Goal: Contribute content: Contribute content

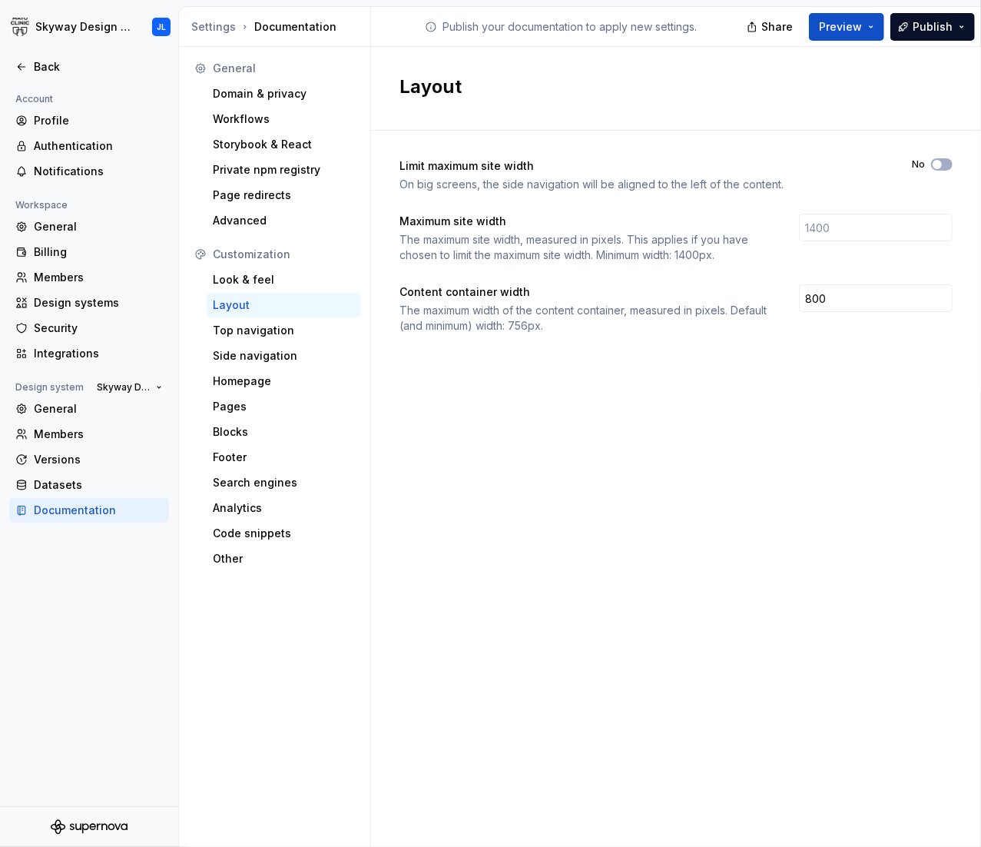
click at [72, 511] on div "Documentation" at bounding box center [98, 510] width 129 height 15
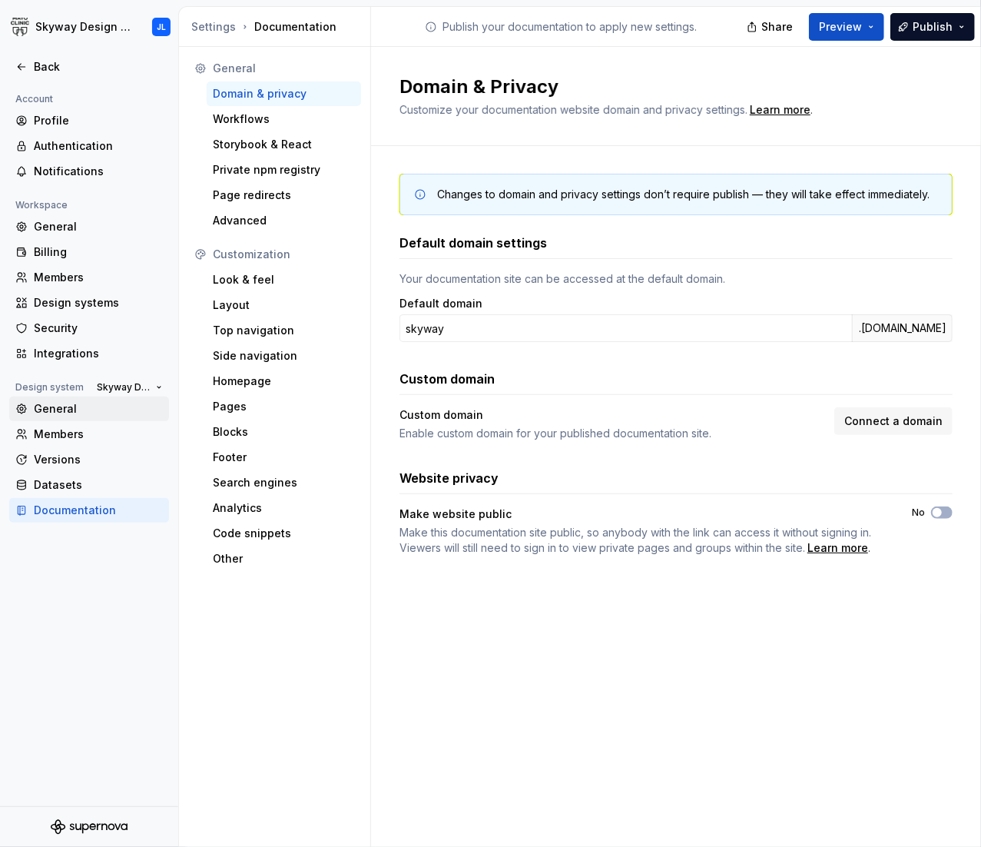
click at [60, 410] on div "General" at bounding box center [98, 408] width 129 height 15
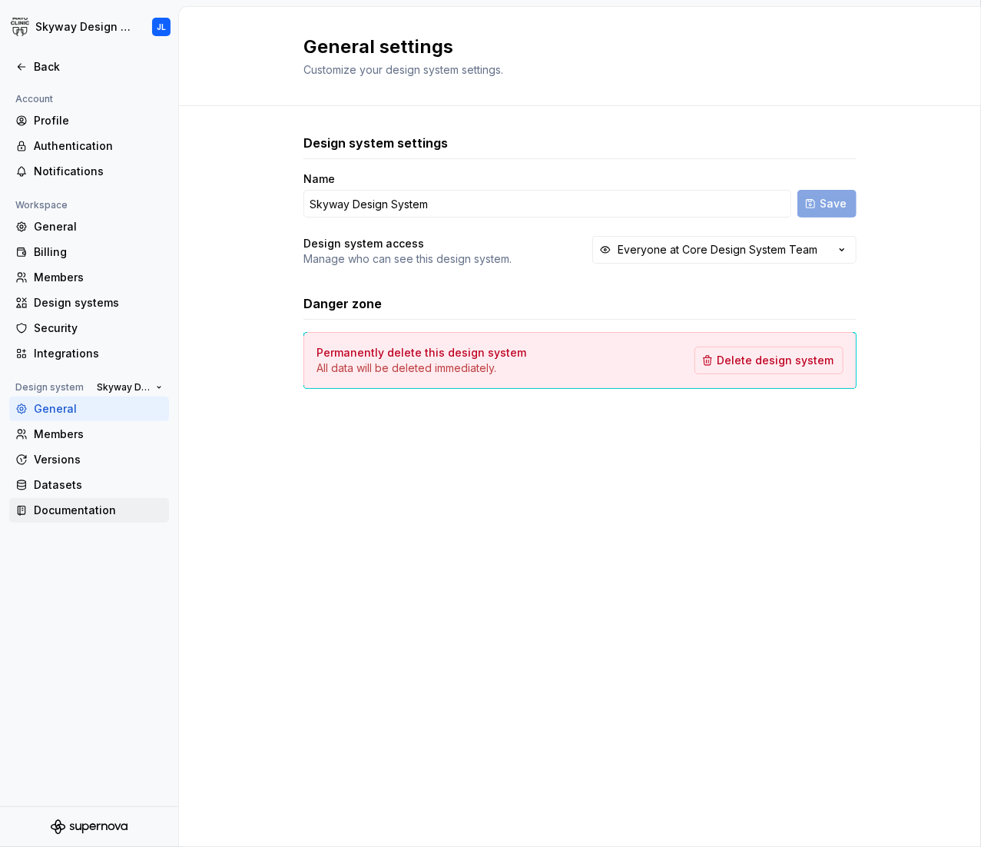
click at [78, 513] on div "Documentation" at bounding box center [98, 510] width 129 height 15
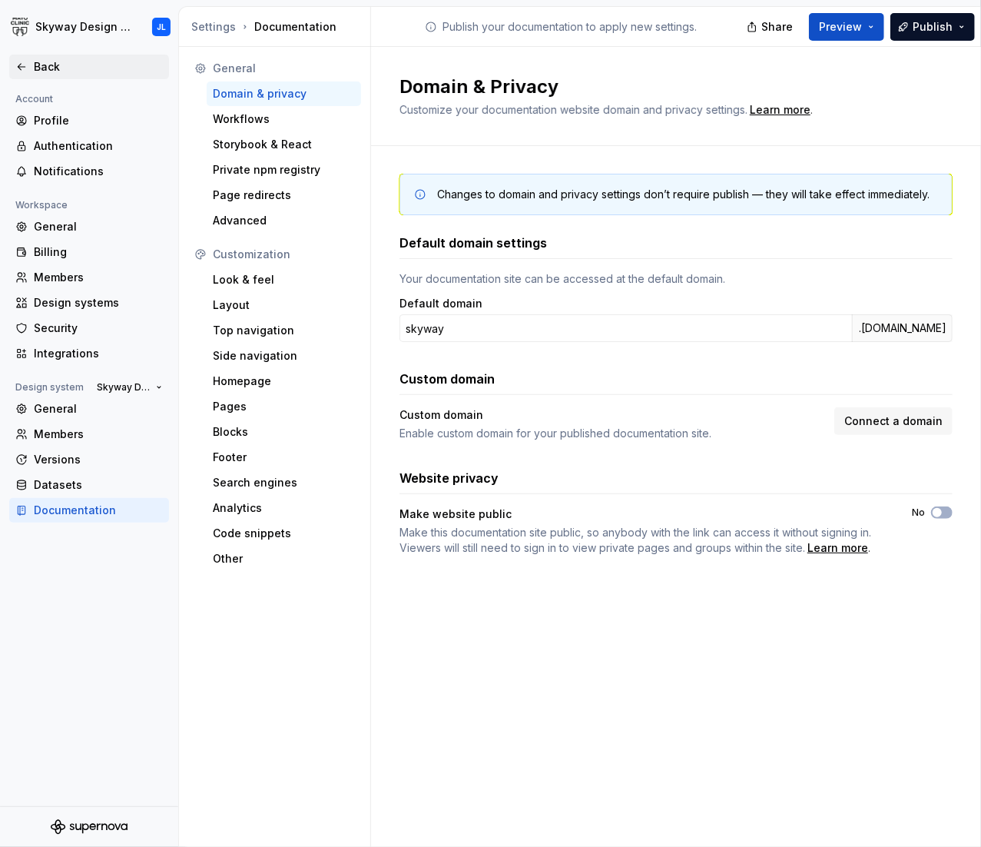
click at [41, 66] on div "Back" at bounding box center [98, 66] width 129 height 15
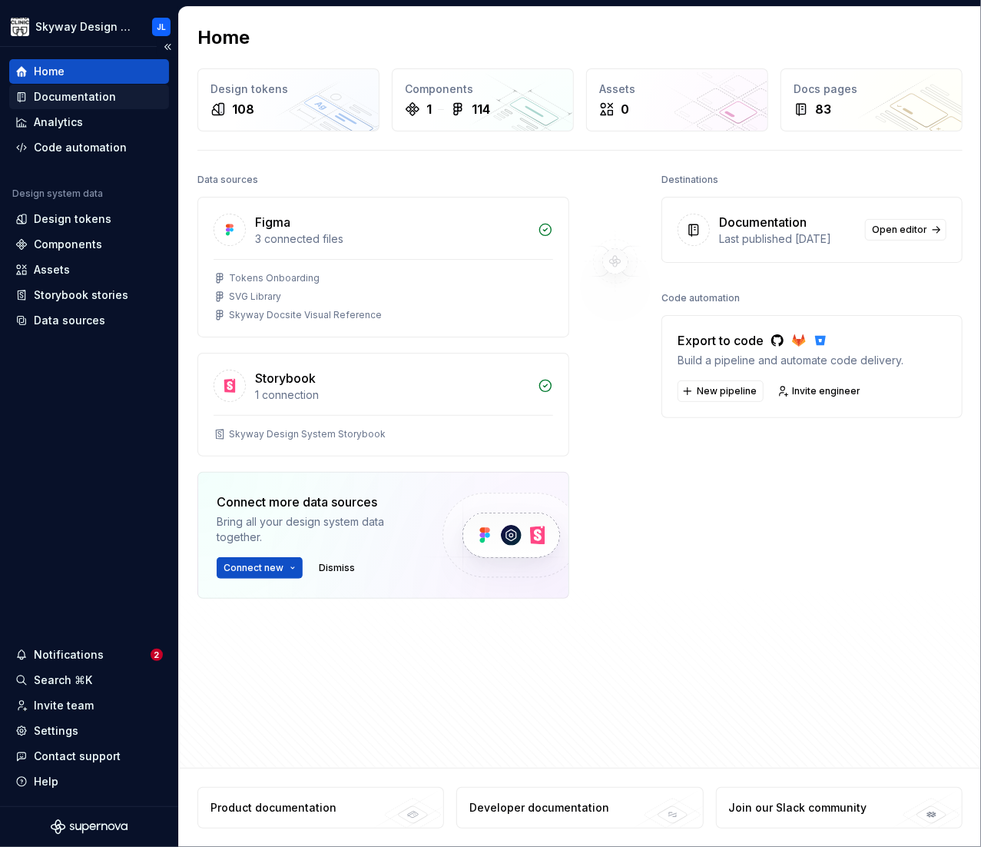
click at [78, 96] on div "Documentation" at bounding box center [75, 96] width 82 height 15
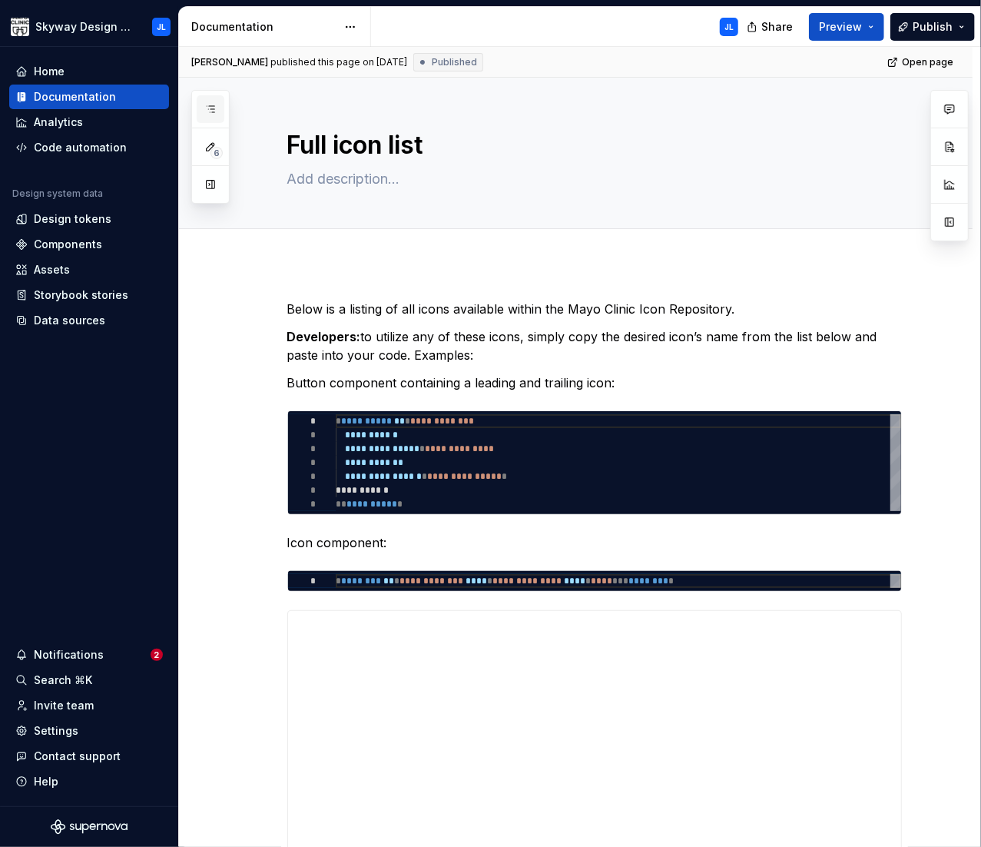
click at [204, 106] on icon "button" at bounding box center [210, 109] width 12 height 12
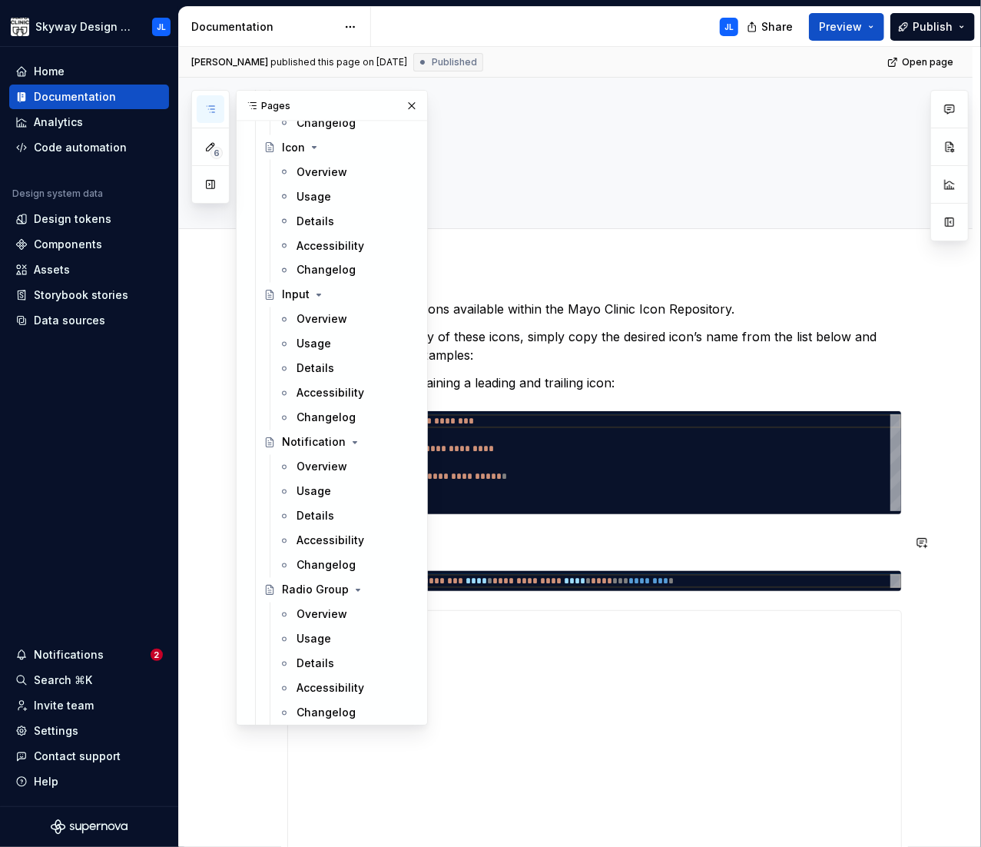
scroll to position [1893, 0]
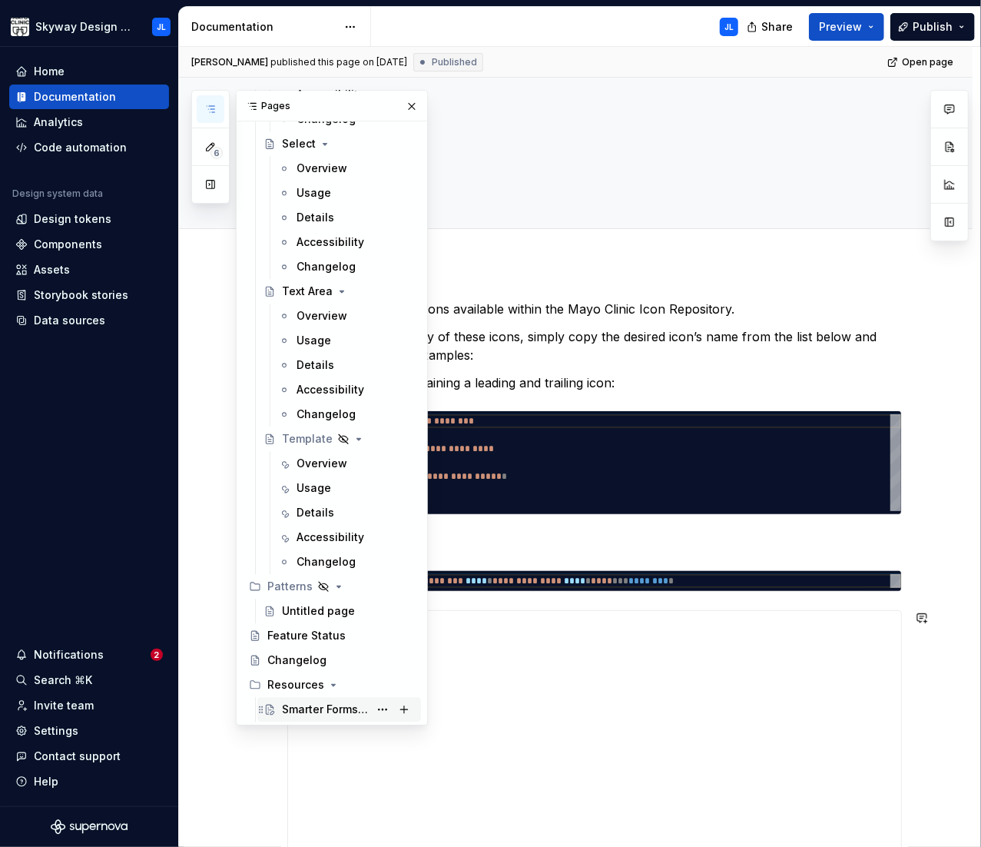
click at [320, 709] on div "Smarter Forms with Native Validation APIs" at bounding box center [325, 709] width 87 height 15
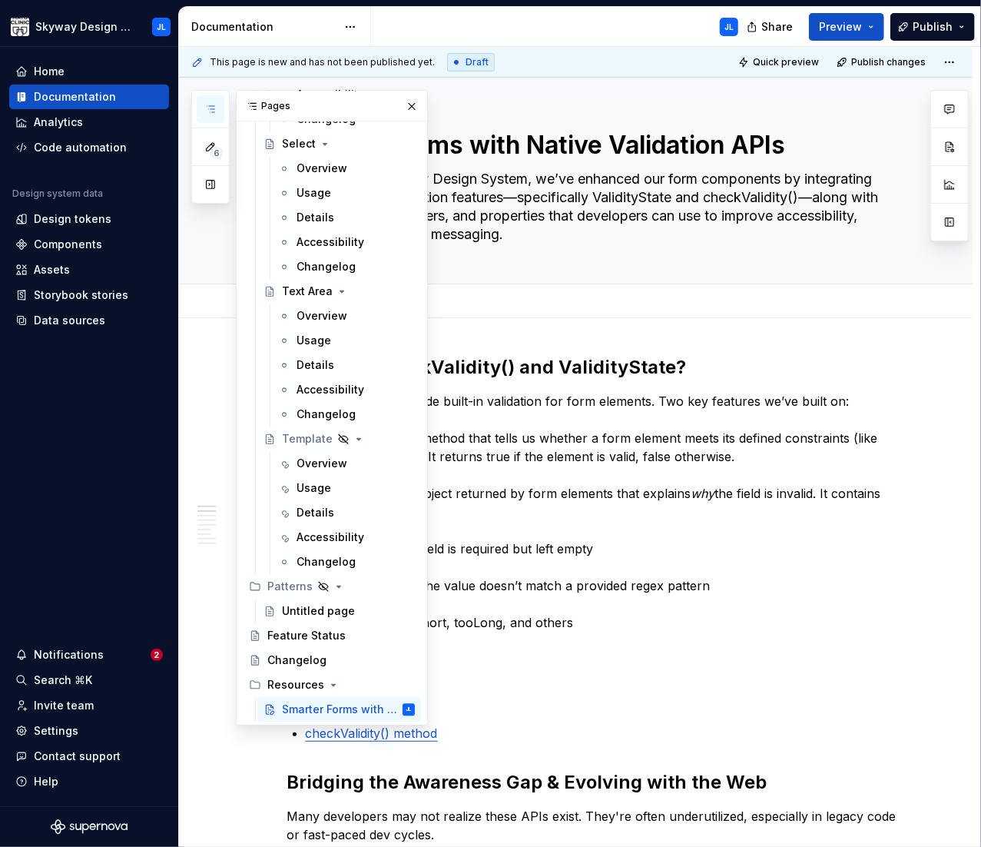
click at [520, 302] on div "Add tab" at bounding box center [594, 301] width 615 height 22
click at [406, 109] on button "button" at bounding box center [412, 106] width 22 height 22
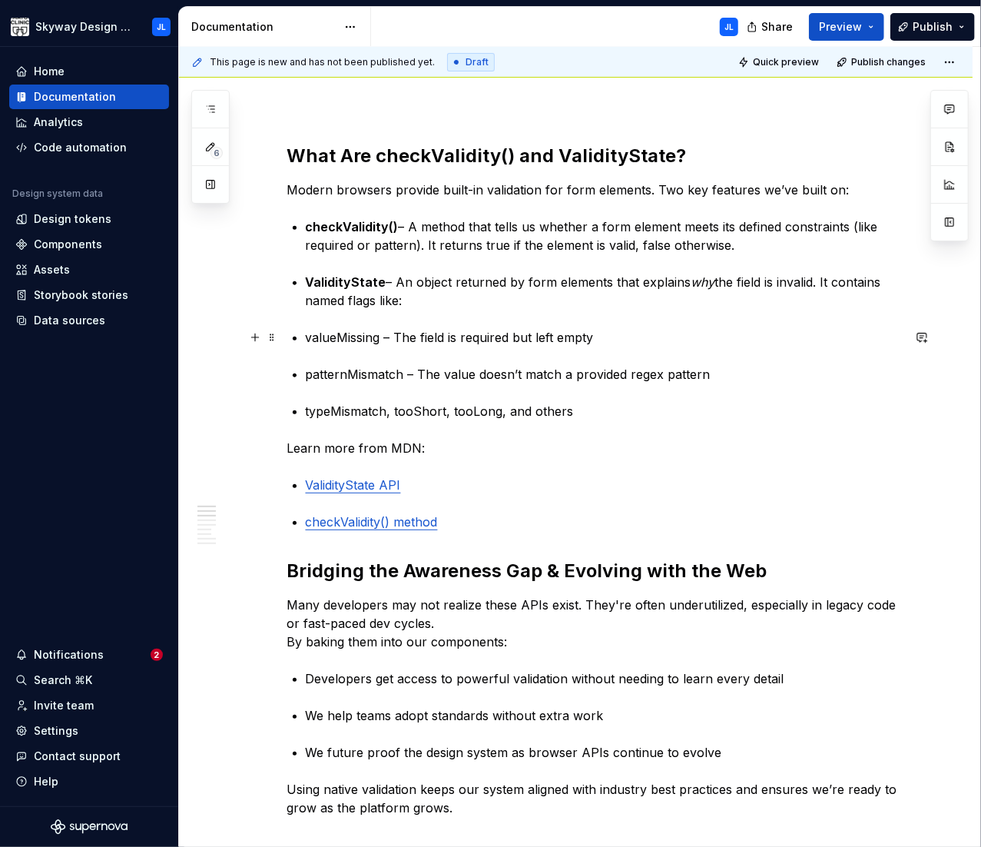
scroll to position [164, 0]
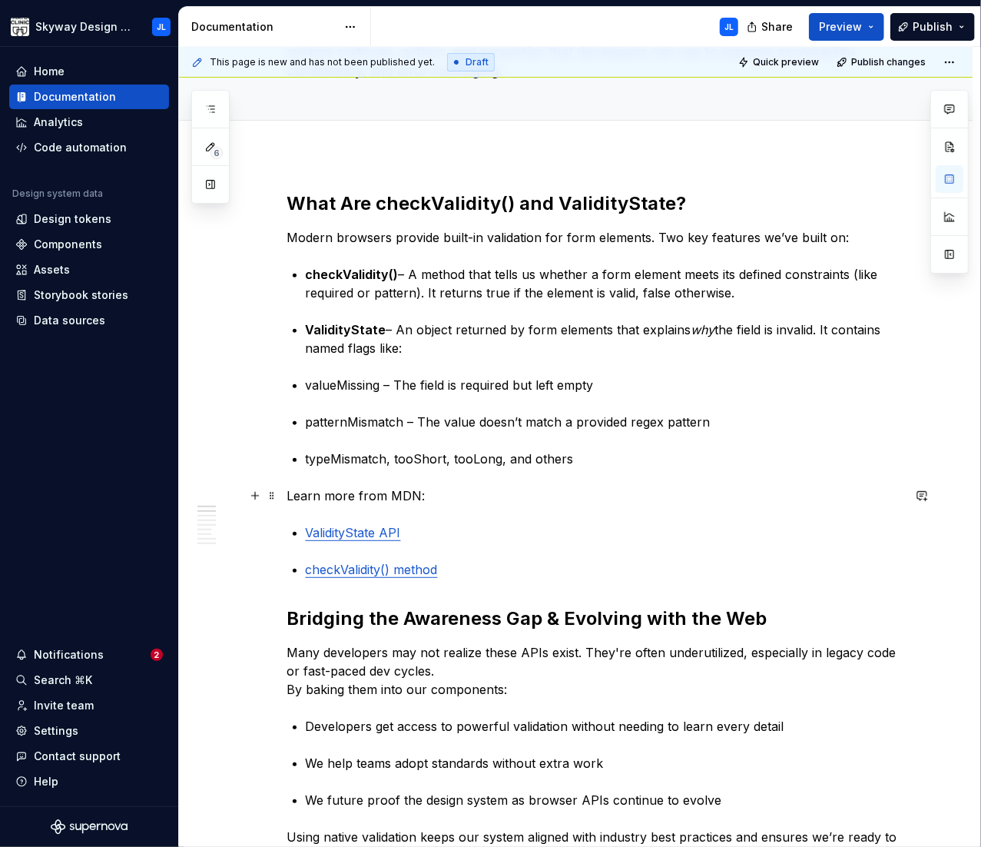
click at [396, 501] on p "Learn more from MDN:" at bounding box center [594, 495] width 615 height 18
click at [396, 499] on p "Learn more from MDN:" at bounding box center [594, 495] width 615 height 18
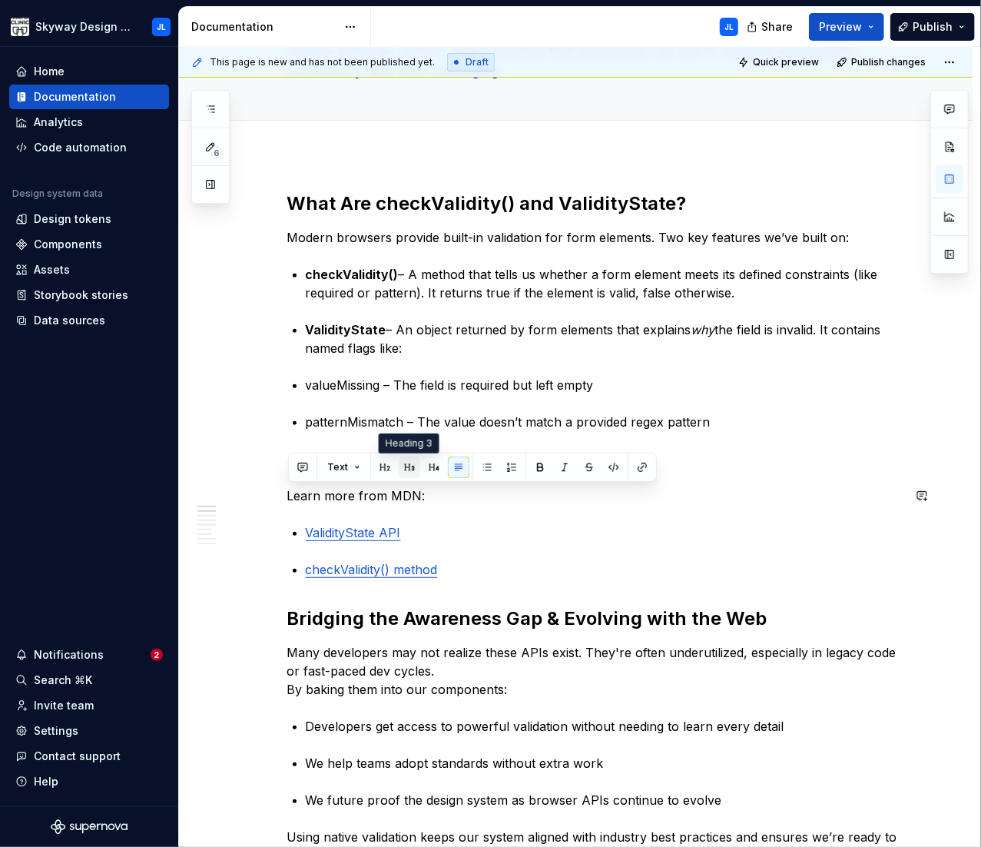
click at [406, 467] on button "button" at bounding box center [410, 467] width 22 height 22
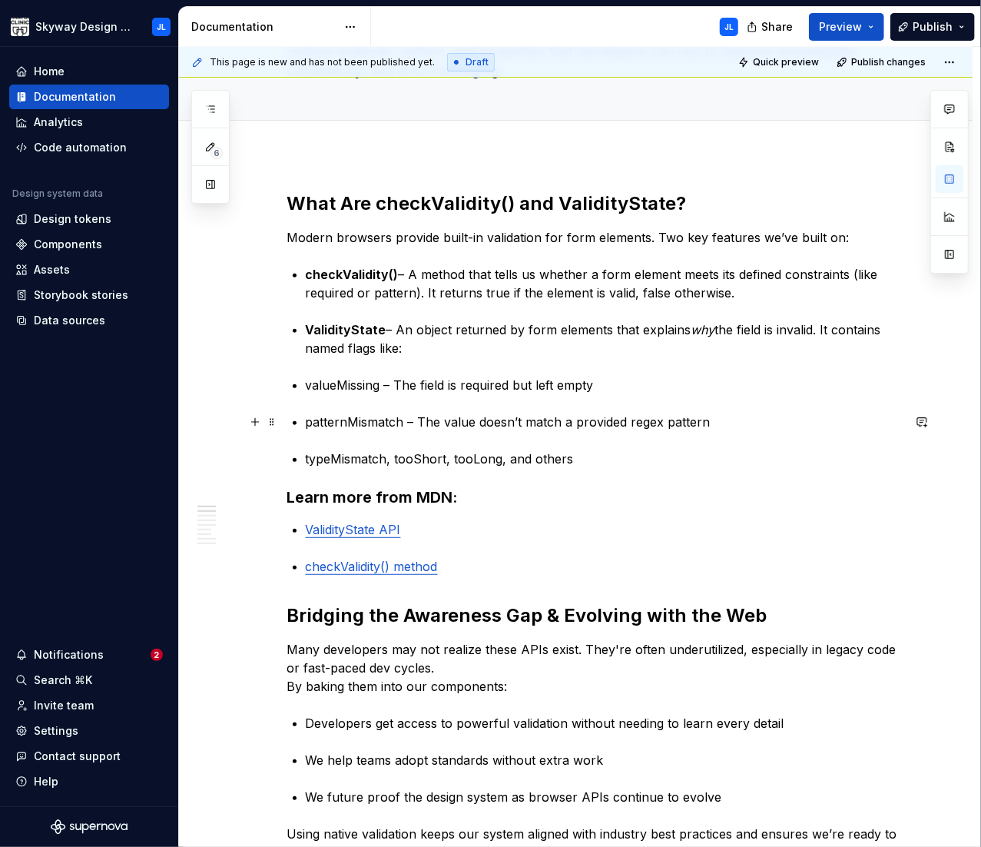
click at [442, 425] on p "patternMismatch – The value doesn’t match a provided regex pattern" at bounding box center [604, 422] width 596 height 18
click at [475, 198] on h2 "What Are checkValidity() and ValidityState?" at bounding box center [594, 203] width 615 height 25
drag, startPoint x: 479, startPoint y: 203, endPoint x: 440, endPoint y: 201, distance: 39.2
click at [440, 201] on h2 "What Are checkValidity() and ValidityState?" at bounding box center [594, 203] width 615 height 25
click at [402, 393] on p "valueMissing – The field is required but left empty" at bounding box center [604, 385] width 596 height 18
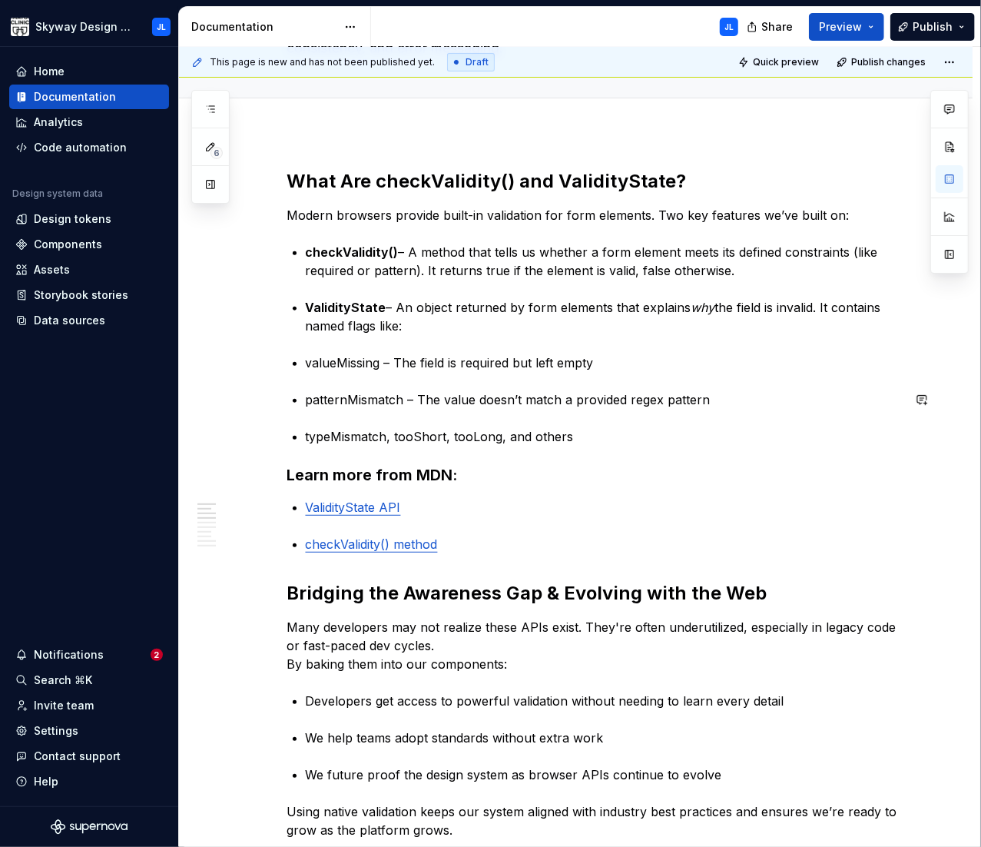
scroll to position [323, 0]
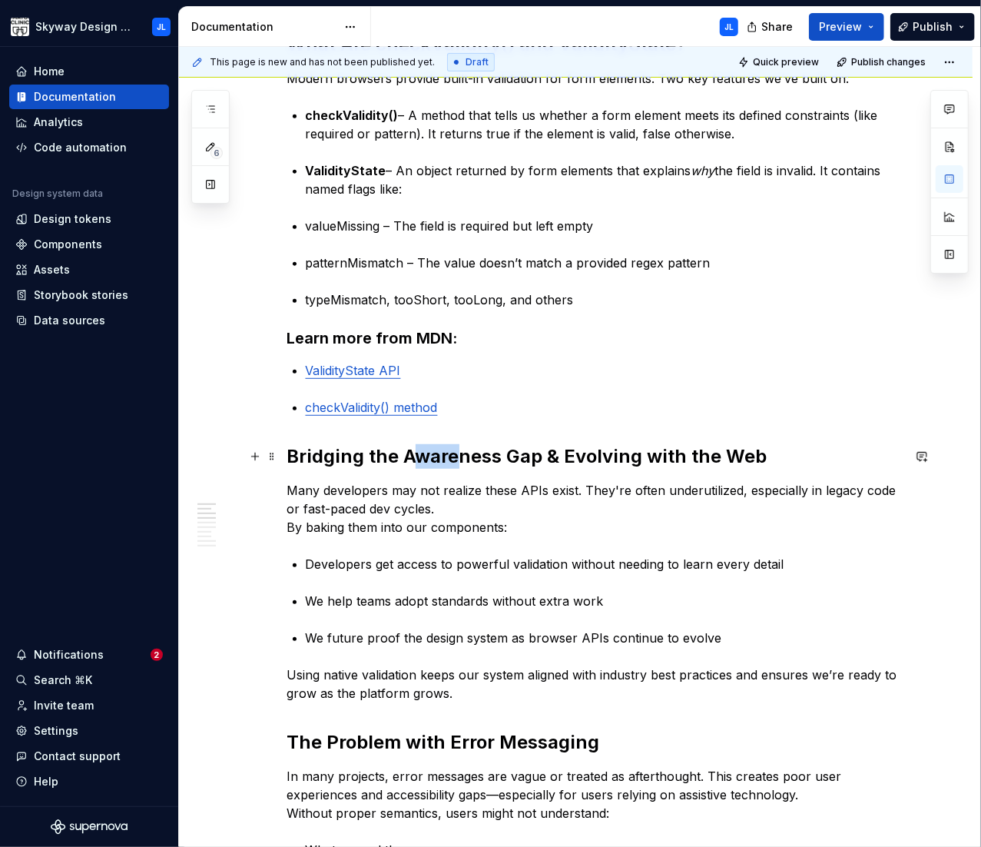
drag, startPoint x: 420, startPoint y: 457, endPoint x: 462, endPoint y: 457, distance: 41.5
click at [462, 457] on h2 "Bridging the Awareness Gap & Evolving with the Web" at bounding box center [594, 456] width 615 height 25
click at [494, 306] on p "typeMismatch, tooShort, tooLong, and others" at bounding box center [604, 299] width 596 height 18
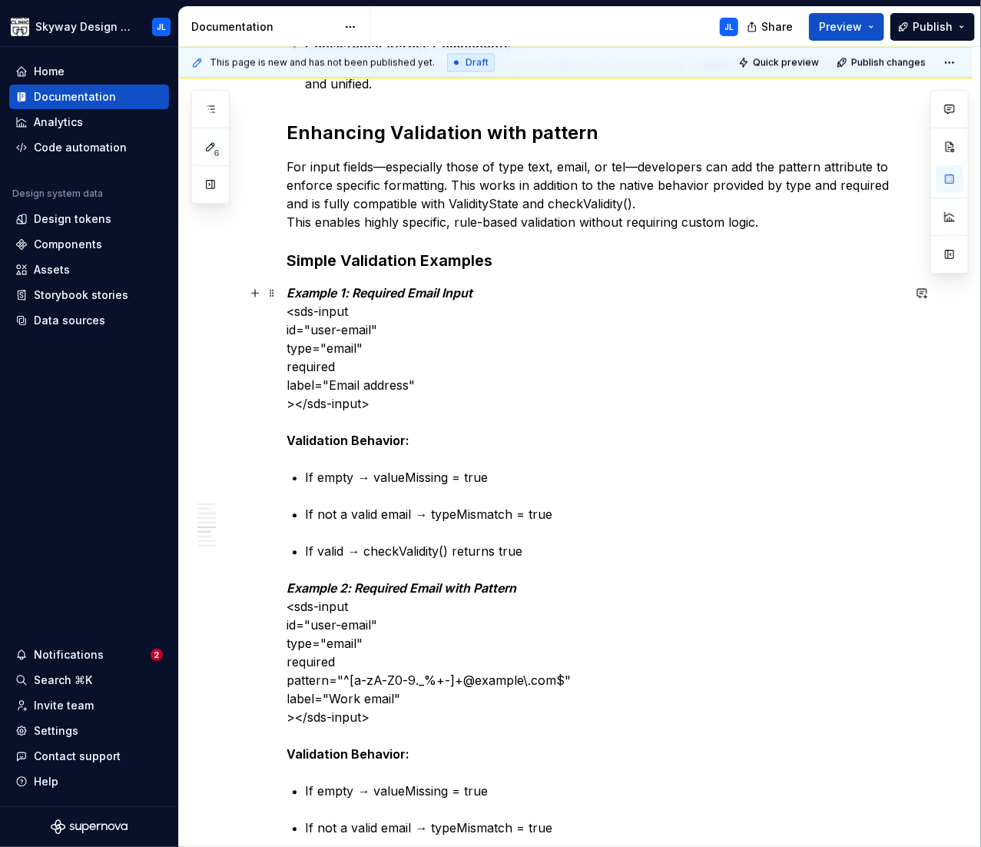
scroll to position [1670, 0]
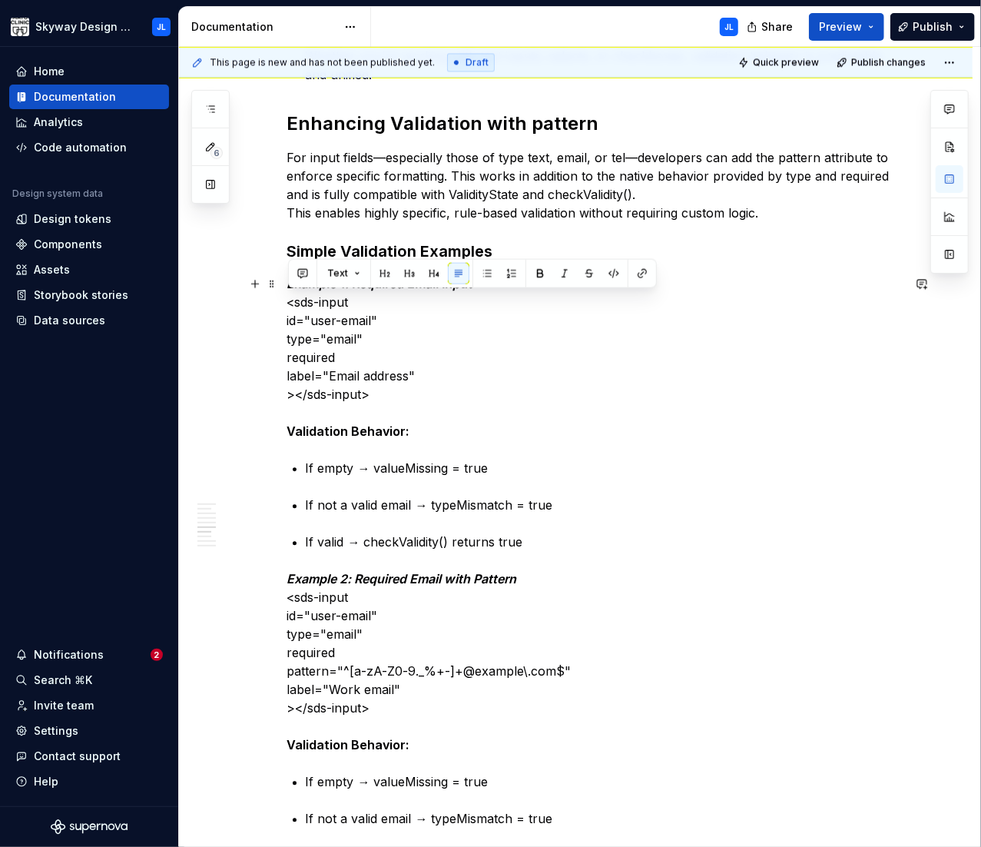
drag, startPoint x: 383, startPoint y: 395, endPoint x: 272, endPoint y: 306, distance: 142.1
click at [272, 306] on div "What Are checkValidity() and ValidityState? Modern browsers provide built-in va…" at bounding box center [576, 382] width 794 height 3469
click at [612, 275] on button "button" at bounding box center [614, 274] width 22 height 22
type textarea "*"
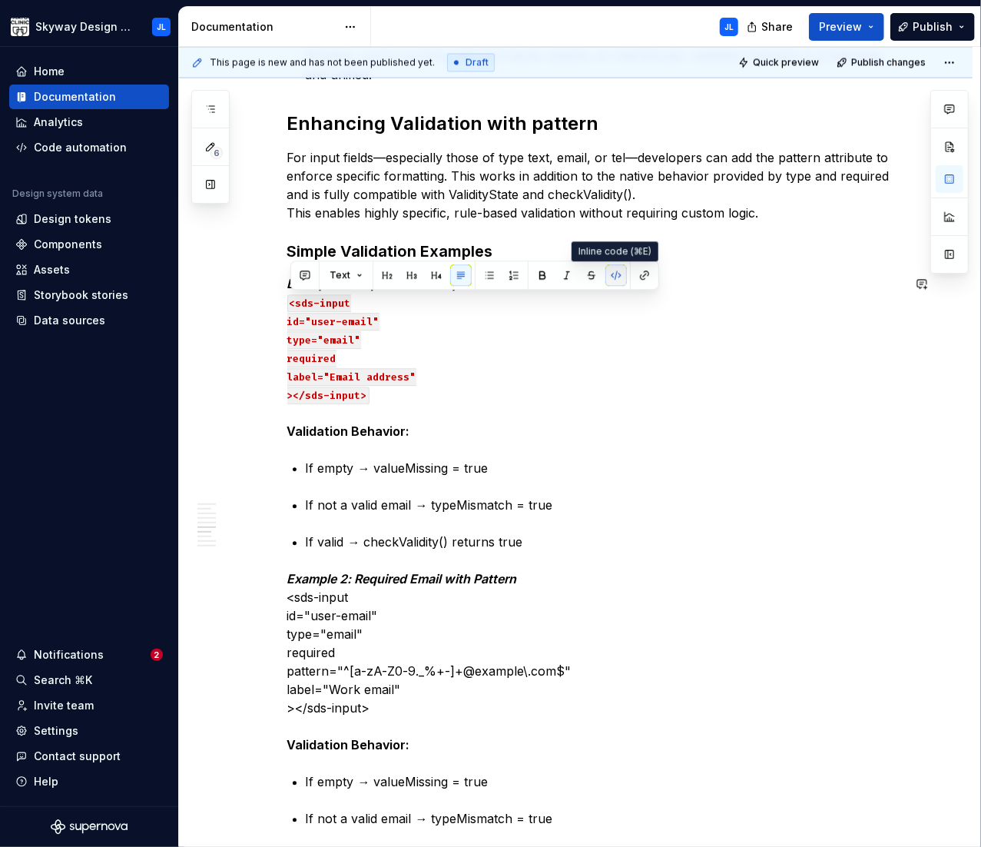
click at [617, 277] on button "button" at bounding box center [616, 275] width 22 height 22
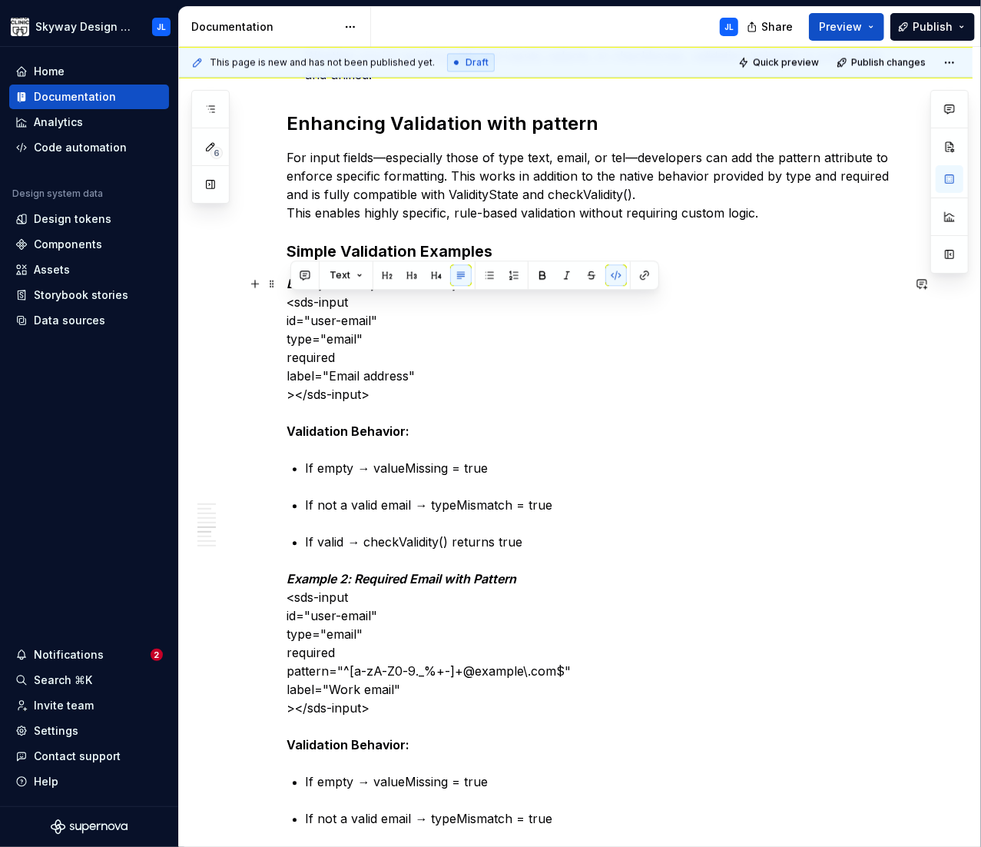
click at [465, 350] on p "Example 1: Required Email Input <sds-input id="user-email" type="email" require…" at bounding box center [594, 357] width 615 height 166
drag, startPoint x: 379, startPoint y: 395, endPoint x: 269, endPoint y: 307, distance: 141.0
click at [269, 307] on div "What Are checkValidity() and ValidityState? Modern browsers provide built-in va…" at bounding box center [576, 382] width 794 height 3469
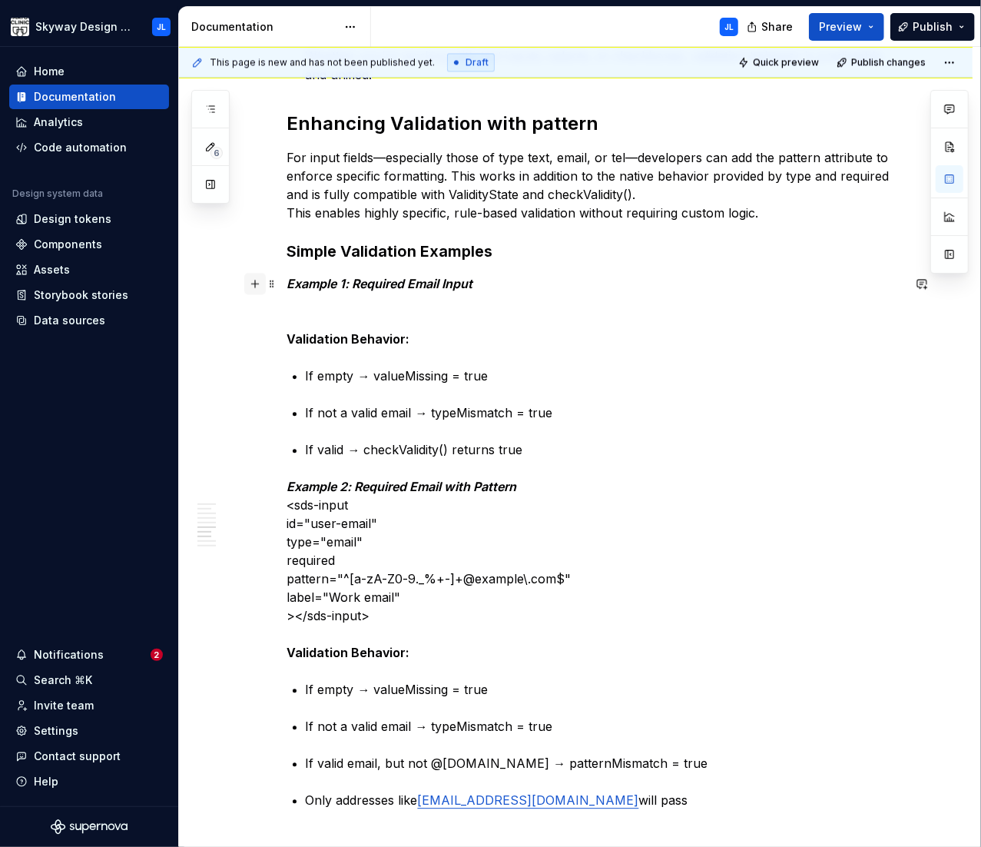
click at [256, 282] on button "button" at bounding box center [255, 284] width 22 height 22
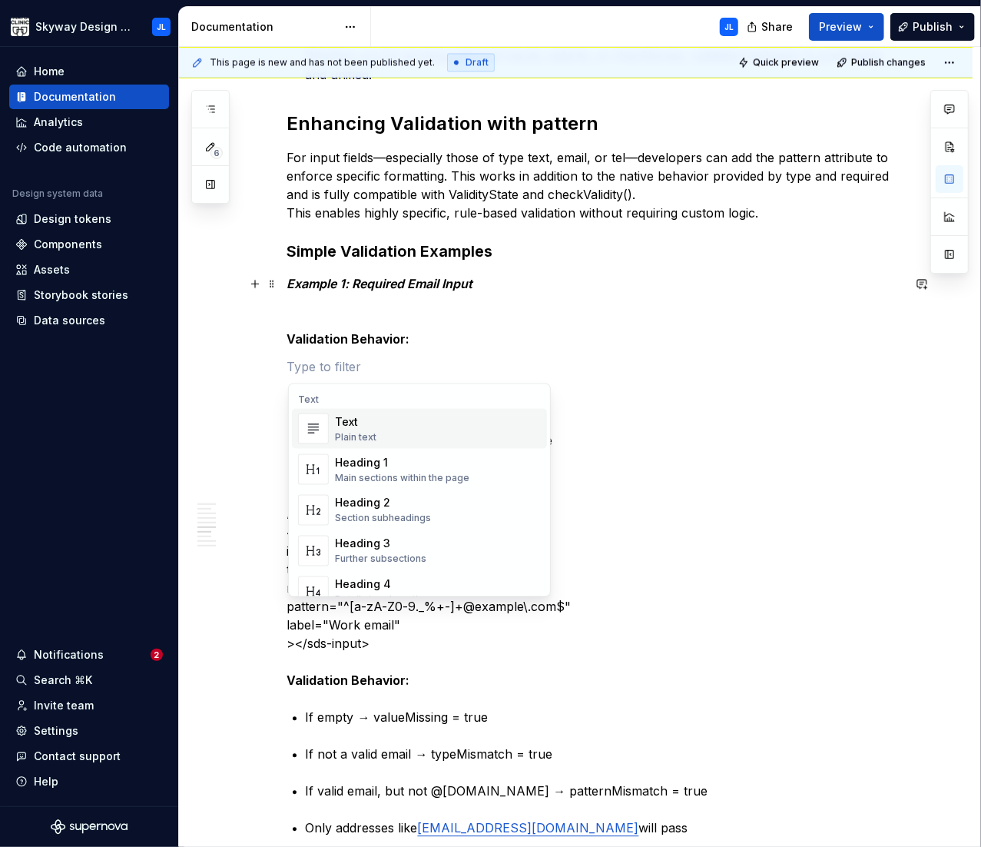
click at [310, 307] on p "Example 1: Required Email Input Validation Behavior:" at bounding box center [594, 311] width 615 height 74
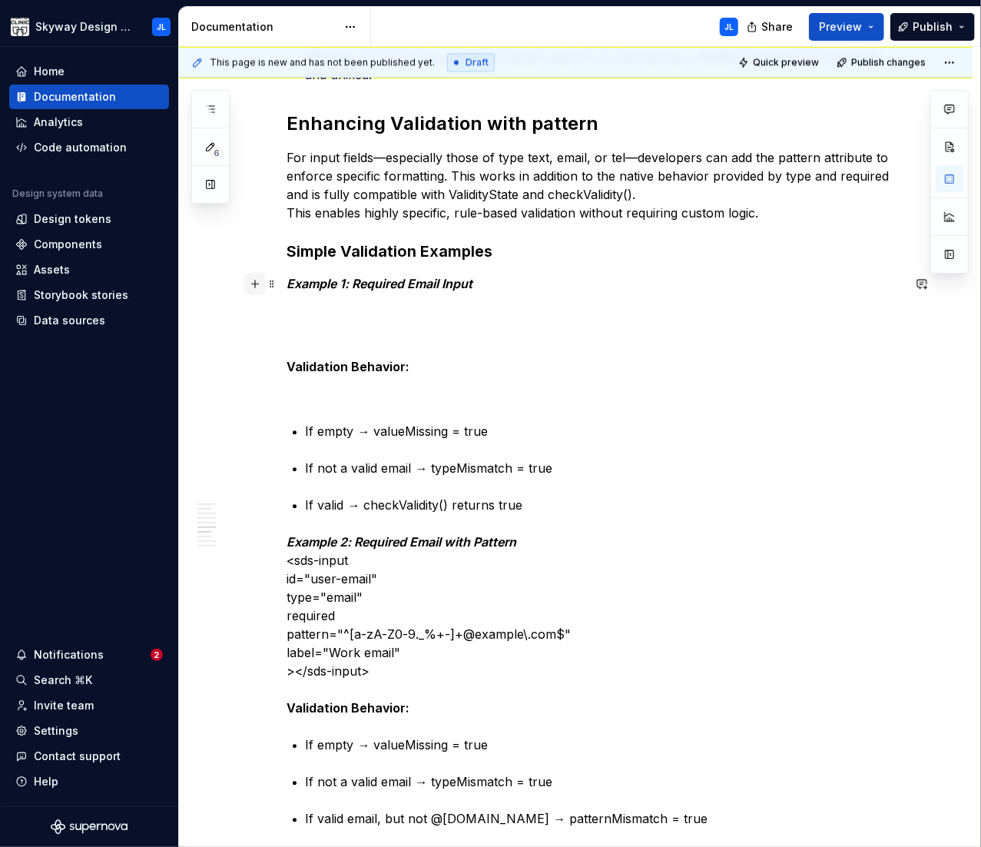
click at [254, 282] on button "button" at bounding box center [255, 284] width 22 height 22
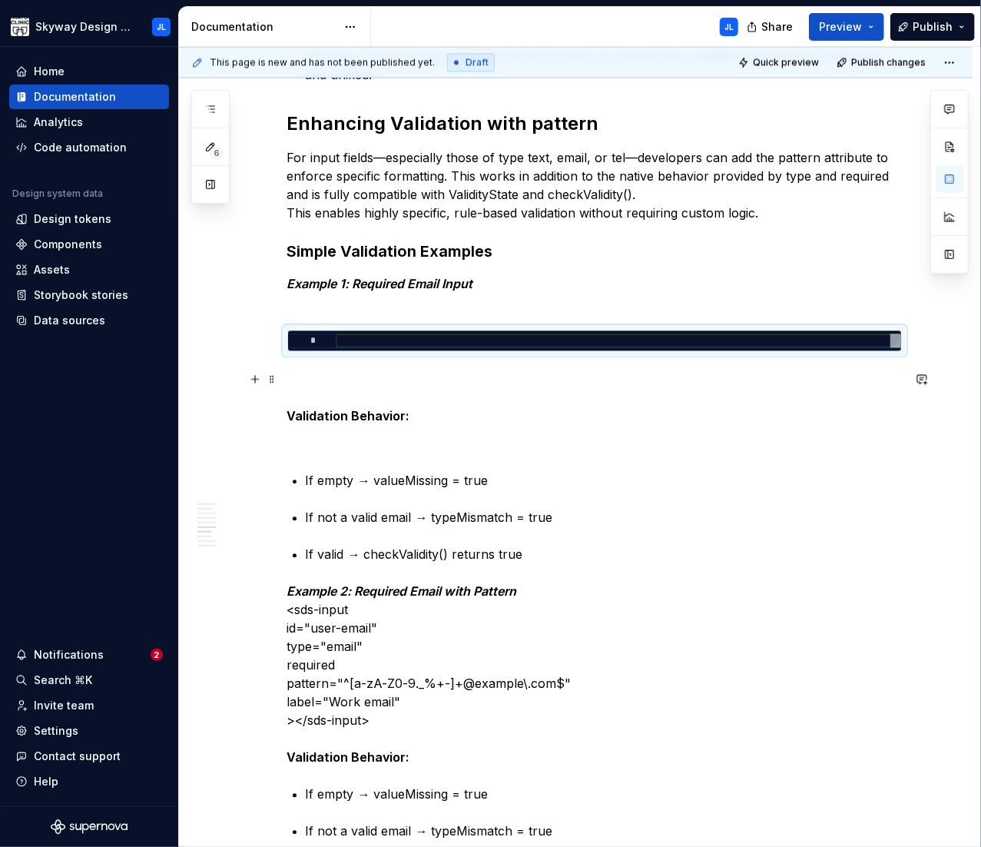
type textarea "*"
type textarea "**********"
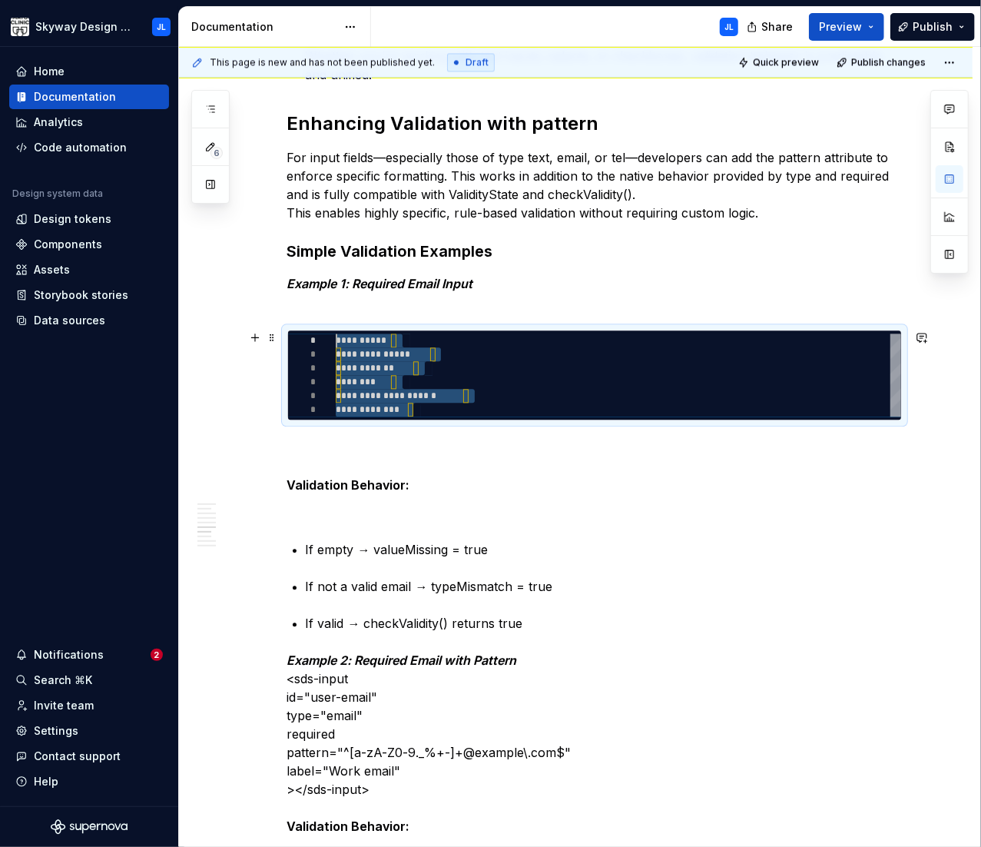
scroll to position [0, 0]
drag, startPoint x: 426, startPoint y: 409, endPoint x: 309, endPoint y: 330, distance: 140.7
click at [336, 333] on div "**********" at bounding box center [619, 374] width 566 height 83
click at [803, 391] on div "**********" at bounding box center [619, 374] width 566 height 83
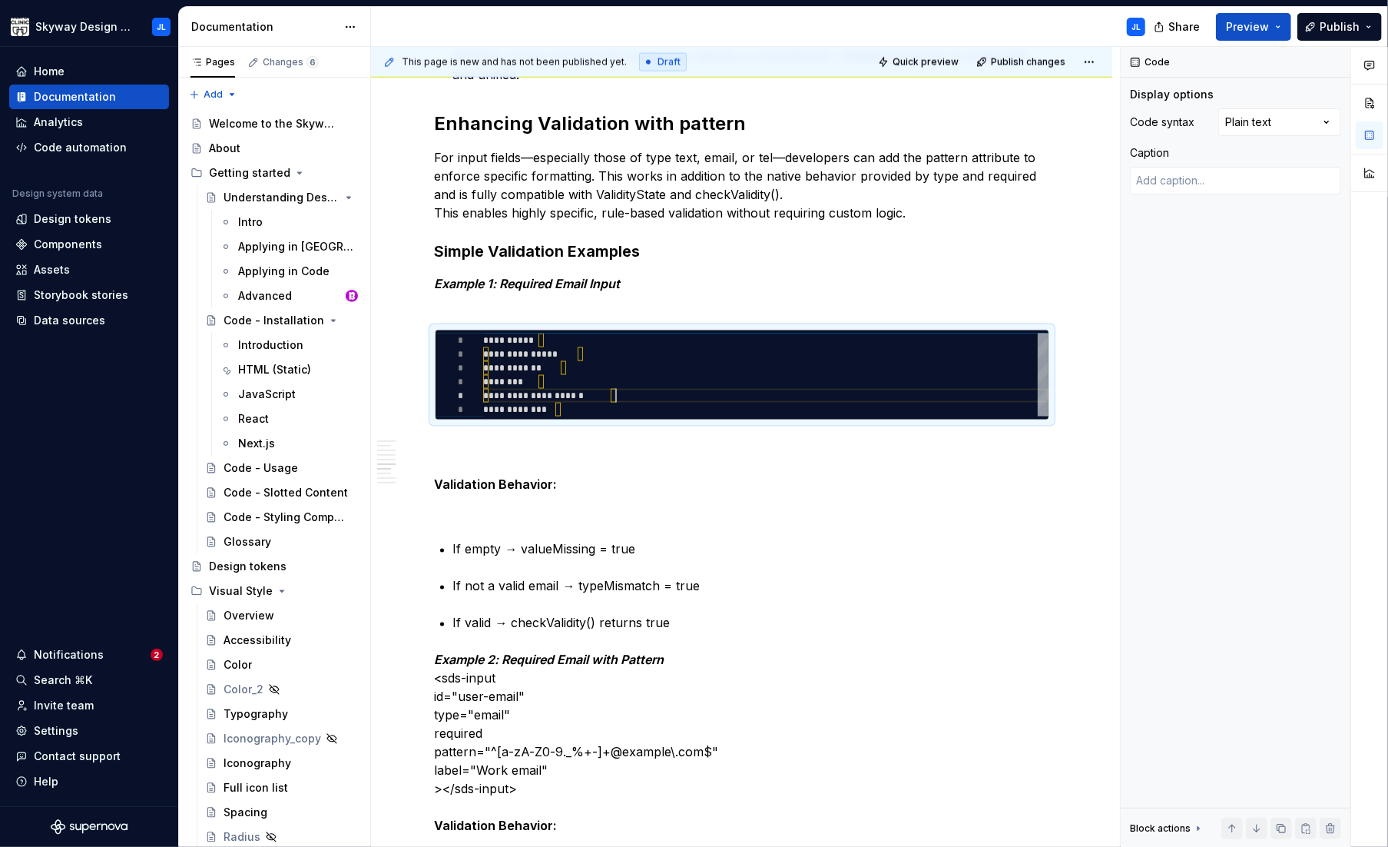
click at [980, 125] on div "Comments Open comments No comments yet Select ‘Comment’ from the block context …" at bounding box center [1254, 447] width 267 height 801
drag, startPoint x: 590, startPoint y: 330, endPoint x: 560, endPoint y: 343, distance: 32.7
click at [582, 332] on div "**********" at bounding box center [742, 375] width 615 height 91
click at [557, 343] on div "**********" at bounding box center [766, 374] width 566 height 83
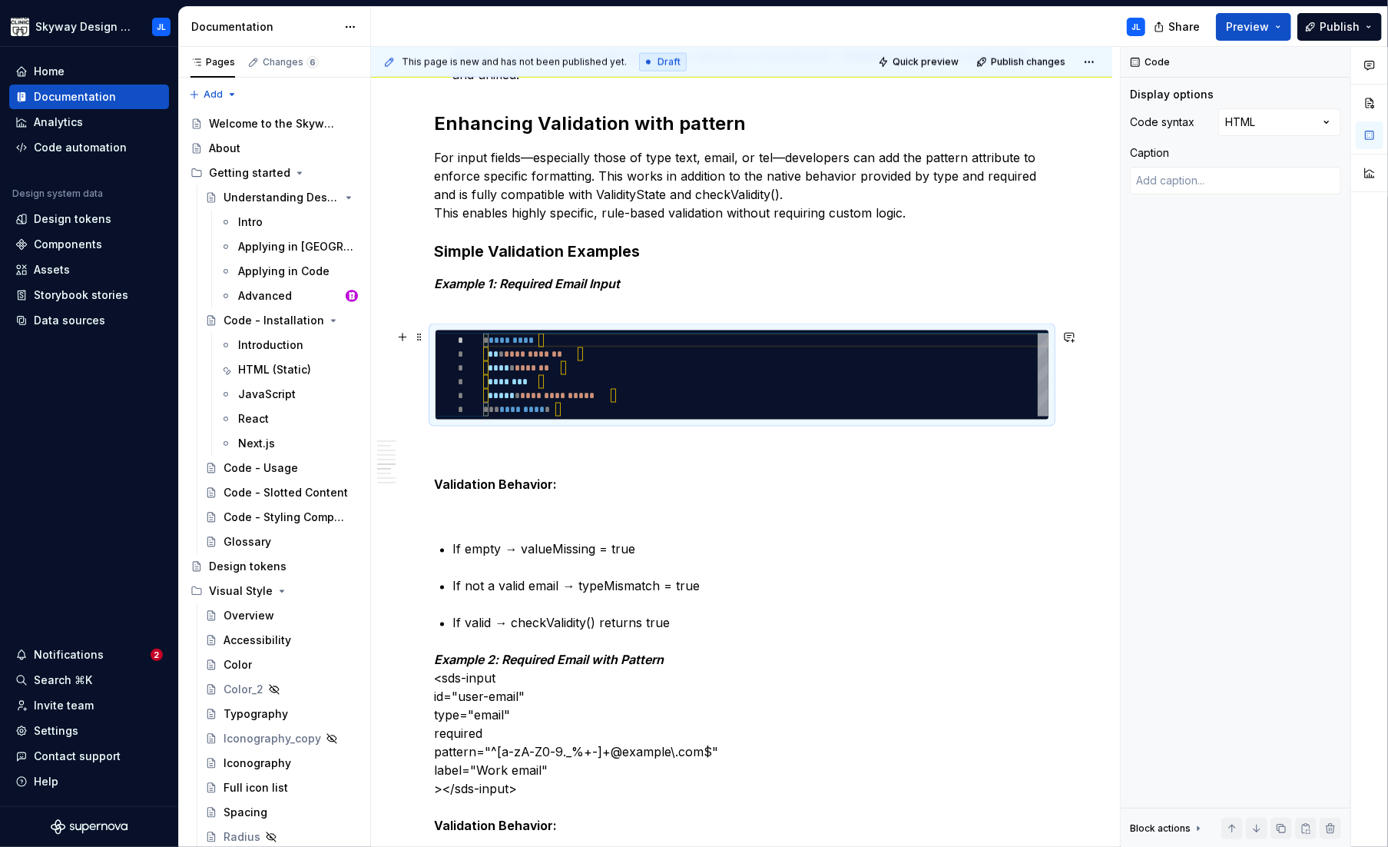
type textarea "*"
type textarea "**********"
click at [496, 354] on div "**********" at bounding box center [766, 374] width 566 height 83
type textarea "*"
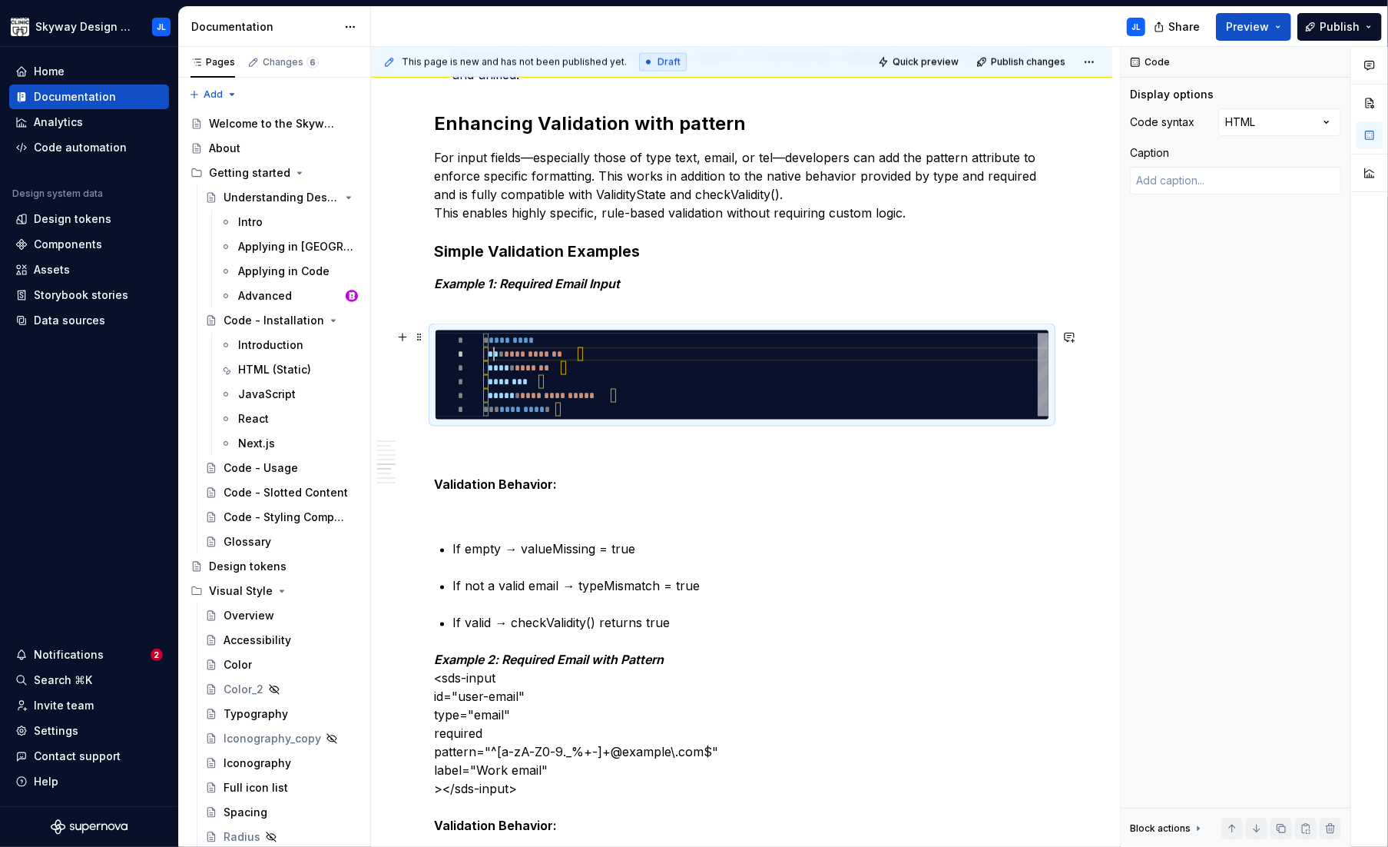
type textarea "**********"
type textarea "*"
type textarea "**********"
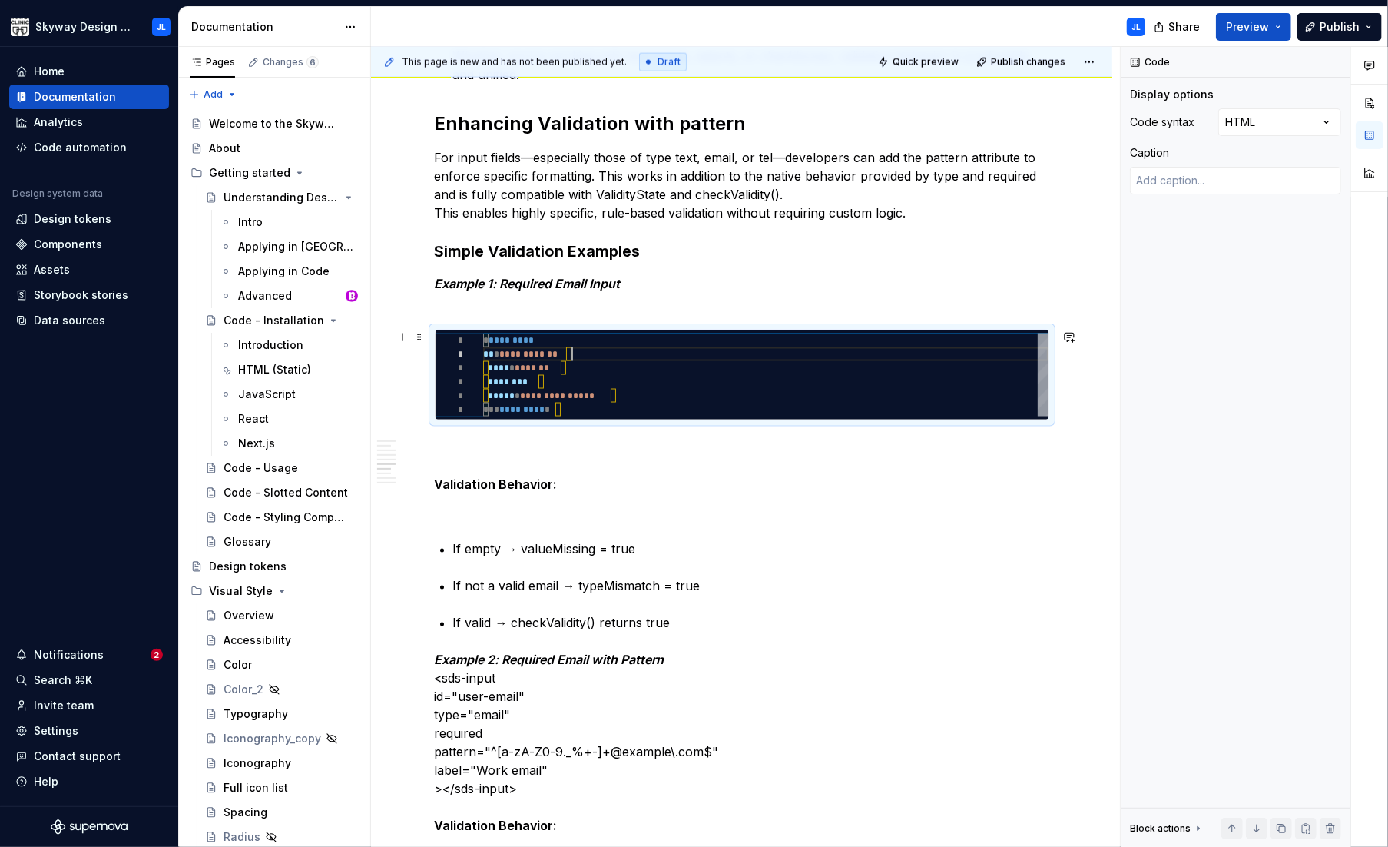
click at [582, 357] on div "**********" at bounding box center [766, 374] width 566 height 83
type textarea "*"
type textarea "**********"
click at [569, 367] on div "**********" at bounding box center [766, 374] width 566 height 83
type textarea "*"
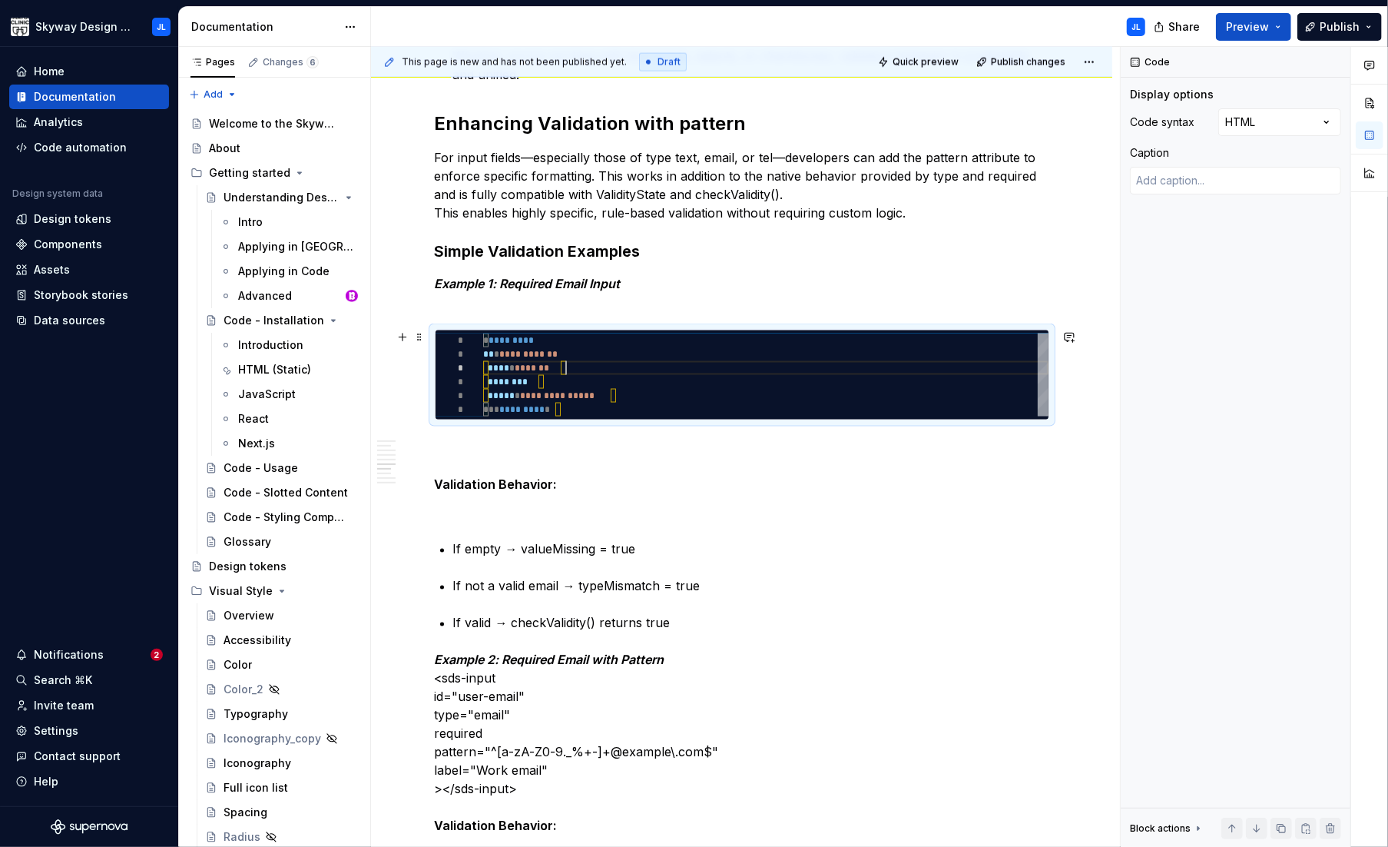
type textarea "**********"
click at [553, 383] on div "**********" at bounding box center [766, 374] width 566 height 83
type textarea "*"
type textarea "**********"
click at [629, 397] on div "**********" at bounding box center [766, 374] width 566 height 83
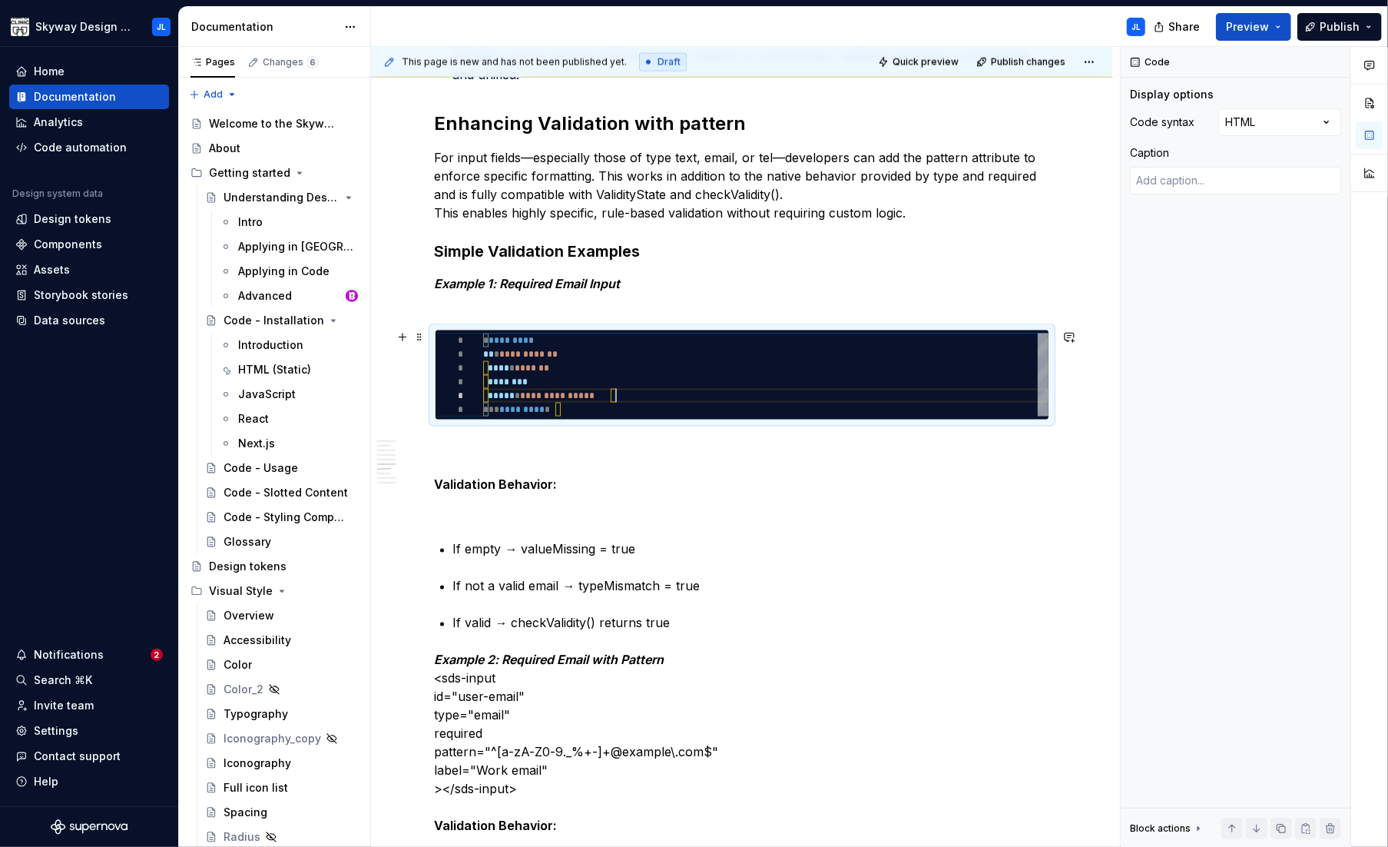
type textarea "*"
type textarea "**********"
click at [599, 407] on div "**********" at bounding box center [766, 374] width 566 height 83
type textarea "*"
type textarea "**********"
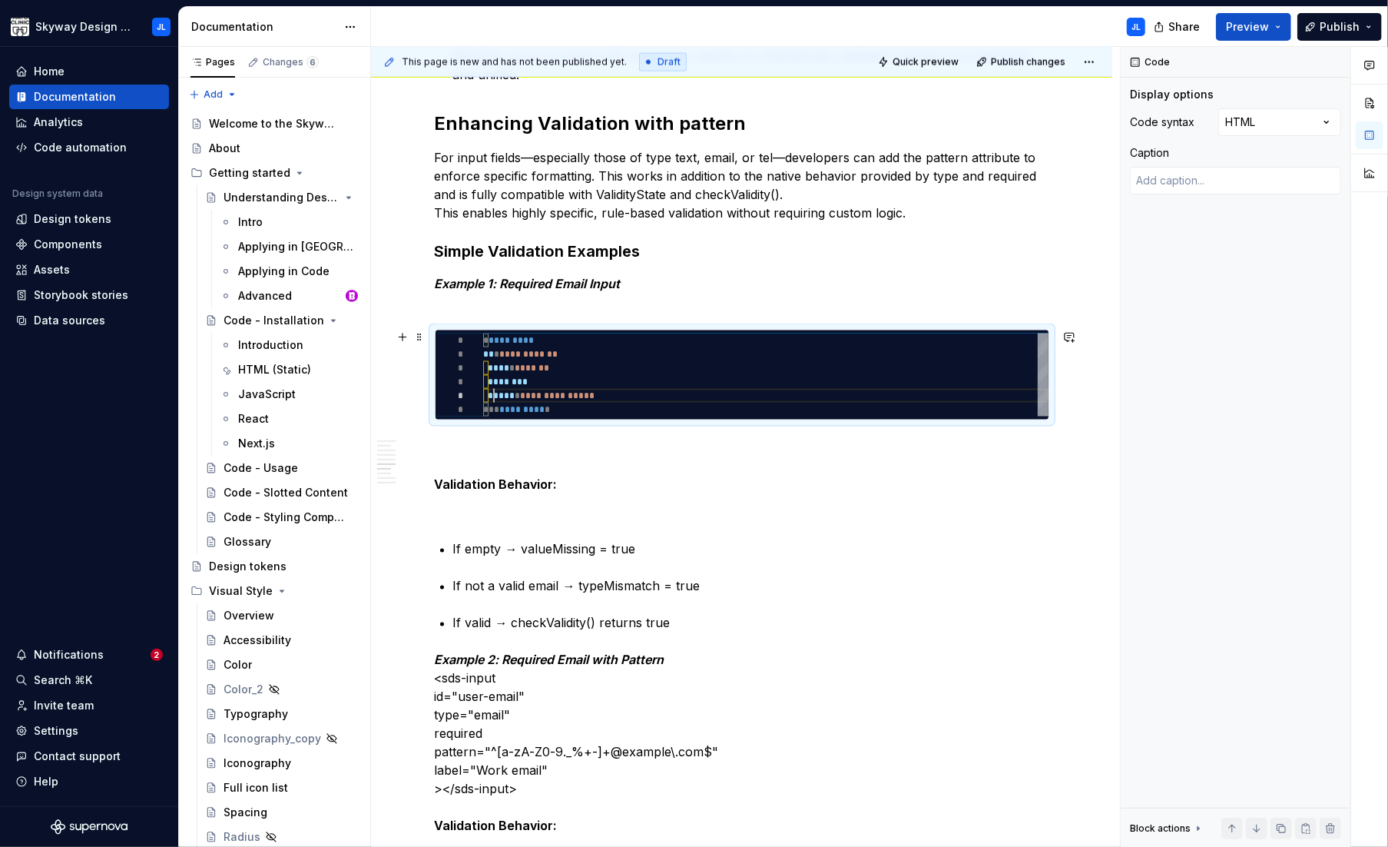
click at [493, 396] on div "**********" at bounding box center [766, 374] width 566 height 83
type textarea "*"
type textarea "**********"
type textarea "*"
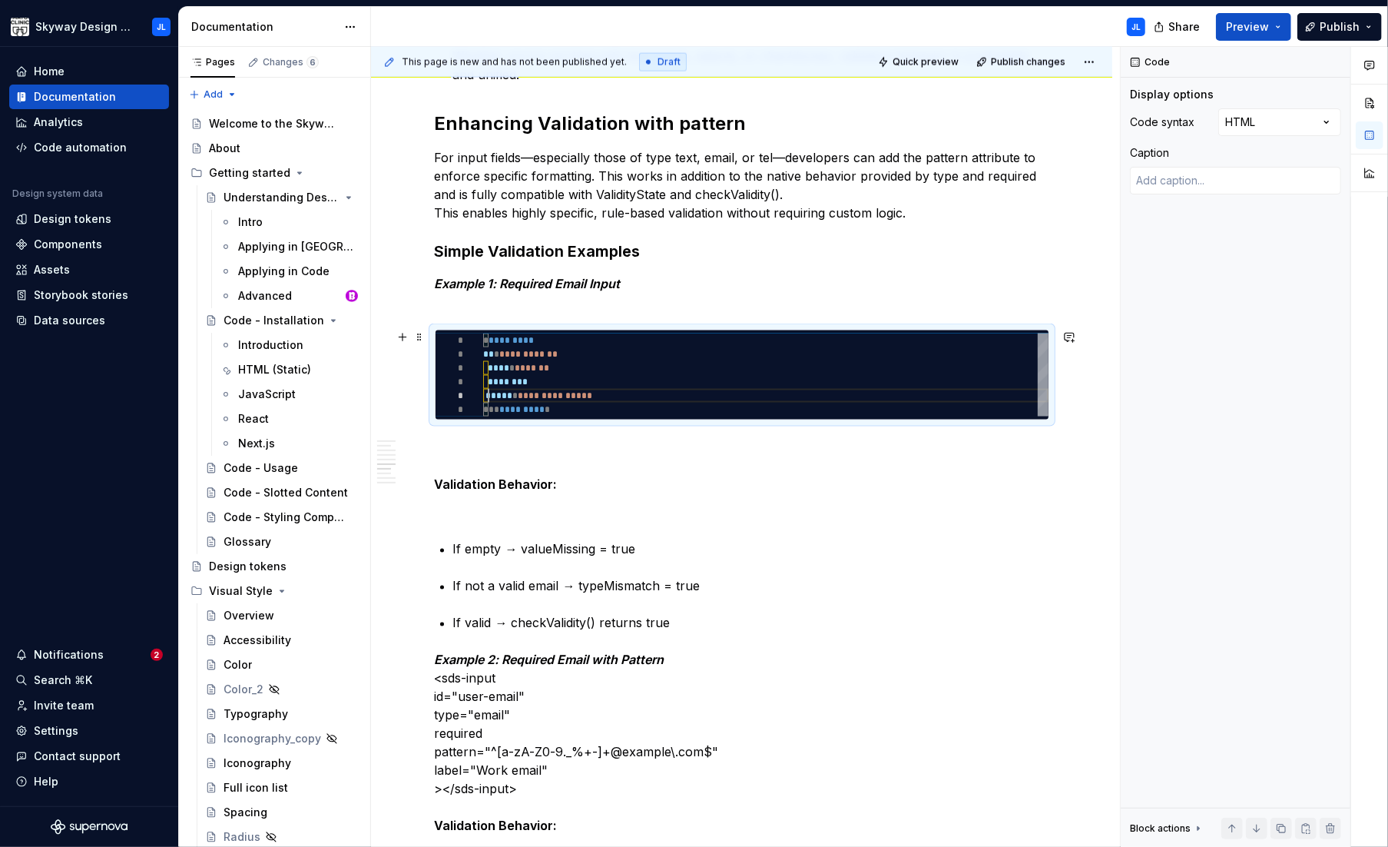
type textarea "**********"
type textarea "*"
type textarea "**********"
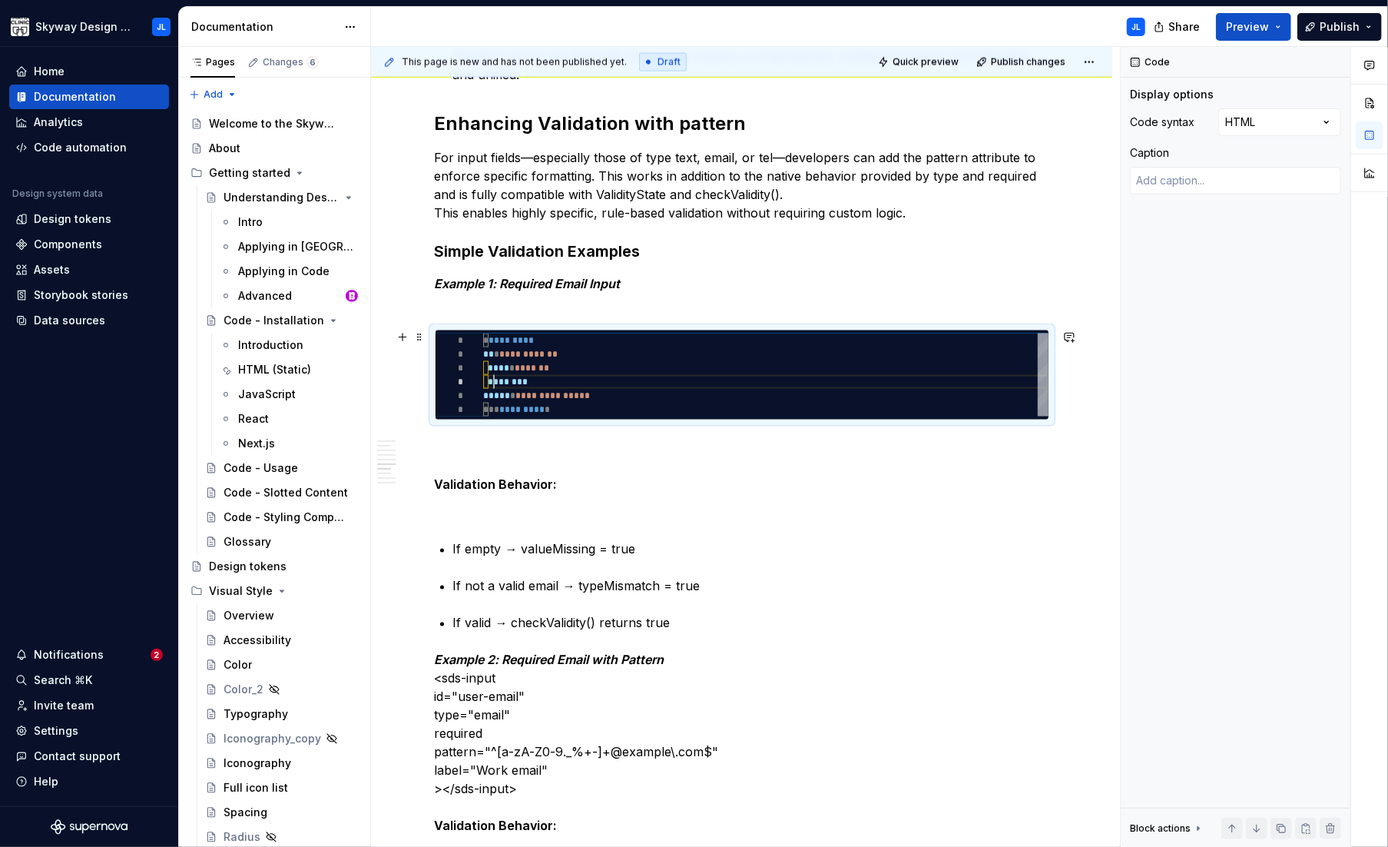
type textarea "*"
type textarea "**********"
click at [495, 370] on div "**********" at bounding box center [766, 374] width 566 height 83
type textarea "*"
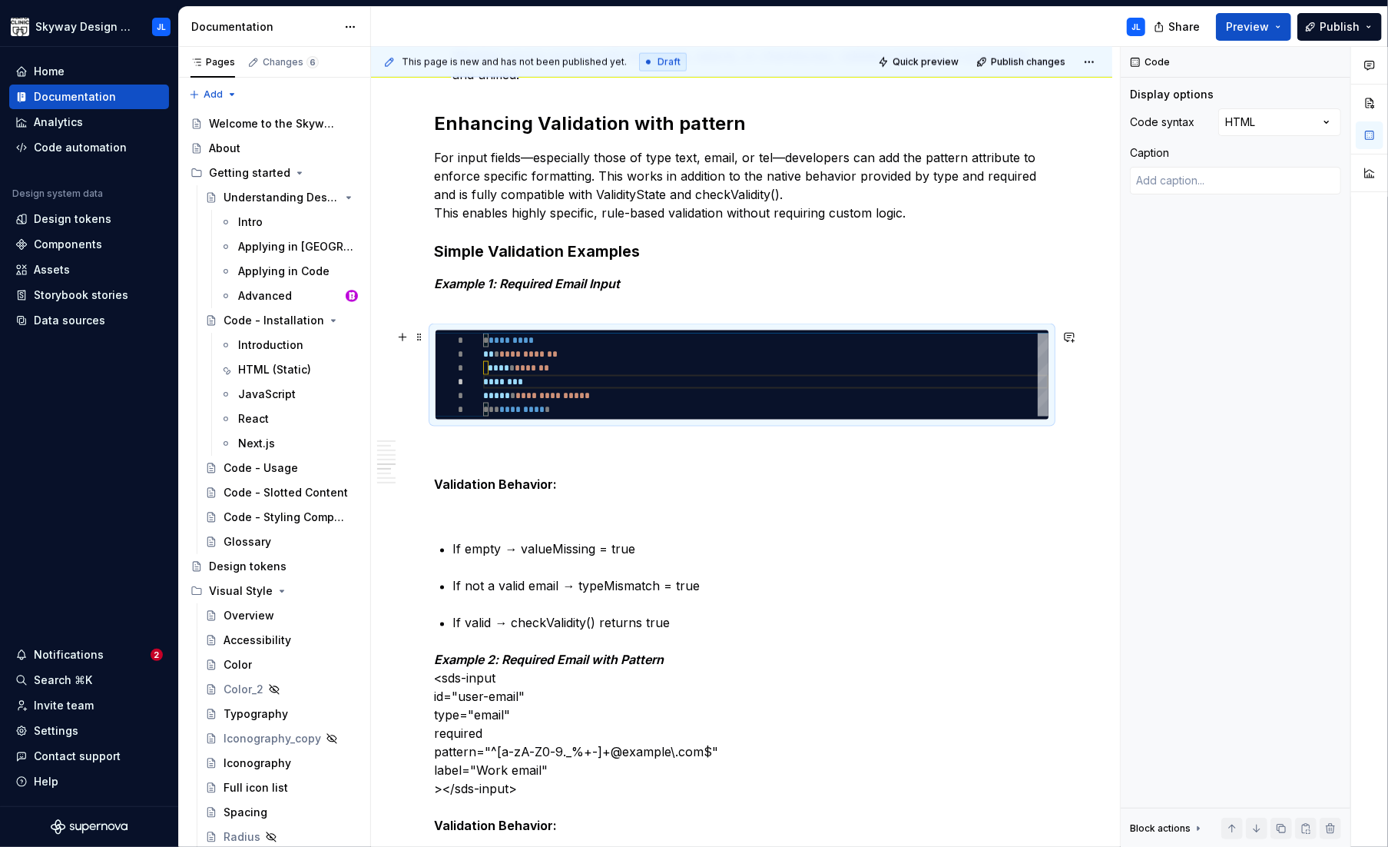
type textarea "**********"
type textarea "*"
type textarea "**********"
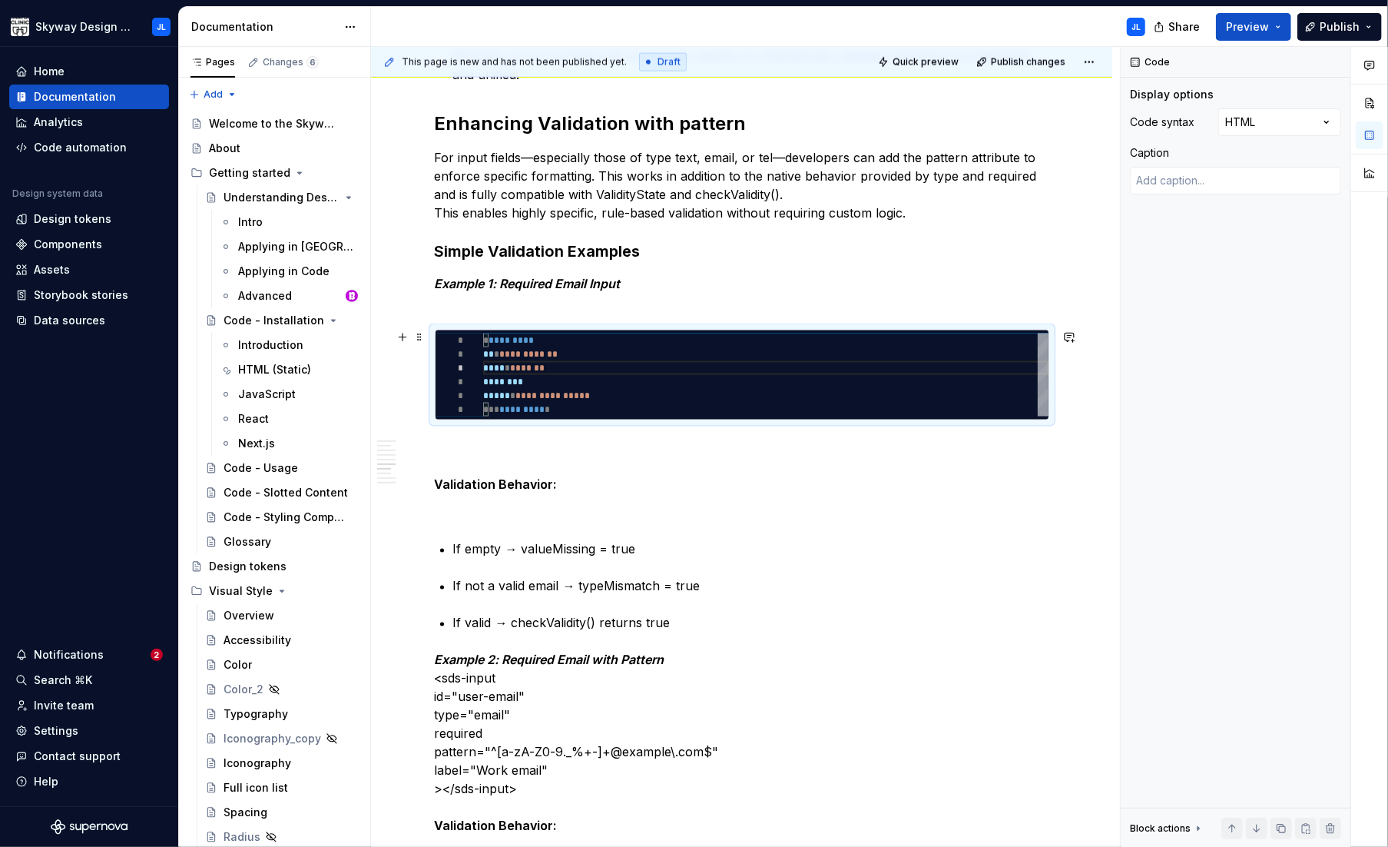
type textarea "*"
type textarea "**********"
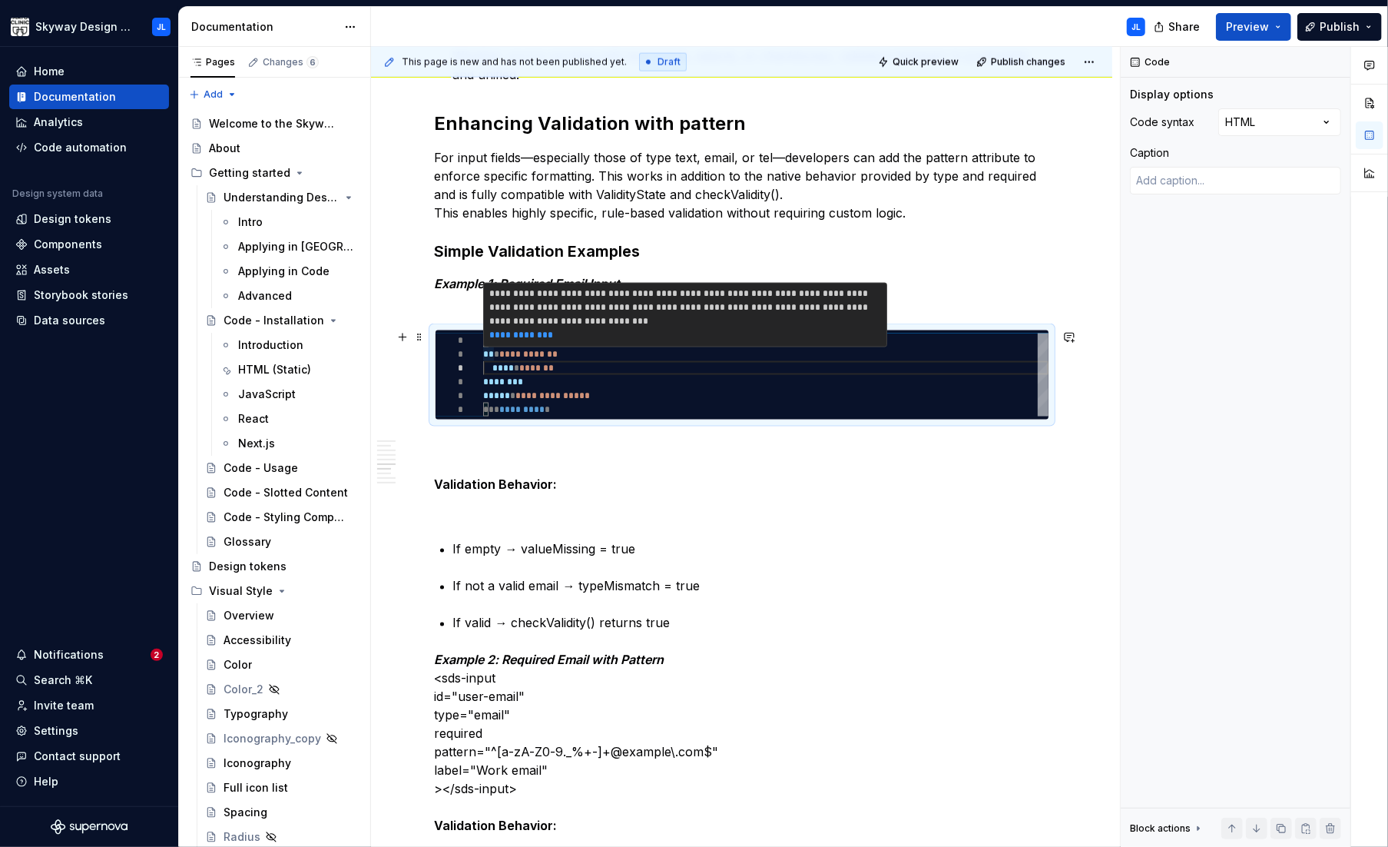
click at [486, 353] on div "**********" at bounding box center [766, 374] width 566 height 83
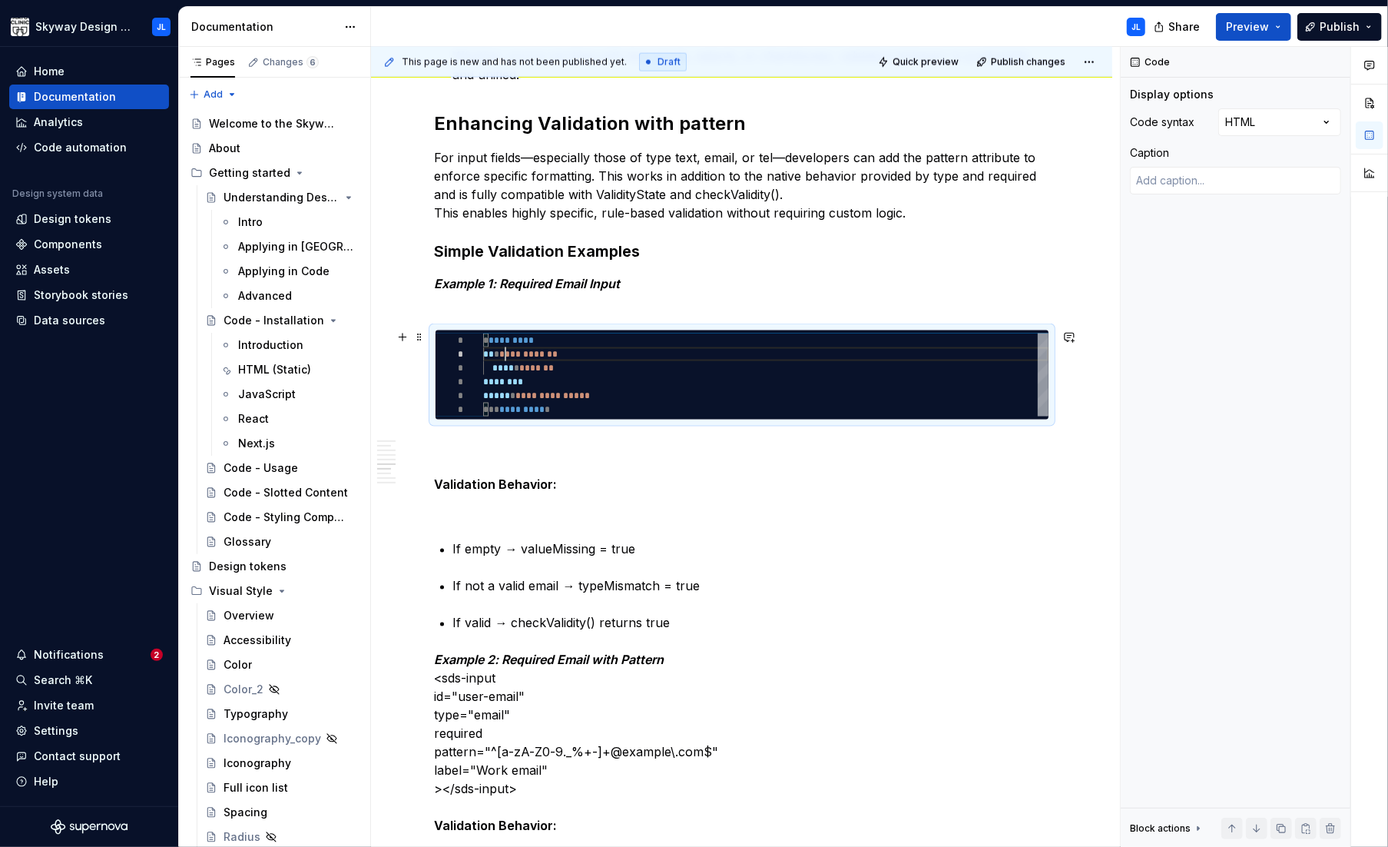
type textarea "*"
type textarea "**********"
type textarea "*"
type textarea "**********"
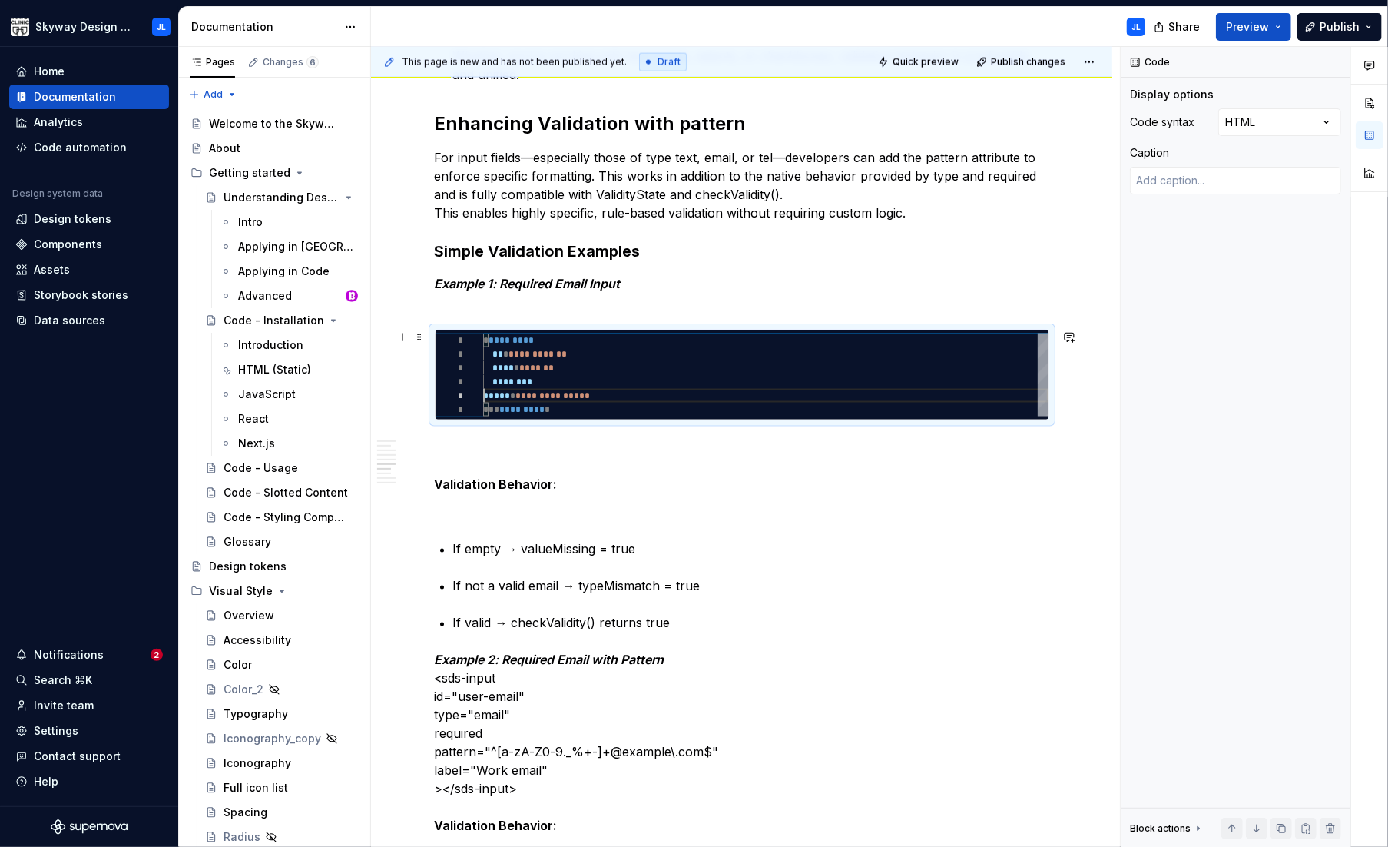
scroll to position [55, 0]
type textarea "*"
type textarea "**********"
click at [688, 506] on p at bounding box center [742, 512] width 615 height 18
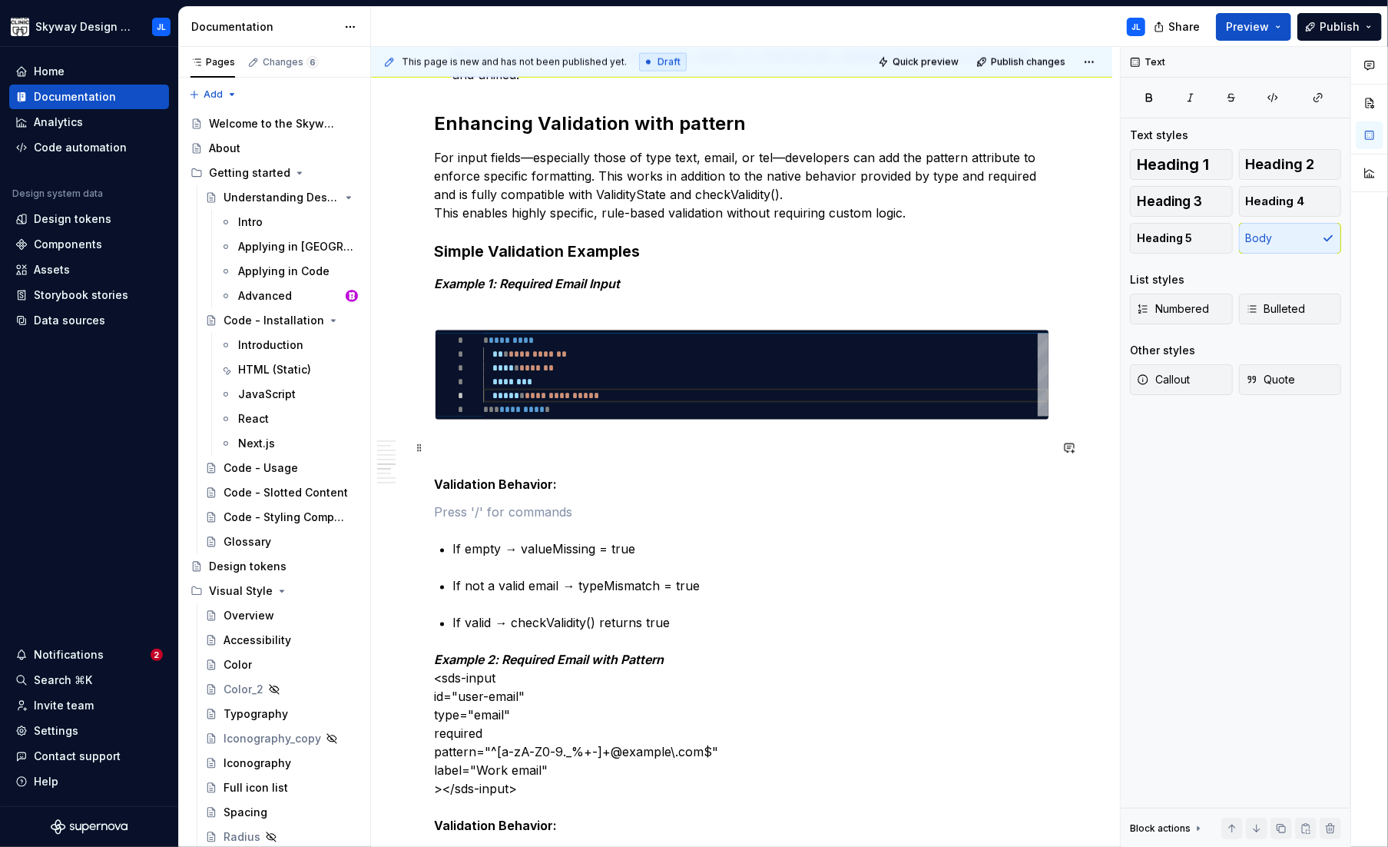
click at [450, 450] on p "Validation Behavior:" at bounding box center [742, 466] width 615 height 55
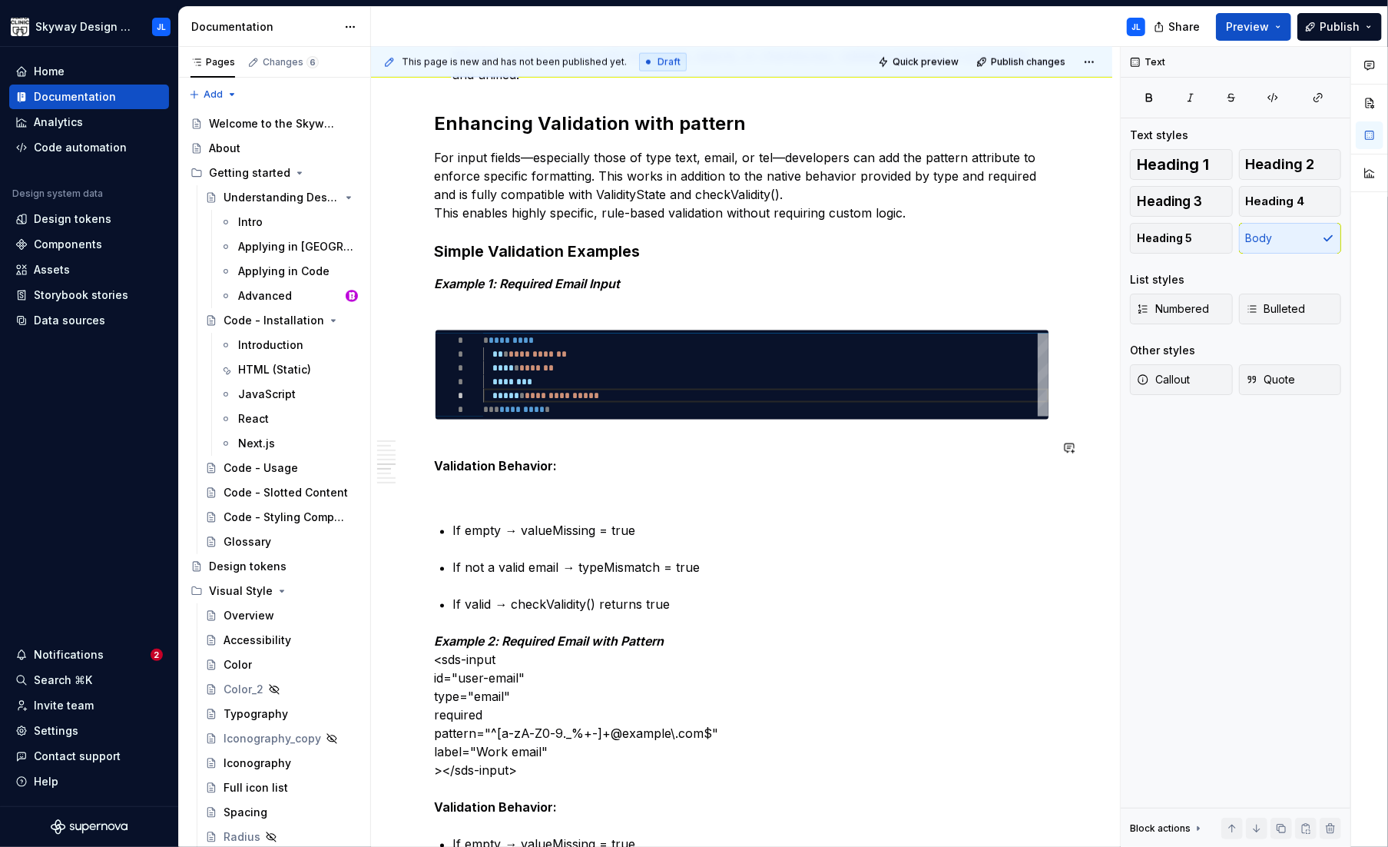
click at [590, 514] on div "What Are checkValidity() and ValidityState? Modern browsers provide built-in va…" at bounding box center [742, 296] width 615 height 3222
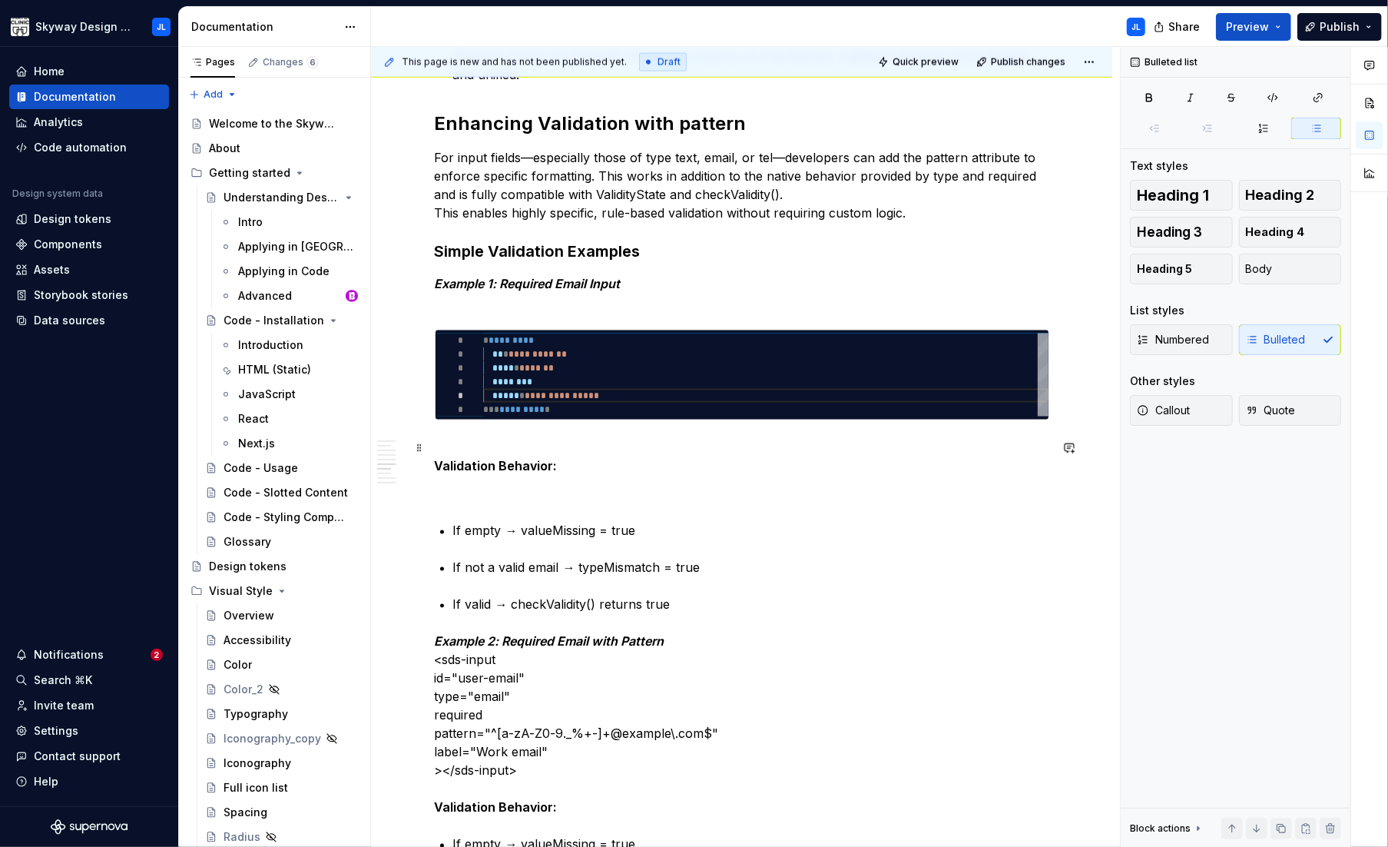
click at [455, 440] on p "Validation Behavior:" at bounding box center [742, 457] width 615 height 37
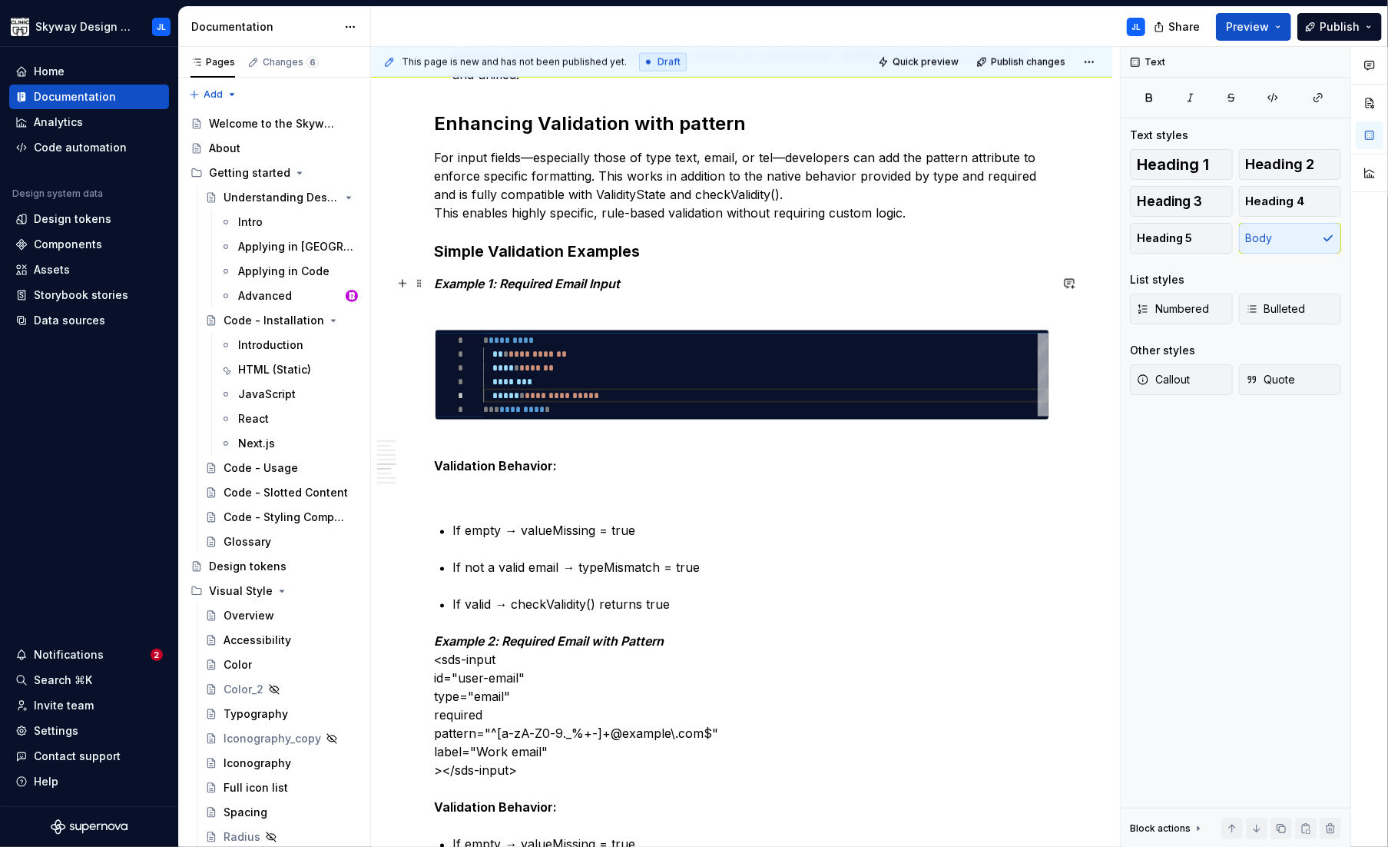
click at [440, 309] on p "Example 1: Required Email Input" at bounding box center [742, 292] width 615 height 37
drag, startPoint x: 485, startPoint y: 305, endPoint x: 463, endPoint y: 294, distance: 25.1
click at [485, 305] on p "Example 1: Required Email Input" at bounding box center [742, 292] width 615 height 37
click at [689, 528] on p "If empty → valueMissing = true" at bounding box center [751, 531] width 596 height 18
click at [633, 284] on p "Example 1: Required Email Input" at bounding box center [742, 292] width 615 height 37
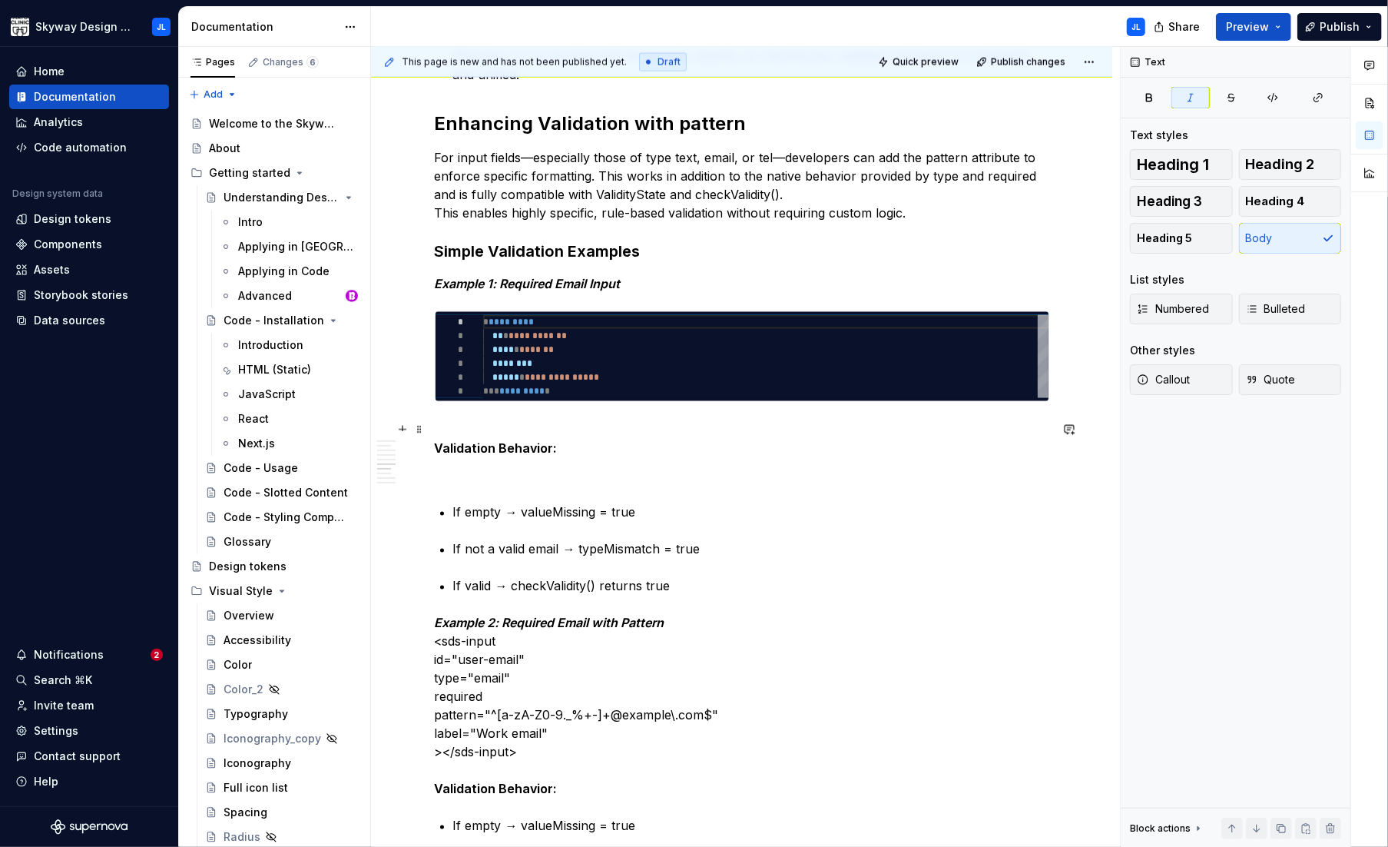
click at [575, 452] on p "Validation Behavior:" at bounding box center [742, 438] width 615 height 37
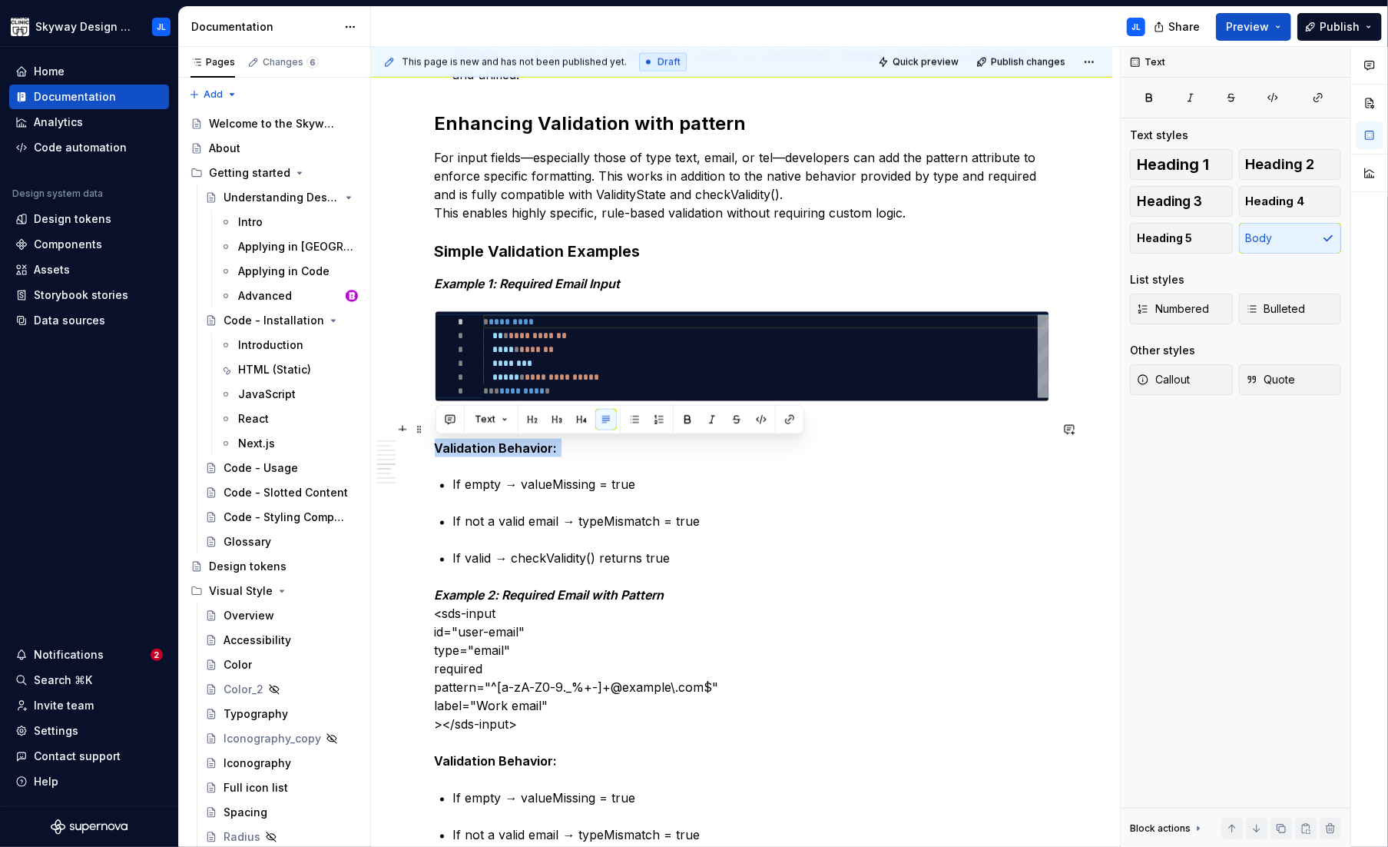
drag, startPoint x: 536, startPoint y: 443, endPoint x: 416, endPoint y: 443, distance: 119.9
click at [416, 443] on div "What Are checkValidity() and ValidityState? Modern browsers provide built-in va…" at bounding box center [742, 390] width 742 height 3485
click at [557, 420] on button "button" at bounding box center [557, 420] width 22 height 22
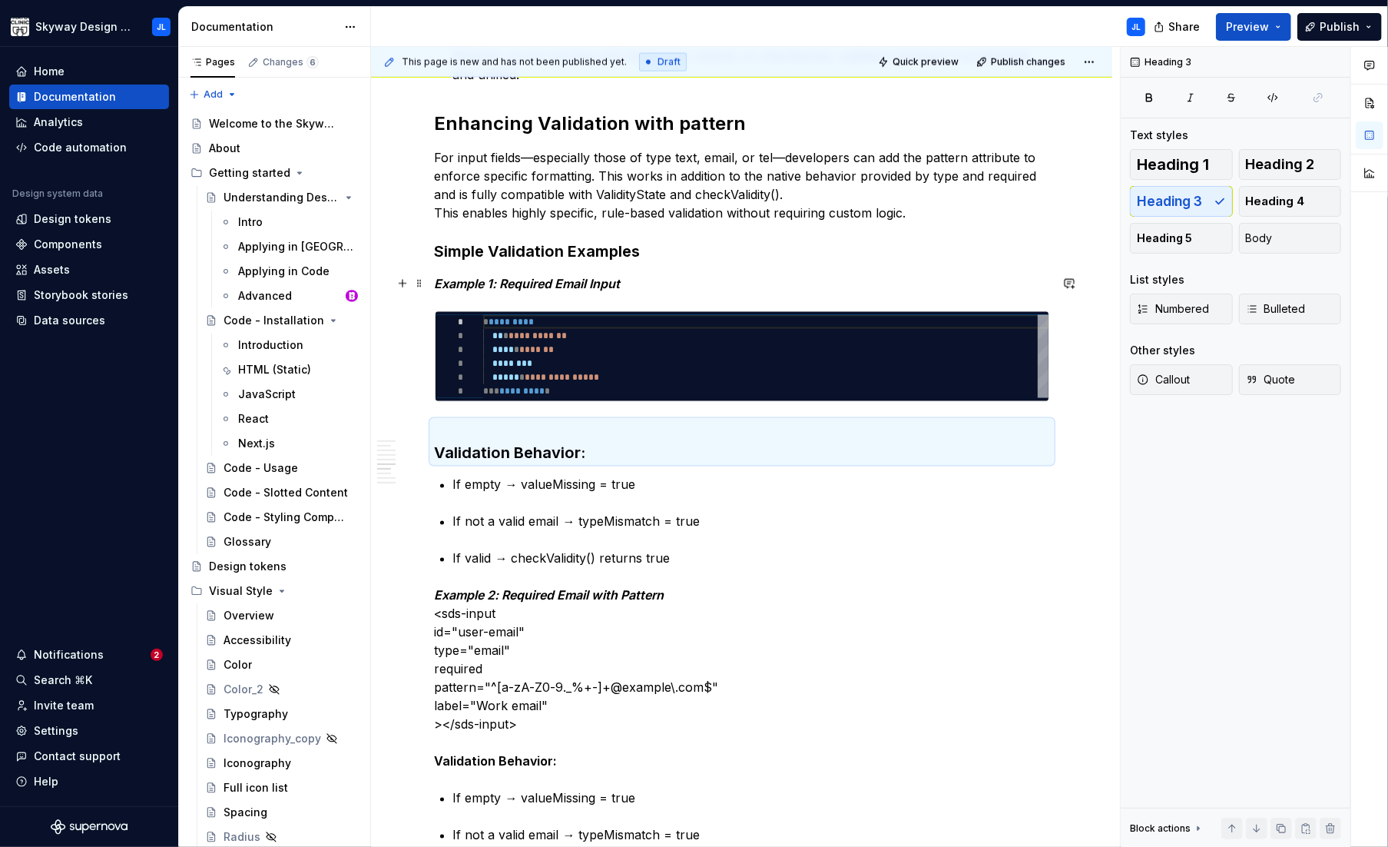
click at [568, 285] on em "Example 1: Required Email Input" at bounding box center [528, 283] width 186 height 15
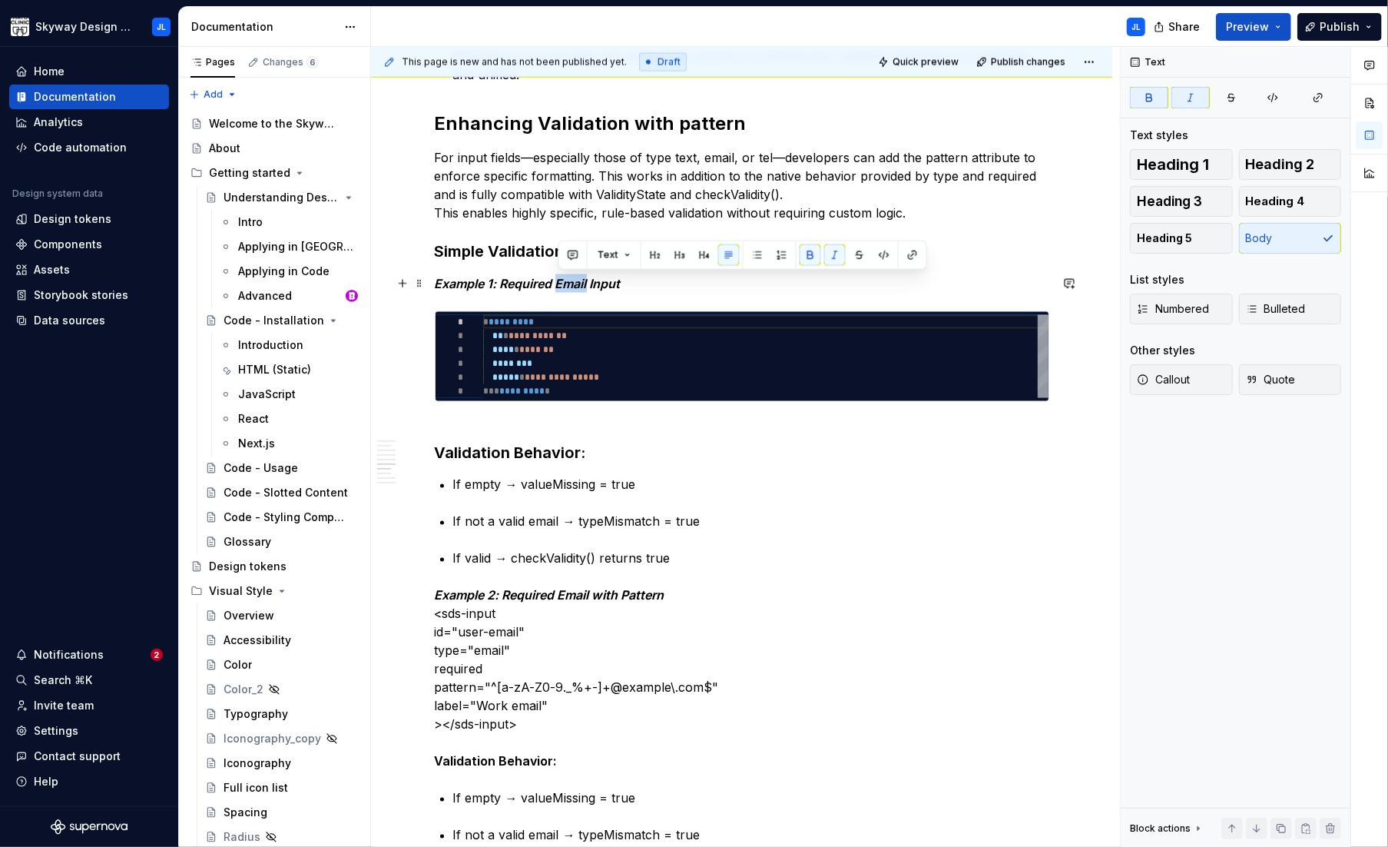
click at [568, 285] on em "Example 1: Required Email Input" at bounding box center [528, 283] width 186 height 15
click at [559, 257] on button "button" at bounding box center [557, 255] width 22 height 22
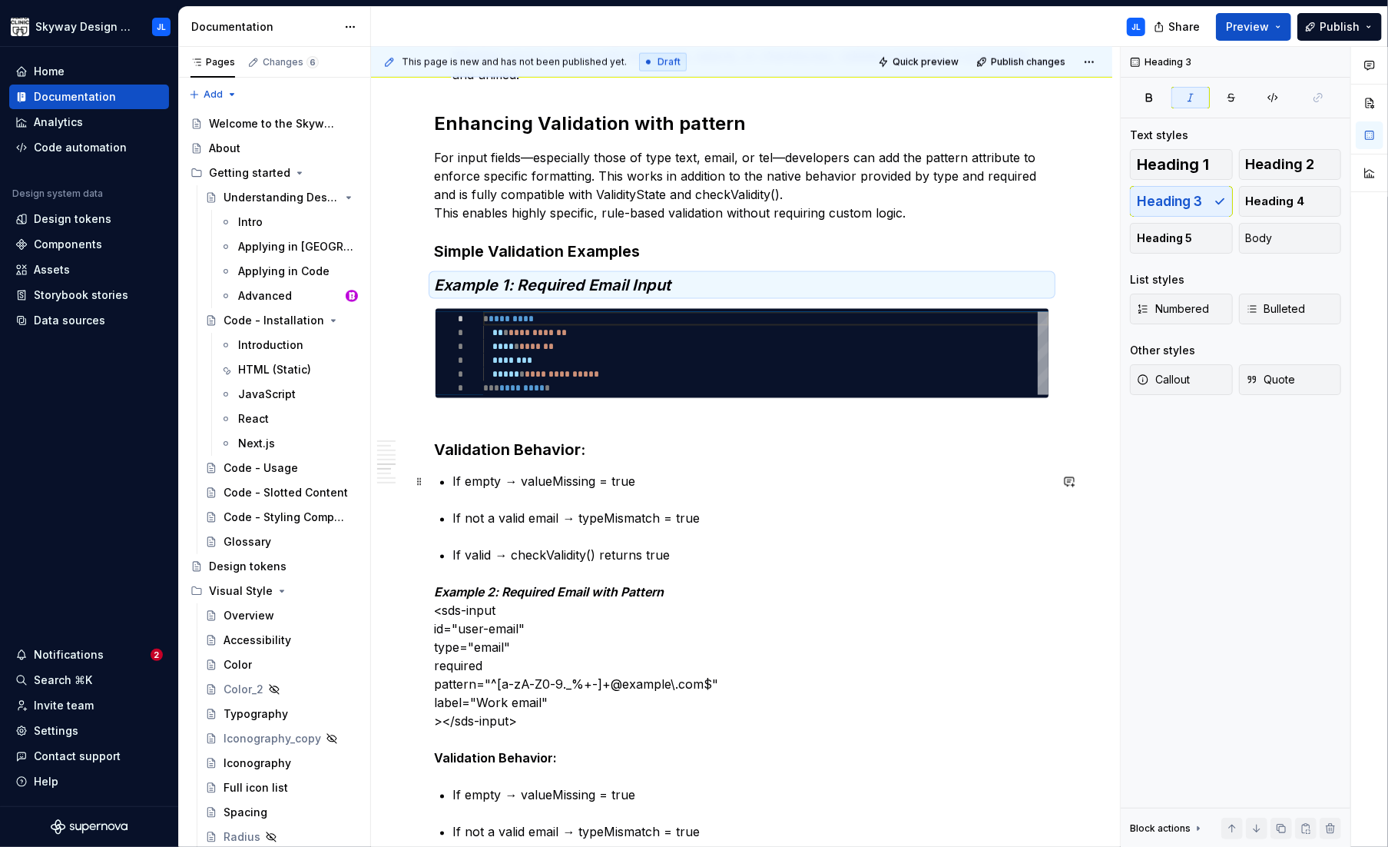
click at [598, 479] on p "If empty → valueMissing = true" at bounding box center [751, 482] width 596 height 18
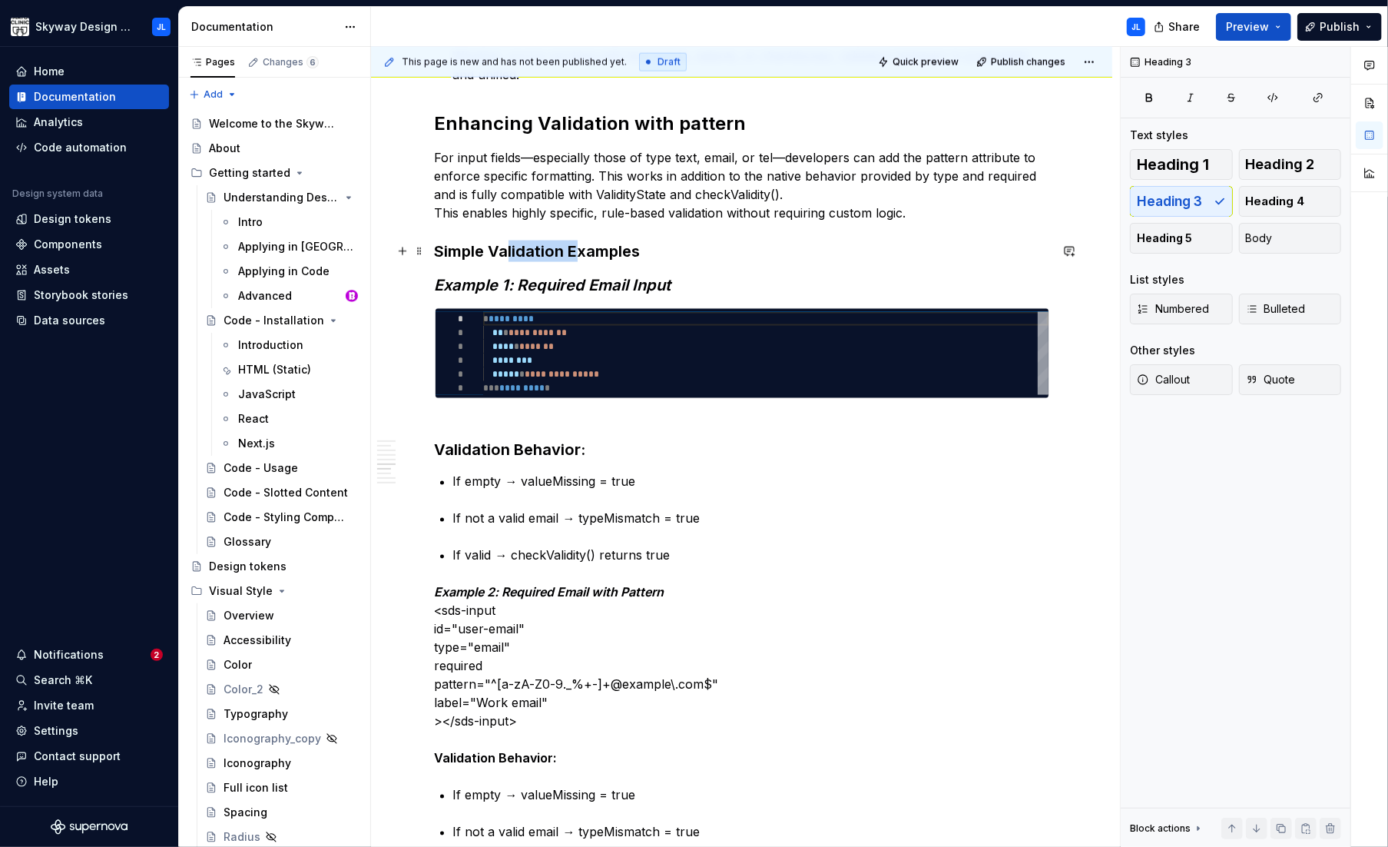
drag, startPoint x: 582, startPoint y: 254, endPoint x: 511, endPoint y: 253, distance: 70.7
click at [511, 253] on h3 "Simple Validation Examples" at bounding box center [742, 252] width 615 height 22
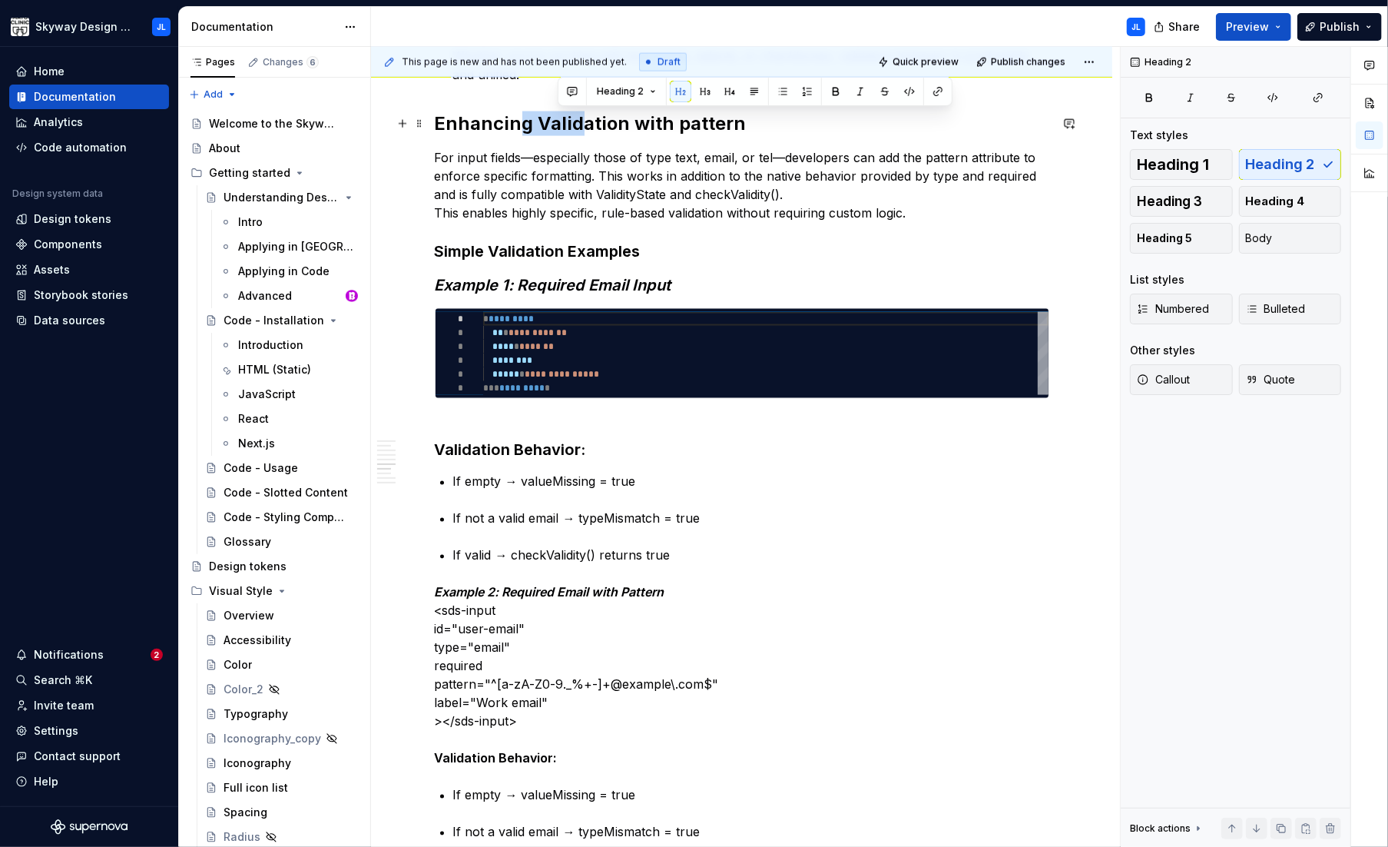
drag, startPoint x: 576, startPoint y: 129, endPoint x: 519, endPoint y: 131, distance: 56.1
click at [519, 131] on h2 "Enhancing Validation with pattern" at bounding box center [742, 123] width 615 height 25
click at [619, 280] on em "Example 1: Required Email Input" at bounding box center [553, 285] width 237 height 18
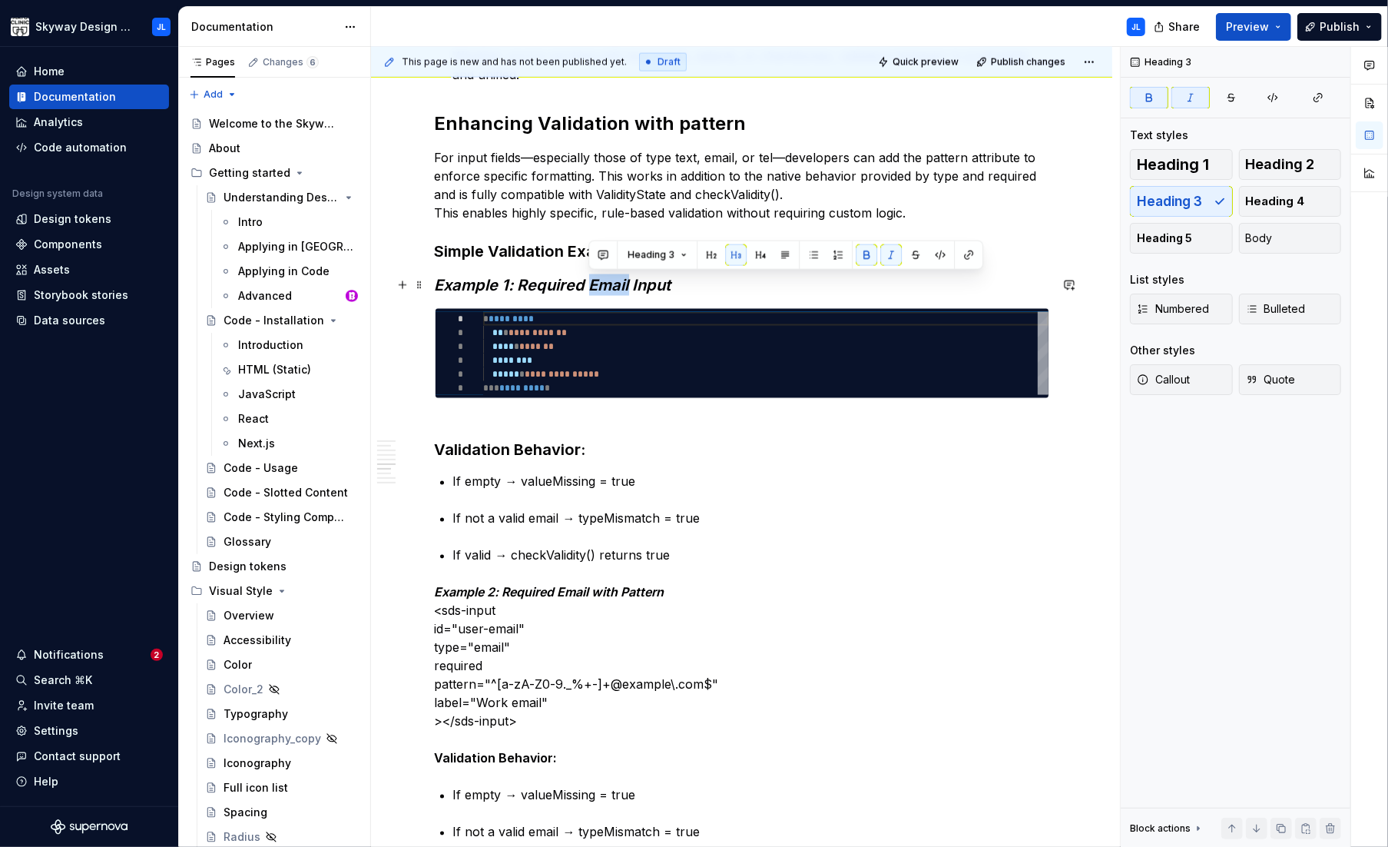
click at [619, 280] on em "Example 1: Required Email Input" at bounding box center [553, 285] width 237 height 18
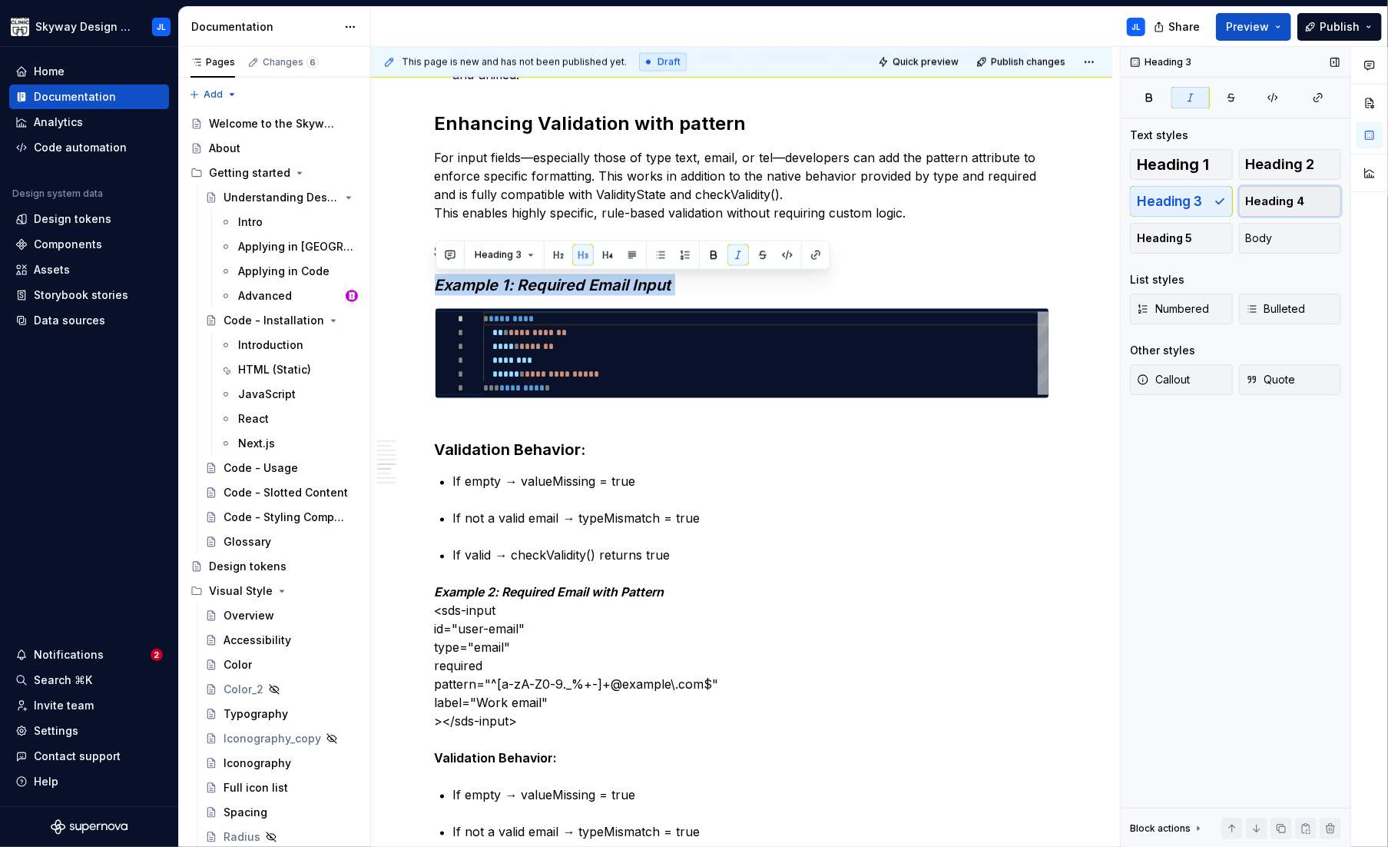
click at [980, 200] on span "Heading 4" at bounding box center [1275, 201] width 59 height 15
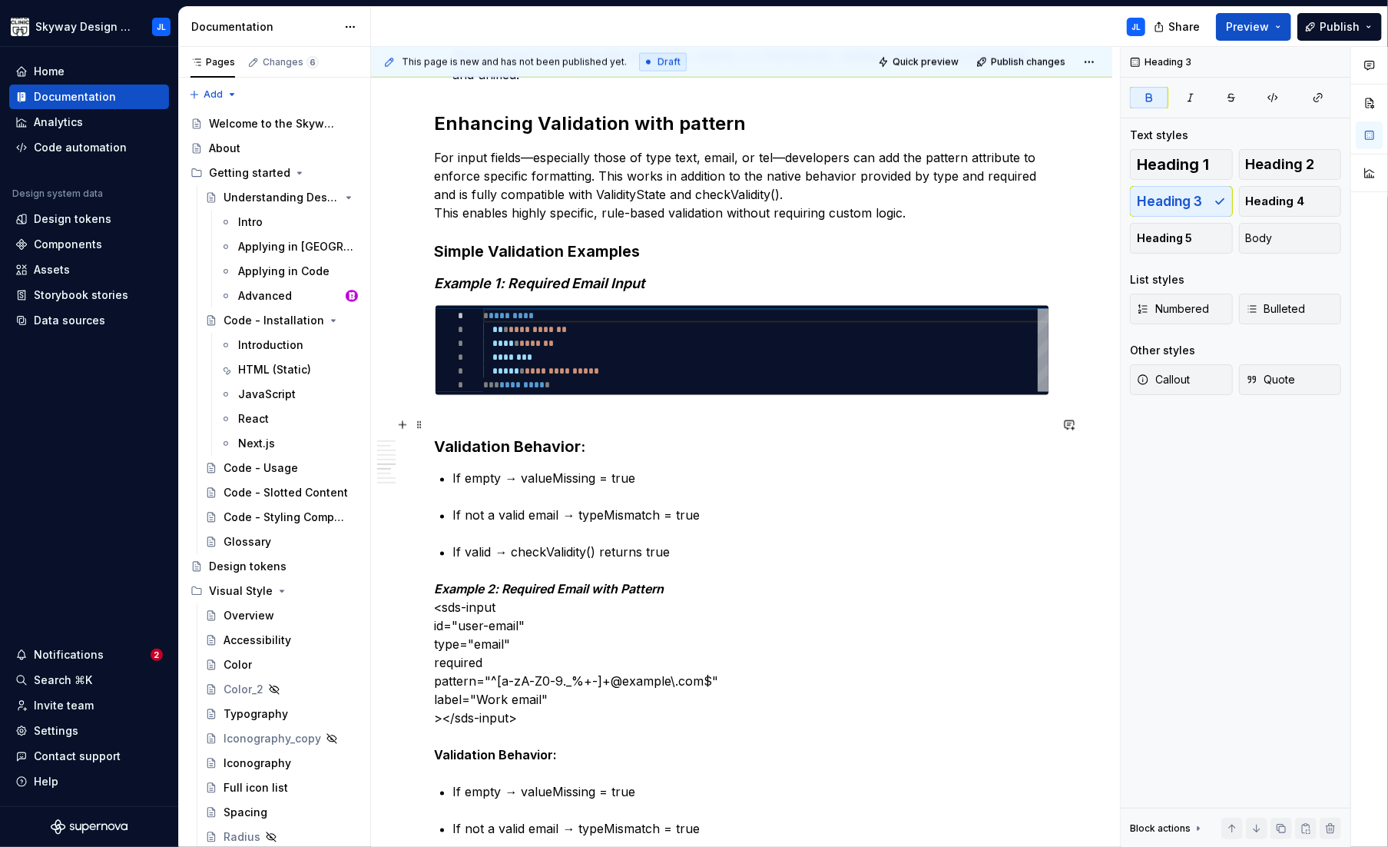
click at [542, 446] on strong "Validation Behavior:" at bounding box center [510, 446] width 151 height 18
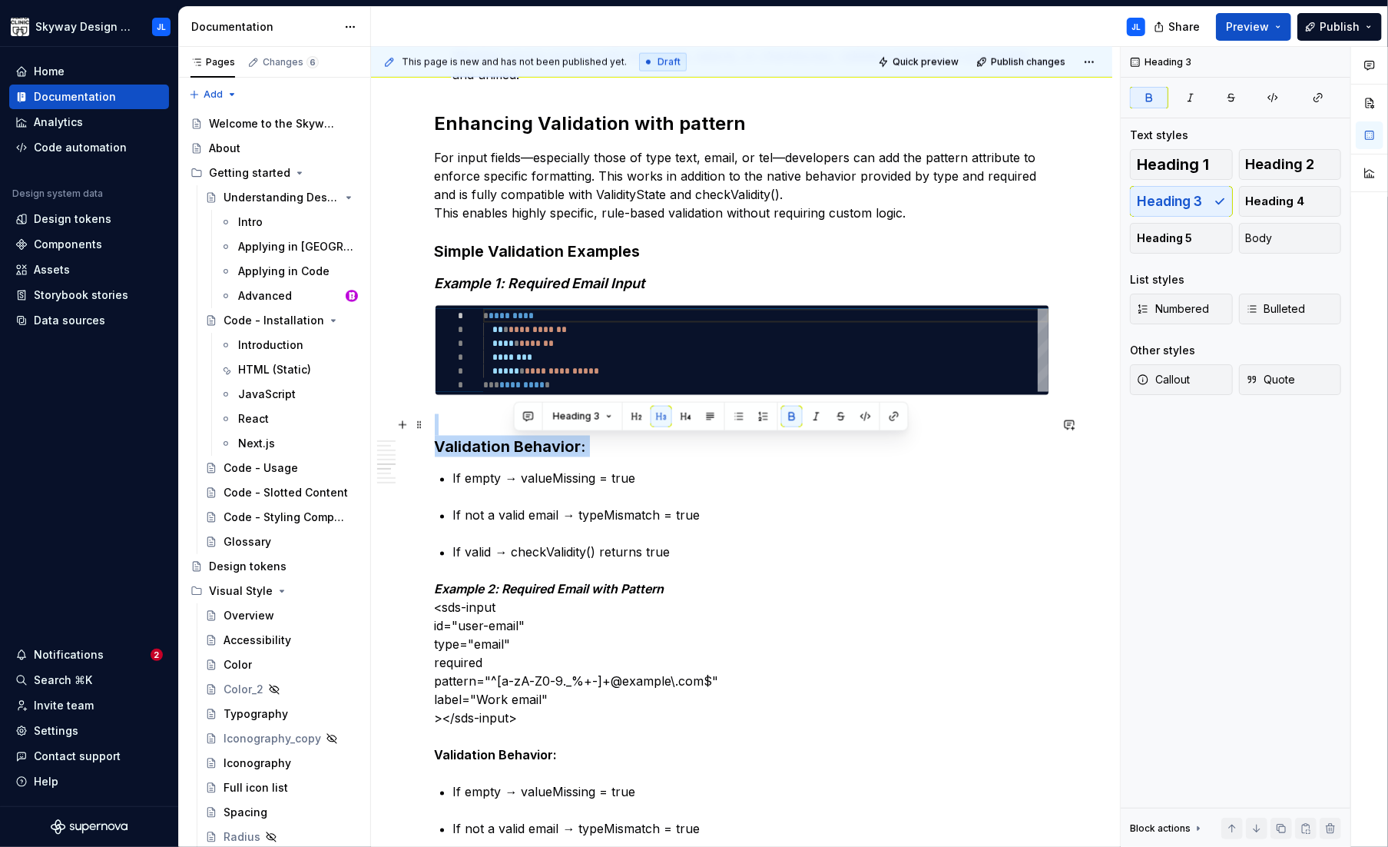
click at [542, 446] on strong "Validation Behavior:" at bounding box center [510, 446] width 151 height 18
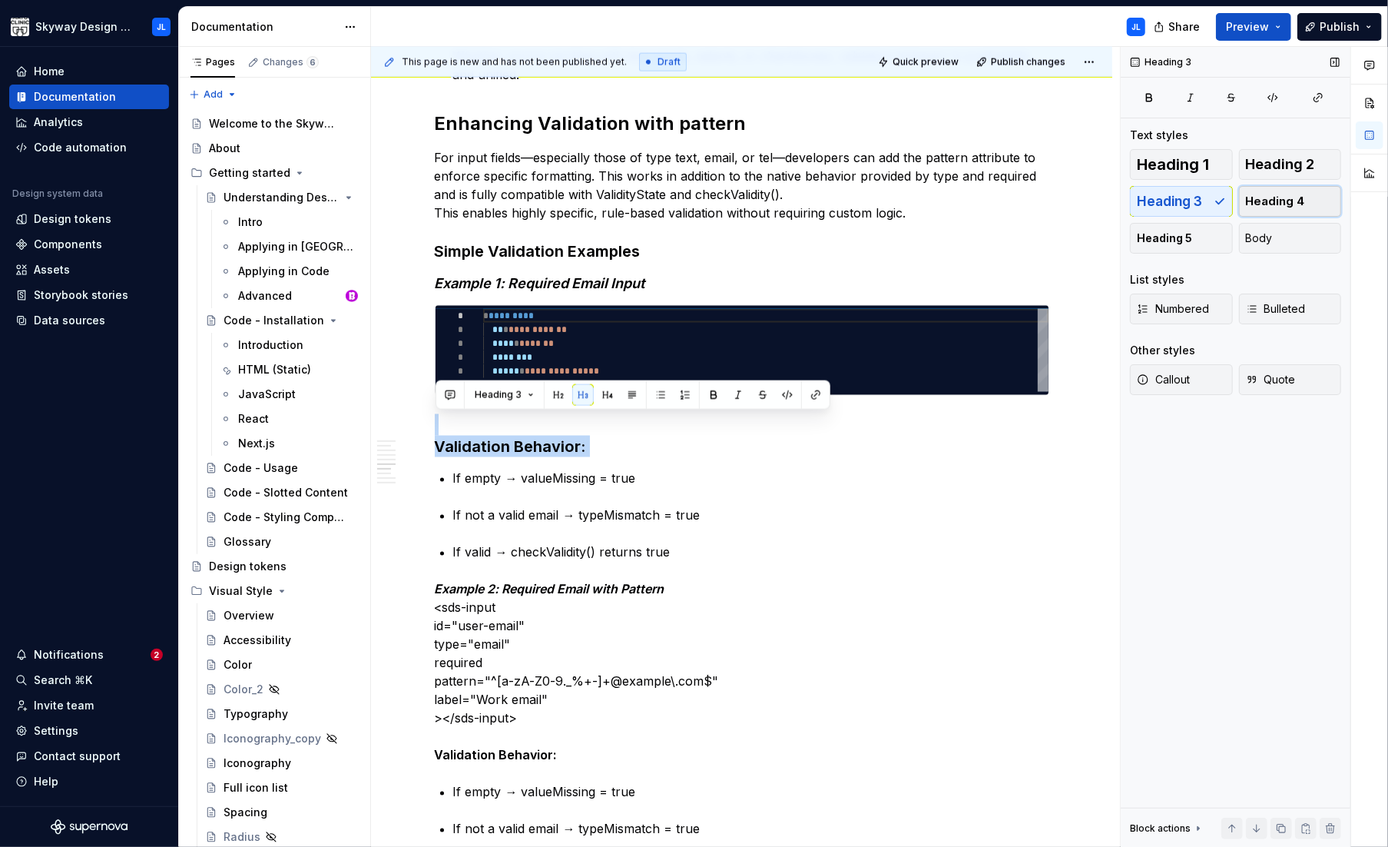
click at [980, 194] on span "Heading 4" at bounding box center [1275, 201] width 59 height 15
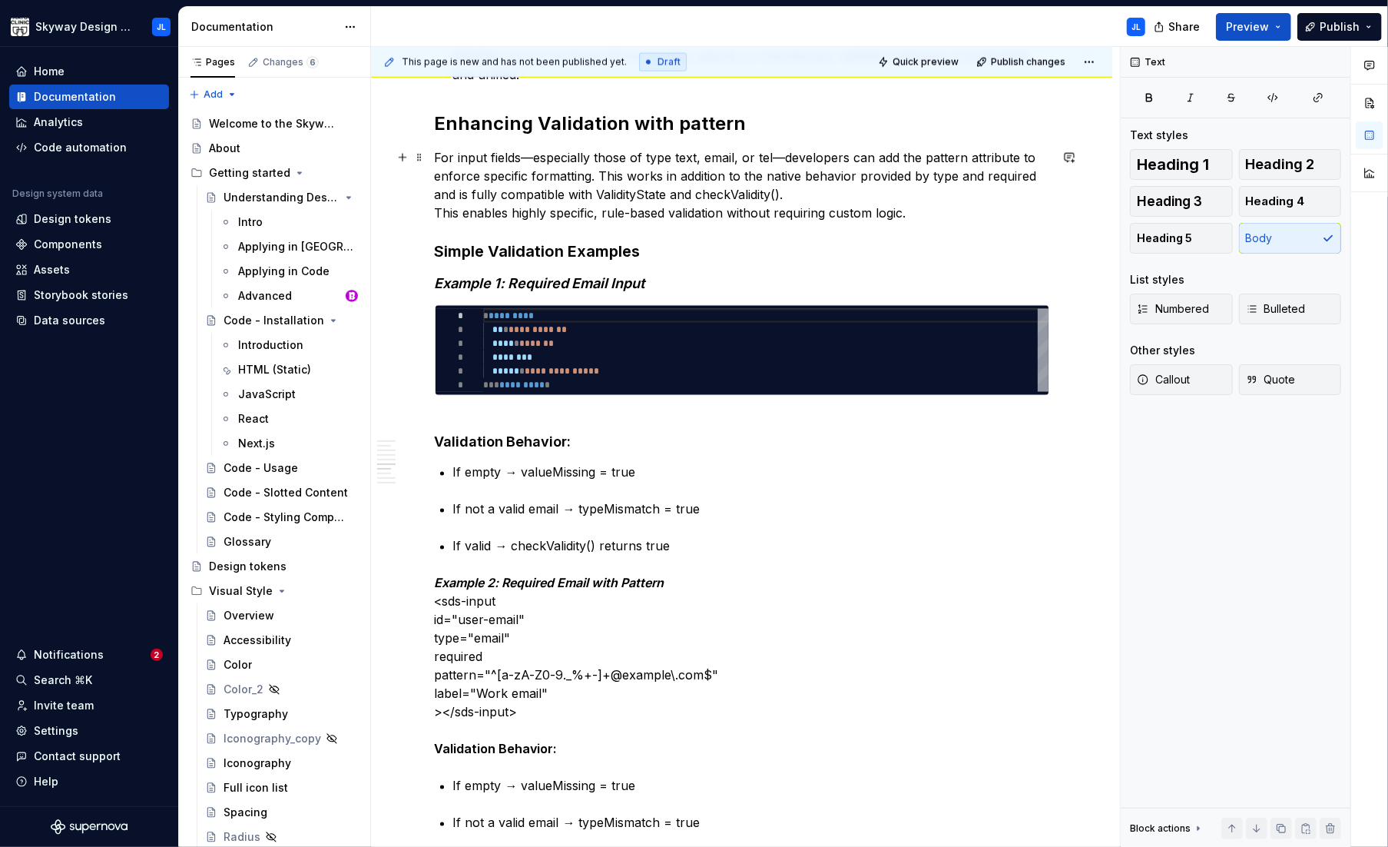
click at [611, 220] on p "For input fields—especially those of type text, email, or tel—developers can ad…" at bounding box center [742, 185] width 615 height 74
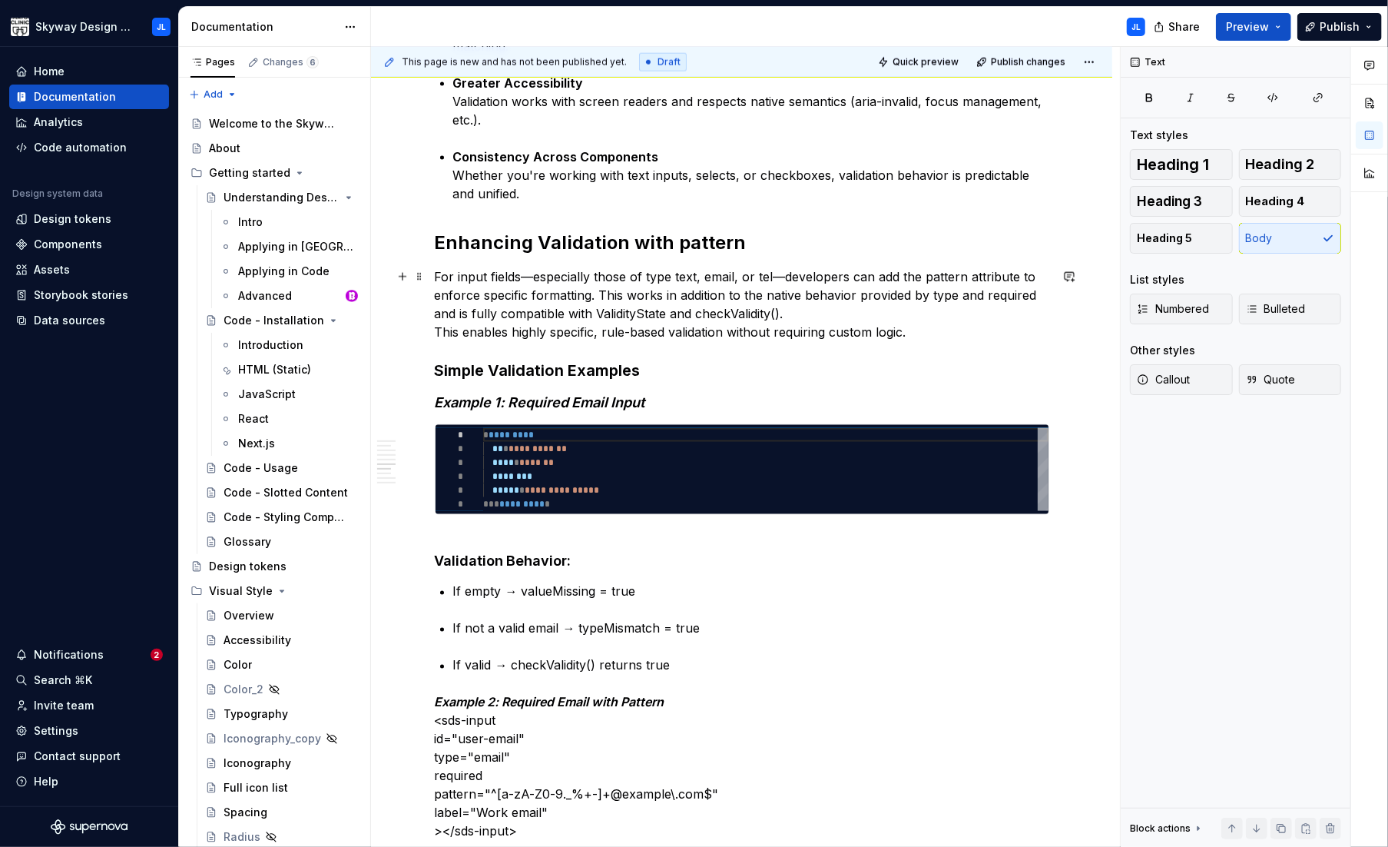
scroll to position [1663, 0]
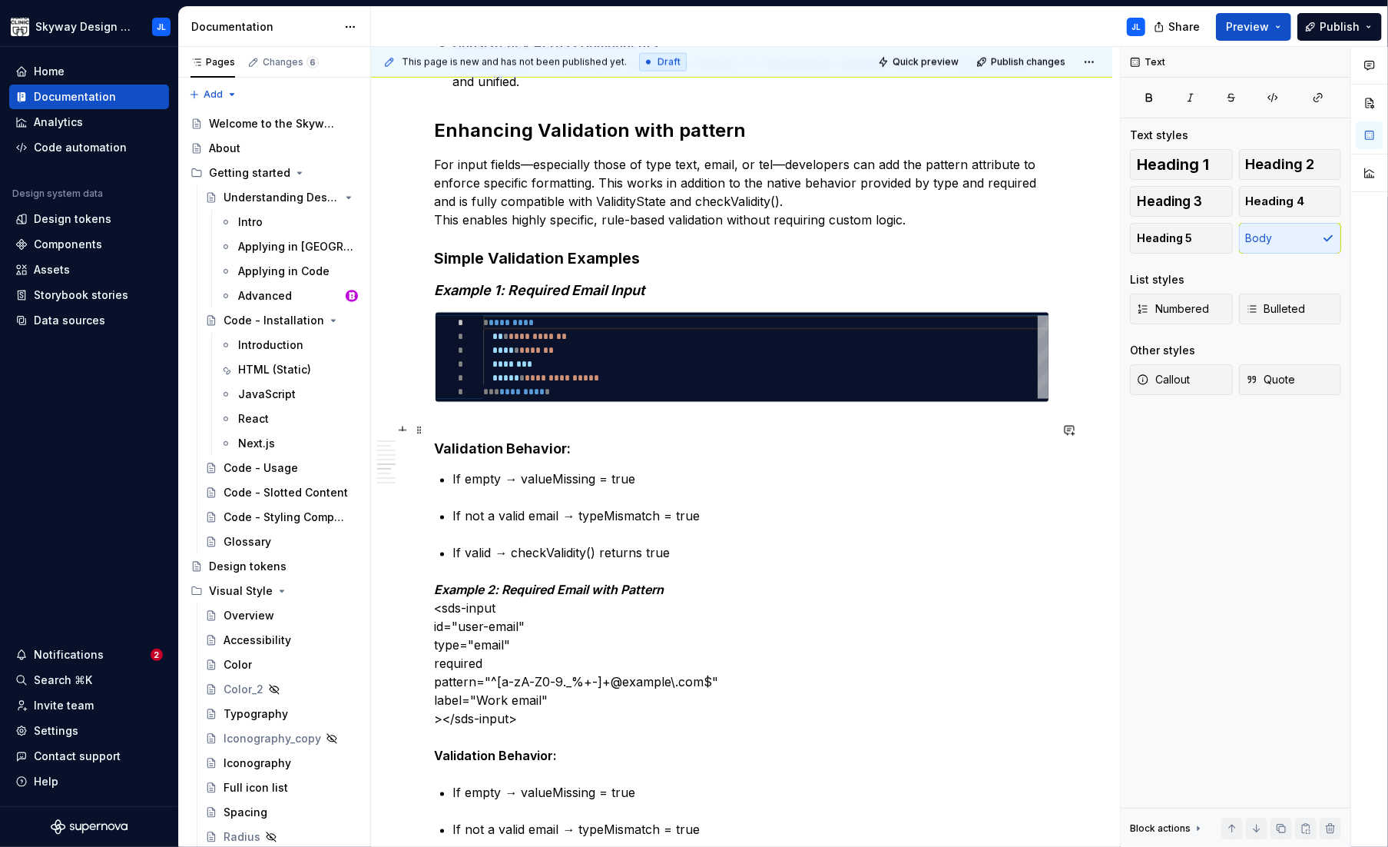
click at [448, 423] on h4 "Validation Behavior:" at bounding box center [742, 439] width 615 height 37
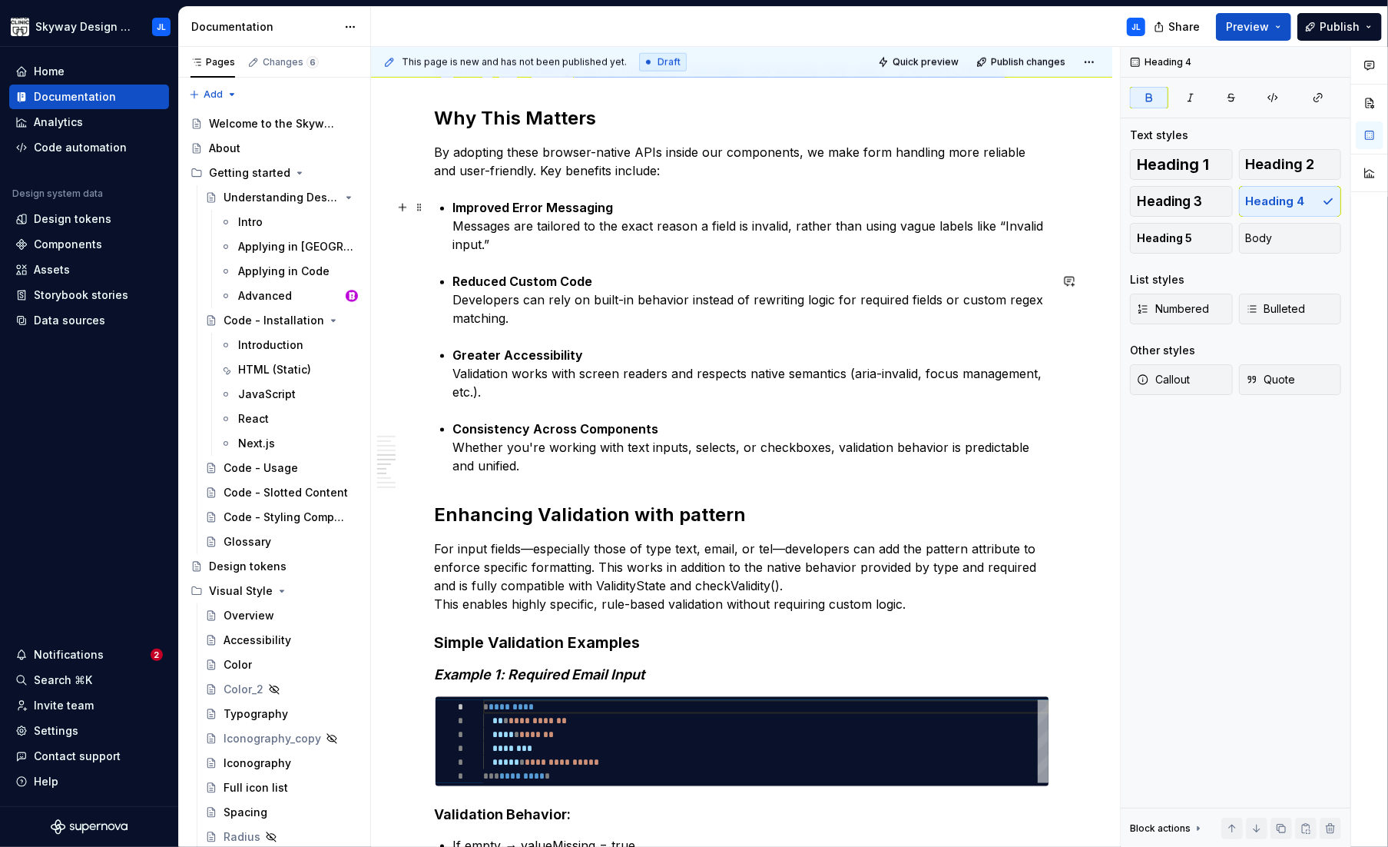
scroll to position [1226, 0]
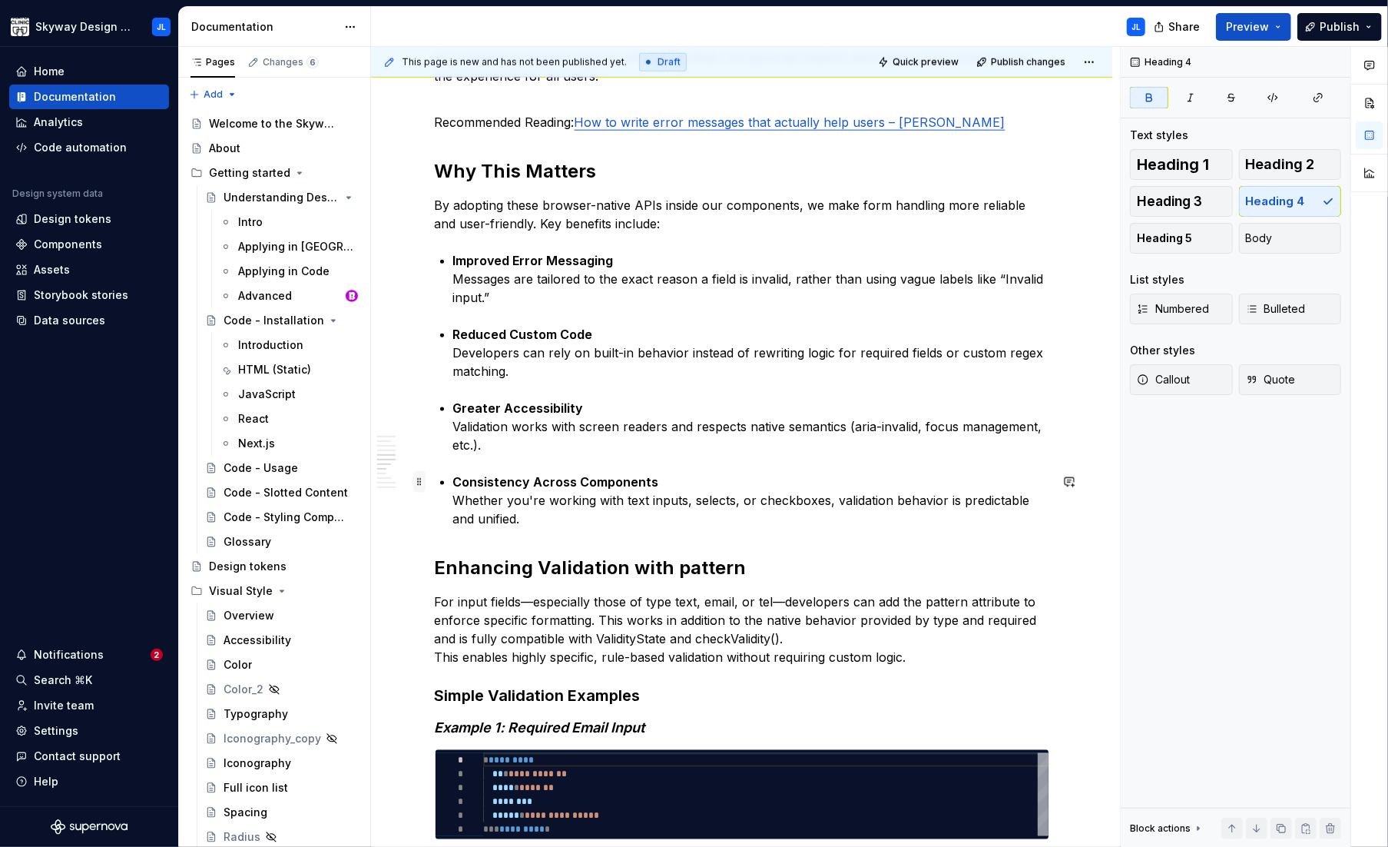
click at [420, 484] on span at bounding box center [419, 482] width 12 height 22
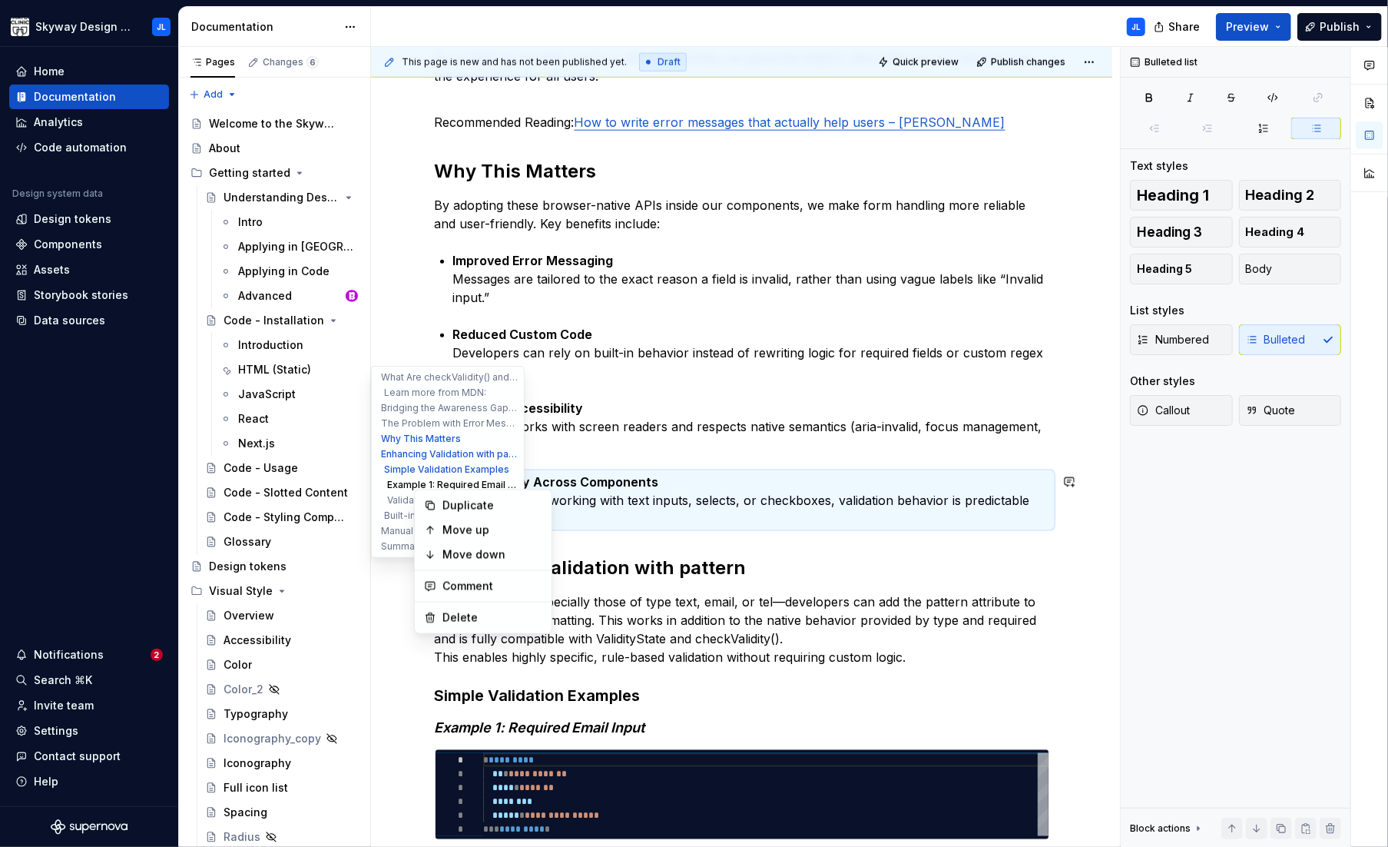
click at [377, 490] on button "Example 1: Required Email Input" at bounding box center [448, 484] width 146 height 15
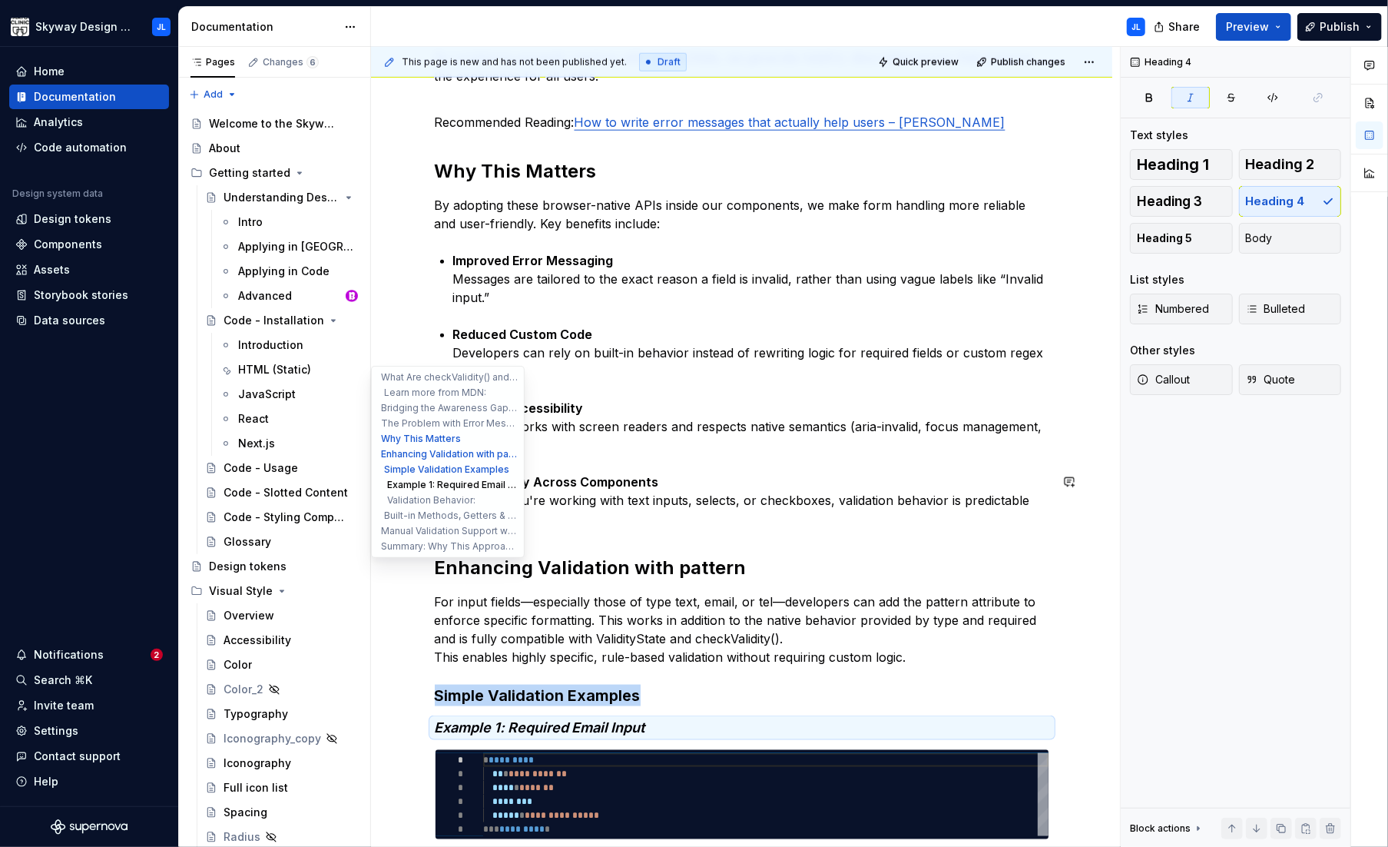
scroll to position [7, 0]
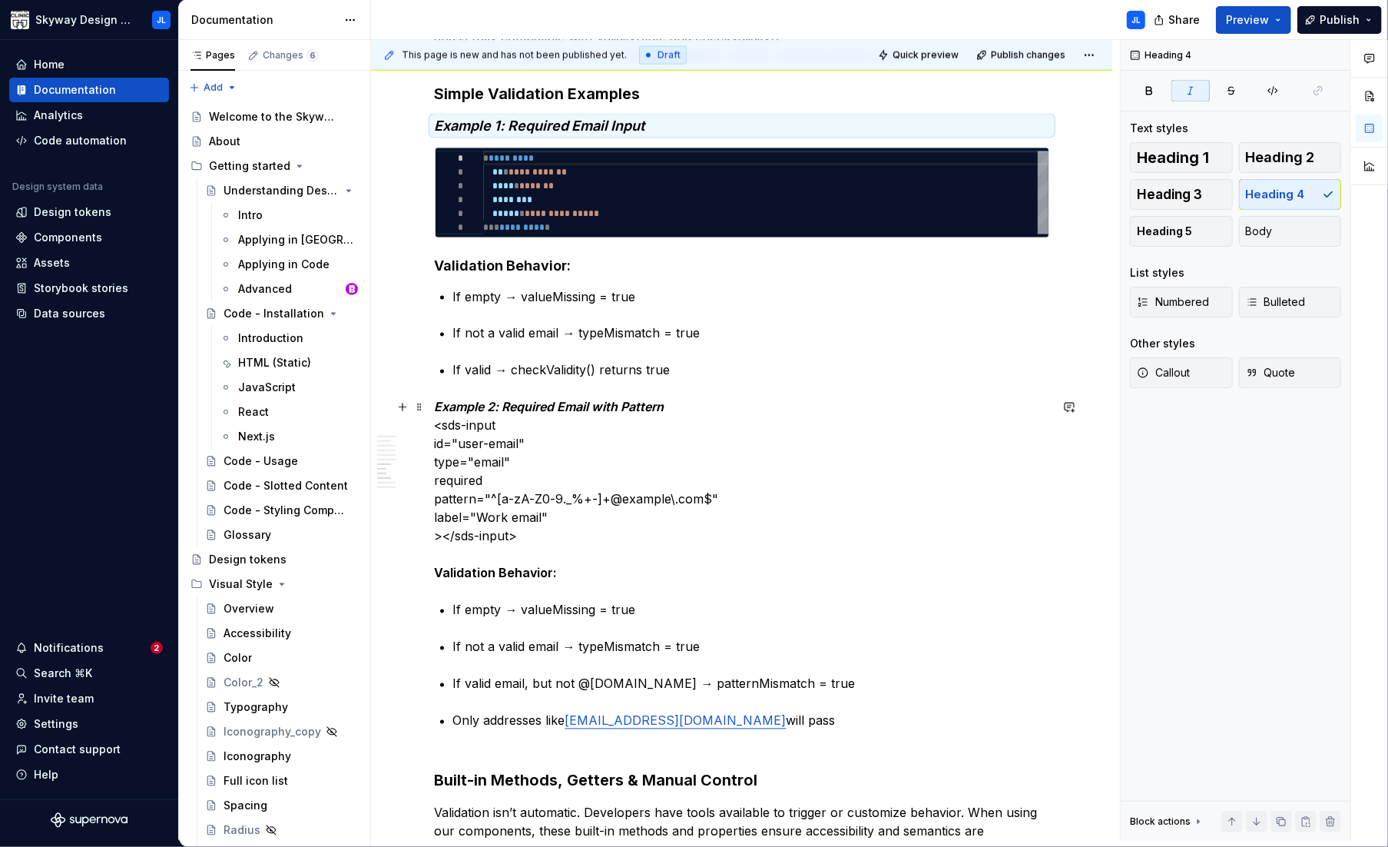
click at [625, 453] on p "Example 2: Required Email with Pattern <sds-input id="user-email" type="email" …" at bounding box center [742, 490] width 615 height 184
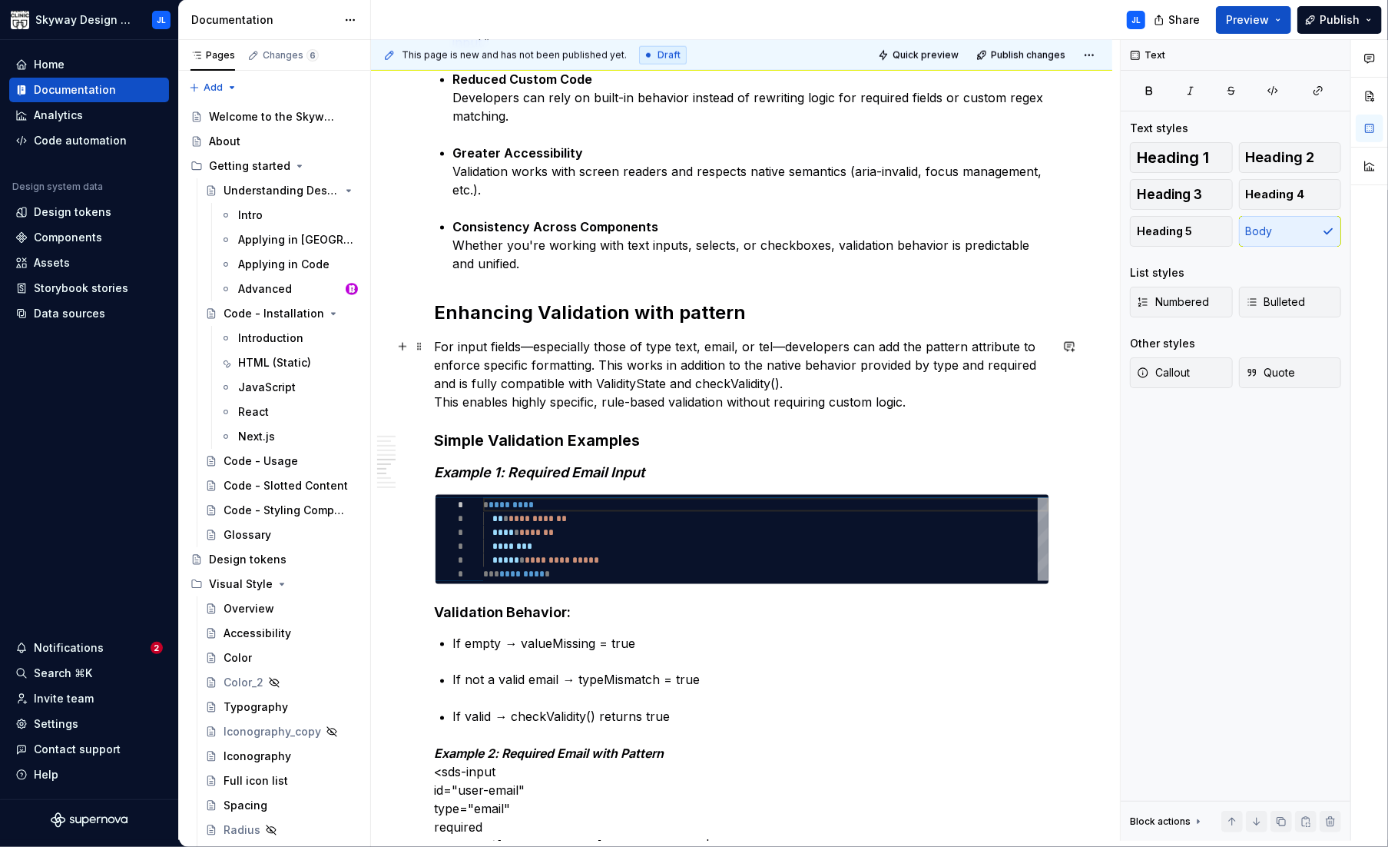
scroll to position [1384, 0]
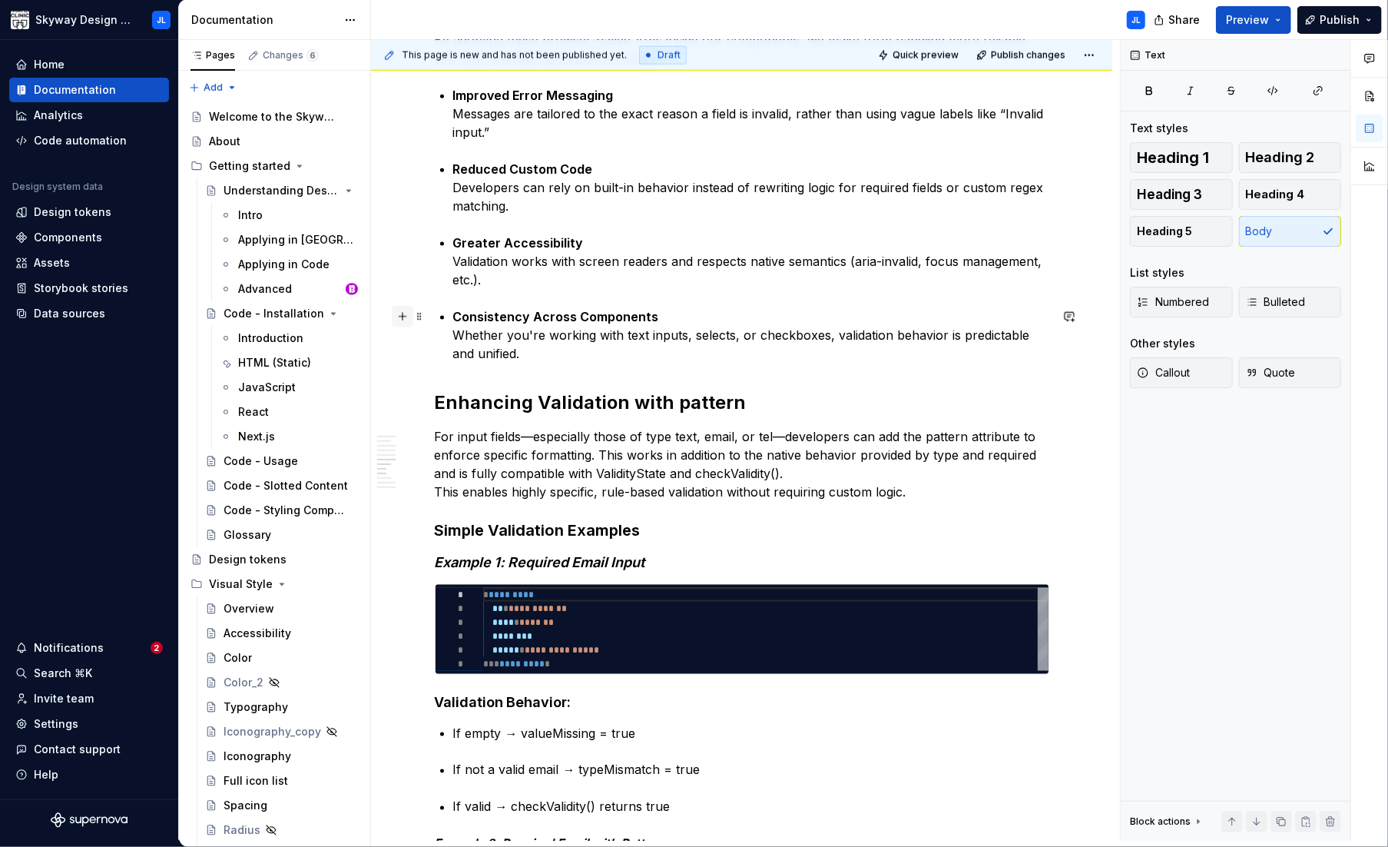
click at [400, 314] on button "button" at bounding box center [403, 317] width 22 height 22
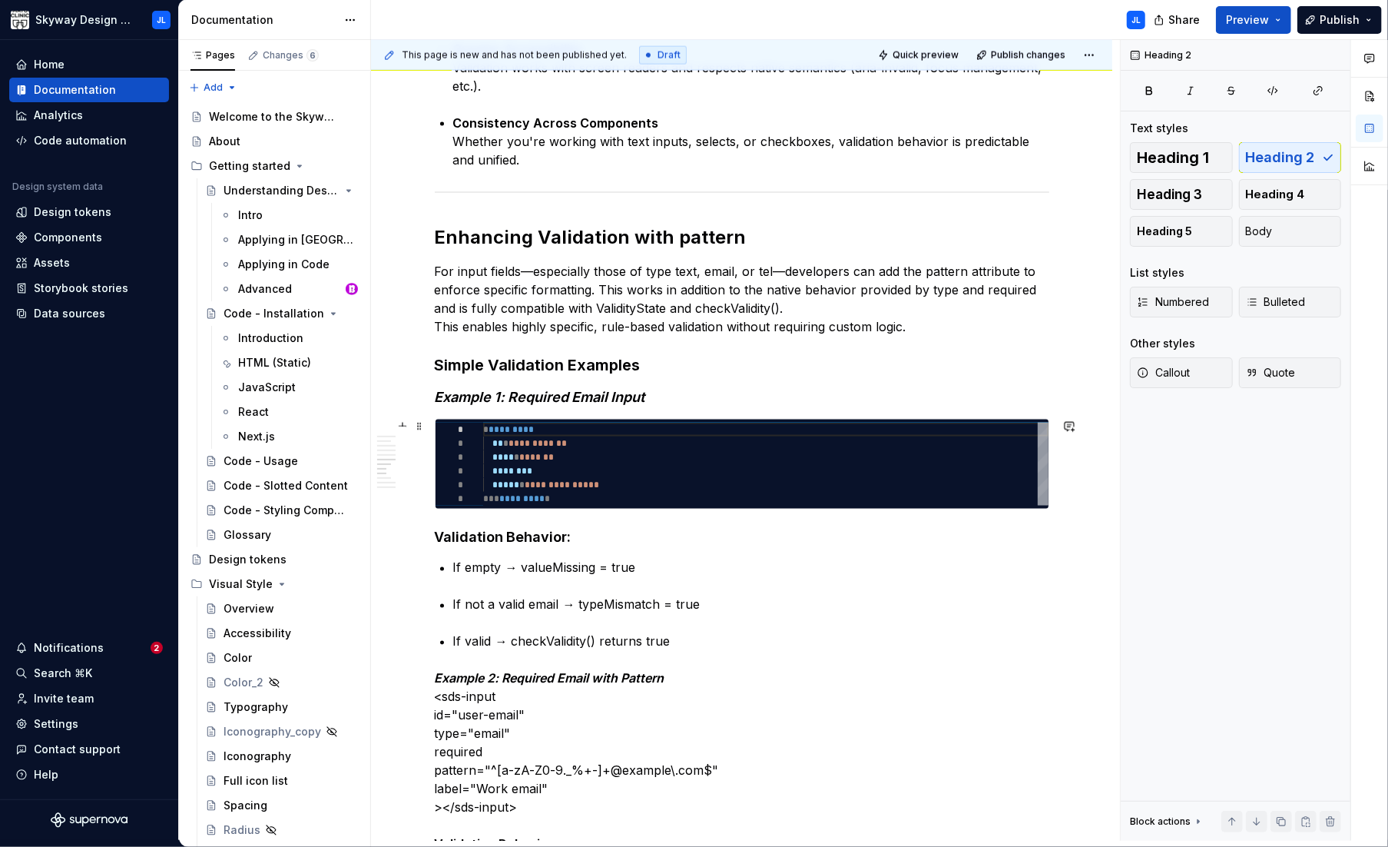
scroll to position [1732, 0]
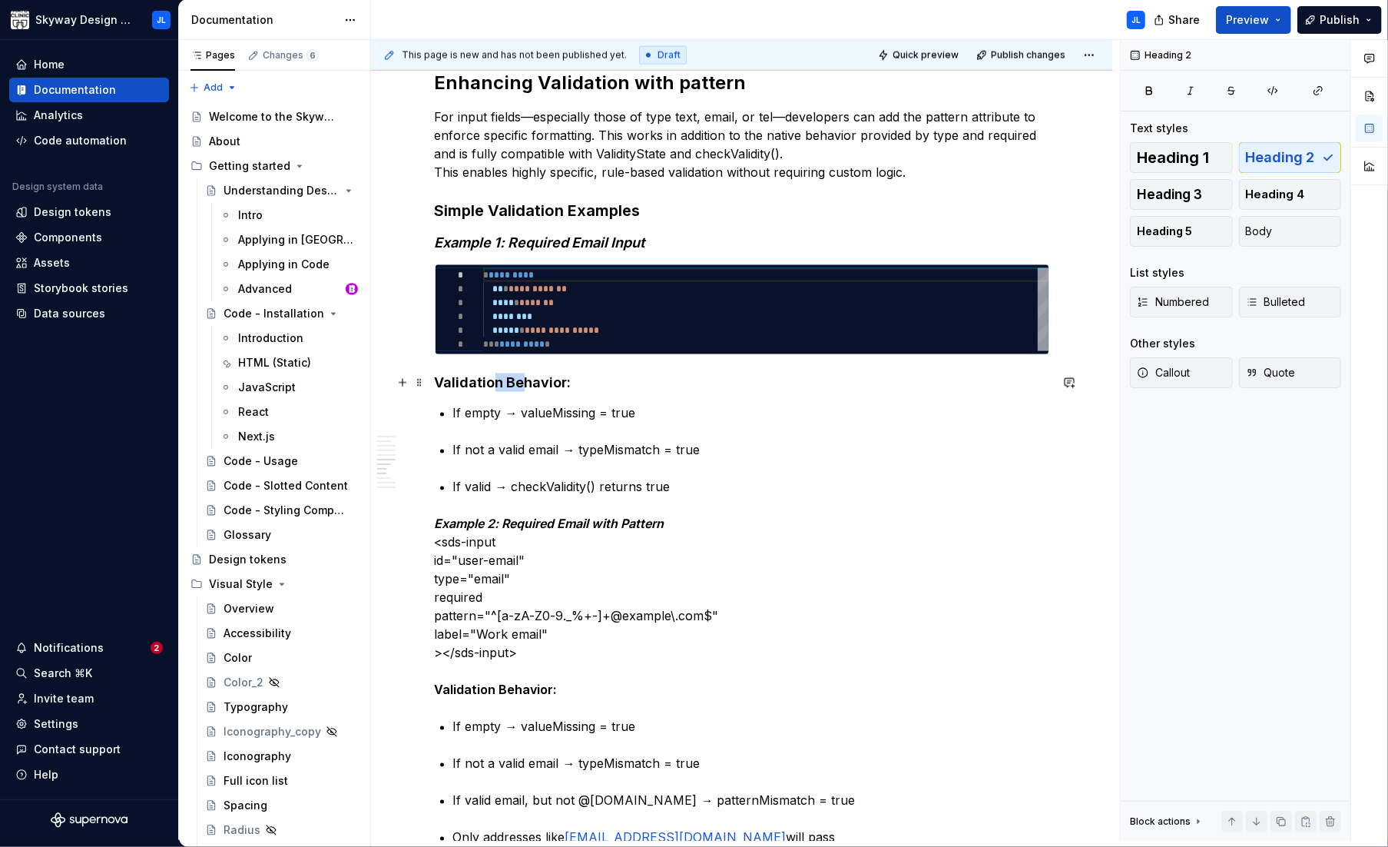
drag, startPoint x: 509, startPoint y: 380, endPoint x: 479, endPoint y: 381, distance: 29.2
click at [479, 380] on strong "Validation Behavior:" at bounding box center [503, 382] width 137 height 16
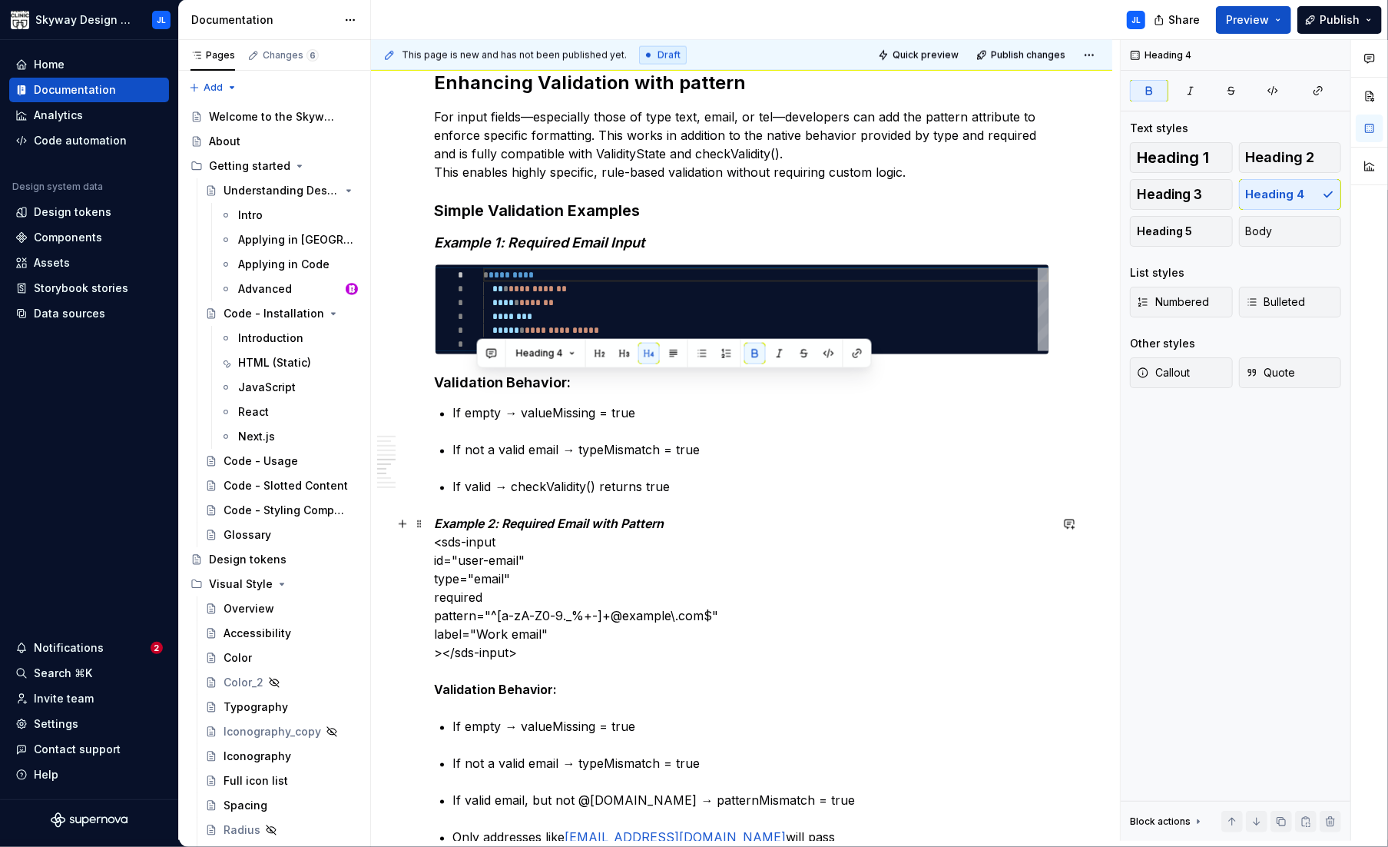
click at [531, 521] on em "Example 2: Required Email with Pattern" at bounding box center [550, 523] width 230 height 15
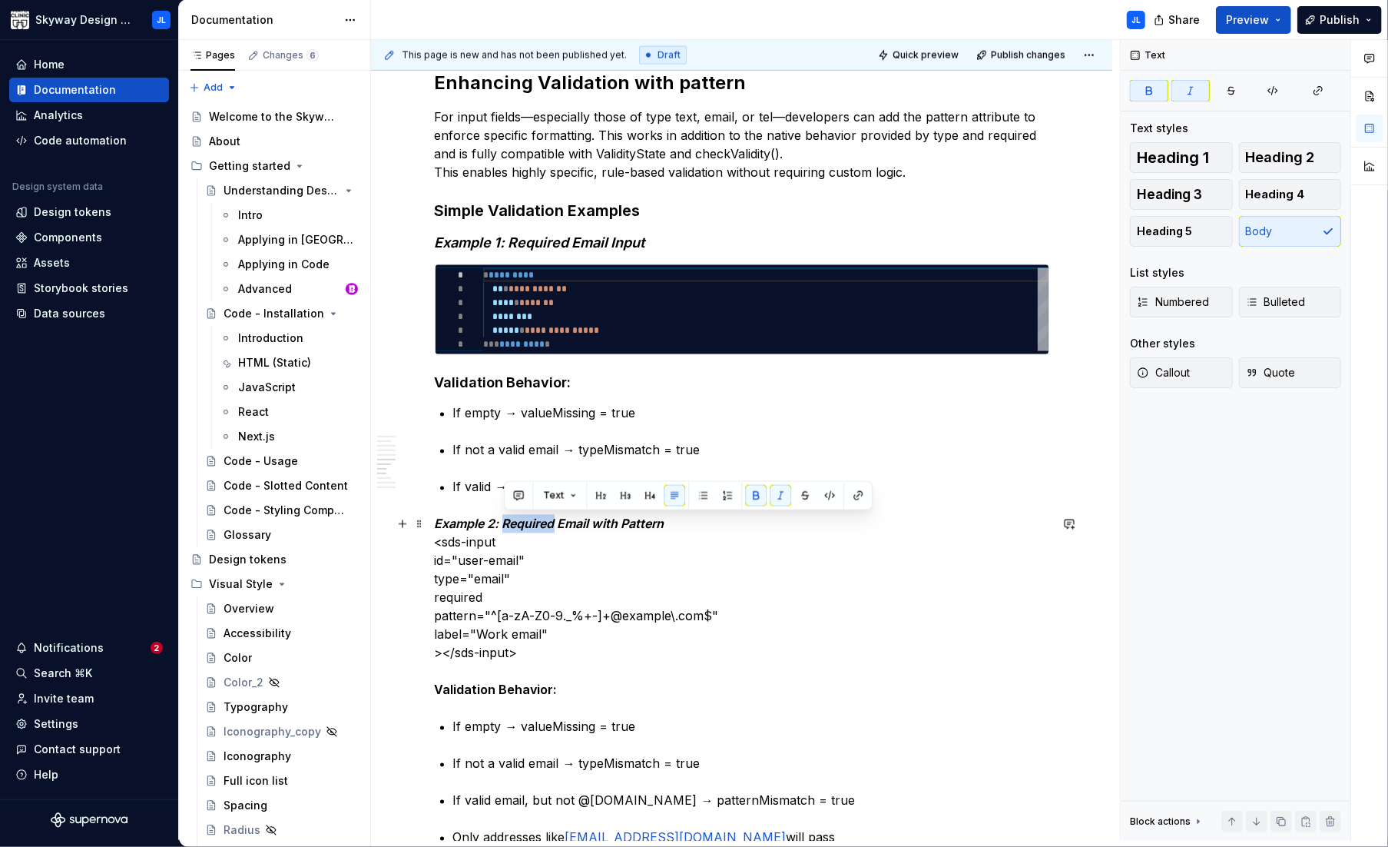
click at [531, 521] on em "Example 2: Required Email with Pattern" at bounding box center [550, 523] width 230 height 15
click at [536, 555] on p "Example 2: Required Email with Pattern <sds-input id="user-email" type="email" …" at bounding box center [742, 607] width 615 height 184
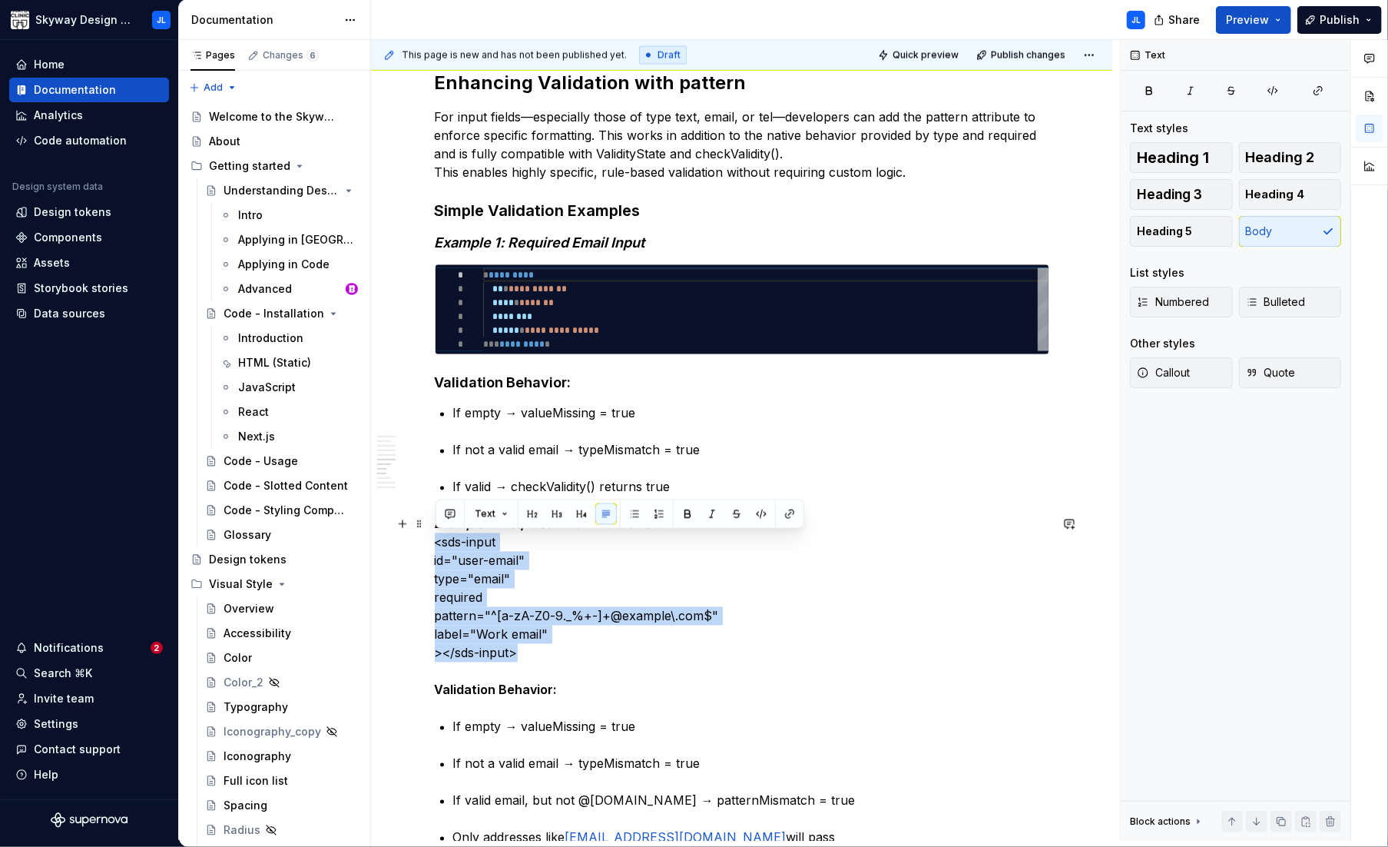
drag, startPoint x: 517, startPoint y: 652, endPoint x: 433, endPoint y: 546, distance: 134.5
click at [433, 546] on div "What Are checkValidity() and ValidityState? Modern browsers provide built-in va…" at bounding box center [742, 320] width 742 height 3483
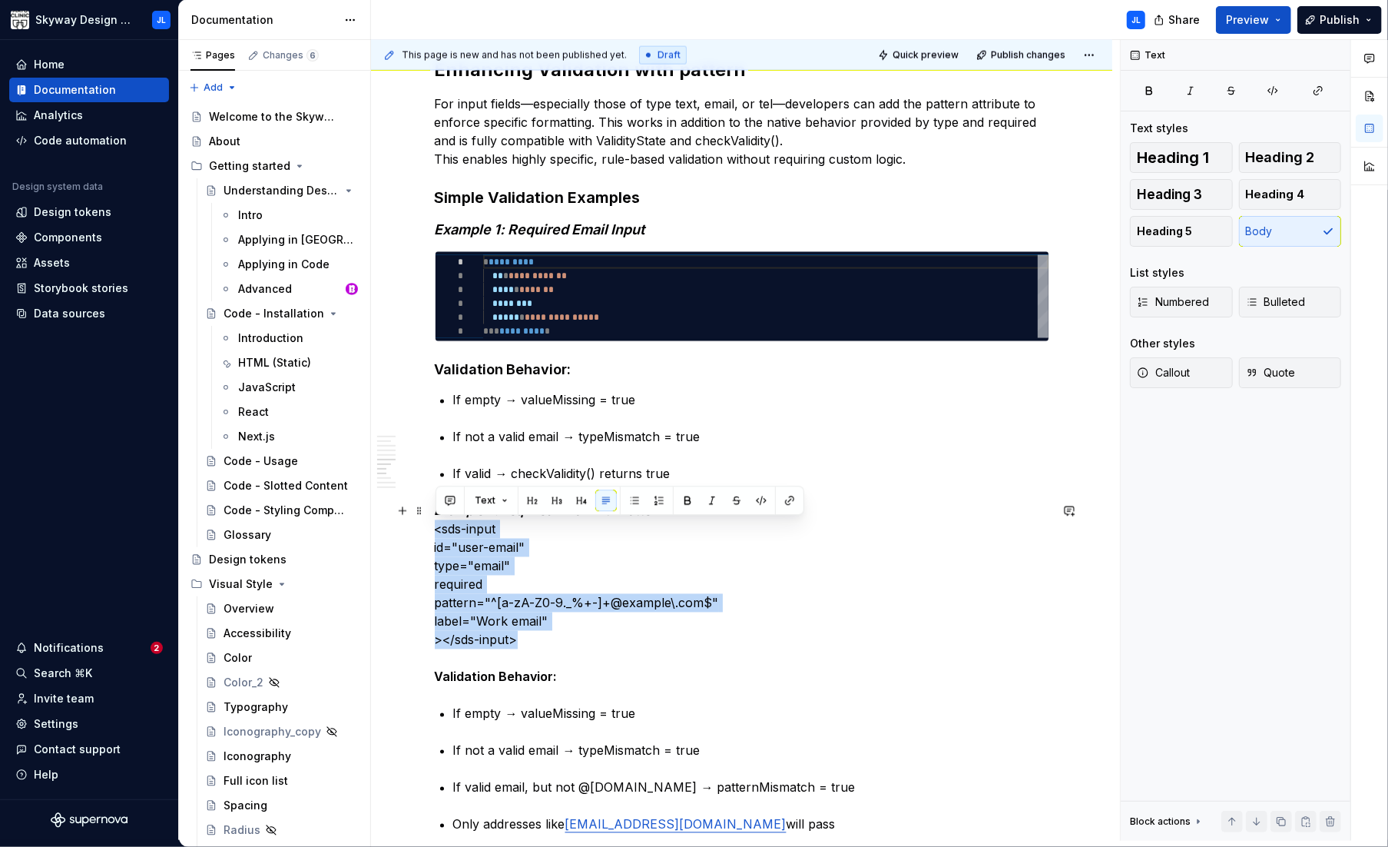
click at [554, 600] on p "Example 2: Required Email with Pattern <sds-input id="user-email" type="email" …" at bounding box center [742, 594] width 615 height 184
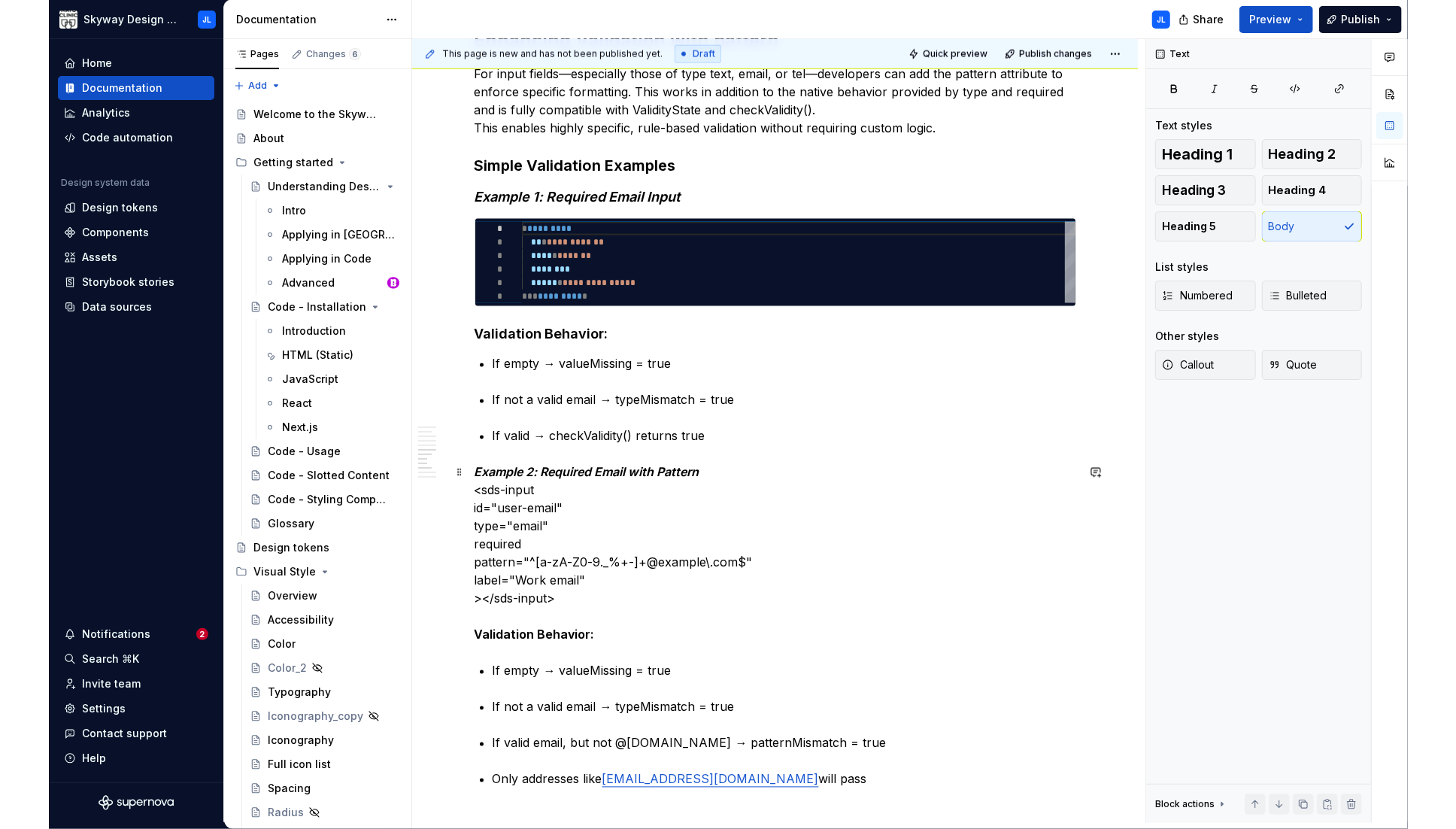
scroll to position [1736, 0]
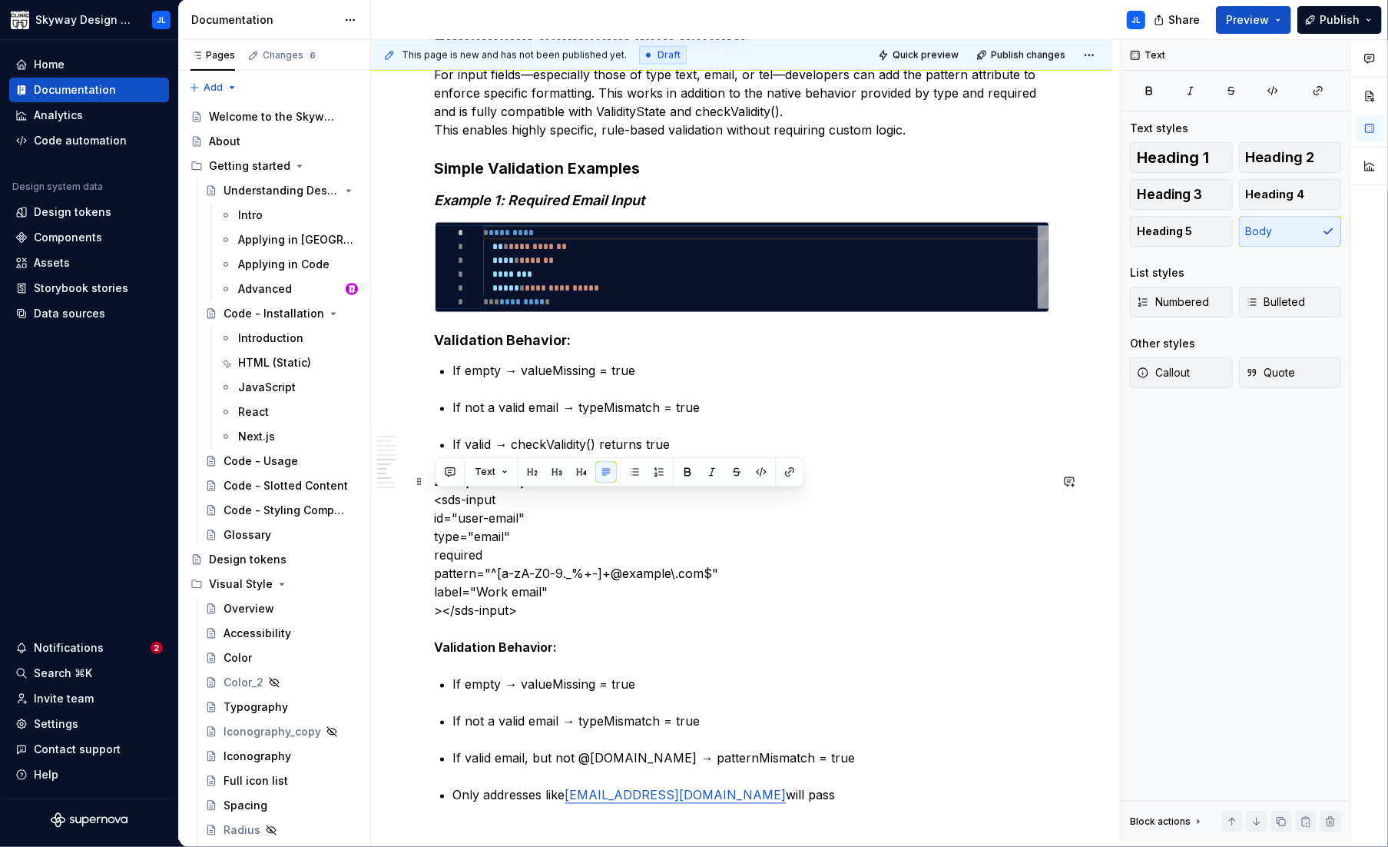
drag, startPoint x: 491, startPoint y: 597, endPoint x: 433, endPoint y: 503, distance: 111.1
click at [433, 503] on div "What Are checkValidity() and ValidityState? Modern browsers provide built-in va…" at bounding box center [742, 278] width 742 height 3483
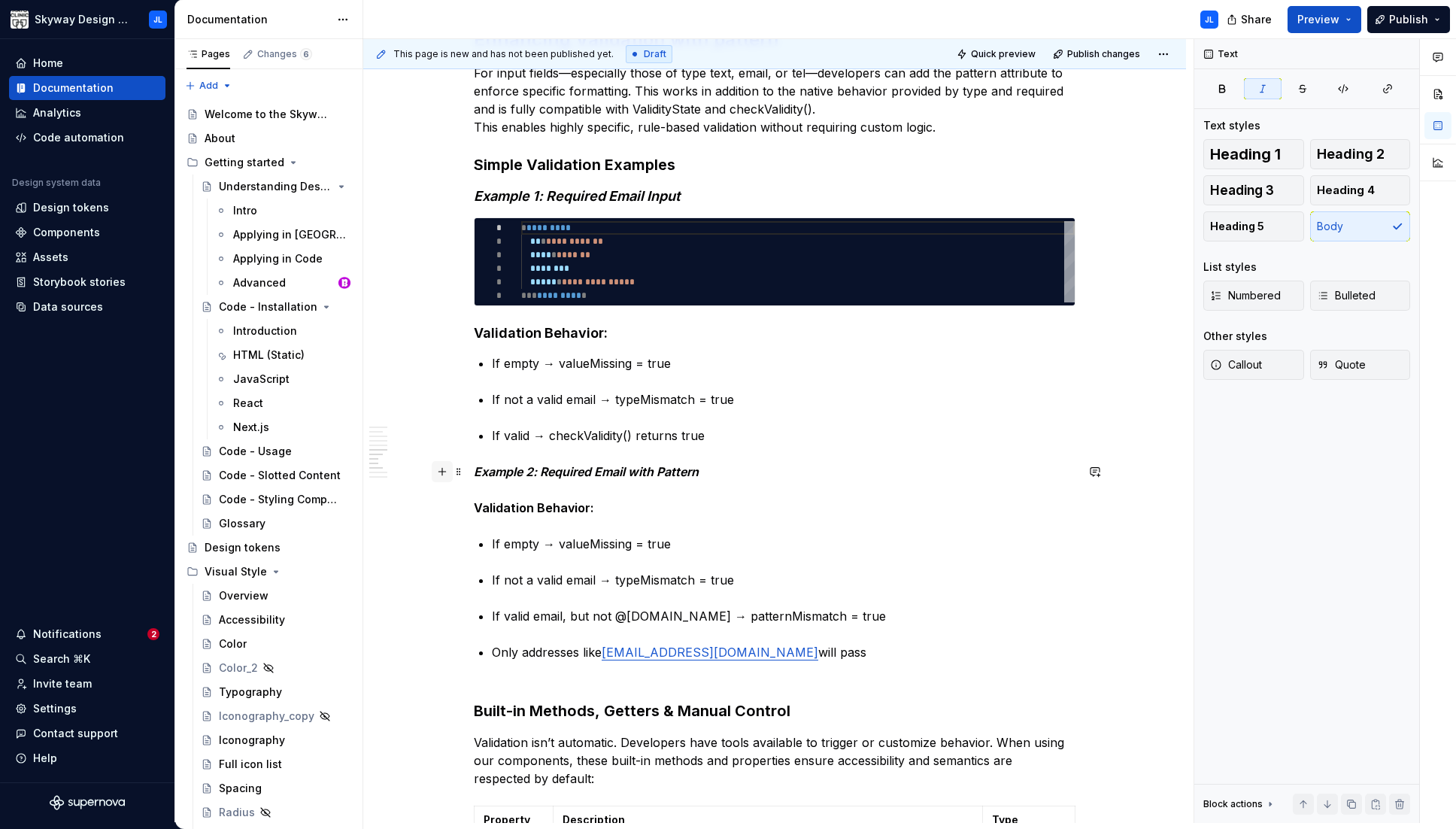
click at [446, 471] on button "button" at bounding box center [442, 472] width 22 height 22
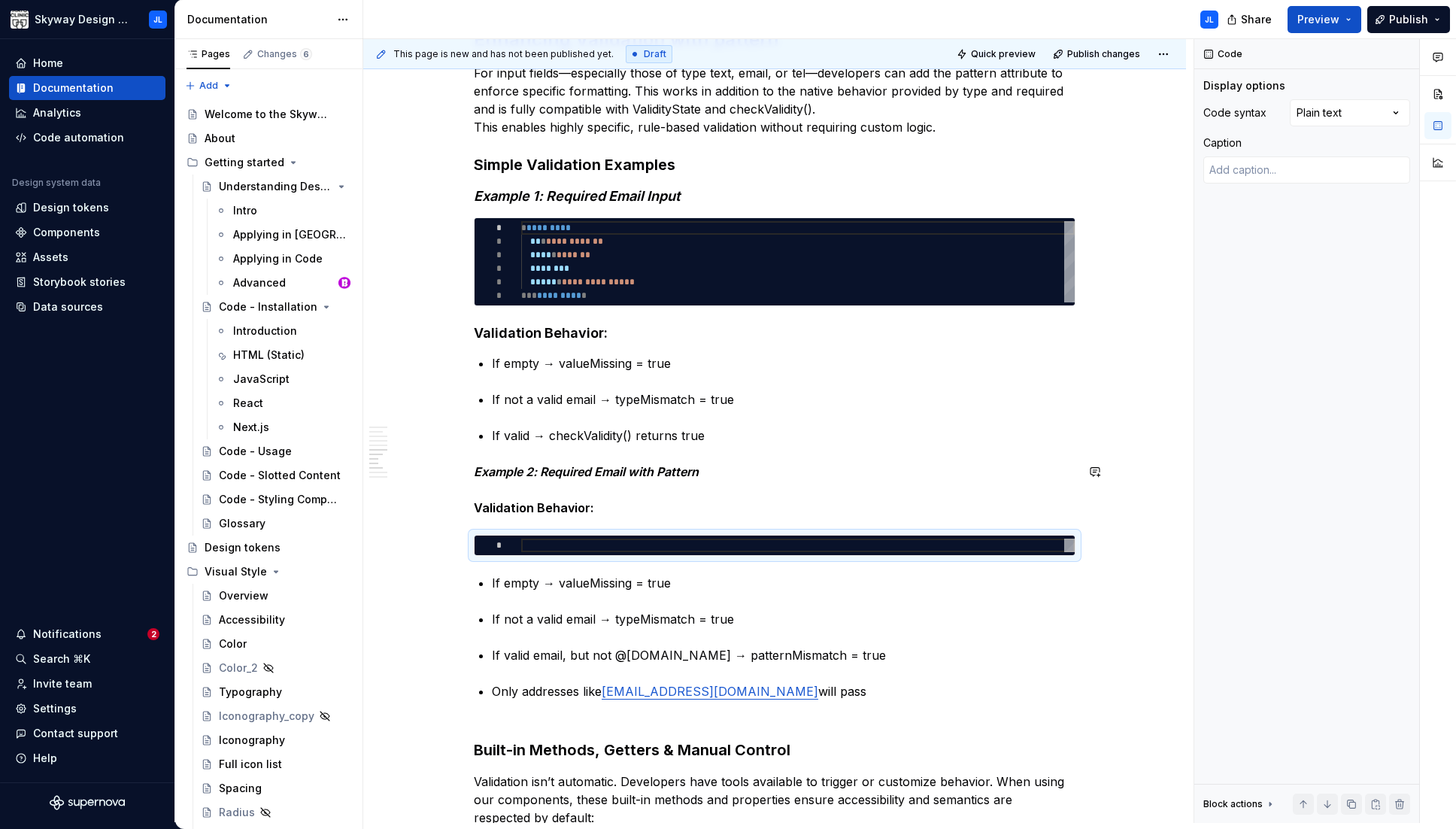
type textarea "*"
type textarea "**********"
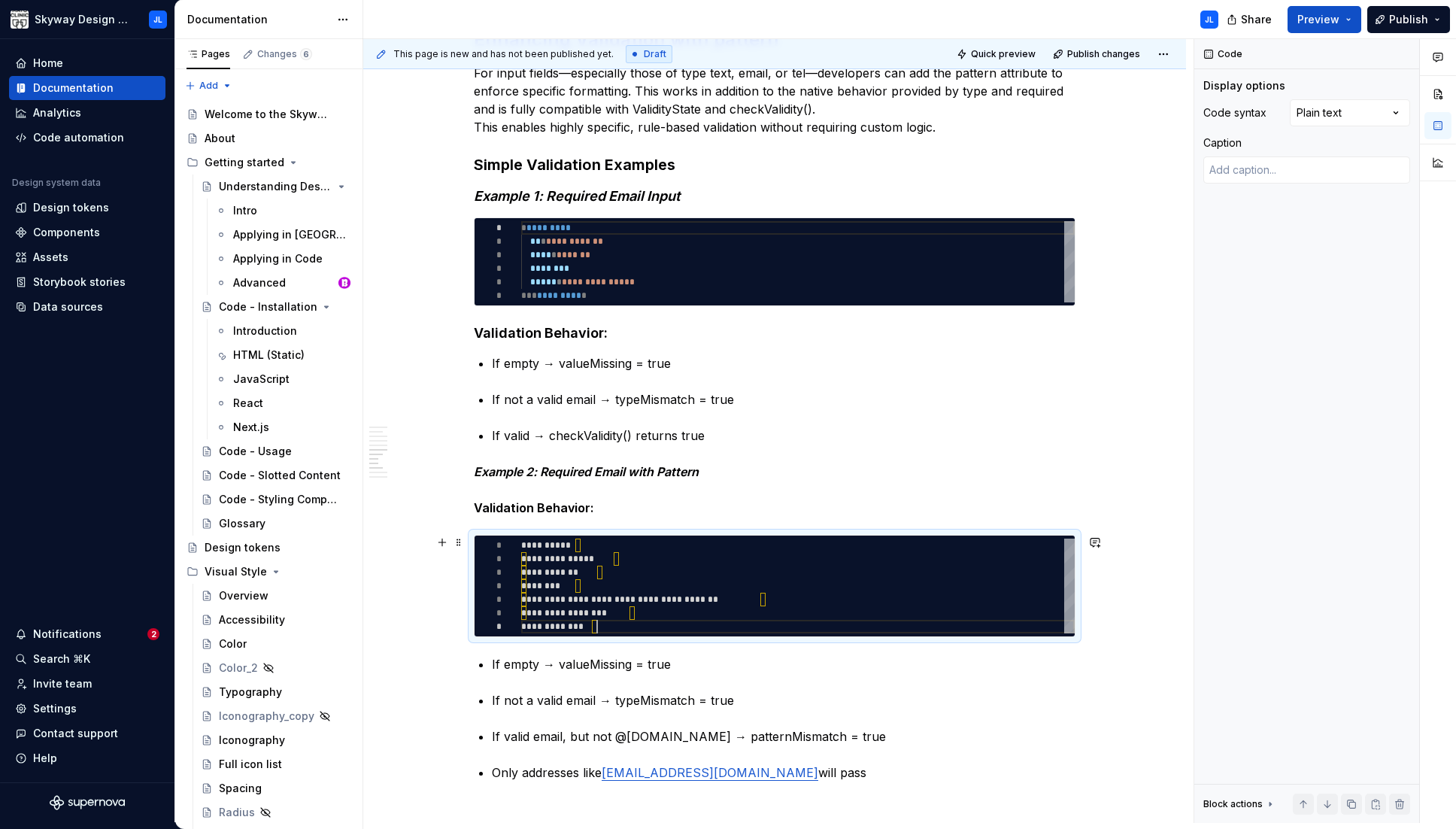
click at [614, 623] on div "**********" at bounding box center [798, 585] width 554 height 95
type textarea "*"
type textarea "**********"
click at [642, 612] on div "**********" at bounding box center [798, 585] width 554 height 95
type textarea "*"
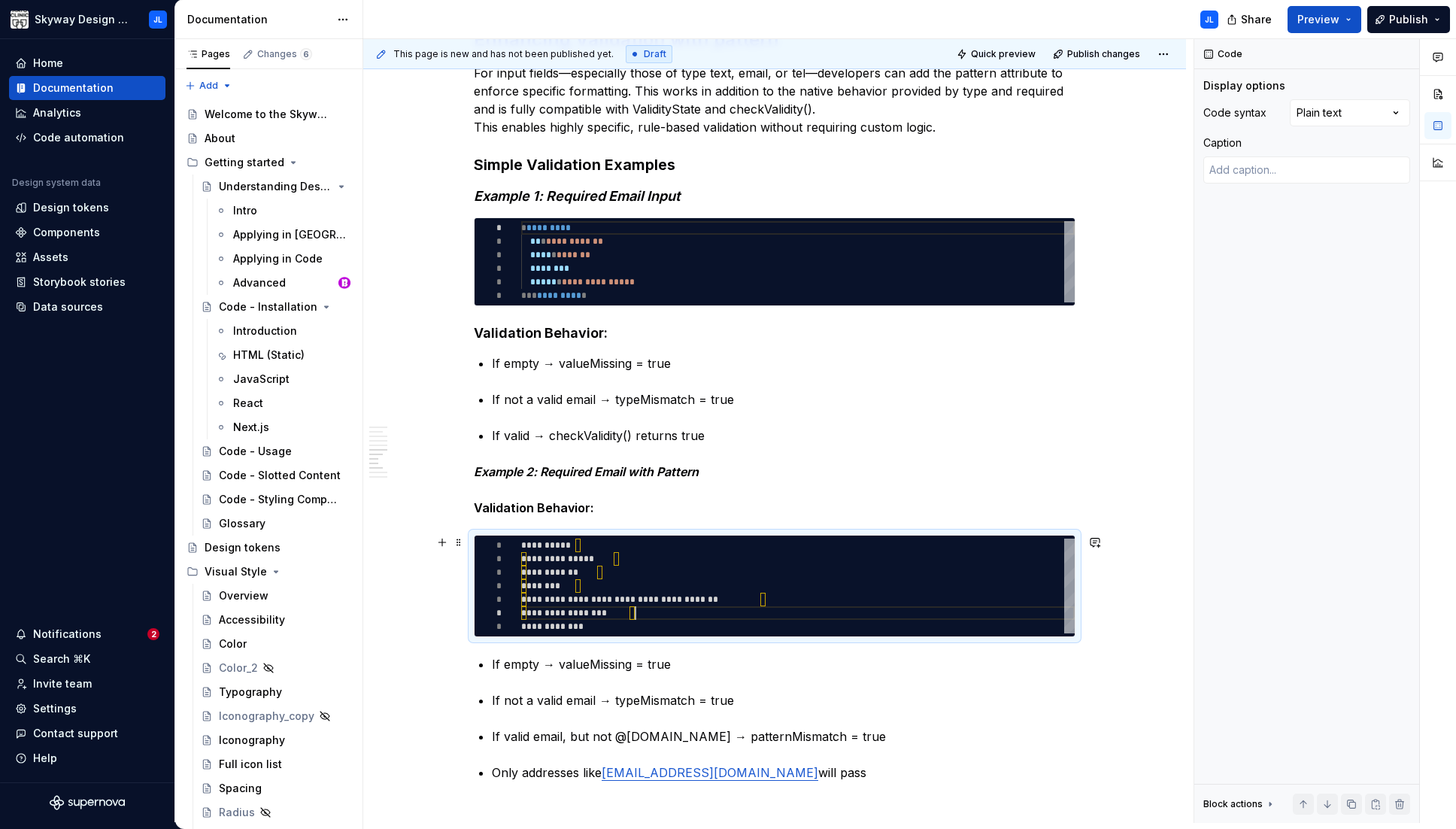
type textarea "**********"
click at [781, 599] on div "**********" at bounding box center [798, 585] width 554 height 95
type textarea "*"
type textarea "**********"
click at [597, 589] on div "**********" at bounding box center [798, 585] width 554 height 95
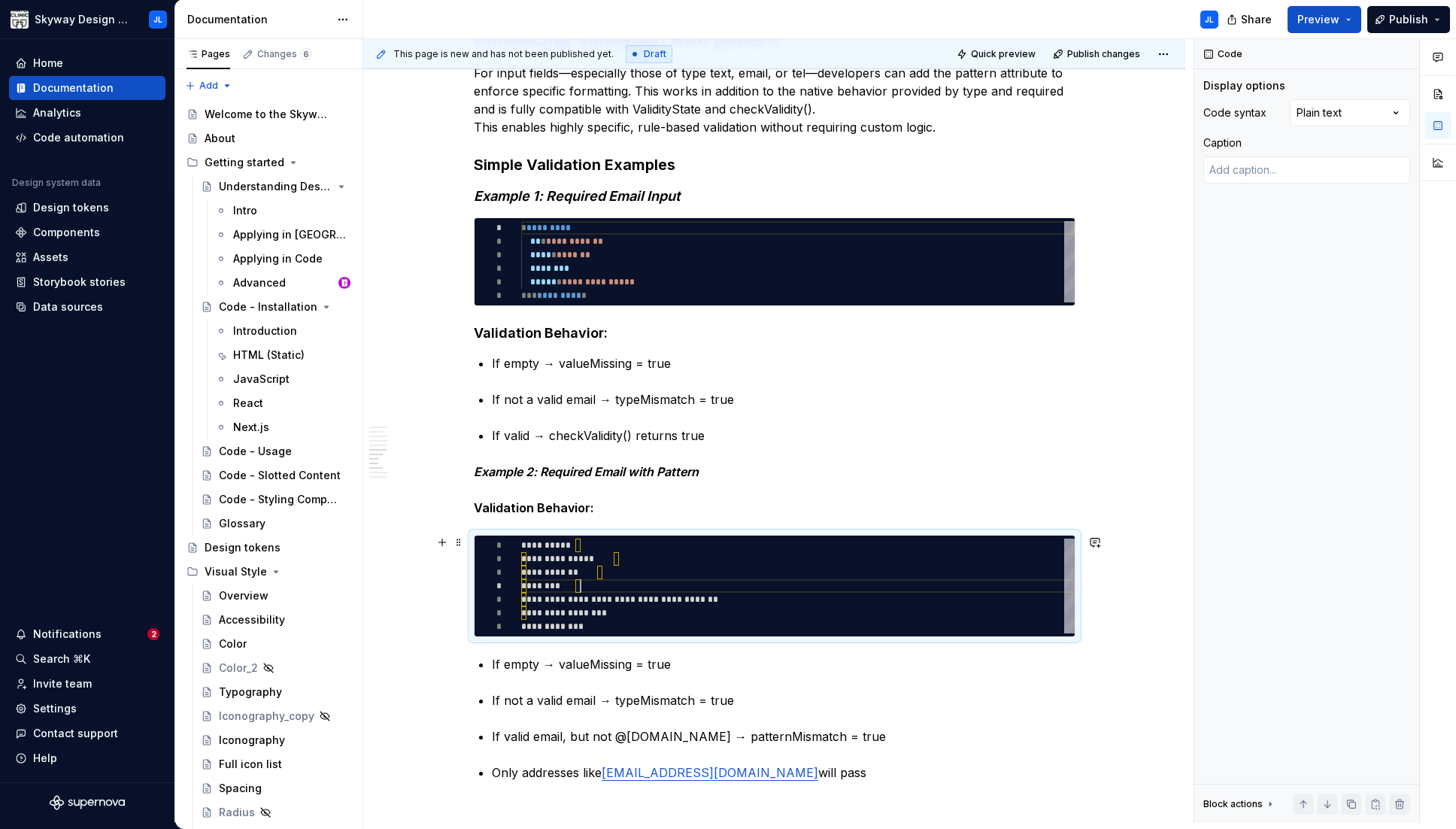
type textarea "*"
type textarea "**********"
click at [614, 573] on div "**********" at bounding box center [798, 585] width 554 height 95
type textarea "*"
type textarea "**********"
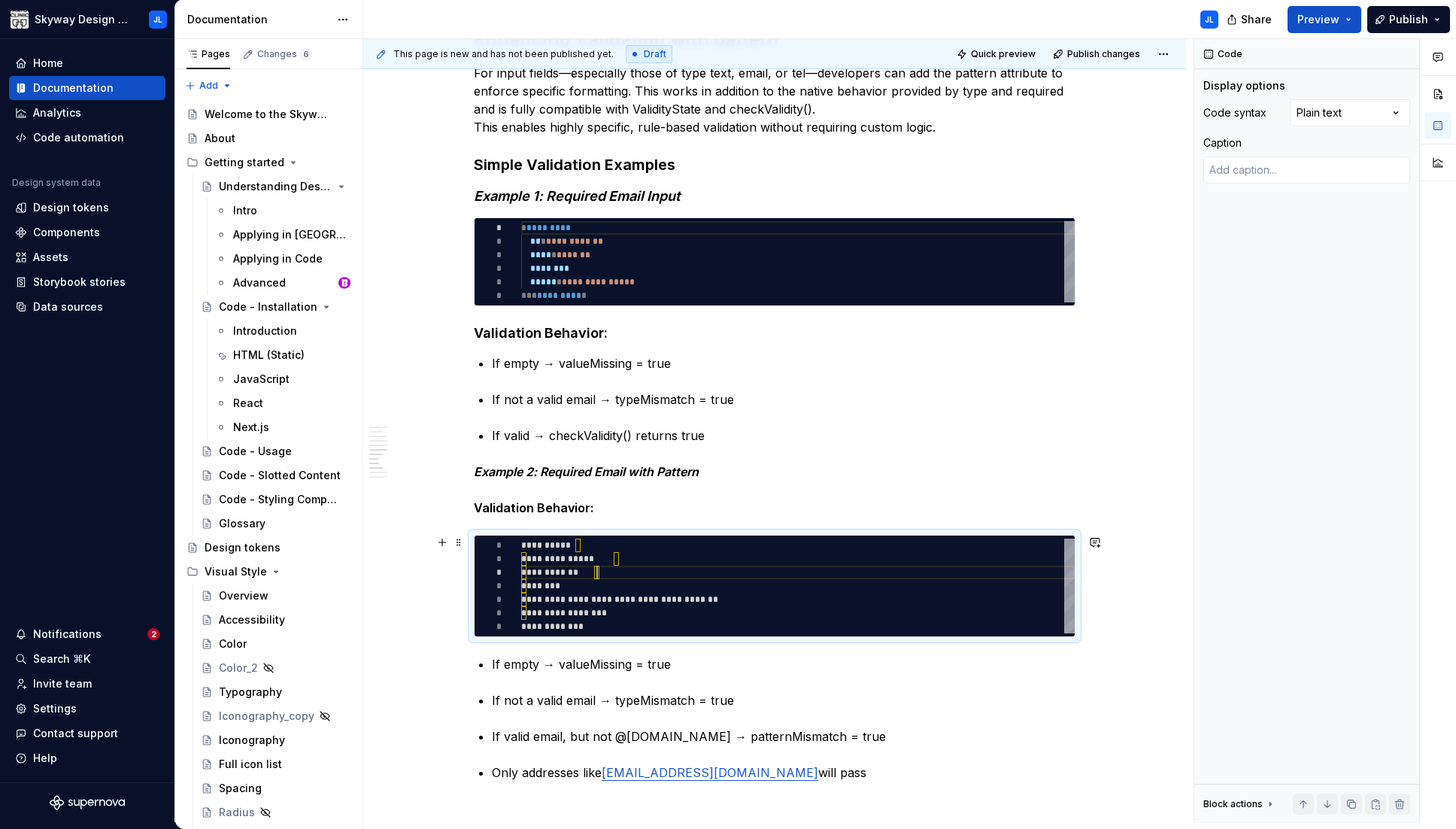
click at [621, 562] on div "**********" at bounding box center [798, 585] width 554 height 95
type textarea "*"
type textarea "**********"
click at [596, 541] on div "**********" at bounding box center [798, 585] width 554 height 95
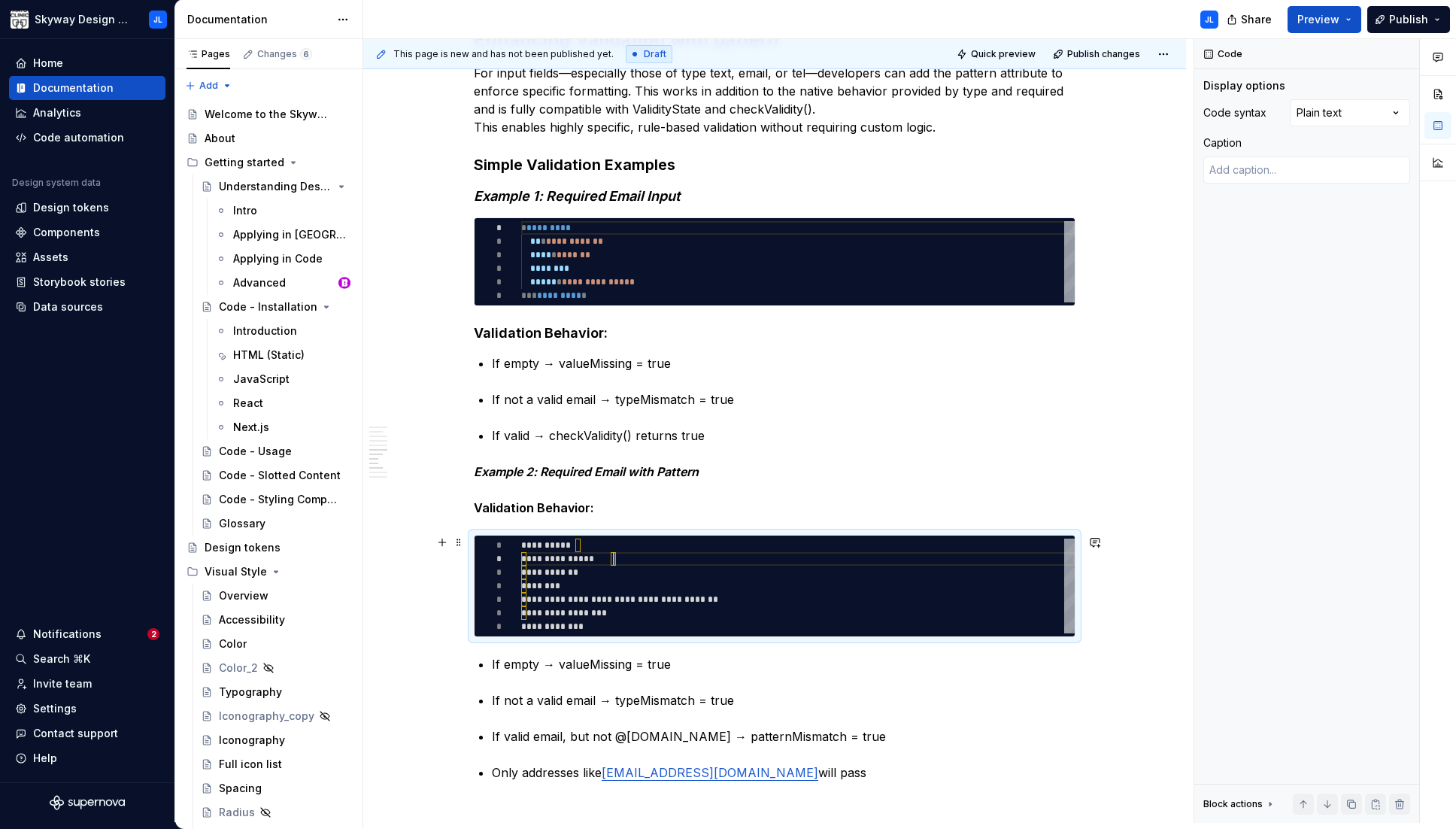
type textarea "*"
type textarea "**********"
click at [534, 560] on div "**********" at bounding box center [798, 585] width 554 height 95
type textarea "*"
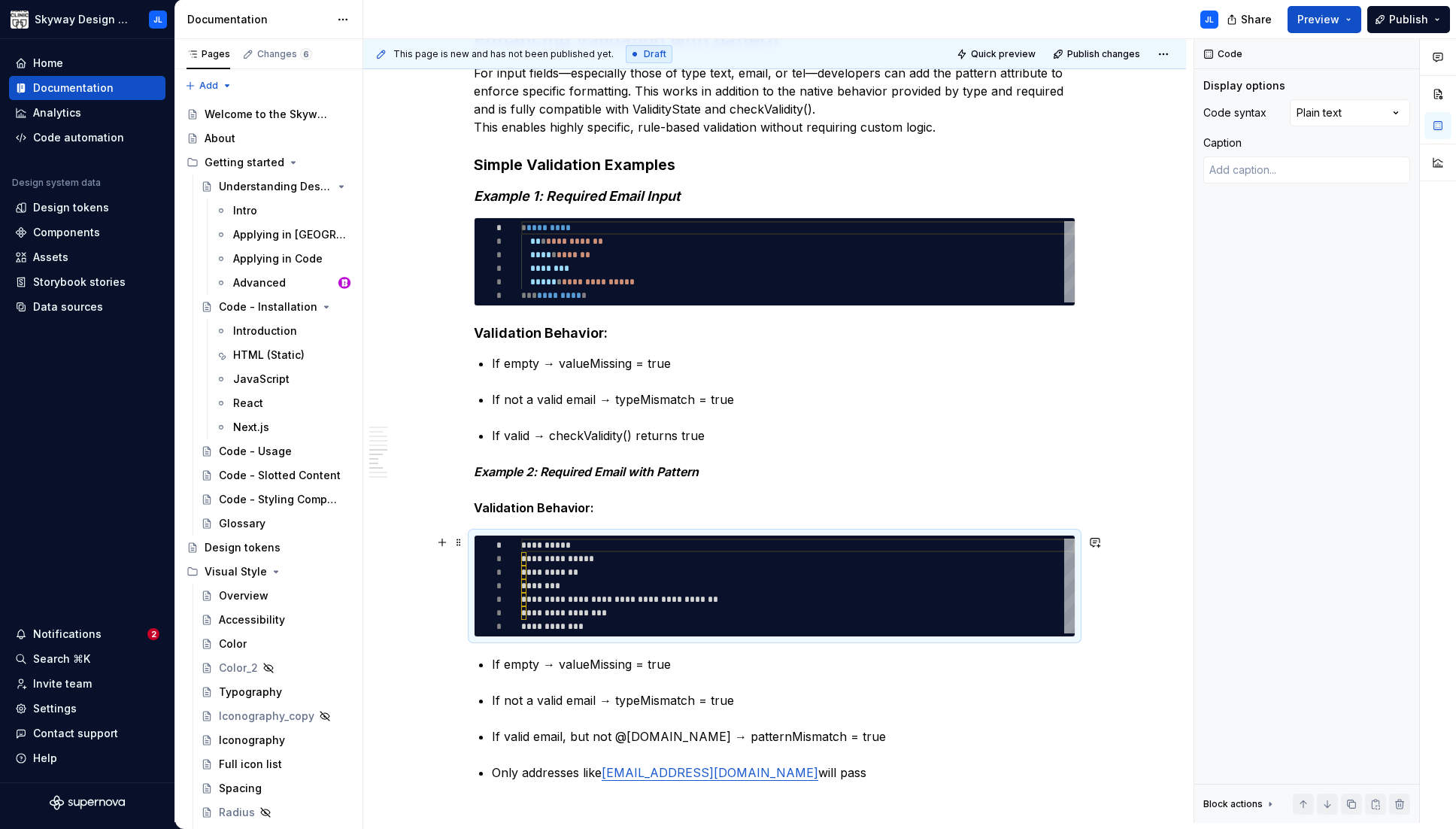
type textarea "**********"
type textarea "*"
type textarea "**********"
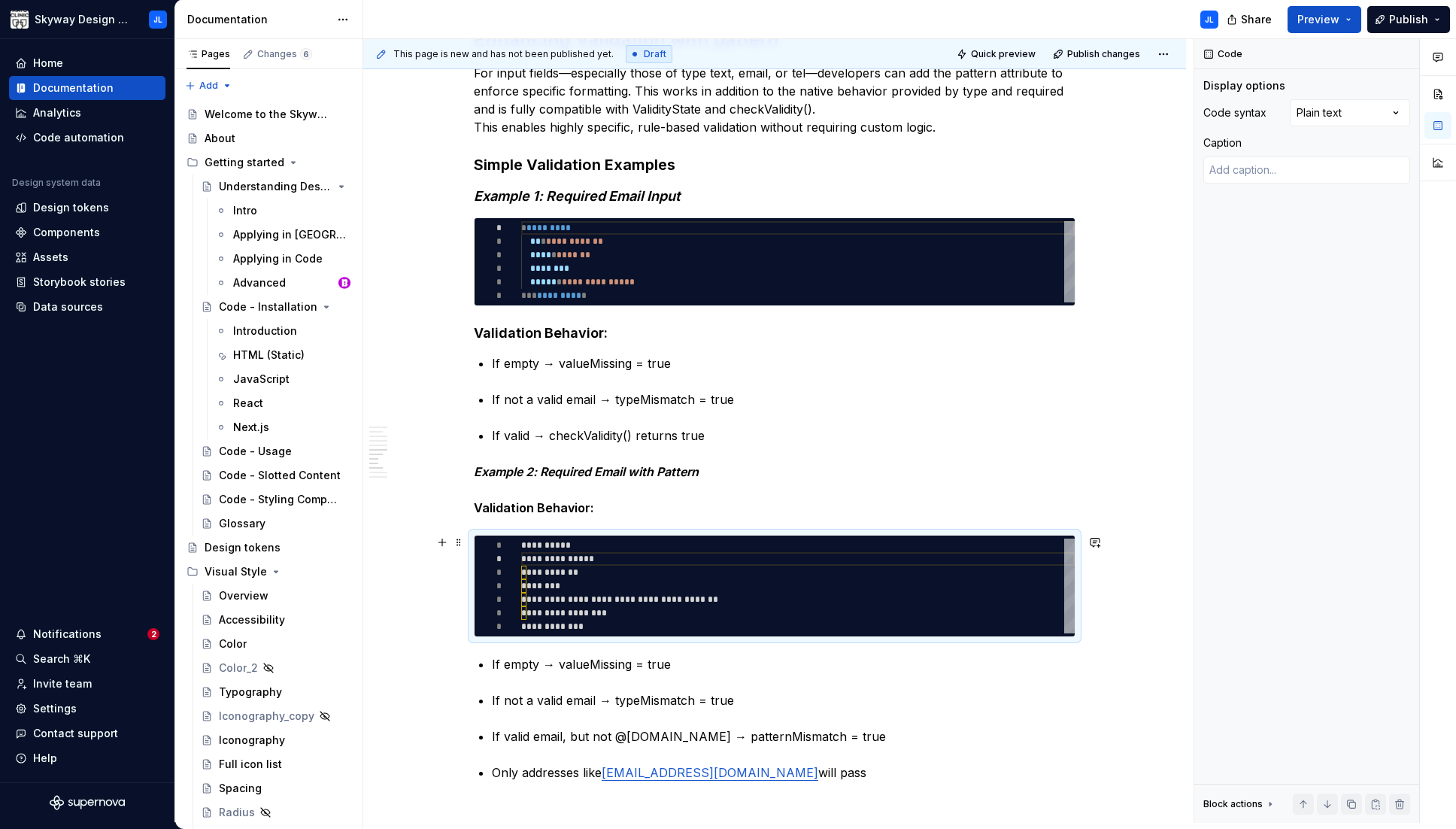
type textarea "*"
type textarea "**********"
type textarea "*"
type textarea "**********"
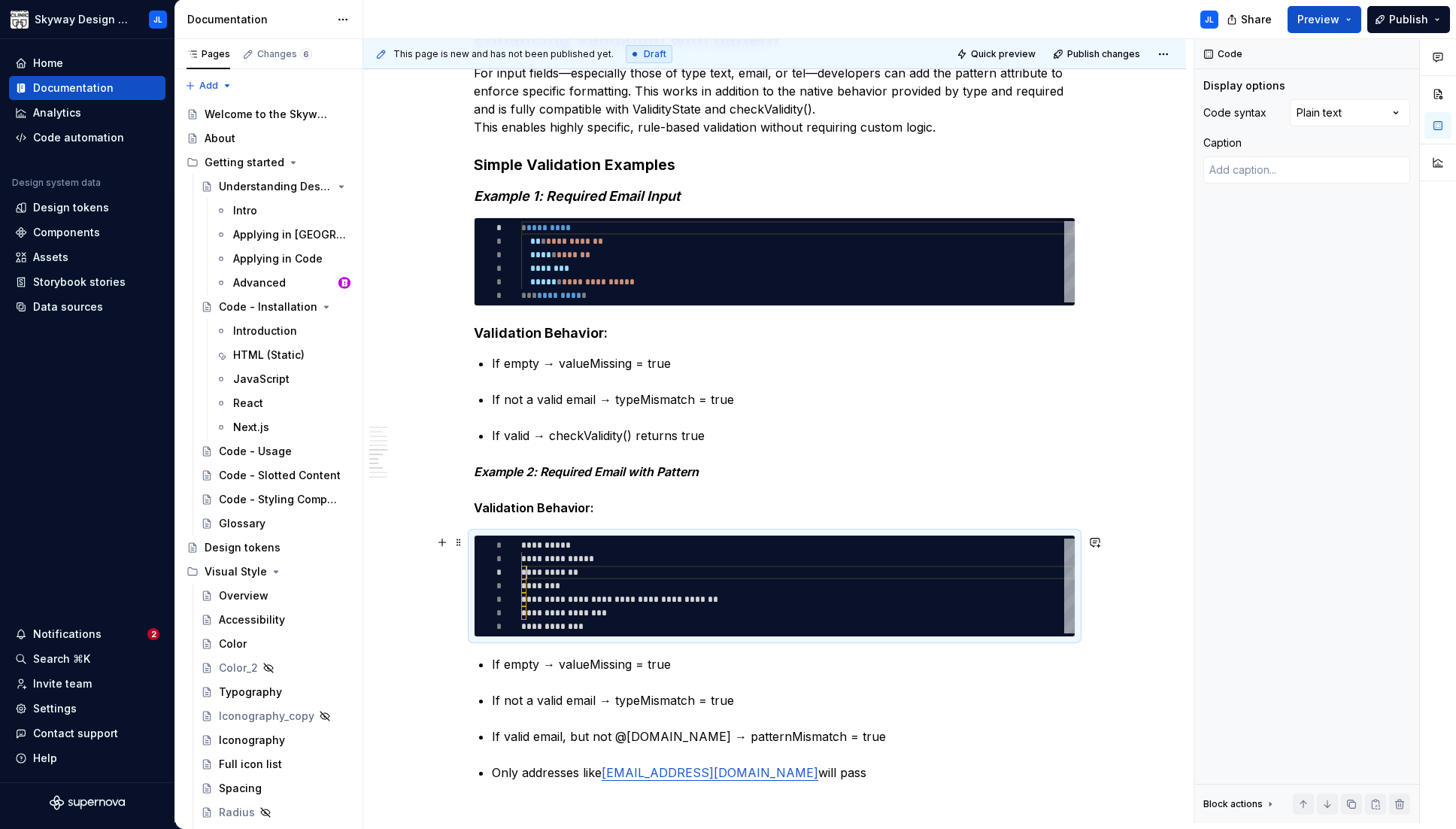
type textarea "*"
type textarea "**********"
type textarea "*"
type textarea "**********"
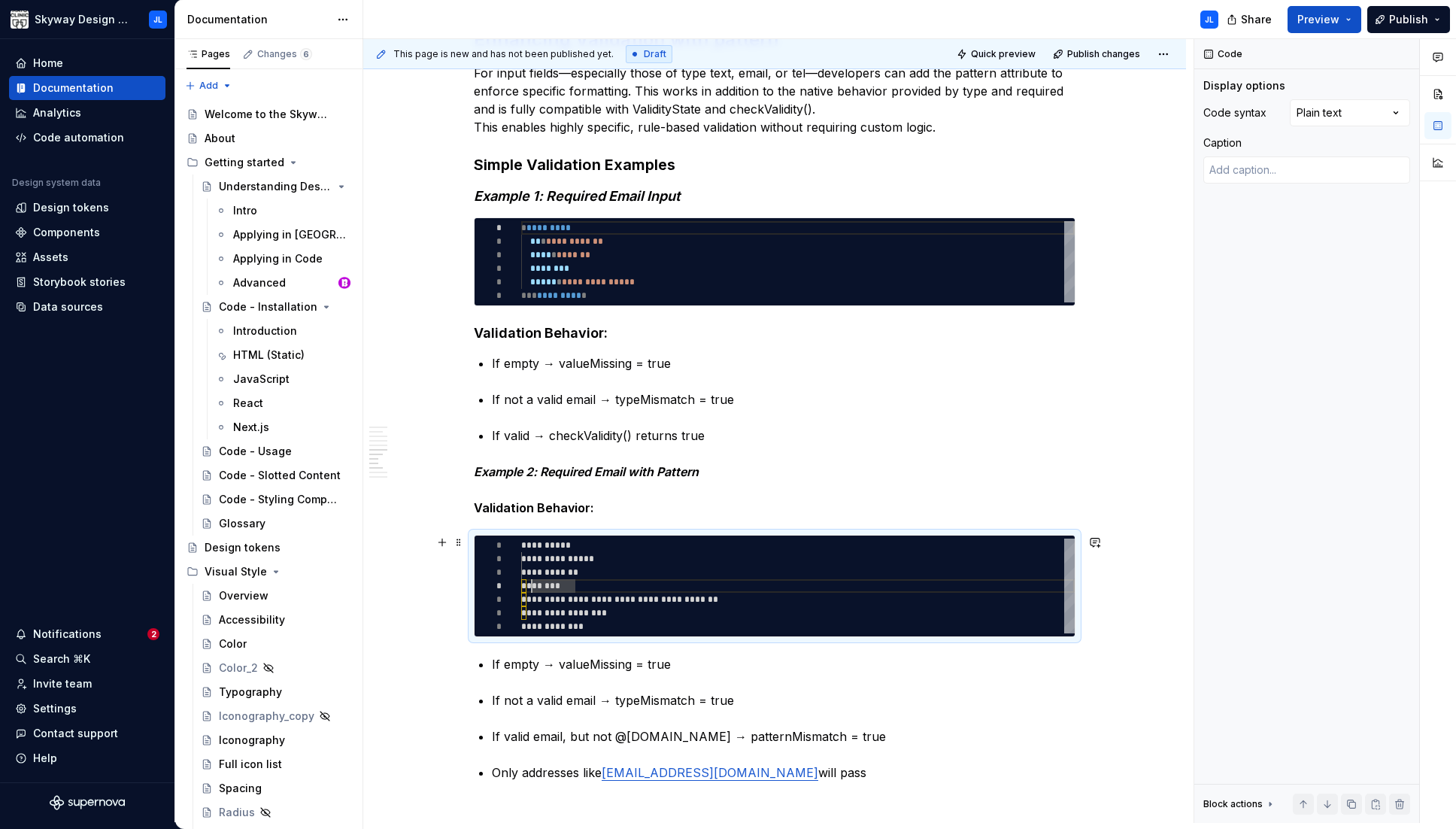
type textarea "*"
type textarea "**********"
type textarea "*"
type textarea "**********"
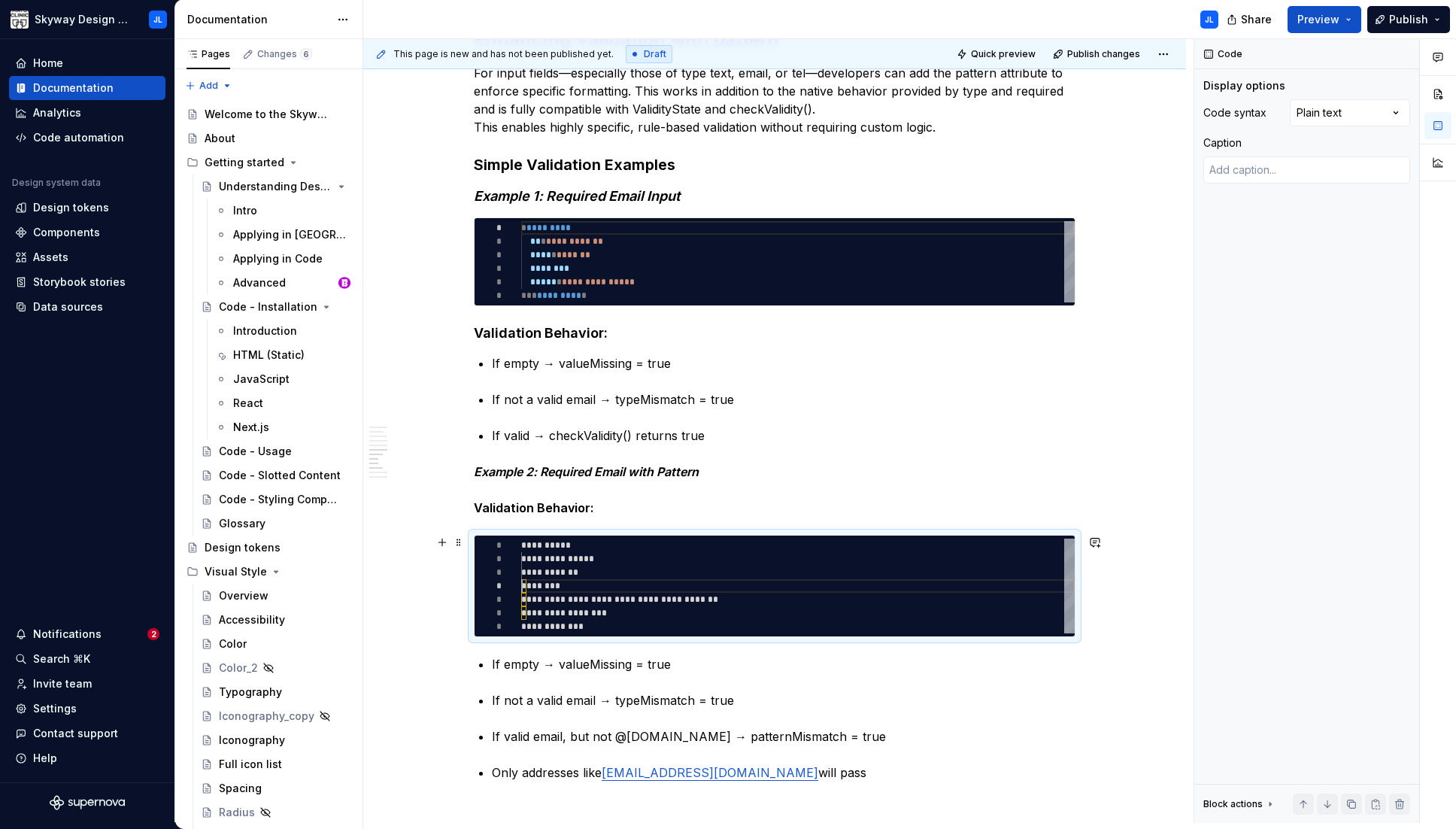
scroll to position [40, 0]
type textarea "*"
type textarea "**********"
type textarea "*"
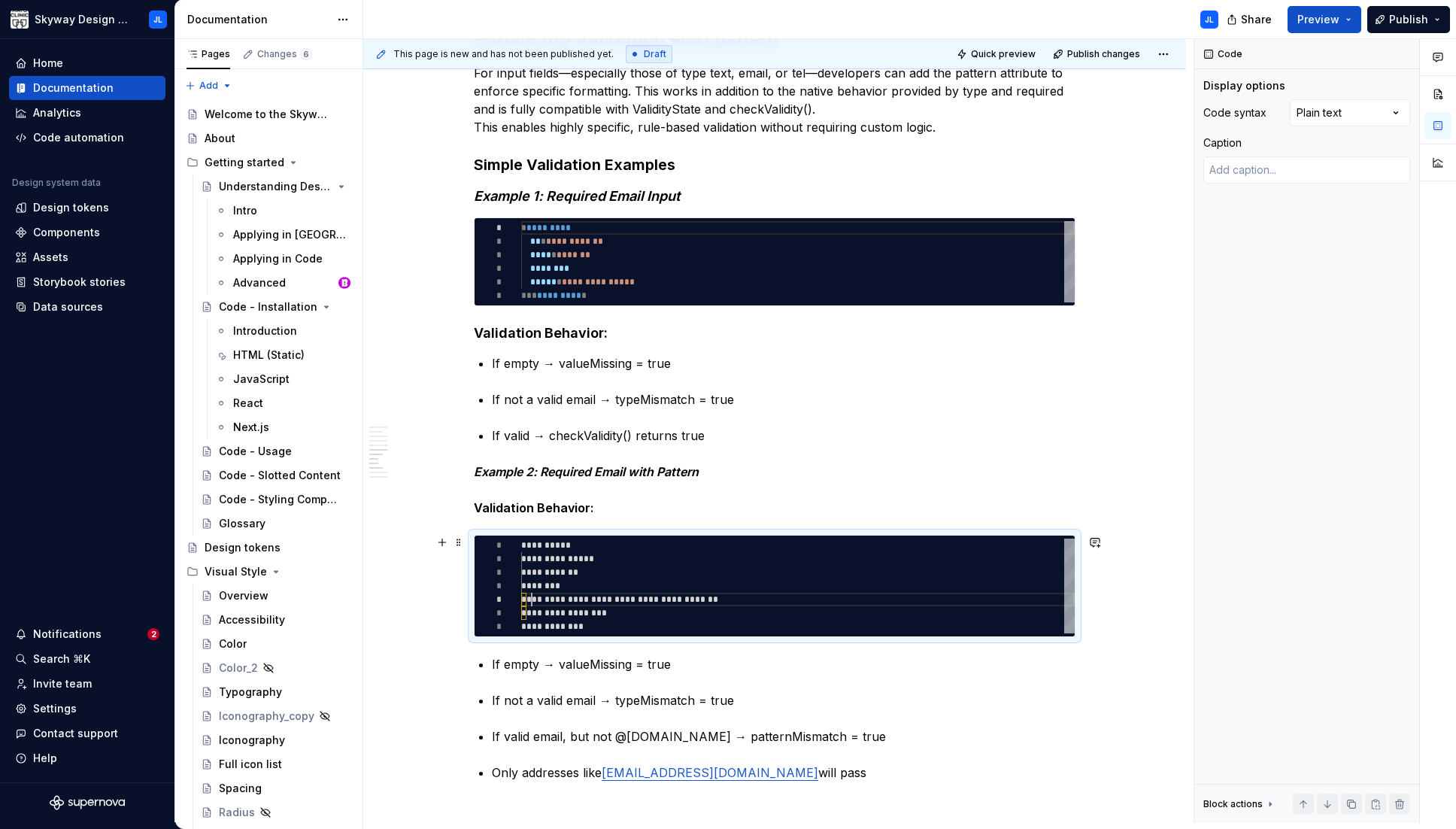
type textarea "**********"
type textarea "*"
type textarea "**********"
type textarea "*"
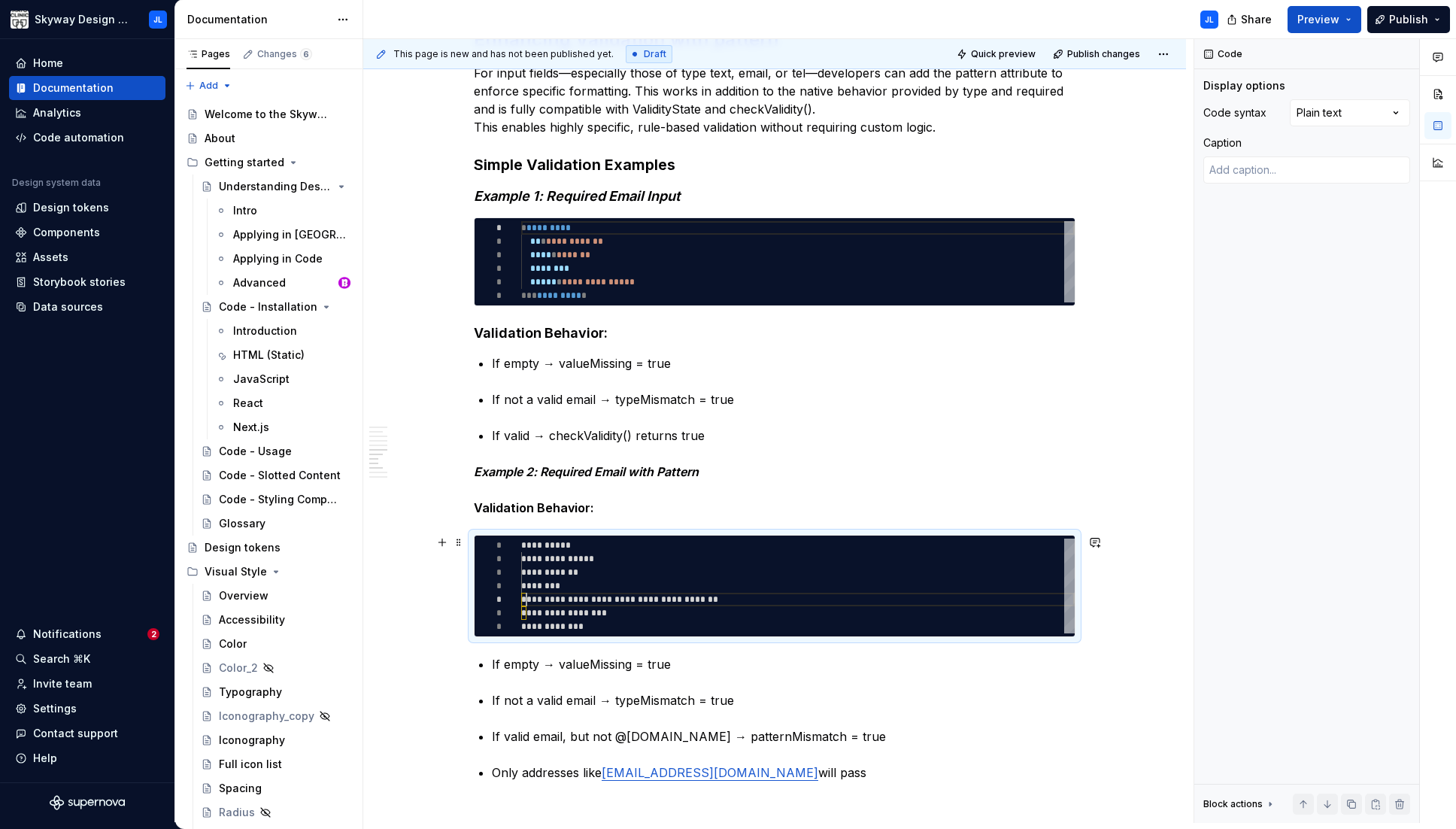
type textarea "**********"
type textarea "*"
type textarea "**********"
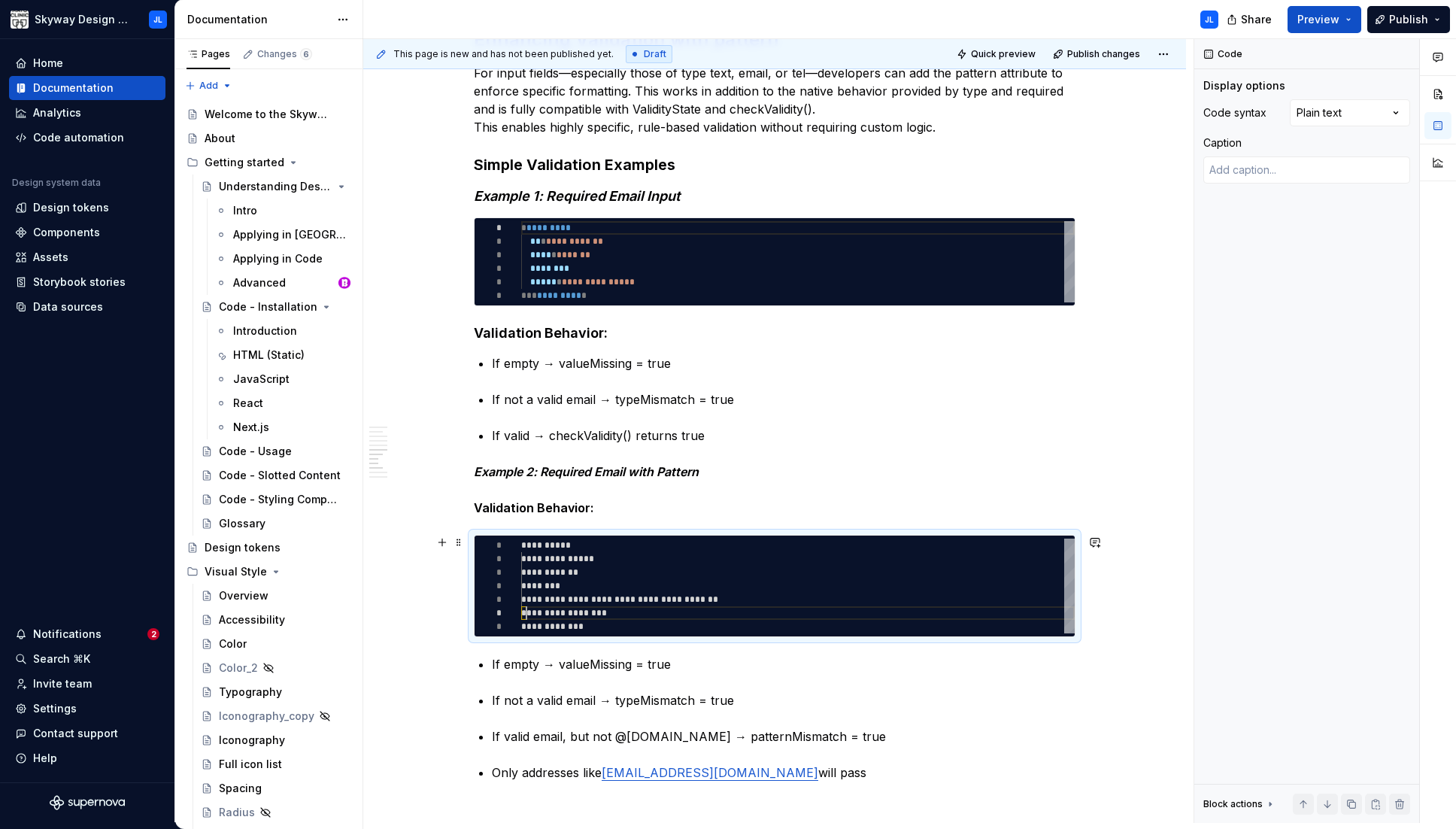
type textarea "*"
type textarea "**********"
type textarea "*"
type textarea "**********"
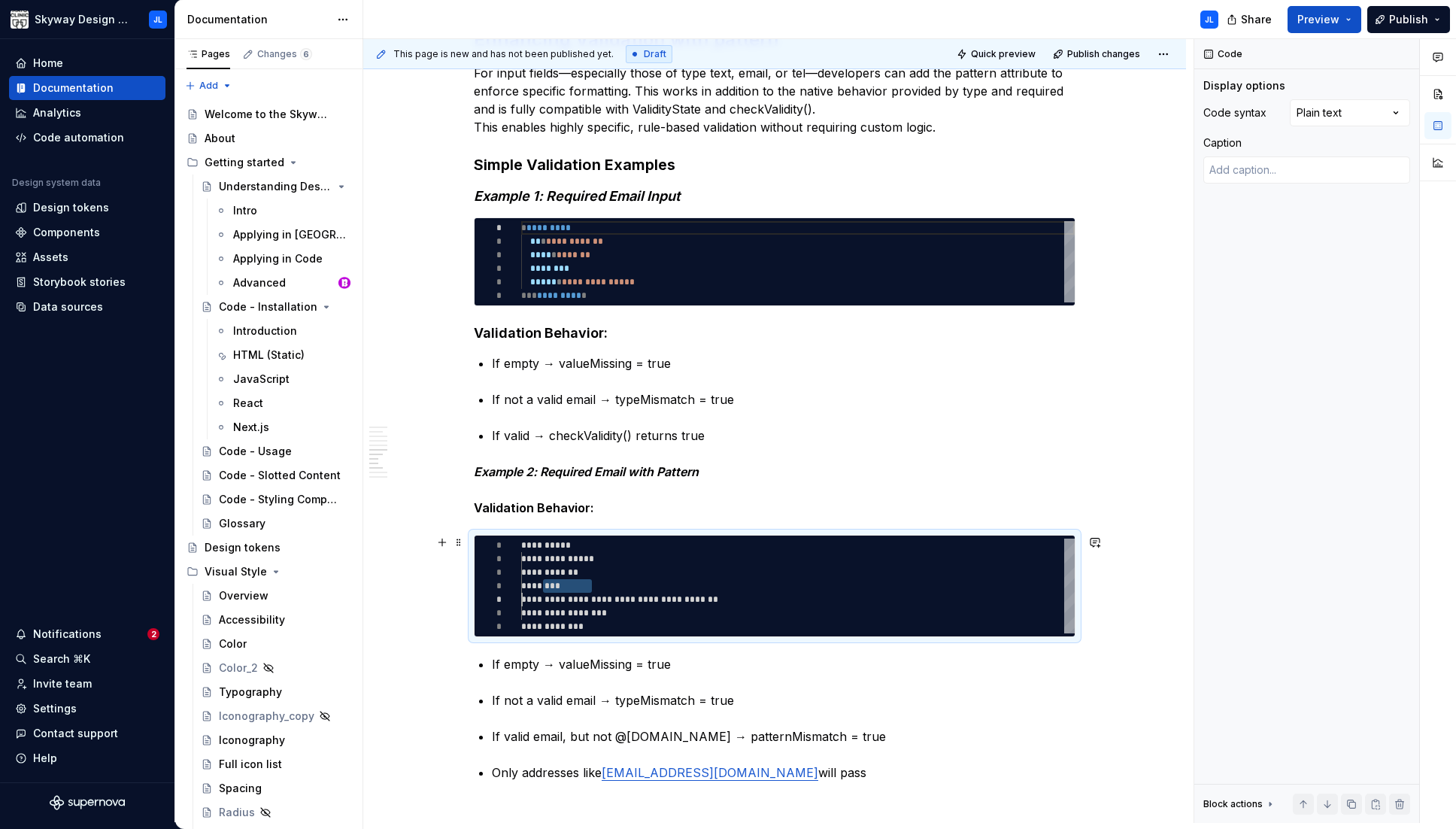
type textarea "*"
type textarea "**********"
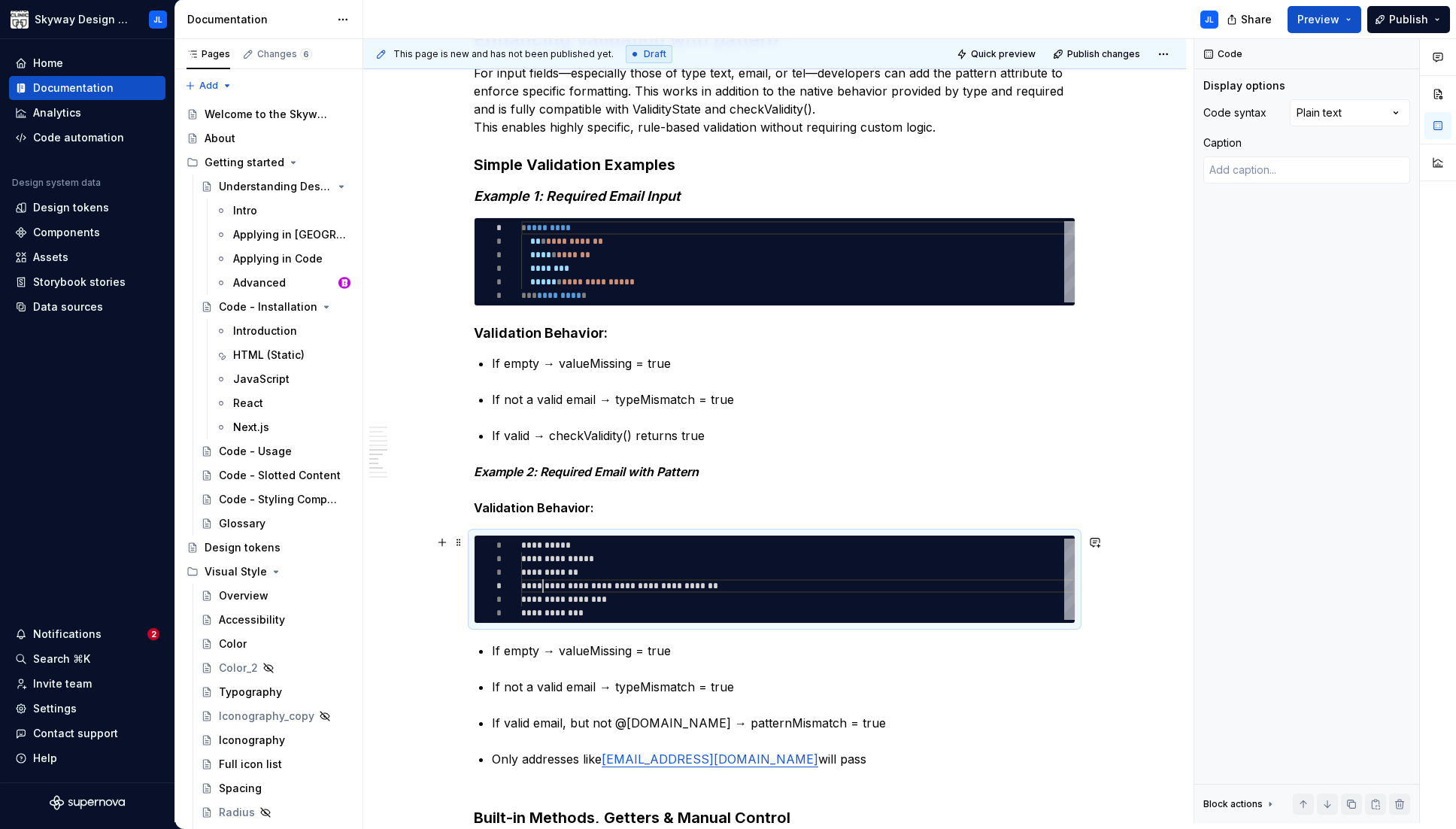
scroll to position [40, 22]
type textarea "*"
type textarea "**********"
type textarea "*"
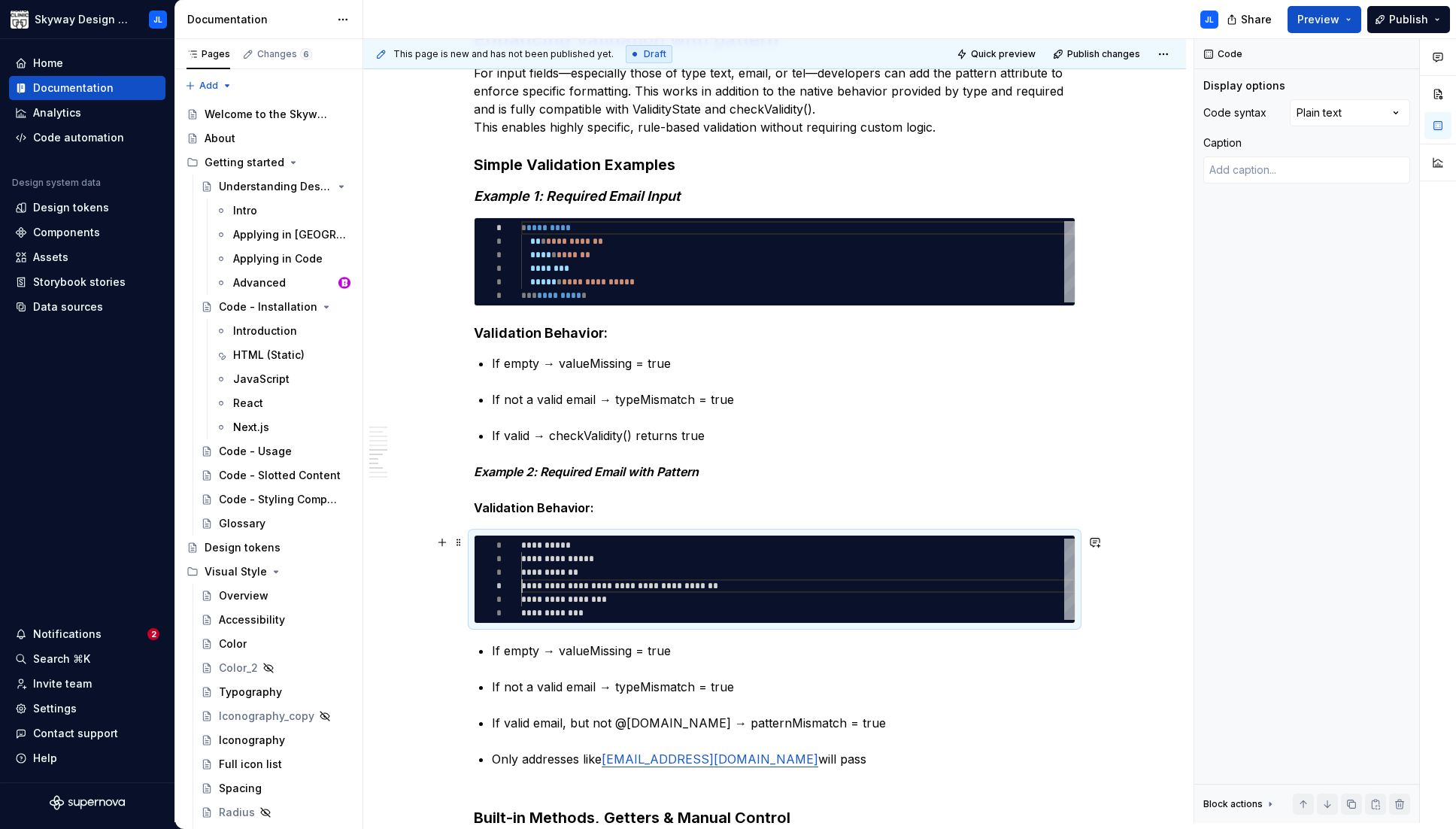
type textarea "**********"
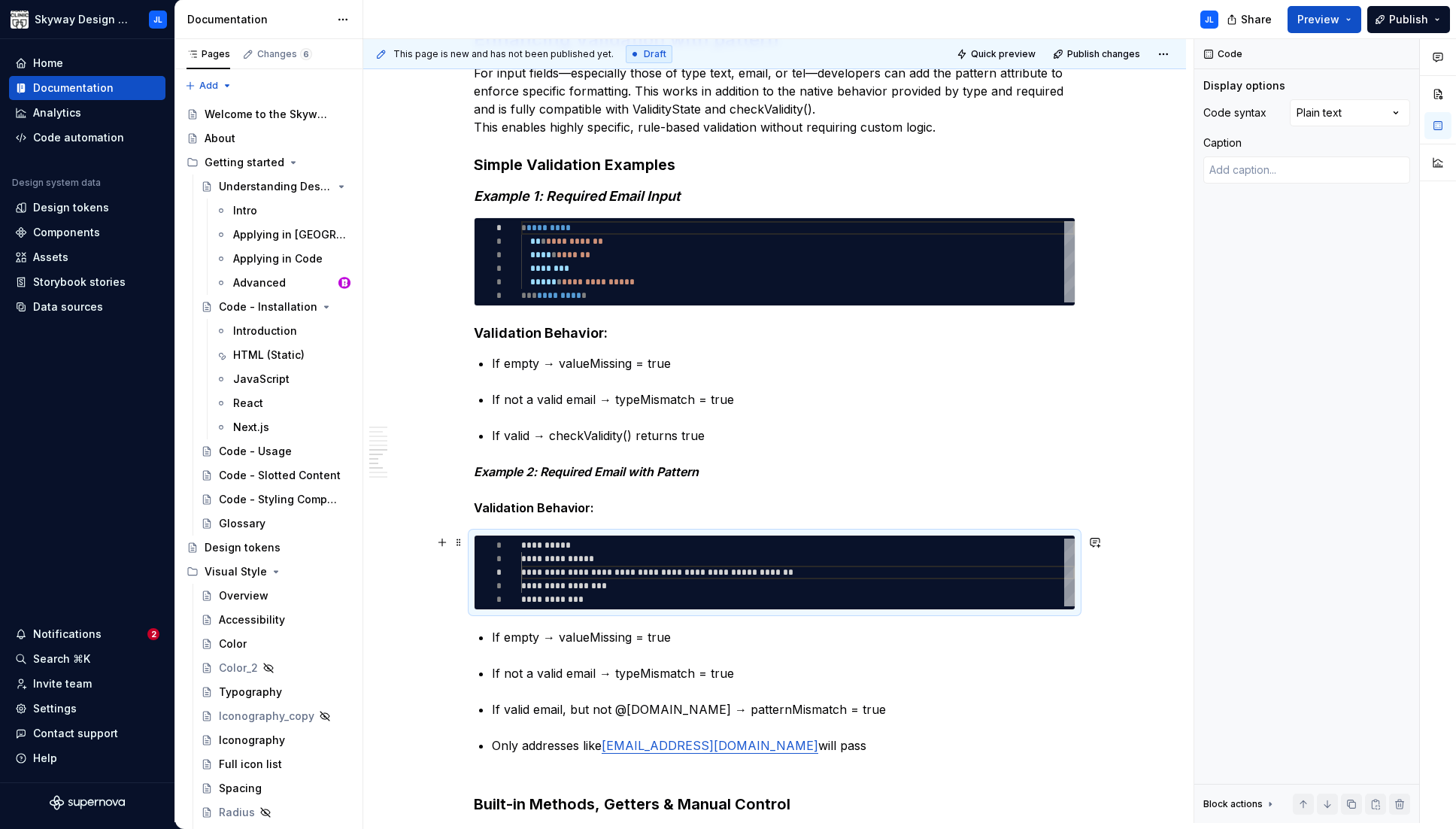
type textarea "*"
type textarea "**********"
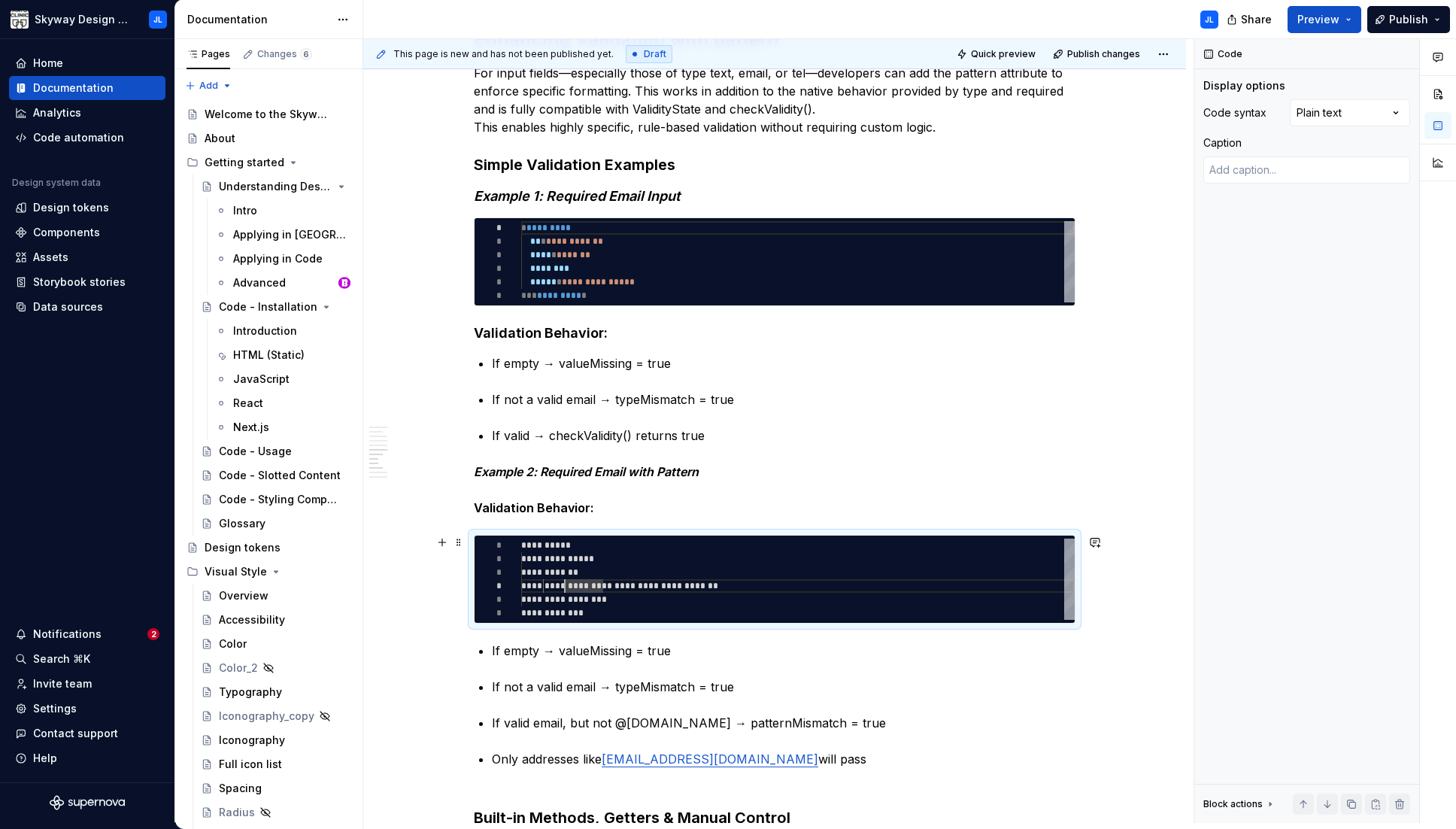
type textarea "*"
type textarea "**********"
click at [544, 508] on strong "Validation Behavior:" at bounding box center [533, 507] width 120 height 15
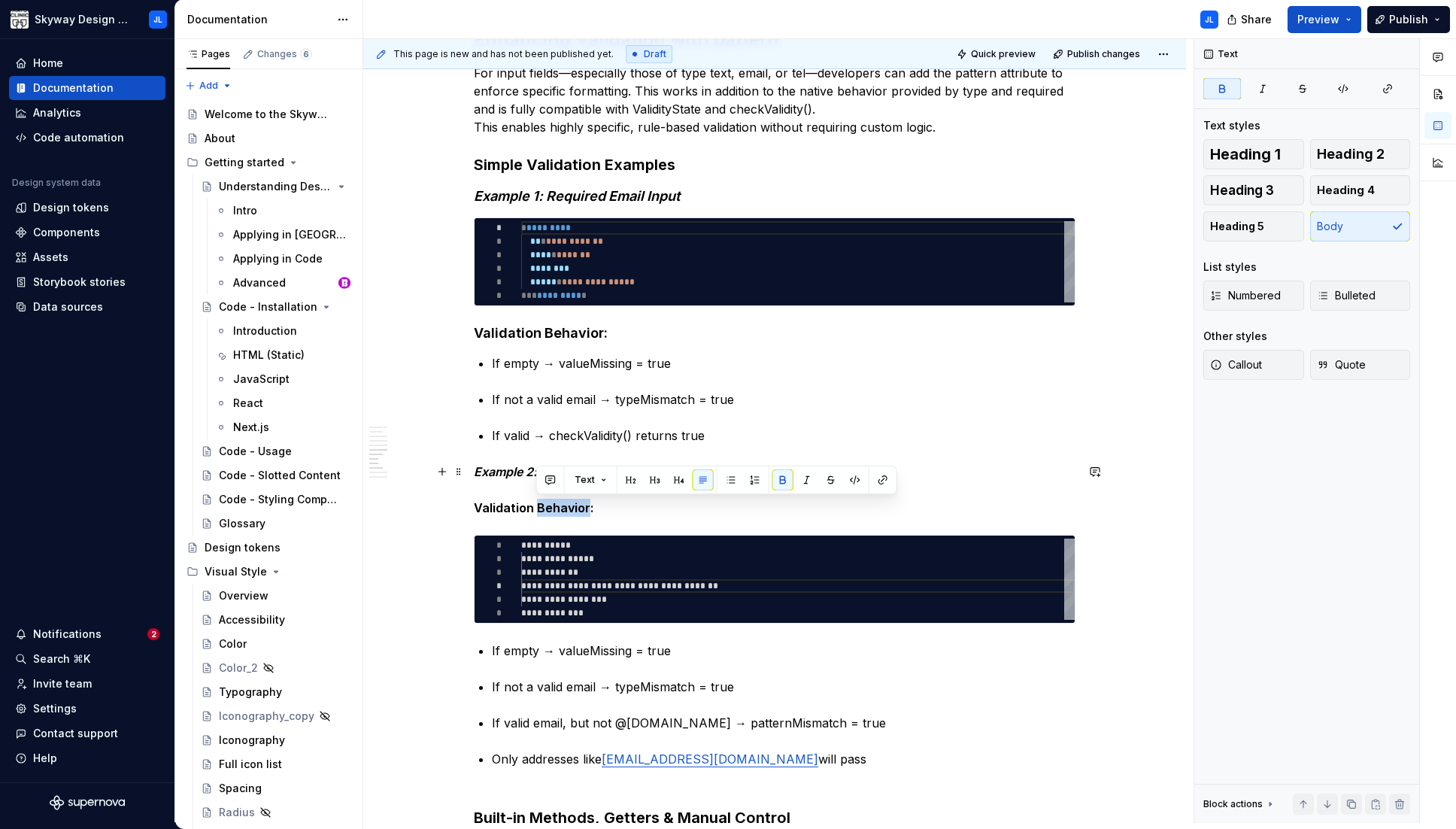
click at [544, 508] on strong "Validation Behavior:" at bounding box center [533, 507] width 120 height 15
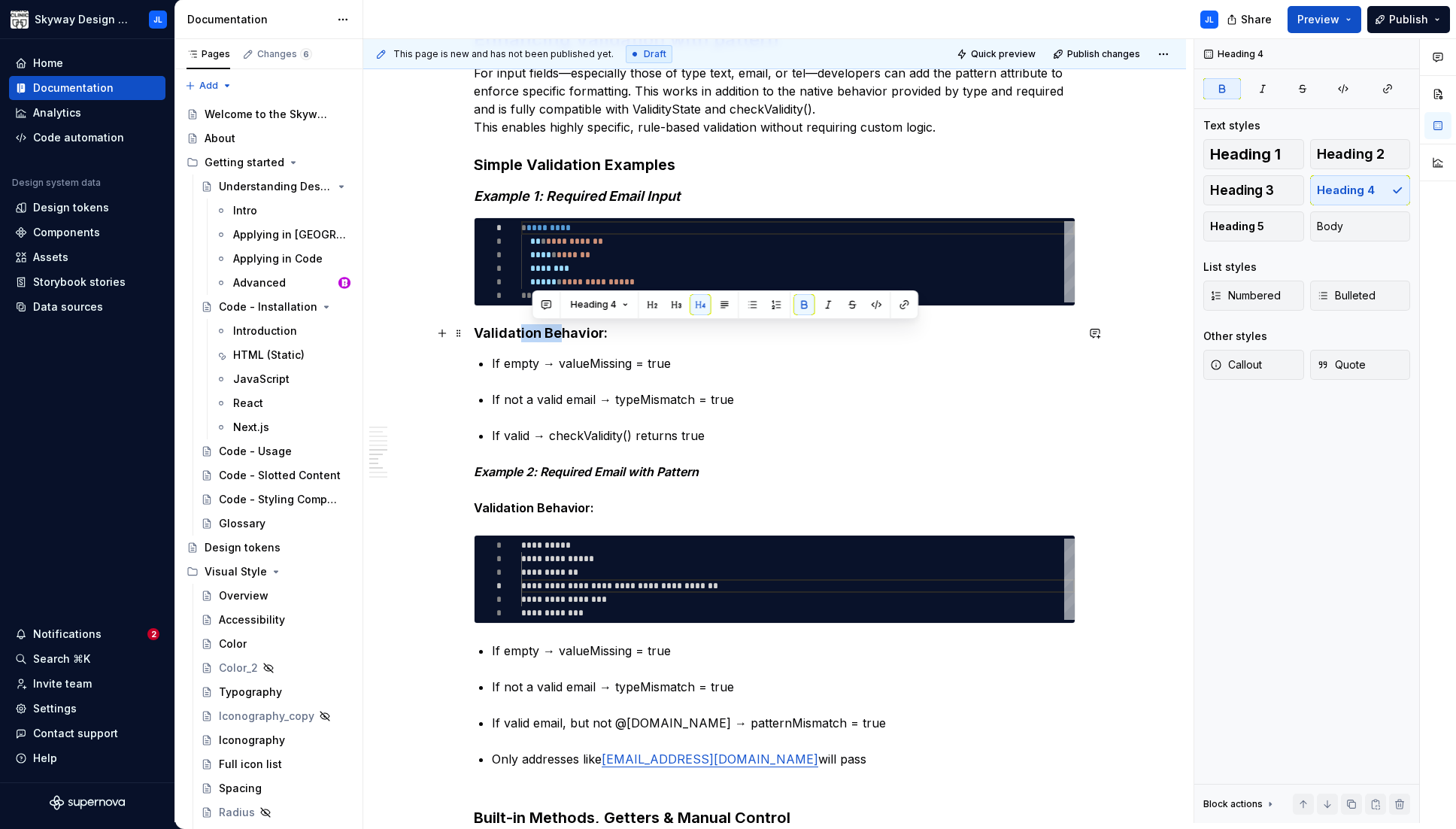
click at [521, 333] on strong "Validation Behavior:" at bounding box center [540, 333] width 134 height 16
click at [574, 196] on em "Example 1: Required Email Input" at bounding box center [576, 196] width 206 height 16
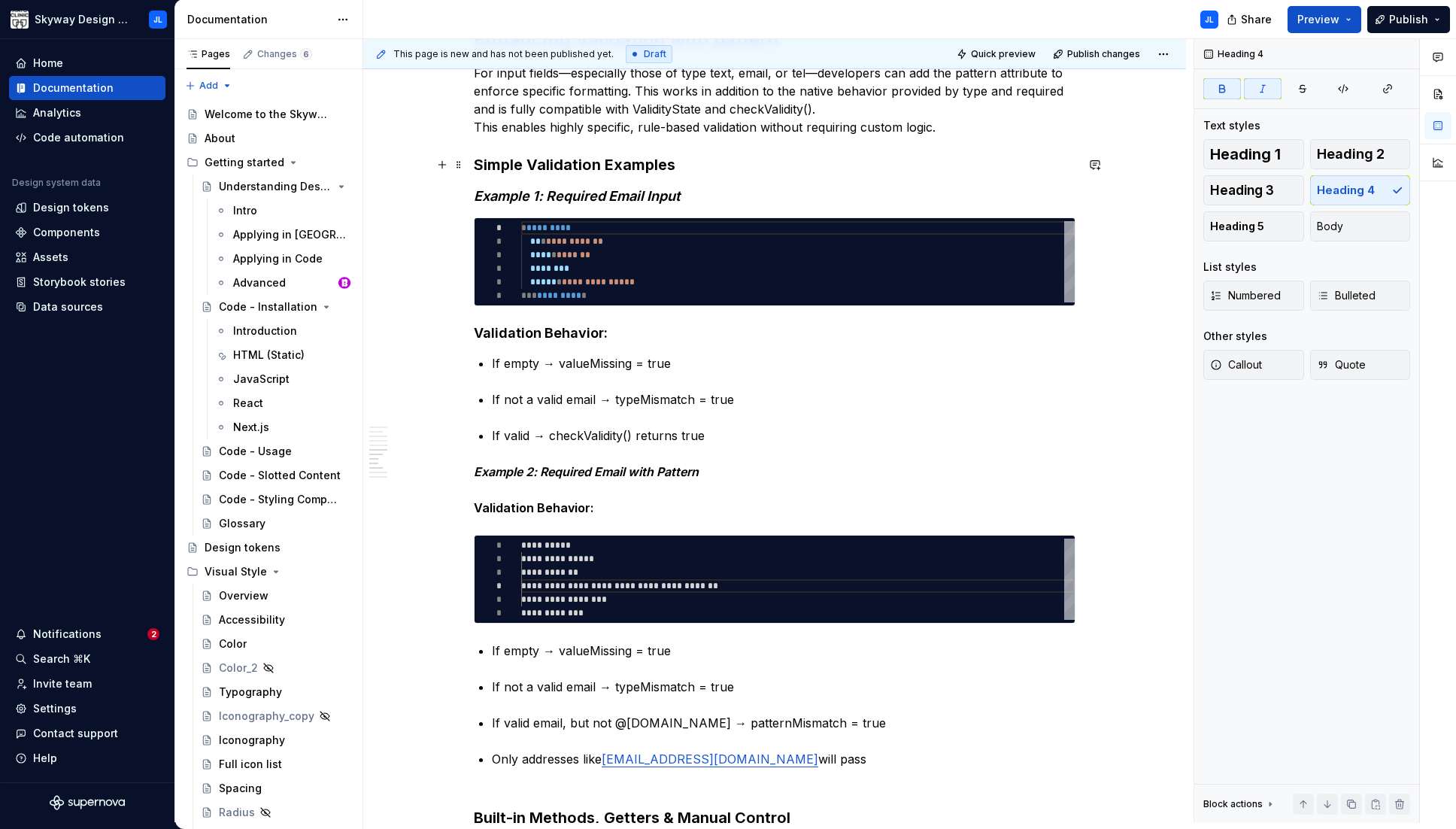
click at [532, 162] on h3 "Simple Validation Examples" at bounding box center [774, 165] width 602 height 22
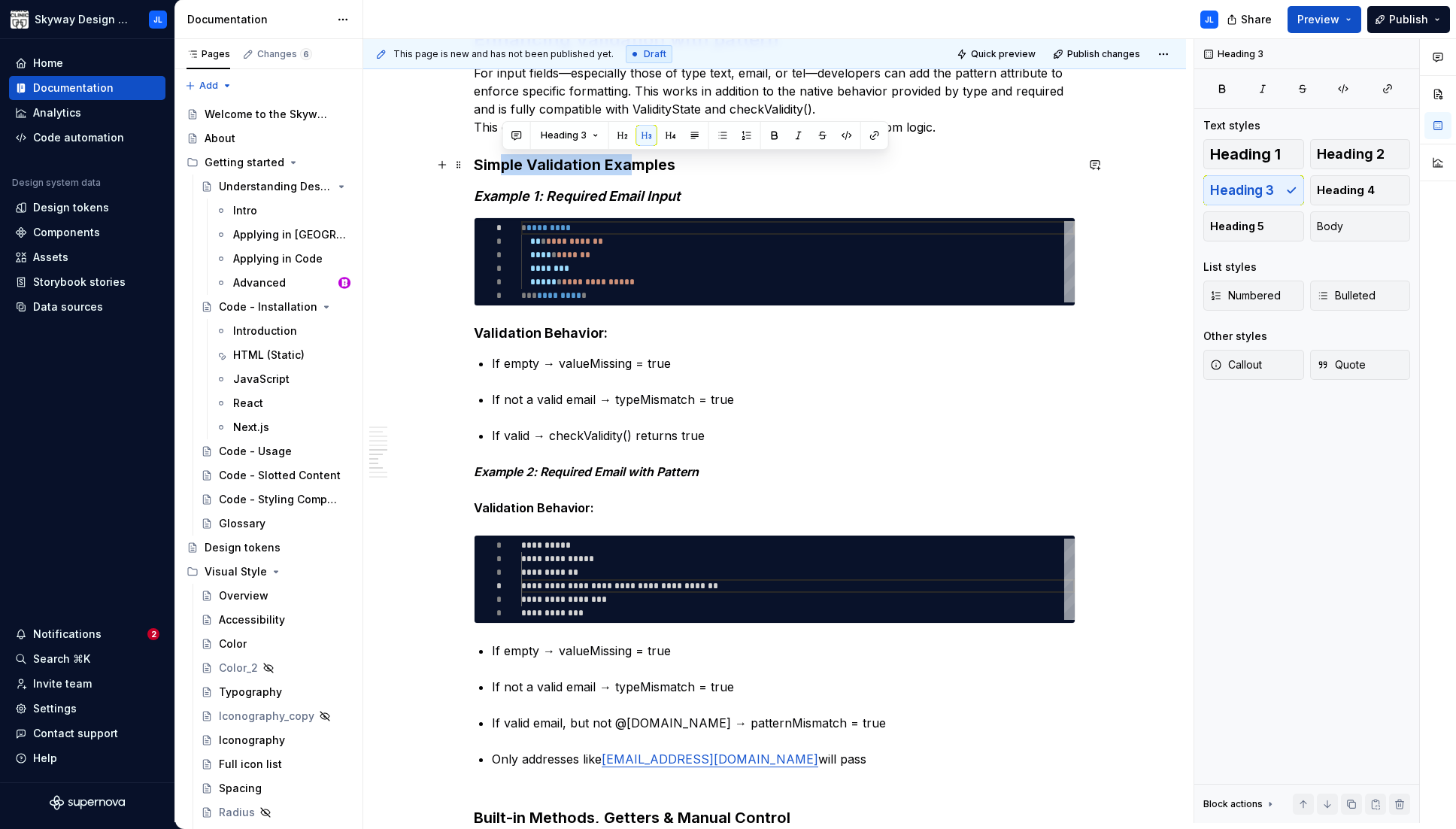
drag, startPoint x: 498, startPoint y: 161, endPoint x: 634, endPoint y: 171, distance: 136.4
click at [634, 171] on h3 "Simple Validation Examples" at bounding box center [774, 165] width 602 height 22
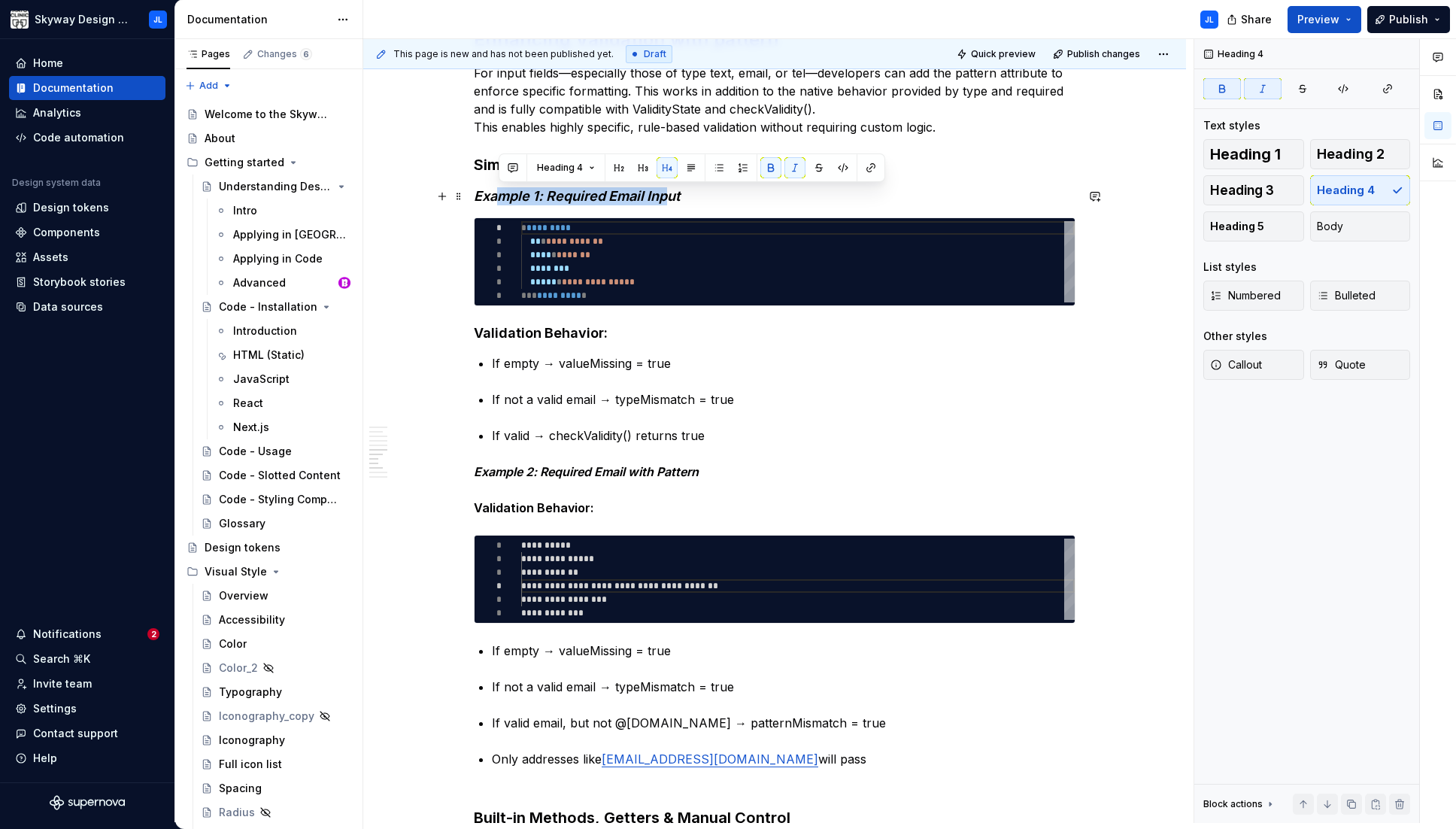
drag, startPoint x: 503, startPoint y: 194, endPoint x: 665, endPoint y: 203, distance: 162.2
click at [665, 203] on em "Example 1: Required Email Input" at bounding box center [576, 196] width 206 height 16
click at [573, 333] on strong "Validation Behavior:" at bounding box center [540, 333] width 134 height 16
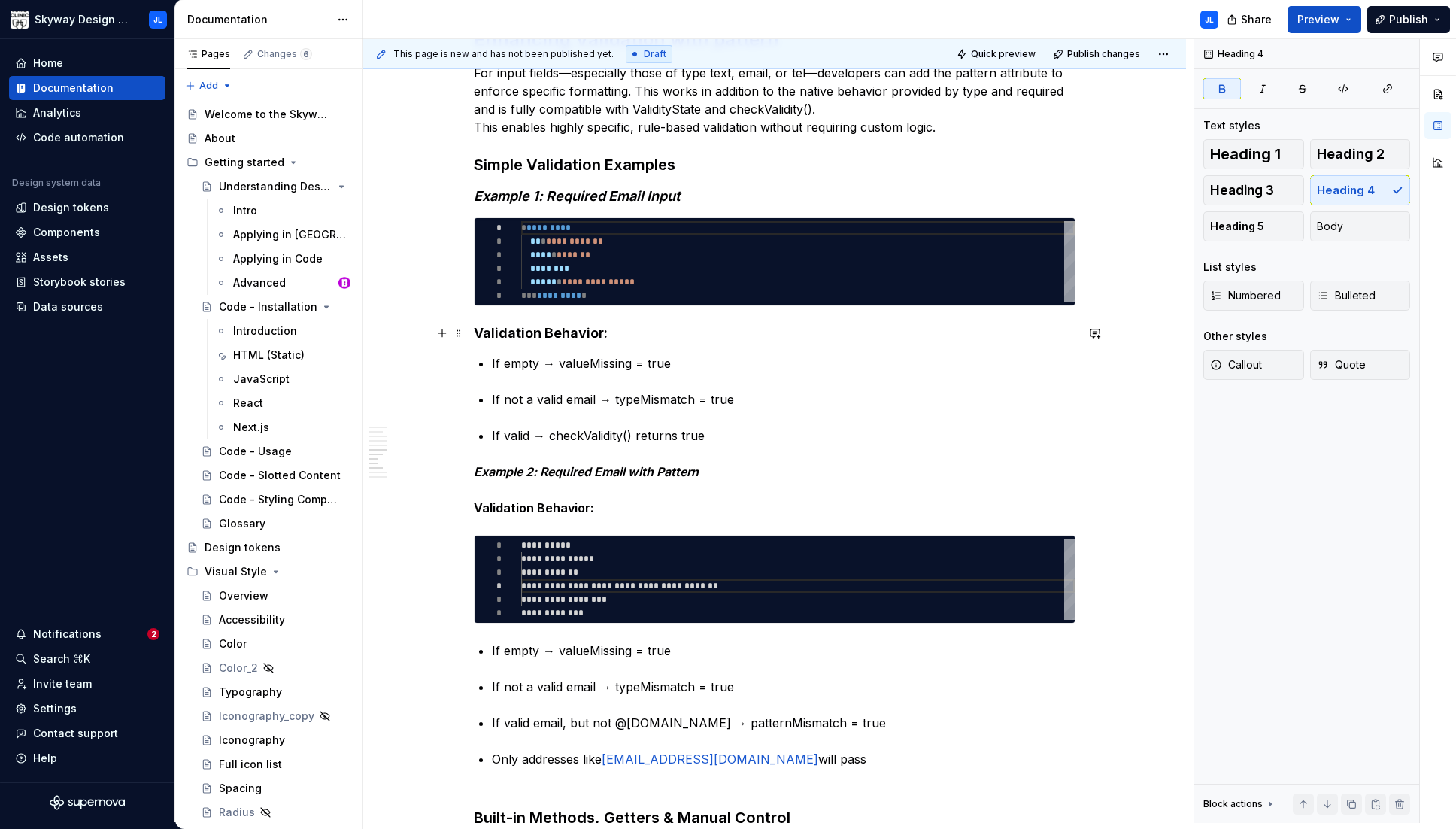
click at [573, 333] on strong "Validation Behavior:" at bounding box center [540, 333] width 134 height 16
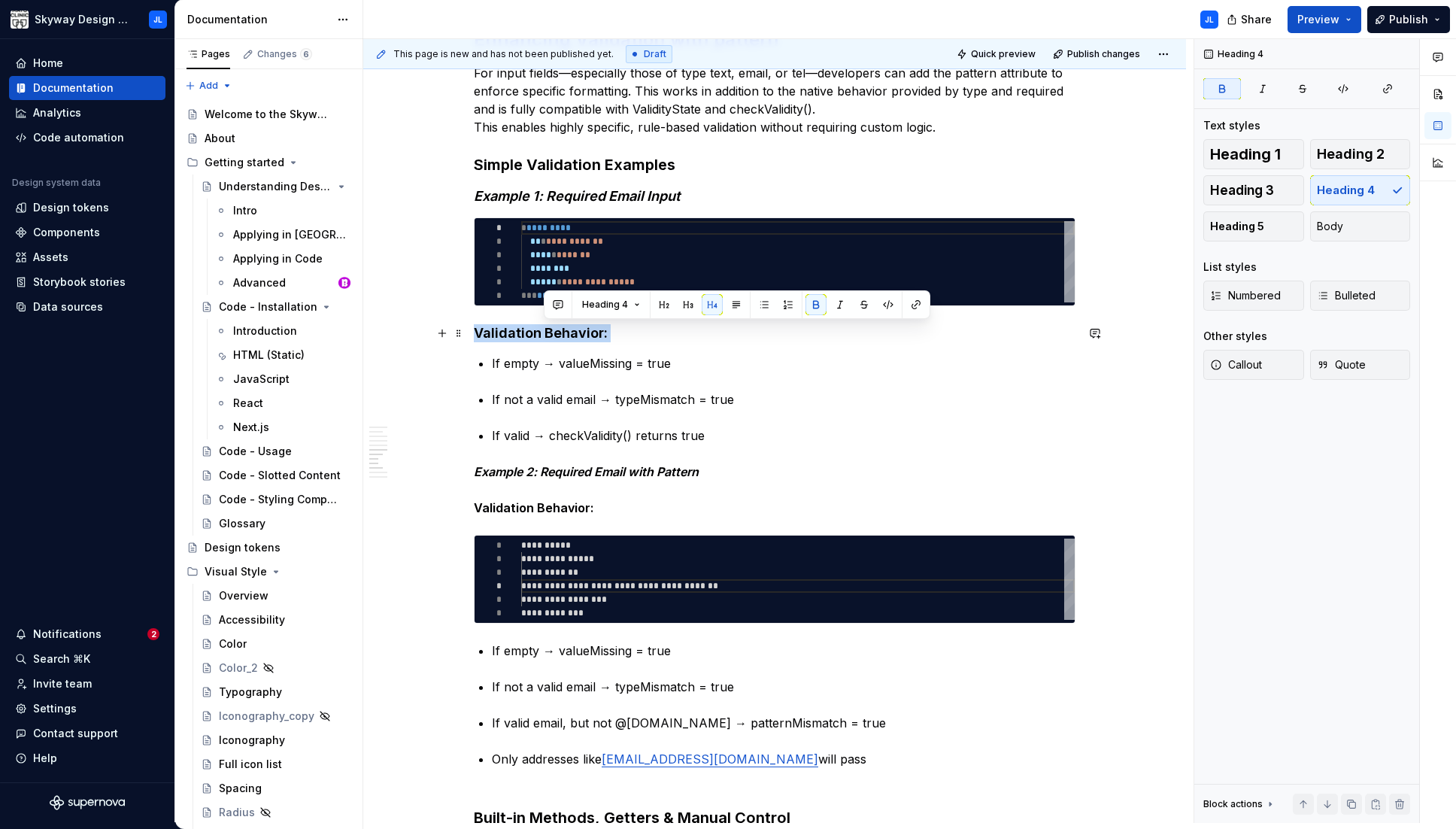
click at [573, 333] on strong "Validation Behavior:" at bounding box center [540, 333] width 134 height 16
click at [959, 224] on span "Heading 5" at bounding box center [1236, 226] width 54 height 15
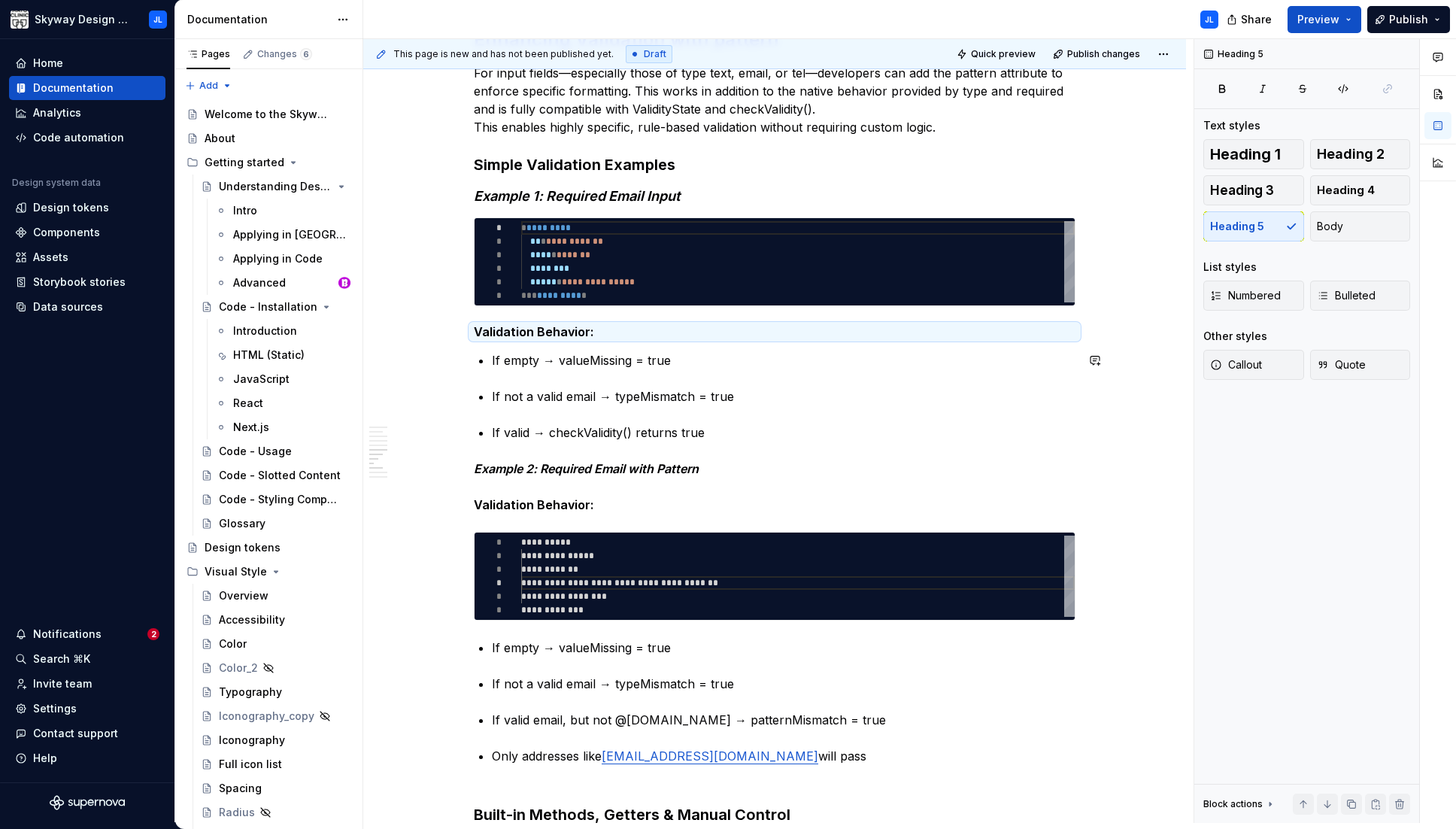
click at [645, 385] on div "What Are checkValidity() and ValidityState? Modern browsers provide built-in va…" at bounding box center [774, 146] width 602 height 3083
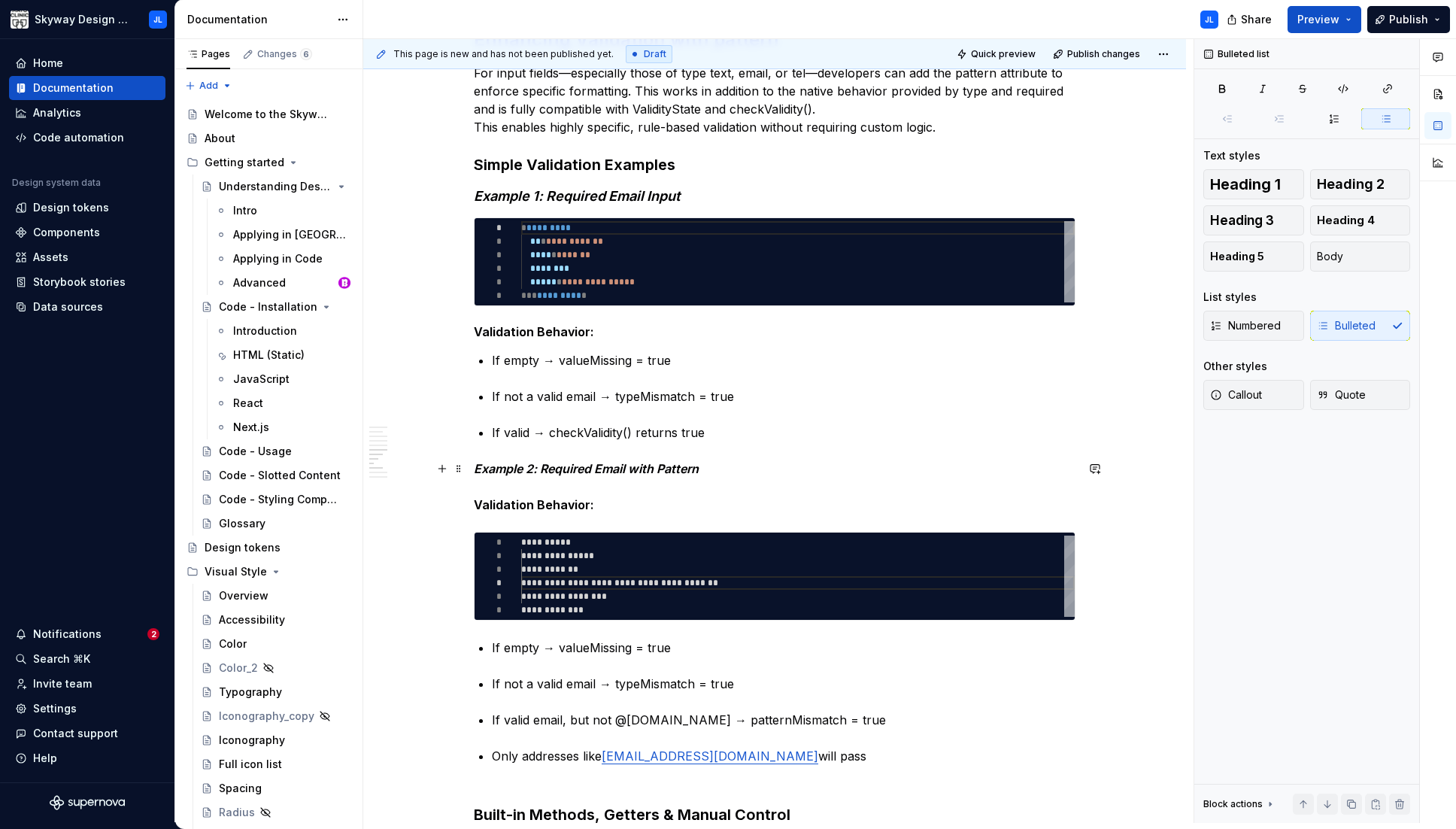
click at [508, 465] on em "Example 2: Required Email with Pattern" at bounding box center [586, 468] width 225 height 15
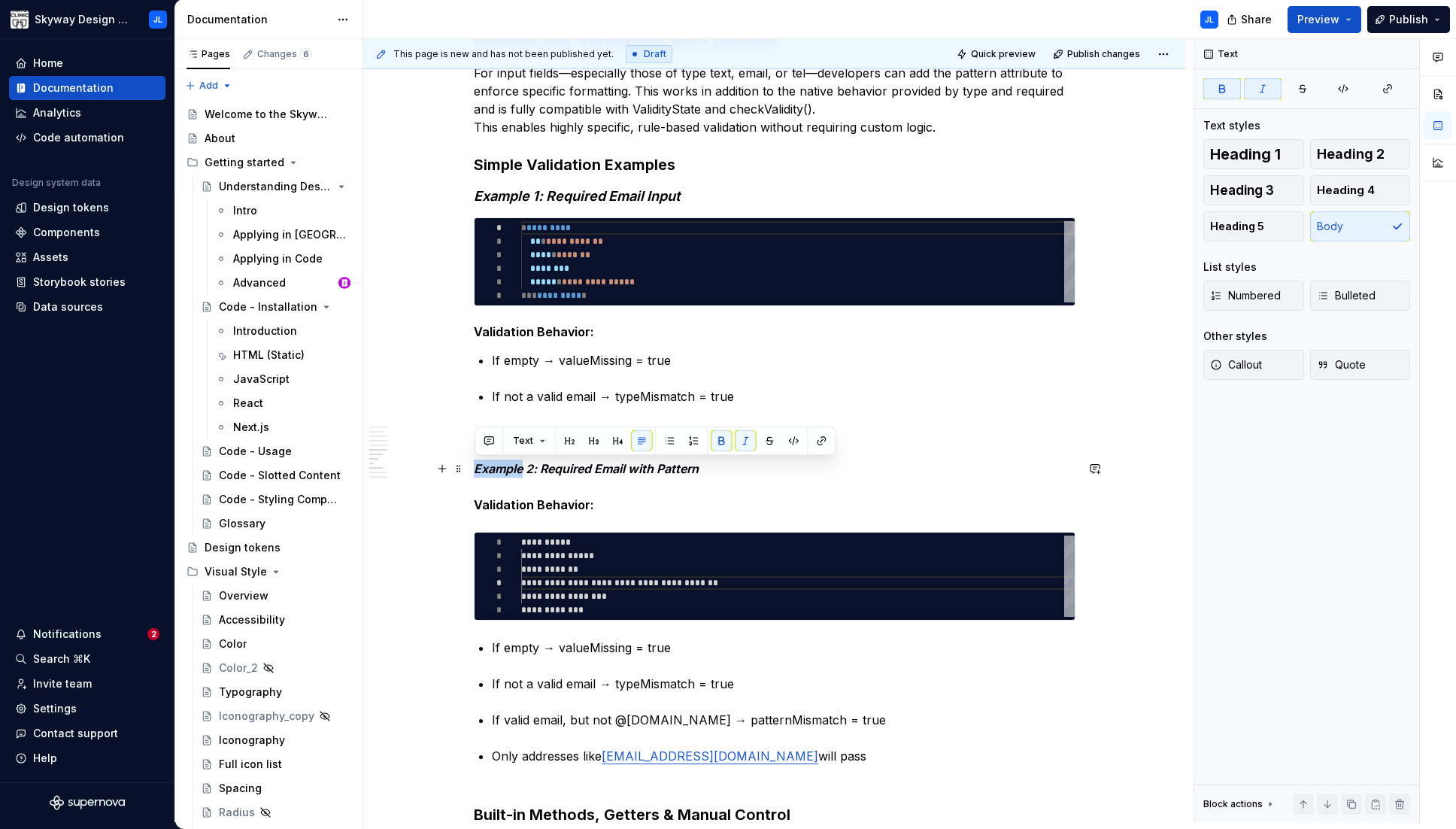
click at [508, 465] on em "Example 2: Required Email with Pattern" at bounding box center [586, 468] width 225 height 15
click at [604, 472] on em "Example 2: Required Email with Pattern" at bounding box center [586, 468] width 225 height 15
drag, startPoint x: 618, startPoint y: 462, endPoint x: 459, endPoint y: 466, distance: 159.1
click at [474, 466] on div "What Are checkValidity() and ValidityState? Modern browsers provide built-in va…" at bounding box center [774, 155] width 602 height 3102
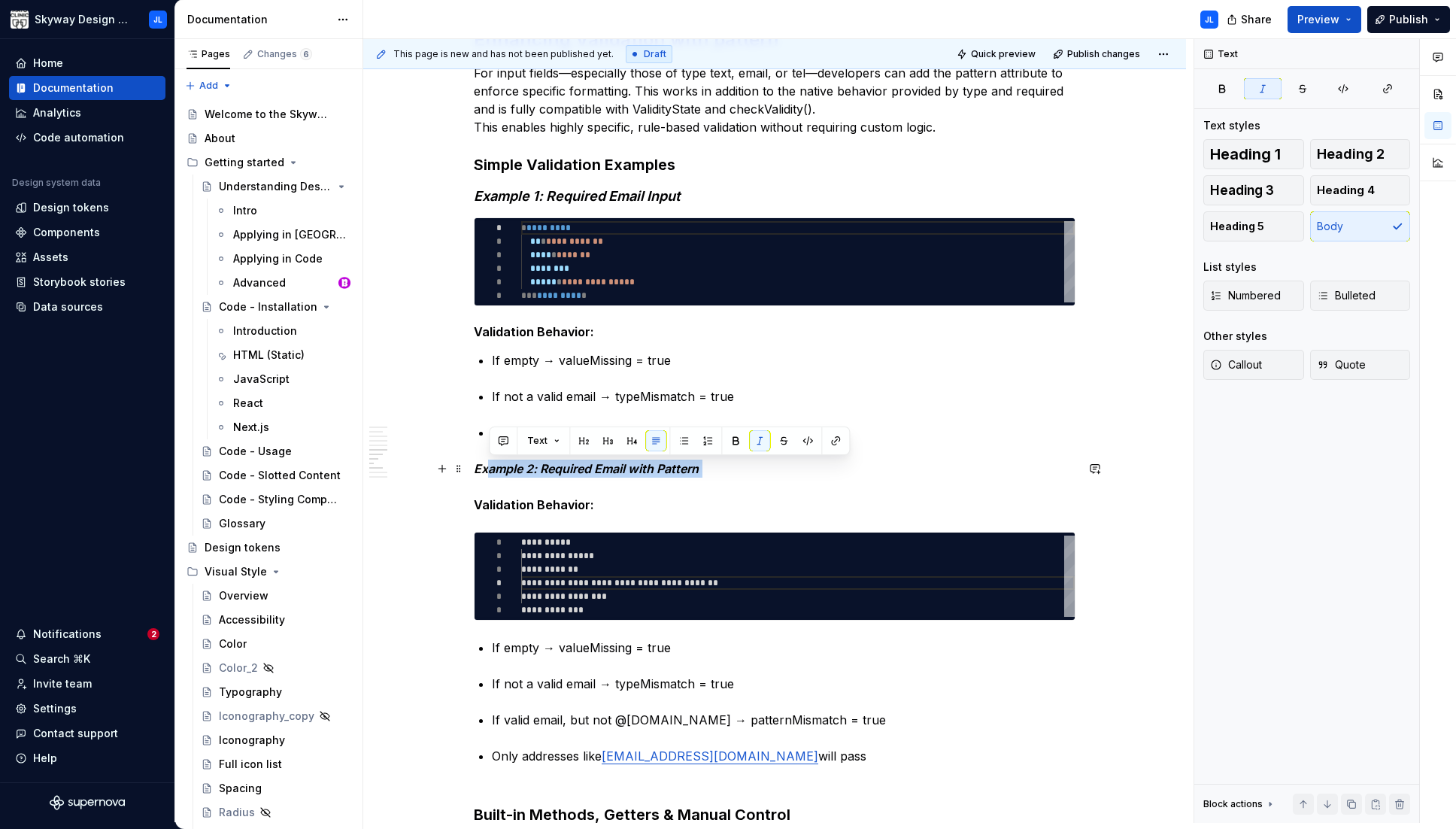
click at [471, 471] on div "What Are checkValidity() and ValidityState? Modern browsers provide built-in va…" at bounding box center [774, 261] width 823 height 3386
drag, startPoint x: 476, startPoint y: 468, endPoint x: 718, endPoint y: 466, distance: 242.0
click at [718, 466] on p "Example 2: Required Email with Pattern Validation Behavior:" at bounding box center [774, 485] width 602 height 54
click at [566, 438] on button "button" at bounding box center [569, 441] width 22 height 22
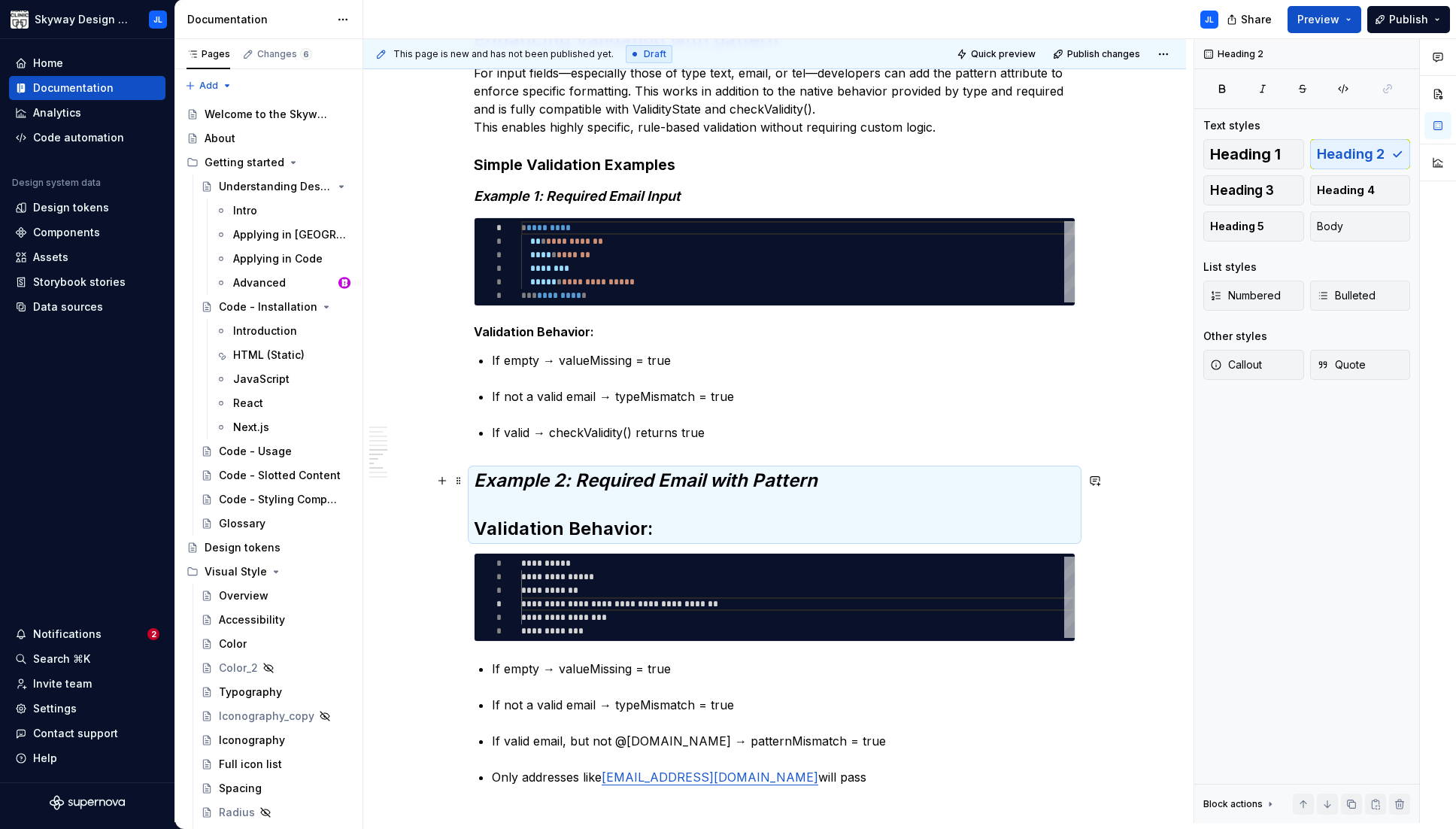
click at [548, 531] on strong "Validation Behavior:" at bounding box center [563, 529] width 179 height 22
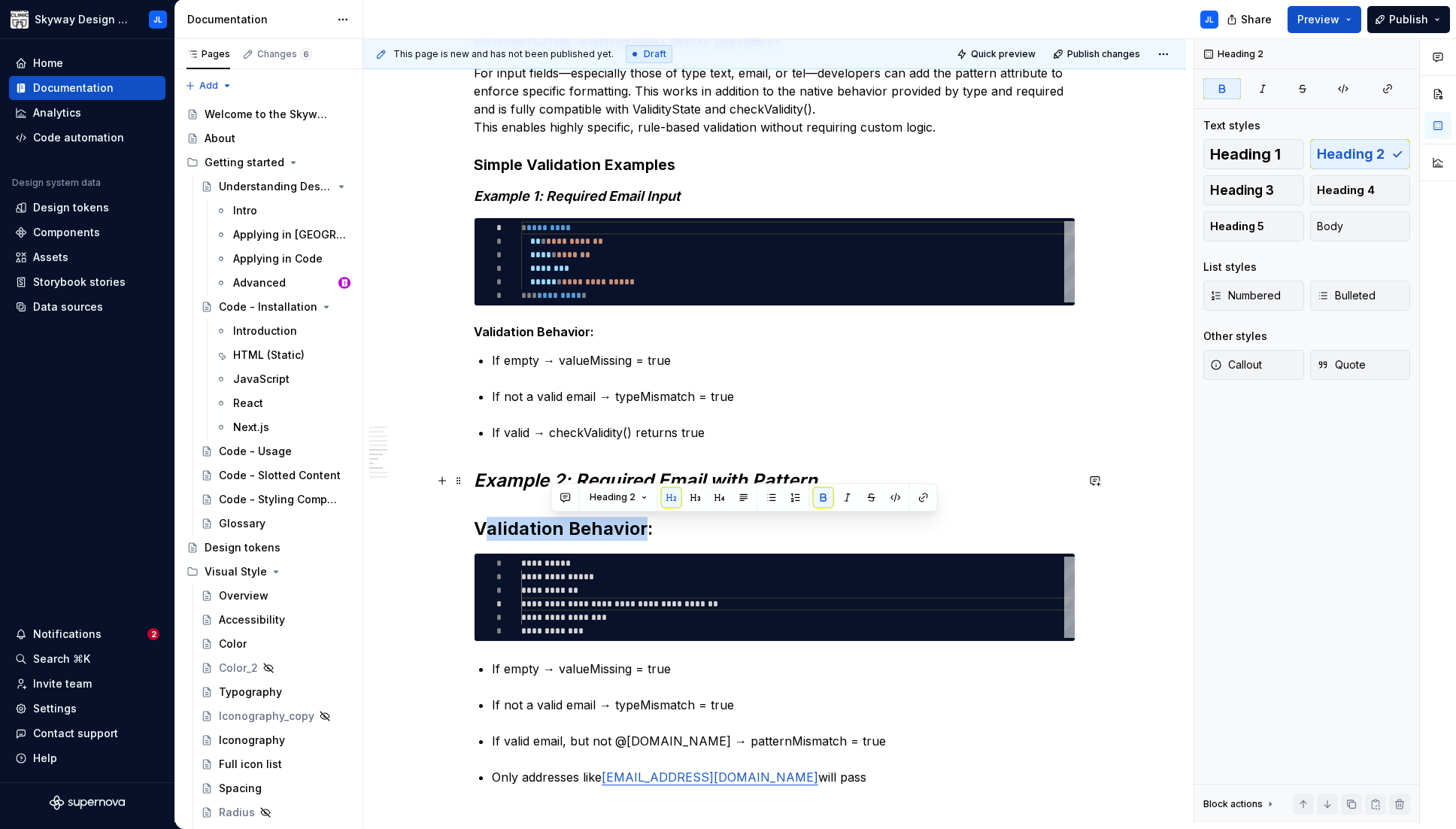
drag, startPoint x: 621, startPoint y: 530, endPoint x: 487, endPoint y: 528, distance: 134.0
click at [487, 528] on strong "Validation Behavior:" at bounding box center [563, 529] width 179 height 22
click at [598, 530] on strong "Validation Behavior:" at bounding box center [563, 529] width 179 height 22
drag, startPoint x: 641, startPoint y: 528, endPoint x: 453, endPoint y: 530, distance: 188.0
click at [453, 530] on div "What Are checkValidity() and ValidityState? Modern browsers provide built-in va…" at bounding box center [774, 272] width 823 height 3408
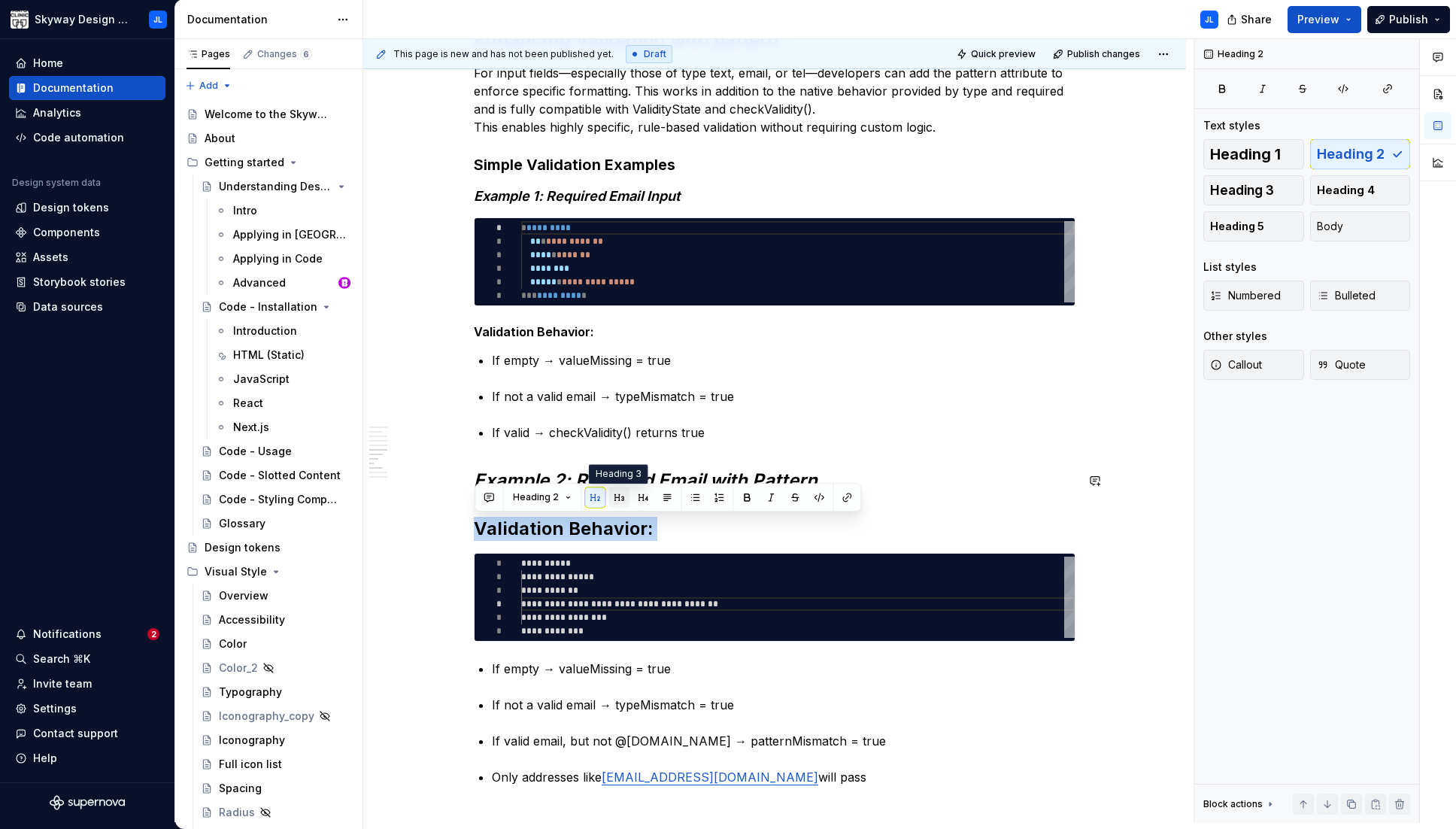
click at [615, 497] on button "button" at bounding box center [619, 497] width 22 height 22
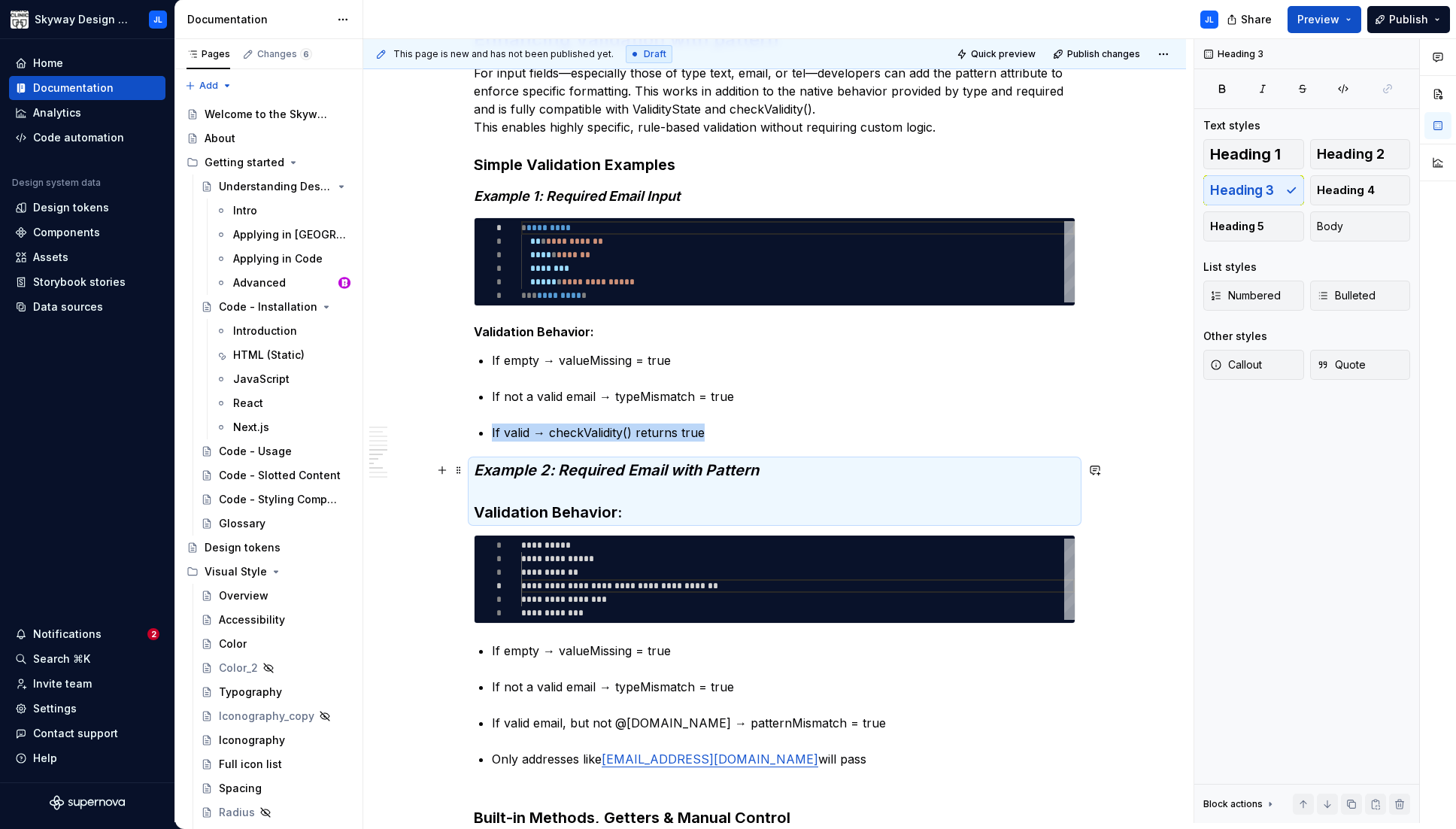
click at [503, 503] on strong "Validation Behavior:" at bounding box center [547, 512] width 148 height 18
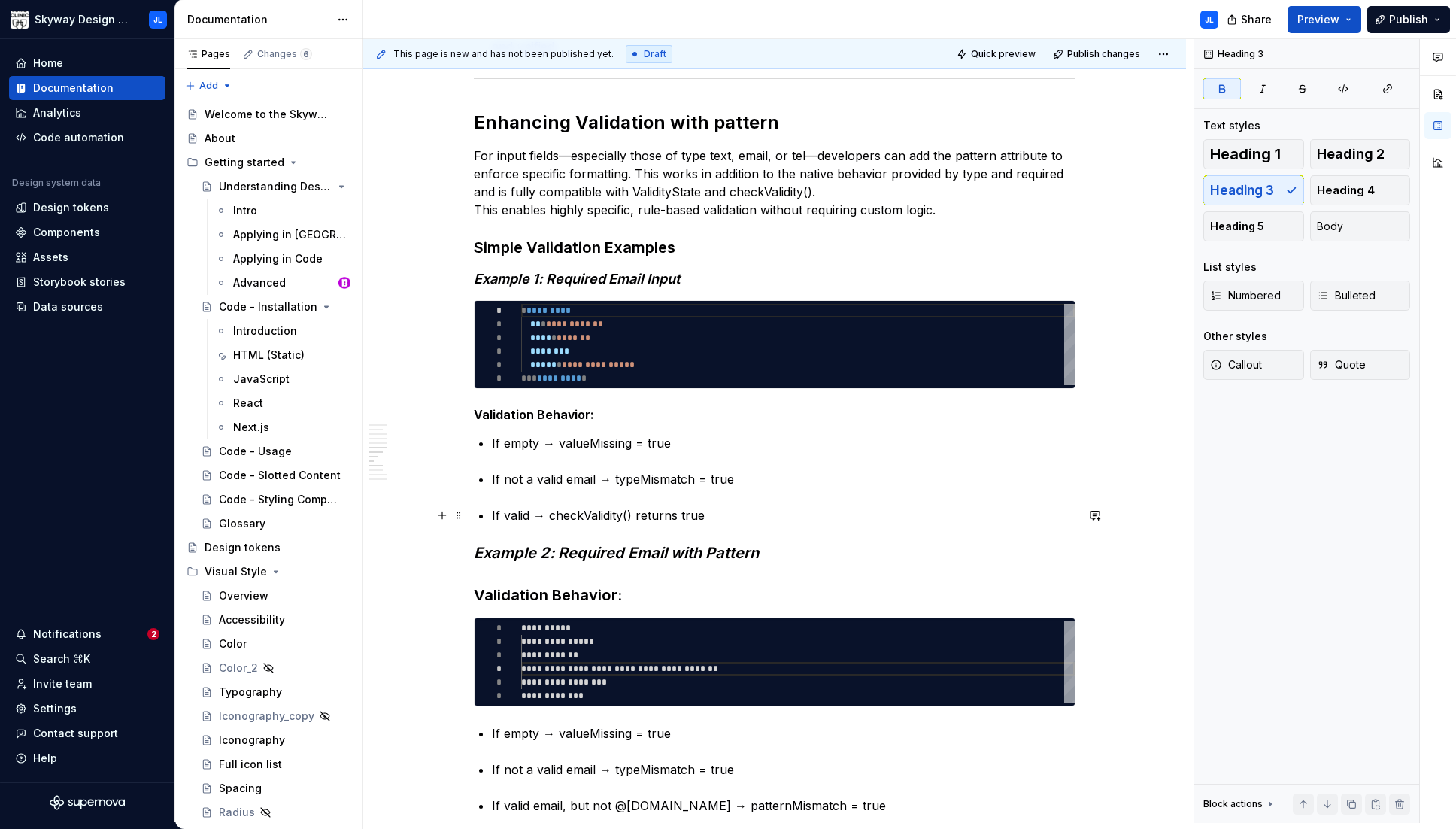
scroll to position [1580, 0]
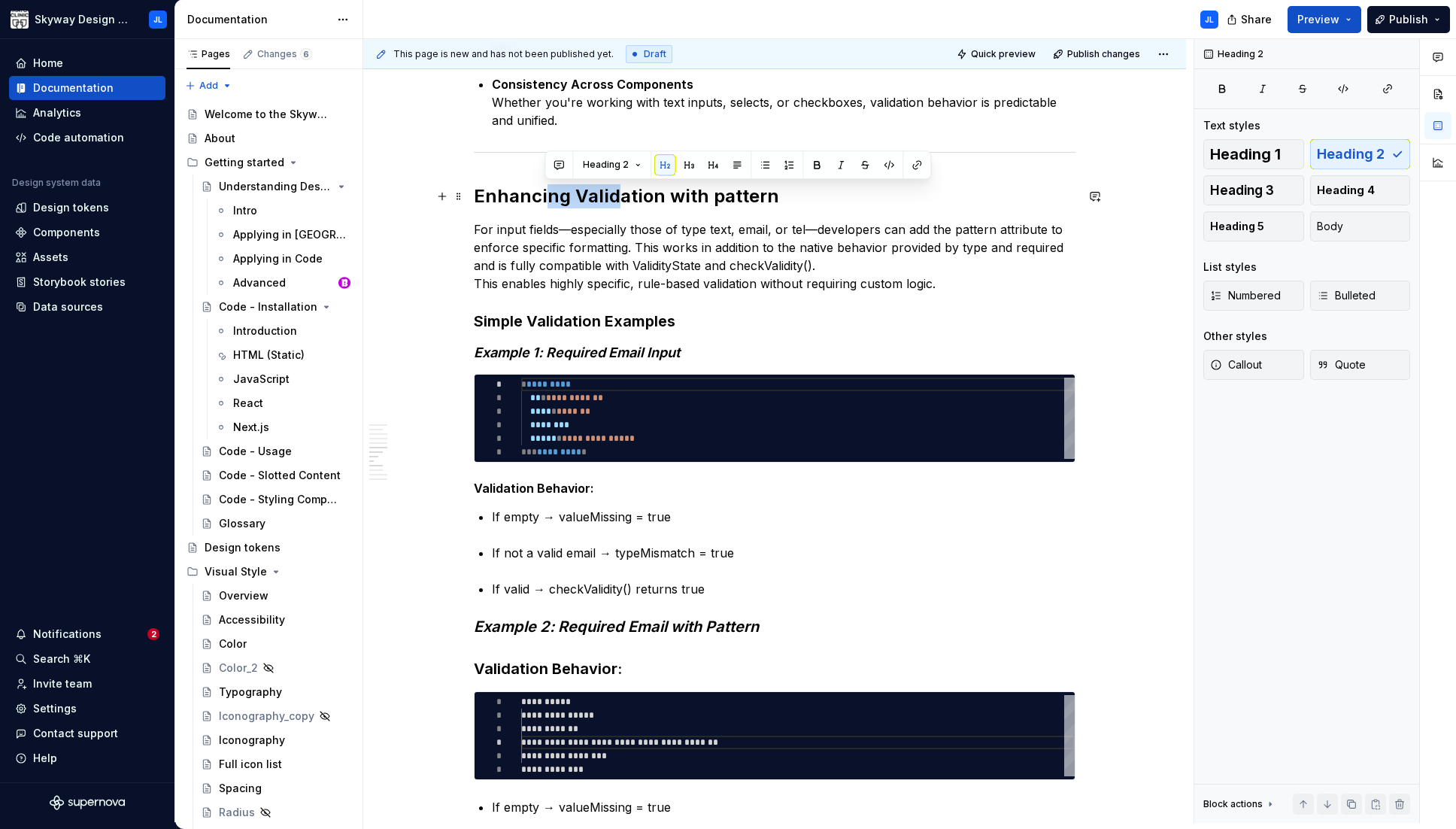
drag, startPoint x: 550, startPoint y: 200, endPoint x: 613, endPoint y: 199, distance: 63.0
click at [613, 199] on h2 "Enhancing Validation with pattern" at bounding box center [774, 196] width 602 height 24
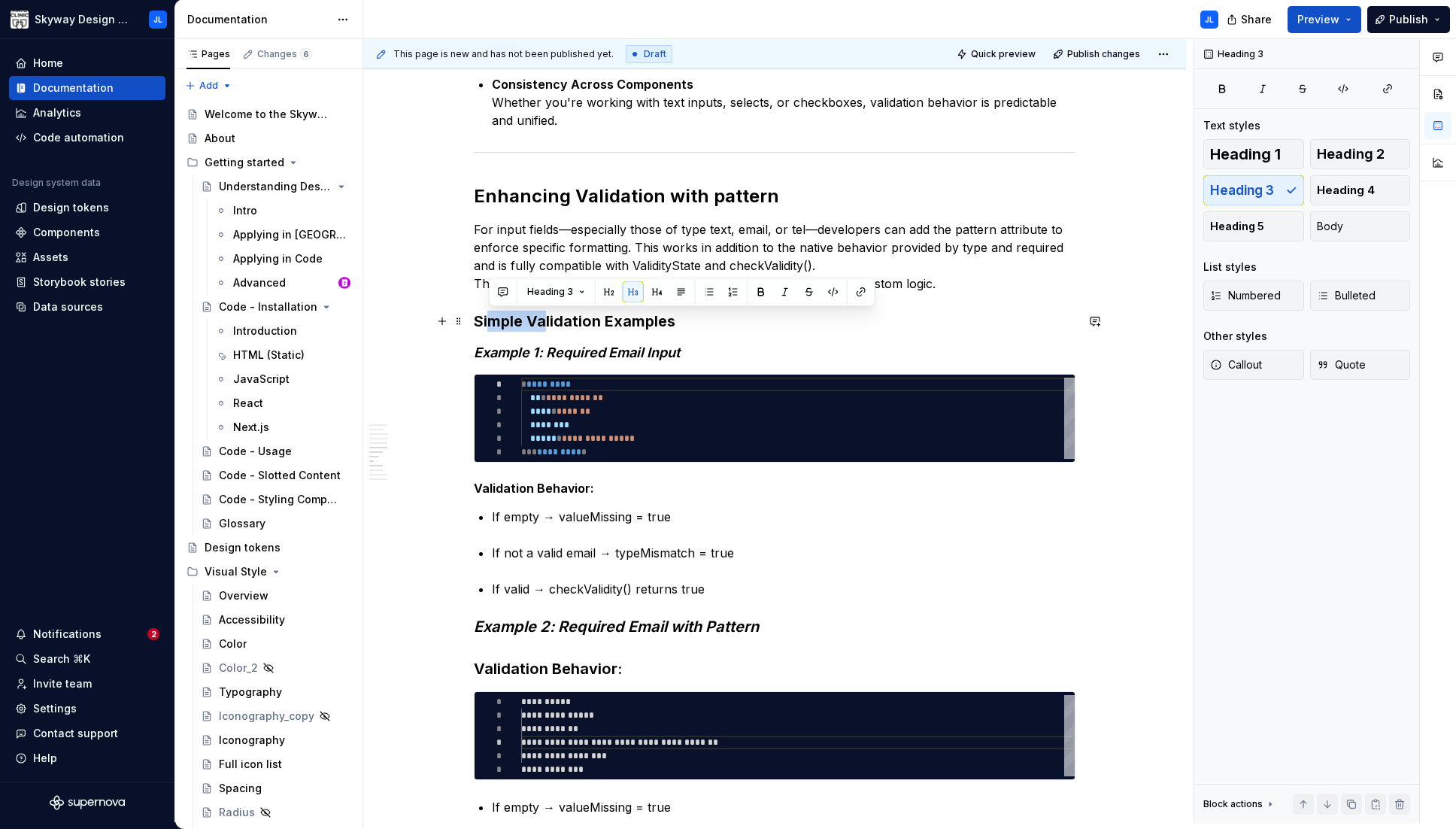
drag, startPoint x: 491, startPoint y: 329, endPoint x: 548, endPoint y: 328, distance: 57.0
click at [548, 328] on h3 "Simple Validation Examples" at bounding box center [774, 321] width 602 height 22
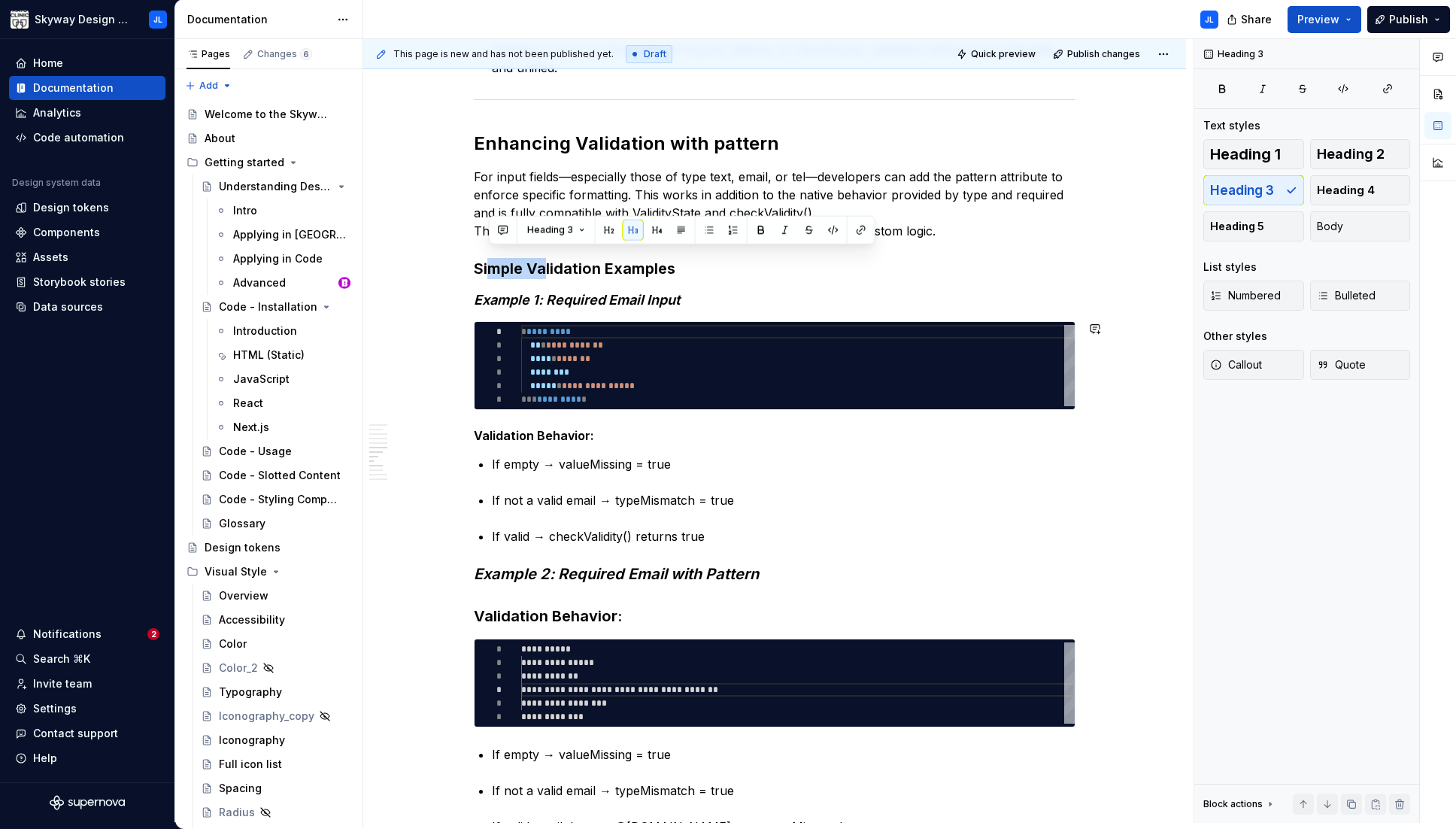
scroll to position [1641, 0]
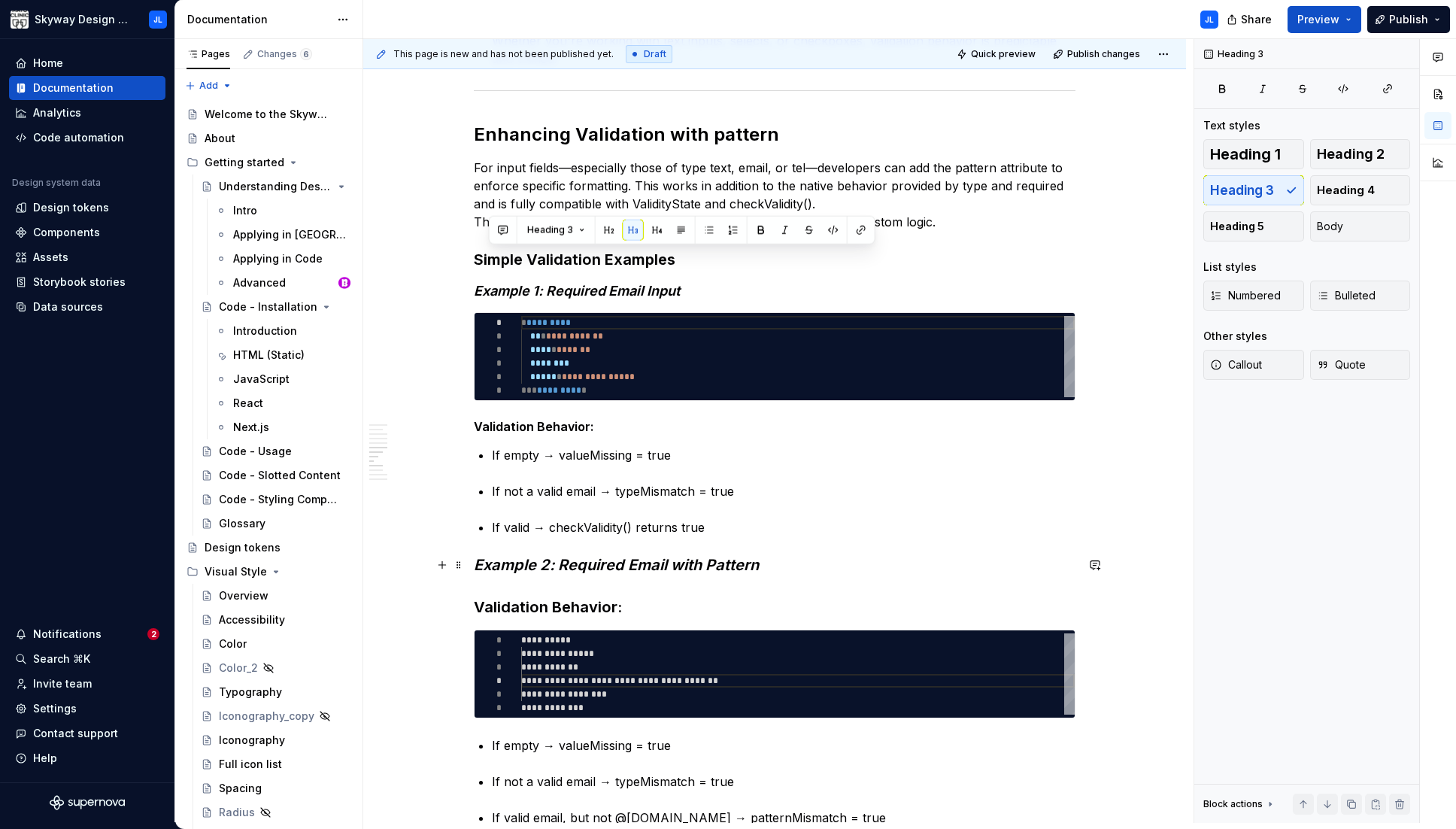
click at [515, 575] on h3 "Example 2: Required Email with Pattern Validation Behavior:" at bounding box center [774, 585] width 602 height 64
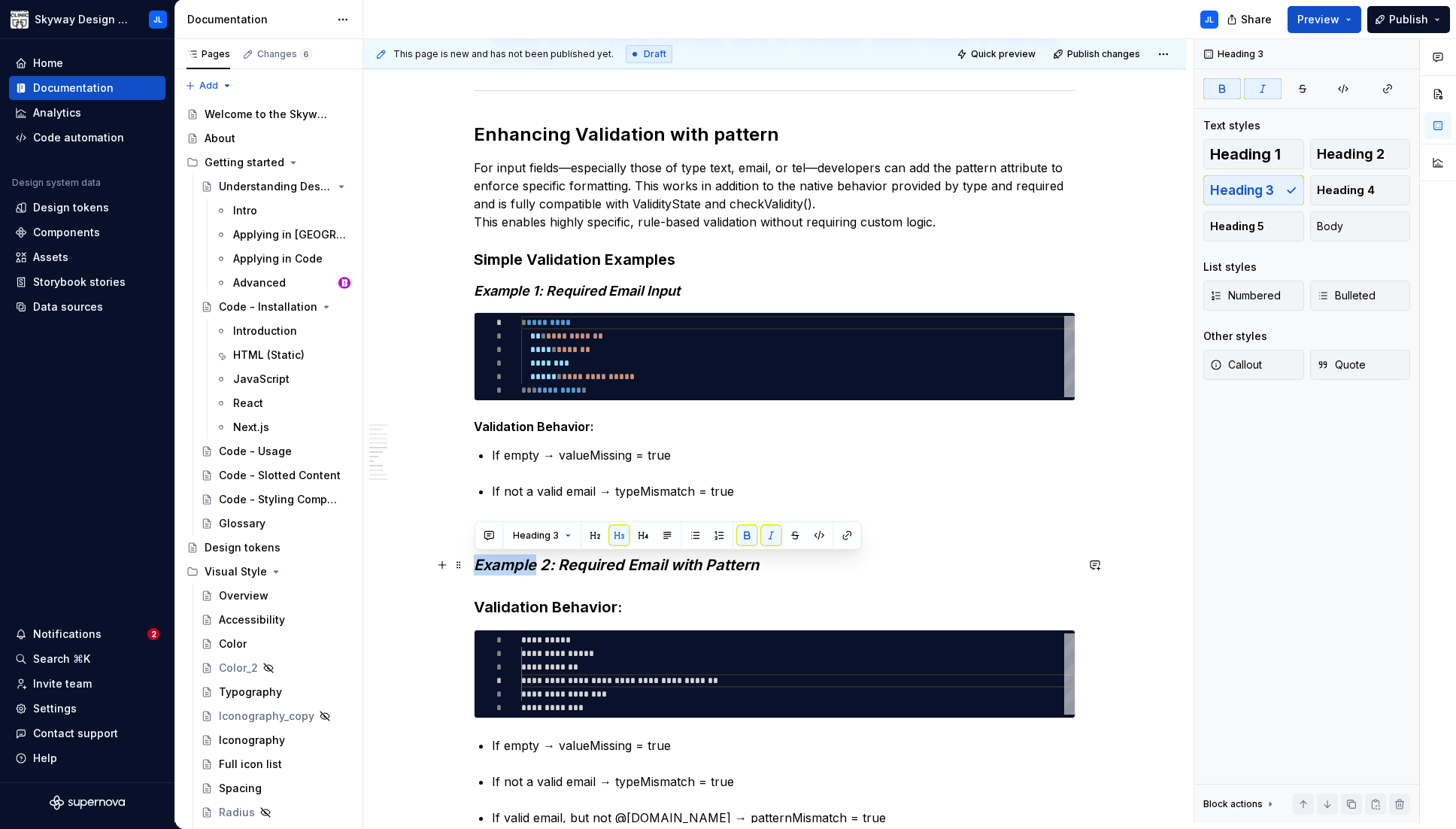
click at [515, 575] on h3 "Example 2: Required Email with Pattern Validation Behavior:" at bounding box center [774, 585] width 602 height 64
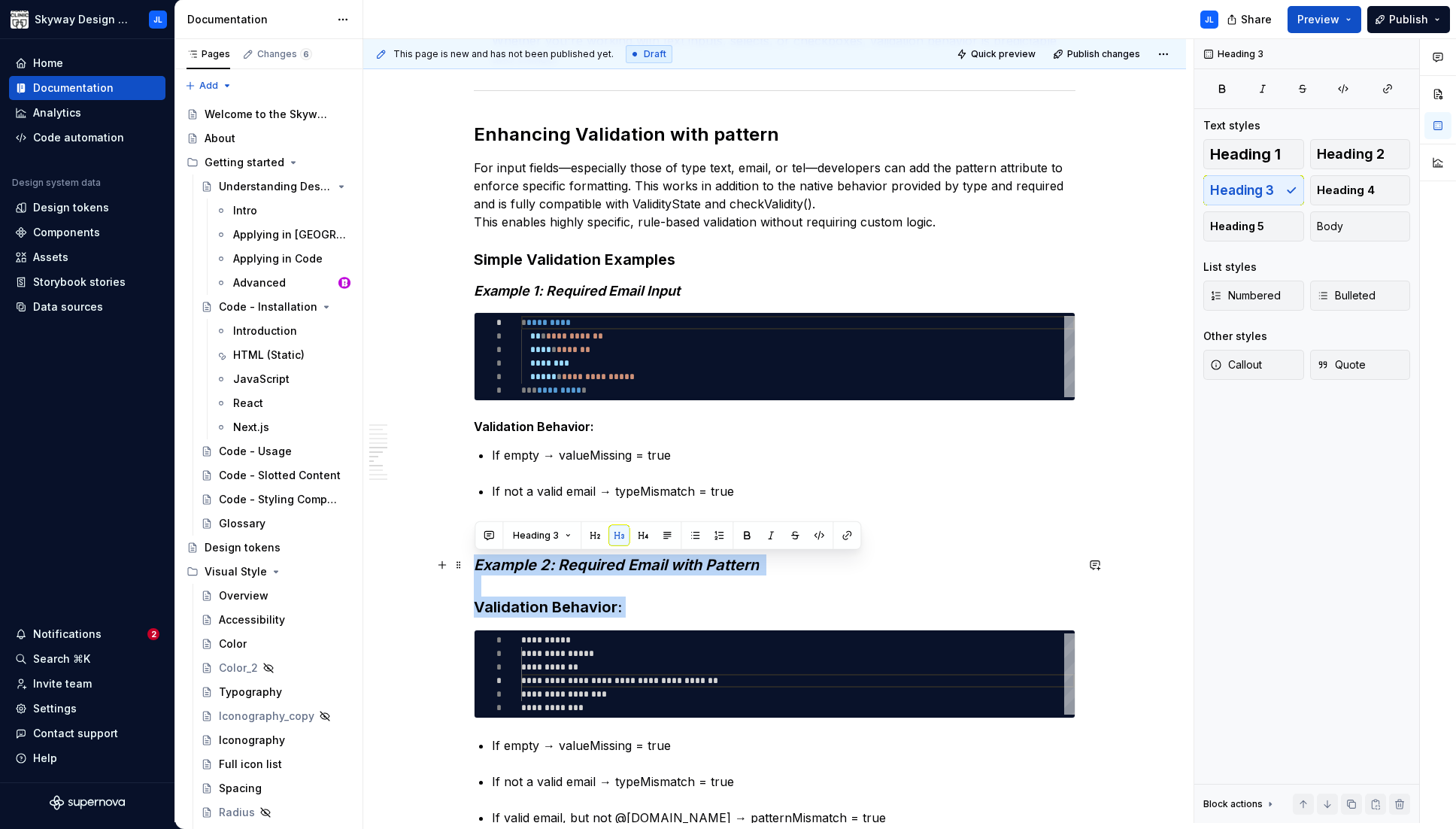
click at [749, 574] on em "Example 2: Required Email with Pattern" at bounding box center [615, 565] width 285 height 18
drag, startPoint x: 662, startPoint y: 561, endPoint x: 534, endPoint y: 560, distance: 128.0
click at [474, 566] on div "What Are checkValidity() and ValidityState? Modern browsers provide built-in va…" at bounding box center [774, 252] width 602 height 3105
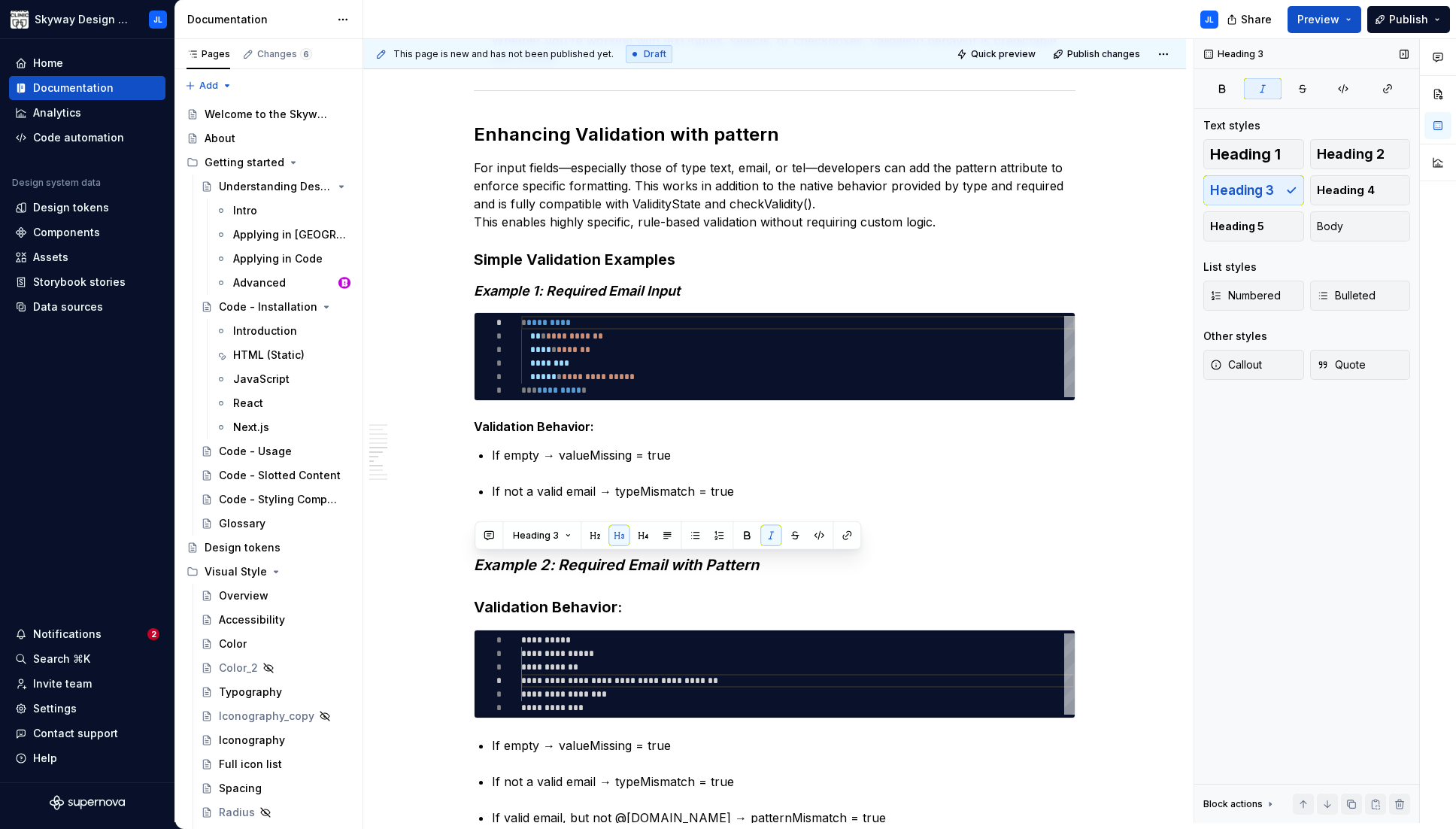
click at [959, 185] on div "Heading 1 Heading 2 Heading 3 Heading 4 Heading 5 Body" at bounding box center [1305, 190] width 206 height 103
click at [959, 188] on div "Heading 1 Heading 2 Heading 3 Heading 4 Heading 5 Body" at bounding box center [1305, 190] width 206 height 103
click at [597, 610] on strong "Validation Behavior:" at bounding box center [547, 607] width 148 height 18
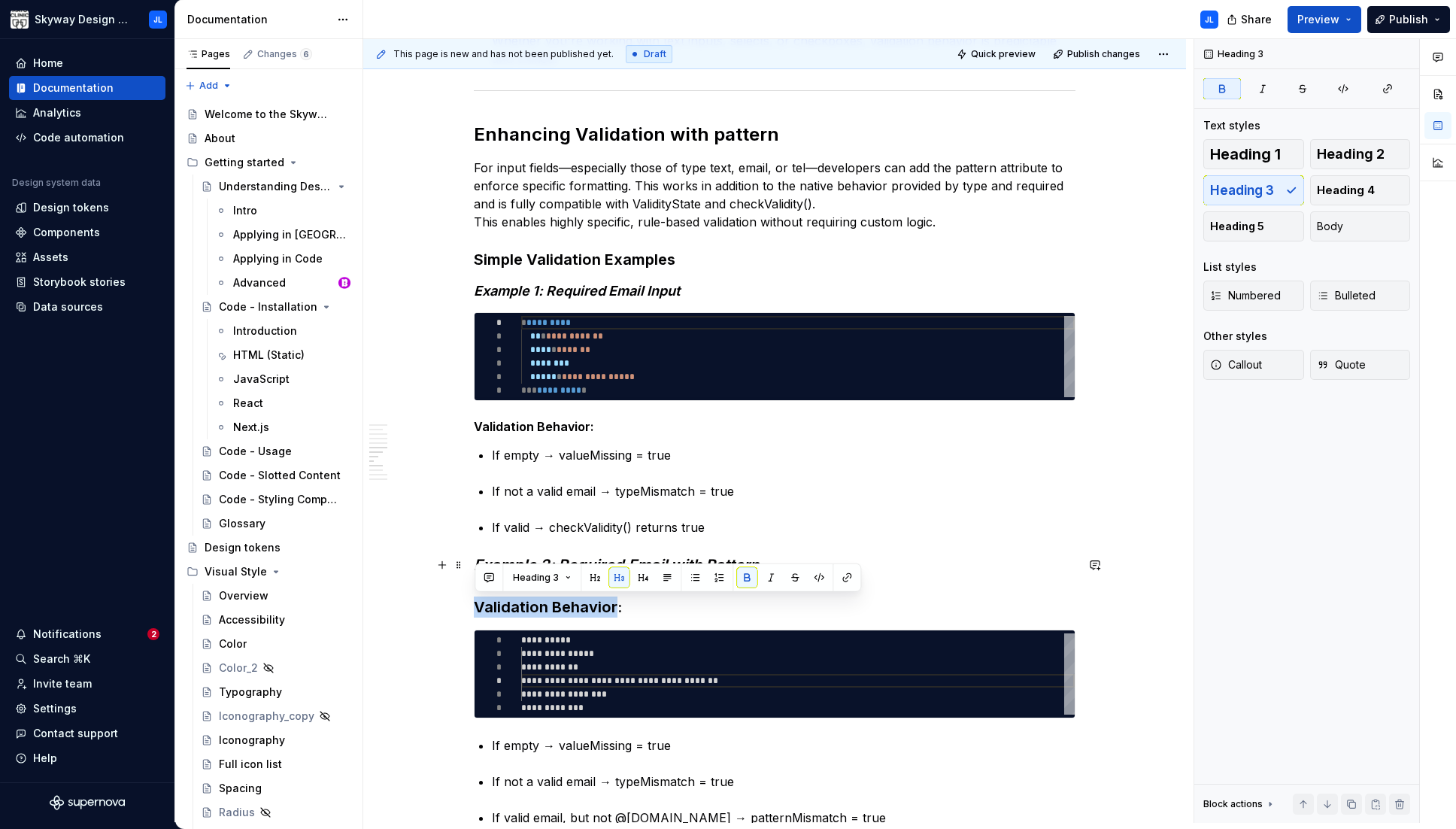
drag, startPoint x: 614, startPoint y: 609, endPoint x: 455, endPoint y: 607, distance: 159.0
click at [455, 607] on div "What Are checkValidity() and ValidityState? Modern browsers provide built-in va…" at bounding box center [774, 357] width 823 height 3389
drag, startPoint x: 628, startPoint y: 610, endPoint x: 459, endPoint y: 608, distance: 169.0
click at [459, 608] on div "What Are checkValidity() and ValidityState? Modern browsers provide built-in va…" at bounding box center [774, 357] width 823 height 3389
click at [959, 197] on span "Heading 4" at bounding box center [1344, 190] width 58 height 15
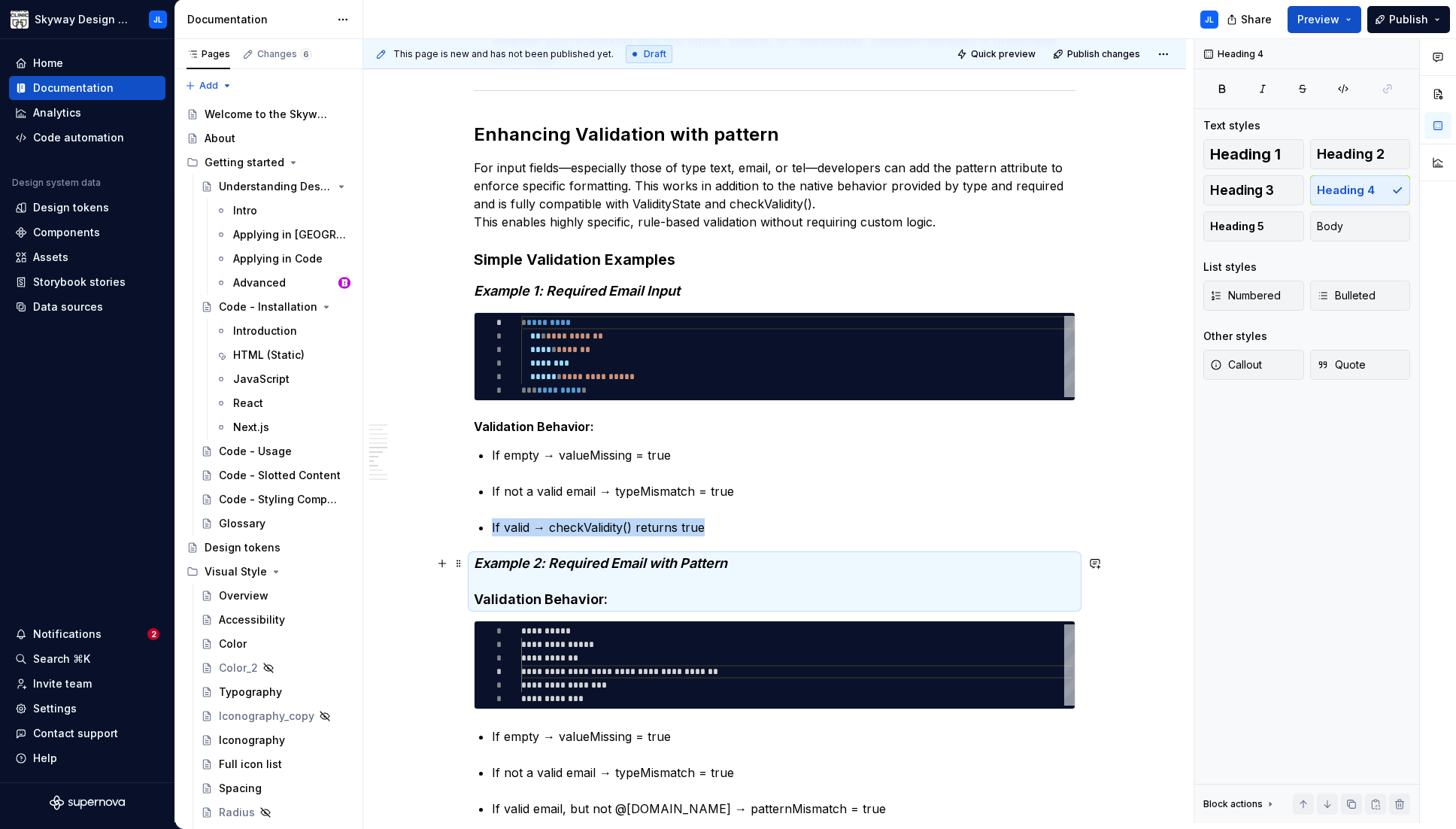
click at [574, 567] on em "Example 2: Required Email with Pattern" at bounding box center [600, 563] width 253 height 16
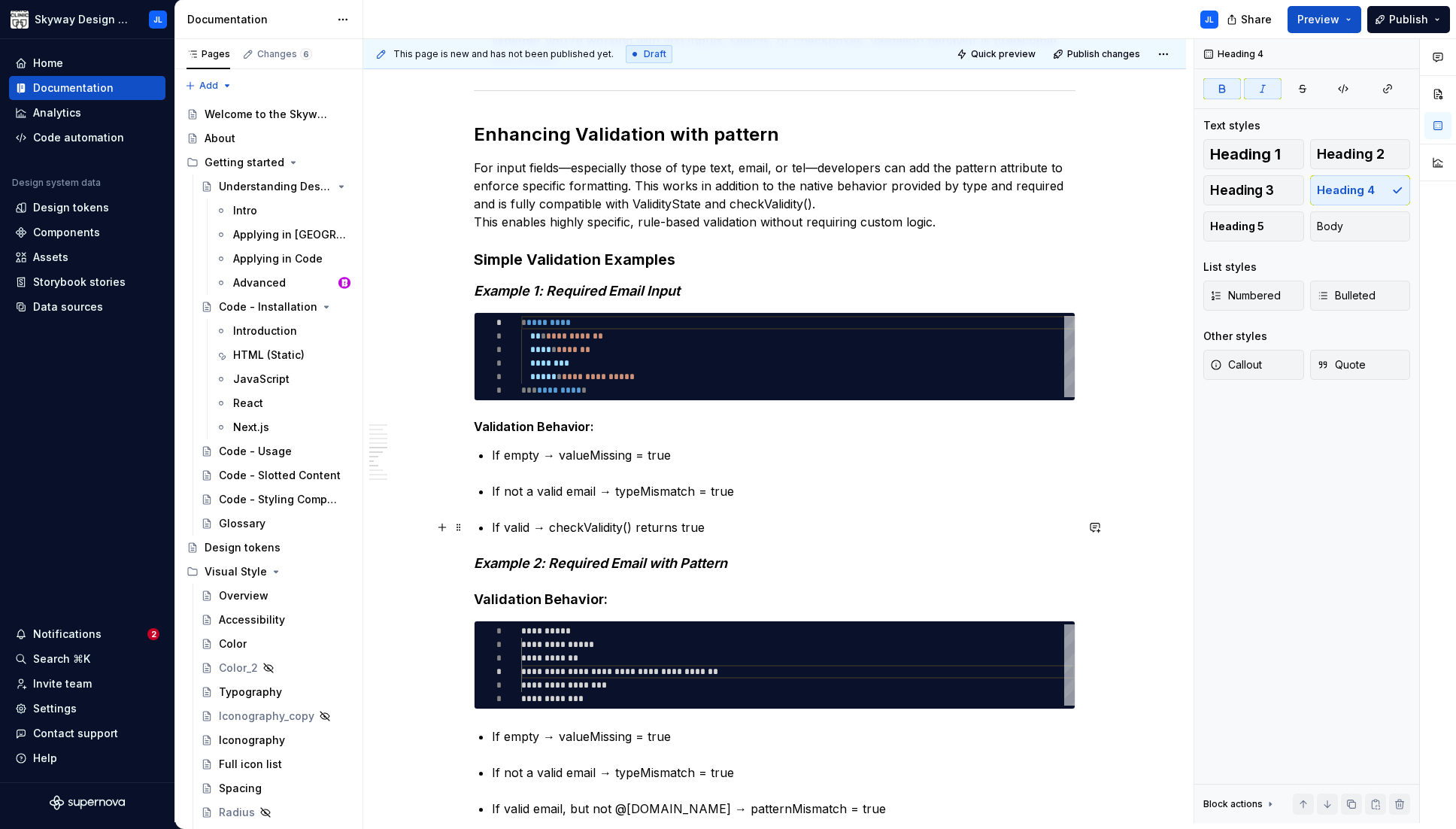
click at [589, 505] on div "What Are checkValidity() and ValidityState? Modern browsers provide built-in va…" at bounding box center [774, 238] width 602 height 3077
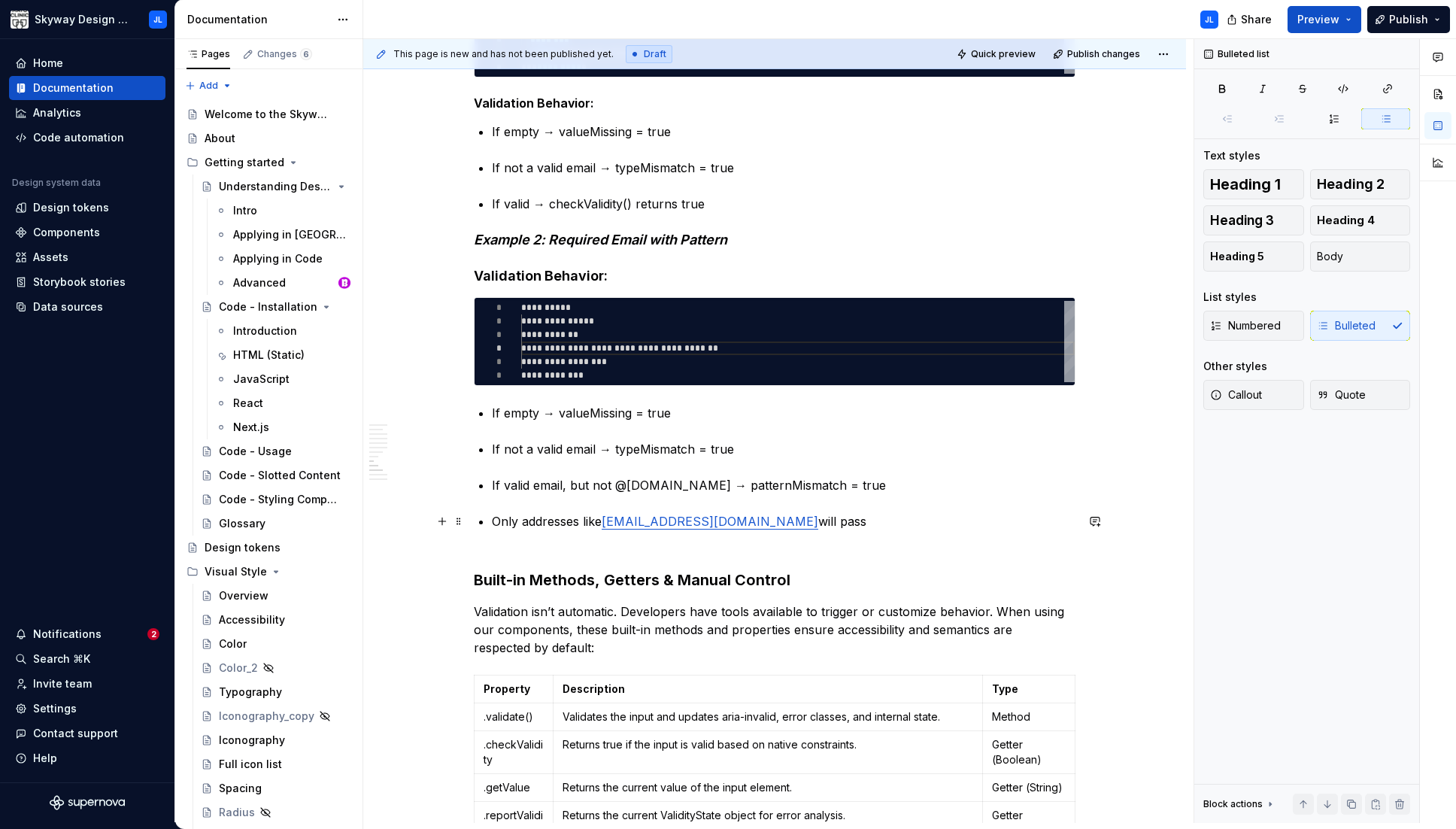
scroll to position [1969, 0]
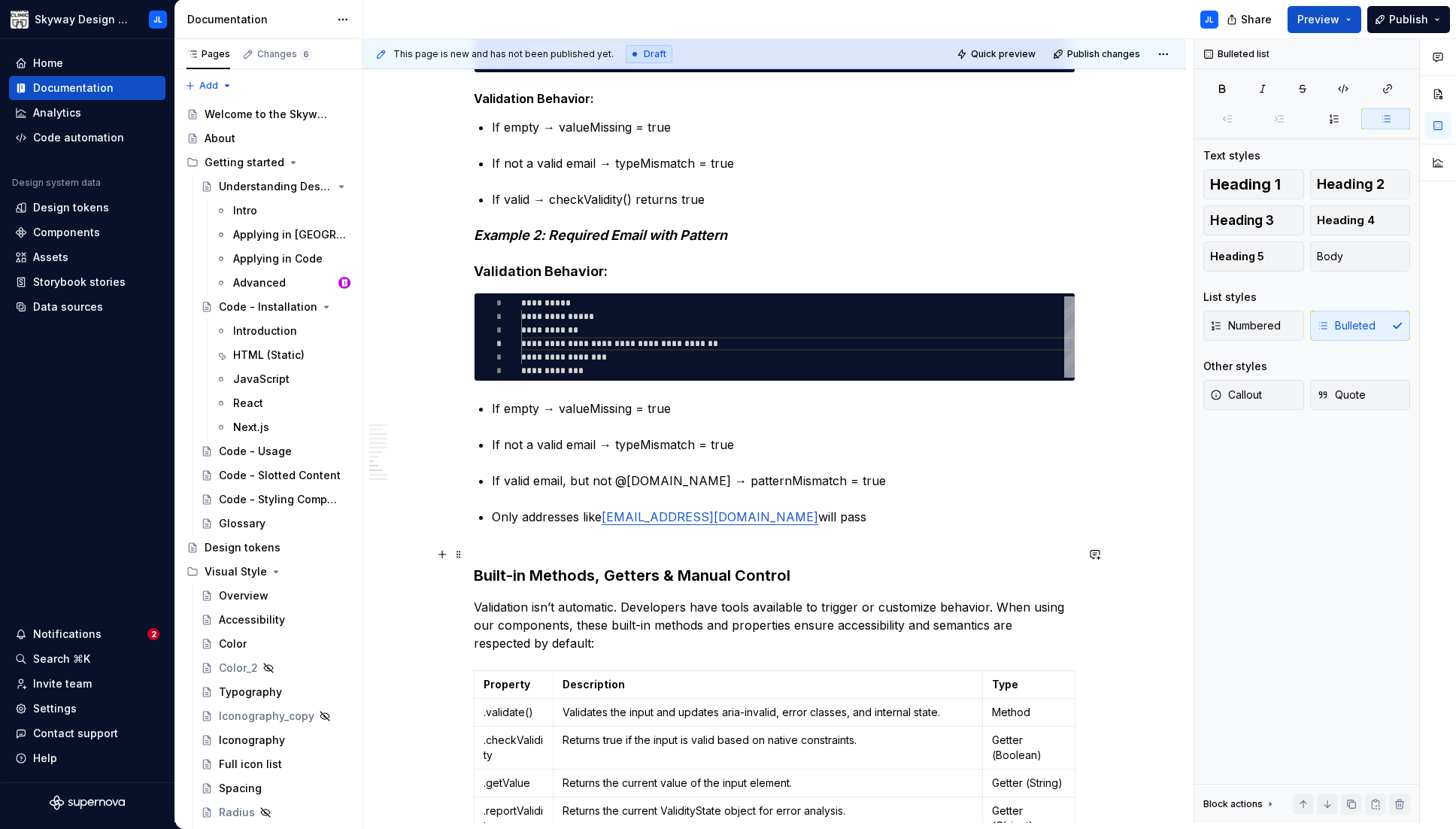
click at [482, 548] on h3 "Built-in Methods, Getters & Manual Control" at bounding box center [774, 565] width 602 height 42
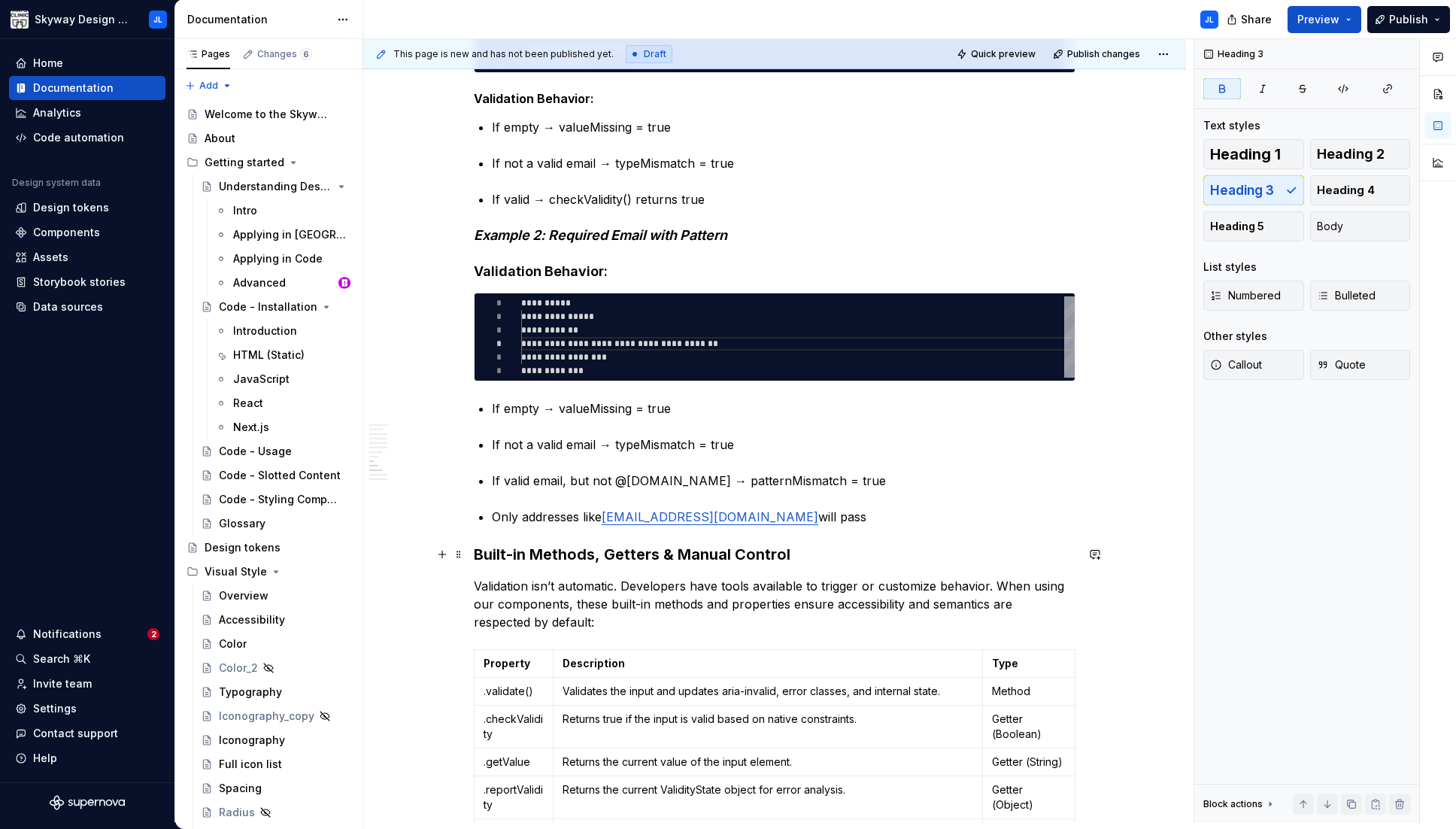
click at [629, 557] on strong "Built-in Methods, Getters & Manual Control" at bounding box center [631, 554] width 316 height 18
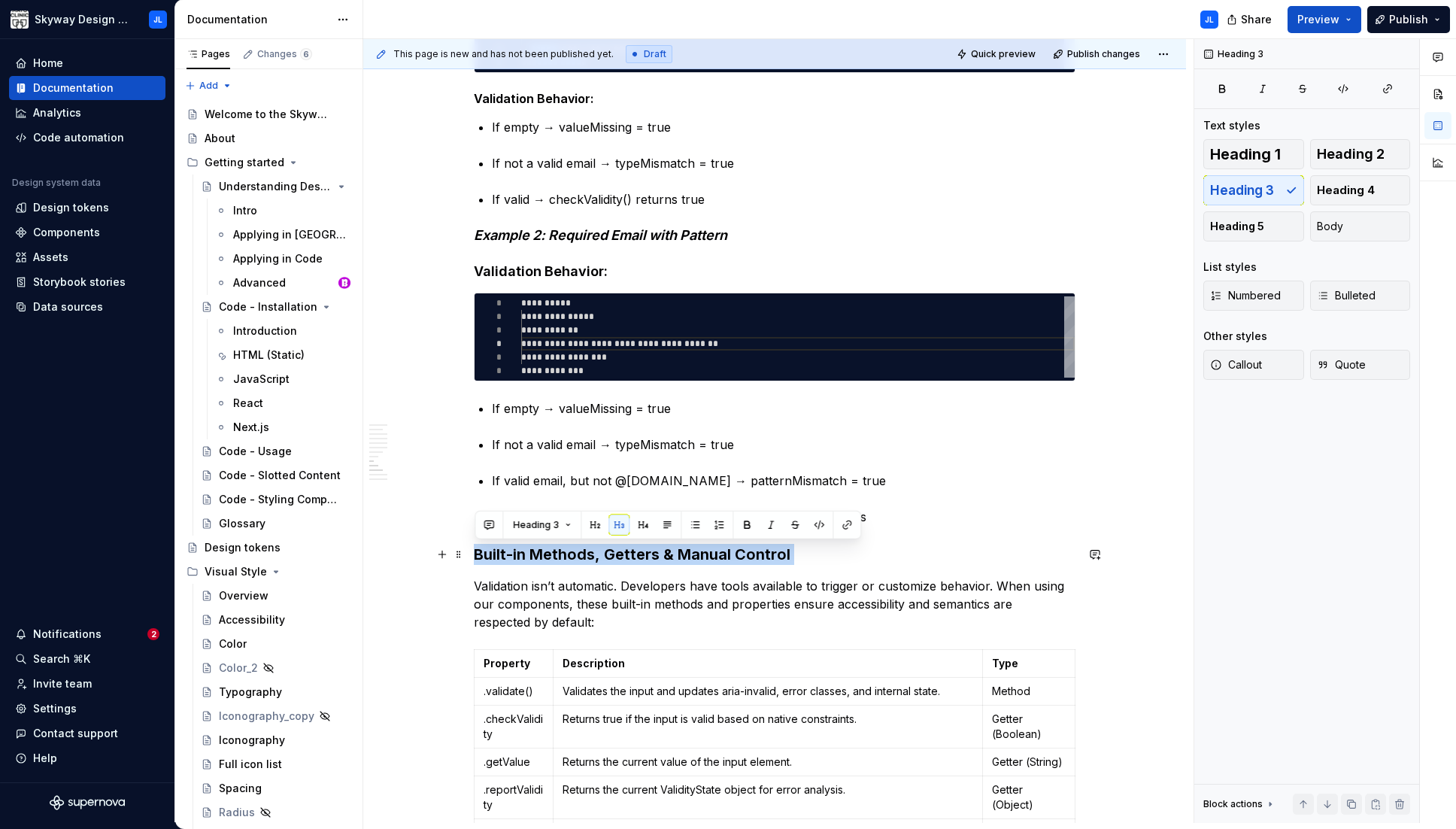
click at [629, 557] on strong "Built-in Methods, Getters & Manual Control" at bounding box center [631, 554] width 316 height 18
click at [959, 154] on span "Heading 2" at bounding box center [1349, 154] width 68 height 15
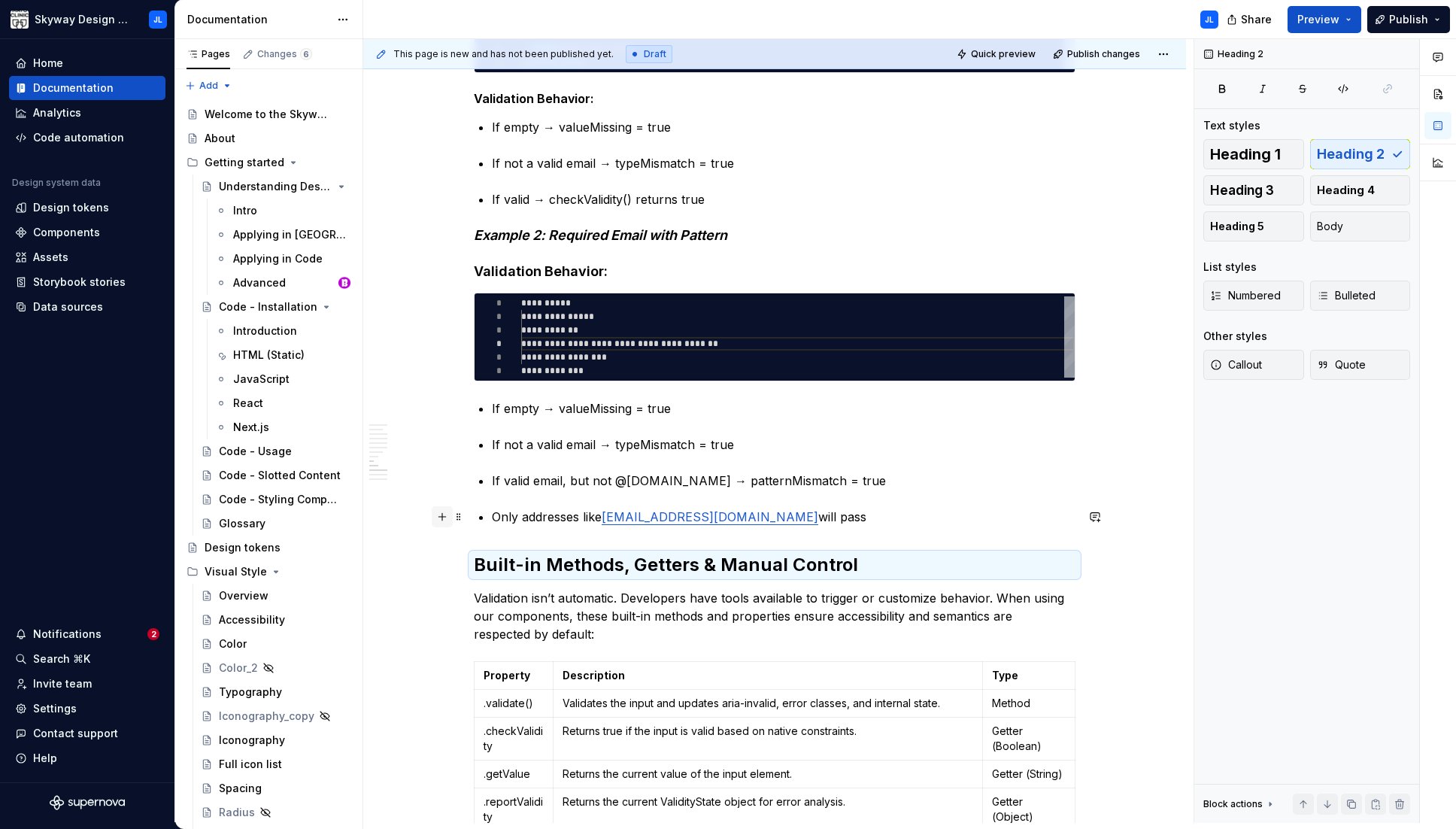
click at [442, 516] on button "button" at bounding box center [442, 517] width 22 height 22
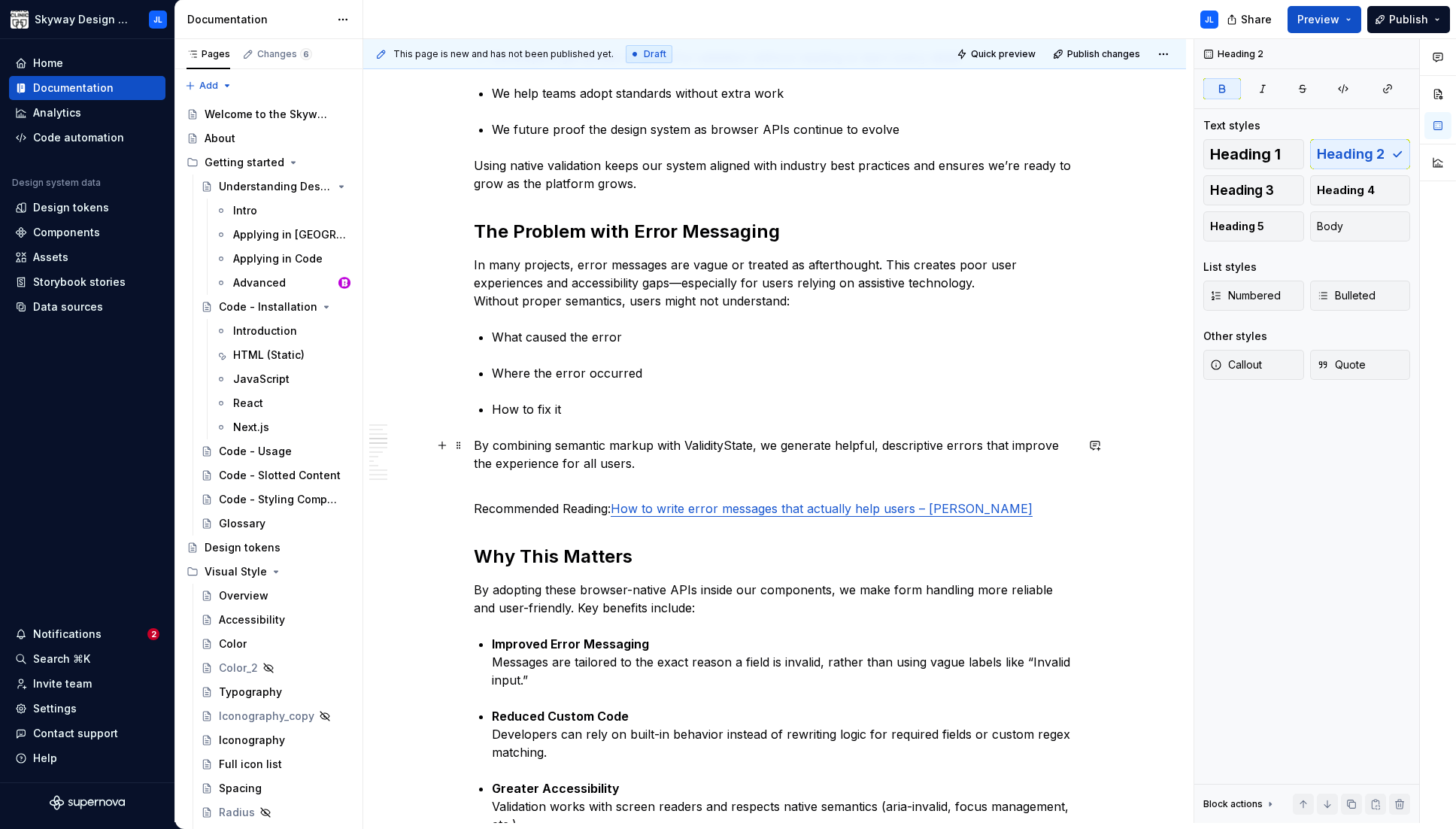
scroll to position [785, 0]
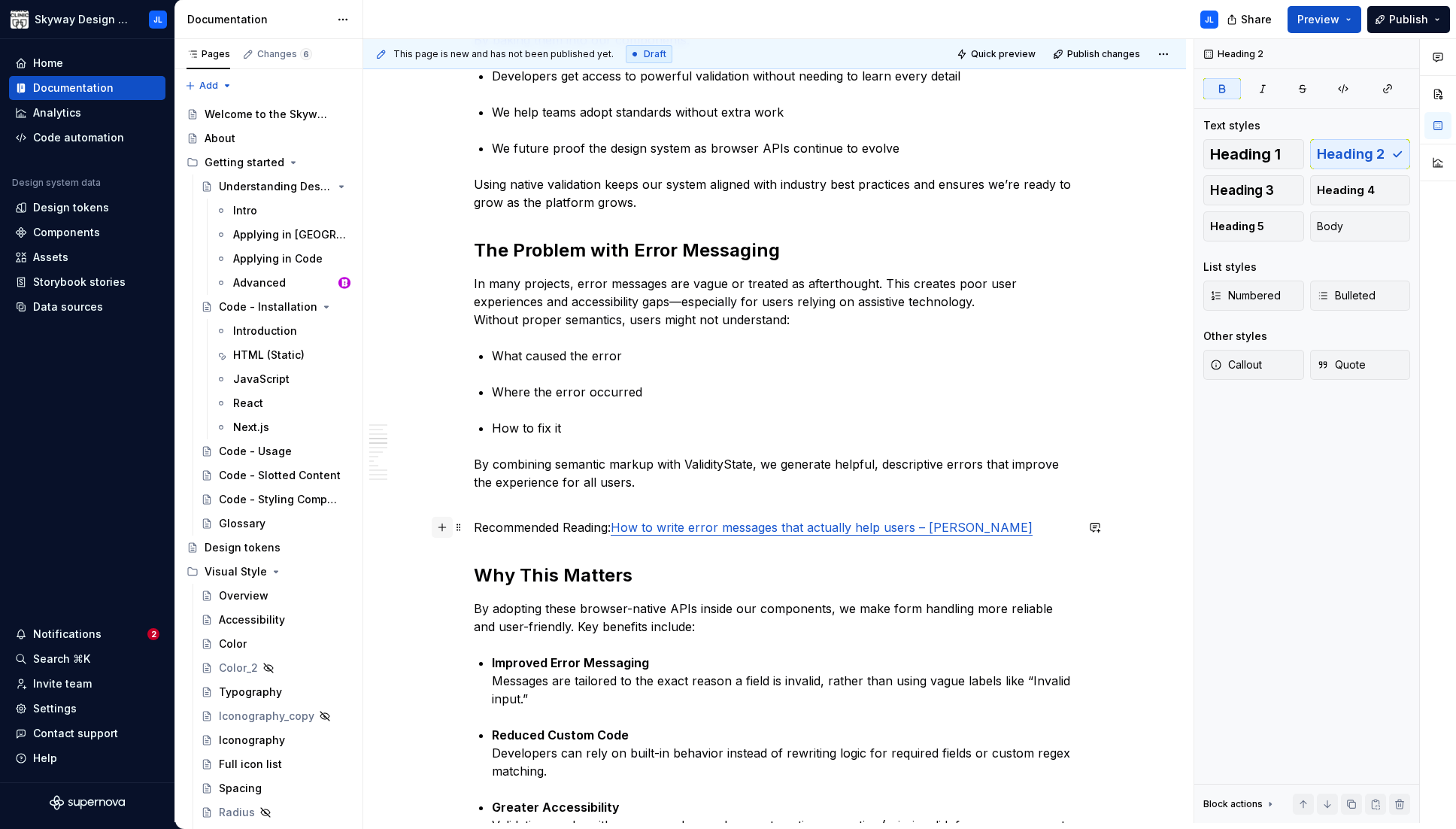
click at [438, 527] on button "button" at bounding box center [442, 528] width 22 height 22
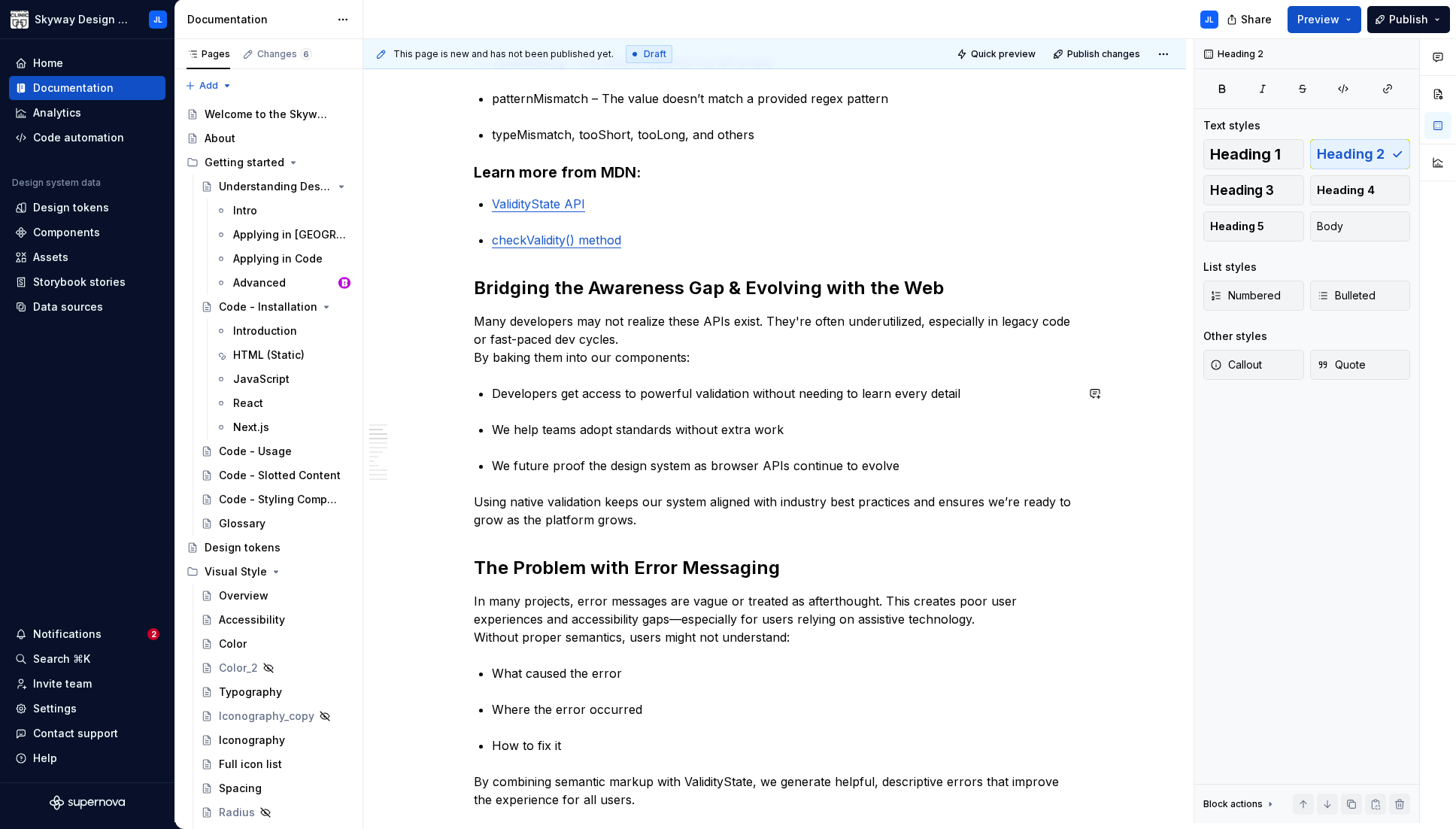
scroll to position [467, 0]
click at [437, 500] on button "button" at bounding box center [442, 503] width 22 height 22
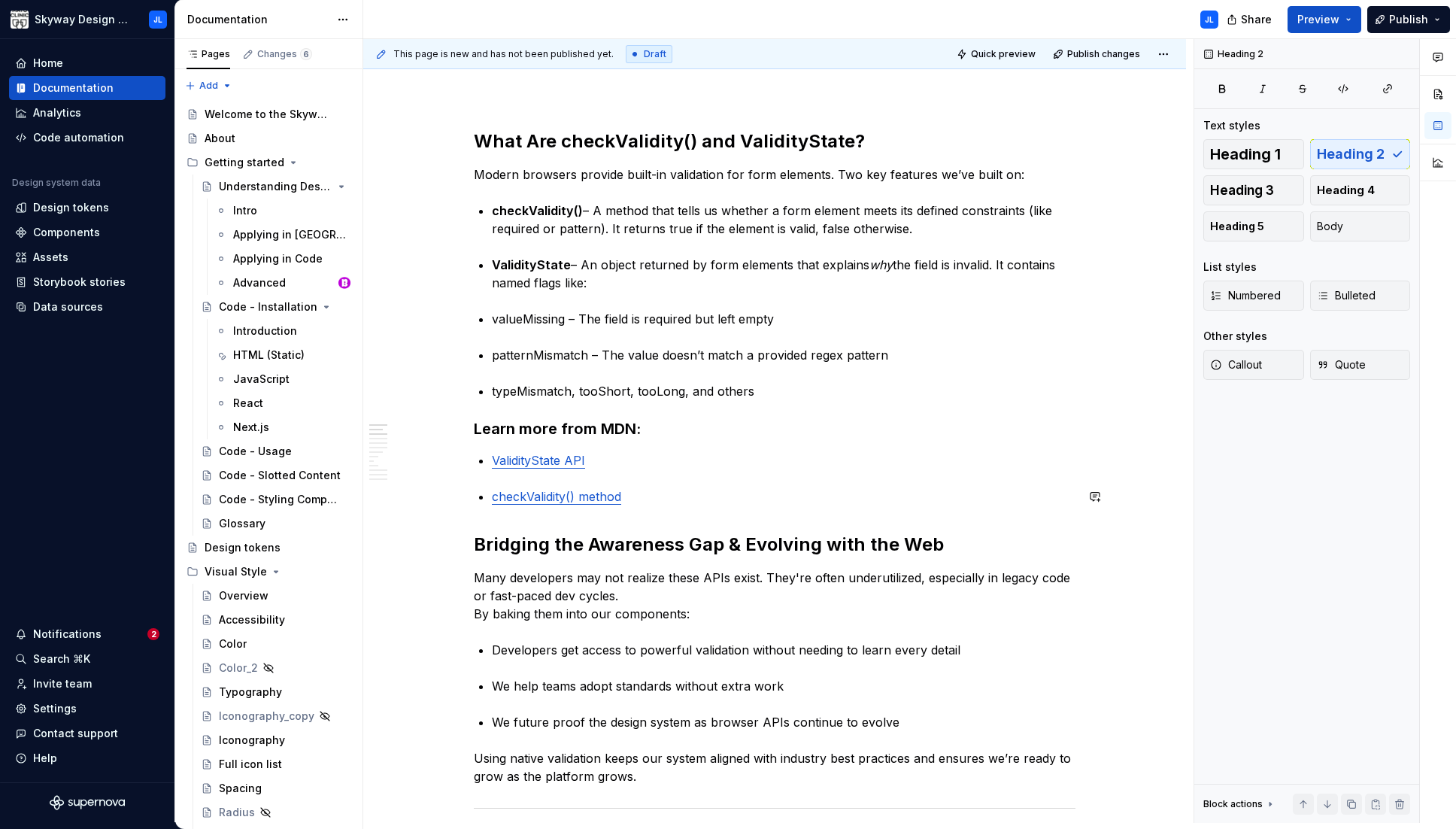
scroll to position [196, 0]
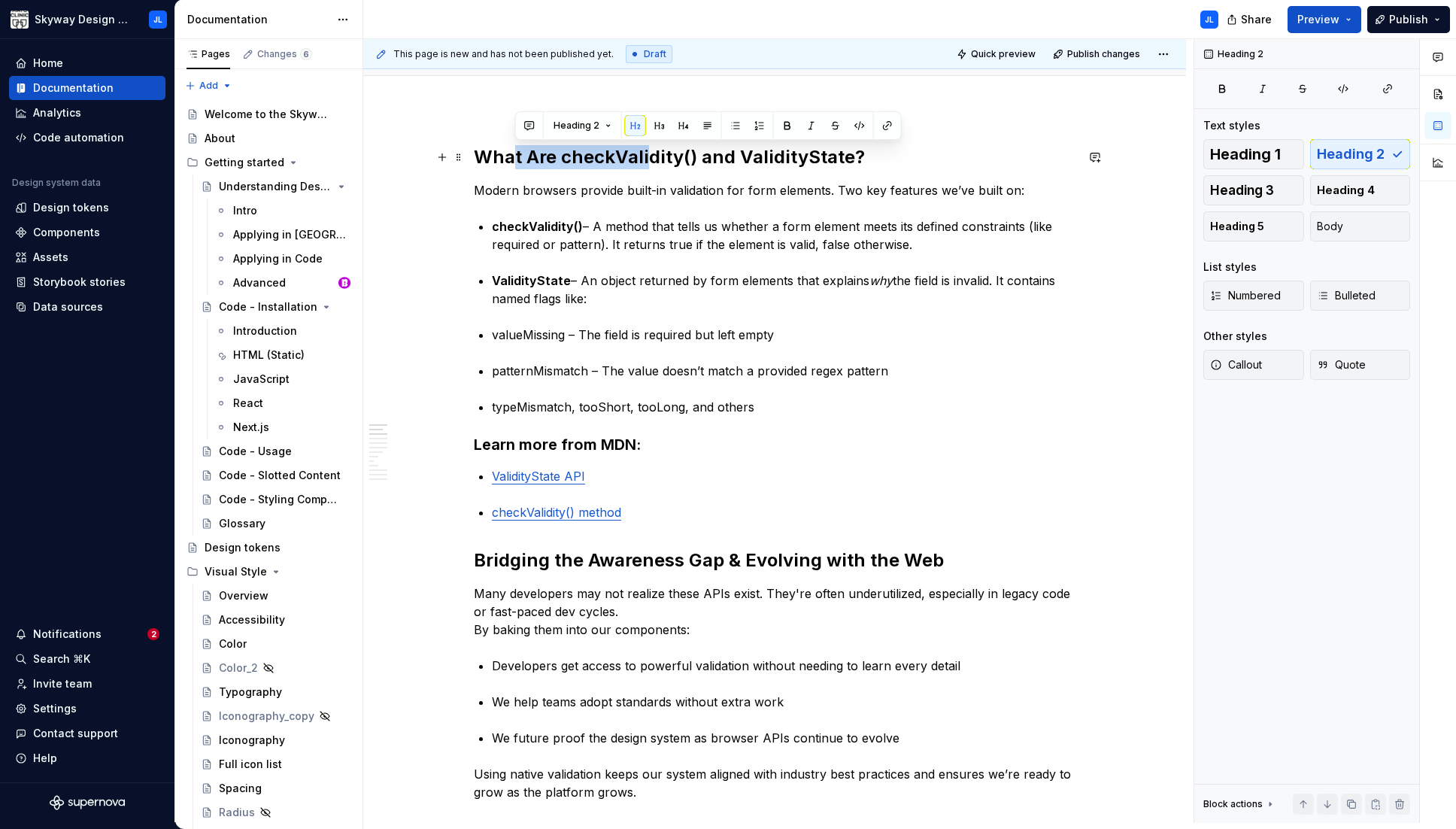
drag, startPoint x: 512, startPoint y: 158, endPoint x: 645, endPoint y: 158, distance: 133.0
click at [645, 158] on h2 "What Are checkValidity() and ValidityState?" at bounding box center [774, 157] width 602 height 24
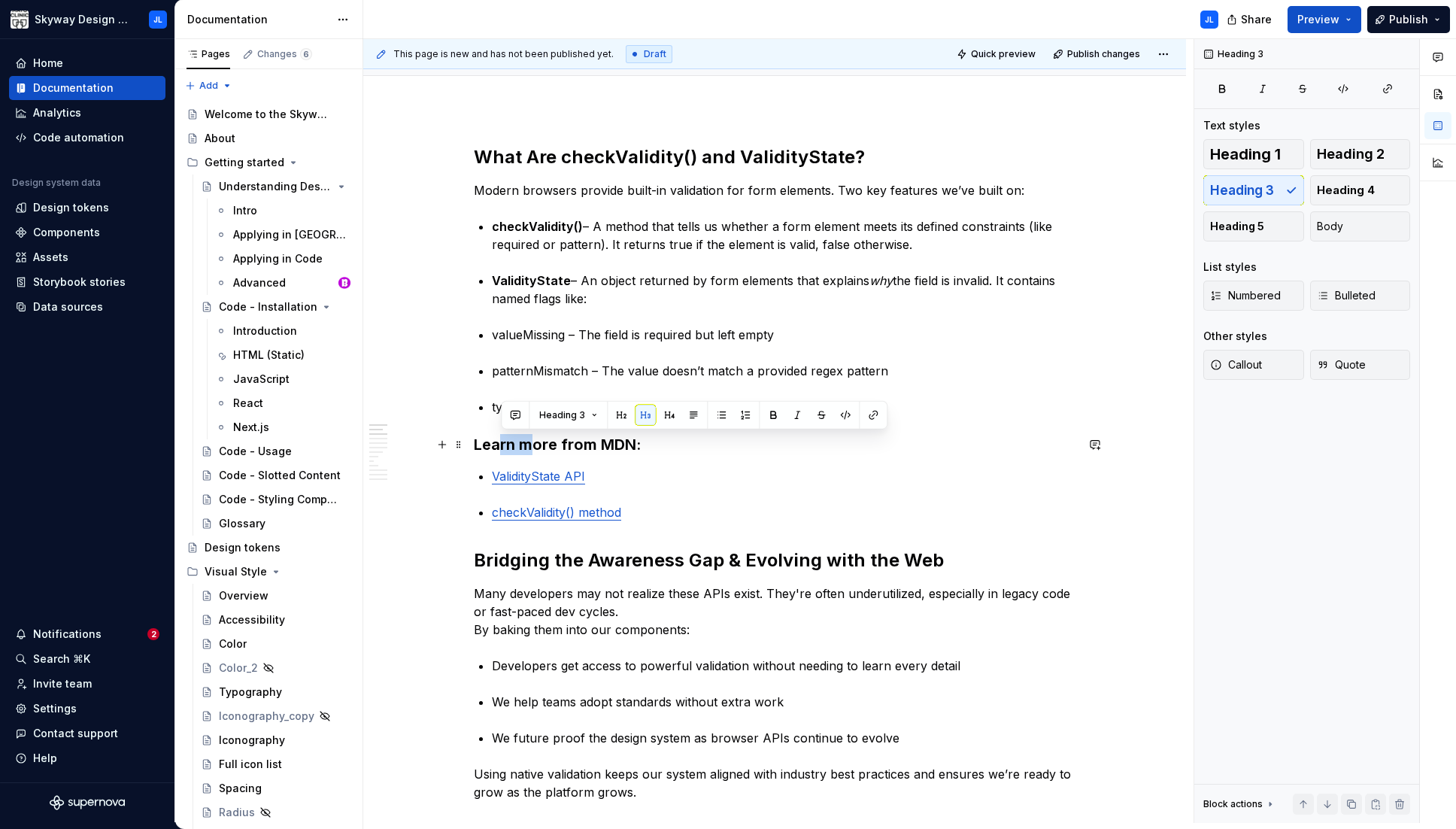
drag, startPoint x: 497, startPoint y: 440, endPoint x: 534, endPoint y: 440, distance: 37.0
click at [534, 440] on h3 "Learn more from MDN:" at bounding box center [774, 444] width 602 height 22
click at [440, 512] on button "button" at bounding box center [442, 513] width 22 height 22
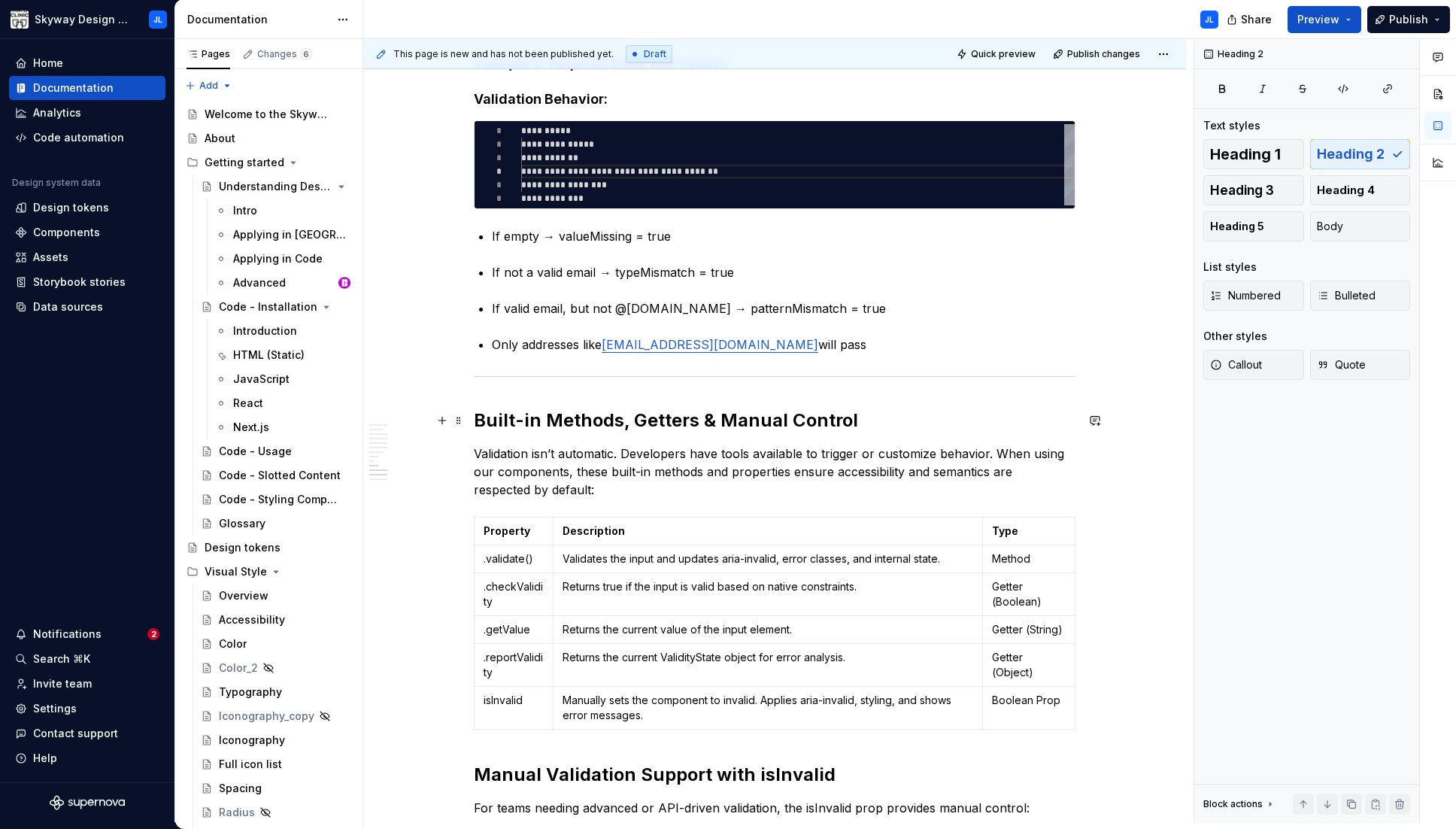
scroll to position [2439, 0]
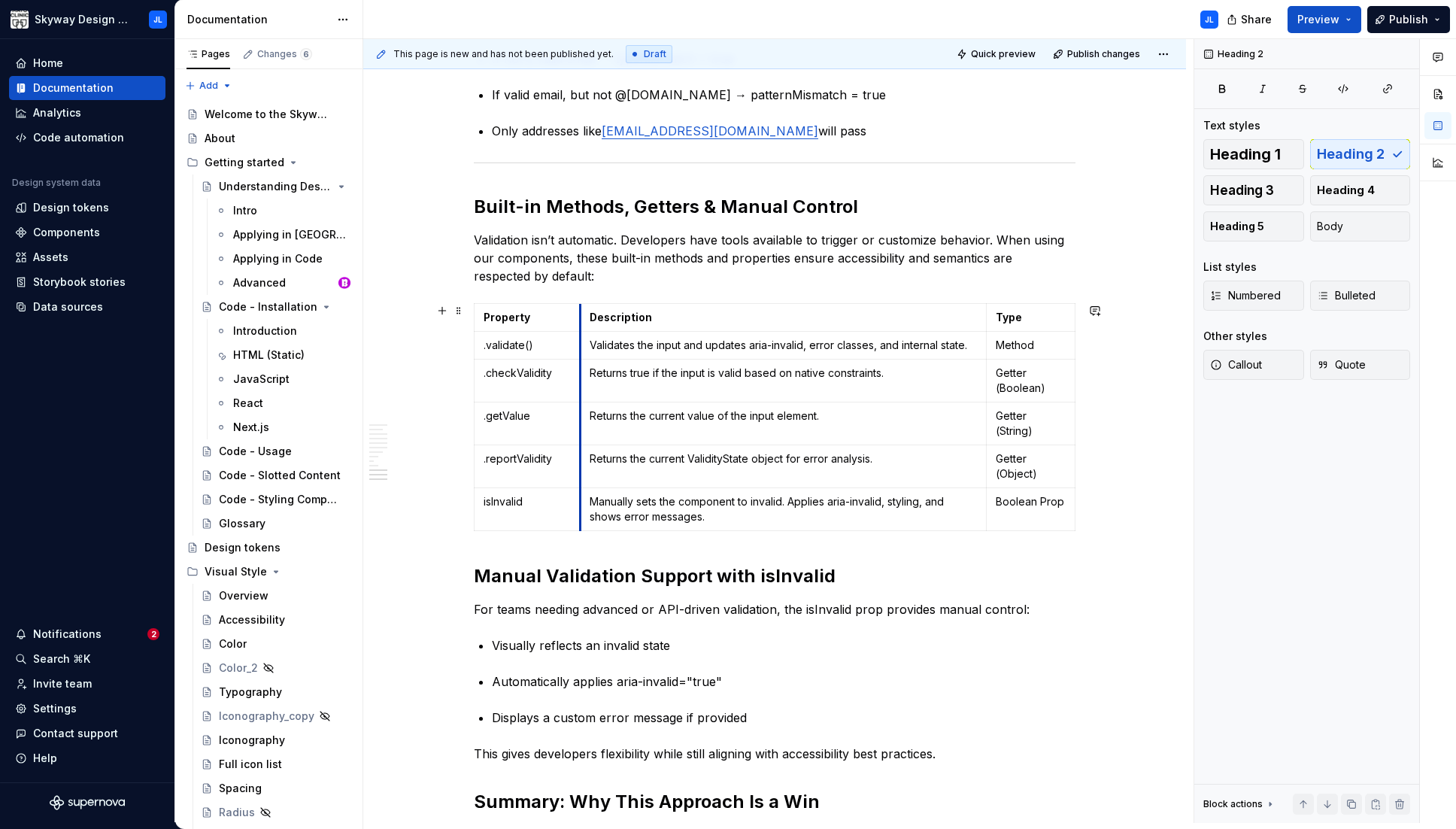
drag, startPoint x: 557, startPoint y: 391, endPoint x: 581, endPoint y: 393, distance: 24.1
click at [581, 393] on td "Returns true if the input is valid based on native constraints." at bounding box center [783, 381] width 406 height 43
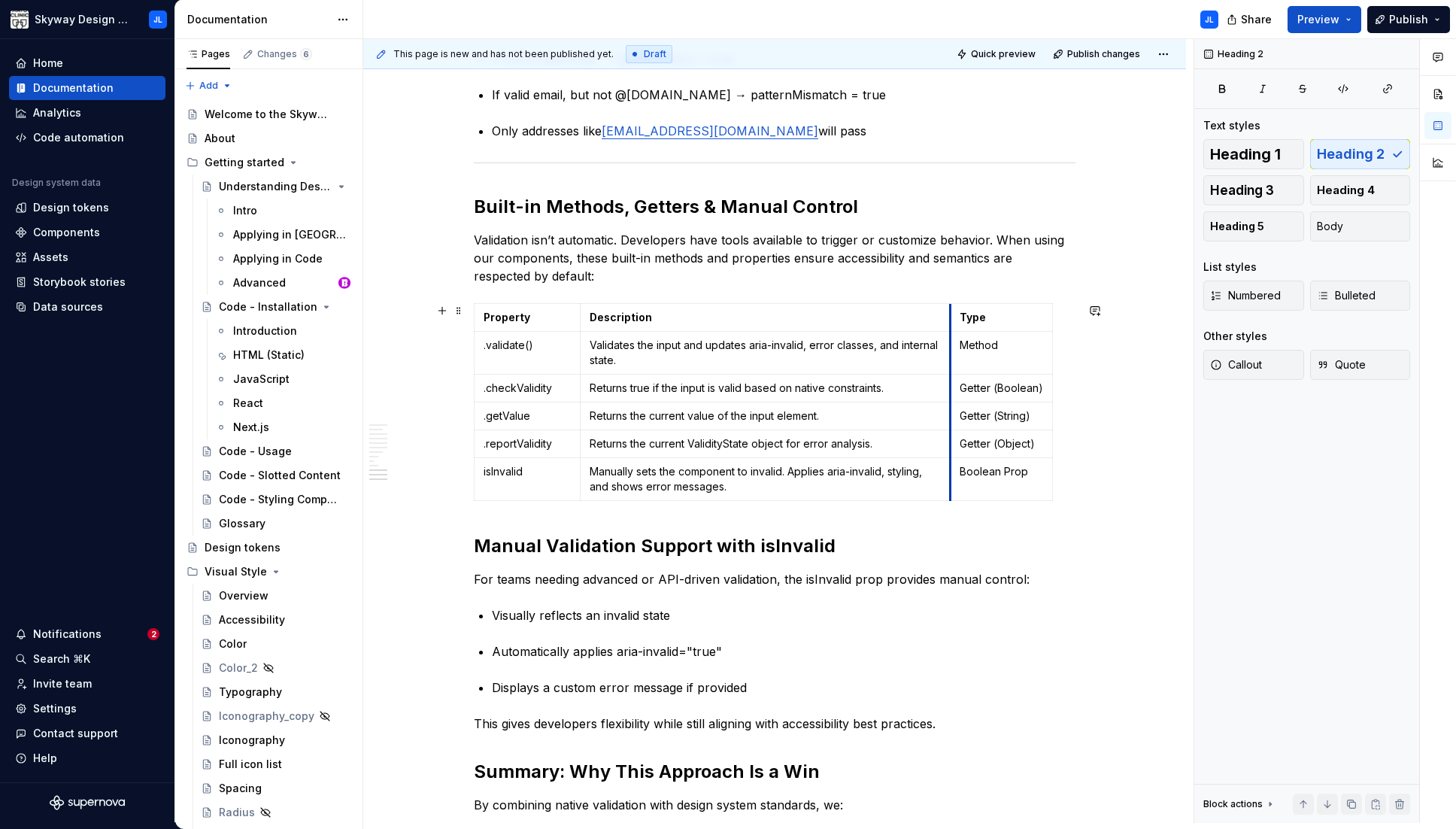
drag, startPoint x: 986, startPoint y: 357, endPoint x: 950, endPoint y: 361, distance: 36.2
click at [950, 361] on td "Method" at bounding box center [1001, 353] width 103 height 43
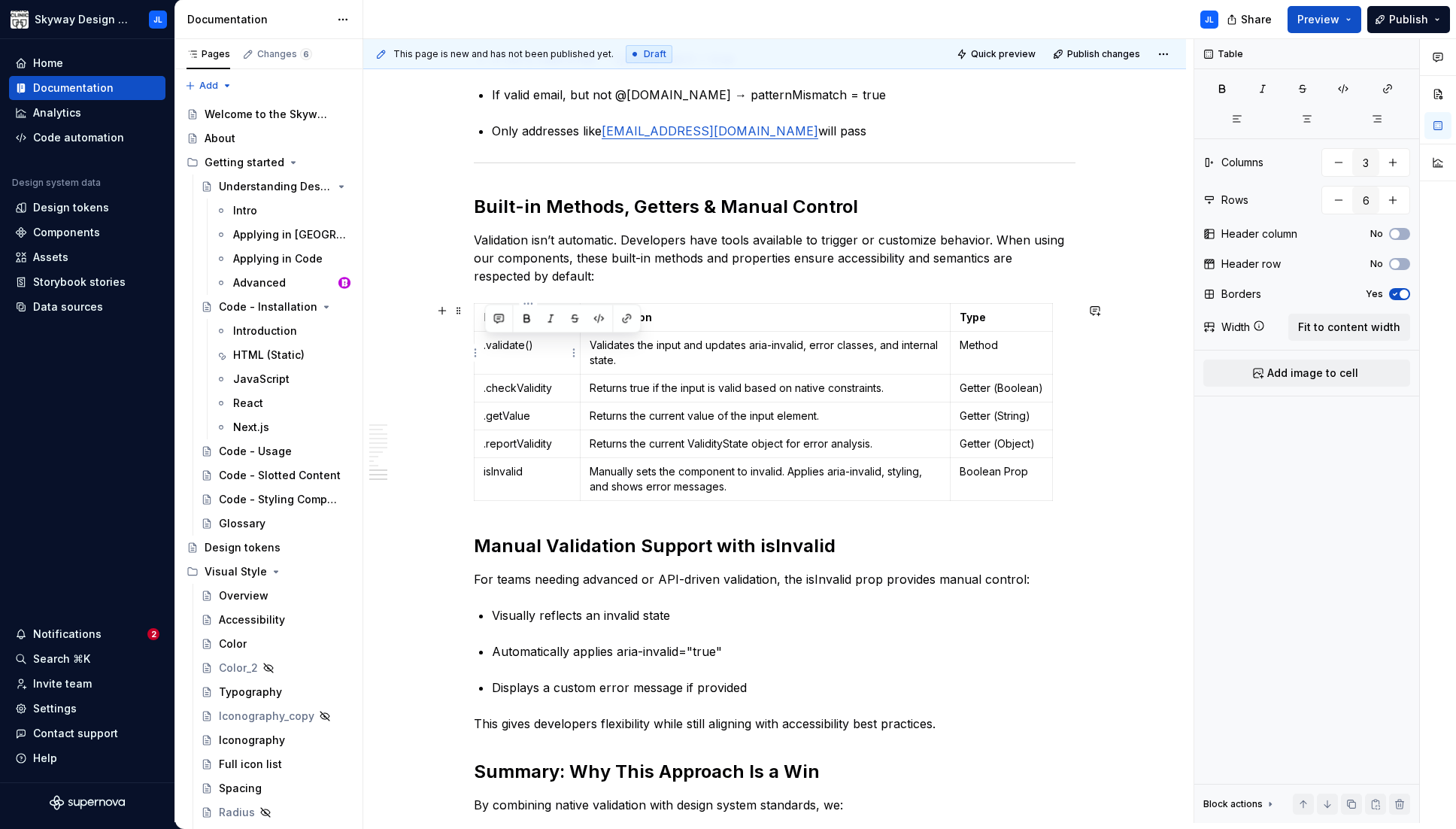
drag, startPoint x: 493, startPoint y: 343, endPoint x: 485, endPoint y: 344, distance: 8.1
click at [485, 344] on p ".validate()" at bounding box center [526, 345] width 87 height 15
click at [599, 318] on button "button" at bounding box center [599, 318] width 22 height 22
drag, startPoint x: 556, startPoint y: 390, endPoint x: 478, endPoint y: 386, distance: 78.1
click at [478, 386] on body "Skyway Design System JL Home Documentation Analytics Code automation Design sys…" at bounding box center [728, 414] width 1456 height 829
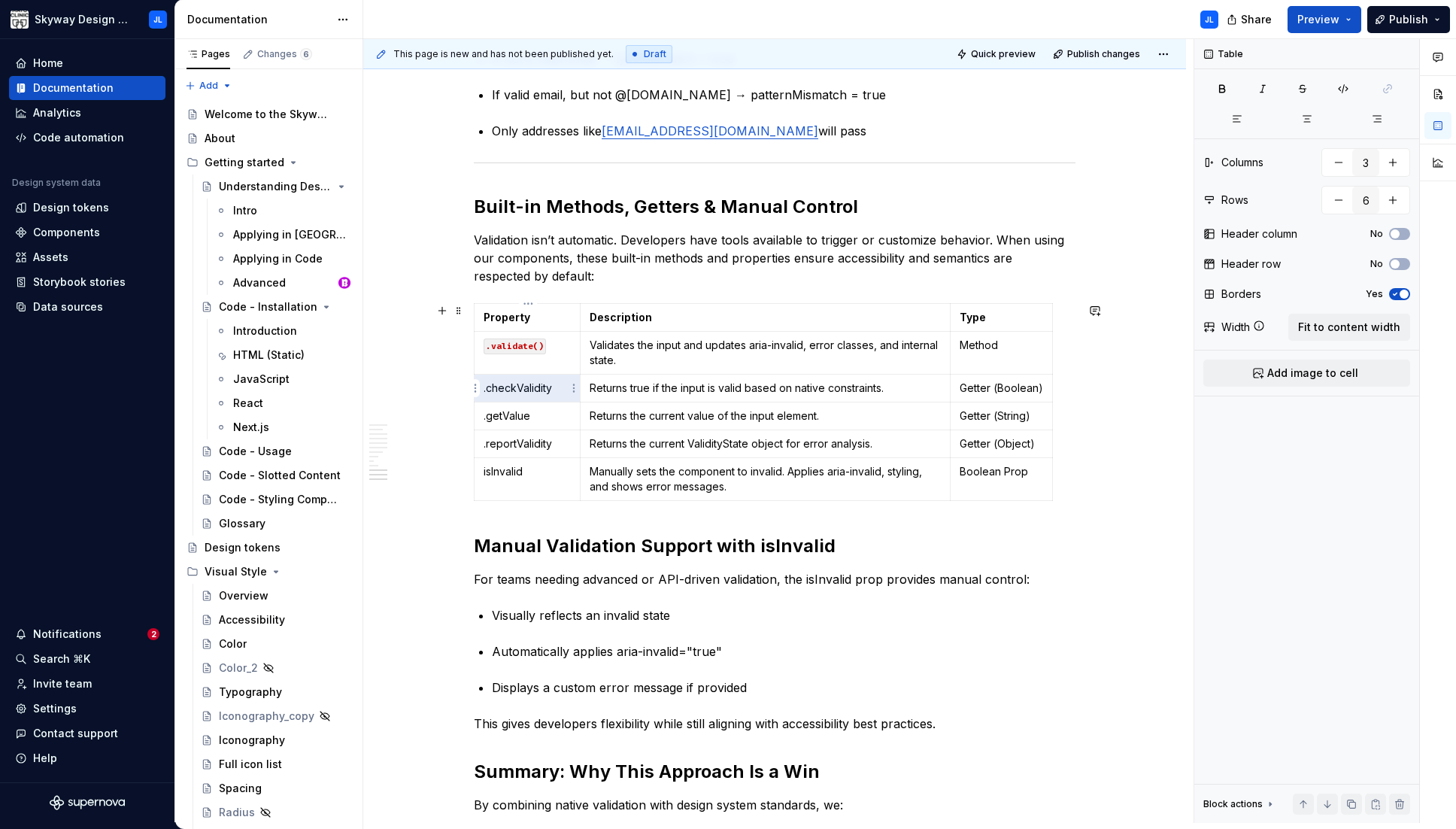
click at [522, 391] on p ".checkValidity" at bounding box center [526, 388] width 87 height 15
click at [540, 389] on p ".checkValidity" at bounding box center [526, 388] width 87 height 15
drag, startPoint x: 554, startPoint y: 388, endPoint x: 484, endPoint y: 391, distance: 70.1
click at [484, 391] on p ".checkValidity" at bounding box center [526, 388] width 87 height 15
click at [599, 359] on button "button" at bounding box center [599, 361] width 22 height 22
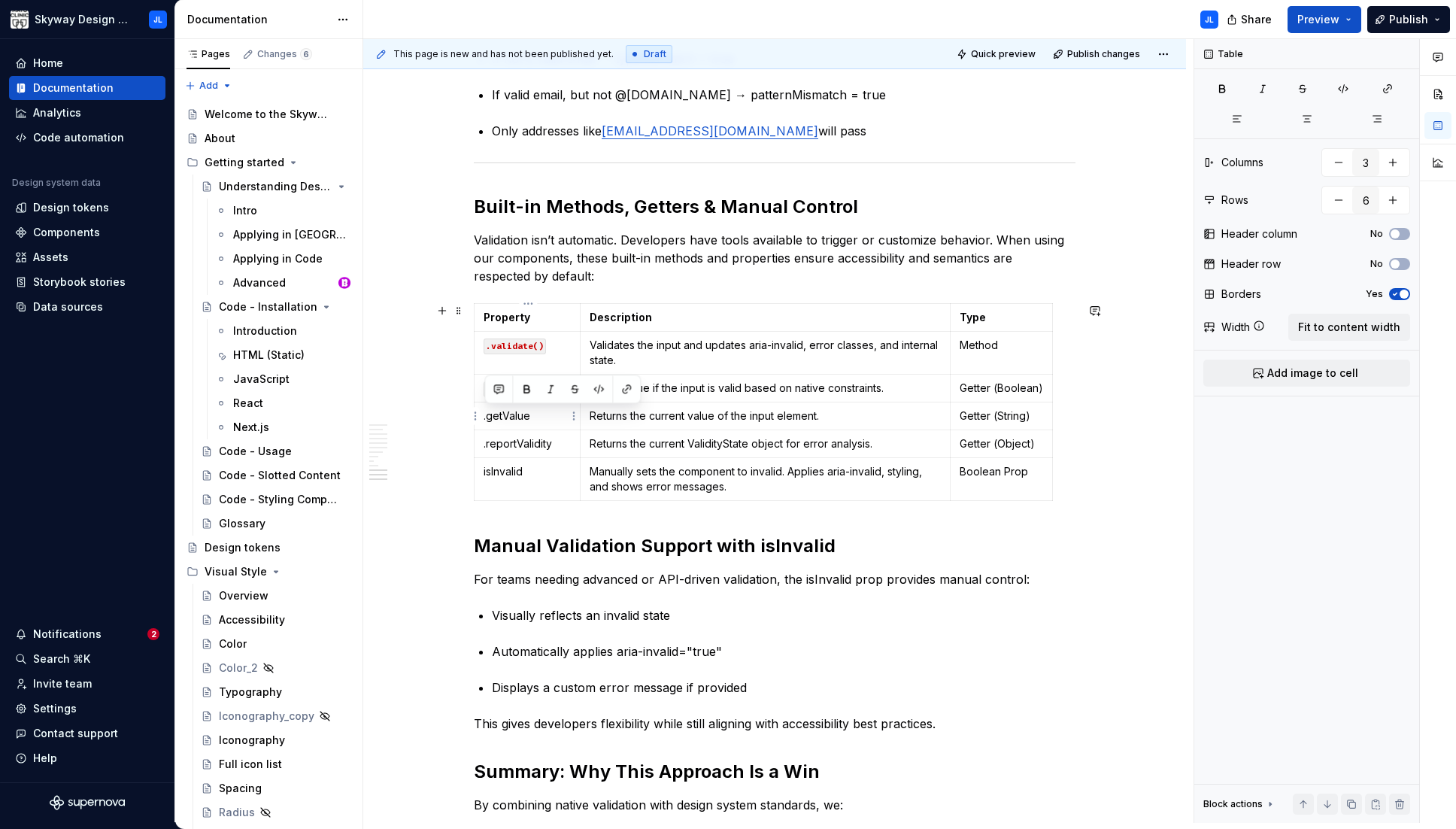
drag, startPoint x: 511, startPoint y: 416, endPoint x: 481, endPoint y: 417, distance: 30.0
click at [481, 417] on td ".getValue" at bounding box center [527, 416] width 106 height 27
click at [599, 391] on button "button" at bounding box center [599, 390] width 22 height 22
drag, startPoint x: 554, startPoint y: 443, endPoint x: 484, endPoint y: 445, distance: 70.0
click at [482, 445] on td ".reportValidity" at bounding box center [527, 444] width 106 height 27
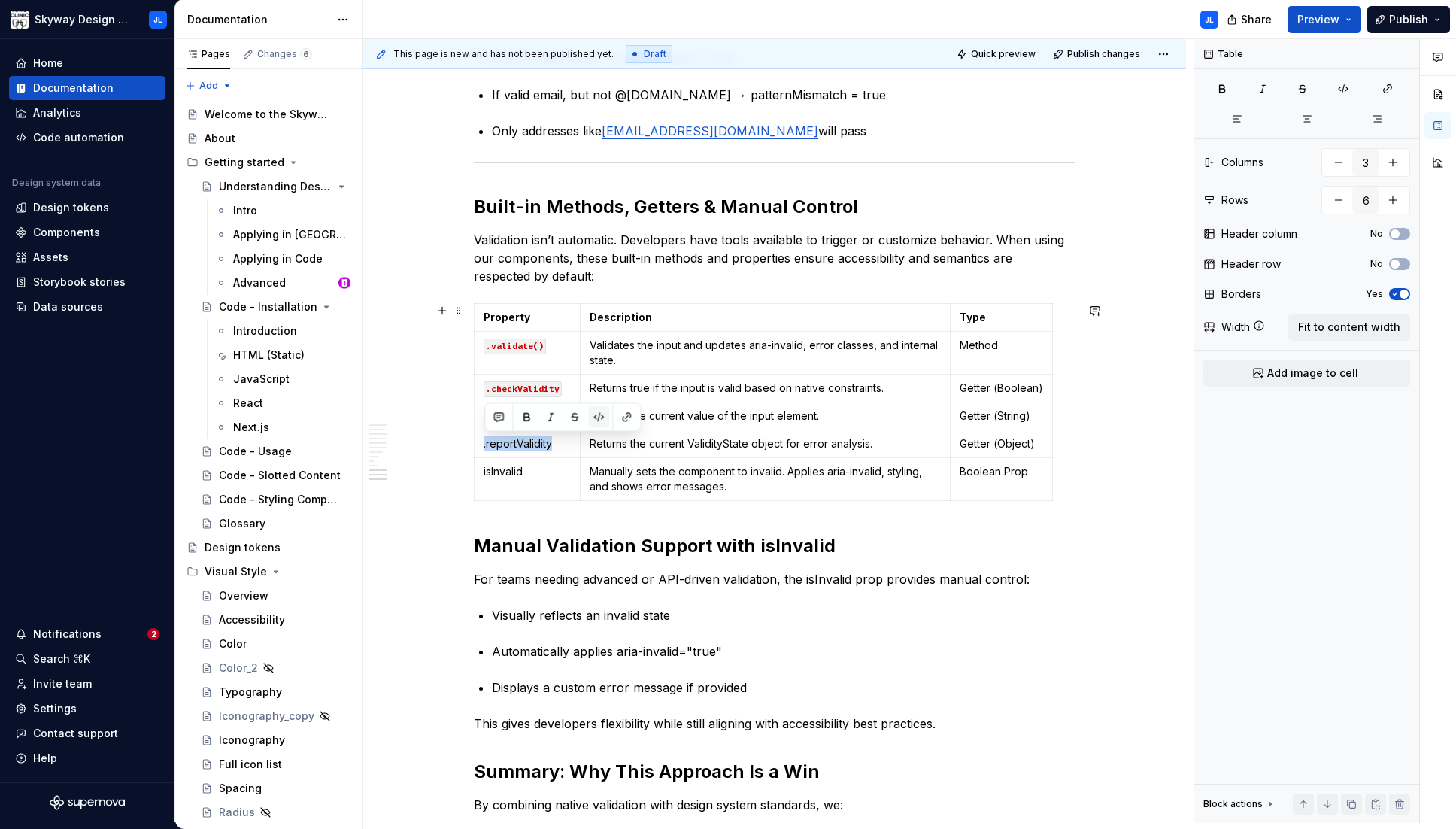
click at [600, 414] on button "button" at bounding box center [599, 417] width 22 height 22
drag, startPoint x: 526, startPoint y: 473, endPoint x: 481, endPoint y: 474, distance: 45.0
click at [481, 474] on td "isInvalid" at bounding box center [527, 480] width 106 height 43
click at [599, 443] on button "button" at bounding box center [599, 444] width 22 height 22
click at [444, 313] on button "button" at bounding box center [442, 311] width 22 height 22
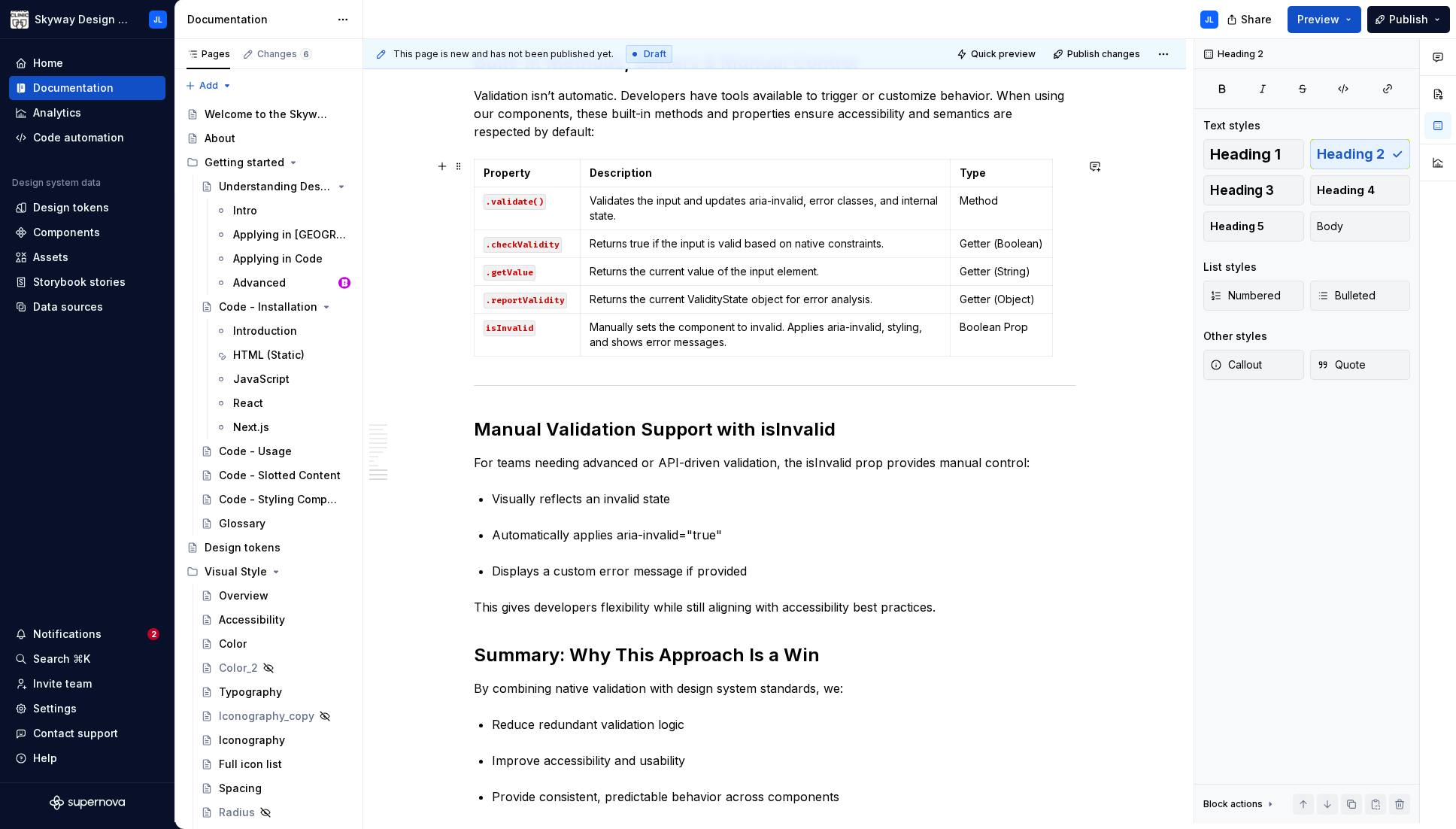
scroll to position [2655, 0]
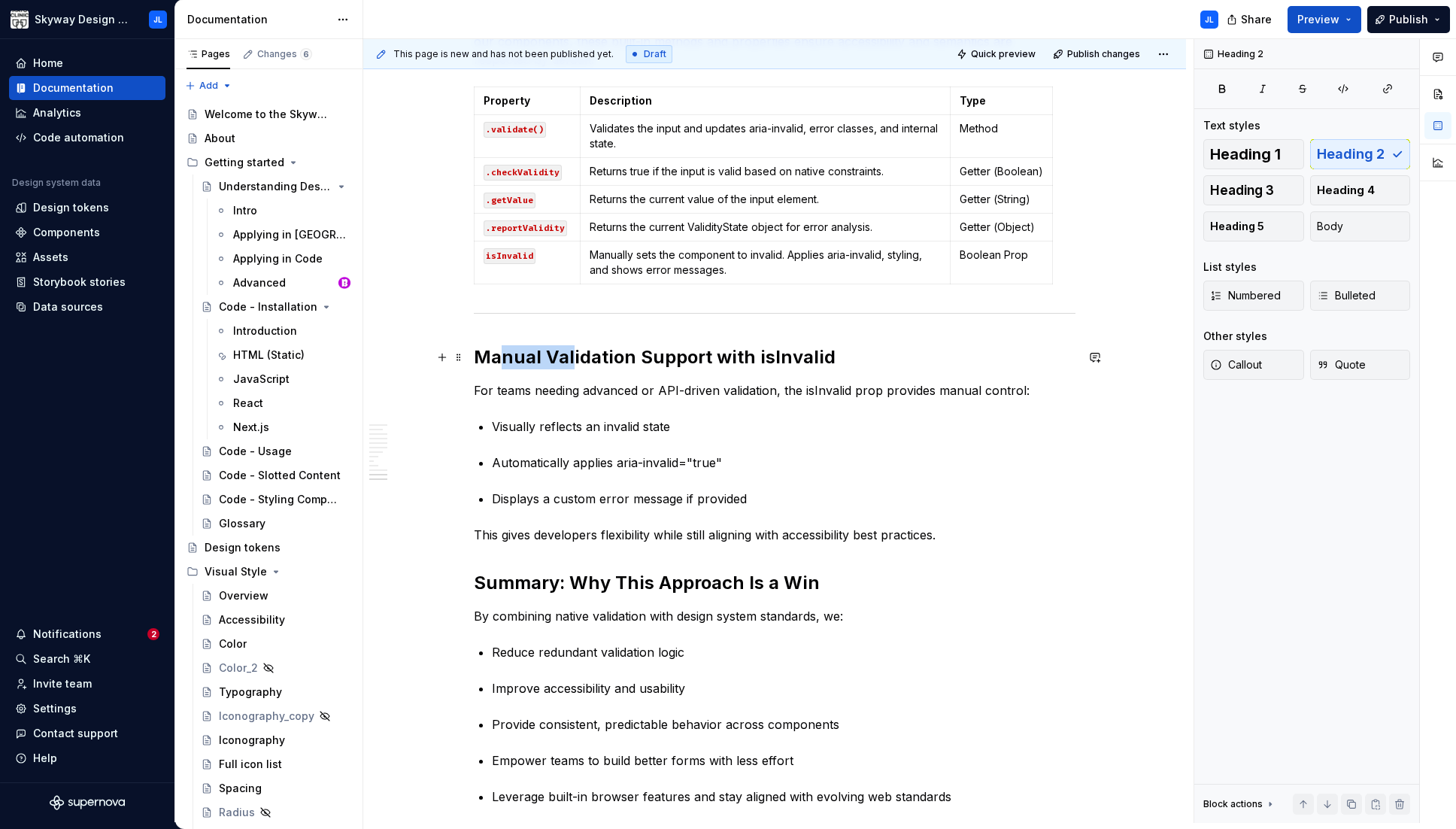
drag, startPoint x: 502, startPoint y: 355, endPoint x: 573, endPoint y: 355, distance: 71.0
click at [573, 355] on h2 "Manual Validation Support with isInvalid" at bounding box center [774, 357] width 602 height 24
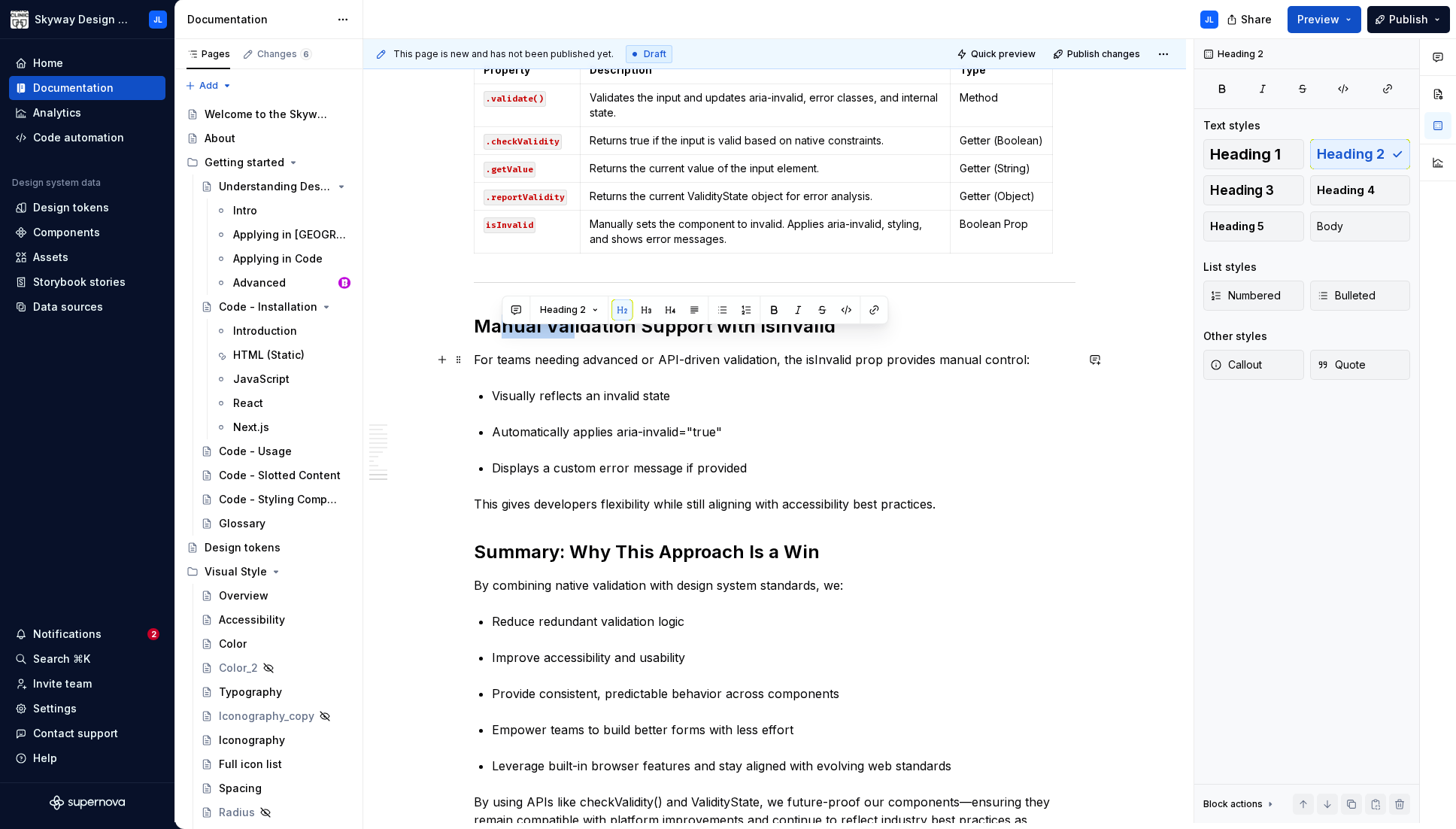
scroll to position [2700, 0]
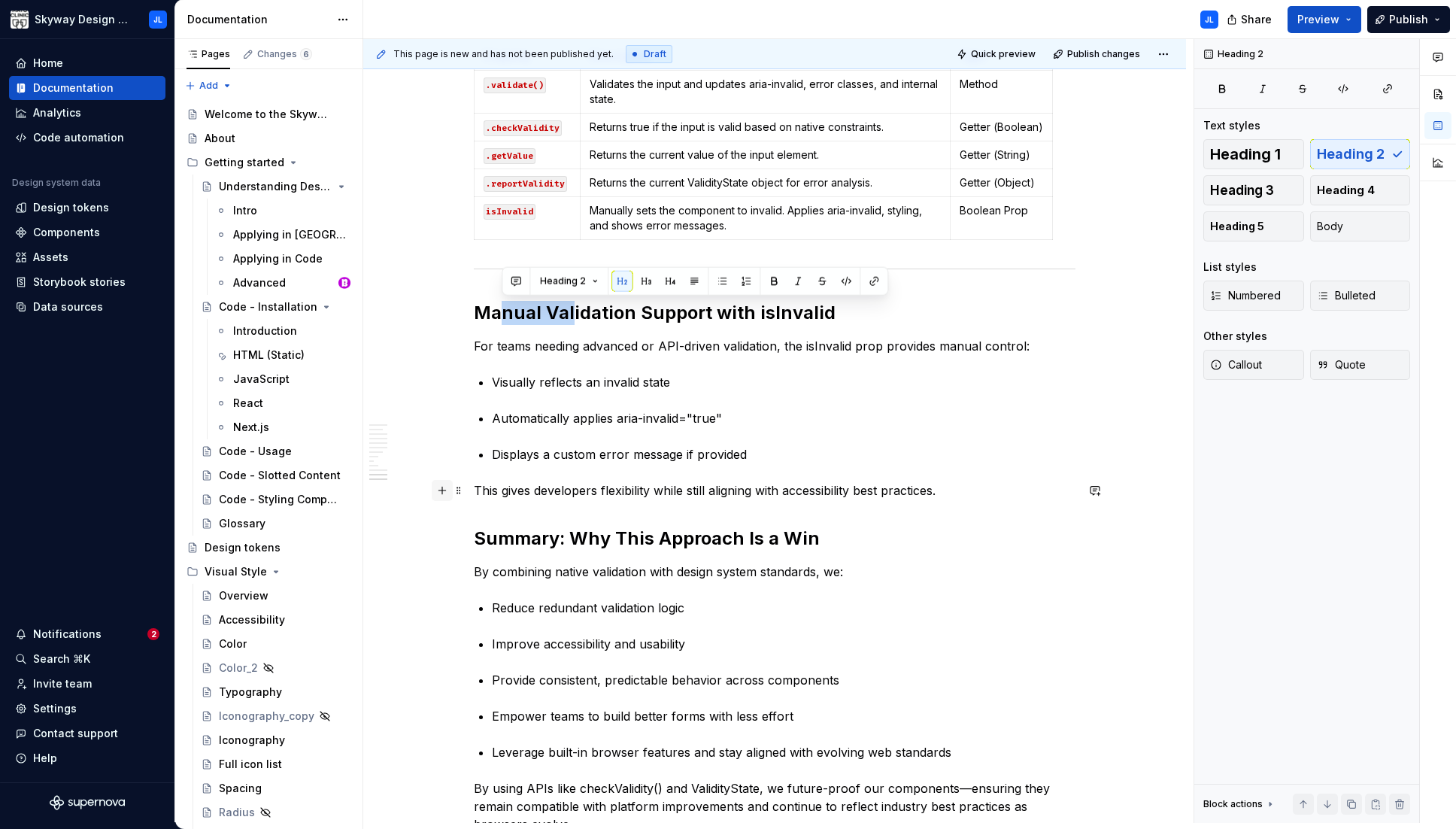
click at [440, 491] on button "button" at bounding box center [442, 490] width 22 height 22
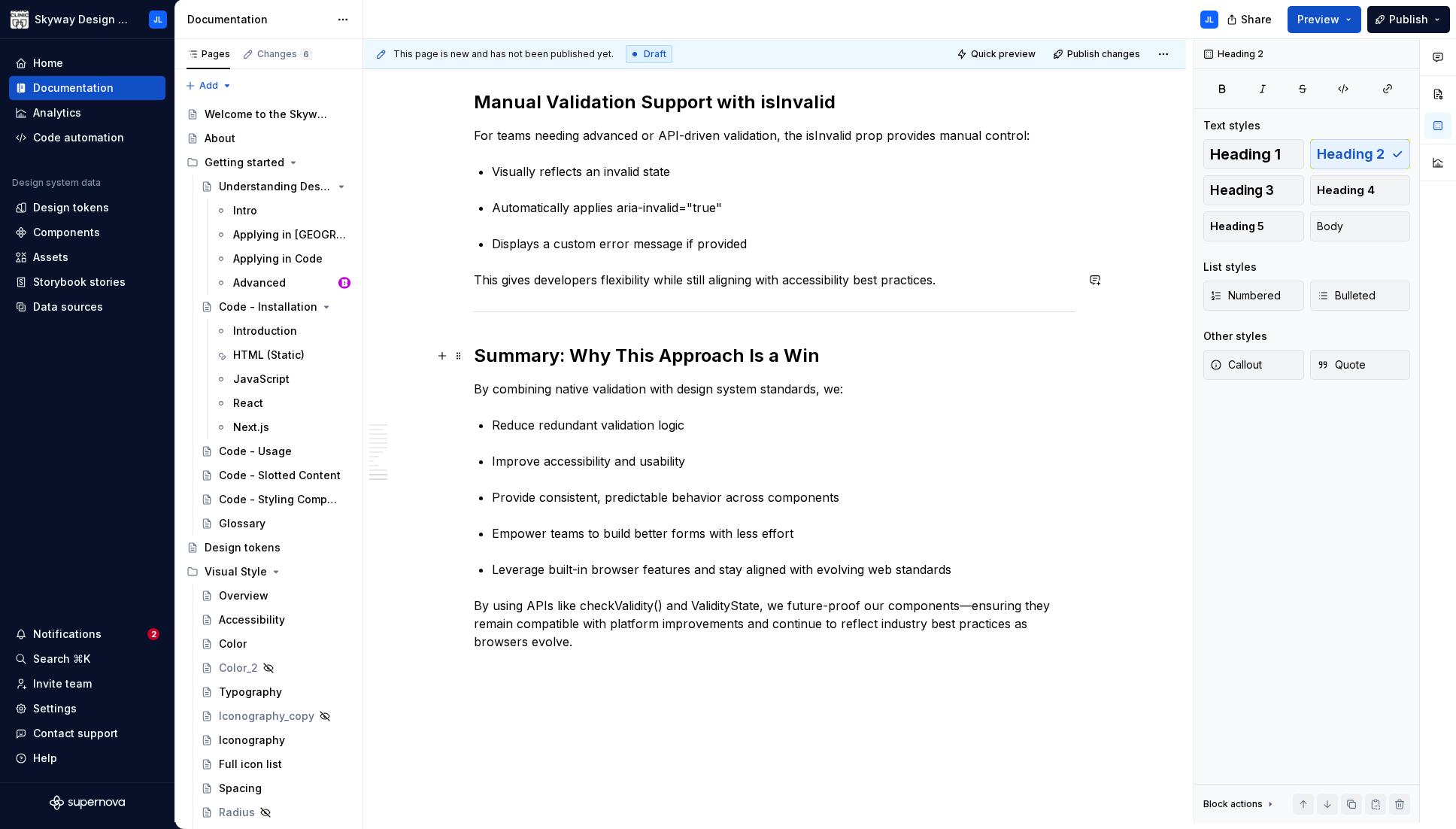
scroll to position [2940, 0]
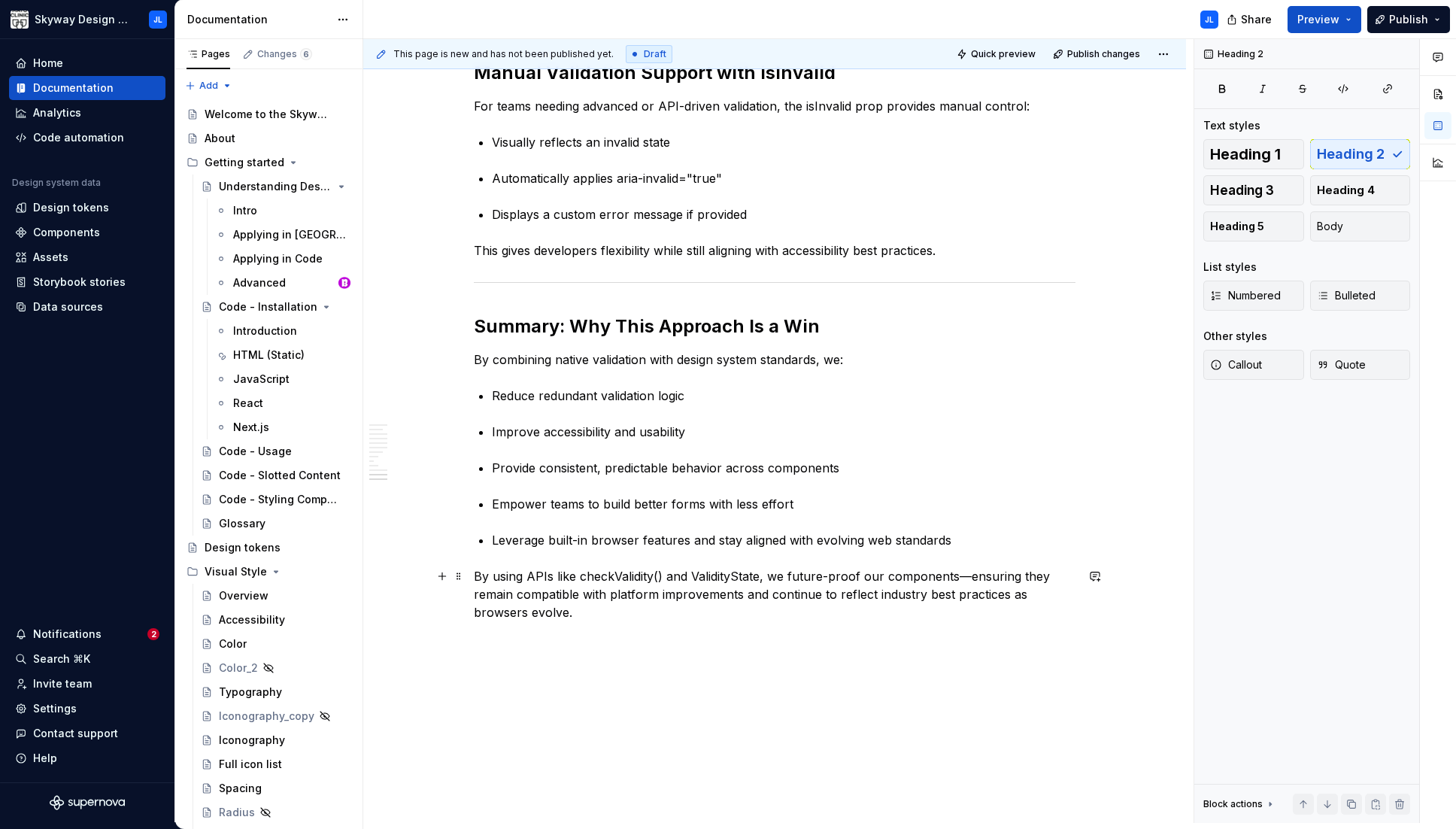
drag, startPoint x: 965, startPoint y: 575, endPoint x: 1015, endPoint y: 580, distance: 50.2
click at [959, 575] on p "By using APIs like checkValidity() and ValidityState, we future-proof our compo…" at bounding box center [774, 593] width 602 height 54
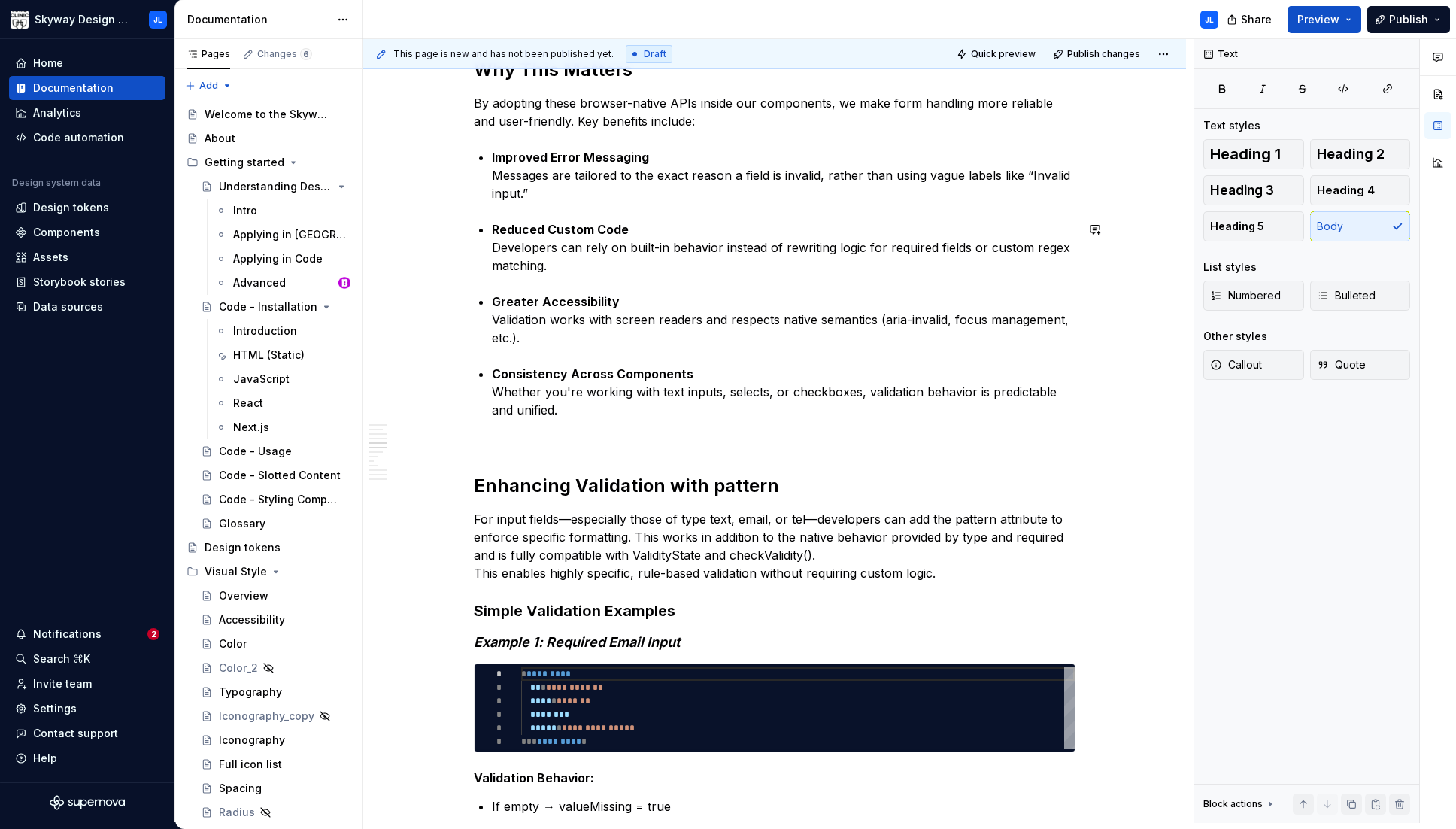
scroll to position [1102, 0]
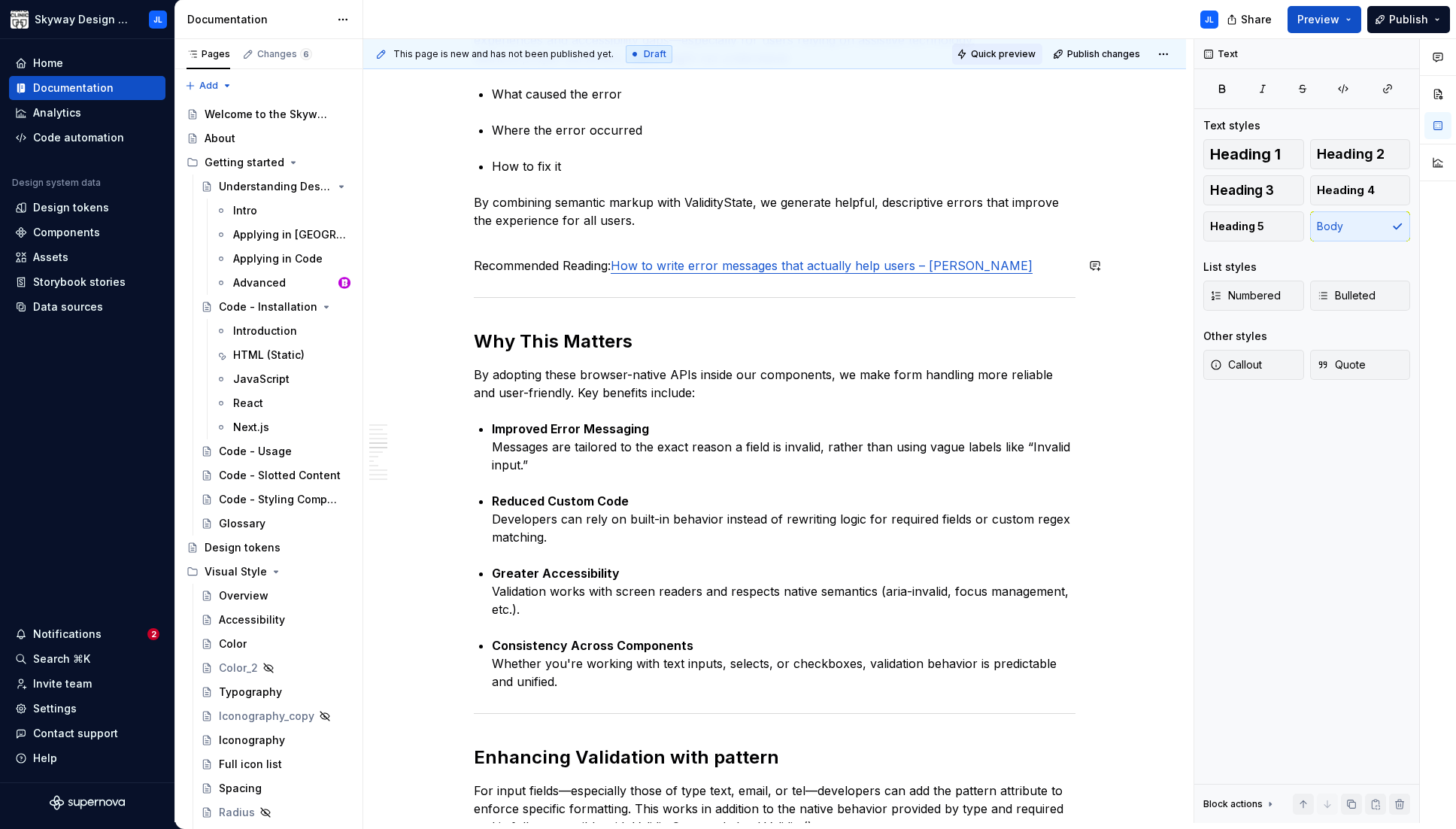
click at [959, 52] on span "Quick preview" at bounding box center [1003, 54] width 65 height 12
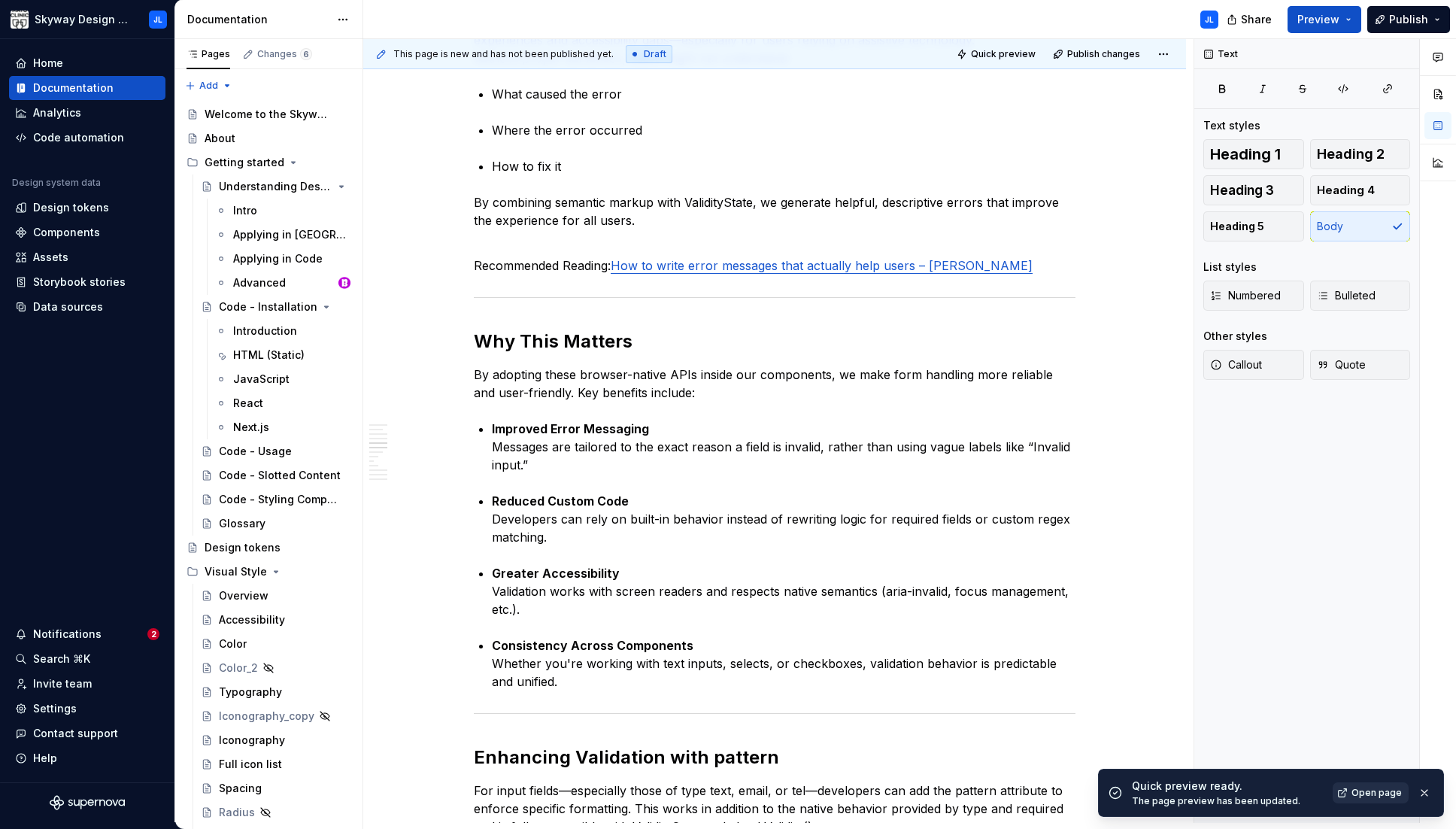
click at [959, 791] on span "Open page" at bounding box center [1376, 793] width 50 height 12
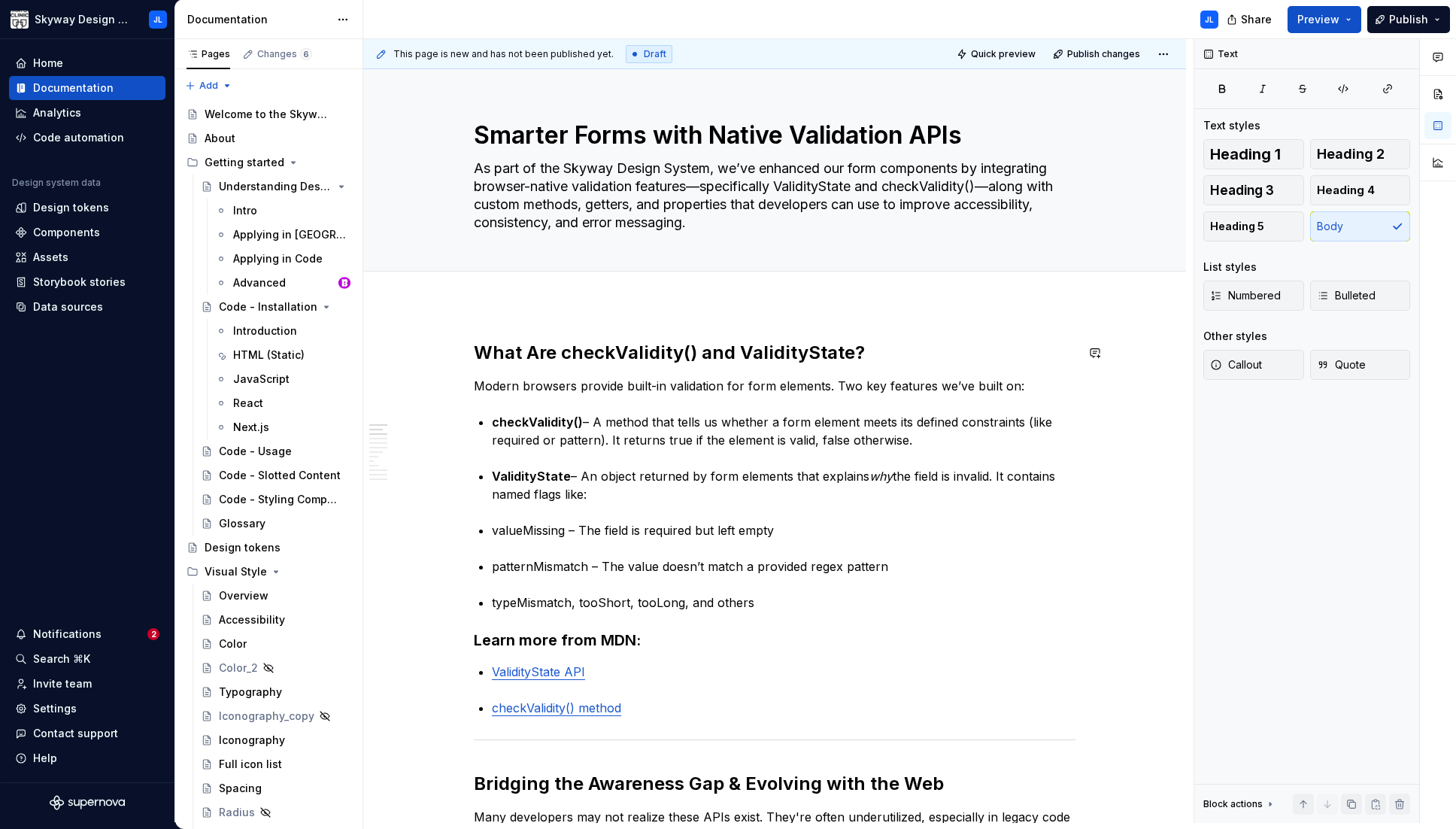
scroll to position [0, 0]
click at [572, 382] on p "Modern browsers provide built-in validation for form elements. Two key features…" at bounding box center [774, 386] width 602 height 18
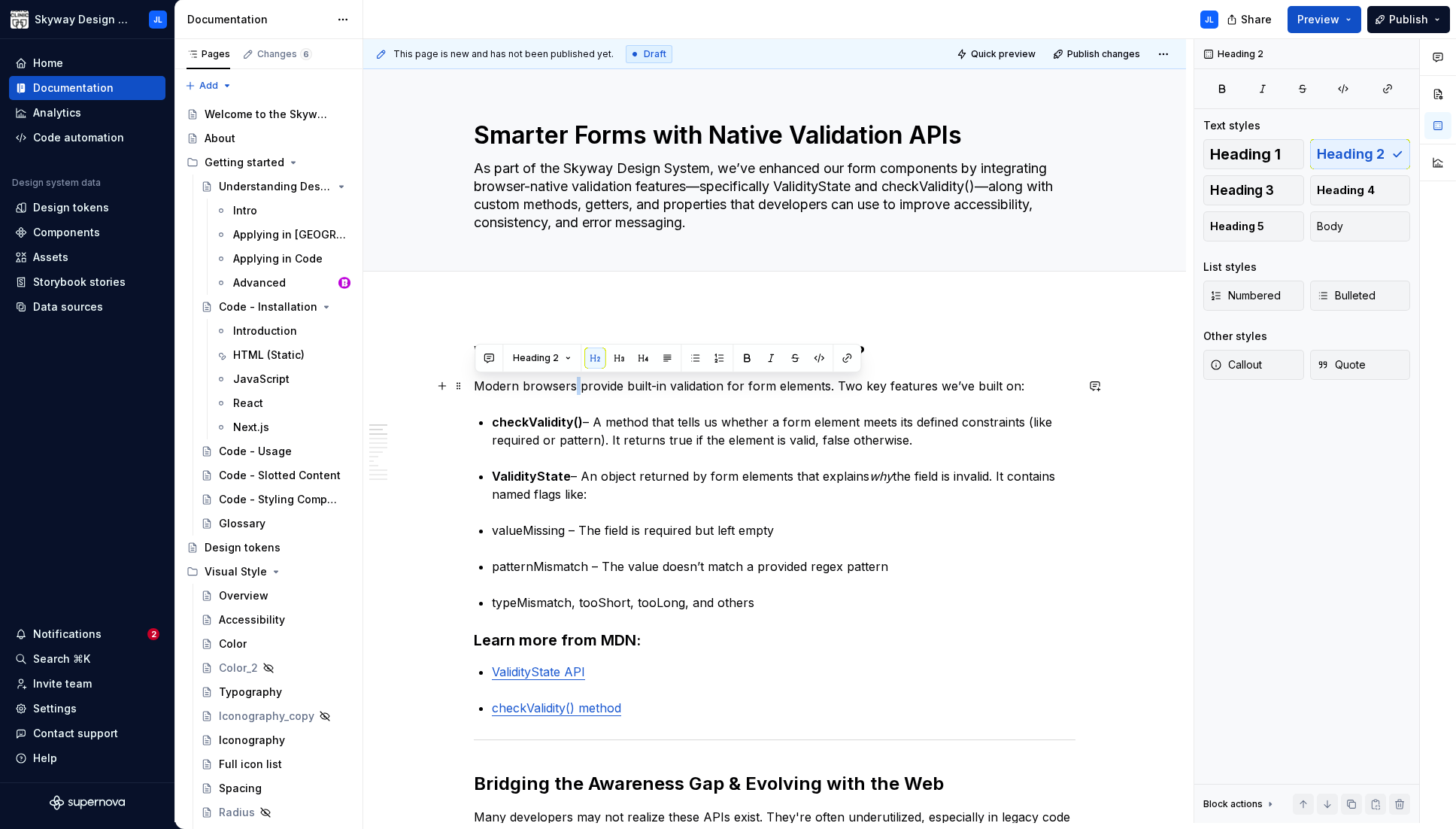
click at [572, 382] on p "Modern browsers provide built-in validation for form elements. Two key features…" at bounding box center [774, 386] width 602 height 18
click at [959, 226] on button "Body" at bounding box center [1360, 226] width 101 height 30
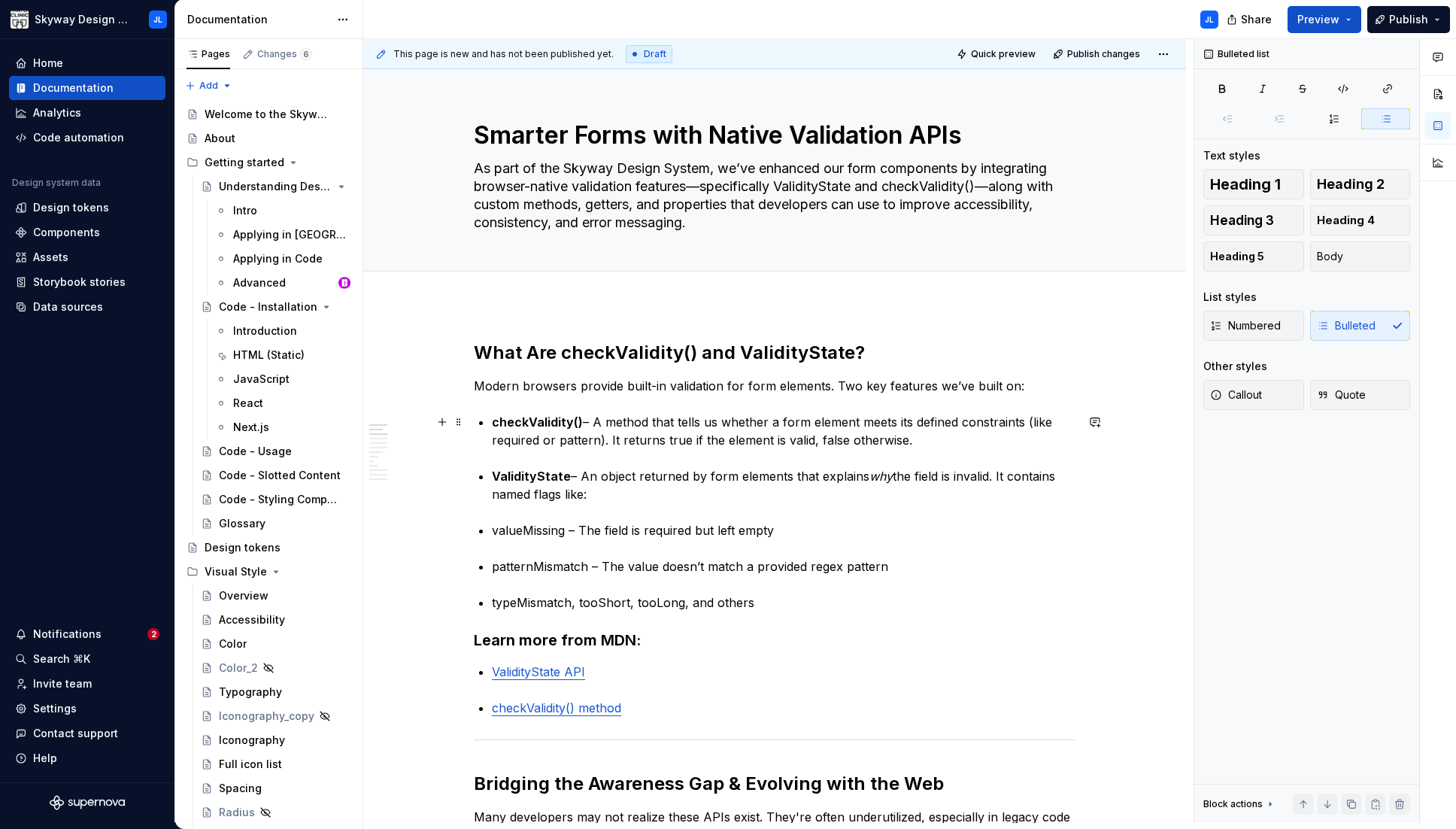
click at [674, 428] on p "checkValidity() – A method that tells us whether a form element meets its defin…" at bounding box center [784, 431] width 583 height 36
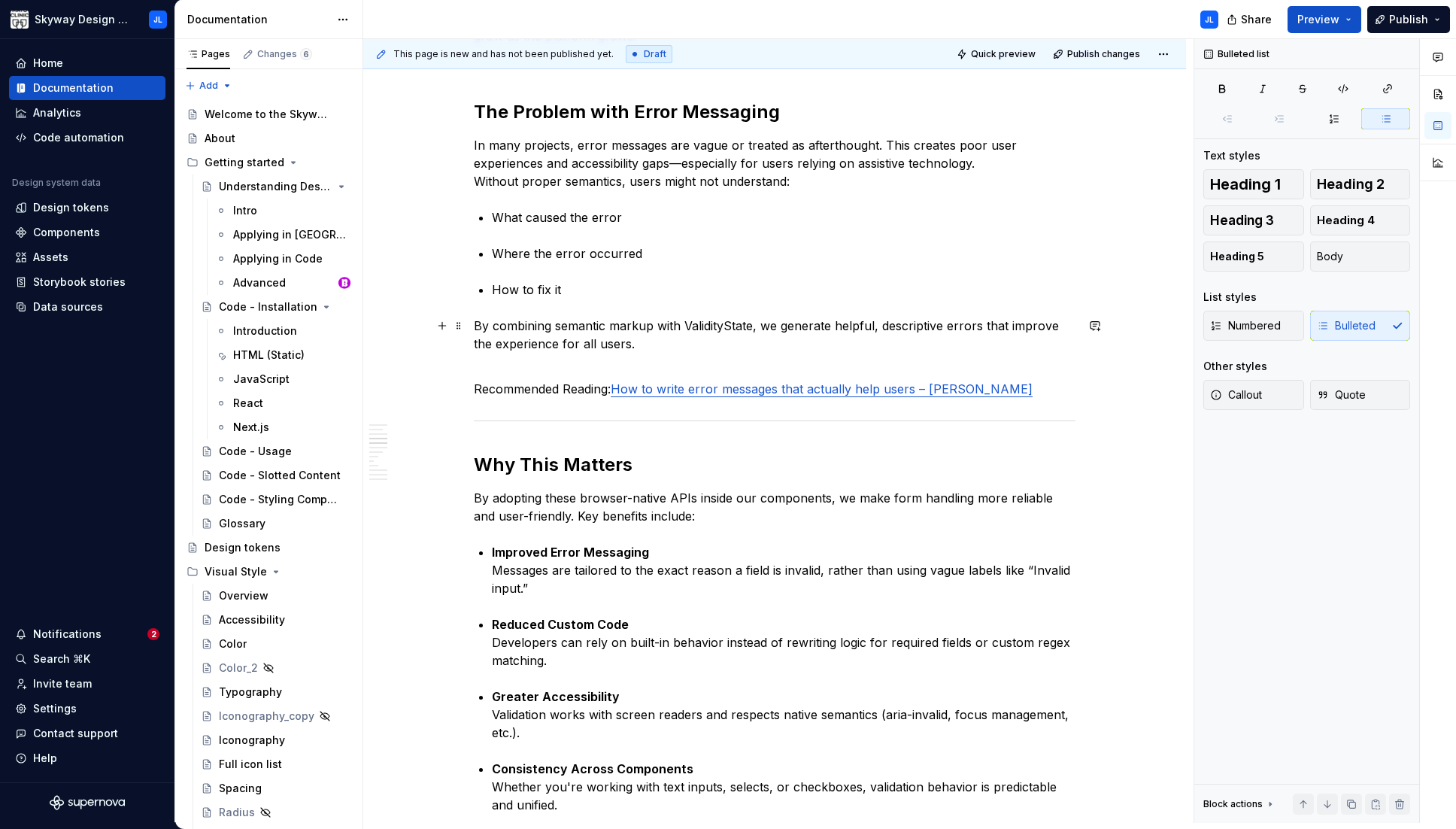
scroll to position [986, 0]
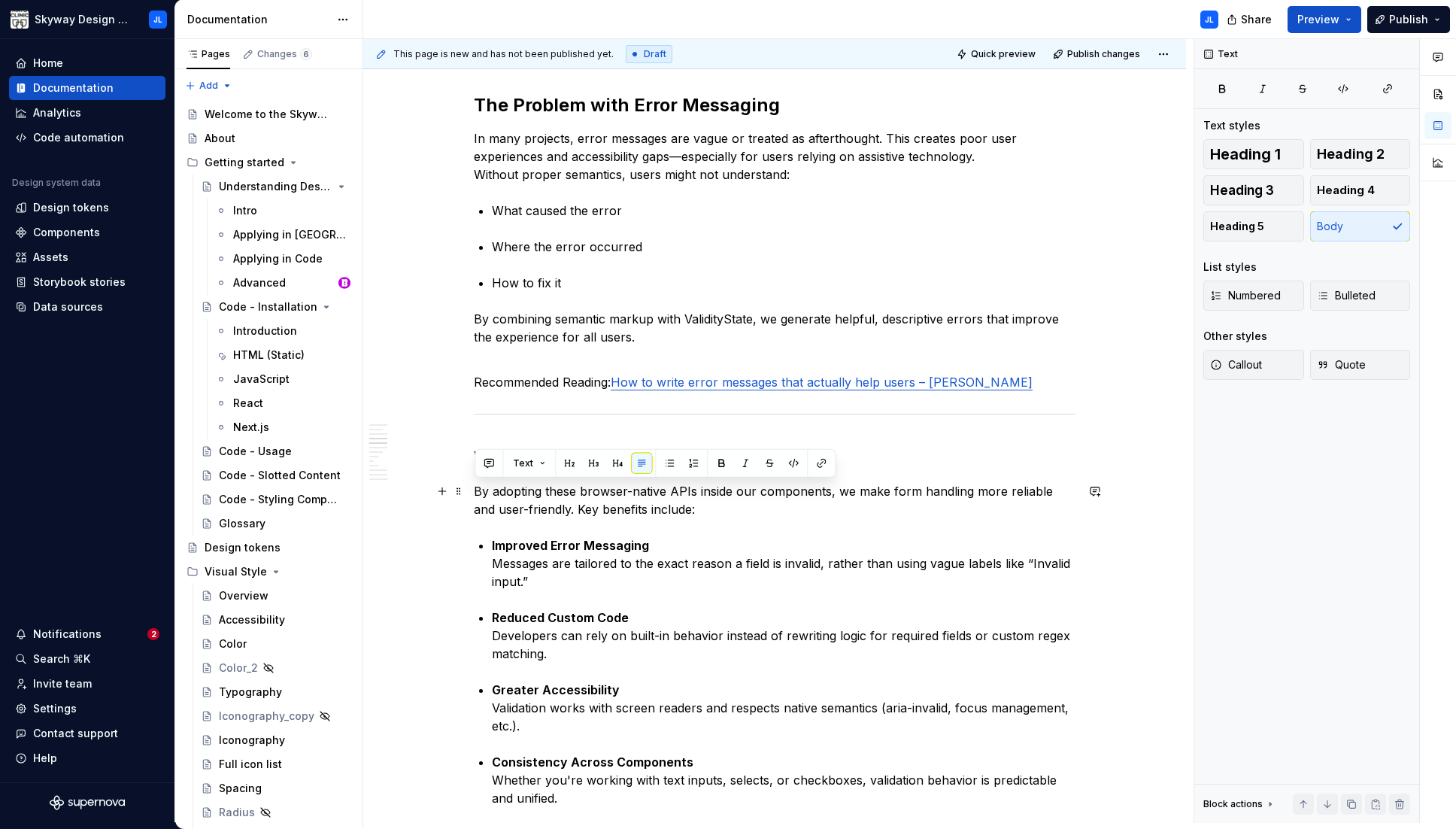
drag, startPoint x: 677, startPoint y: 505, endPoint x: 468, endPoint y: 497, distance: 209.2
click at [557, 384] on p "Recommended Reading: How to write error messages that actually help users – [PE…" at bounding box center [774, 382] width 602 height 18
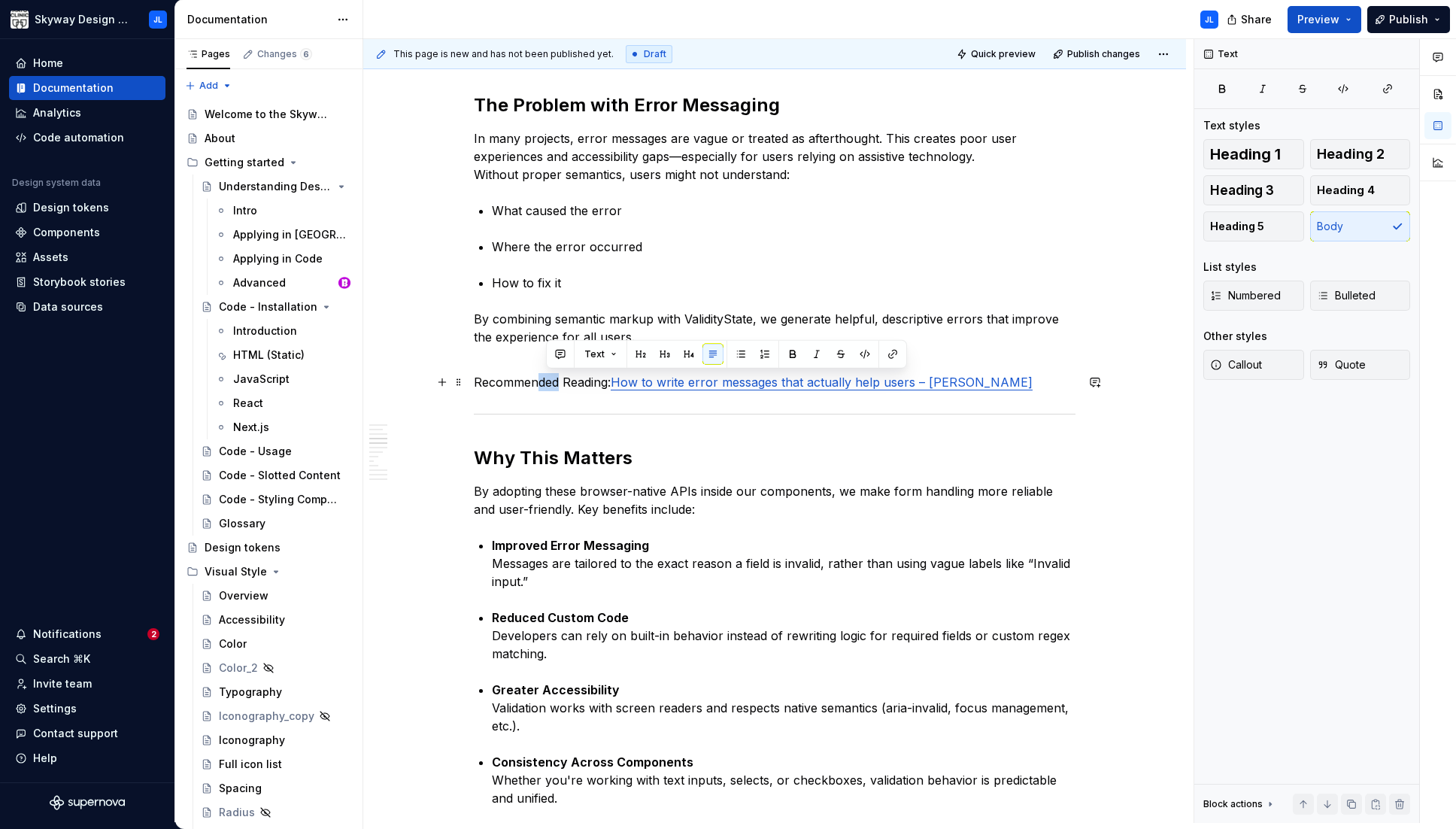
drag, startPoint x: 543, startPoint y: 382, endPoint x: 534, endPoint y: 382, distance: 9.0
click at [534, 382] on p "Recommended Reading: How to write error messages that actually help users – [PE…" at bounding box center [774, 382] width 602 height 18
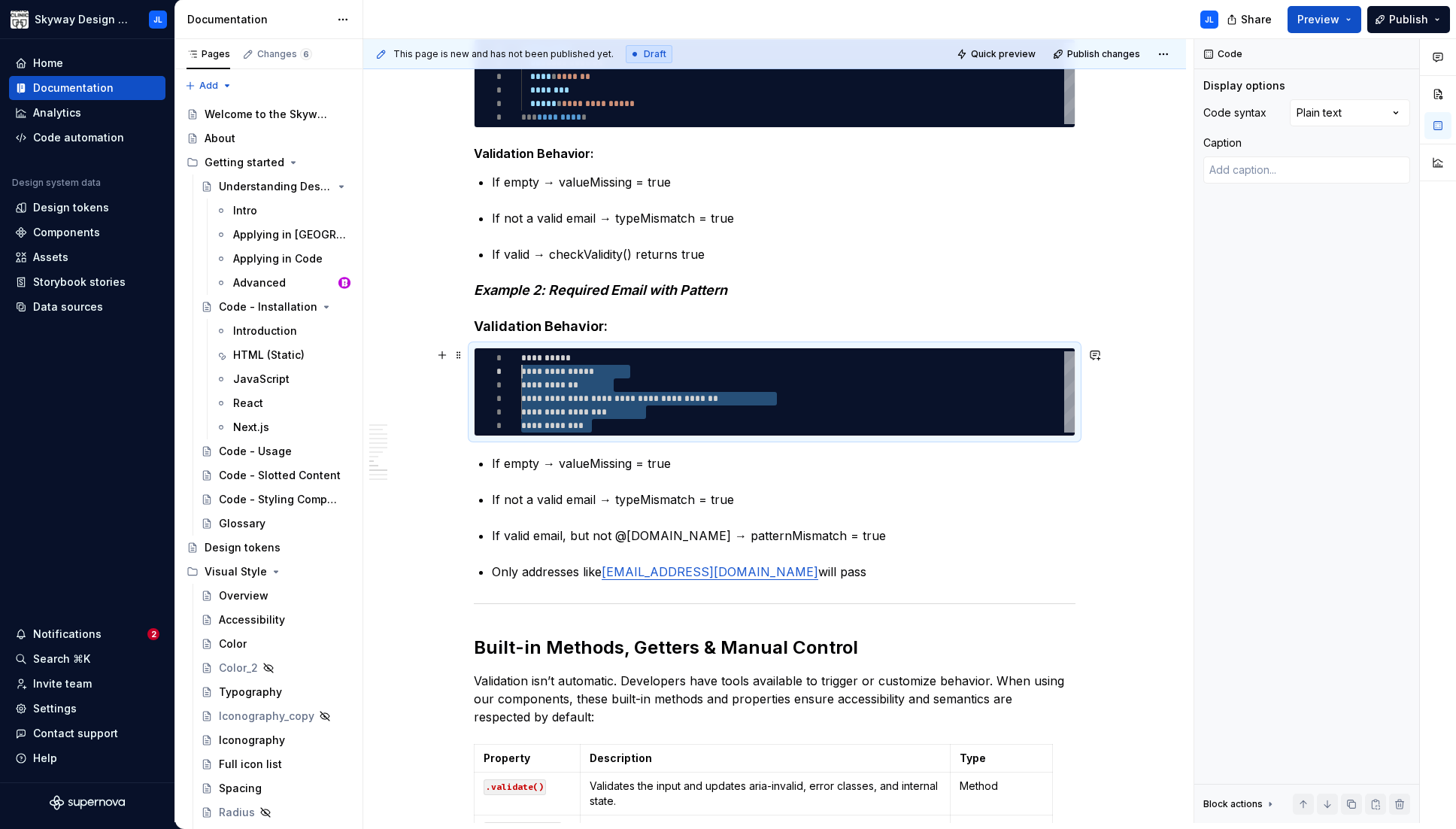
scroll to position [0, 0]
drag, startPoint x: 597, startPoint y: 424, endPoint x: 512, endPoint y: 355, distance: 109.5
click at [522, 355] on div "**********" at bounding box center [798, 391] width 554 height 81
click at [959, 107] on div "Comments Open comments No comments yet Select ‘Comment’ from the block context …" at bounding box center [1324, 431] width 261 height 784
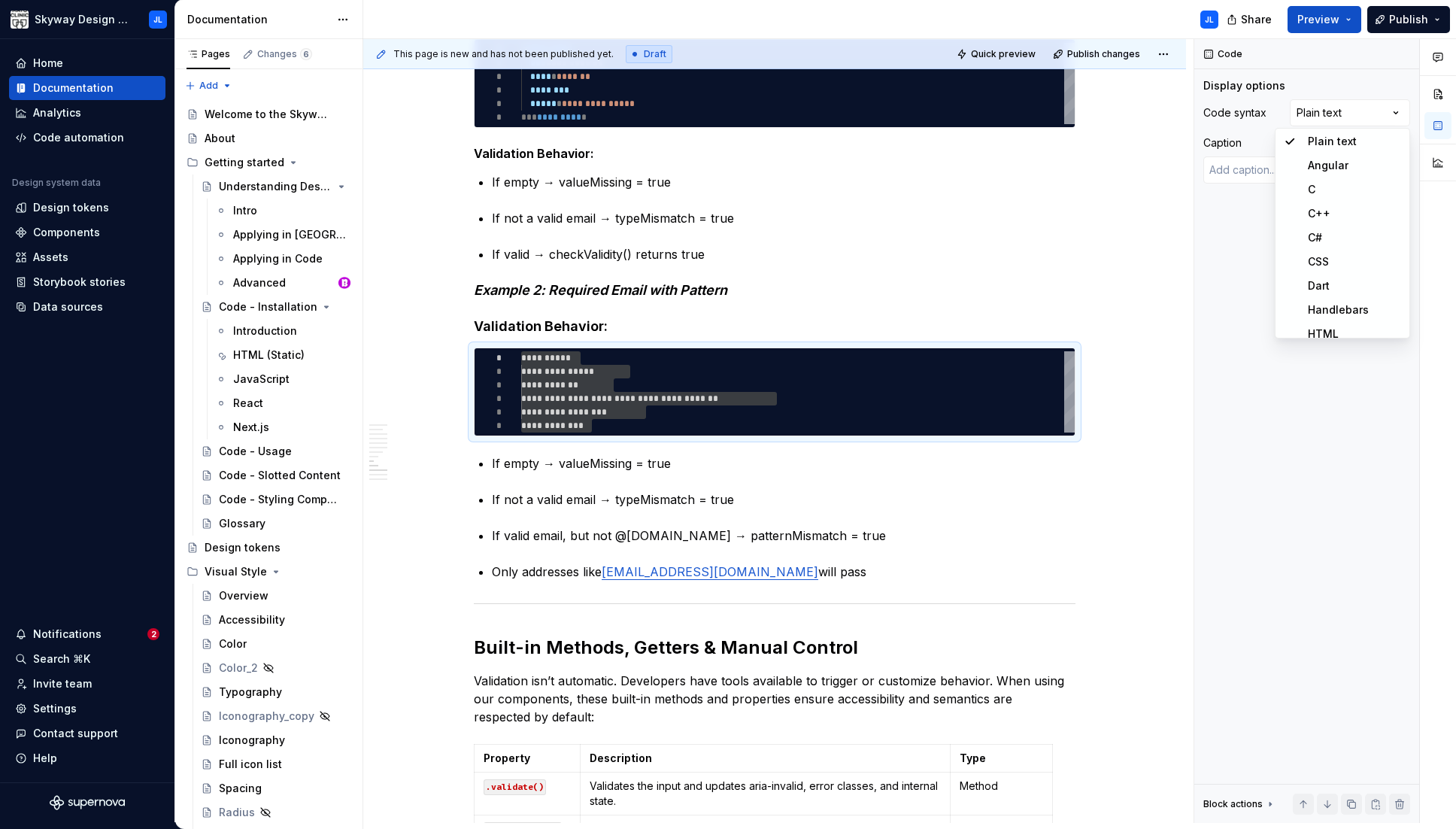
scroll to position [2, 0]
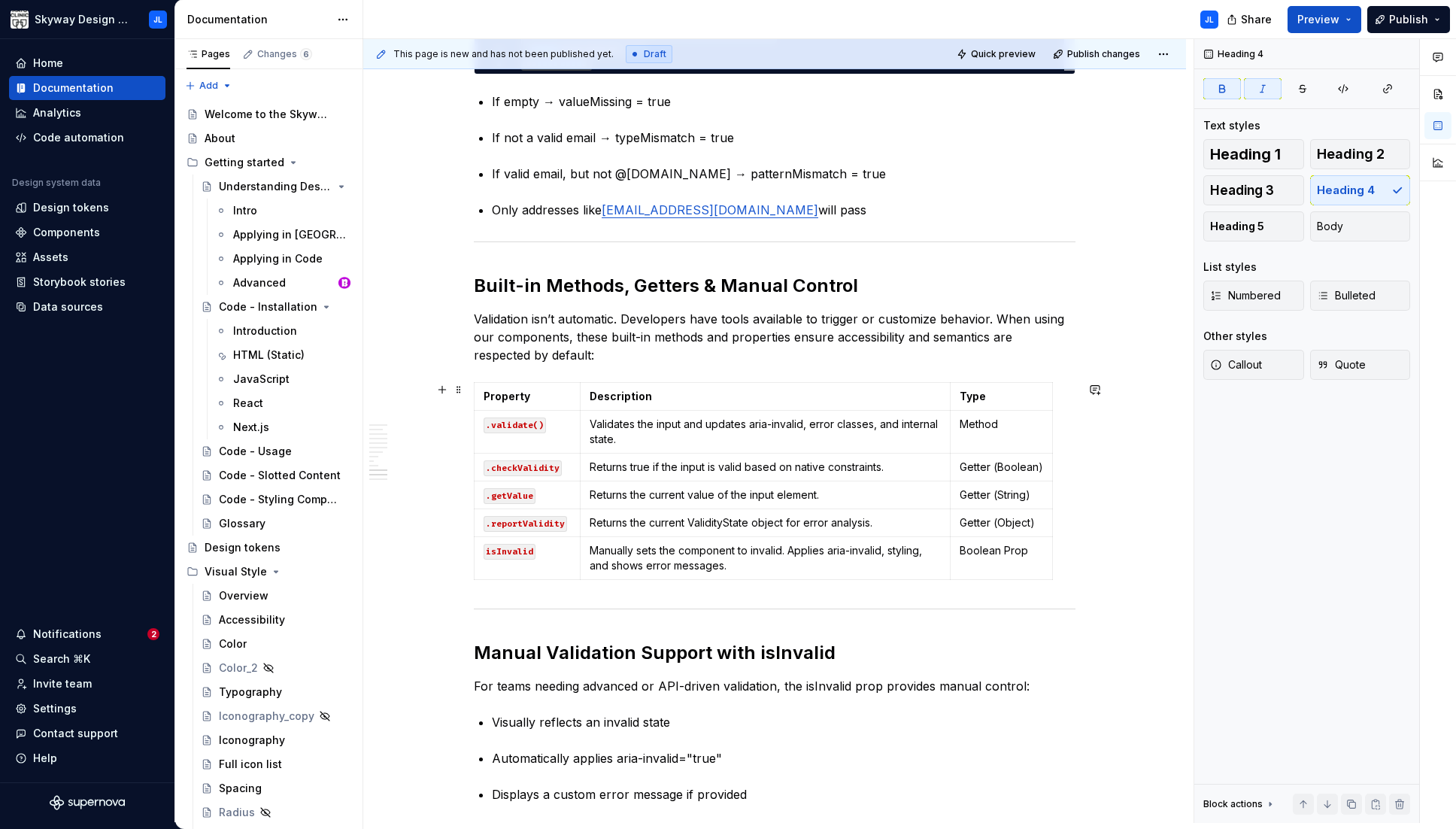
scroll to position [2359, 0]
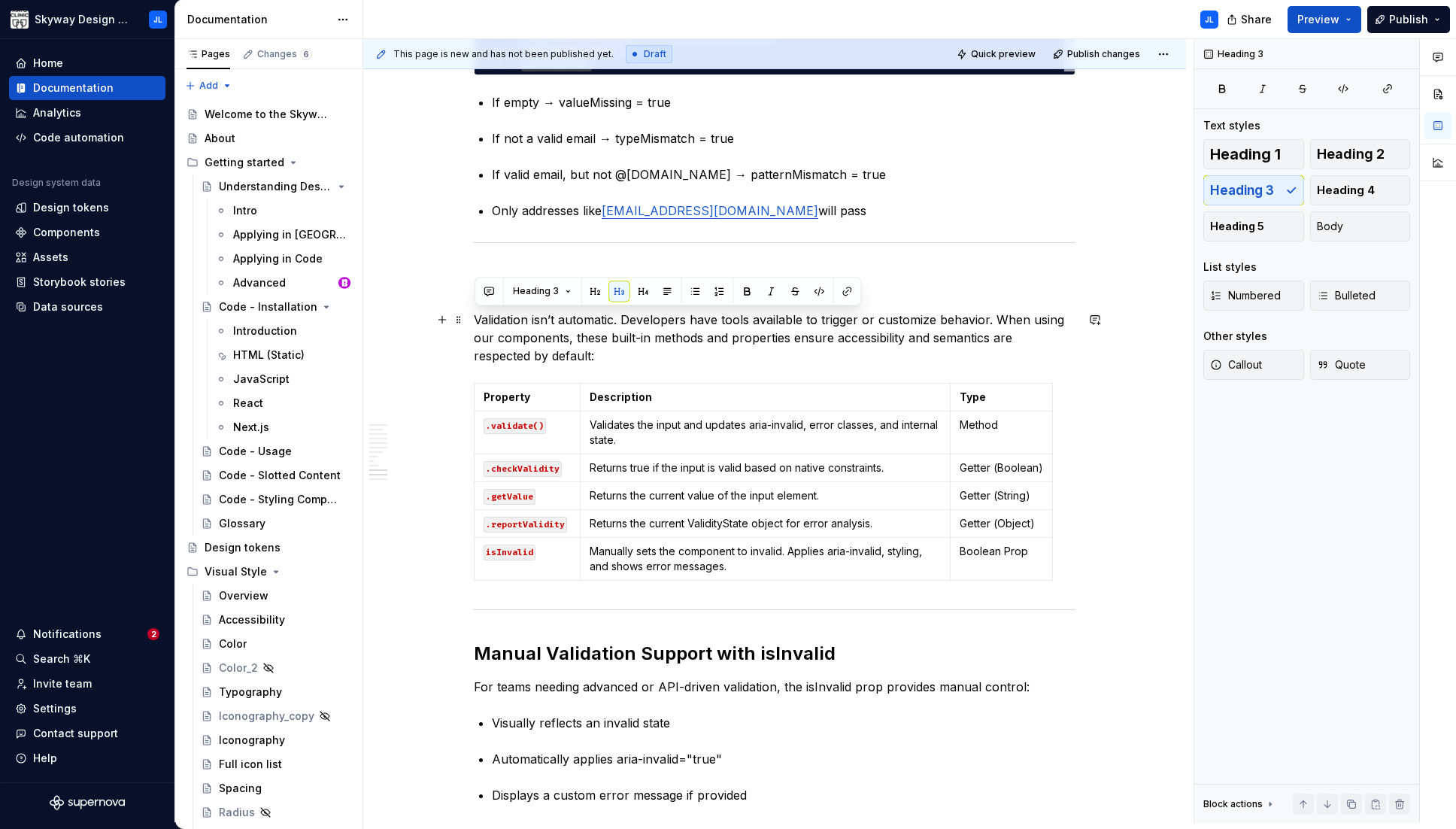
drag, startPoint x: 546, startPoint y: 359, endPoint x: 473, endPoint y: 322, distance: 81.8
click at [959, 228] on button "Body" at bounding box center [1360, 226] width 101 height 30
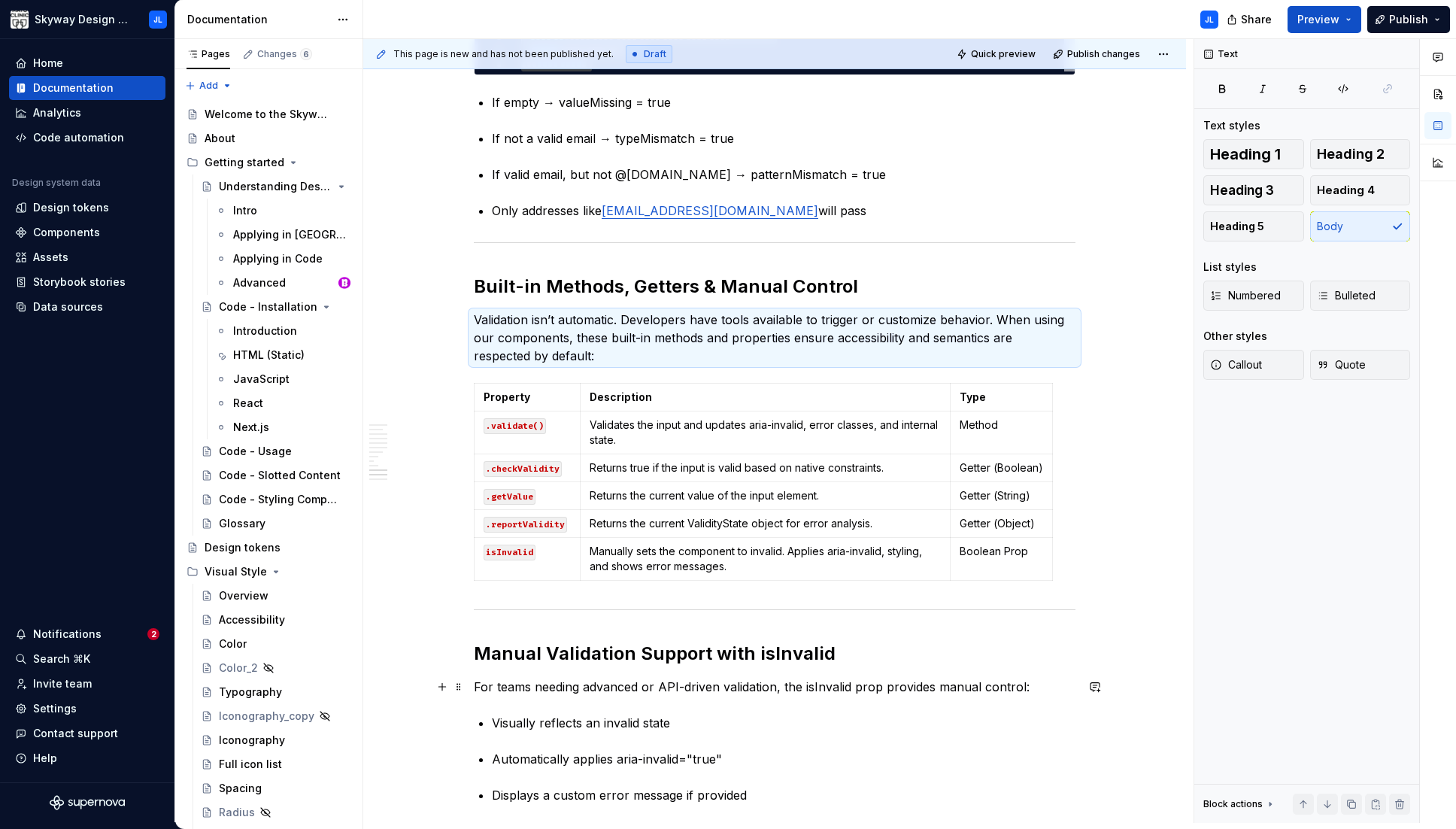
click at [600, 681] on p "For teams needing advanced or API-driven validation, the isInvalid prop provide…" at bounding box center [774, 686] width 602 height 18
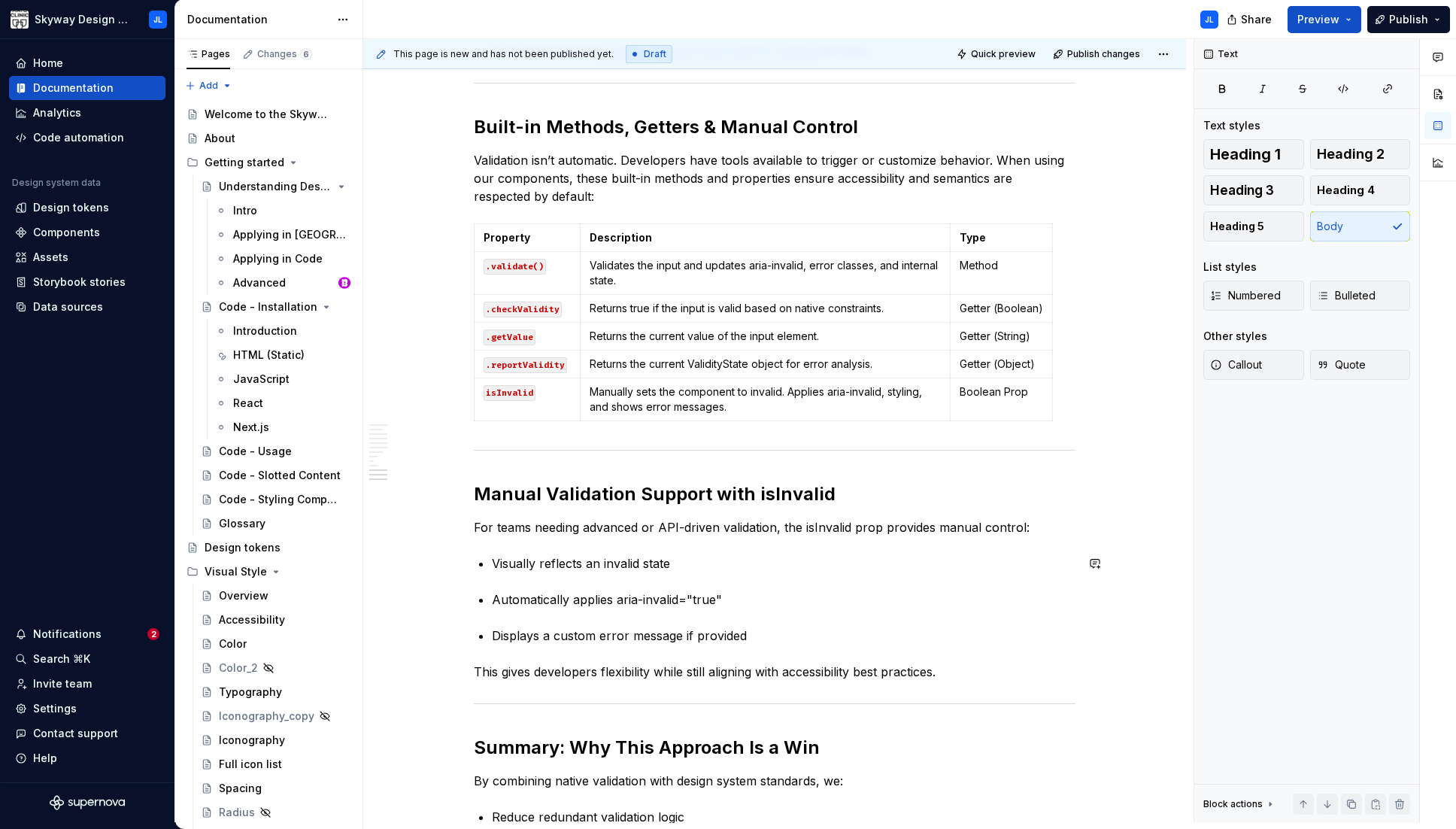
scroll to position [2557, 0]
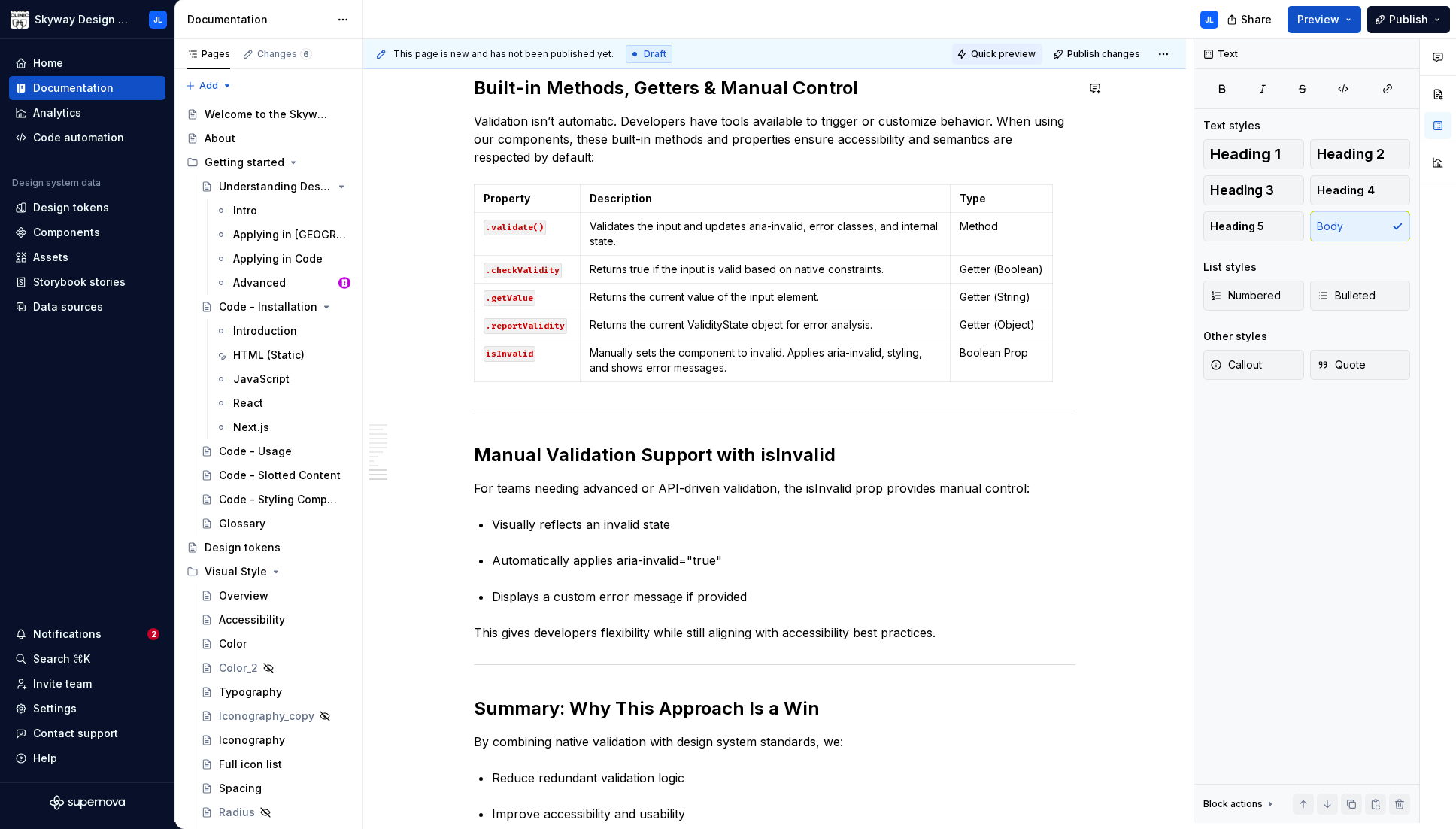
click at [959, 56] on span "Quick preview" at bounding box center [1003, 54] width 65 height 12
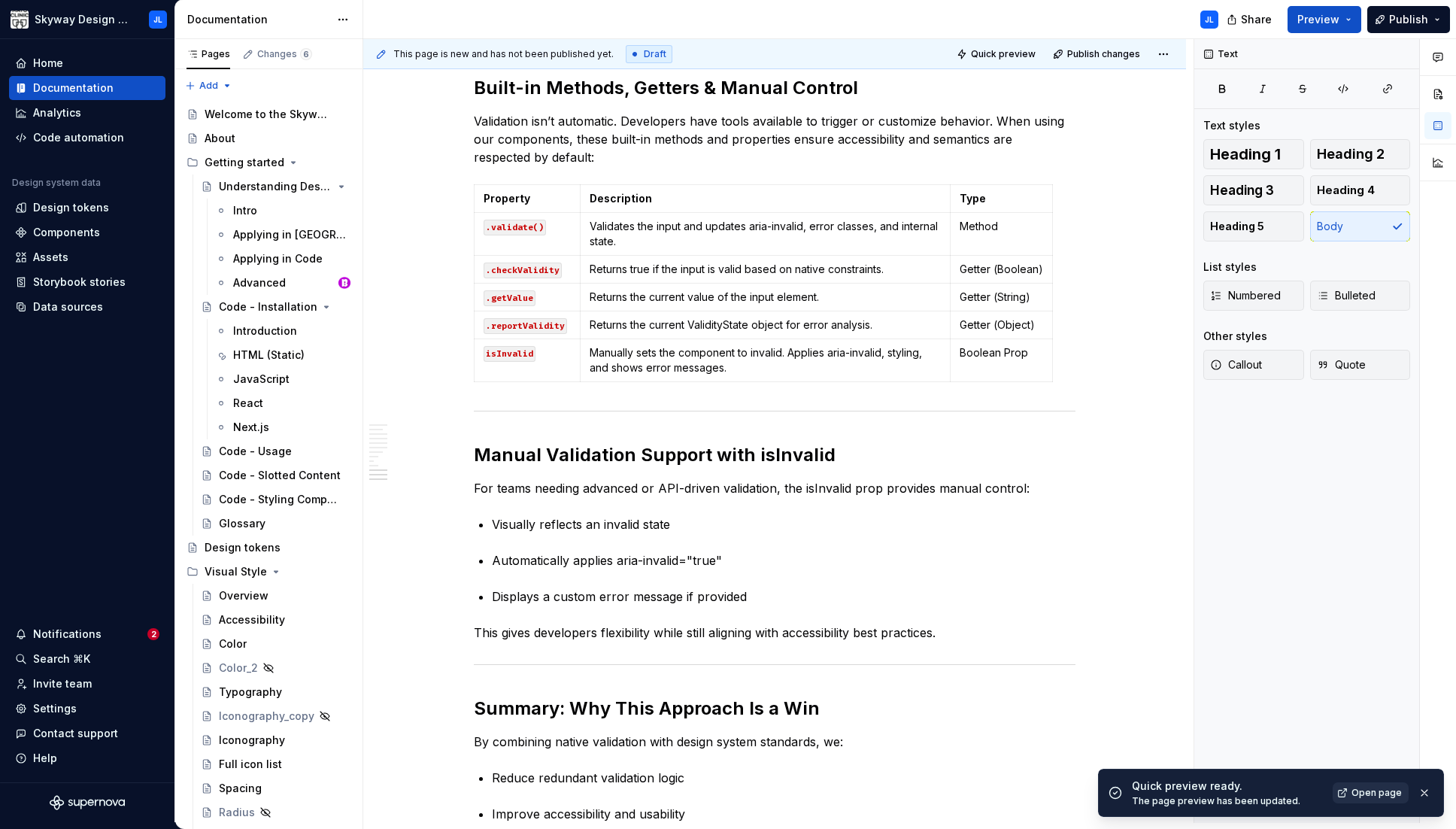
click at [959, 788] on span "Open page" at bounding box center [1376, 793] width 50 height 12
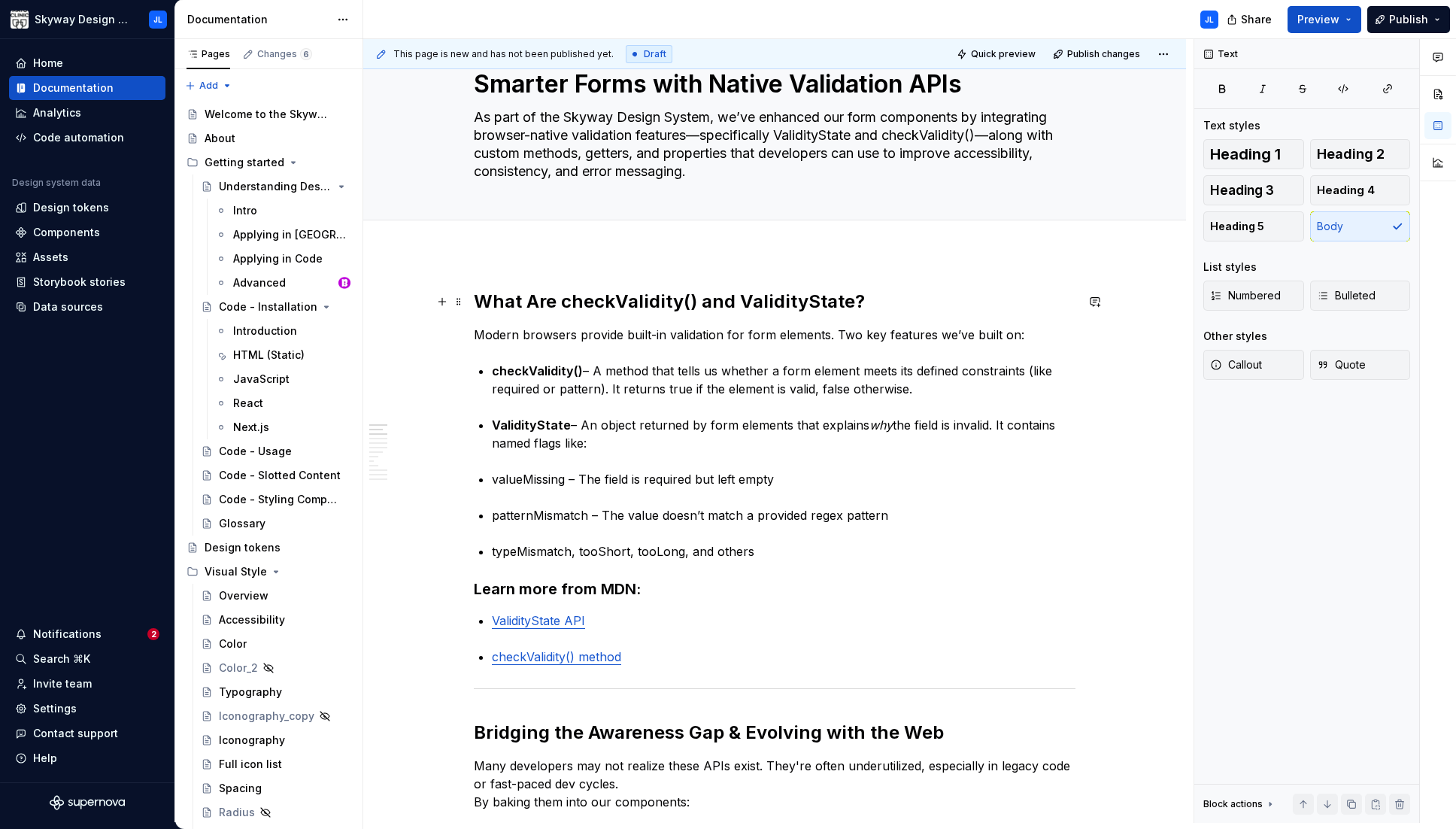
scroll to position [0, 0]
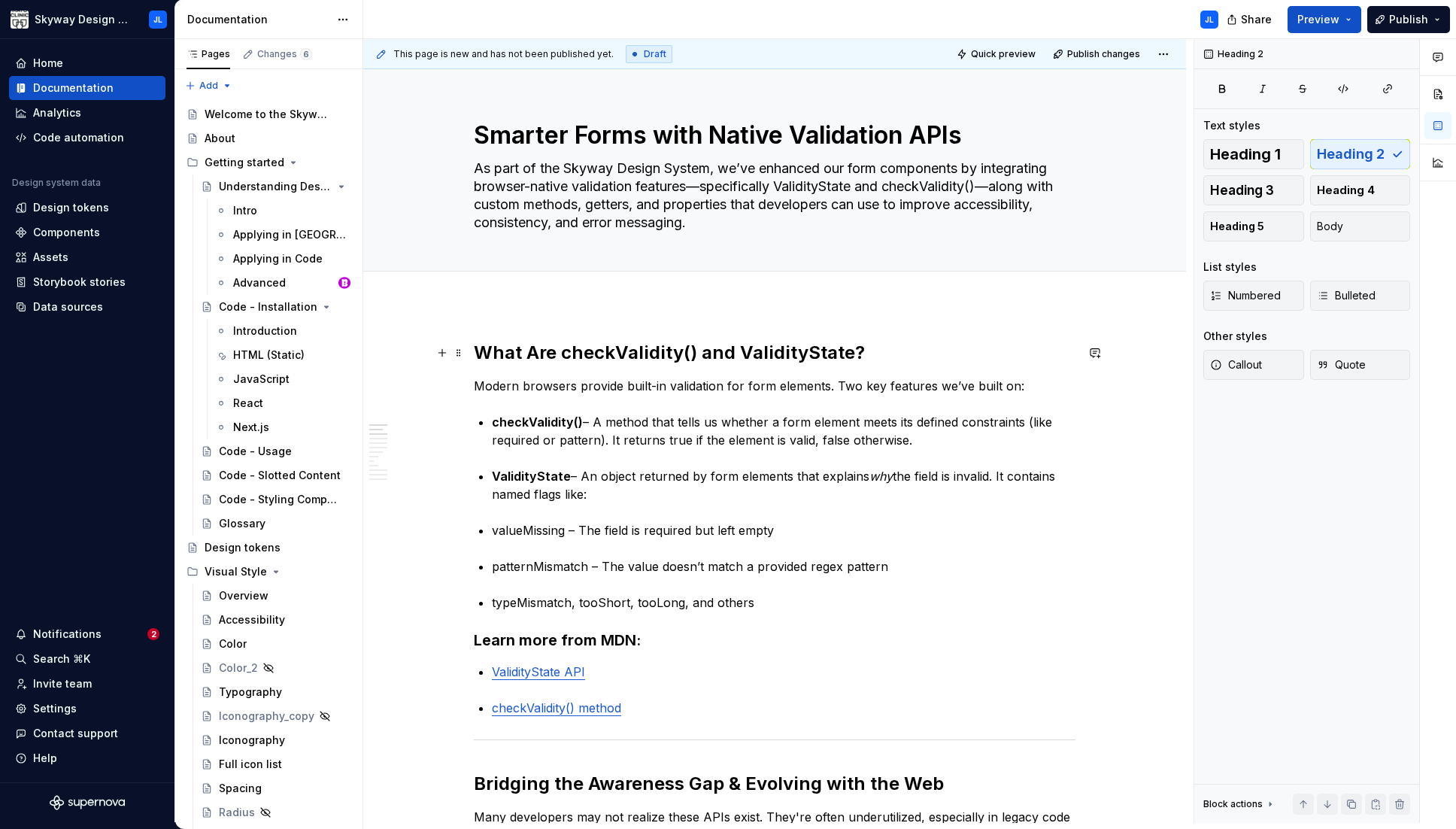
click at [537, 352] on h2 "What Are checkValidity() and ValidityState?" at bounding box center [774, 352] width 602 height 24
click at [732, 355] on h2 "What are checkValidity() and ValidityState?" at bounding box center [774, 352] width 602 height 24
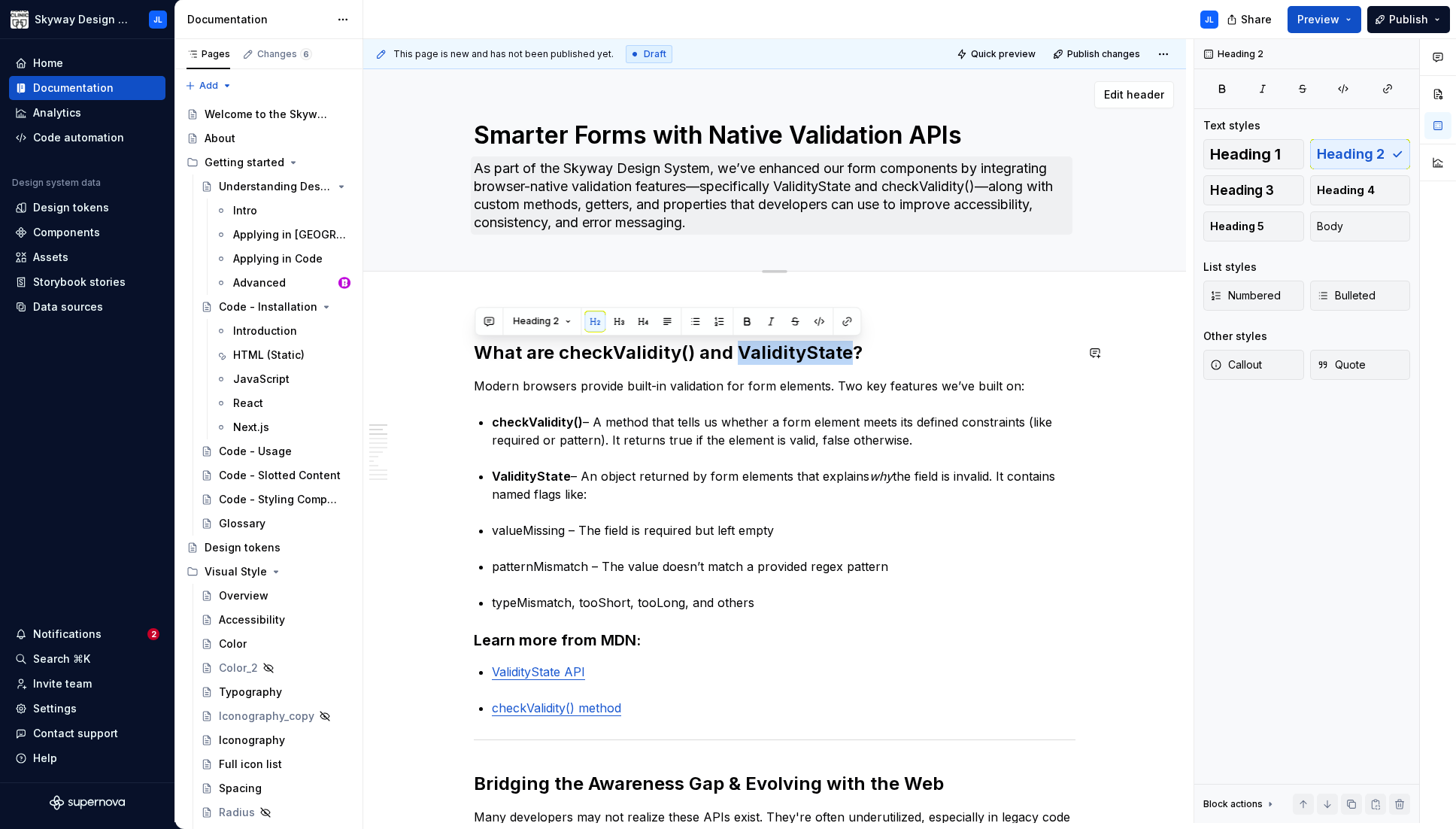
copy h2 "What are checkValidity() and ValidityState?"
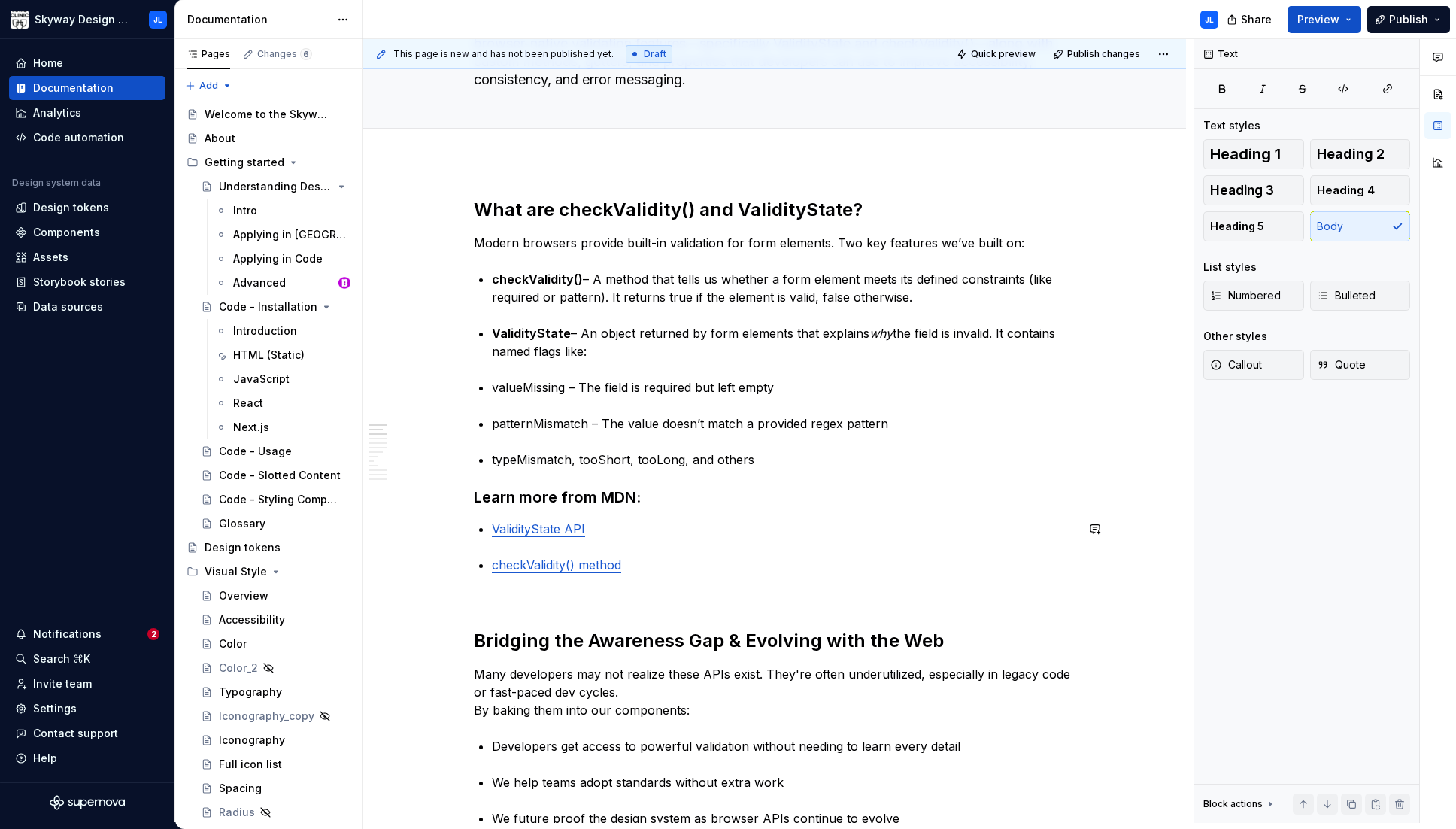
scroll to position [144, 0]
click at [599, 642] on h2 "Bridging the Awareness Gap & Evolving with the Web" at bounding box center [774, 640] width 602 height 24
click at [702, 641] on h2 "Bridging the awareness Gap & Evolving with the Web" at bounding box center [774, 640] width 602 height 24
click at [748, 643] on h2 "Bridging the awareness gap & Evolving with the Web" at bounding box center [774, 640] width 602 height 24
click at [914, 639] on h2 "Bridging the awareness gap & evolving with the Web" at bounding box center [774, 640] width 602 height 24
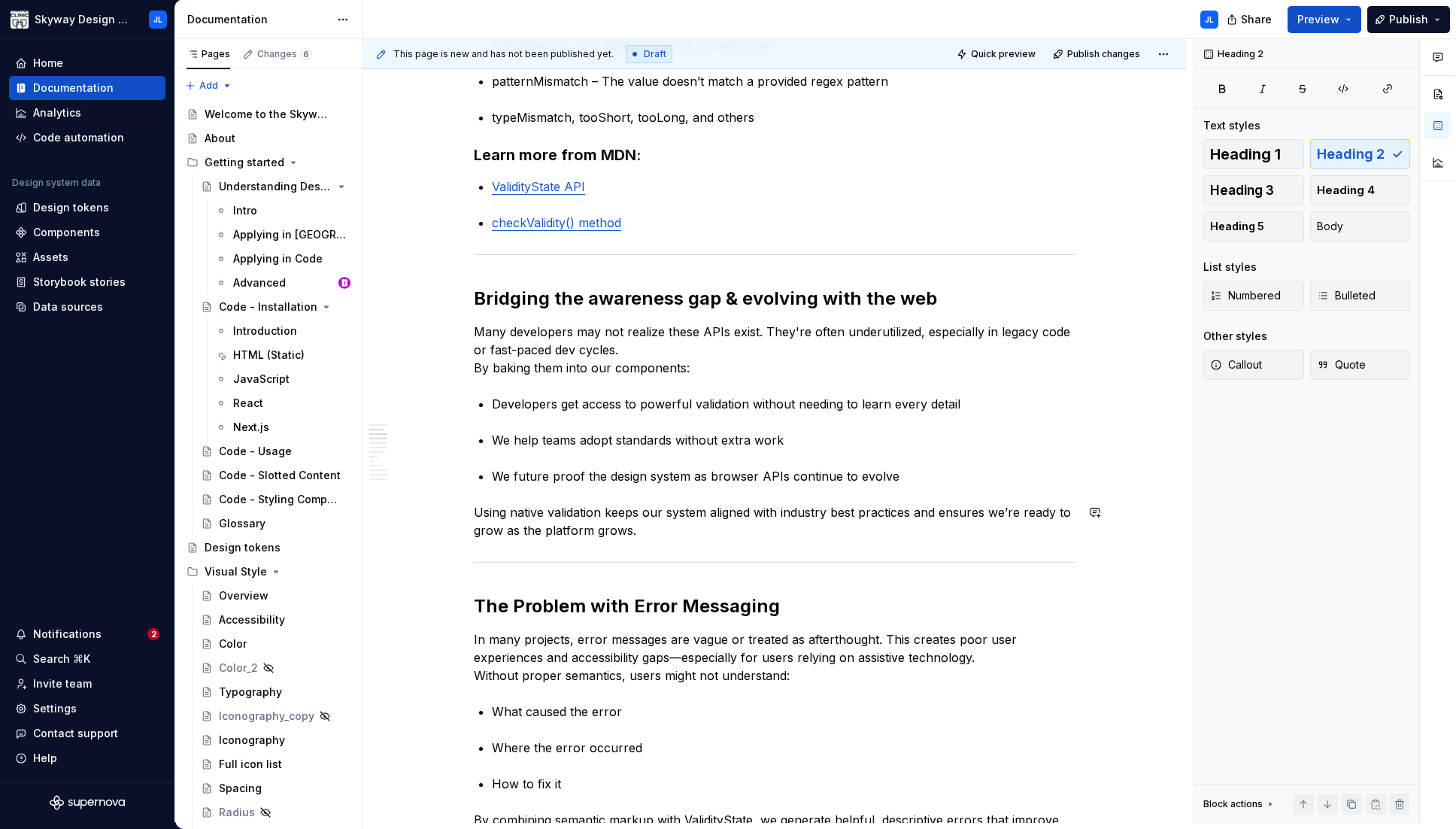
scroll to position [518, 0]
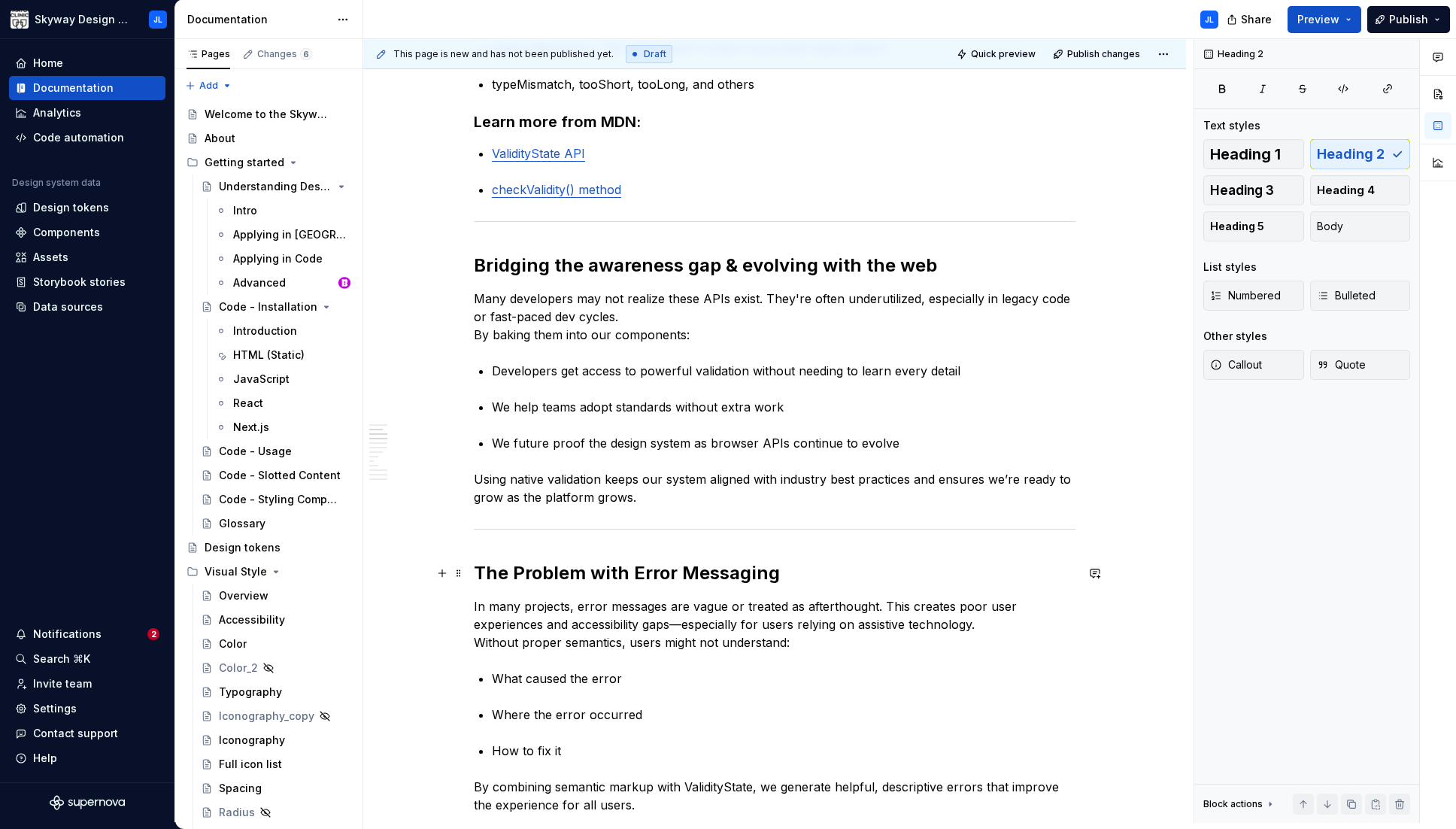
click at [522, 574] on h2 "The Problem with Error Messaging" at bounding box center [774, 573] width 602 height 24
click at [640, 576] on h2 "The problem with Error Messaging" at bounding box center [774, 573] width 602 height 24
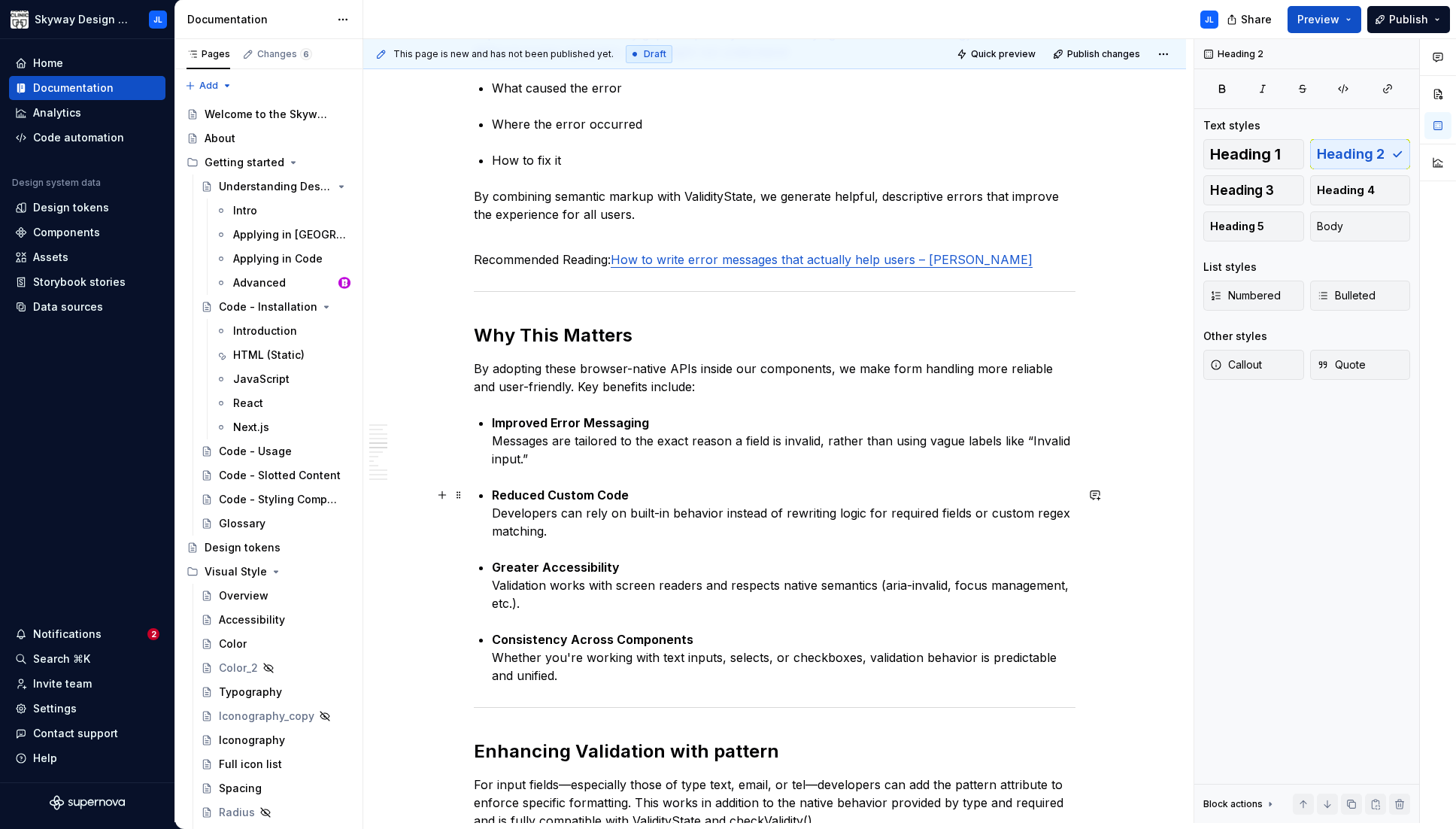
scroll to position [1116, 0]
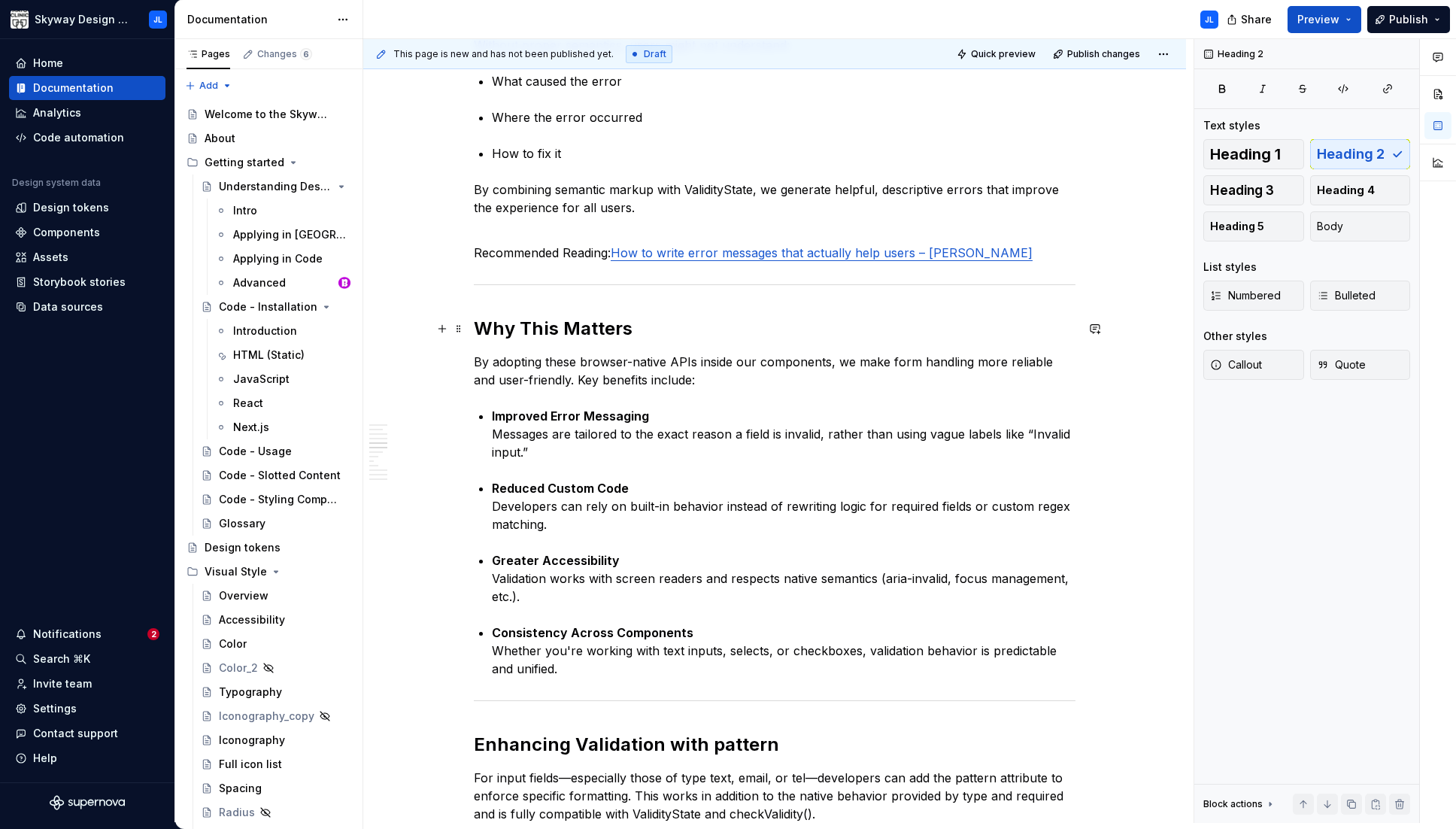
click at [532, 325] on h2 "Why This Matters" at bounding box center [774, 328] width 602 height 24
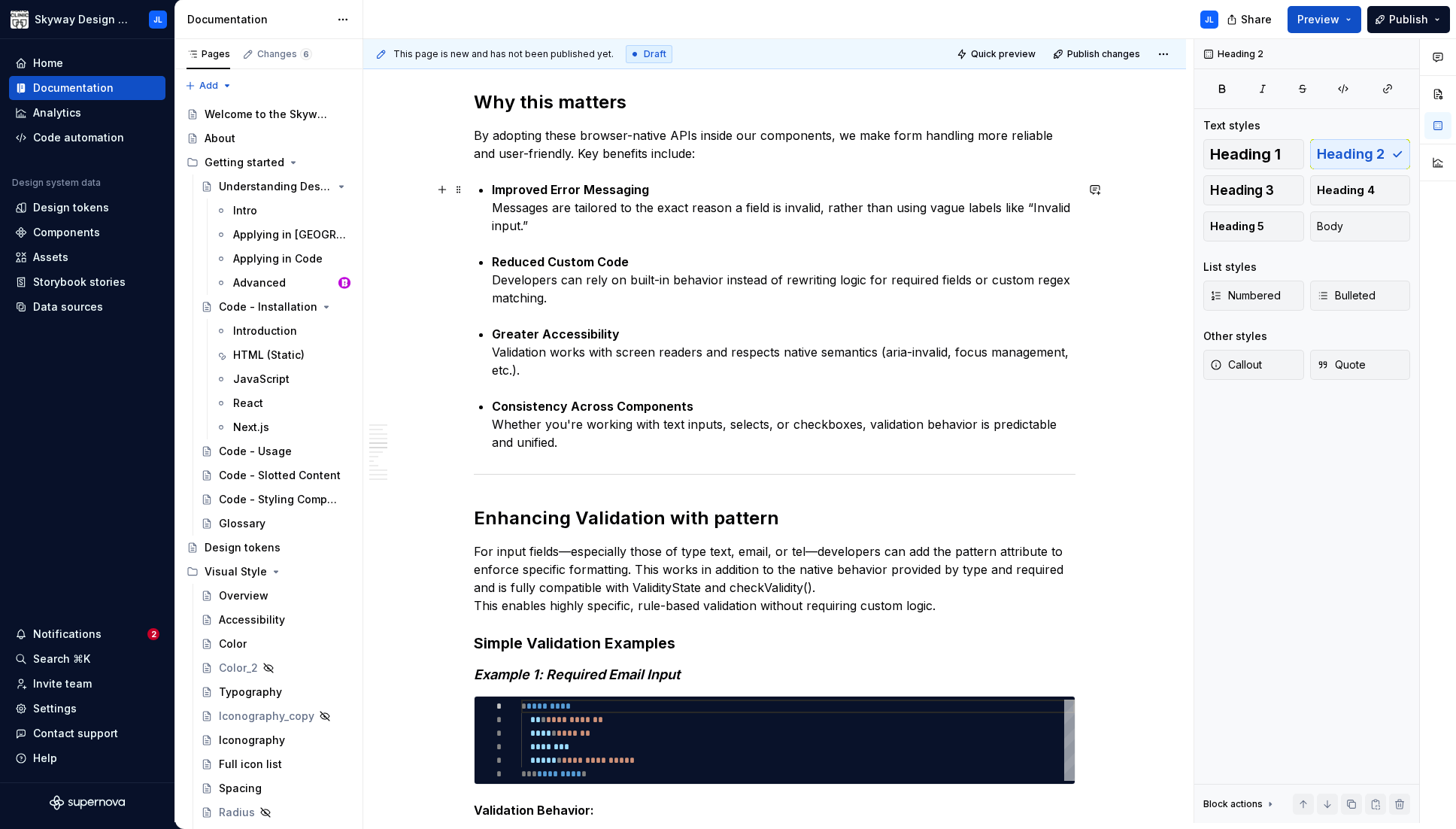
scroll to position [1346, 0]
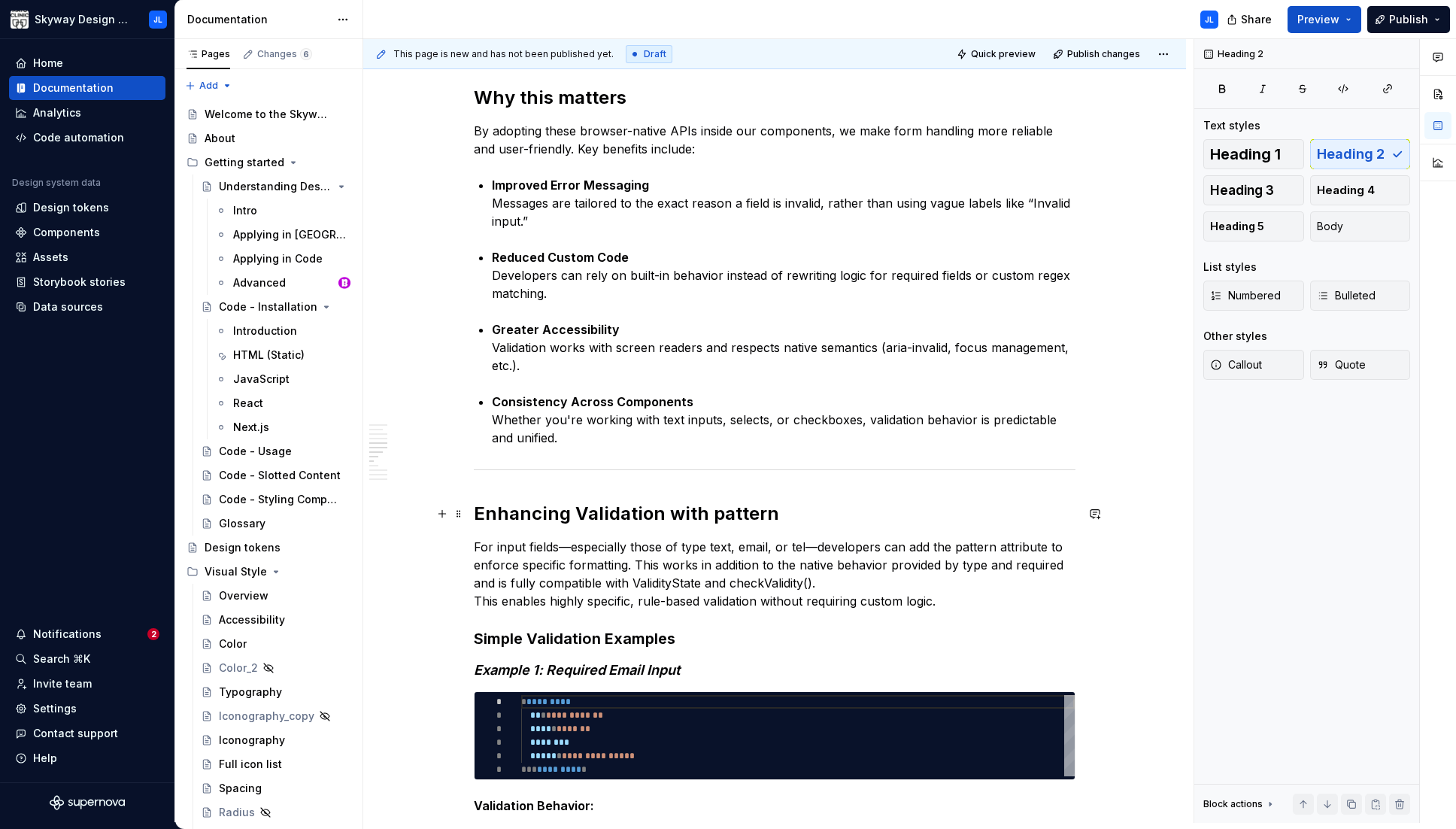
click at [583, 512] on h2 "Enhancing Validation with pattern" at bounding box center [774, 514] width 602 height 24
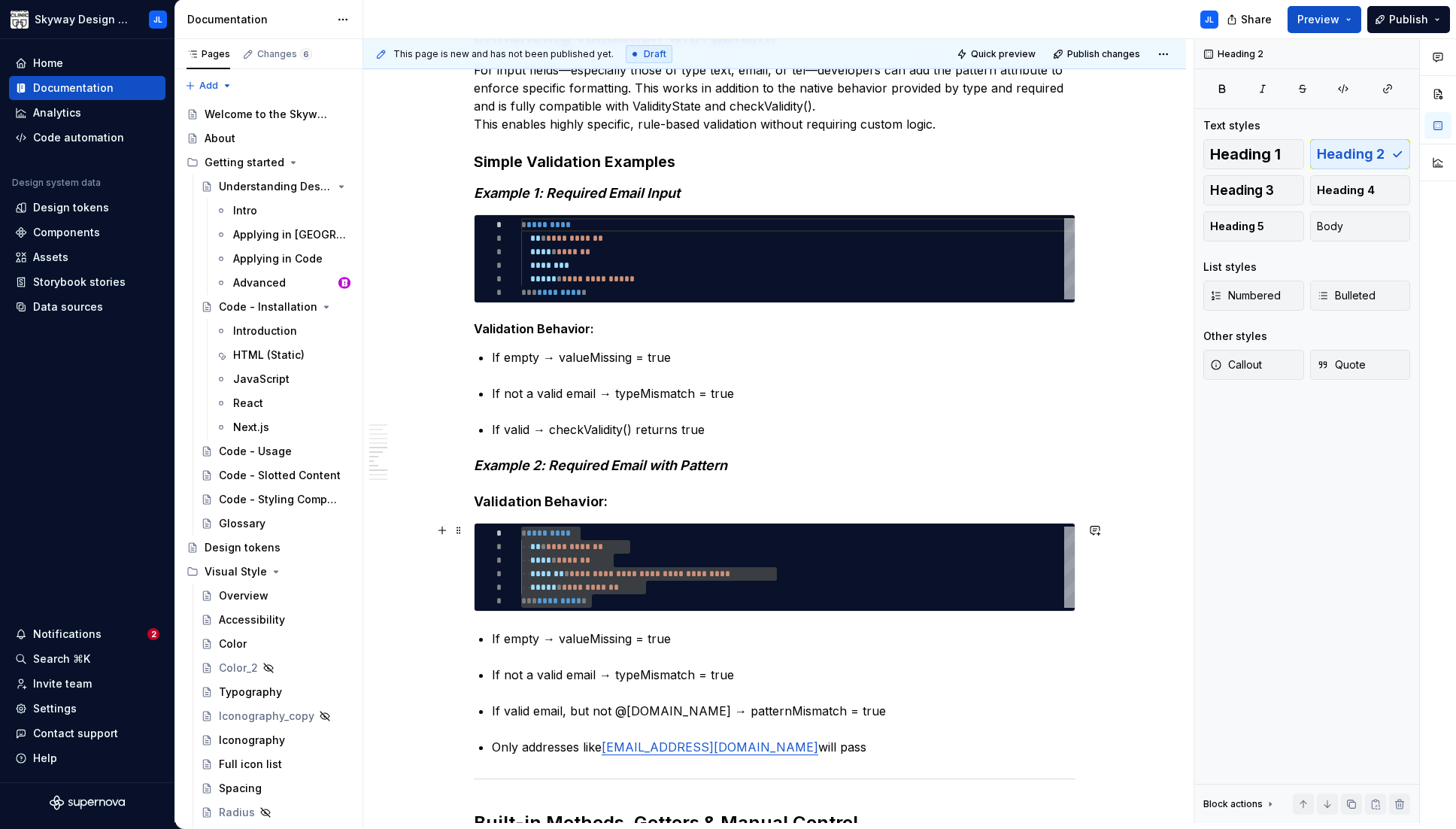
scroll to position [1823, 0]
click at [620, 465] on em "Example 2: Required Email with Pattern" at bounding box center [600, 465] width 253 height 16
click at [550, 502] on strong "Validation Behavior:" at bounding box center [540, 501] width 134 height 16
click at [544, 330] on strong "Validation Behavior:" at bounding box center [533, 328] width 120 height 15
click at [565, 495] on strong "Validation behavior:" at bounding box center [540, 501] width 133 height 16
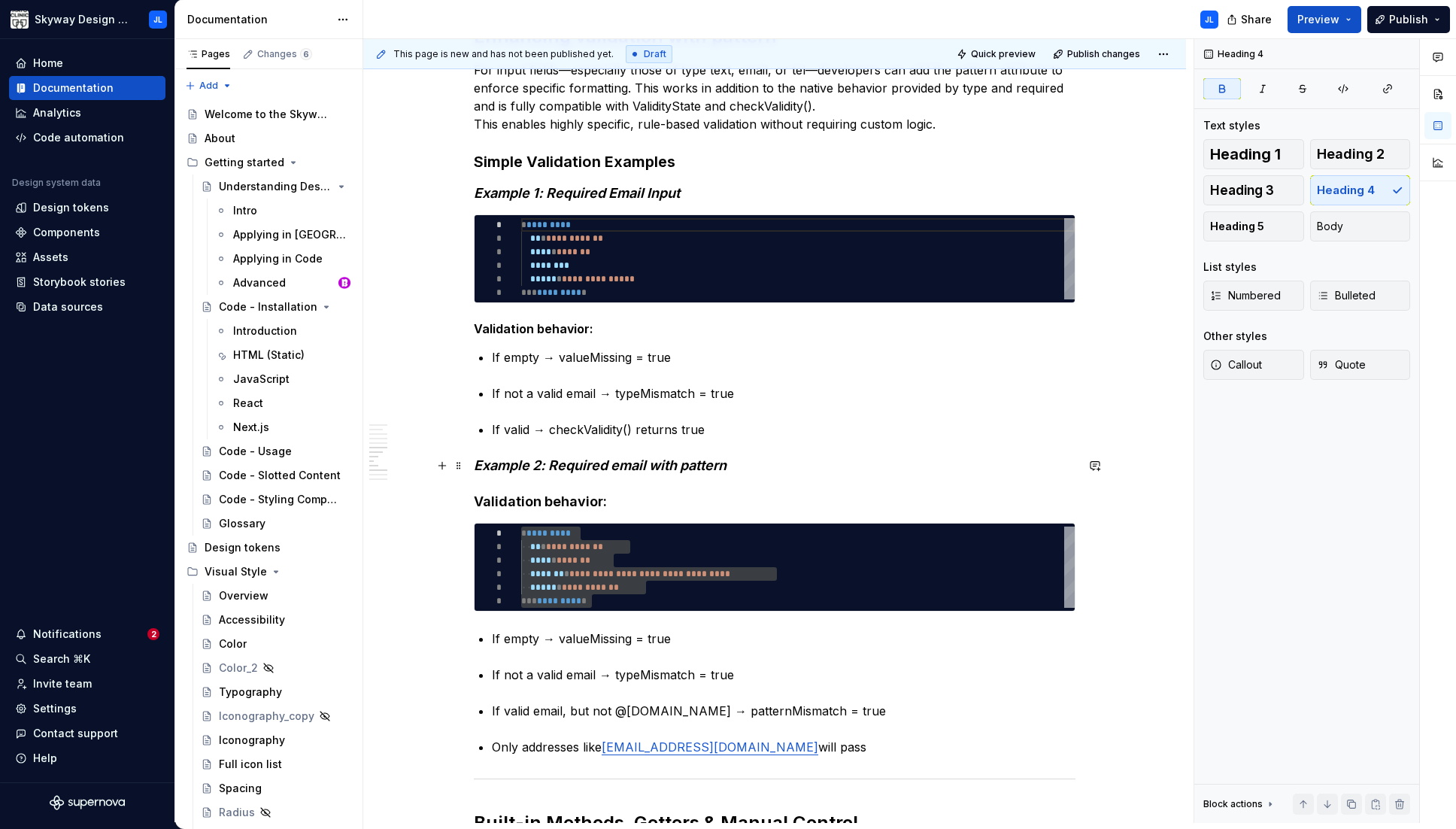
click at [497, 495] on strong "Validation behavior:" at bounding box center [540, 501] width 133 height 16
drag, startPoint x: 503, startPoint y: 463, endPoint x: 579, endPoint y: 460, distance: 76.1
click at [579, 460] on em "Example 2: Required email with pattern" at bounding box center [600, 465] width 252 height 16
click at [508, 505] on strong "Validation behavior:" at bounding box center [540, 501] width 133 height 16
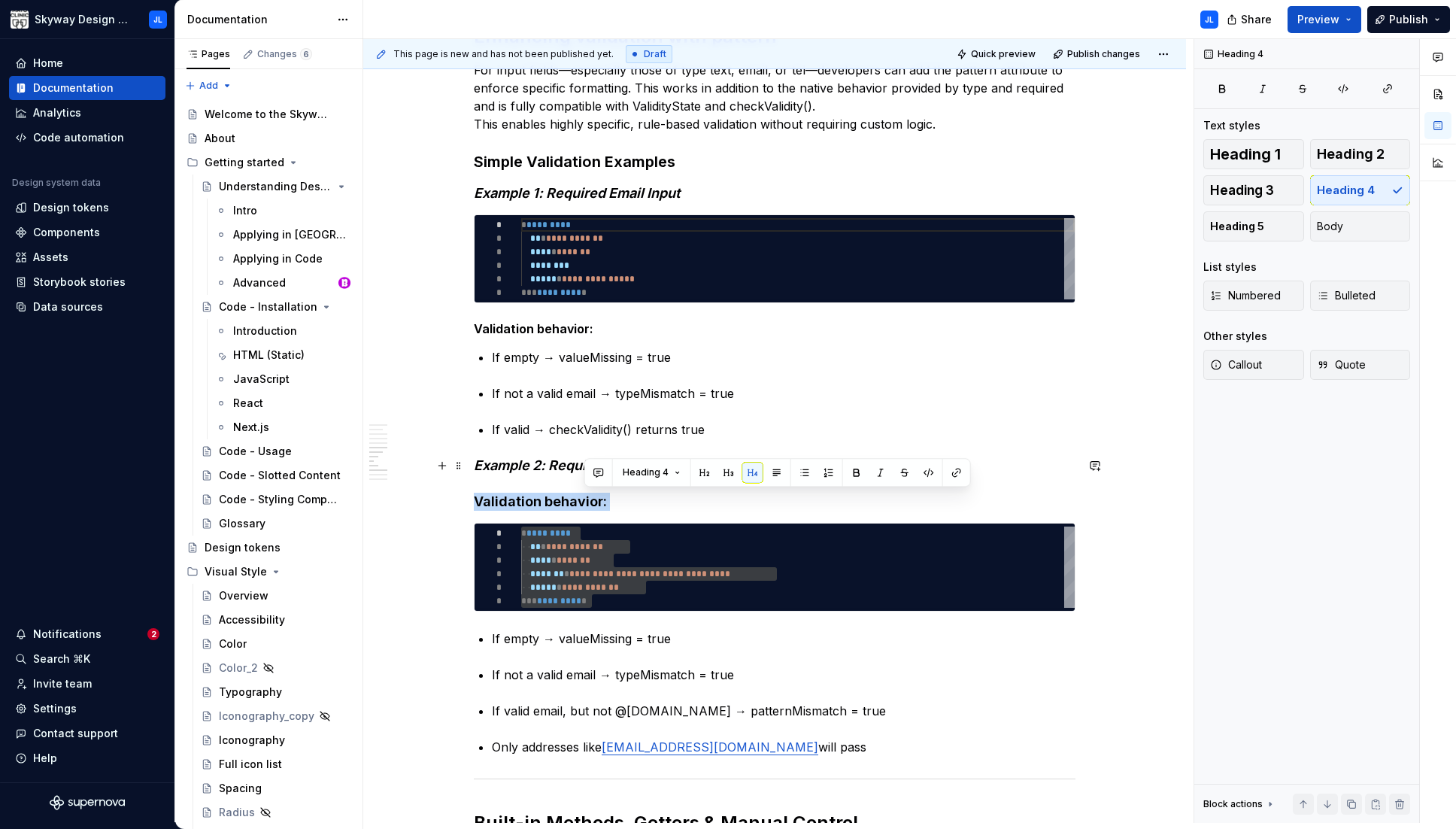
drag, startPoint x: 606, startPoint y: 500, endPoint x: 403, endPoint y: 503, distance: 203.0
click at [403, 503] on div "What are checkValidity() and ValidityState? Modern browsers provide built-in va…" at bounding box center [774, 244] width 823 height 3523
click at [959, 229] on span "Heading 5" at bounding box center [1236, 226] width 54 height 15
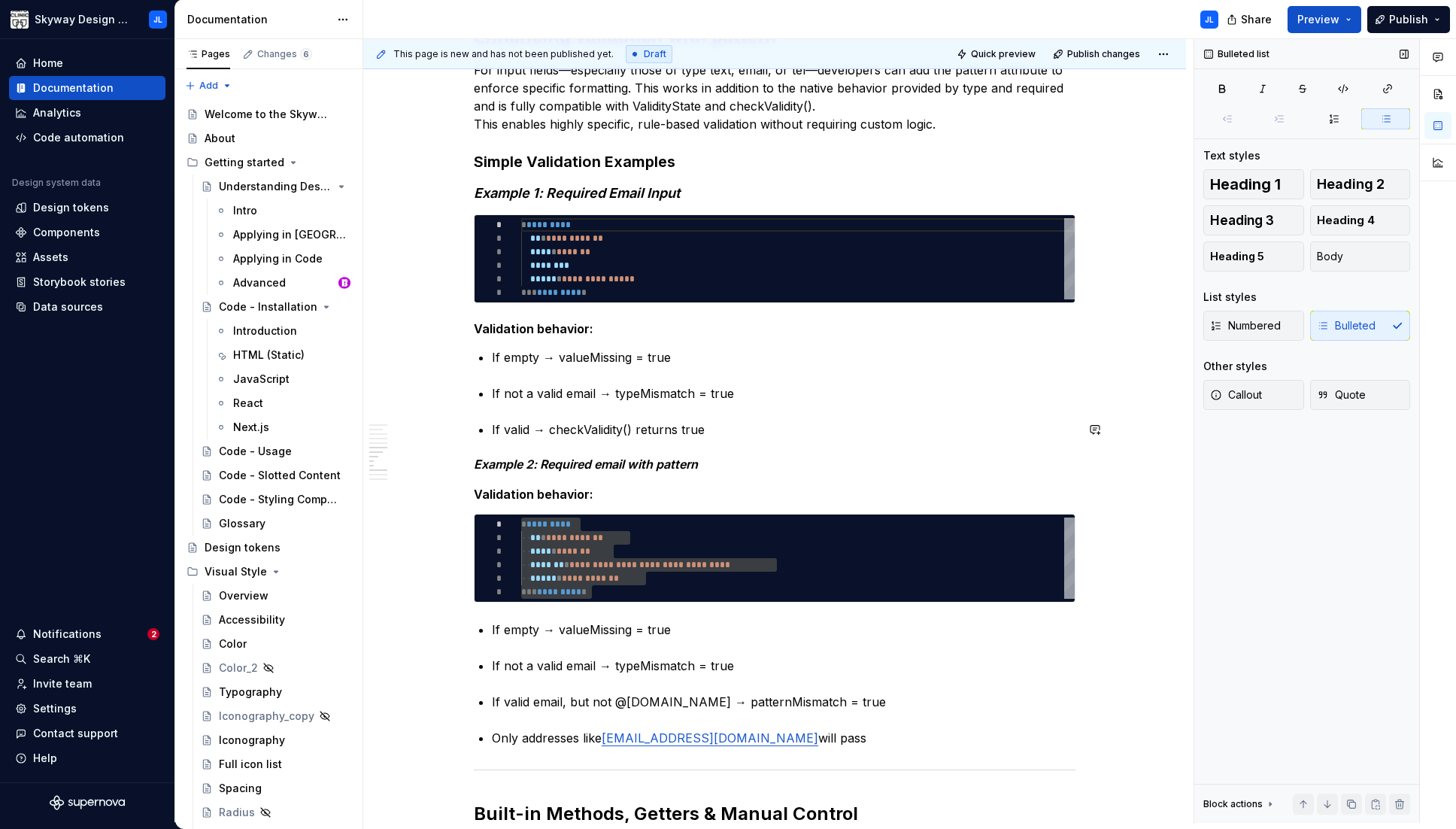
click at [673, 417] on div "What are checkValidity() and ValidityState? Modern browsers provide built-in va…" at bounding box center [774, 122] width 602 height 3211
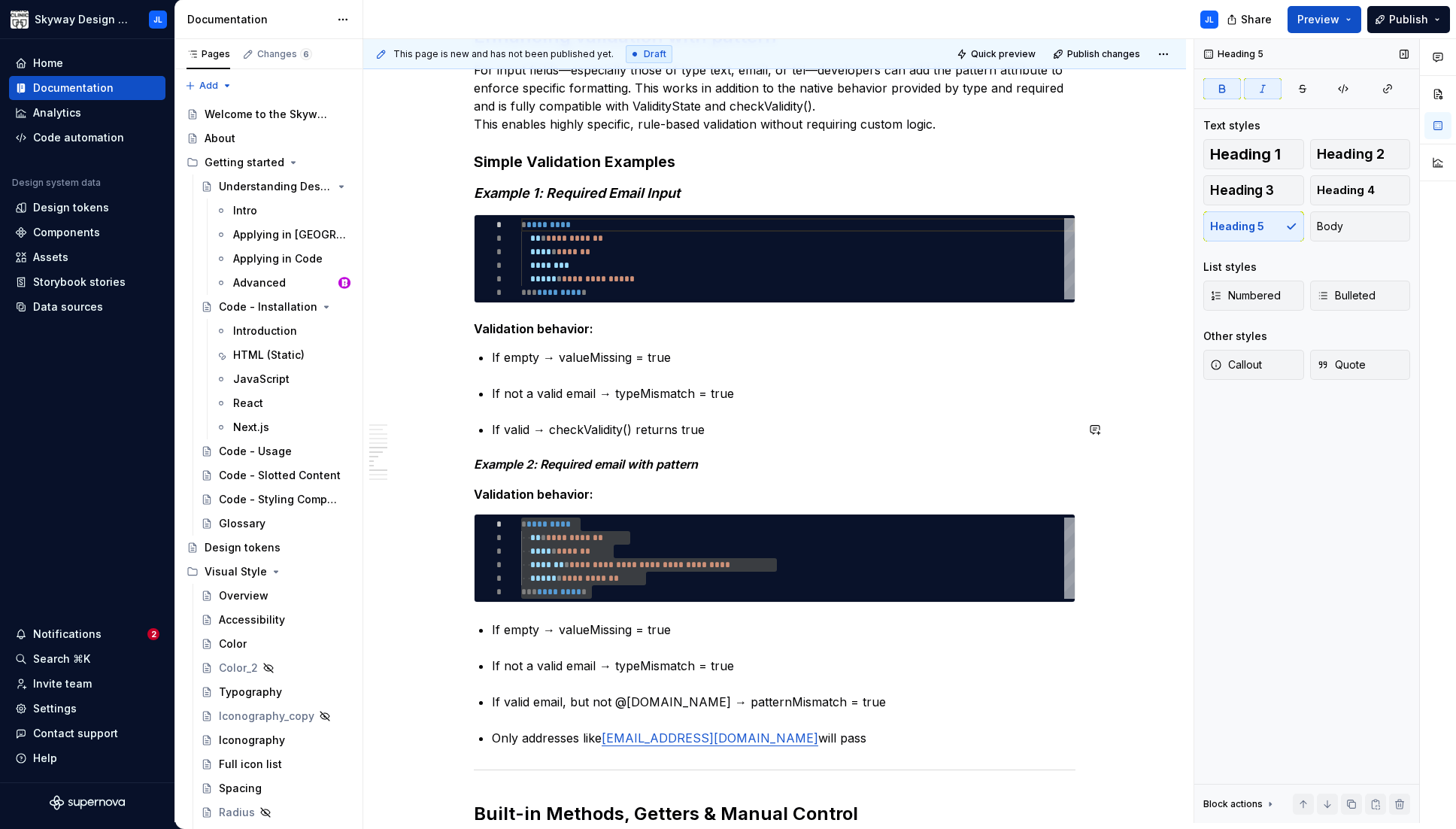
drag, startPoint x: 631, startPoint y: 452, endPoint x: 635, endPoint y: 461, distance: 9.8
click at [631, 452] on div "What are checkValidity() and ValidityState? Modern browsers provide built-in va…" at bounding box center [774, 122] width 602 height 3211
click at [629, 460] on em "Example 2: Required email with pattern" at bounding box center [585, 463] width 224 height 15
click at [712, 461] on h5 "Example 2: Required email with pattern Validation behavior:" at bounding box center [774, 479] width 602 height 45
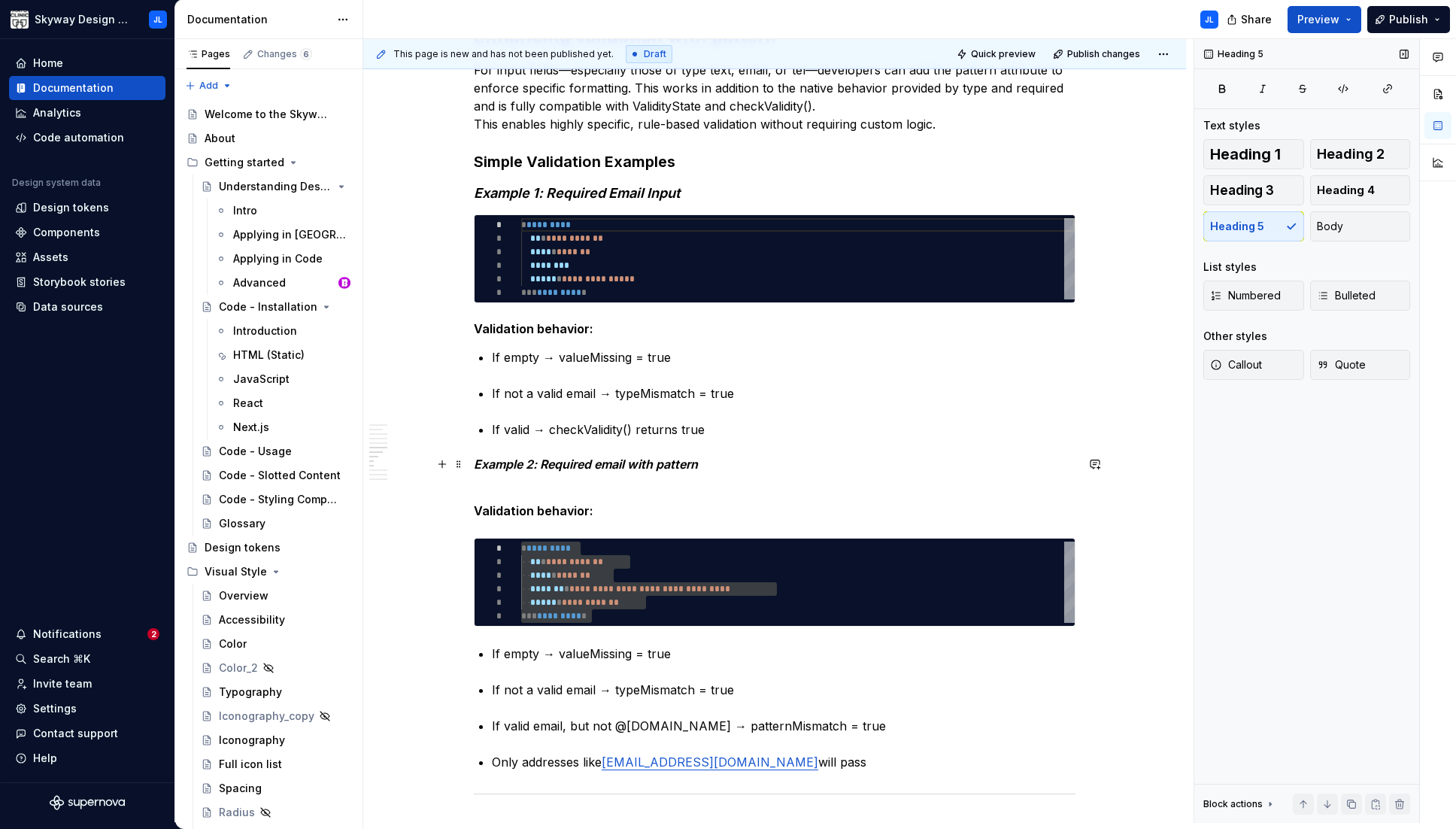
click at [543, 464] on em "Example 2: Required email with pattern" at bounding box center [585, 463] width 224 height 15
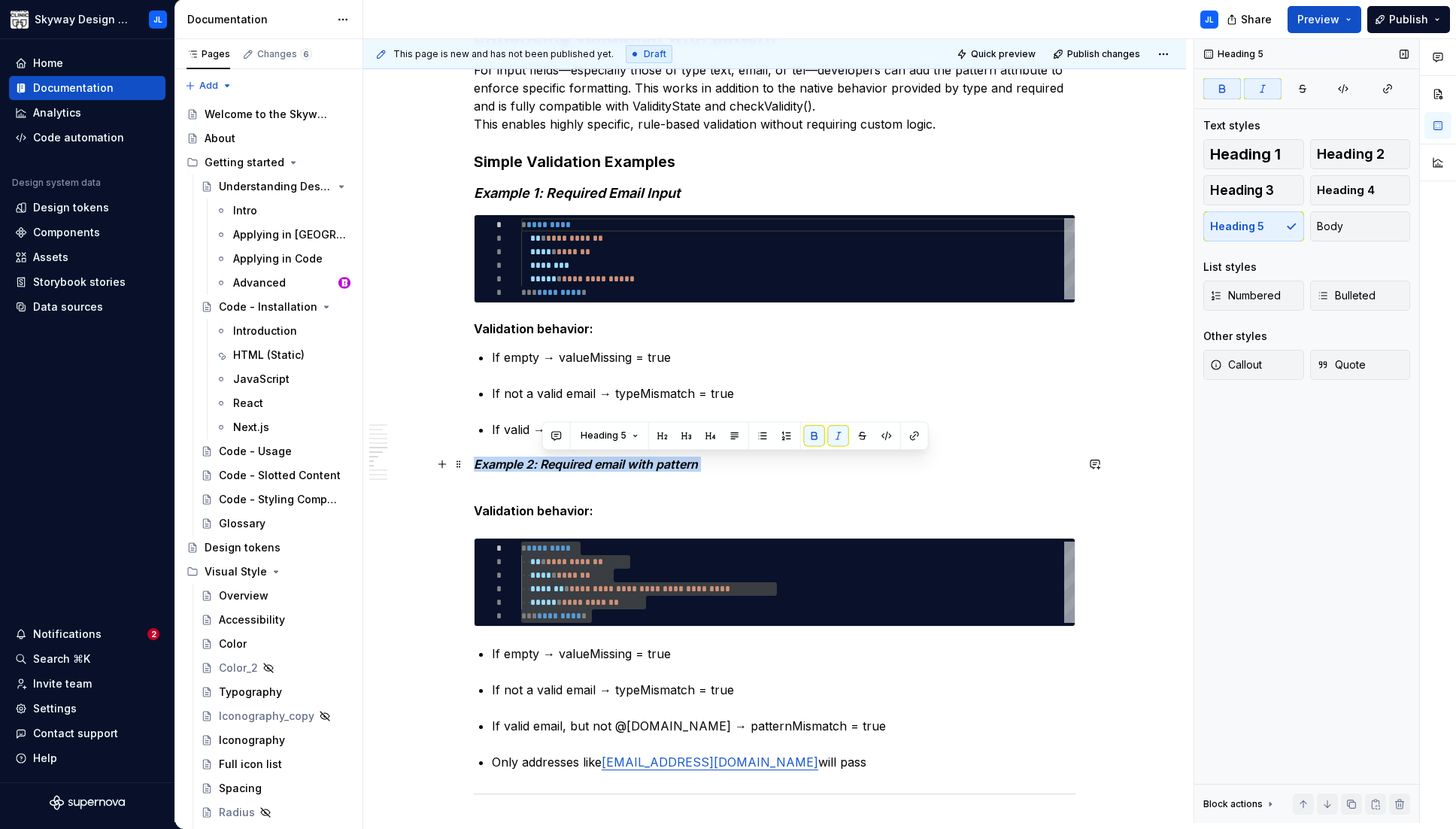
click at [543, 464] on em "Example 2: Required email with pattern" at bounding box center [585, 463] width 224 height 15
click at [634, 462] on em "Example 2: Required email with pattern" at bounding box center [585, 463] width 224 height 15
drag, startPoint x: 654, startPoint y: 464, endPoint x: 425, endPoint y: 466, distance: 229.0
click at [425, 466] on div "What are checkValidity() and ValidityState? Modern browsers provide built-in va…" at bounding box center [774, 251] width 823 height 3538
drag, startPoint x: 1340, startPoint y: 193, endPoint x: 1330, endPoint y: 197, distance: 10.8
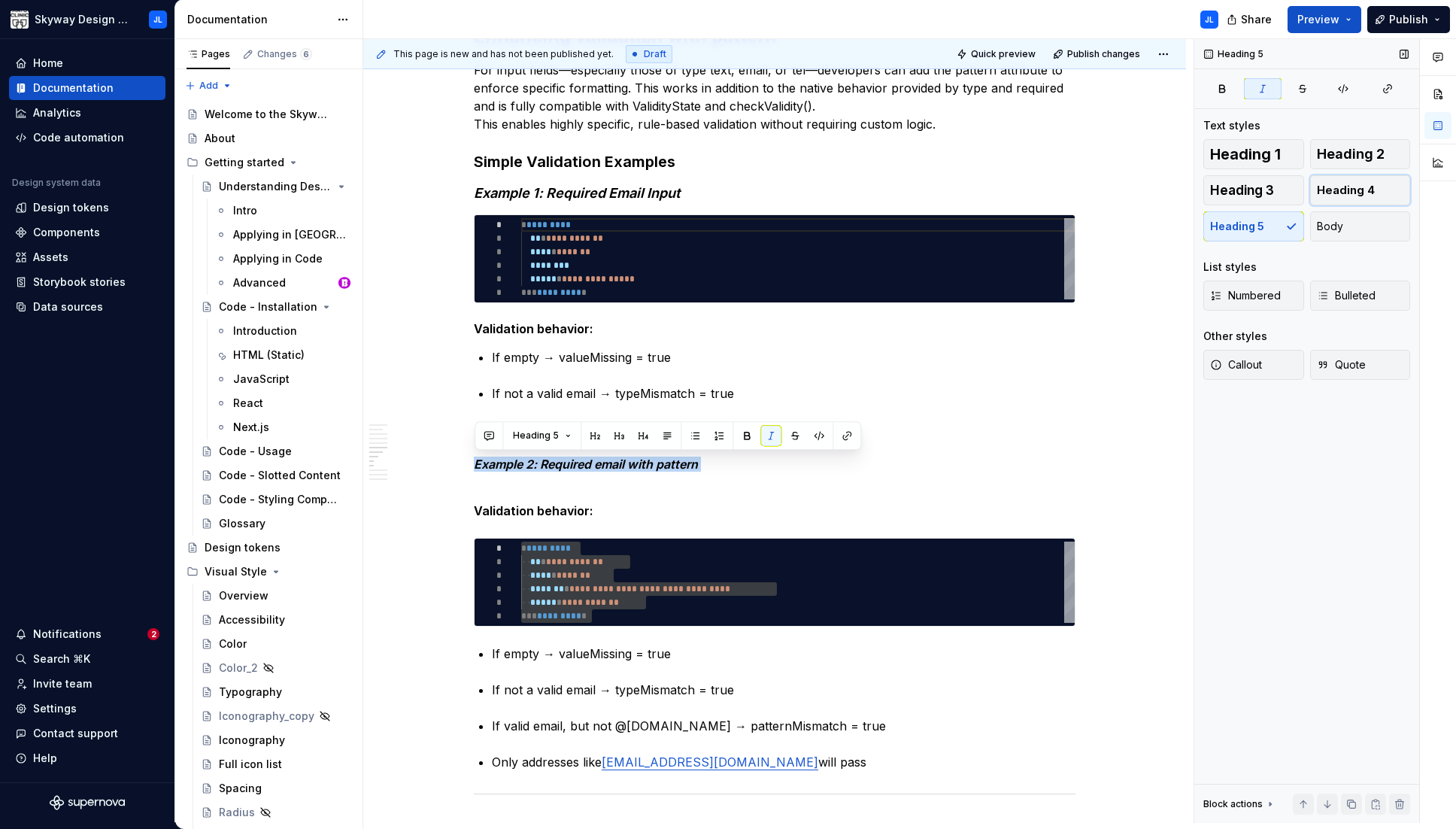
click at [959, 193] on span "Heading 4" at bounding box center [1344, 190] width 58 height 15
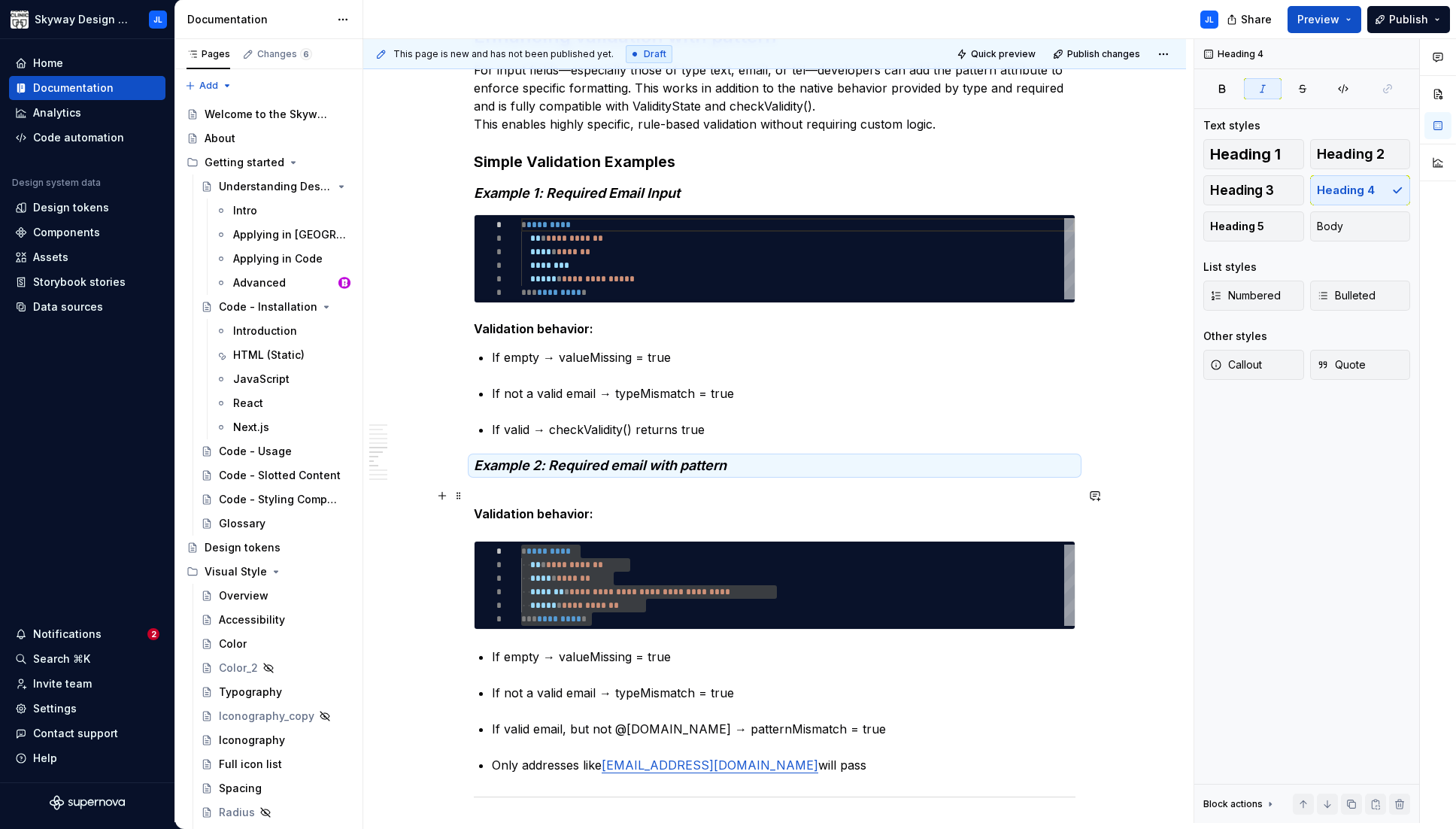
click at [505, 495] on p "Validation behavior:" at bounding box center [774, 504] width 602 height 36
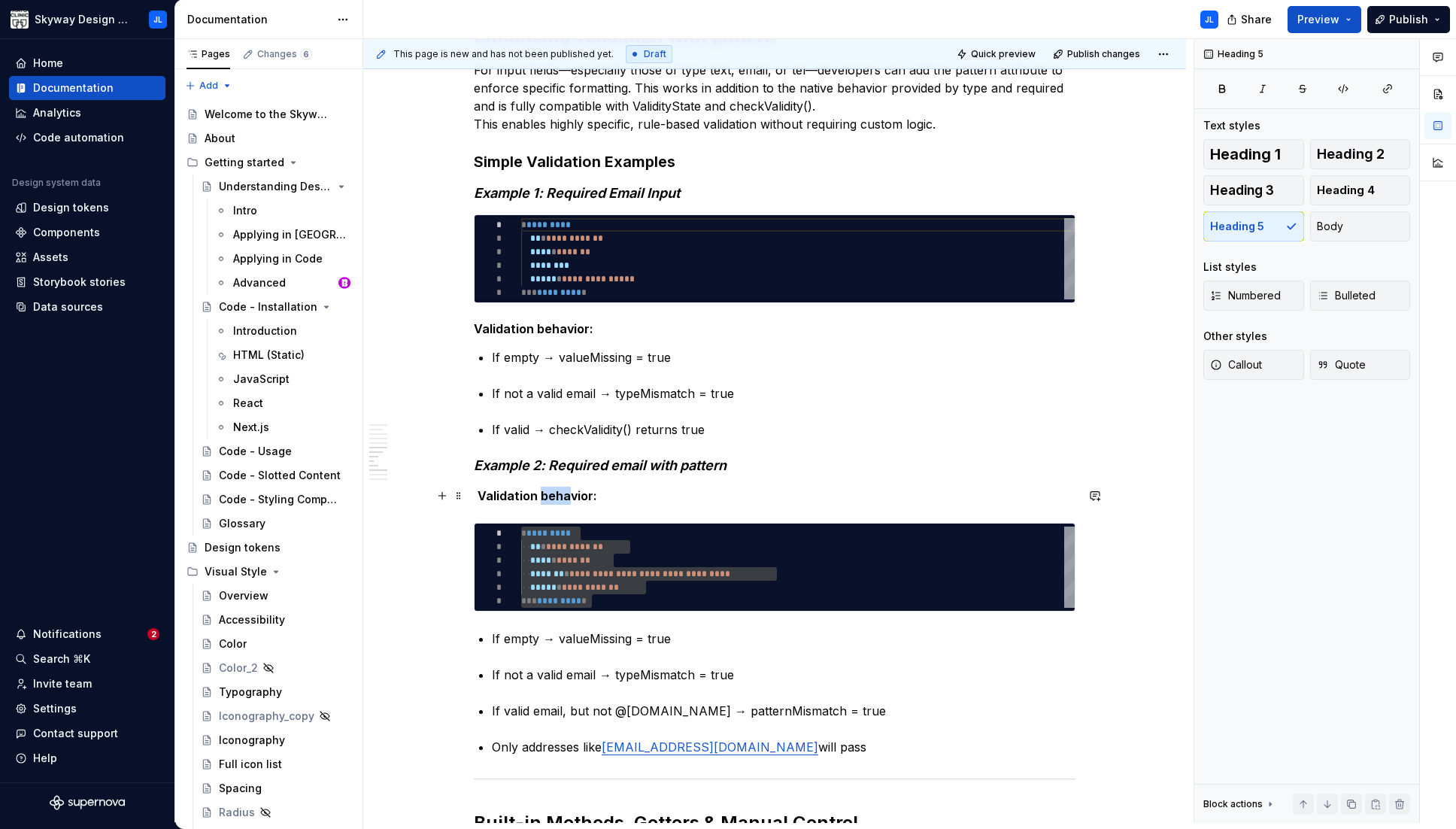
drag, startPoint x: 569, startPoint y: 495, endPoint x: 538, endPoint y: 495, distance: 31.0
click at [538, 495] on strong "Validation behavior:" at bounding box center [537, 495] width 119 height 15
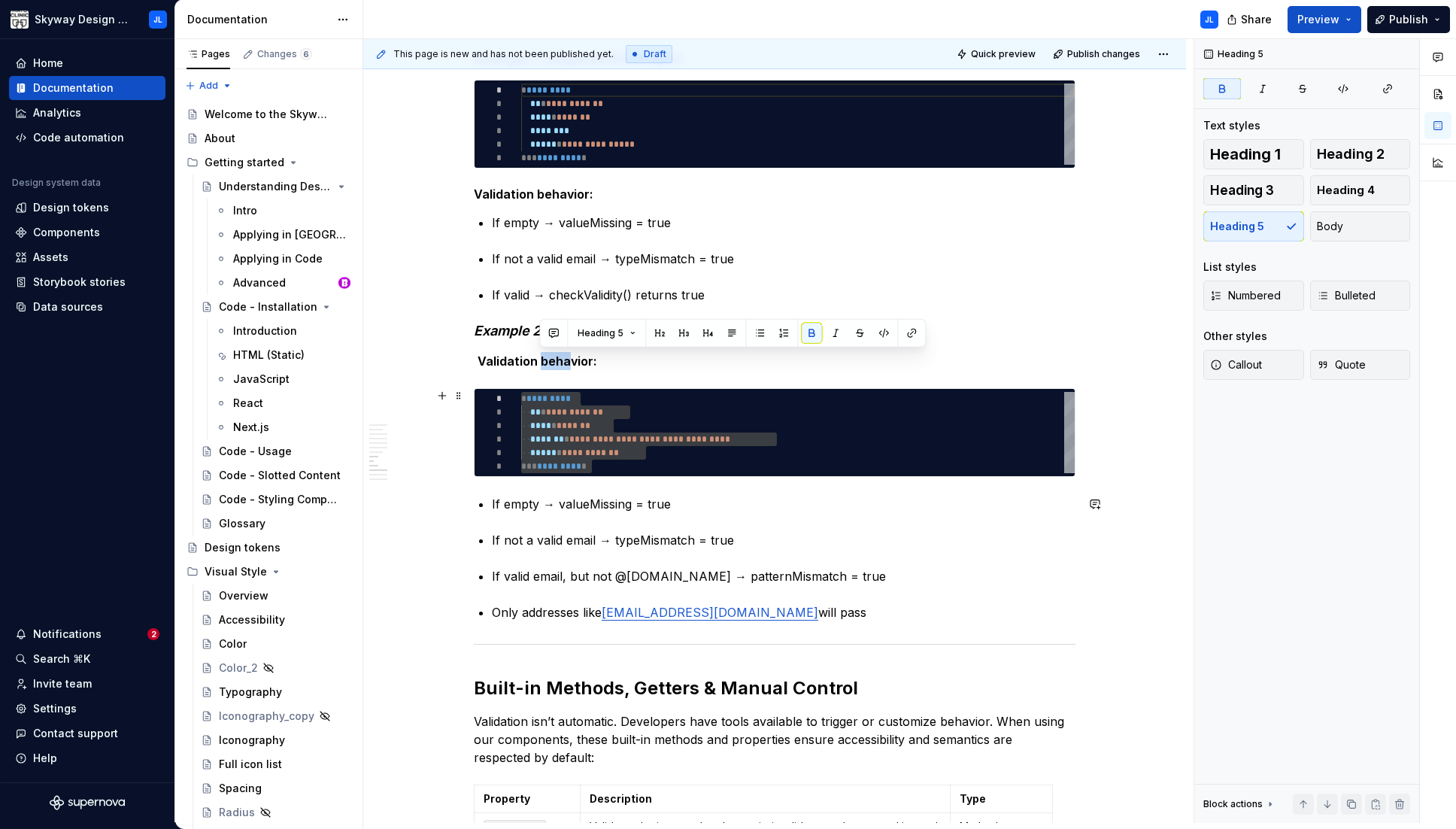
scroll to position [1957, 0]
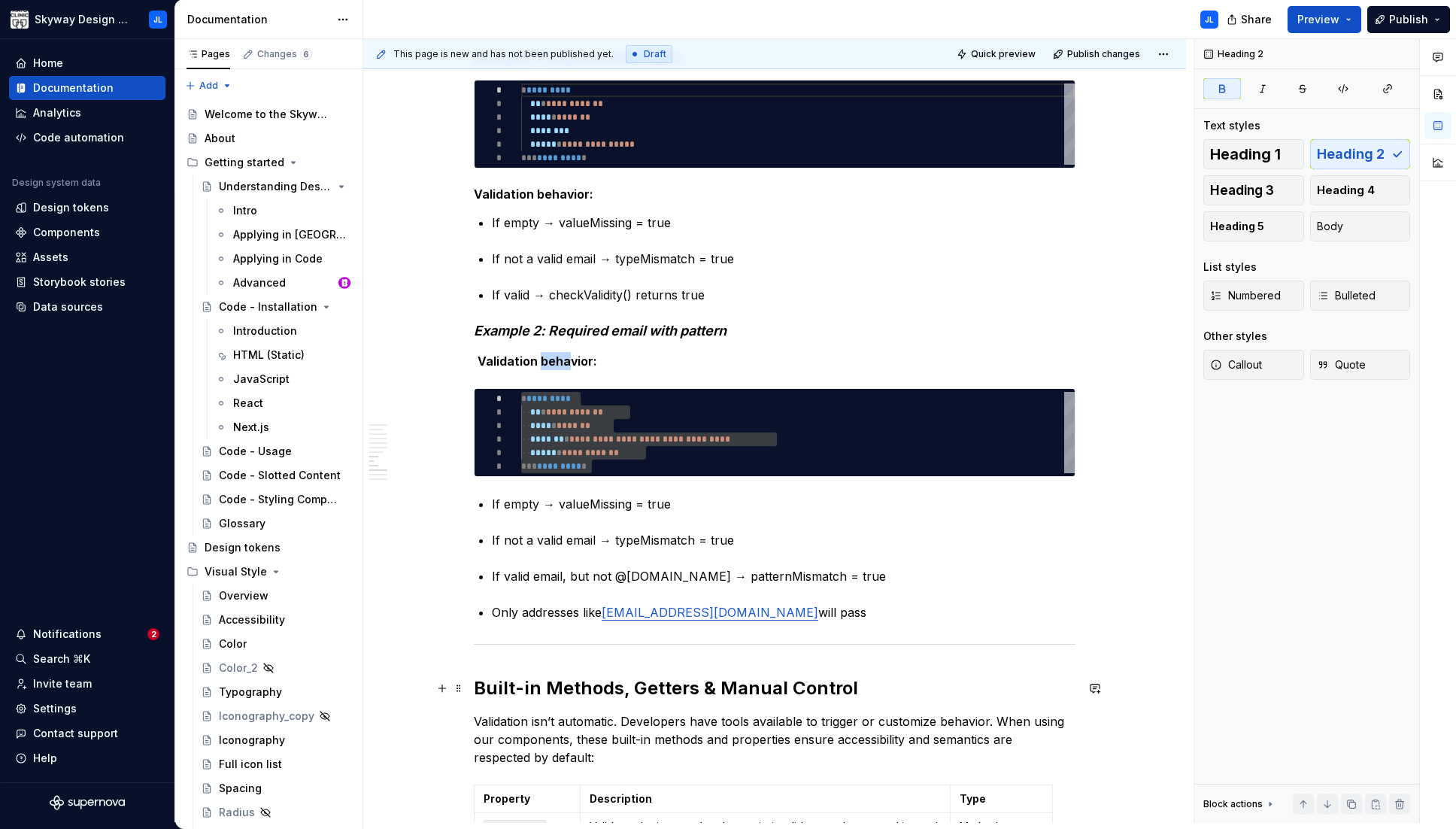
click at [554, 690] on strong "Built-in Methods, Getters & Manual Control" at bounding box center [665, 688] width 385 height 22
click at [727, 690] on strong "Built-in methods, getters & Manual Control" at bounding box center [664, 688] width 382 height 22
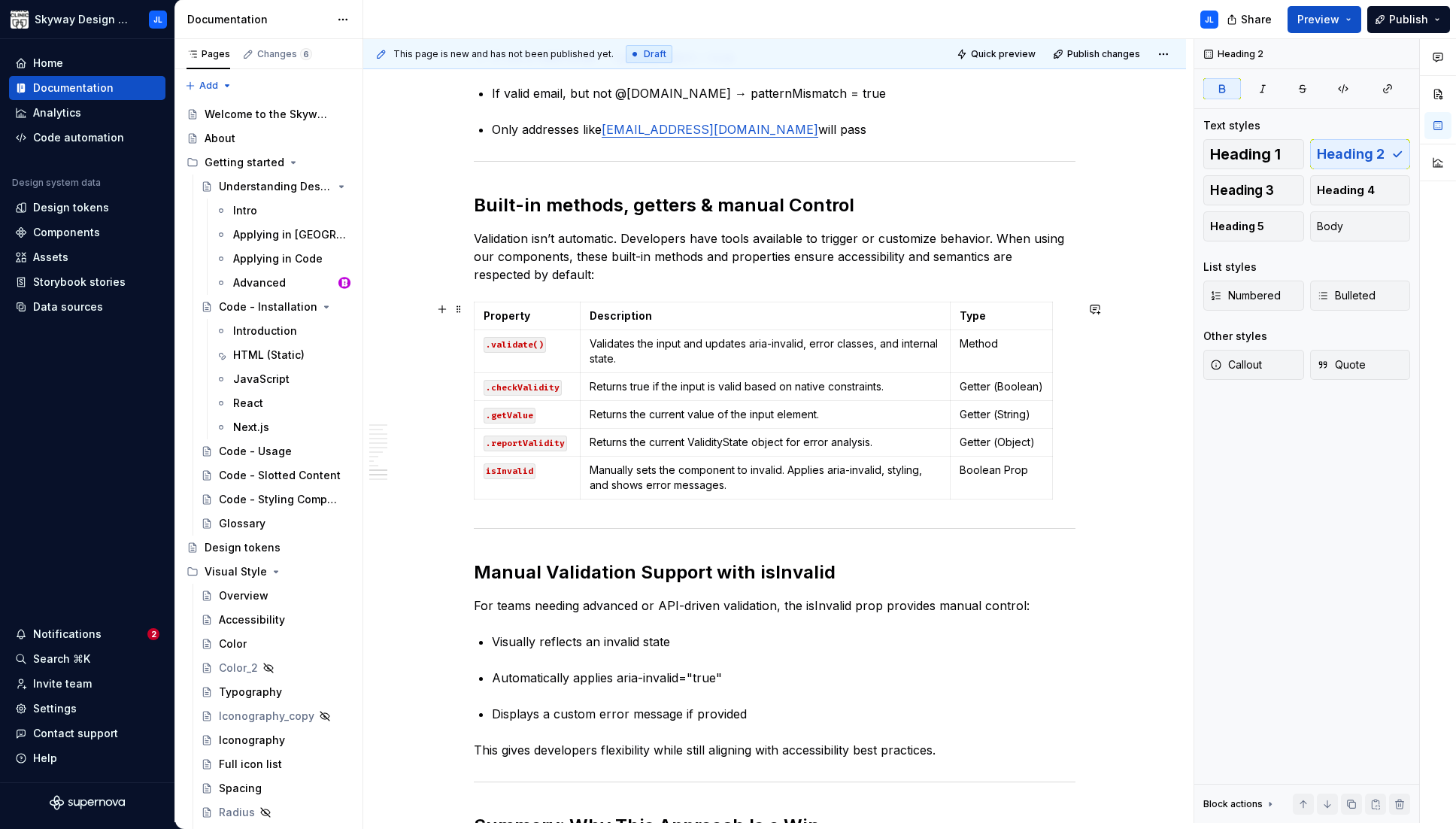
scroll to position [2448, 0]
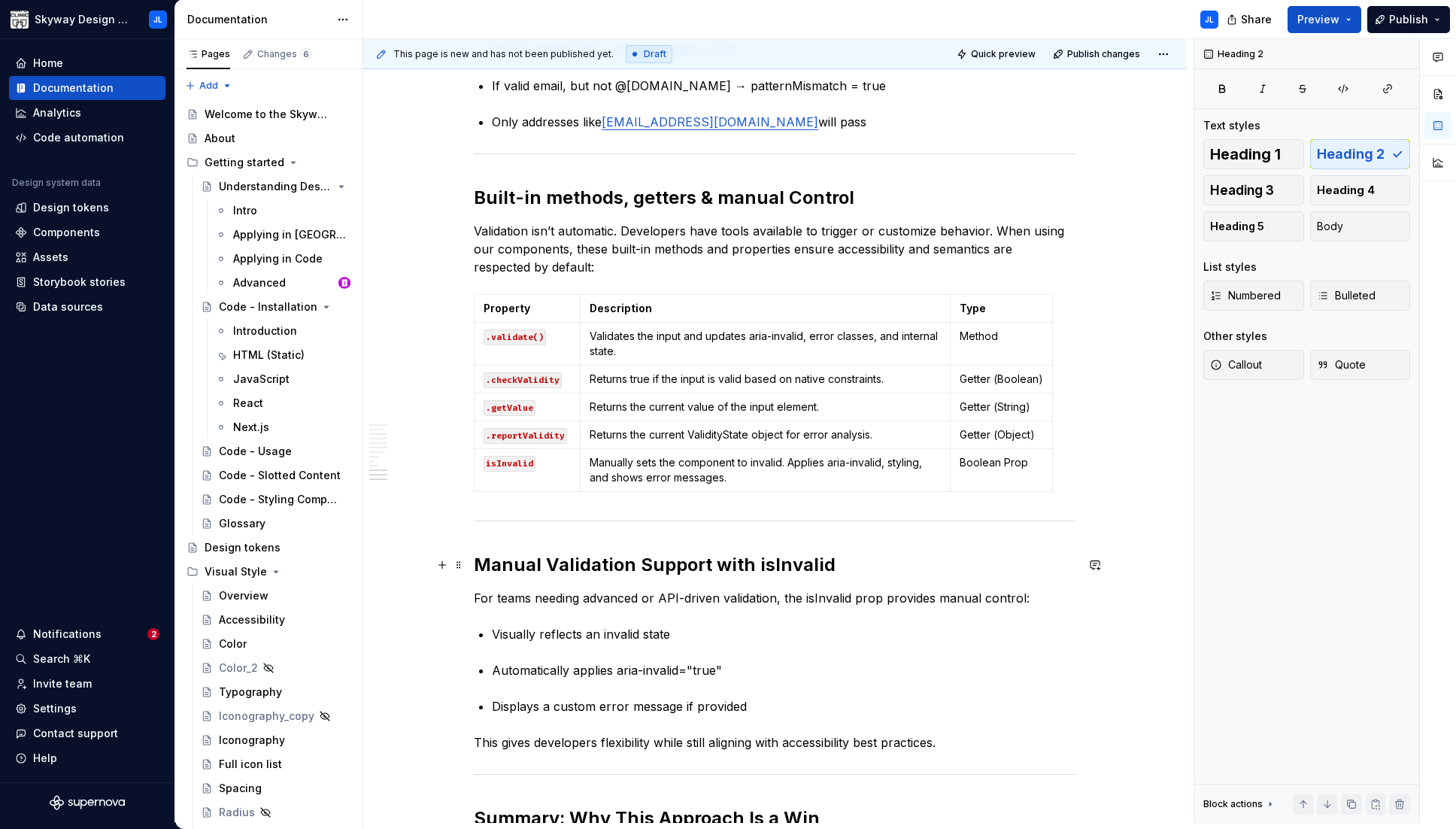
click at [552, 564] on h2 "Manual Validation Support with isInvalid" at bounding box center [774, 565] width 602 height 24
click at [646, 567] on h2 "Manual validation Support with isInvalid" at bounding box center [774, 565] width 602 height 24
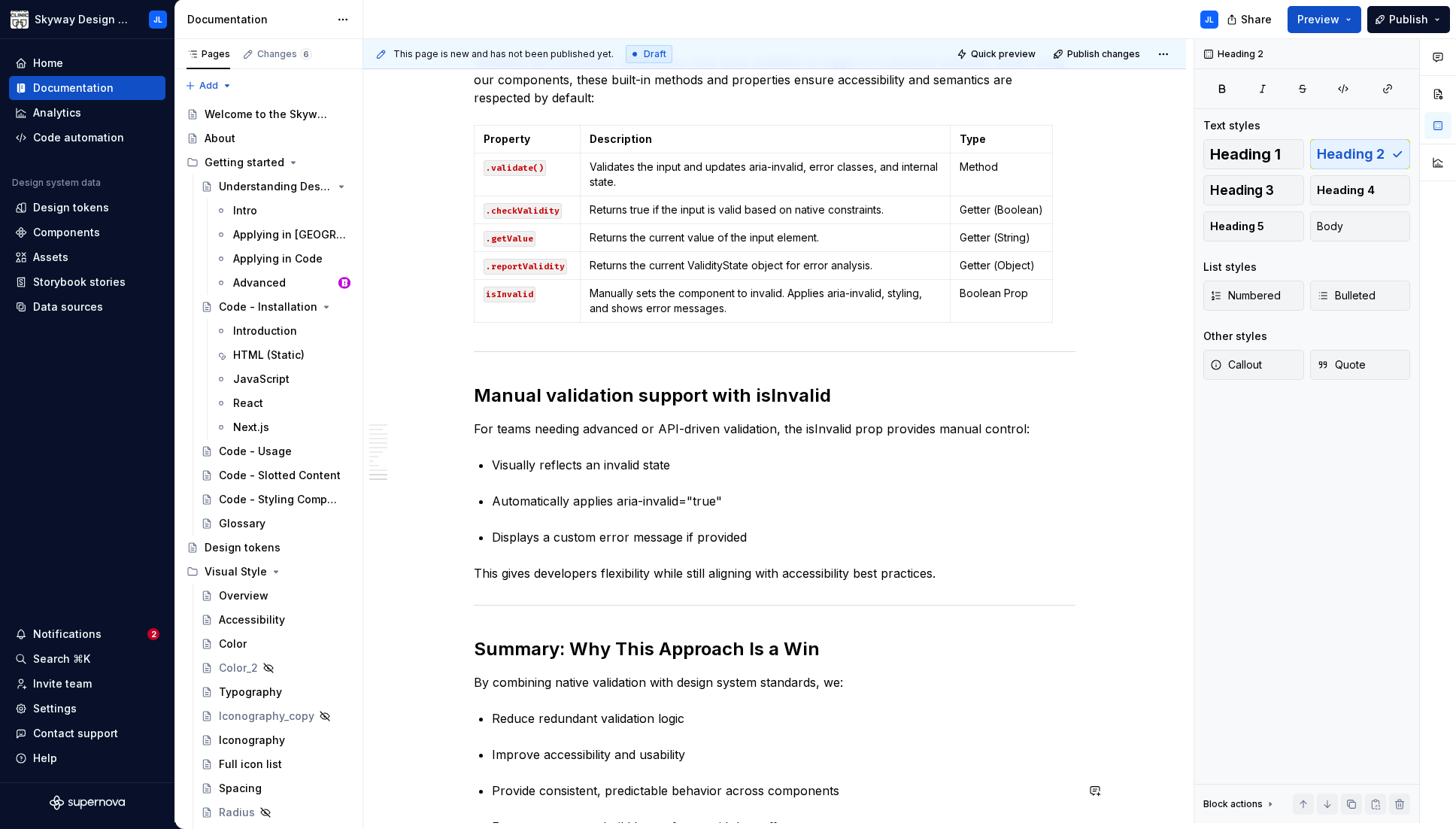
scroll to position [2787, 0]
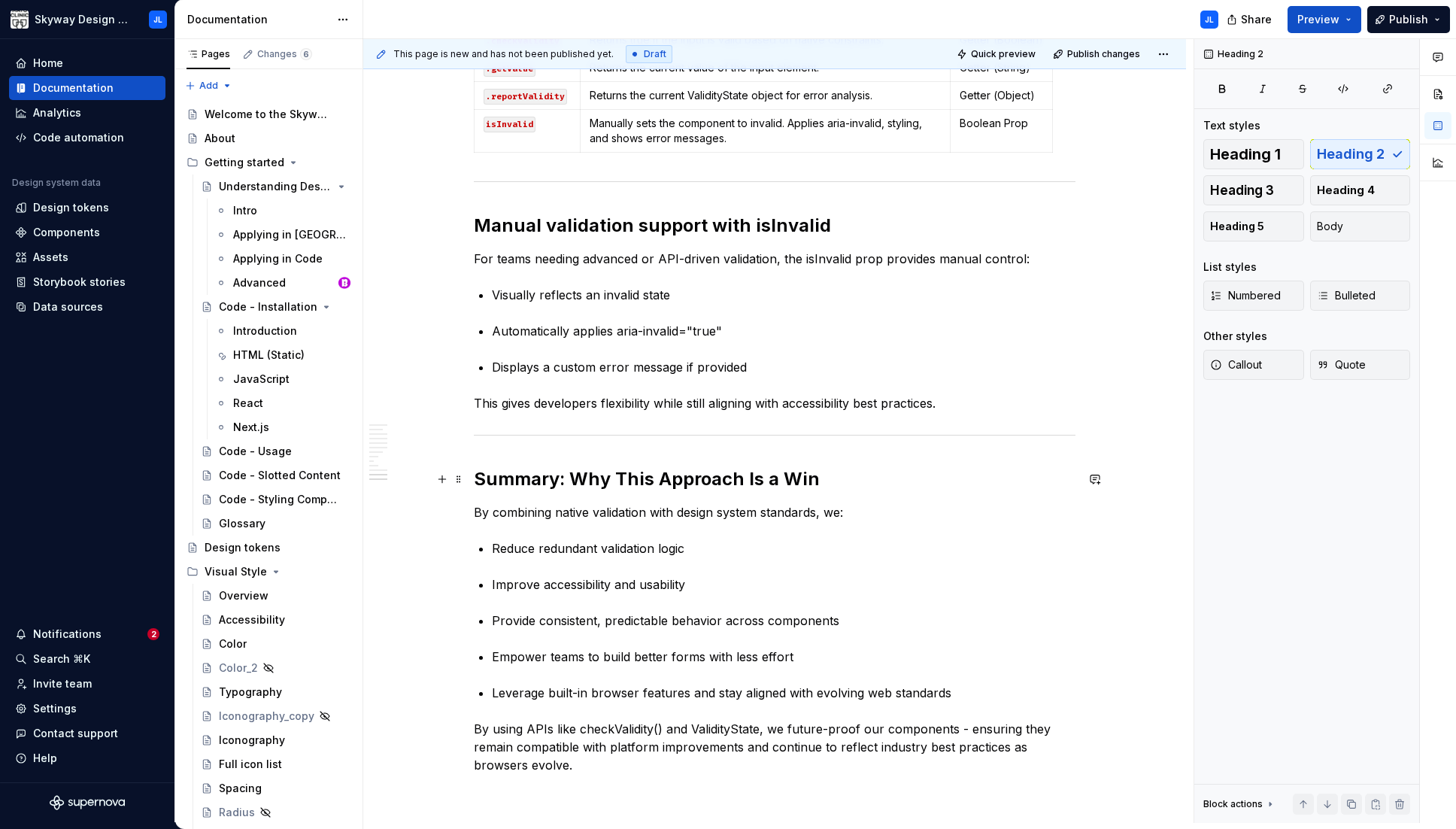
click at [584, 478] on h2 "Summary: Why This Approach Is a Win" at bounding box center [774, 479] width 602 height 24
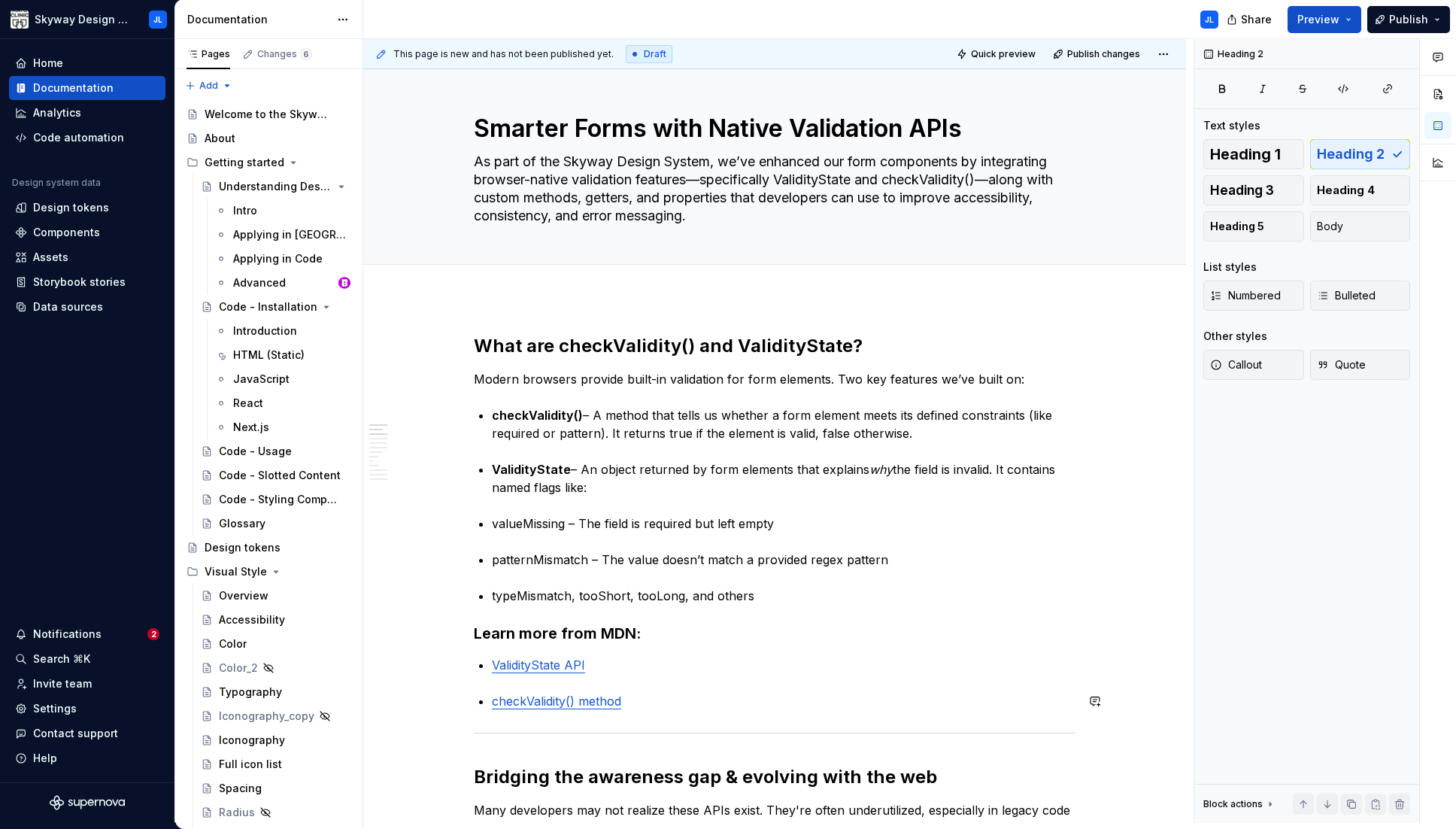
scroll to position [0, 0]
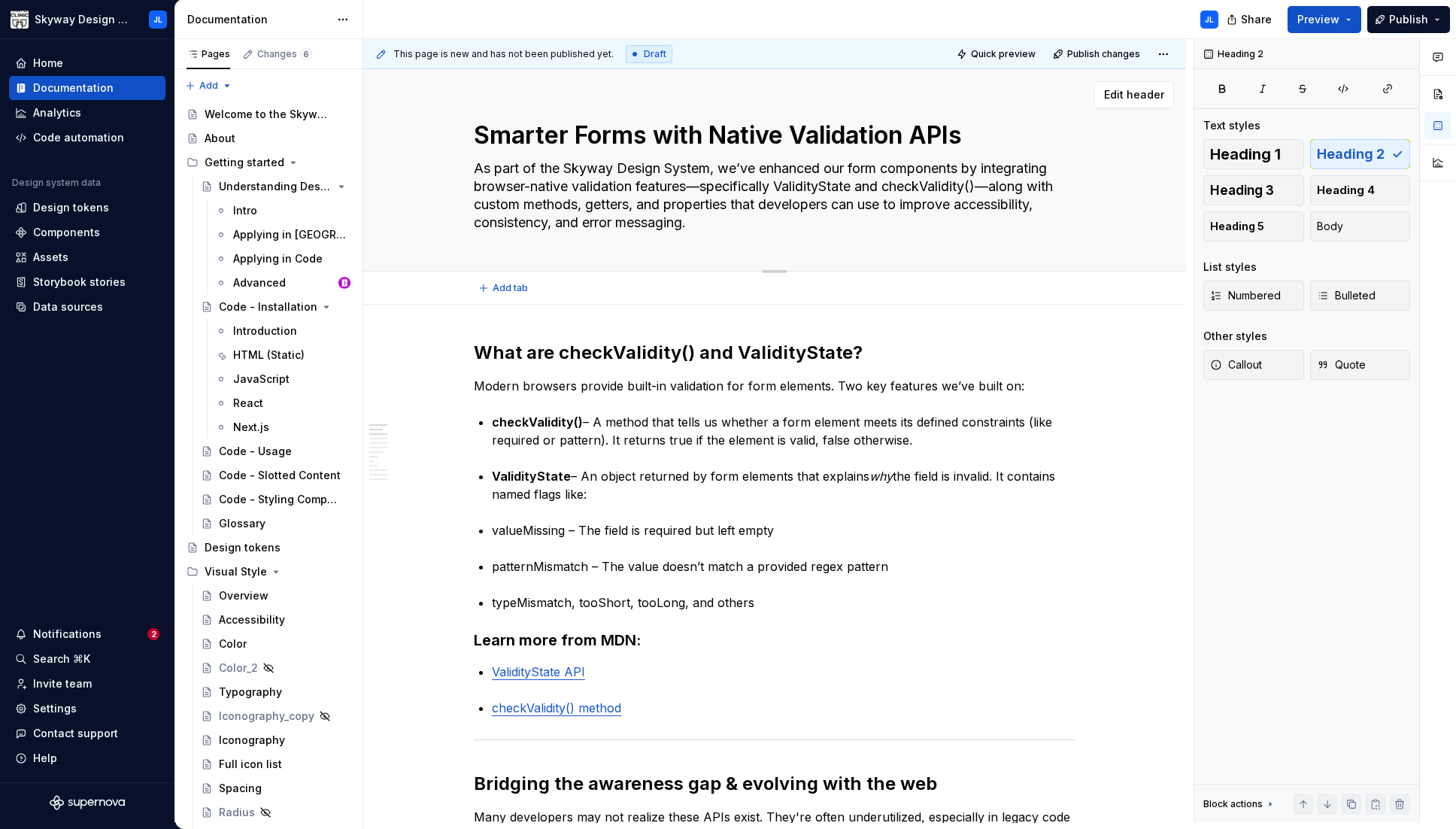
click at [705, 187] on textarea "As part of the Skyway Design System, we’ve enhanced our form components by inte…" at bounding box center [771, 196] width 602 height 78
click at [704, 191] on textarea "As part of the Skyway Design System, we’ve enhanced our form components by inte…" at bounding box center [771, 196] width 602 height 78
type textarea "*"
type textarea "As part of the Skyway Design System, we’ve enhanced our form components by inte…"
type textarea "*"
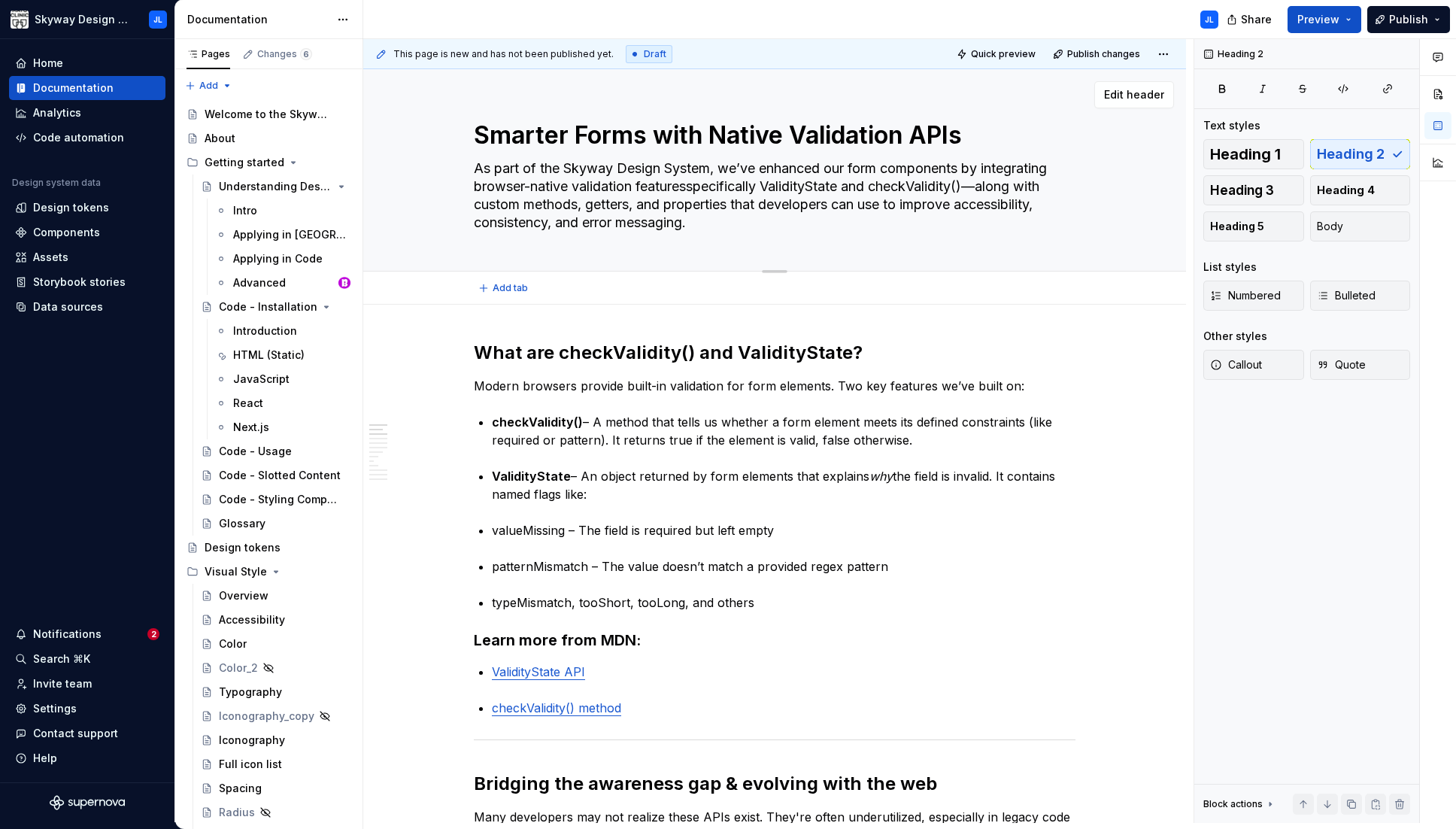
type textarea "As part of the Skyway Design System, we’ve enhanced our form components by inte…"
type textarea "*"
type textarea "As part of the Skyway Design System, we’ve enhanced our form components by inte…"
type textarea "*"
type textarea "As part of the Skyway Design System, we’ve enhanced our form components by inte…"
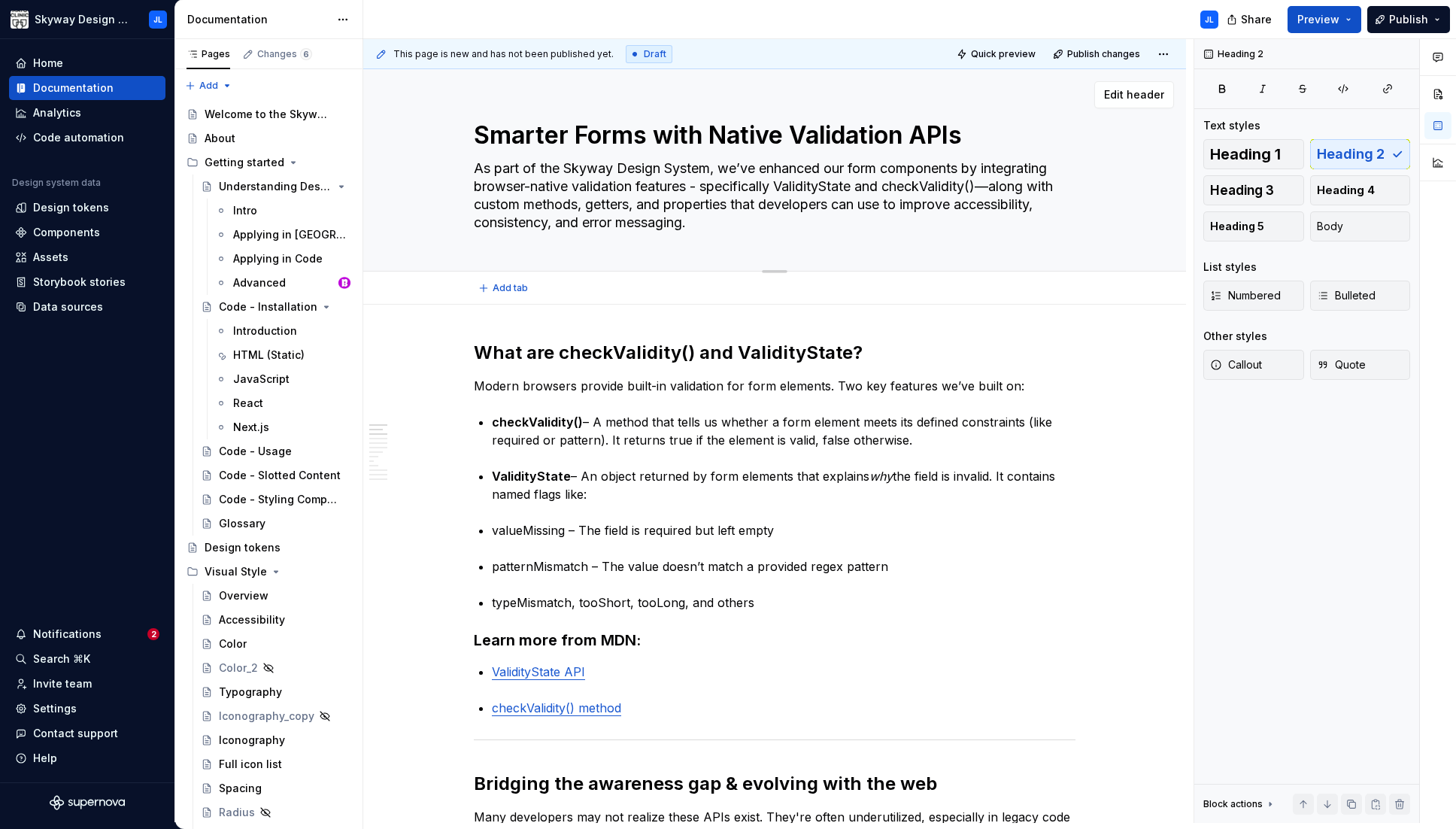
click at [959, 189] on textarea "As part of the Skyway Design System, we’ve enhanced our form components by inte…" at bounding box center [771, 196] width 602 height 78
type textarea "*"
type textarea "As part of the Skyway Design System, we’ve enhanced our form components by inte…"
type textarea "*"
type textarea "As part of the Skyway Design System, we’ve enhanced our form components by inte…"
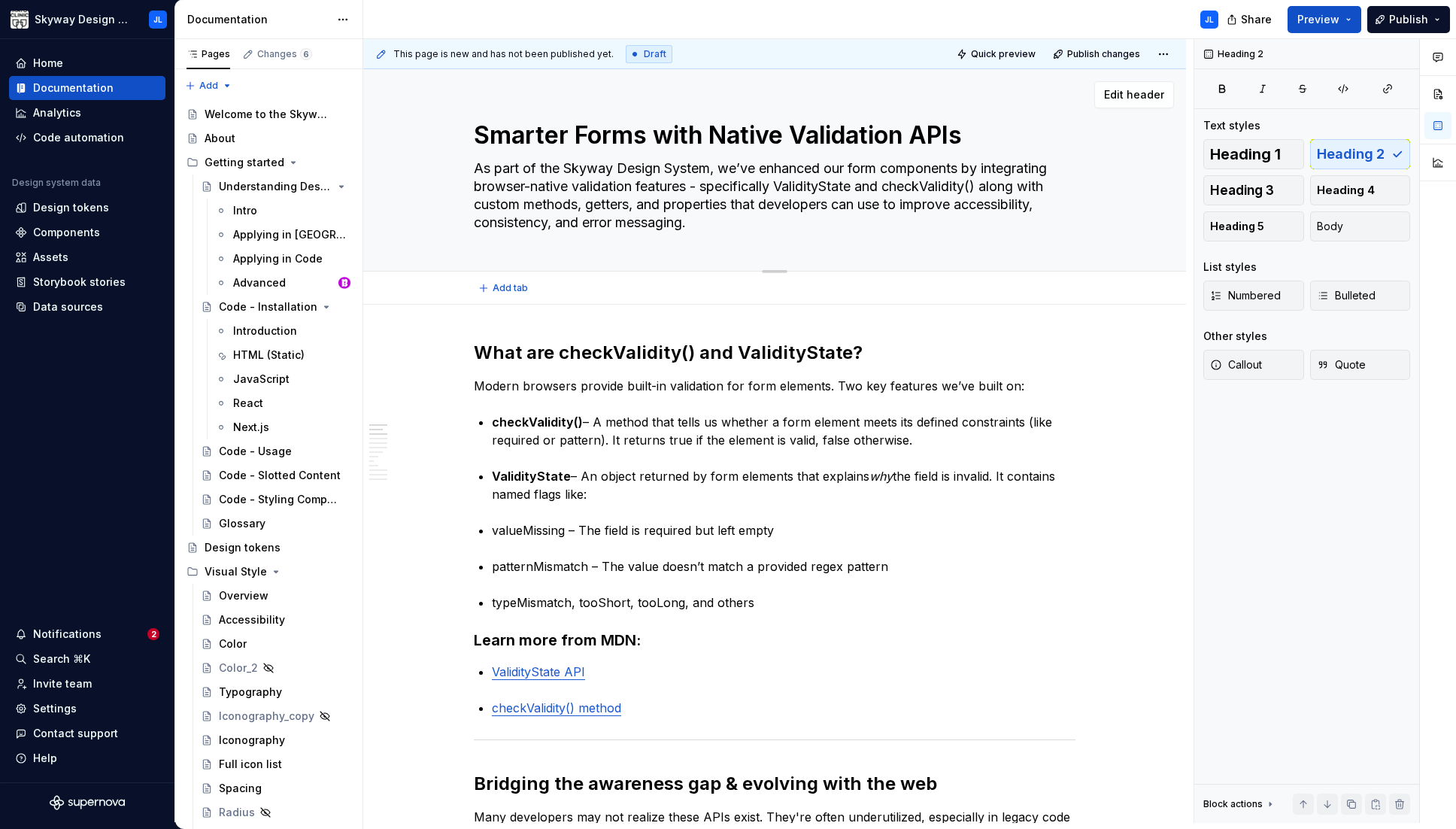
type textarea "*"
type textarea "As part of the Skyway Design System, we’ve enhanced our form components by inte…"
type textarea "*"
type textarea "As part of the Skyway Design System, we’ve enhanced our form components by inte…"
type textarea "*"
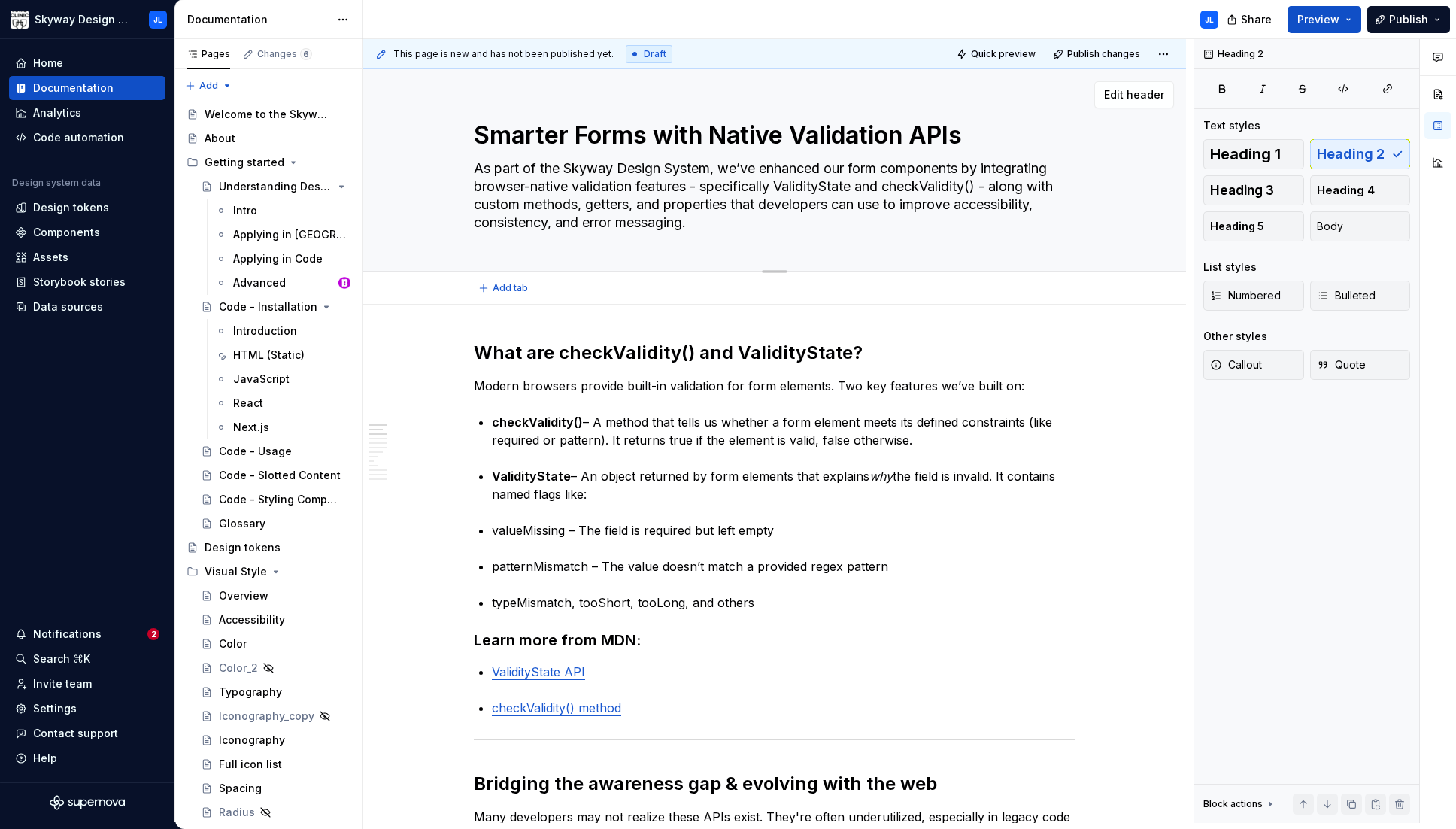
drag, startPoint x: 785, startPoint y: 187, endPoint x: 863, endPoint y: 186, distance: 78.0
click at [863, 186] on textarea "As part of the Skyway Design System, we’ve enhanced our form components by inte…" at bounding box center [771, 196] width 602 height 78
type textarea "As part of the Skyway Design System, we’ve enhanced our form components by inte…"
click at [959, 92] on span "Edit header" at bounding box center [1133, 94] width 60 height 15
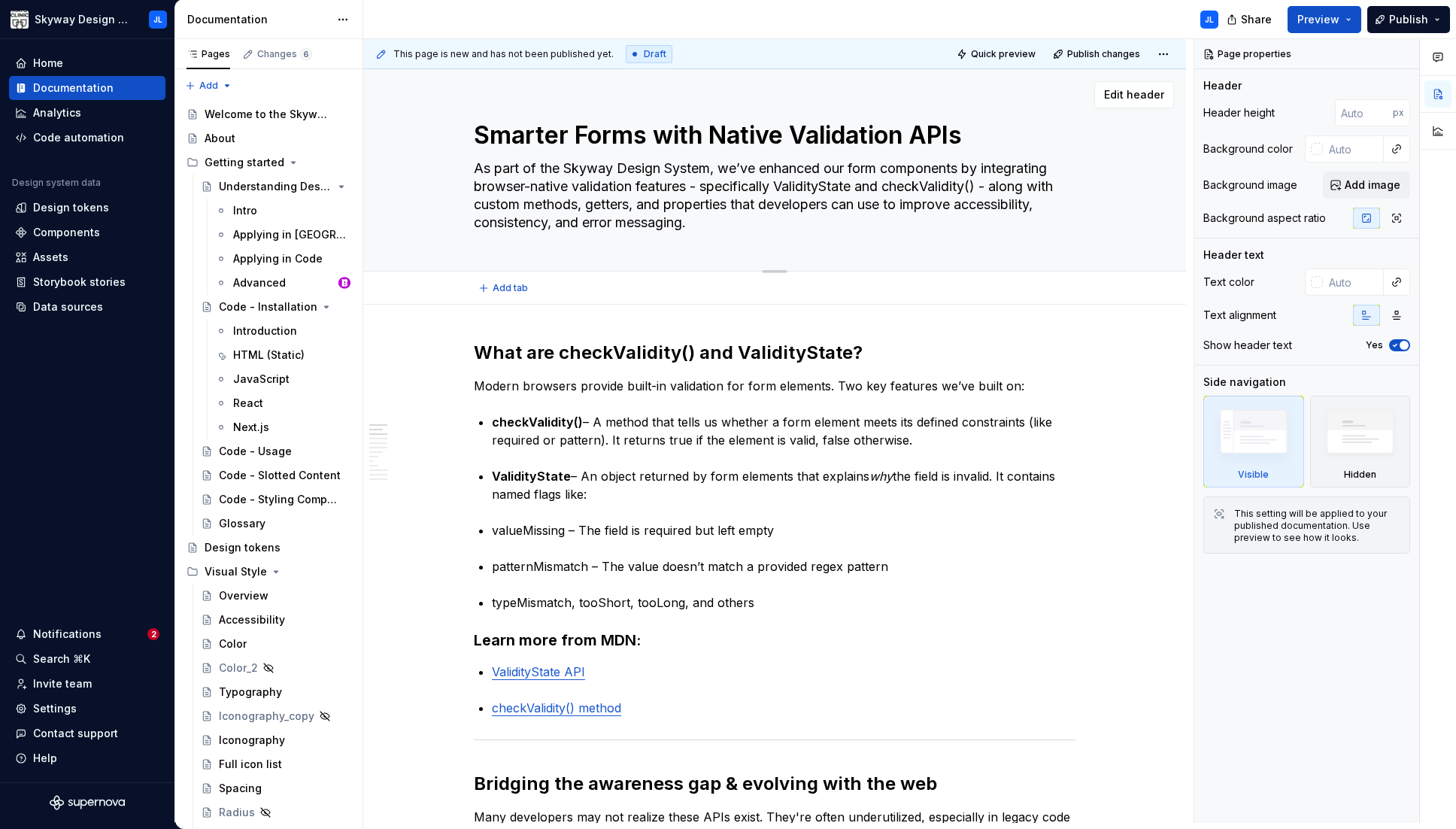
click at [864, 212] on textarea "As part of the Skyway Design System, we’ve enhanced our form components by inte…" at bounding box center [771, 196] width 602 height 78
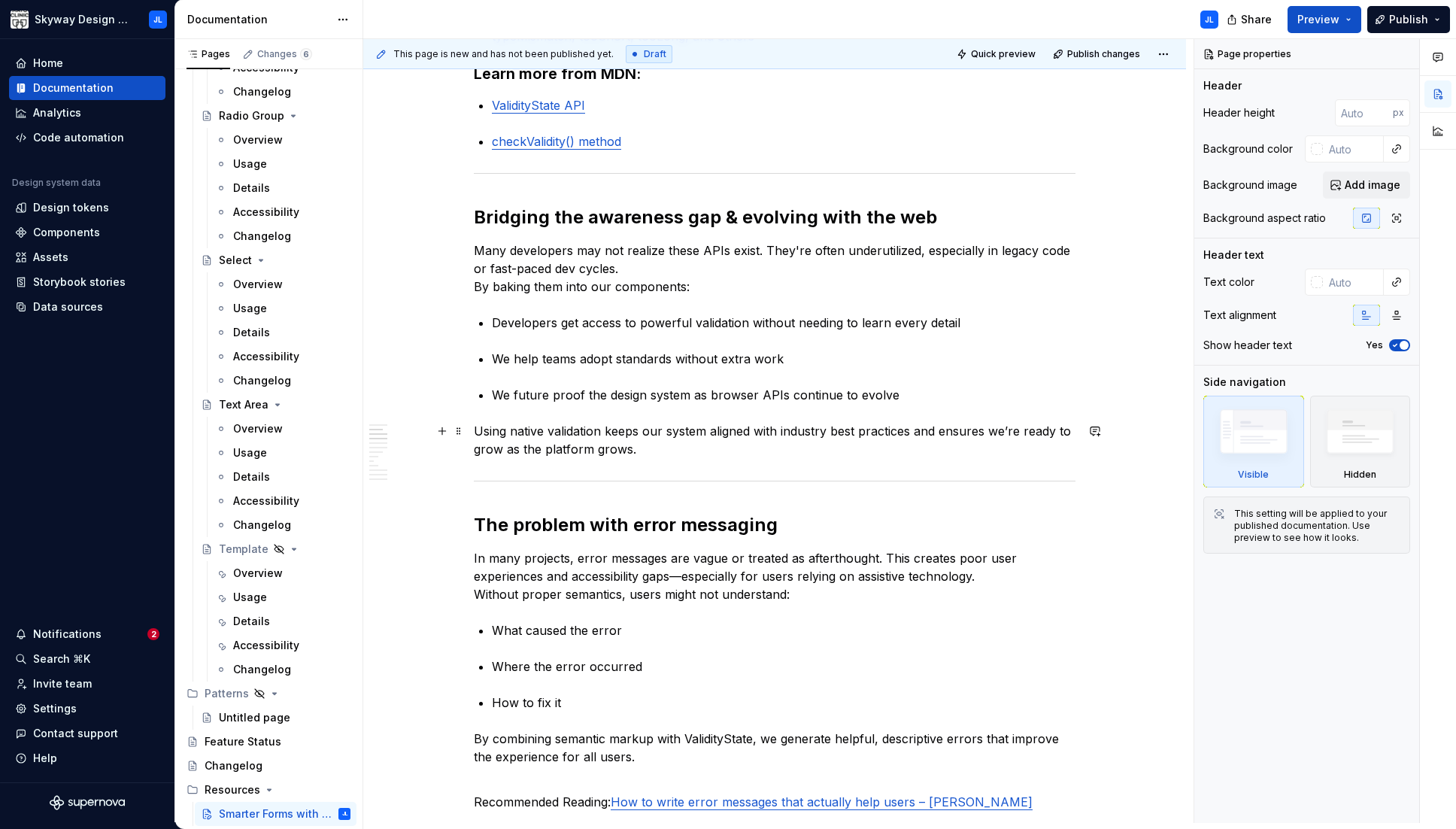
scroll to position [589, 0]
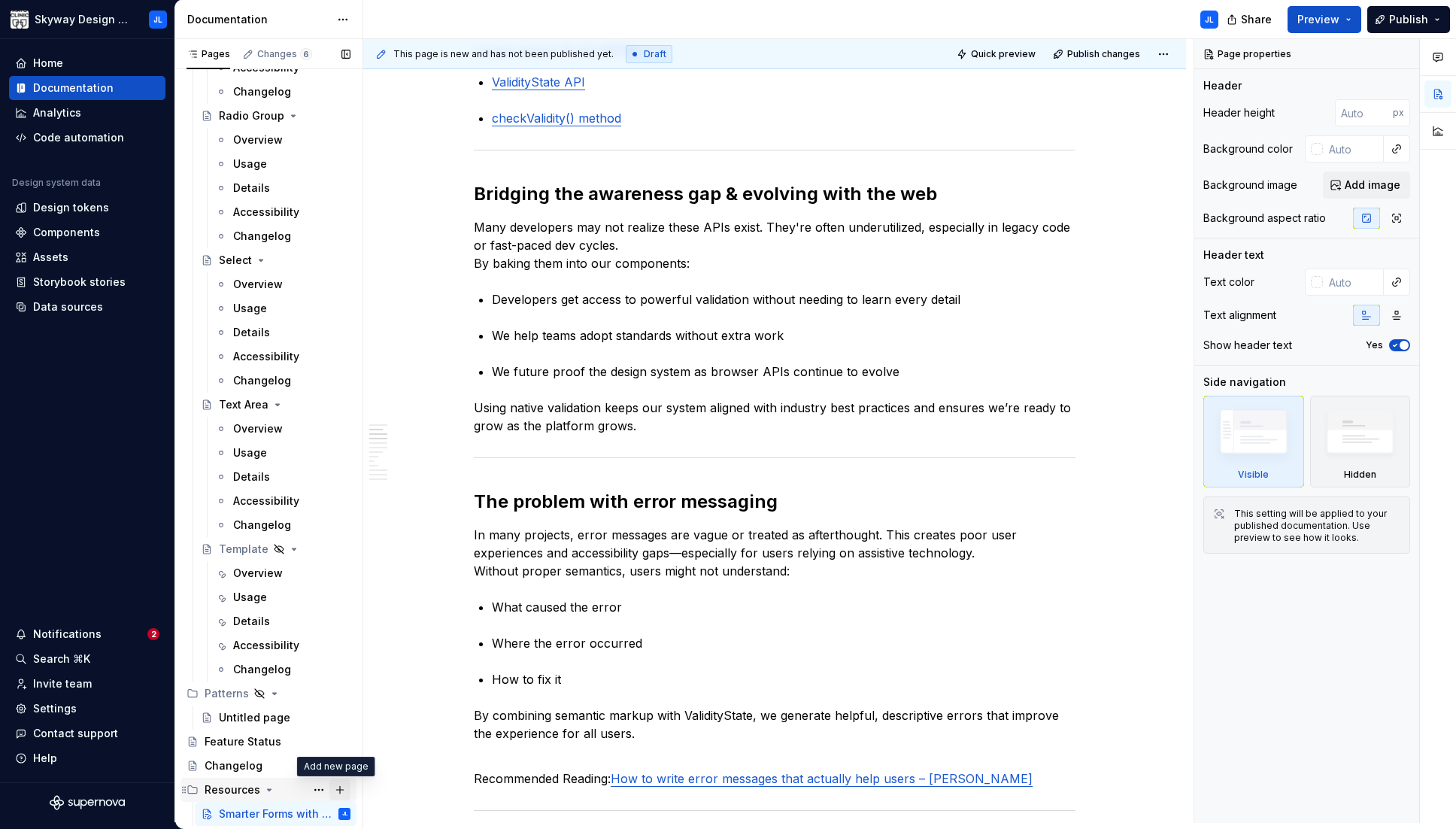
click at [336, 791] on button "Page tree" at bounding box center [341, 790] width 22 height 22
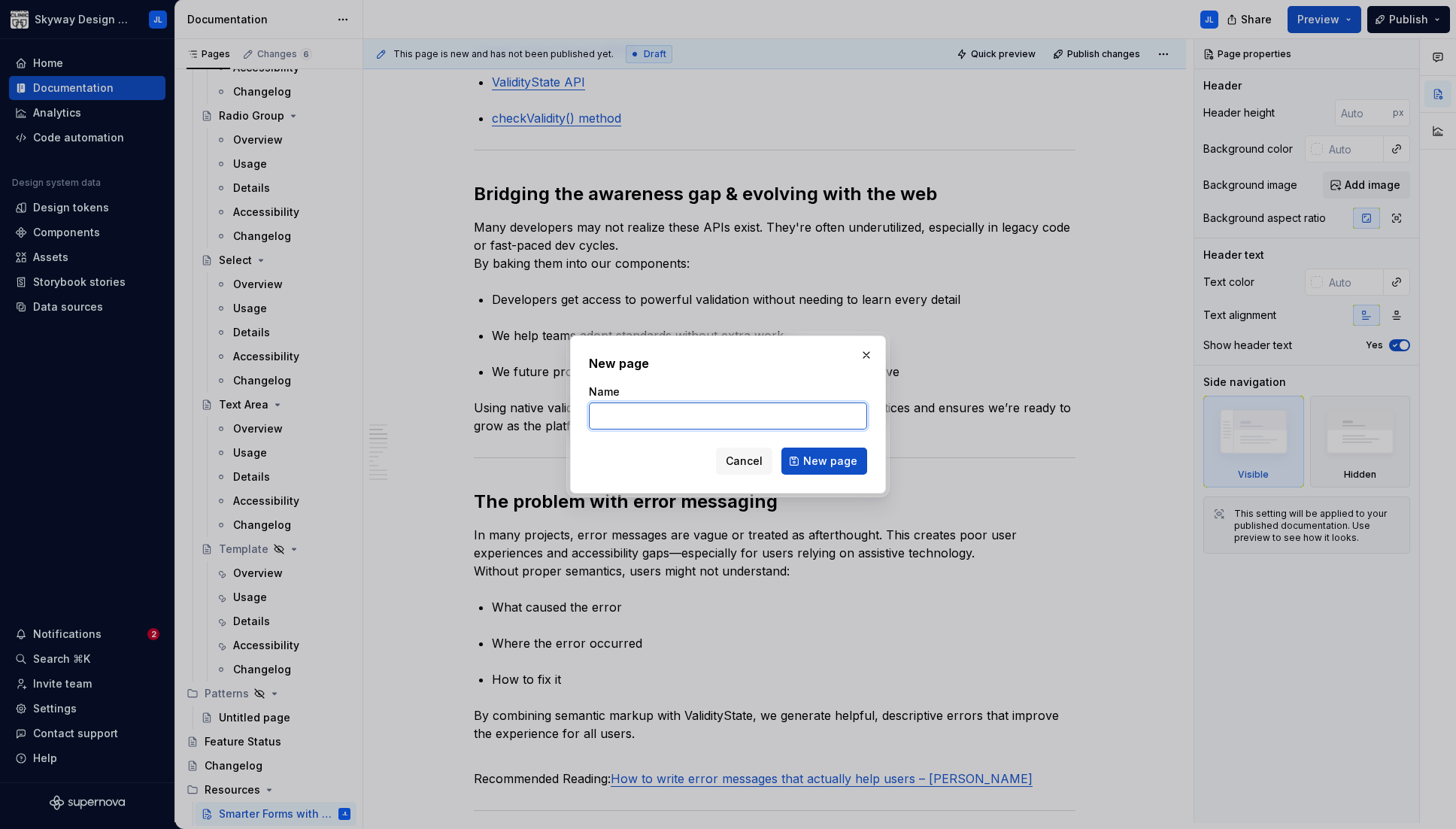
type textarea "*"
paste input "Skyway Design System - PX versus REM"
drag, startPoint x: 722, startPoint y: 416, endPoint x: 557, endPoint y: 413, distance: 165.0
click at [557, 413] on div "New page Name Skyway Design System - PX versus REM Cancel New page" at bounding box center [728, 414] width 1456 height 829
type input "PX versus REM"
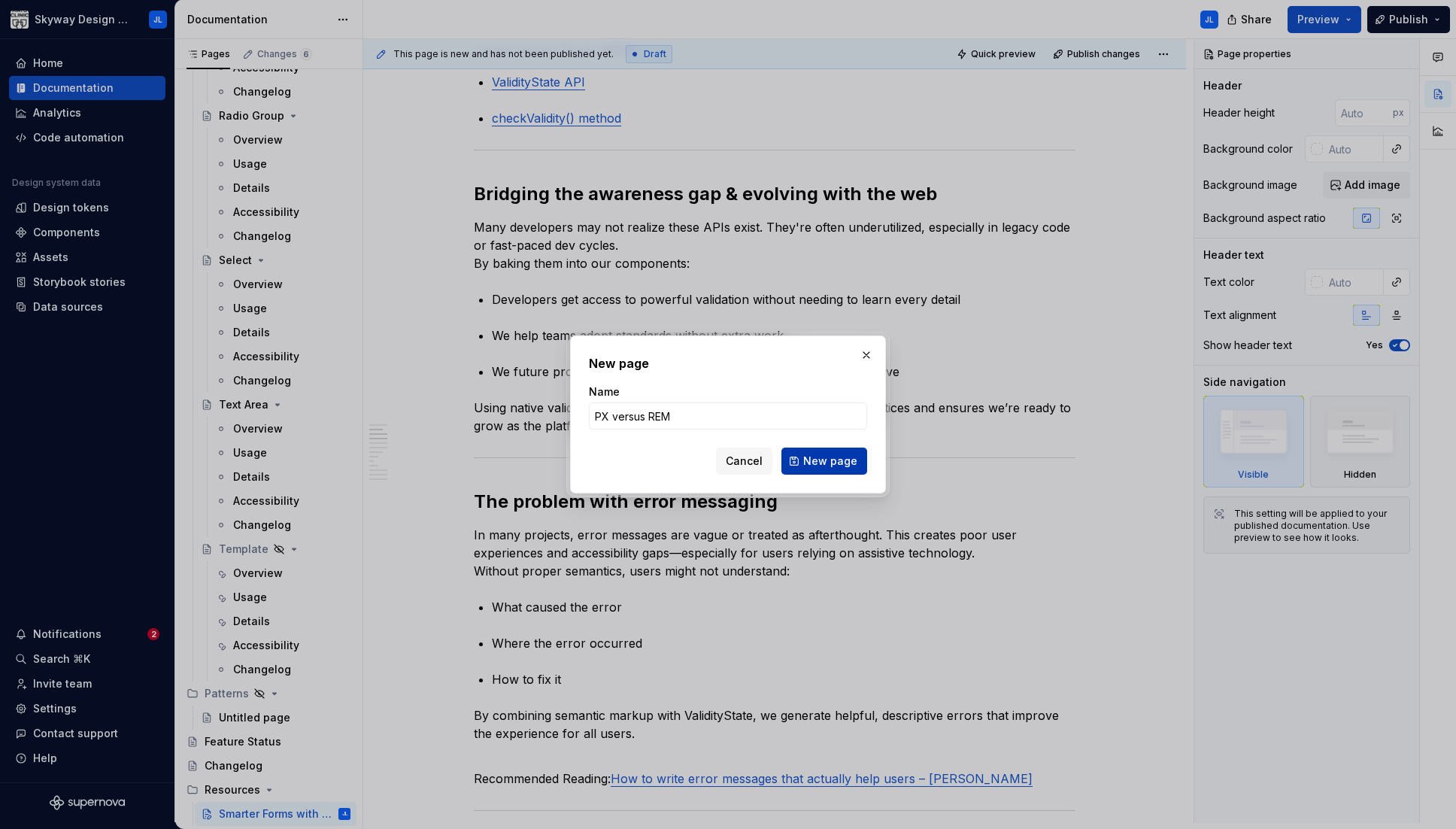
click at [830, 463] on span "New page" at bounding box center [830, 460] width 54 height 15
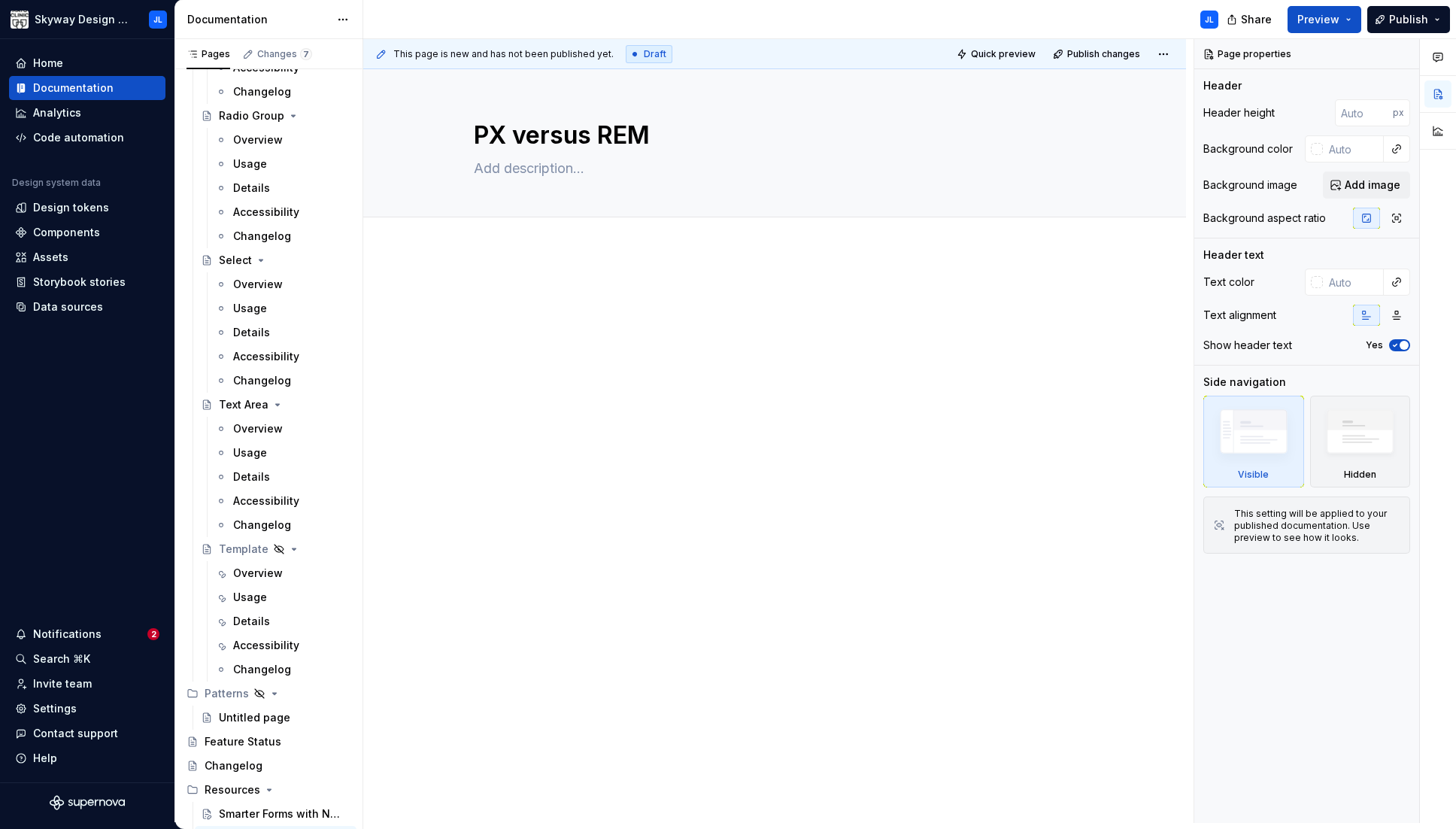
click at [497, 272] on div at bounding box center [774, 431] width 823 height 360
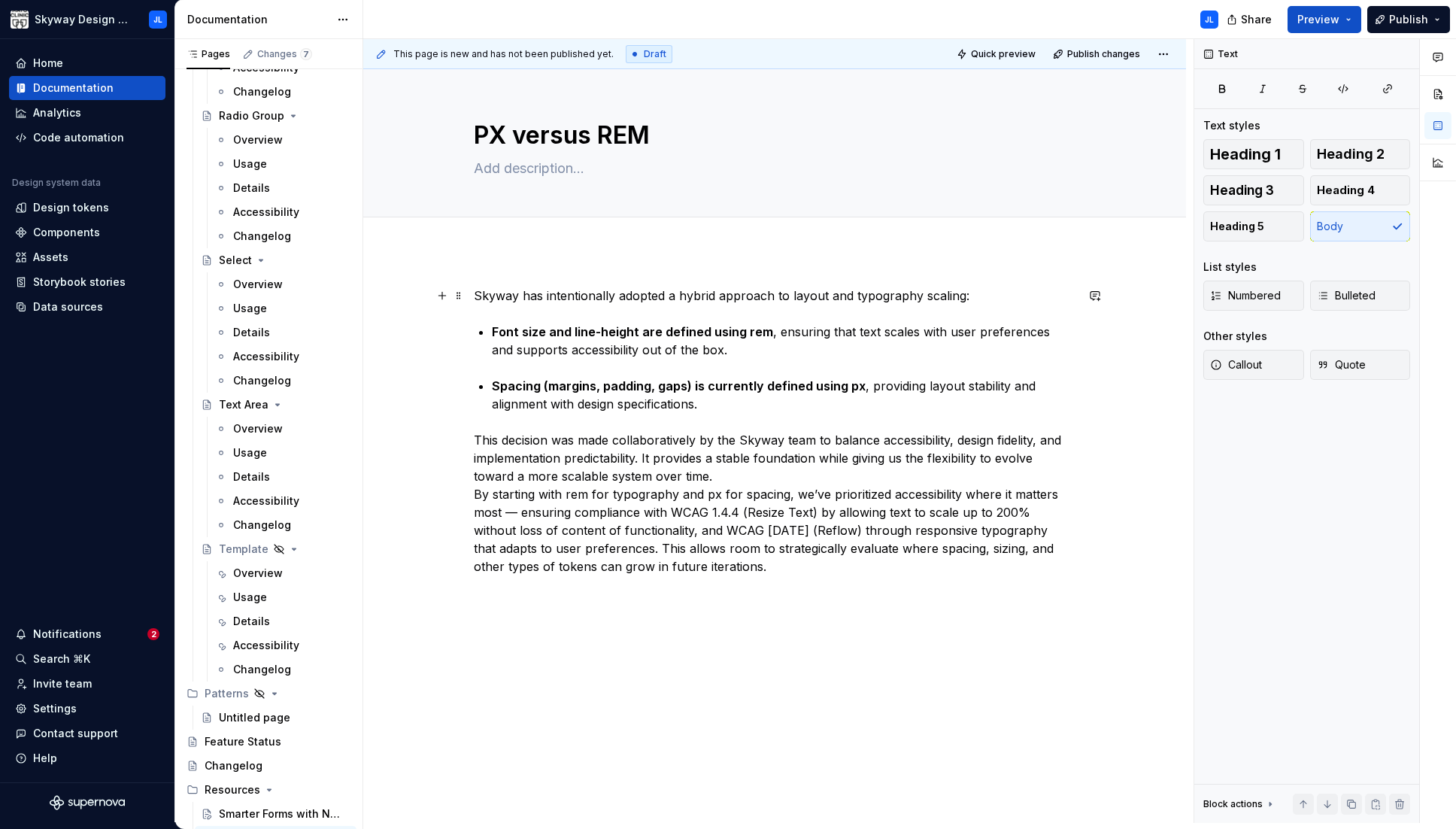
click at [482, 297] on p "Skyway has intentionally adopted a hybrid approach to layout and typography sca…" at bounding box center [774, 296] width 602 height 18
click at [537, 482] on p "This decision was made collaboratively by the Skyway team to balance accessibil…" at bounding box center [774, 503] width 602 height 145
click at [743, 472] on p "This decision was made collaboratively by the Skyway team to balance accessibil…" at bounding box center [774, 503] width 602 height 145
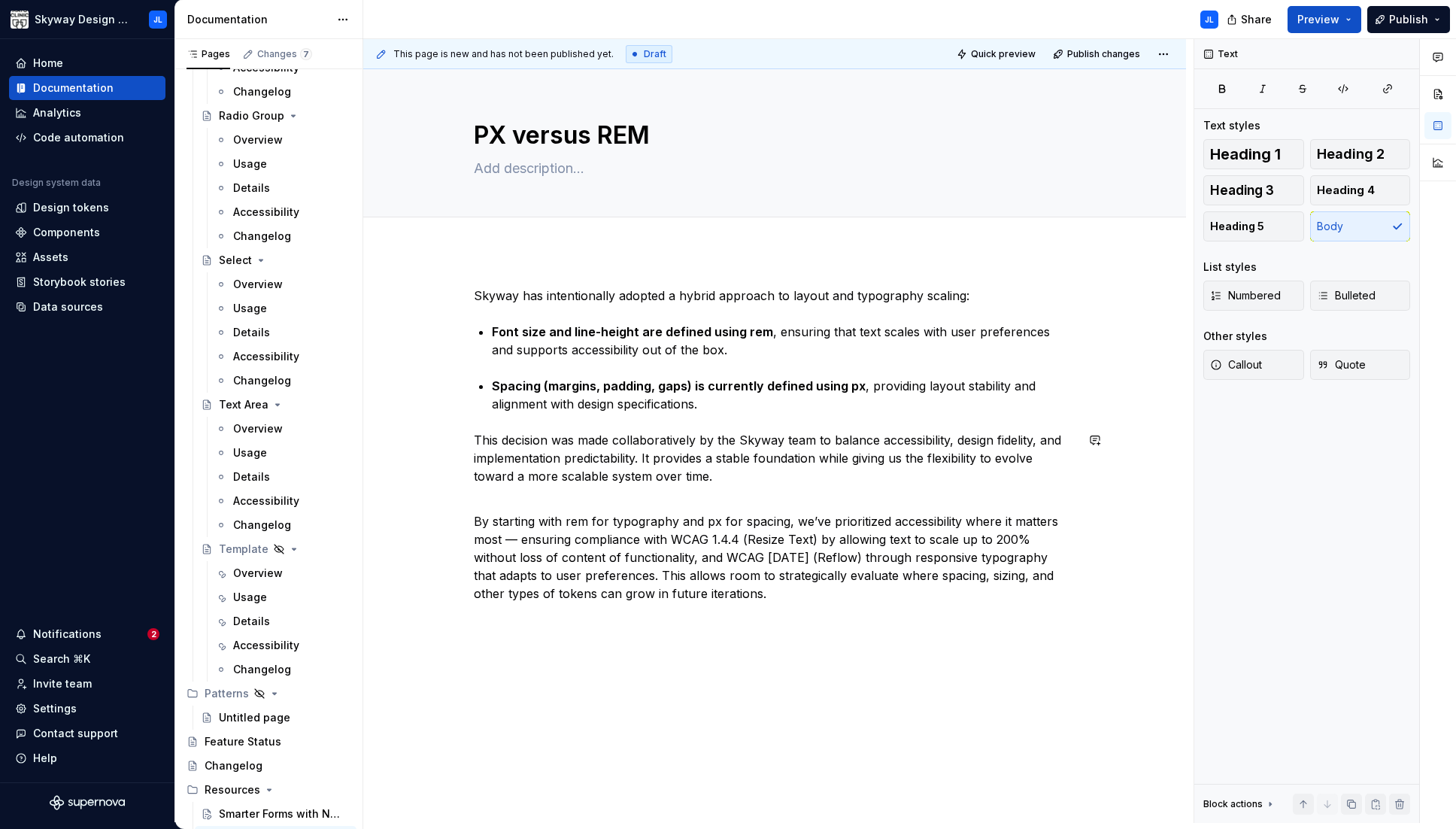
type textarea "*"
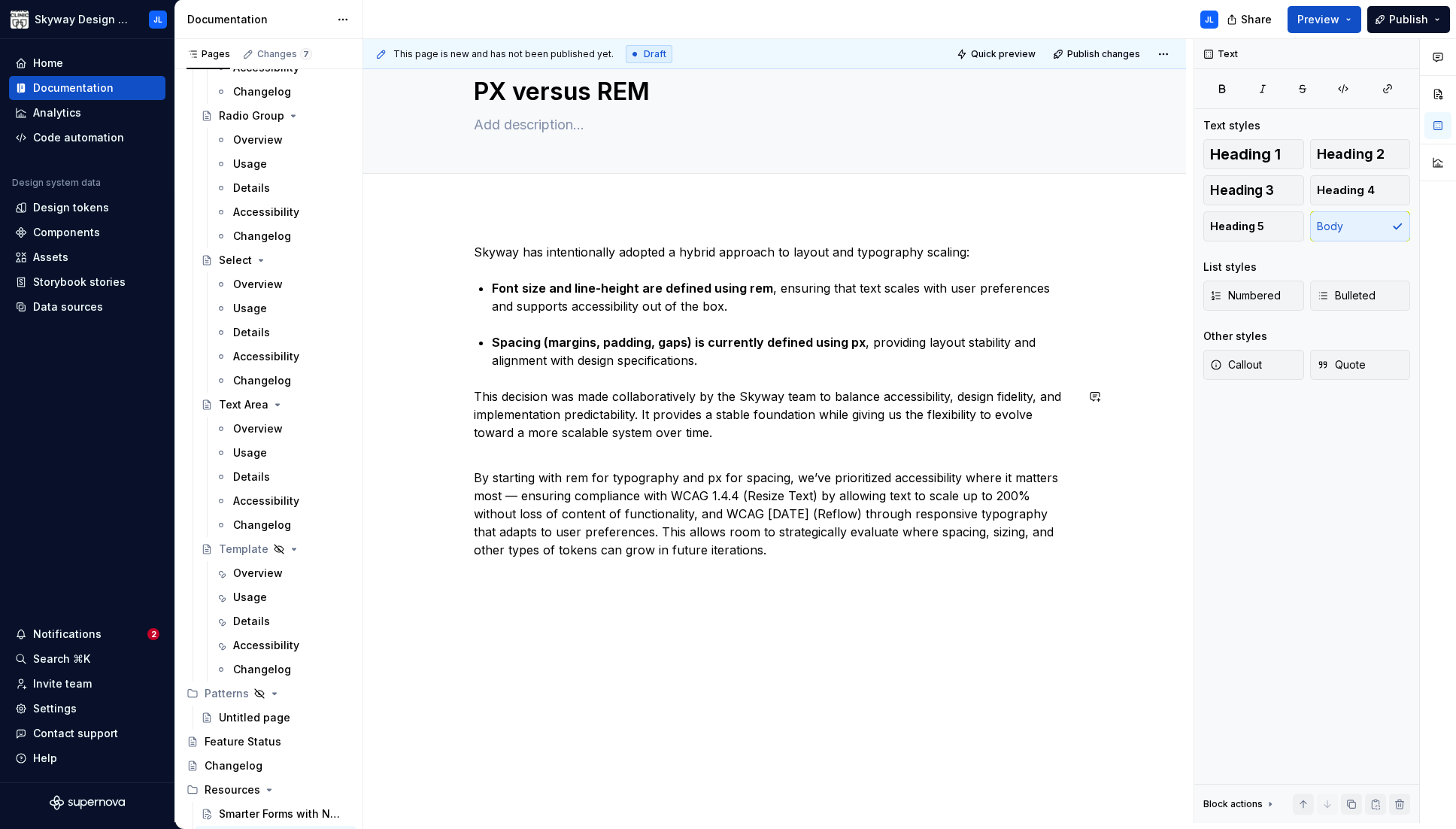
scroll to position [46, 0]
click at [516, 492] on p "By starting with rem for typography and px for spacing, we’ve prioritized acces…" at bounding box center [774, 502] width 602 height 109
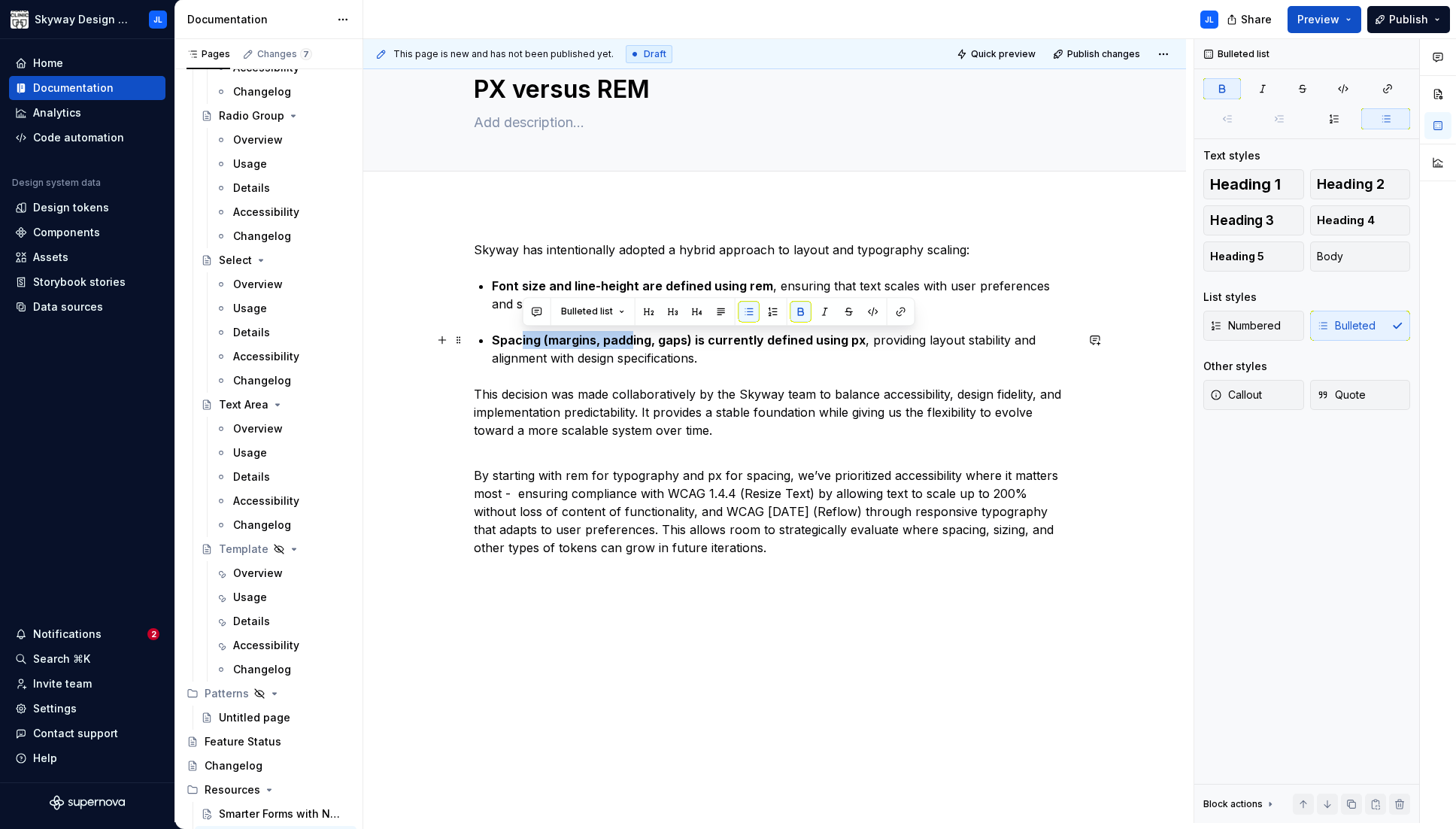
drag, startPoint x: 582, startPoint y: 340, endPoint x: 628, endPoint y: 340, distance: 46.0
click at [628, 340] on strong "Spacing (margins, padding, gaps) is currently defined using px" at bounding box center [679, 340] width 374 height 15
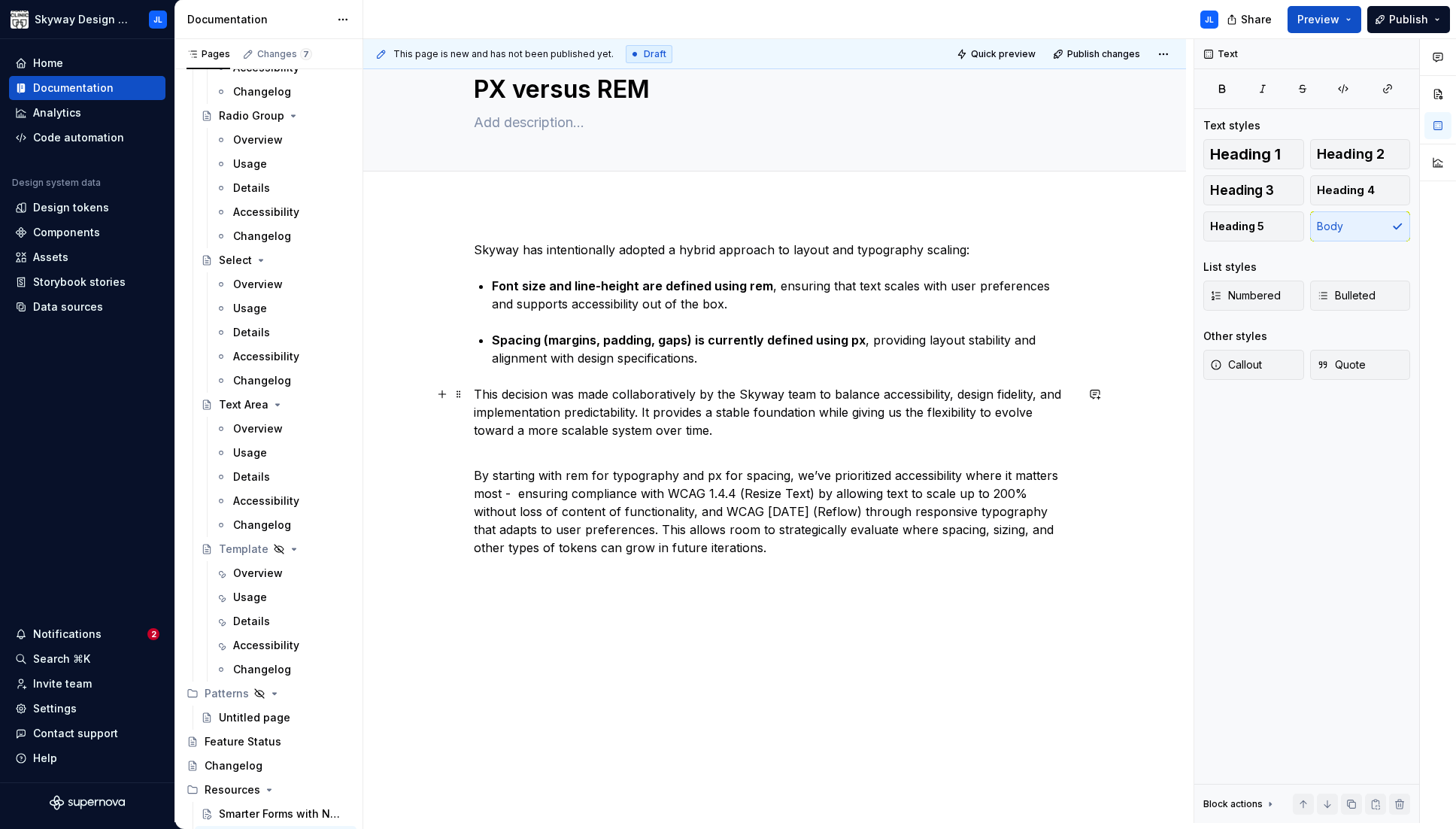
click at [712, 396] on p "This decision was made collaboratively by the Skyway team to balance accessibil…" at bounding box center [774, 411] width 602 height 54
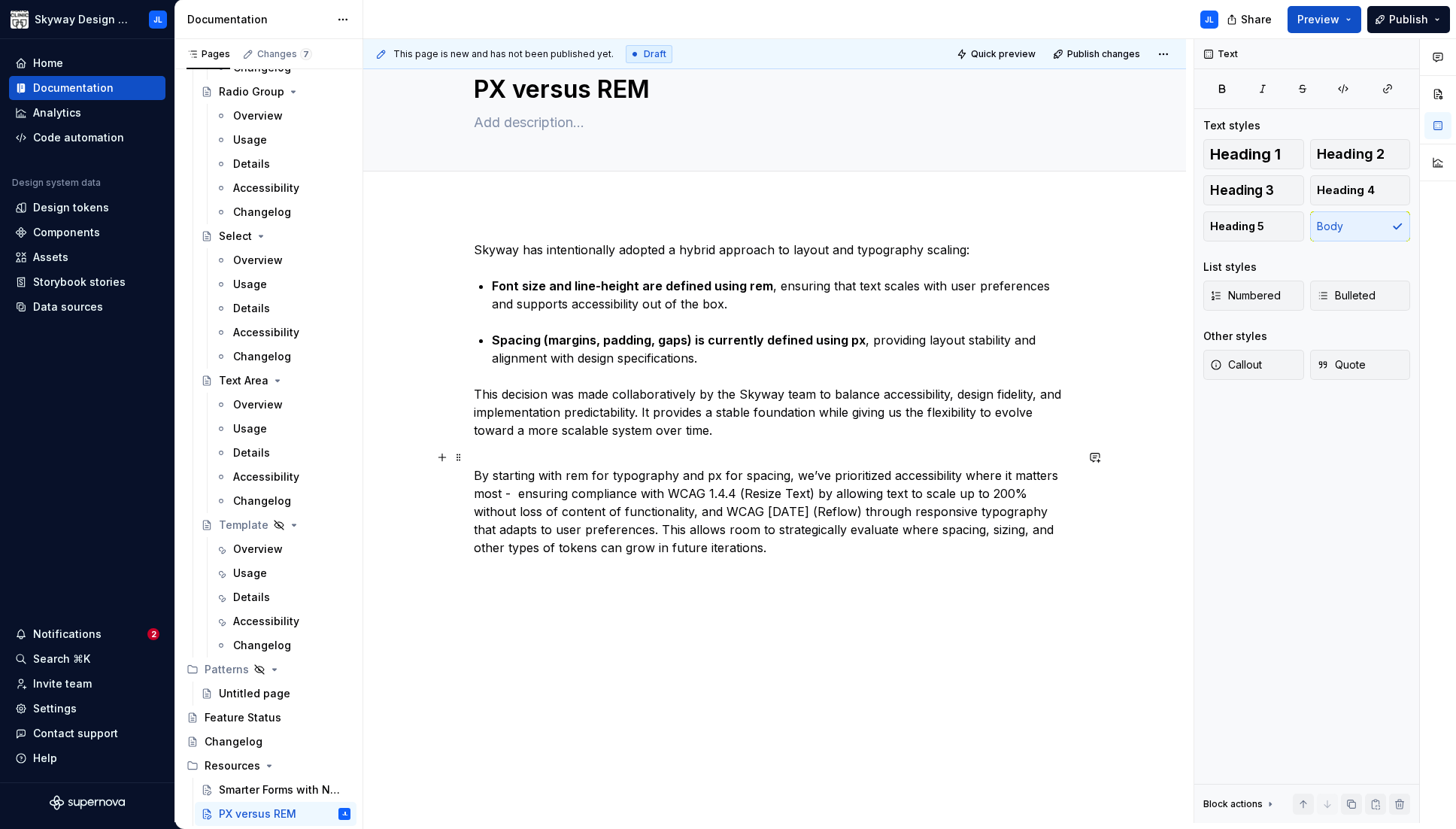
click at [703, 542] on p "By starting with rem for typography and px for spacing, we’ve prioritized acces…" at bounding box center [774, 502] width 602 height 109
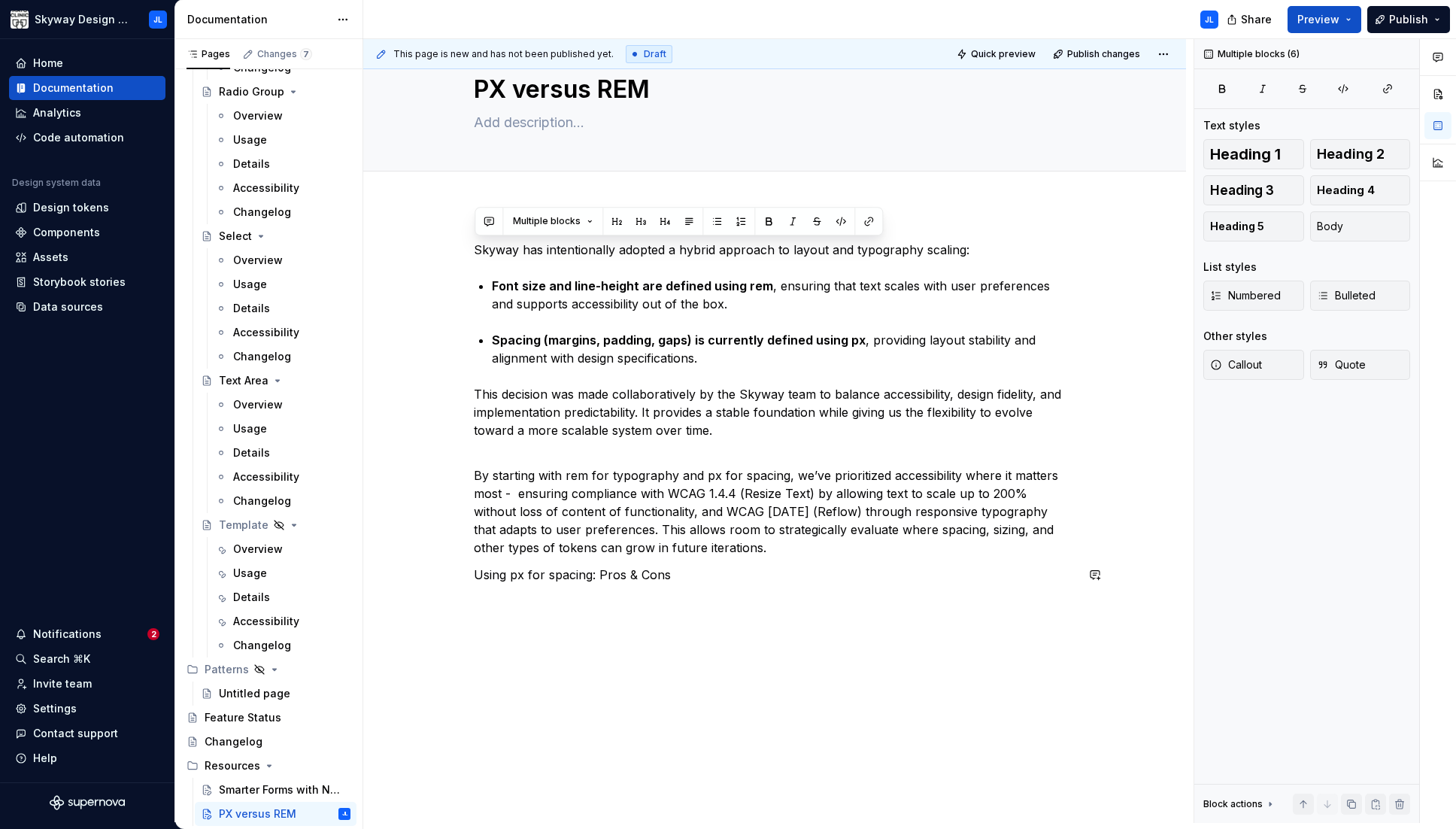
click at [674, 599] on div "This page is new and has not been published yet. Draft Quick preview Publish ch…" at bounding box center [778, 431] width 830 height 784
click at [679, 576] on p "Using px for spacing: Pros & Cons" at bounding box center [774, 575] width 602 height 18
click at [636, 583] on div "Skyway has intentionally adopted a hybrid approach to layout and typography sca…" at bounding box center [774, 421] width 602 height 361
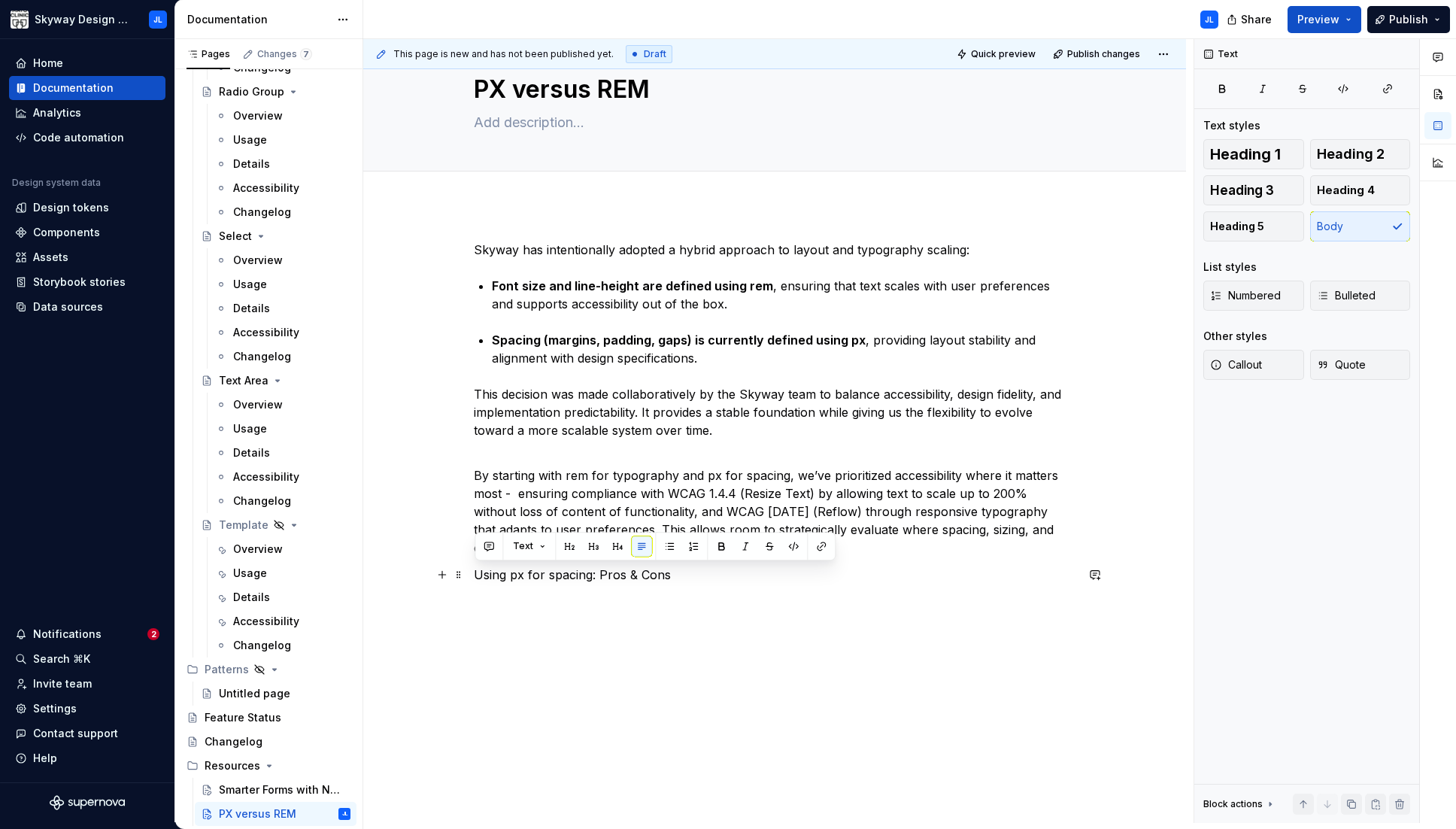
drag, startPoint x: 680, startPoint y: 576, endPoint x: 479, endPoint y: 580, distance: 201.0
click at [478, 580] on p "Using px for spacing: Pros & Cons" at bounding box center [774, 575] width 602 height 18
click at [959, 154] on span "Heading 2" at bounding box center [1349, 154] width 68 height 15
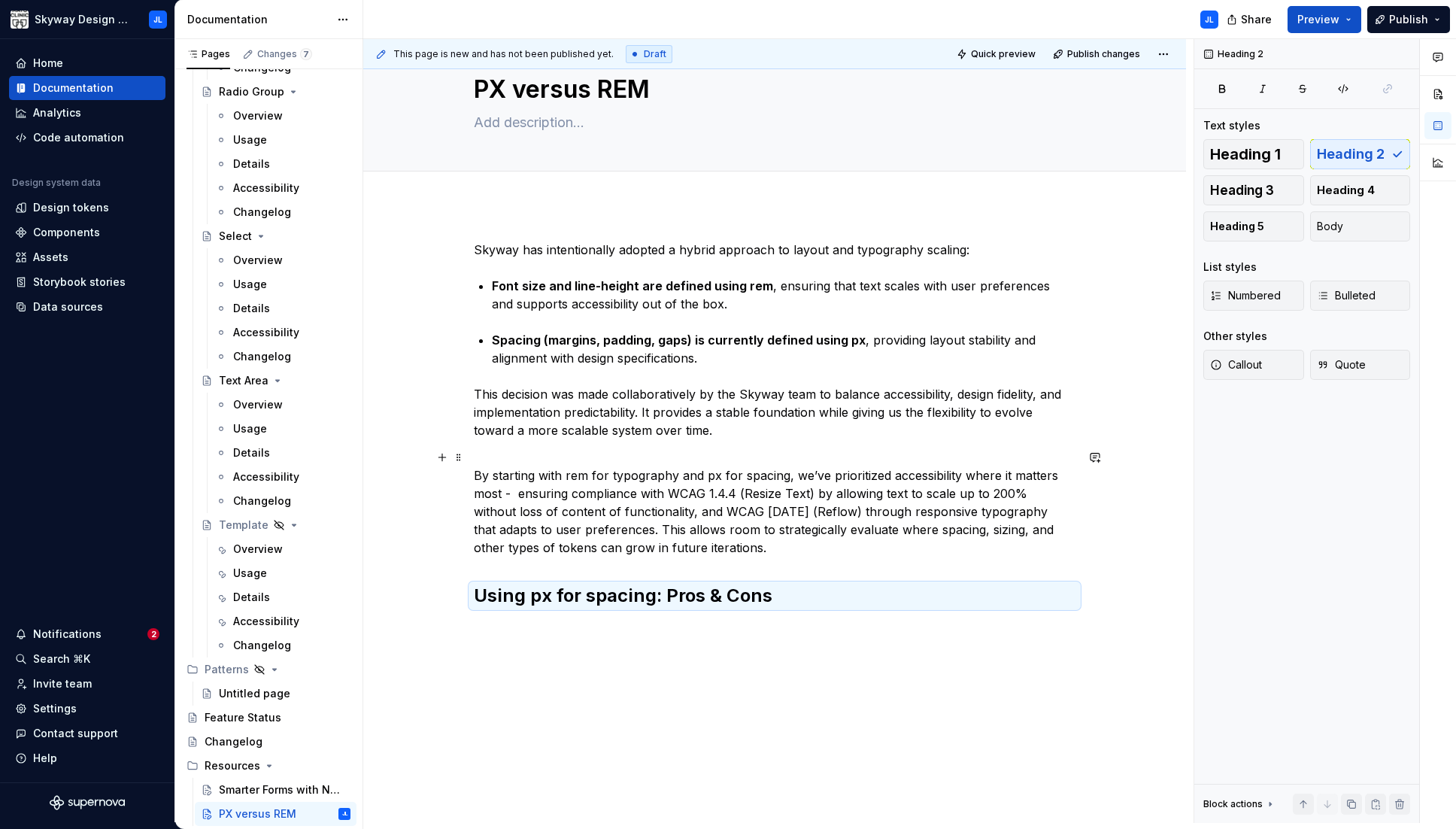
click at [591, 497] on p "By starting with rem for typography and px for spacing, we’ve prioritized acces…" at bounding box center [774, 502] width 602 height 109
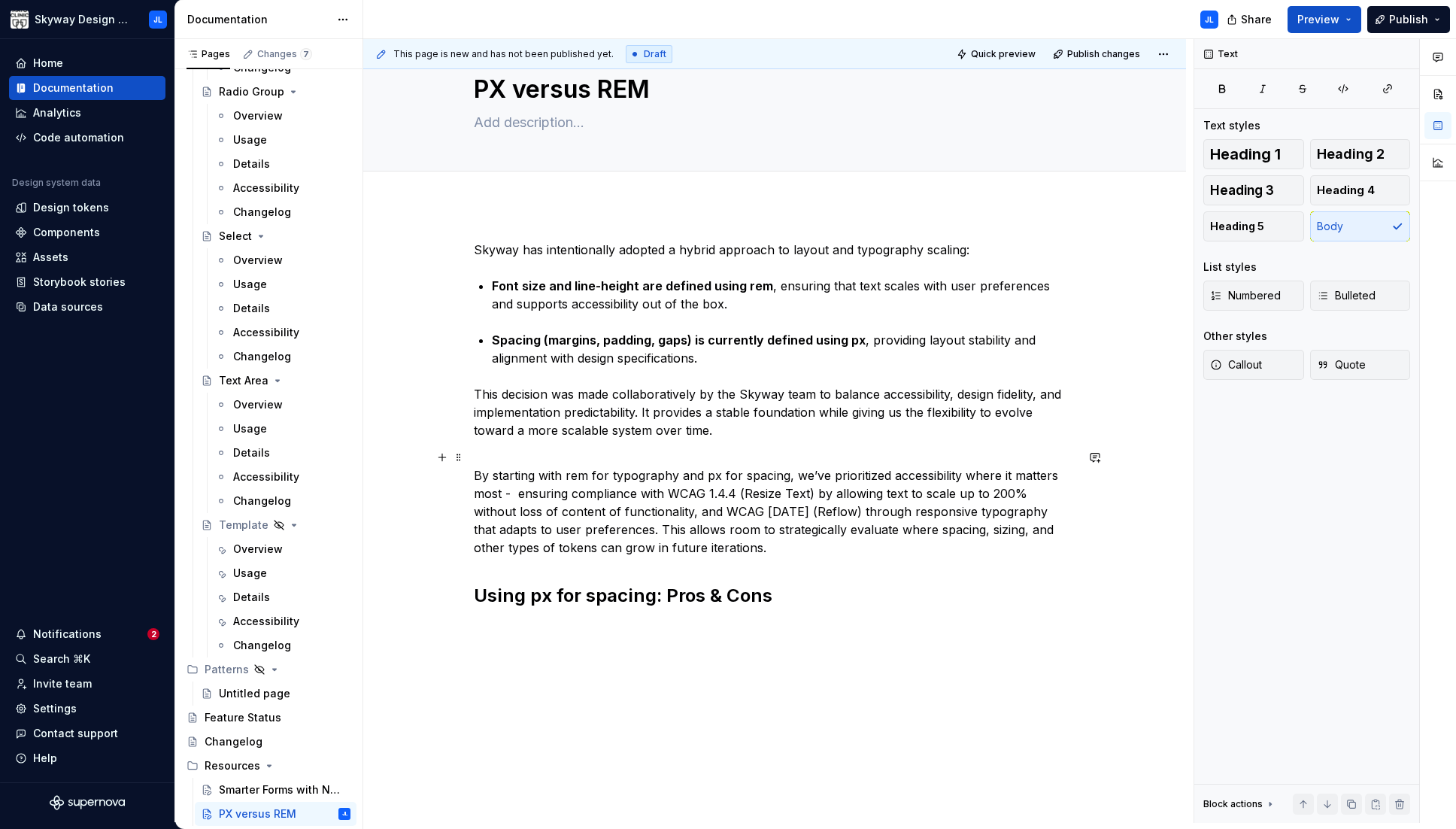
scroll to position [97, 0]
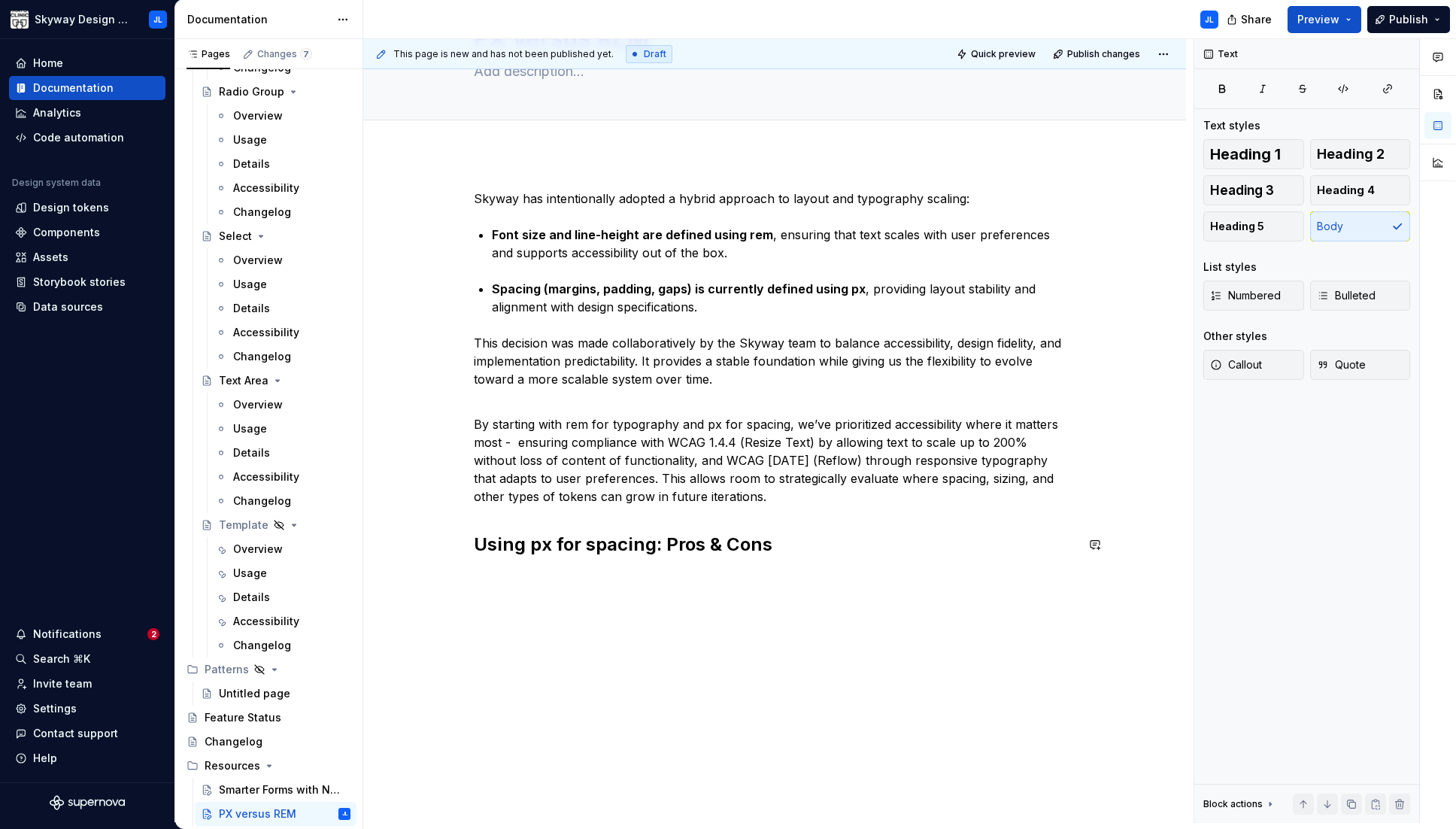
drag, startPoint x: 631, startPoint y: 587, endPoint x: 612, endPoint y: 592, distance: 19.6
click at [631, 587] on div "This page is new and has not been published yet. Draft Quick preview Publish ch…" at bounding box center [778, 431] width 830 height 784
click at [510, 583] on div "Skyway has intentionally adopted a hybrid approach to layout and typography sca…" at bounding box center [774, 488] width 823 height 670
click at [499, 569] on p at bounding box center [774, 577] width 602 height 18
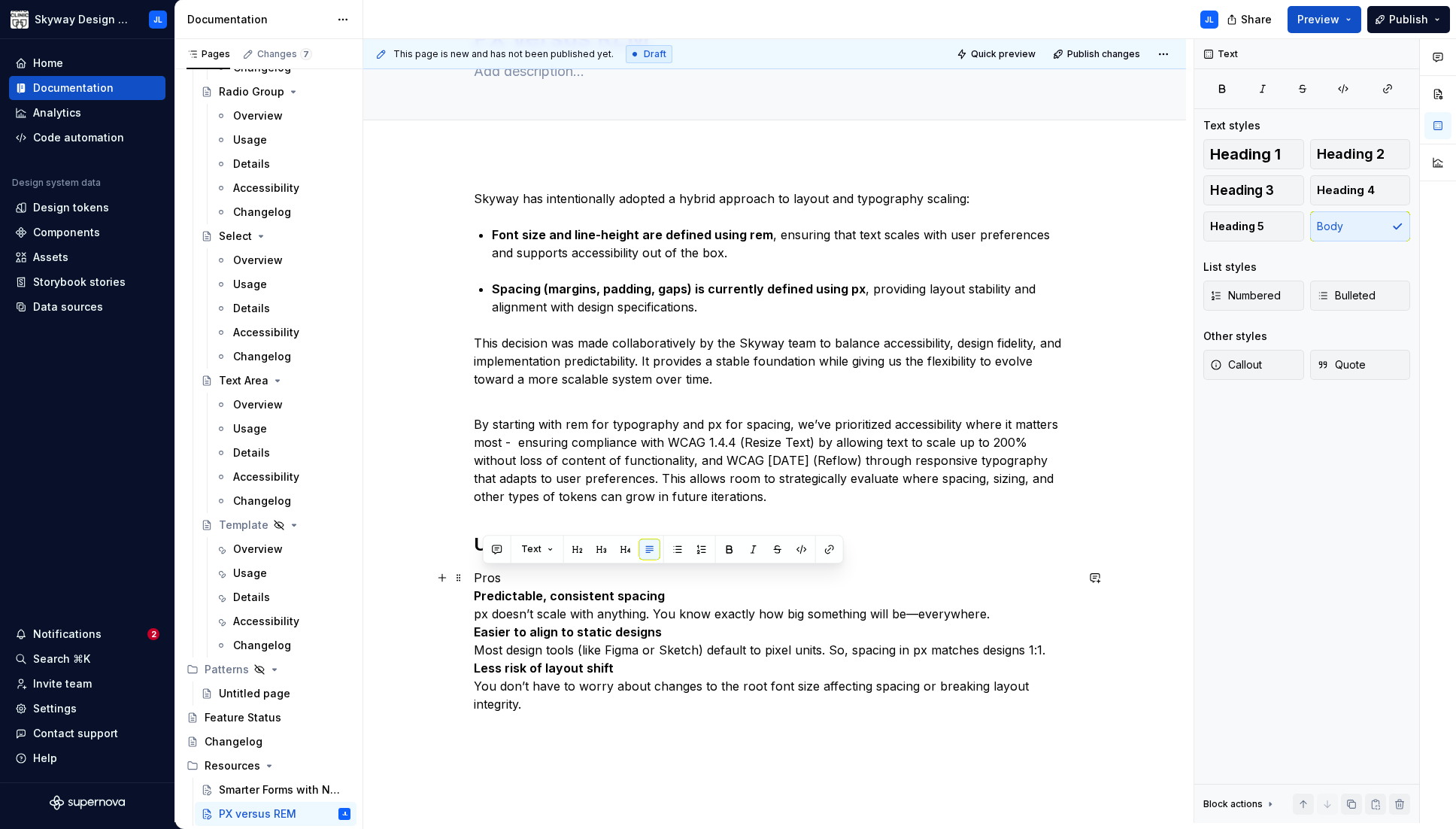
drag, startPoint x: 492, startPoint y: 584, endPoint x: 476, endPoint y: 582, distance: 16.1
click at [476, 582] on p "Pros Predictable, consistent spacing px doesn’t scale with anything. You know e…" at bounding box center [774, 641] width 602 height 145
click at [959, 193] on span "Heading 3" at bounding box center [1241, 190] width 64 height 15
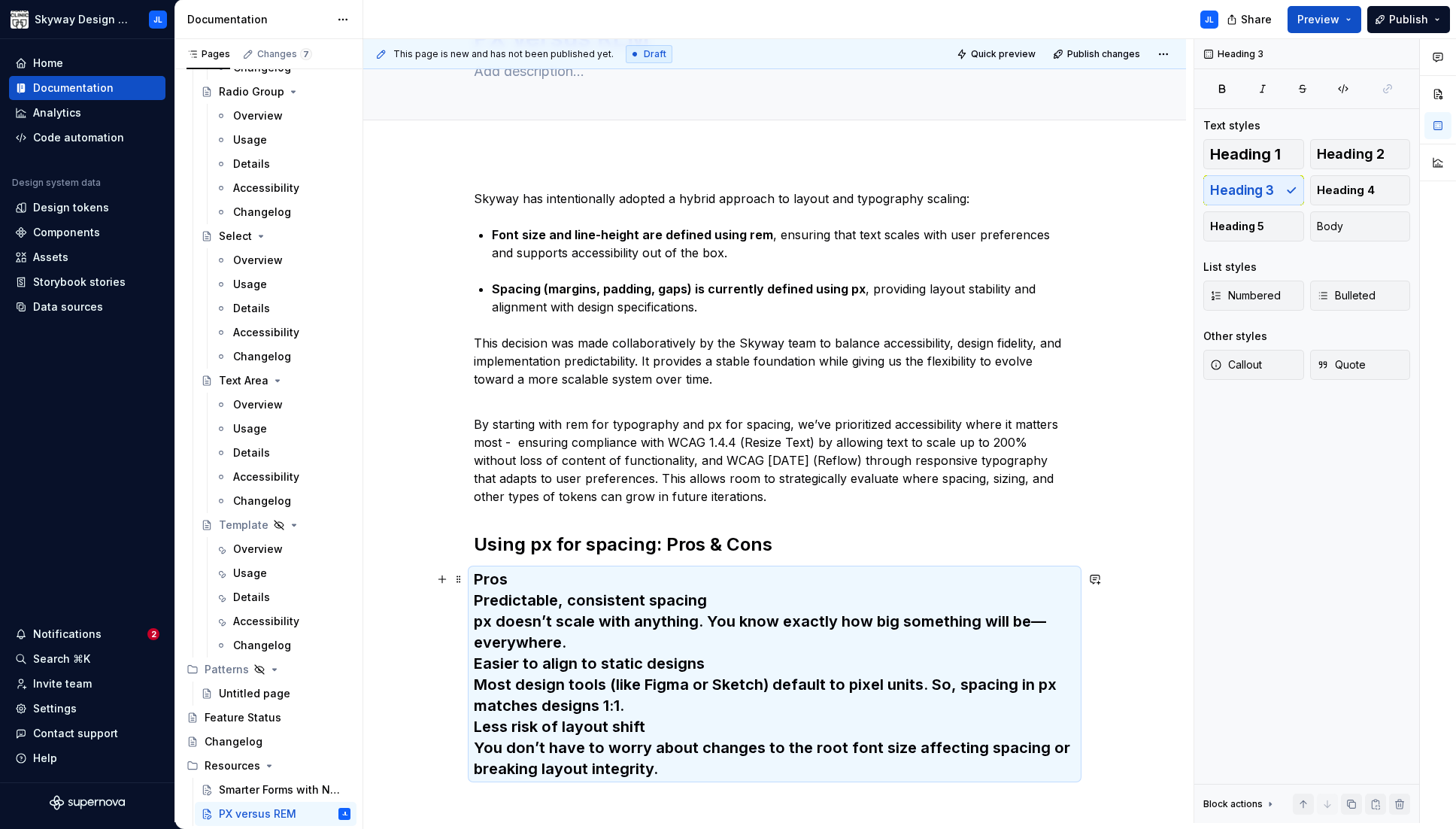
click at [527, 583] on h3 "Pros Predictable, consistent spacing px doesn’t scale with anything. You know e…" at bounding box center [774, 673] width 602 height 210
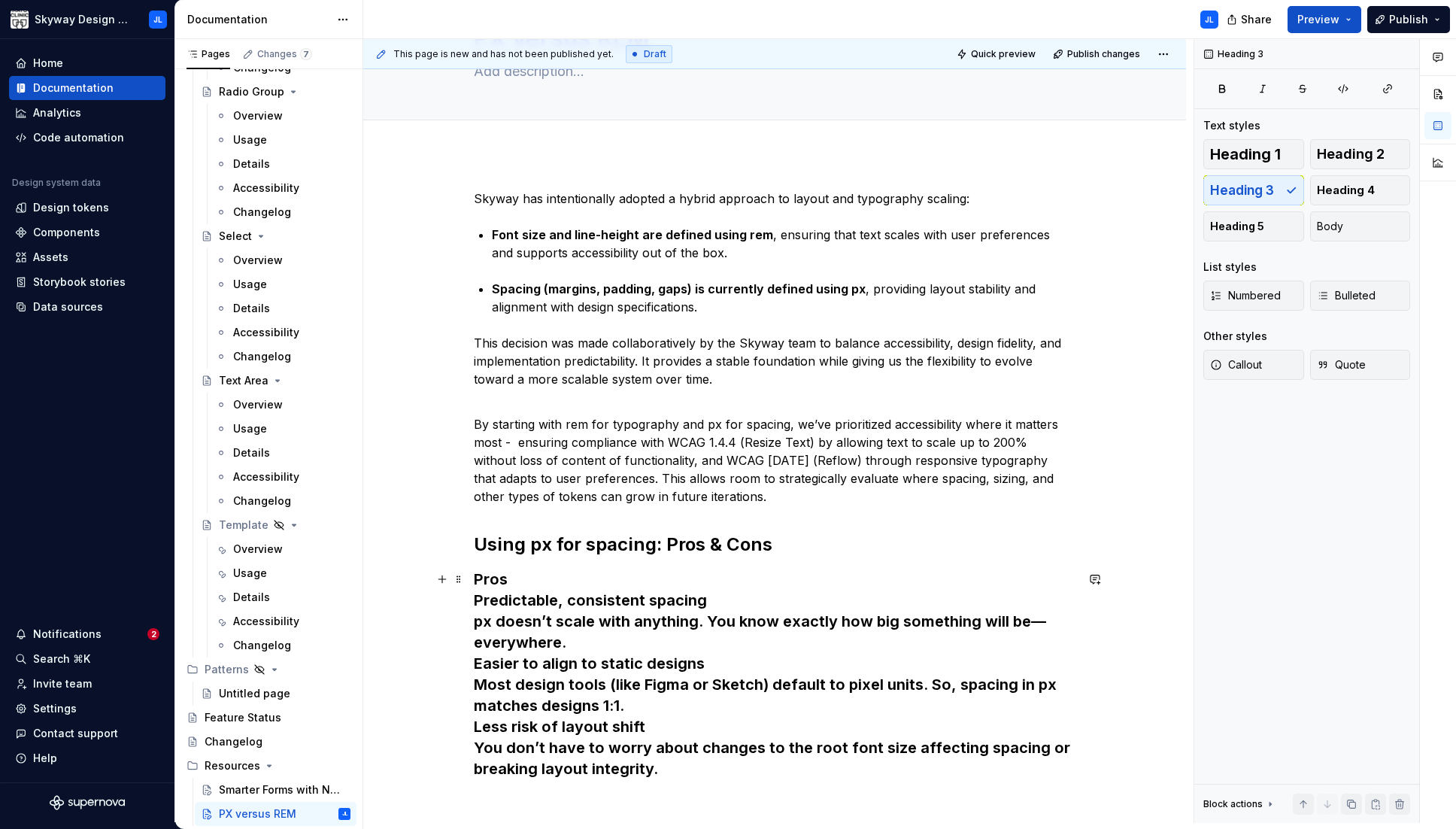
click at [509, 580] on h3 "Pros Predictable, consistent spacing px doesn’t scale with anything. You know e…" at bounding box center [774, 673] width 602 height 210
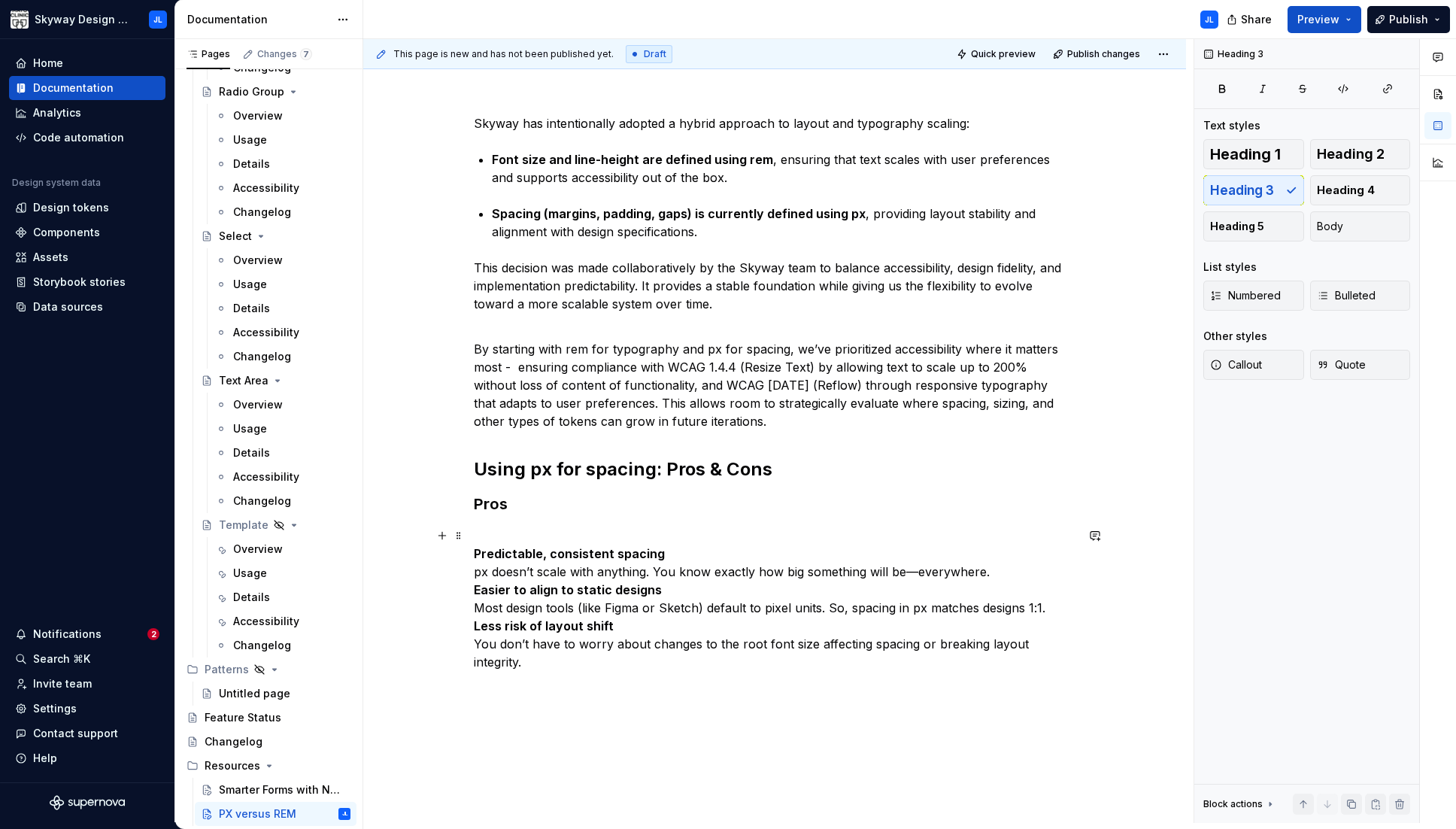
scroll to position [268, 0]
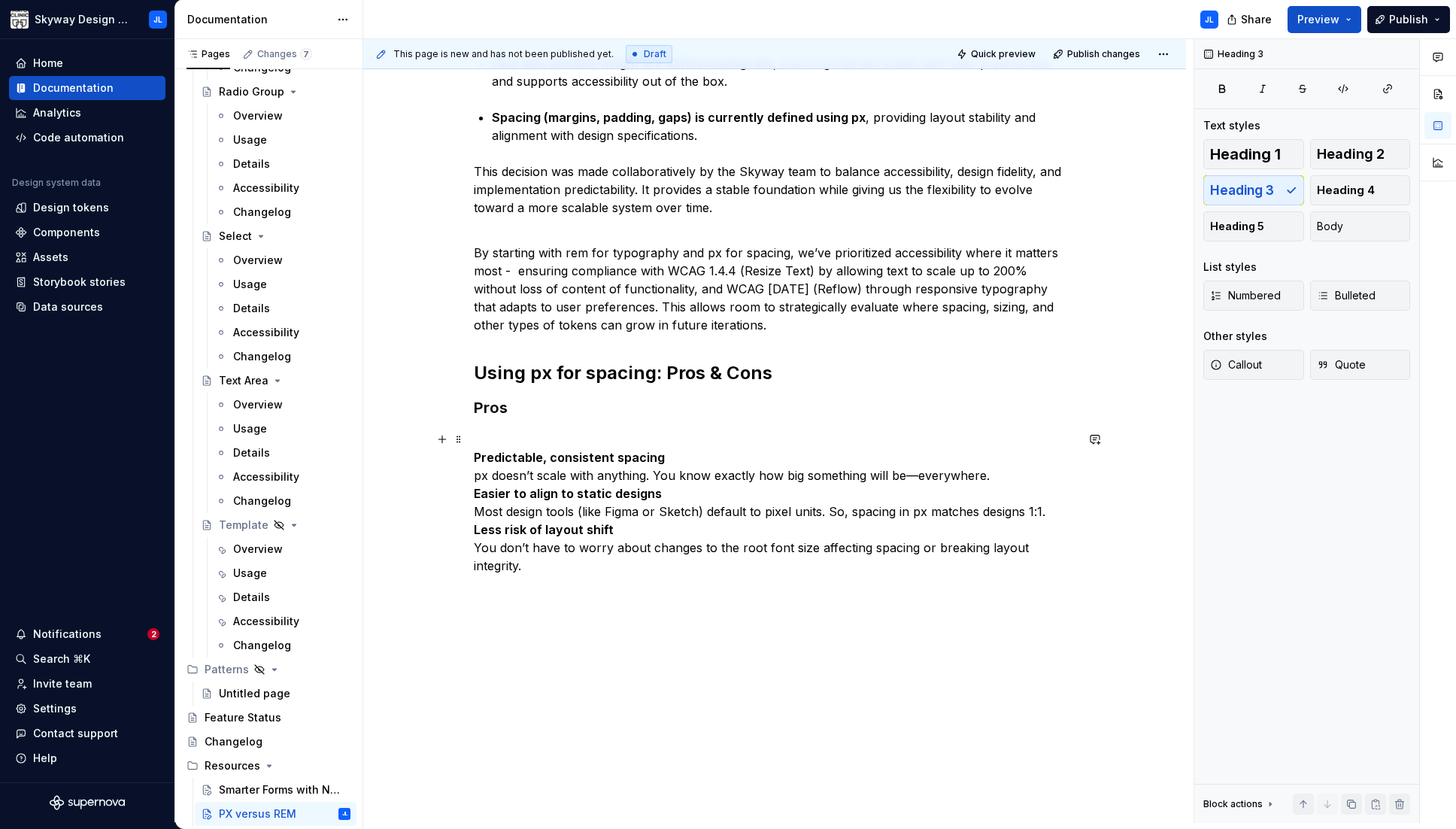
click at [959, 478] on p "Predictable, consistent spacing px doesn’t scale with anything. You know exactl…" at bounding box center [774, 503] width 602 height 145
click at [491, 434] on p "Predictable, consistent spacing px doesn’t scale with anything. You know exactl…" at bounding box center [774, 503] width 602 height 145
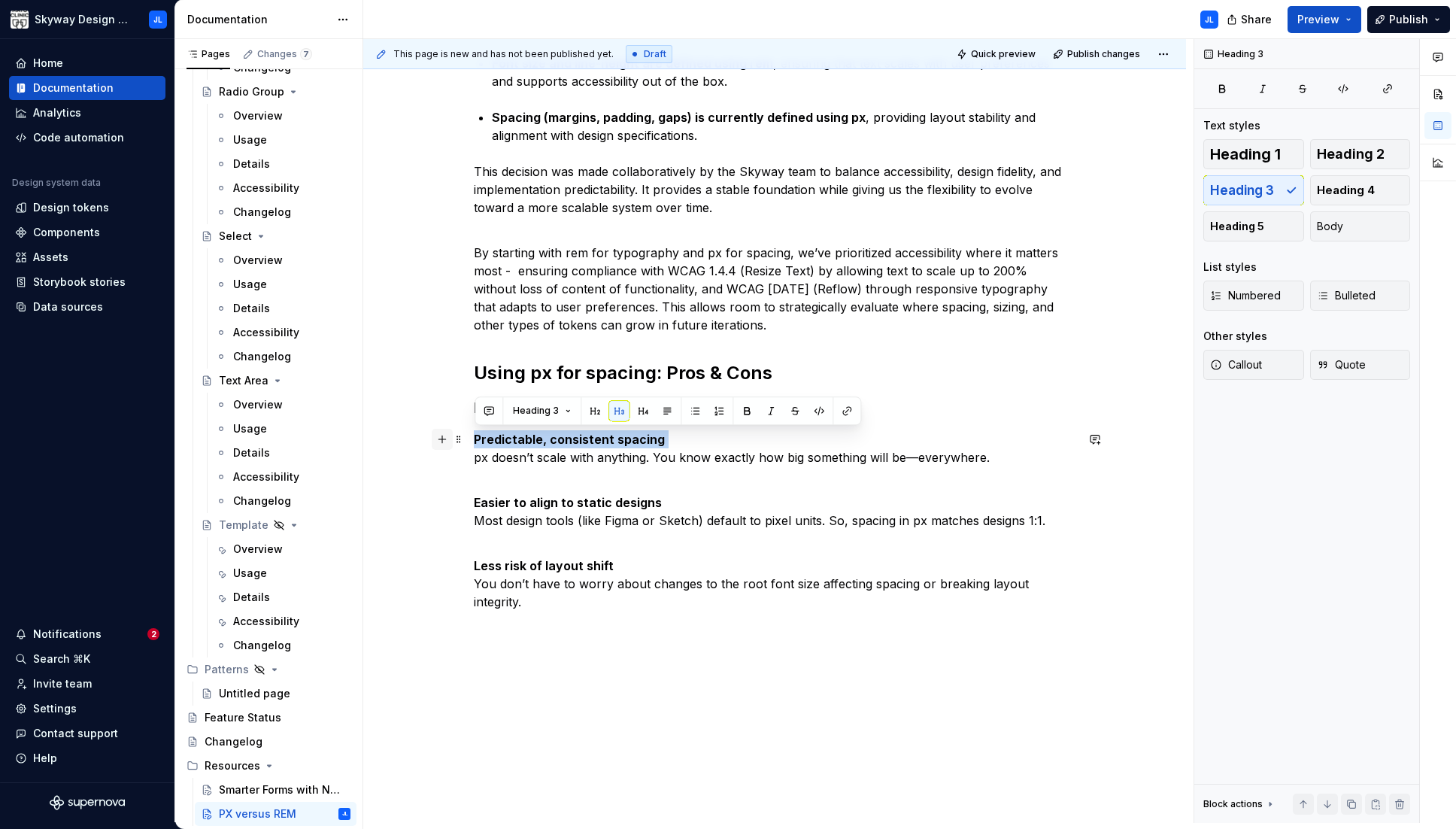
drag, startPoint x: 664, startPoint y: 437, endPoint x: 445, endPoint y: 443, distance: 219.1
click at [474, 443] on div "Skyway has intentionally adopted a hybrid approach to layout and typography sca…" at bounding box center [774, 323] width 602 height 611
click at [959, 187] on span "Heading 4" at bounding box center [1344, 190] width 58 height 15
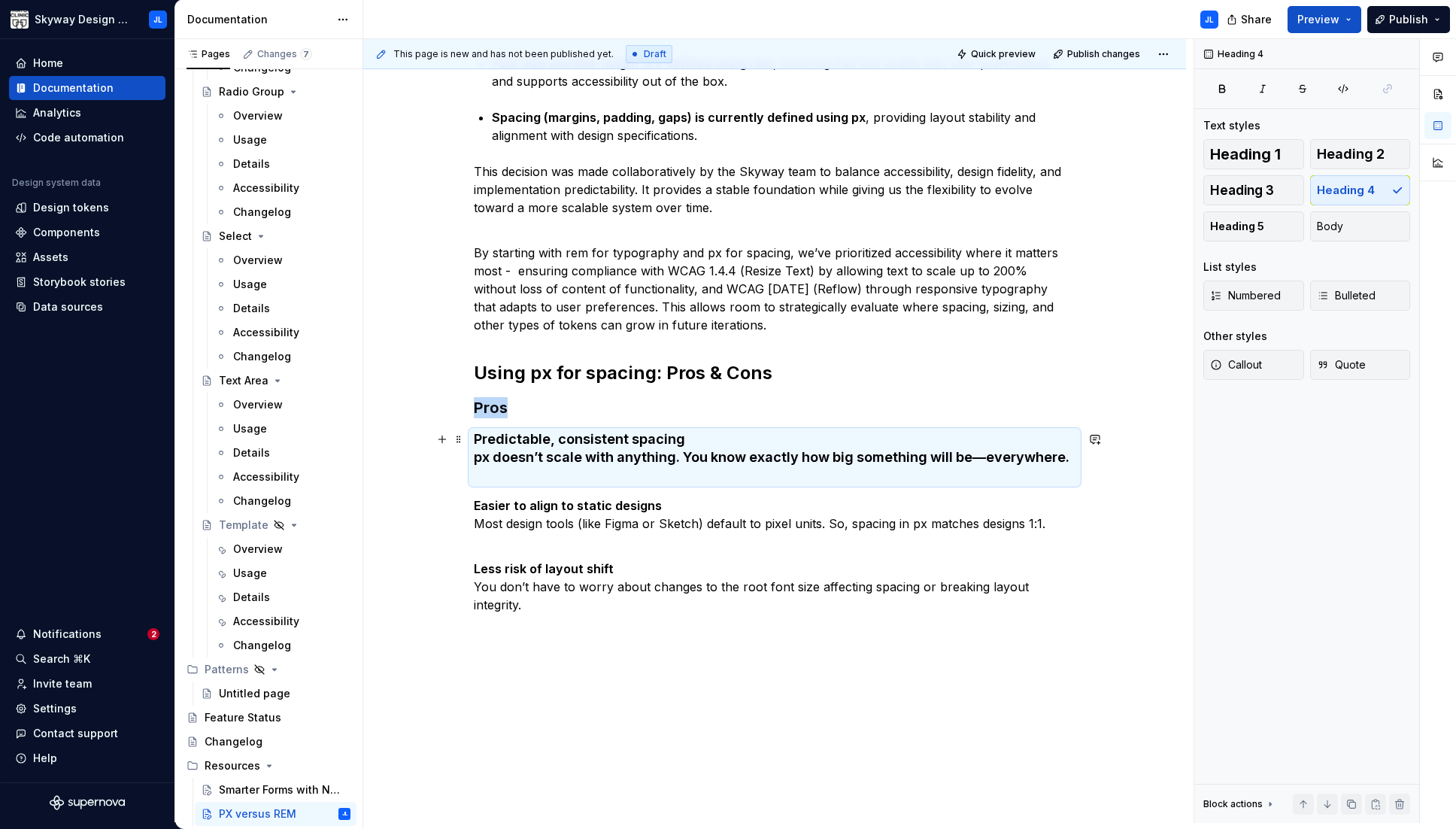
click at [687, 440] on h4 "Predictable, consistent spacing px doesn’t scale with anything. You know exactl…" at bounding box center [774, 457] width 602 height 54
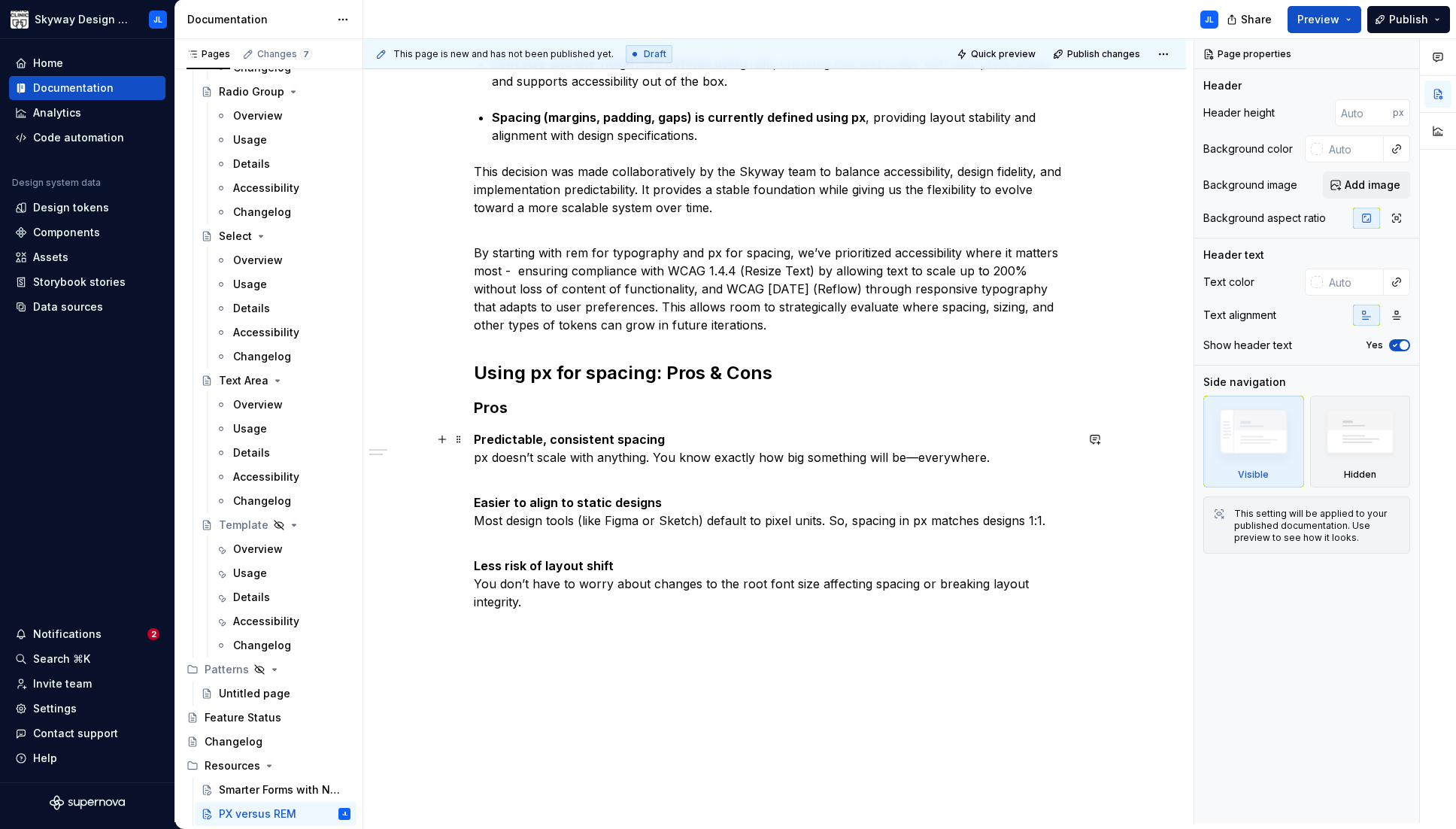
click at [666, 438] on p "Predictable, consistent spacing px doesn’t scale with anything. You know exactl…" at bounding box center [774, 457] width 602 height 54
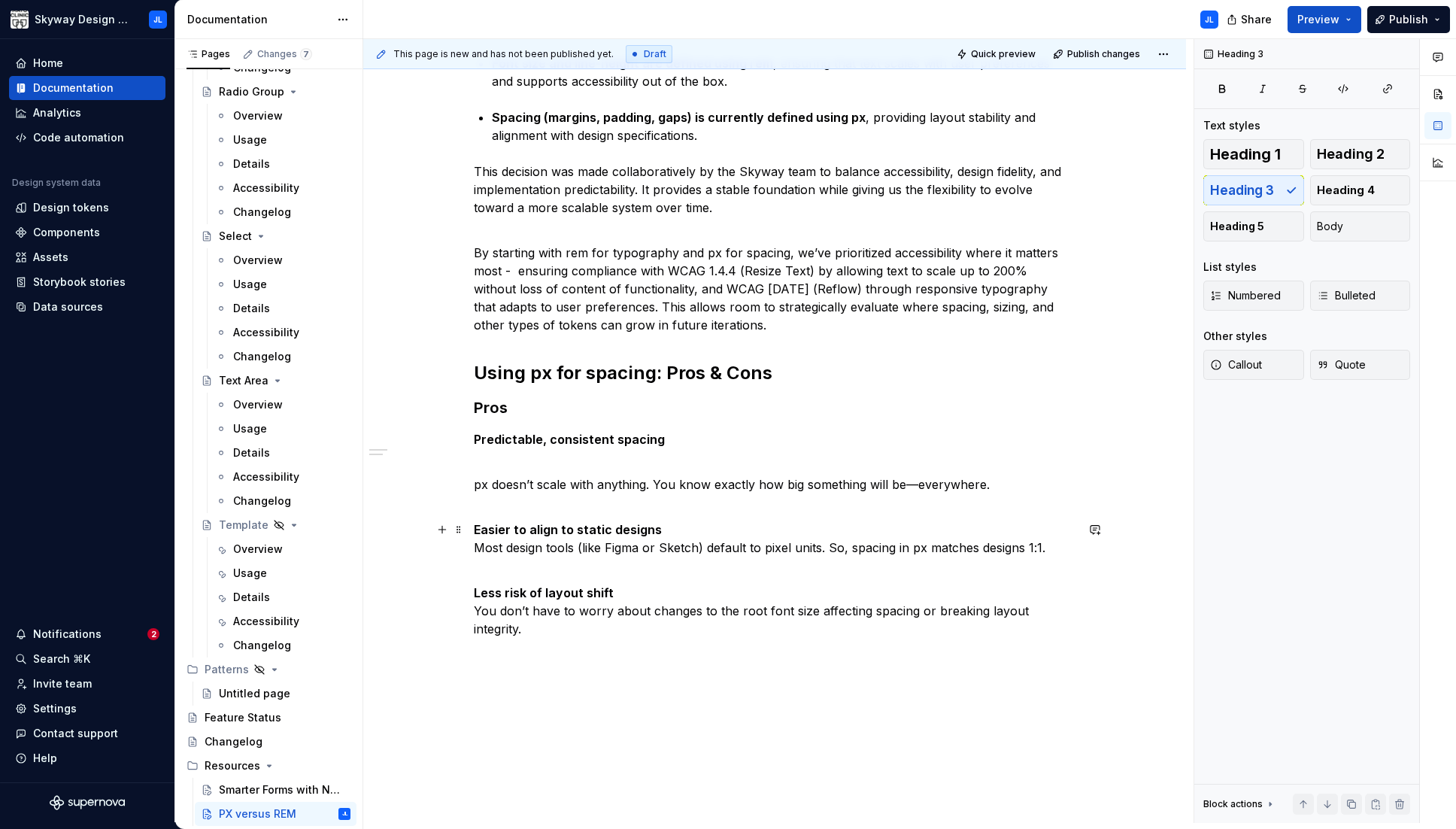
click at [682, 529] on p "Easier to align to static designs Most design tools (like Figma or Sketch) defa…" at bounding box center [774, 547] width 602 height 54
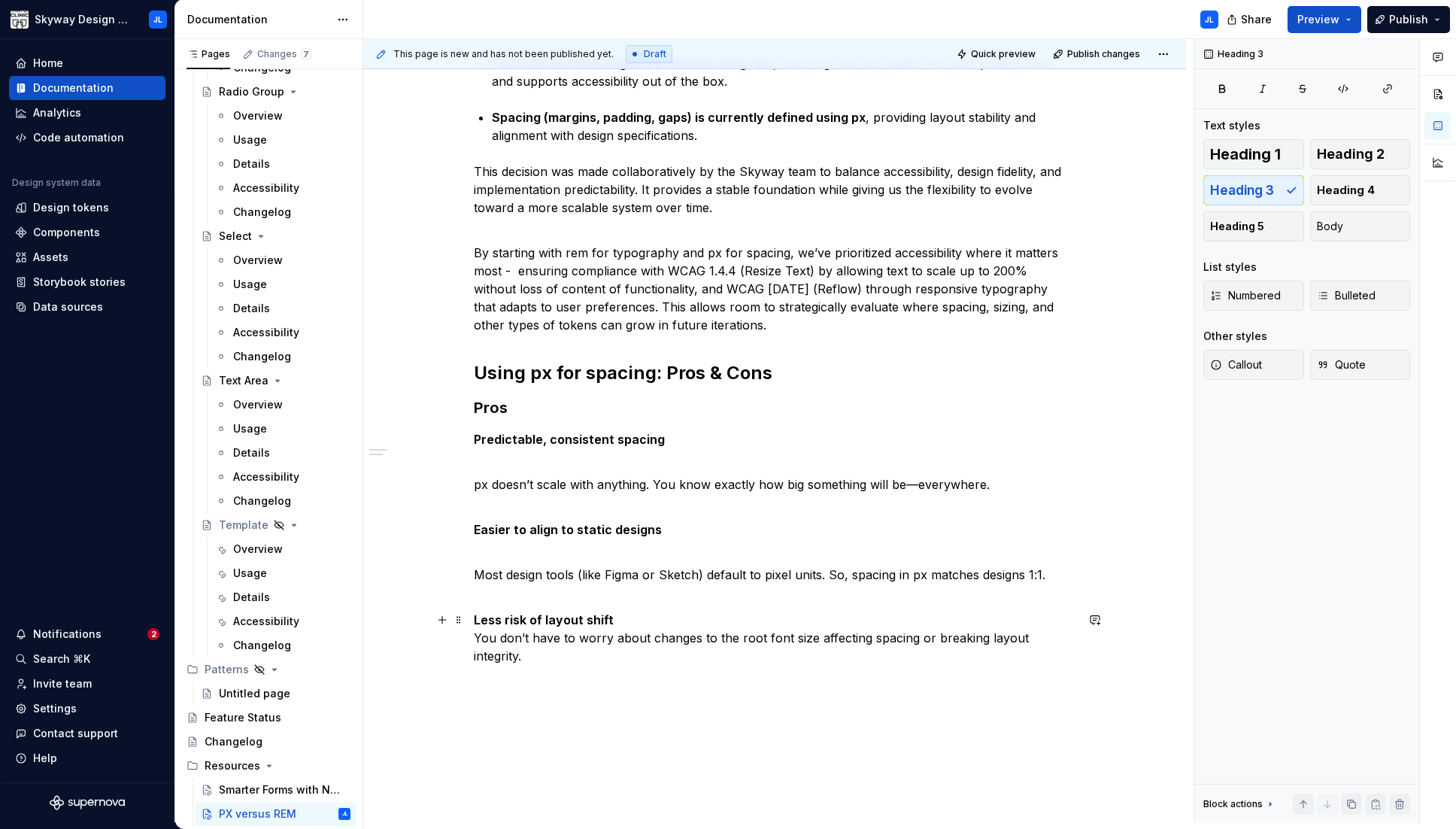
click at [612, 616] on p "Less risk of layout shift You don’t have to worry about changes to the root fon…" at bounding box center [774, 637] width 602 height 54
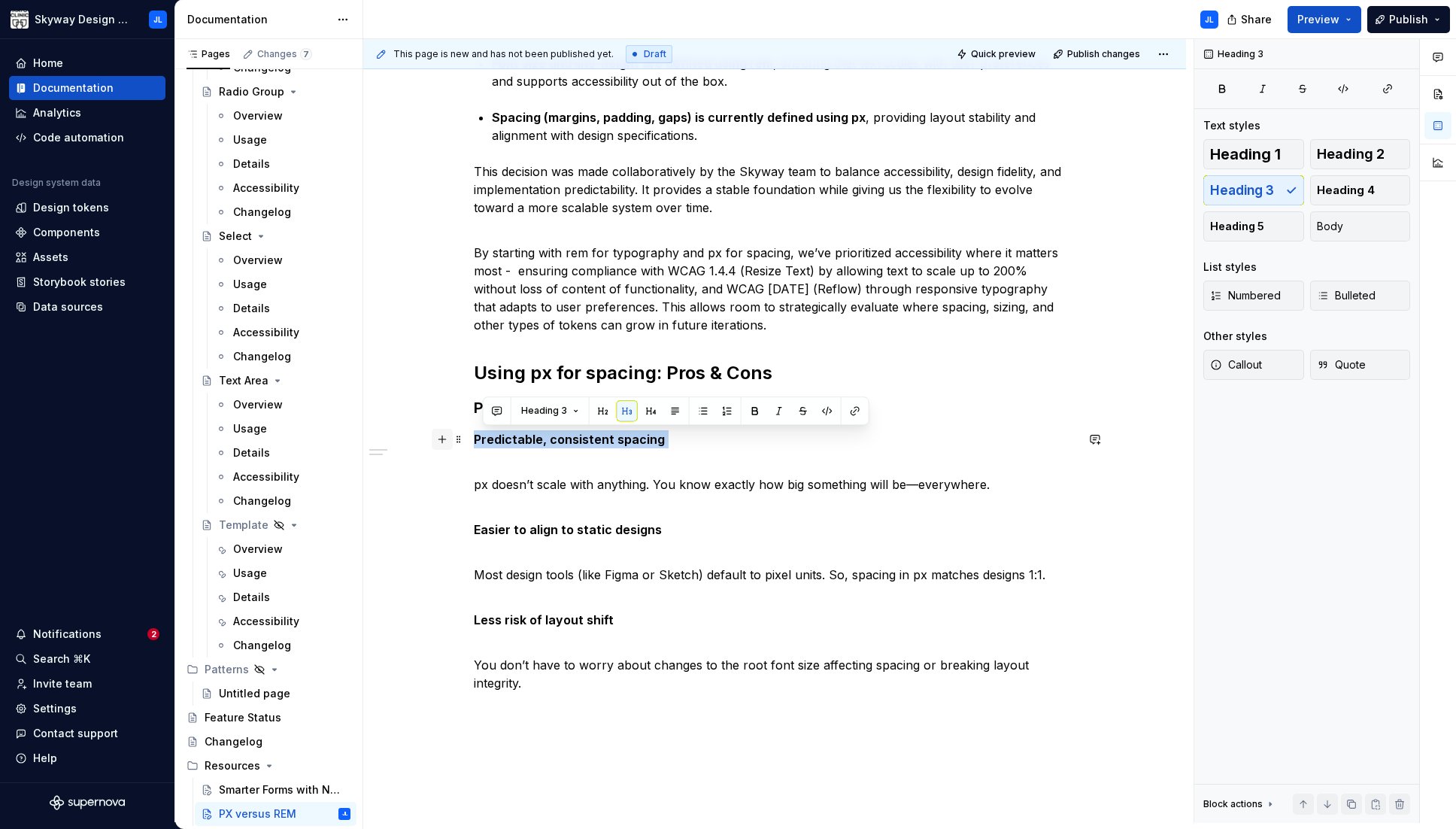
drag, startPoint x: 677, startPoint y: 440, endPoint x: 443, endPoint y: 445, distance: 234.1
click at [474, 445] on div "Skyway has intentionally adopted a hybrid approach to layout and typography sca…" at bounding box center [774, 363] width 602 height 692
click at [641, 411] on button "button" at bounding box center [643, 411] width 22 height 22
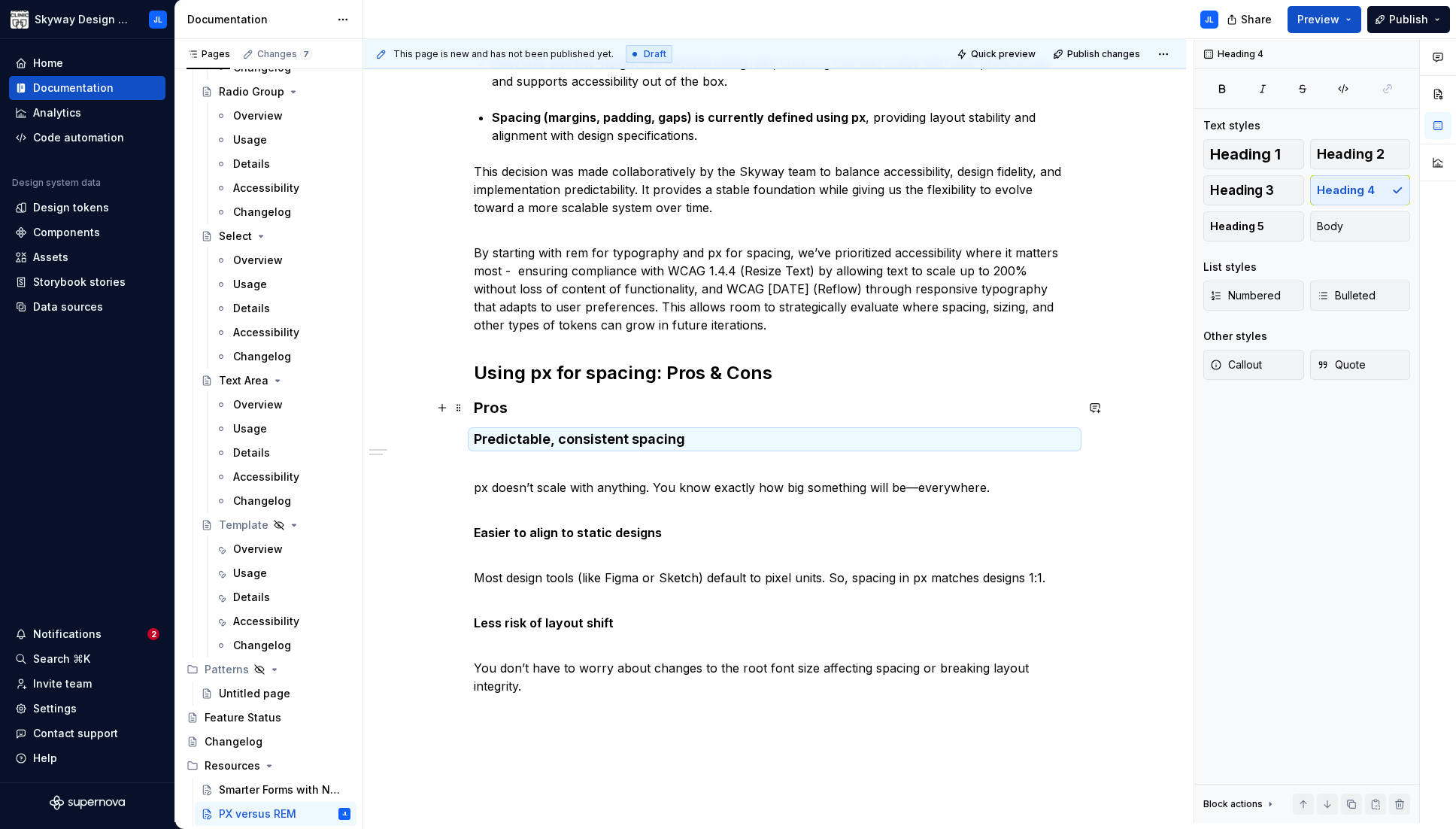
click at [500, 410] on h3 "Pros" at bounding box center [774, 408] width 602 height 22
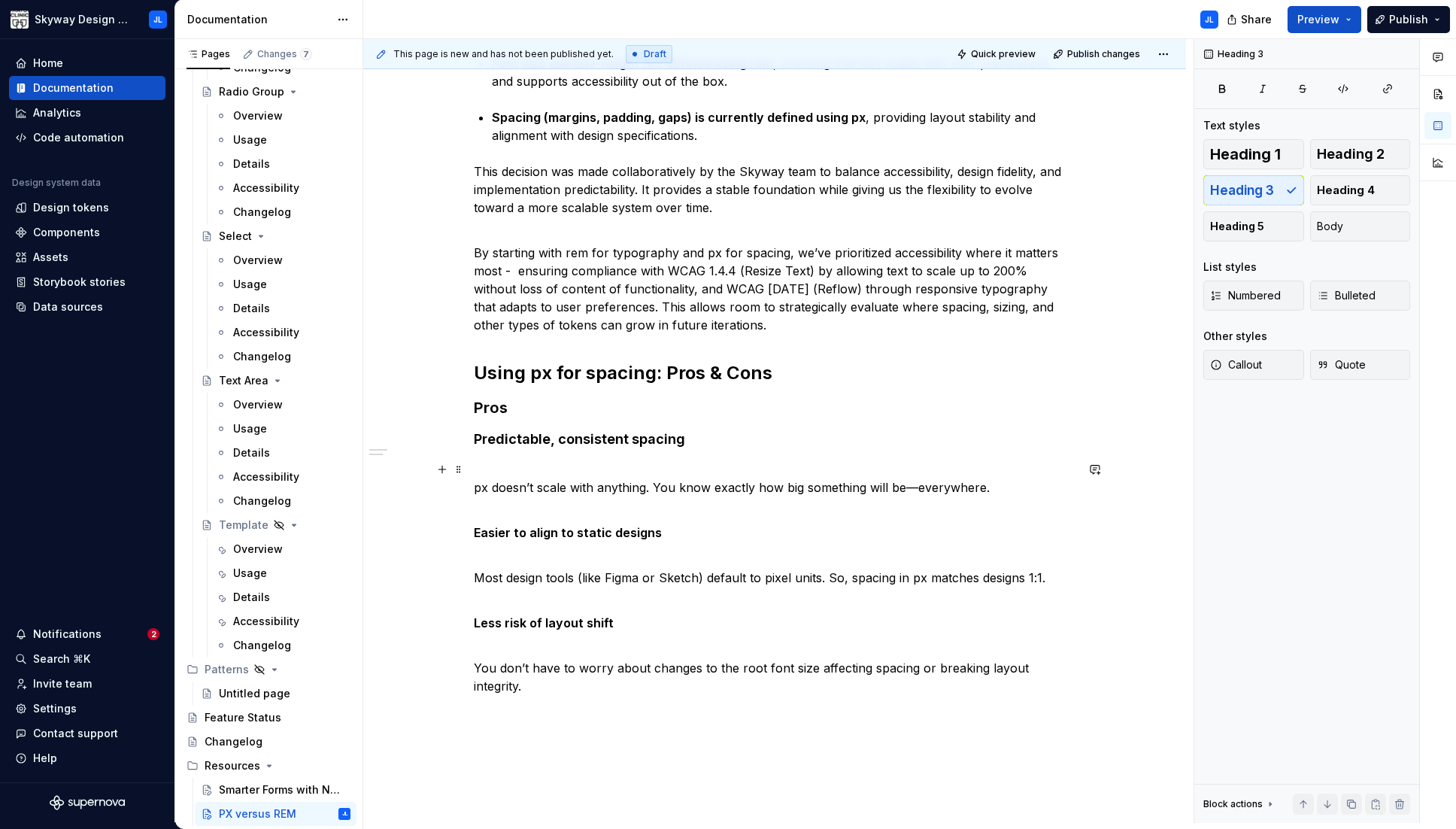
click at [474, 485] on div "This page is new and has not been published yet. Draft Quick preview Publish ch…" at bounding box center [778, 431] width 830 height 784
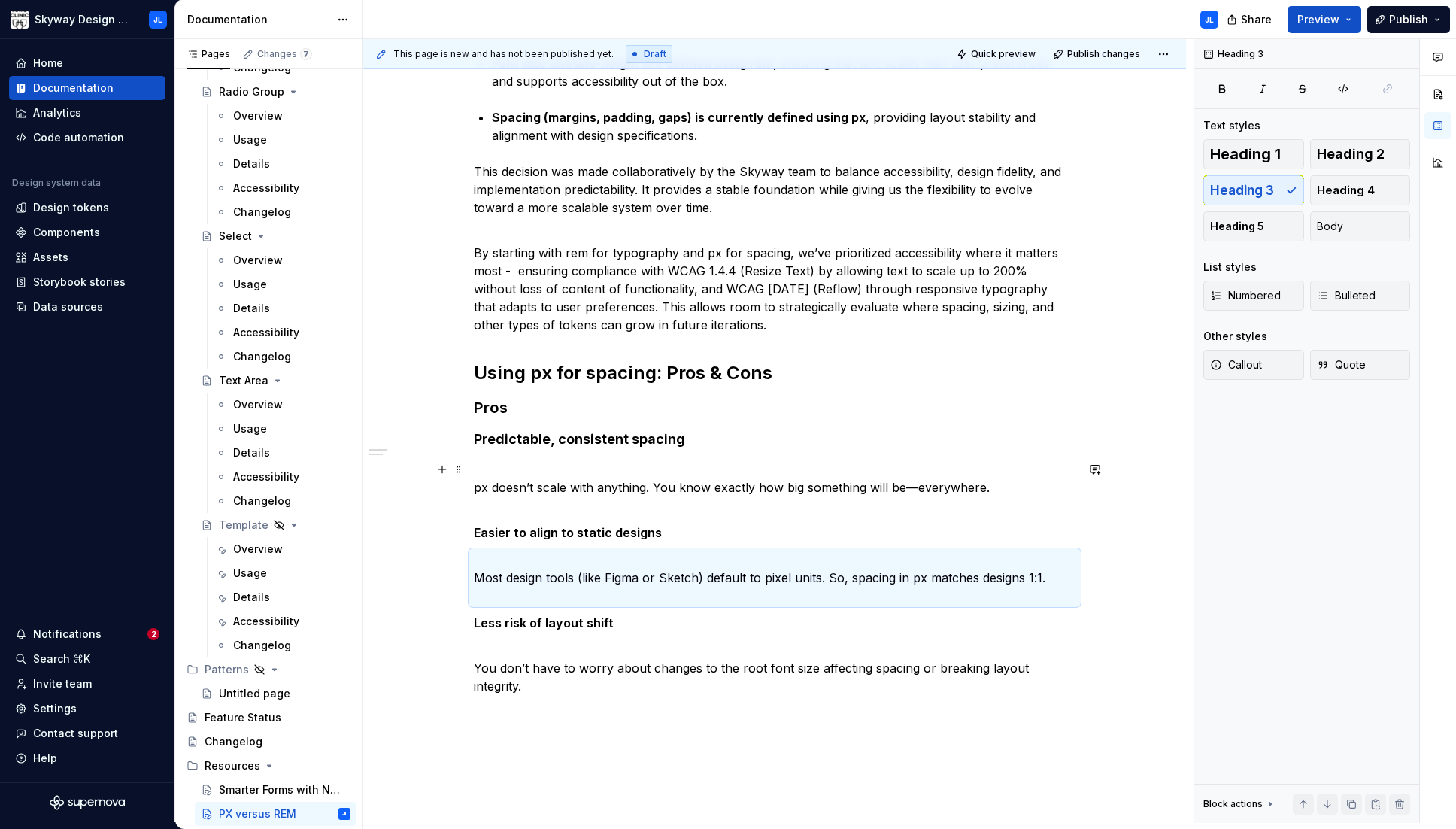
click at [502, 488] on p "px doesn’t scale with anything. You know exactly how big something will be—ever…" at bounding box center [774, 486] width 602 height 54
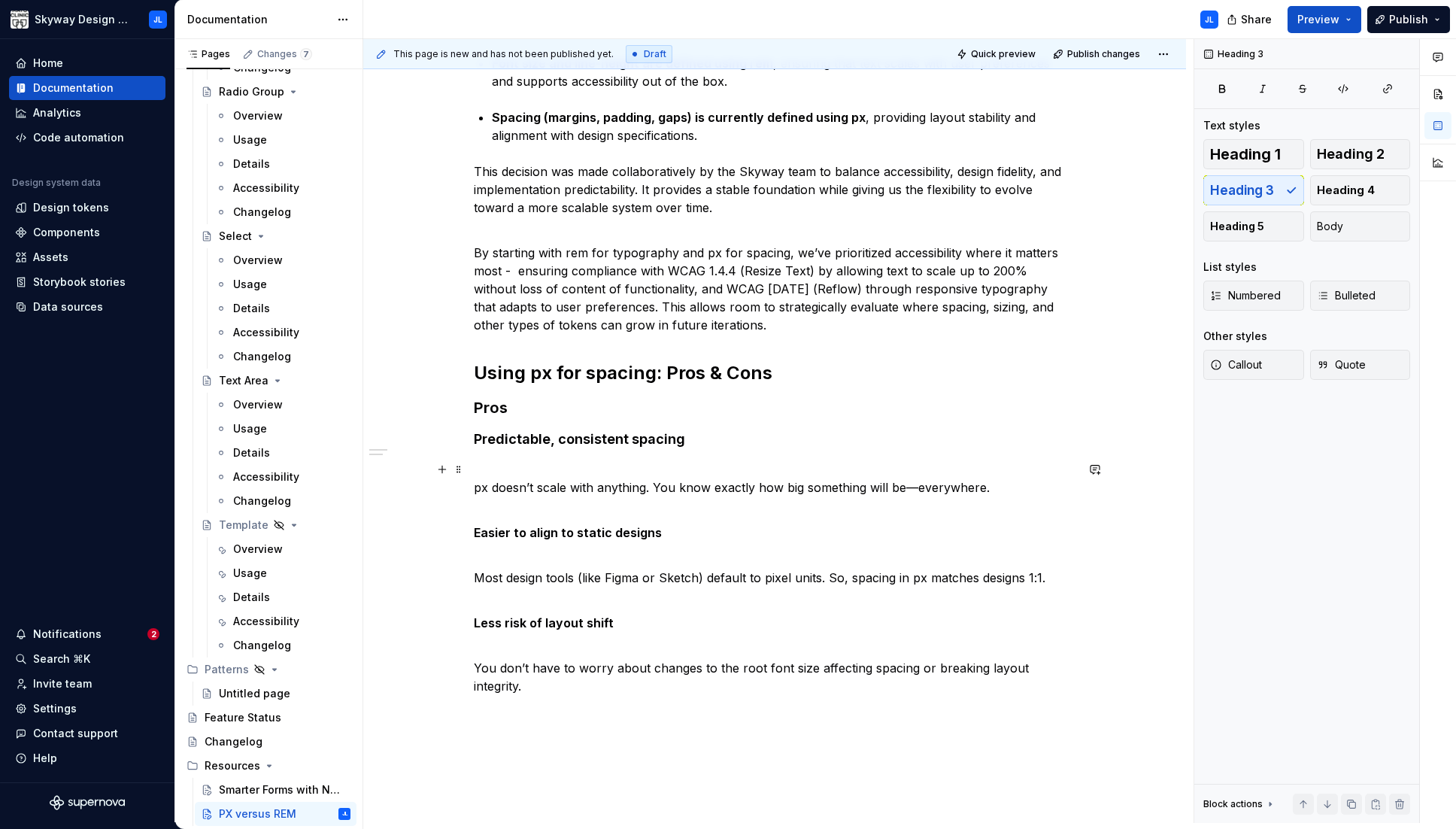
click at [491, 467] on p "px doesn’t scale with anything. You know exactly how big something will be—ever…" at bounding box center [774, 486] width 602 height 54
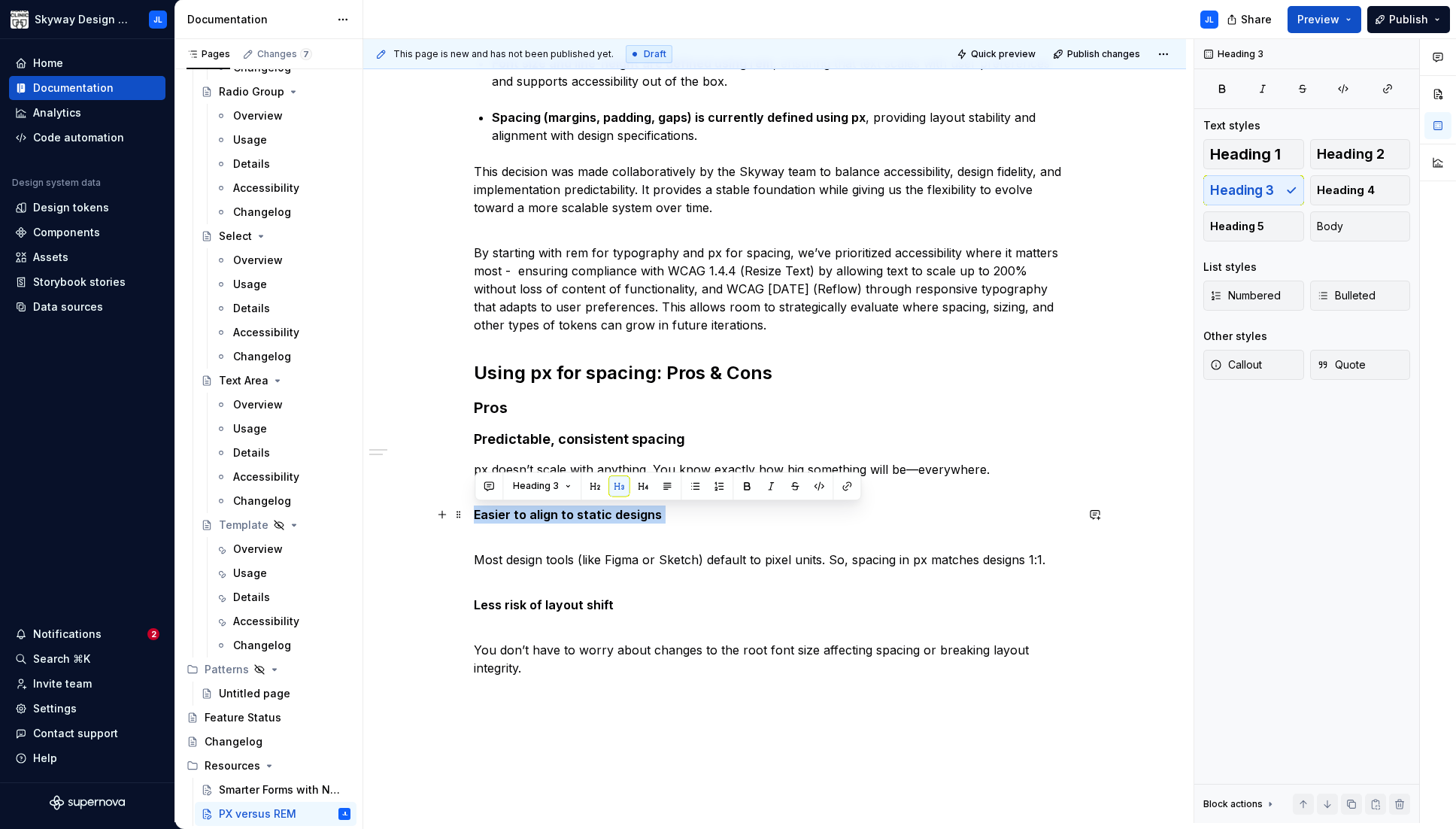
drag, startPoint x: 658, startPoint y: 510, endPoint x: 474, endPoint y: 515, distance: 184.1
click at [474, 515] on div "Skyway has intentionally adopted a hybrid approach to layout and typography sca…" at bounding box center [774, 463] width 823 height 962
drag, startPoint x: 644, startPoint y: 486, endPoint x: 640, endPoint y: 495, distance: 9.8
click at [644, 485] on button "button" at bounding box center [643, 486] width 22 height 22
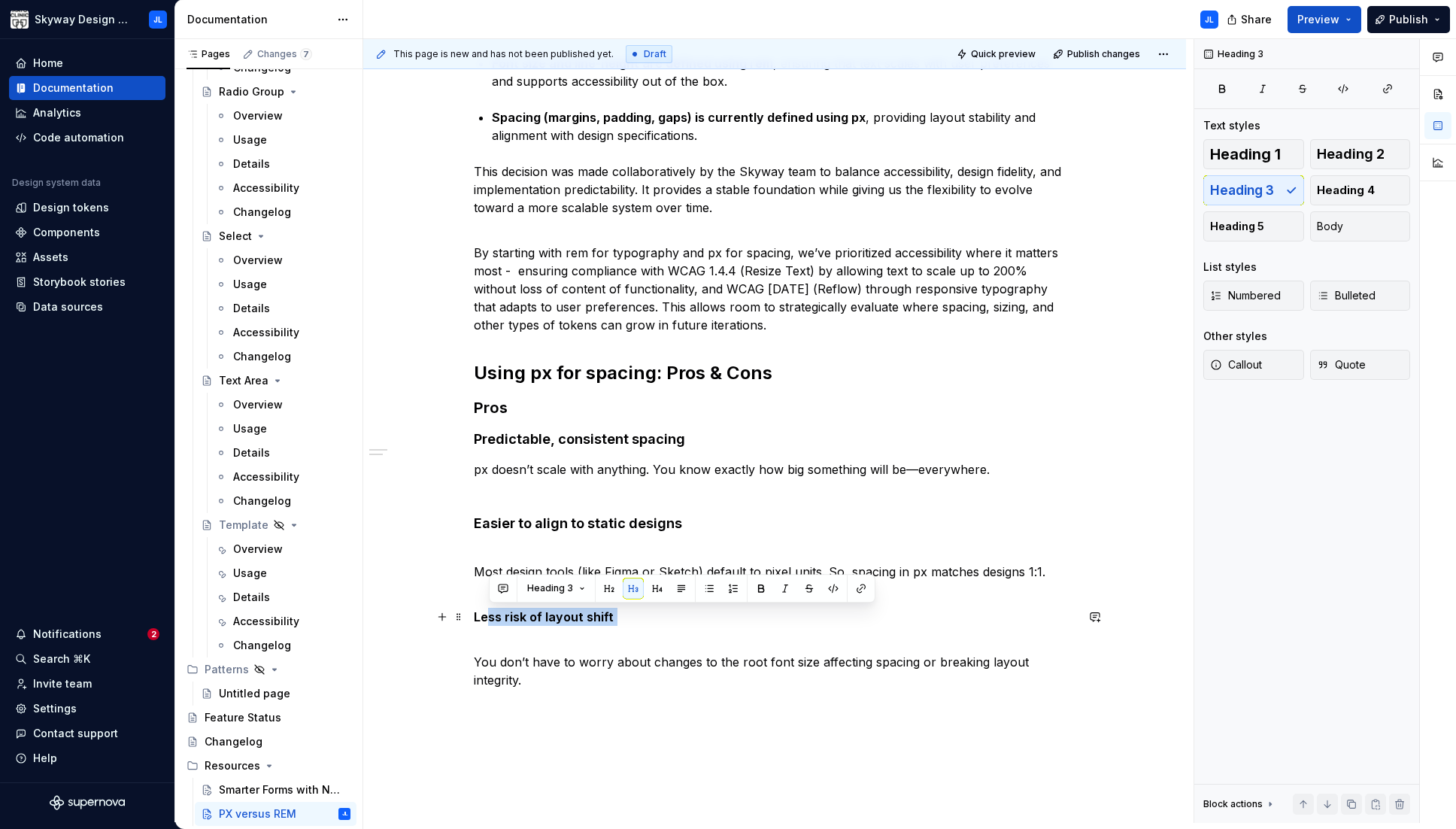
drag, startPoint x: 621, startPoint y: 617, endPoint x: 537, endPoint y: 612, distance: 84.1
click at [474, 614] on div "Skyway has intentionally adopted a hybrid approach to layout and typography sca…" at bounding box center [774, 362] width 602 height 689
click at [550, 623] on p "Less risk of layout shift" at bounding box center [774, 617] width 602 height 18
drag, startPoint x: 550, startPoint y: 623, endPoint x: 561, endPoint y: 621, distance: 11.2
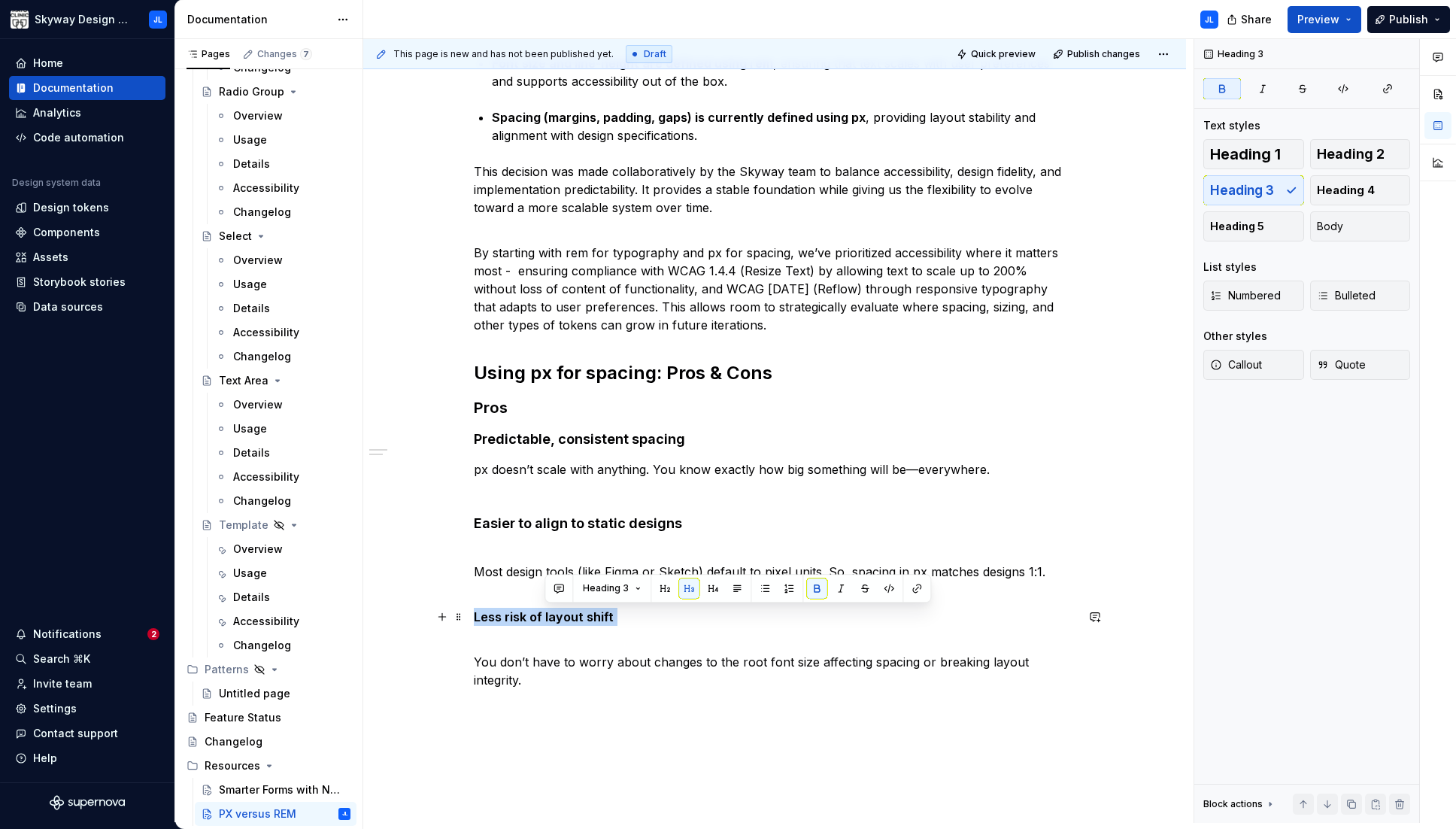
click at [550, 623] on p "Less risk of layout shift" at bounding box center [774, 617] width 602 height 18
click at [641, 587] on button "button" at bounding box center [643, 588] width 22 height 22
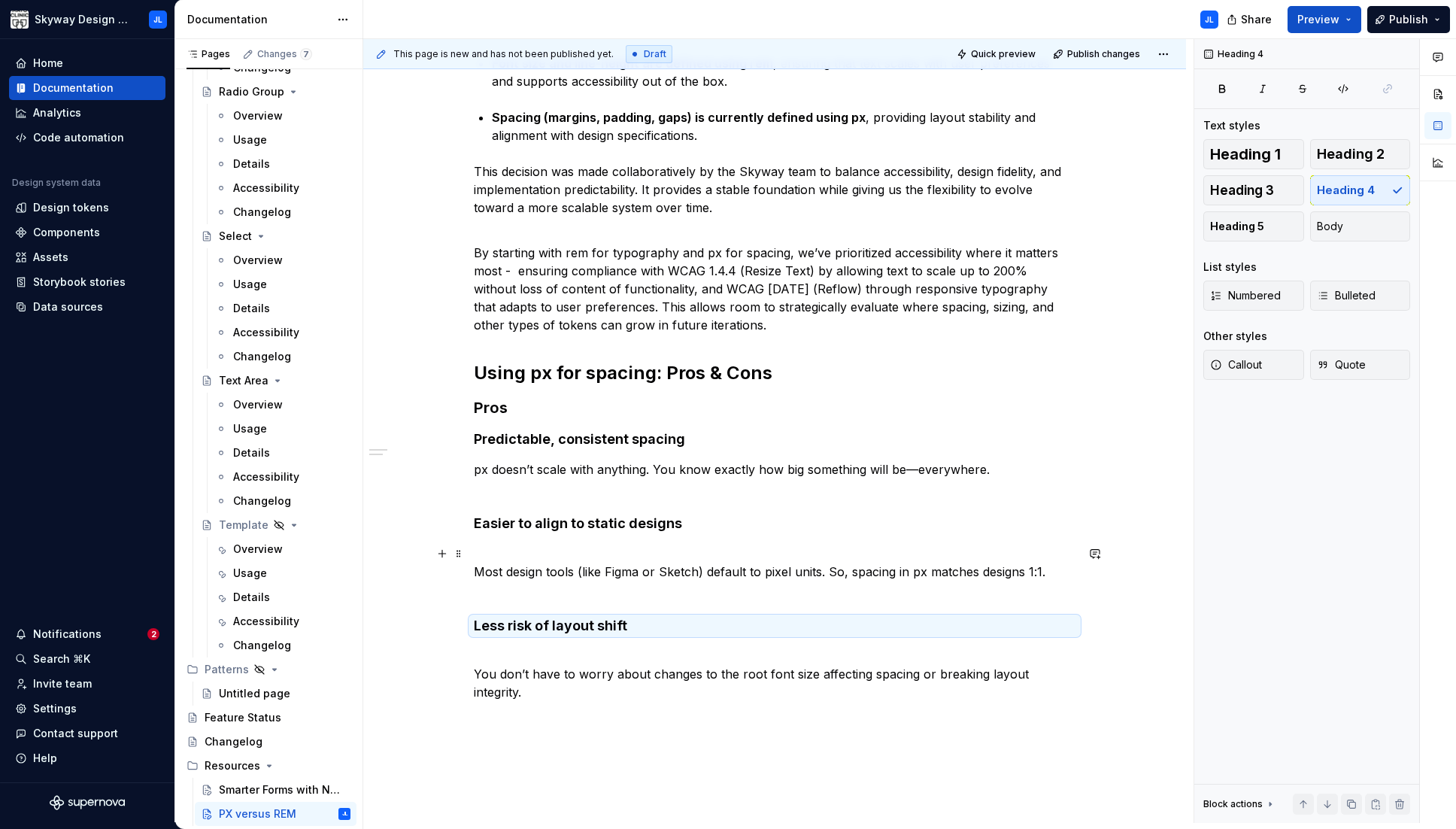
click at [477, 570] on p "Most design tools (like Figma or Sketch) default to pixel units. So, spacing in…" at bounding box center [774, 571] width 602 height 54
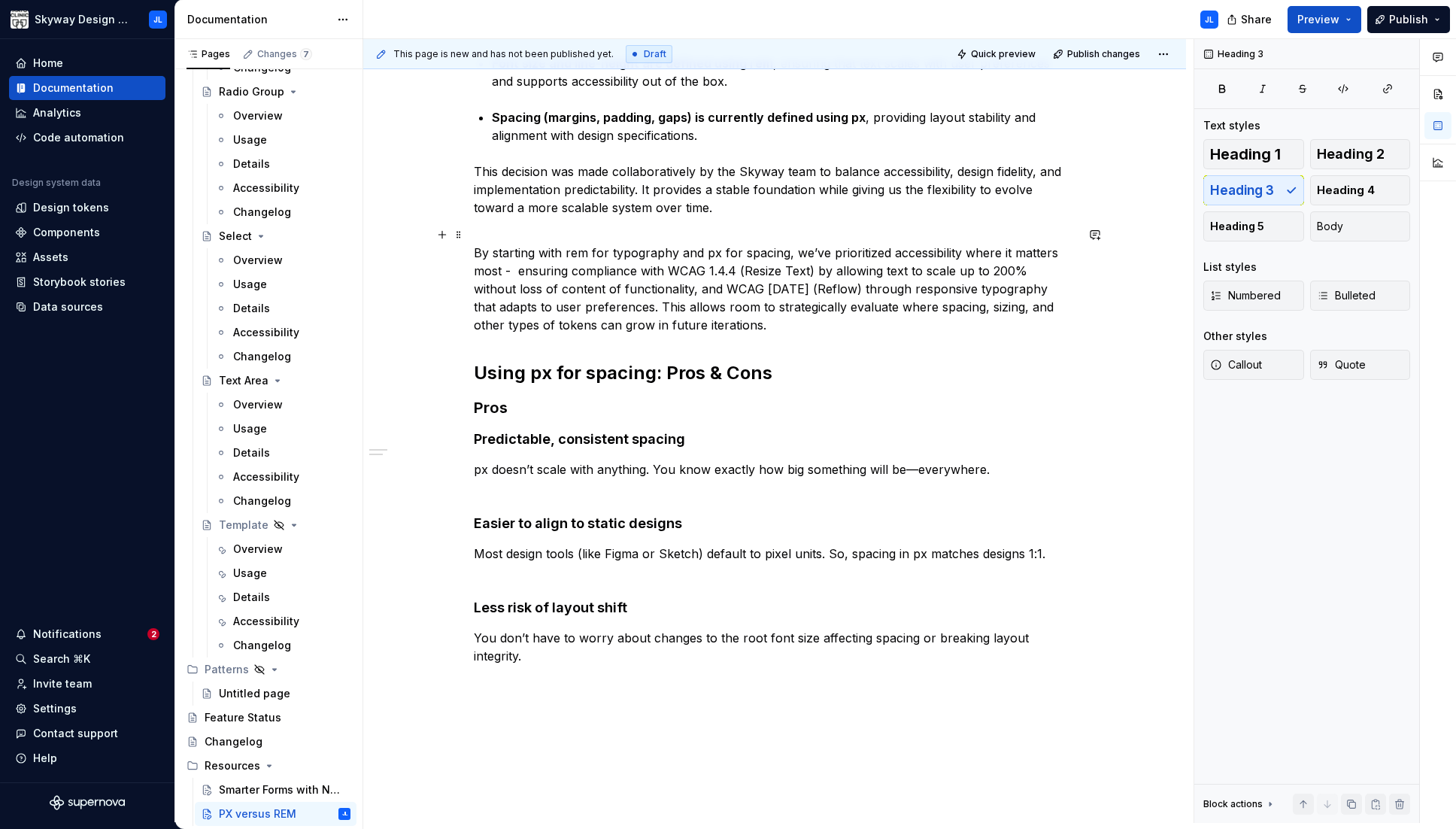
click at [488, 235] on p "By starting with rem for typography and px for spacing, we’ve prioritized acces…" at bounding box center [774, 280] width 602 height 109
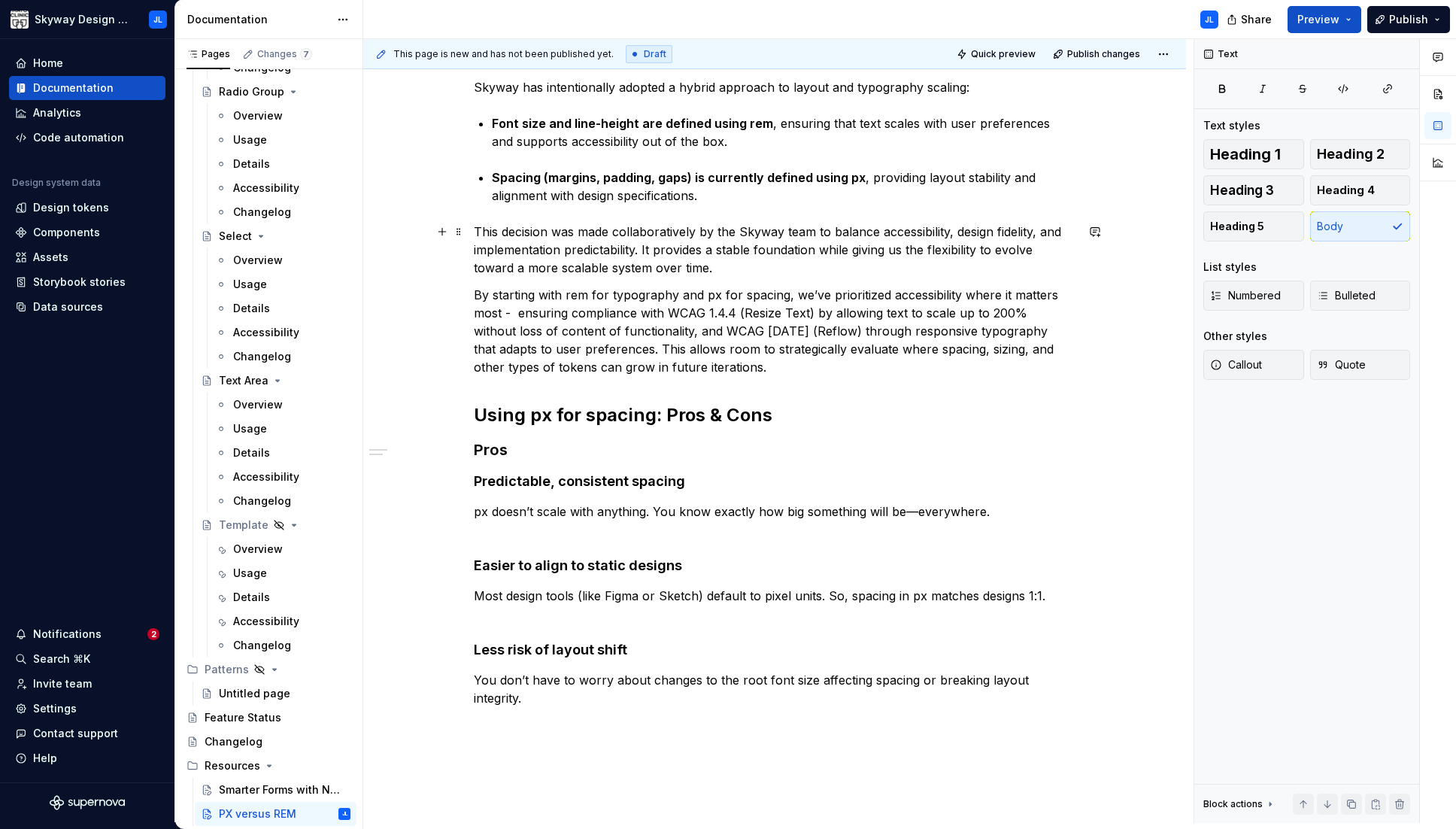
scroll to position [177, 0]
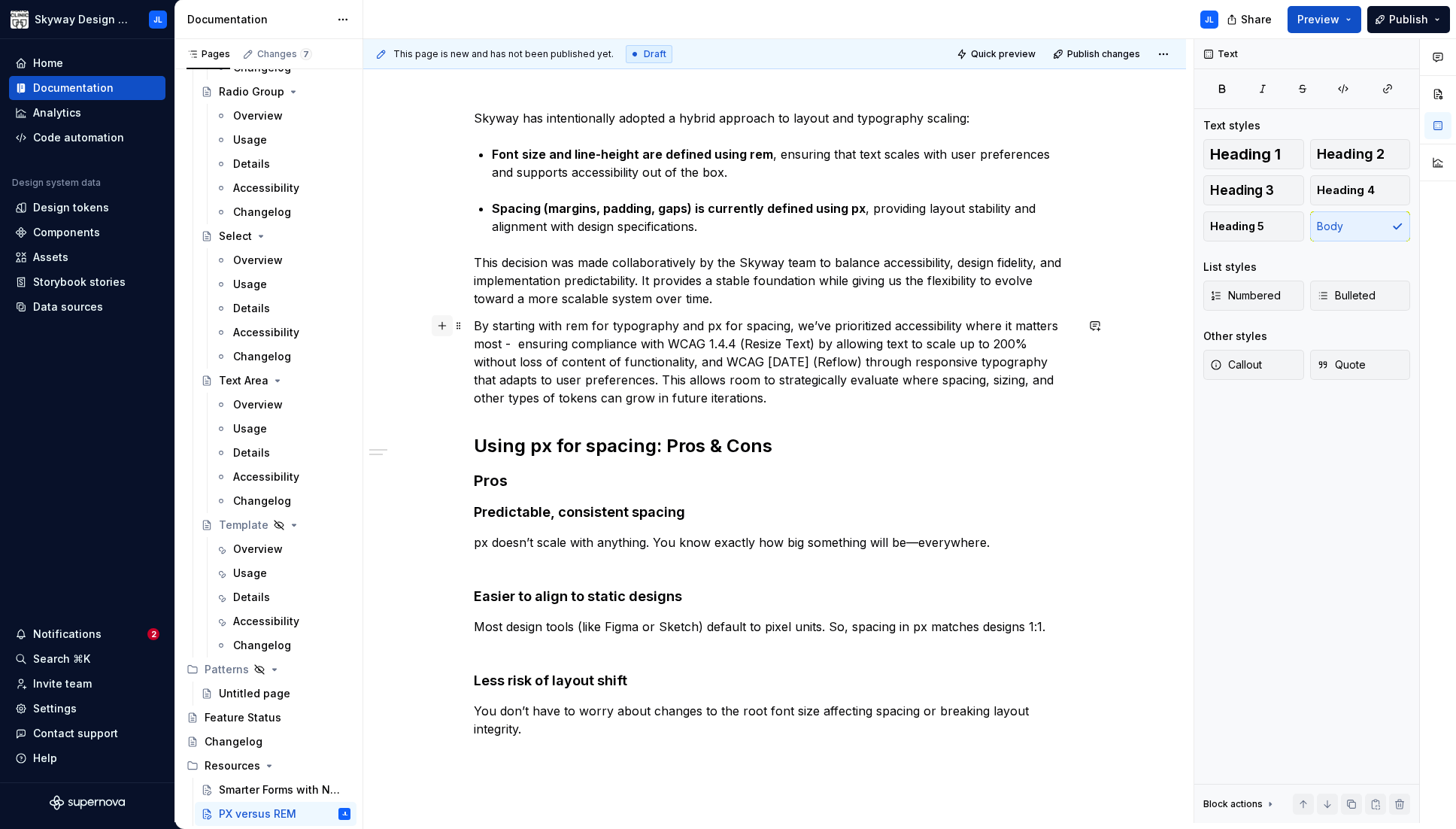
click at [443, 324] on button "button" at bounding box center [442, 326] width 22 height 22
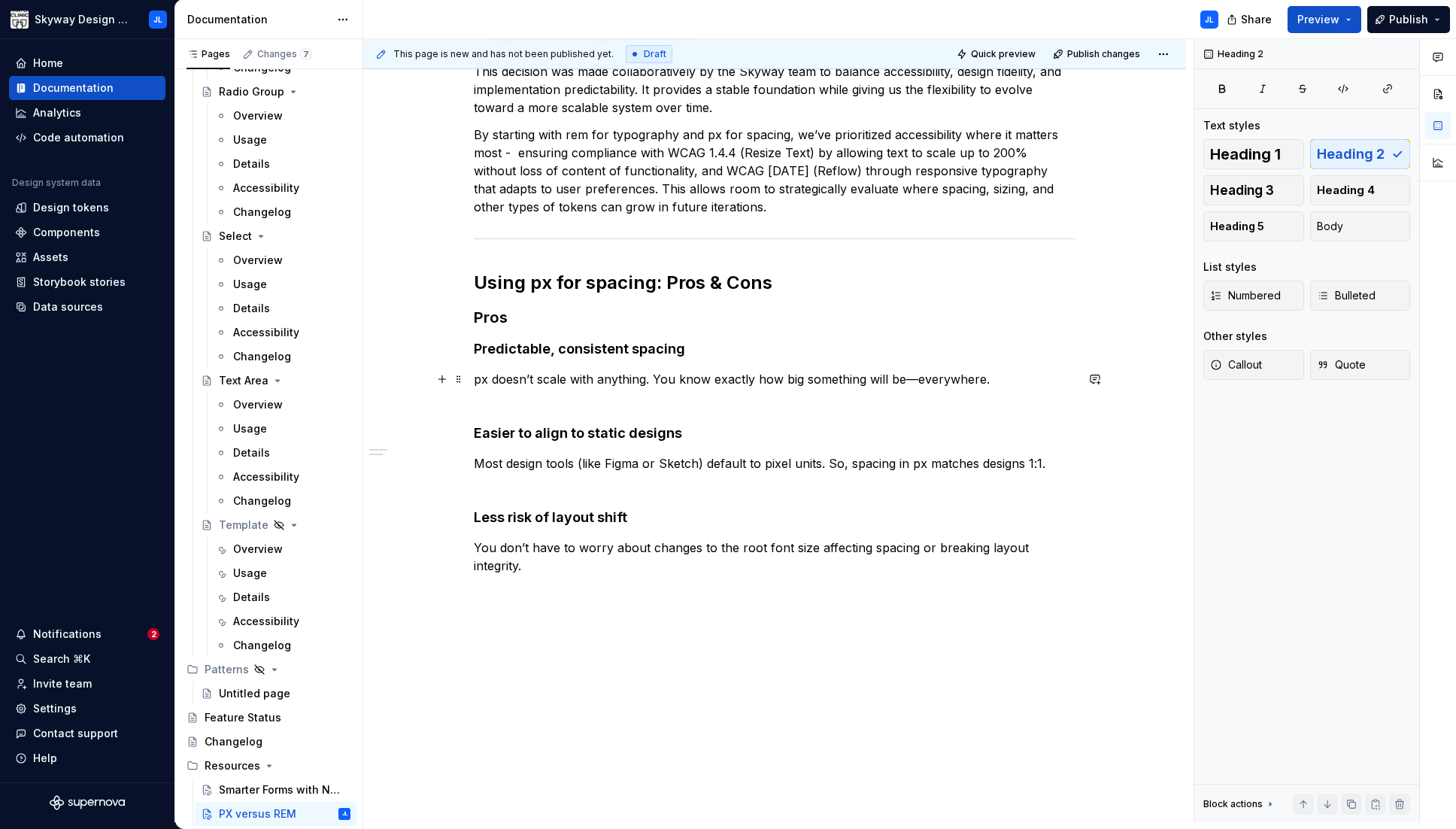
scroll to position [369, 0]
click at [959, 545] on p "You don’t have to worry about changes to the root font size affecting spacing o…" at bounding box center [774, 556] width 602 height 36
click at [492, 313] on h3 "Pros" at bounding box center [774, 318] width 602 height 22
click at [467, 576] on div "Skyway has intentionally adopted a hybrid approach to layout and typography sca…" at bounding box center [774, 375] width 823 height 987
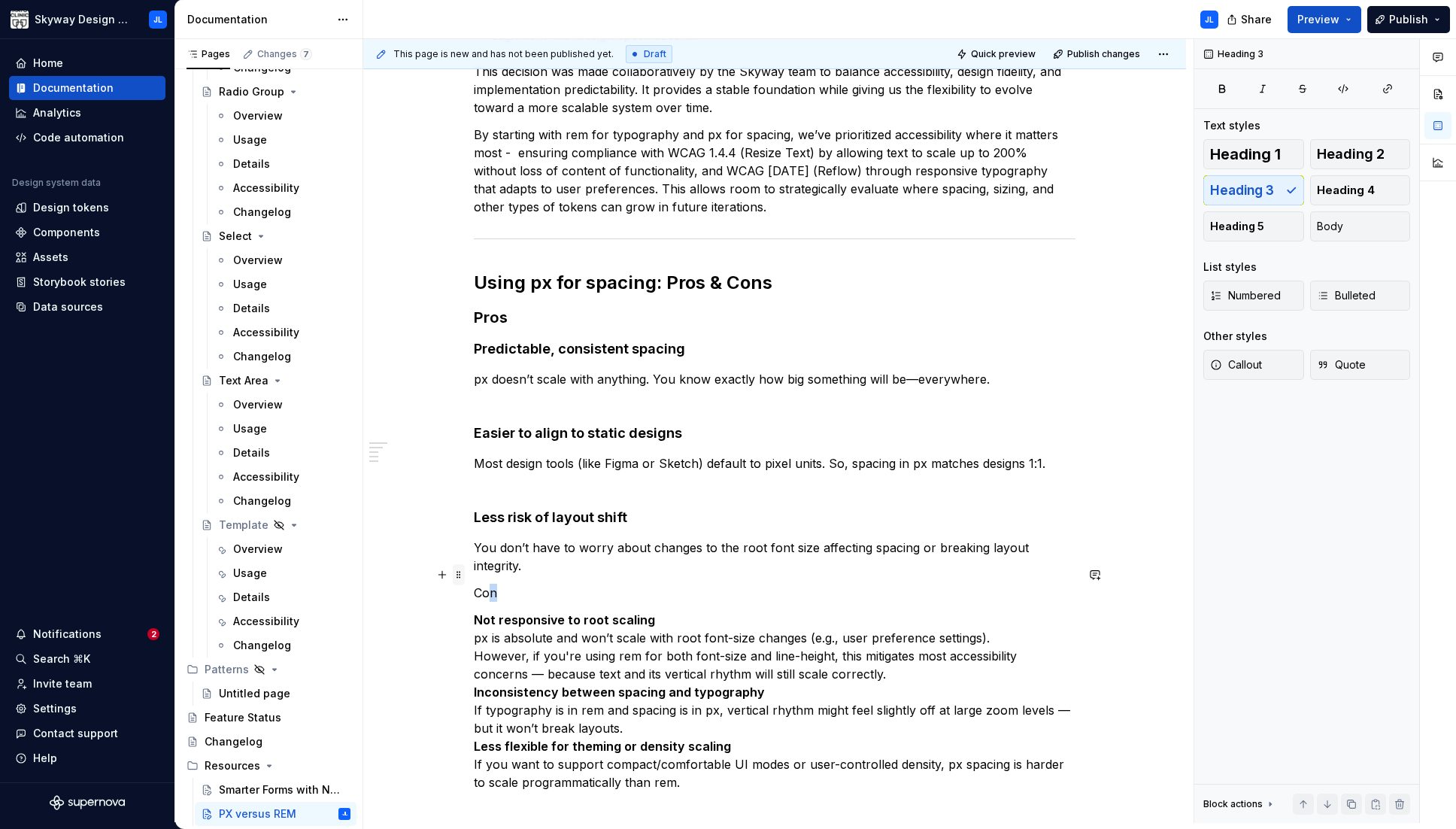
drag, startPoint x: 473, startPoint y: 574, endPoint x: 457, endPoint y: 576, distance: 16.1
click at [474, 576] on div "Skyway has intentionally adopted a hybrid approach to layout and typography sca…" at bounding box center [774, 363] width 602 height 892
click at [537, 583] on p "Con" at bounding box center [774, 592] width 602 height 18
drag, startPoint x: 502, startPoint y: 579, endPoint x: 463, endPoint y: 577, distance: 39.1
click at [474, 577] on div "Skyway has intentionally adopted a hybrid approach to layout and typography sca…" at bounding box center [774, 363] width 602 height 892
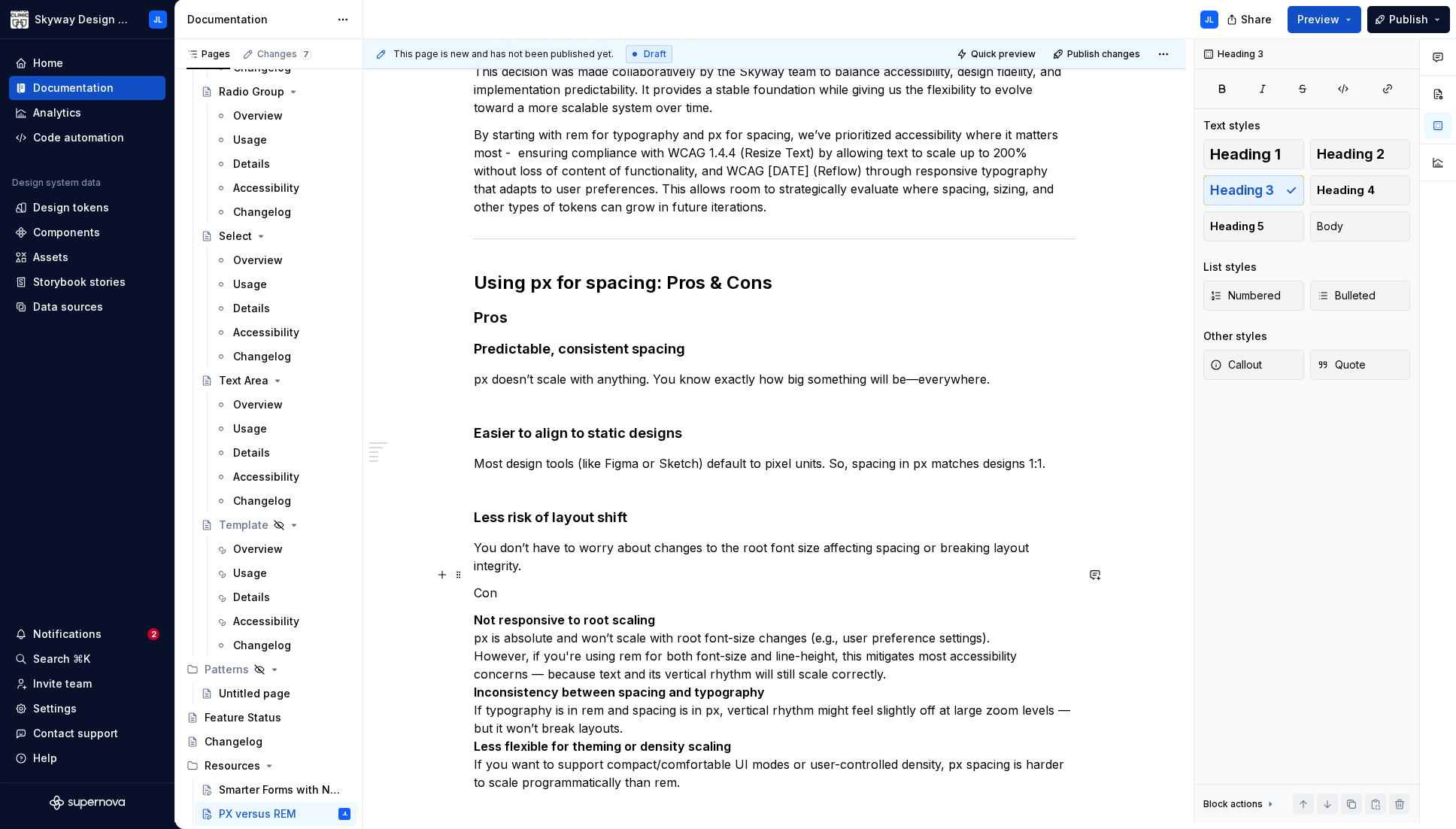
click at [485, 583] on p "Con" at bounding box center [774, 592] width 602 height 18
click at [959, 197] on div "Heading 1 Heading 2 Heading 3 Heading 4 Heading 5 Body" at bounding box center [1305, 190] width 206 height 103
click at [555, 583] on p "Con" at bounding box center [774, 592] width 602 height 18
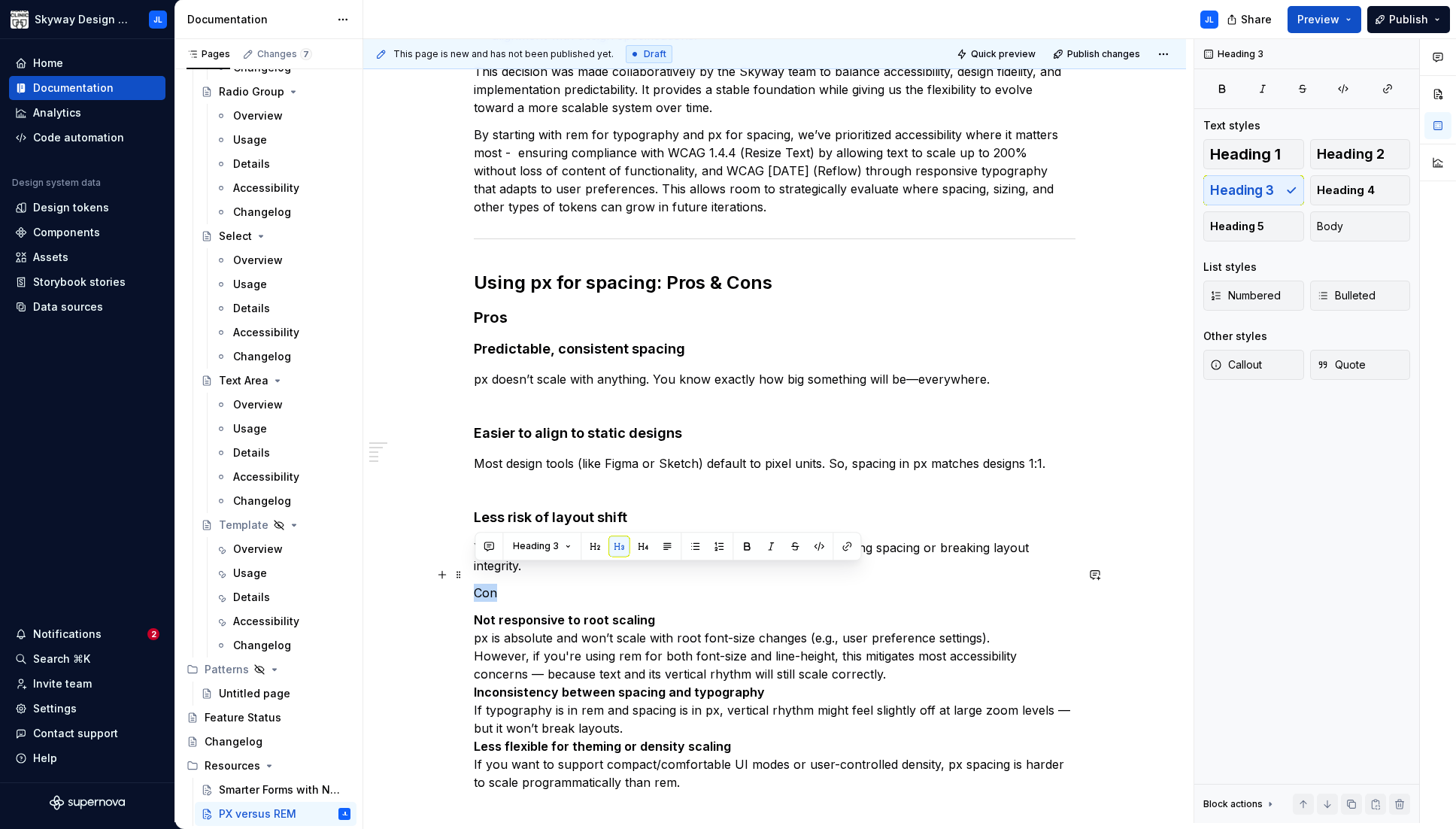
drag, startPoint x: 499, startPoint y: 576, endPoint x: 473, endPoint y: 575, distance: 26.0
click at [473, 575] on div "Skyway has intentionally adopted a hybrid approach to layout and typography sca…" at bounding box center [774, 470] width 823 height 1176
click at [615, 549] on button "button" at bounding box center [619, 546] width 22 height 22
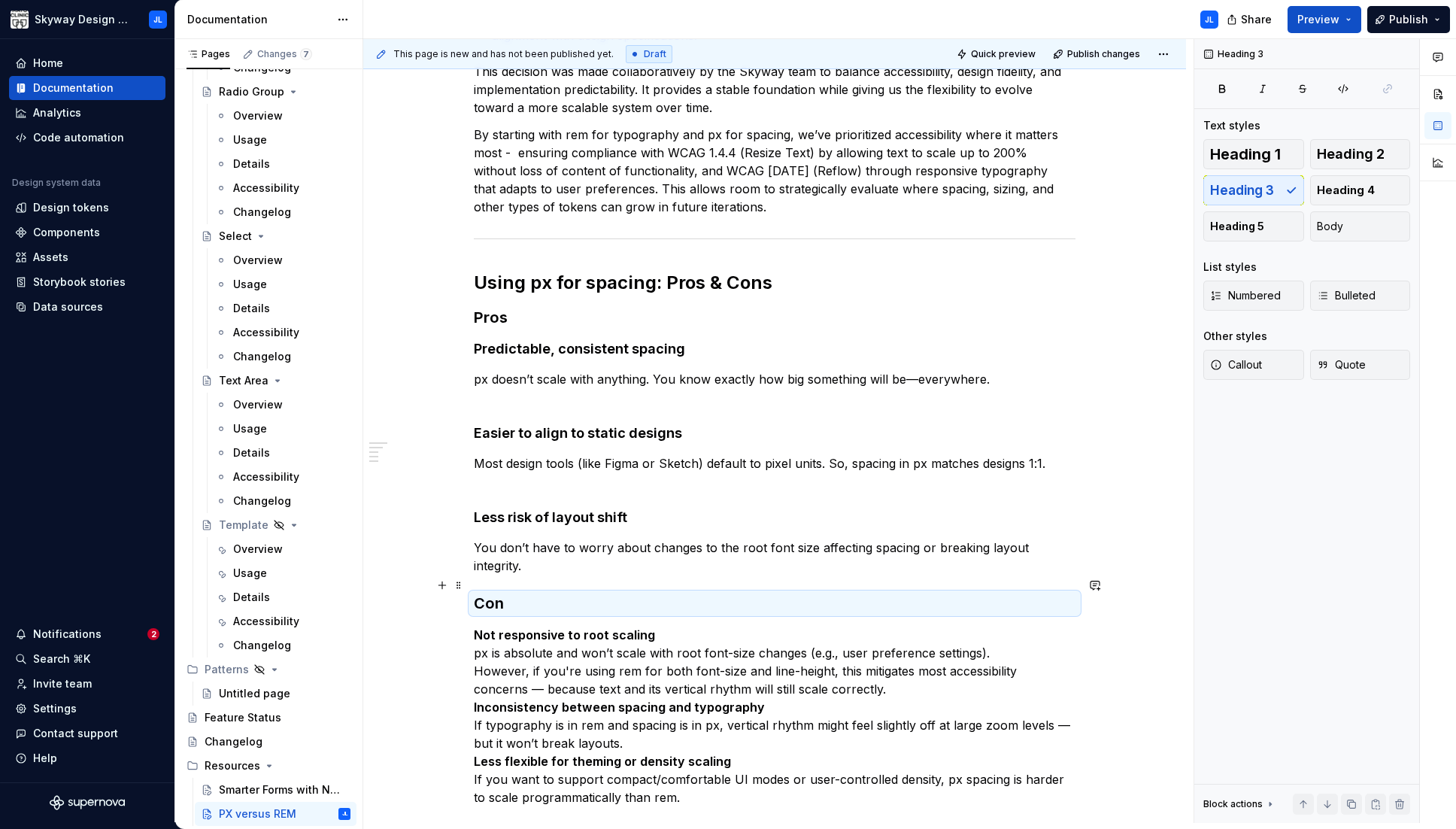
click at [512, 627] on strong "Not responsive to root scaling" at bounding box center [564, 634] width 181 height 15
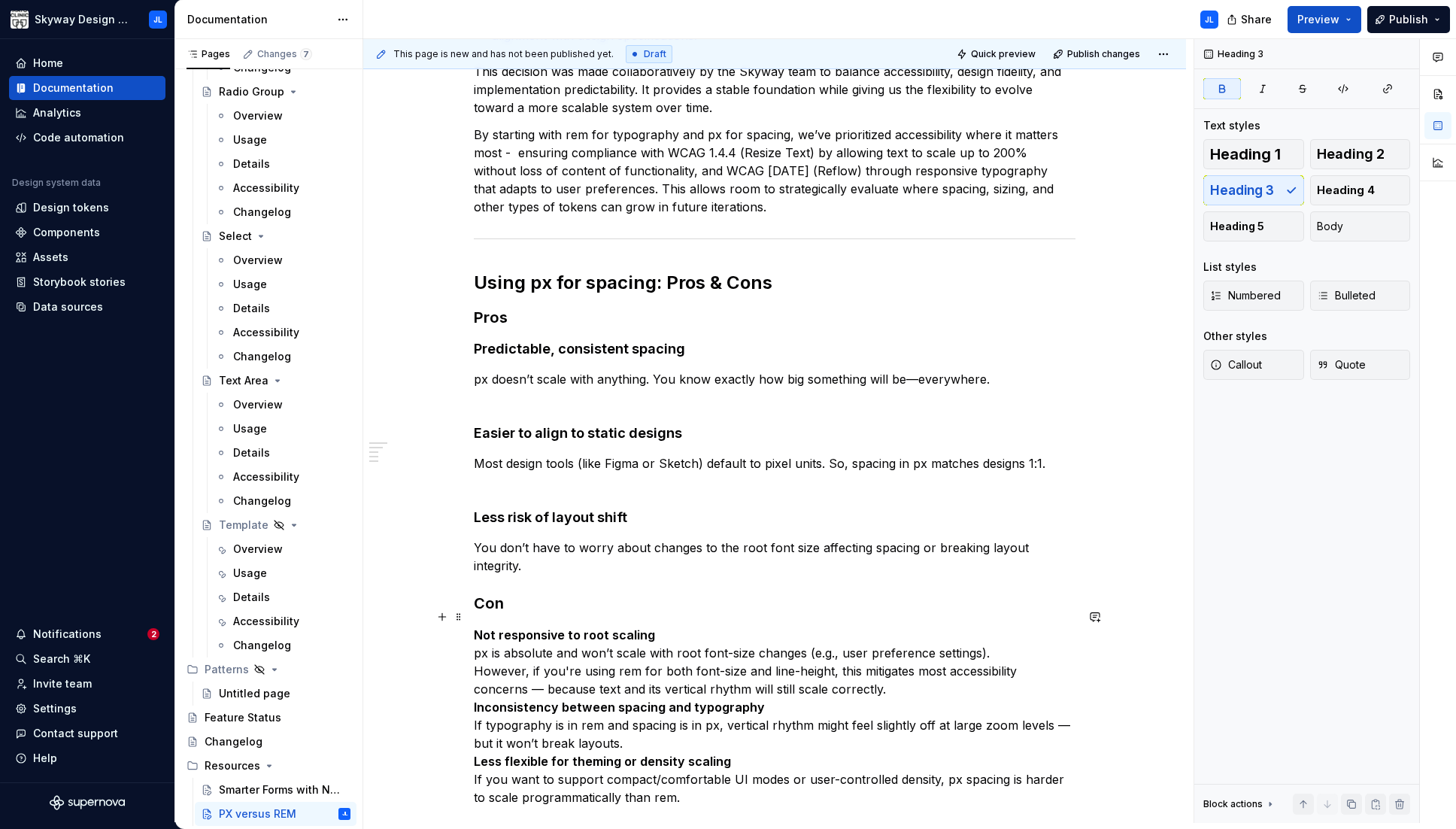
click at [473, 686] on div "Skyway has intentionally adopted a hybrid approach to layout and typography sca…" at bounding box center [774, 477] width 823 height 1191
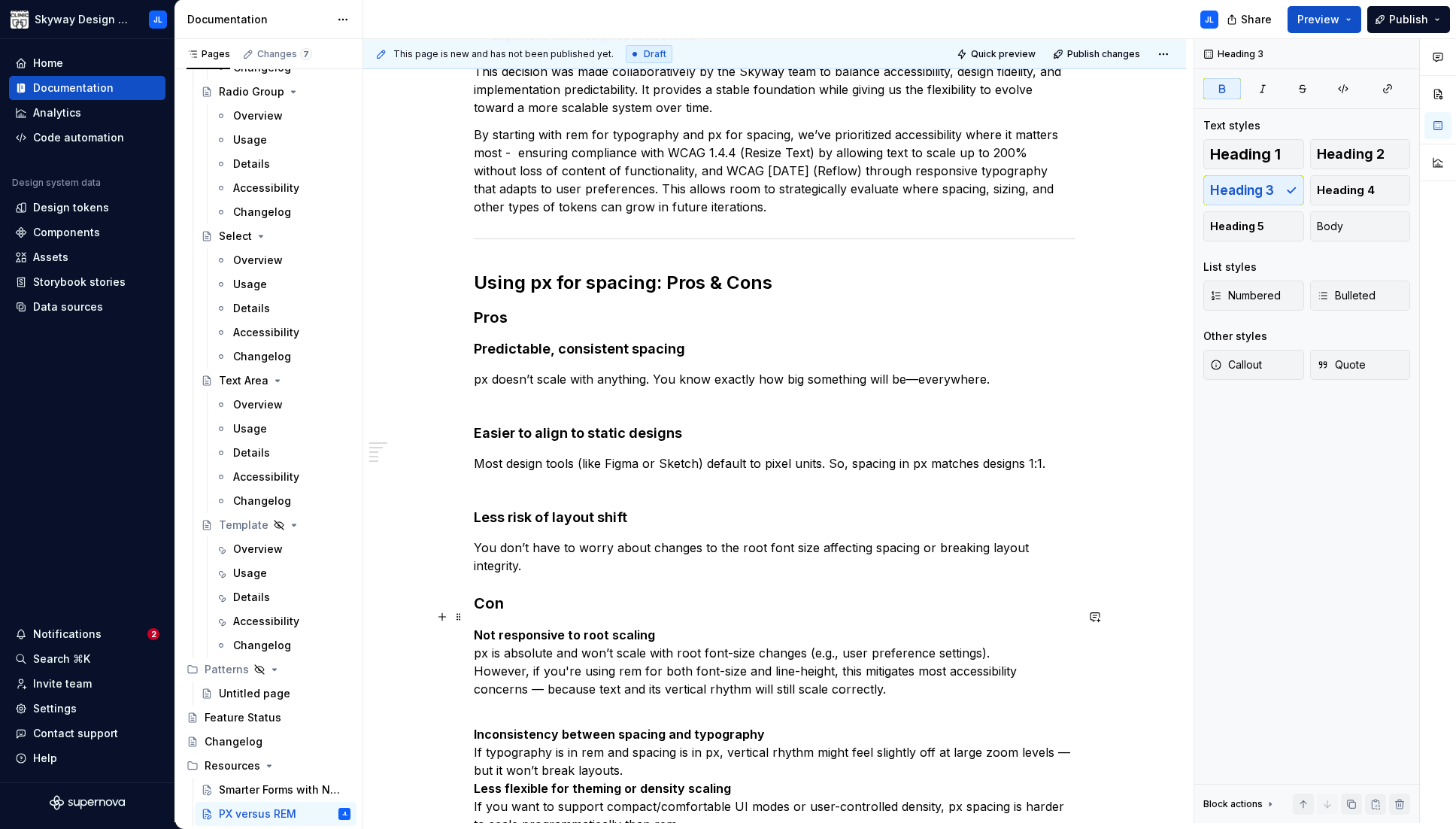
click at [475, 638] on p "Not responsive to root scaling px is absolute and won’t scale with root font-si…" at bounding box center [774, 670] width 602 height 90
click at [586, 627] on strong "Not responsive to root scaling" at bounding box center [564, 634] width 181 height 15
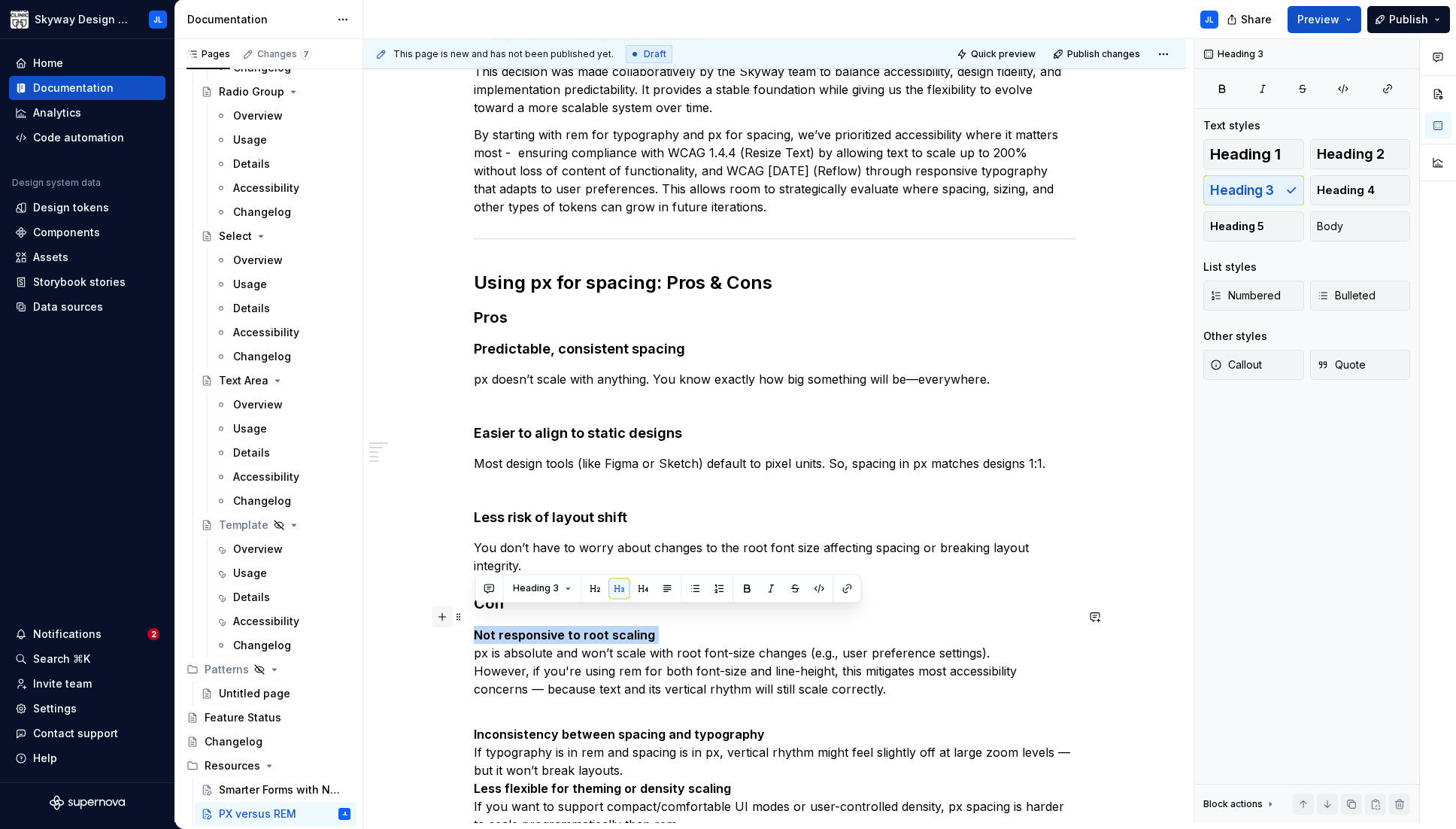
drag, startPoint x: 614, startPoint y: 613, endPoint x: 440, endPoint y: 621, distance: 174.2
click at [474, 622] on div "Skyway has intentionally adopted a hybrid approach to layout and typography sca…" at bounding box center [774, 385] width 602 height 934
click at [959, 190] on span "Heading 4" at bounding box center [1344, 190] width 58 height 15
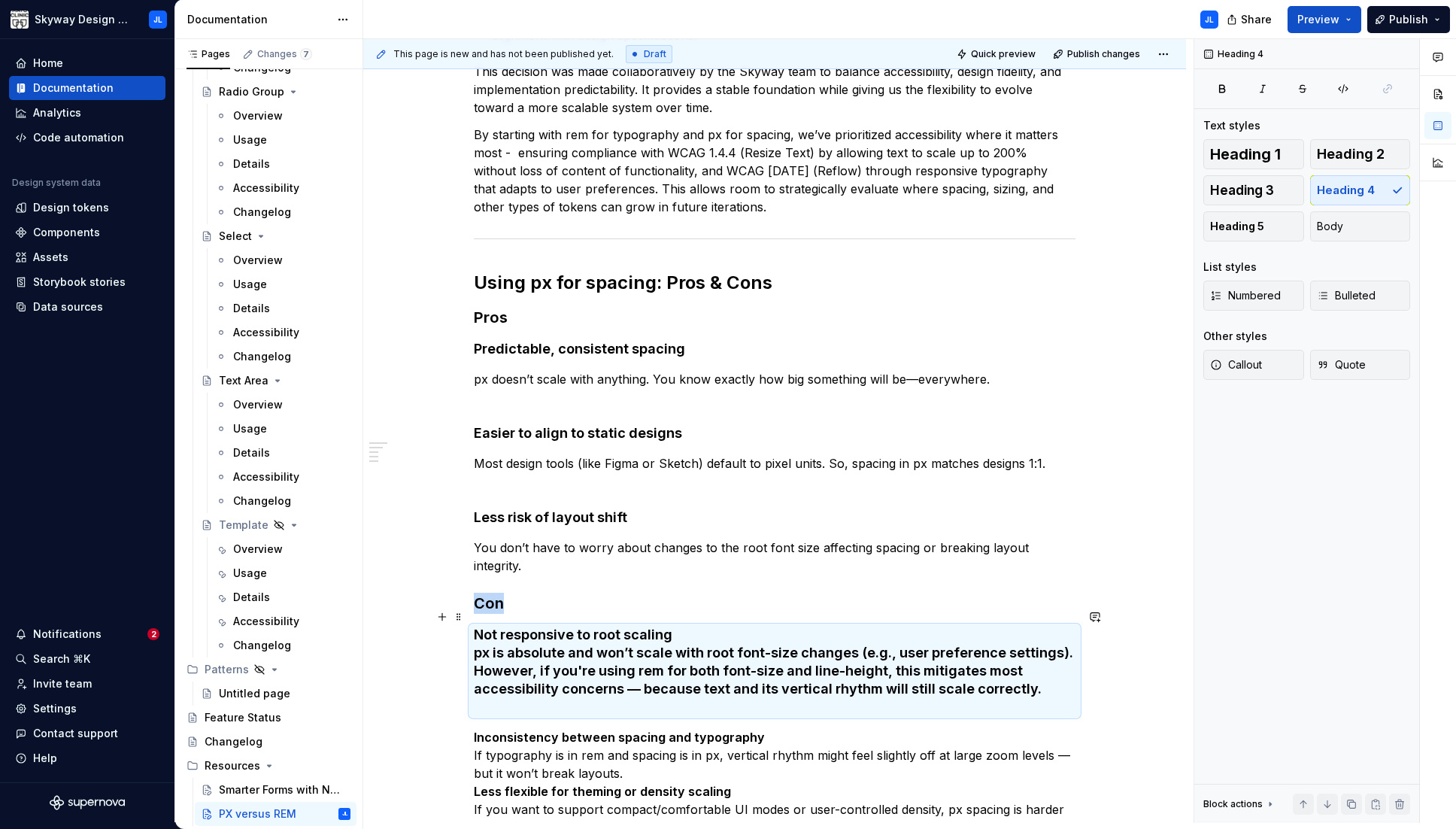
click at [554, 647] on h4 "Not responsive to root scaling px is absolute and won’t scale with root font-si…" at bounding box center [774, 670] width 602 height 90
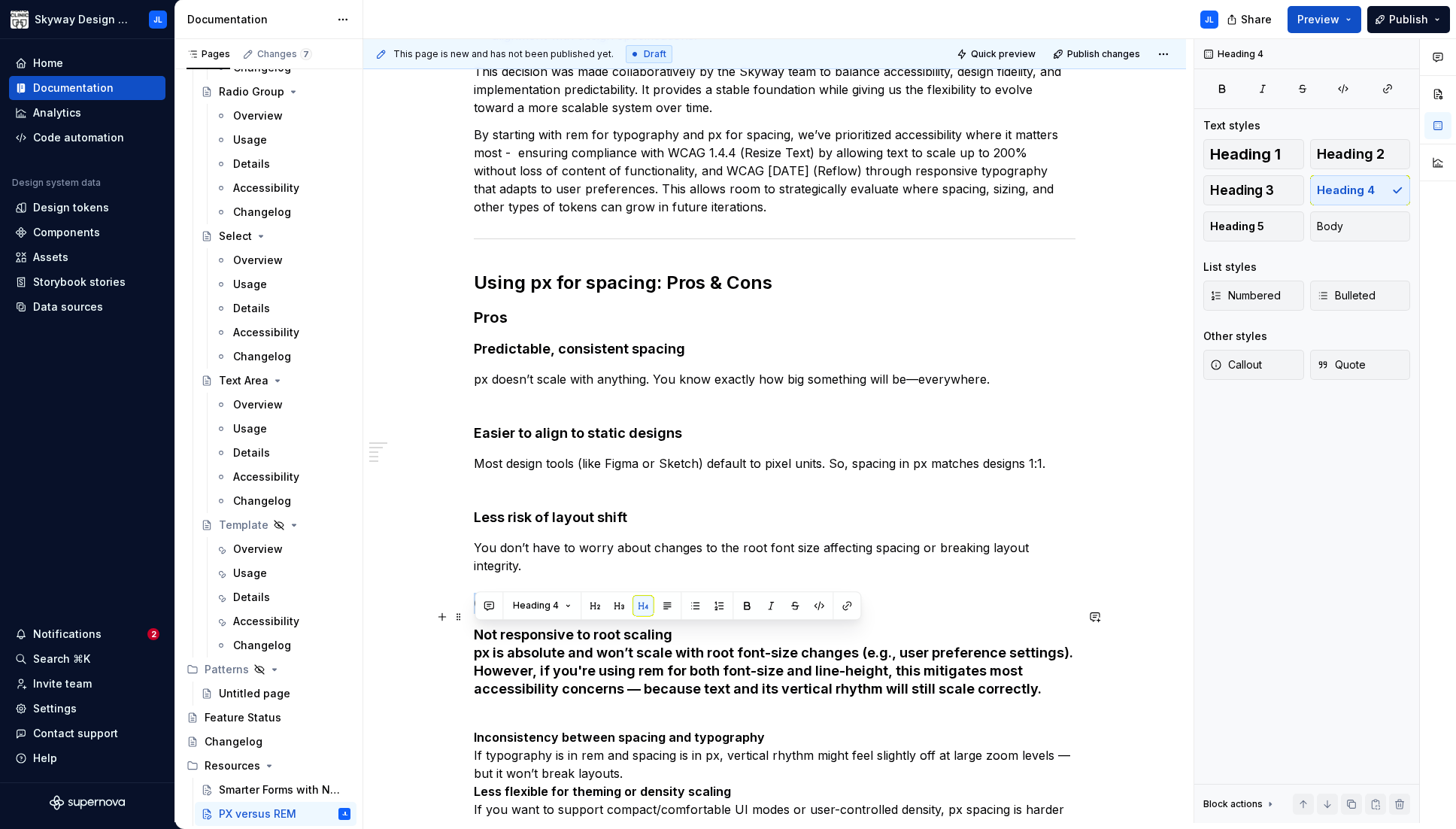
drag, startPoint x: 1046, startPoint y: 665, endPoint x: 438, endPoint y: 626, distance: 609.2
click at [438, 626] on div "Skyway has intentionally adopted a hybrid approach to layout and typography sca…" at bounding box center [774, 492] width 823 height 1221
click at [959, 225] on button "Body" at bounding box center [1360, 226] width 101 height 30
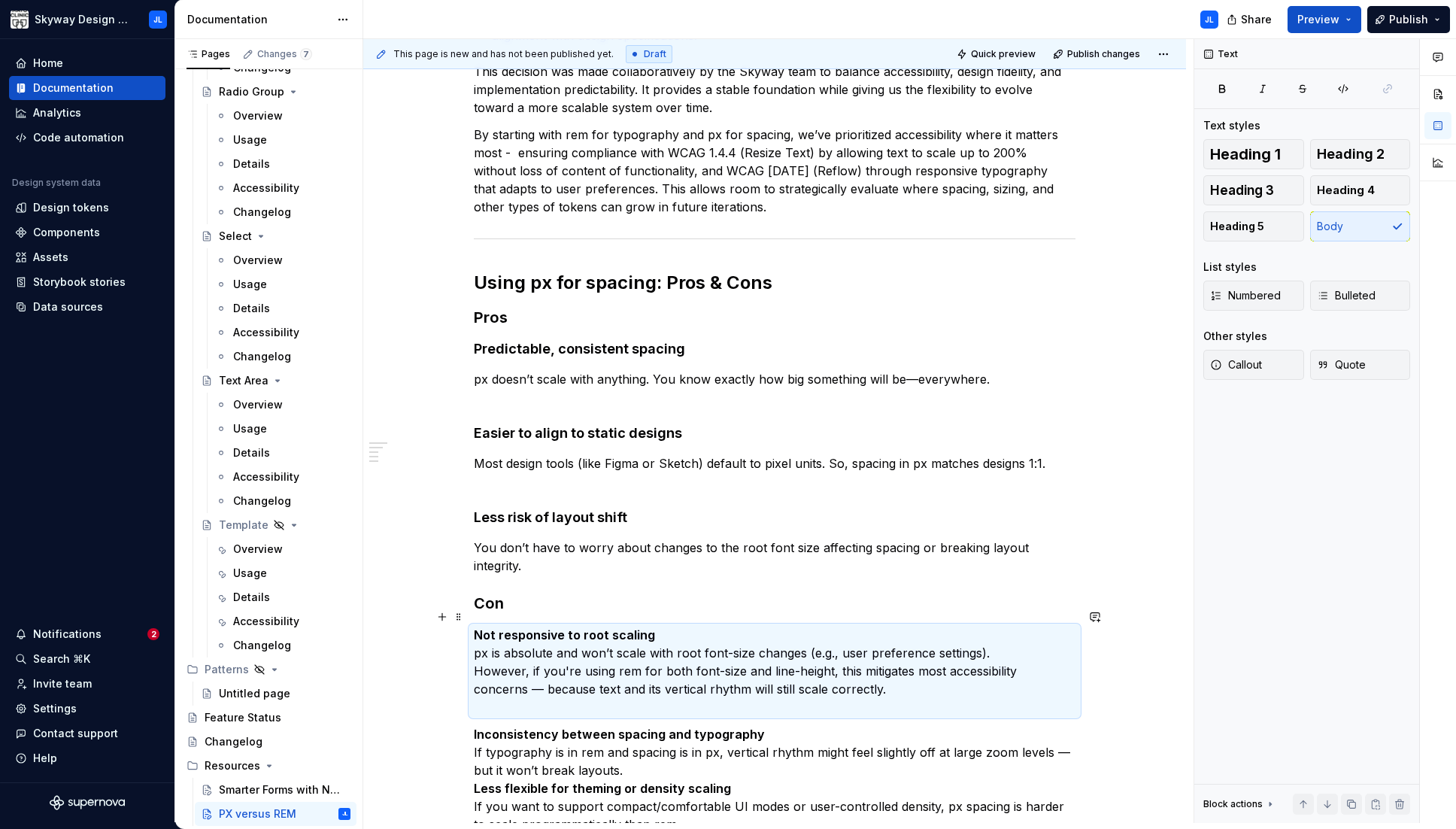
click at [626, 627] on strong "Not responsive to root scaling" at bounding box center [564, 634] width 181 height 15
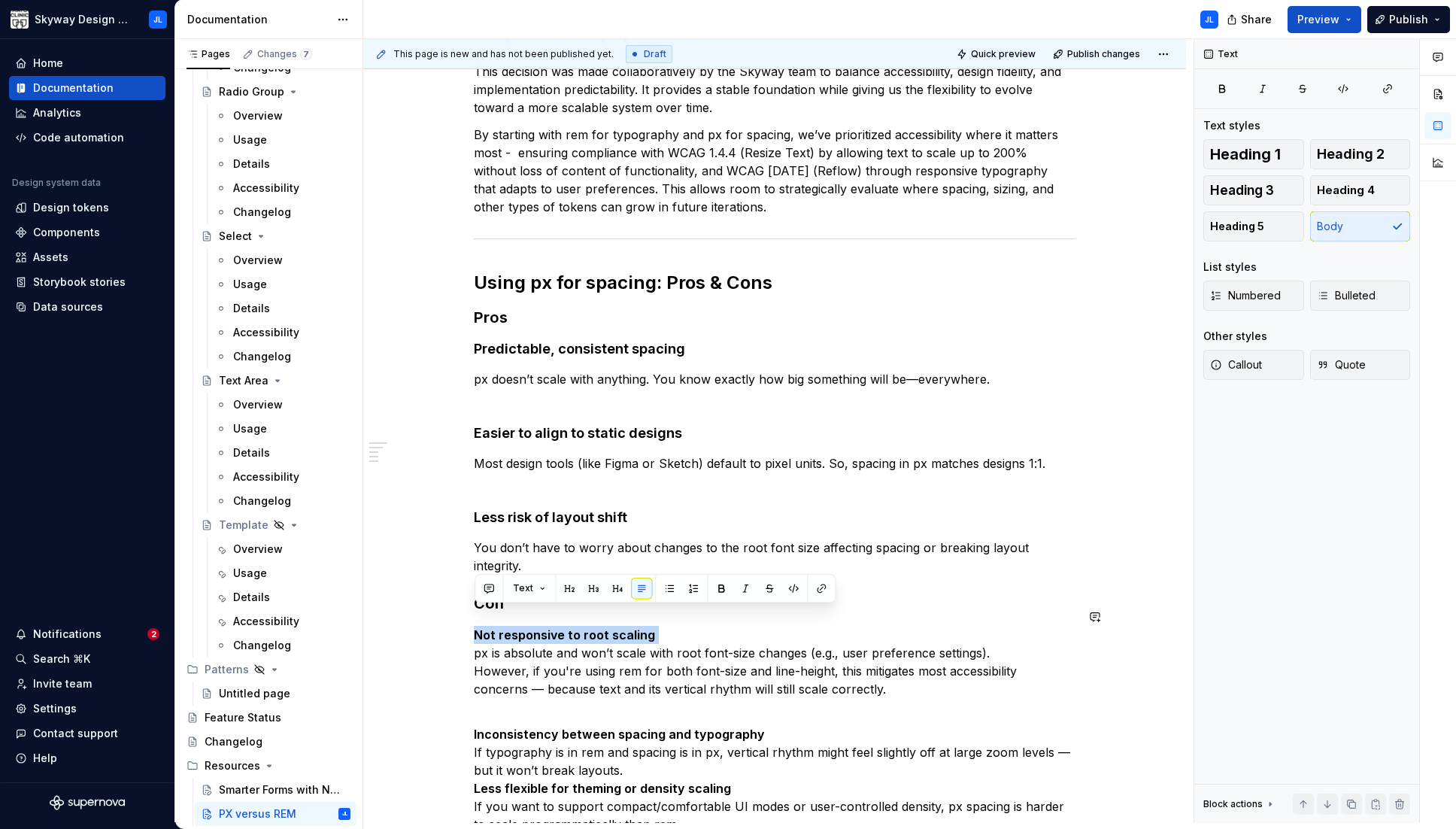
drag, startPoint x: 654, startPoint y: 612, endPoint x: 472, endPoint y: 606, distance: 182.1
click at [472, 606] on div "Skyway has intentionally adopted a hybrid approach to layout and typography sca…" at bounding box center [774, 490] width 823 height 1219
click at [683, 625] on p "Not responsive to root scaling px is absolute and won’t scale with root font-si…" at bounding box center [774, 670] width 602 height 90
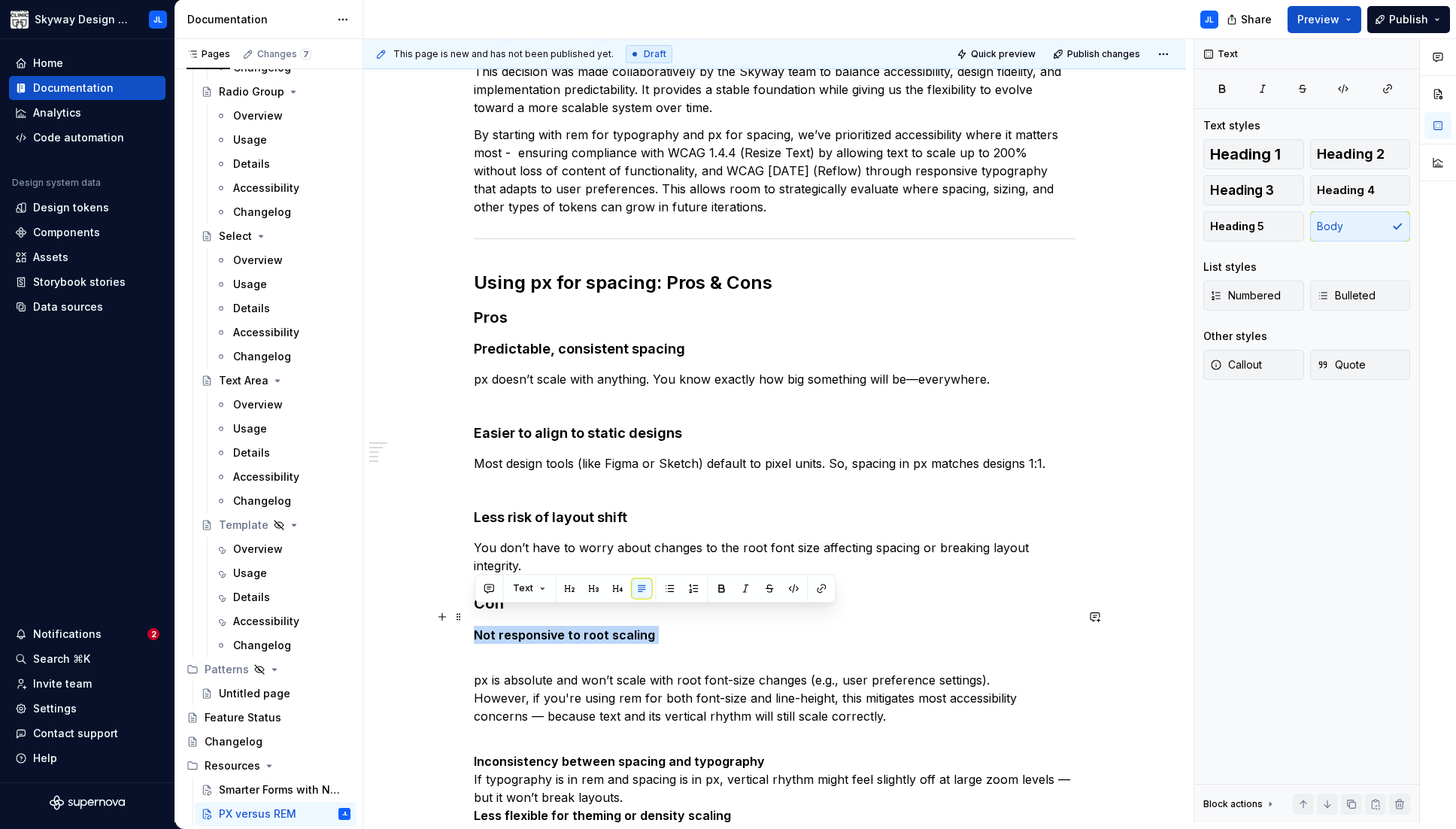
drag, startPoint x: 612, startPoint y: 612, endPoint x: 424, endPoint y: 615, distance: 188.0
click at [421, 614] on div "Skyway has intentionally adopted a hybrid approach to layout and typography sca…" at bounding box center [774, 504] width 823 height 1245
click at [621, 587] on button "button" at bounding box center [617, 588] width 22 height 22
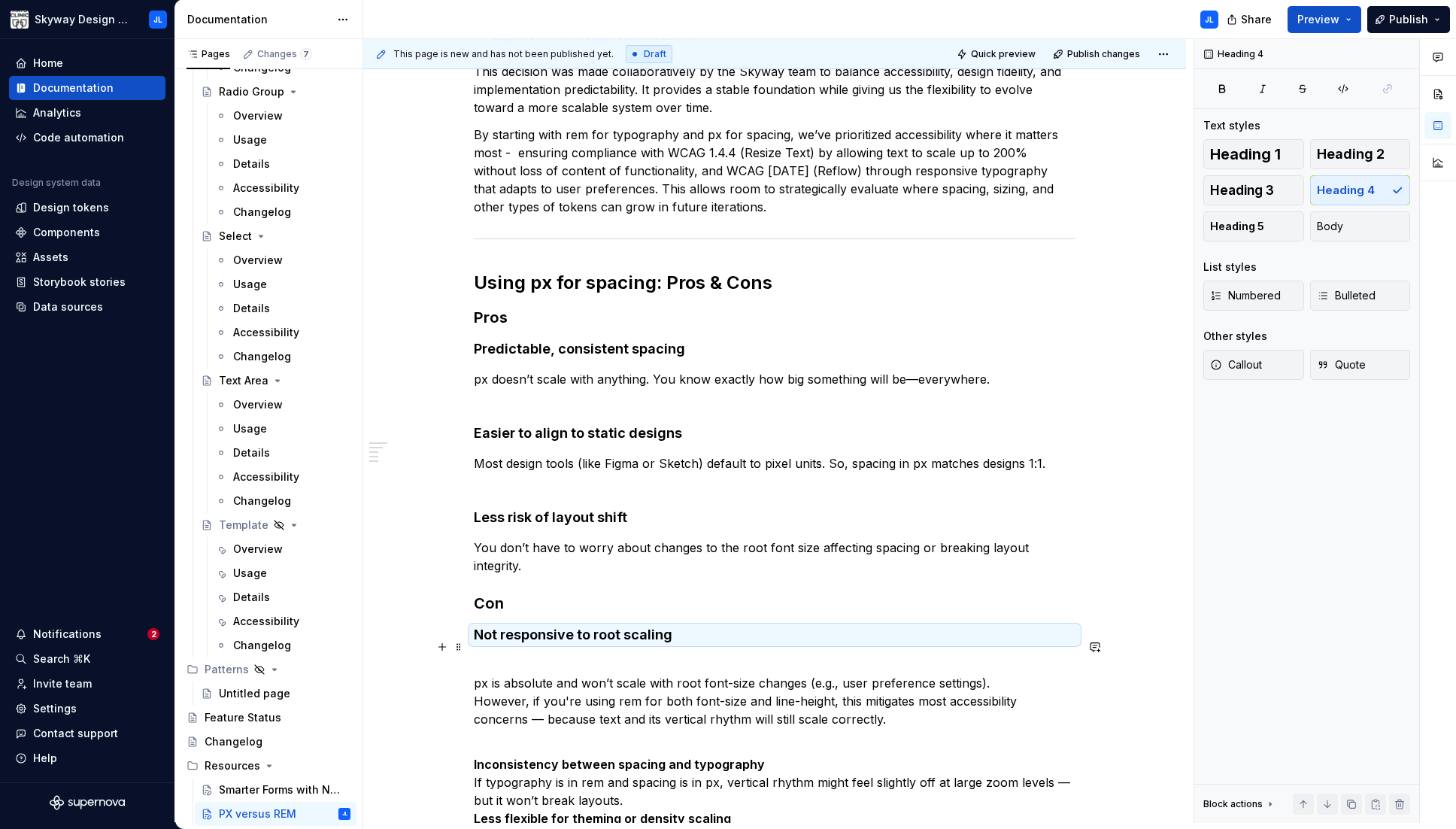
click at [477, 668] on p "px is absolute and won’t scale with root font-size changes (e.g., user preferen…" at bounding box center [774, 701] width 602 height 90
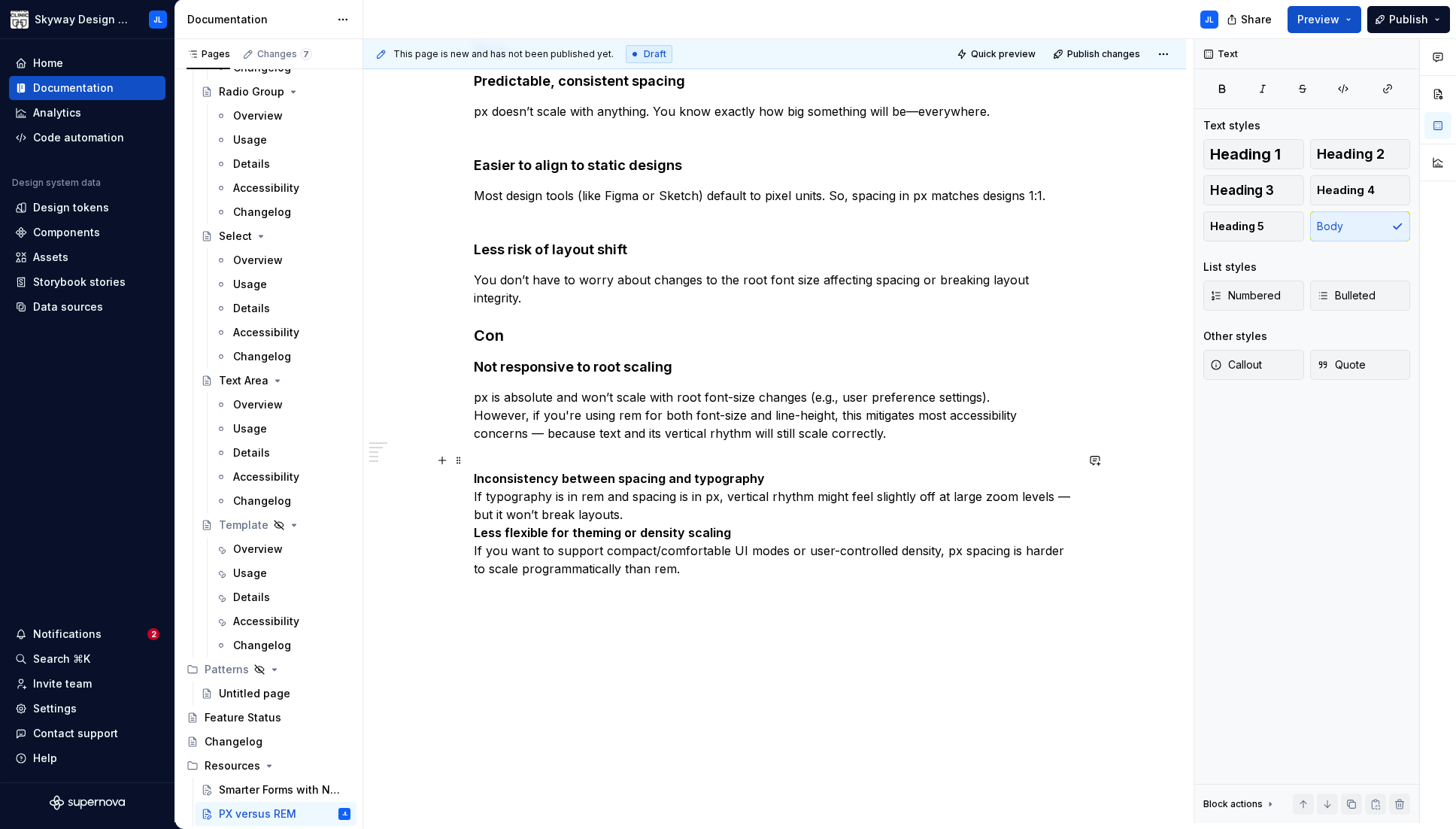
scroll to position [639, 0]
click at [777, 466] on p "Inconsistency between spacing and typography If typography is in rem and spacin…" at bounding box center [774, 520] width 602 height 109
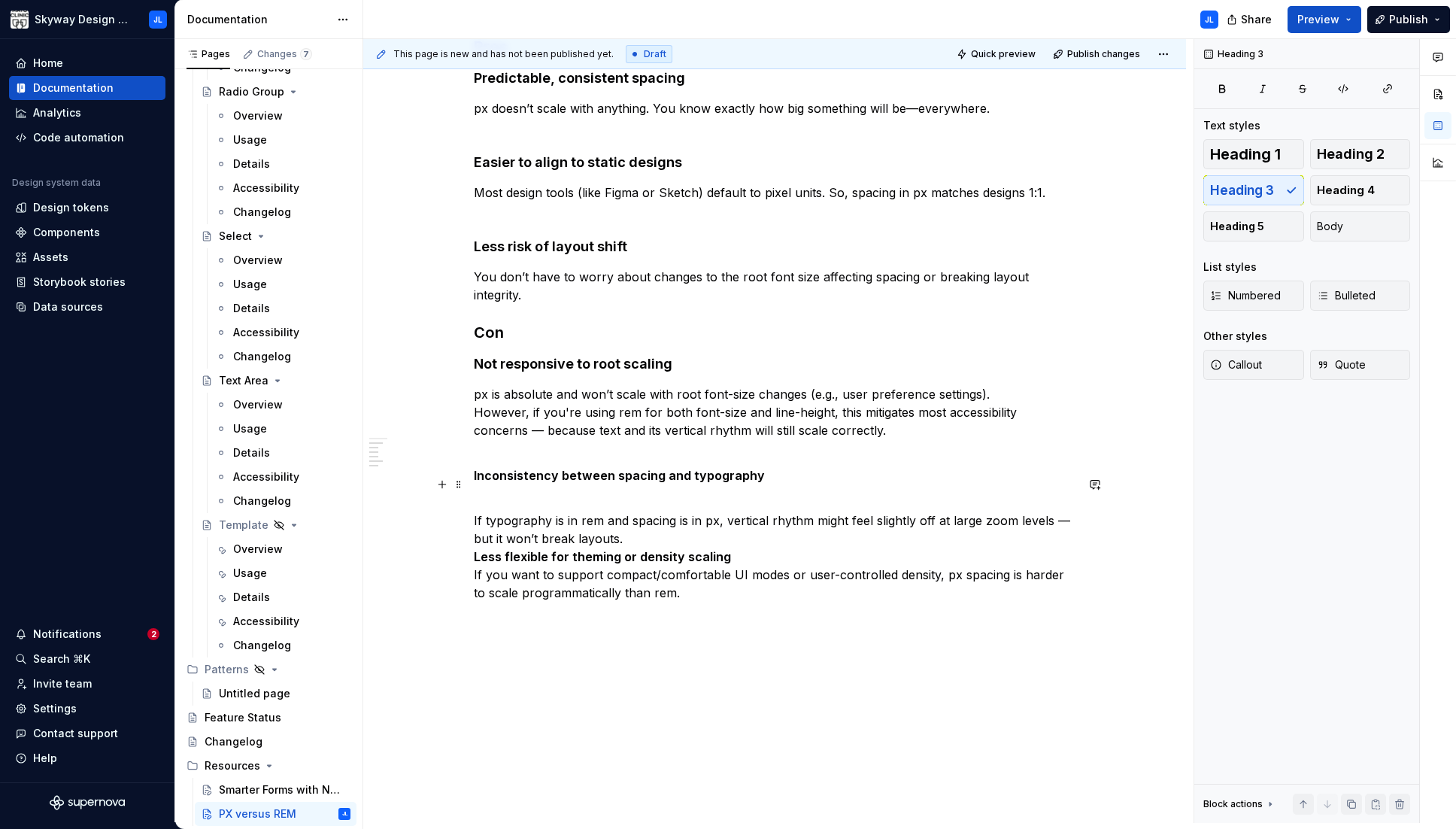
click at [746, 540] on p "If typography is in rem and spacing is in px, vertical rhythm might feel slight…" at bounding box center [774, 547] width 602 height 109
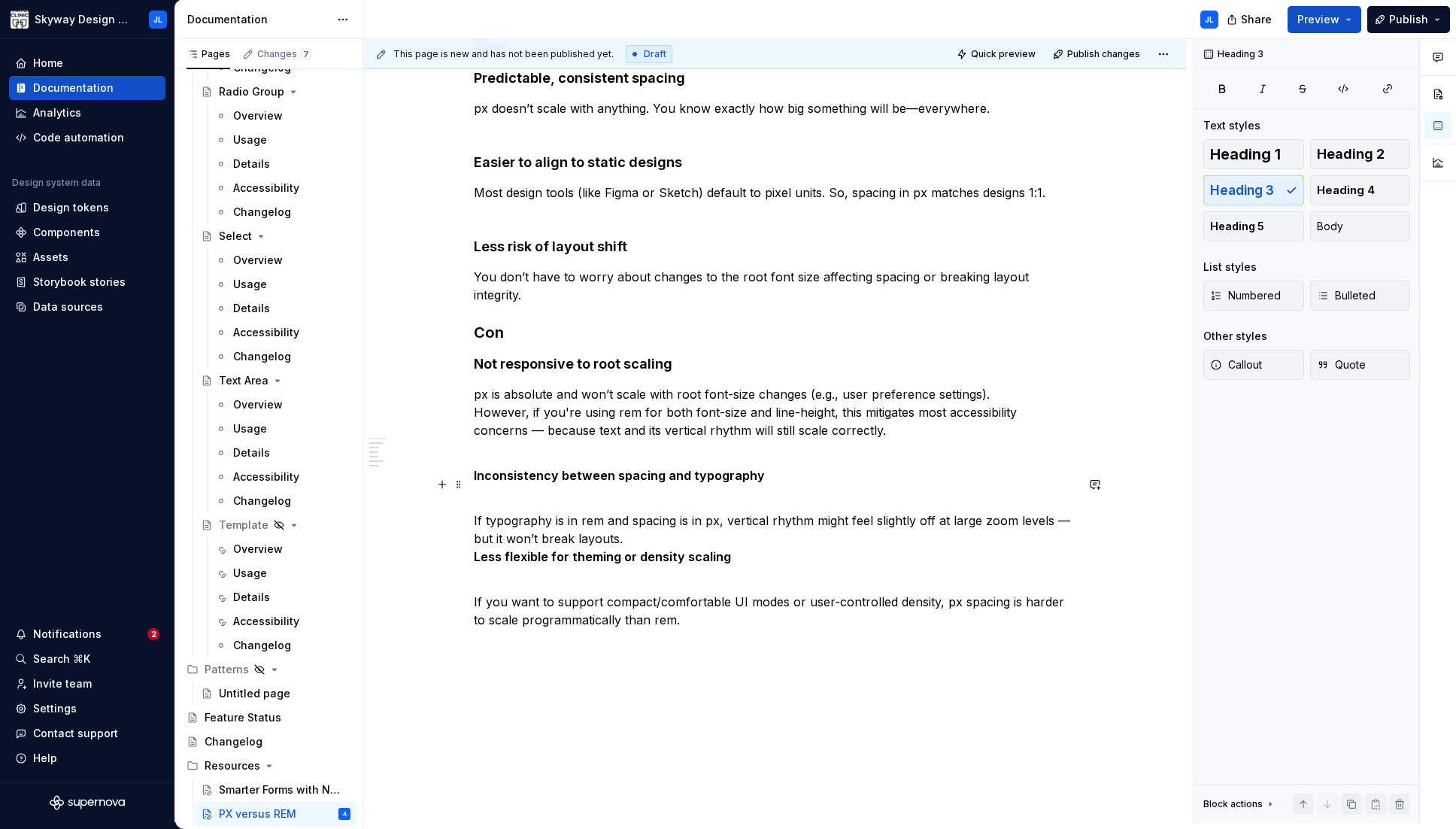
click at [647, 515] on p "If typography is in rem and spacing is in px, vertical rhythm might feel slight…" at bounding box center [774, 530] width 602 height 72
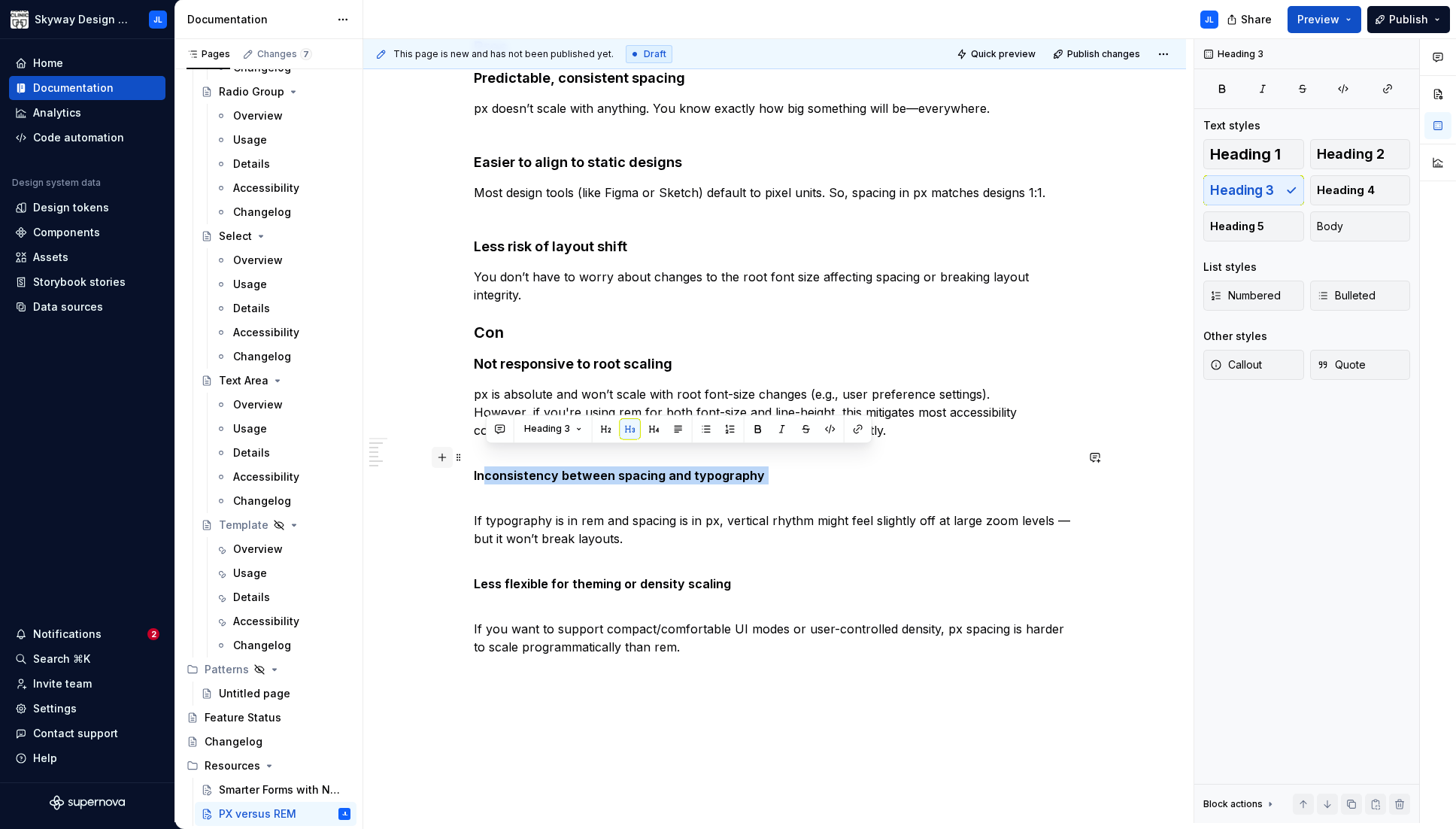
drag, startPoint x: 762, startPoint y: 457, endPoint x: 451, endPoint y: 458, distance: 311.0
click at [474, 458] on div "Skyway has intentionally adopted a hybrid approach to layout and typography sca…" at bounding box center [774, 161] width 602 height 1027
click at [492, 468] on strong "Inconsistency between spacing and typography" at bounding box center [618, 475] width 291 height 15
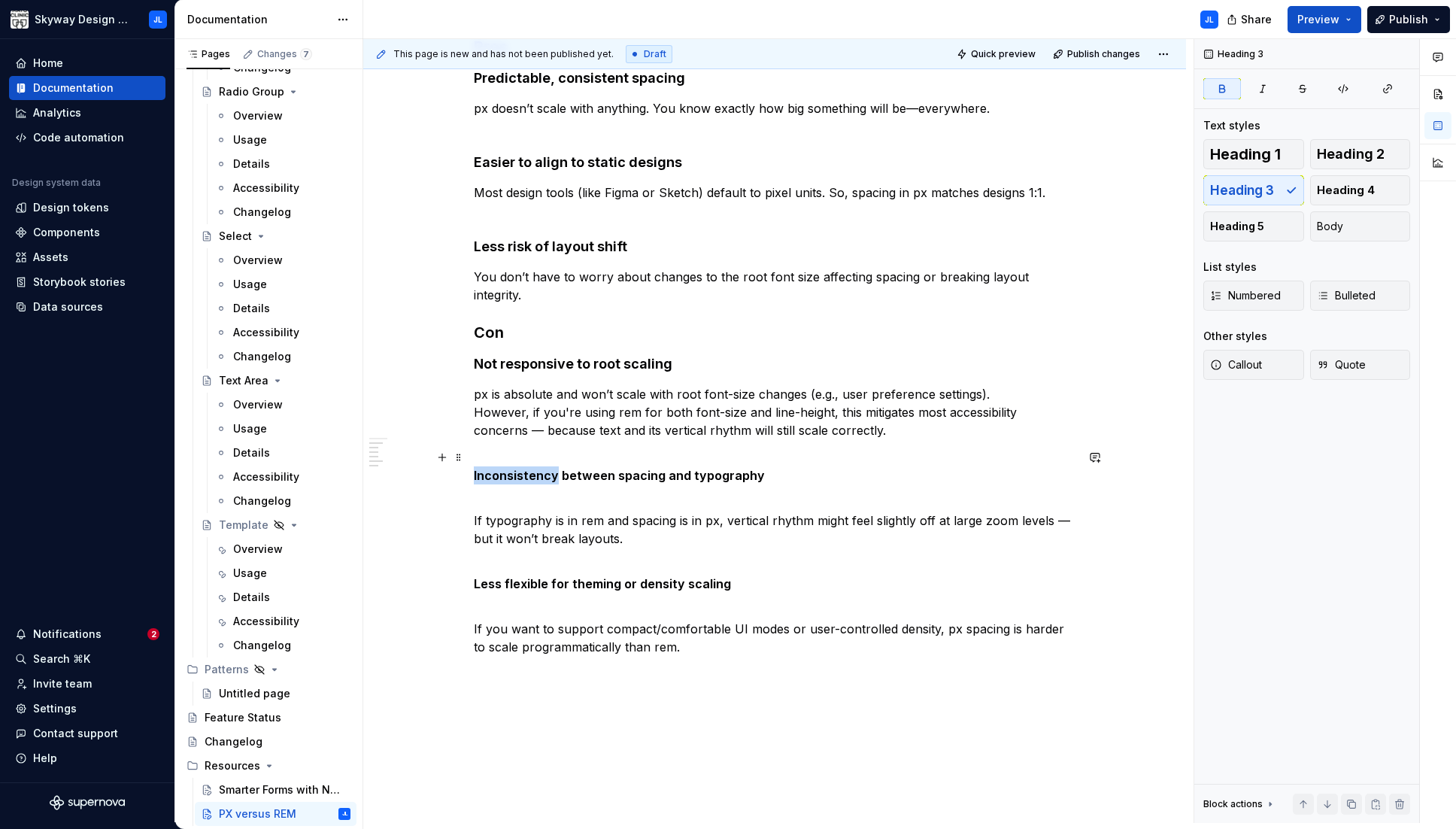
click at [492, 468] on strong "Inconsistency between spacing and typography" at bounding box center [618, 475] width 291 height 15
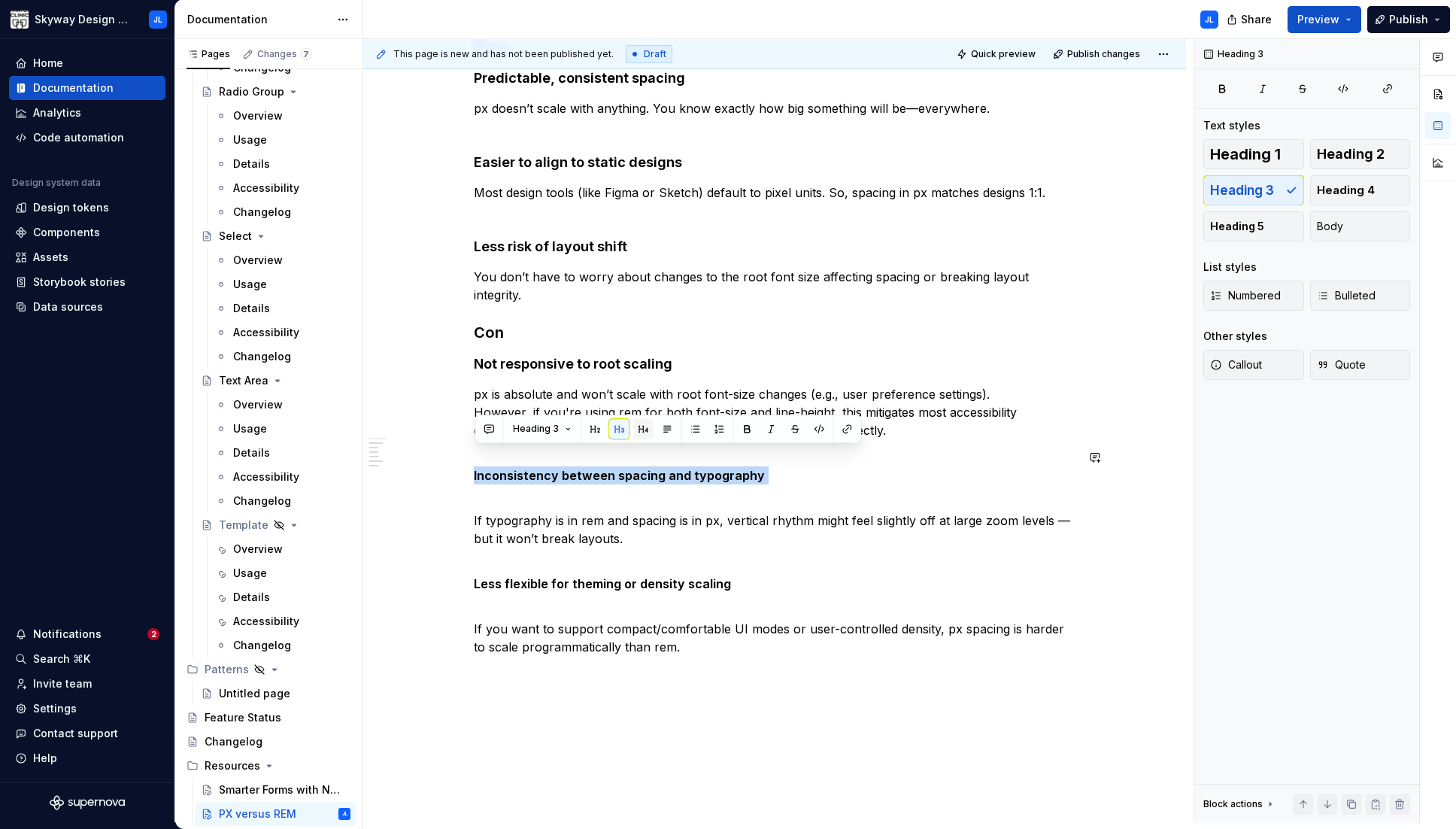
click at [645, 431] on button "button" at bounding box center [643, 429] width 22 height 22
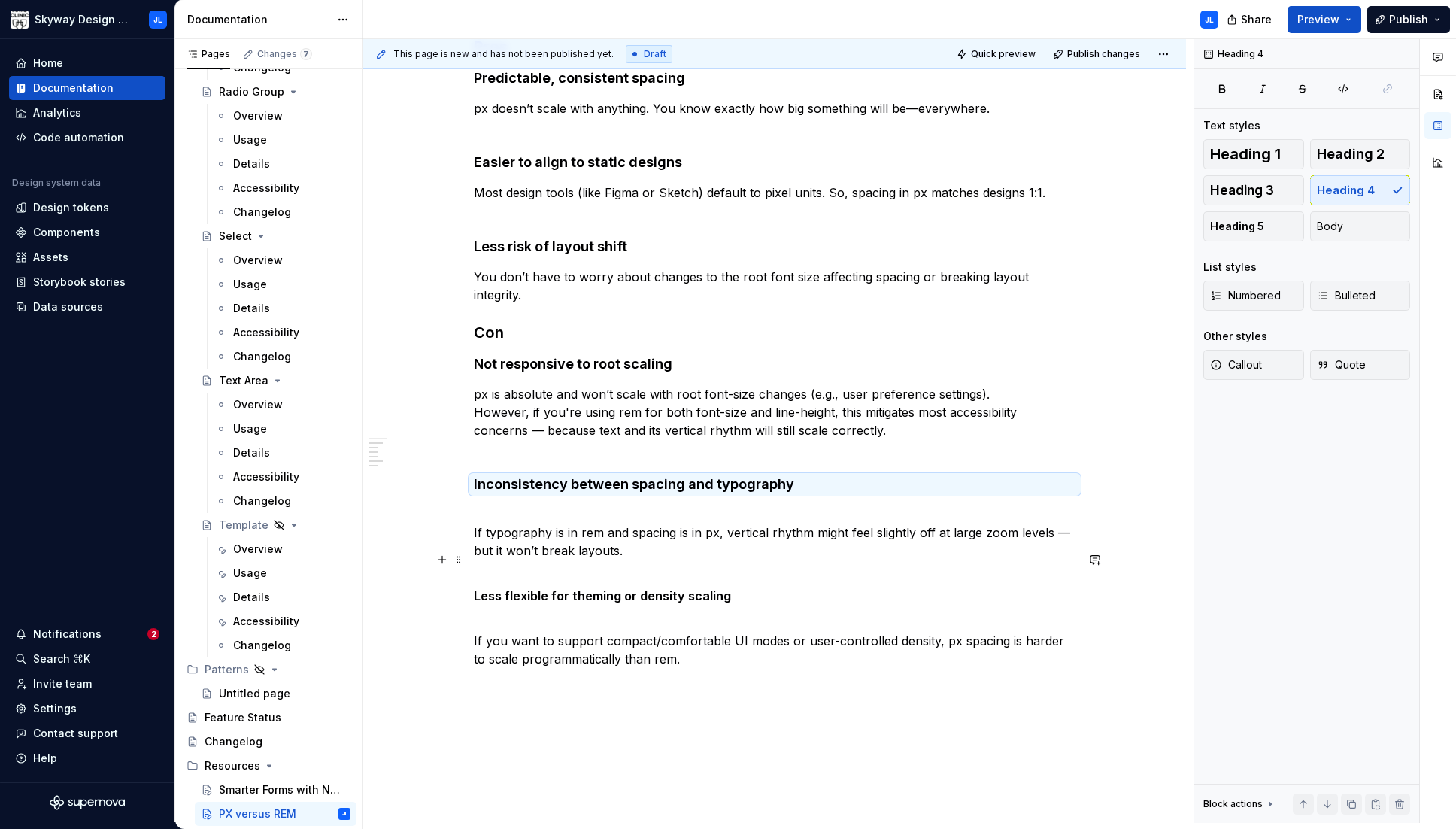
click at [567, 588] on strong "Less flexible for theming or density scaling" at bounding box center [602, 595] width 257 height 15
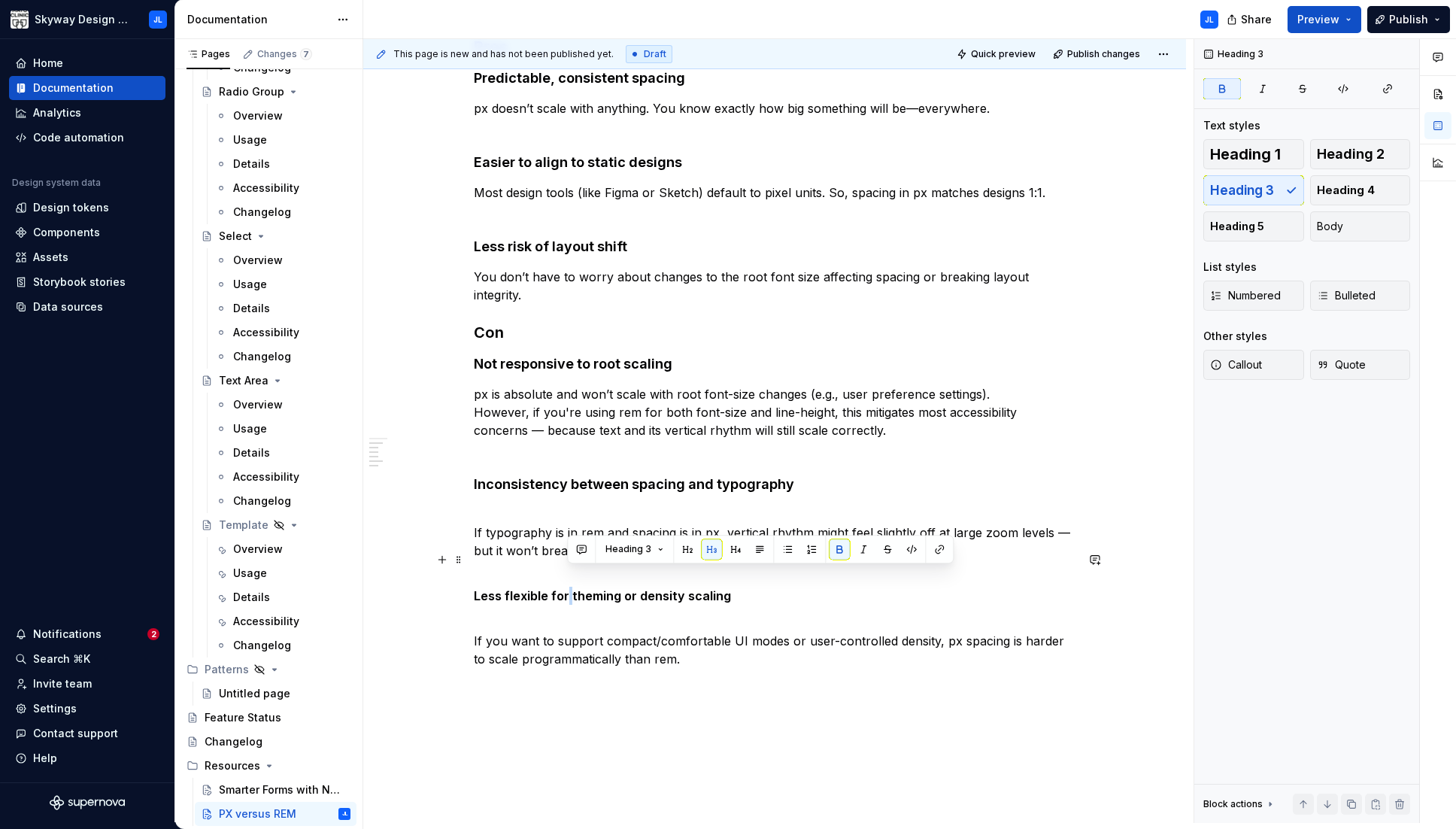
click at [567, 588] on strong "Less flexible for theming or density scaling" at bounding box center [602, 595] width 257 height 15
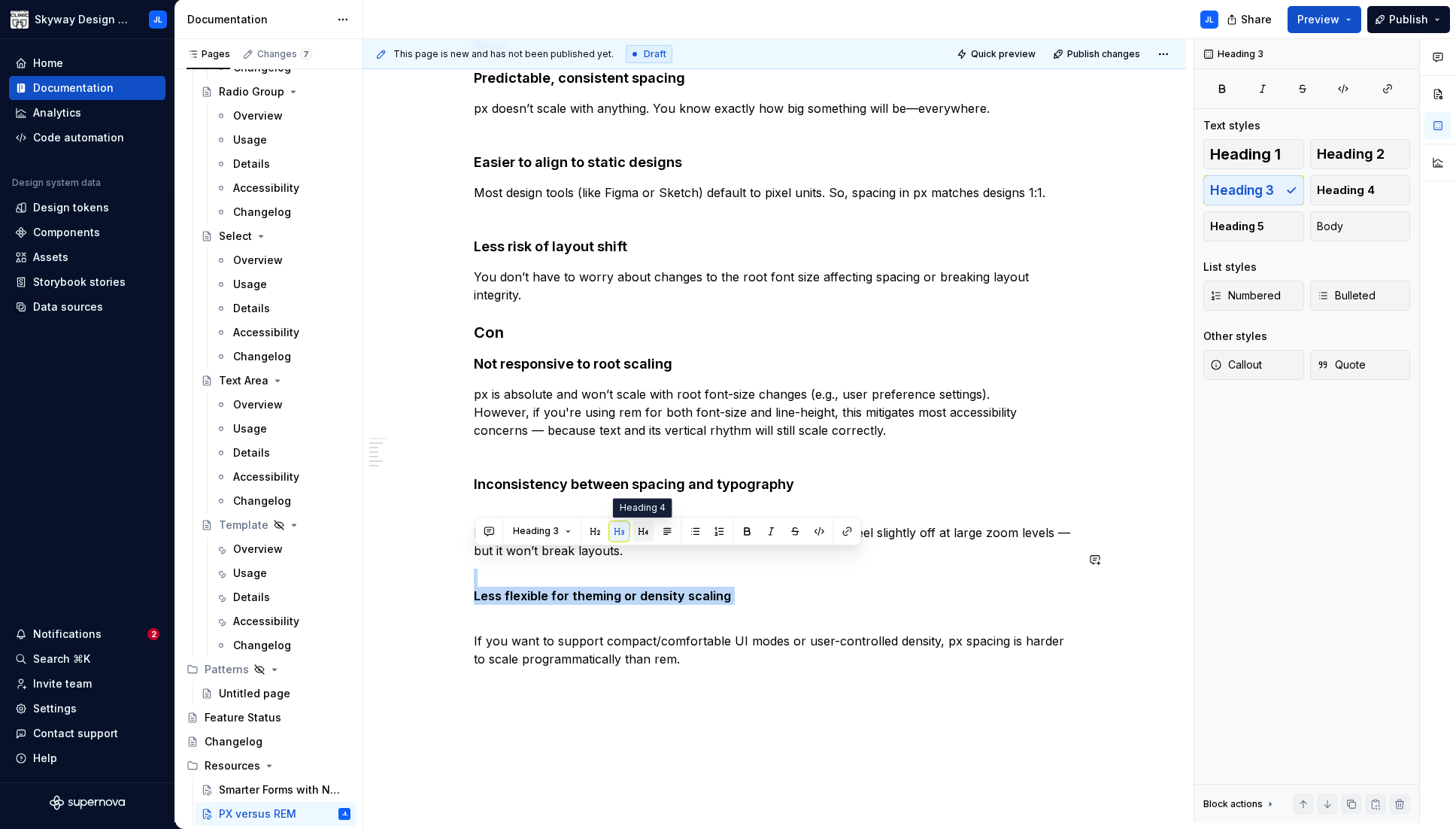
click at [645, 535] on button "button" at bounding box center [643, 531] width 22 height 22
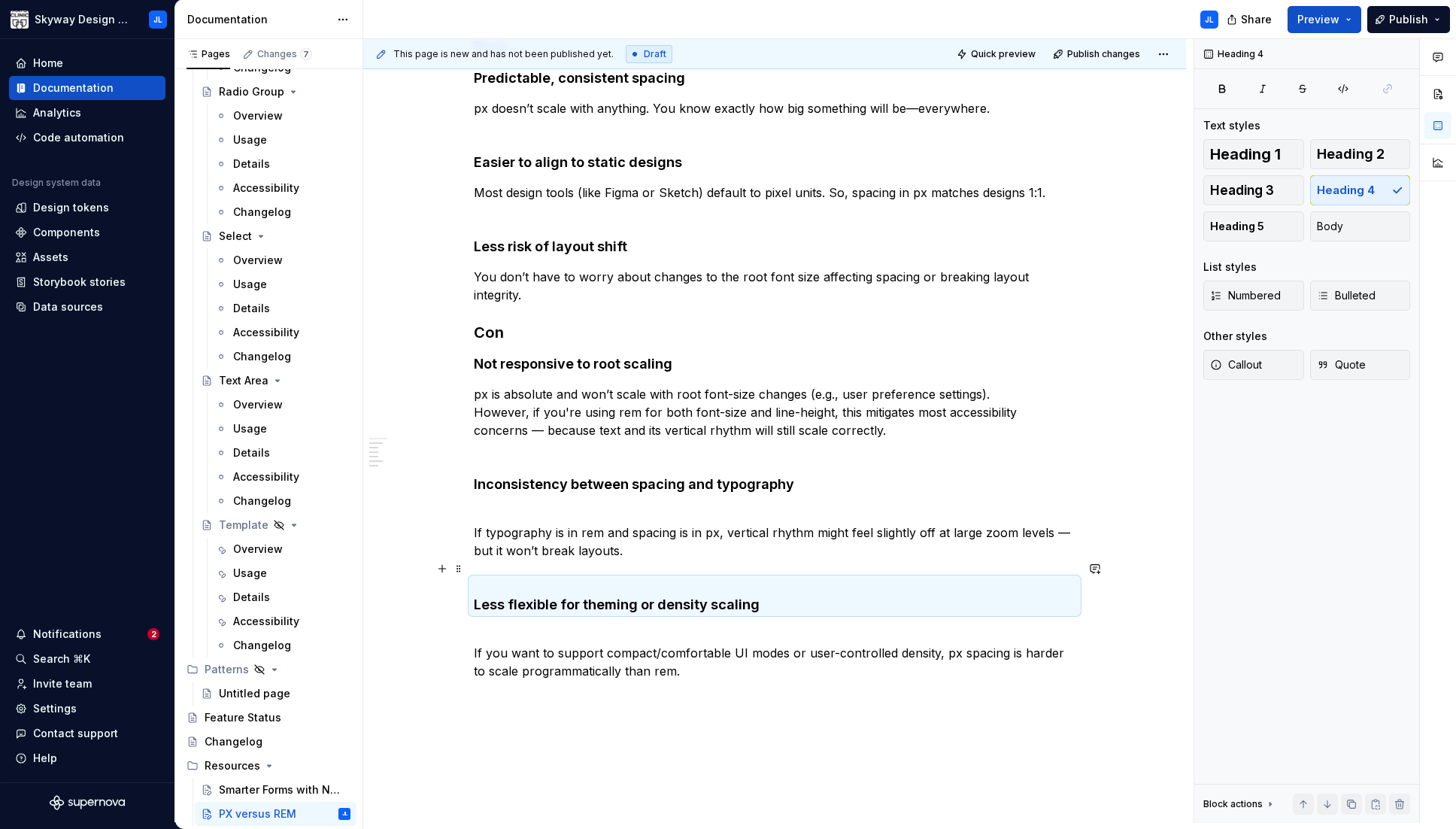
click at [498, 577] on h4 "Less flexible for theming or density scaling" at bounding box center [774, 595] width 602 height 36
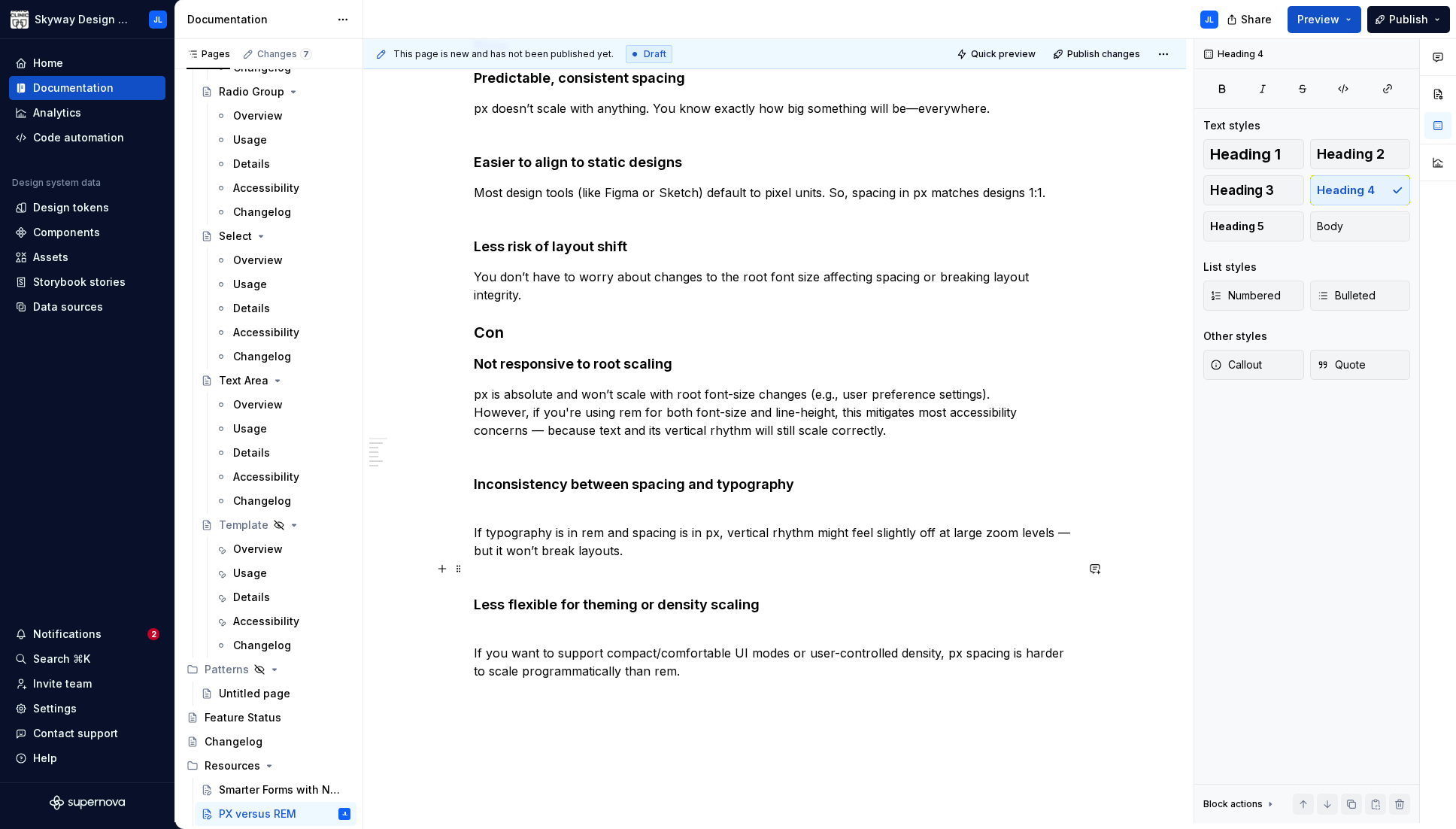
click at [476, 596] on strong "Less flexible for theming or density scaling" at bounding box center [616, 604] width 286 height 16
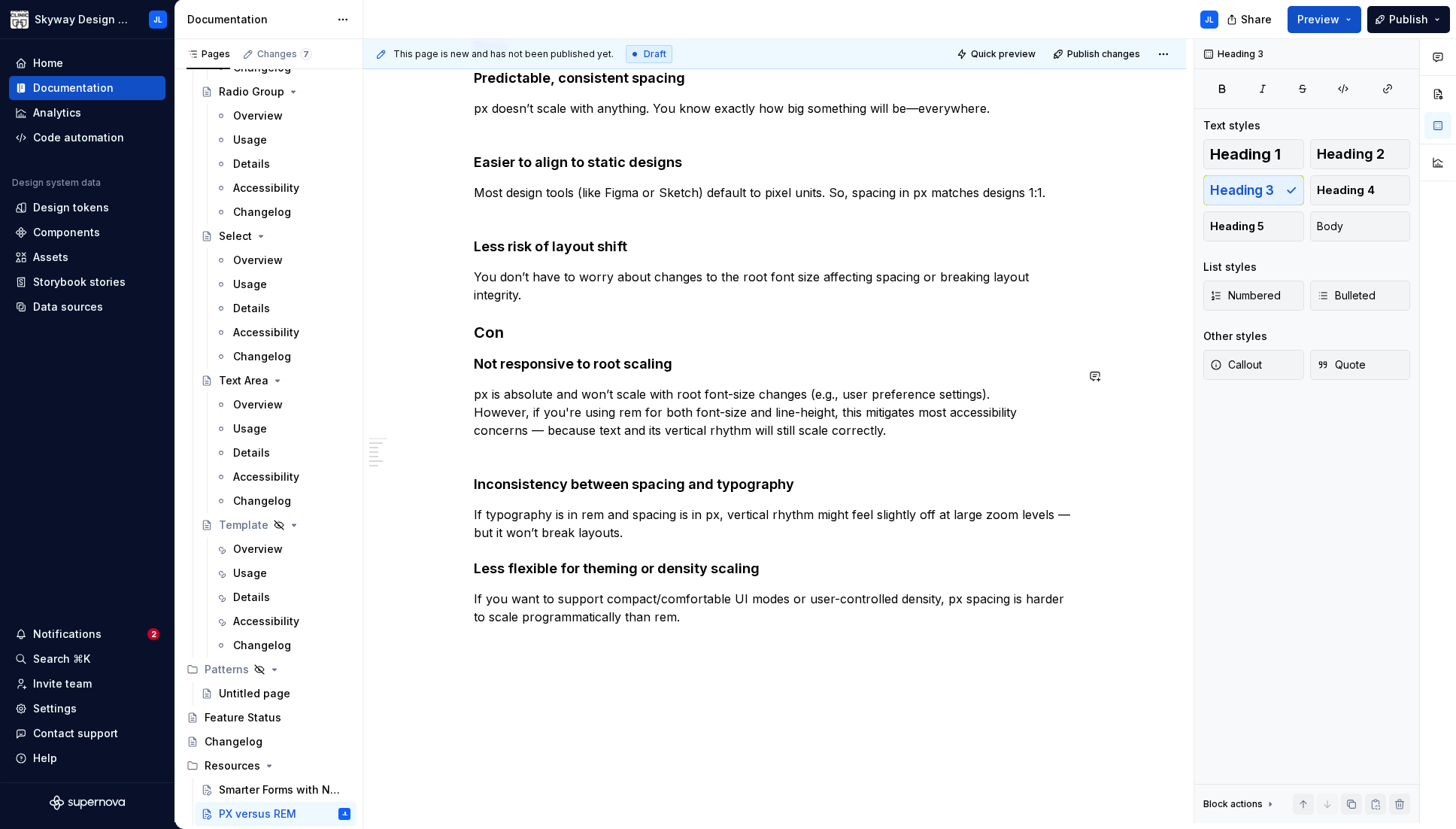
click at [487, 439] on div "Skyway has intentionally adopted a hybrid approach to layout and typography sca…" at bounding box center [774, 137] width 602 height 979
click at [478, 437] on p "px is absolute and won’t scale with root font-size changes (e.g., user preferen…" at bounding box center [774, 421] width 602 height 72
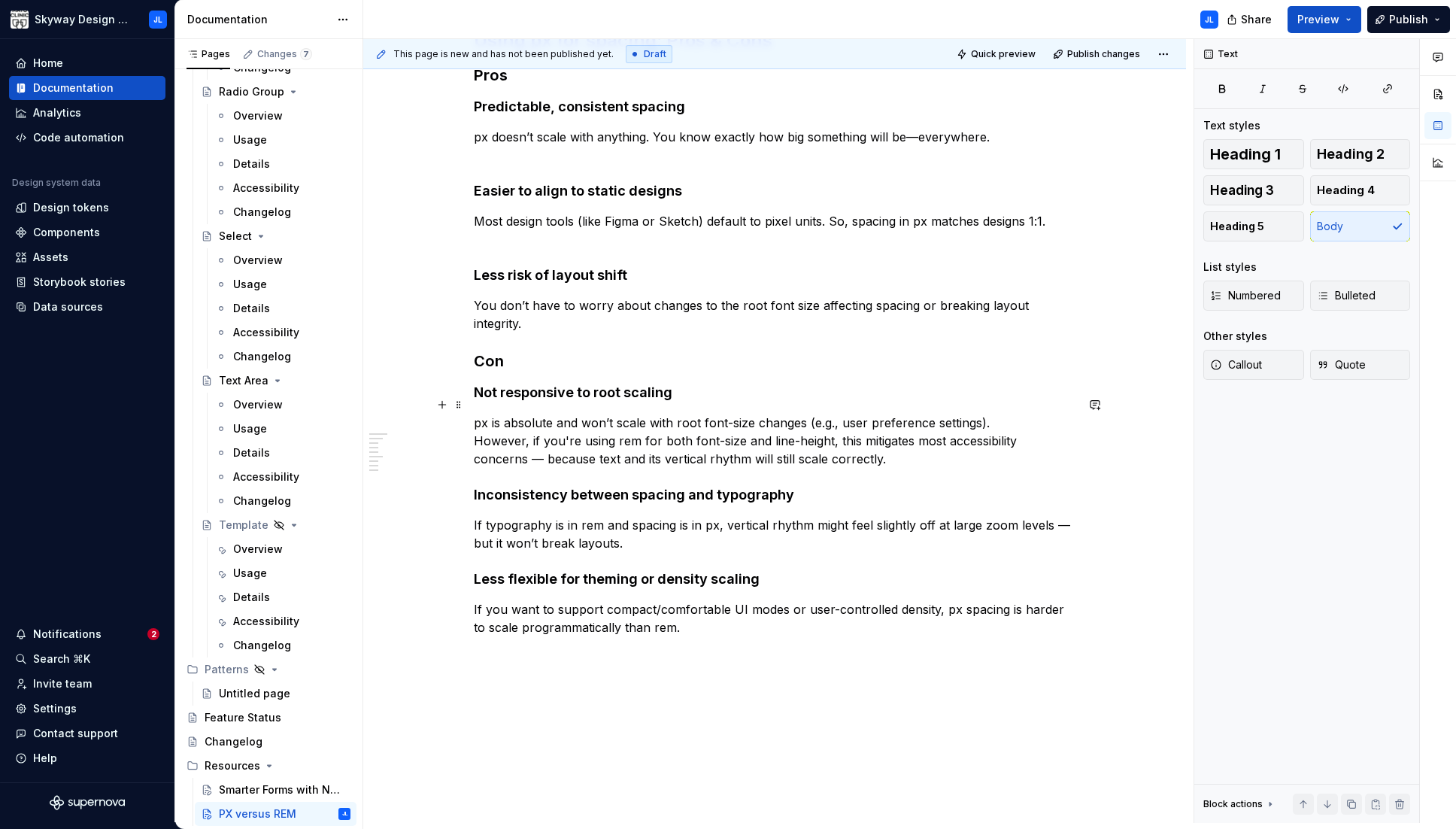
scroll to position [611, 0]
click at [685, 626] on div "Skyway has intentionally adopted a hybrid approach to layout and typography sca…" at bounding box center [774, 165] width 602 height 979
click at [587, 645] on p "Using rem for spacing: Pros & Cons" at bounding box center [774, 654] width 602 height 18
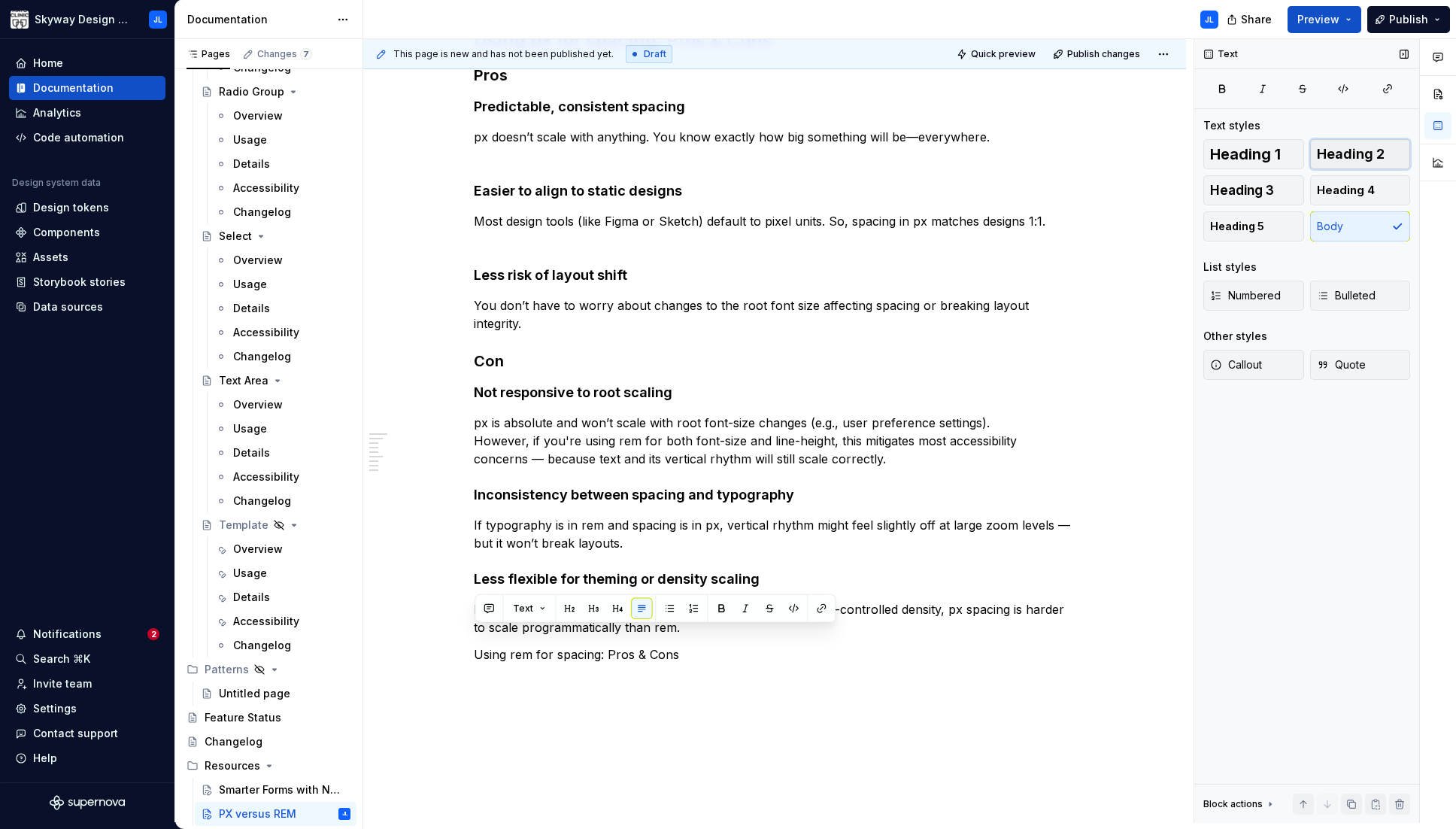
click at [959, 151] on span "Heading 2" at bounding box center [1349, 154] width 68 height 15
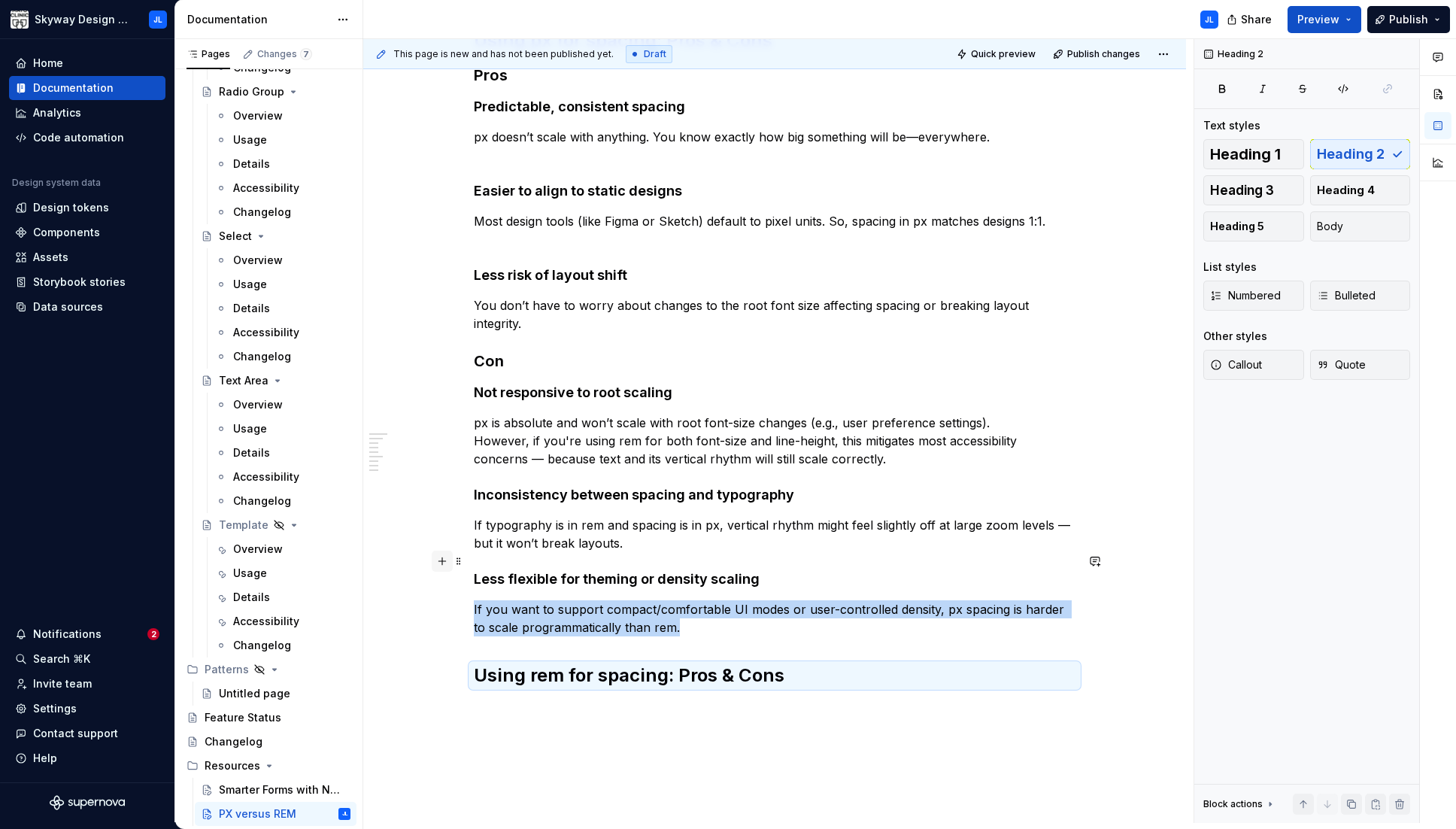
click at [443, 560] on button "button" at bounding box center [442, 561] width 22 height 22
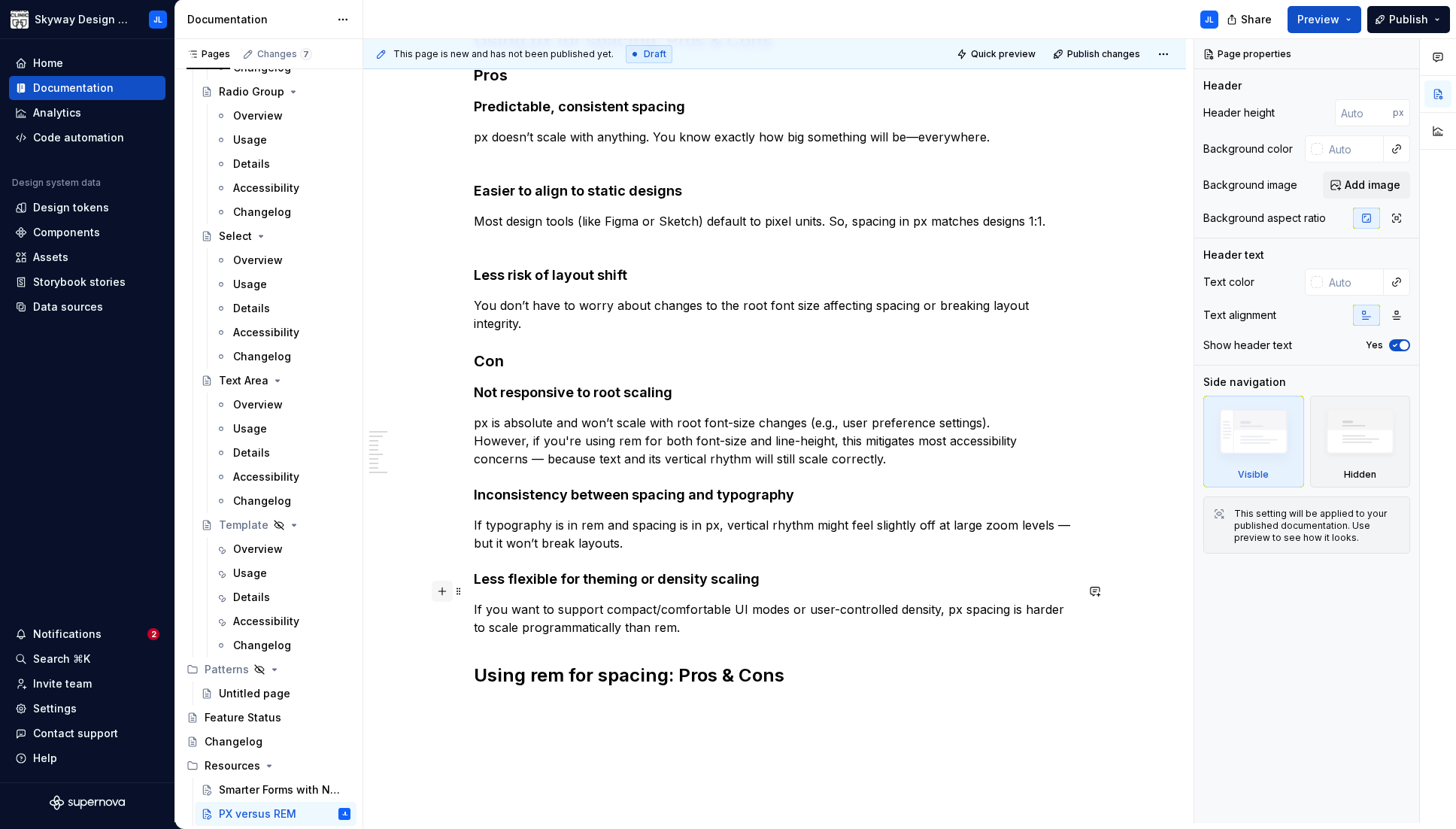
click at [443, 593] on button "button" at bounding box center [442, 591] width 22 height 22
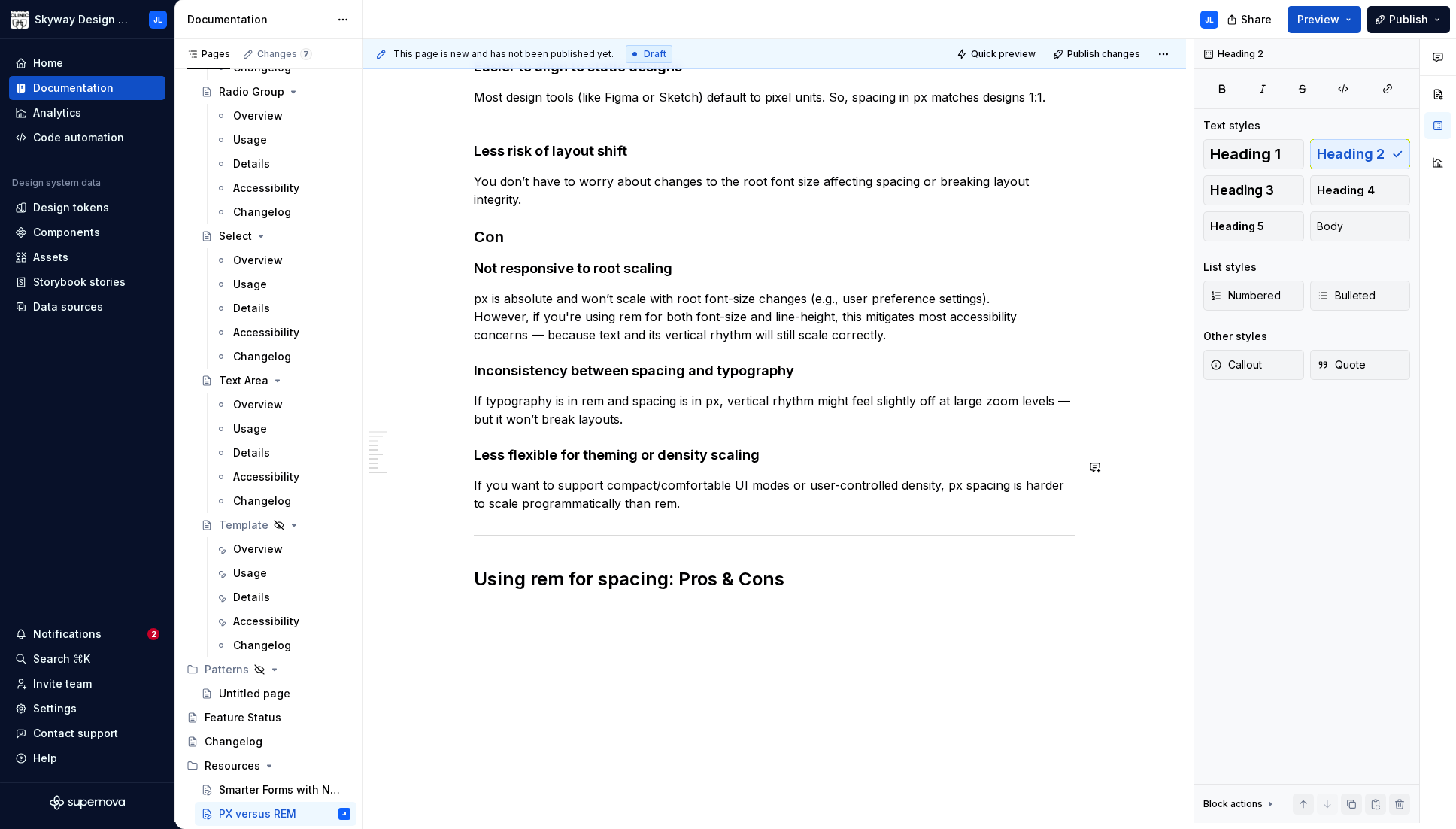
scroll to position [752, 0]
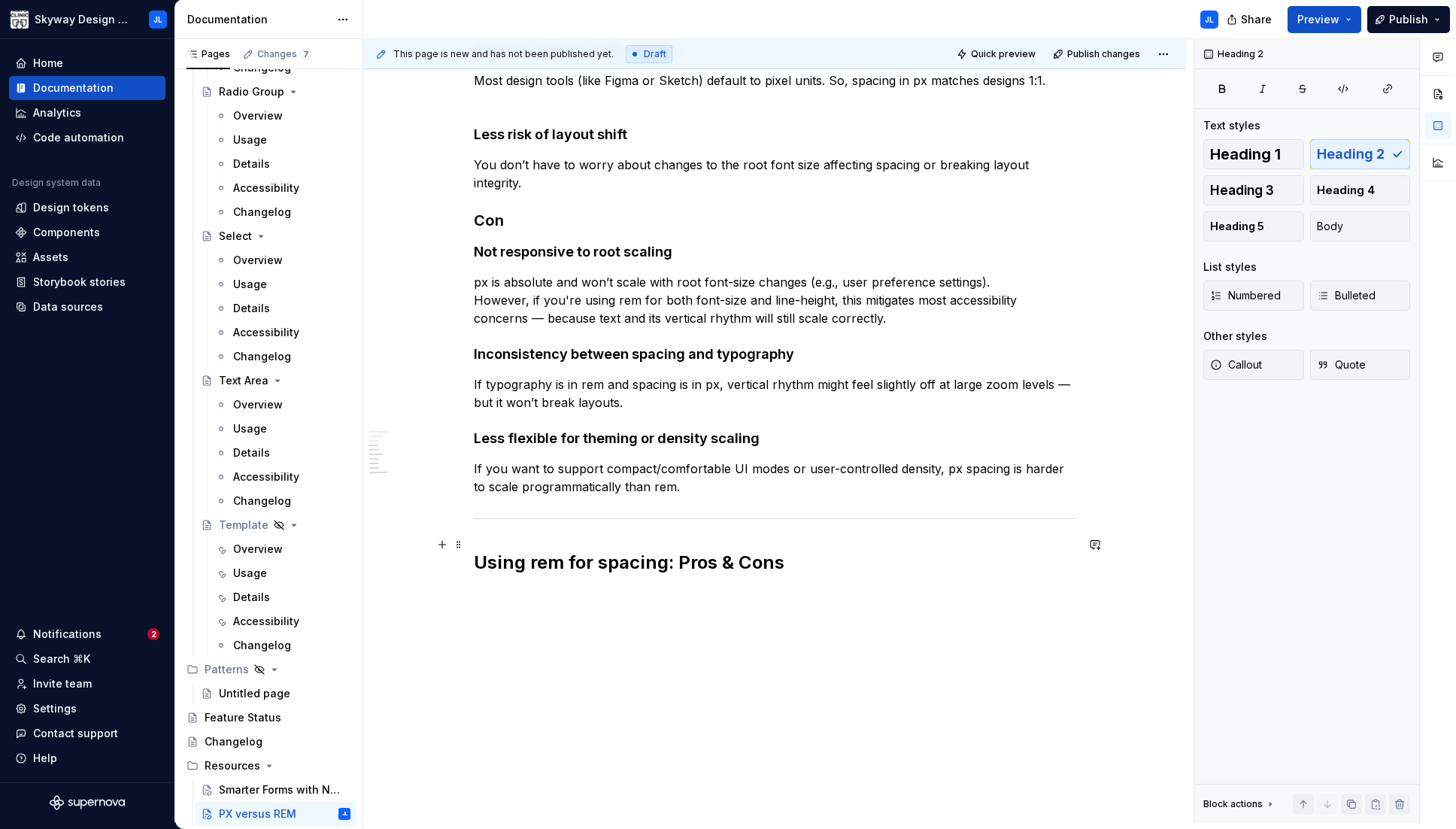
click at [802, 550] on h2 "Using rem for spacing: Pros & Cons" at bounding box center [774, 562] width 602 height 24
click at [599, 550] on button "button" at bounding box center [594, 549] width 22 height 22
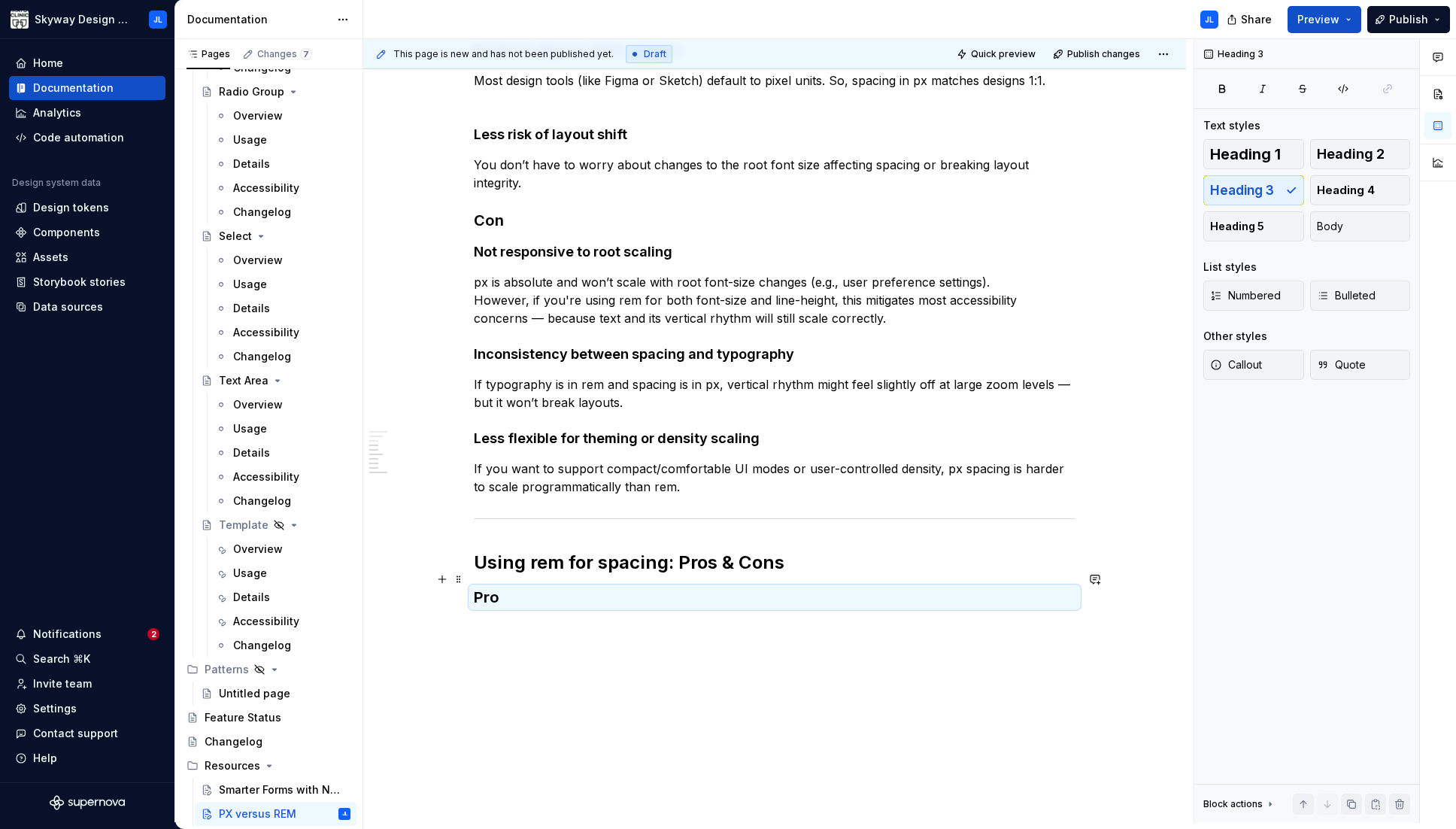
click at [521, 586] on h3 "Pro" at bounding box center [774, 597] width 602 height 22
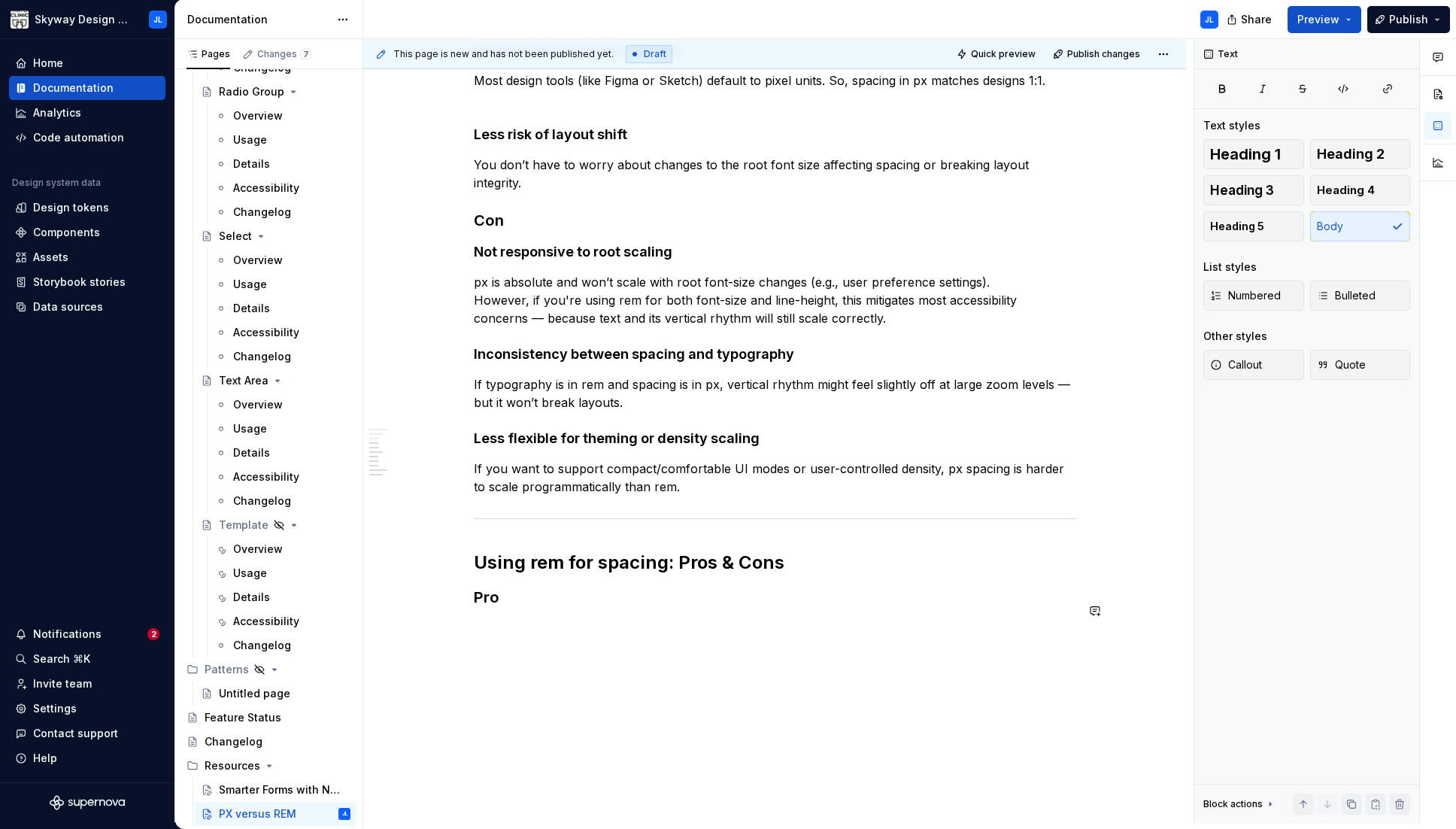
click at [495, 624] on div "Skyway has intentionally adopted a hybrid approach to layout and typography sca…" at bounding box center [774, 95] width 602 height 1121
click at [494, 620] on p at bounding box center [774, 628] width 602 height 18
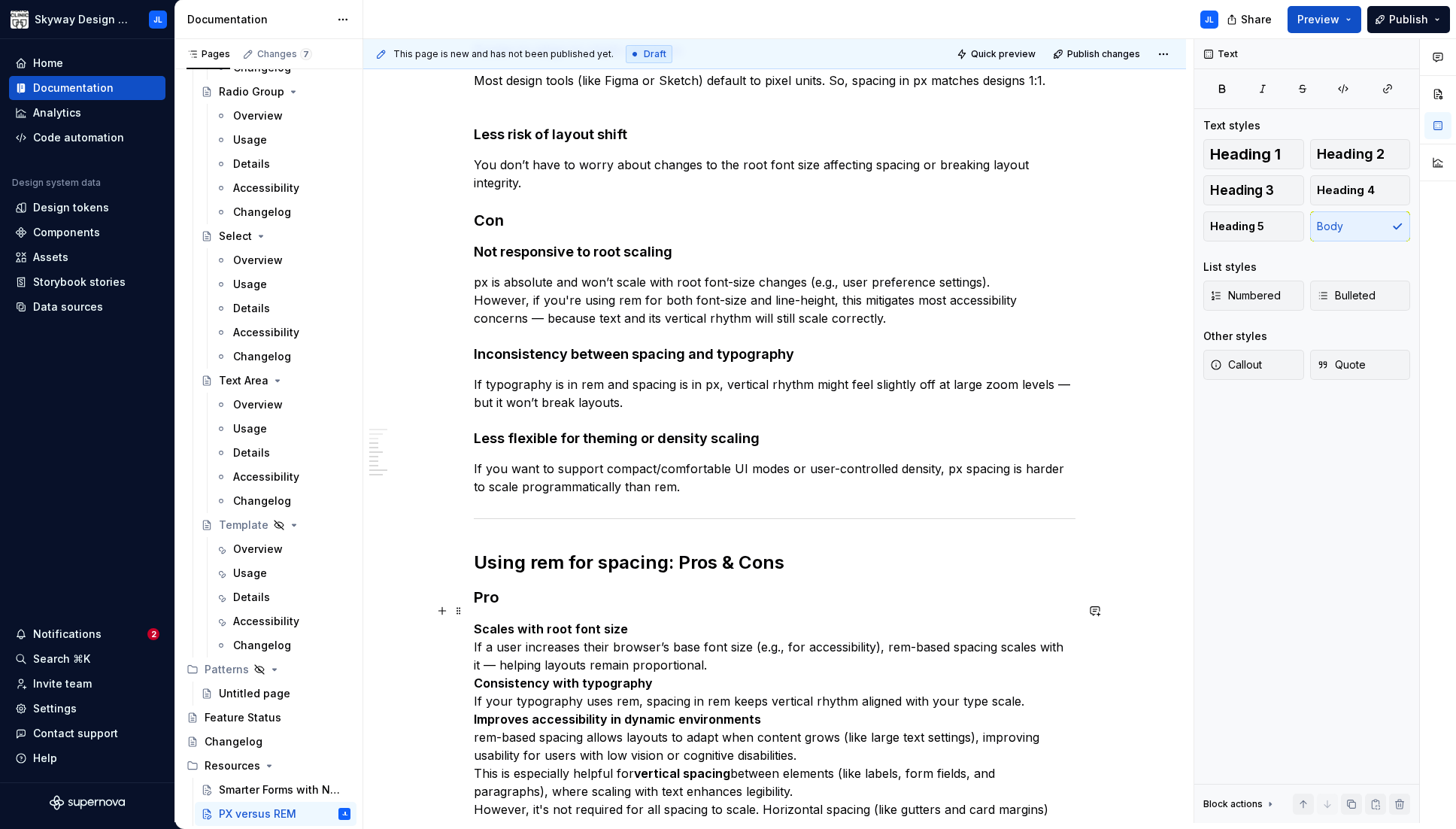
click at [629, 620] on p "Scales with root font size If a user increases their browser’s base font size (…" at bounding box center [774, 782] width 602 height 325
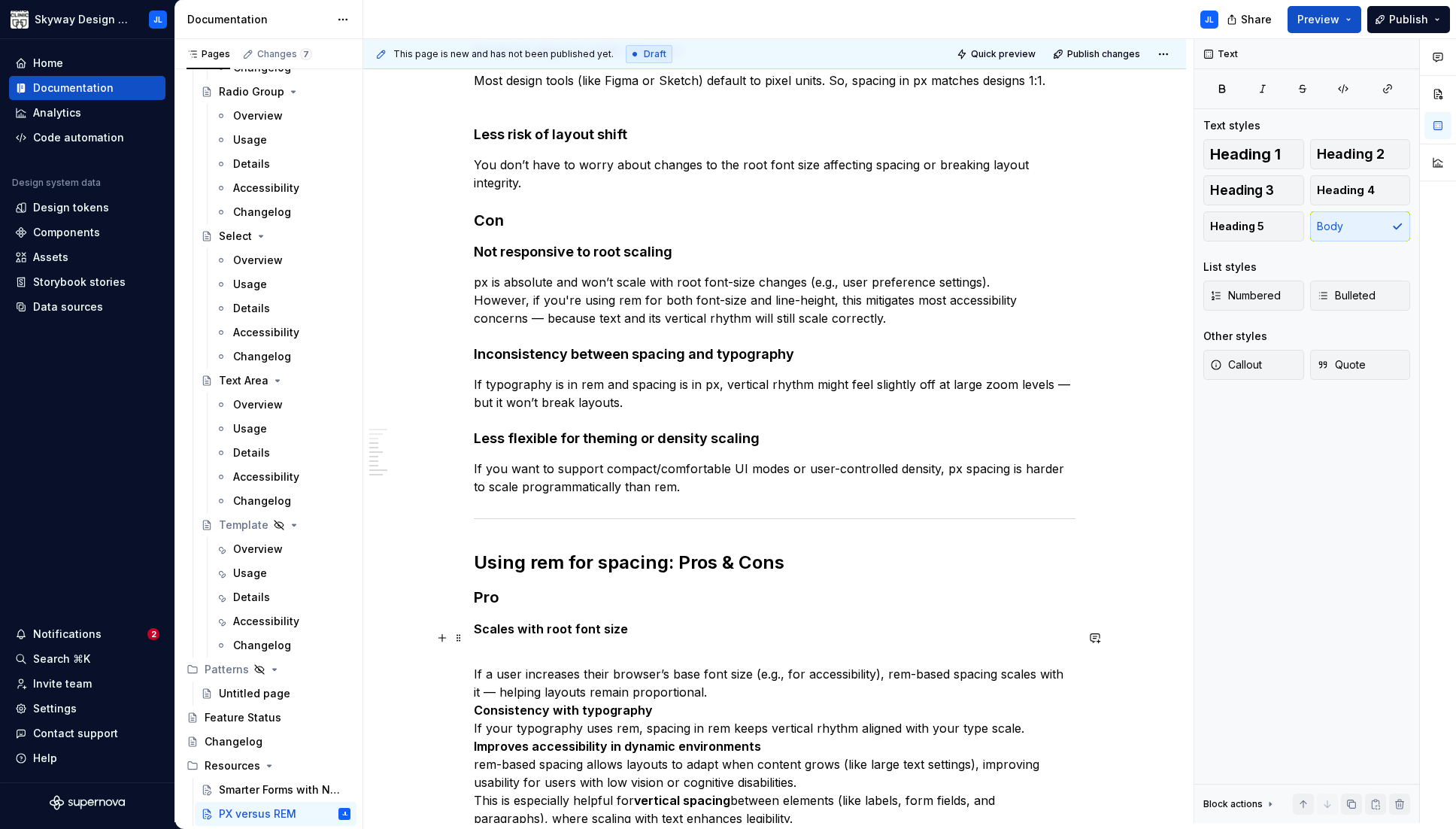
click at [709, 677] on p "If a user increases their browser’s base font size (e.g., for accessibility), r…" at bounding box center [774, 809] width 602 height 325
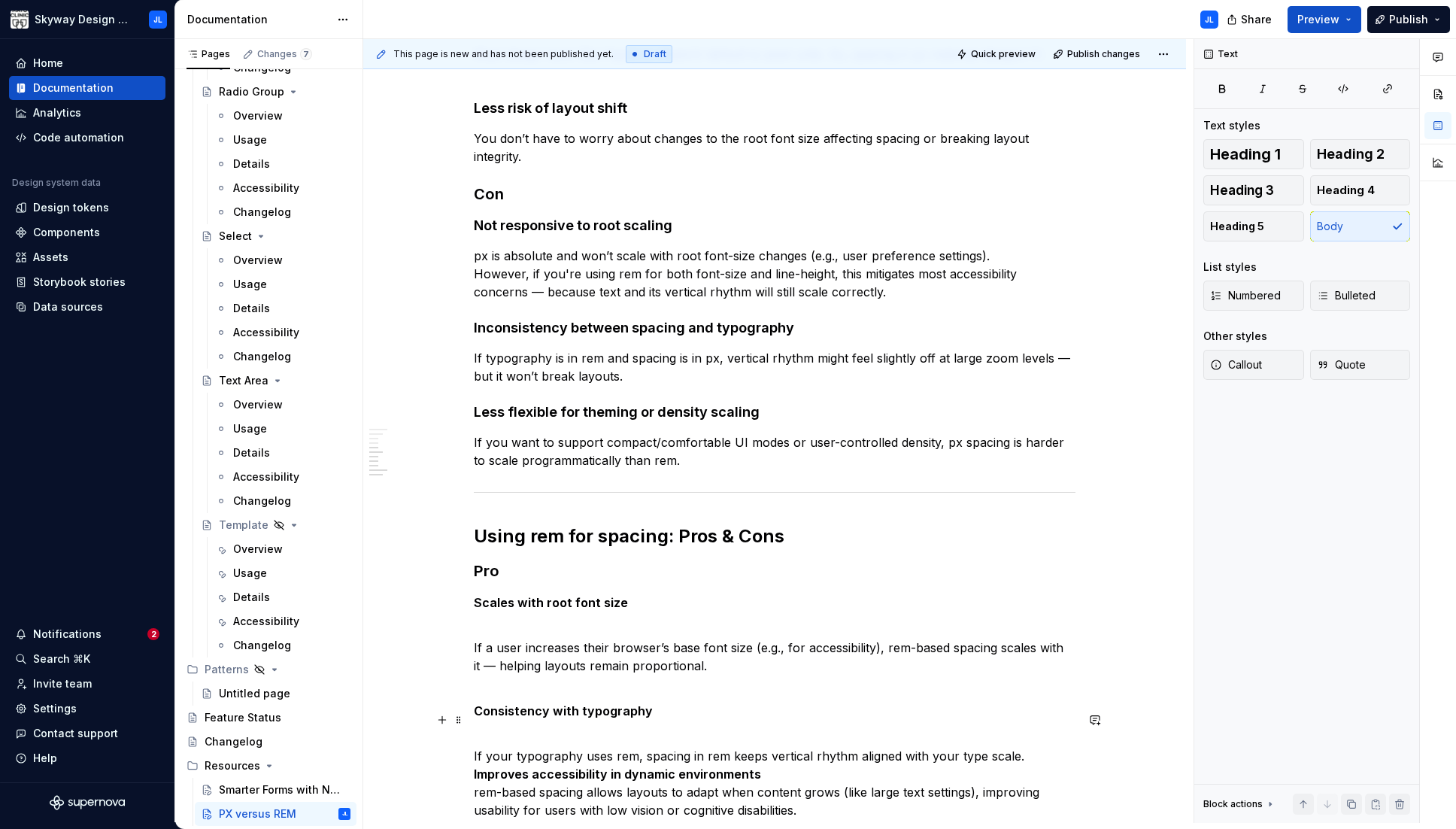
scroll to position [778, 0]
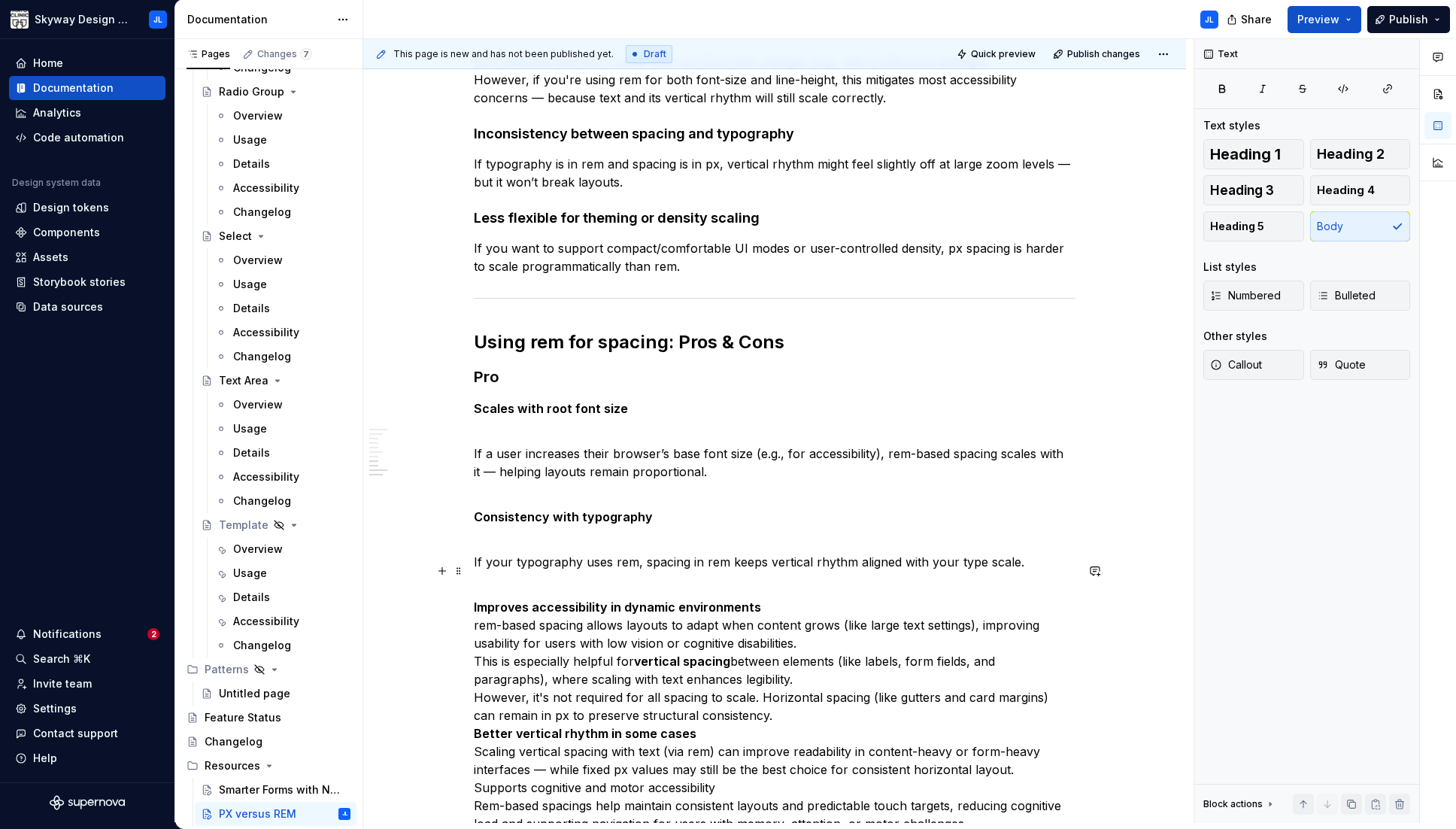
scroll to position [978, 0]
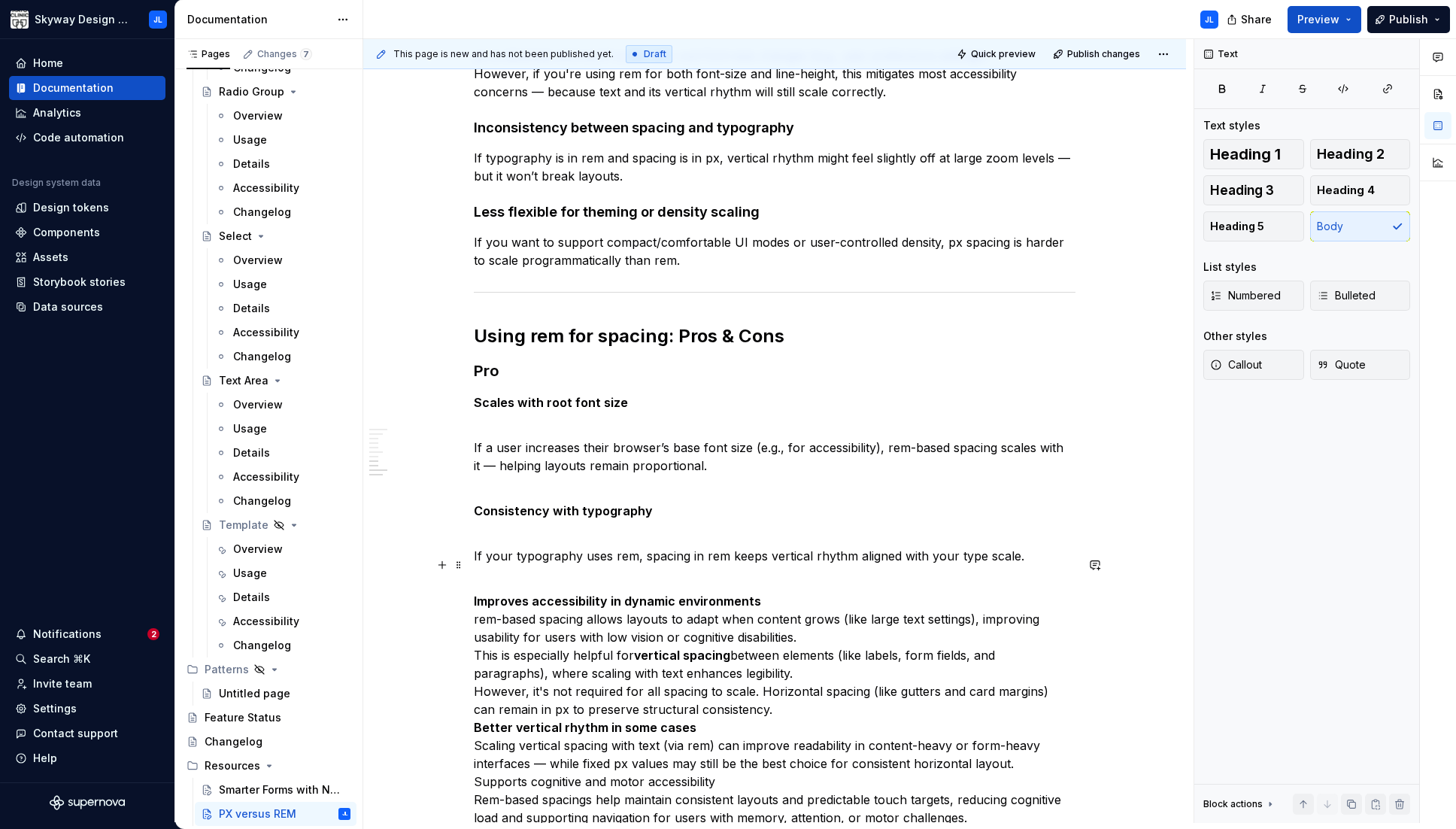
click at [800, 618] on p "Improves accessibility in dynamic environments rem-based spacing allows layouts…" at bounding box center [774, 700] width 602 height 253
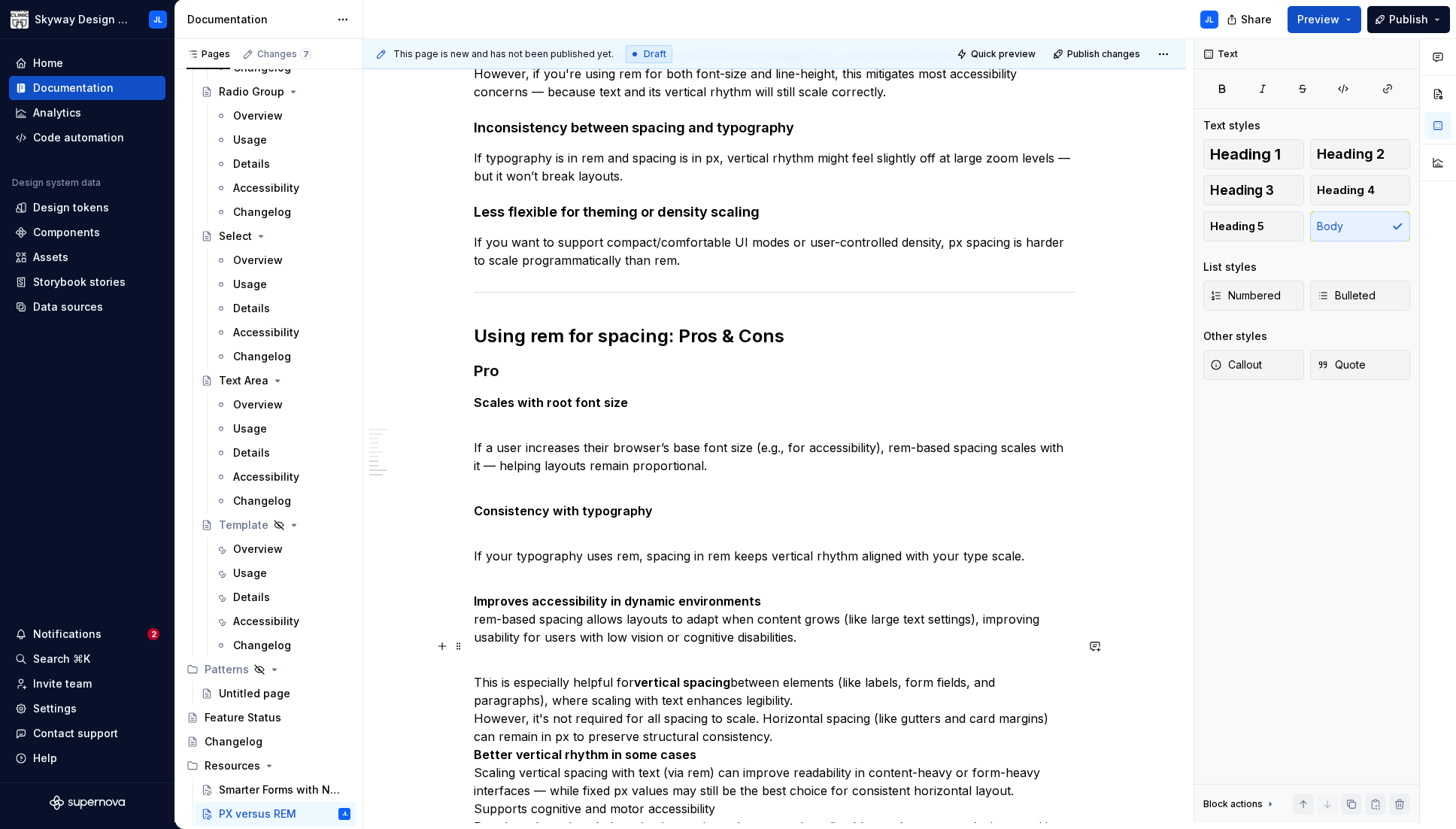
click at [797, 683] on p "This is especially helpful for vertical spacing between elements (like labels, …" at bounding box center [774, 754] width 602 height 199
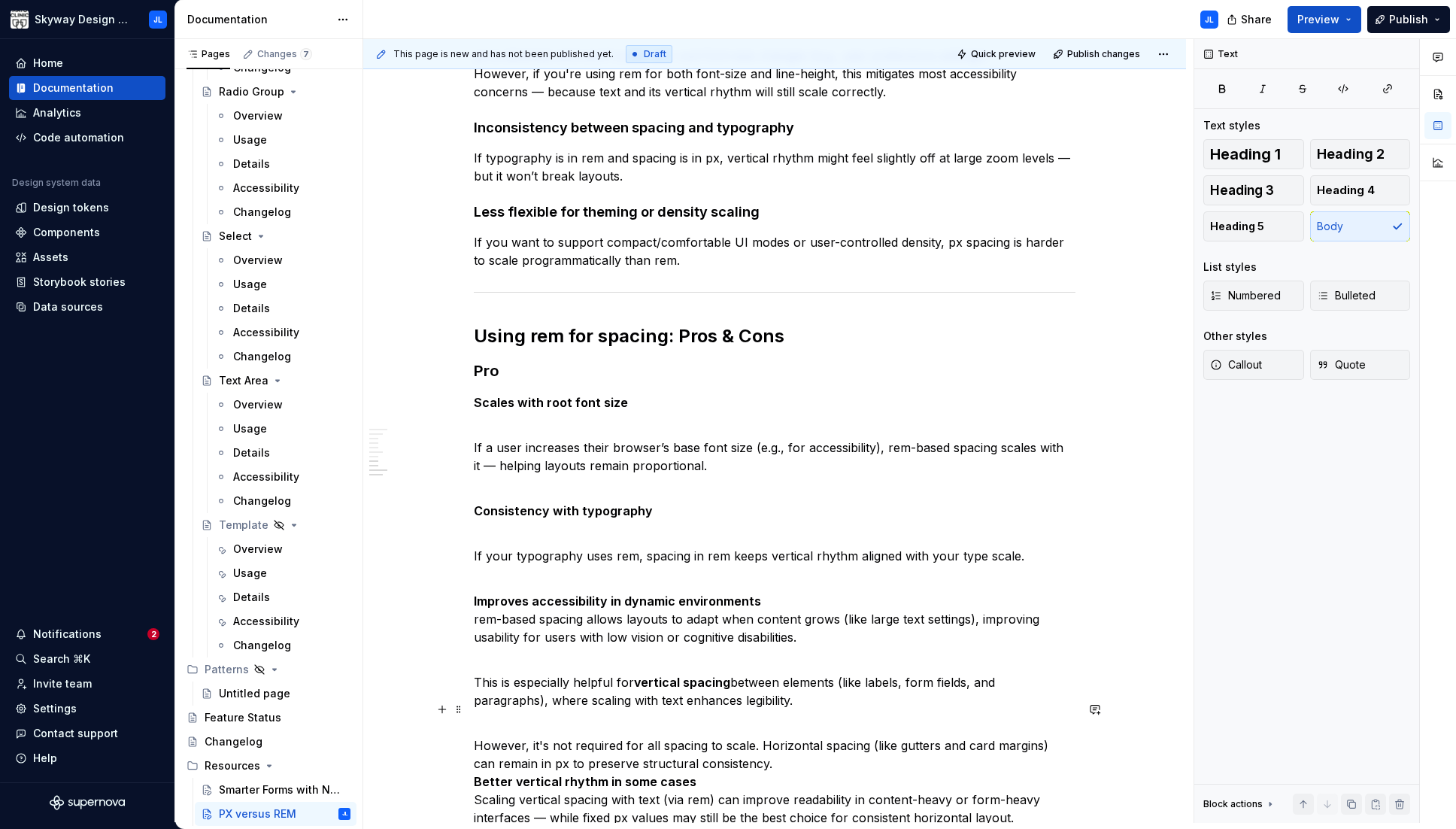
click at [758, 750] on p "However, it's not required for all spacing to scale. Horizontal spacing (like g…" at bounding box center [774, 800] width 602 height 162
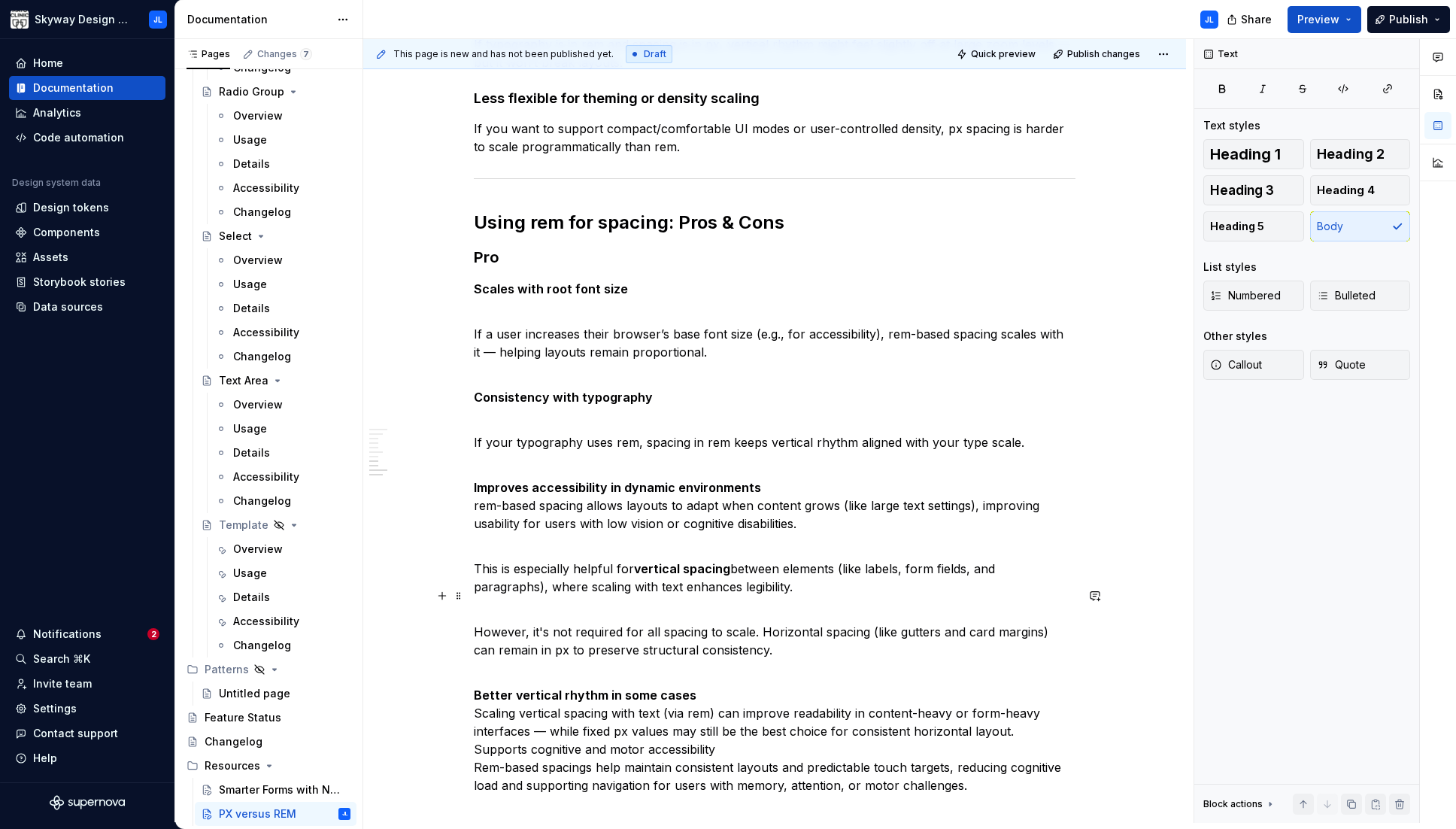
scroll to position [1274, 0]
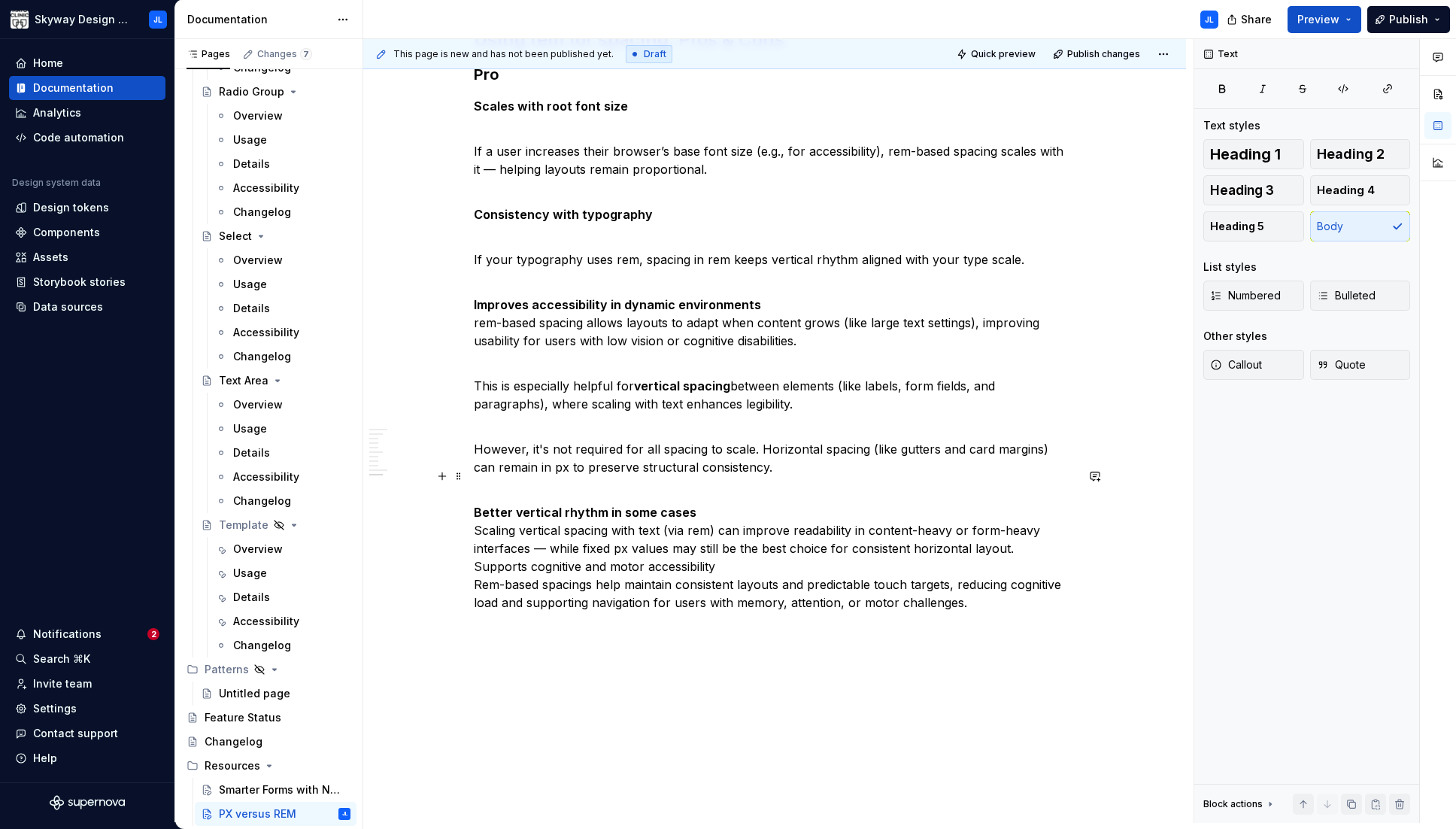
click at [703, 496] on p "Better vertical rhythm in some cases Scaling vertical spacing with text (via re…" at bounding box center [774, 548] width 602 height 126
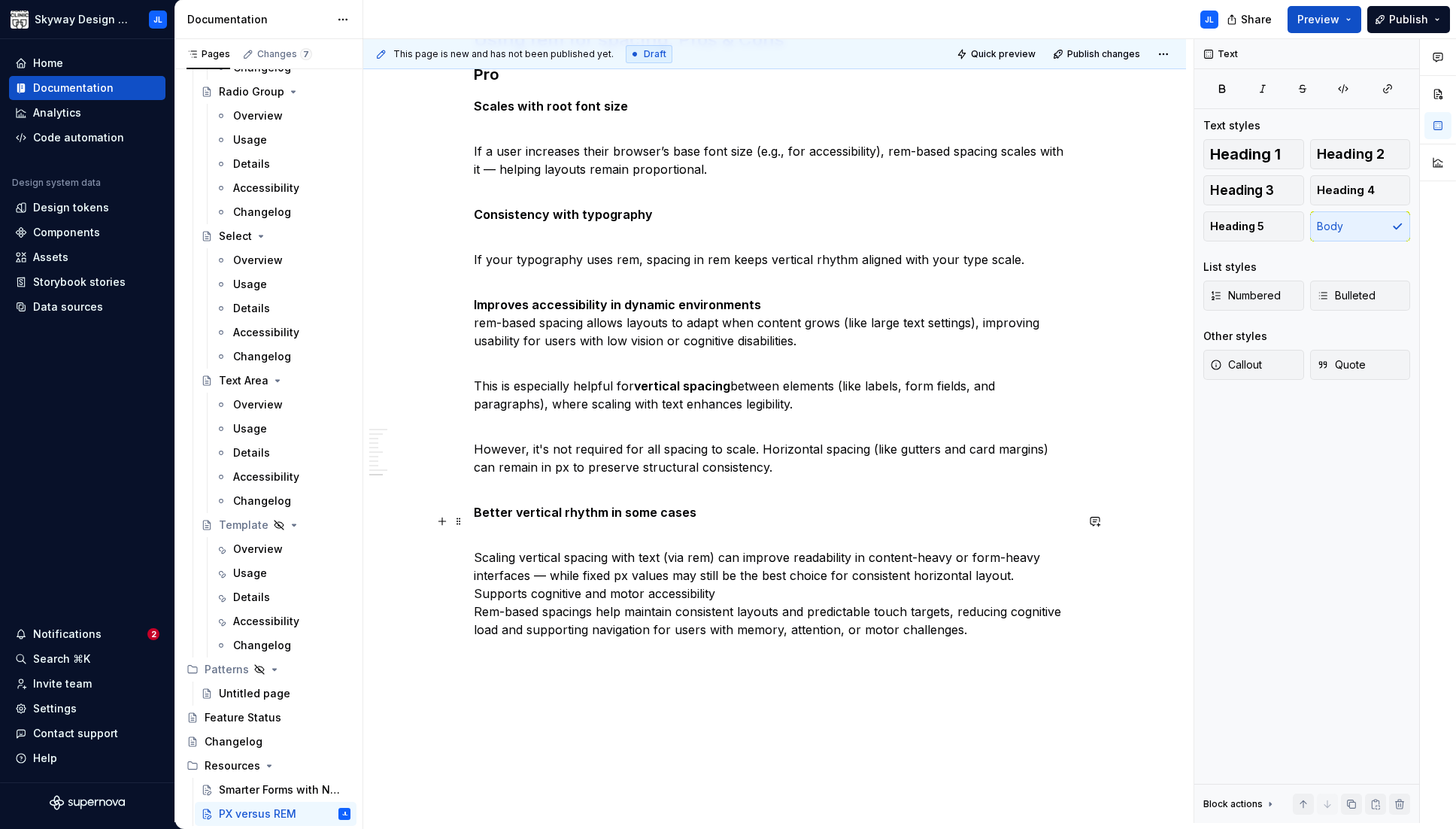
click at [726, 576] on p "Scaling vertical spacing with text (via rem) can improve readability in content…" at bounding box center [774, 584] width 602 height 109
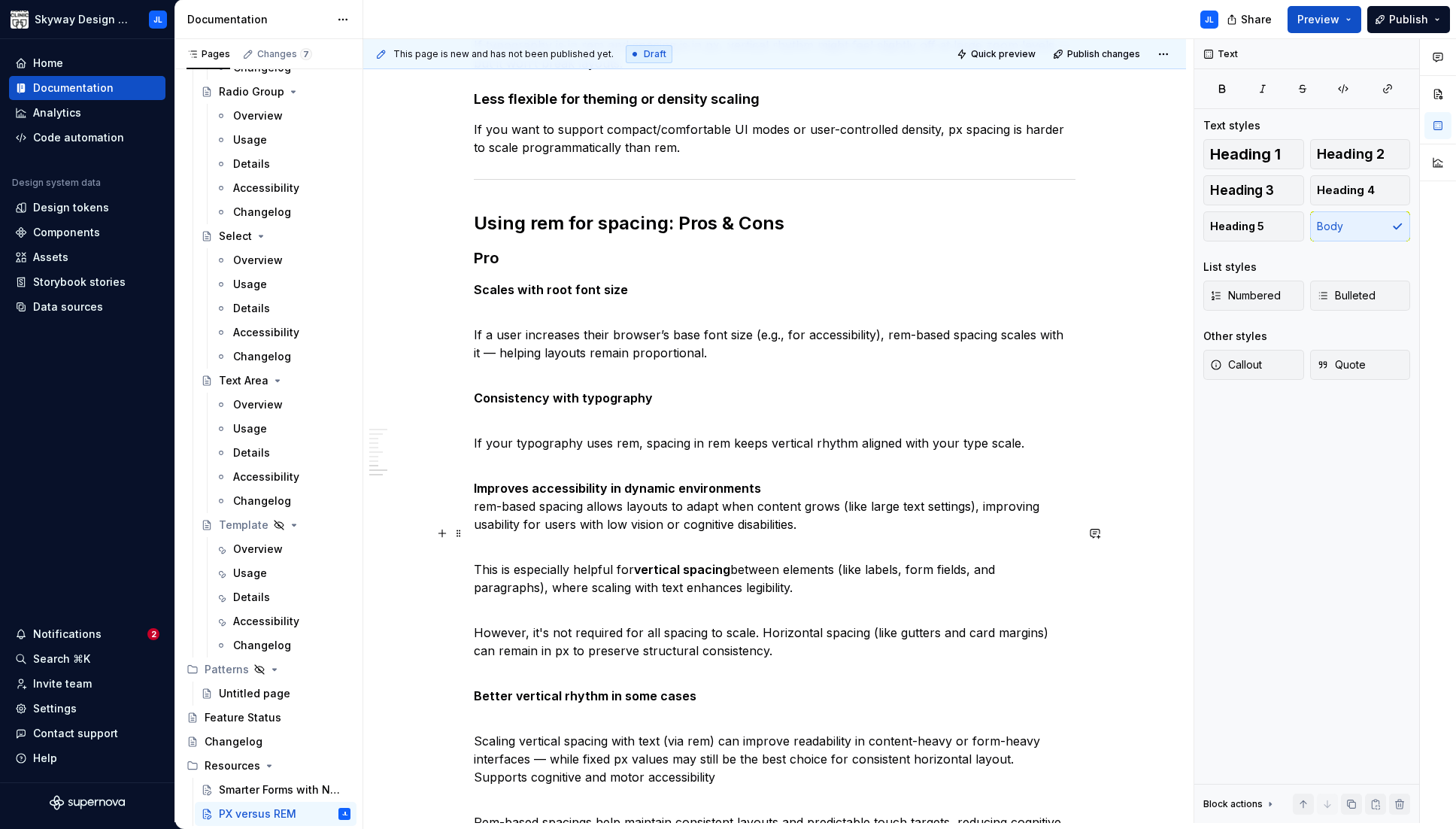
scroll to position [1090, 0]
drag, startPoint x: 606, startPoint y: 267, endPoint x: 450, endPoint y: 263, distance: 156.1
click at [474, 263] on div "Skyway has intentionally adopted a hybrid approach to layout and typography sca…" at bounding box center [774, 31] width 602 height 1671
click at [492, 282] on strong "Scales with root font size" at bounding box center [551, 289] width 155 height 15
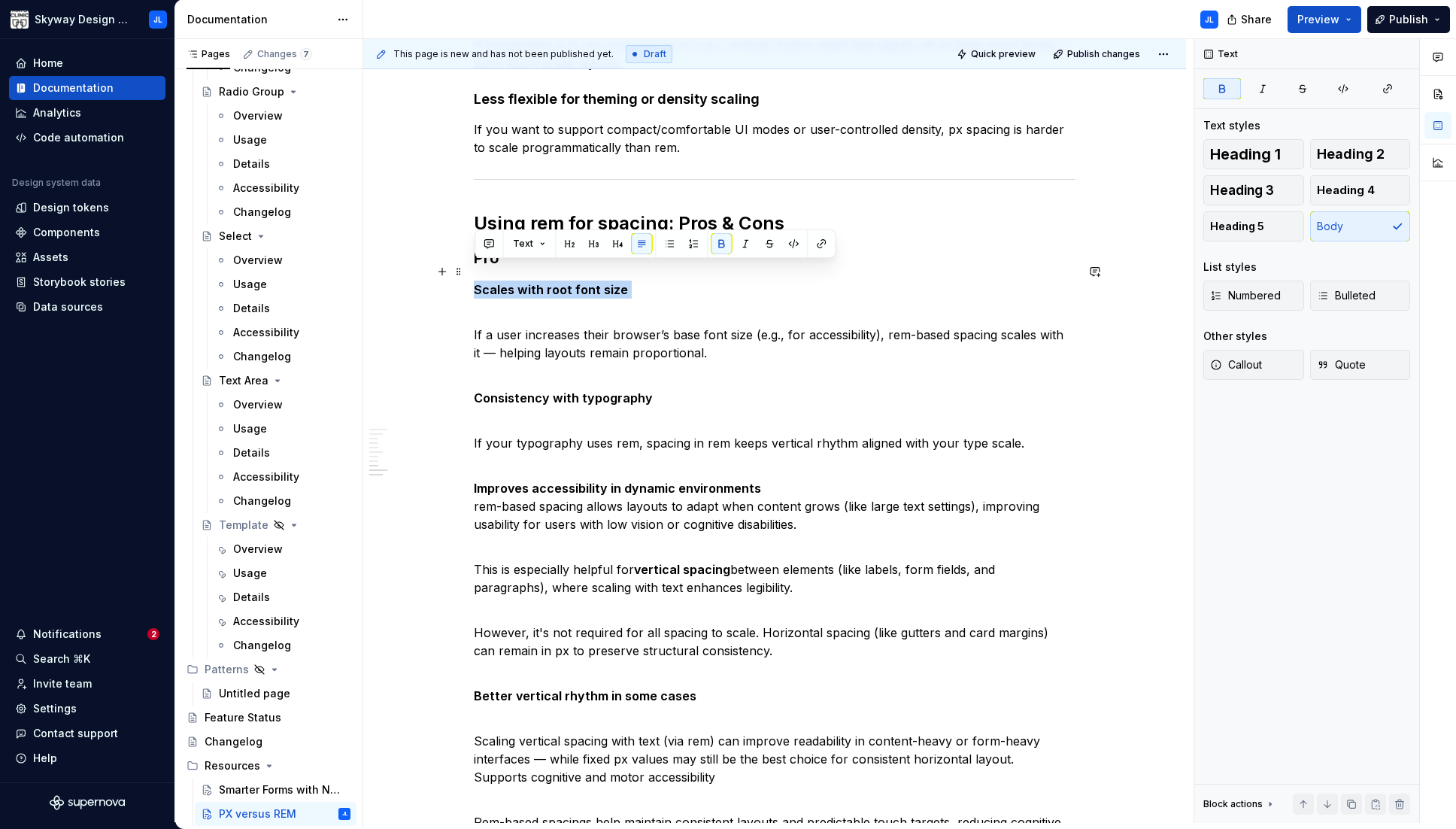
click at [492, 282] on strong "Scales with root font size" at bounding box center [551, 289] width 155 height 15
click at [614, 243] on button "button" at bounding box center [617, 244] width 22 height 22
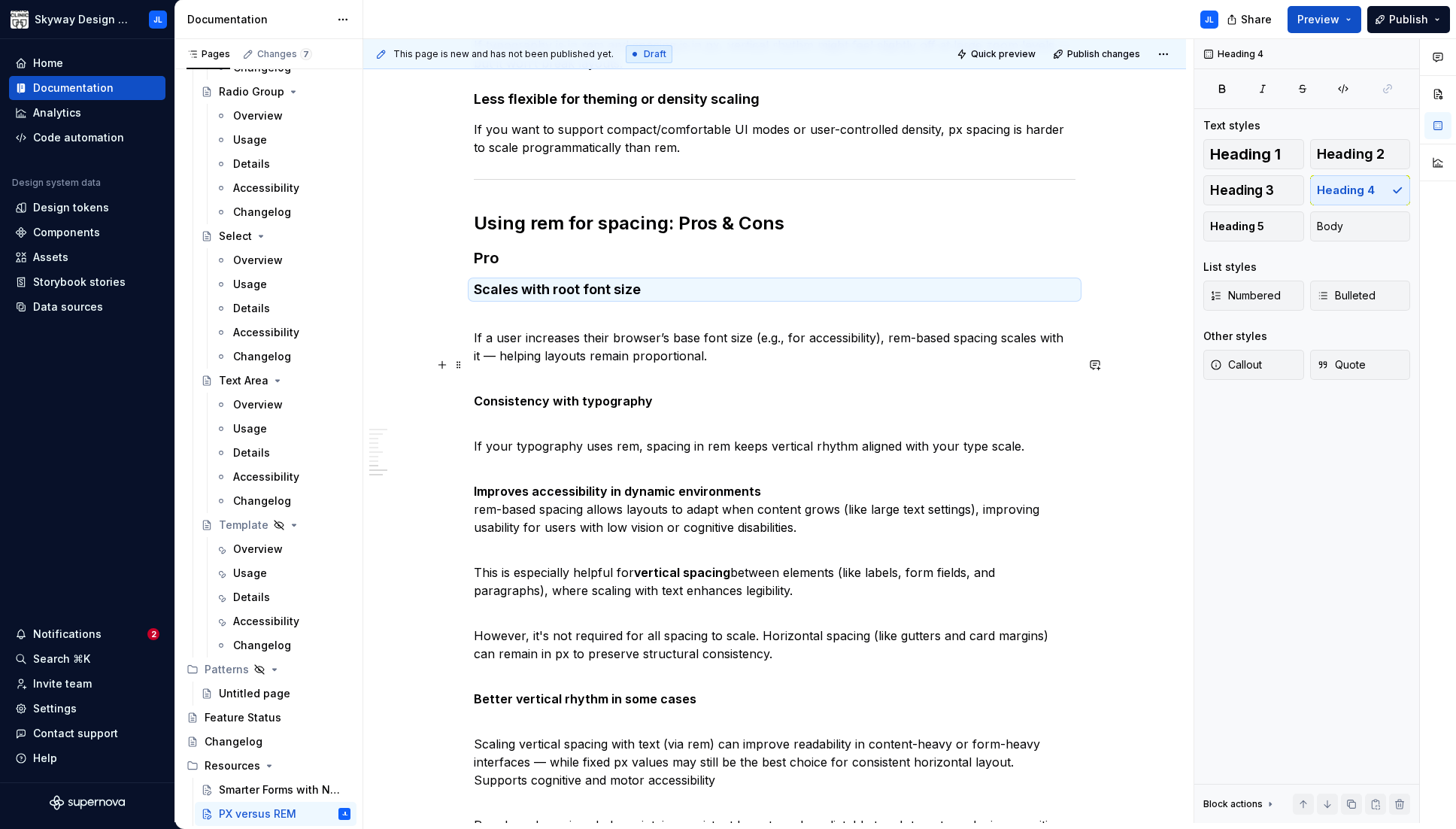
click at [518, 393] on strong "Consistency with typography" at bounding box center [563, 400] width 179 height 15
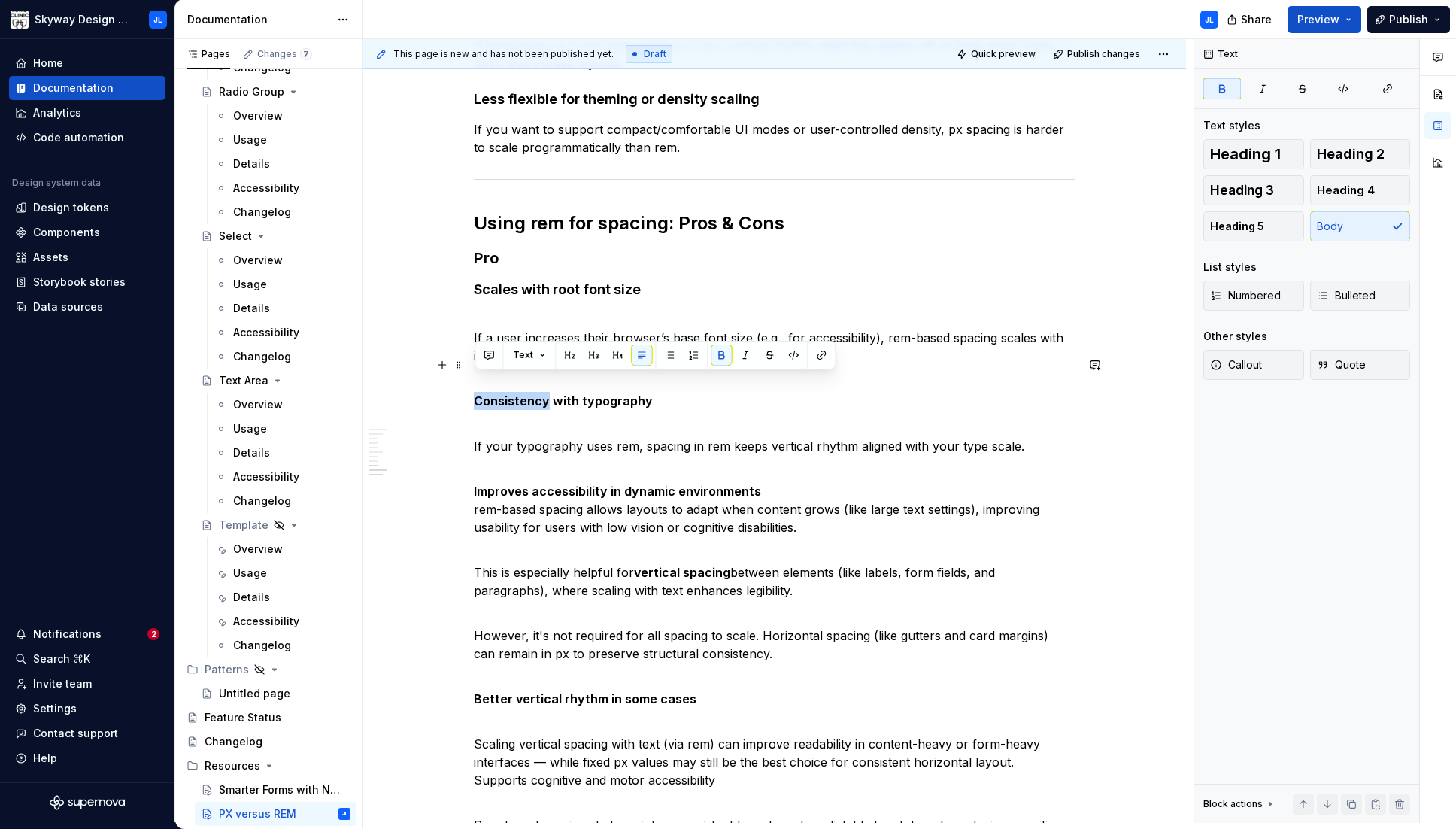
click at [518, 393] on strong "Consistency with typography" at bounding box center [563, 400] width 179 height 15
click at [616, 338] on button "button" at bounding box center [617, 337] width 22 height 22
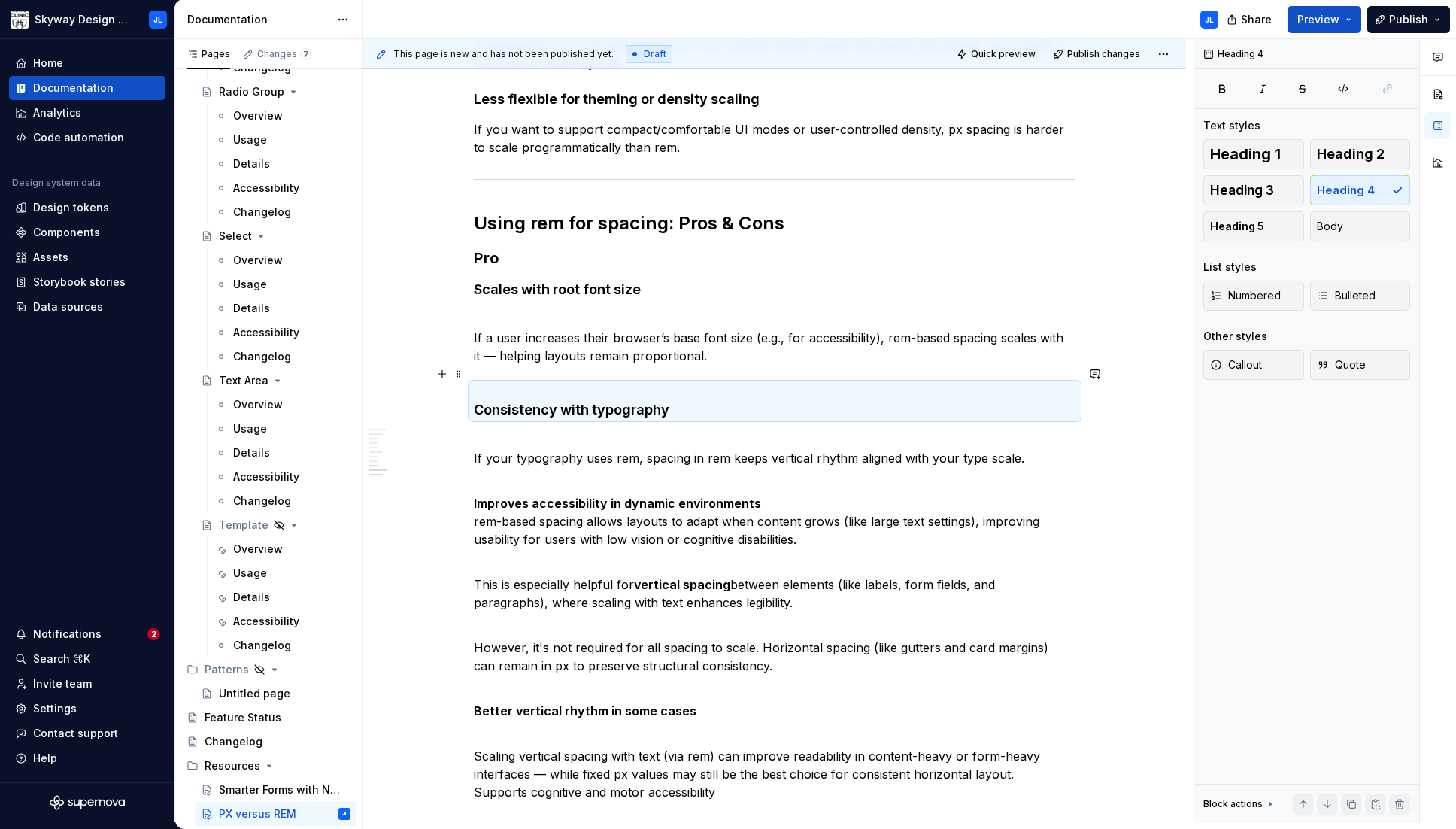
click at [503, 401] on strong "Consistency with typography" at bounding box center [571, 409] width 196 height 16
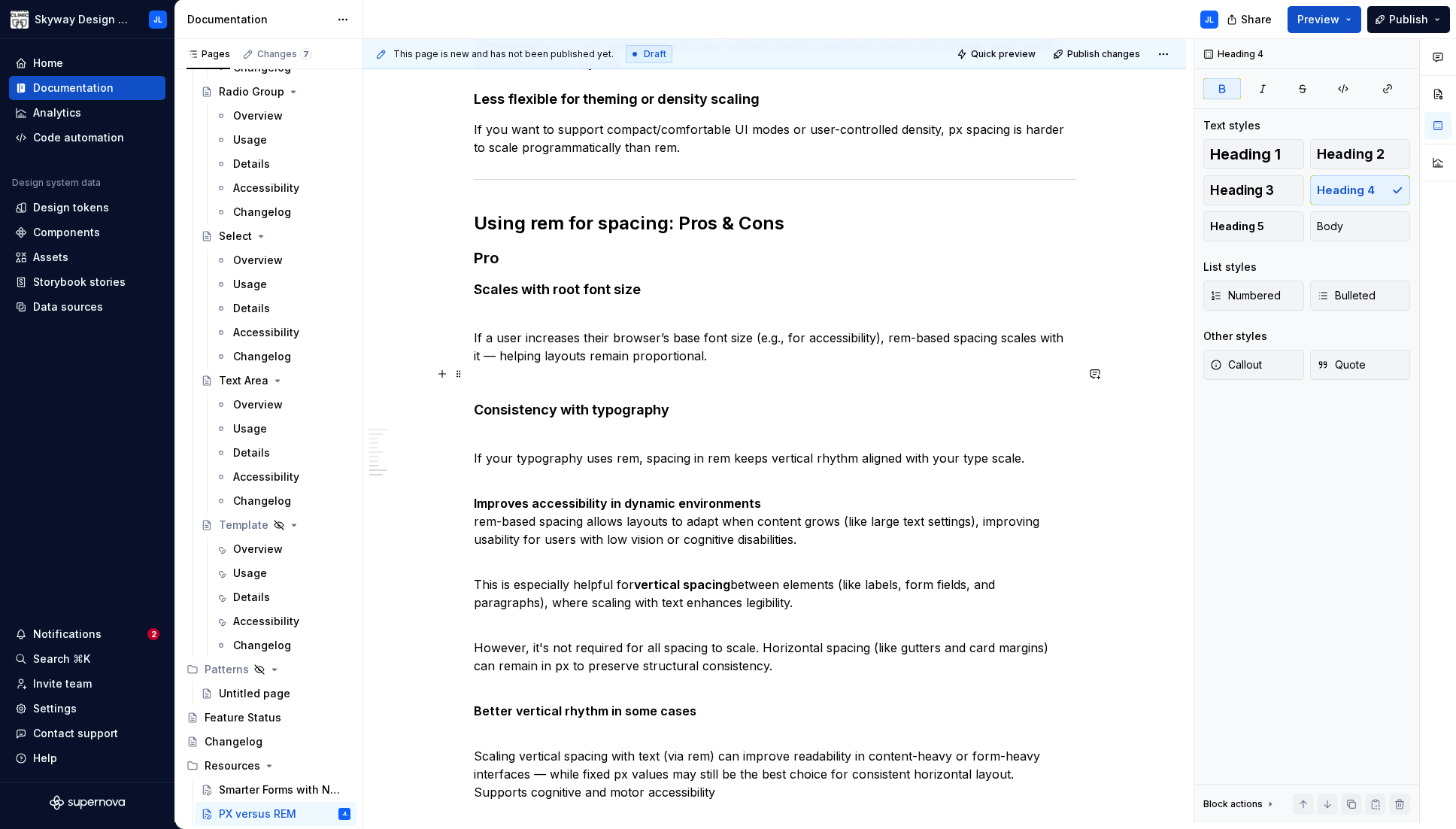
click at [474, 391] on div "Skyway has intentionally adopted a hybrid approach to layout and typography sca…" at bounding box center [774, 146] width 823 height 1971
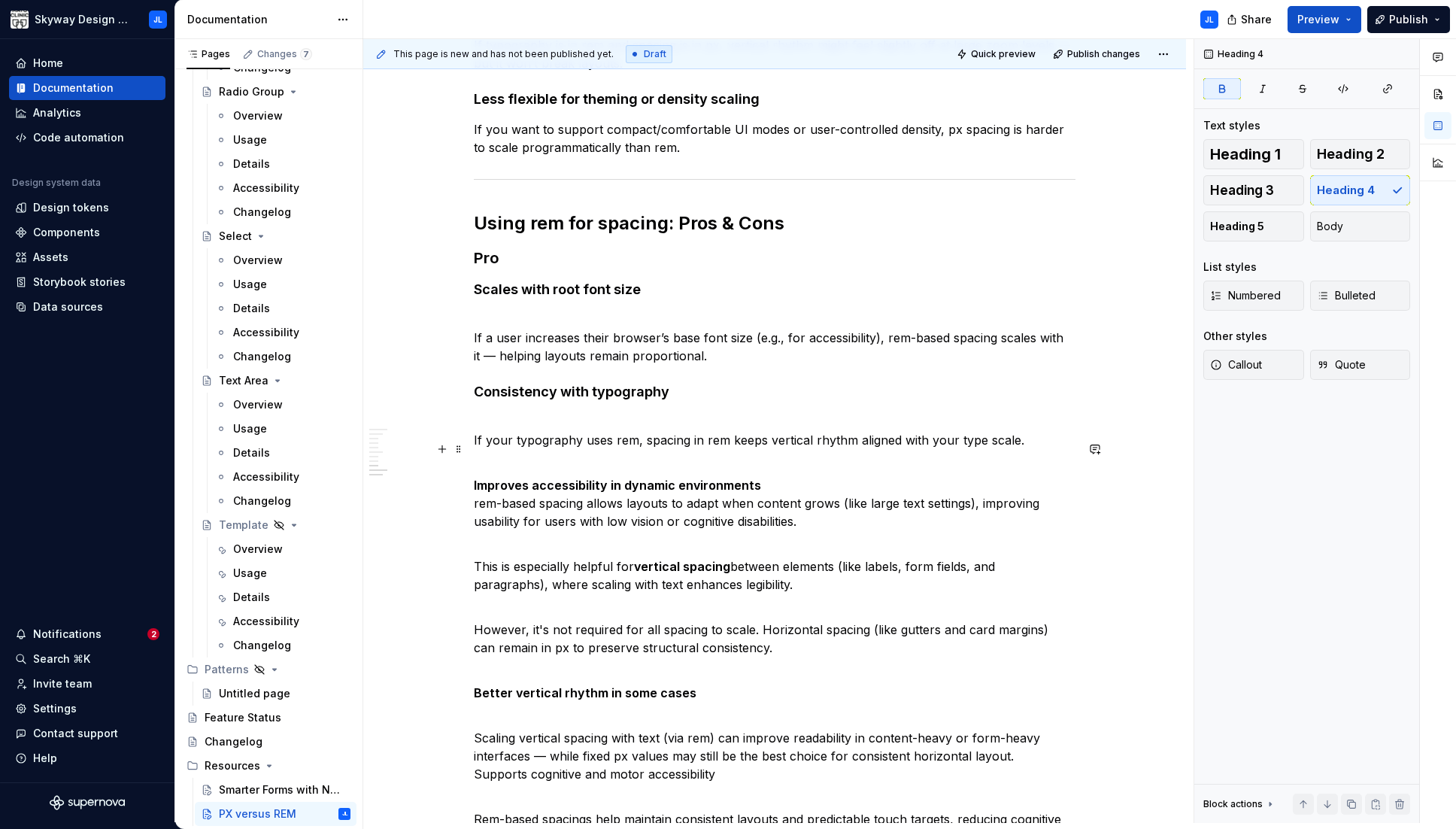
click at [766, 466] on p "Improves accessibility in dynamic environments rem-based spacing allows layouts…" at bounding box center [774, 494] width 602 height 72
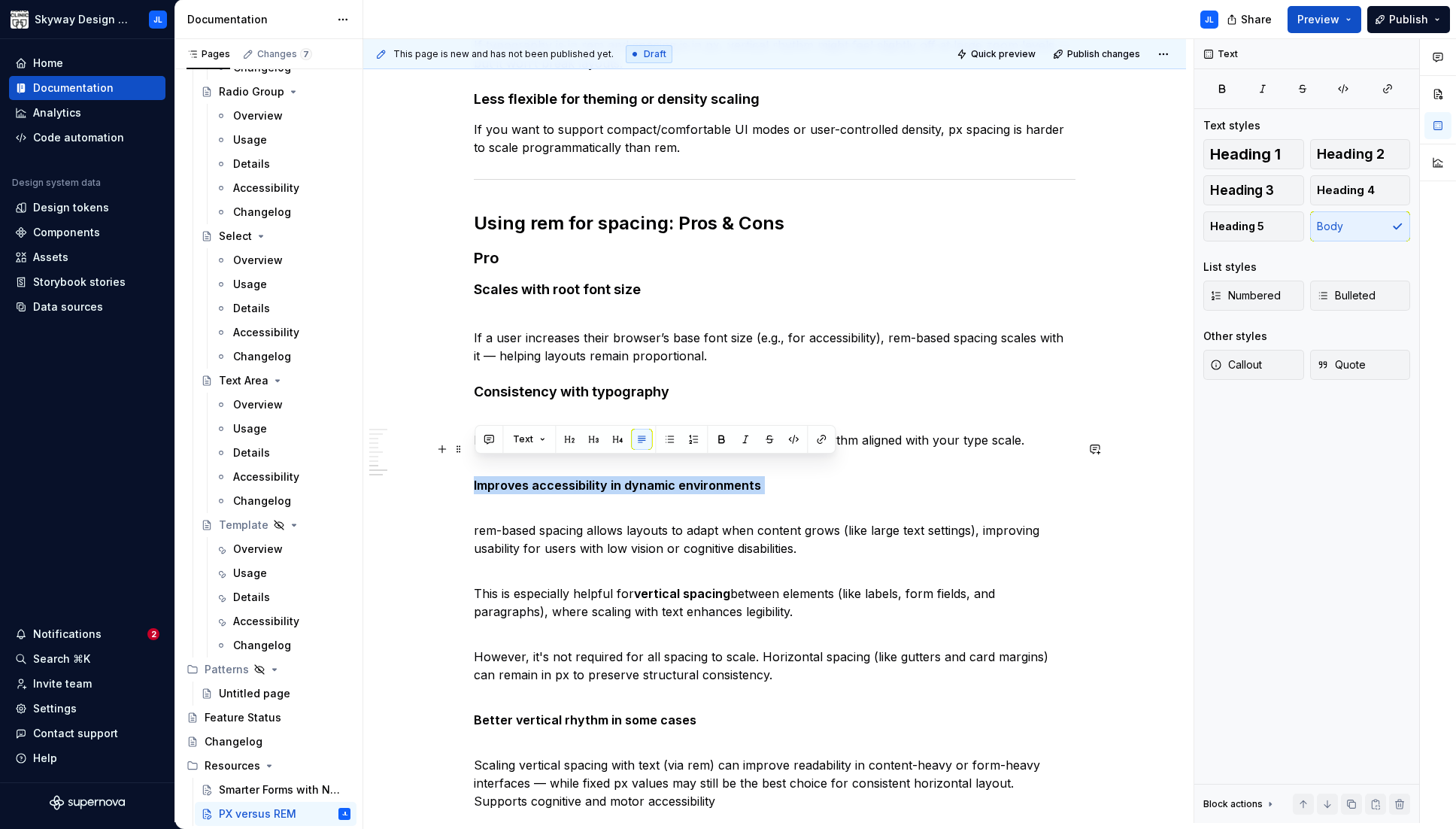
drag, startPoint x: 762, startPoint y: 467, endPoint x: 466, endPoint y: 468, distance: 296.0
click at [466, 468] on div "Skyway has intentionally adopted a hybrid approach to layout and typography sca…" at bounding box center [774, 150] width 823 height 1980
click at [618, 443] on button "button" at bounding box center [617, 439] width 22 height 22
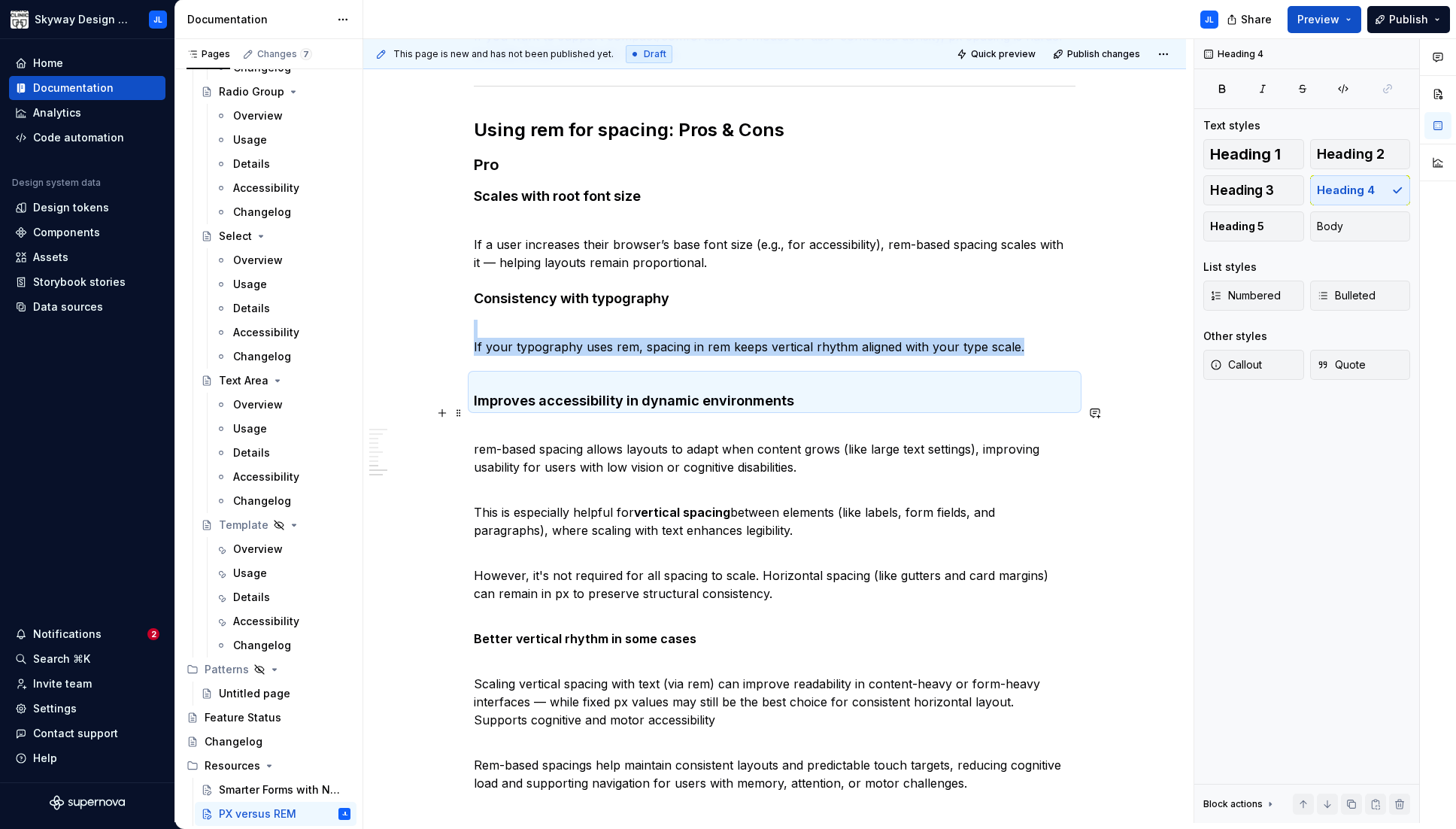
scroll to position [1213, 0]
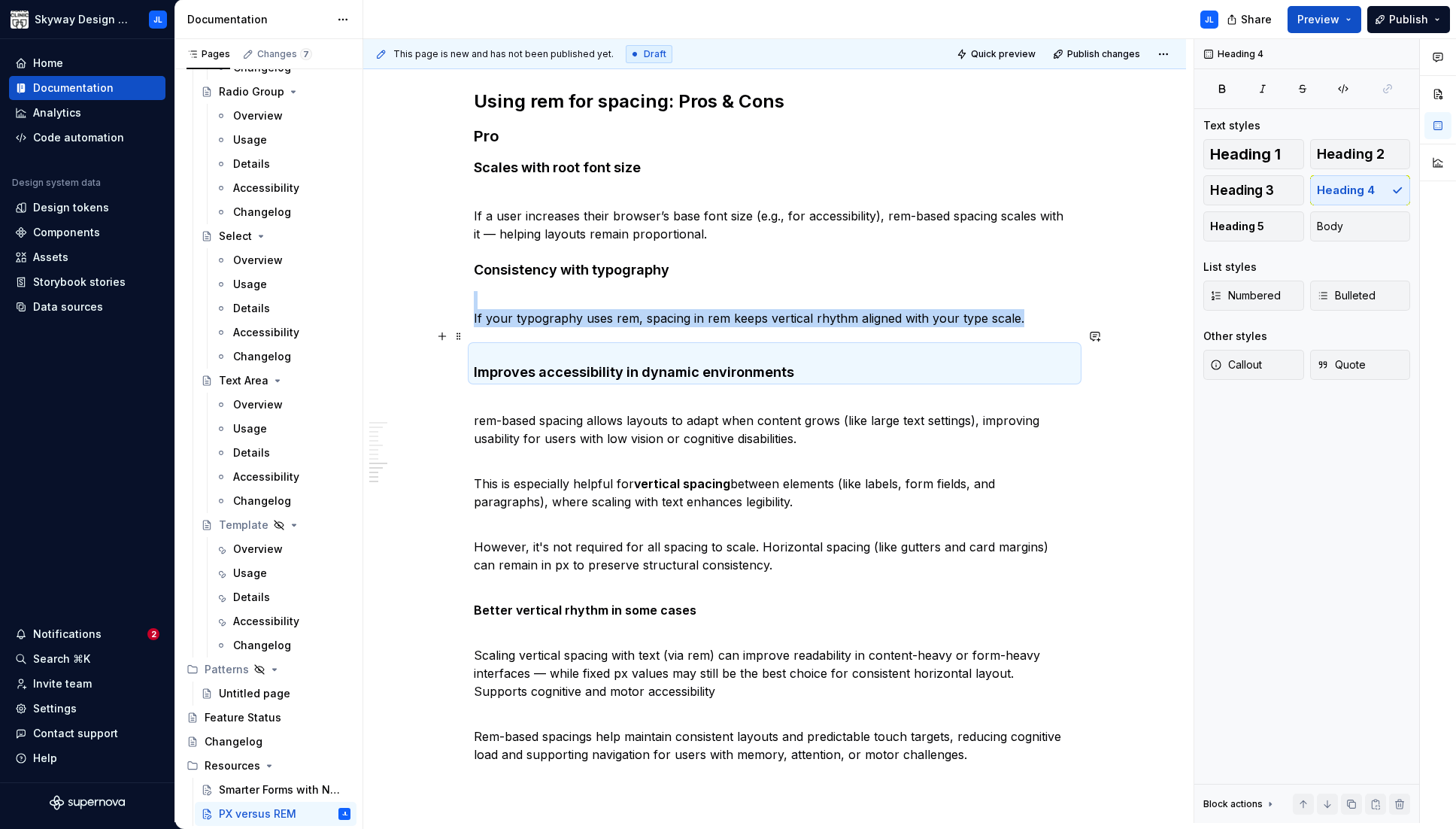
click at [476, 364] on strong "Improves accessibility in dynamic environments" at bounding box center [633, 372] width 320 height 16
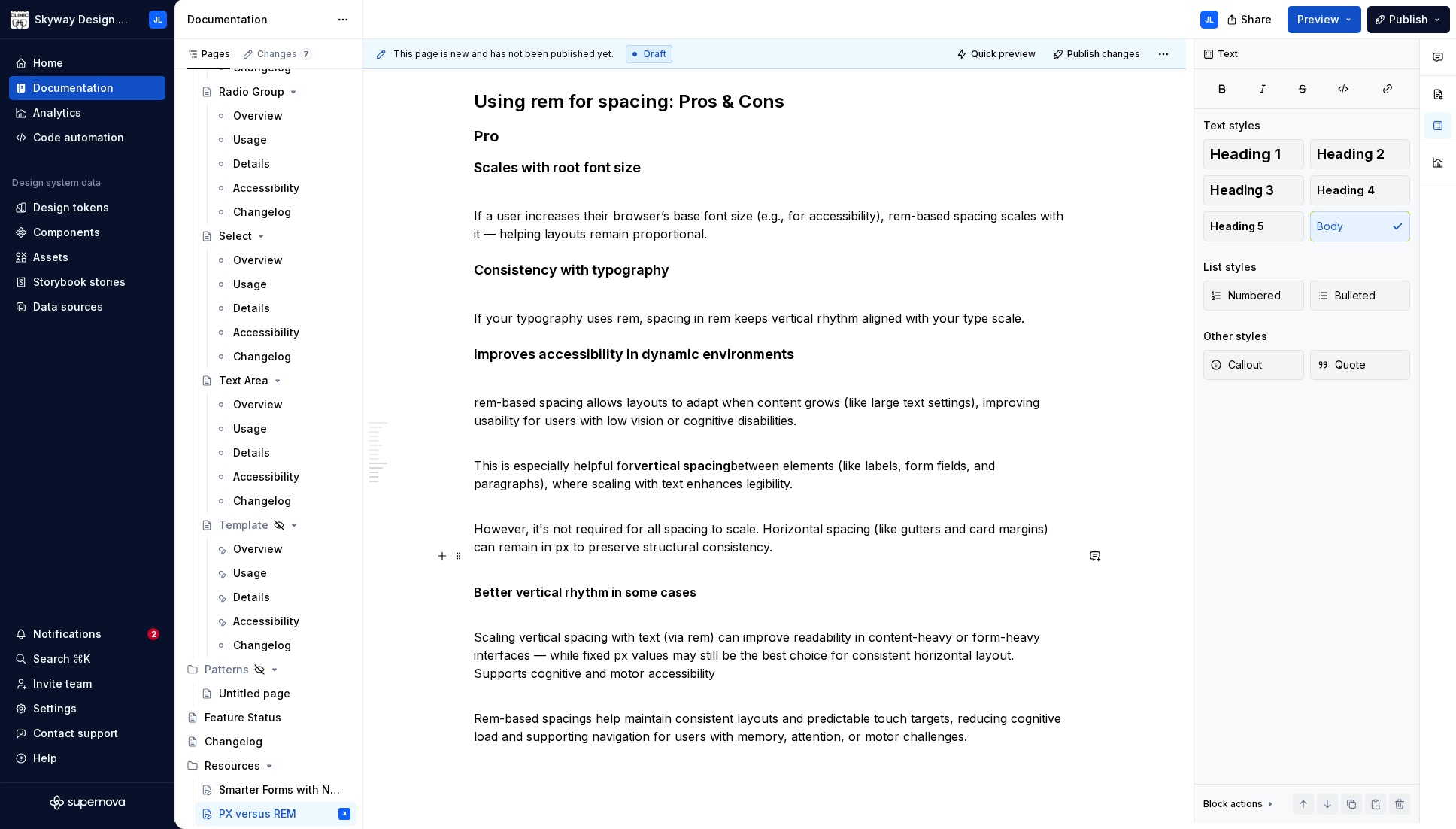
click at [476, 584] on strong "Better vertical rhythm in some cases" at bounding box center [584, 591] width 222 height 15
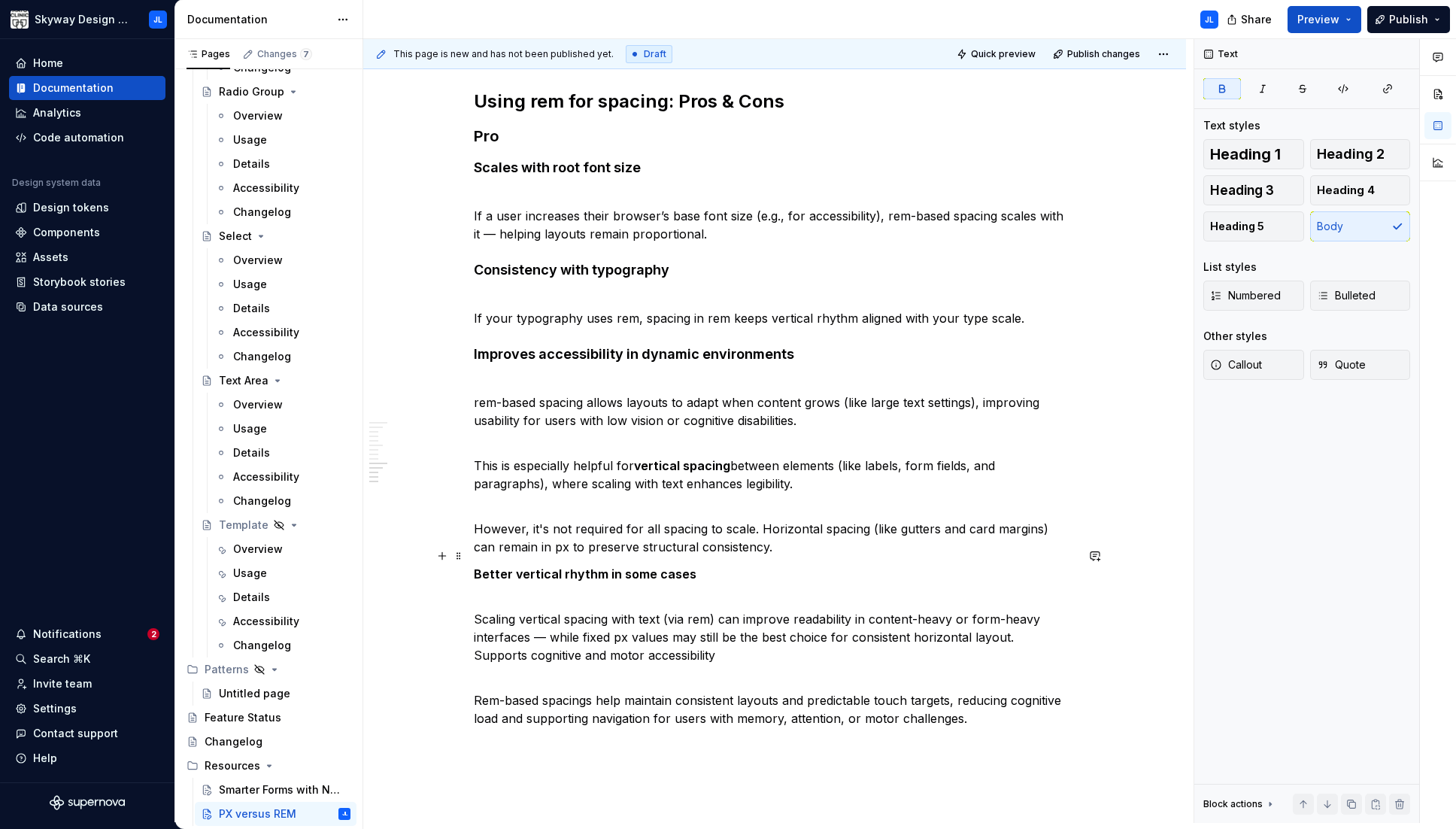
click at [646, 567] on strong "Better vertical rhythm in some cases" at bounding box center [584, 574] width 222 height 15
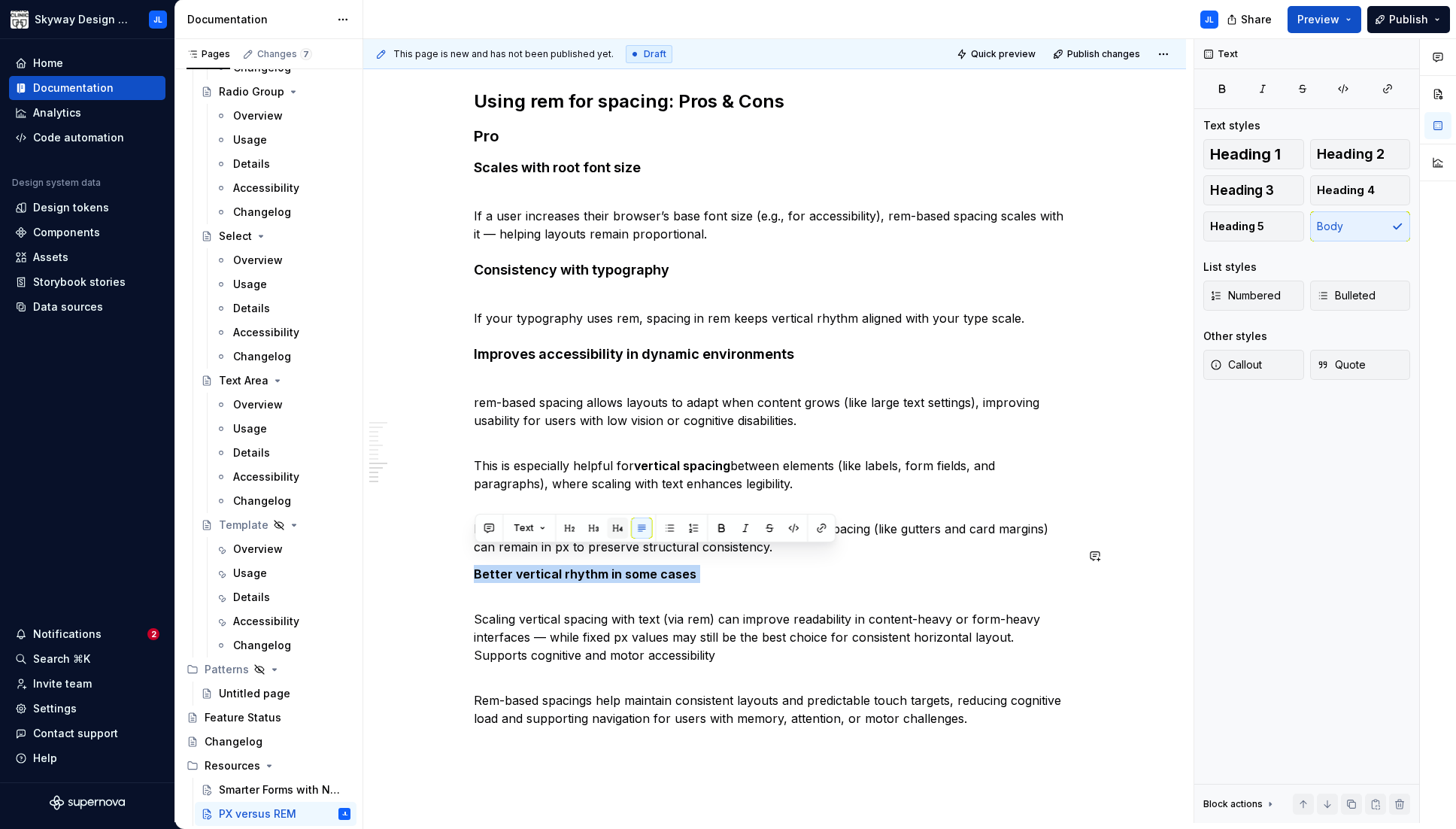
click at [617, 529] on button "button" at bounding box center [617, 529] width 22 height 22
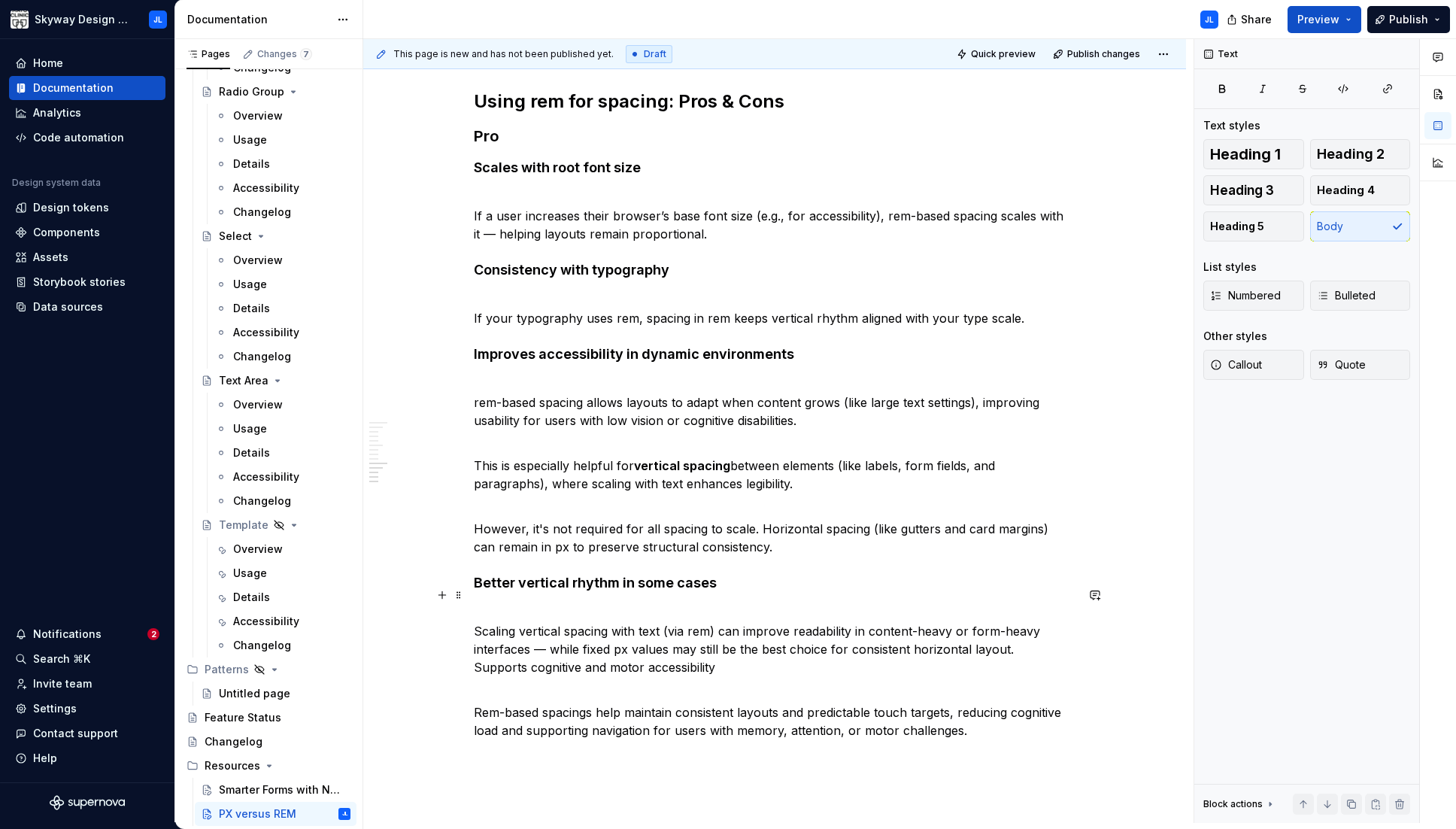
click at [477, 609] on p "Scaling vertical spacing with text (via rem) can improve readability in content…" at bounding box center [774, 640] width 602 height 72
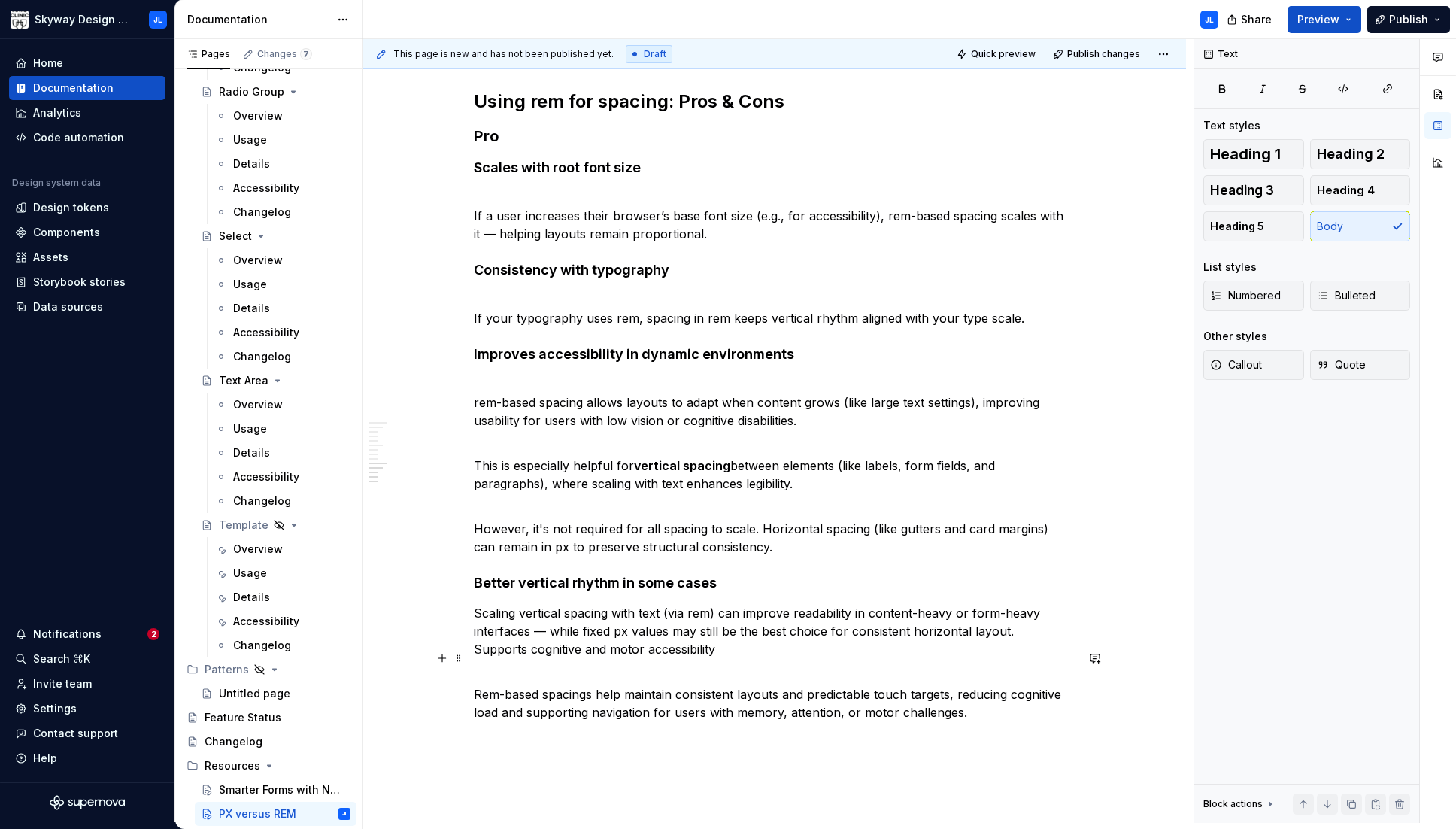
click at [478, 678] on p "Rem-based spacings help maintain consistent layouts and predictable touch targe…" at bounding box center [774, 694] width 602 height 54
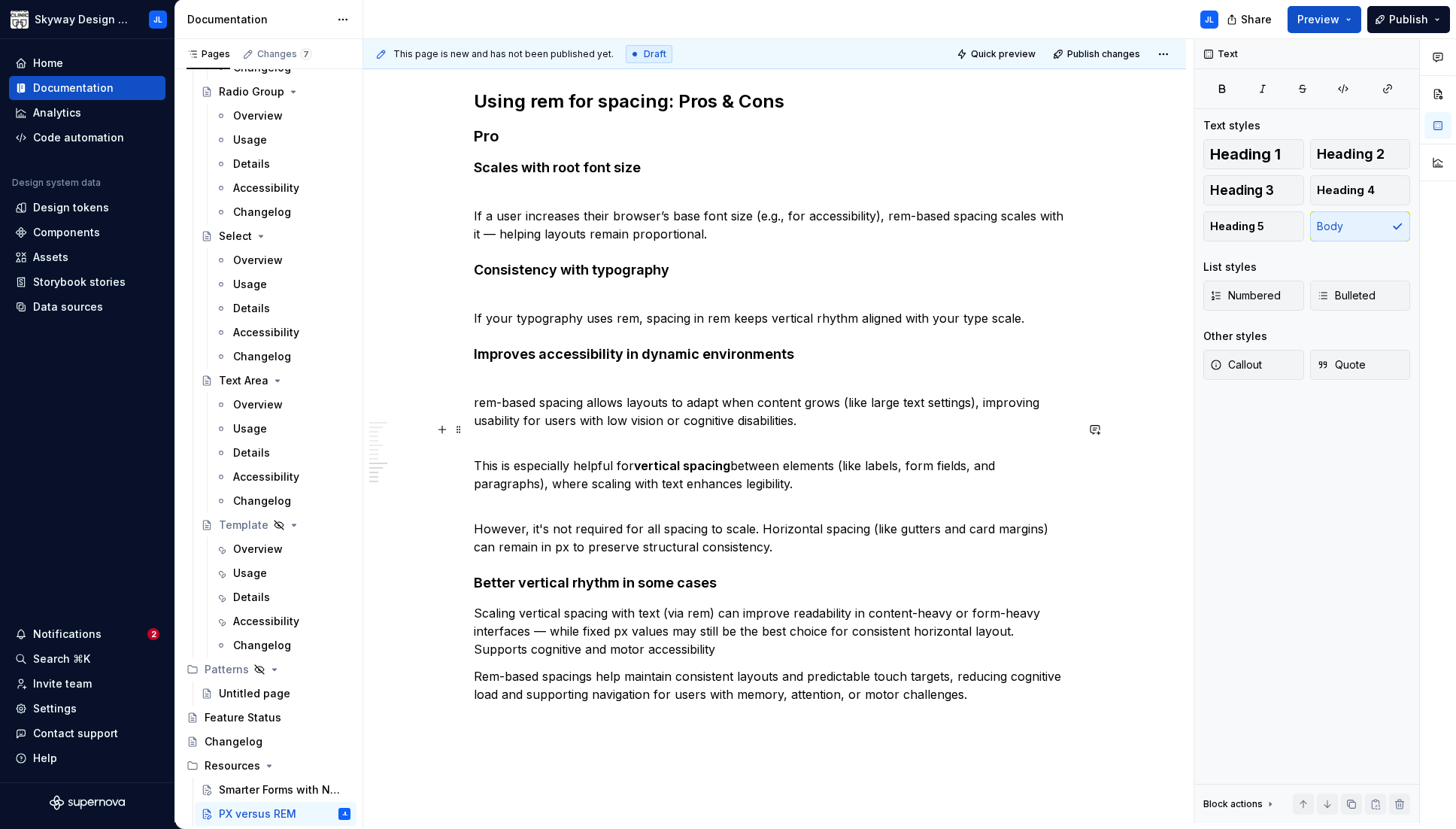
click at [477, 445] on p "This is especially helpful for vertical spacing between elements (like labels, …" at bounding box center [774, 465] width 602 height 54
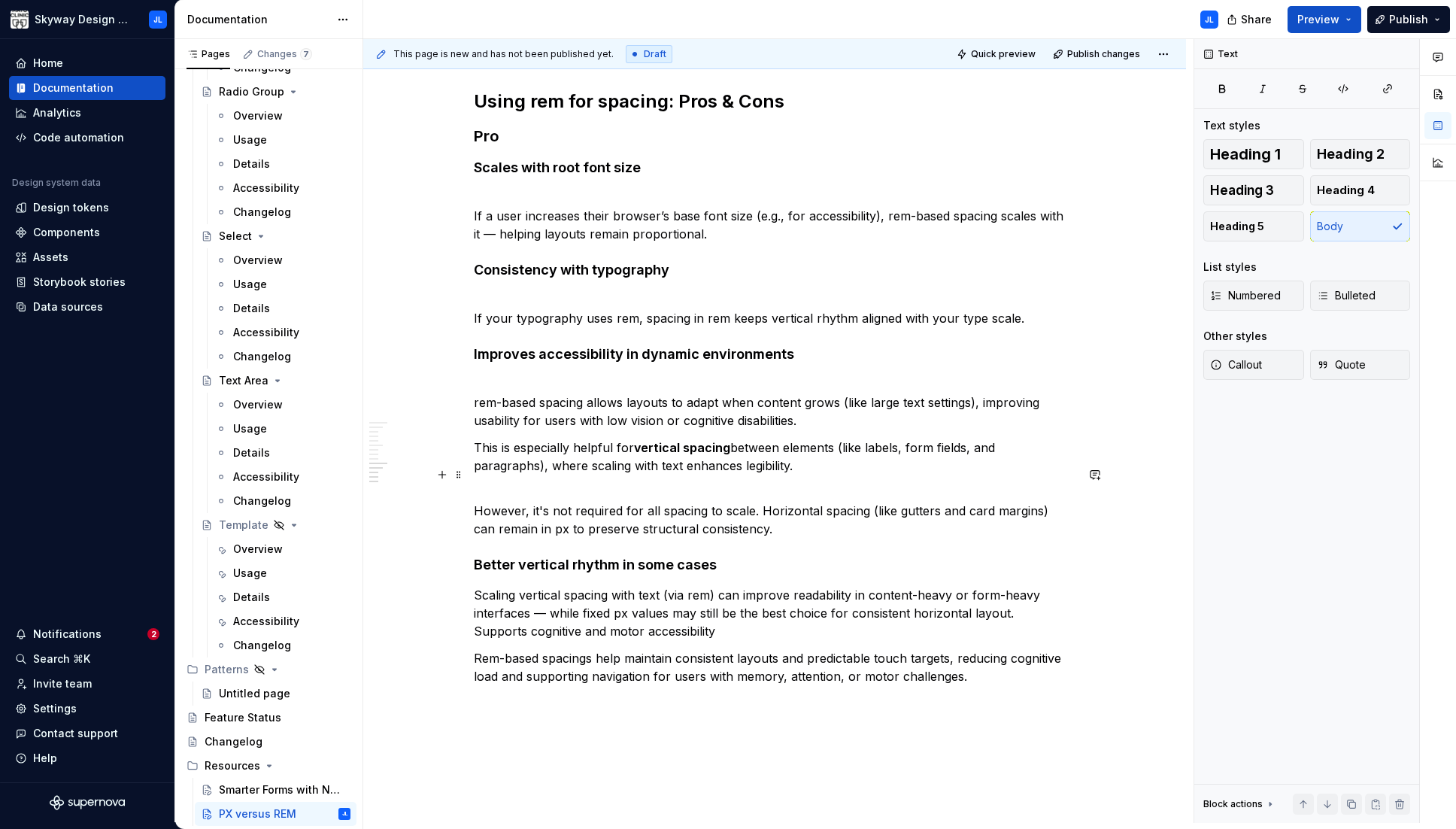
click at [475, 490] on p "However, it's not required for all spacing to scale. Horizontal spacing (like g…" at bounding box center [774, 510] width 602 height 54
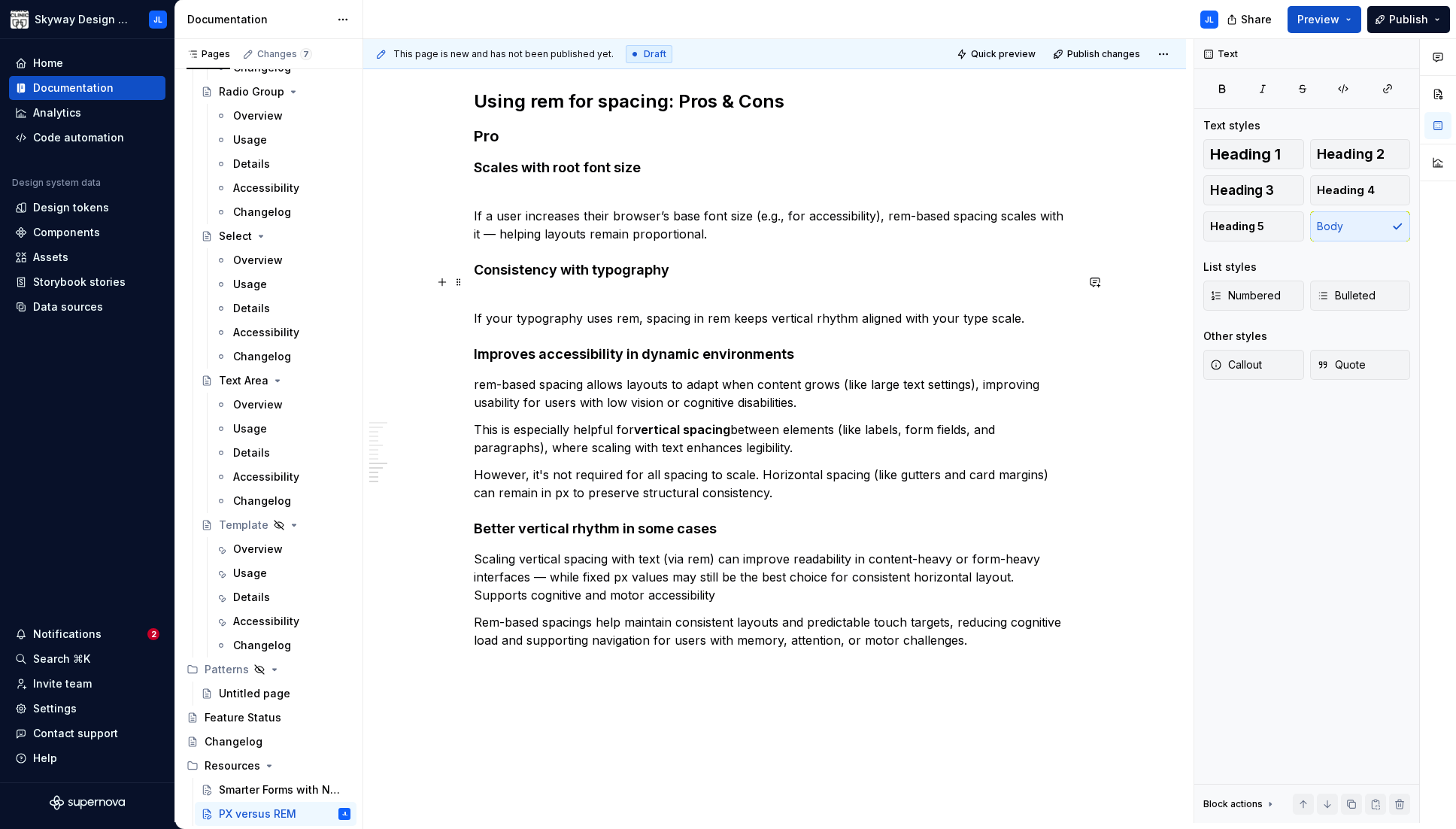
click at [475, 300] on p "If your typography uses rem, spacing in rem keeps vertical rhythm aligned with …" at bounding box center [774, 308] width 602 height 36
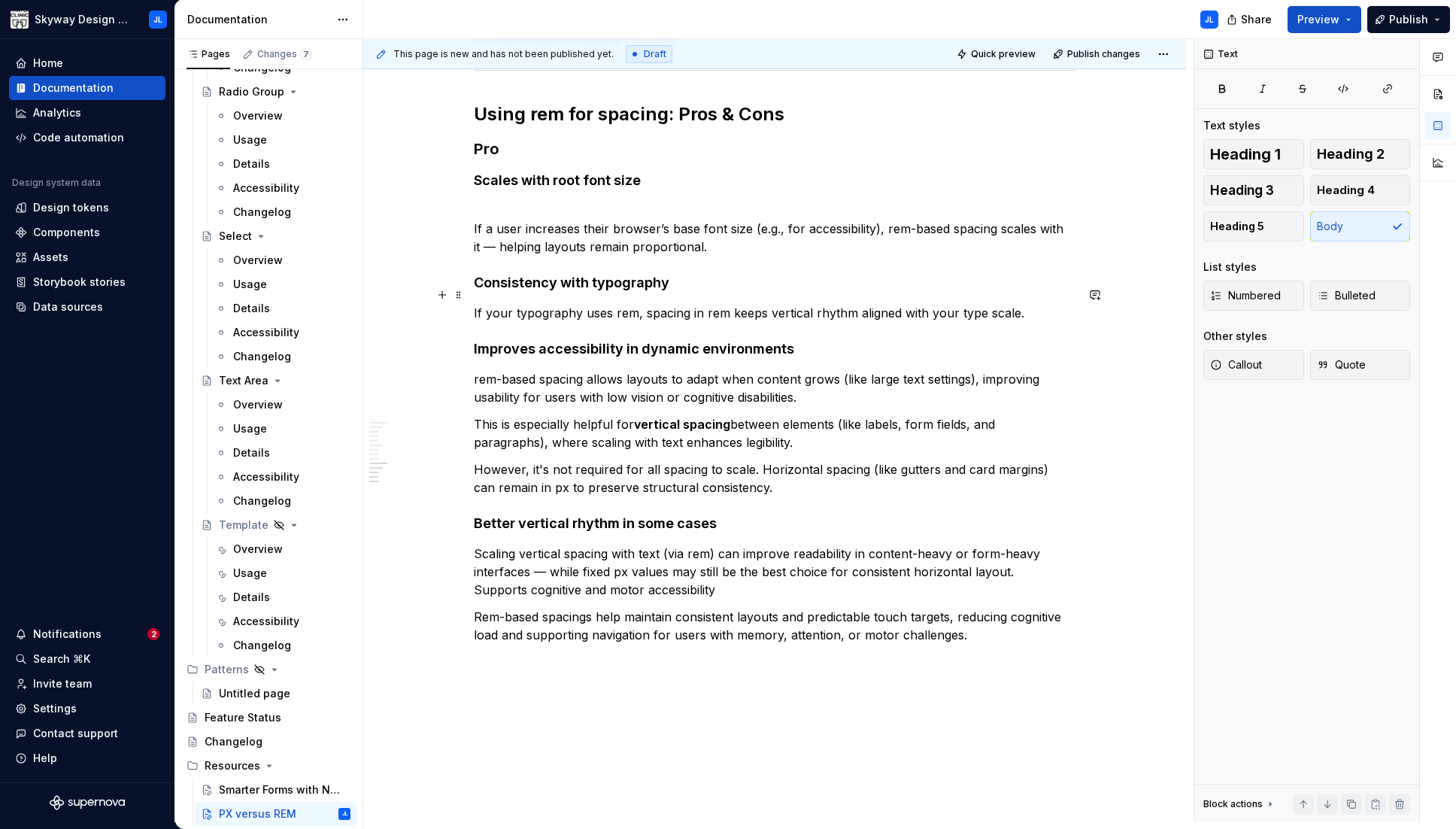
scroll to position [1199, 0]
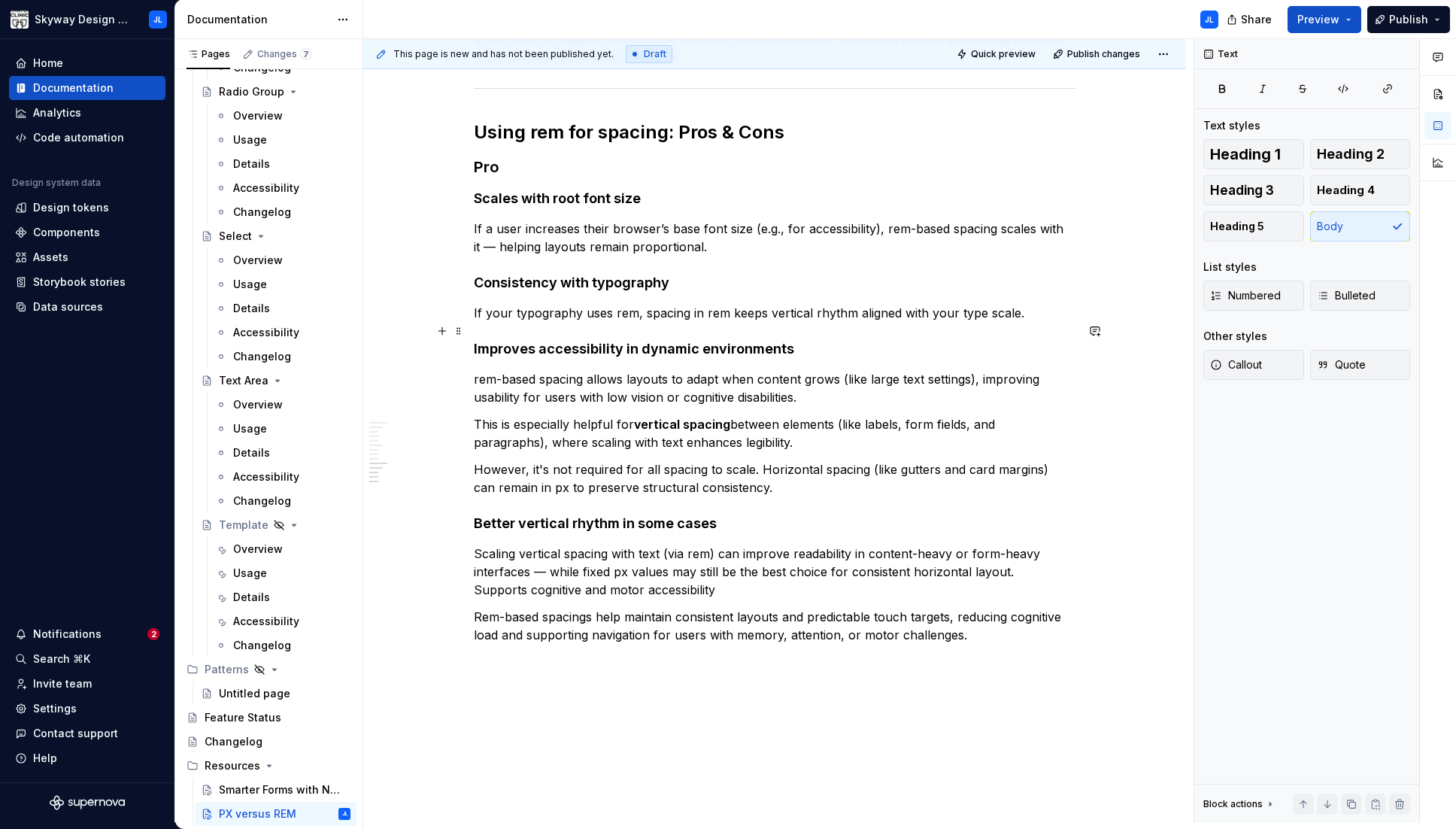
scroll to position [1180, 0]
click at [478, 416] on p "This is especially helpful for vertical spacing between elements (like labels, …" at bounding box center [774, 434] width 602 height 36
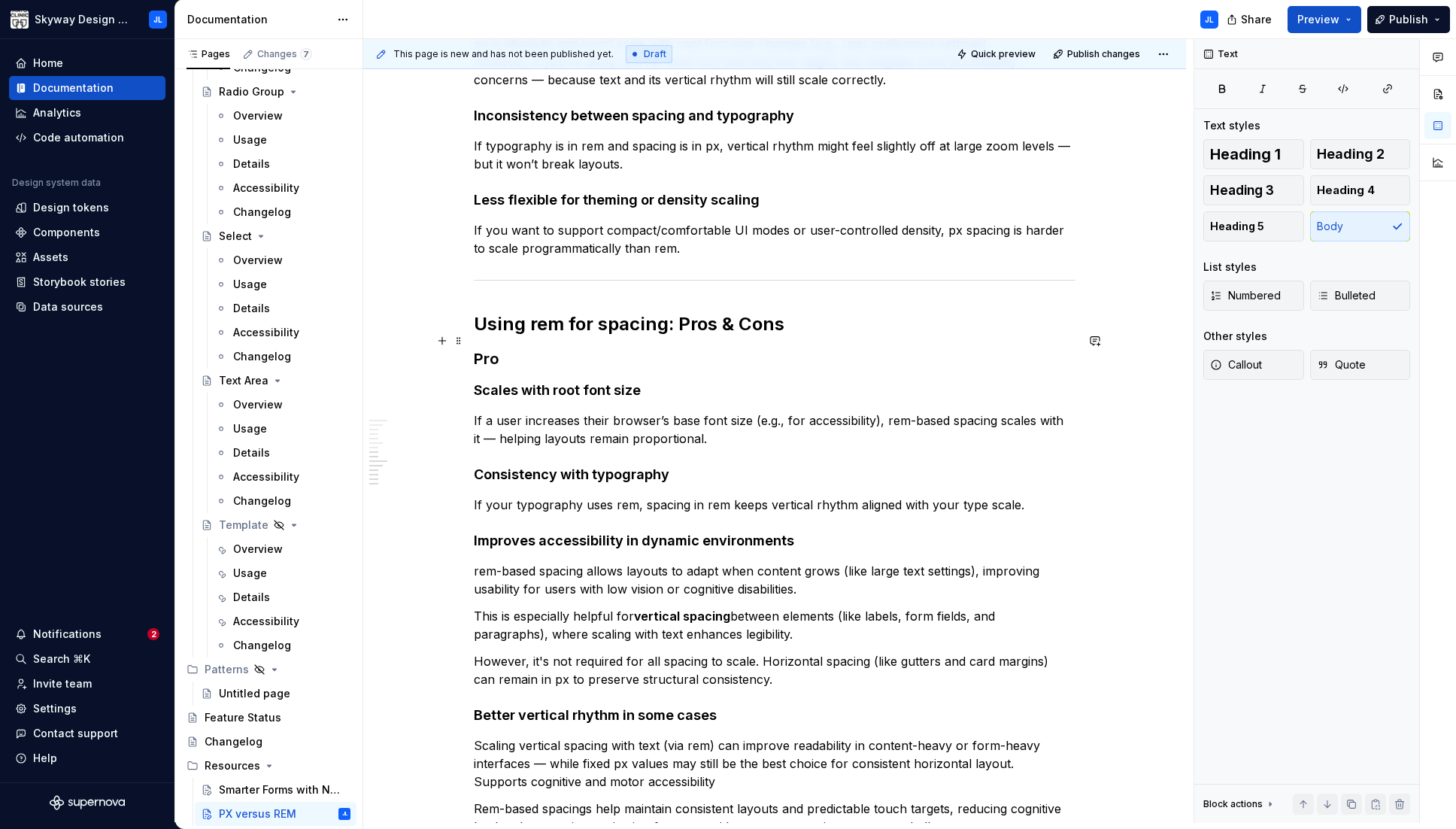
click at [497, 348] on h3 "Pro" at bounding box center [774, 359] width 602 height 22
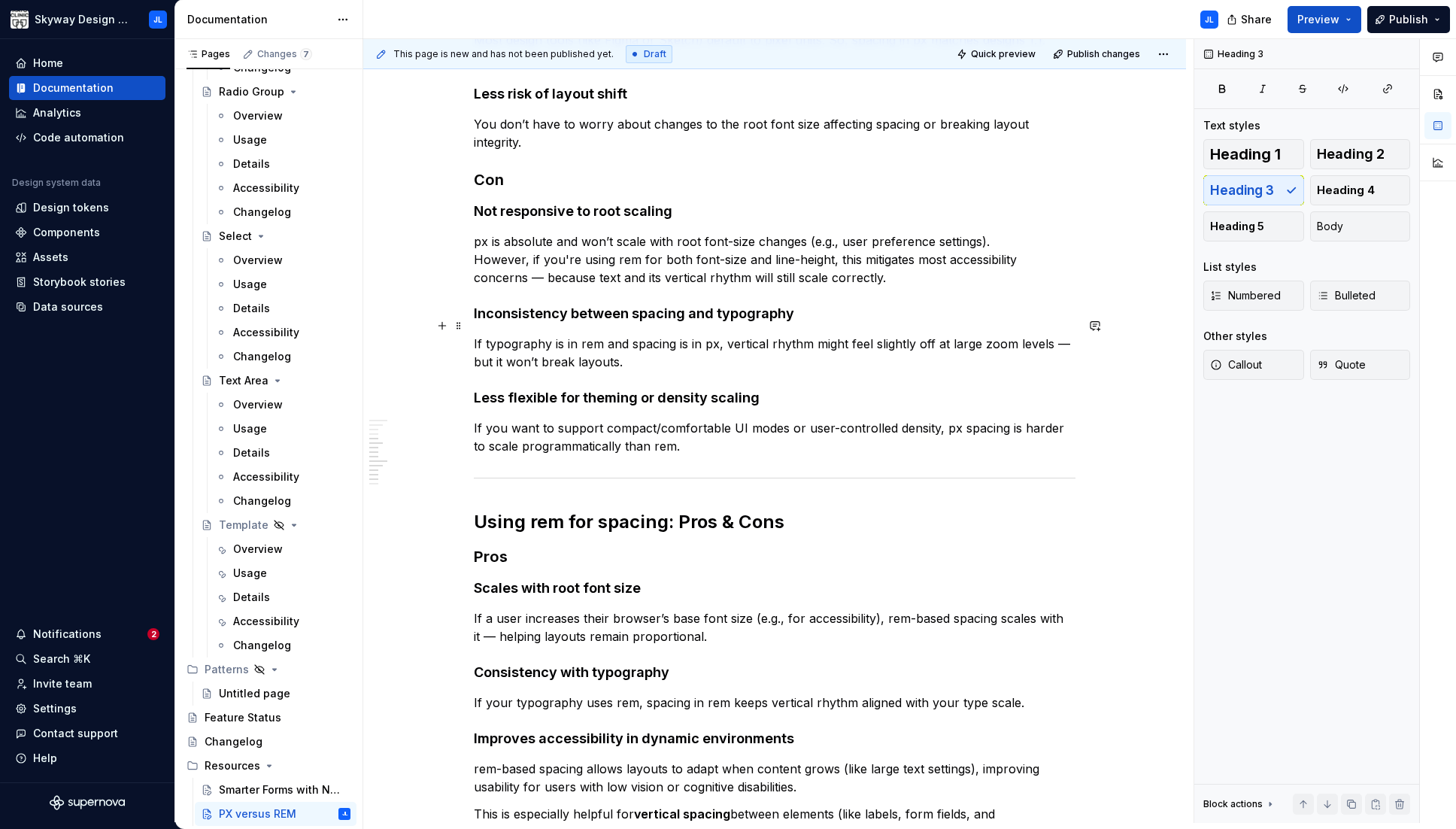
scroll to position [601, 0]
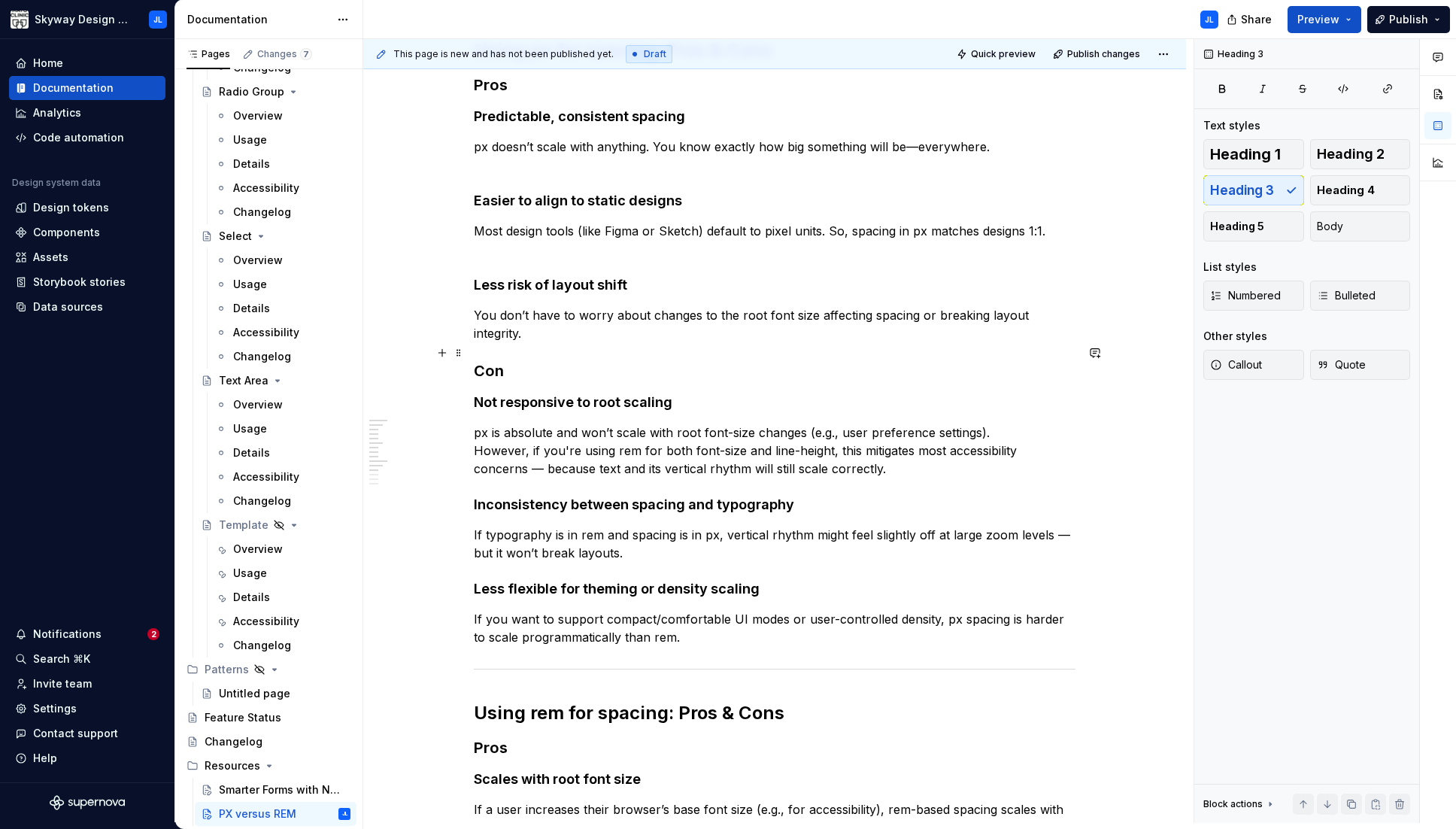
click at [503, 360] on h3 "Con" at bounding box center [774, 371] width 602 height 22
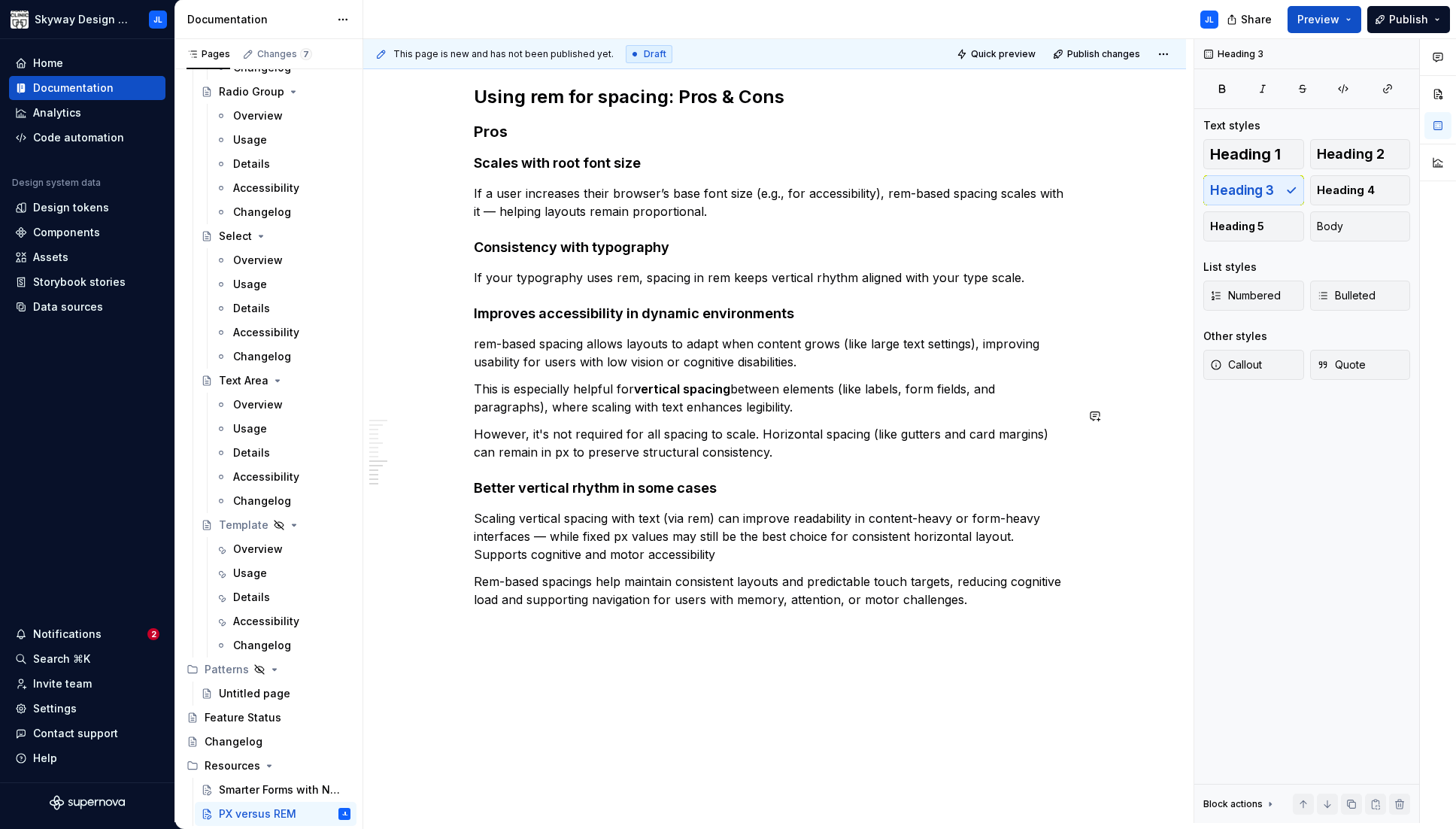
scroll to position [1251, 0]
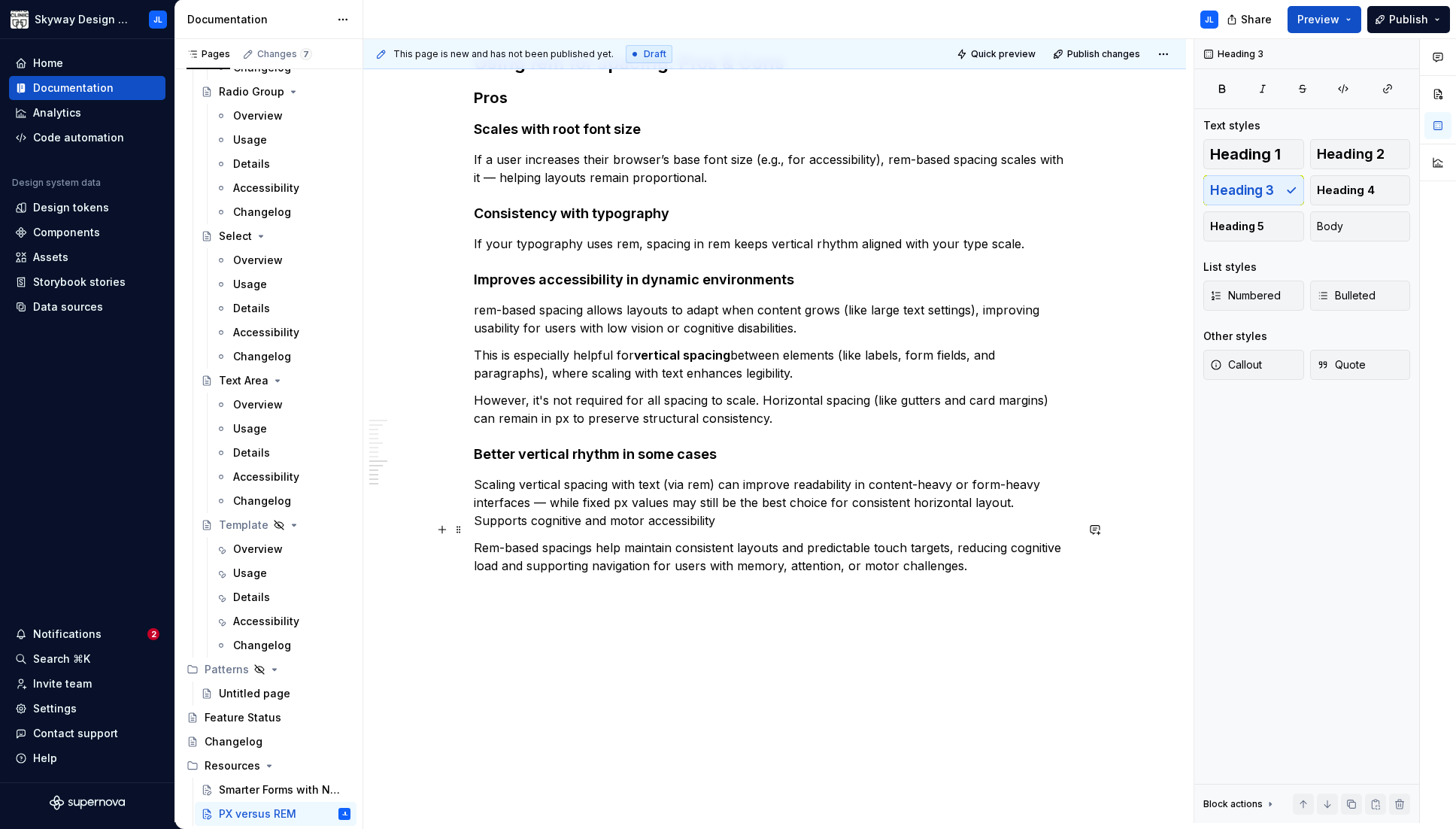
click at [959, 551] on p "Rem-based spacings help maintain consistent layouts and predictable touch targe…" at bounding box center [774, 556] width 602 height 36
click at [491, 583] on p "Cons" at bounding box center [774, 592] width 602 height 18
drag, startPoint x: 1255, startPoint y: 185, endPoint x: 1251, endPoint y: 193, distance: 8.9
click at [959, 185] on span "Heading 3" at bounding box center [1241, 190] width 64 height 15
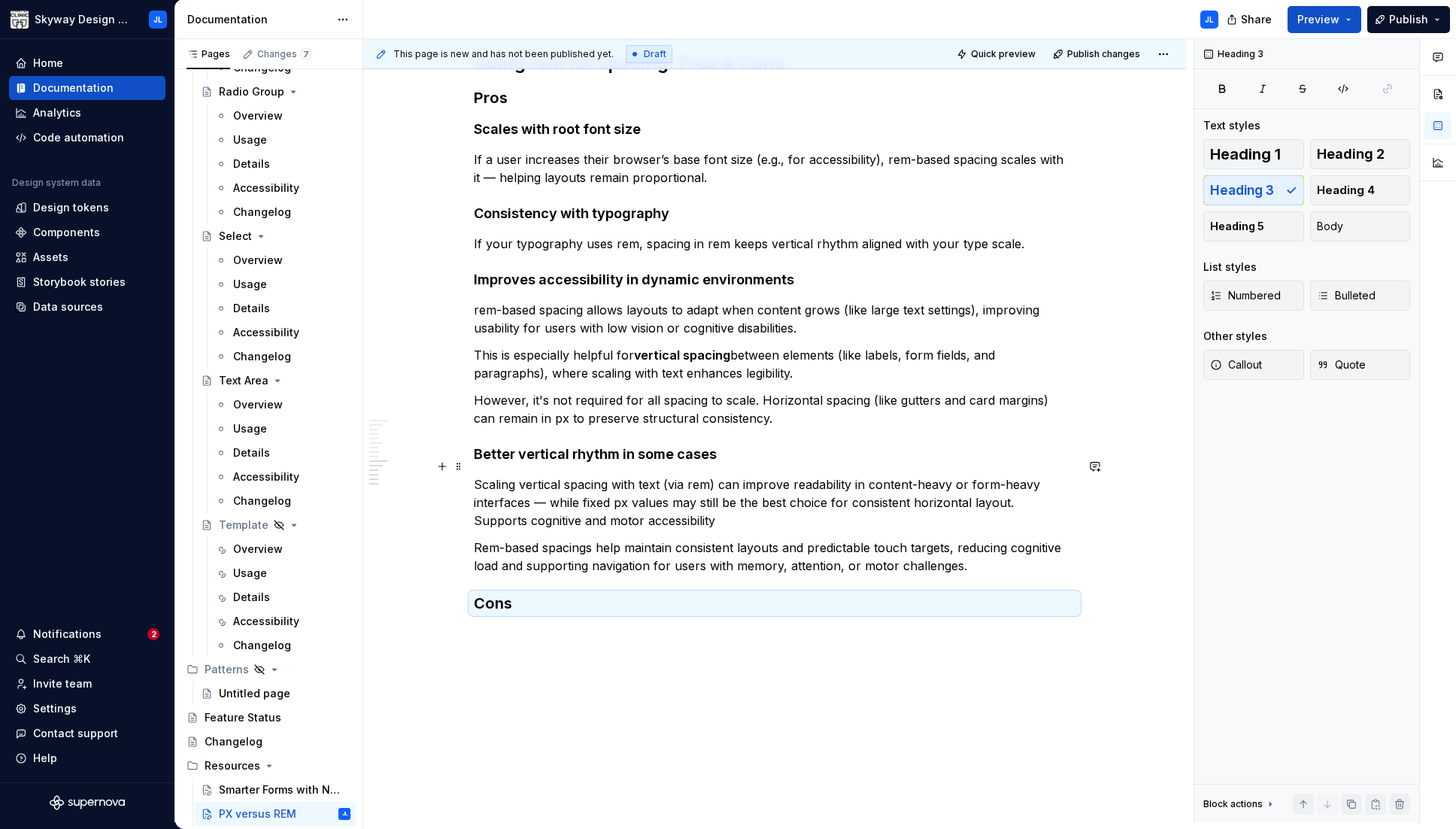
click at [598, 497] on p "Scaling vertical spacing with text (via rem) can improve readability in content…" at bounding box center [774, 502] width 602 height 54
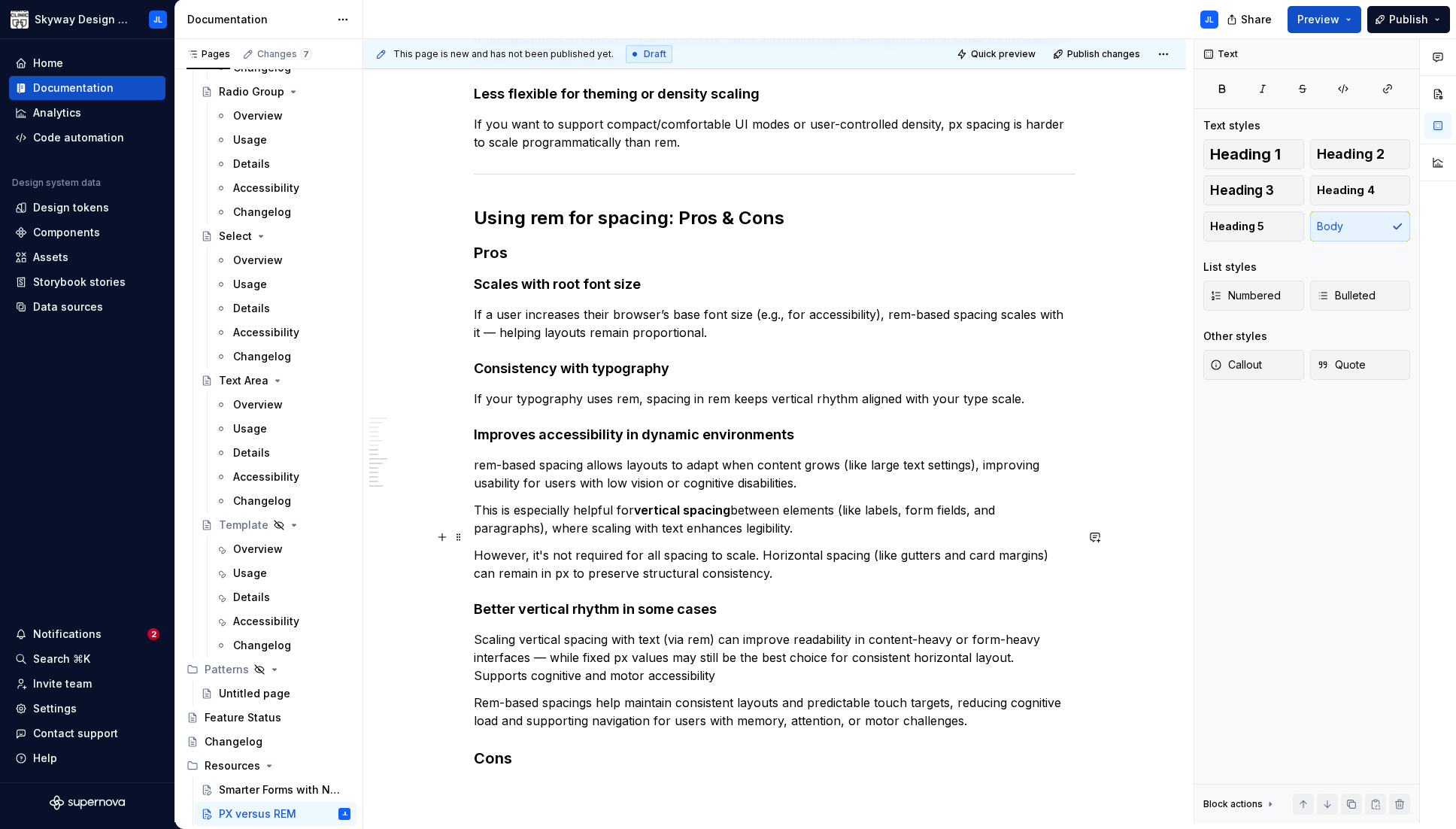
scroll to position [1290, 0]
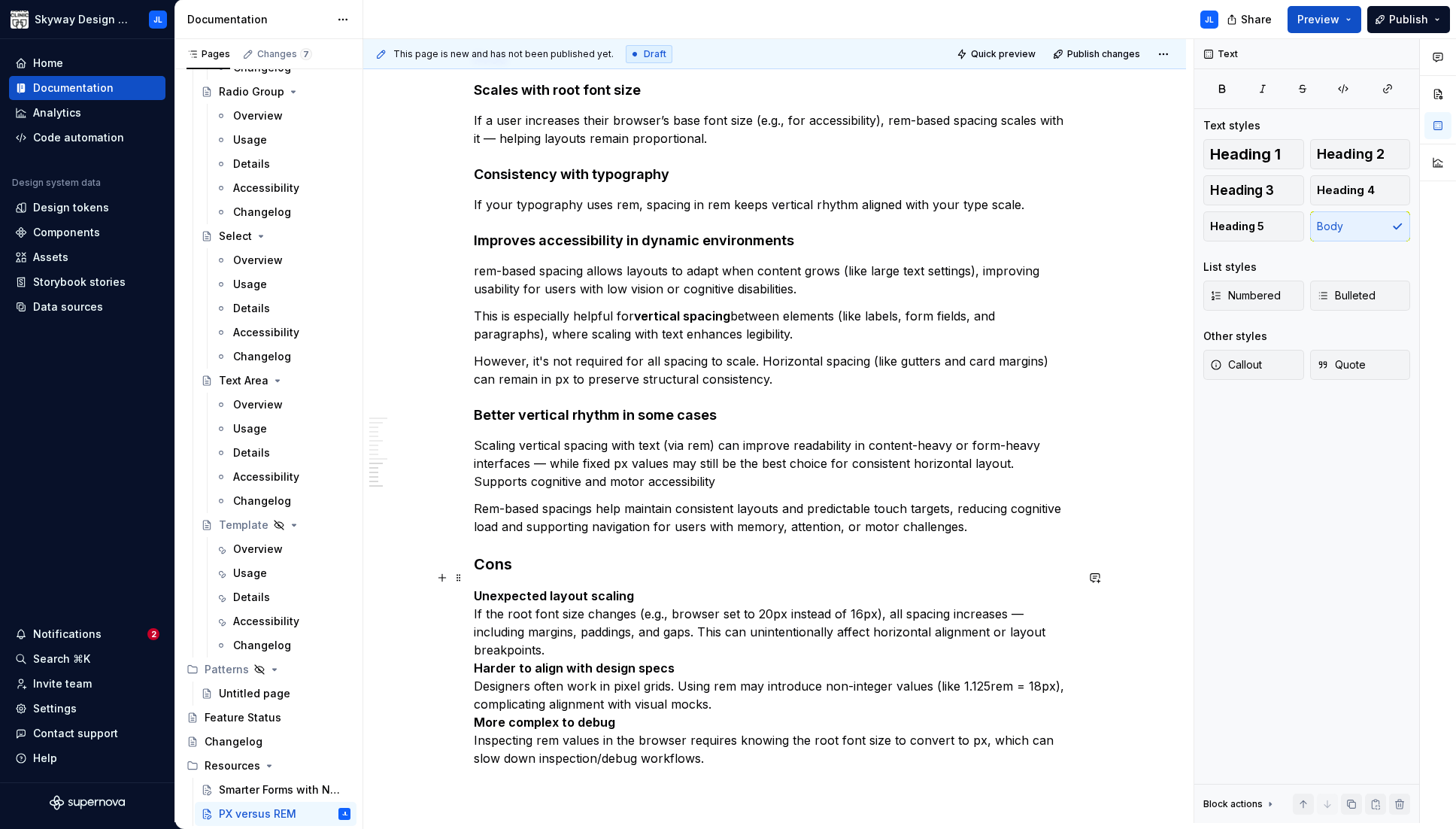
click at [559, 635] on p "Unexpected layout scaling If the root font size changes (e.g., browser set to 2…" at bounding box center [774, 676] width 602 height 180
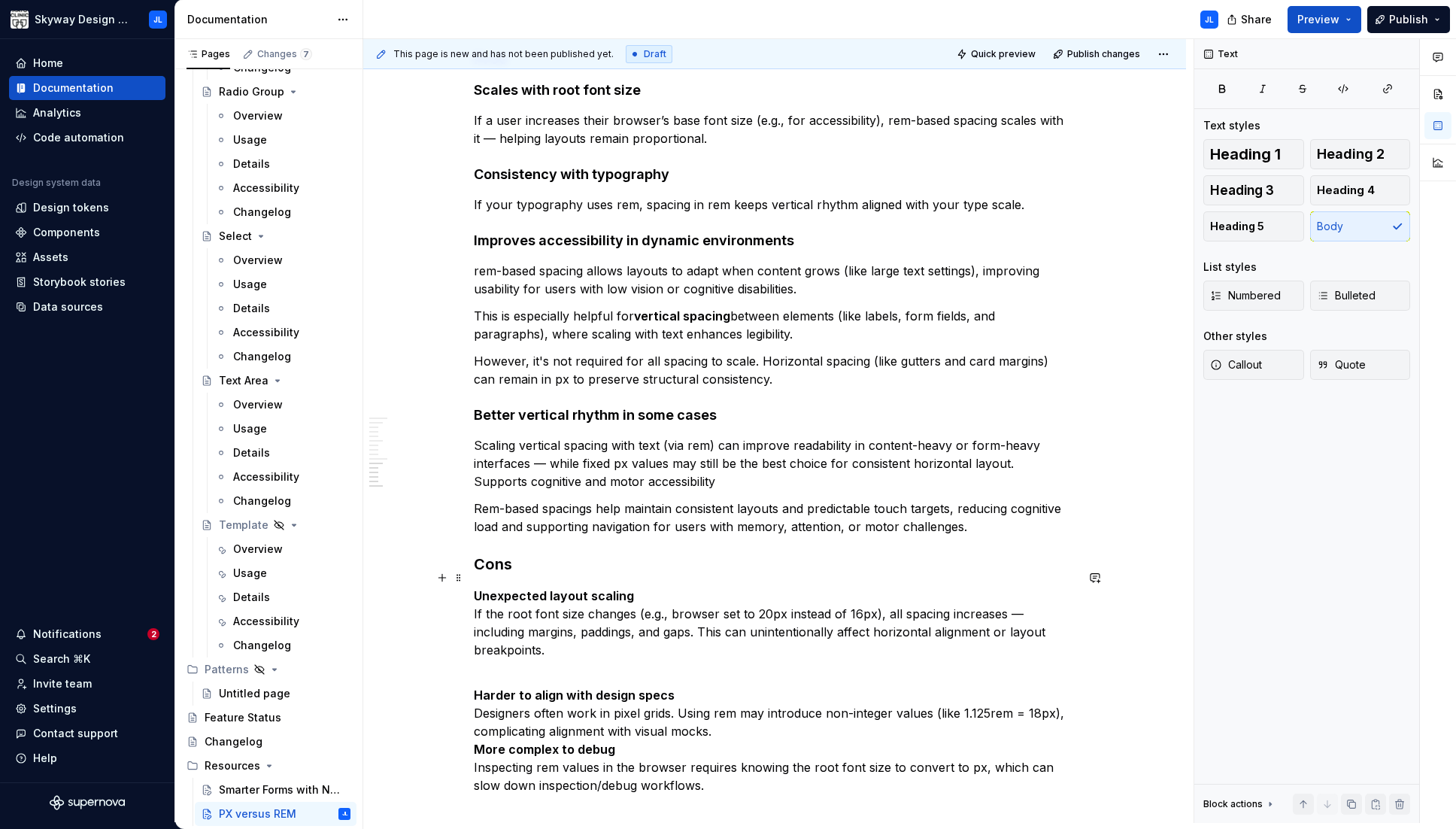
click at [636, 586] on p "Unexpected layout scaling If the root font size changes (e.g., browser set to 2…" at bounding box center [774, 622] width 602 height 72
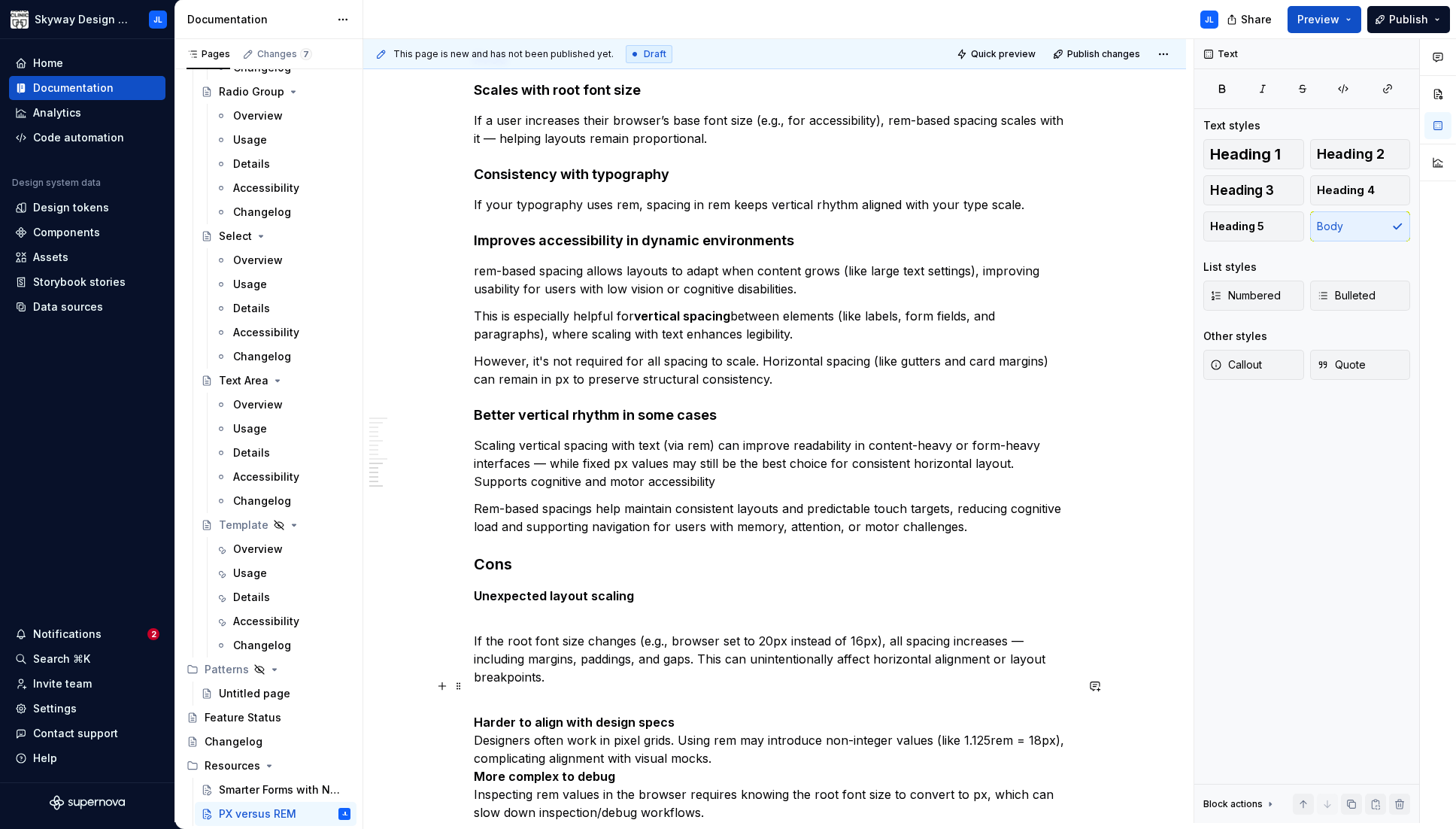
click at [673, 707] on p "Harder to align with design specs Designers often work in pixel grids. Using re…" at bounding box center [774, 758] width 602 height 126
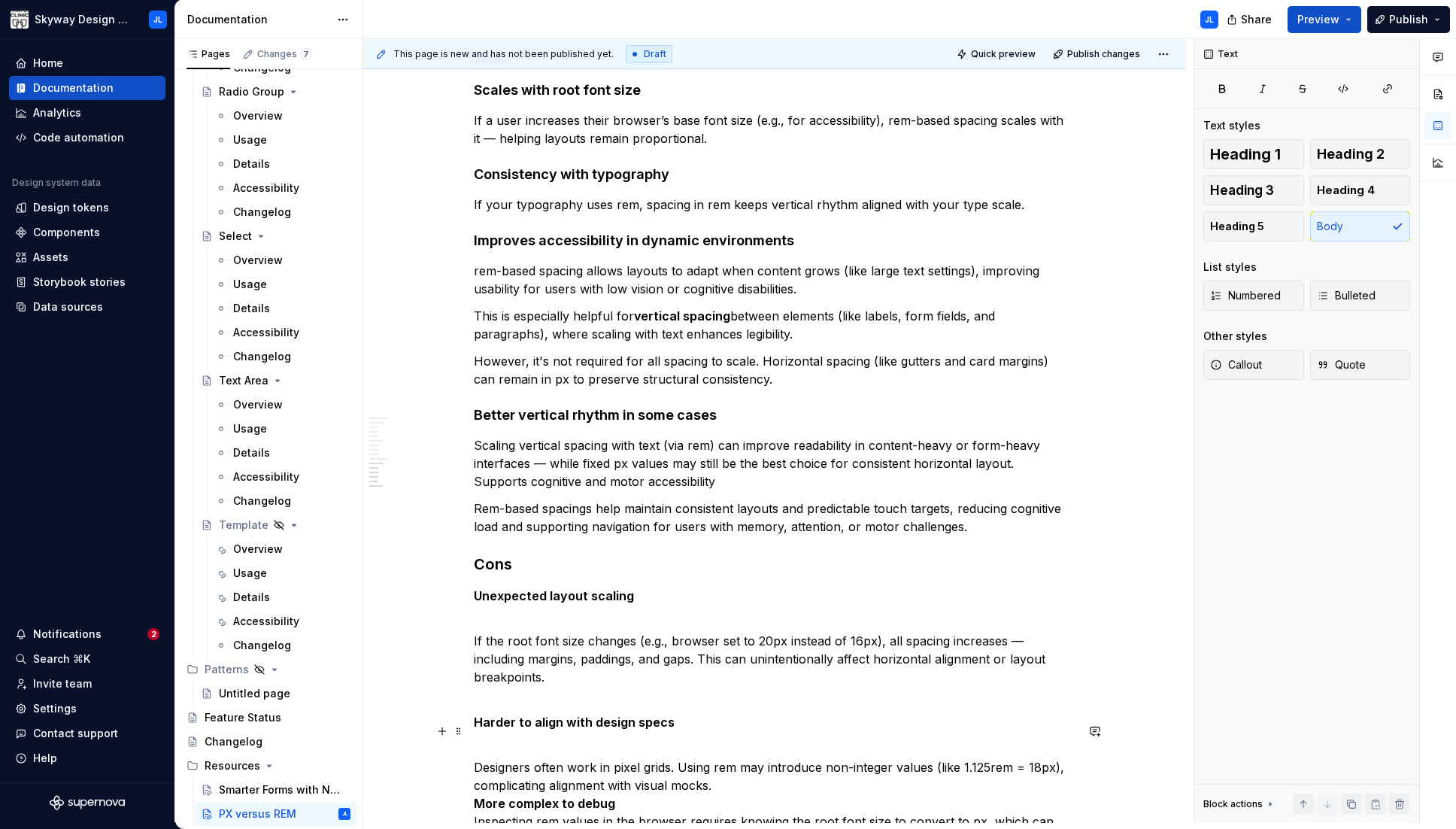
click at [727, 769] on p "Designers often work in pixel grids. Using rem may introduce non-integer values…" at bounding box center [774, 794] width 602 height 109
click at [625, 808] on p "More complex to debug Inspecting rem values in the browser requires knowing the…" at bounding box center [774, 840] width 602 height 72
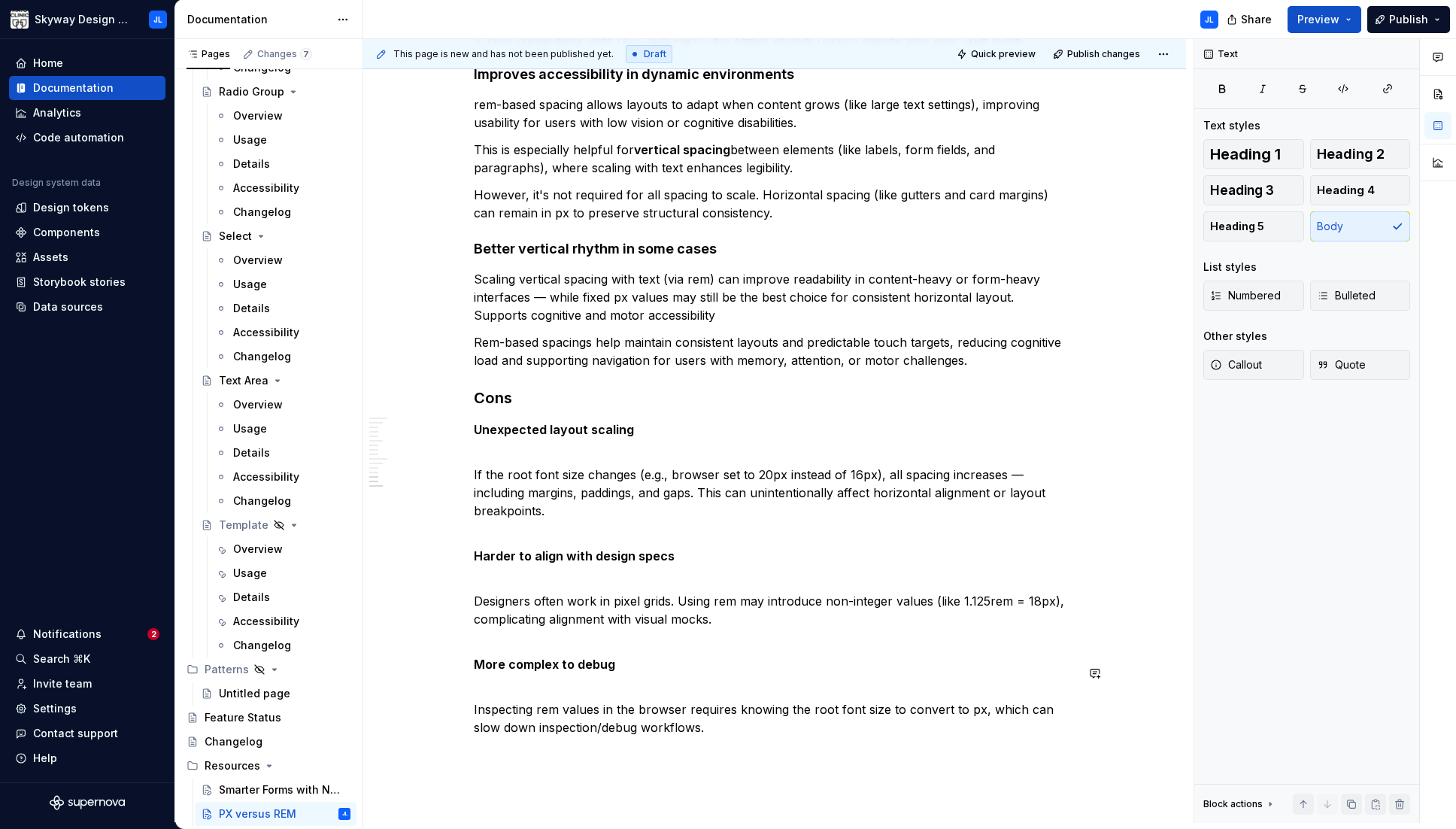
scroll to position [1456, 0]
drag, startPoint x: 562, startPoint y: 498, endPoint x: 441, endPoint y: 458, distance: 127.4
click at [614, 548] on strong "Harder to align with design specs" at bounding box center [573, 555] width 201 height 15
drag, startPoint x: 637, startPoint y: 415, endPoint x: 449, endPoint y: 407, distance: 188.2
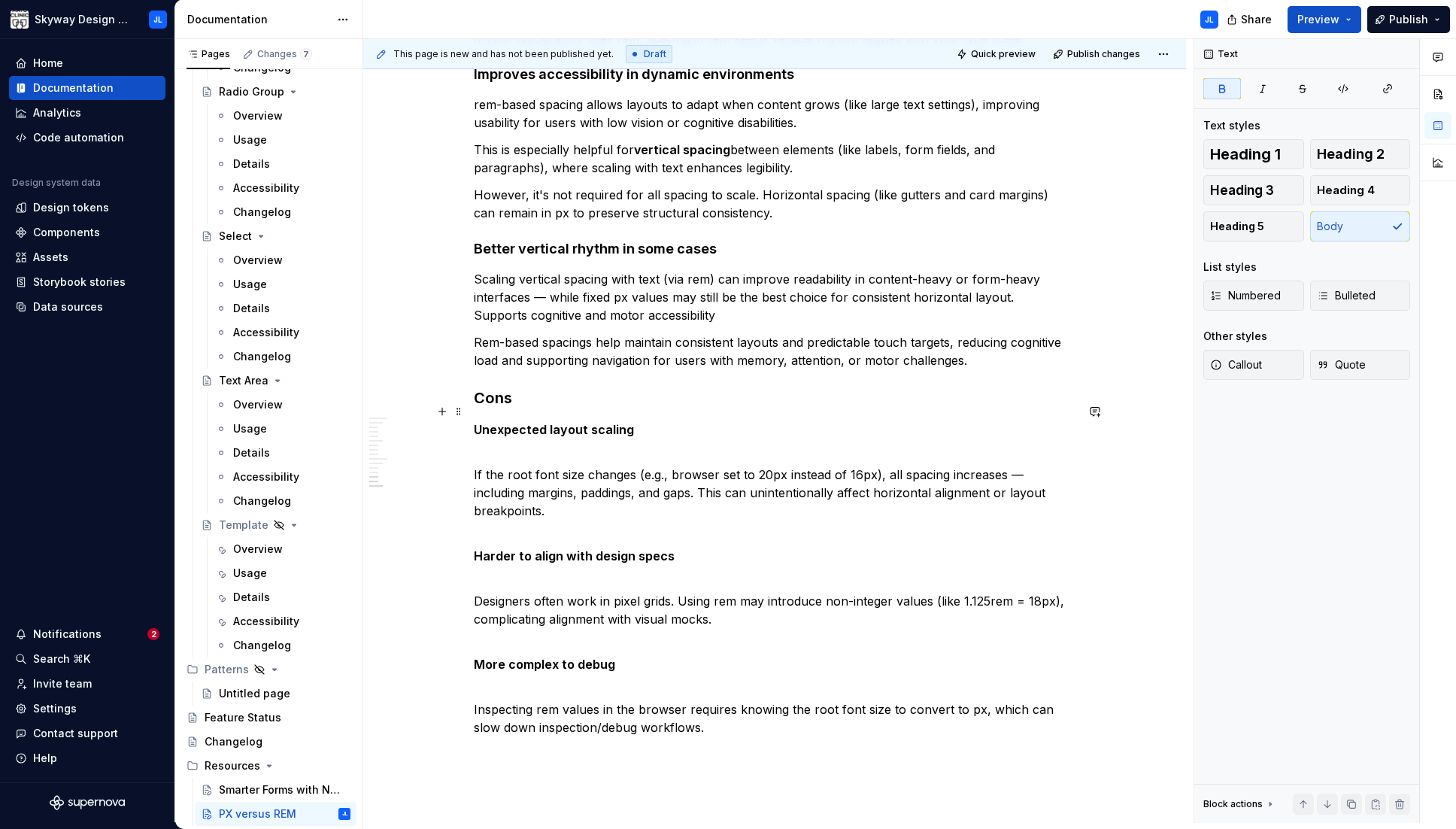
click at [527, 421] on p "Unexpected layout scaling" at bounding box center [774, 430] width 602 height 18
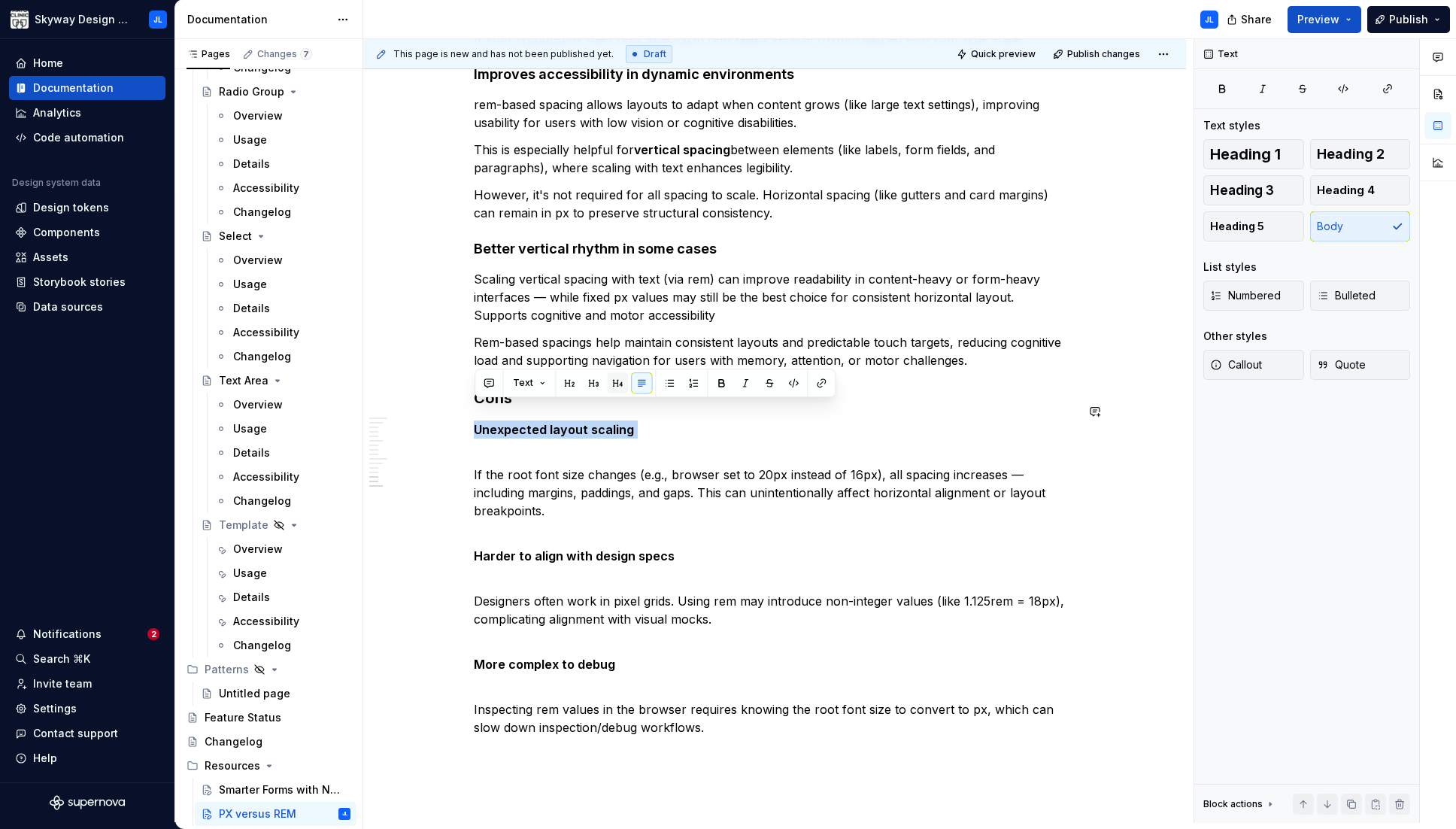
click at [612, 385] on button "button" at bounding box center [617, 383] width 22 height 22
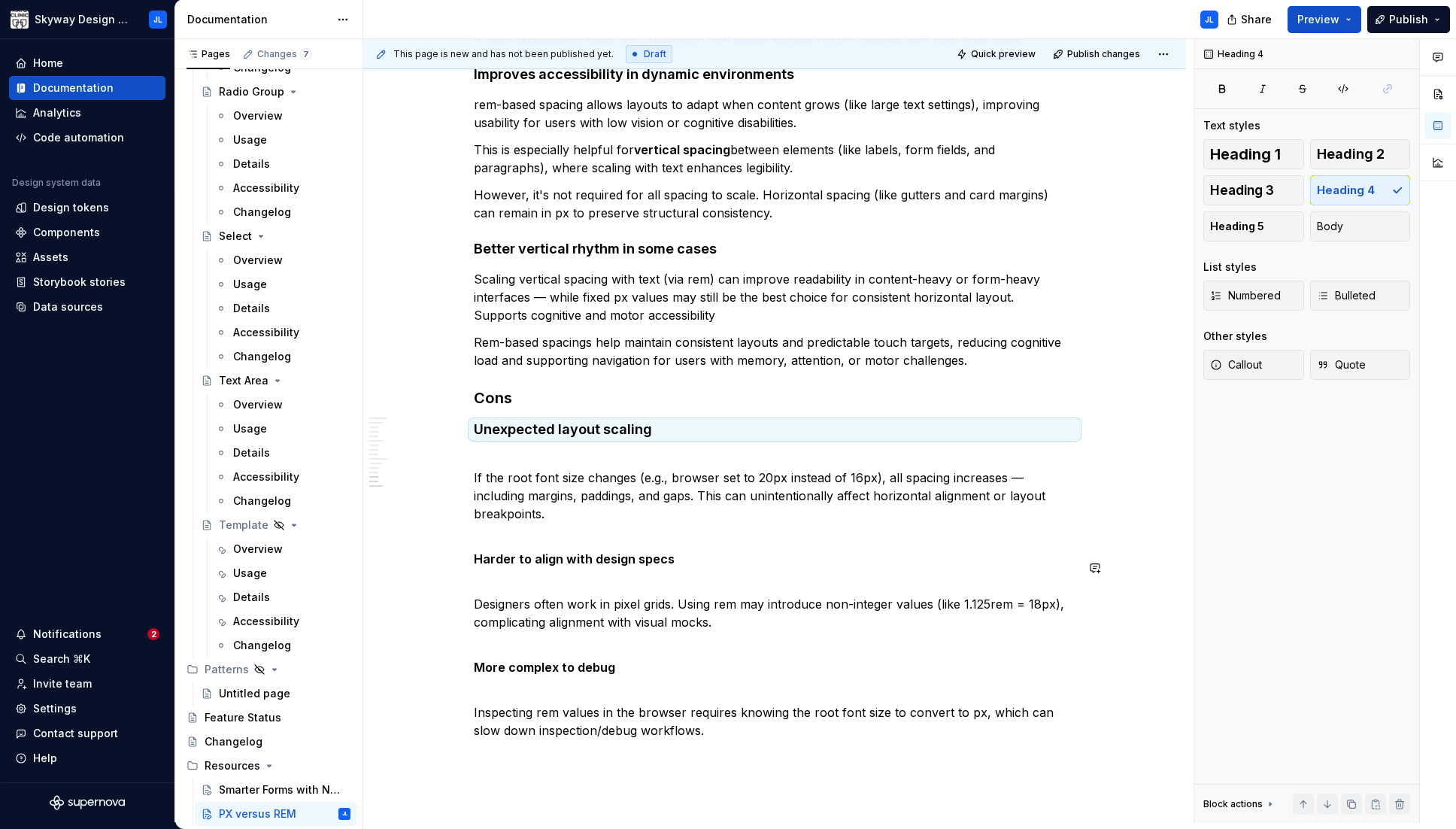
click at [548, 551] on strong "Harder to align with design specs" at bounding box center [573, 558] width 201 height 15
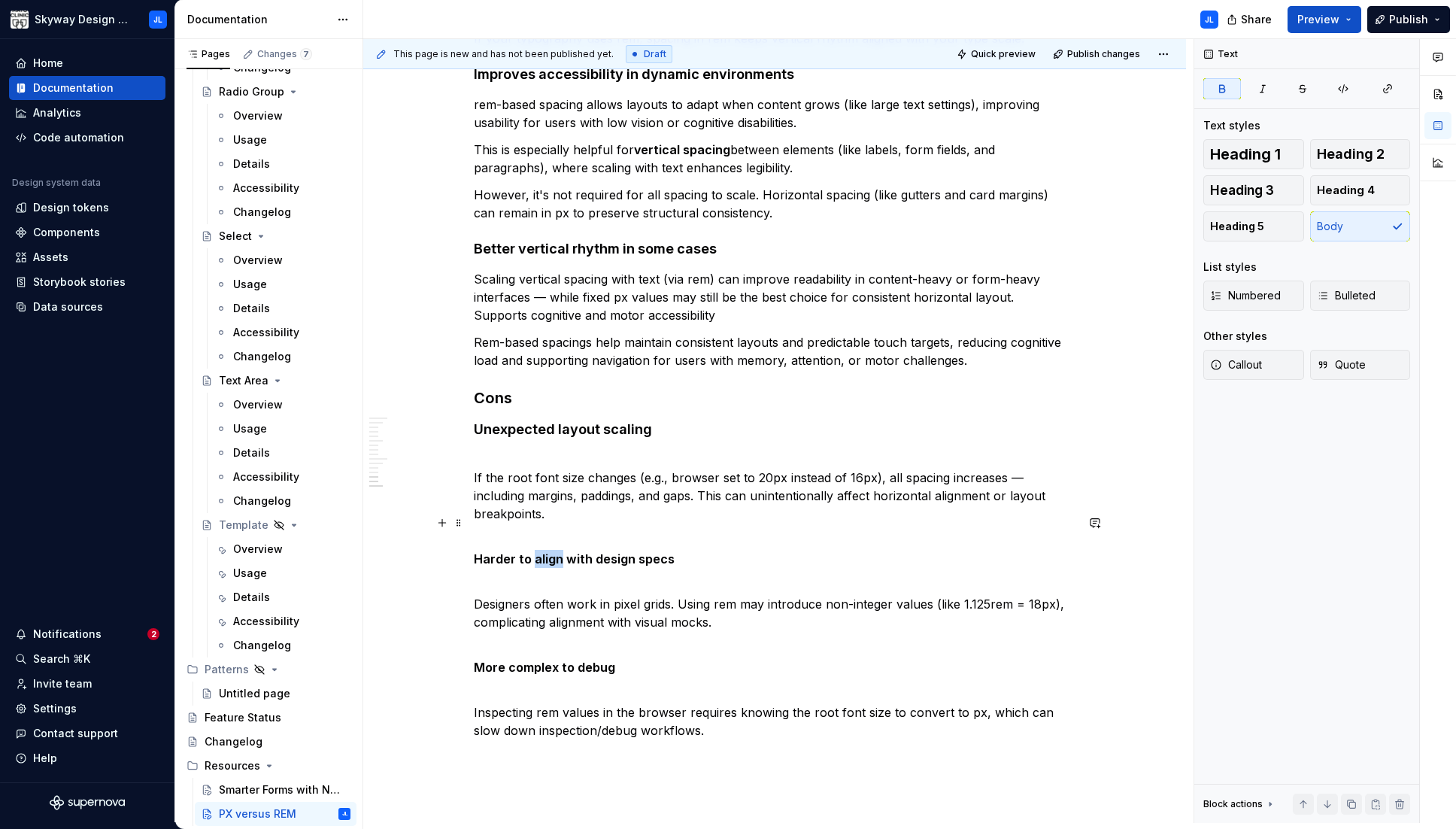
click at [548, 551] on strong "Harder to align with design specs" at bounding box center [573, 558] width 201 height 15
click at [619, 495] on button "button" at bounding box center [617, 494] width 22 height 22
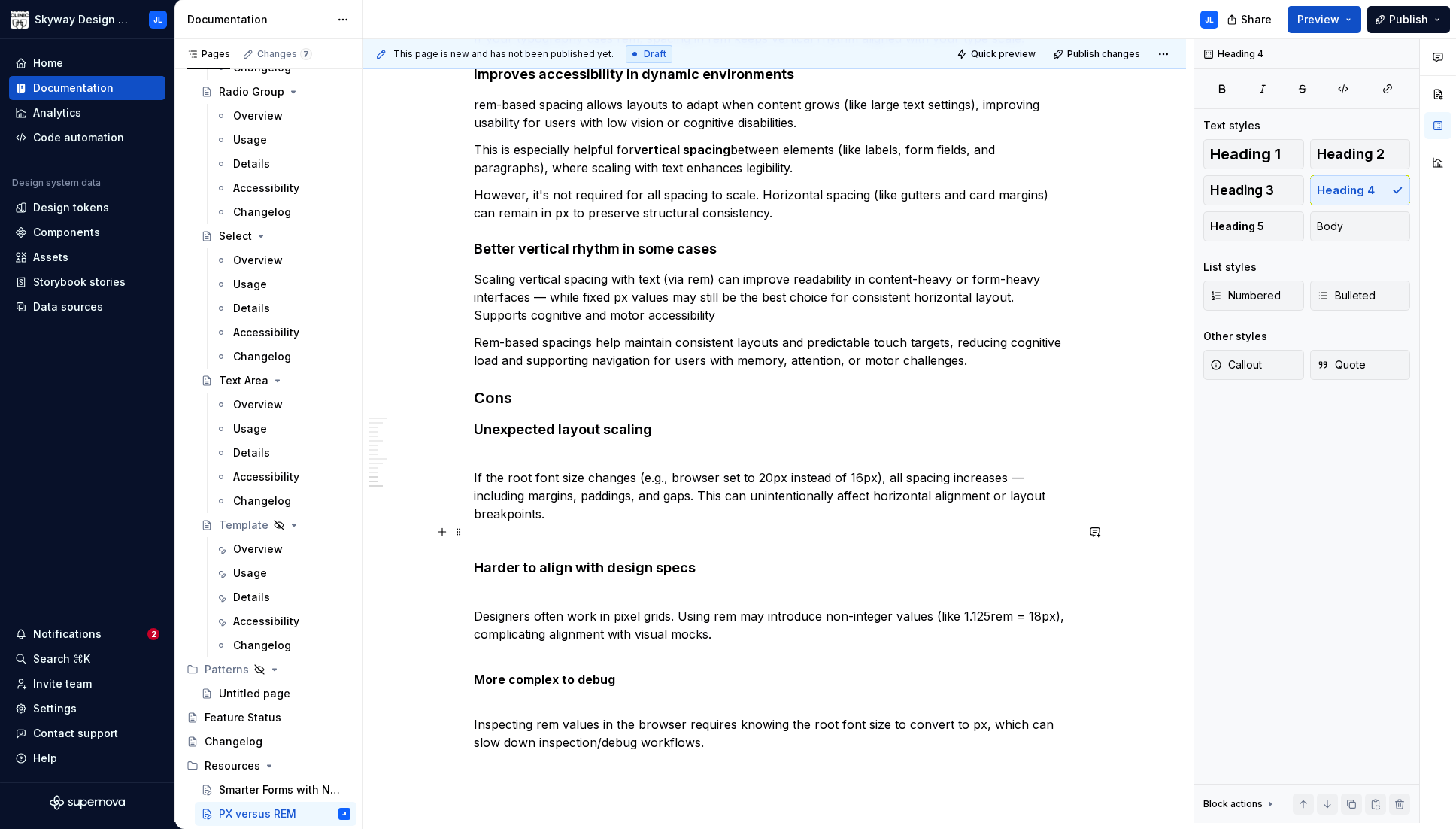
click at [477, 560] on strong "Harder to align with design specs" at bounding box center [584, 568] width 222 height 16
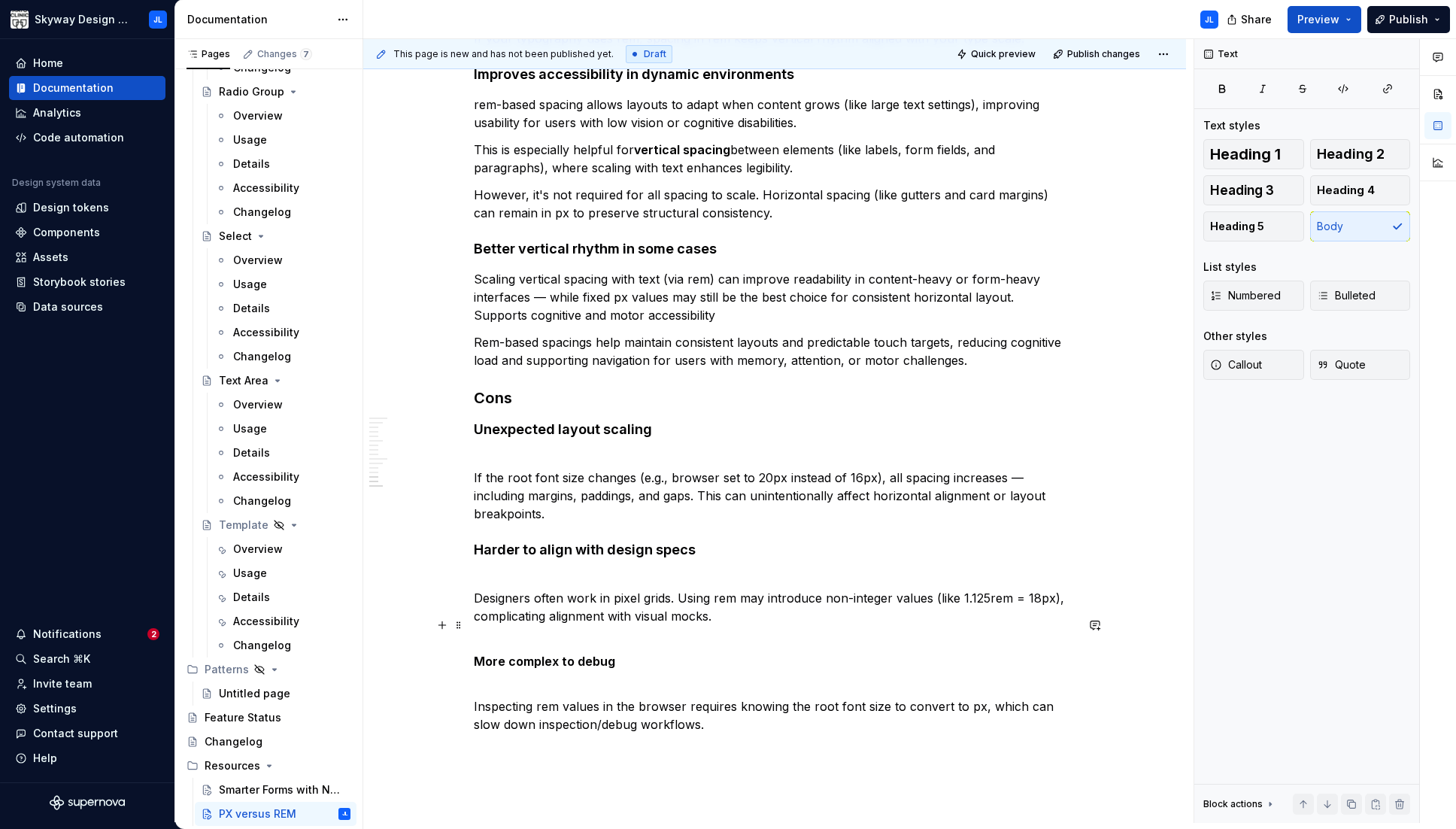
click at [476, 654] on strong "More complex to debug" at bounding box center [544, 661] width 141 height 15
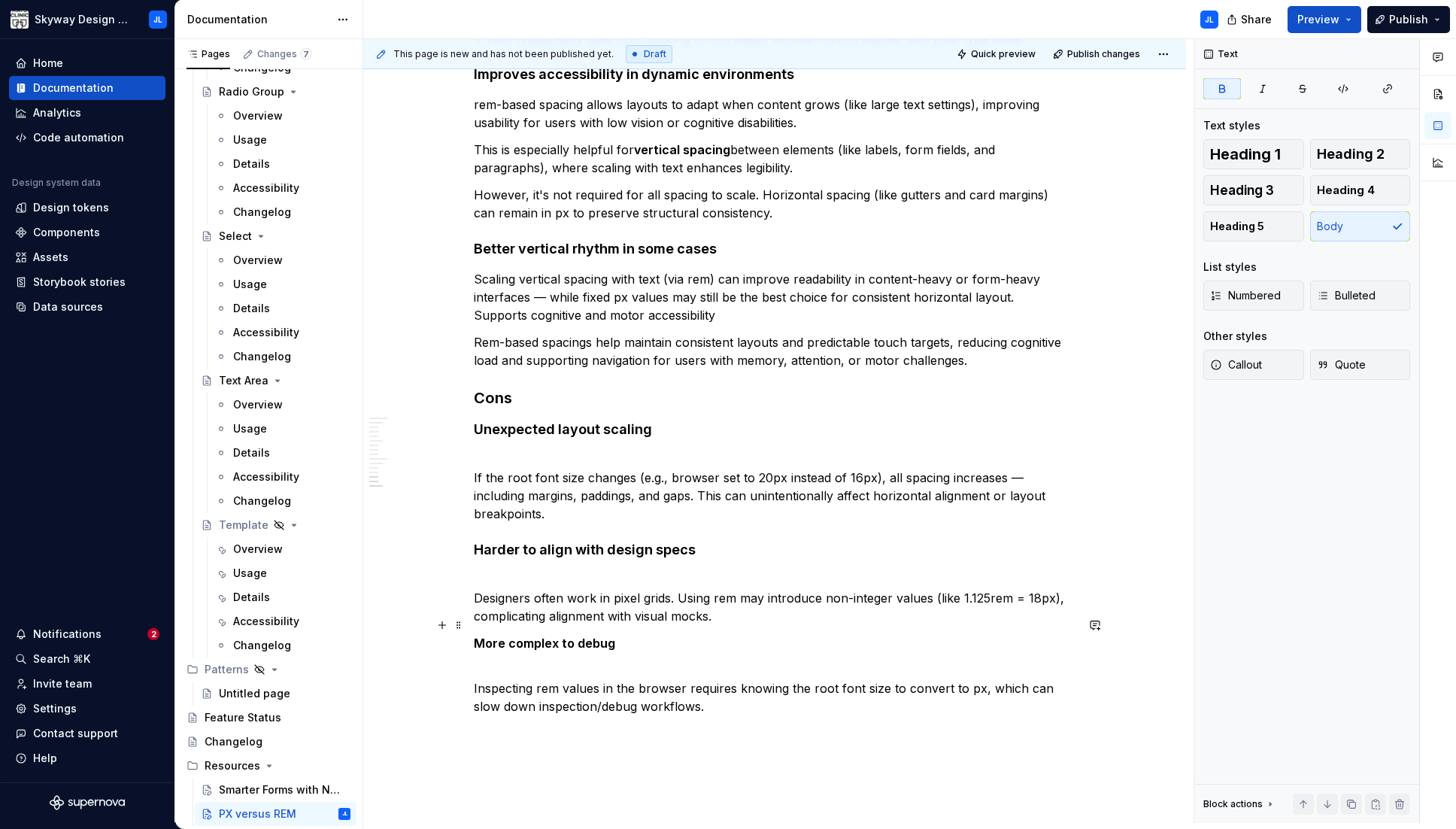
click at [513, 635] on strong "More complex to debug" at bounding box center [544, 642] width 141 height 15
click at [615, 596] on button "button" at bounding box center [617, 597] width 22 height 22
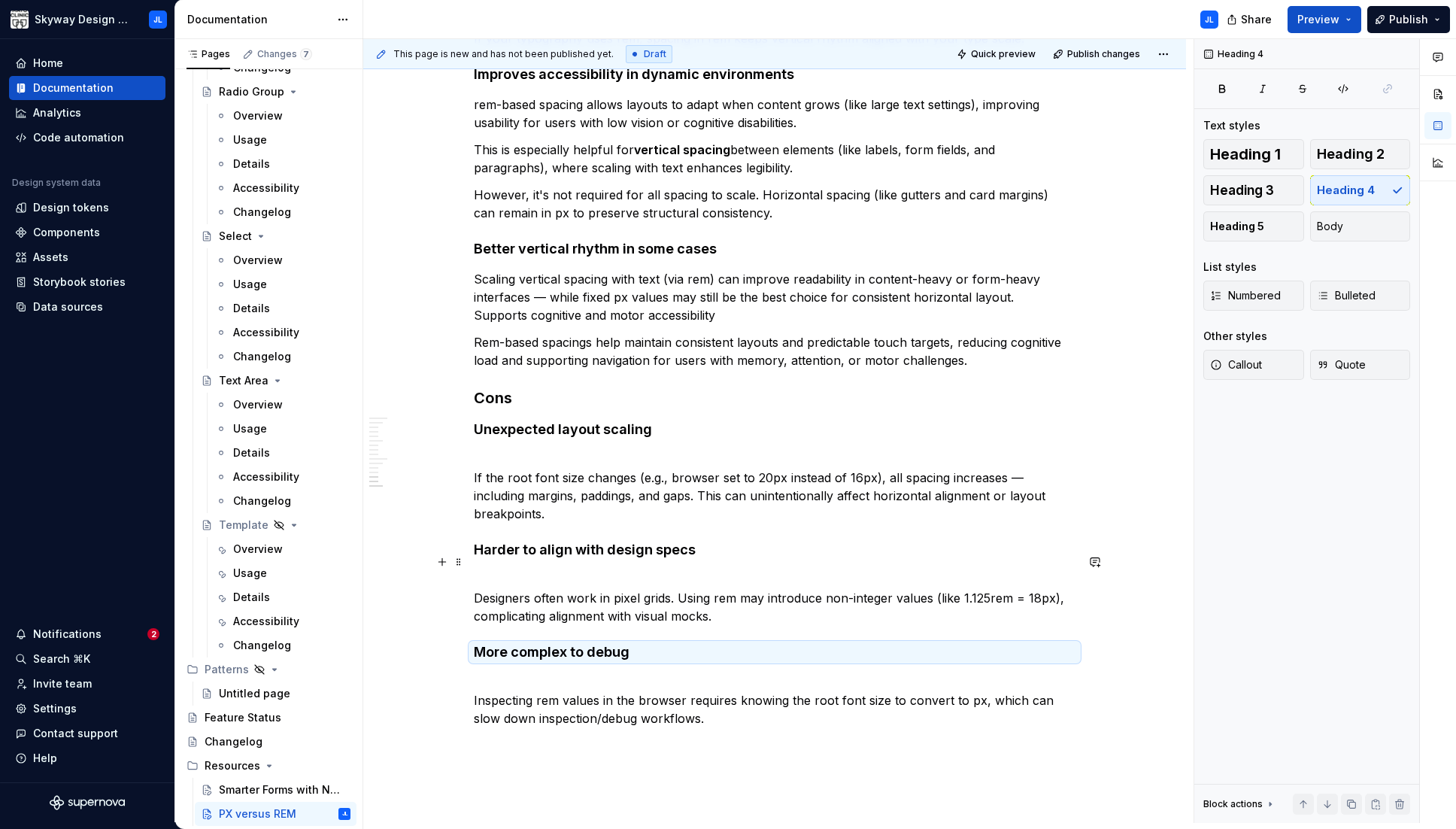
click at [475, 579] on p "Designers often work in pixel grids. Using rem may introduce non-integer values…" at bounding box center [774, 597] width 602 height 54
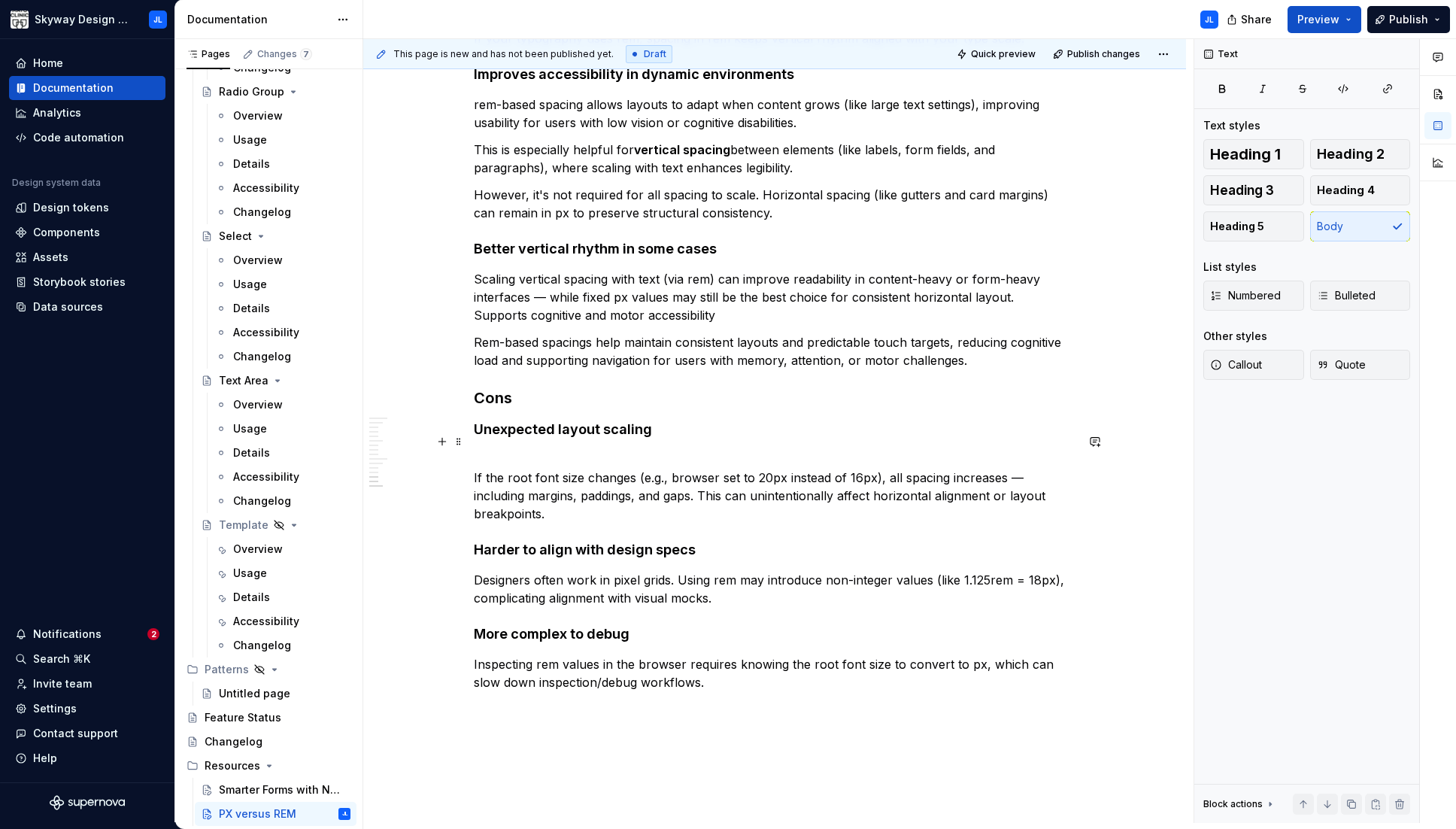
click at [475, 459] on p "If the root font size changes (e.g., browser set to 20px instead of 16px), all …" at bounding box center [774, 486] width 602 height 72
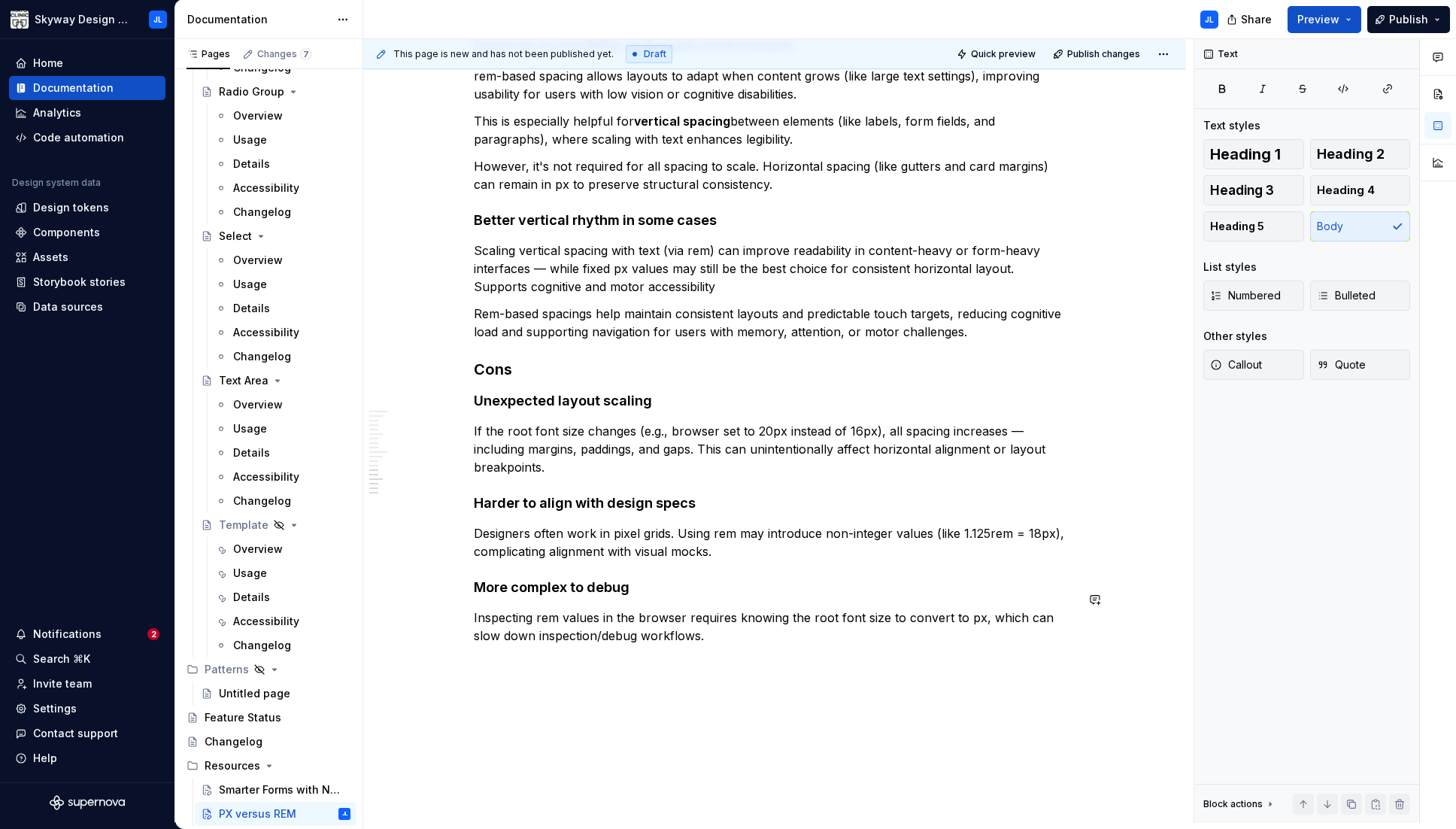
scroll to position [1533, 0]
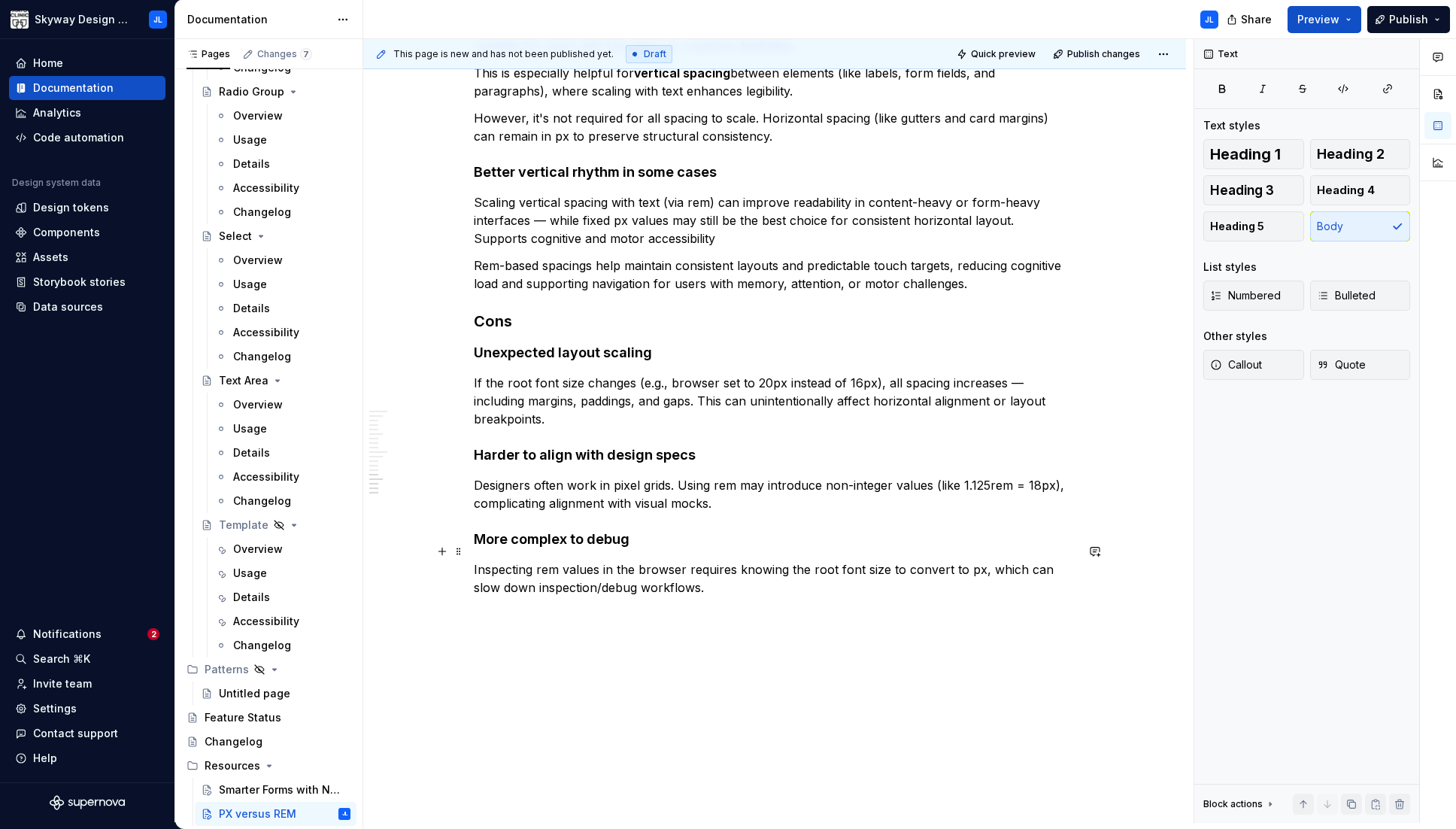
click at [695, 573] on p "Inspecting rem values in the browser requires knowing the root font size to con…" at bounding box center [774, 577] width 602 height 36
click at [614, 606] on p "Using rem for type, px for spacing" at bounding box center [774, 615] width 602 height 18
click at [959, 155] on span "Heading 2" at bounding box center [1349, 154] width 68 height 15
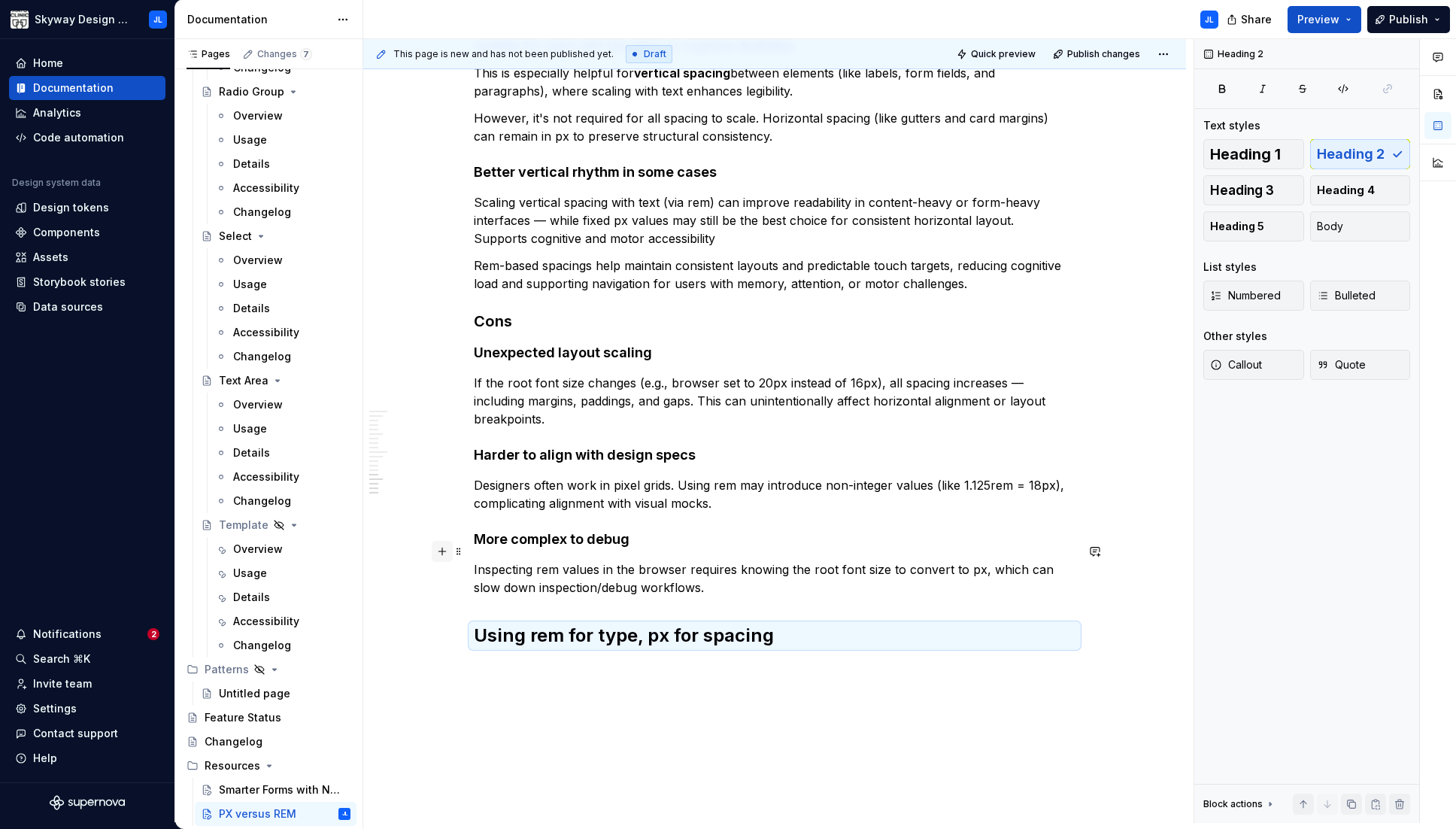
click at [442, 553] on button "button" at bounding box center [442, 551] width 22 height 22
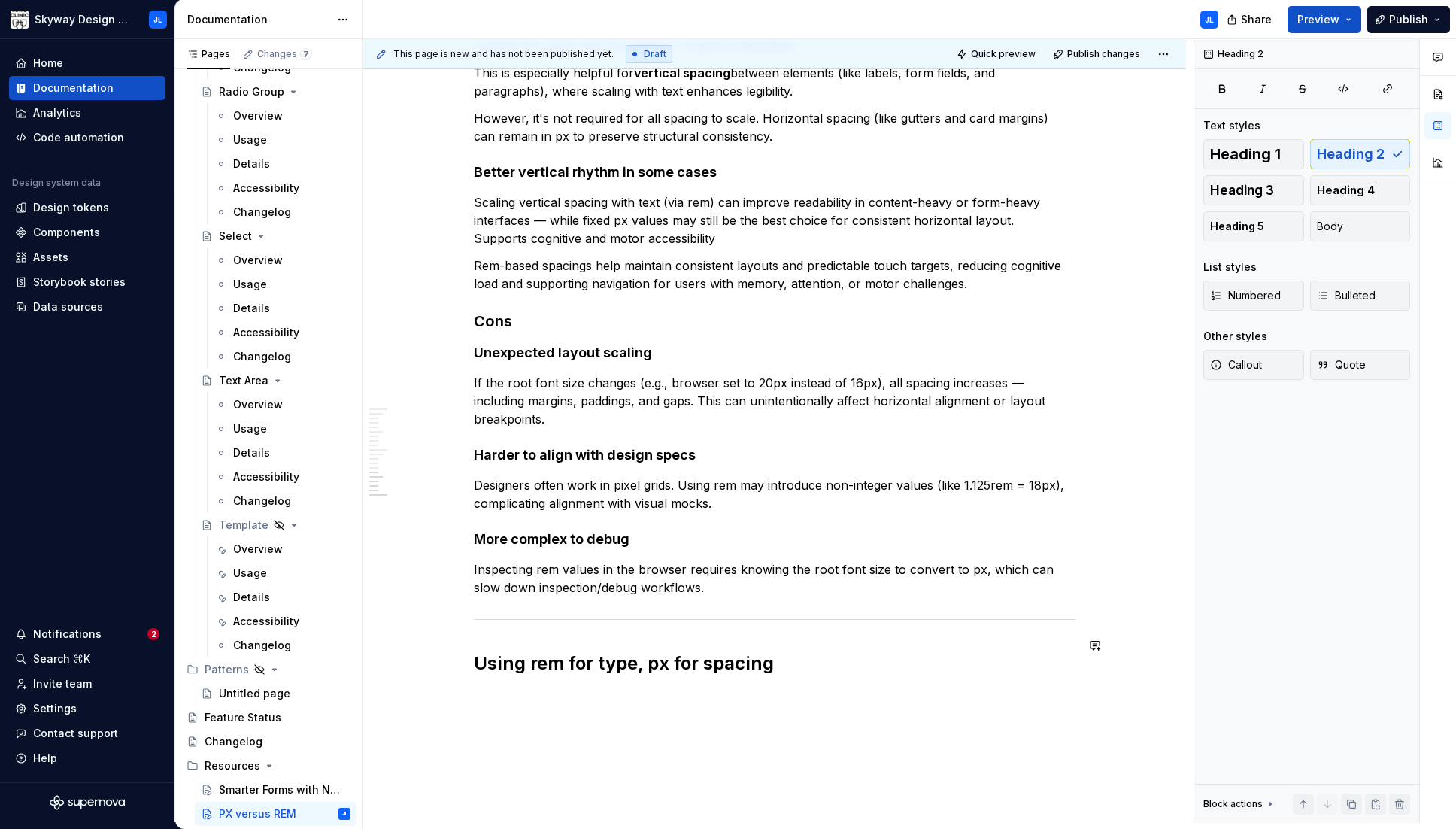
scroll to position [1634, 0]
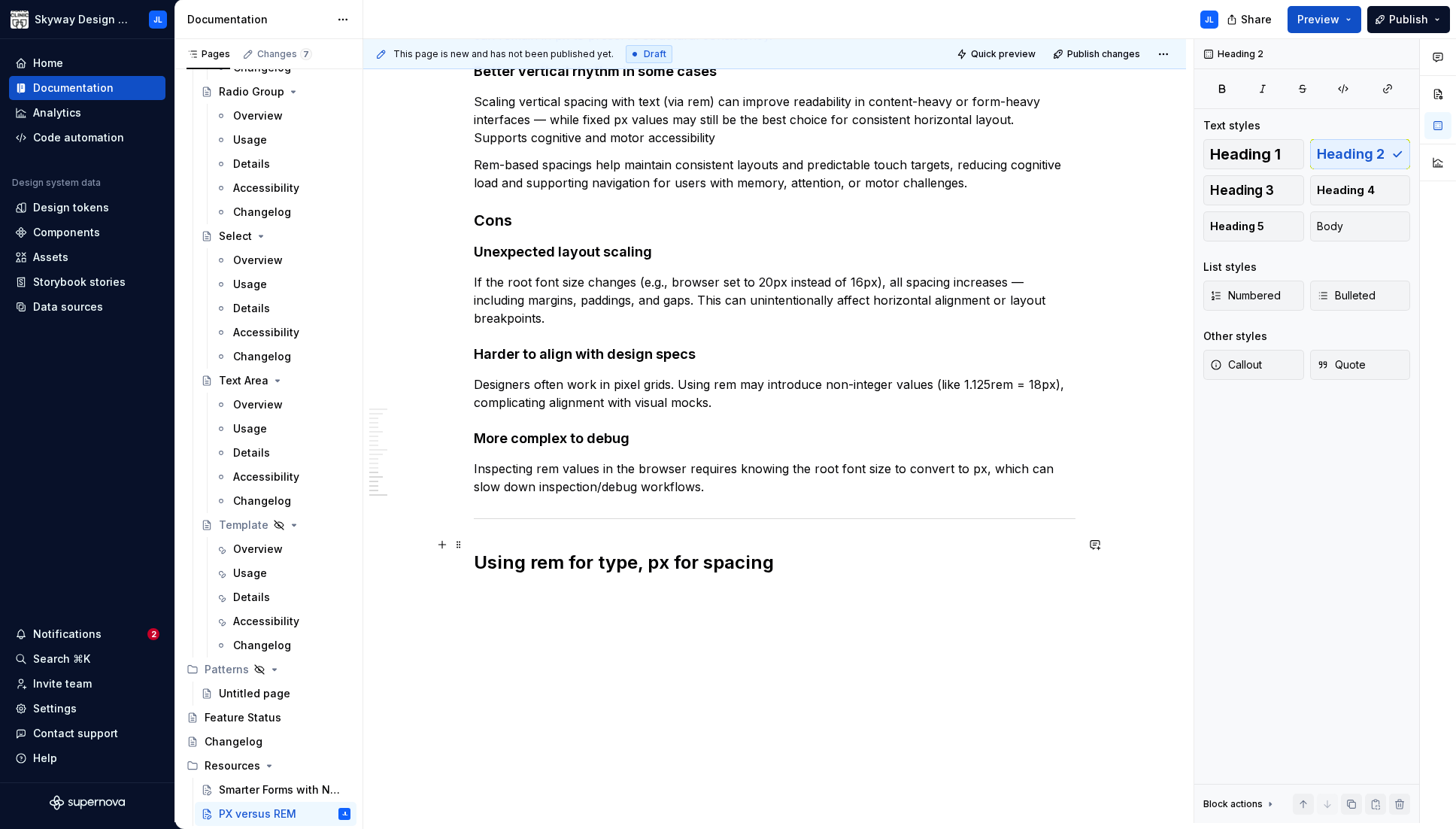
click at [797, 550] on h2 "Using rem for type, px for spacing" at bounding box center [774, 562] width 602 height 24
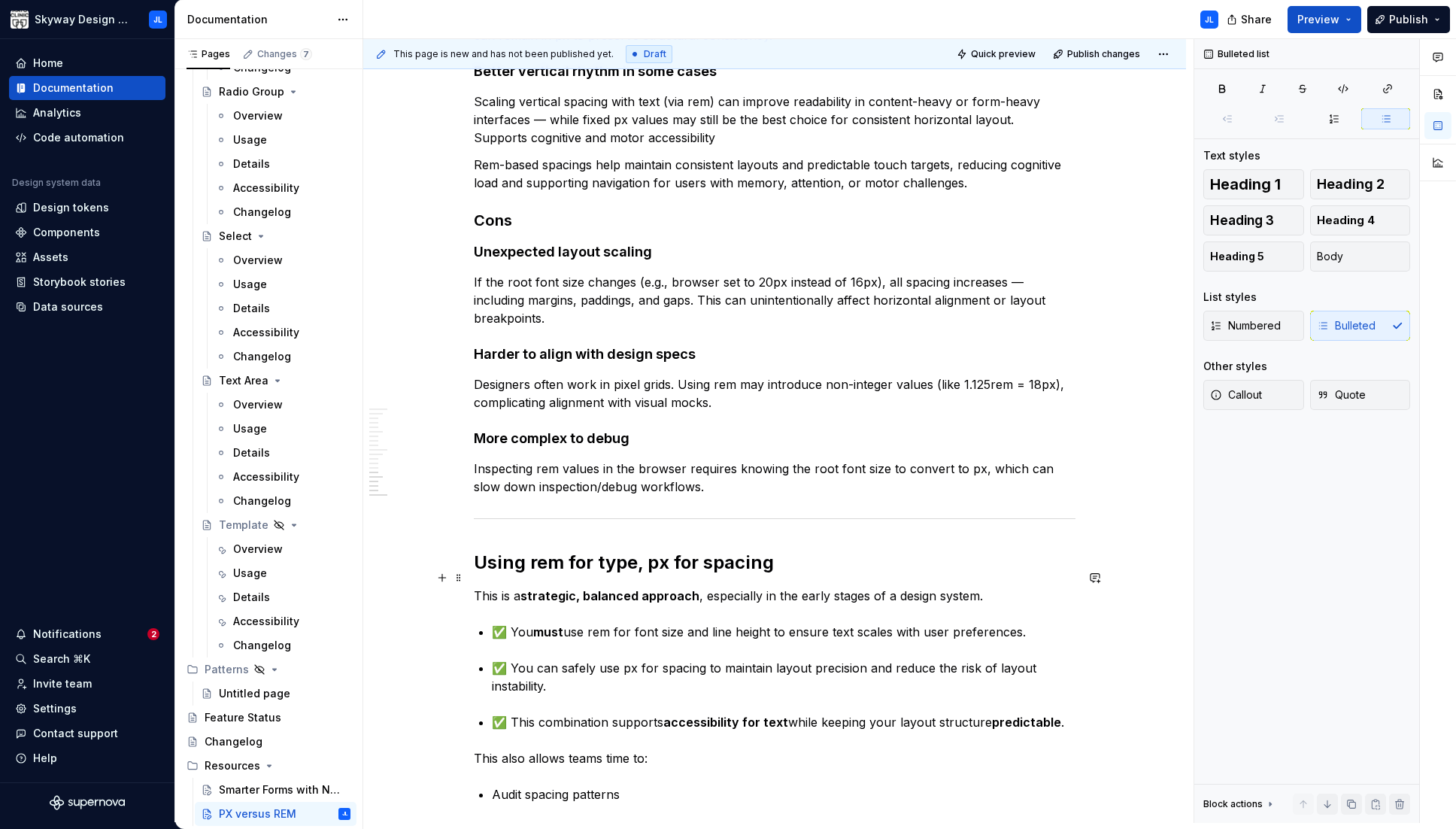
click at [599, 588] on strong "strategic, balanced approach" at bounding box center [610, 595] width 179 height 15
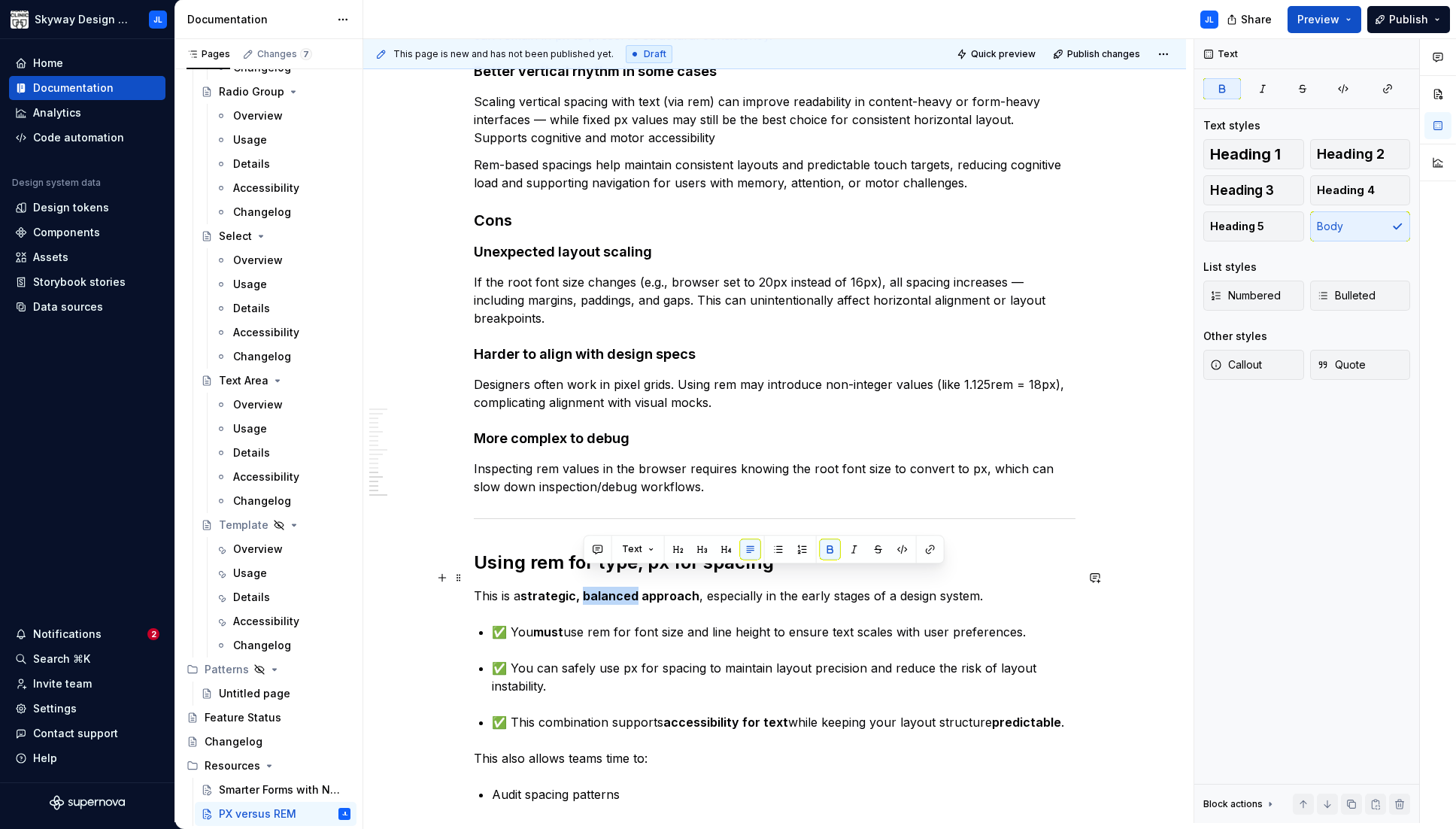
click at [599, 588] on strong "strategic, balanced approach" at bounding box center [610, 595] width 179 height 15
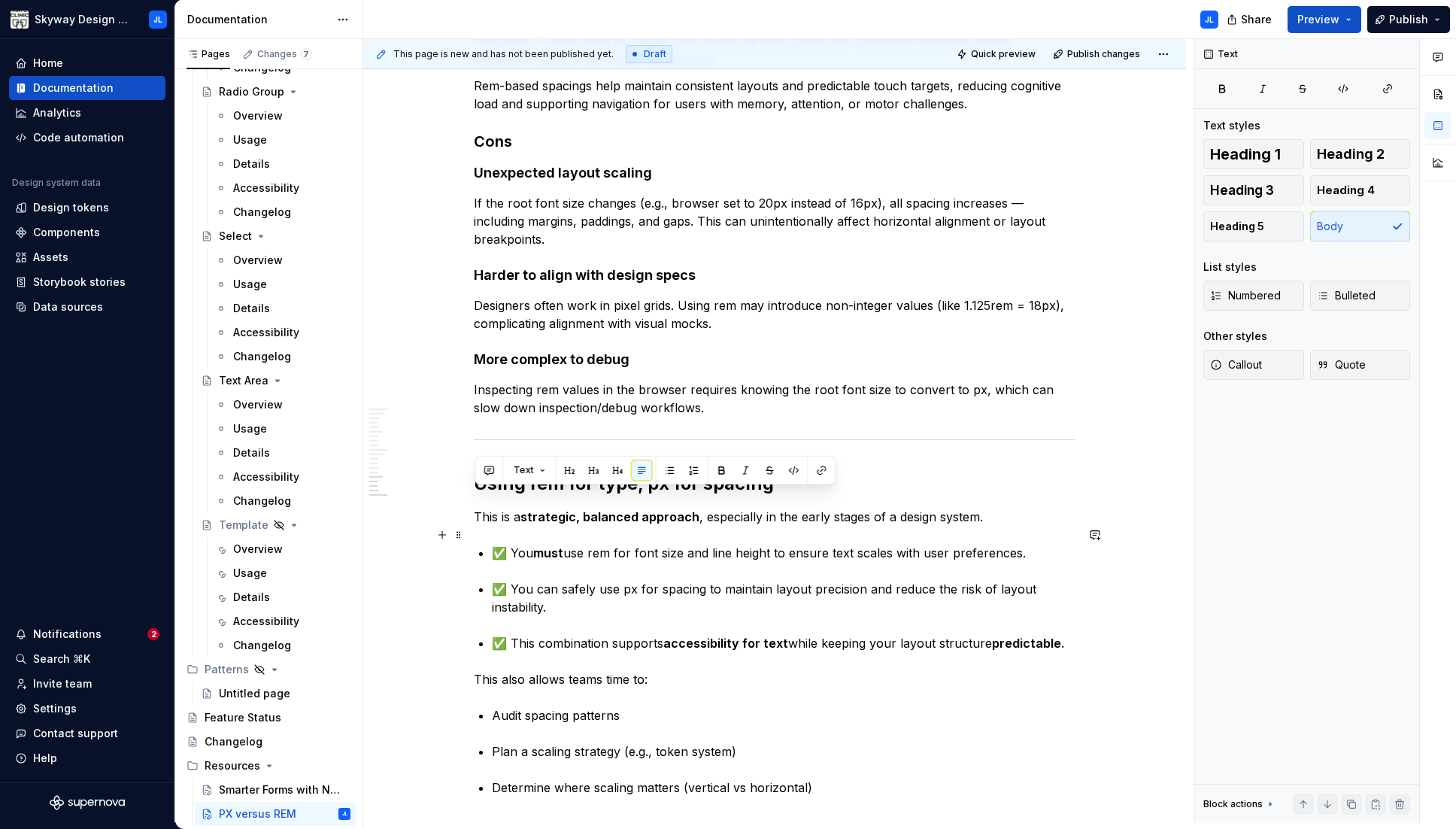
click at [509, 544] on p "✅ You must use rem for font size and line height to ensure text scales with use…" at bounding box center [784, 553] width 583 height 18
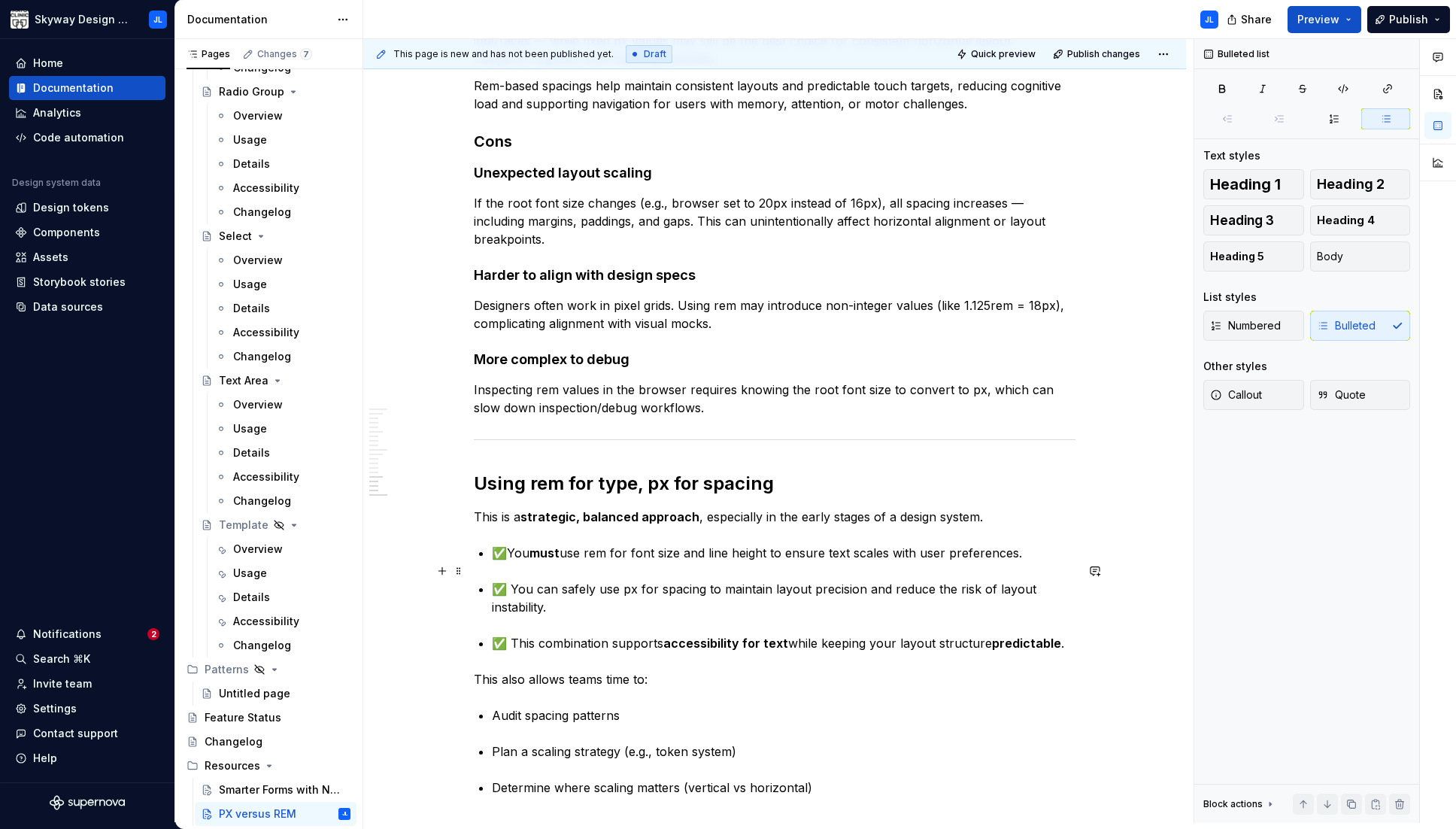
click at [508, 579] on p "✅ You can safely use px for spacing to maintain layout precision and reduce the…" at bounding box center [784, 597] width 583 height 36
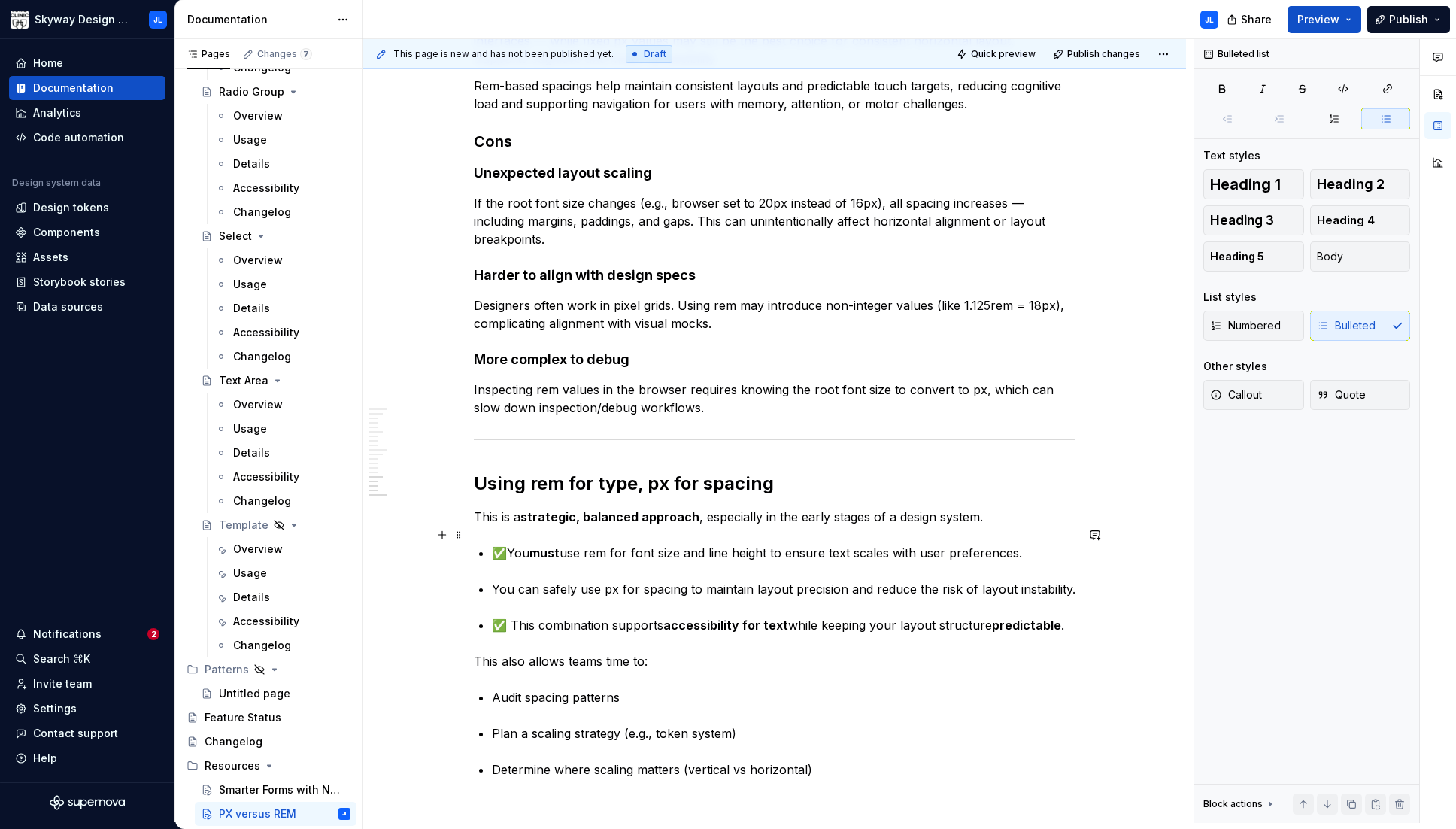
click at [507, 544] on p "✅You must use rem for font size and line height to ensure text scales with user…" at bounding box center [784, 553] width 583 height 18
click at [511, 616] on p "✅ This combination supports accessibility for text while keeping your layout st…" at bounding box center [784, 624] width 583 height 18
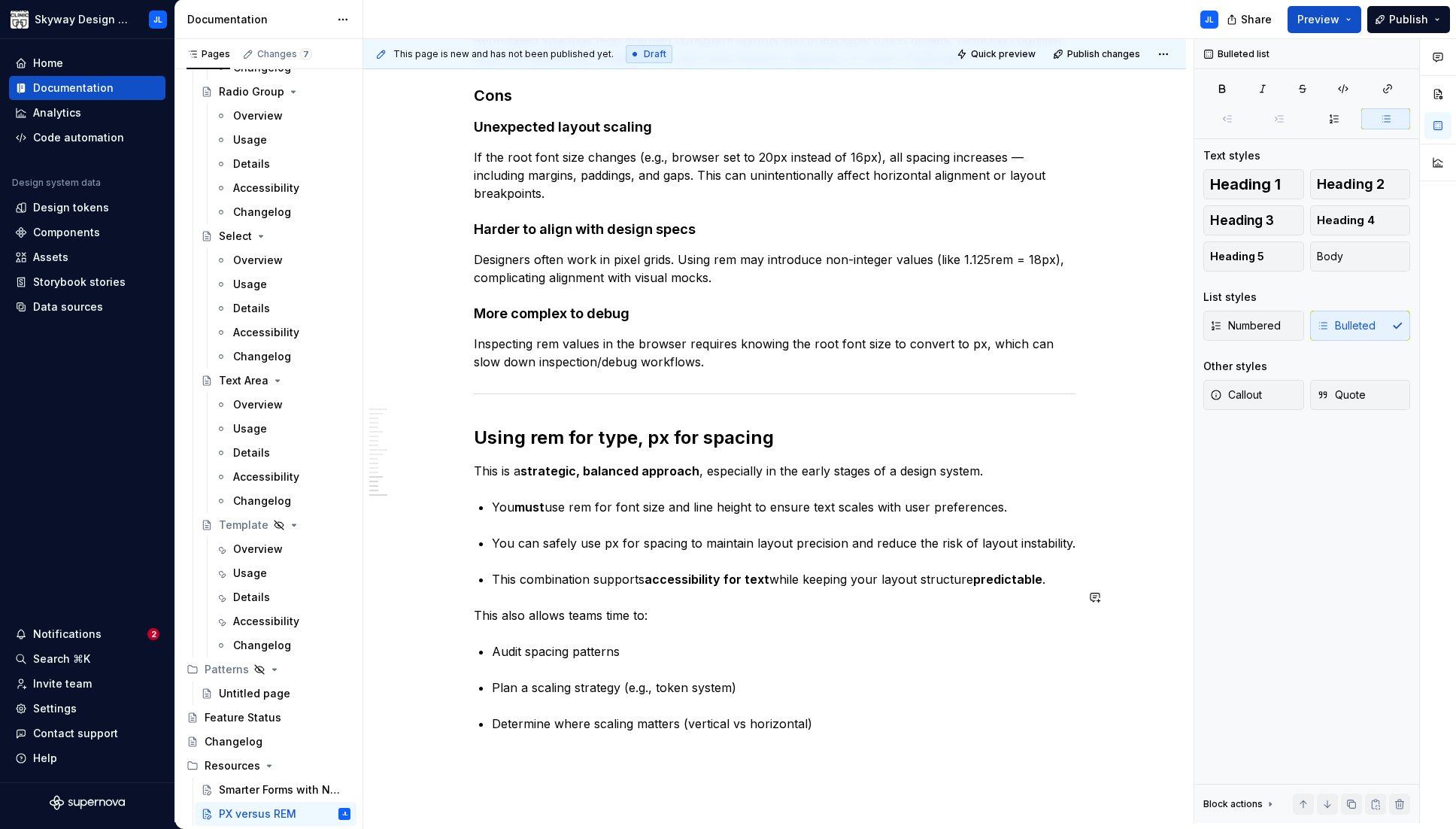
scroll to position [1769, 0]
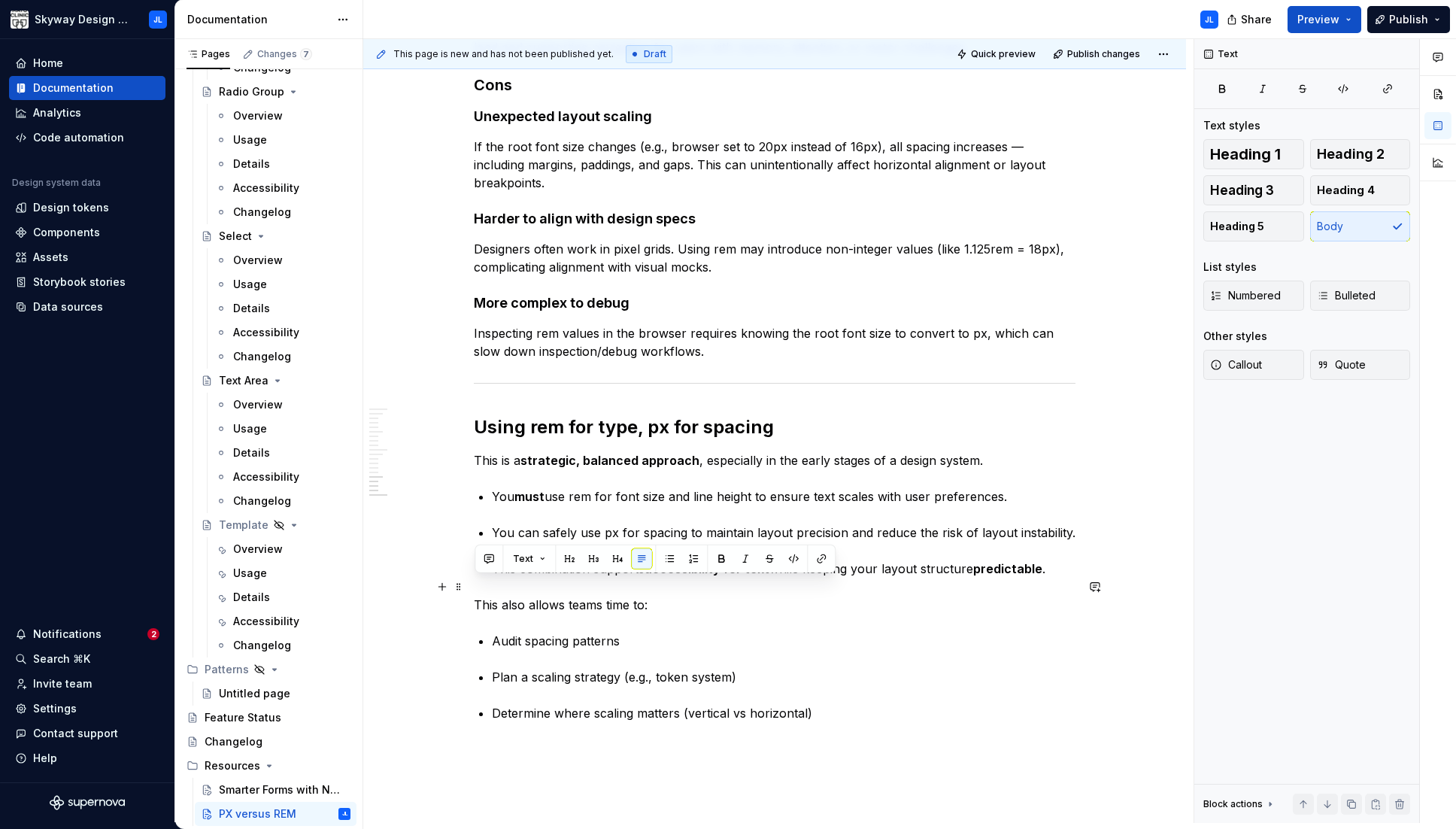
drag, startPoint x: 618, startPoint y: 583, endPoint x: 474, endPoint y: 583, distance: 144.0
click at [598, 562] on button "button" at bounding box center [594, 559] width 22 height 22
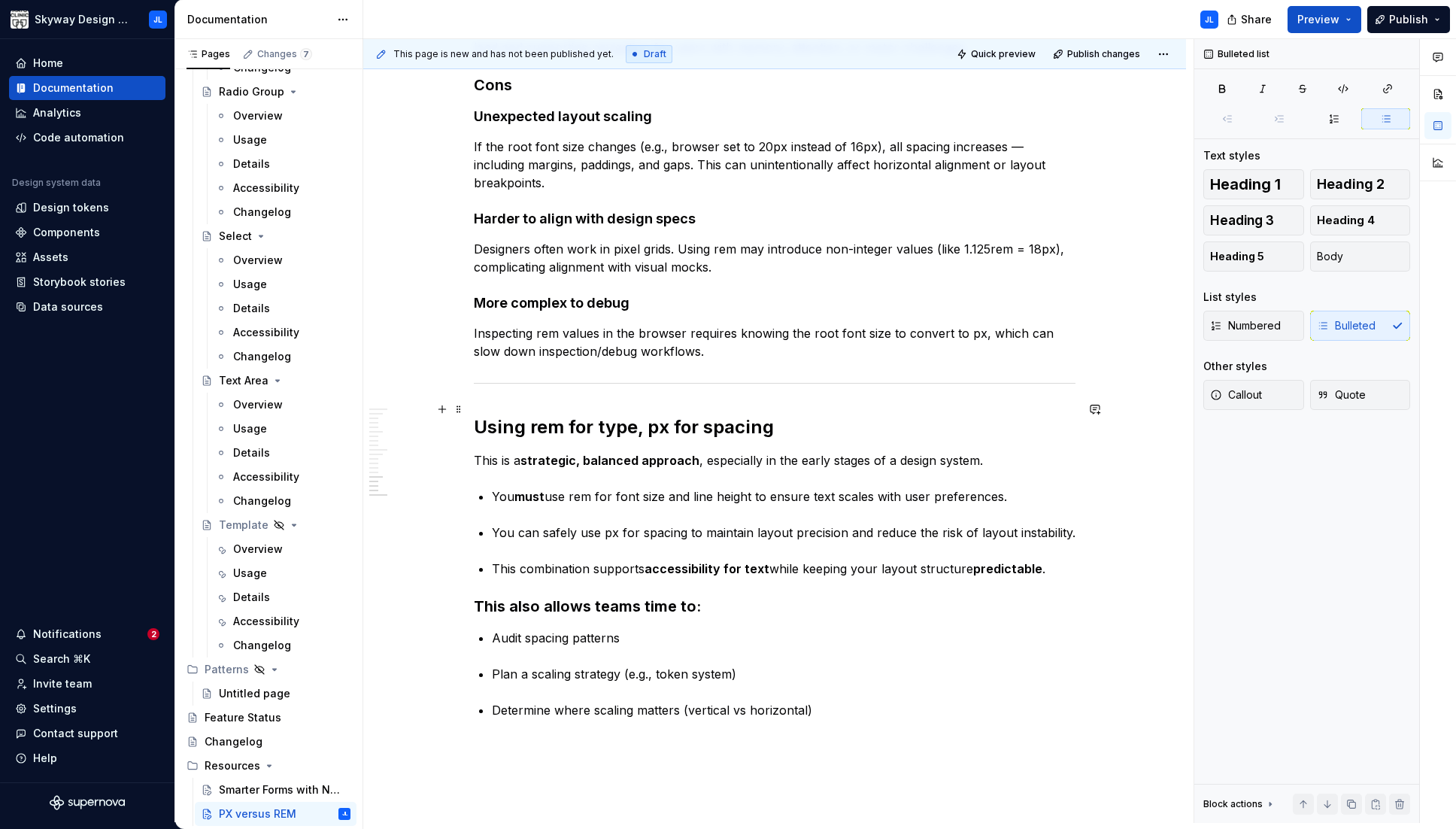
click at [570, 415] on h2 "Using rem for type, px for spacing" at bounding box center [774, 427] width 602 height 24
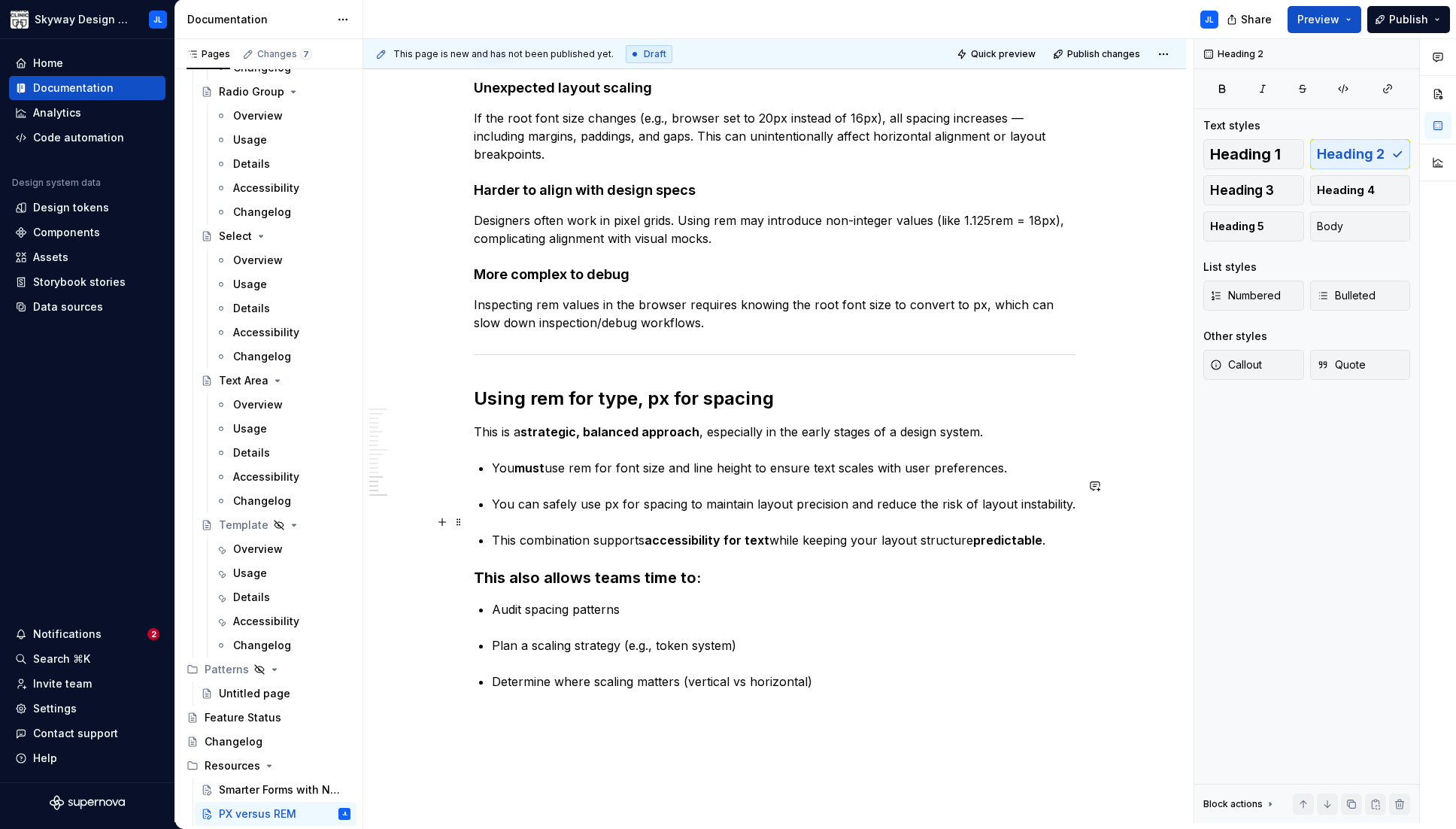
scroll to position [1911, 0]
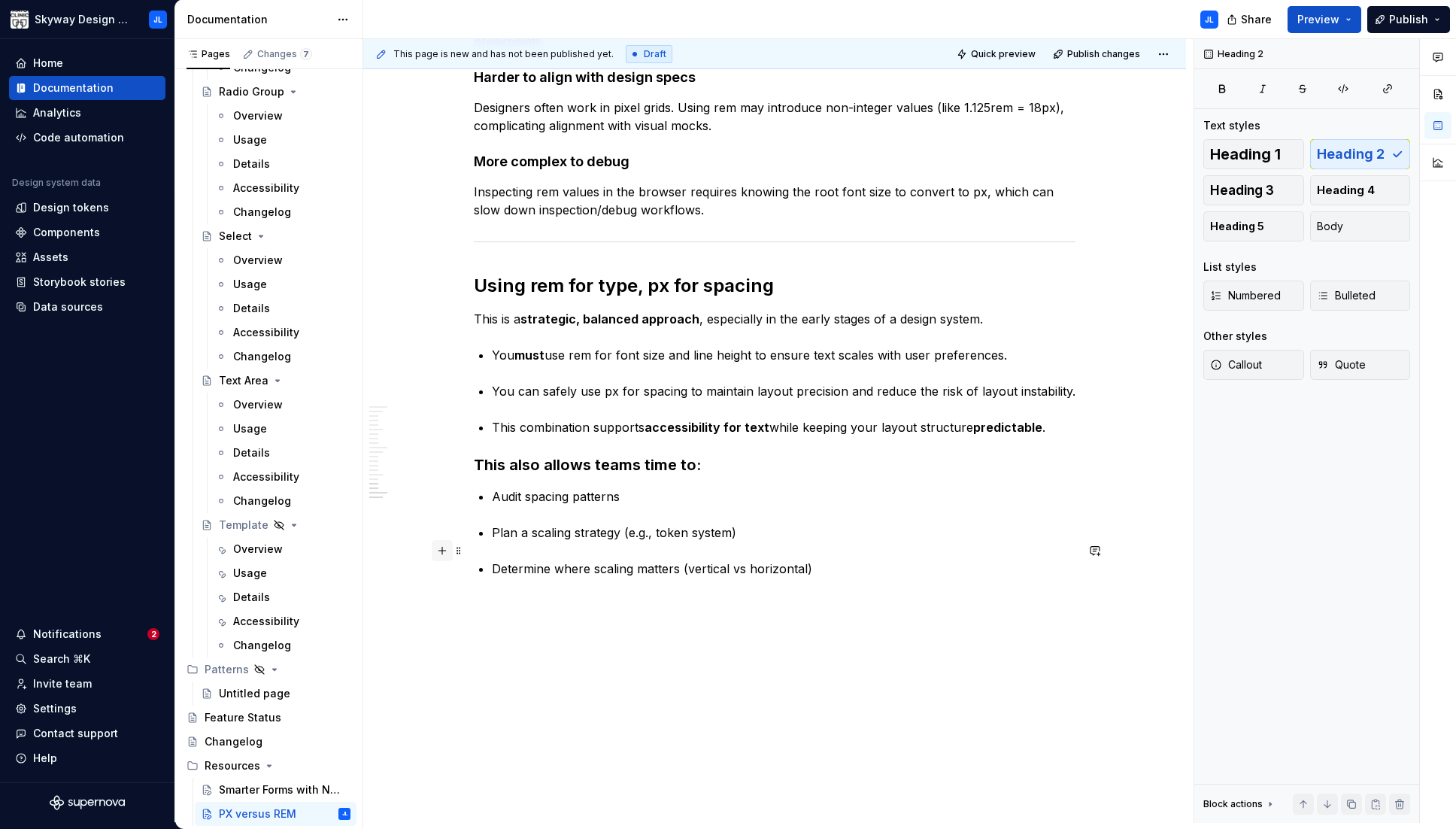
click at [445, 546] on button "button" at bounding box center [442, 551] width 22 height 22
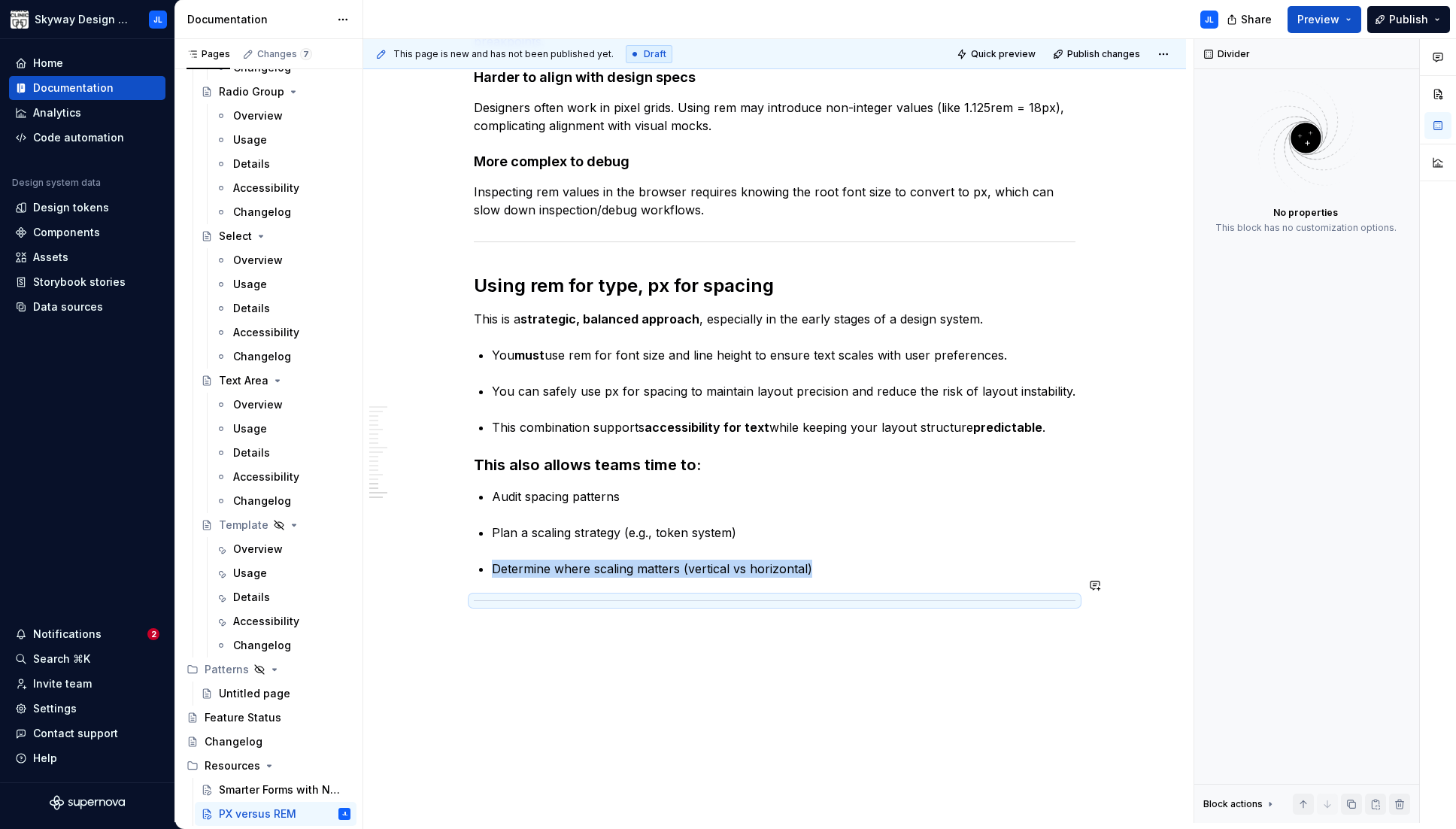
drag, startPoint x: 745, startPoint y: 626, endPoint x: 891, endPoint y: 626, distance: 146.0
click at [760, 629] on div "This page is new and has not been published yet. Draft Quick preview Publish ch…" at bounding box center [778, 431] width 830 height 784
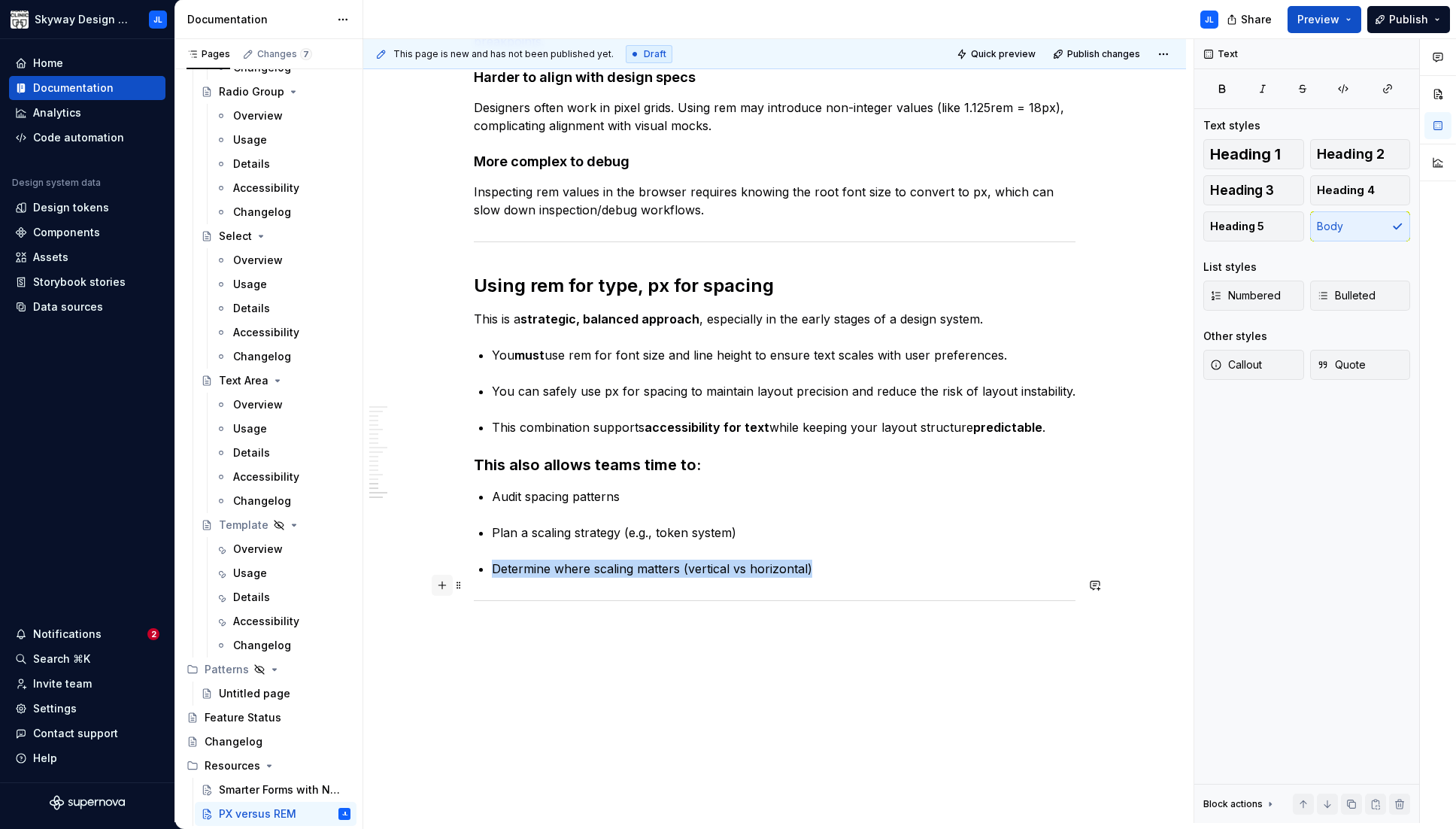
click at [445, 584] on button "button" at bounding box center [442, 585] width 22 height 22
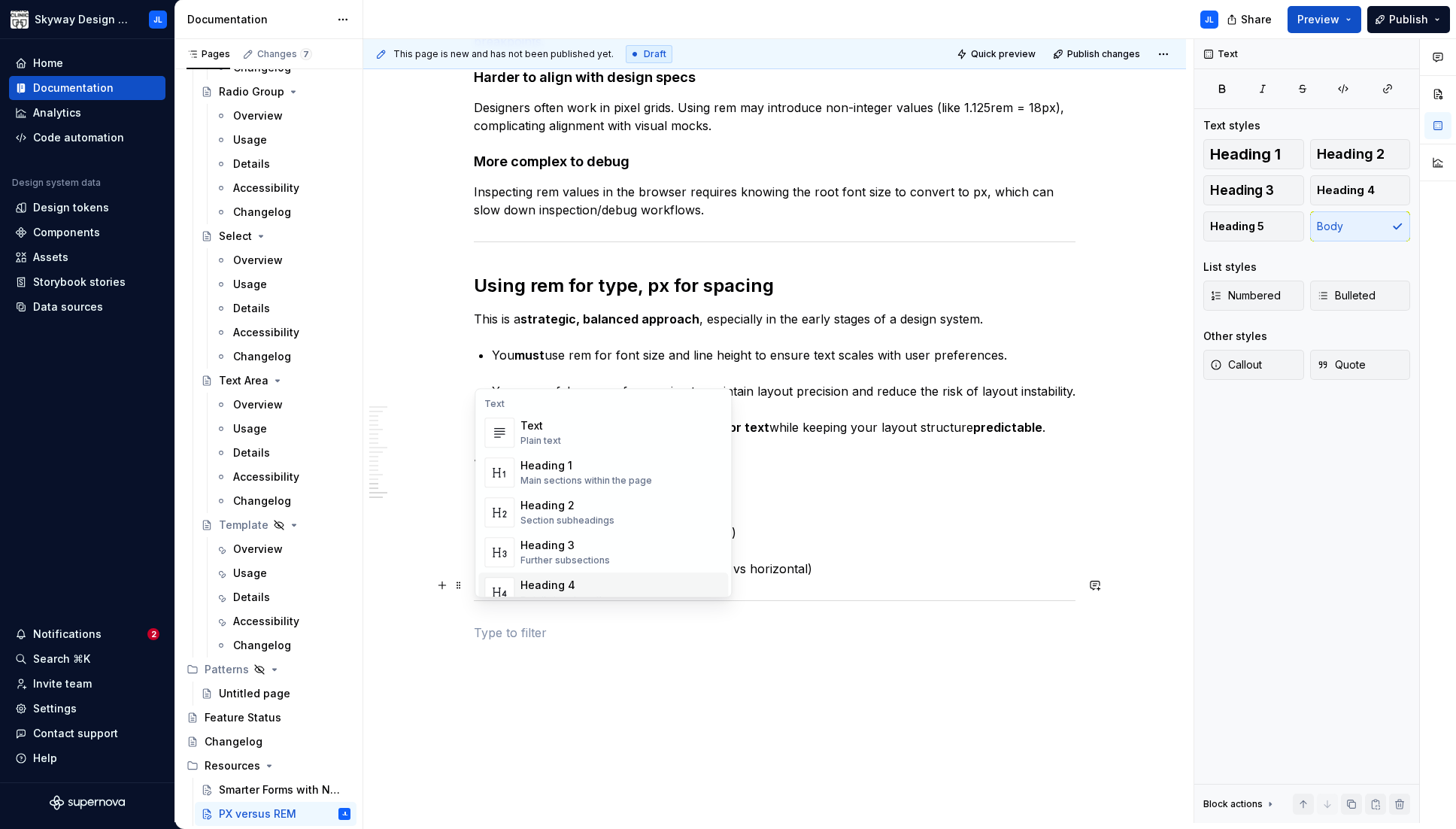
click at [529, 623] on p at bounding box center [774, 632] width 602 height 18
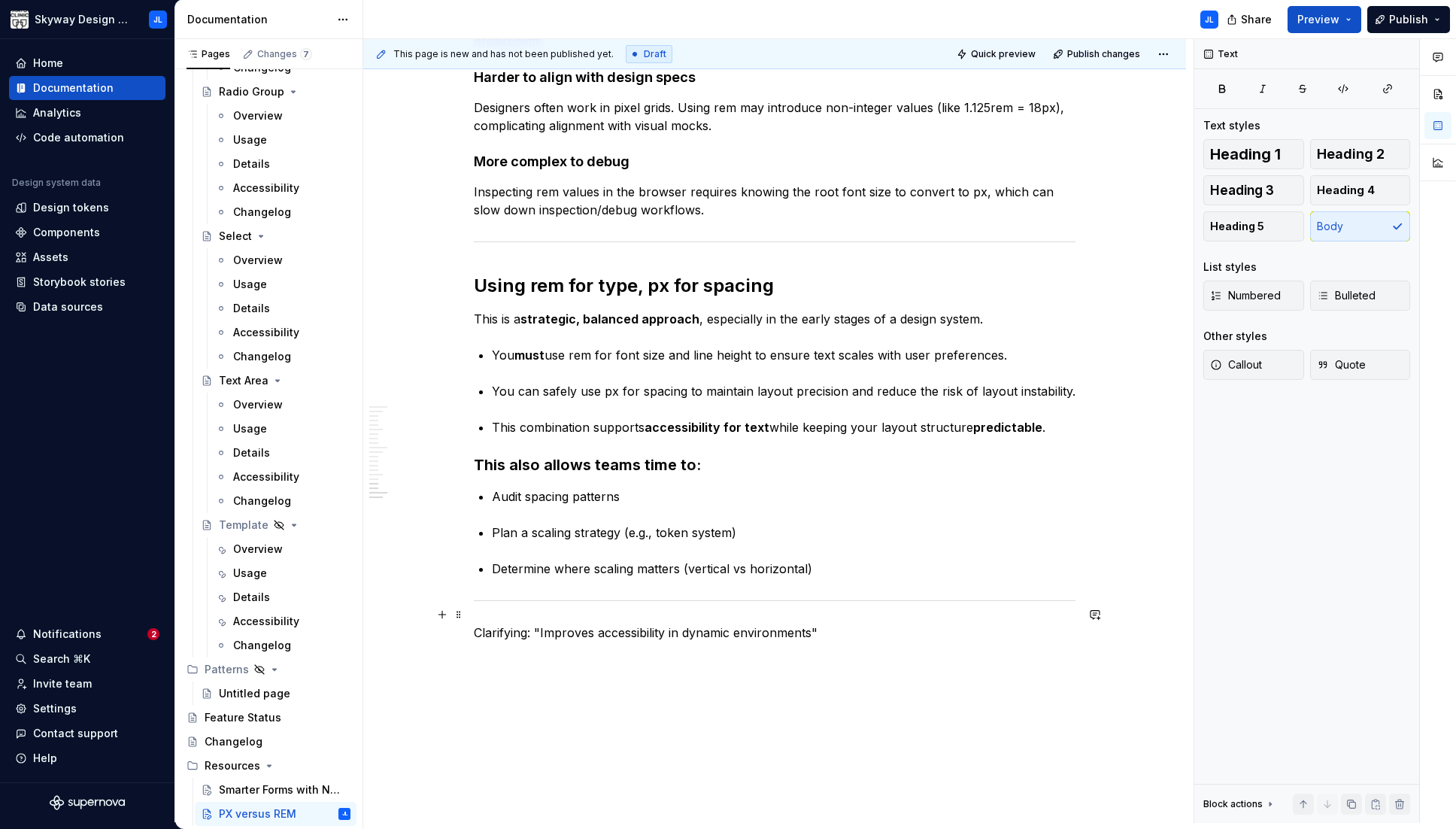
click at [612, 623] on p "Clarifying: "Improves accessibility in dynamic environments"" at bounding box center [774, 632] width 602 height 18
click at [568, 588] on button "button" at bounding box center [569, 586] width 22 height 22
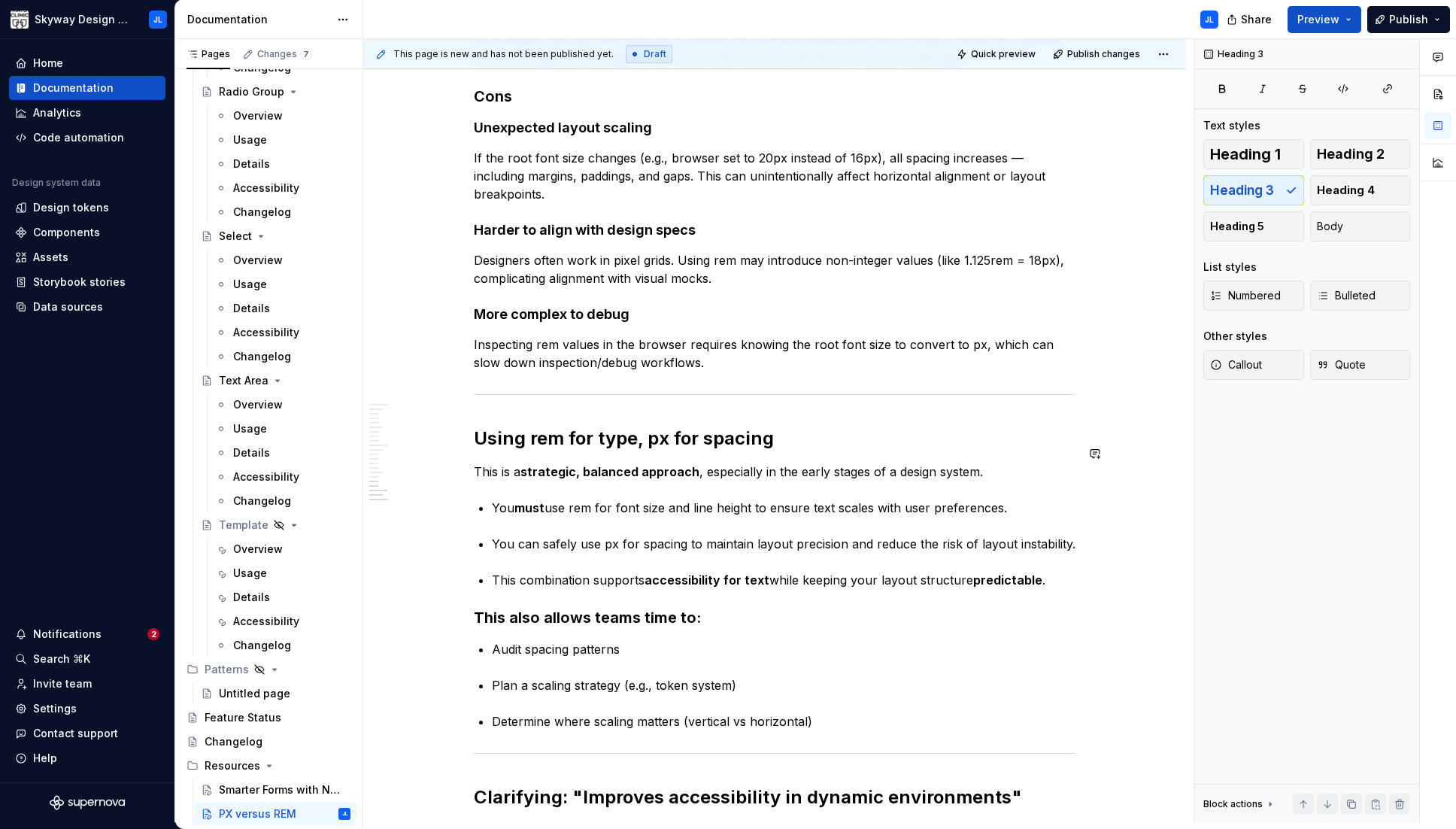
scroll to position [1992, 0]
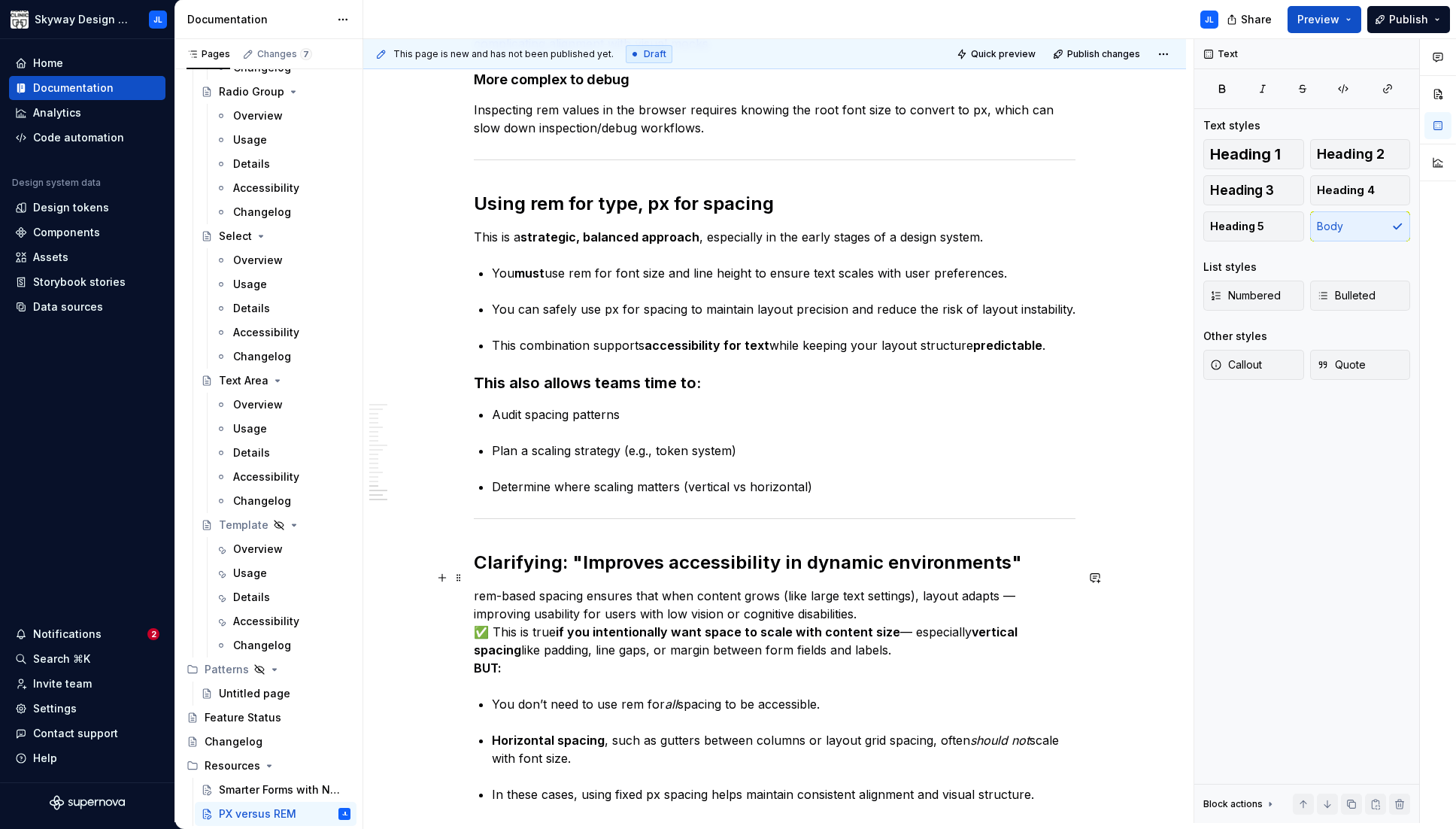
drag, startPoint x: 491, startPoint y: 614, endPoint x: 530, endPoint y: 617, distance: 39.1
click at [491, 614] on p "rem-based spacing ensures that when content grows (like large text settings), l…" at bounding box center [774, 631] width 602 height 90
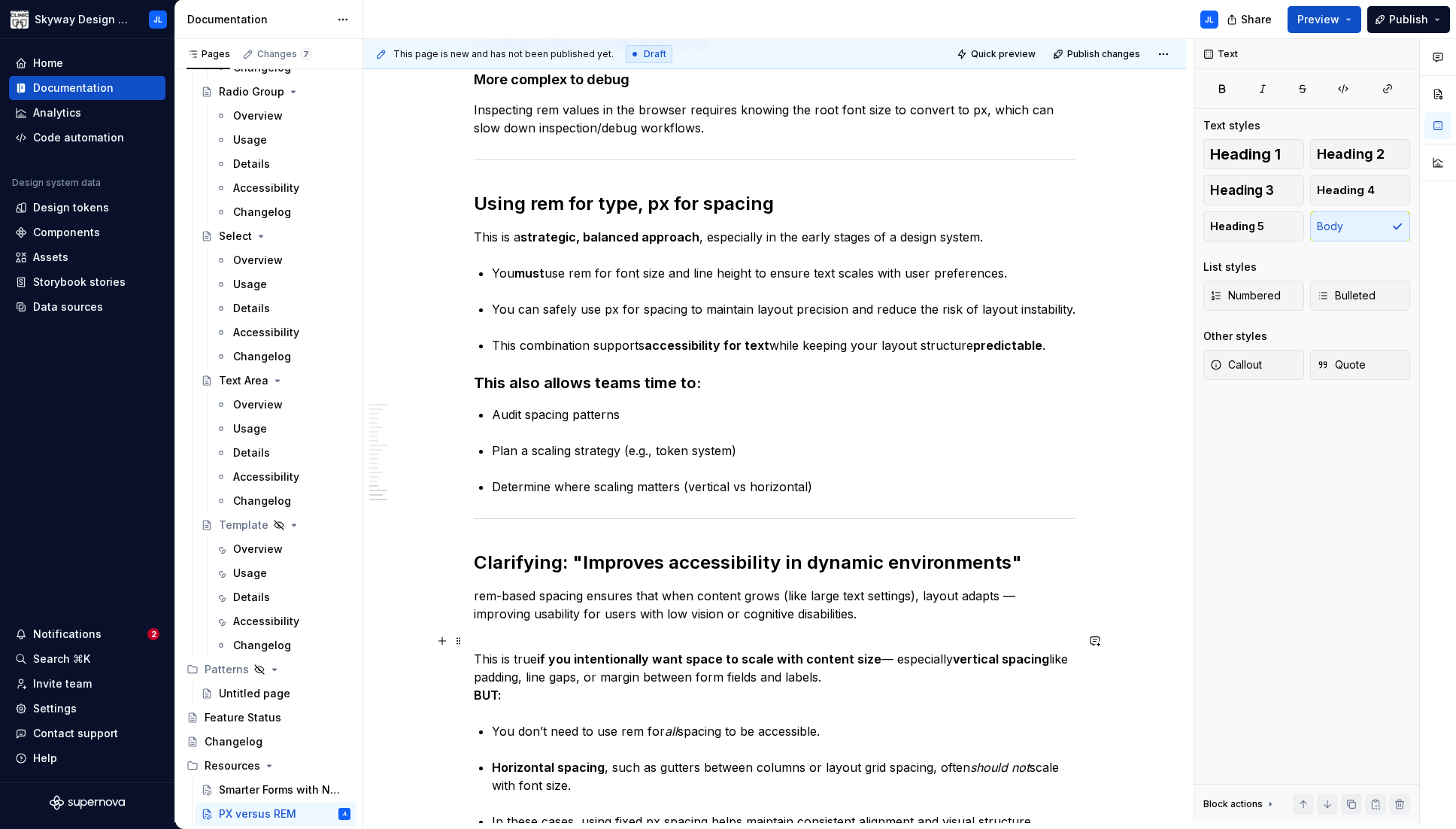
click at [835, 655] on p "This is true if you intentionally want space to scale with content size — espec…" at bounding box center [774, 676] width 602 height 54
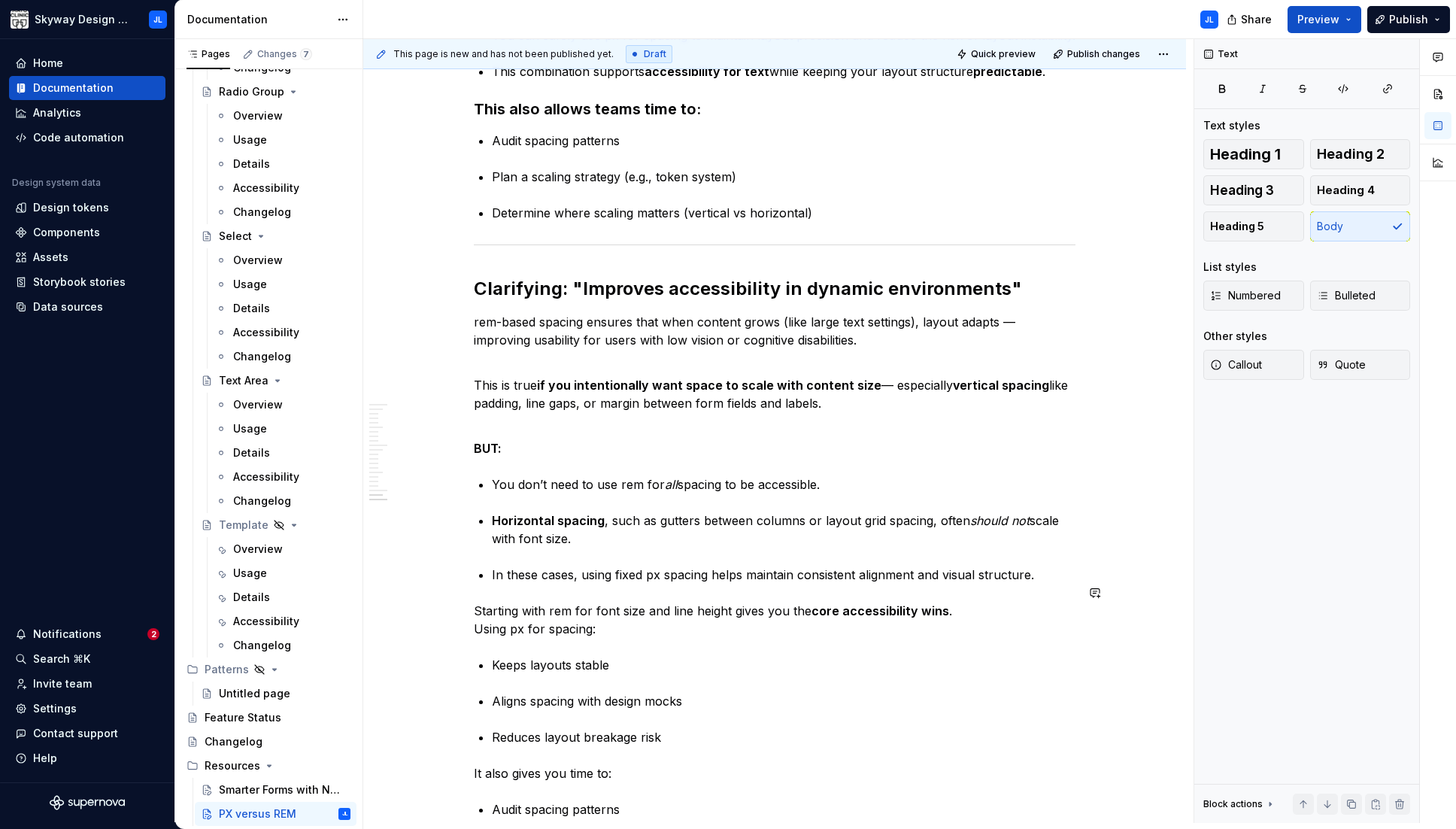
scroll to position [2293, 0]
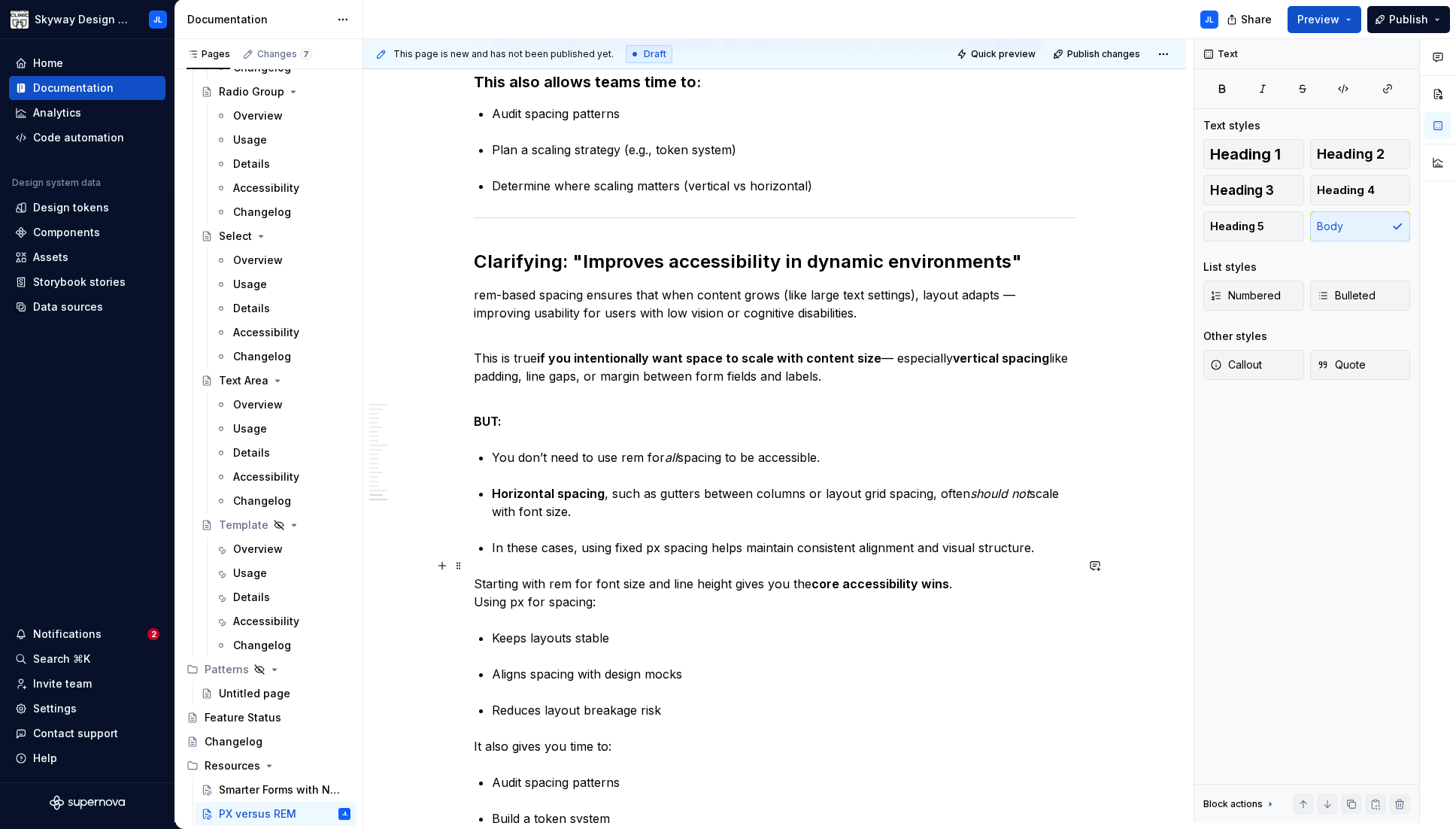
click at [478, 583] on p "Starting with rem for font size and line height gives you the core accessibilit…" at bounding box center [774, 592] width 602 height 36
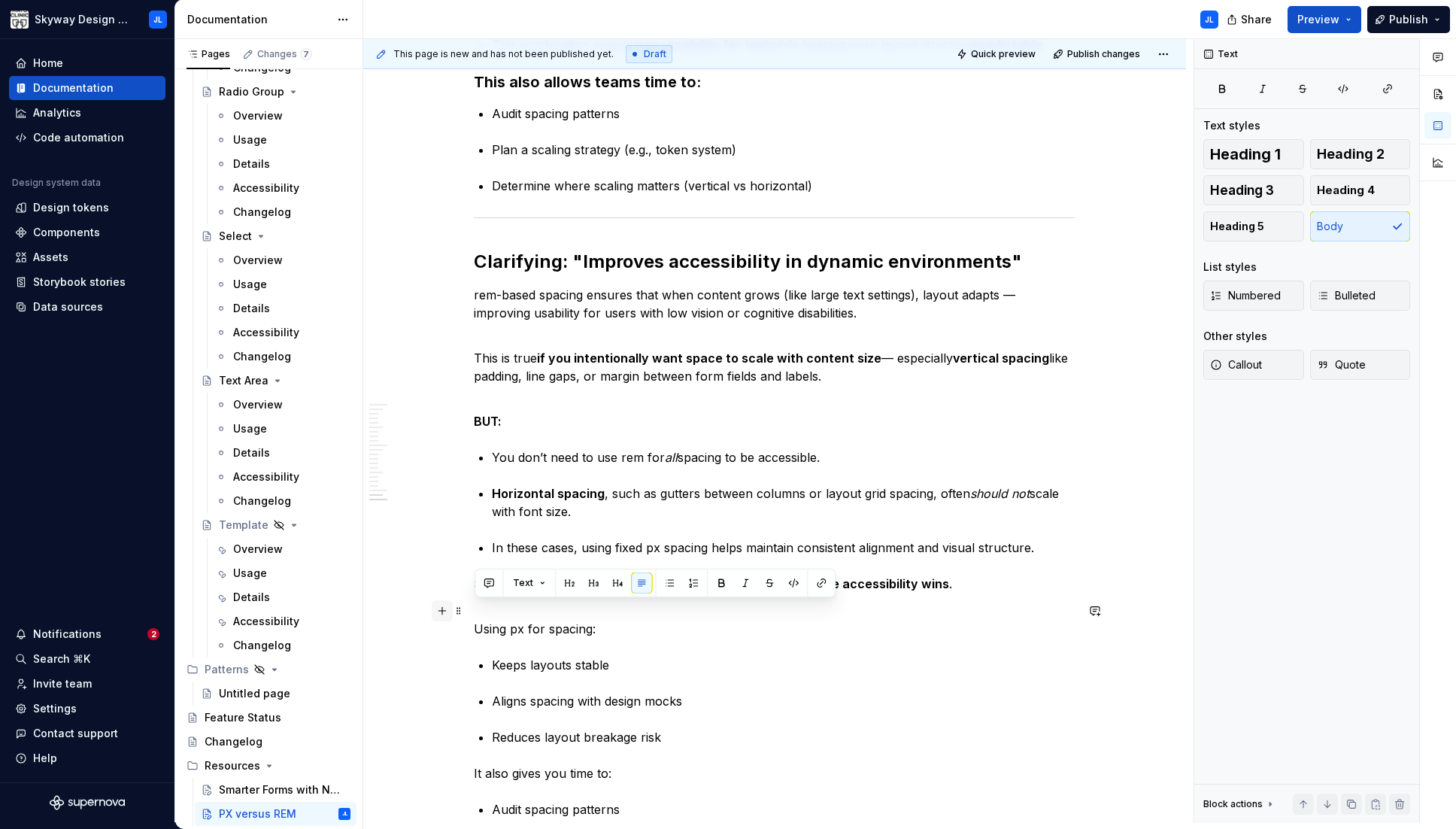
drag, startPoint x: 588, startPoint y: 611, endPoint x: 438, endPoint y: 603, distance: 150.2
click at [598, 582] on button "button" at bounding box center [594, 583] width 22 height 22
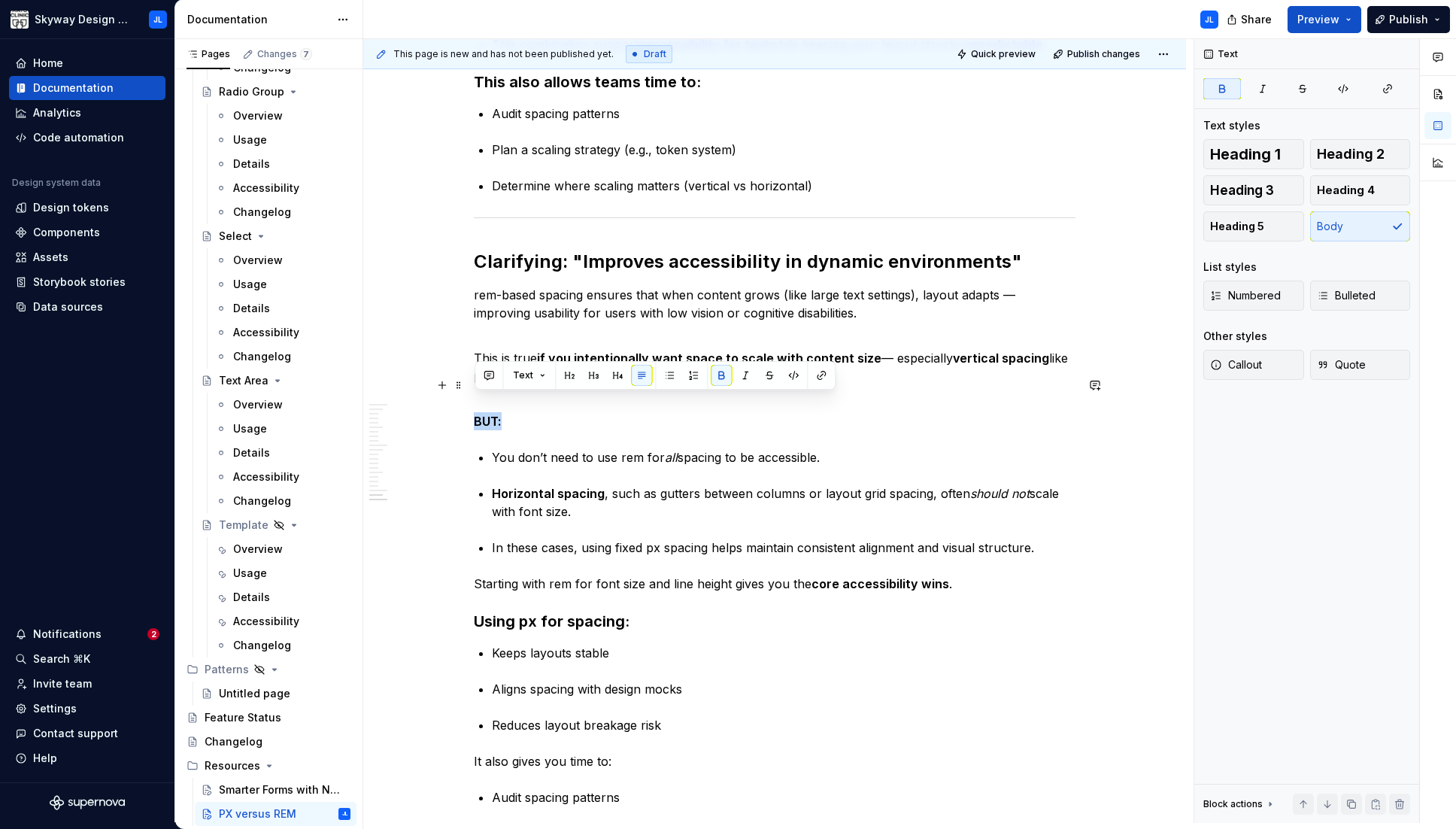
drag, startPoint x: 502, startPoint y: 399, endPoint x: 469, endPoint y: 401, distance: 33.1
click at [596, 375] on button "button" at bounding box center [594, 376] width 22 height 22
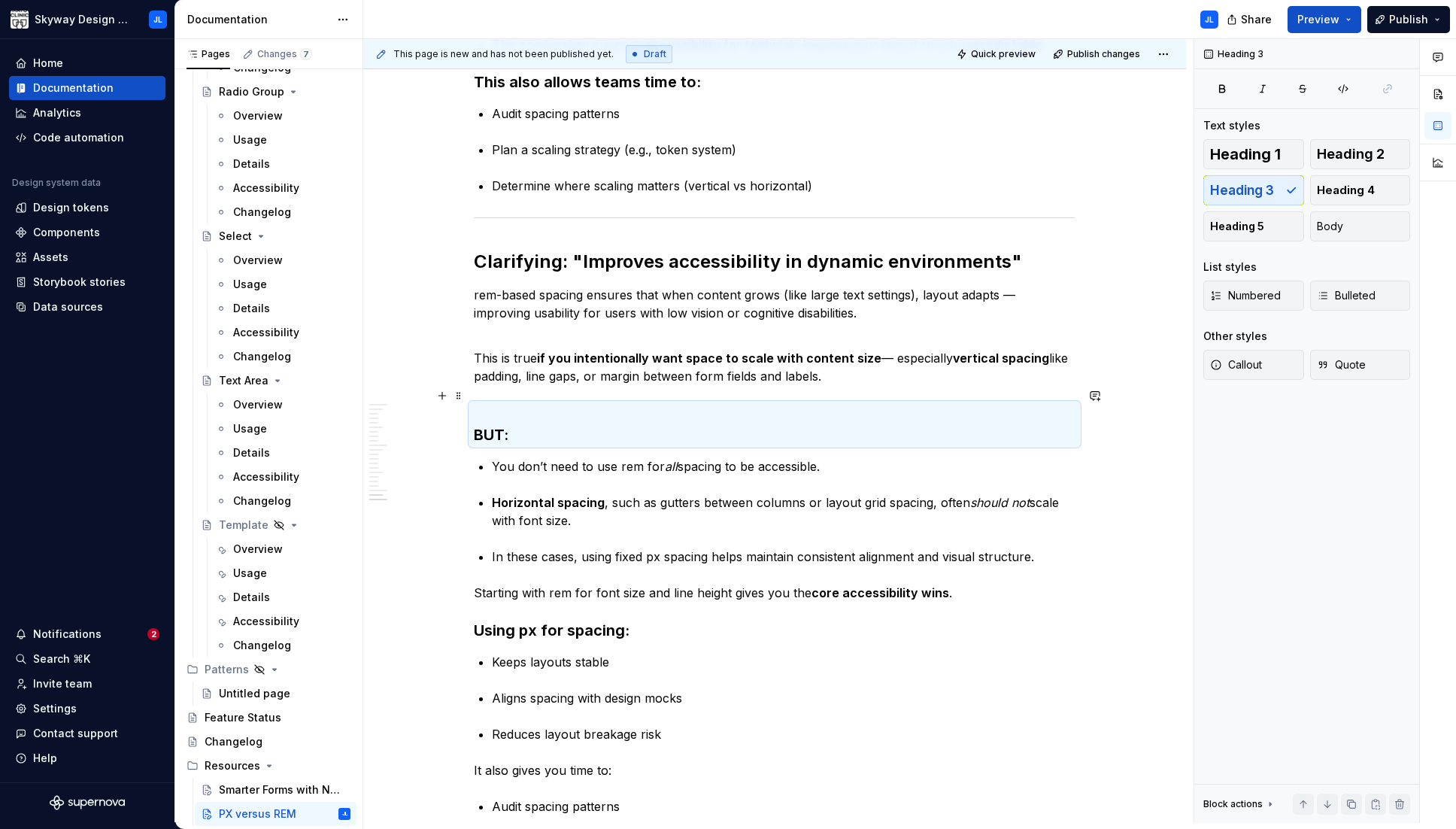
click at [487, 426] on strong "BUT:" at bounding box center [490, 435] width 34 height 18
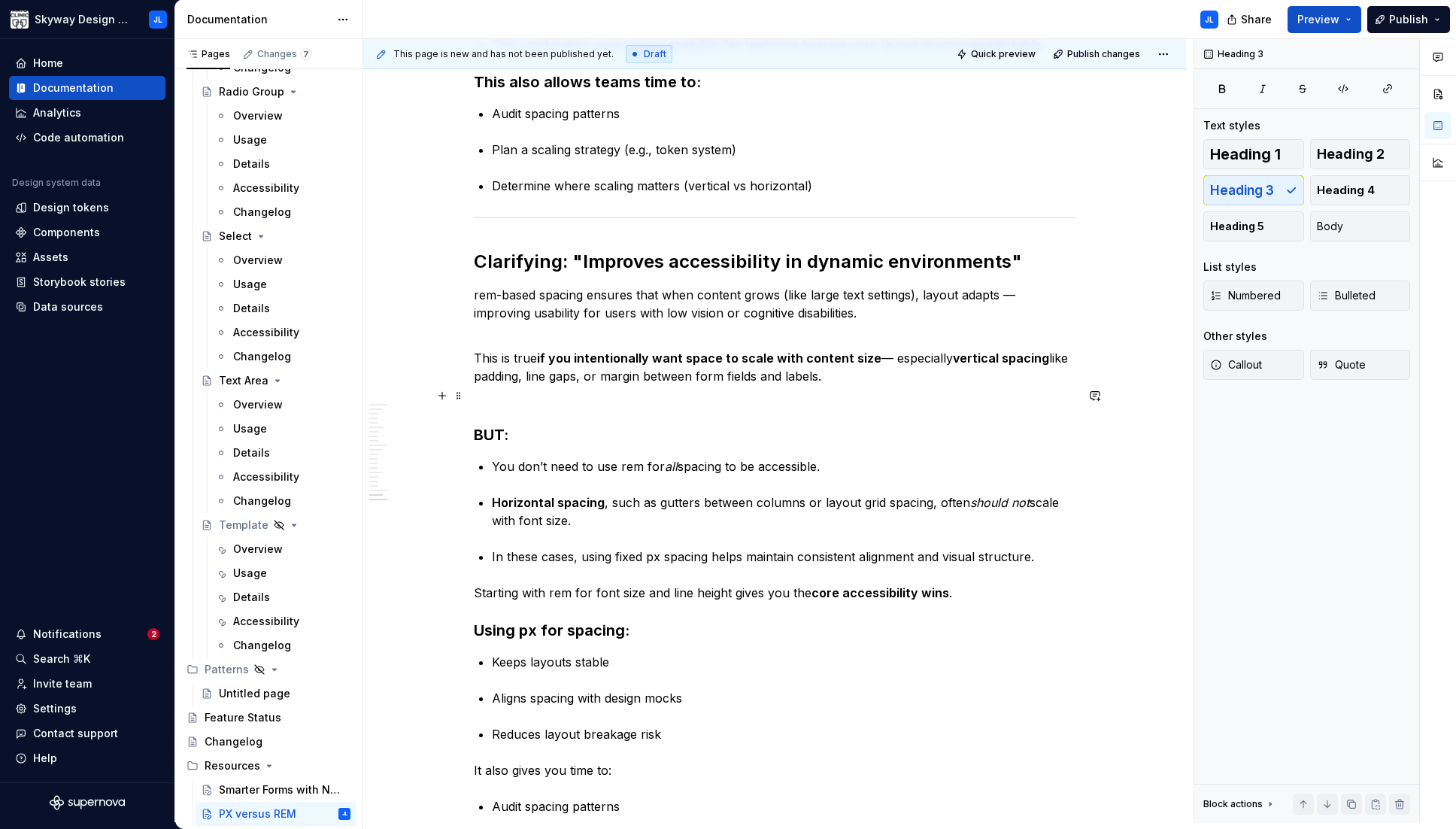
click at [478, 426] on strong "BUT:" at bounding box center [490, 435] width 34 height 18
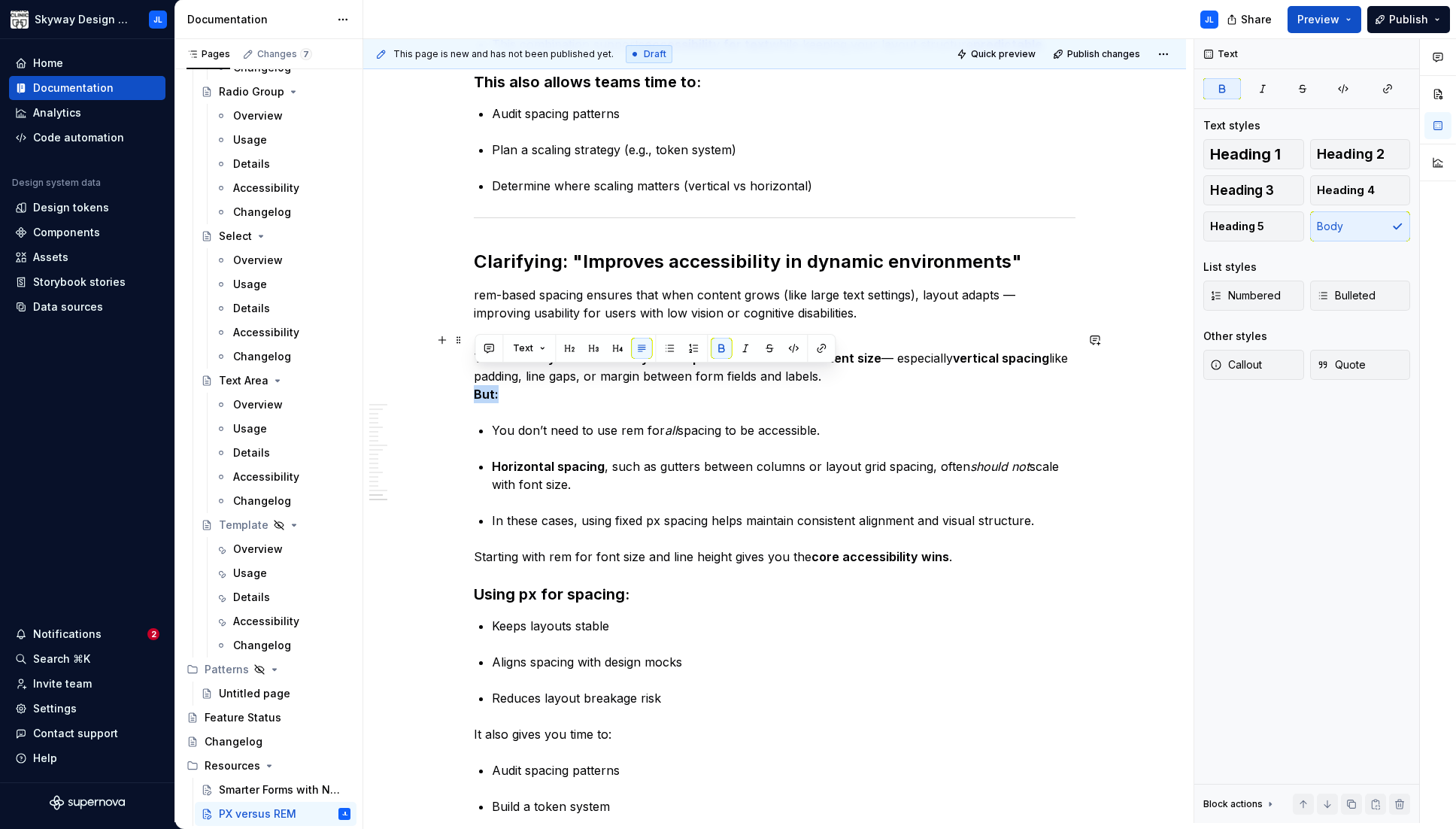
drag, startPoint x: 498, startPoint y: 378, endPoint x: 470, endPoint y: 376, distance: 28.1
click at [711, 382] on p "This is true if you intentionally want space to scale with content size — espec…" at bounding box center [774, 376] width 602 height 54
click at [851, 364] on p "This is true if you intentionally want space to scale with content size — espec…" at bounding box center [774, 376] width 602 height 54
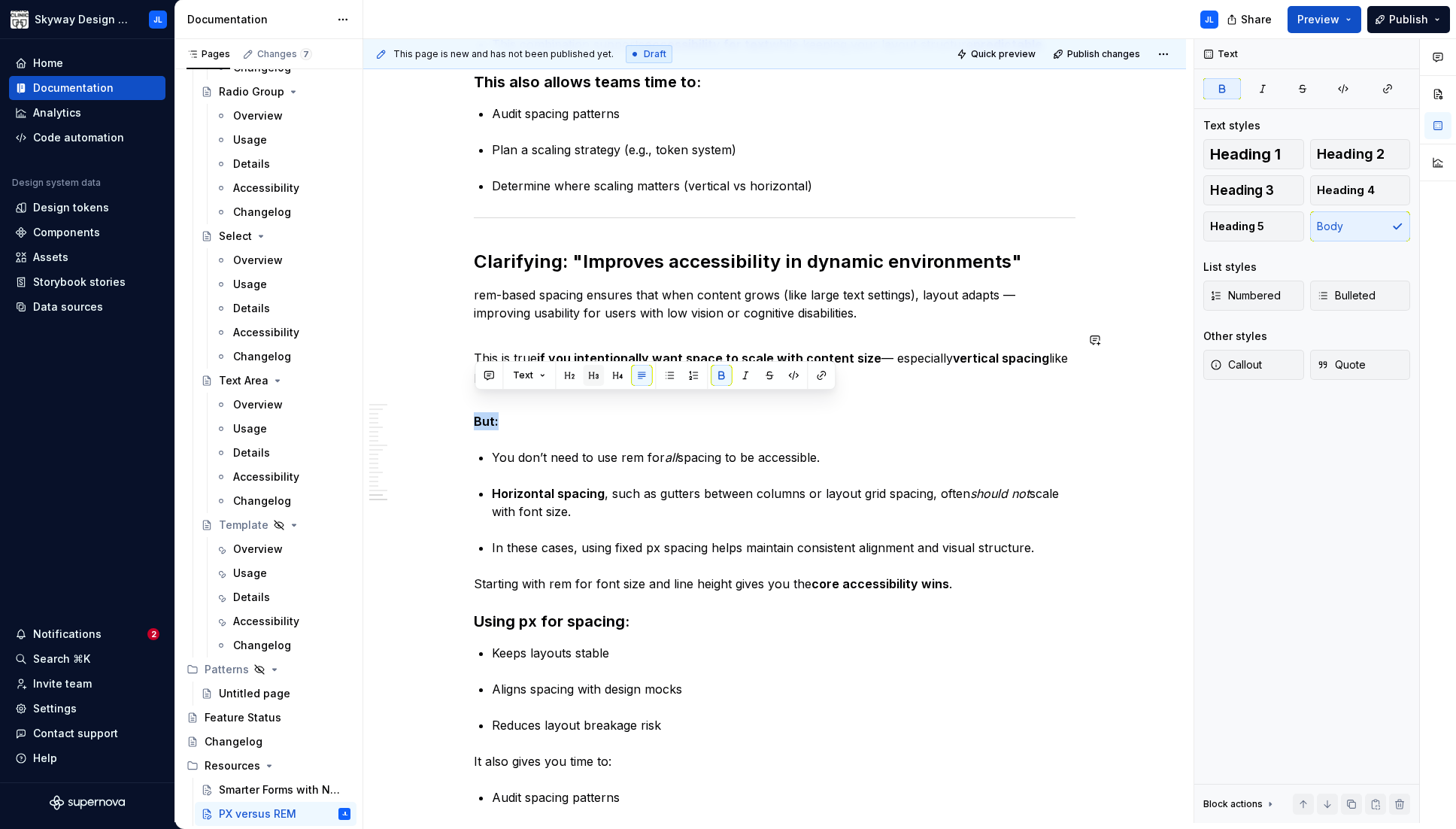
click at [592, 376] on button "button" at bounding box center [594, 376] width 22 height 22
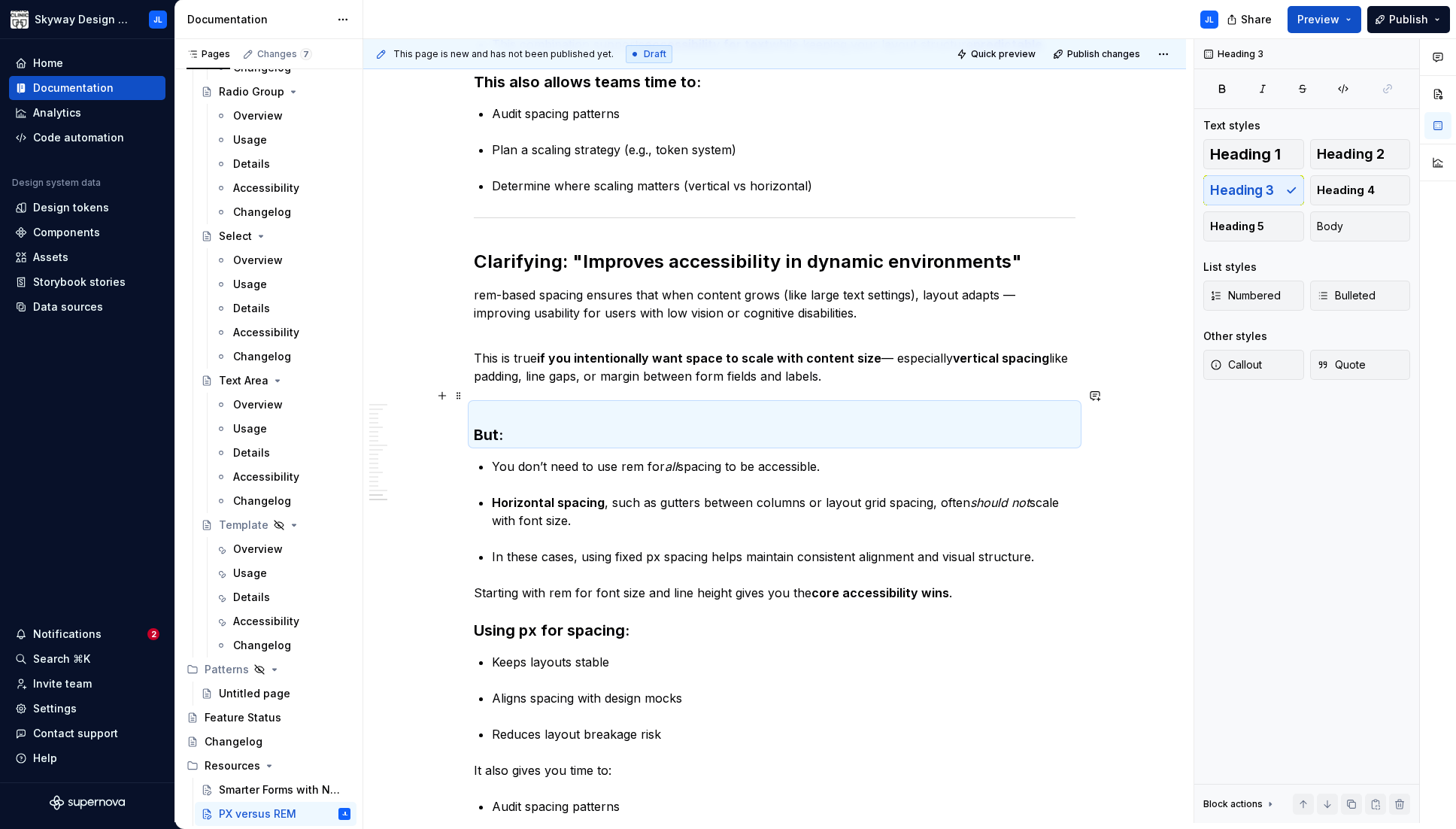
click at [478, 426] on strong "But:" at bounding box center [488, 435] width 29 height 18
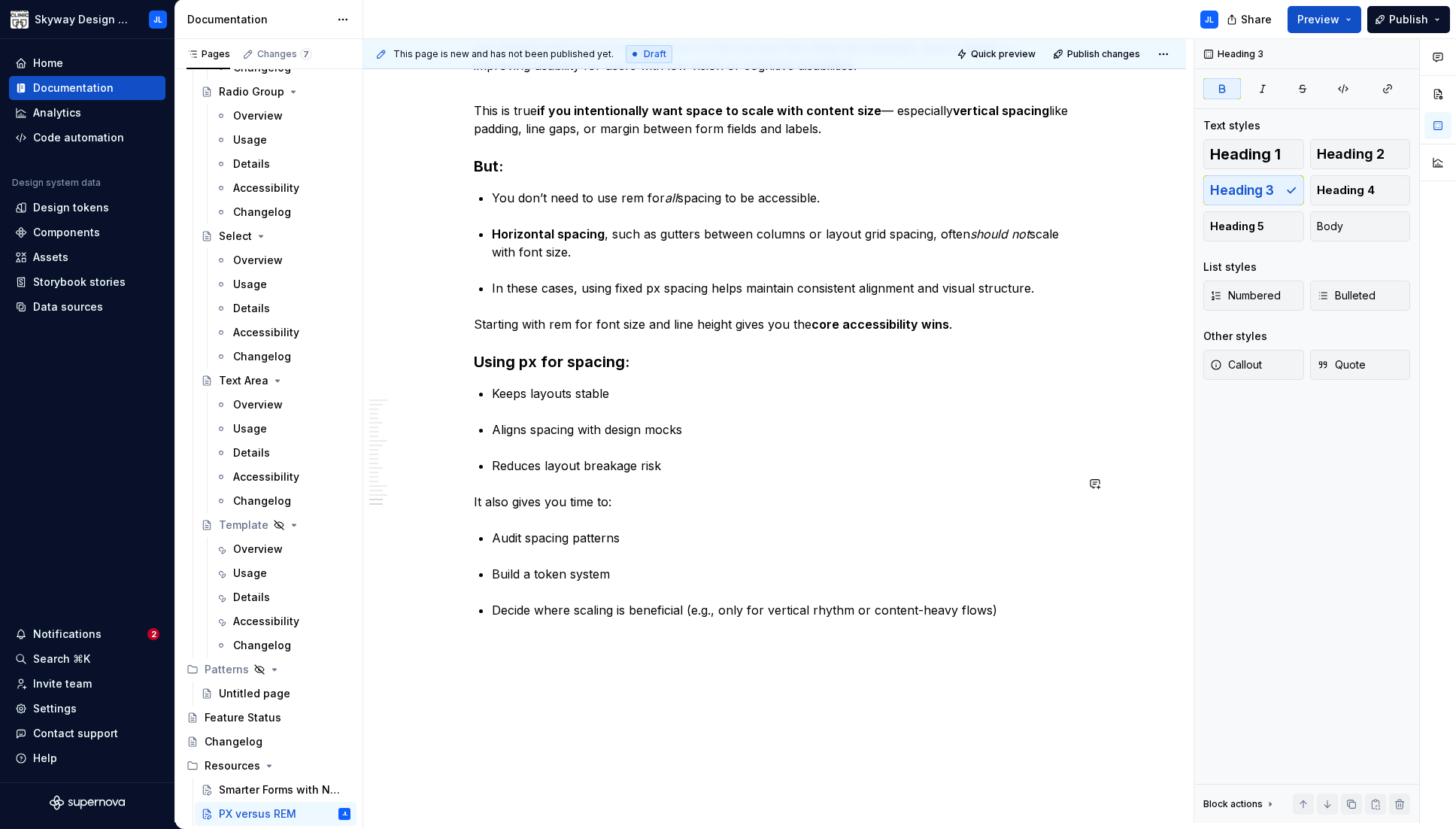
scroll to position [2557, 0]
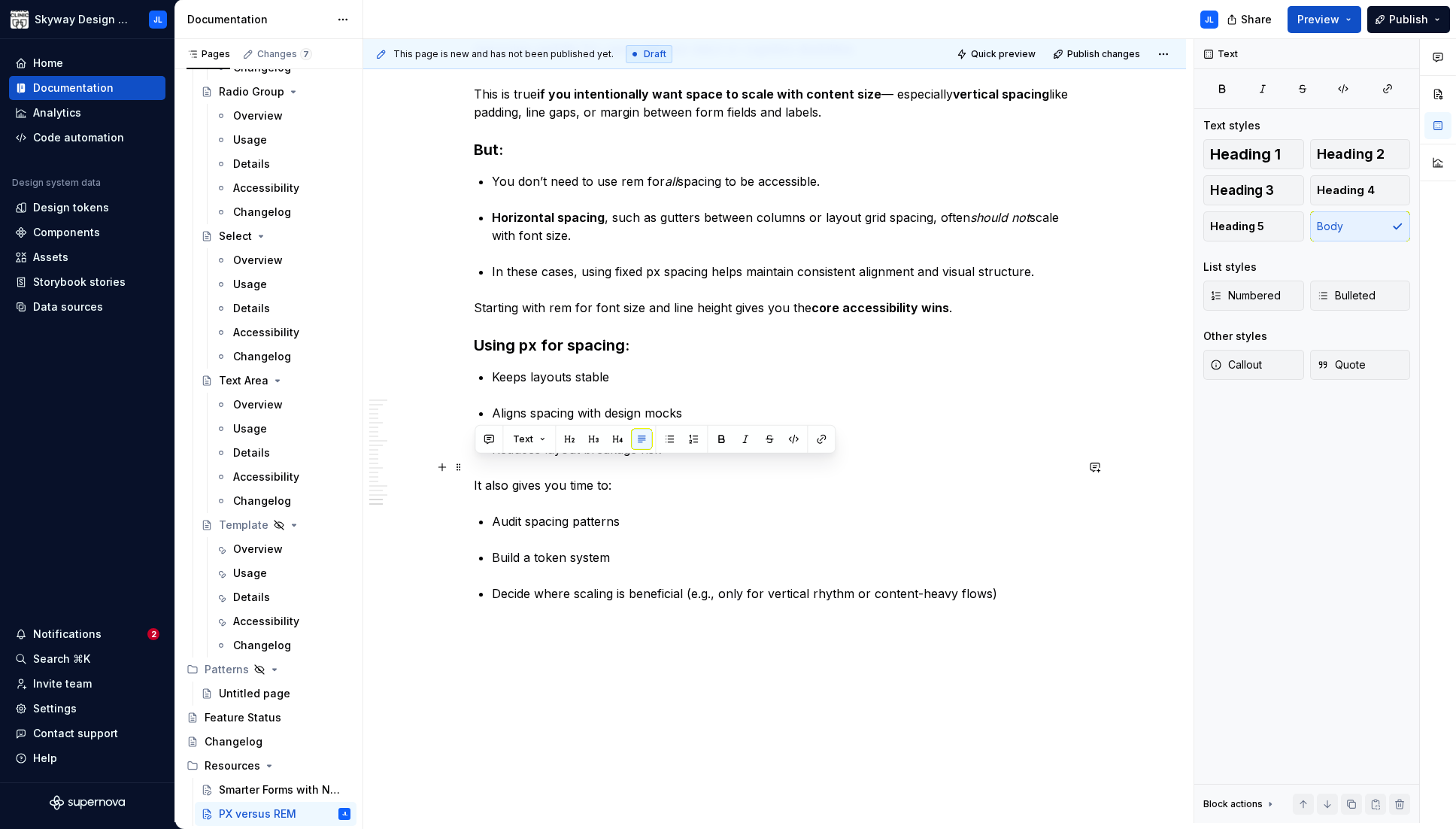
drag, startPoint x: 606, startPoint y: 469, endPoint x: 466, endPoint y: 470, distance: 140.0
click at [554, 512] on p "Audit spacing patterns" at bounding box center [784, 521] width 583 height 18
drag, startPoint x: 569, startPoint y: 464, endPoint x: 451, endPoint y: 464, distance: 118.0
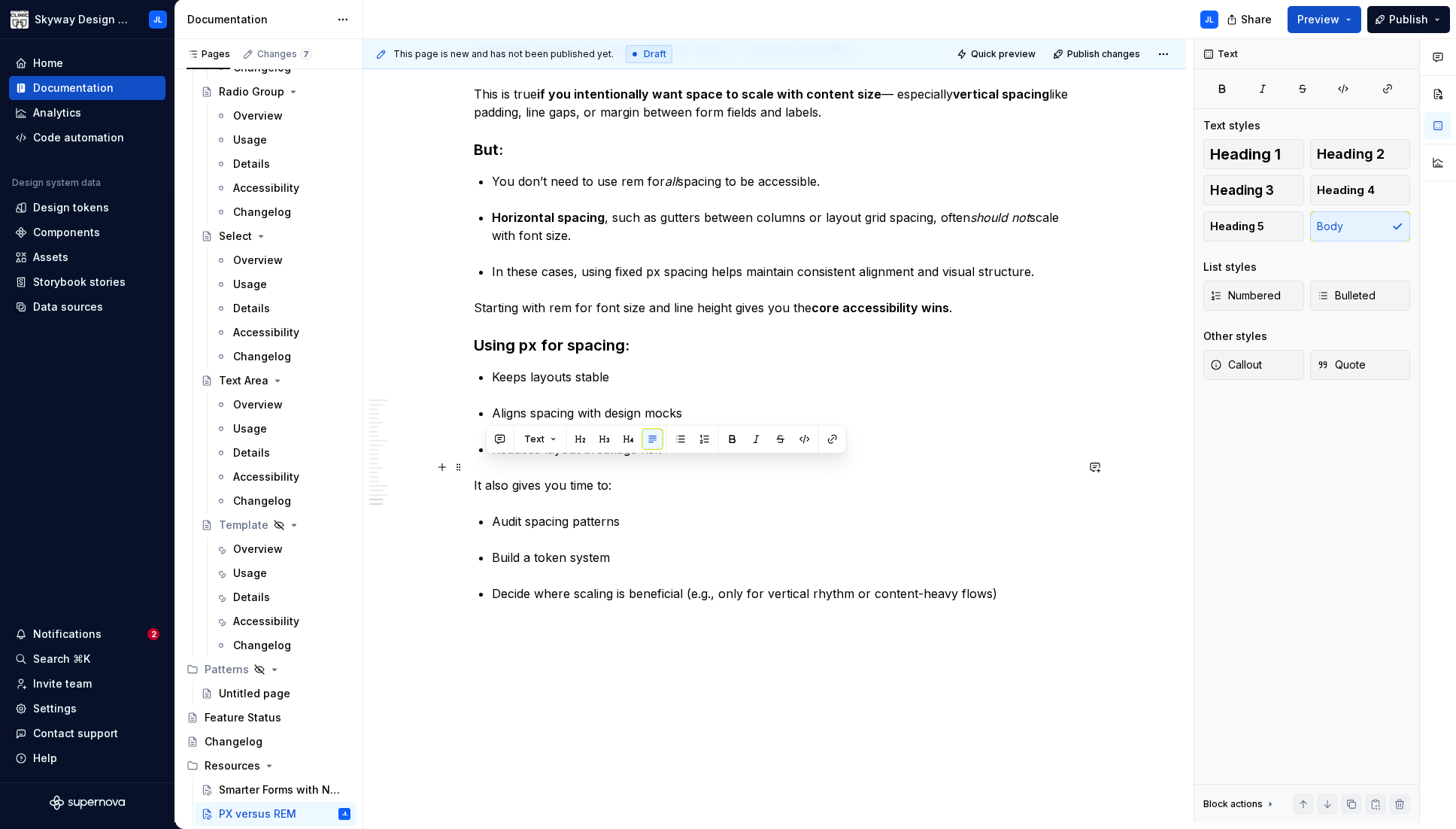
click at [491, 476] on p "It also gives you time to:" at bounding box center [774, 484] width 602 height 18
drag, startPoint x: 638, startPoint y: 463, endPoint x: 441, endPoint y: 463, distance: 197.0
click at [716, 438] on button "button" at bounding box center [721, 439] width 22 height 22
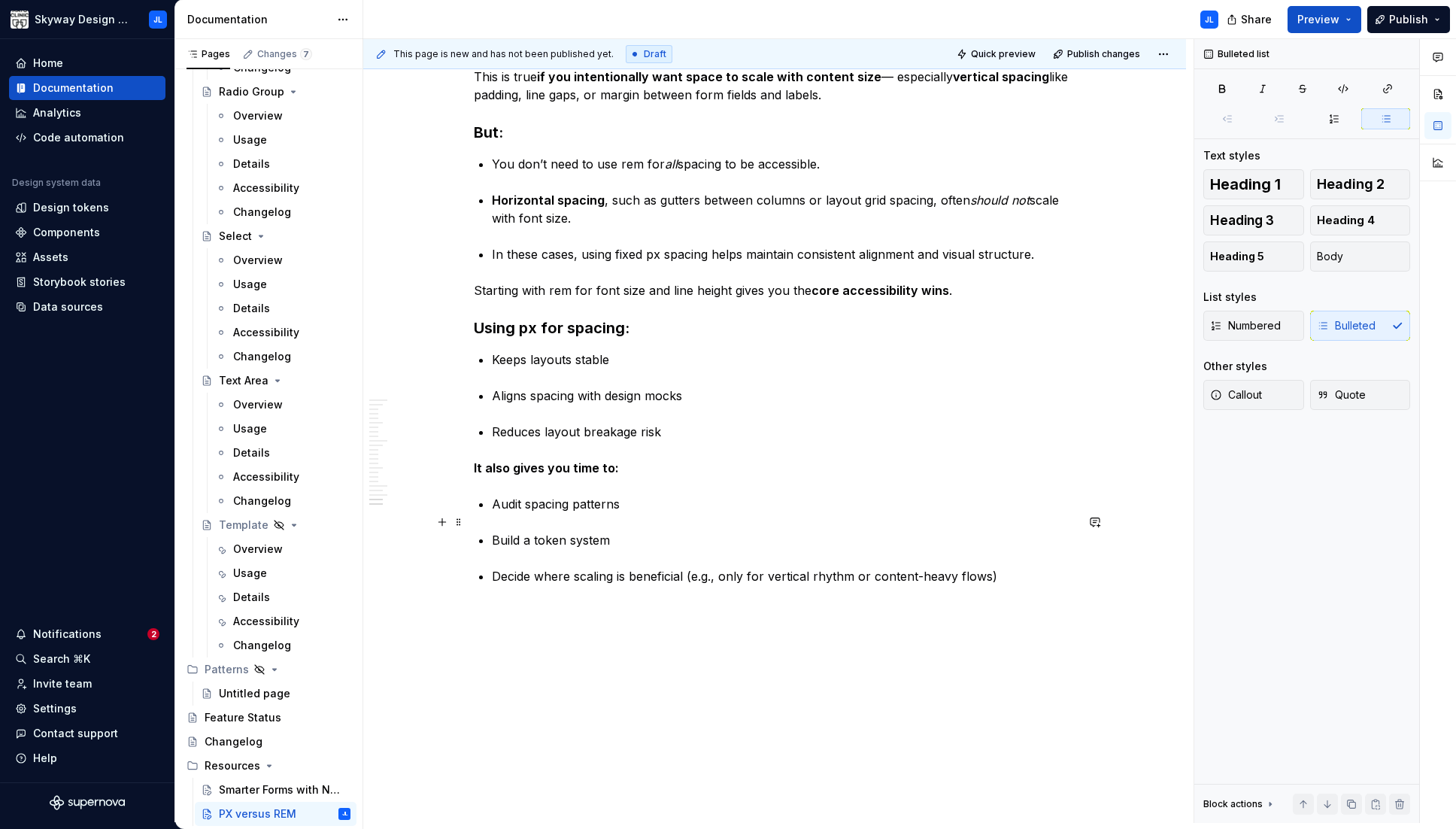
scroll to position [2585, 0]
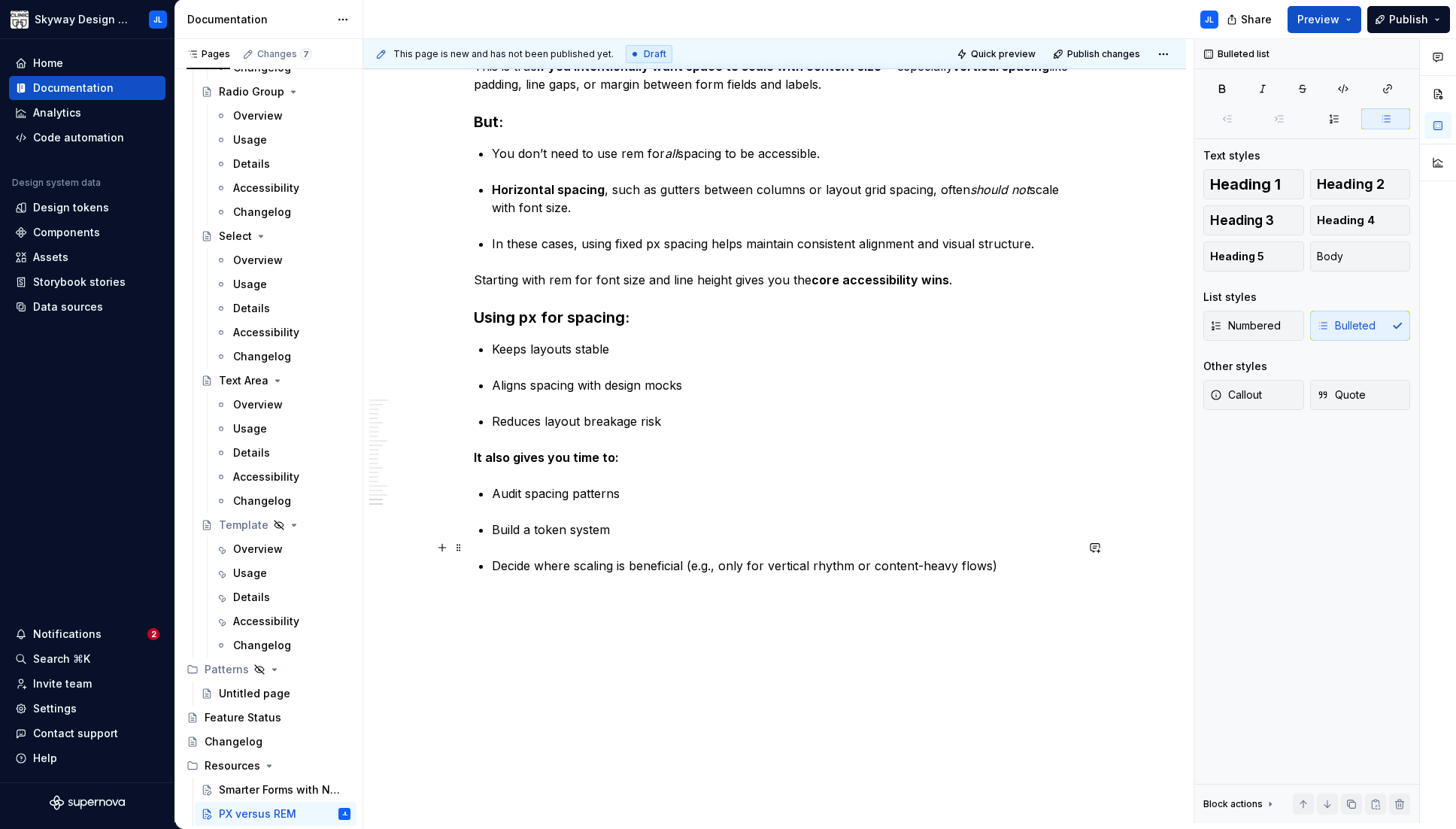
click at [959, 557] on p "Decide where scaling is beneficial (e.g., only for vertical rhythm or content-h…" at bounding box center [784, 566] width 583 height 18
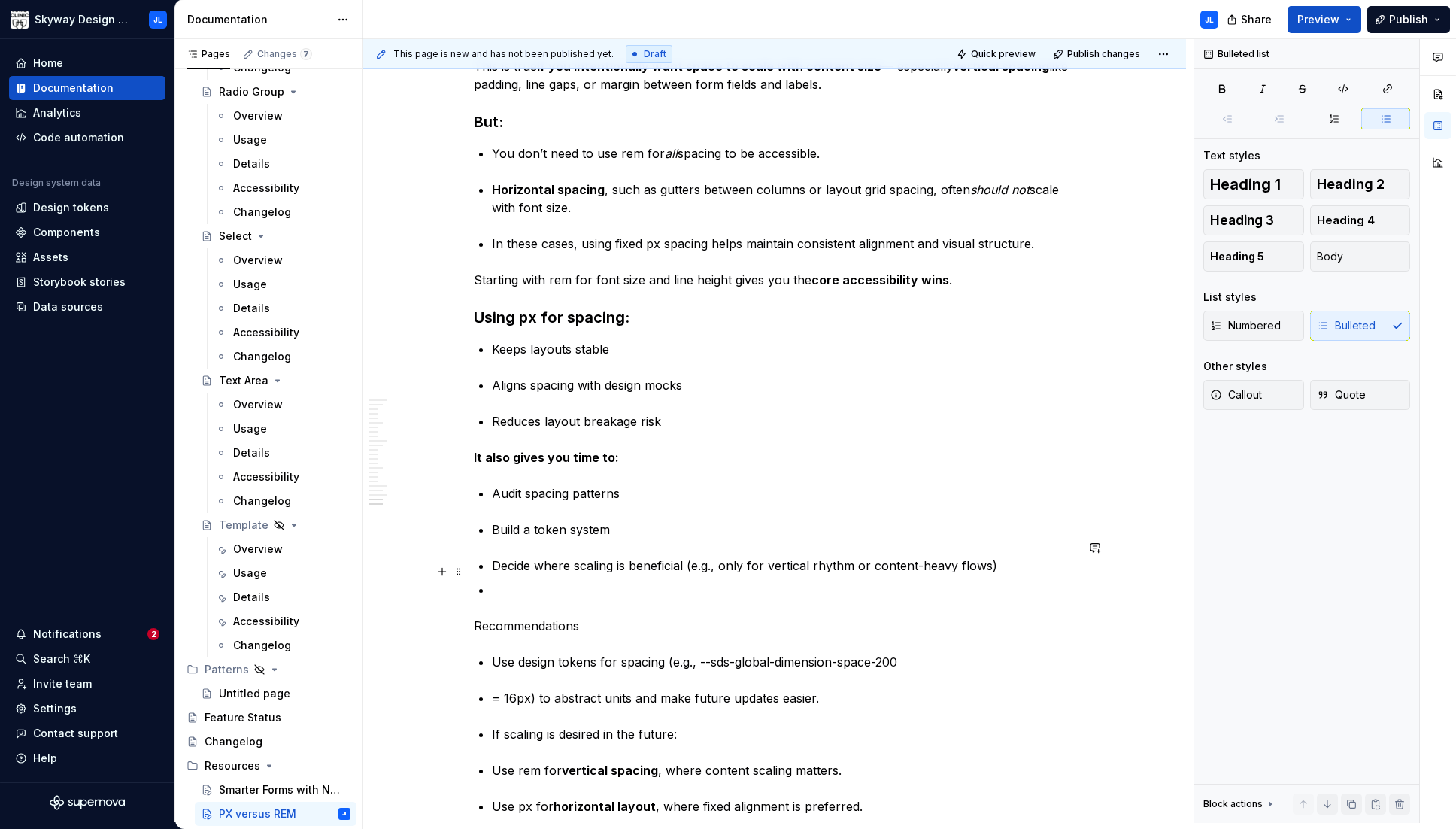
click at [505, 580] on p at bounding box center [784, 589] width 583 height 18
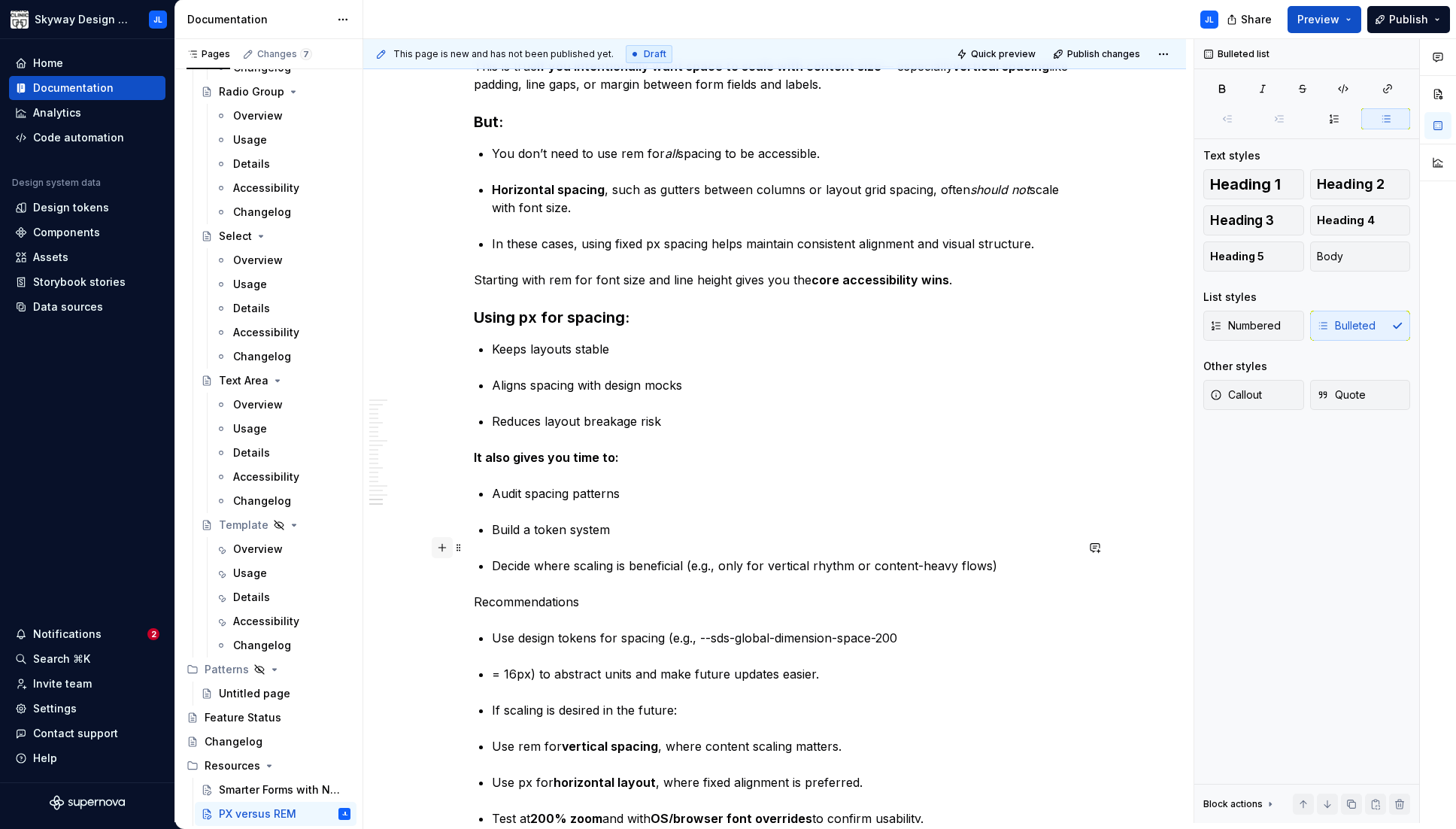
click at [443, 546] on button "button" at bounding box center [442, 548] width 22 height 22
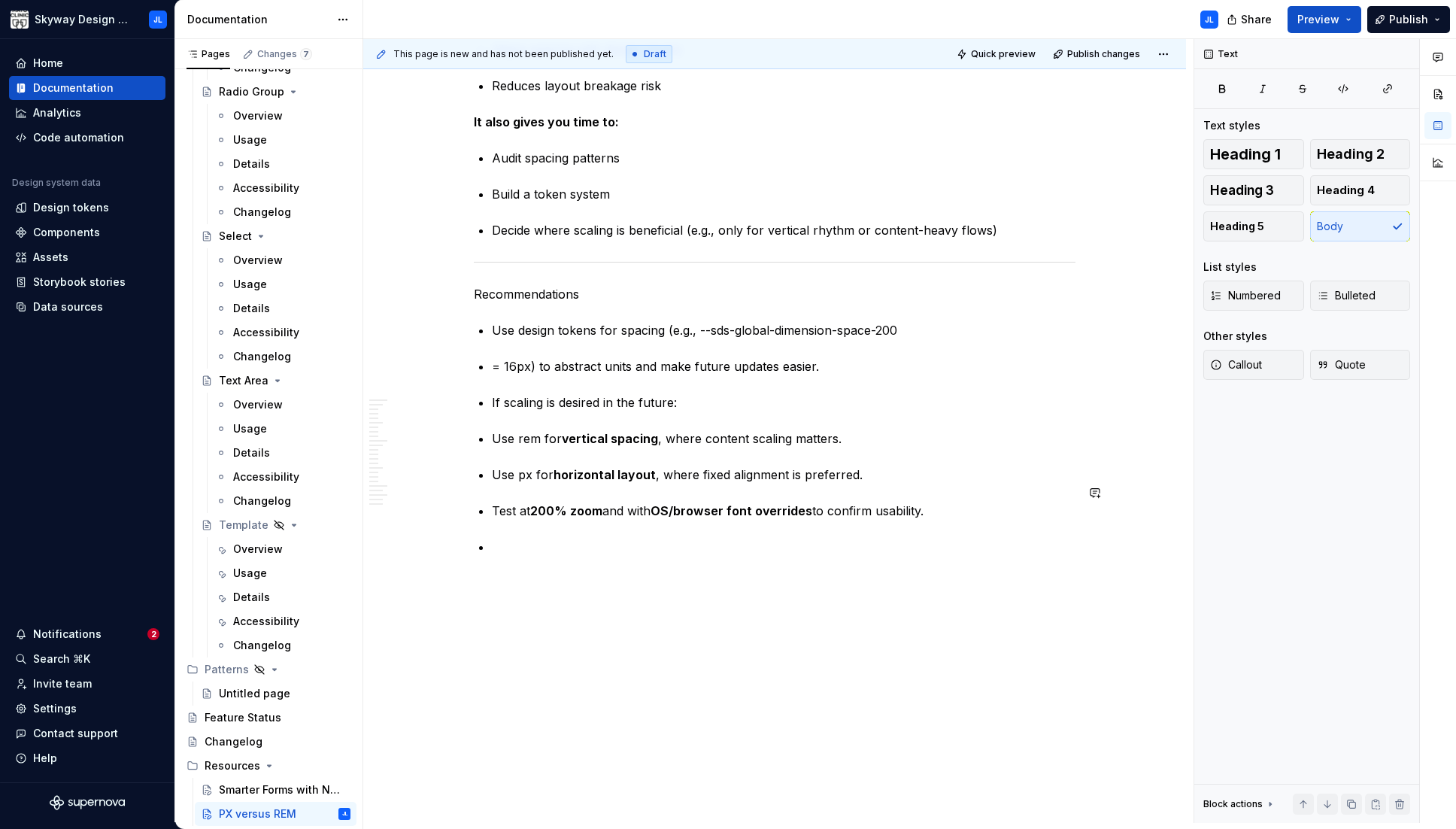
scroll to position [2901, 0]
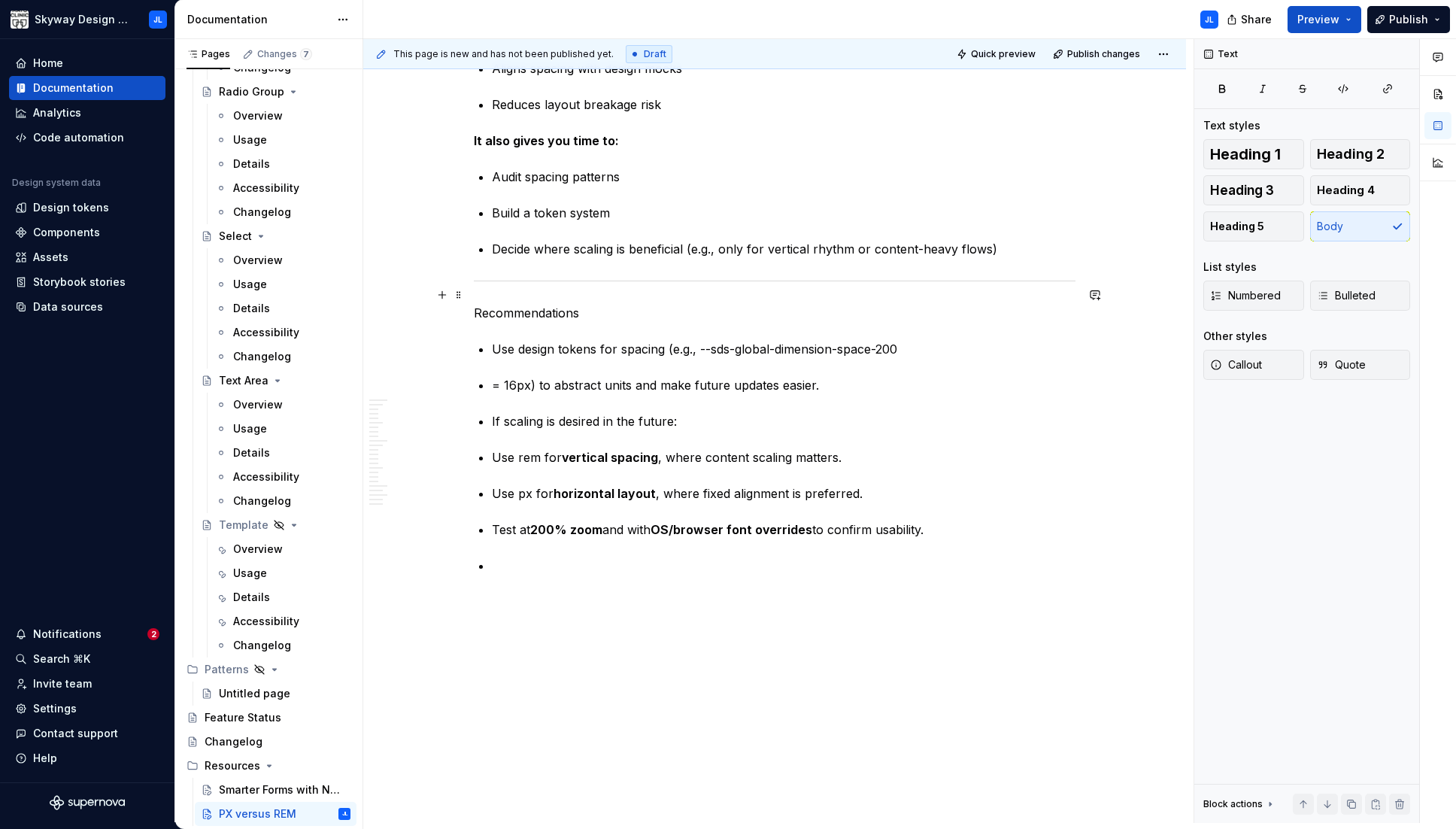
click at [536, 303] on p "Recommendations" at bounding box center [774, 312] width 602 height 18
click at [544, 303] on p "Recommendations" at bounding box center [774, 312] width 602 height 18
drag, startPoint x: 595, startPoint y: 294, endPoint x: 404, endPoint y: 295, distance: 191.0
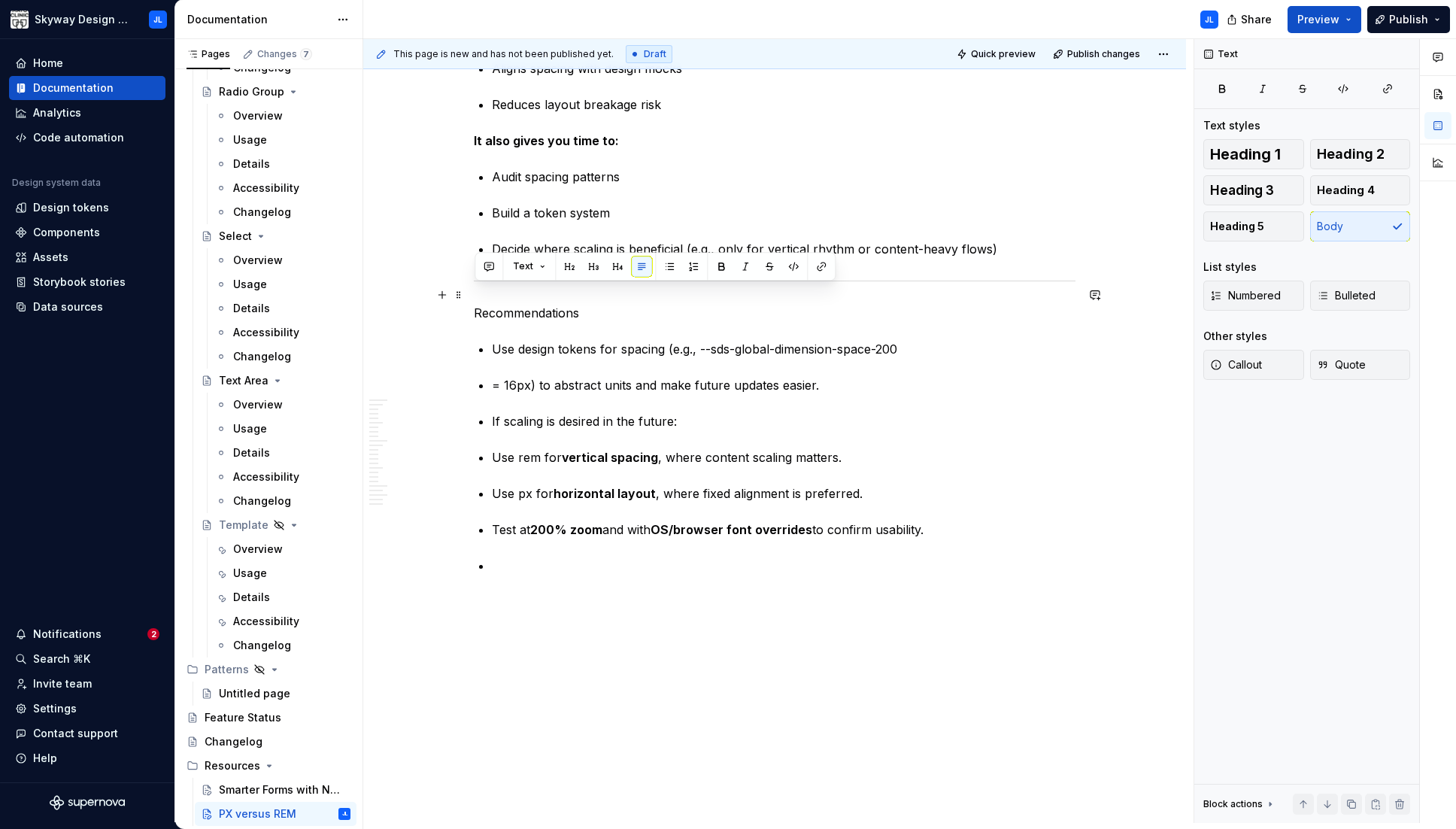
click at [568, 267] on button "button" at bounding box center [569, 266] width 22 height 22
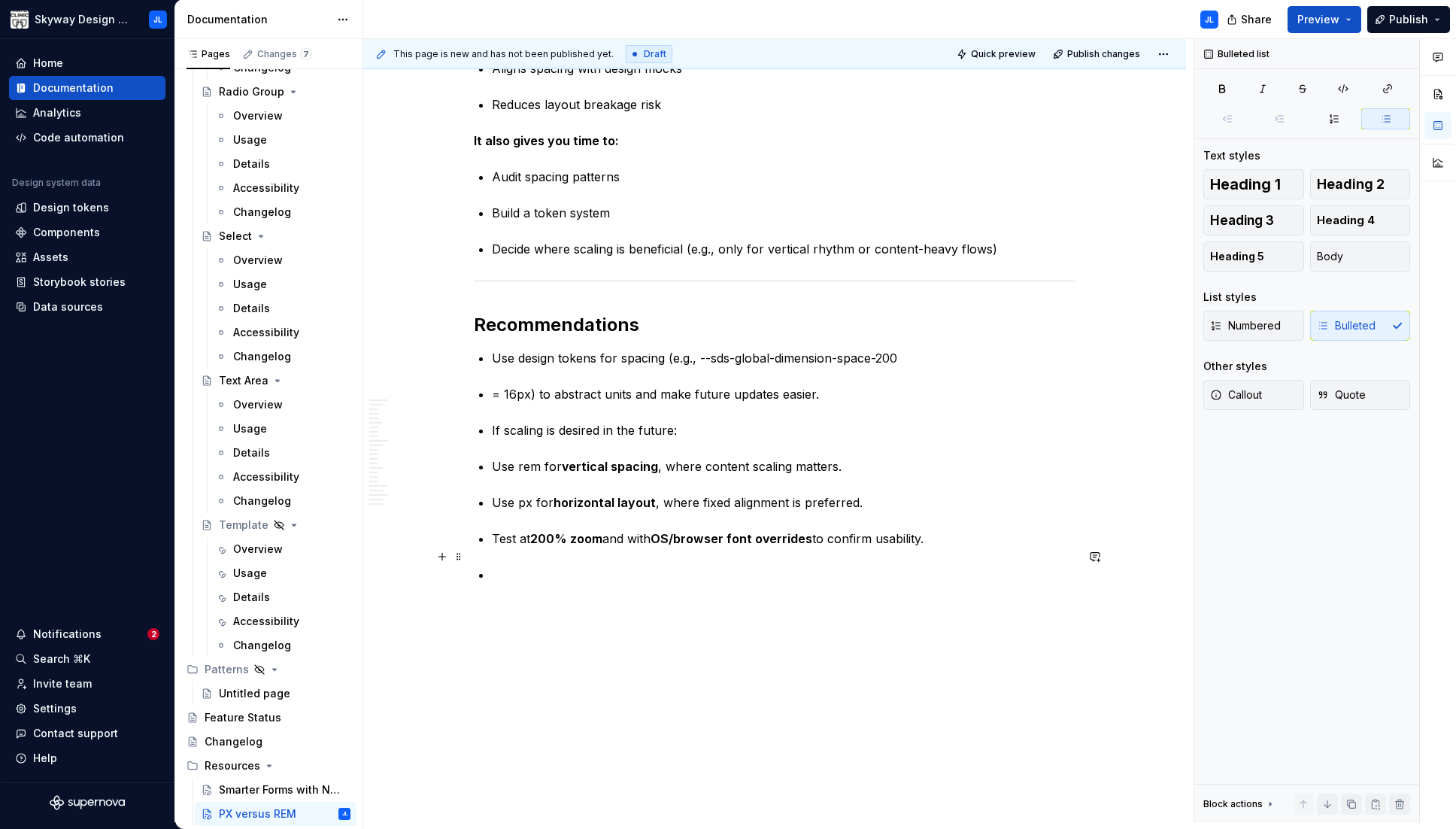
click at [502, 566] on p at bounding box center [784, 575] width 583 height 18
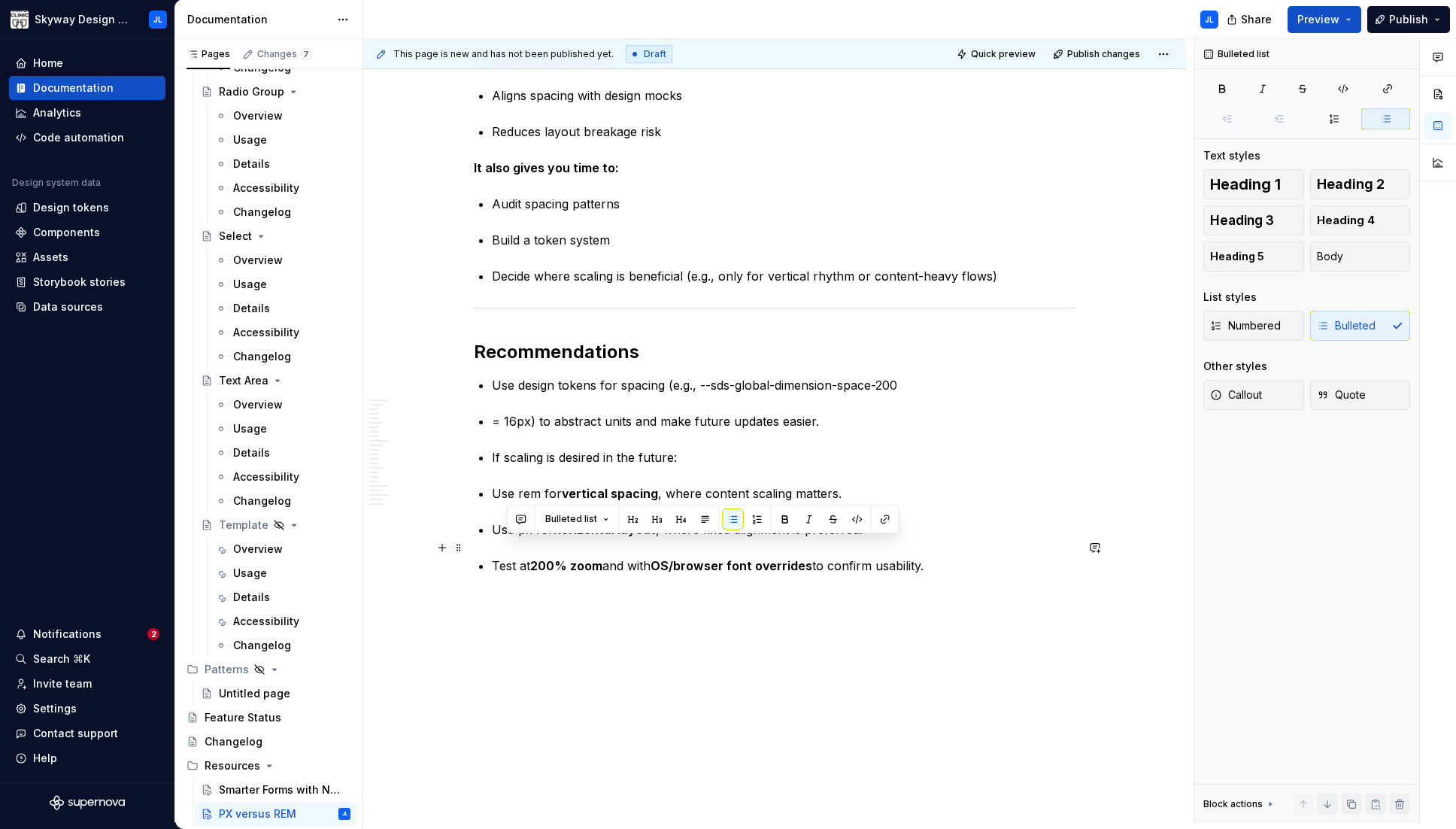
drag, startPoint x: 928, startPoint y: 547, endPoint x: 506, endPoint y: 550, distance: 422.0
click at [506, 557] on p "Test at 200% zoom and with OS/browser font overrides to confirm usability." at bounding box center [784, 566] width 583 height 18
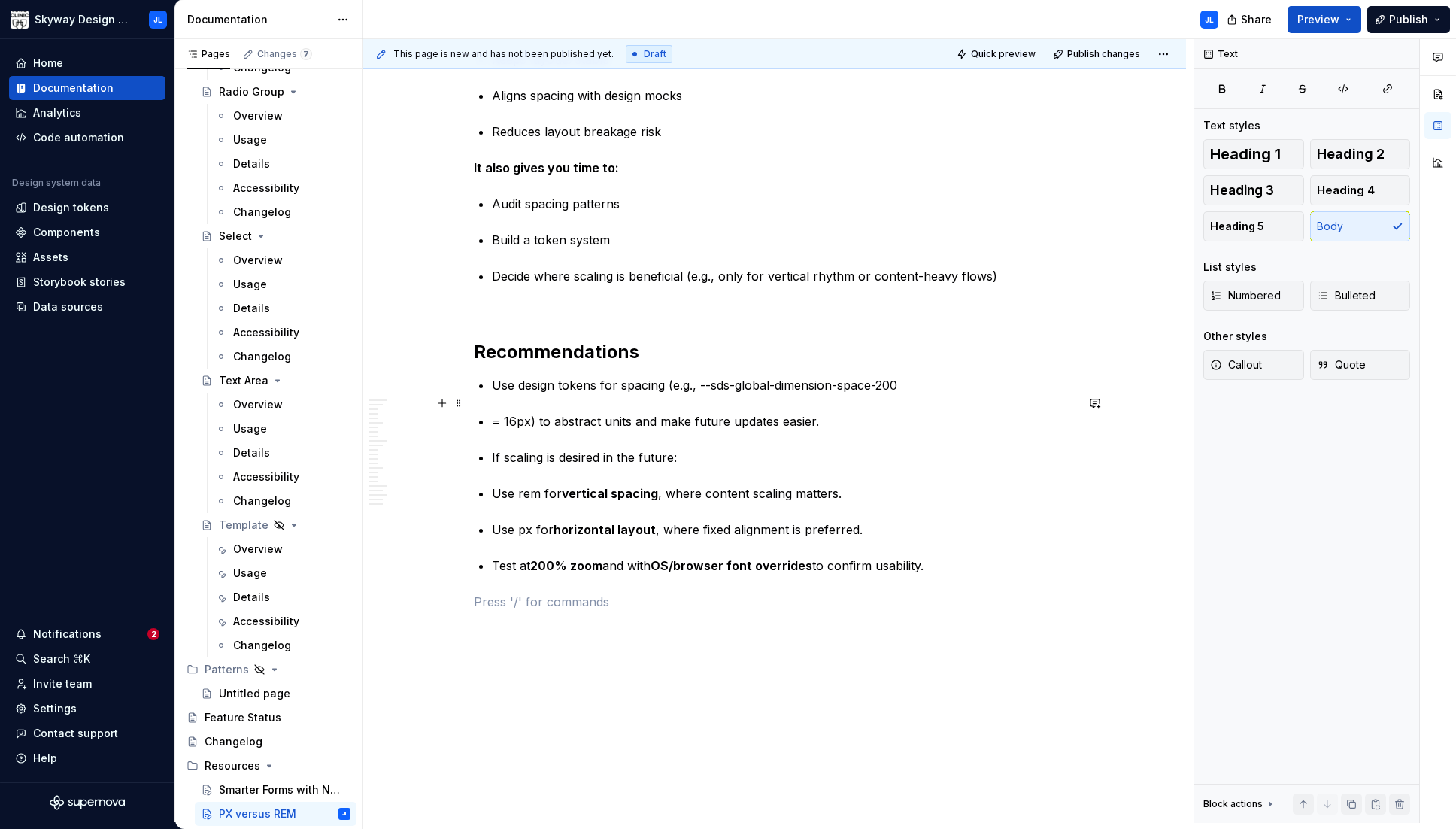
click at [495, 412] on p "= 16px) to abstract units and make future updates easier." at bounding box center [784, 421] width 583 height 18
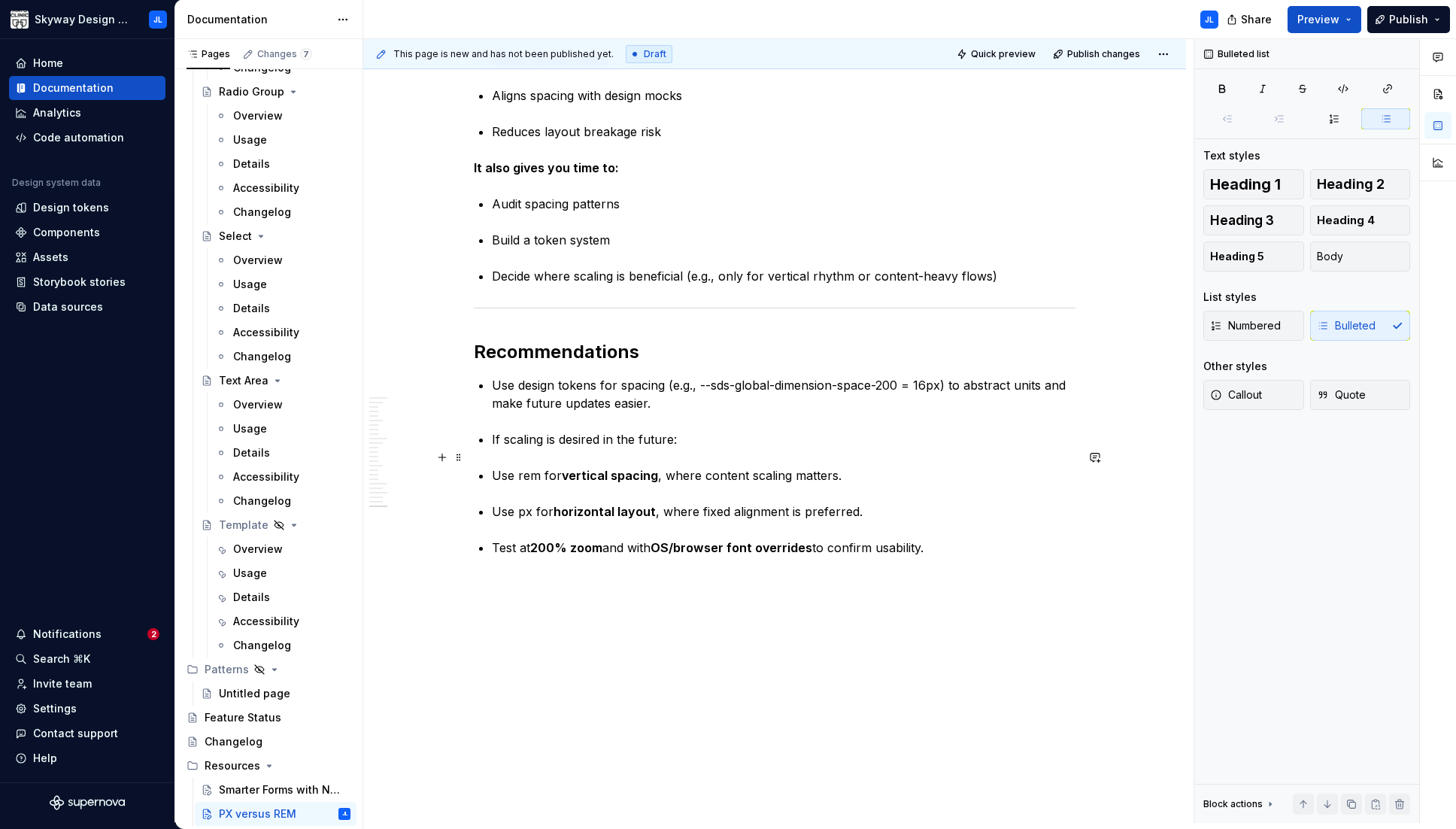
click at [494, 466] on p "Use rem for vertical spacing , where content scaling matters." at bounding box center [784, 475] width 583 height 18
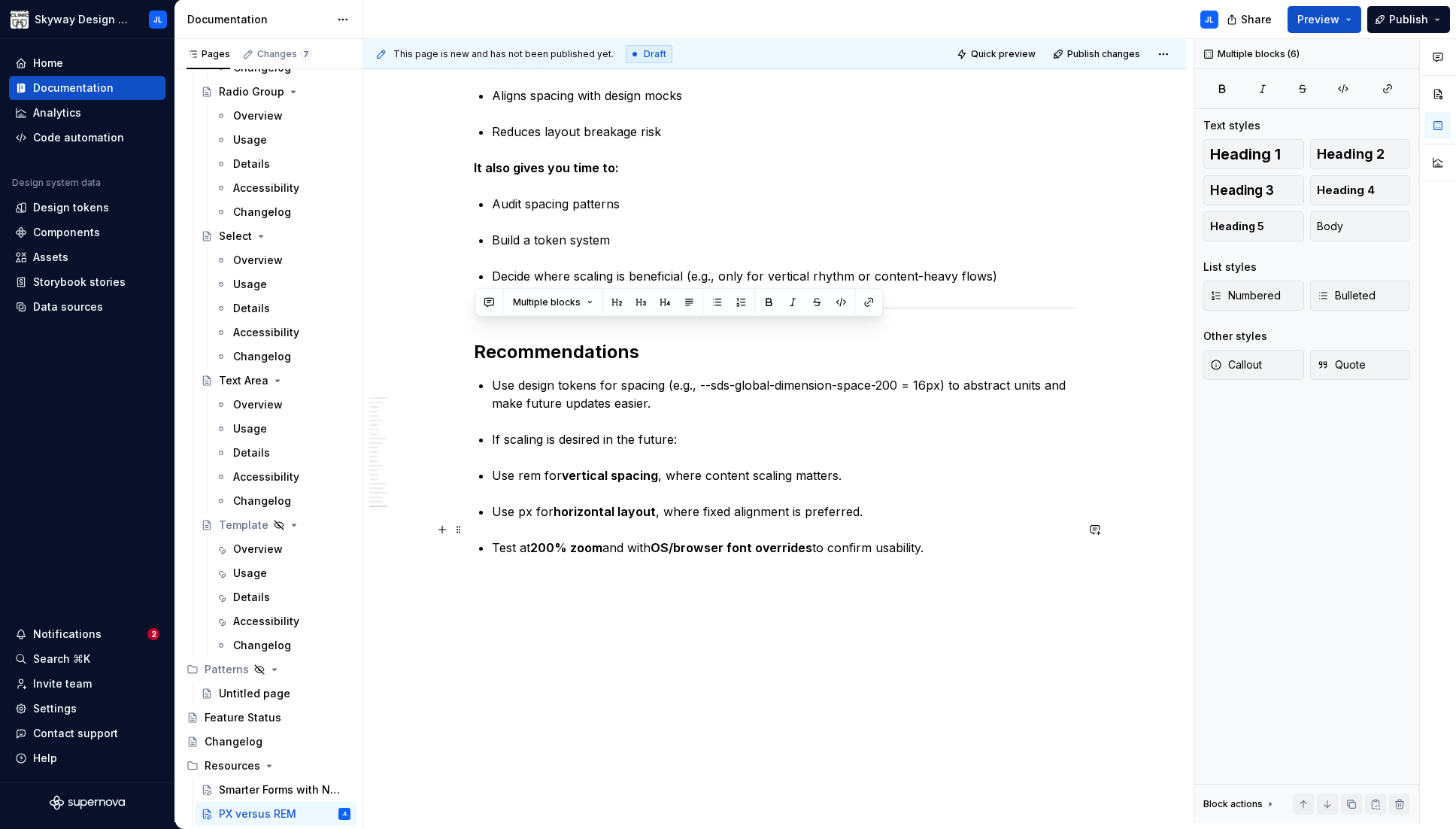
drag, startPoint x: 477, startPoint y: 331, endPoint x: 932, endPoint y: 537, distance: 499.5
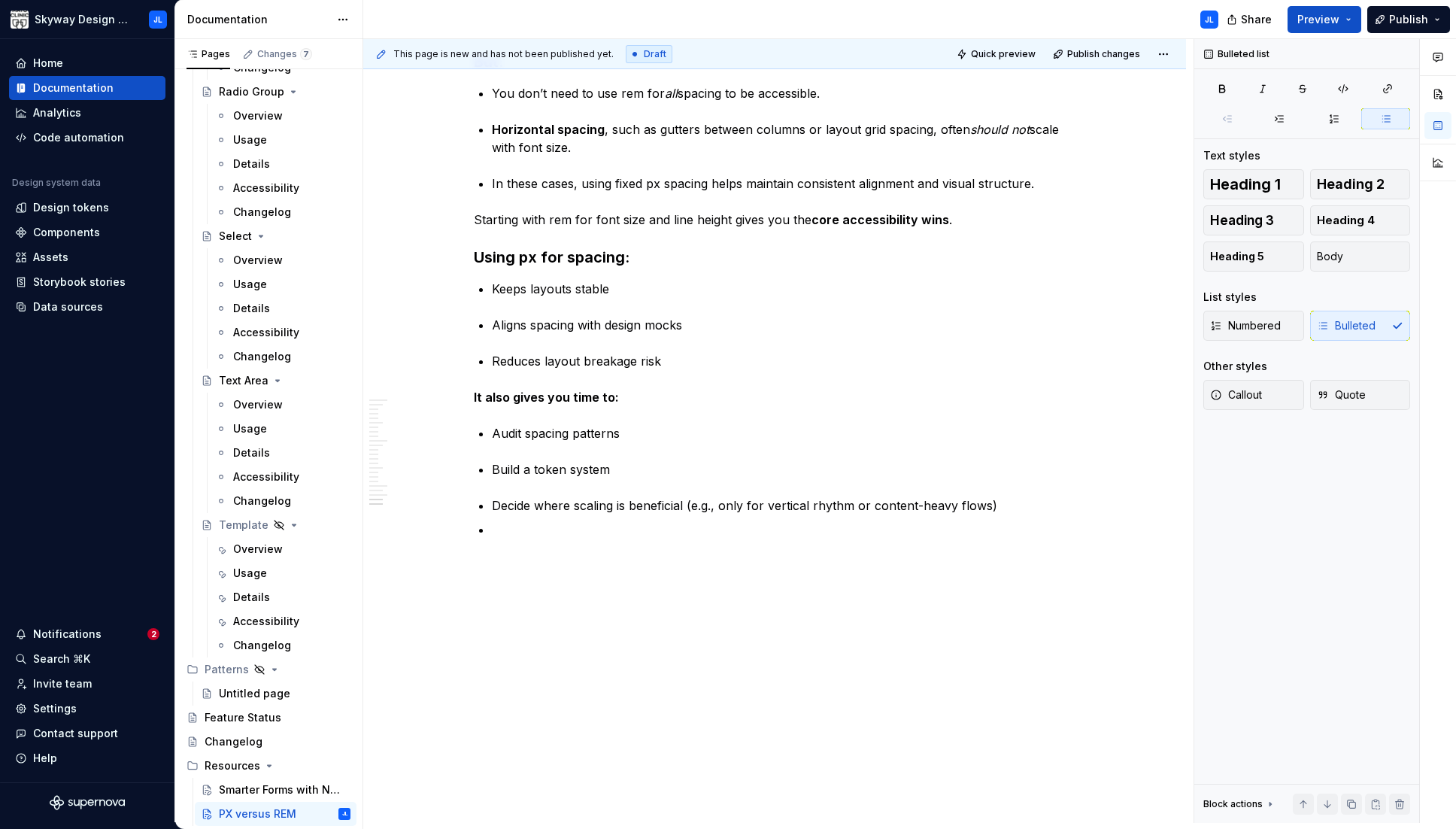
scroll to position [2621, 0]
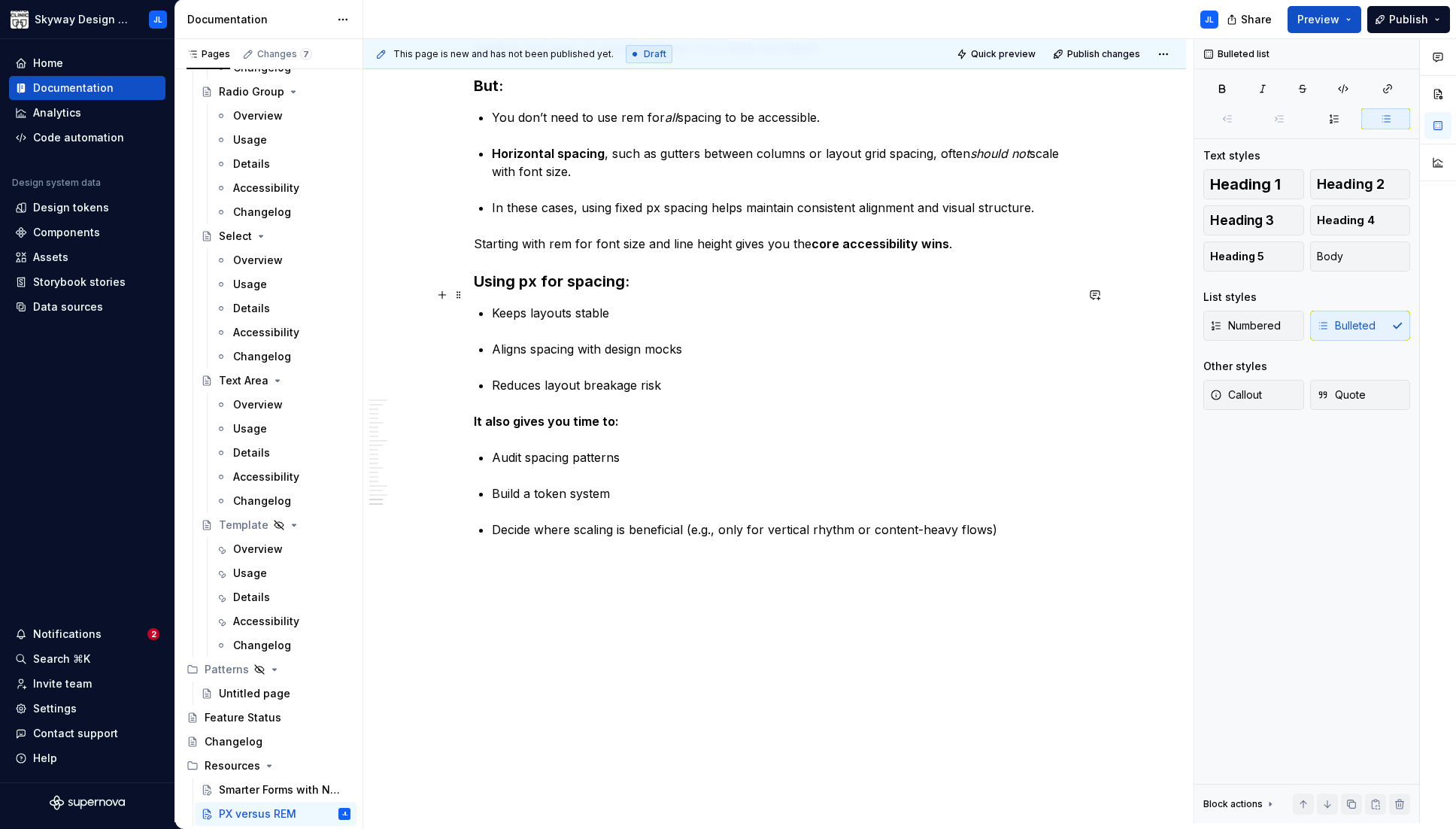
click at [647, 303] on p "Keeps layouts stable" at bounding box center [784, 312] width 583 height 18
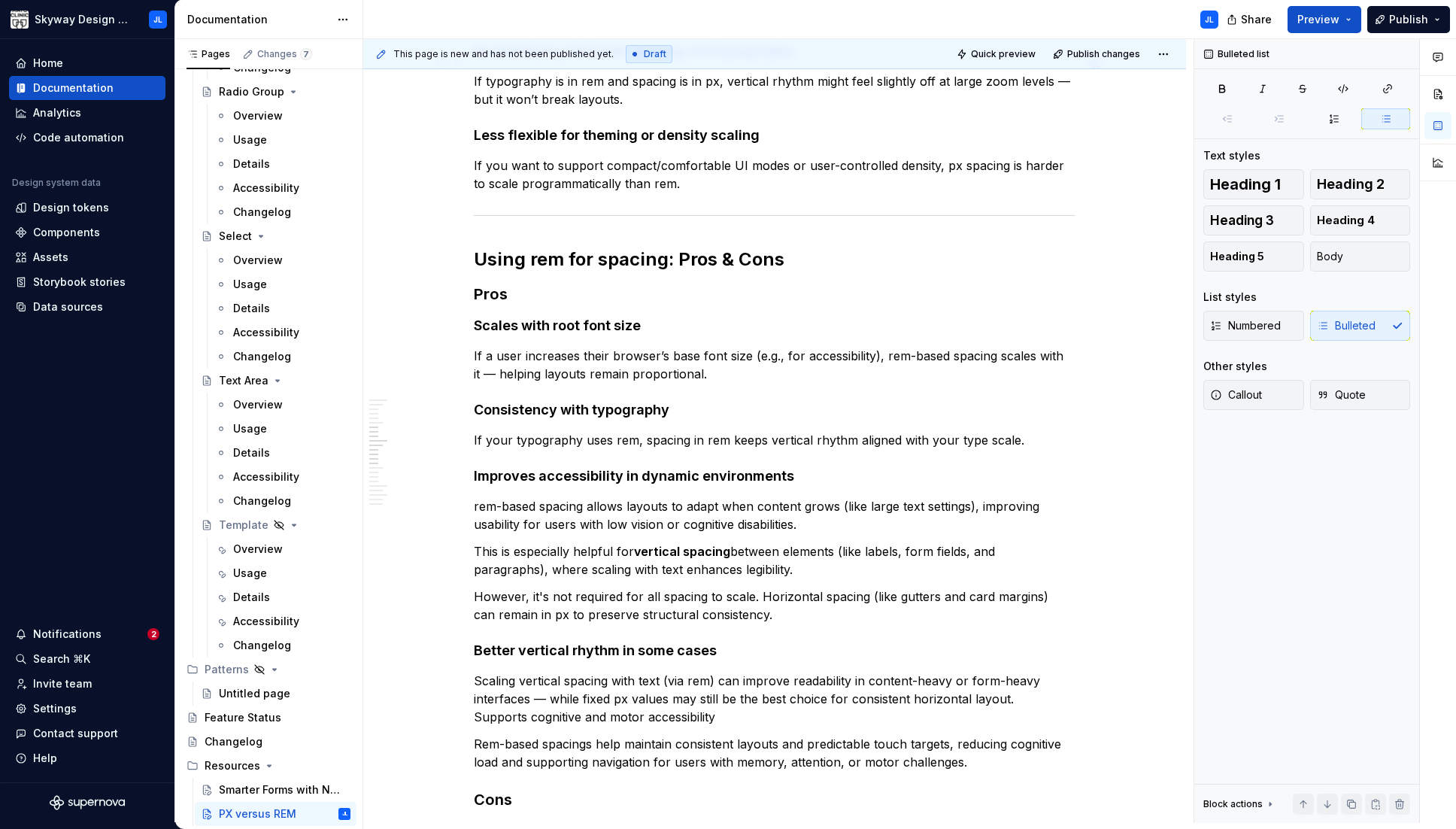
scroll to position [927, 0]
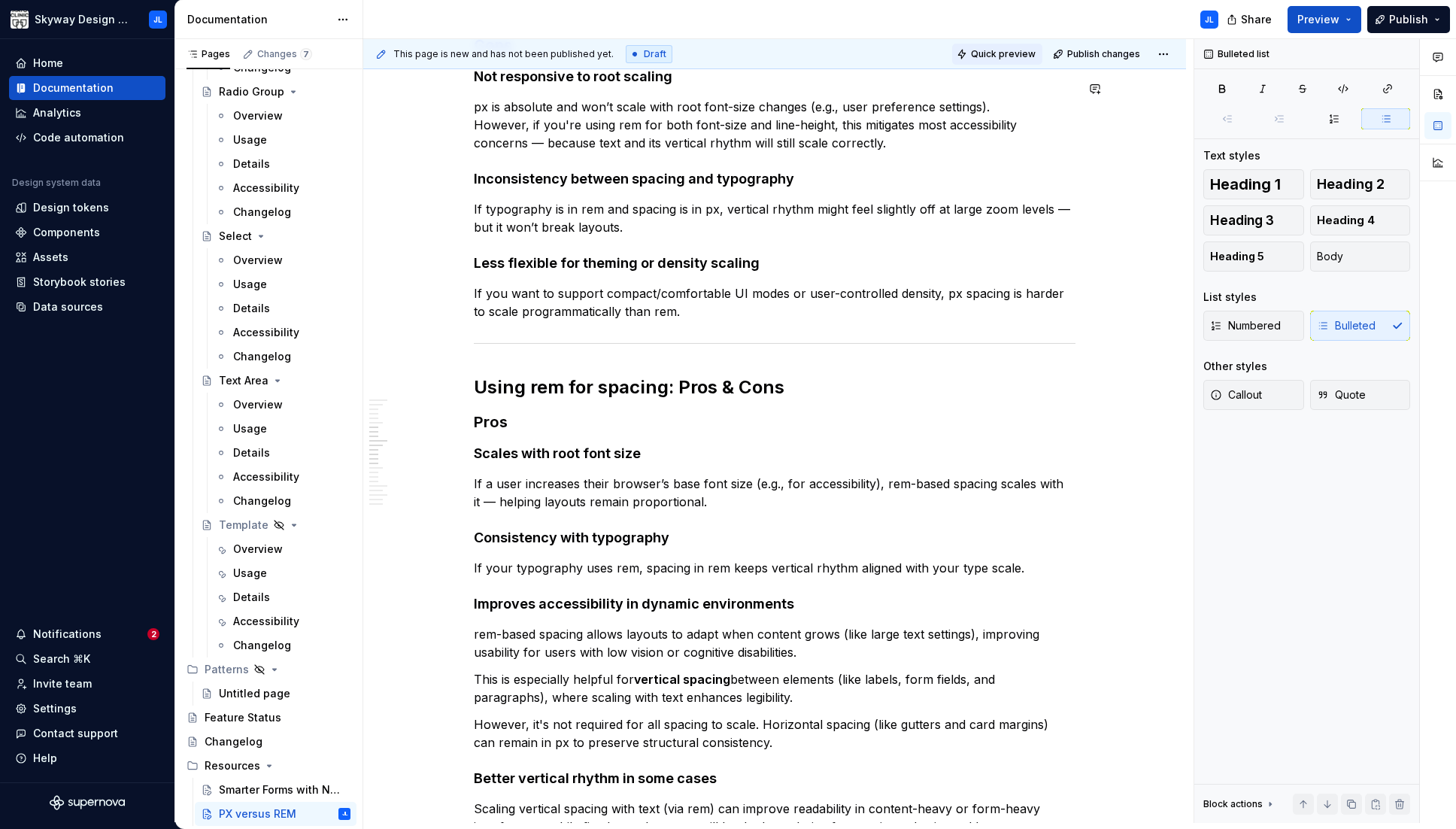
click at [959, 56] on span "Quick preview" at bounding box center [1003, 54] width 65 height 12
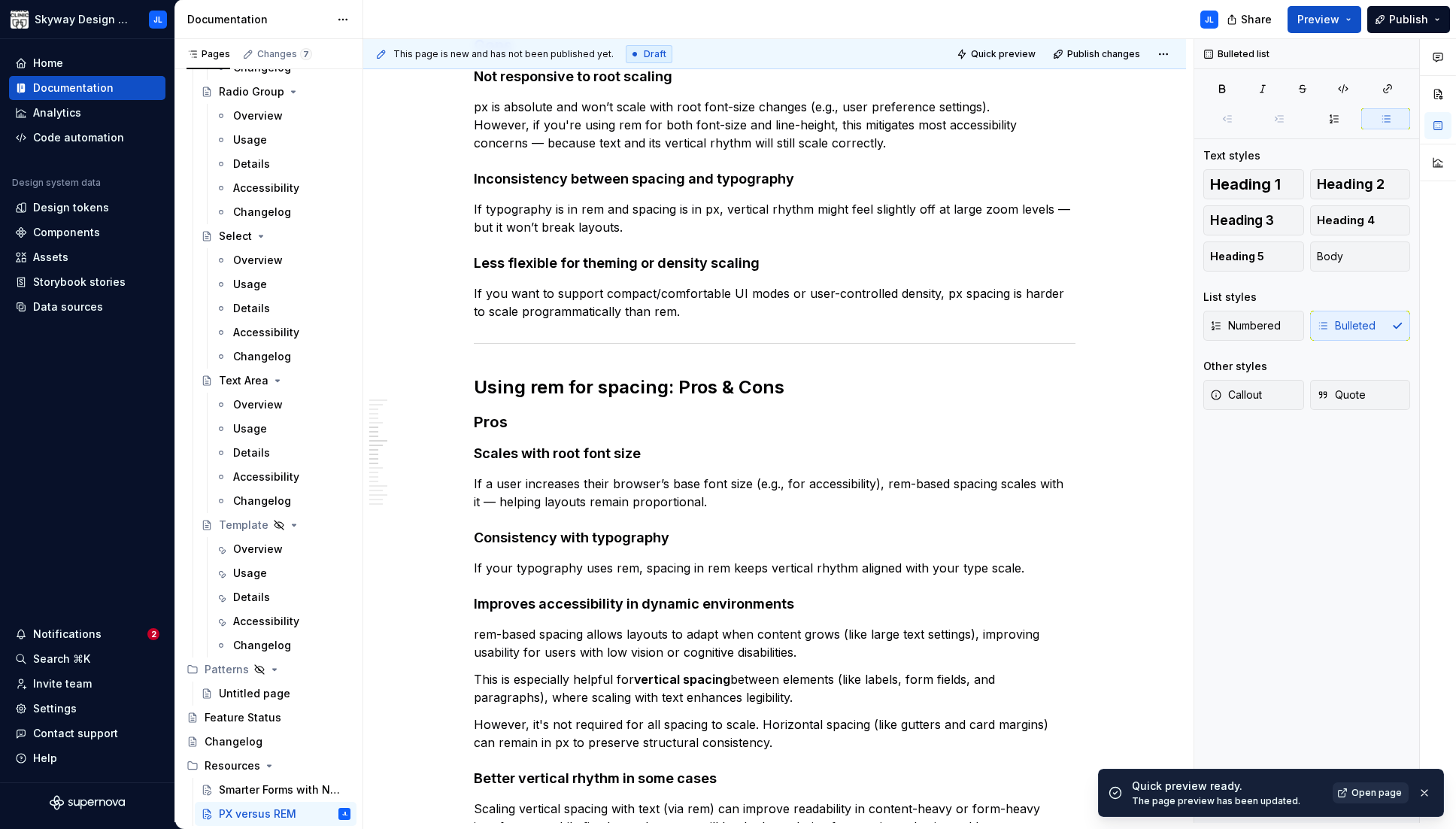
click at [959, 789] on span "Open page" at bounding box center [1376, 793] width 50 height 12
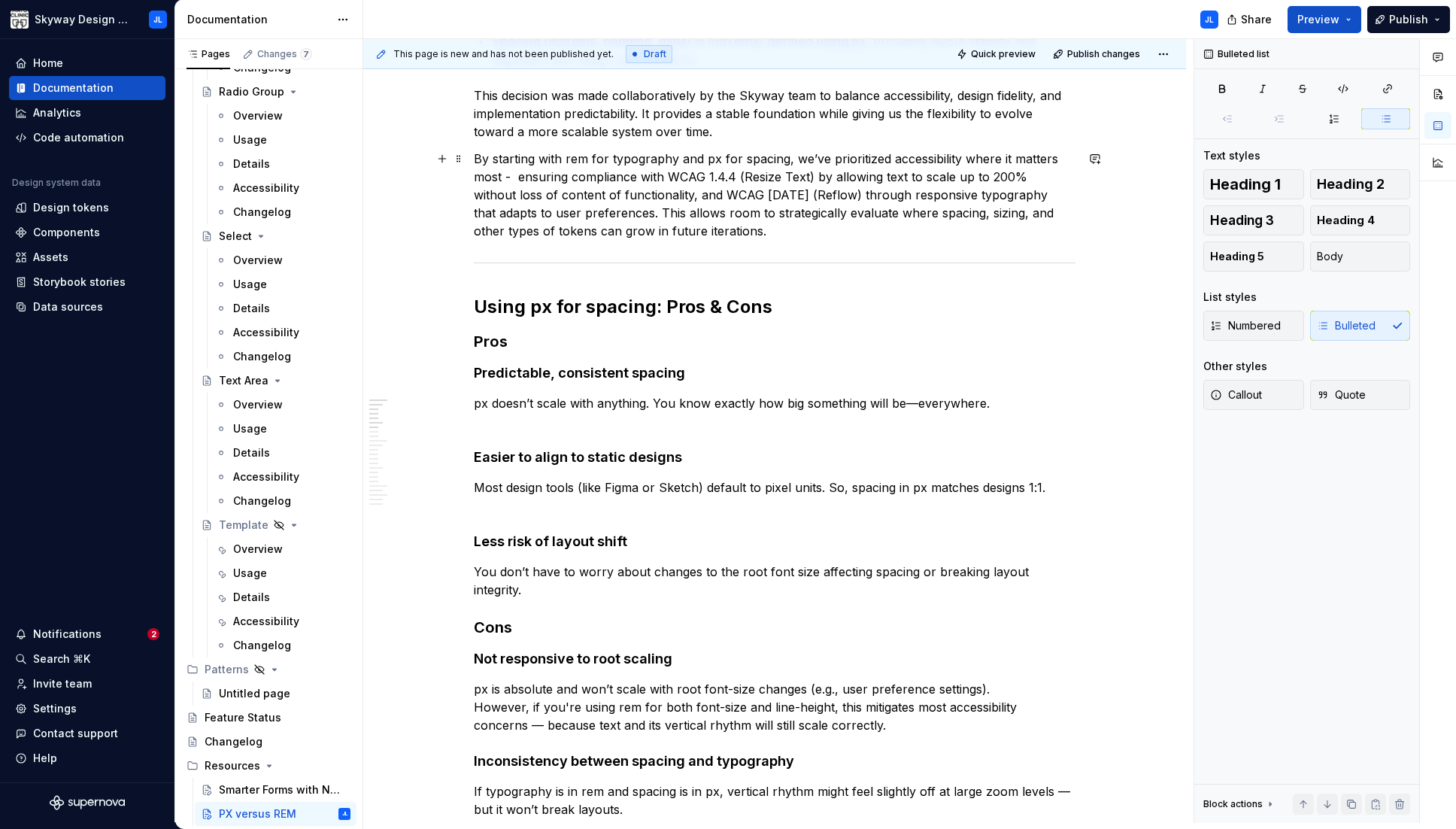
scroll to position [421, 0]
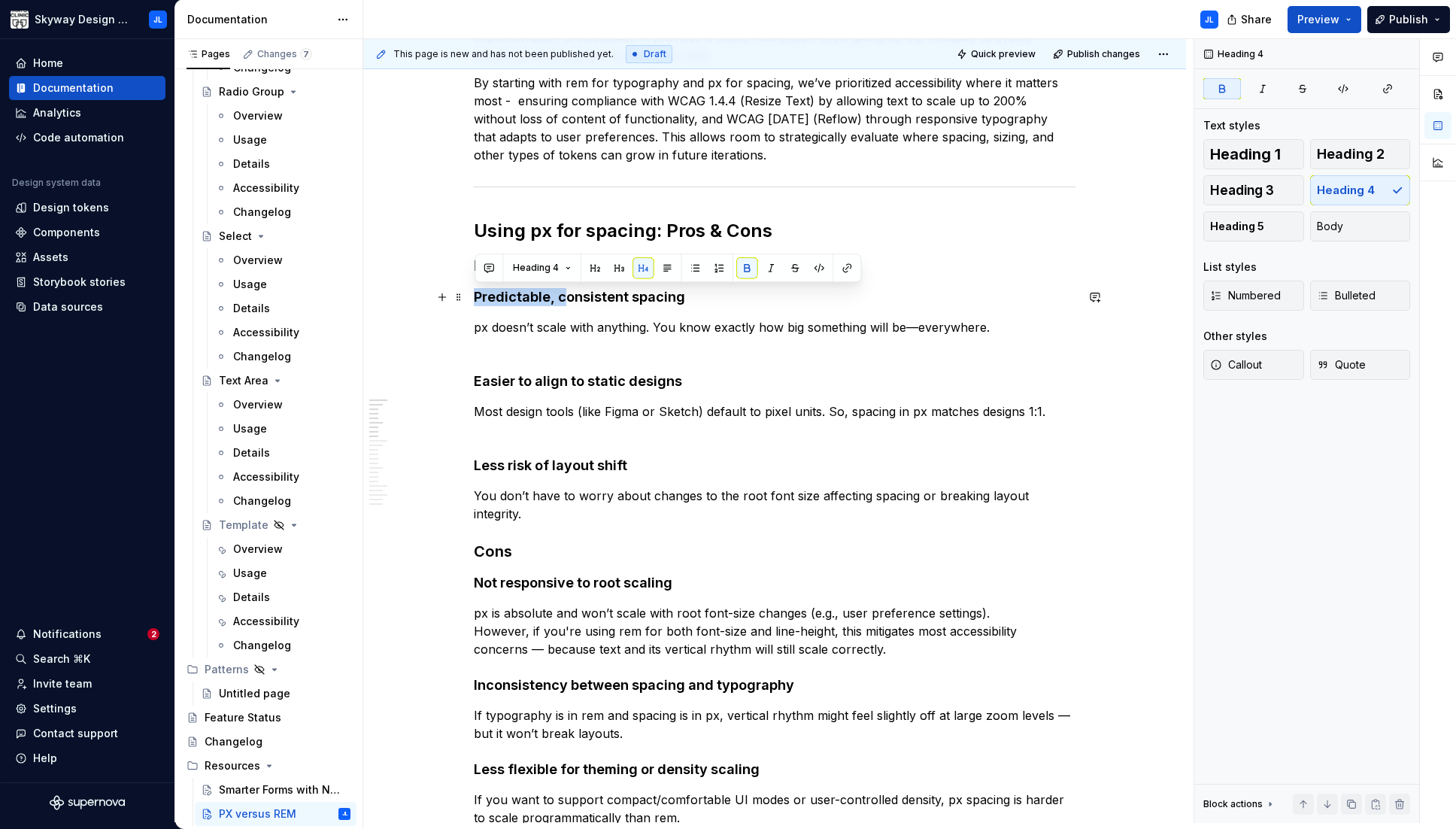
drag, startPoint x: 477, startPoint y: 297, endPoint x: 567, endPoint y: 299, distance: 90.0
click at [567, 299] on strong "Predictable, consistent spacing" at bounding box center [579, 297] width 211 height 16
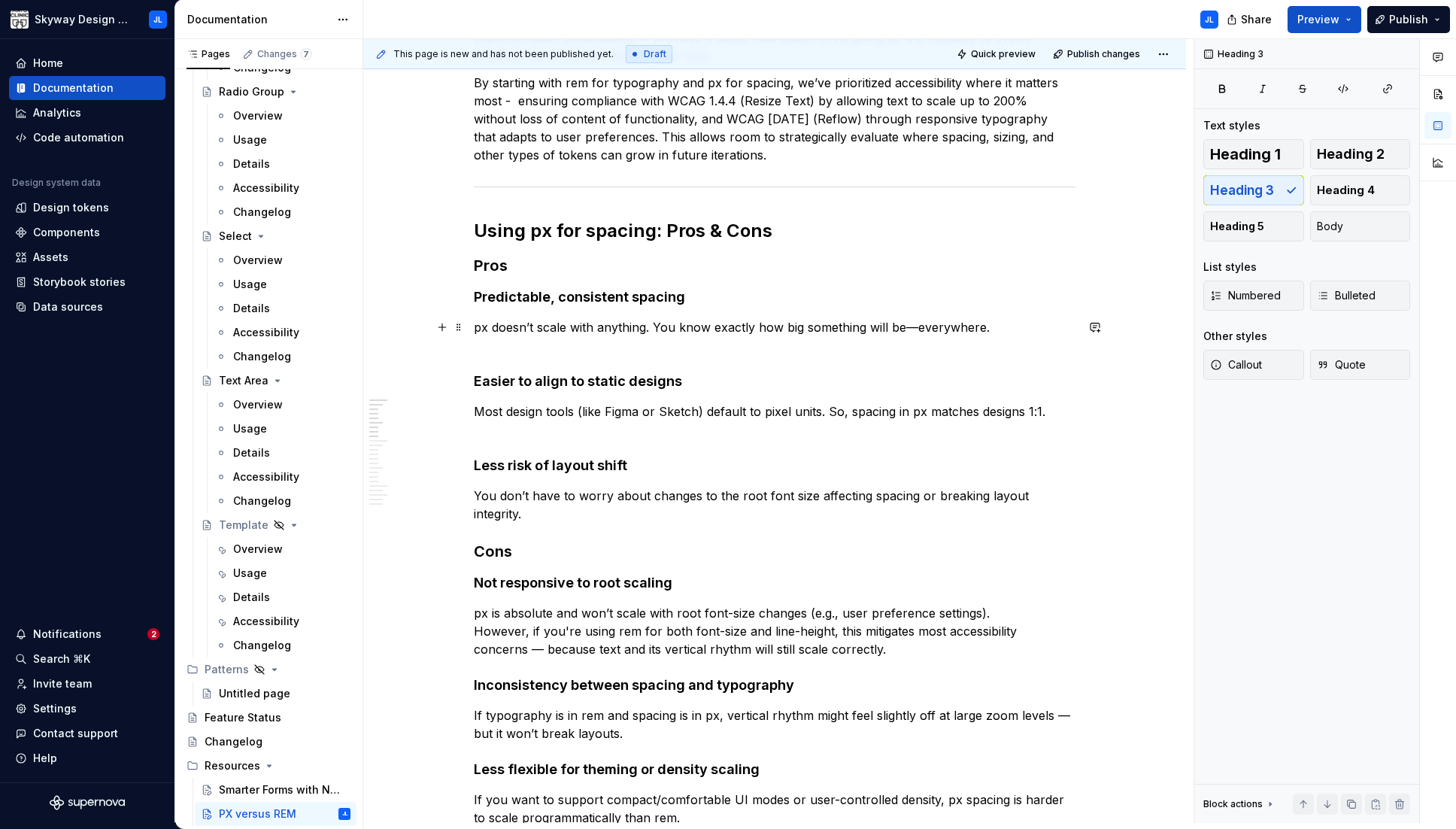
click at [479, 327] on p "px doesn’t scale with anything. You know exactly how big something will be—ever…" at bounding box center [774, 336] width 602 height 36
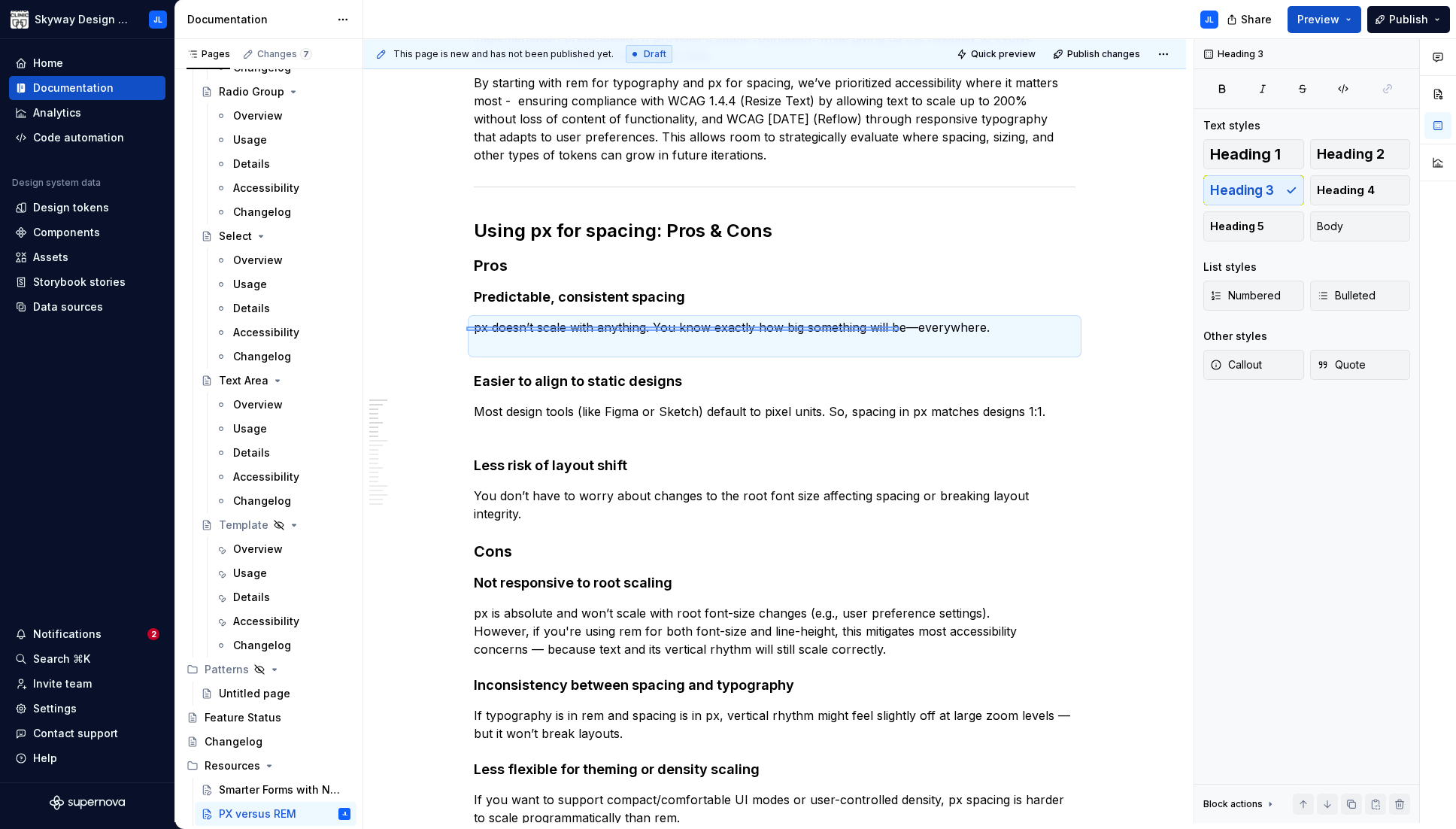
drag, startPoint x: 466, startPoint y: 326, endPoint x: 899, endPoint y: 331, distance: 433.0
click at [899, 331] on div "This page is new and has not been published yet. Draft Quick preview Publish ch…" at bounding box center [778, 431] width 830 height 784
click at [899, 331] on p "px doesn’t scale with anything. You know exactly how big something will be—ever…" at bounding box center [774, 336] width 602 height 36
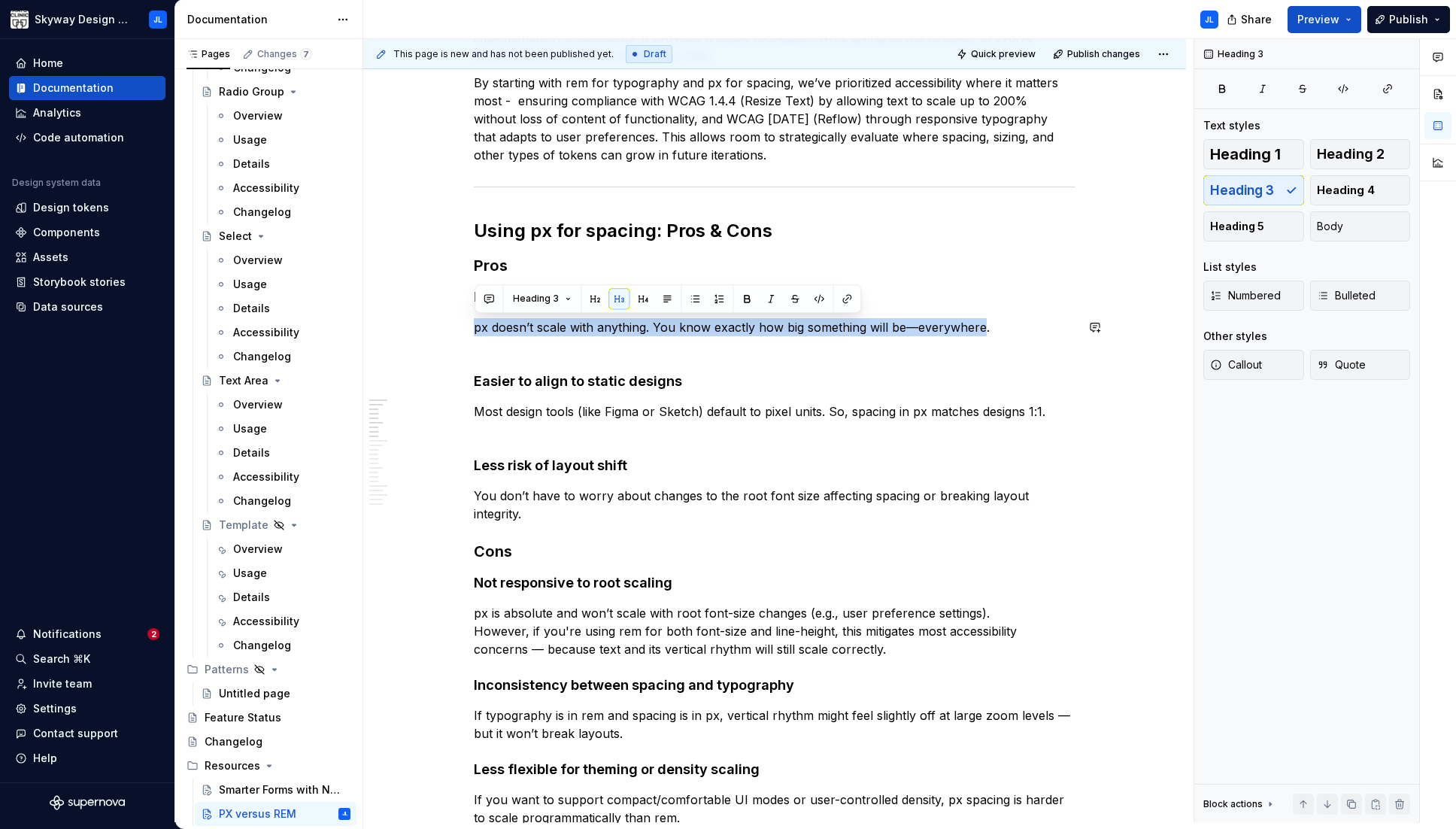
drag, startPoint x: 985, startPoint y: 326, endPoint x: 482, endPoint y: 316, distance: 503.1
click at [686, 320] on p "px doesn’t scale with anything. You know exactly how big something will be—ever…" at bounding box center [774, 336] width 602 height 36
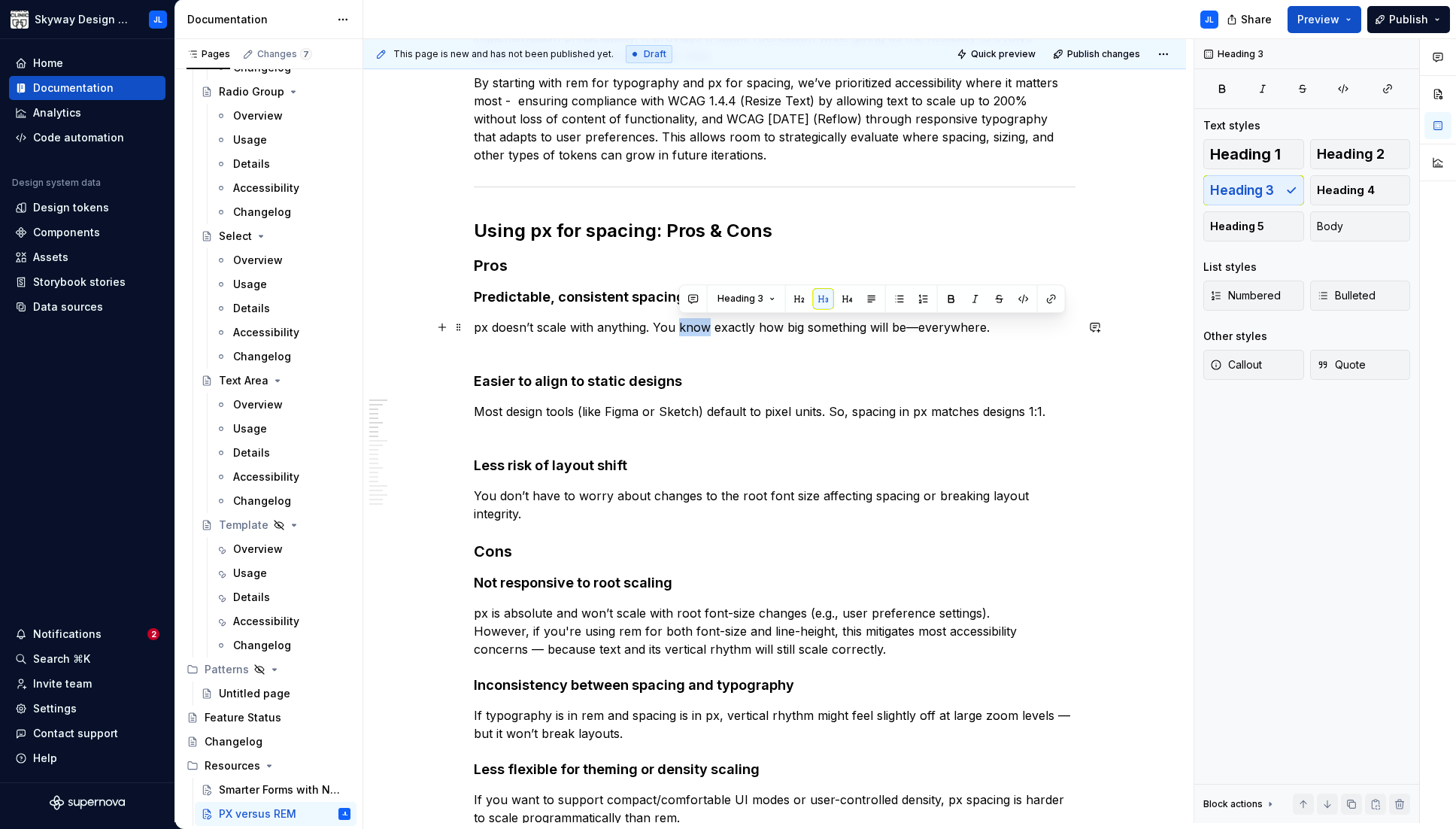
click at [686, 320] on p "px doesn’t scale with anything. You know exactly how big something will be—ever…" at bounding box center [774, 336] width 602 height 36
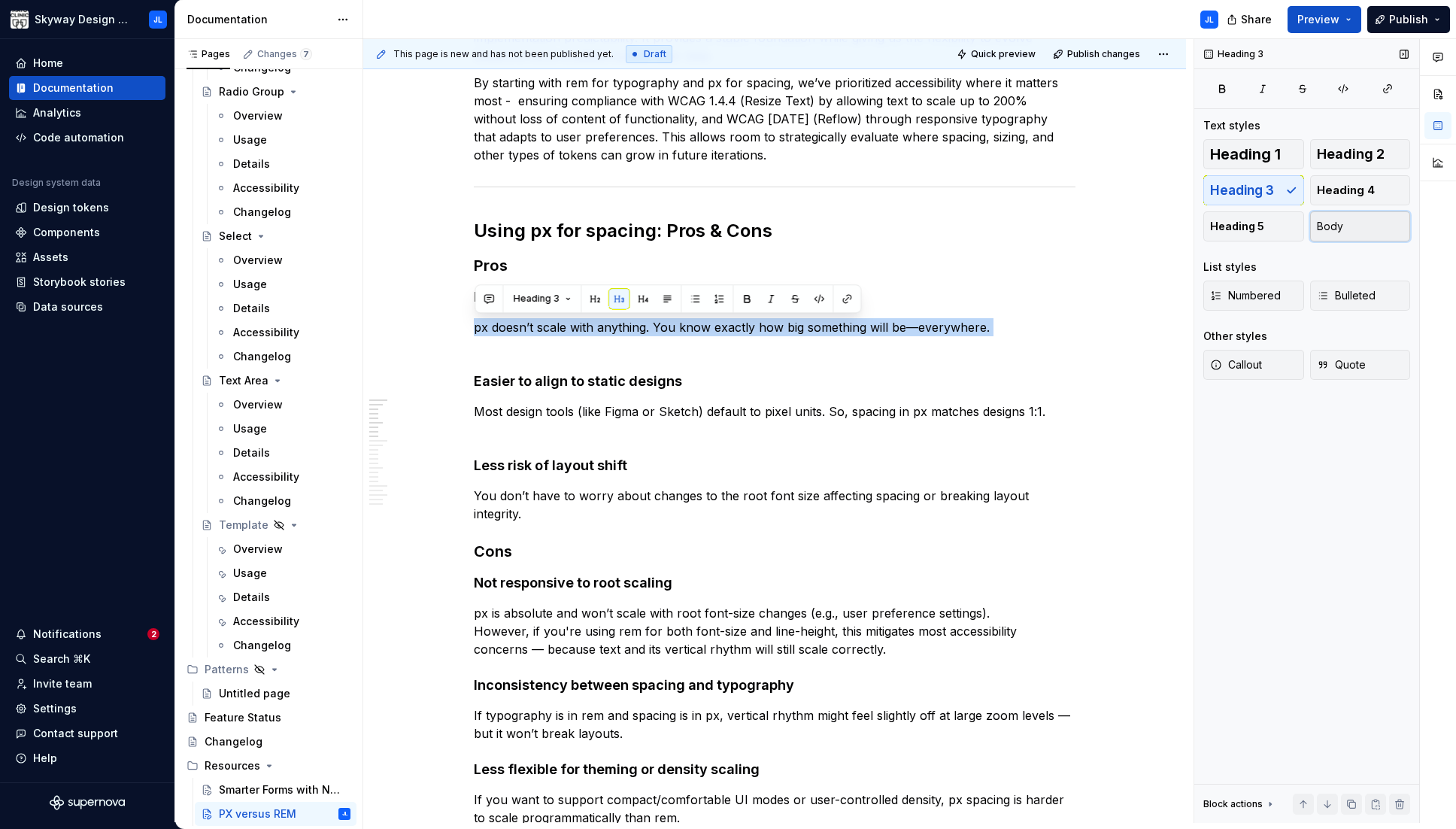
click at [959, 228] on button "Body" at bounding box center [1360, 226] width 101 height 30
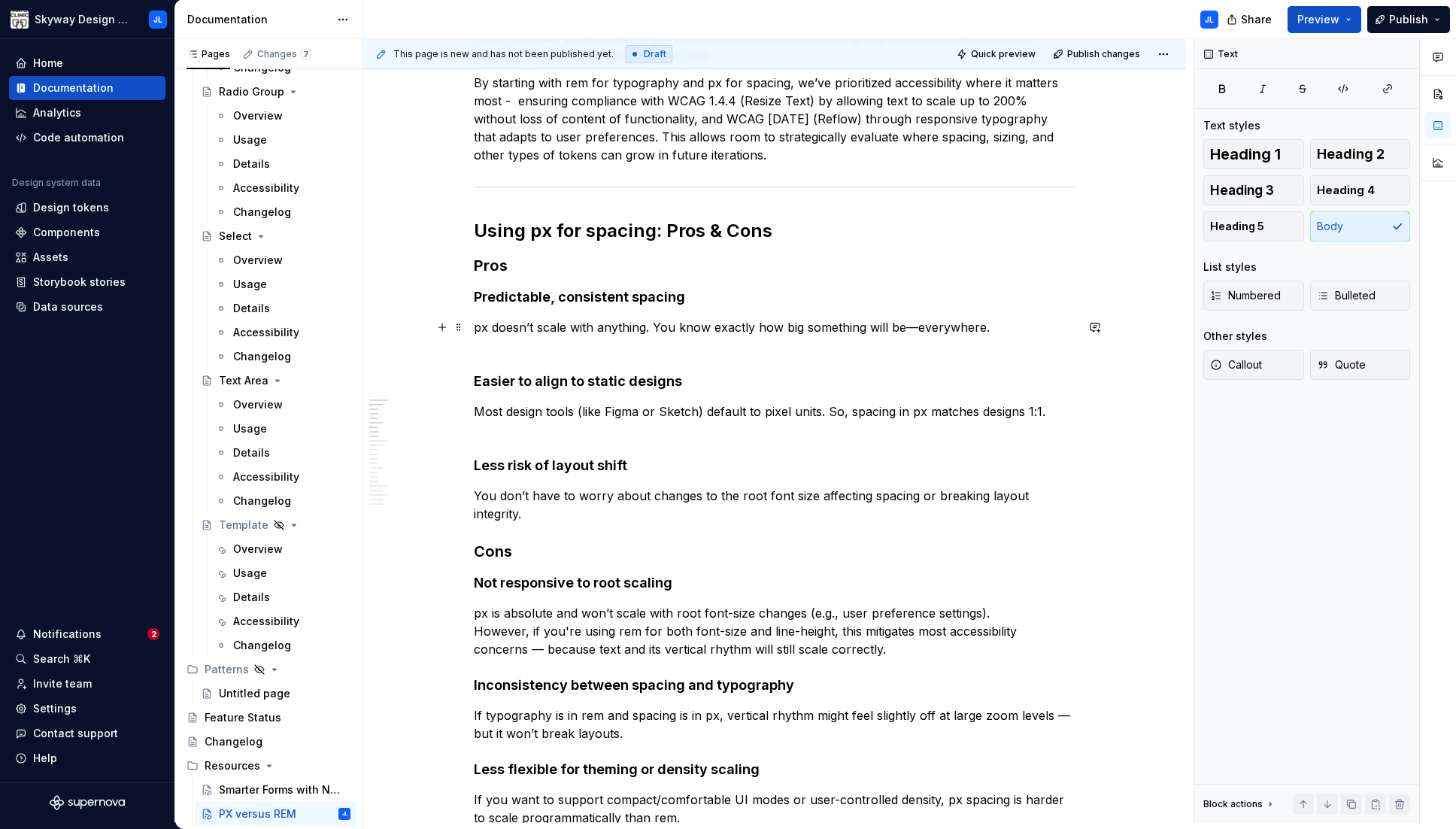
click at [499, 336] on p "px doesn’t scale with anything. You know exactly how big something will be—ever…" at bounding box center [774, 336] width 602 height 36
click at [959, 323] on p "px doesn’t scale with anything. You know exactly how big something will be—ever…" at bounding box center [774, 336] width 602 height 36
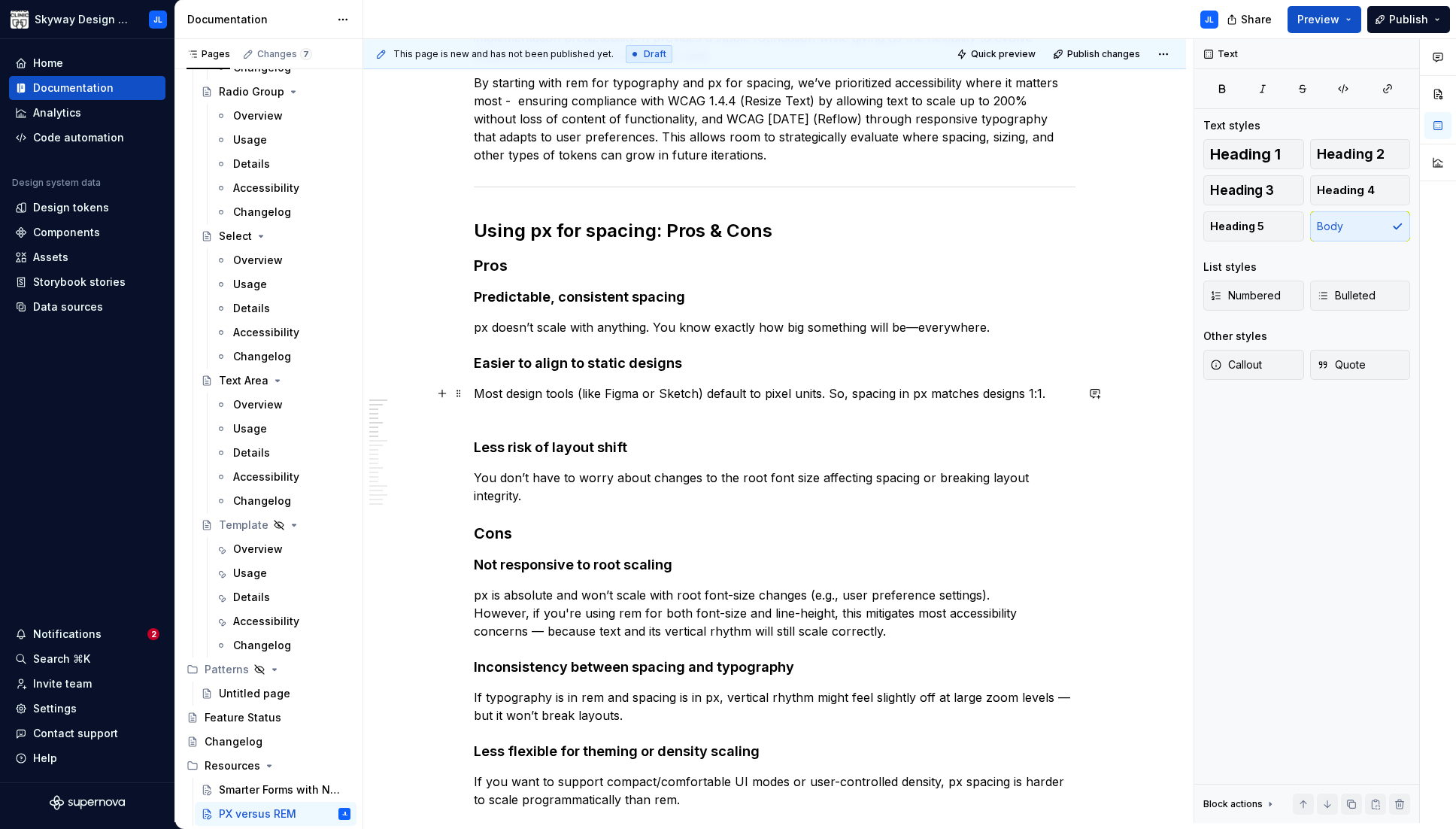
click at [924, 391] on p "Most design tools (like Figma or Sketch) default to pixel units. So, spacing in…" at bounding box center [774, 402] width 602 height 36
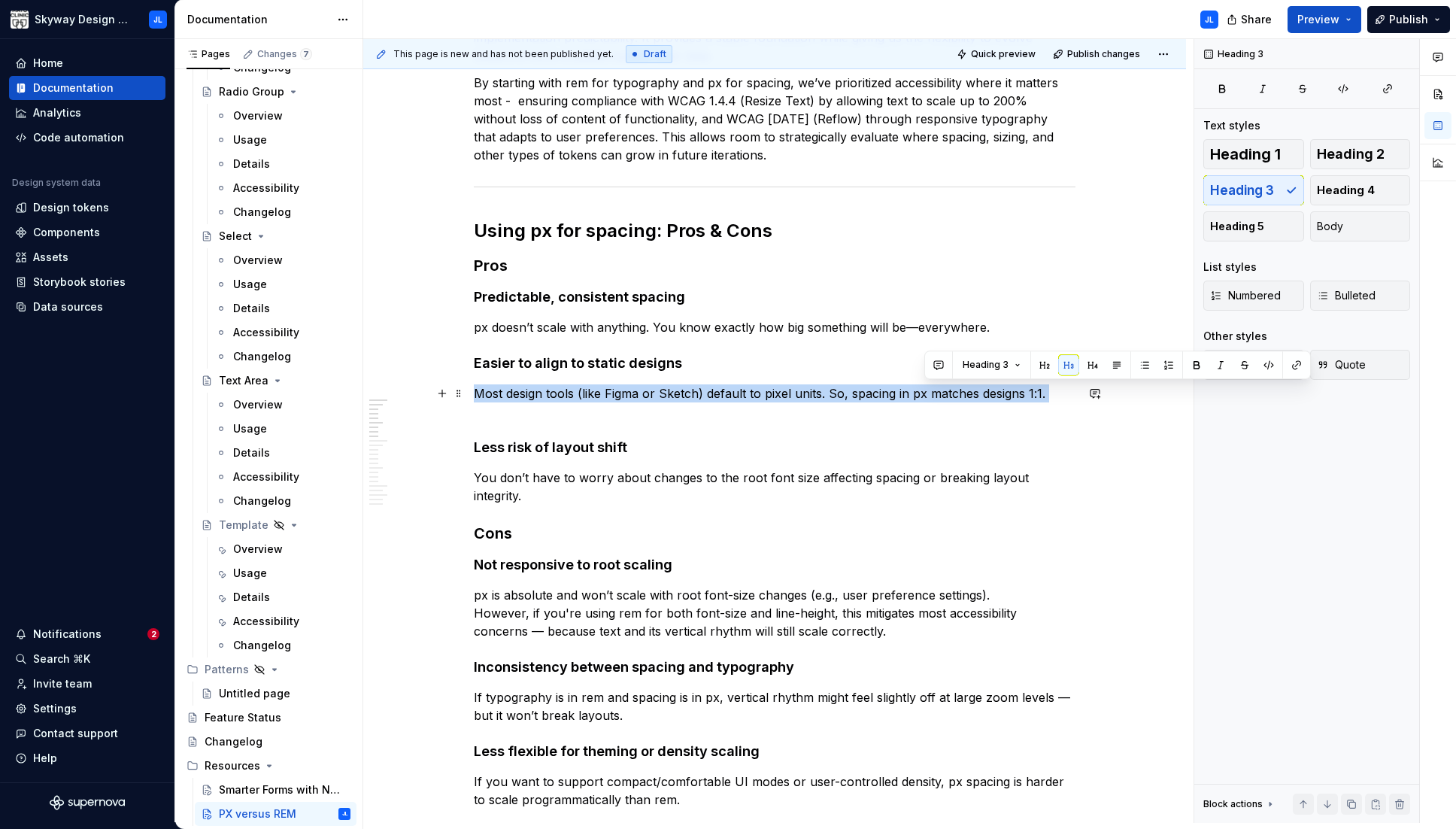
click at [924, 391] on p "Most design tools (like Figma or Sketch) default to pixel units. So, spacing in…" at bounding box center [774, 402] width 602 height 36
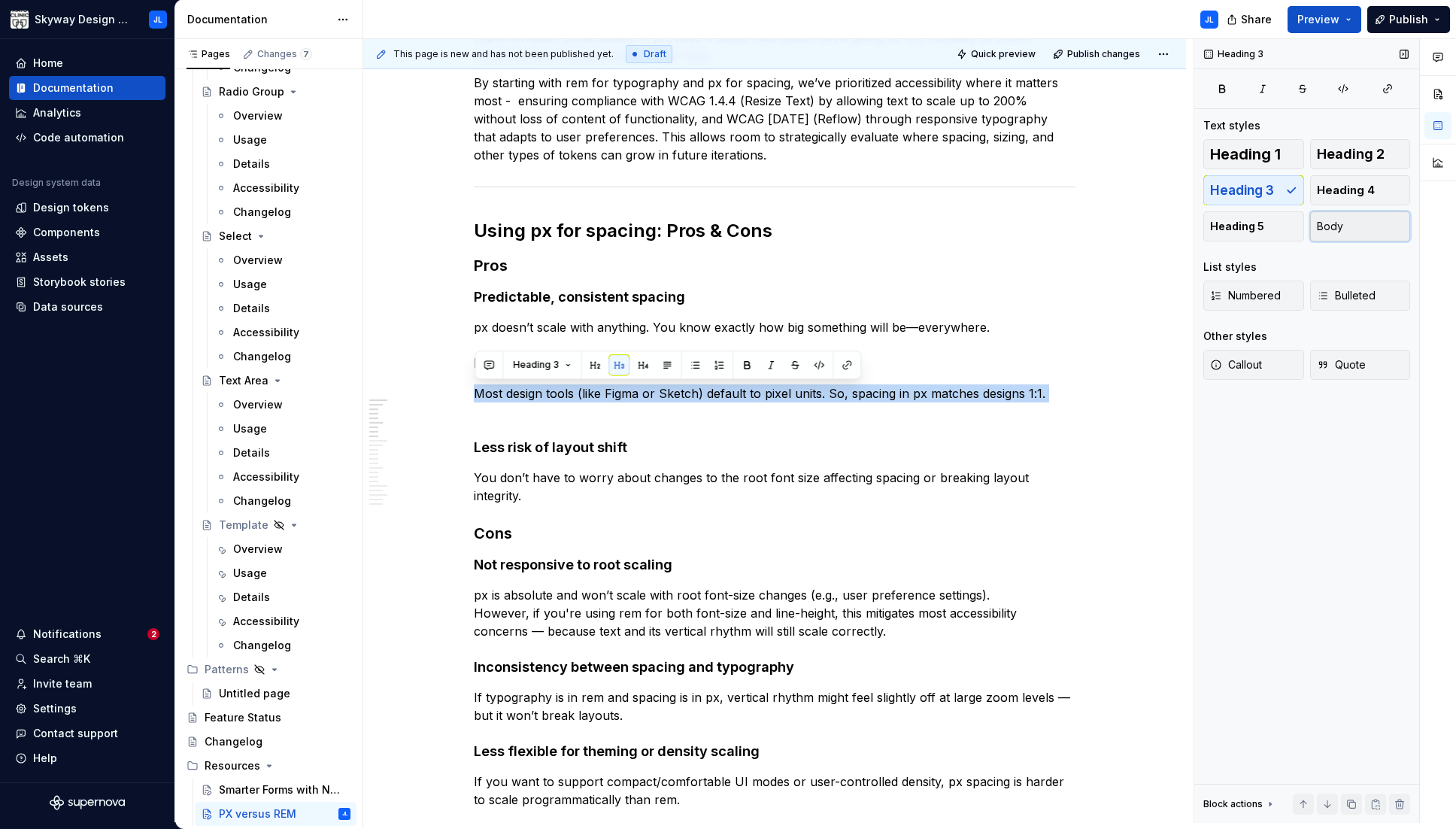
click at [959, 226] on span "Body" at bounding box center [1329, 226] width 26 height 15
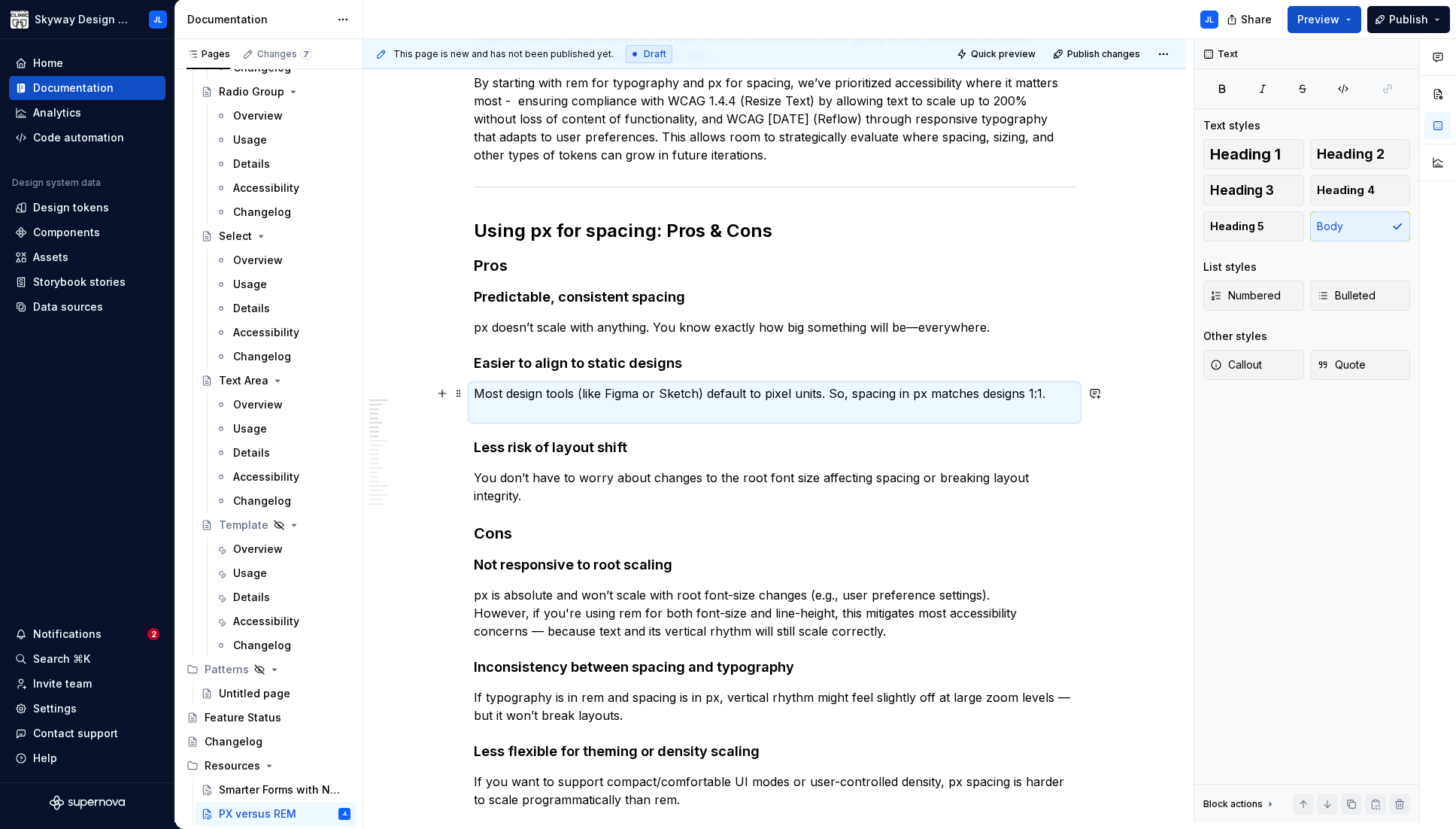
click at [959, 391] on p "Most design tools (like Figma or Sketch) default to pixel units. So, spacing in…" at bounding box center [774, 402] width 602 height 36
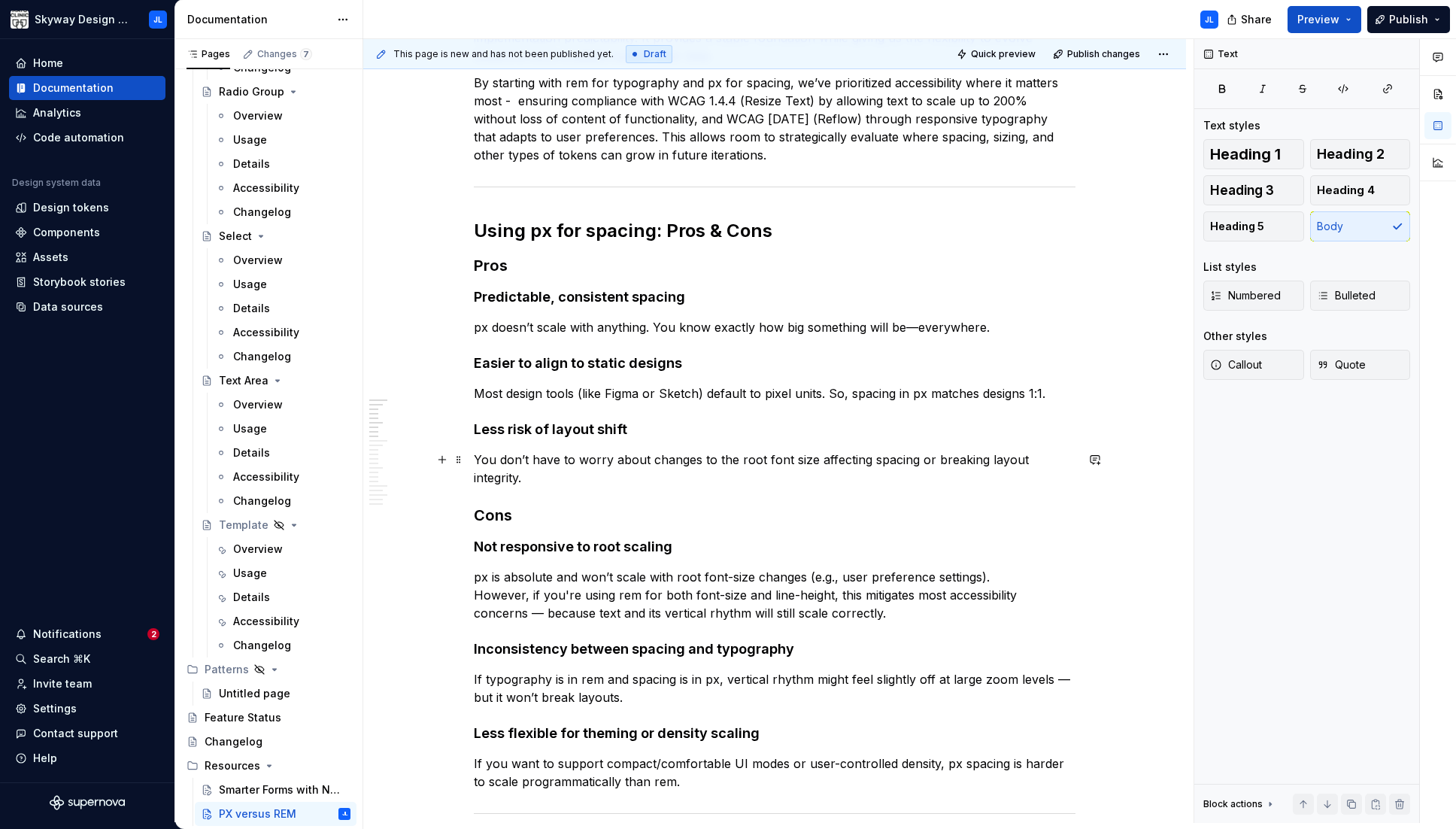
click at [885, 457] on p "You don’t have to worry about changes to the root font size affecting spacing o…" at bounding box center [774, 468] width 602 height 36
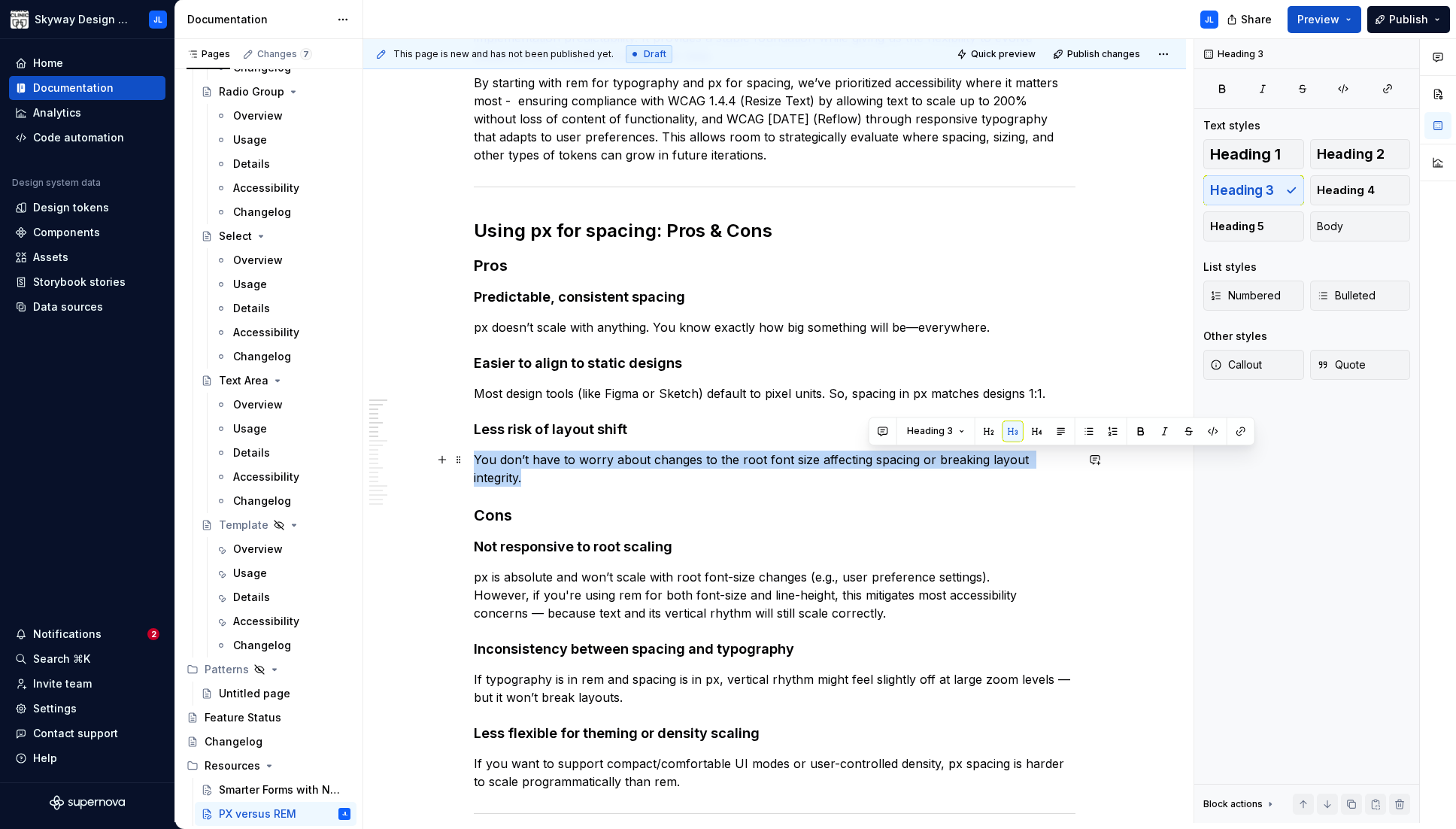
click at [885, 457] on p "You don’t have to worry about changes to the root font size affecting spacing o…" at bounding box center [774, 468] width 602 height 36
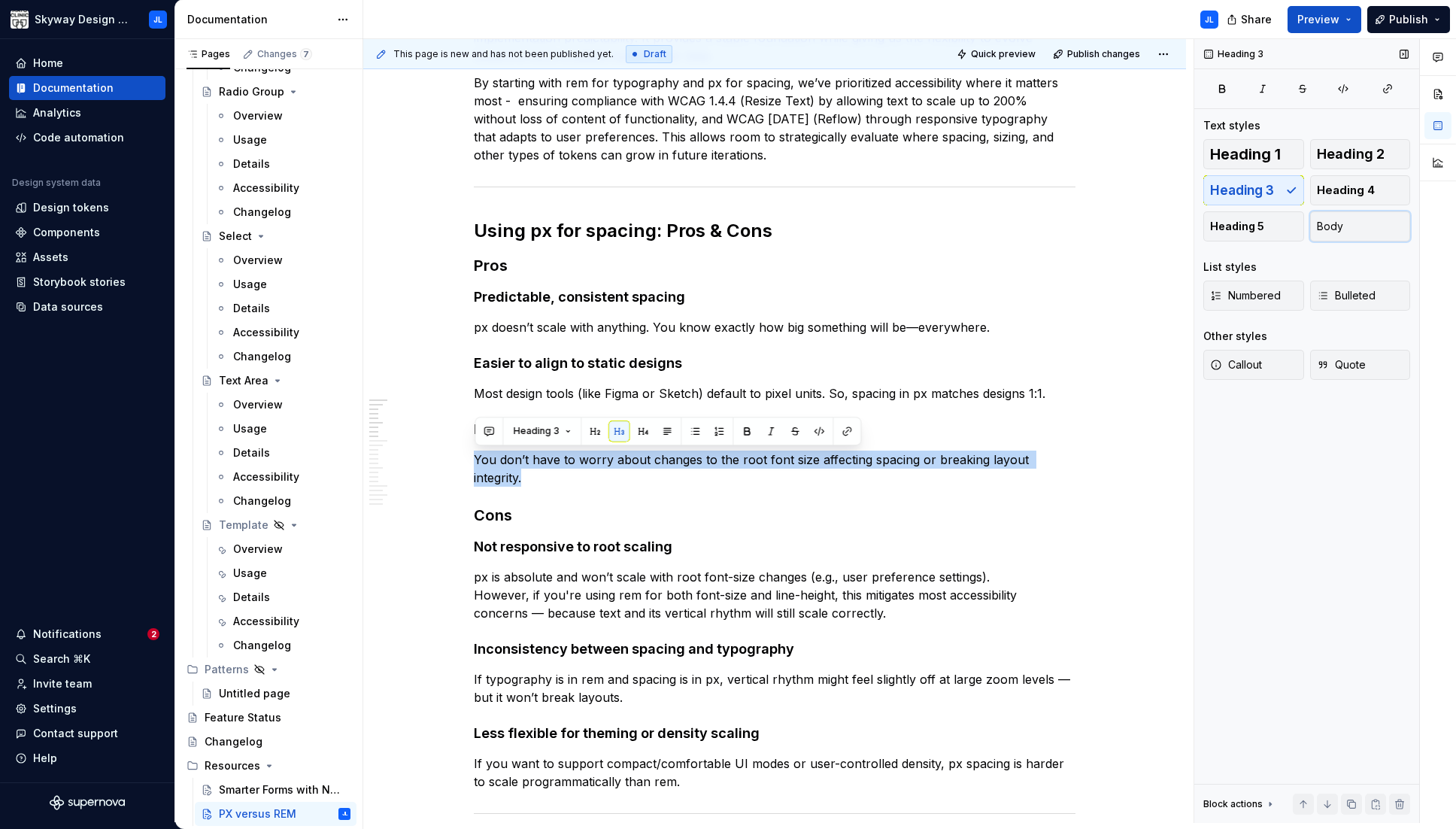
click at [959, 226] on span "Body" at bounding box center [1329, 226] width 26 height 15
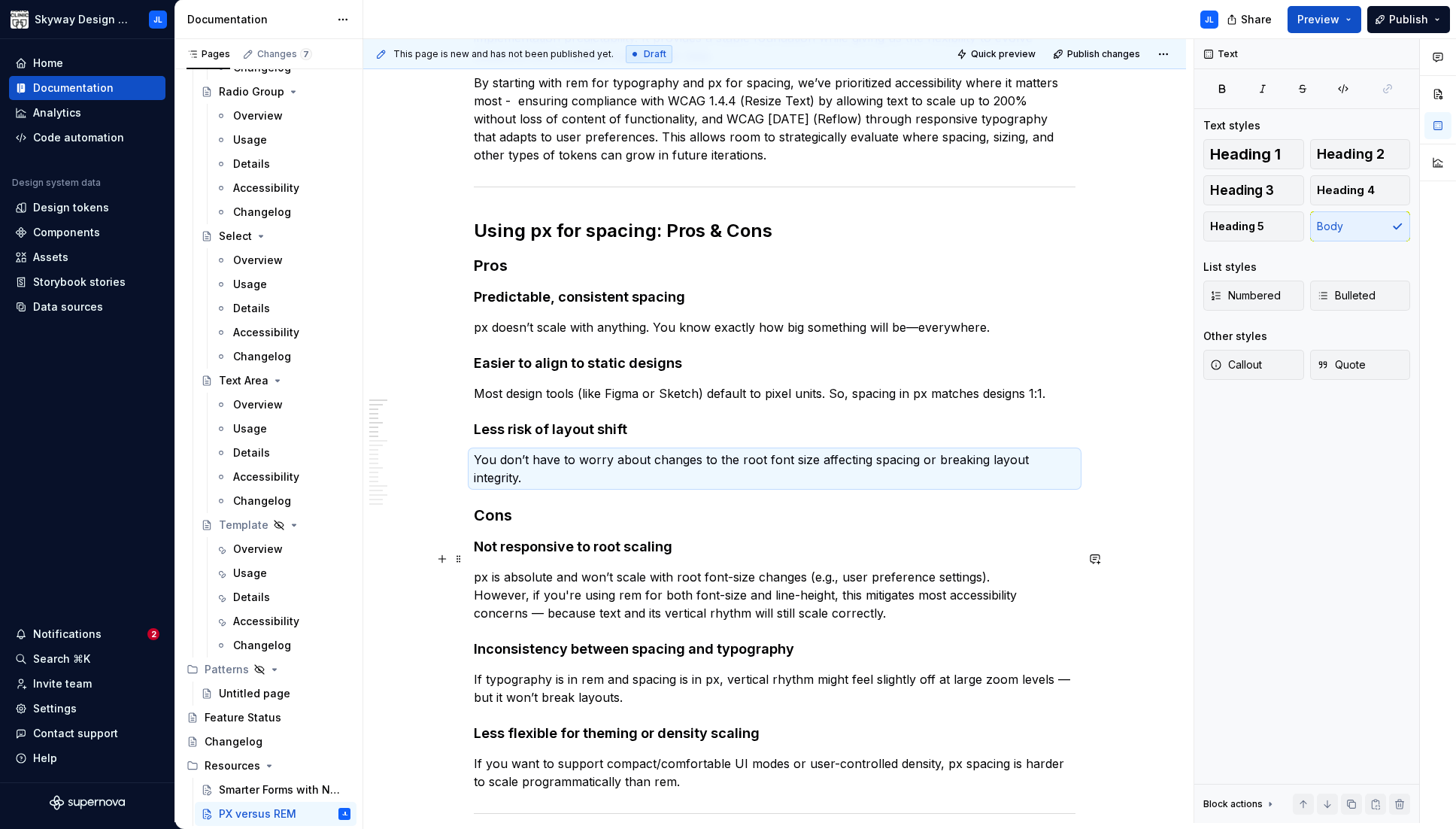
click at [535, 573] on p "px is absolute and won’t scale with root font-size changes (e.g., user preferen…" at bounding box center [774, 594] width 602 height 54
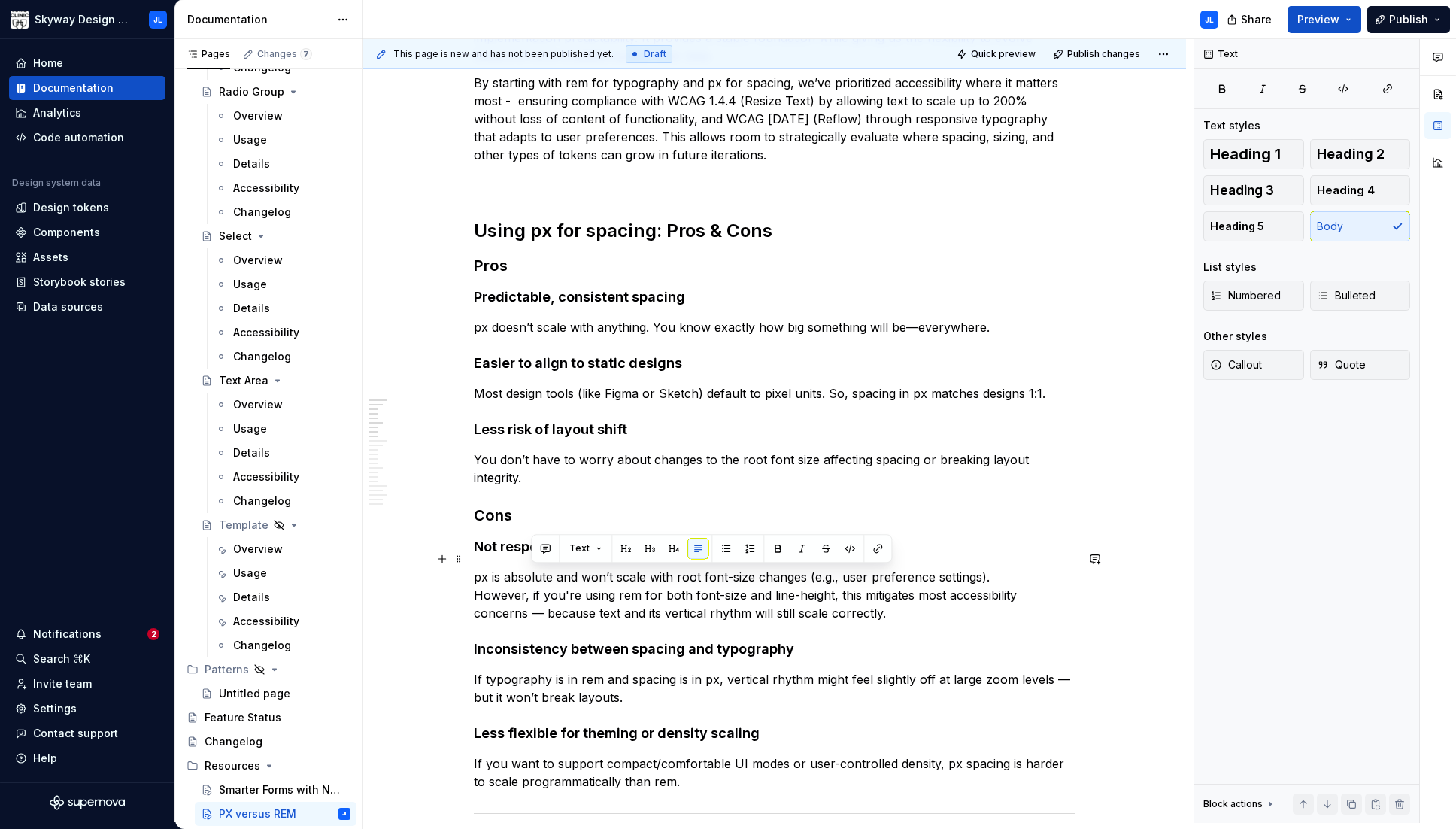
click at [535, 573] on p "px is absolute and won’t scale with root font-size changes (e.g., user preferen…" at bounding box center [774, 594] width 602 height 54
click at [657, 670] on p "If typography is in rem and spacing is in px, vertical rhythm might feel slight…" at bounding box center [774, 688] width 602 height 36
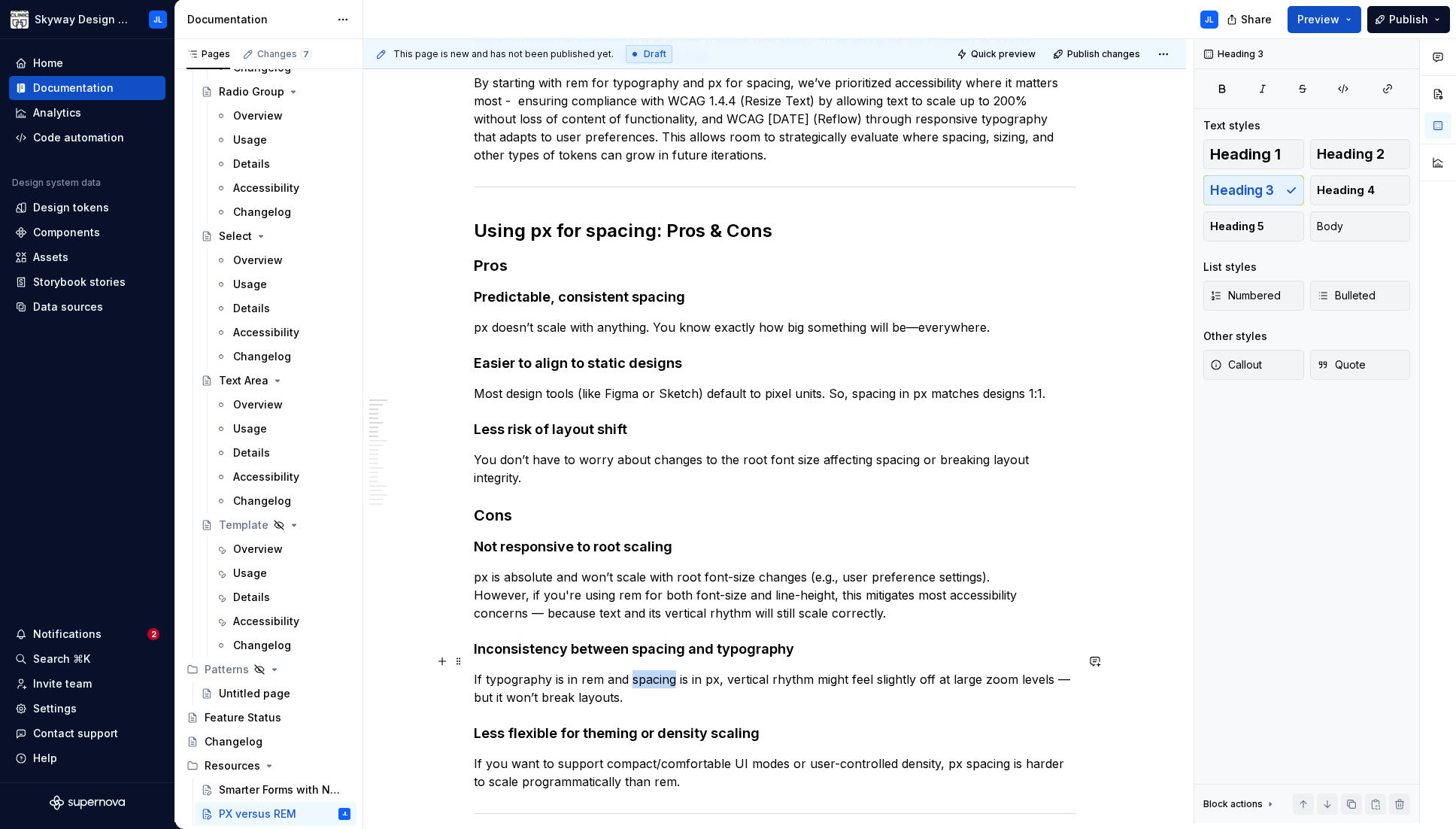
click at [657, 670] on p "If typography is in rem and spacing is in px, vertical rhythm might feel slight…" at bounding box center [774, 688] width 602 height 36
click at [959, 225] on button "Body" at bounding box center [1360, 226] width 101 height 30
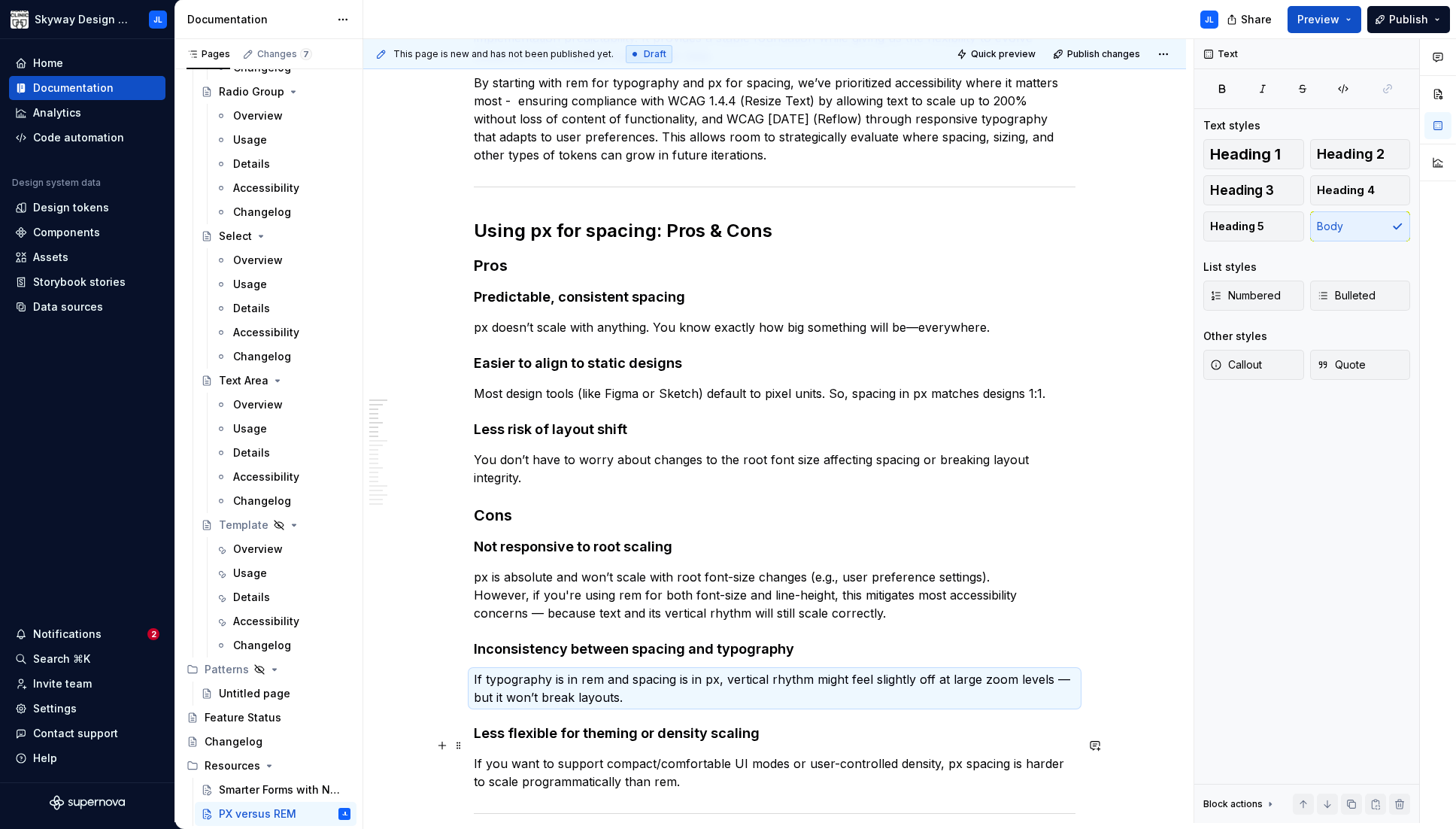
click at [631, 755] on p "If you want to support compact/comfortable UI modes or user-controlled density,…" at bounding box center [774, 772] width 602 height 36
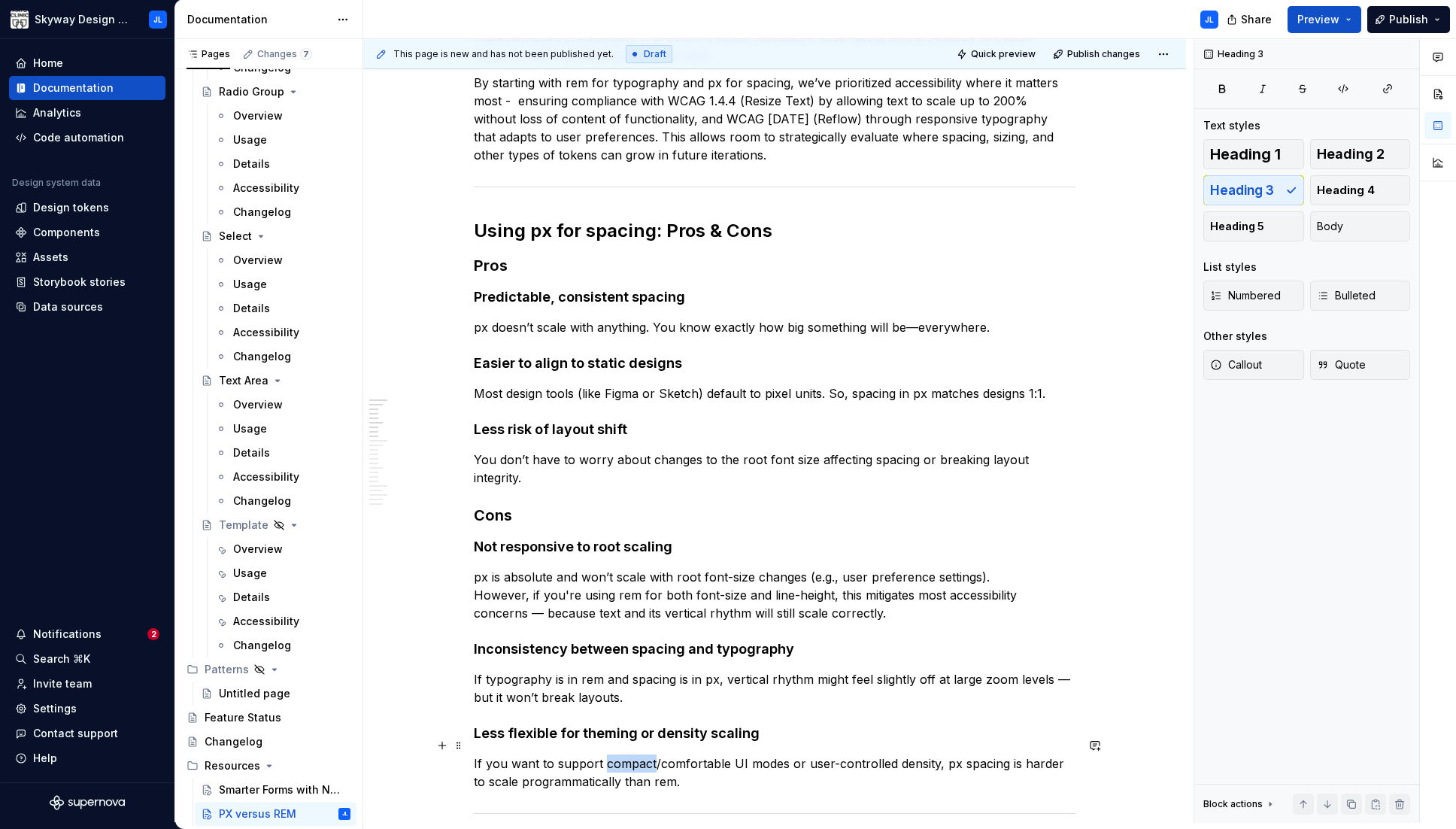
click at [631, 755] on p "If you want to support compact/comfortable UI modes or user-controlled density,…" at bounding box center [774, 772] width 602 height 36
click at [959, 231] on span "Body" at bounding box center [1329, 226] width 26 height 15
click at [670, 725] on strong "Less flexible for theming or density scaling" at bounding box center [616, 733] width 286 height 16
click at [674, 670] on p "If typography is in rem and spacing is in px, vertical rhythm might feel slight…" at bounding box center [774, 688] width 602 height 36
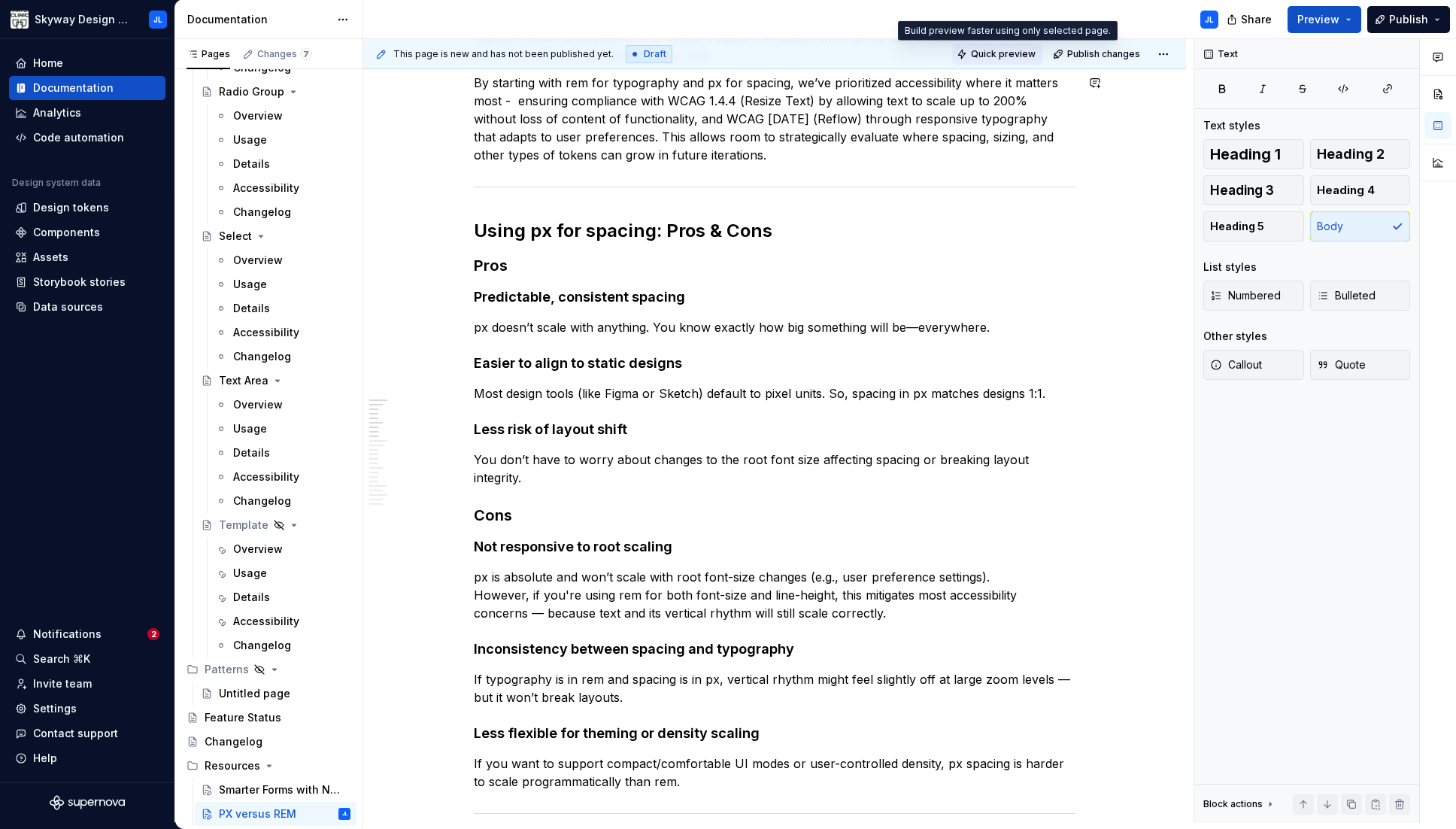
click at [959, 47] on button "Quick preview" at bounding box center [997, 55] width 90 height 22
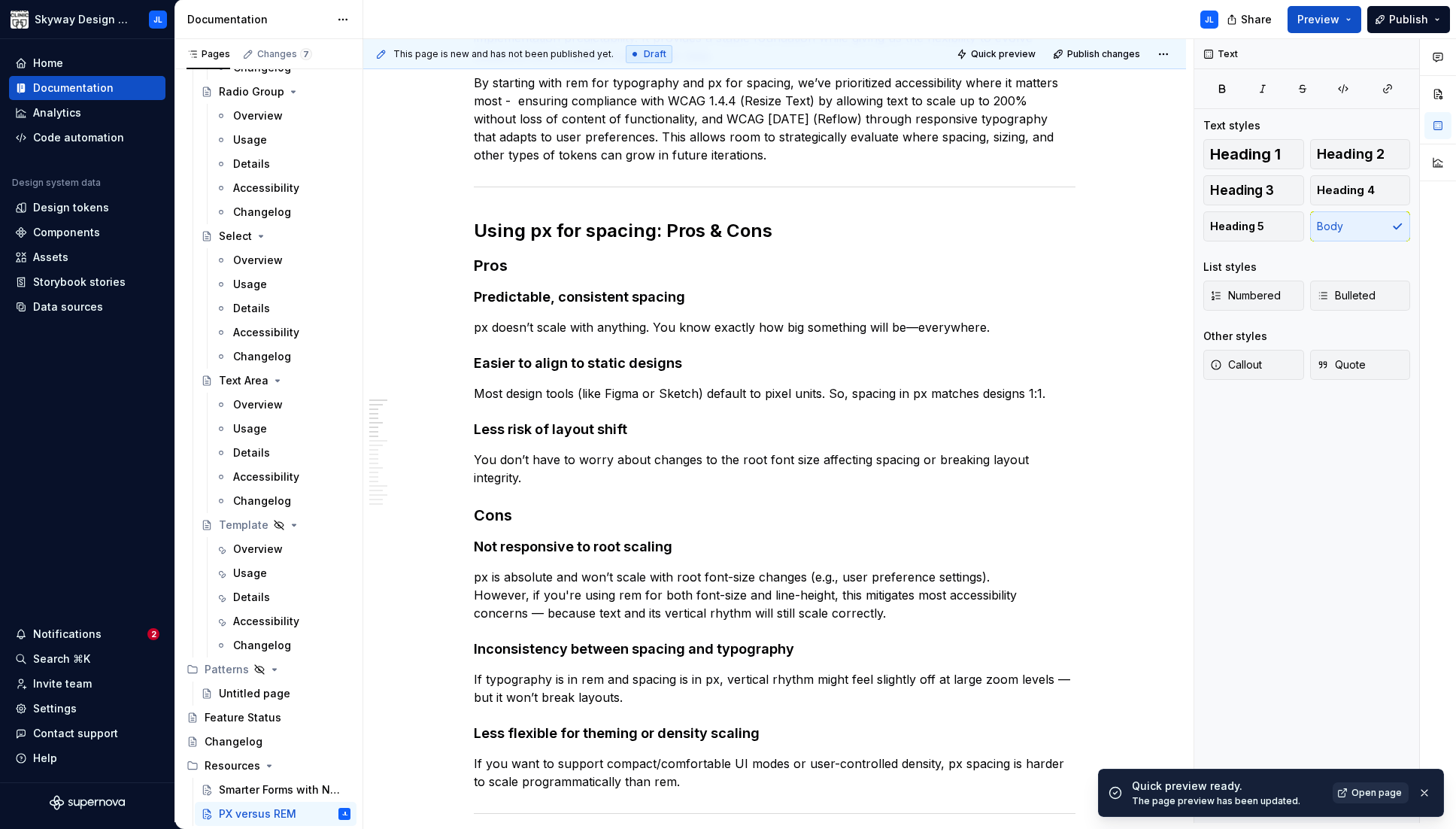
click at [959, 791] on span "Open page" at bounding box center [1376, 793] width 50 height 12
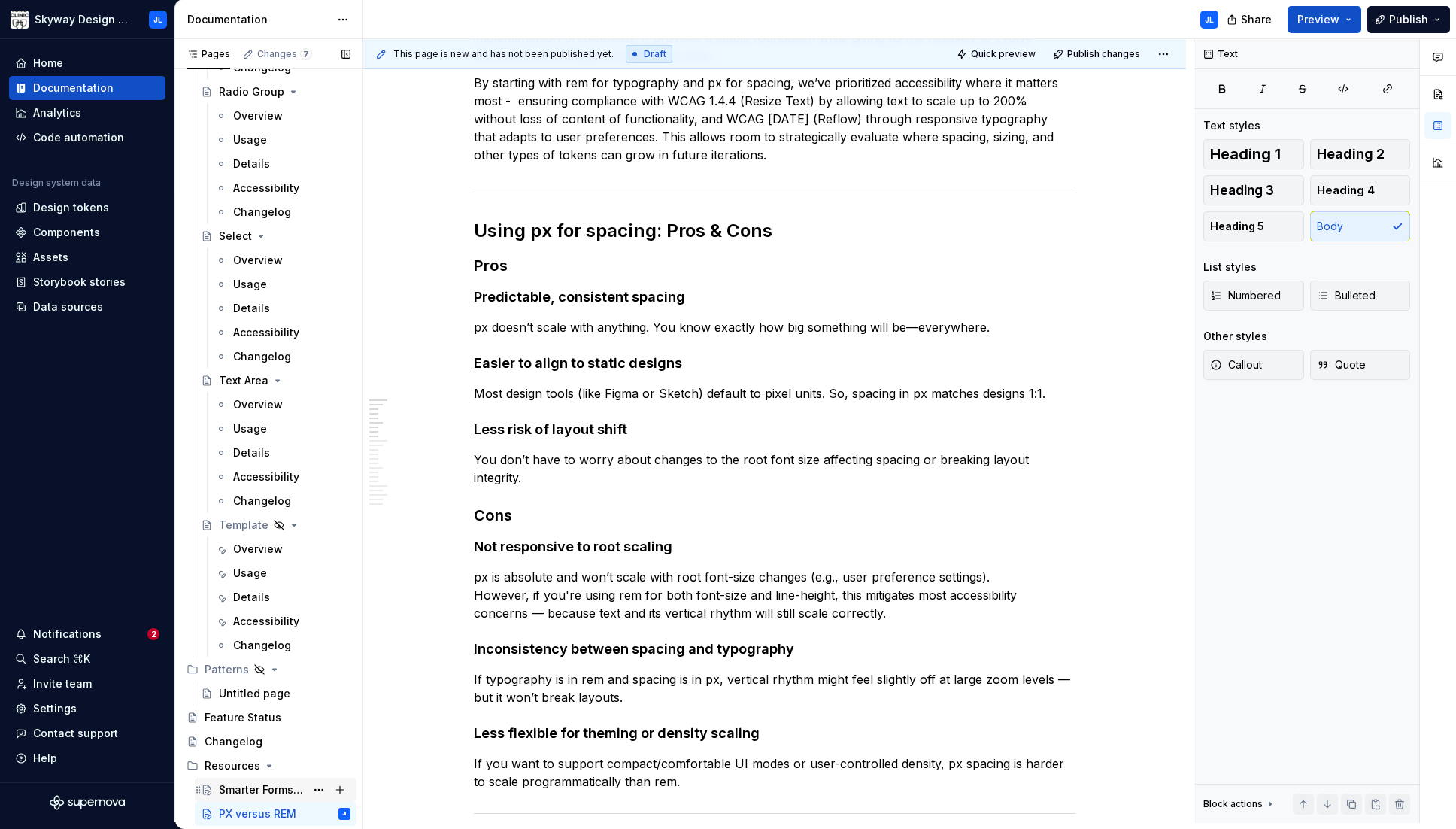
click at [270, 792] on div "Smarter Forms with Native Validation APIs" at bounding box center [262, 789] width 86 height 15
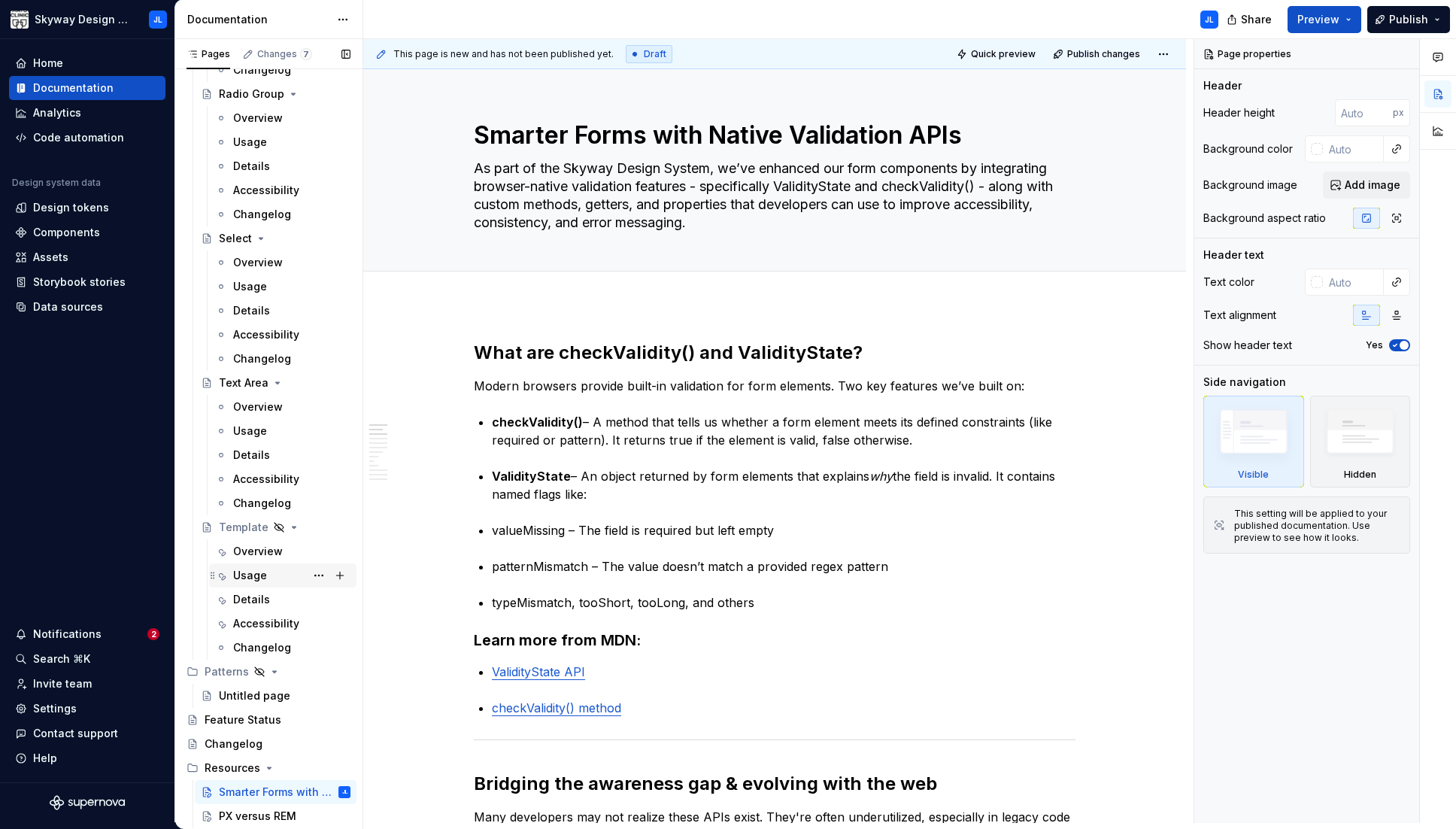
scroll to position [1707, 0]
click at [334, 768] on button "Page tree" at bounding box center [341, 765] width 22 height 22
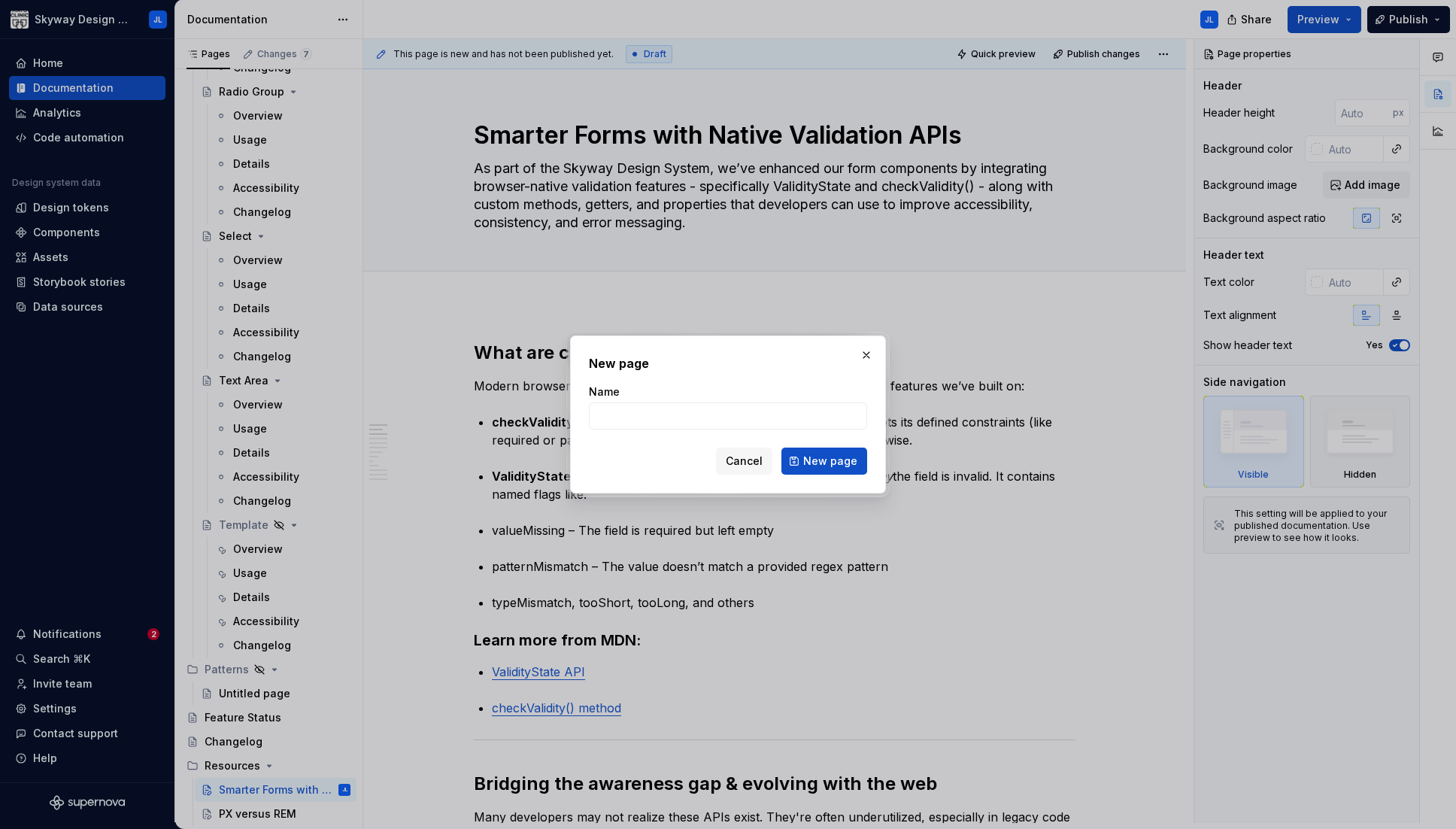
type textarea "*"
click at [596, 417] on input "Font Strategy Overview" at bounding box center [728, 416] width 278 height 27
click at [661, 416] on input "Font Strategy Overview" at bounding box center [728, 416] width 278 height 27
click at [716, 419] on input "Font Strategy (Code) Overview" at bounding box center [728, 416] width 278 height 27
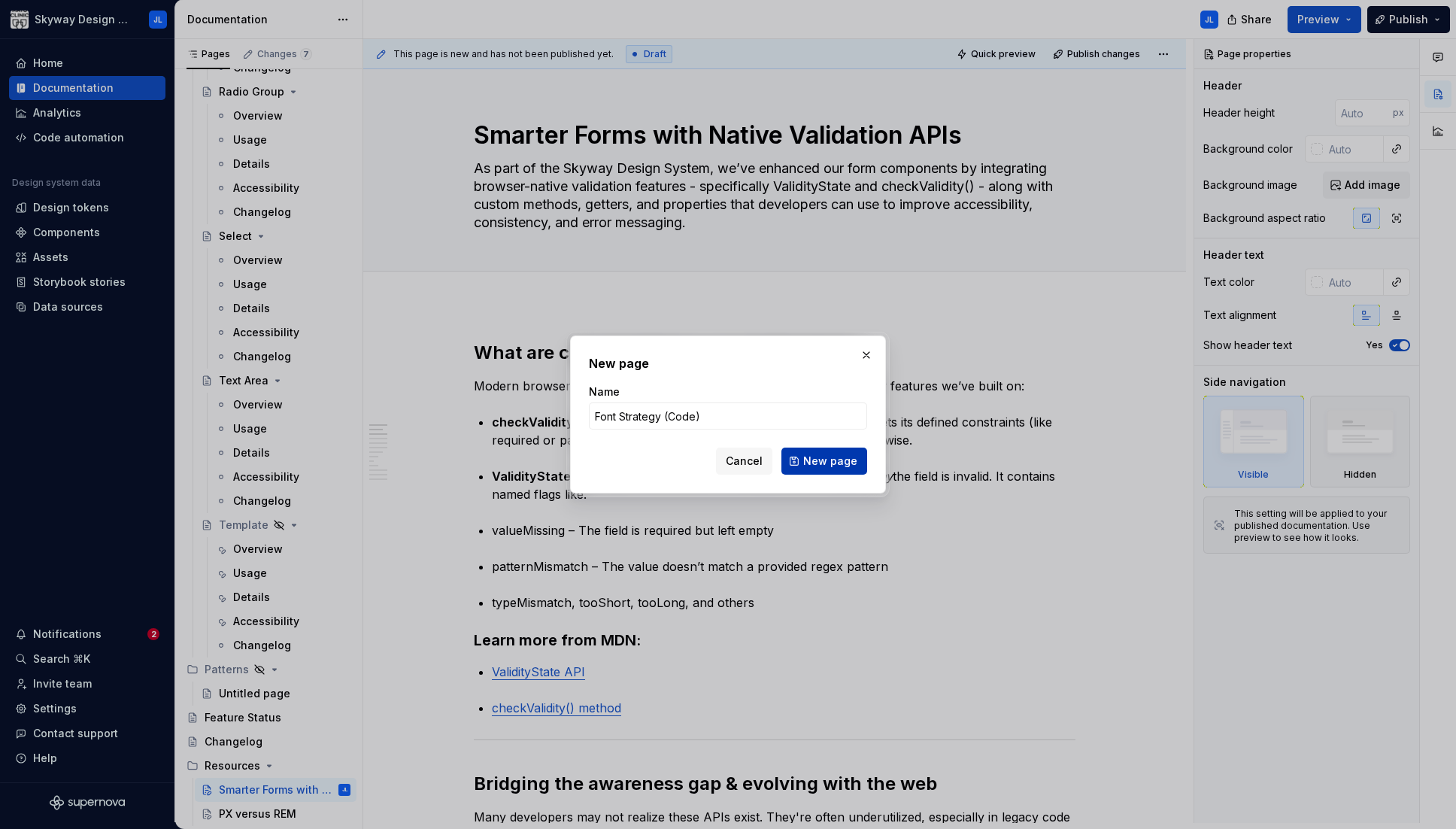
type input "Font Strategy (Code)"
click at [823, 460] on span "New page" at bounding box center [830, 460] width 54 height 15
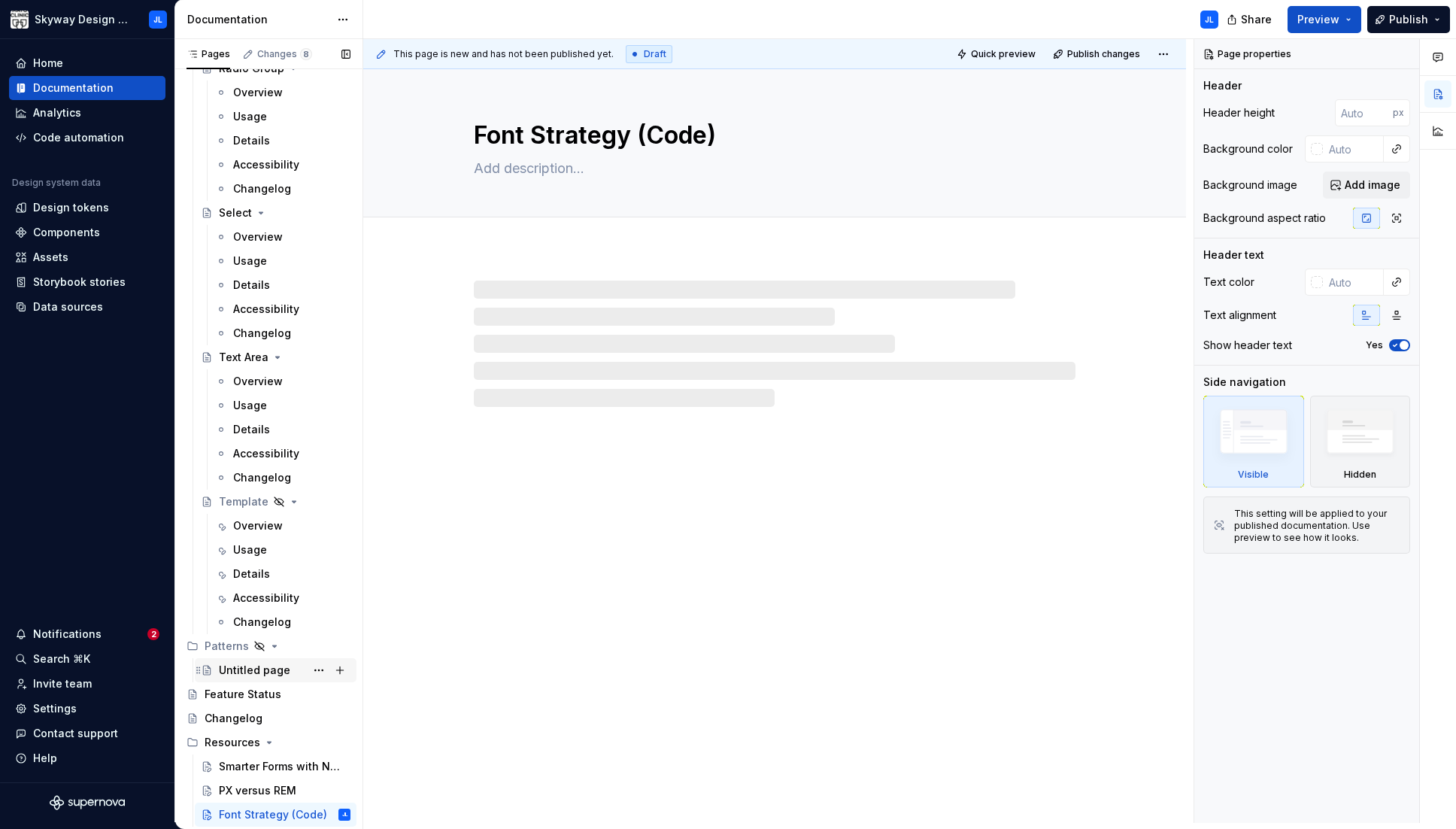
scroll to position [1731, 0]
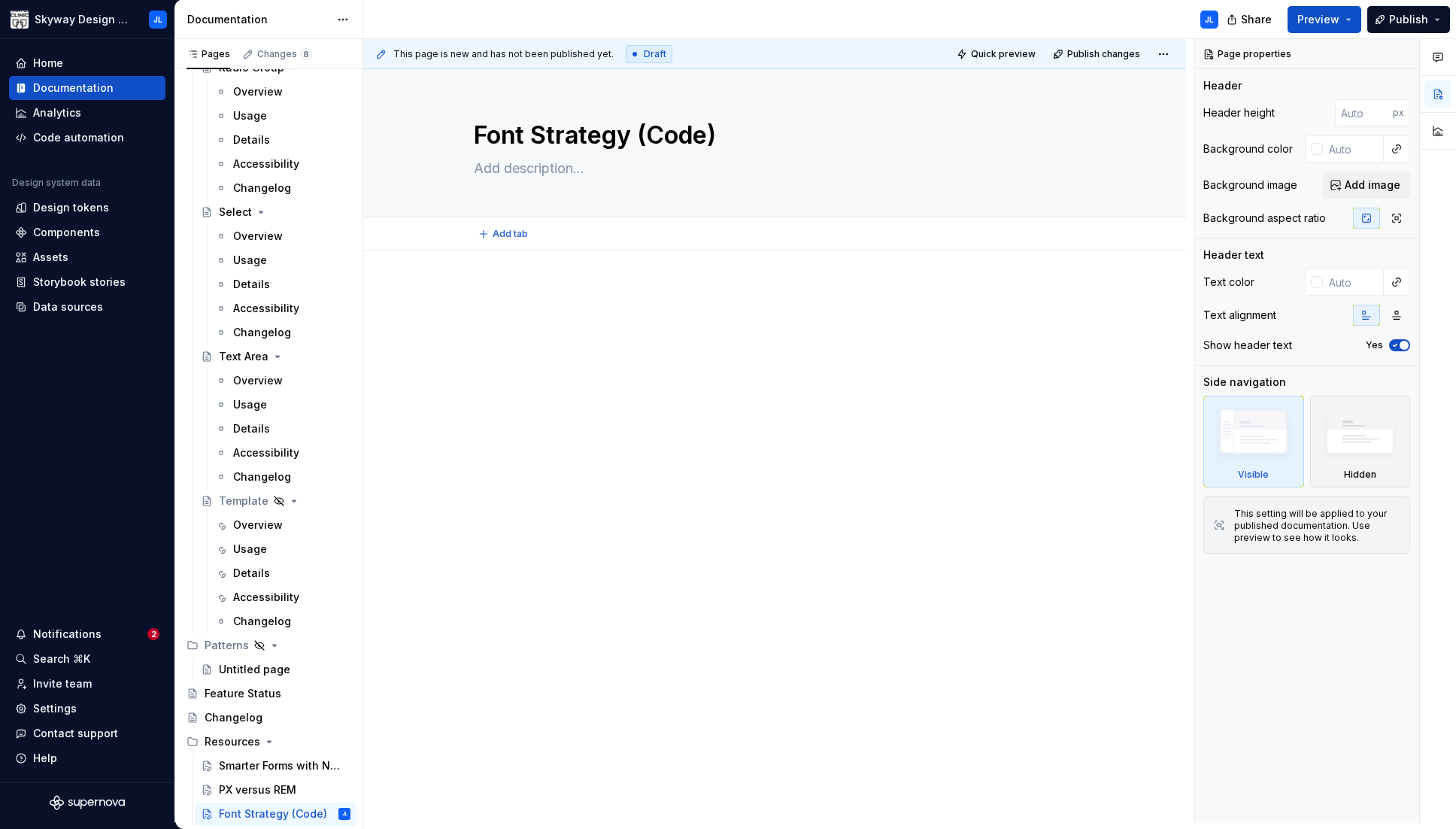
type textarea "*"
click at [499, 301] on p at bounding box center [774, 296] width 602 height 18
paste div
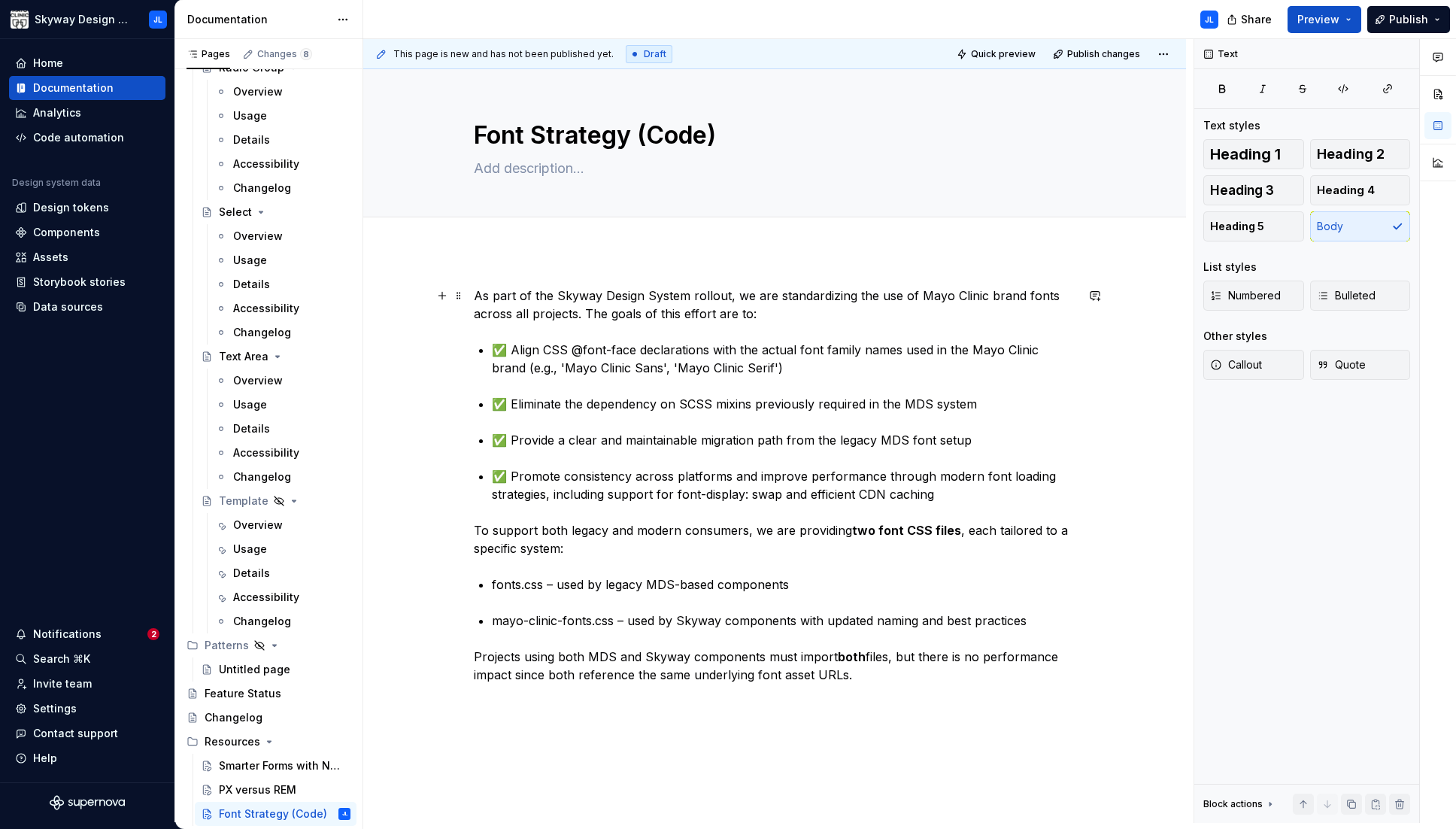
click at [516, 300] on p "As part of the Skyway Design System rollout, we are standardizing the use of Ma…" at bounding box center [774, 304] width 602 height 36
click at [508, 348] on p "✅ Align CSS @font-face declarations with the actual font family names used in t…" at bounding box center [784, 358] width 583 height 36
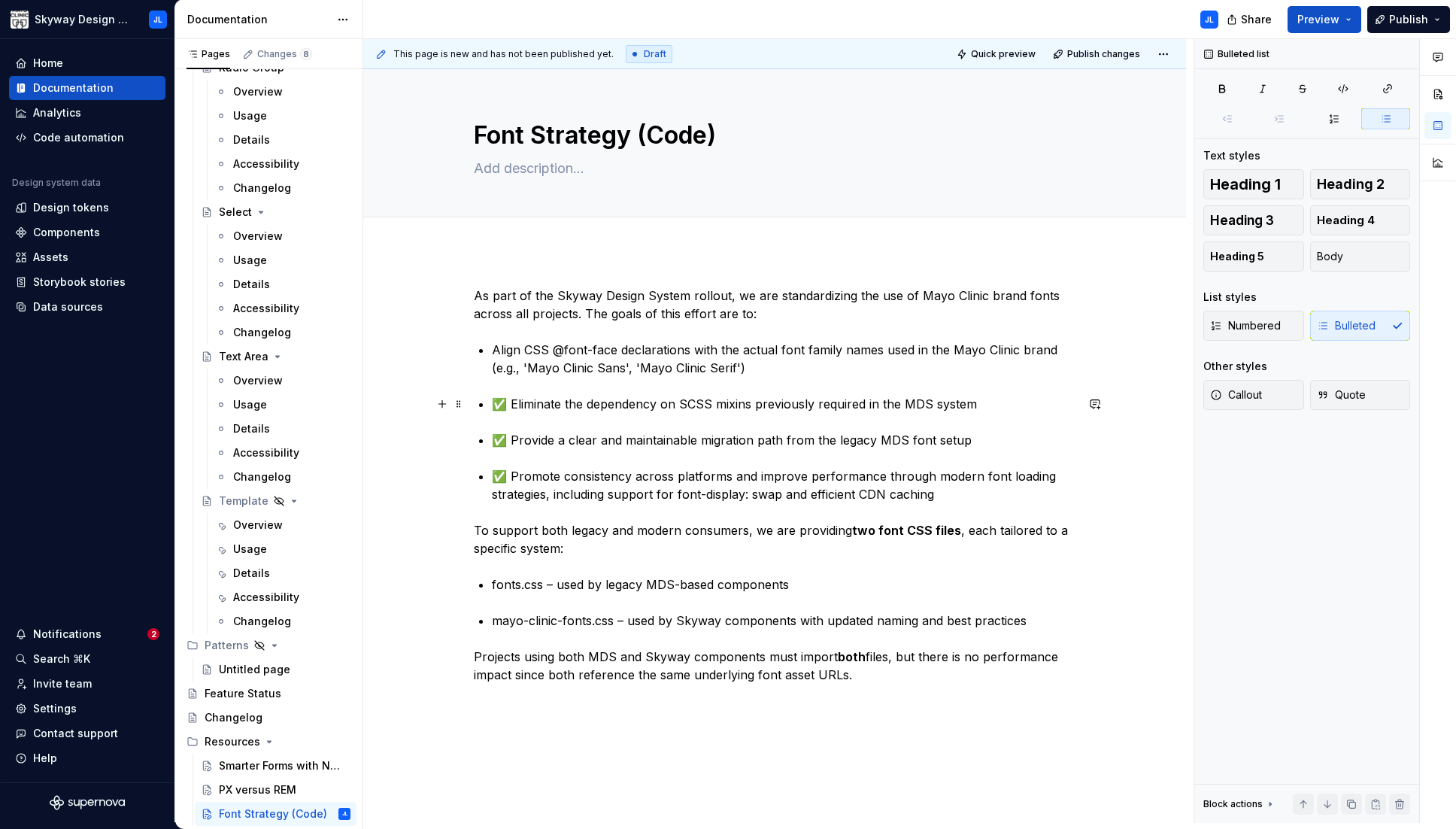
click at [509, 404] on p "✅ Eliminate the dependency on SCSS mixins previously required in the MDS system" at bounding box center [784, 403] width 583 height 18
click at [509, 440] on p "✅ Provide a clear and maintainable migration path from the legacy MDS font setup" at bounding box center [784, 439] width 583 height 18
click at [509, 478] on p "✅ Promote consistency across platforms and improve performance through modern f…" at bounding box center [784, 484] width 583 height 36
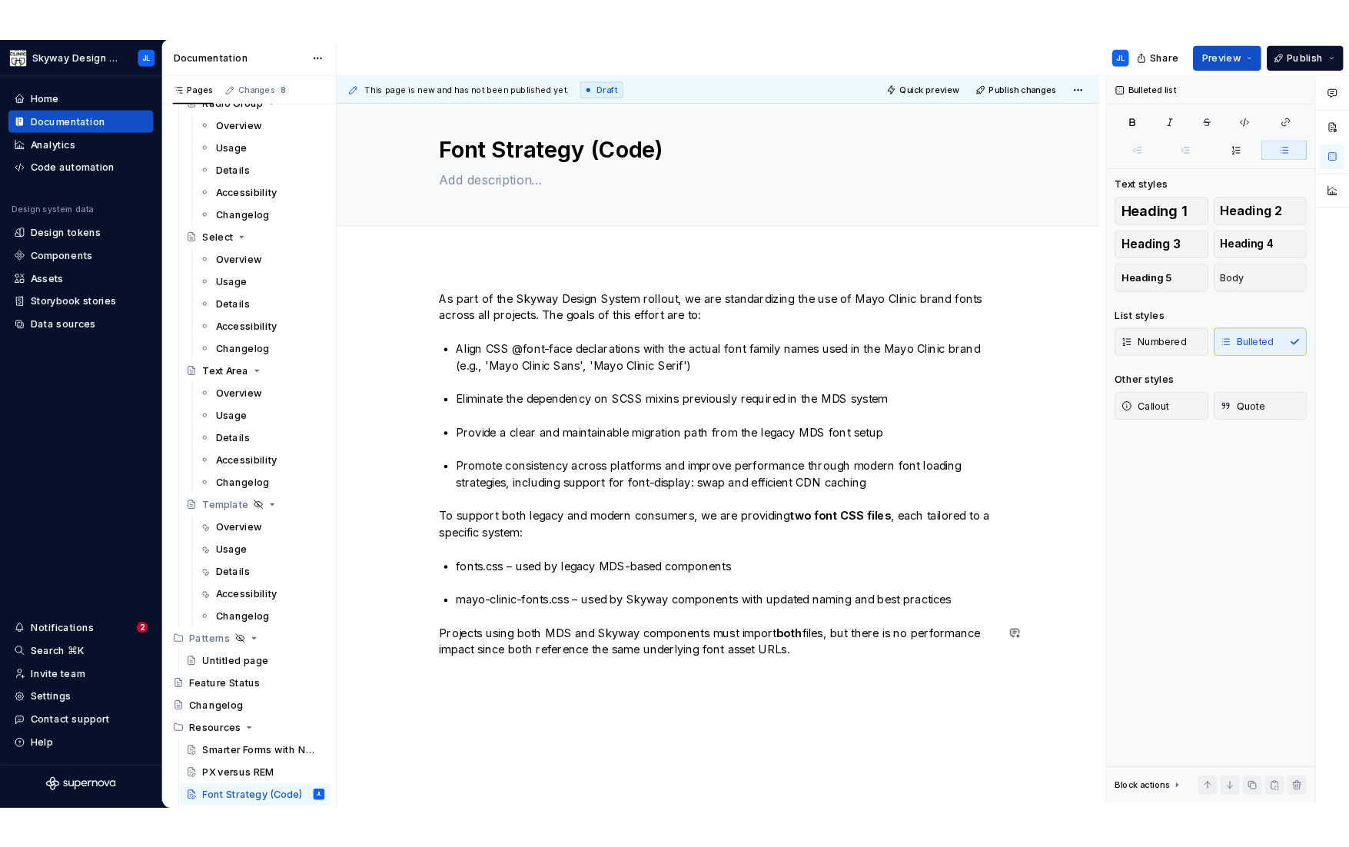
scroll to position [0, 0]
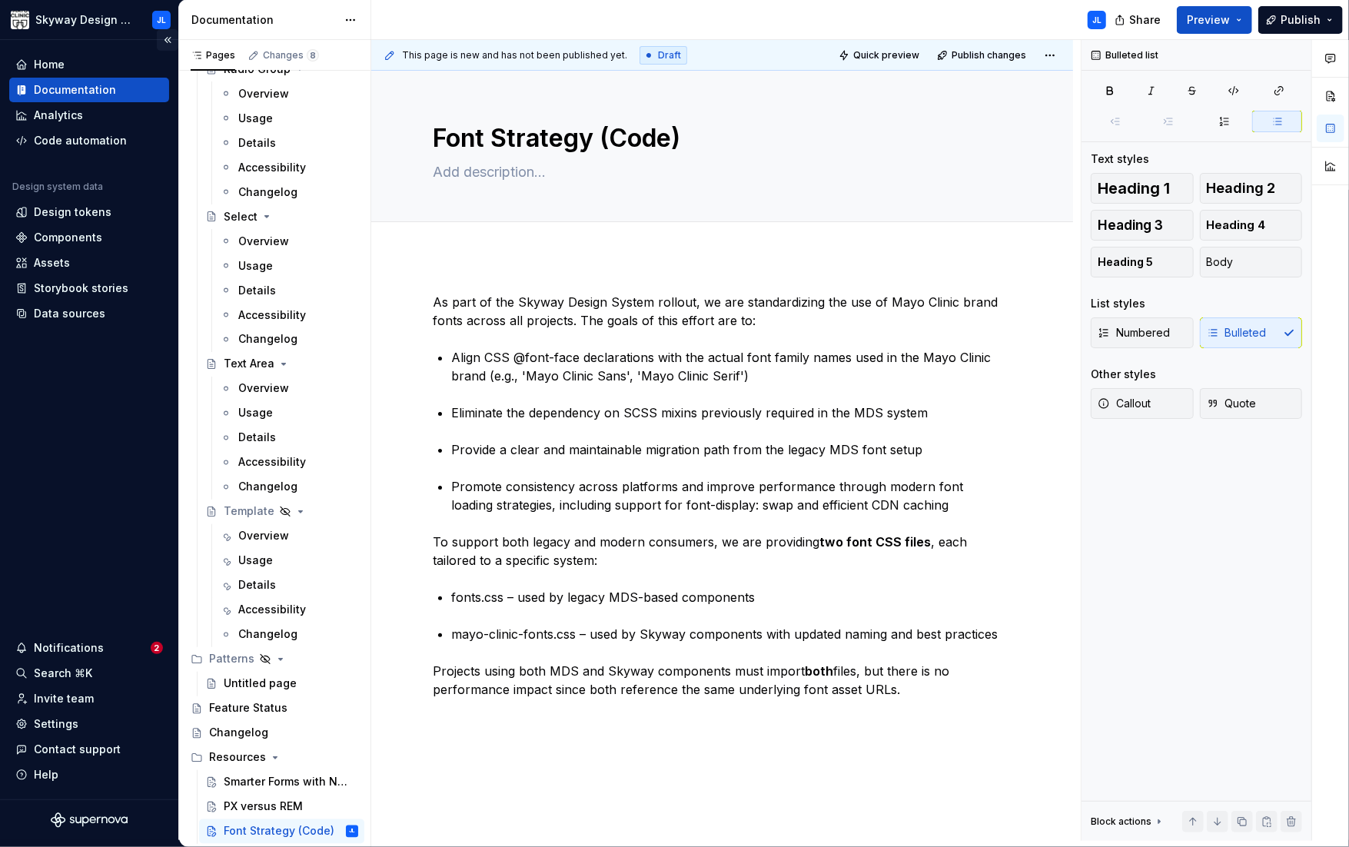
click at [165, 35] on button "Collapse sidebar" at bounding box center [168, 40] width 22 height 22
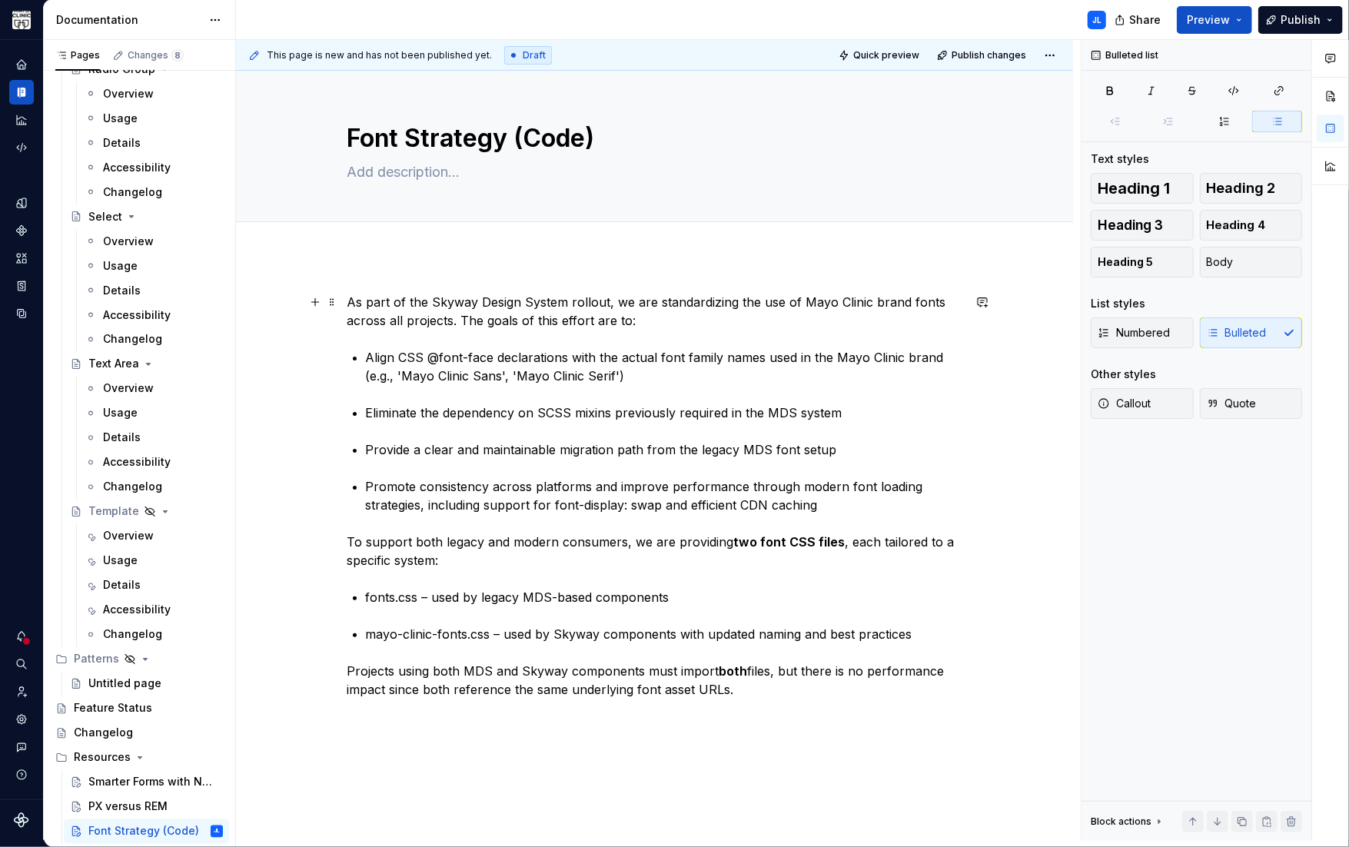
type textarea "*"
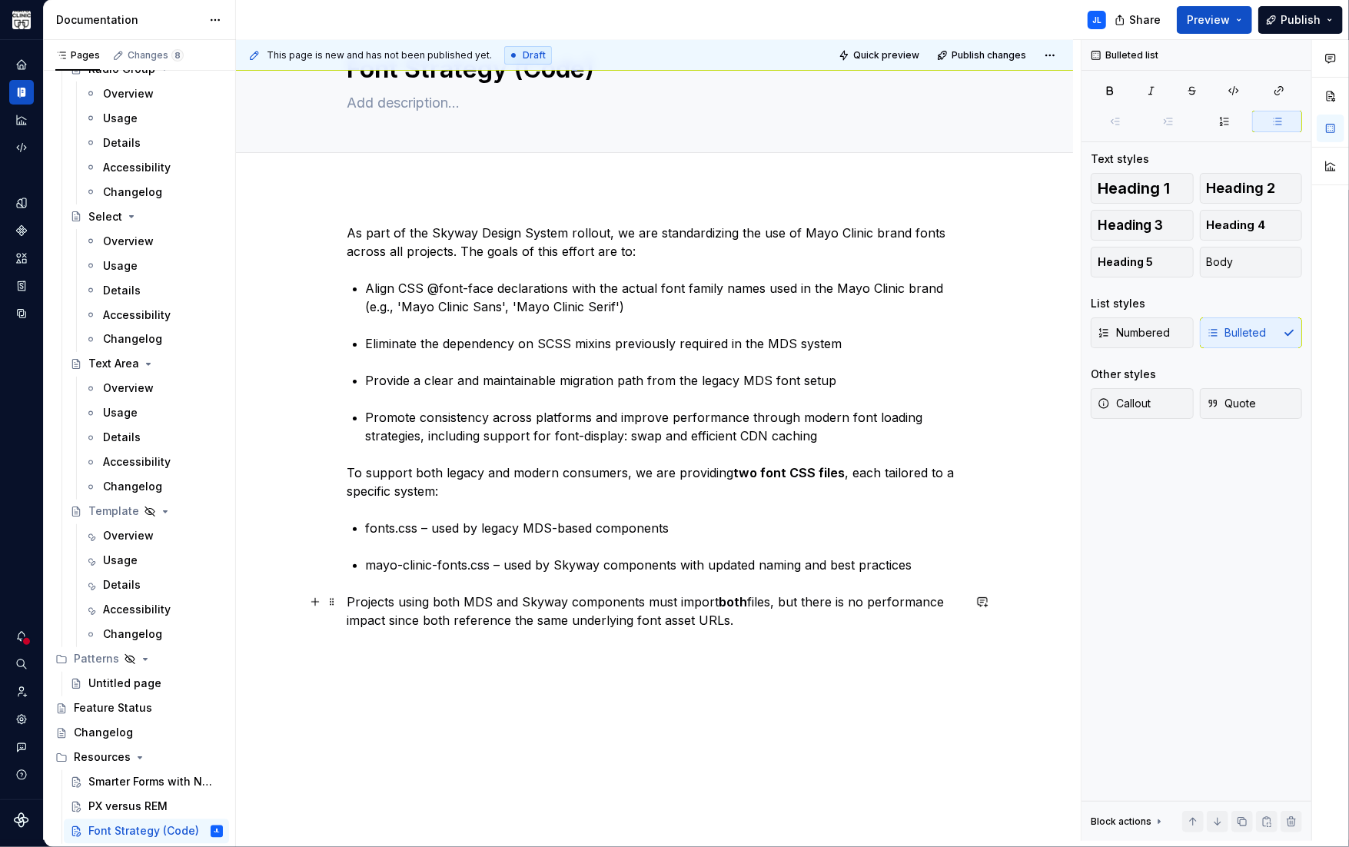
scroll to position [81, 0]
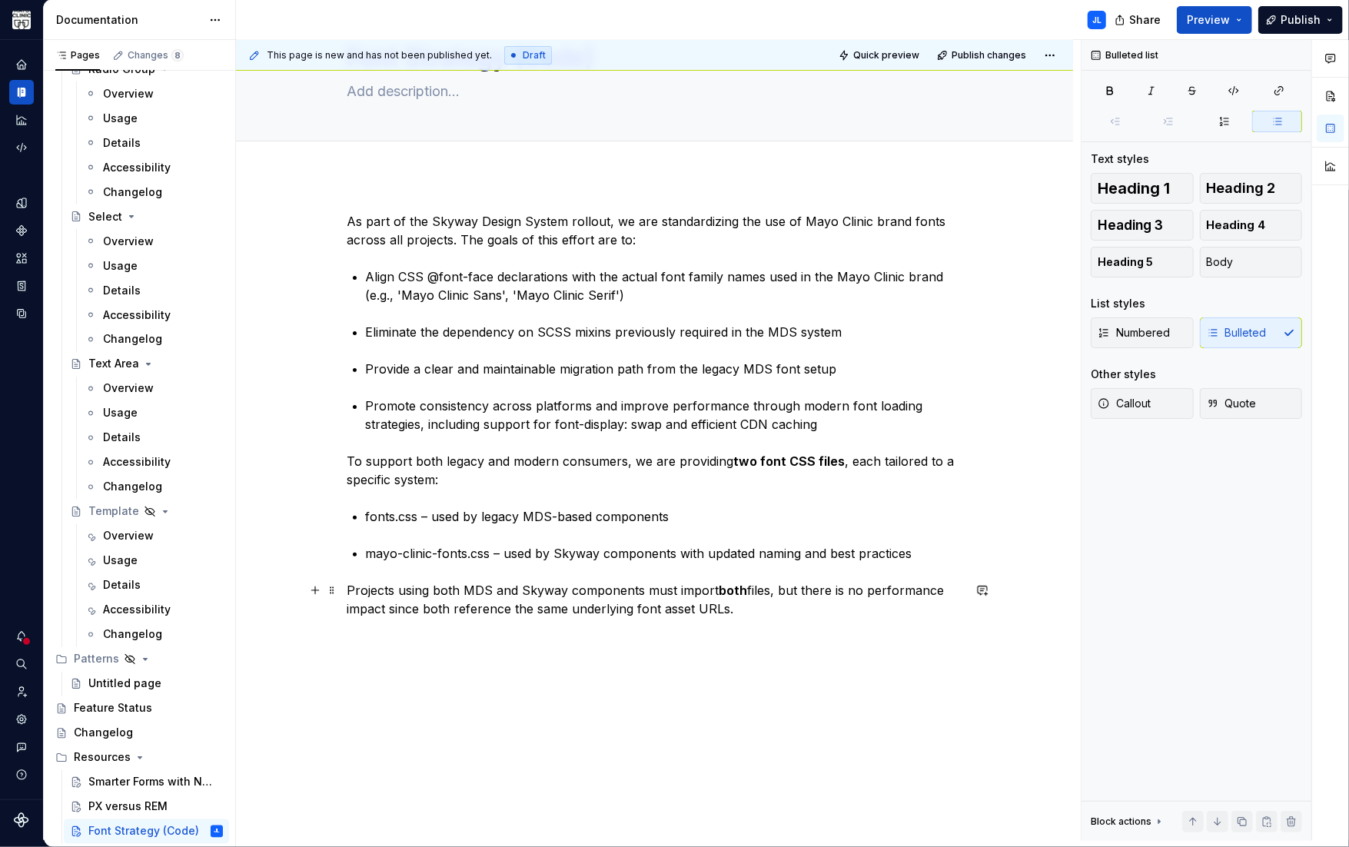
click at [747, 607] on p "Projects using both MDS and Skyway components must import both files, but there…" at bounding box center [654, 599] width 615 height 37
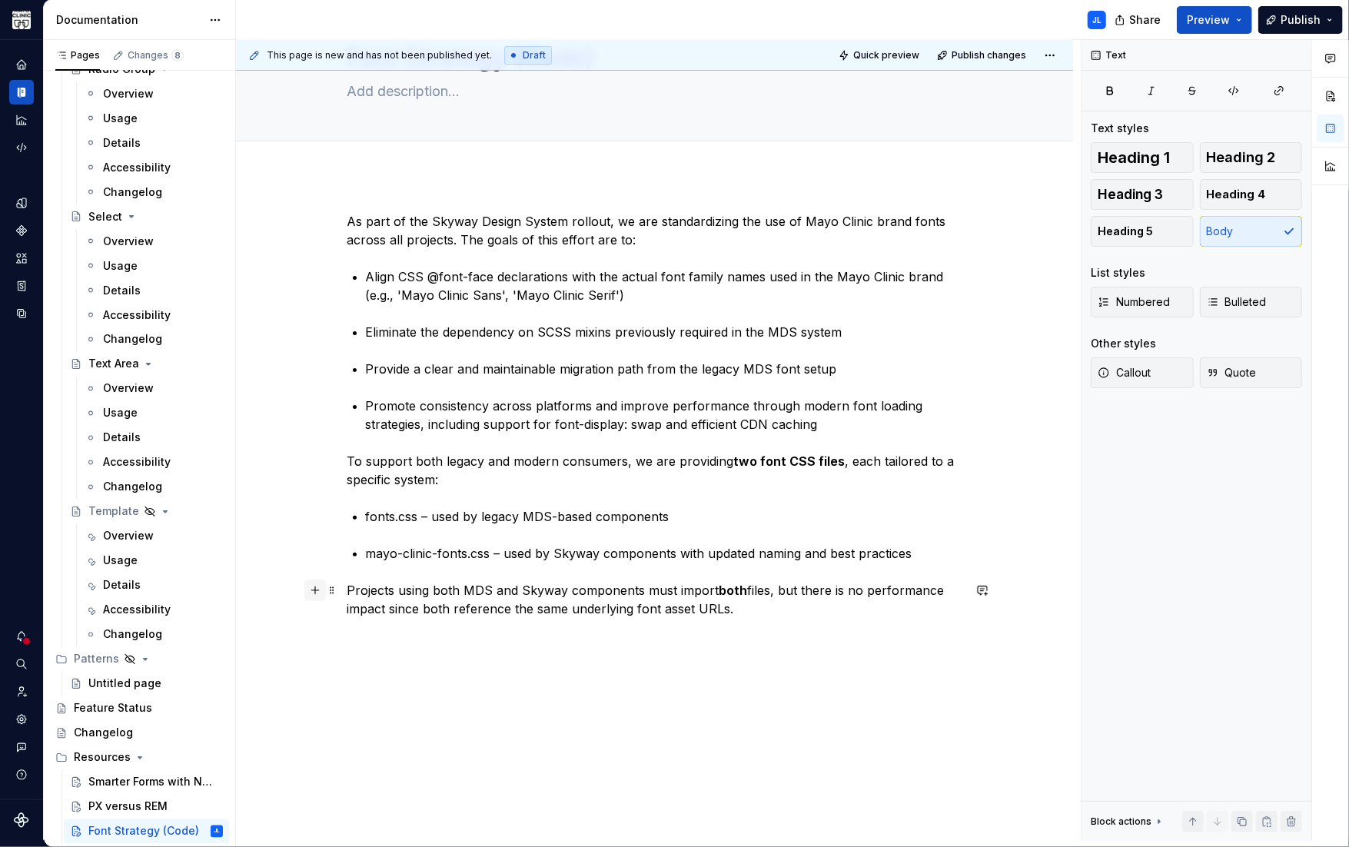
click at [314, 593] on button "button" at bounding box center [315, 590] width 22 height 22
click at [394, 678] on strong "Font CSS File Breakdown" at bounding box center [424, 673] width 154 height 15
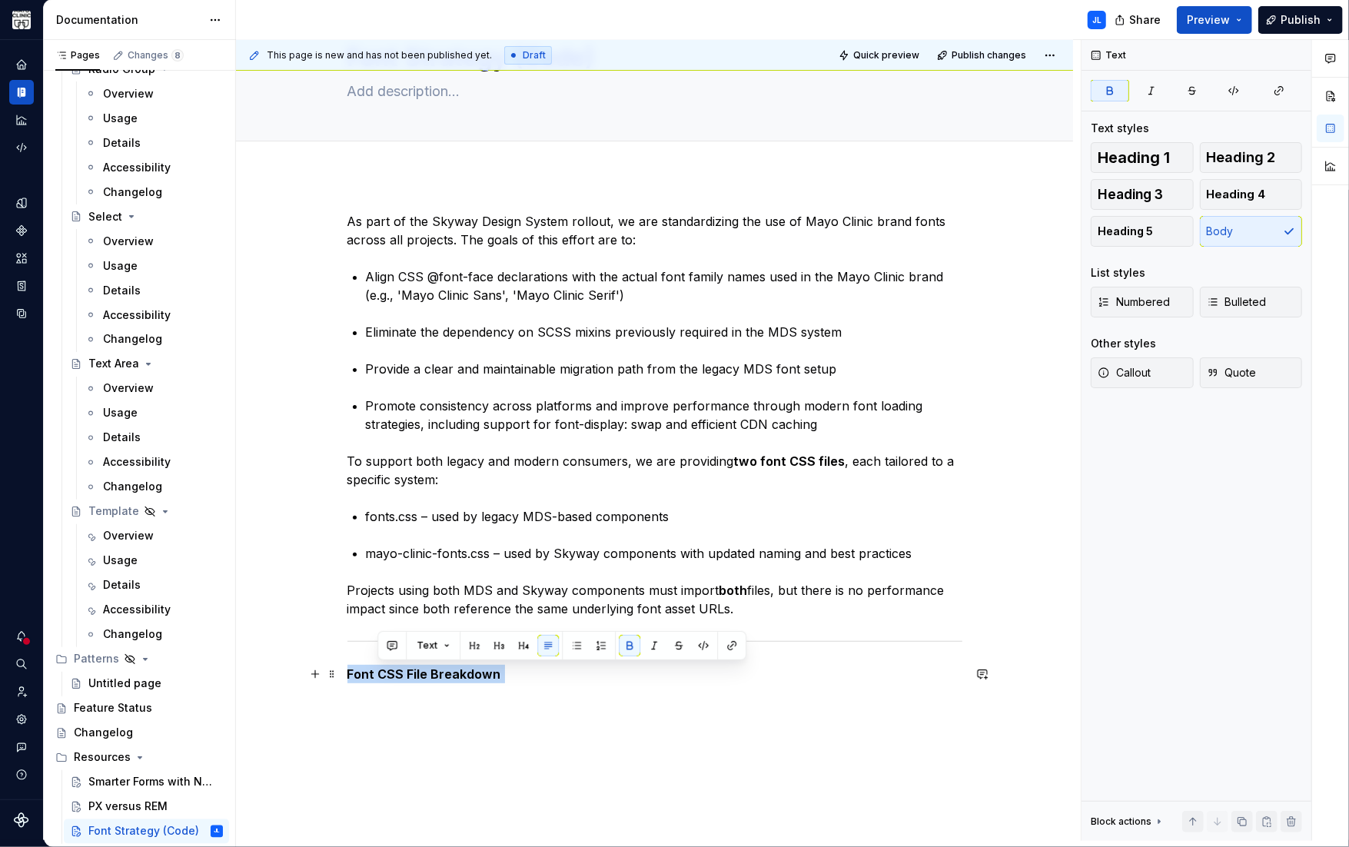
click at [394, 678] on strong "Font CSS File Breakdown" at bounding box center [424, 673] width 154 height 15
click at [445, 648] on button "button" at bounding box center [445, 646] width 22 height 22
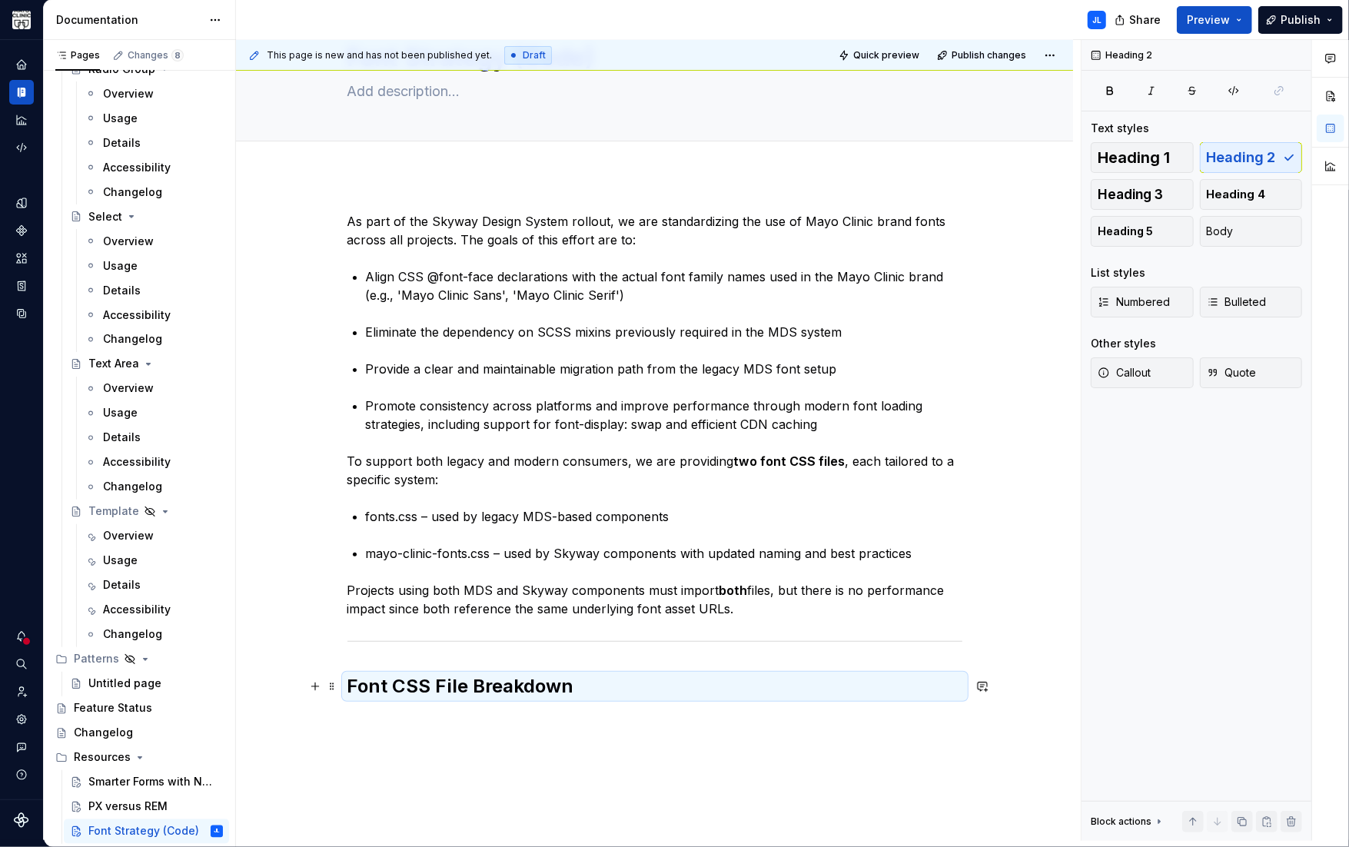
click at [577, 688] on h2 "Font CSS File Breakdown" at bounding box center [654, 686] width 615 height 25
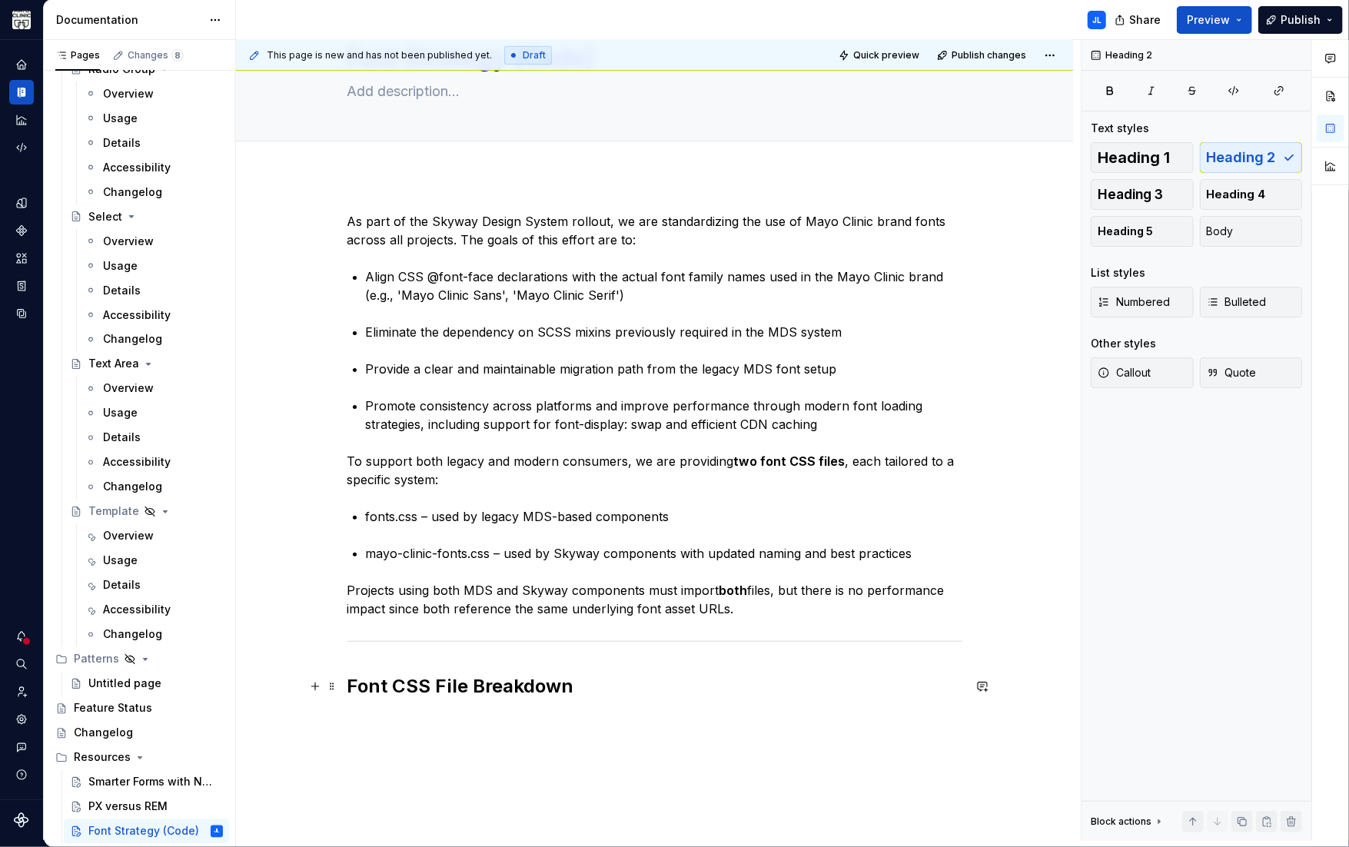
click at [579, 686] on h2 "Font CSS File Breakdown" at bounding box center [654, 686] width 615 height 25
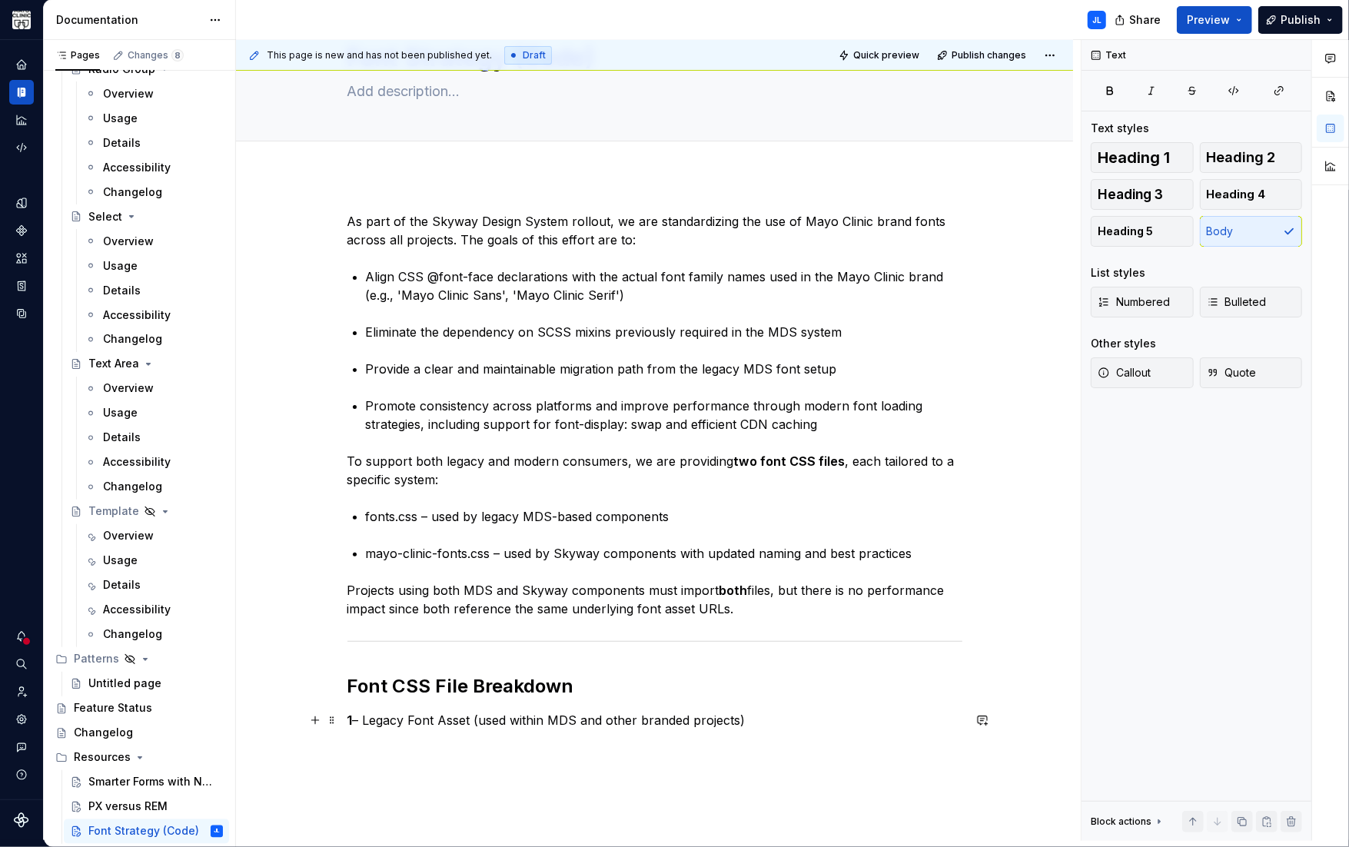
click at [461, 720] on p "1 – Legacy Font Asset (used within MDS and other branded projects)" at bounding box center [654, 720] width 615 height 18
click at [471, 693] on button "button" at bounding box center [470, 692] width 22 height 22
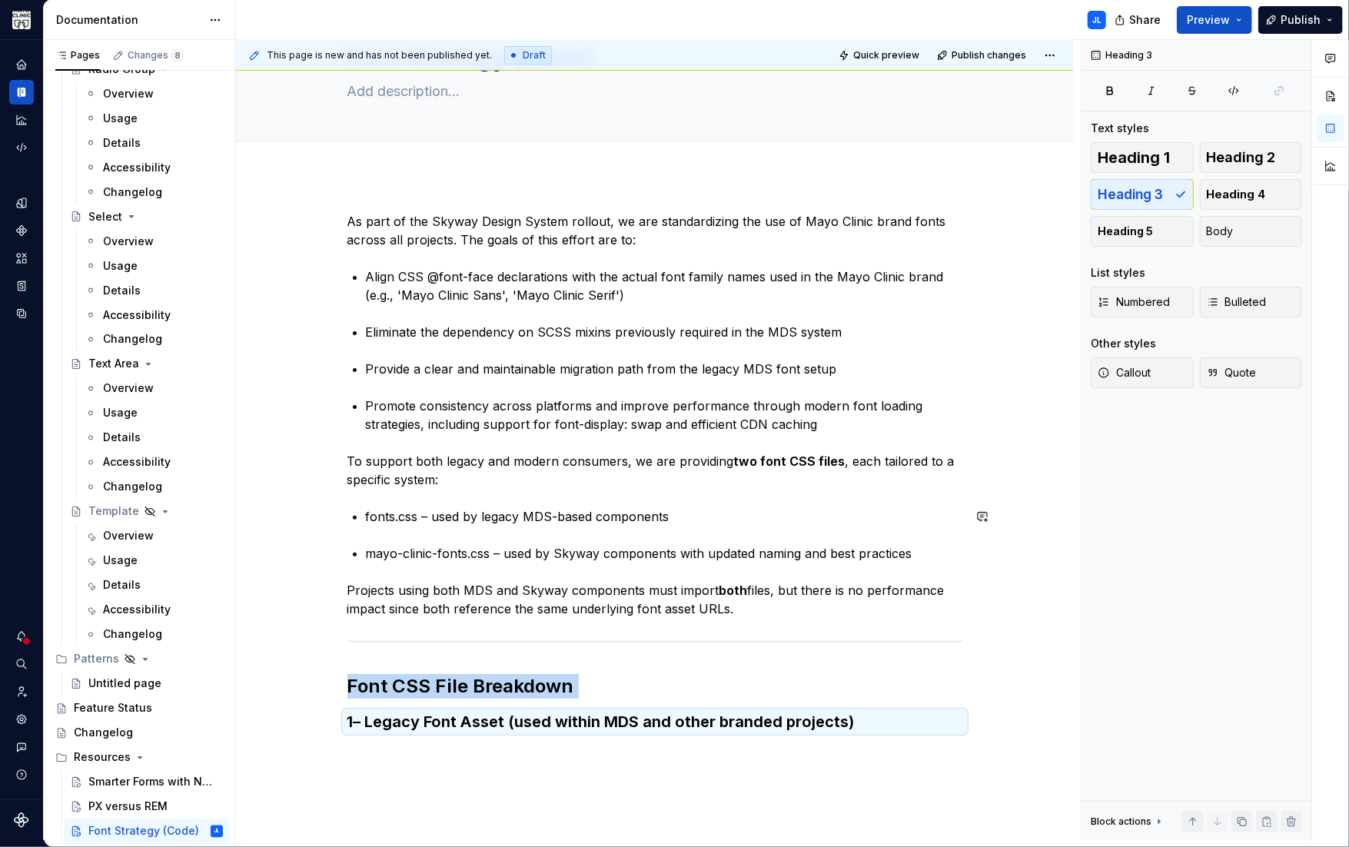
click at [446, 751] on div "This page is new and has not been published yet. Draft Quick preview Publish ch…" at bounding box center [658, 440] width 844 height 801
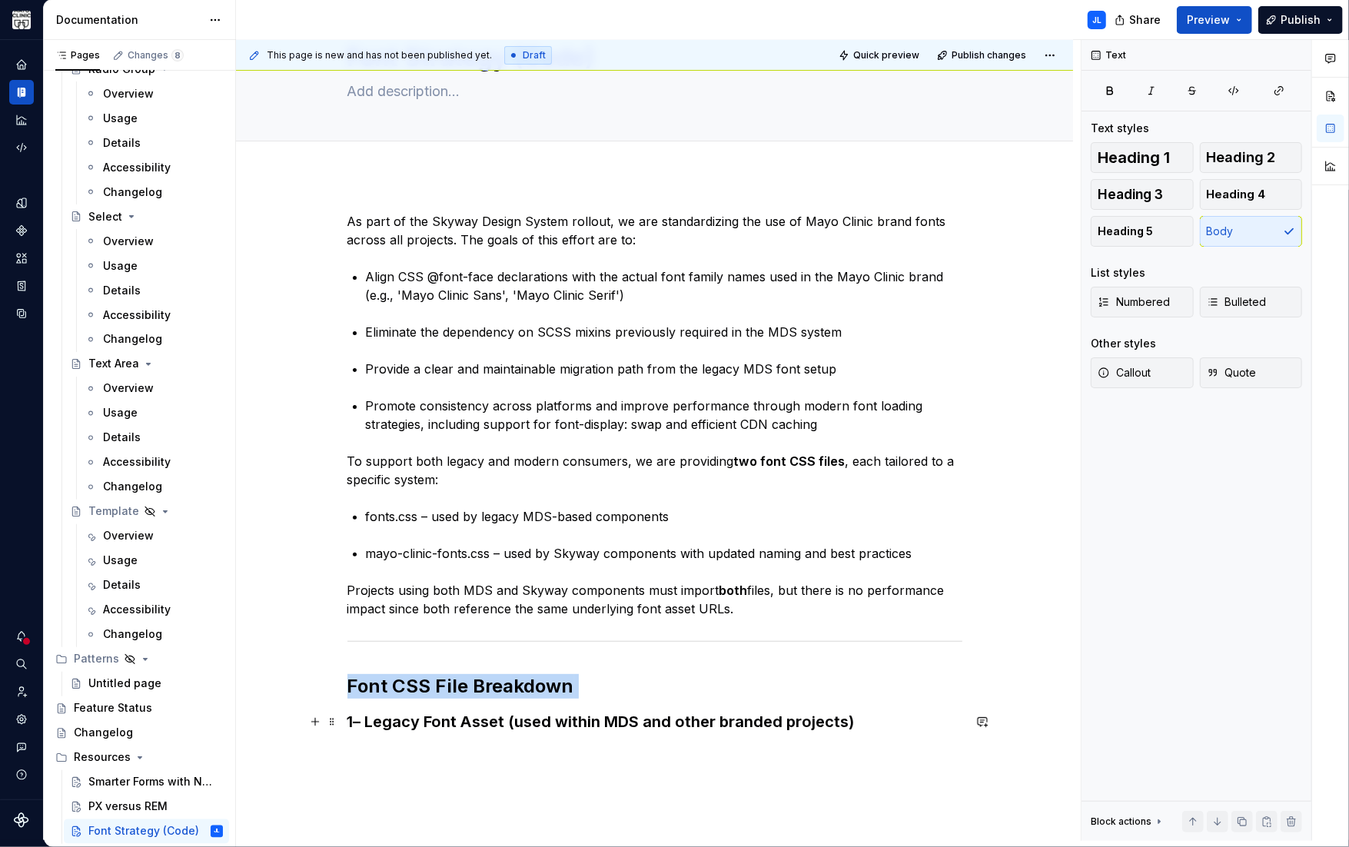
click at [878, 723] on h3 "1 – Legacy Font Asset (used within MDS and other branded projects)" at bounding box center [654, 722] width 615 height 22
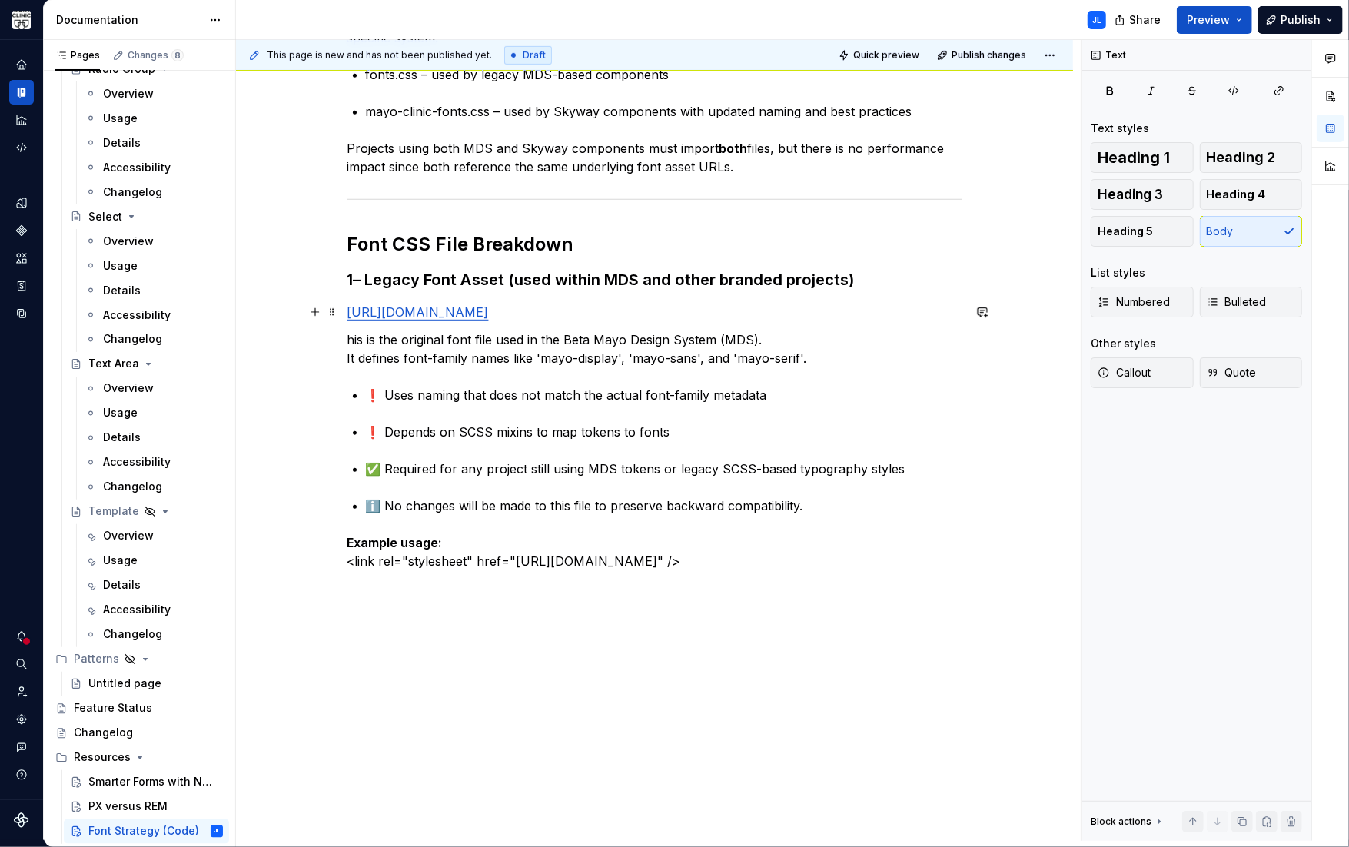
scroll to position [524, 0]
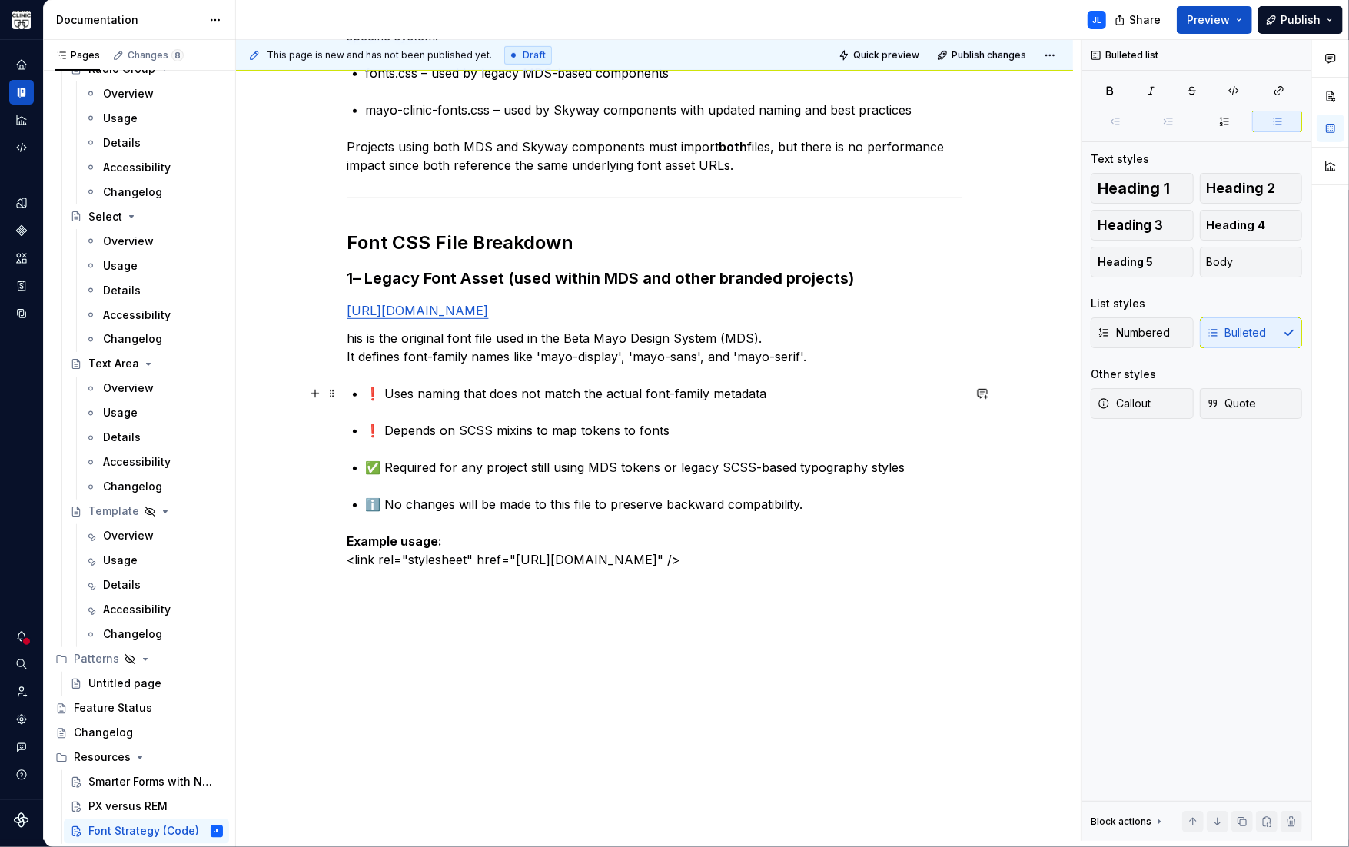
click at [383, 394] on p "❗ Uses naming that does not match the actual font-family metadata" at bounding box center [664, 393] width 596 height 18
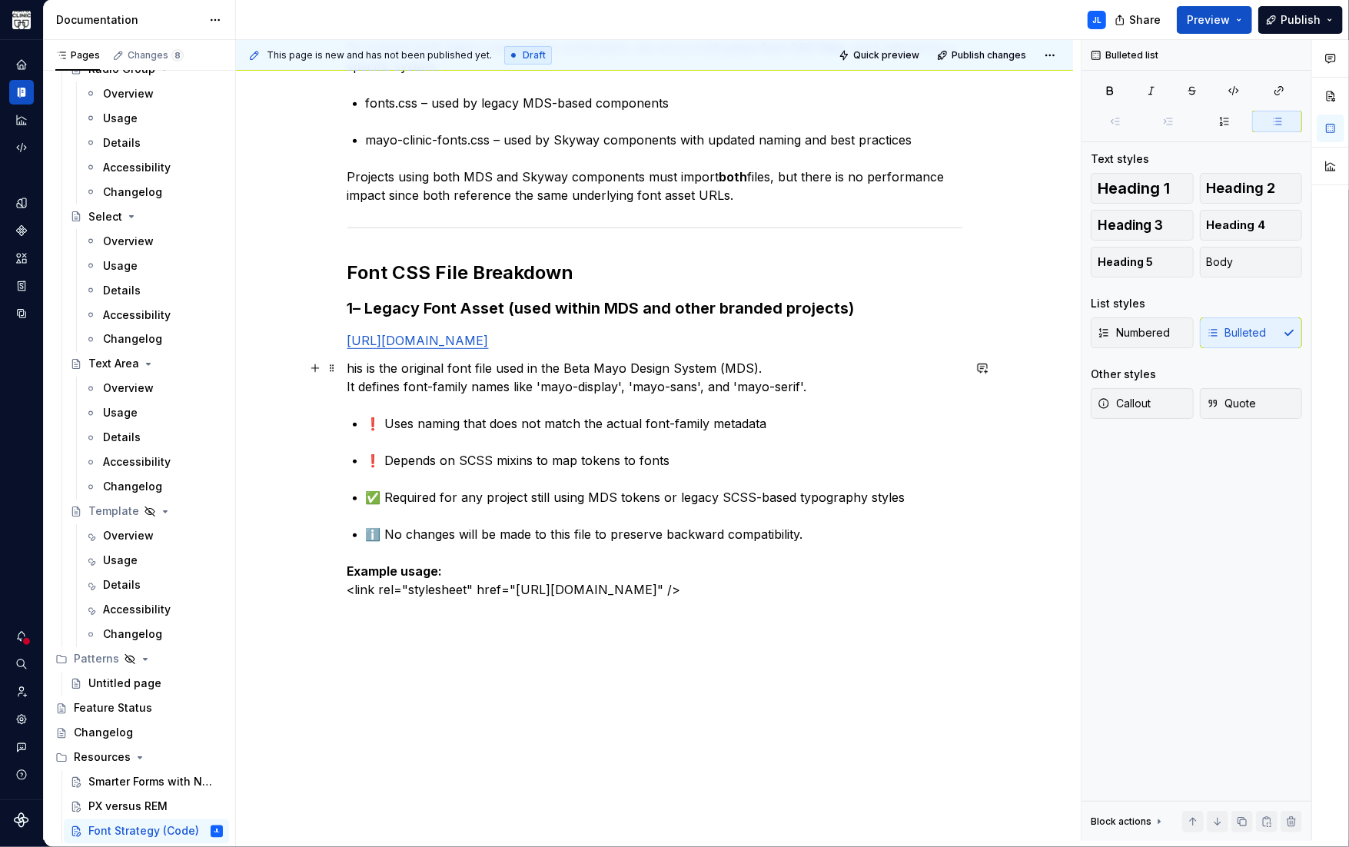
scroll to position [502, 0]
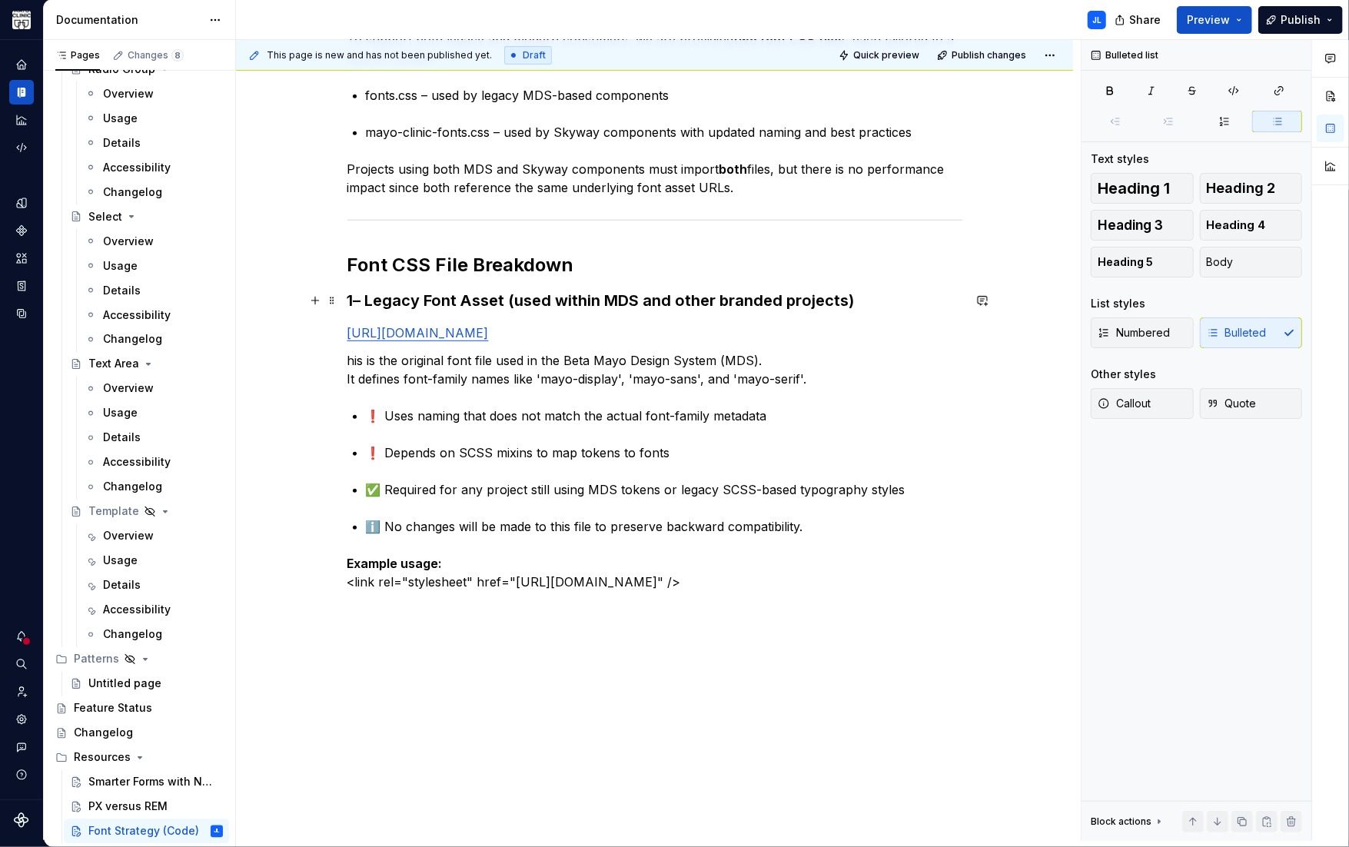
click at [363, 300] on h3 "1 – Legacy Font Asset (used within MDS and other branded projects)" at bounding box center [654, 301] width 615 height 22
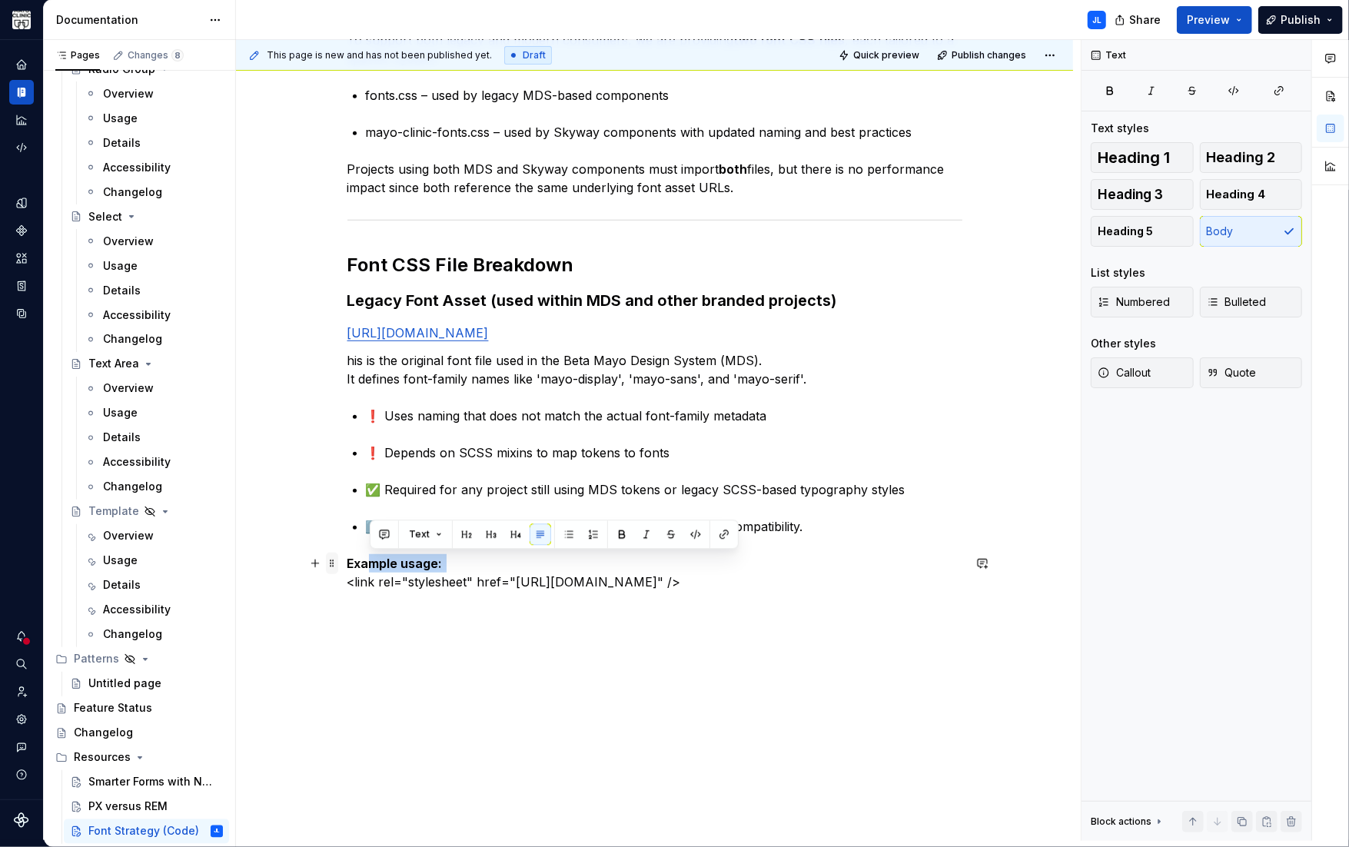
drag, startPoint x: 439, startPoint y: 559, endPoint x: 332, endPoint y: 555, distance: 106.9
click at [347, 555] on div "As part of the Skyway Design System rollout, we are standardizing the use of Ma…" at bounding box center [654, 200] width 615 height 818
drag, startPoint x: 433, startPoint y: 564, endPoint x: 452, endPoint y: 566, distance: 19.3
click at [433, 564] on strong "Example usage:" at bounding box center [394, 563] width 95 height 15
click at [454, 562] on p "Example usage: <link rel="stylesheet" href="[URL][DOMAIN_NAME]" />" at bounding box center [654, 572] width 615 height 37
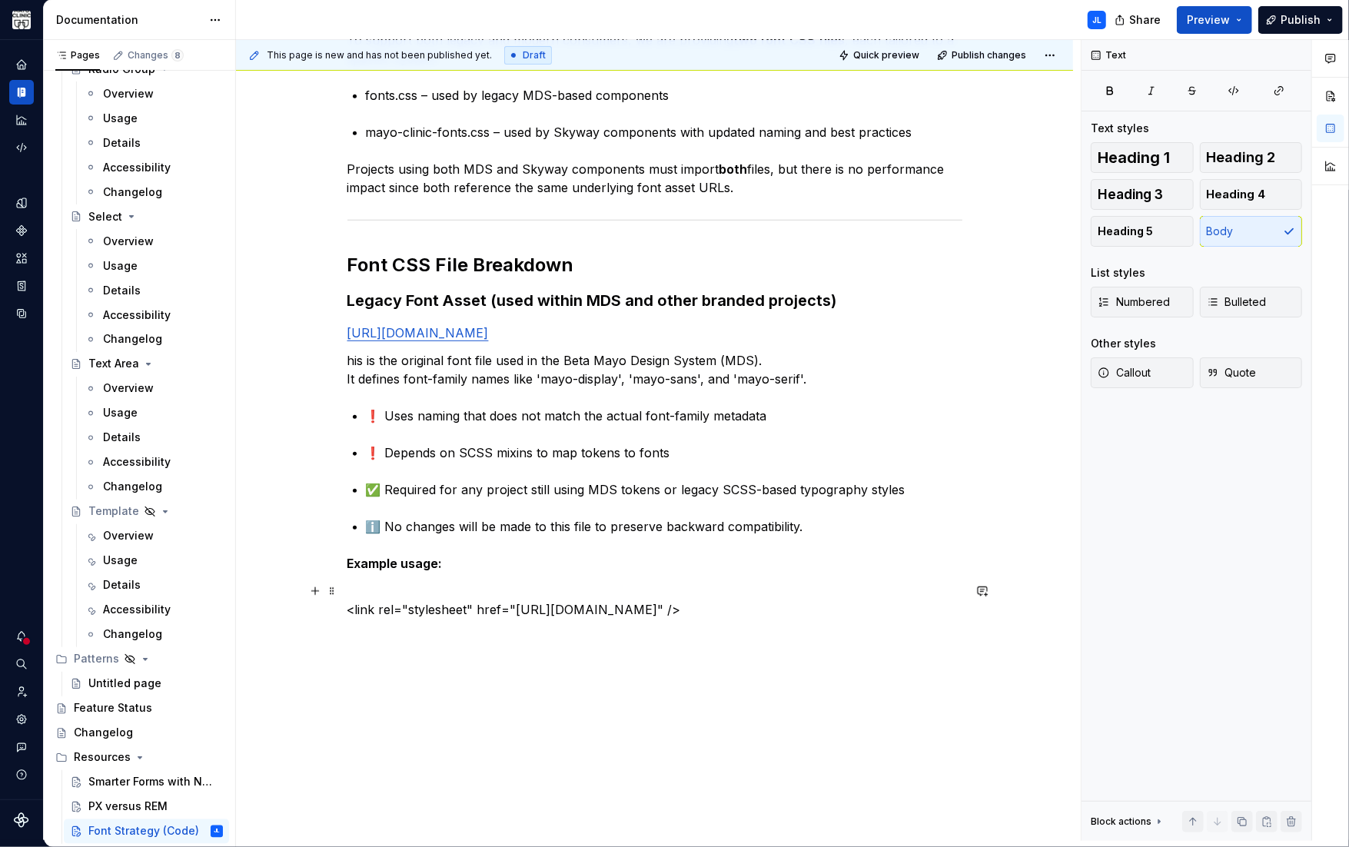
click at [401, 605] on p "<link rel="stylesheet" href="[URL][DOMAIN_NAME]" />" at bounding box center [654, 600] width 615 height 37
click at [491, 612] on p "<link rel="stylesheet" href="[URL][DOMAIN_NAME]" />" at bounding box center [654, 600] width 615 height 37
drag, startPoint x: 899, startPoint y: 610, endPoint x: 257, endPoint y: 601, distance: 641.7
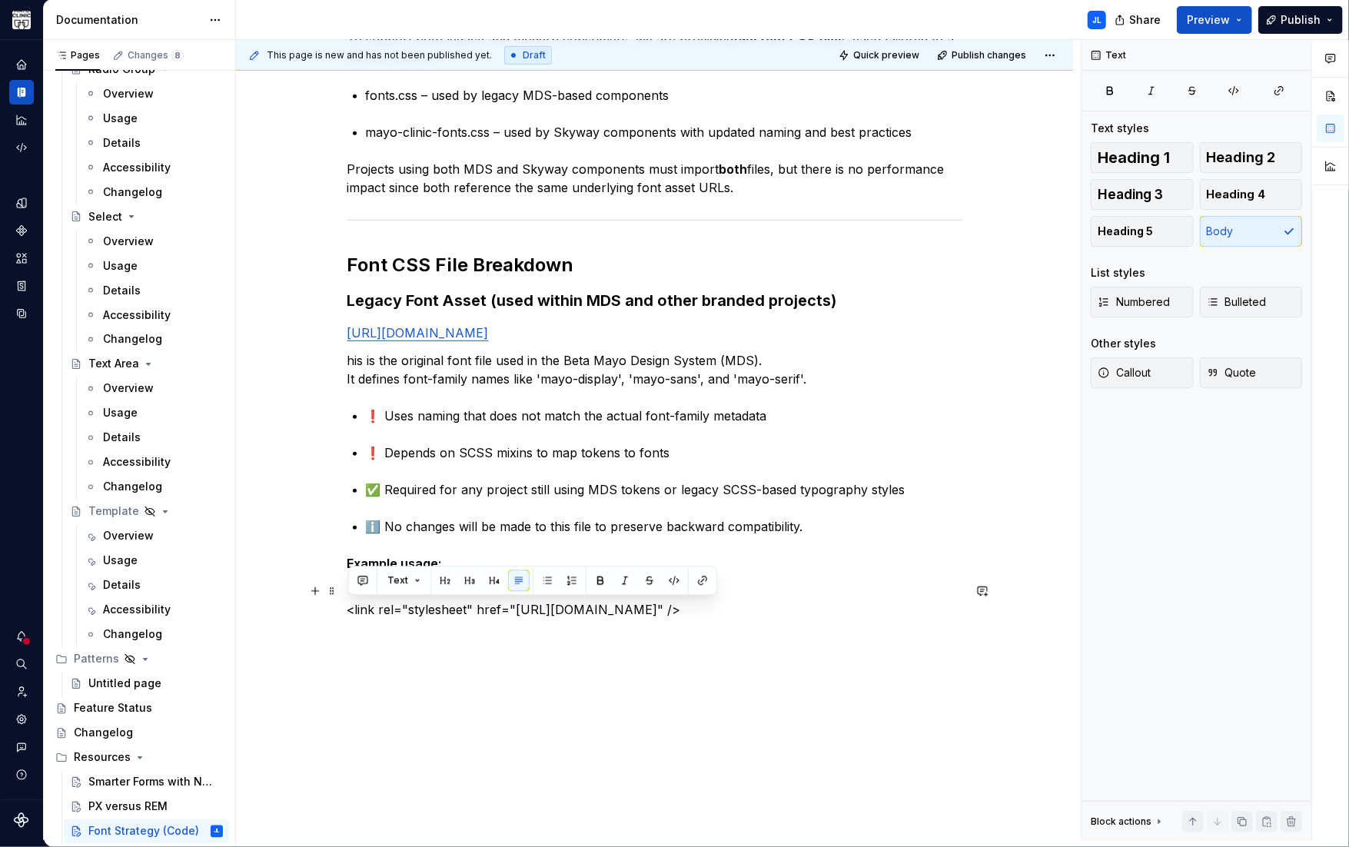
click at [257, 601] on div "As part of the Skyway Design System rollout, we are standardizing the use of Ma…" at bounding box center [654, 322] width 837 height 1137
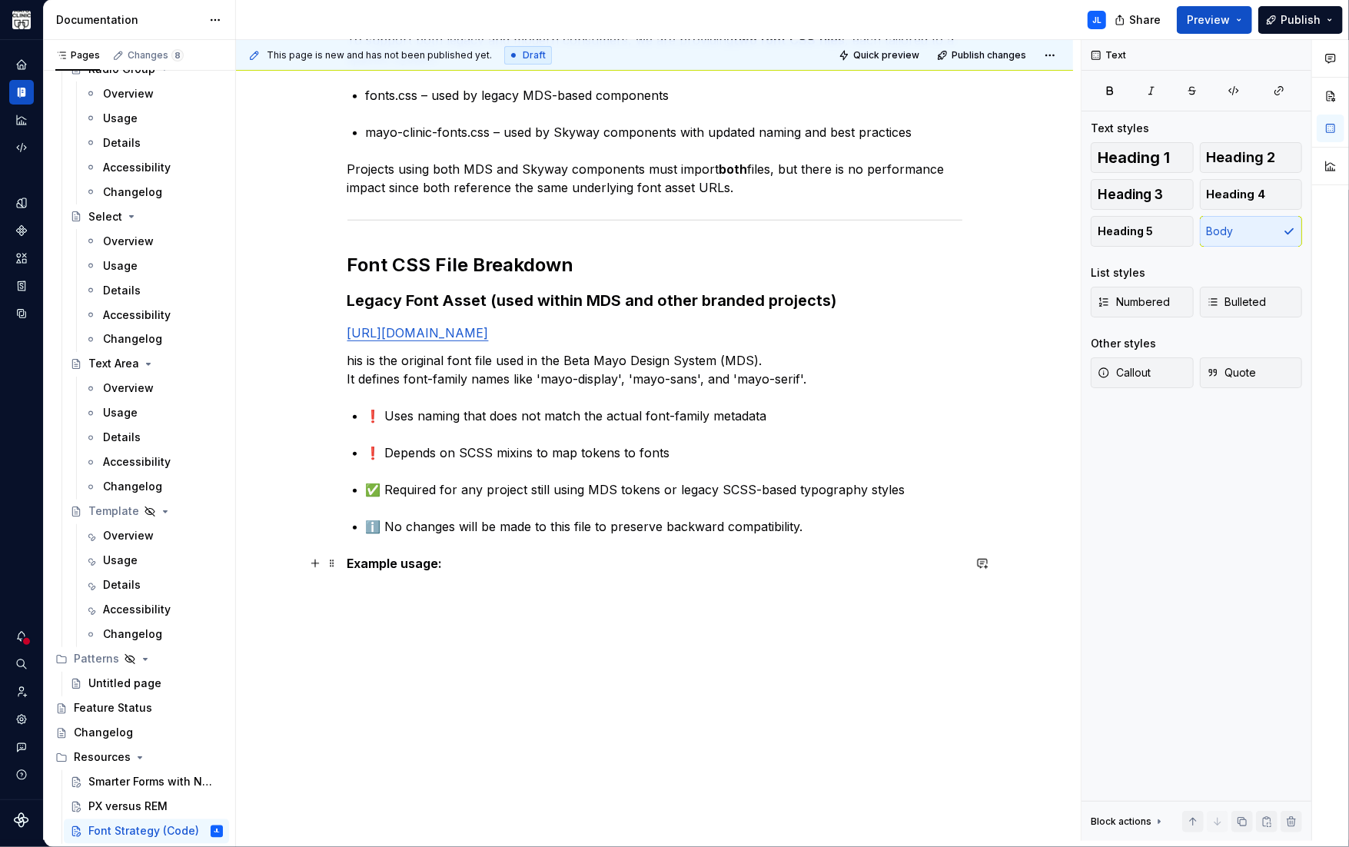
click at [363, 567] on strong "Example usage:" at bounding box center [394, 563] width 95 height 15
click at [473, 537] on button "button" at bounding box center [470, 534] width 22 height 22
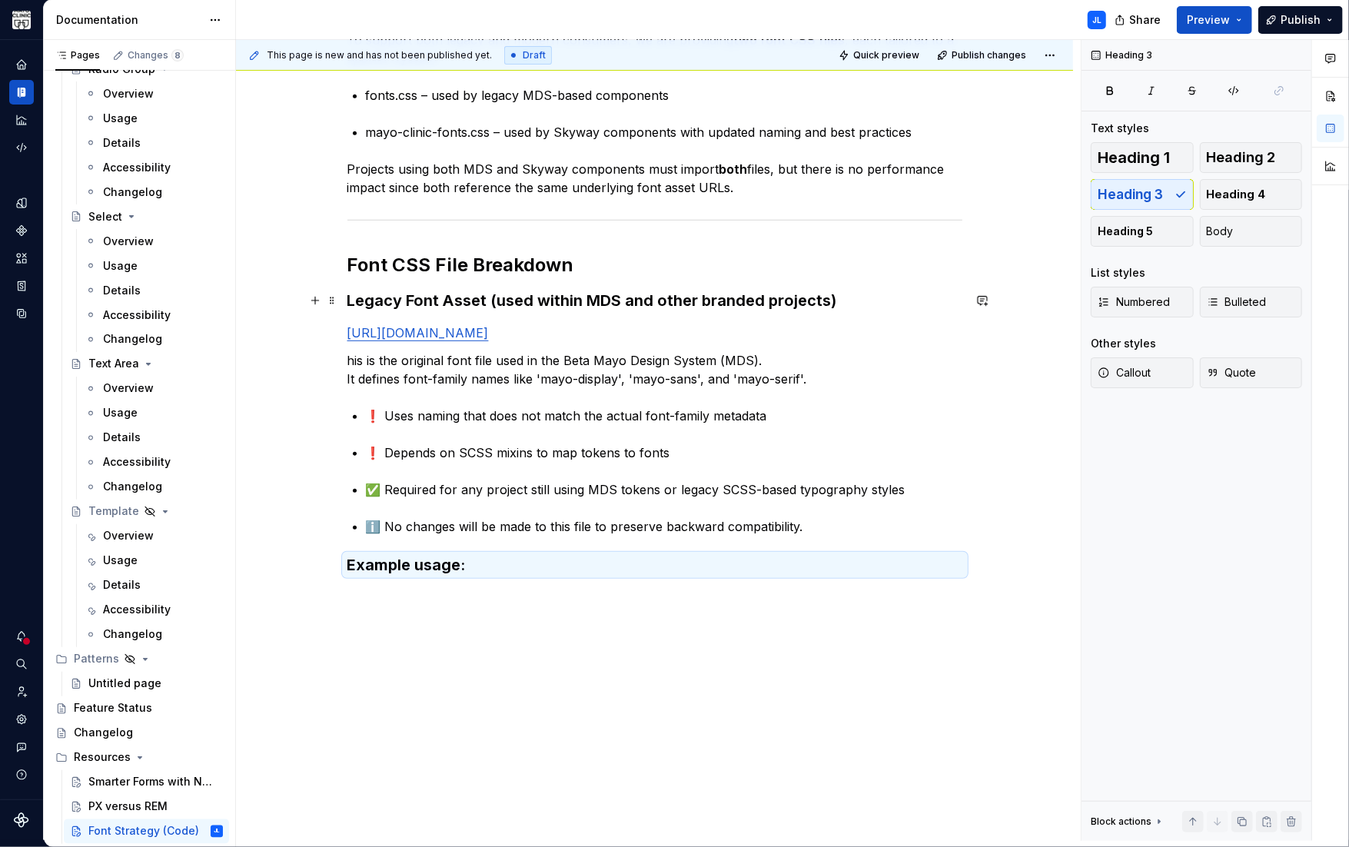
click at [390, 297] on h3 "Legacy Font Asset (used within MDS and other branded projects)" at bounding box center [654, 301] width 615 height 22
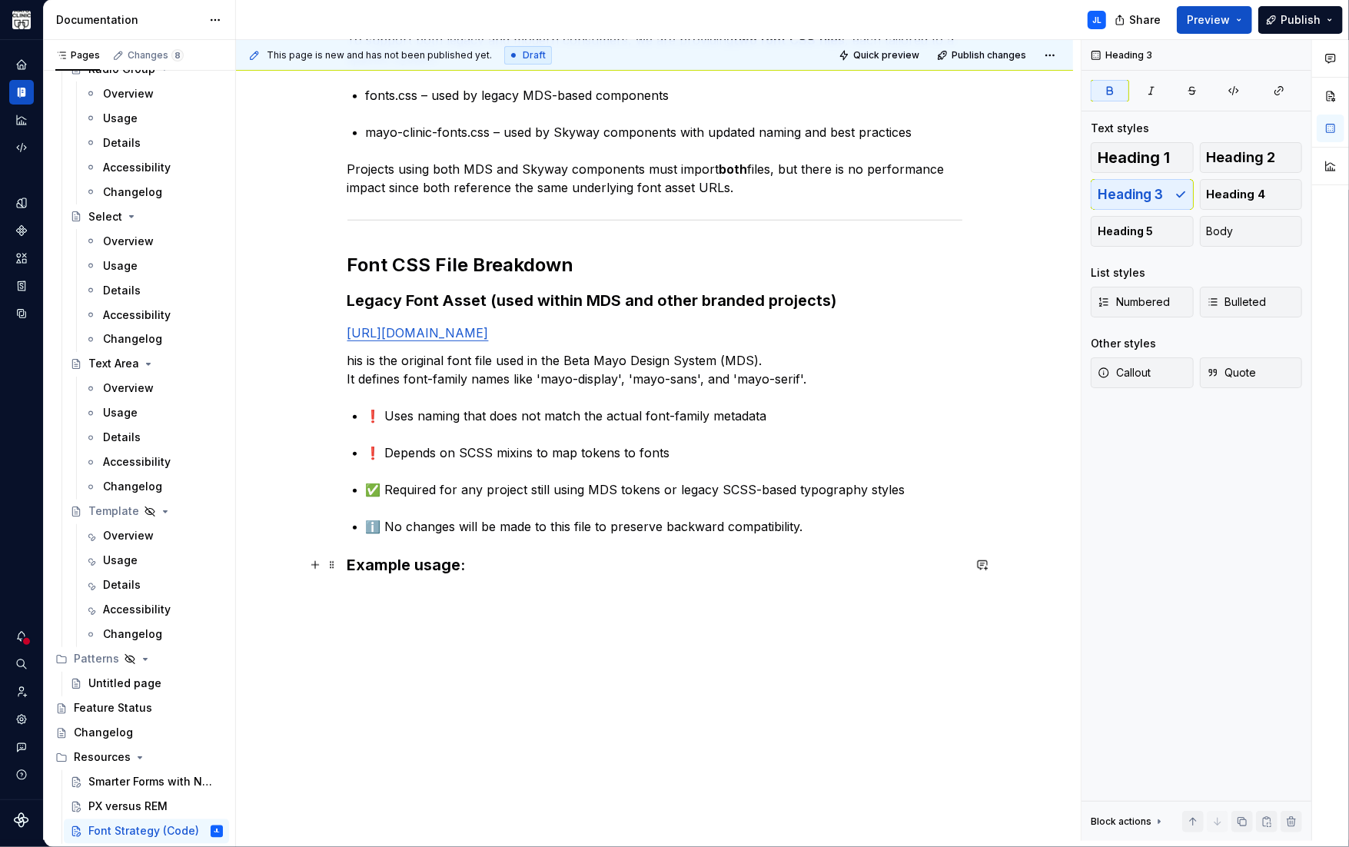
click at [393, 575] on h3 "Example usage:" at bounding box center [654, 565] width 615 height 22
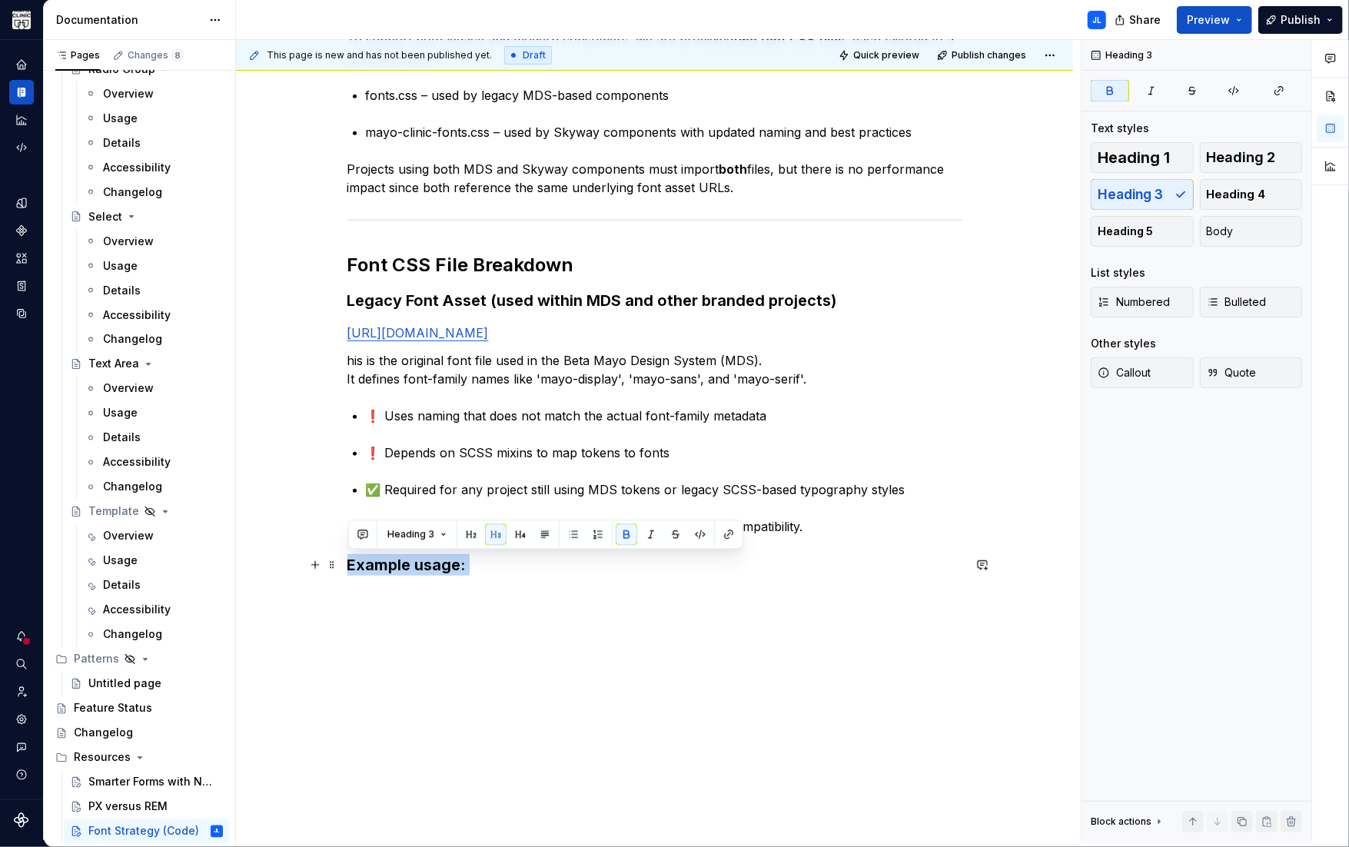
click at [393, 575] on h3 "Example usage:" at bounding box center [654, 565] width 615 height 22
click at [512, 536] on button "button" at bounding box center [520, 534] width 22 height 22
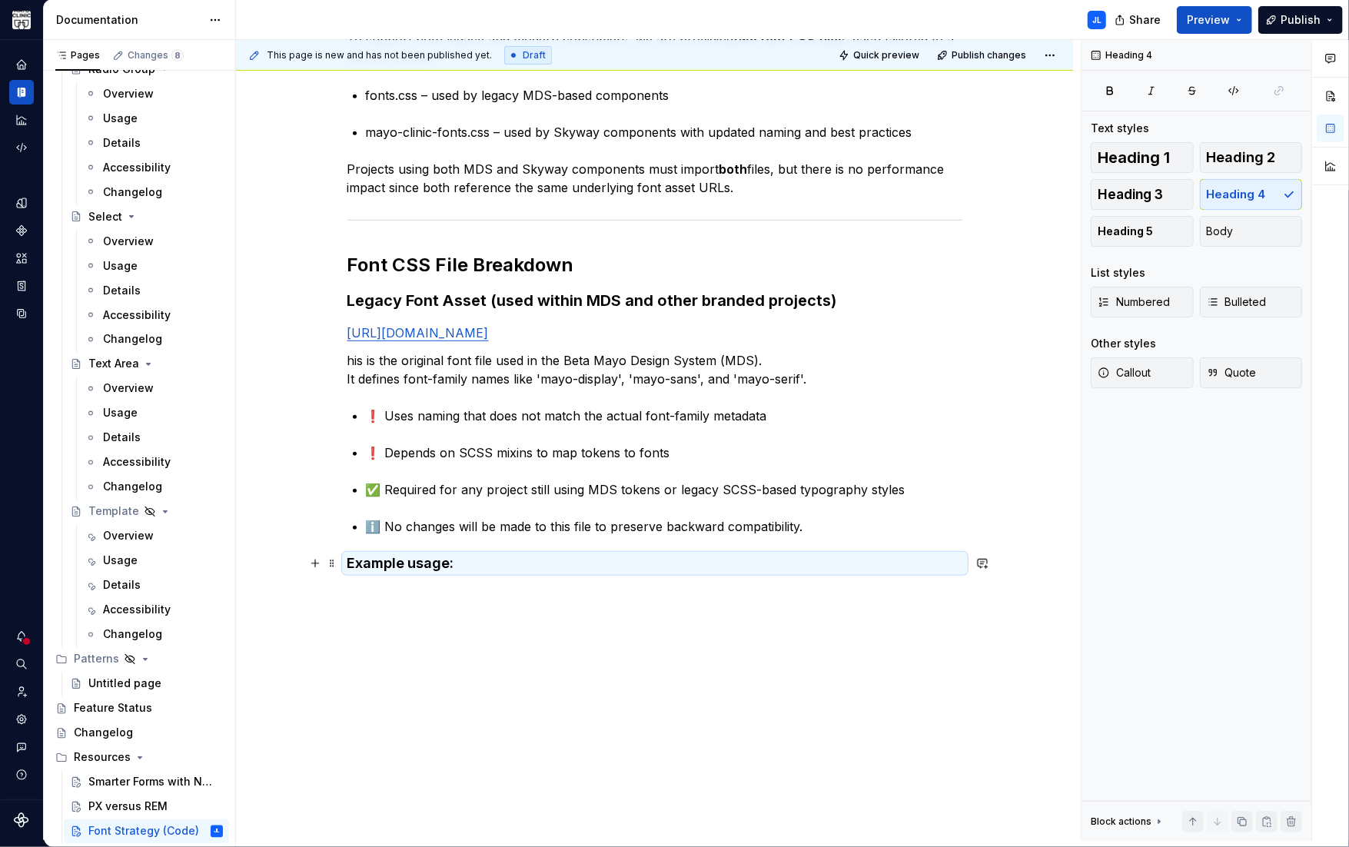
click at [464, 566] on h4 "Example usage:" at bounding box center [654, 563] width 615 height 18
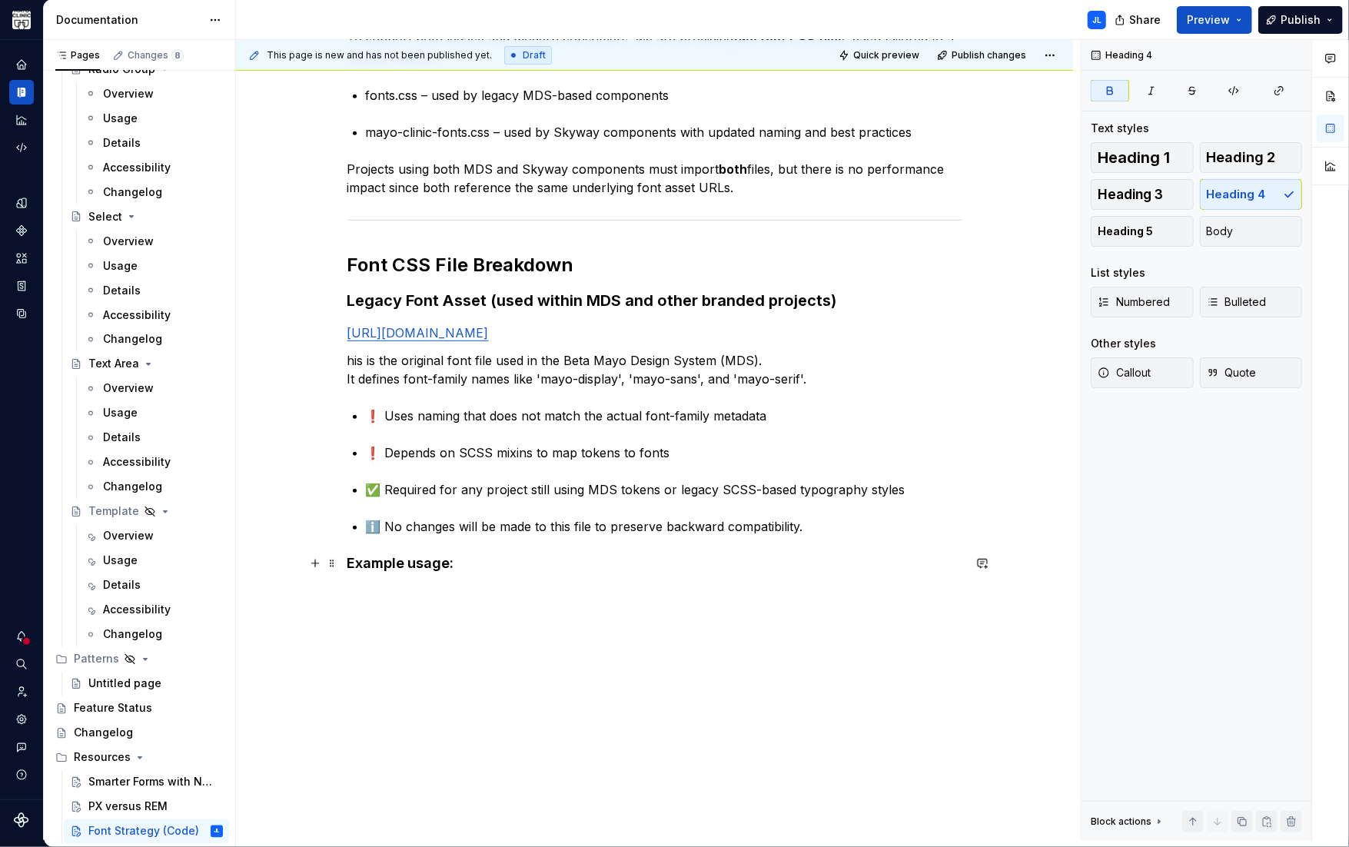
click at [461, 558] on h4 "Example usage:" at bounding box center [654, 563] width 615 height 18
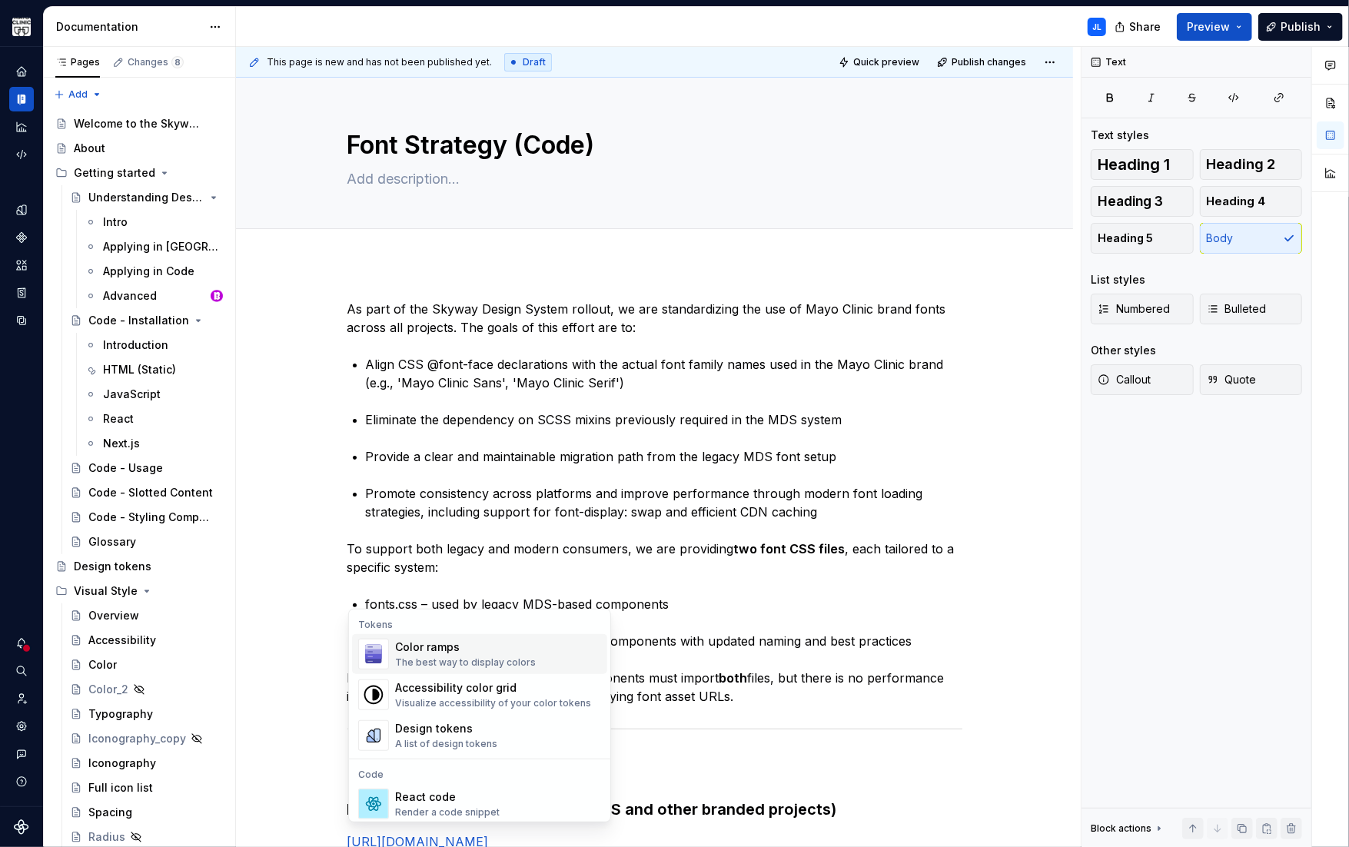
scroll to position [502, 0]
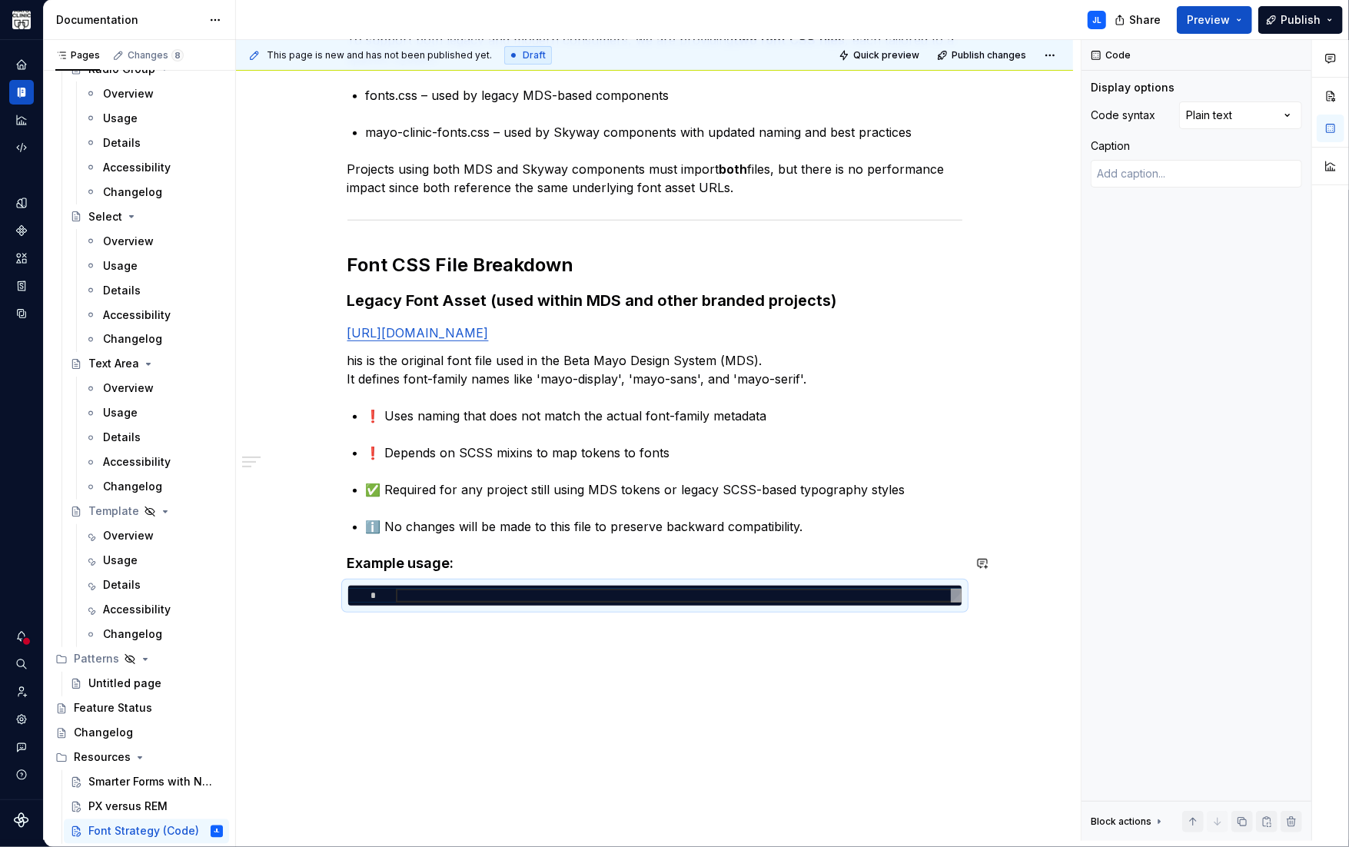
type textarea "*"
type textarea "**********"
click at [481, 589] on div "**********" at bounding box center [679, 596] width 566 height 14
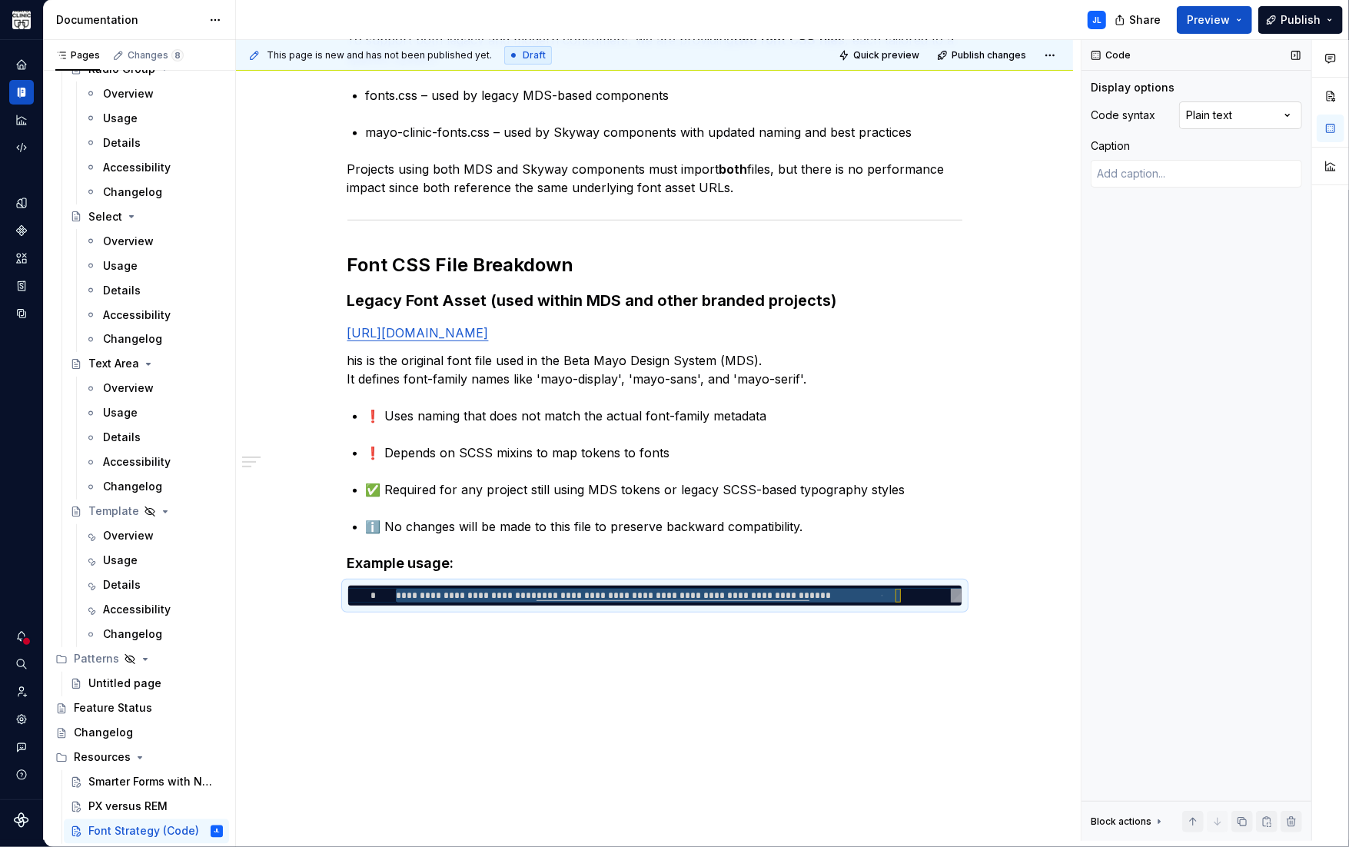
click at [1229, 111] on div "Comments Open comments No comments yet Select ‘Comment’ from the block context …" at bounding box center [1214, 440] width 267 height 801
click at [546, 444] on p "❗ Depends on SCSS mixins to map tokens to fonts" at bounding box center [664, 452] width 596 height 18
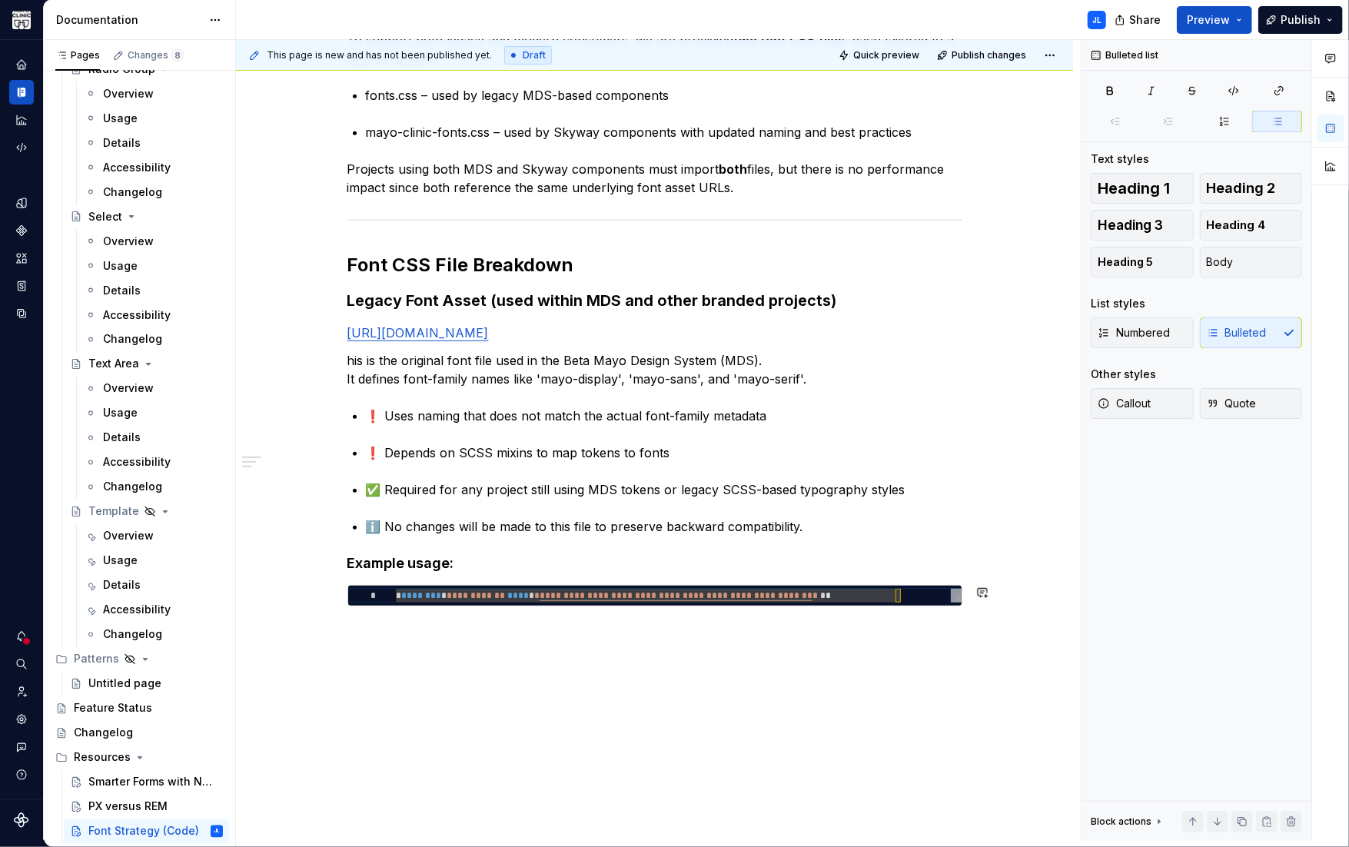
click at [586, 669] on div "As part of the Skyway Design System rollout, we are standardizing the use of Ma…" at bounding box center [654, 316] width 837 height 1125
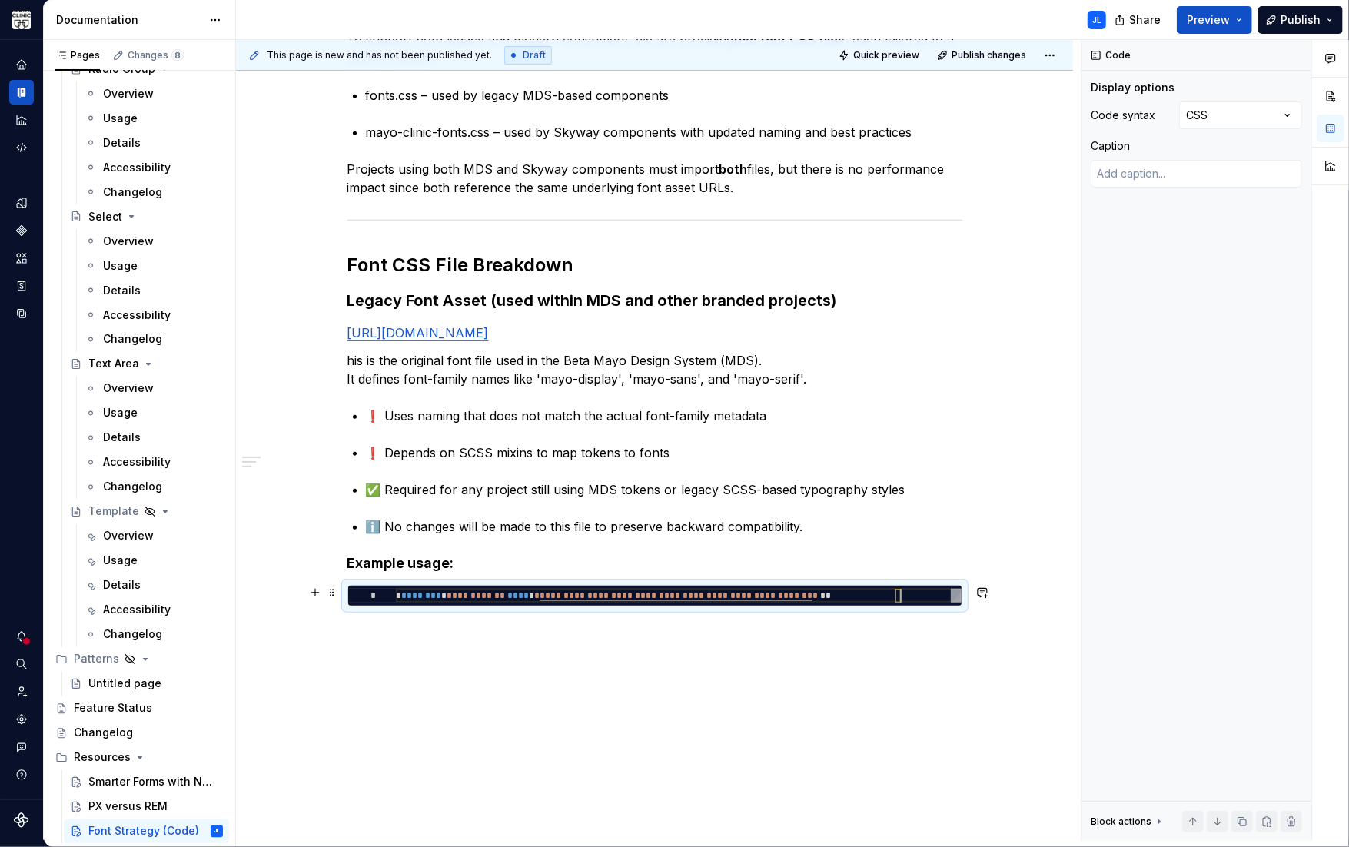
click at [913, 590] on div "**********" at bounding box center [679, 596] width 566 height 14
type textarea "*"
type textarea "**********"
click at [466, 680] on div "As part of the Skyway Design System rollout, we are standardizing the use of Ma…" at bounding box center [654, 335] width 837 height 1162
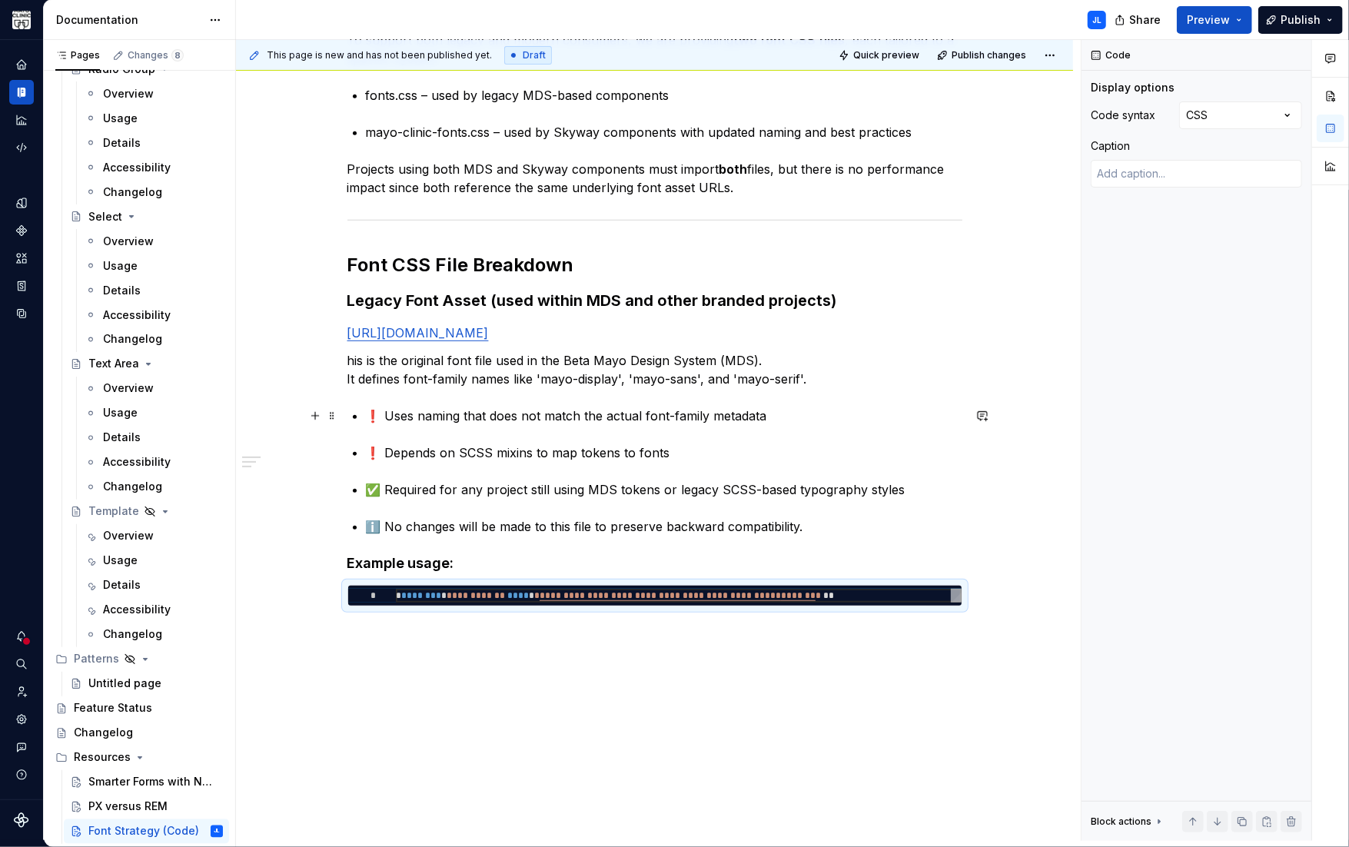
click at [385, 420] on p "❗ Uses naming that does not match the actual font-family metadata" at bounding box center [664, 415] width 596 height 18
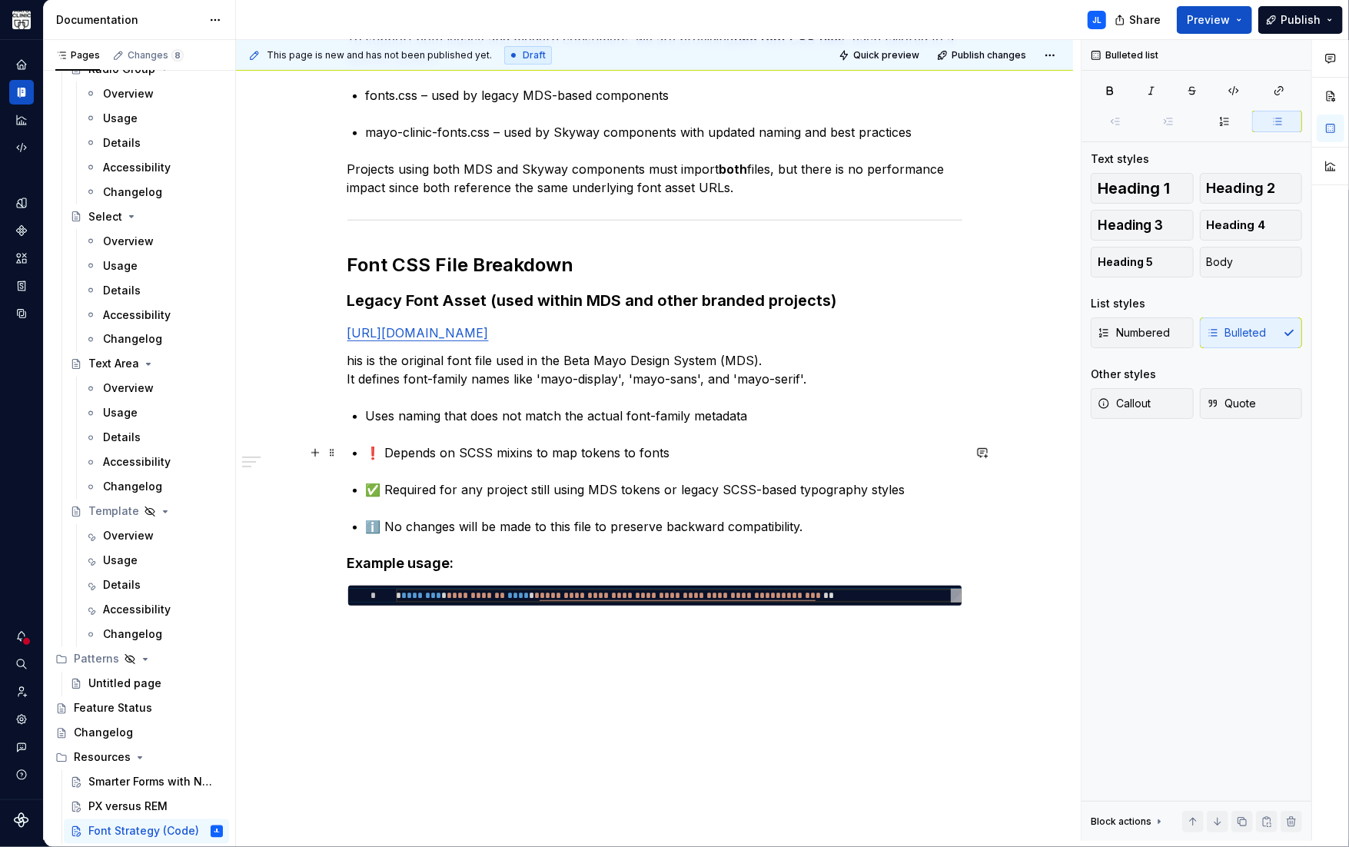
click at [385, 453] on p "❗ Depends on SCSS mixins to map tokens to fonts" at bounding box center [664, 452] width 596 height 18
click at [385, 486] on p "✅ Required for any project still using MDS tokens or legacy SCSS-based typograp…" at bounding box center [664, 489] width 596 height 18
click at [386, 528] on p "ℹ️ No changes will be made to this file to preserve backward compatibility." at bounding box center [664, 526] width 596 height 18
click at [314, 592] on button "button" at bounding box center [315, 593] width 22 height 22
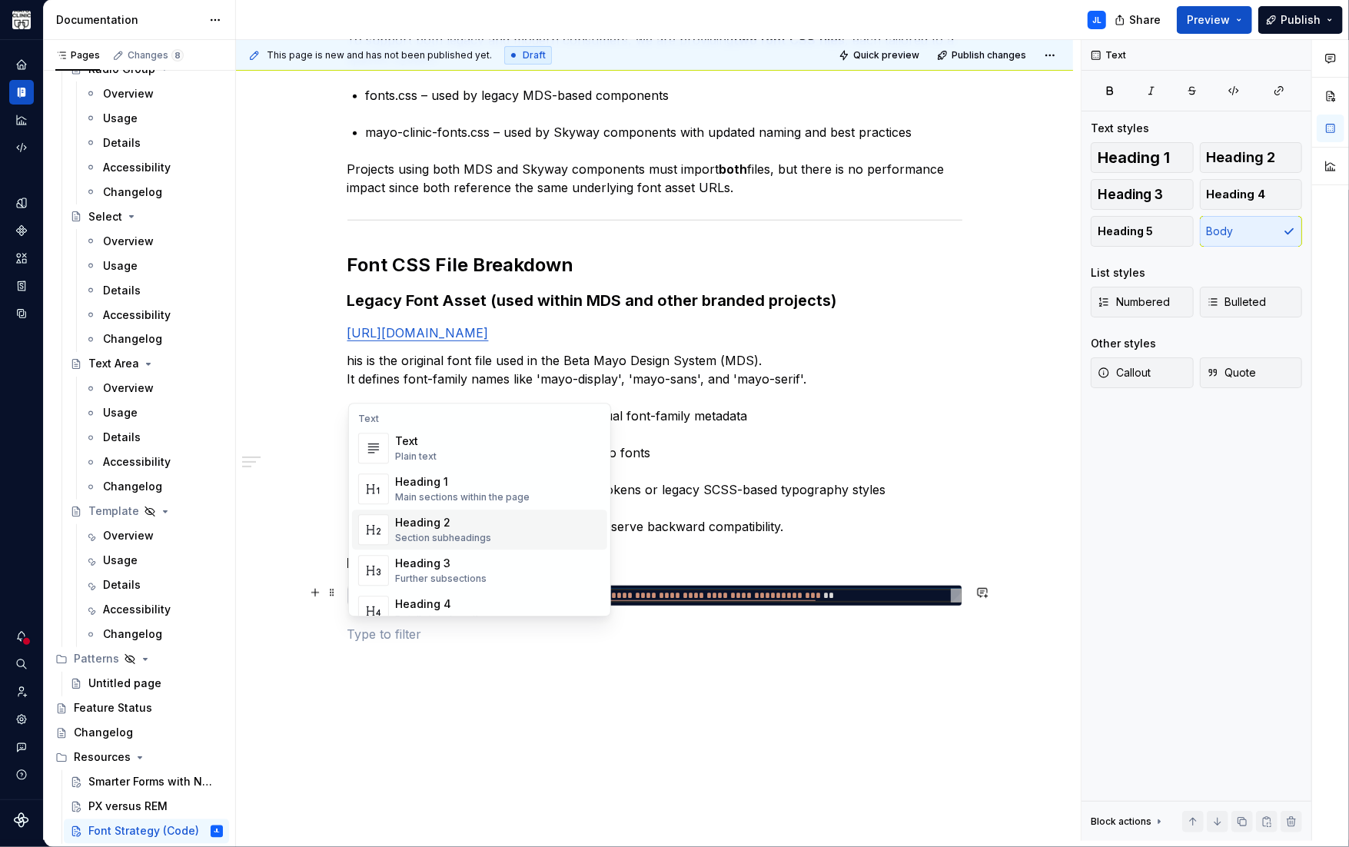
click at [413, 522] on div "Heading 2" at bounding box center [443, 522] width 96 height 15
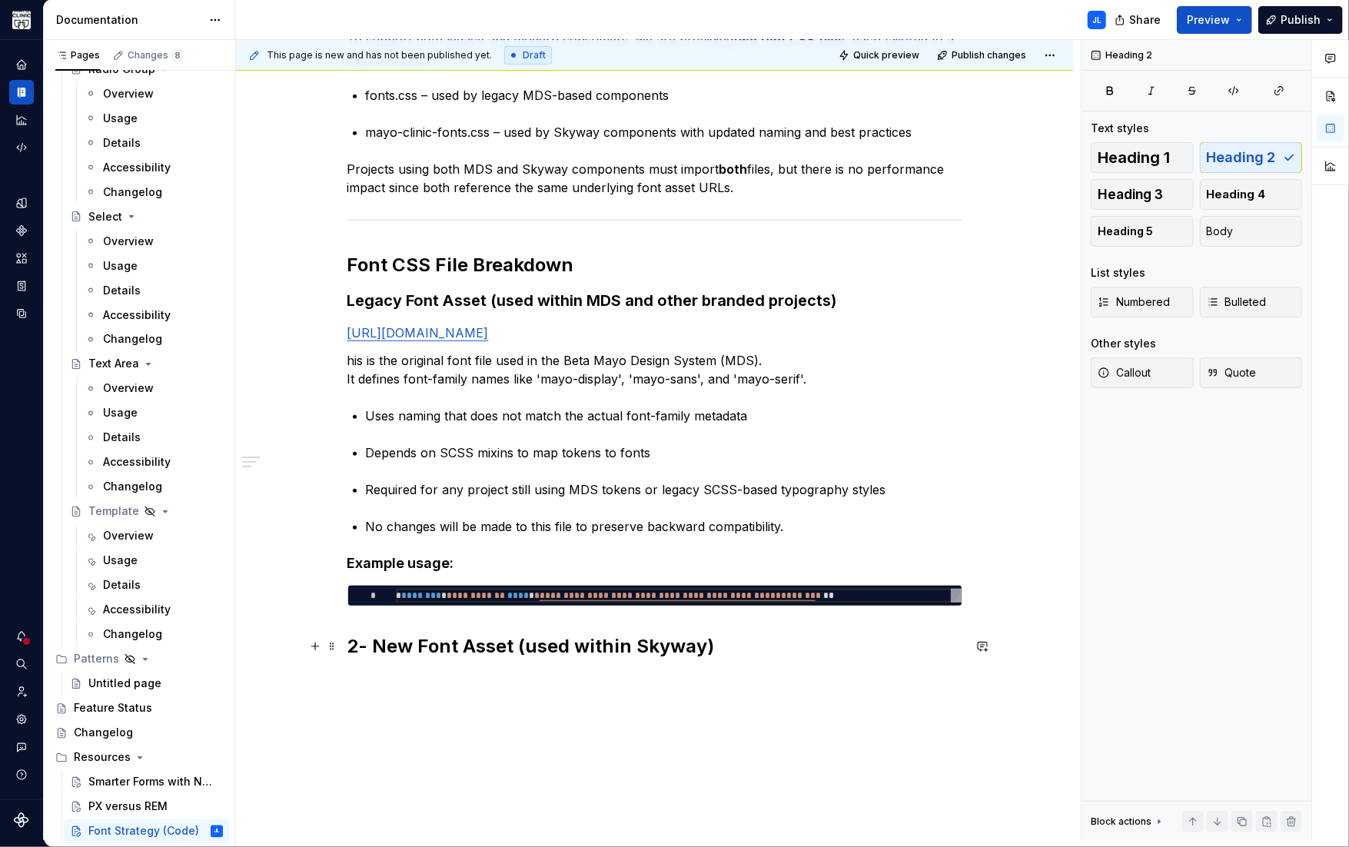
click at [380, 648] on h2 "2 - New Font Asset (used within Skyway)" at bounding box center [654, 646] width 615 height 25
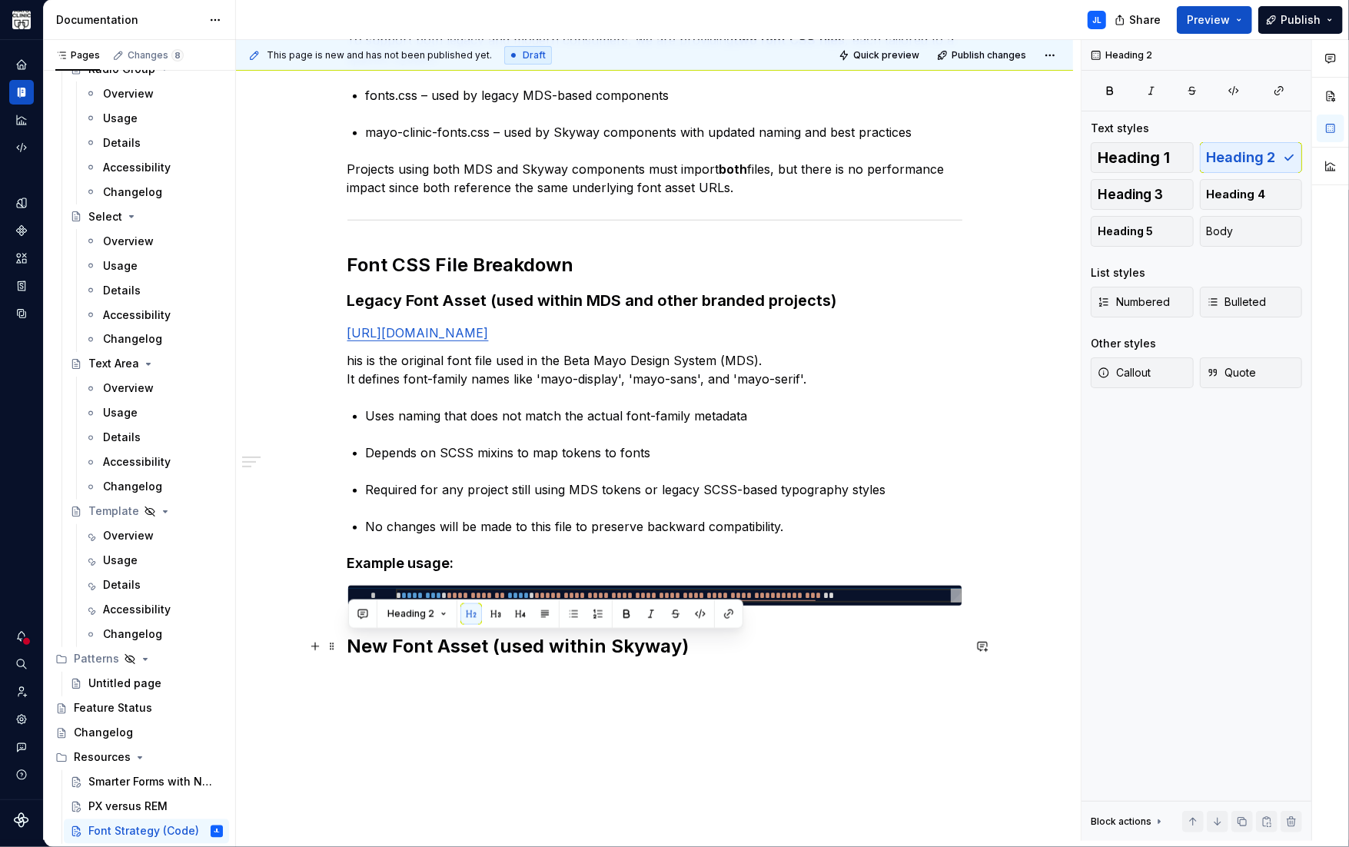
drag, startPoint x: 642, startPoint y: 647, endPoint x: 349, endPoint y: 638, distance: 293.7
click at [342, 646] on div "As part of the Skyway Design System rollout, we are standardizing the use of Ma…" at bounding box center [654, 358] width 837 height 1208
click at [314, 592] on button "button" at bounding box center [315, 593] width 22 height 22
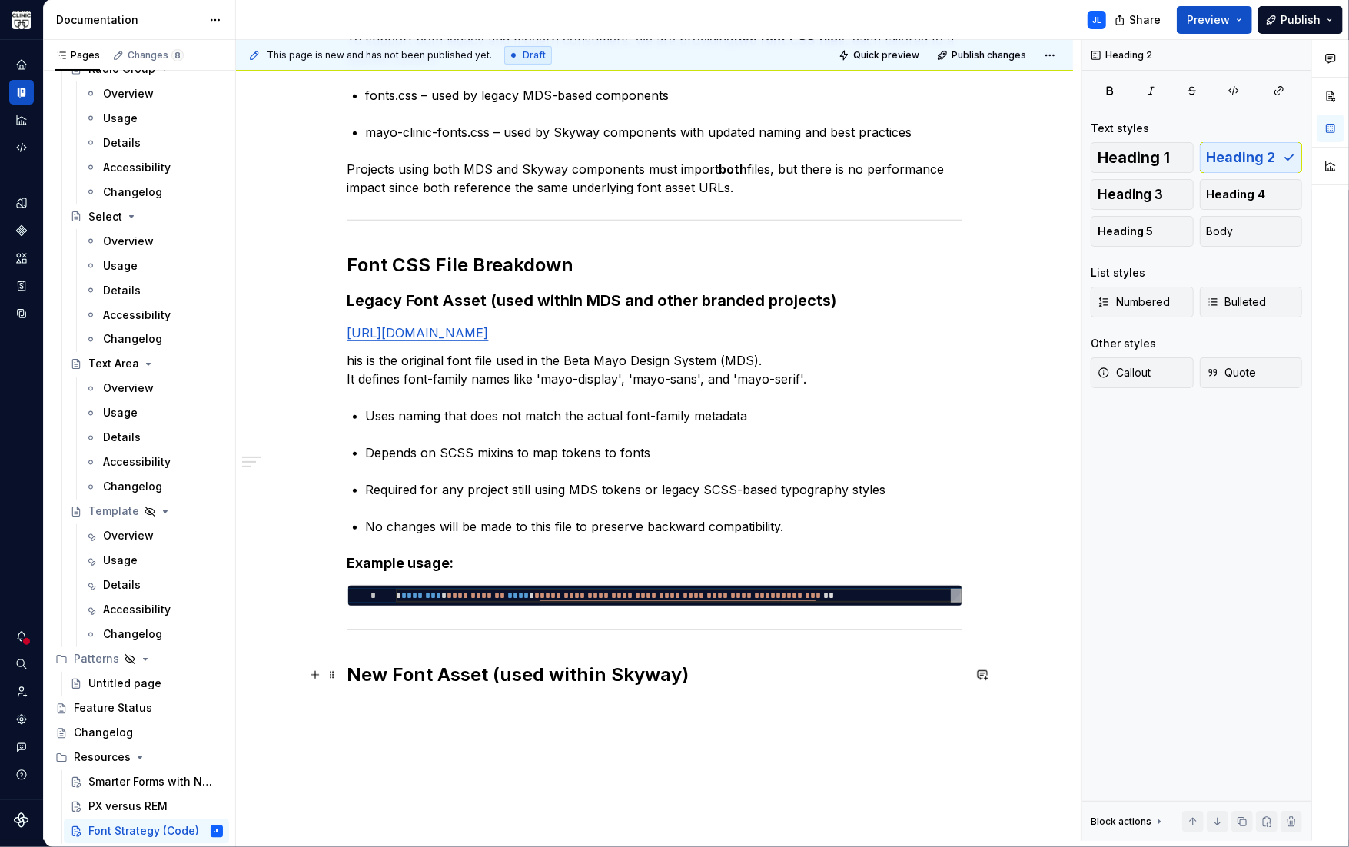
click at [710, 674] on h2 "New Font Asset (used within Skyway)" at bounding box center [654, 674] width 615 height 25
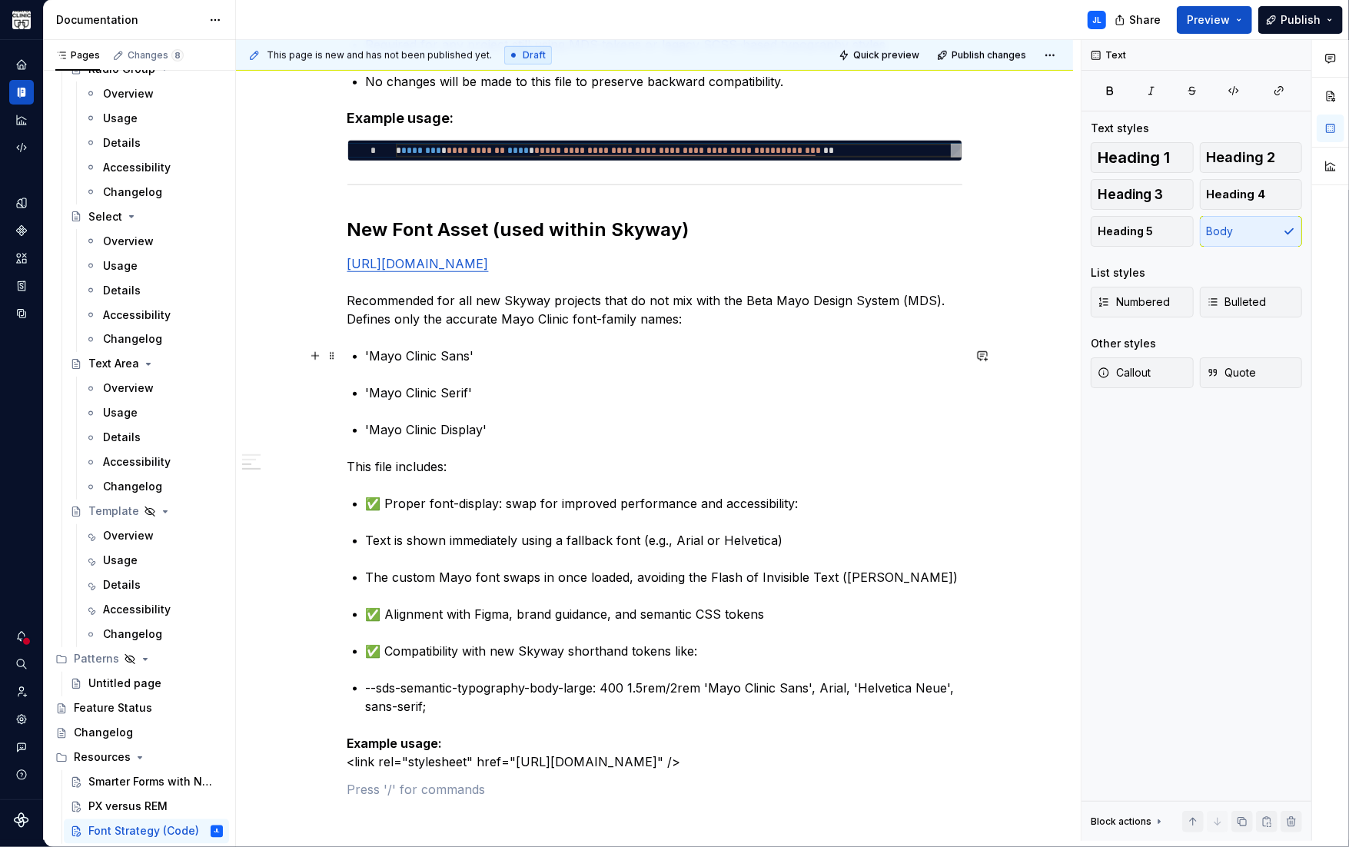
scroll to position [953, 0]
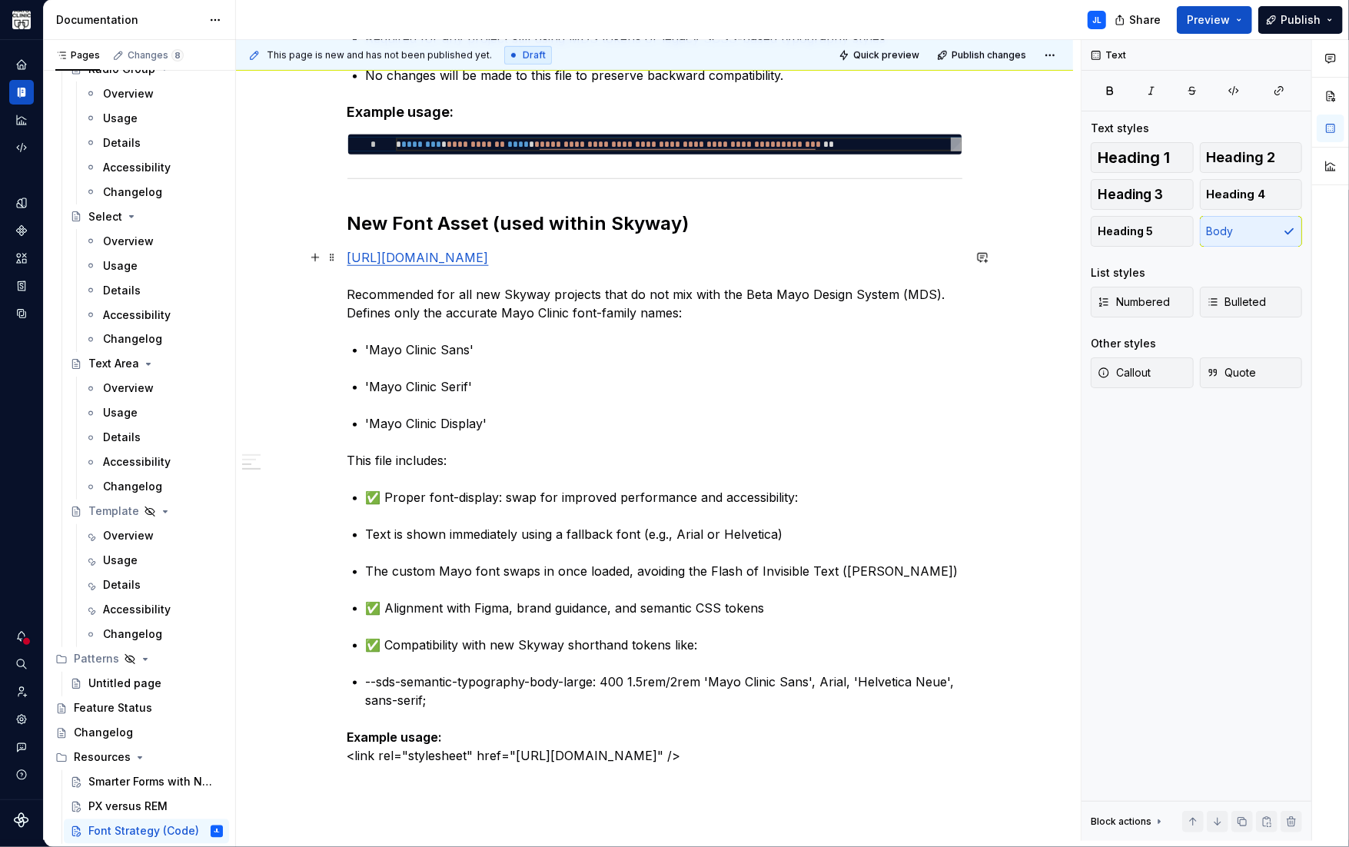
click at [348, 308] on p "https://www.mayoclinic.org/mayofonts/Fonts/mayo/mayo-clinic-fonts.css Recommend…" at bounding box center [654, 285] width 615 height 74
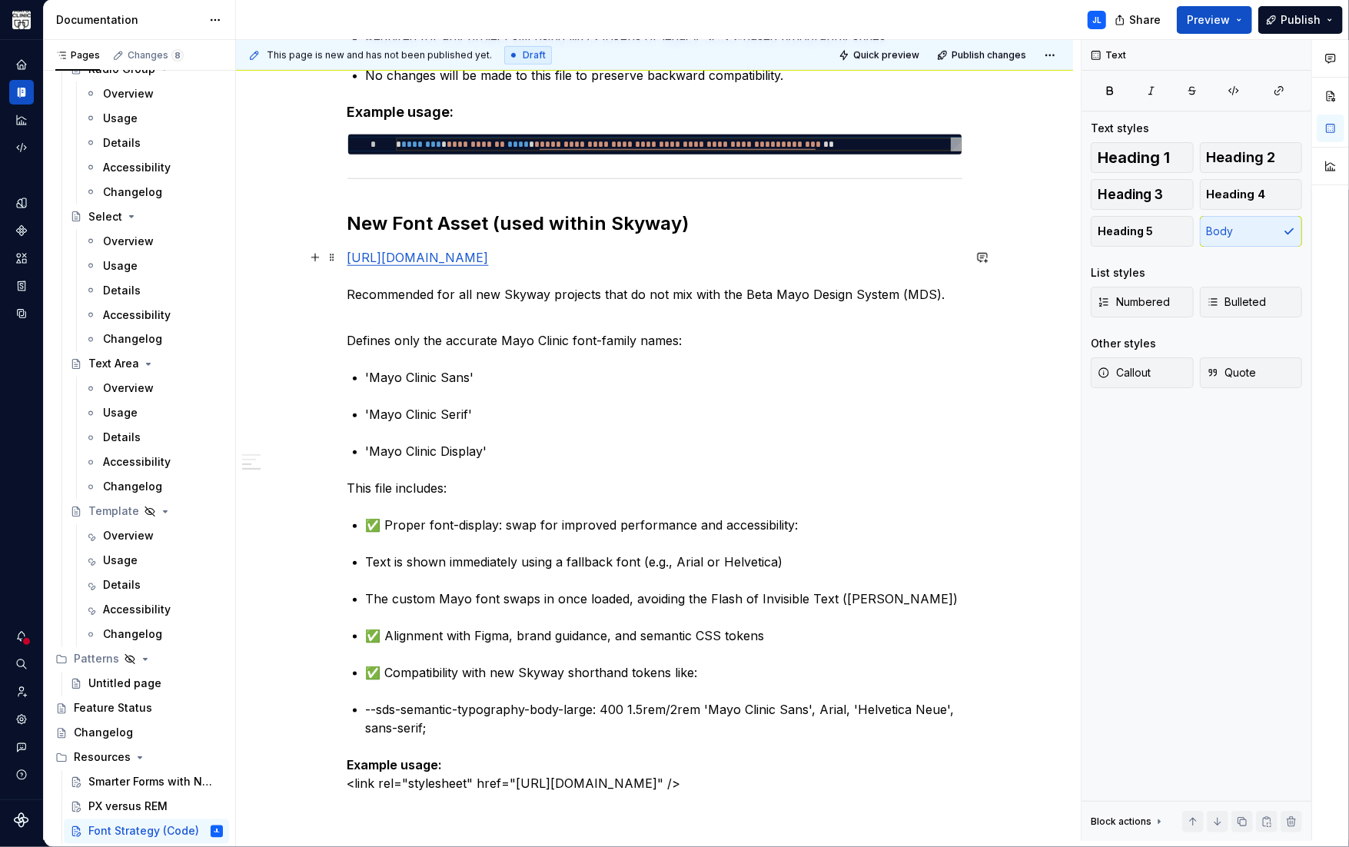
click at [532, 296] on p "https://www.mayoclinic.org/mayofonts/Fonts/mayo/mayo-clinic-fonts.css Recommend…" at bounding box center [654, 285] width 615 height 74
click at [588, 300] on p "https://www.mayoclinic.org/mayofonts/Fonts/mayo/mayo-clinic-fonts.css Recommend…" at bounding box center [654, 285] width 615 height 74
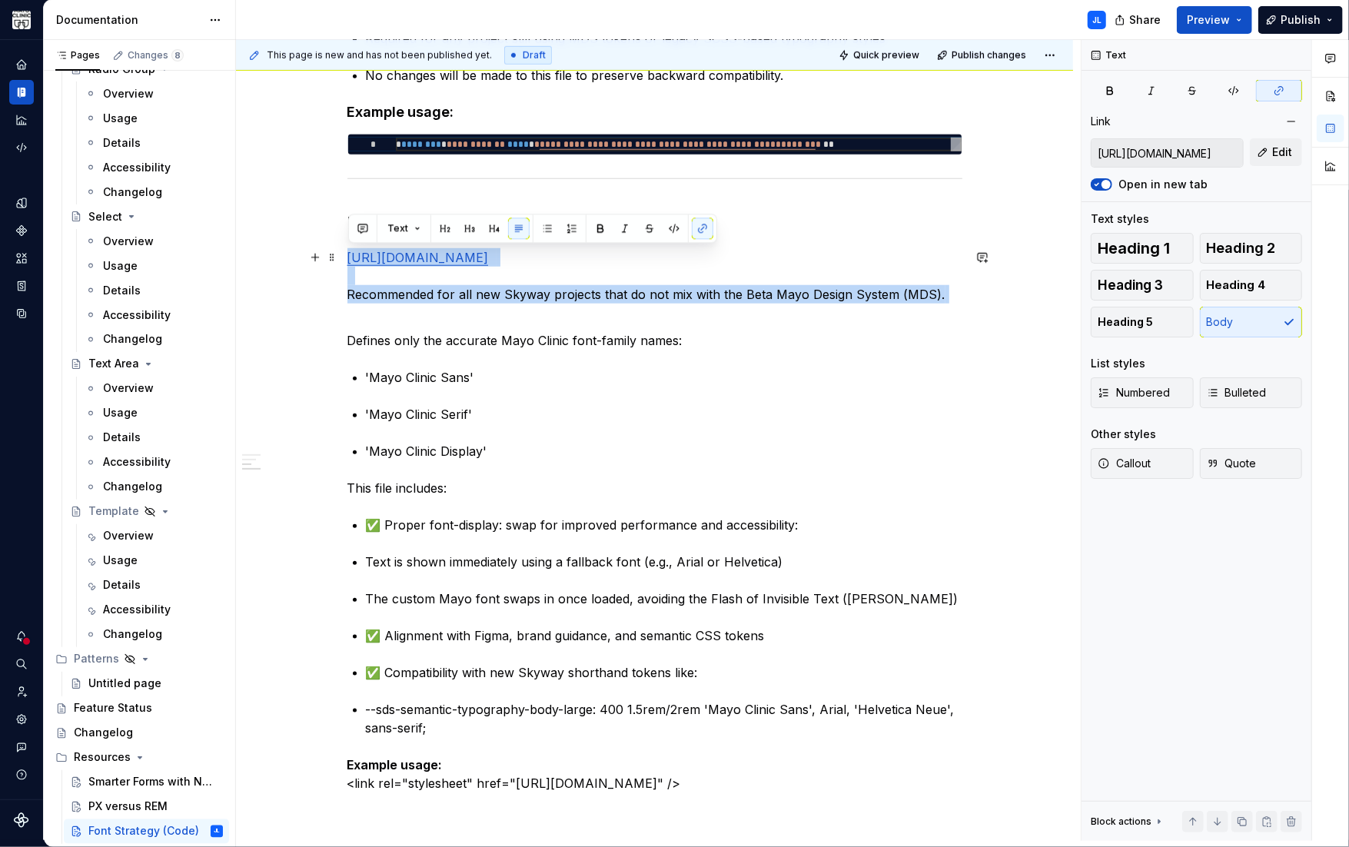
click at [588, 300] on p "https://www.mayoclinic.org/mayofonts/Fonts/mayo/mayo-clinic-fonts.css Recommend…" at bounding box center [654, 285] width 615 height 74
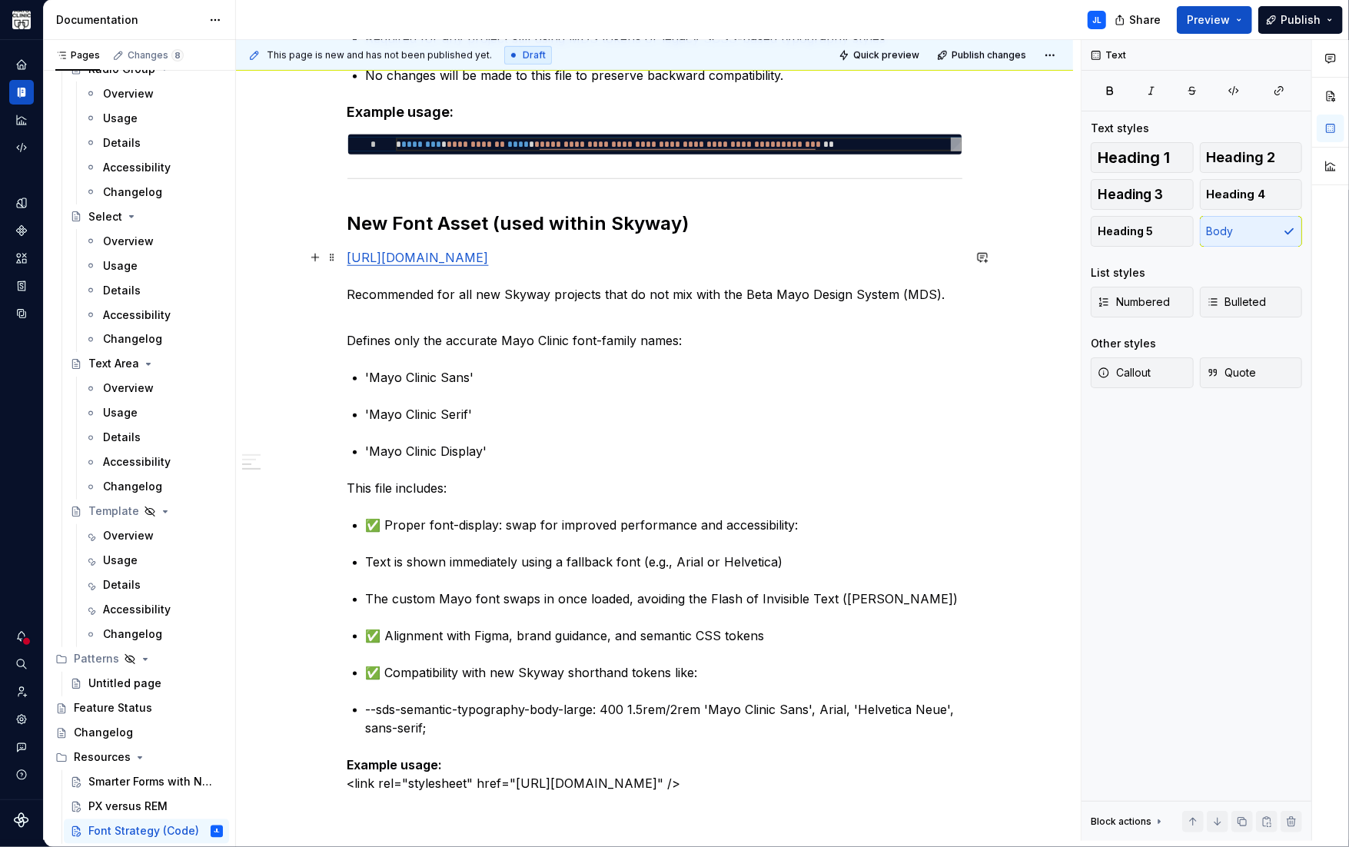
click at [588, 299] on p "https://www.mayoclinic.org/mayofonts/Fonts/mayo/mayo-clinic-fonts.css Recommend…" at bounding box center [654, 285] width 615 height 74
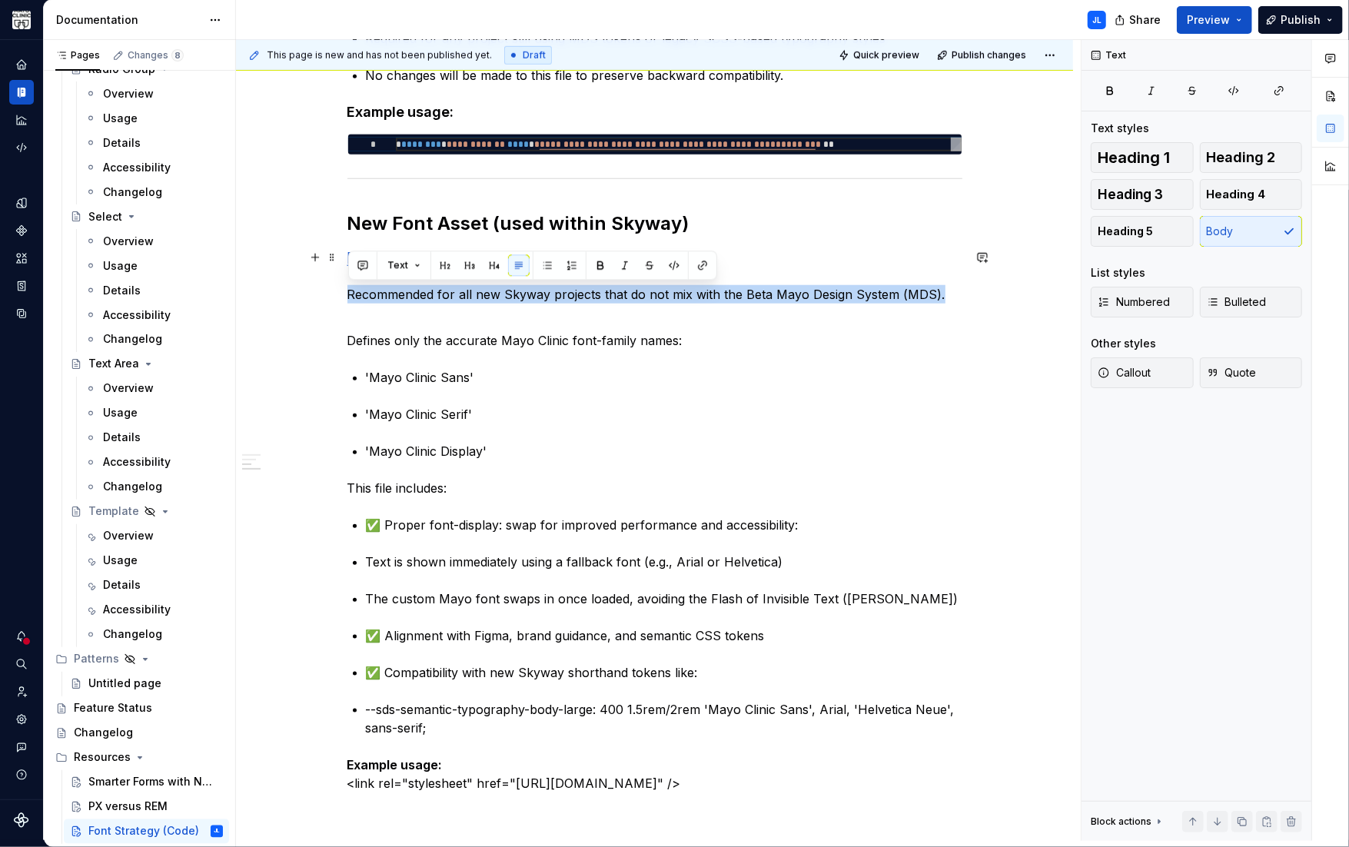
drag, startPoint x: 935, startPoint y: 293, endPoint x: 337, endPoint y: 293, distance: 597.8
click at [337, 293] on div "As part of the Skyway Design System rollout, we are standardizing the use of Ma…" at bounding box center [654, 198] width 837 height 1790
copy p "Recommended for all new Skyway projects that do not mix with the Beta Mayo Desi…"
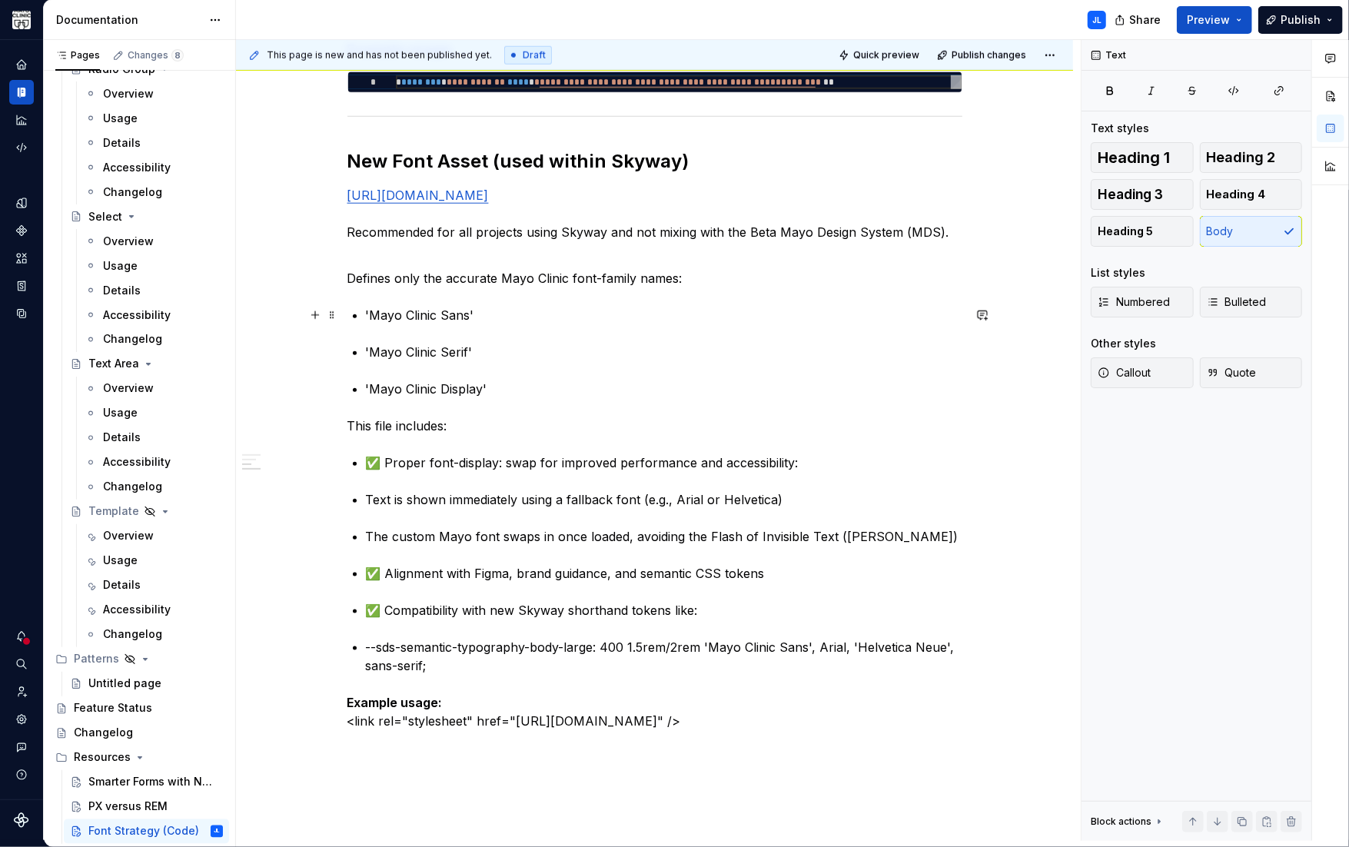
scroll to position [1067, 0]
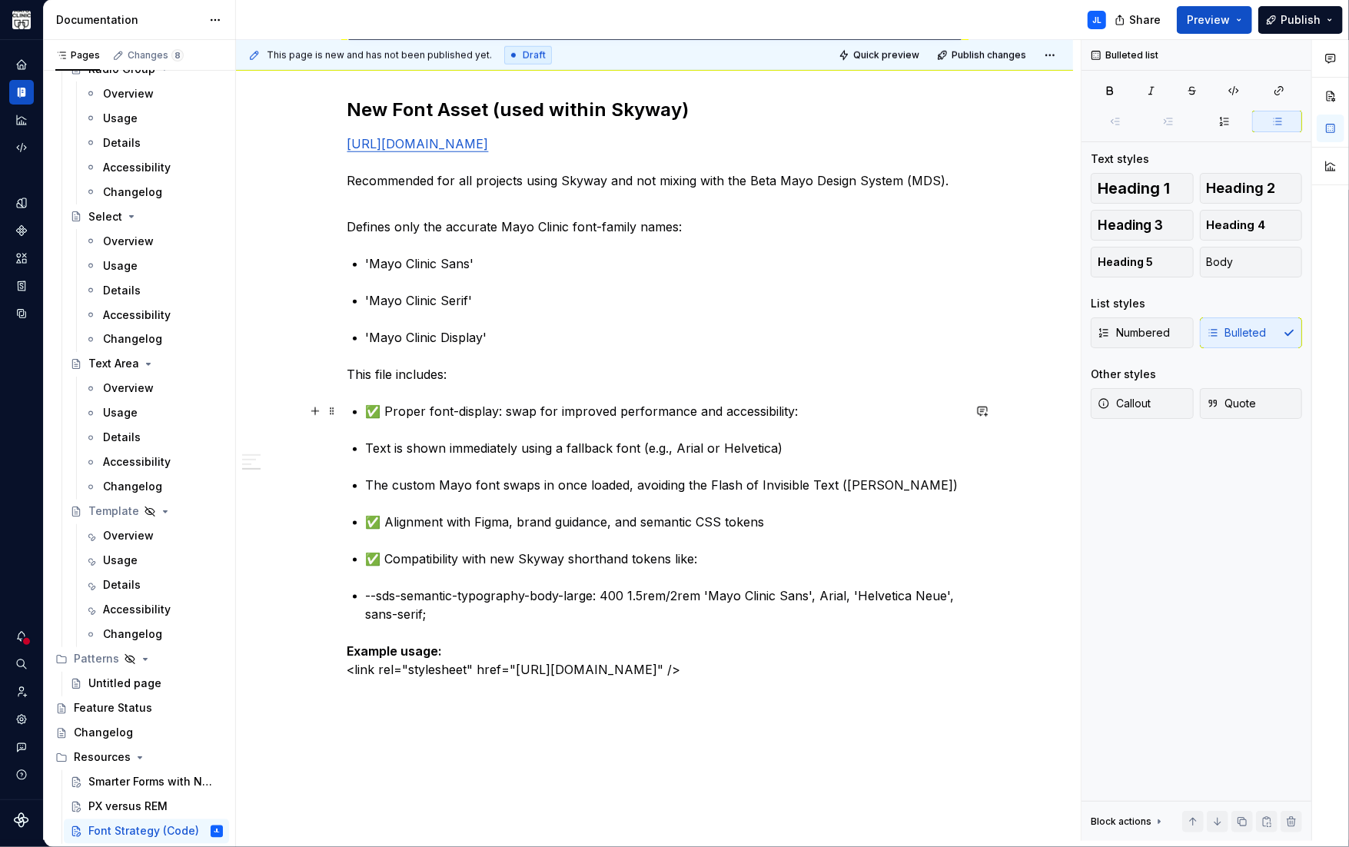
click at [381, 410] on p "✅ Proper font-display: swap for improved performance and accessibility:" at bounding box center [664, 411] width 596 height 18
click at [383, 522] on p "✅ Alignment with Figma, brand guidance, and semantic CSS tokens" at bounding box center [664, 522] width 596 height 18
click at [369, 443] on p "Text is shown immediately using a fallback font (e.g., Arial or Helvetica)" at bounding box center [664, 448] width 596 height 18
click at [369, 450] on p "Text is shown immediately using a fallback font (e.g., Arial or Helvetica)" at bounding box center [664, 448] width 596 height 18
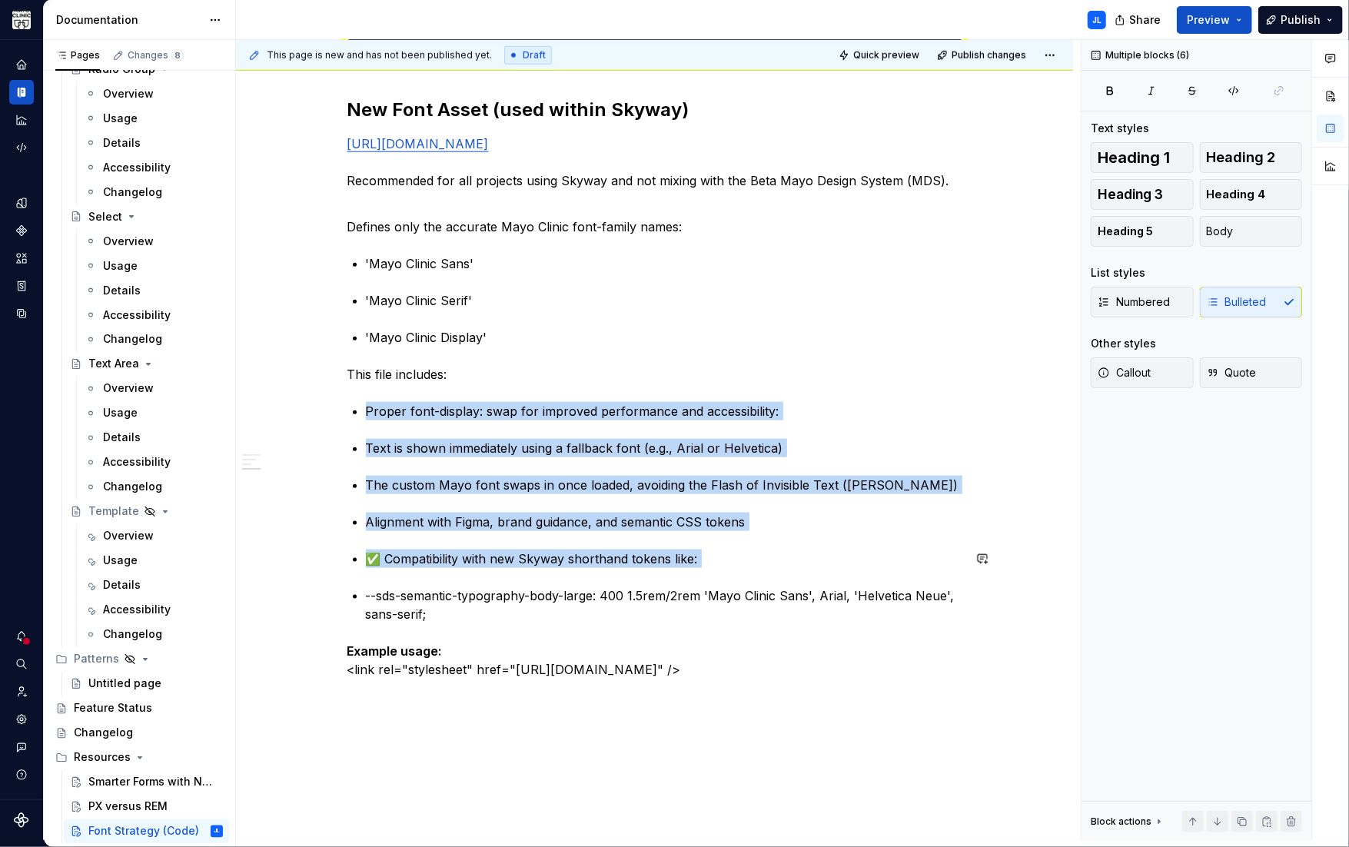
drag, startPoint x: 367, startPoint y: 413, endPoint x: 665, endPoint y: 570, distance: 337.5
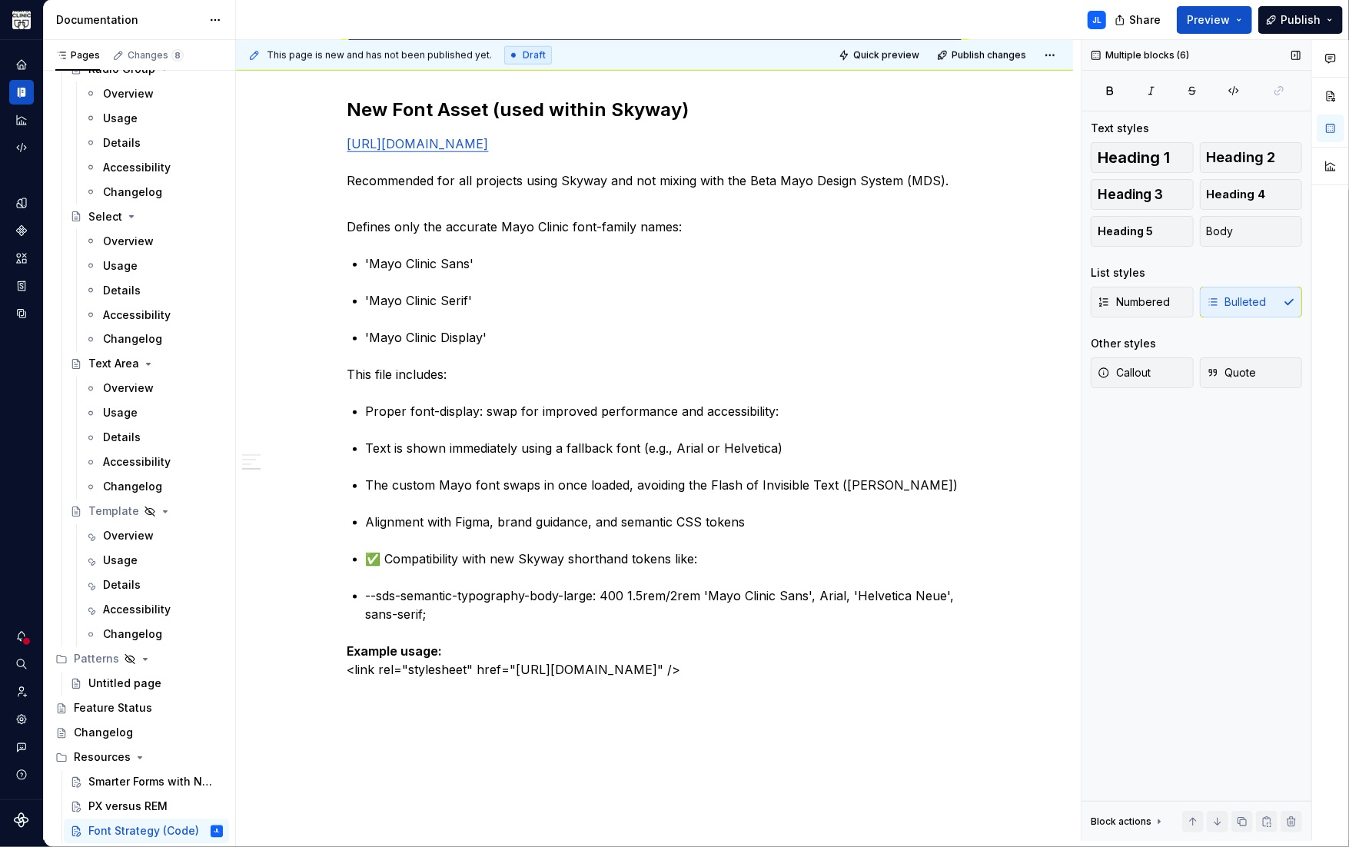
click at [1213, 304] on div "Numbered Bulleted" at bounding box center [1195, 302] width 211 height 31
click at [507, 519] on p "Alignment with Figma, brand guidance, and semantic CSS tokens" at bounding box center [664, 522] width 596 height 18
drag, startPoint x: 759, startPoint y: 519, endPoint x: 325, endPoint y: 419, distance: 445.7
click at [1213, 234] on span "Body" at bounding box center [1219, 231] width 27 height 15
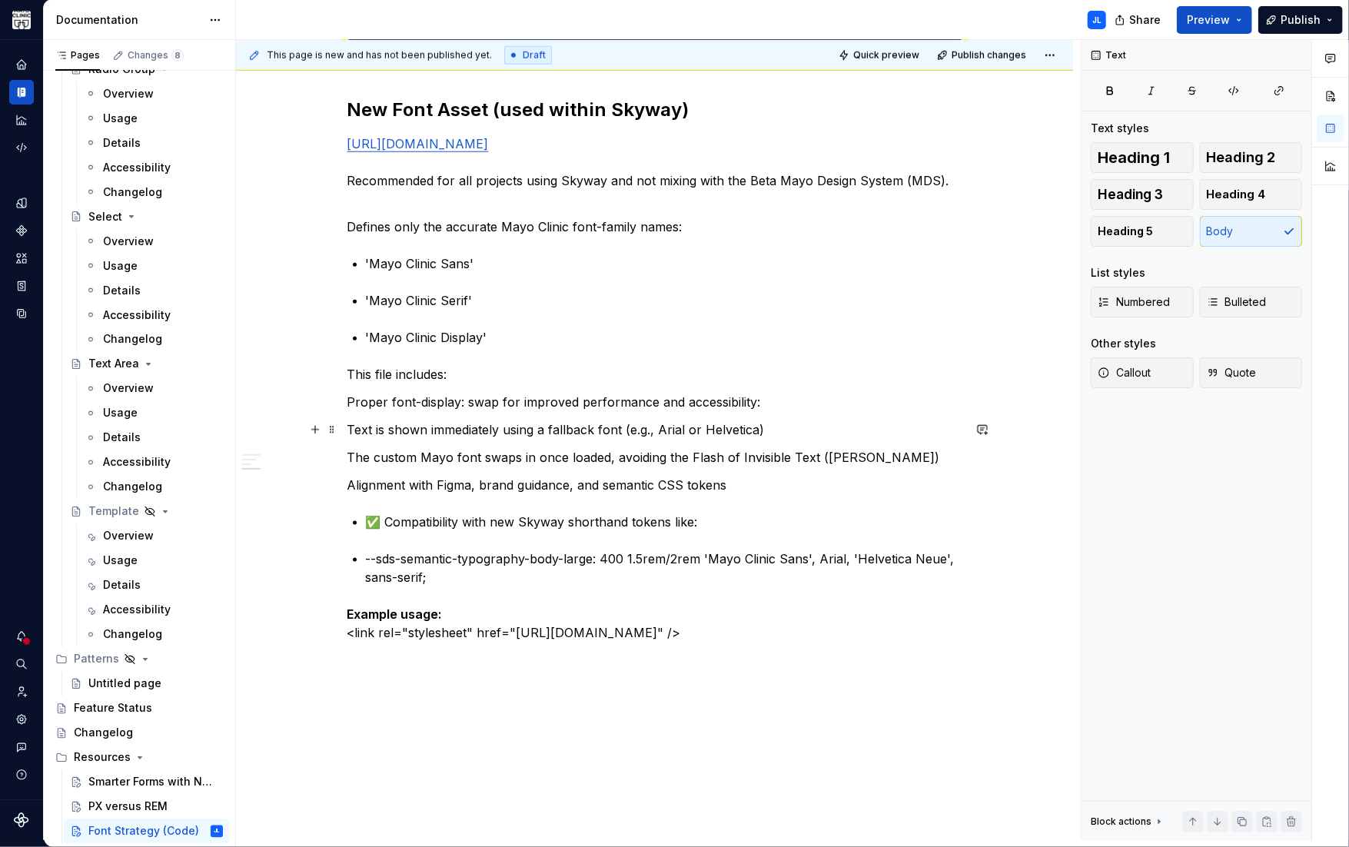
click at [350, 429] on p "Text is shown immediately using a fallback font (e.g., Arial or Helvetica)" at bounding box center [654, 429] width 615 height 18
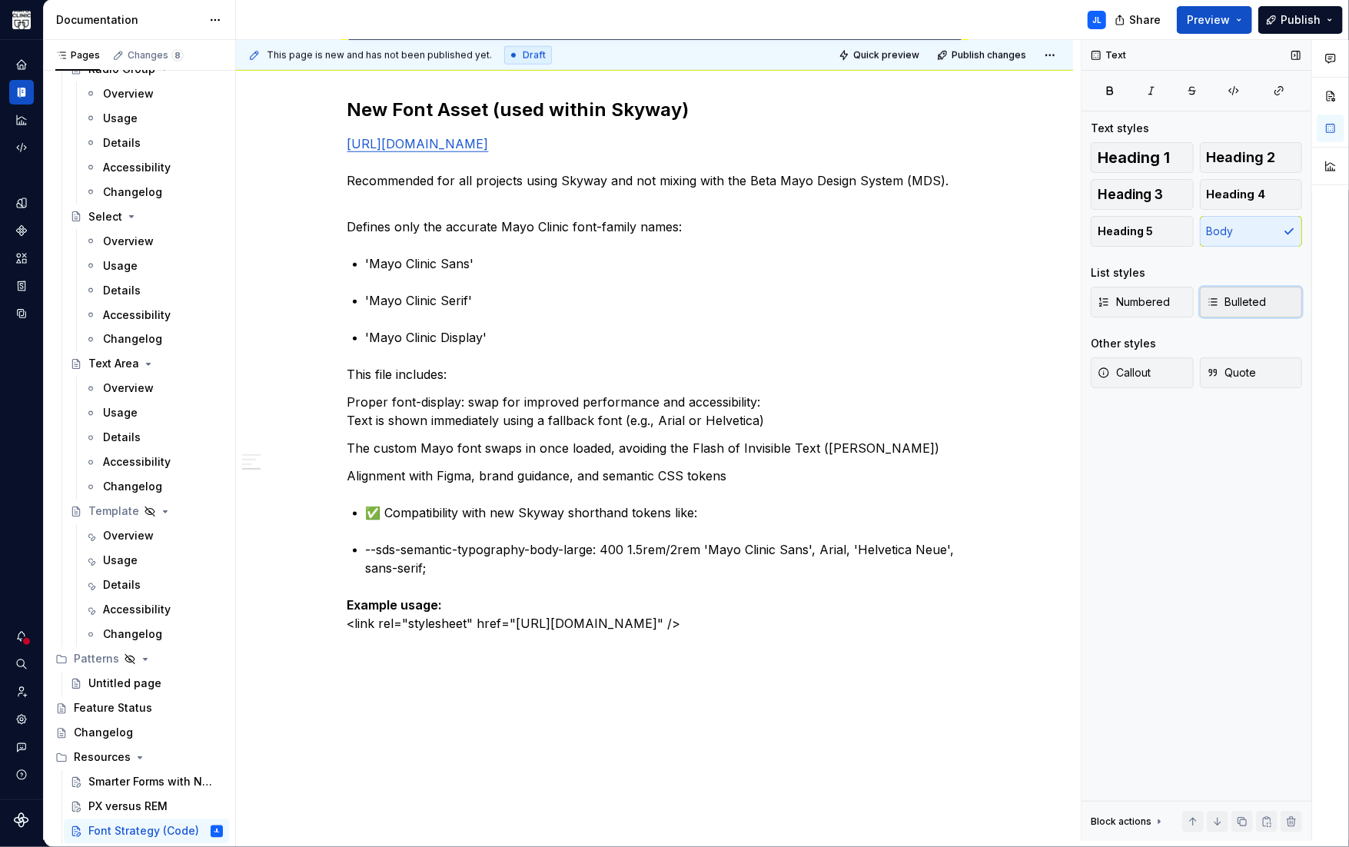
click at [1257, 306] on span "Bulleted" at bounding box center [1236, 301] width 60 height 15
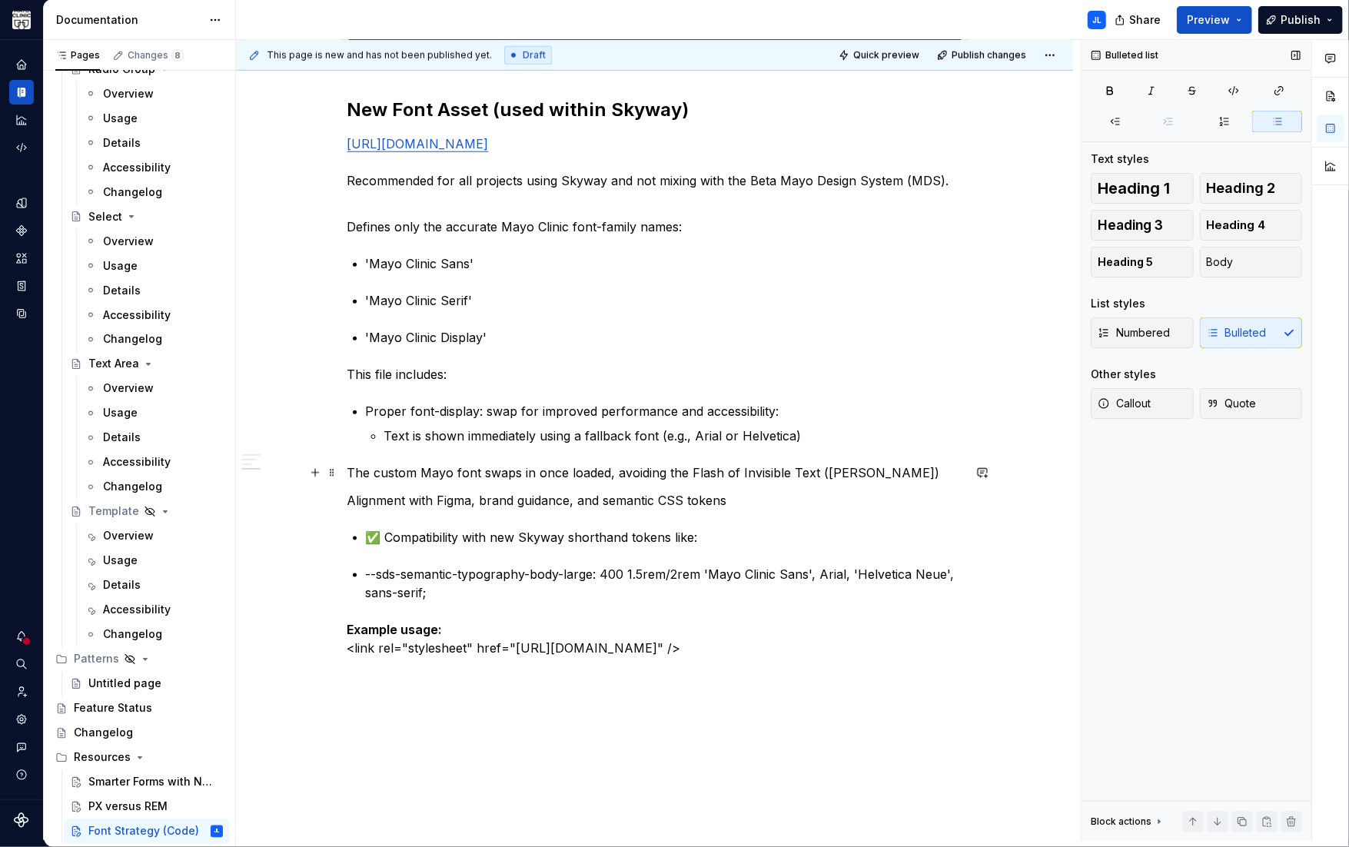
click at [350, 475] on p "The custom Mayo font swaps in once loaded, avoiding the Flash of Invisible Text…" at bounding box center [654, 472] width 615 height 18
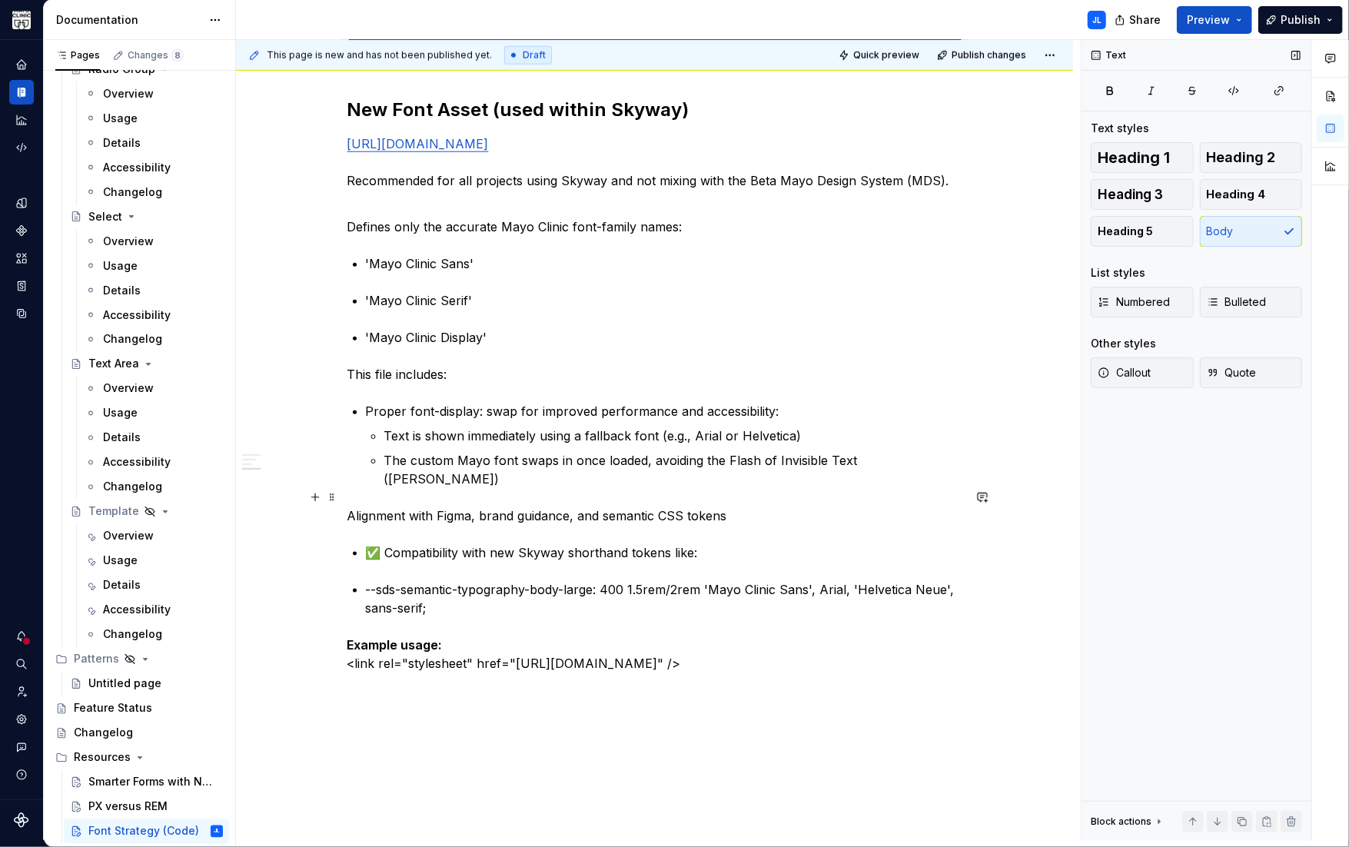
click at [351, 506] on p "Alignment with Figma, brand guidance, and semantic CSS tokens" at bounding box center [654, 515] width 615 height 18
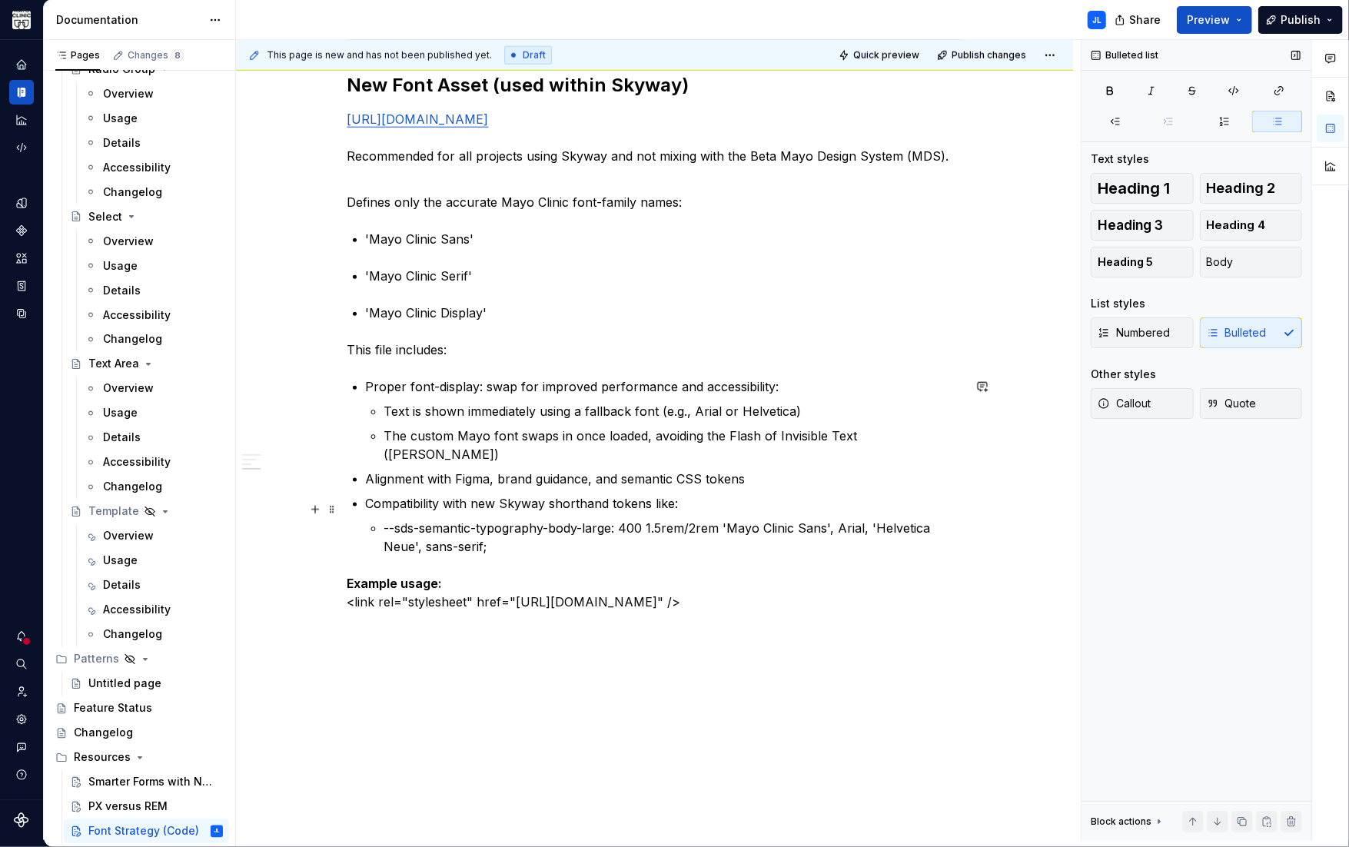
scroll to position [1093, 0]
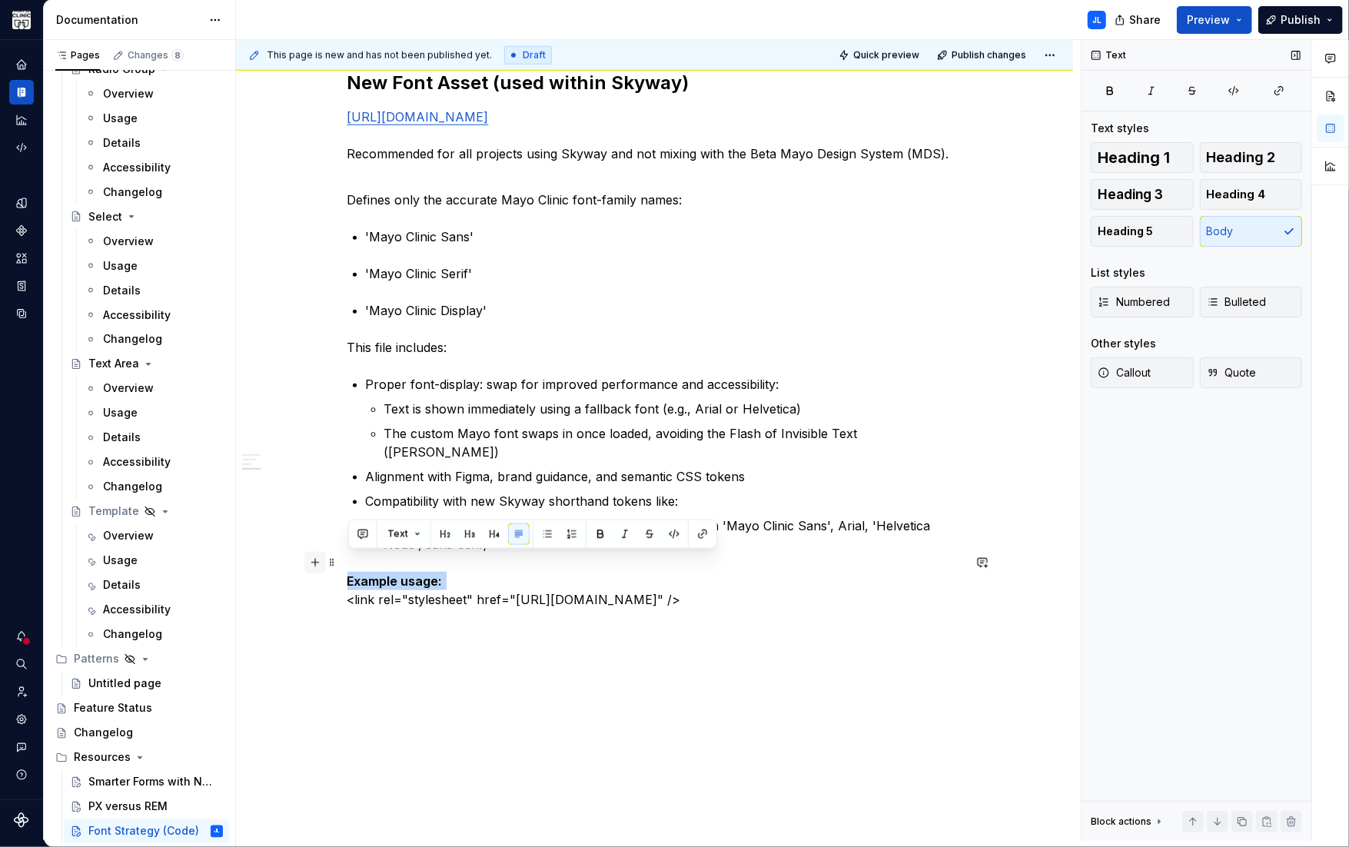
drag, startPoint x: 445, startPoint y: 564, endPoint x: 307, endPoint y: 560, distance: 137.6
click at [489, 536] on button "button" at bounding box center [494, 534] width 22 height 22
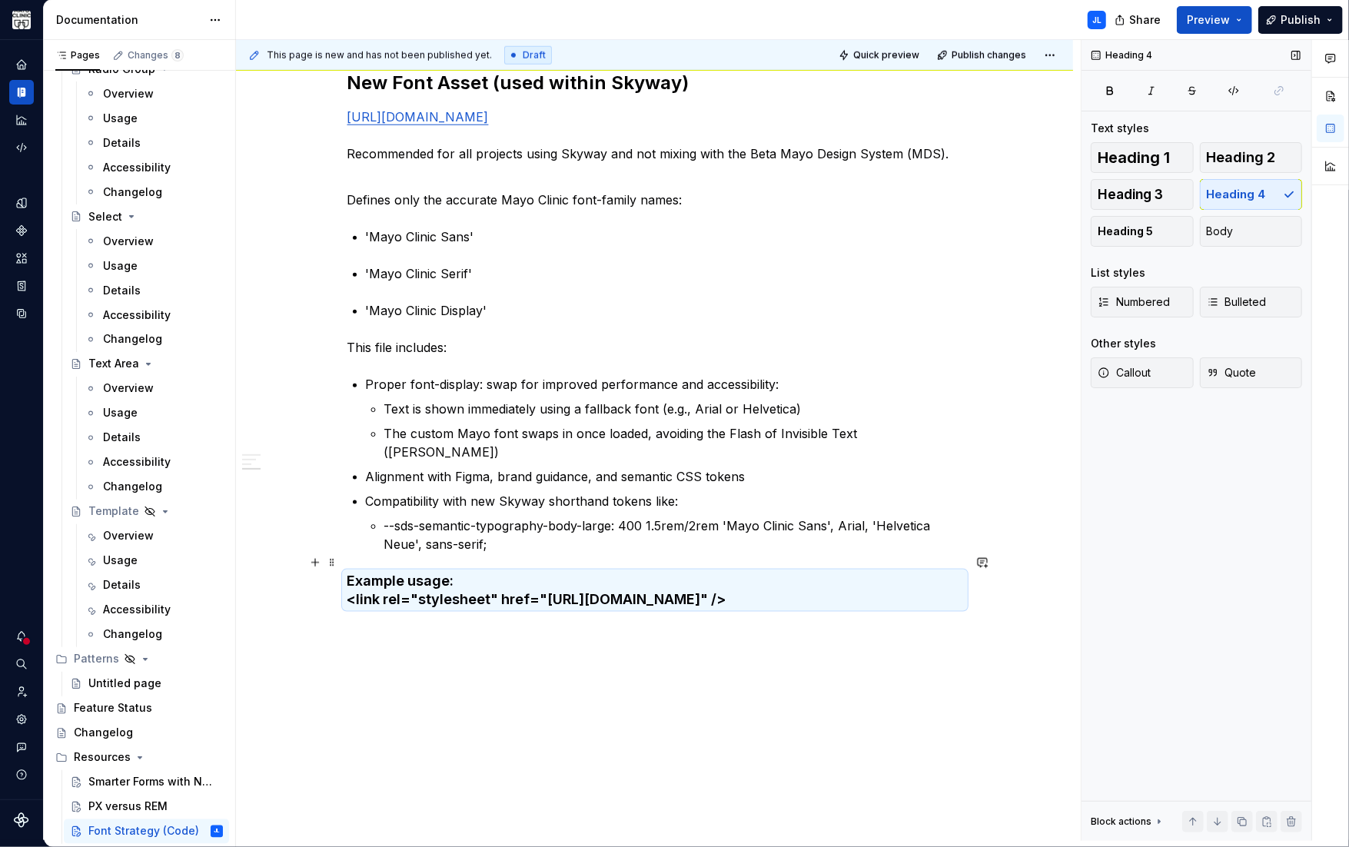
click at [405, 590] on h4 "Example usage: <link rel="stylesheet" href="https://www.mayoclinic.org/mayofont…" at bounding box center [654, 590] width 615 height 37
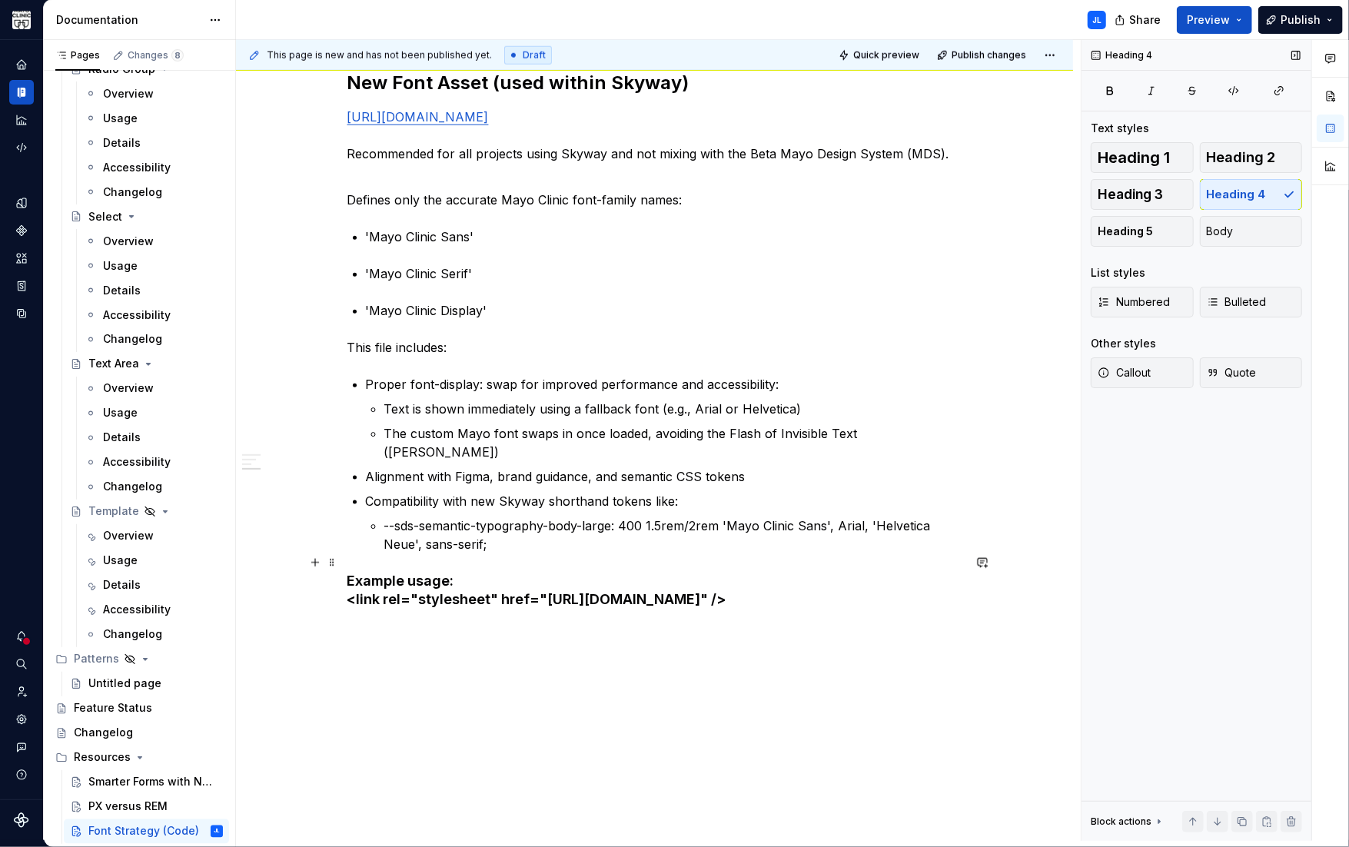
click at [348, 586] on h4 "Example usage: <link rel="stylesheet" href="https://www.mayoclinic.org/mayofont…" at bounding box center [654, 590] width 615 height 37
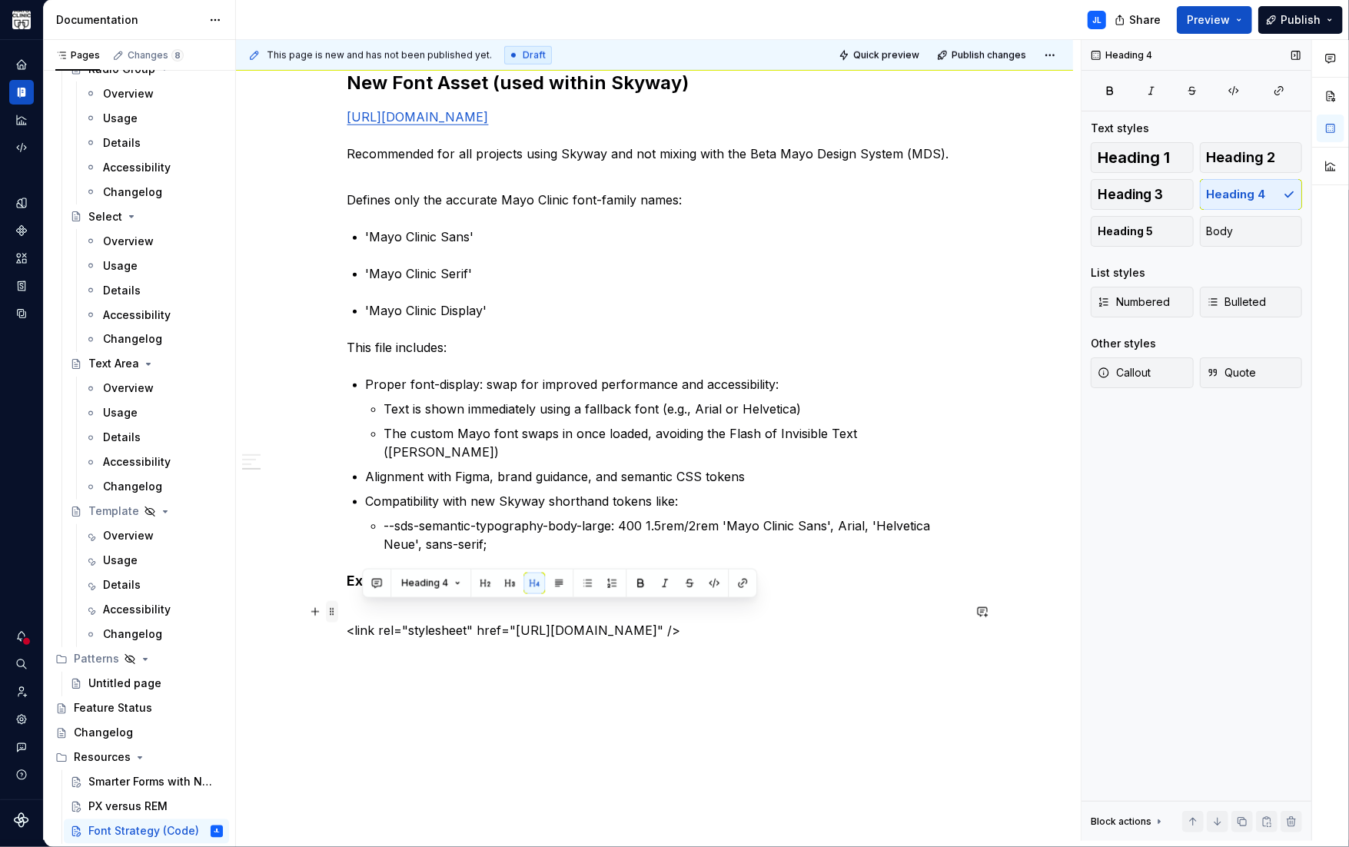
drag, startPoint x: 363, startPoint y: 629, endPoint x: 331, endPoint y: 609, distance: 36.9
drag, startPoint x: 357, startPoint y: 630, endPoint x: 341, endPoint y: 611, distance: 24.6
click at [341, 611] on div "As part of the Skyway Design System rollout, we are standardizing the use of Ma…" at bounding box center [654, 50] width 837 height 1777
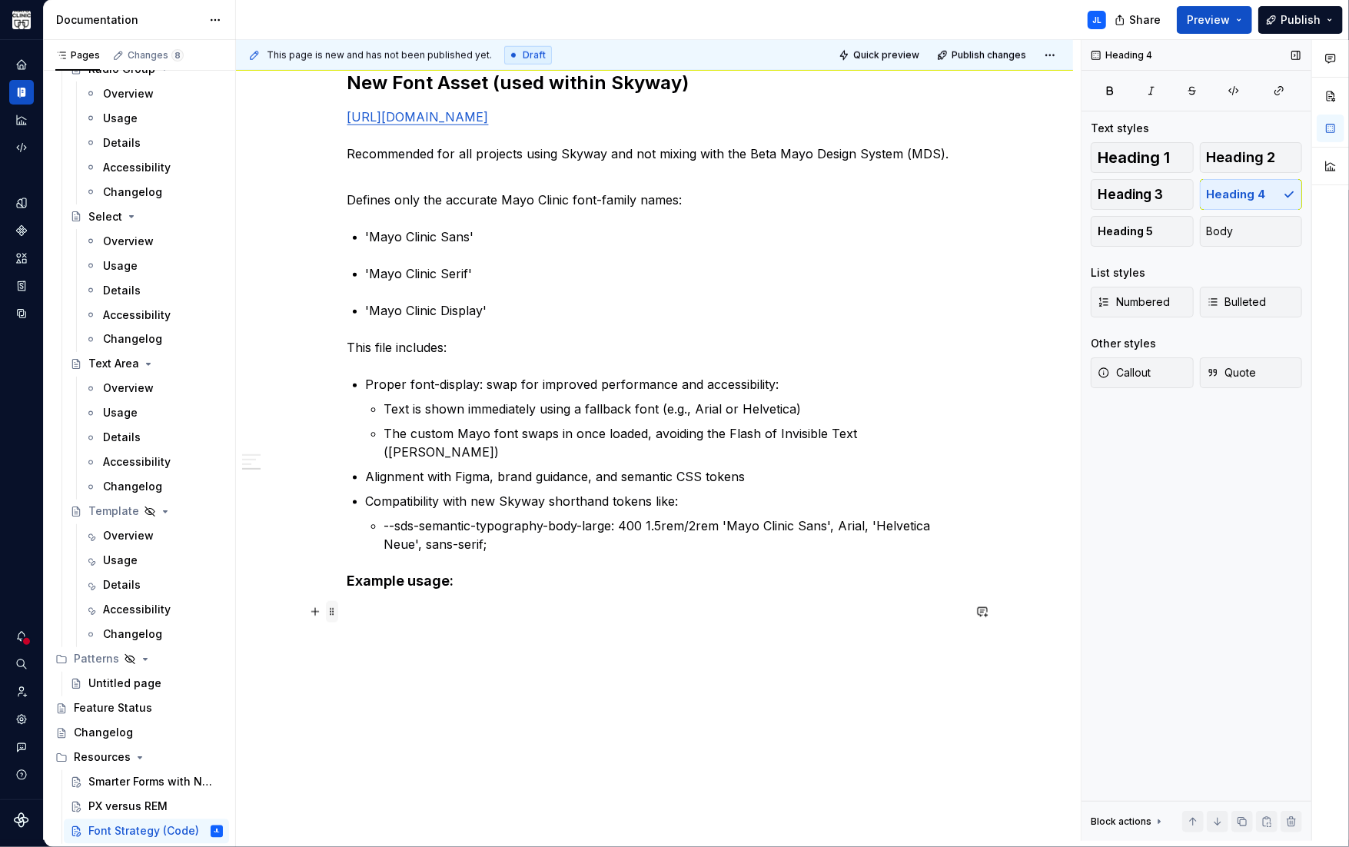
click at [332, 612] on span at bounding box center [332, 612] width 12 height 22
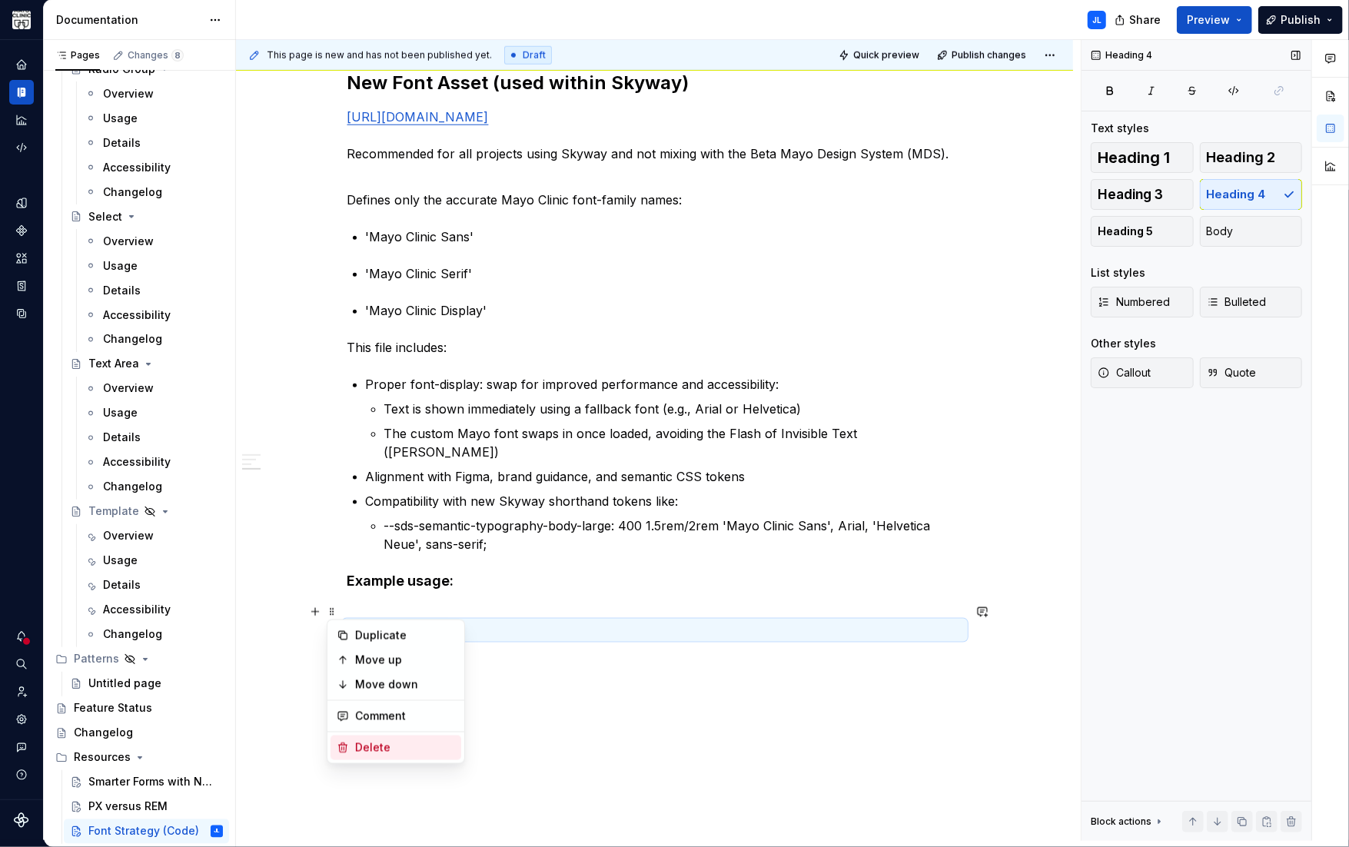
click at [374, 755] on div "Delete" at bounding box center [405, 747] width 100 height 15
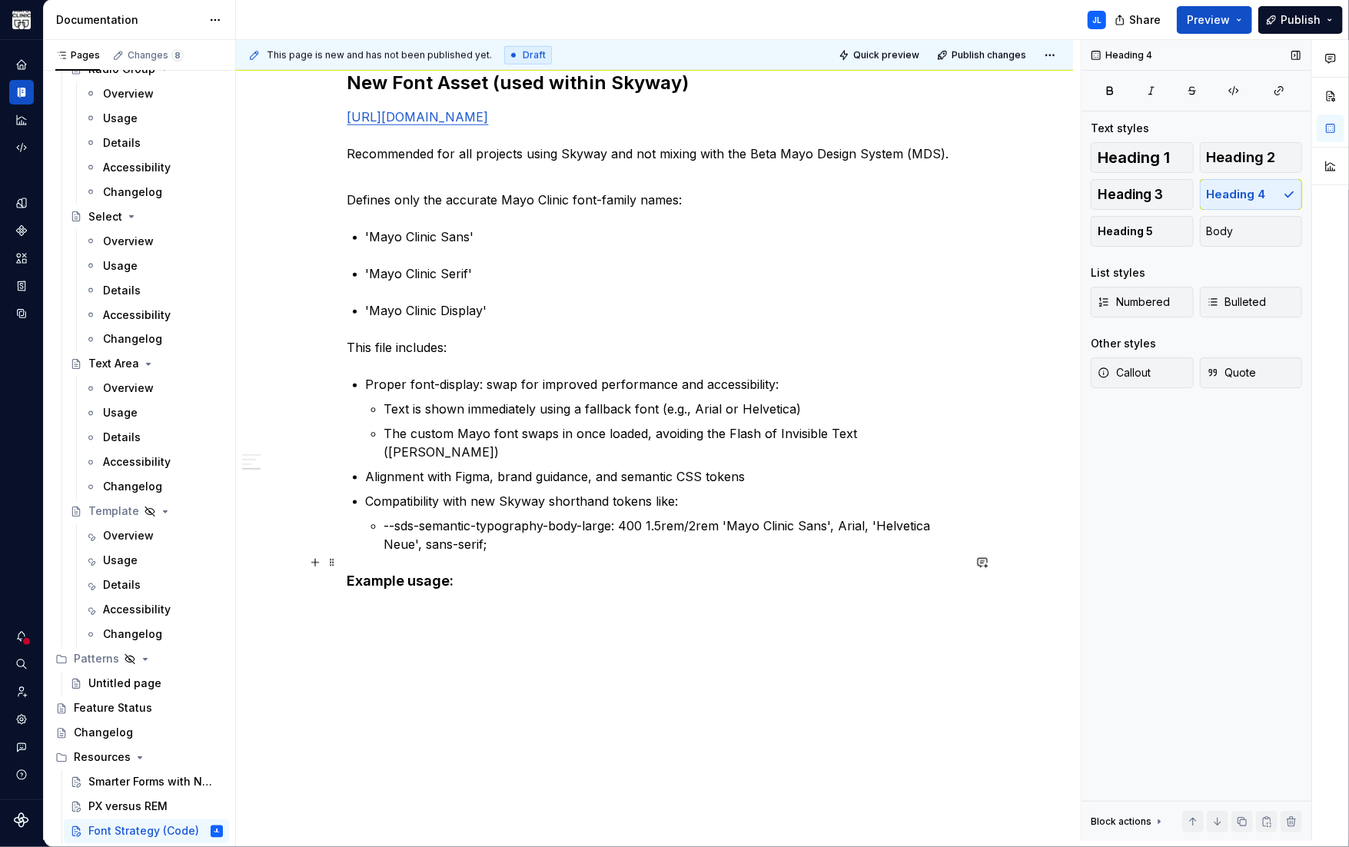
click at [360, 584] on h4 "Example usage:" at bounding box center [654, 590] width 615 height 37
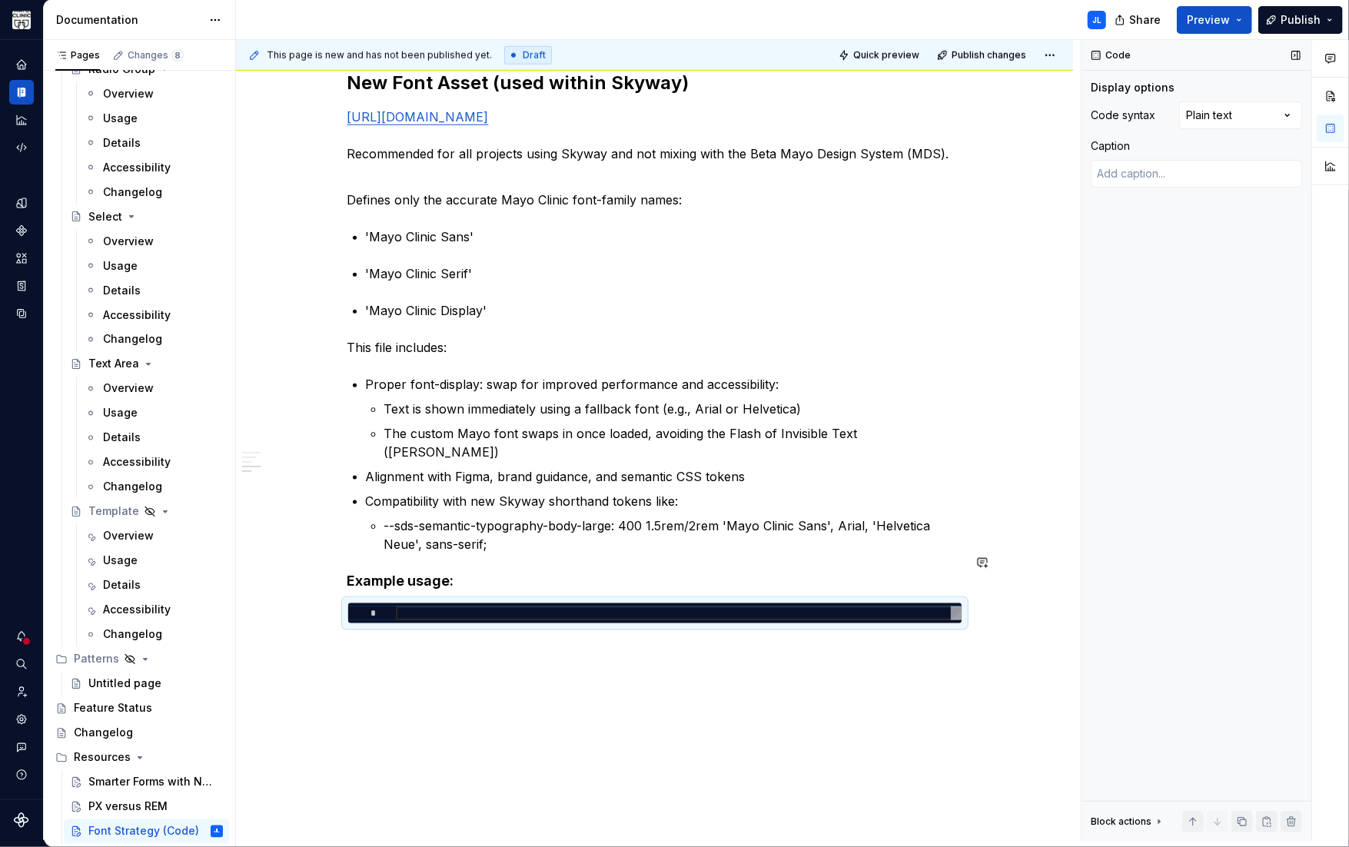
type textarea "*"
type textarea "**********"
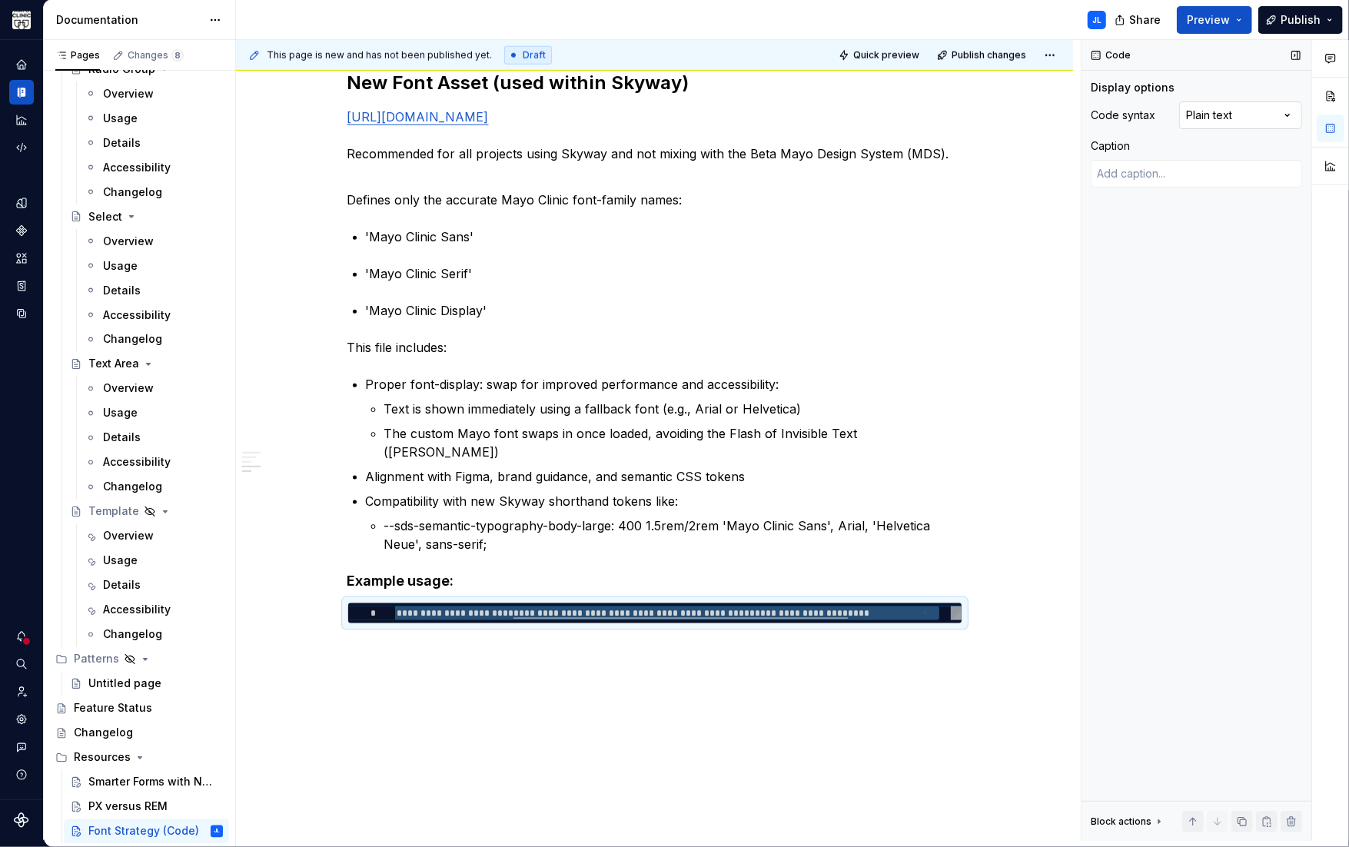
click at [1203, 115] on div "Comments Open comments No comments yet Select ‘Comment’ from the block context …" at bounding box center [1214, 440] width 267 height 801
click at [483, 429] on p "The custom Mayo font swaps in once loaded, avoiding the Flash of Invisible Text…" at bounding box center [673, 442] width 578 height 37
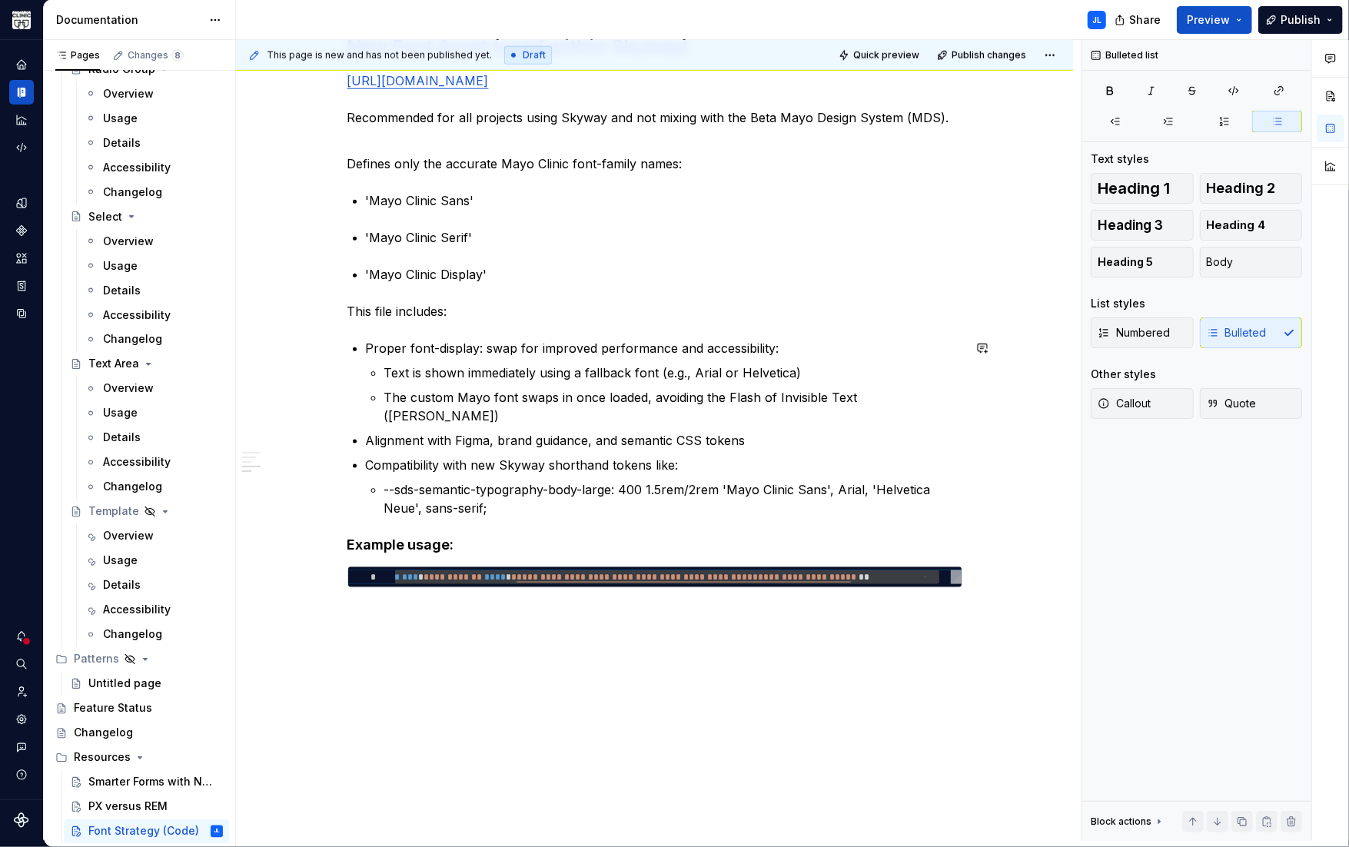
scroll to position [1130, 0]
click at [315, 551] on button "button" at bounding box center [315, 555] width 22 height 22
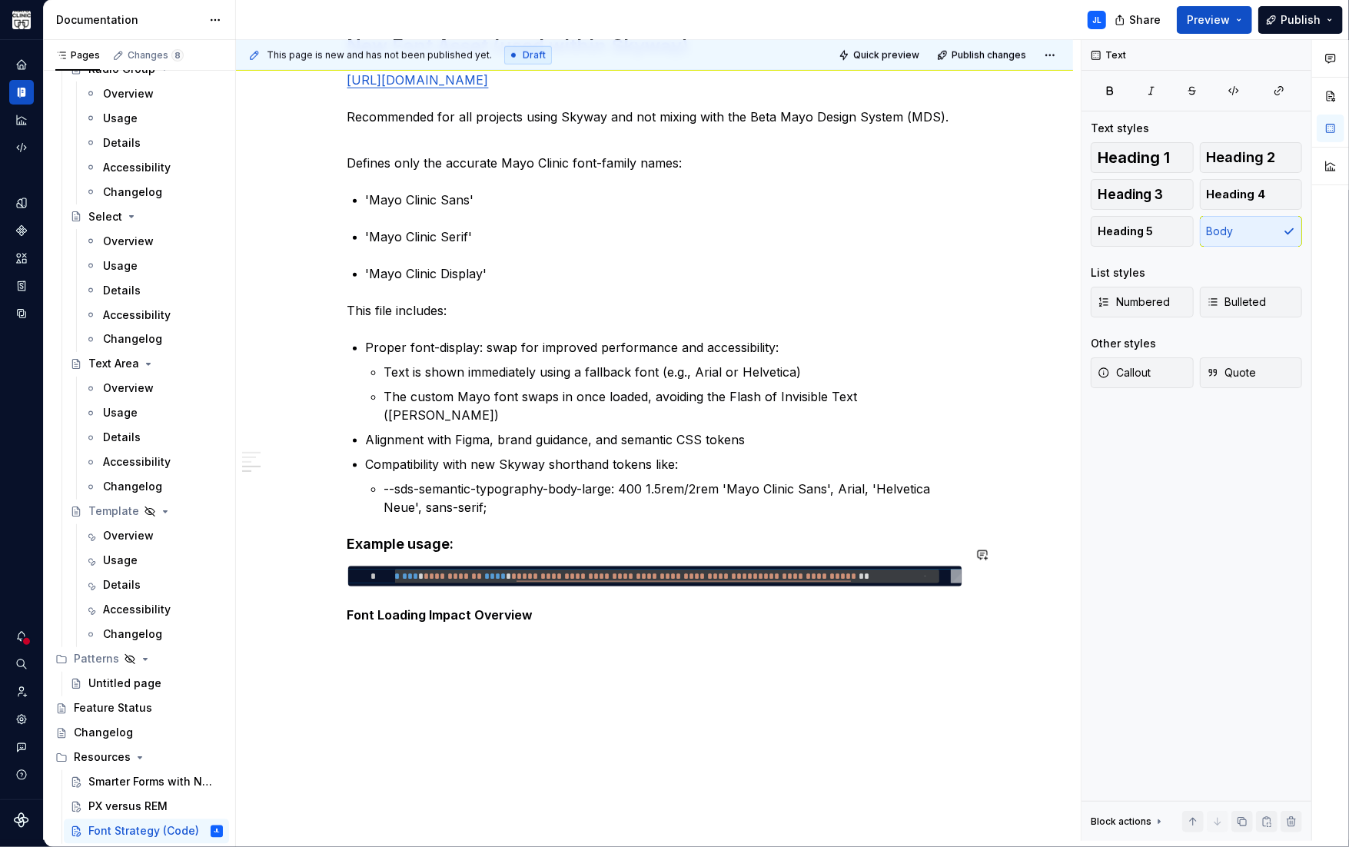
click at [452, 607] on strong "Font Loading Impact Overview" at bounding box center [440, 614] width 186 height 15
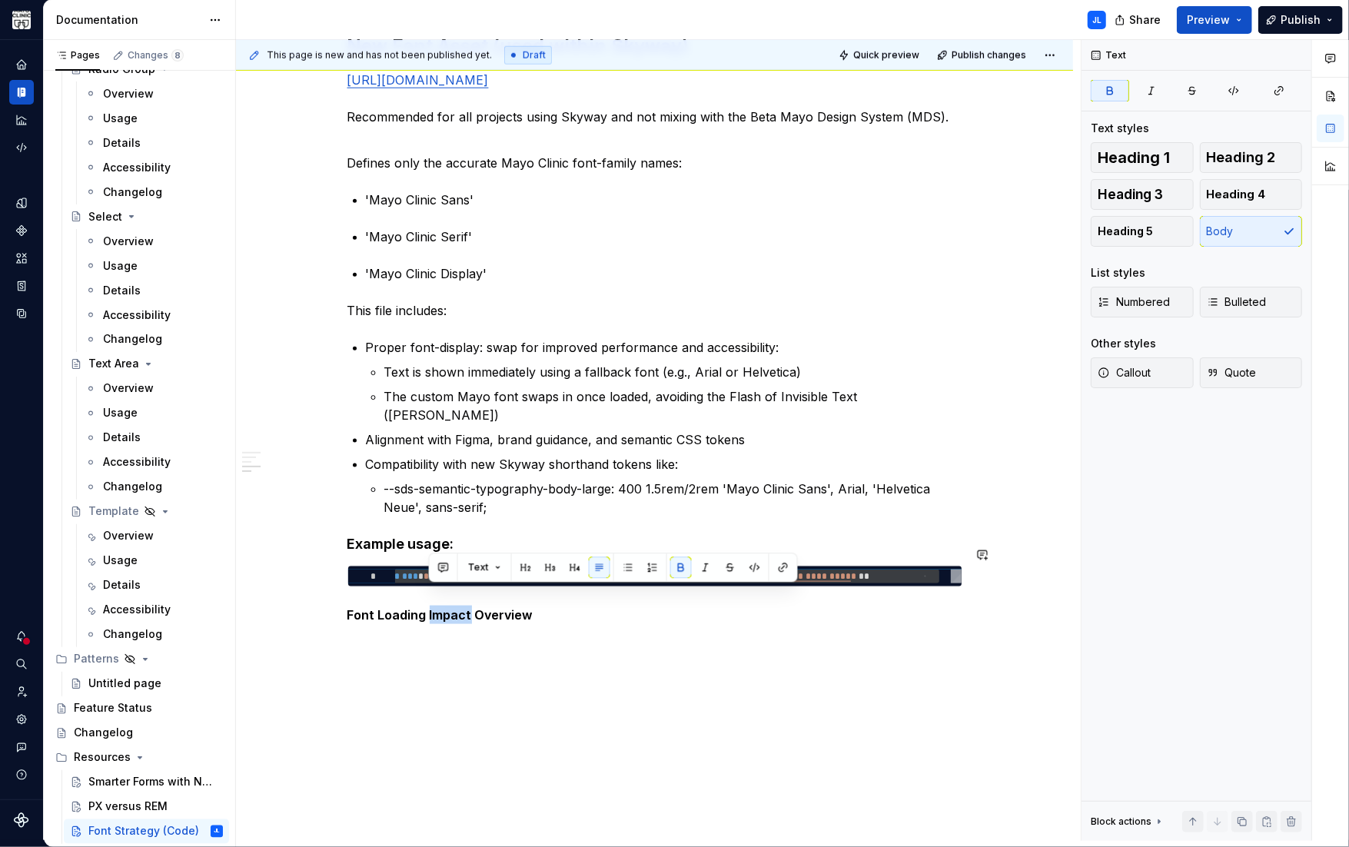
click at [452, 607] on strong "Font Loading Impact Overview" at bounding box center [440, 614] width 186 height 15
click at [448, 568] on button "button" at bounding box center [445, 567] width 22 height 22
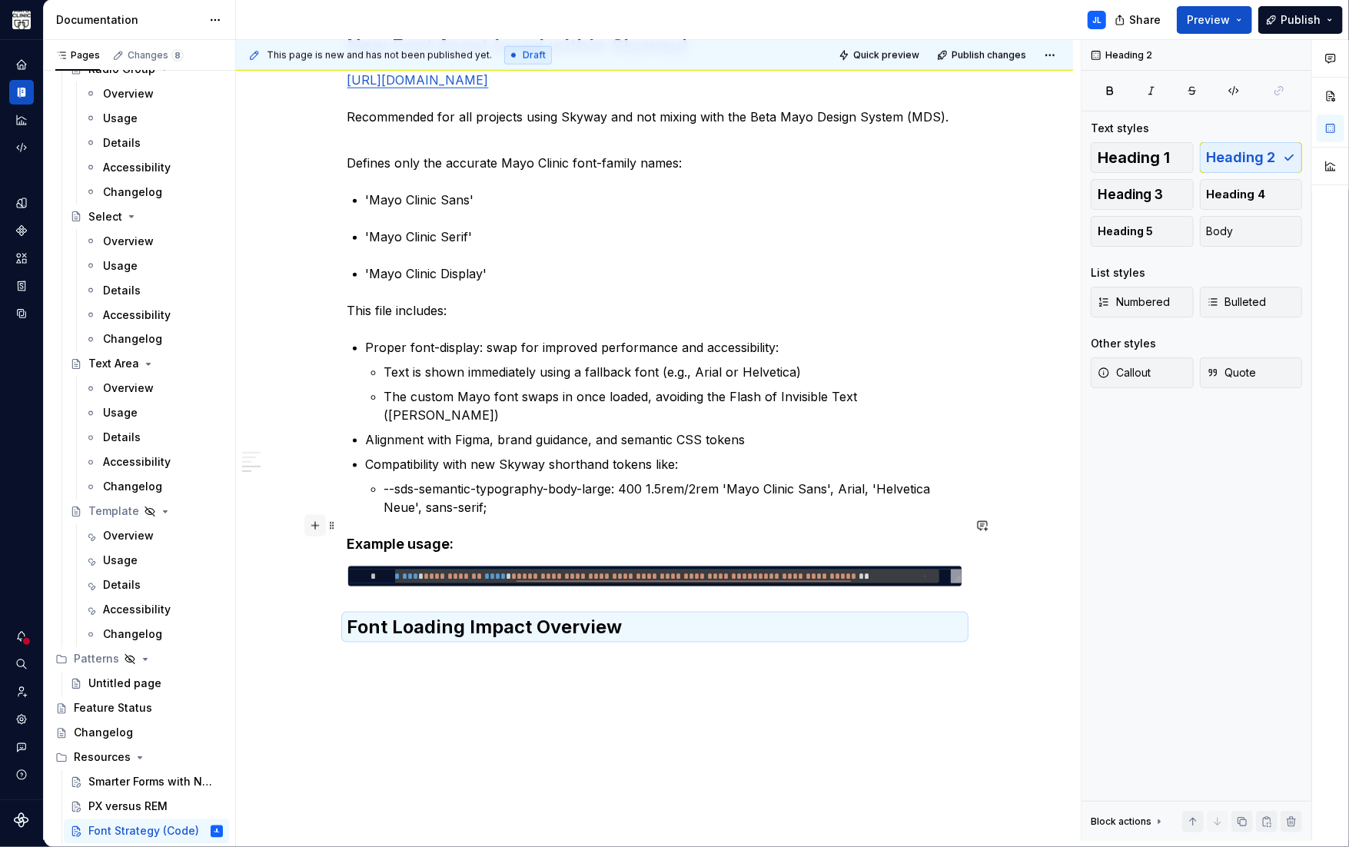
click at [317, 527] on button "button" at bounding box center [315, 526] width 22 height 22
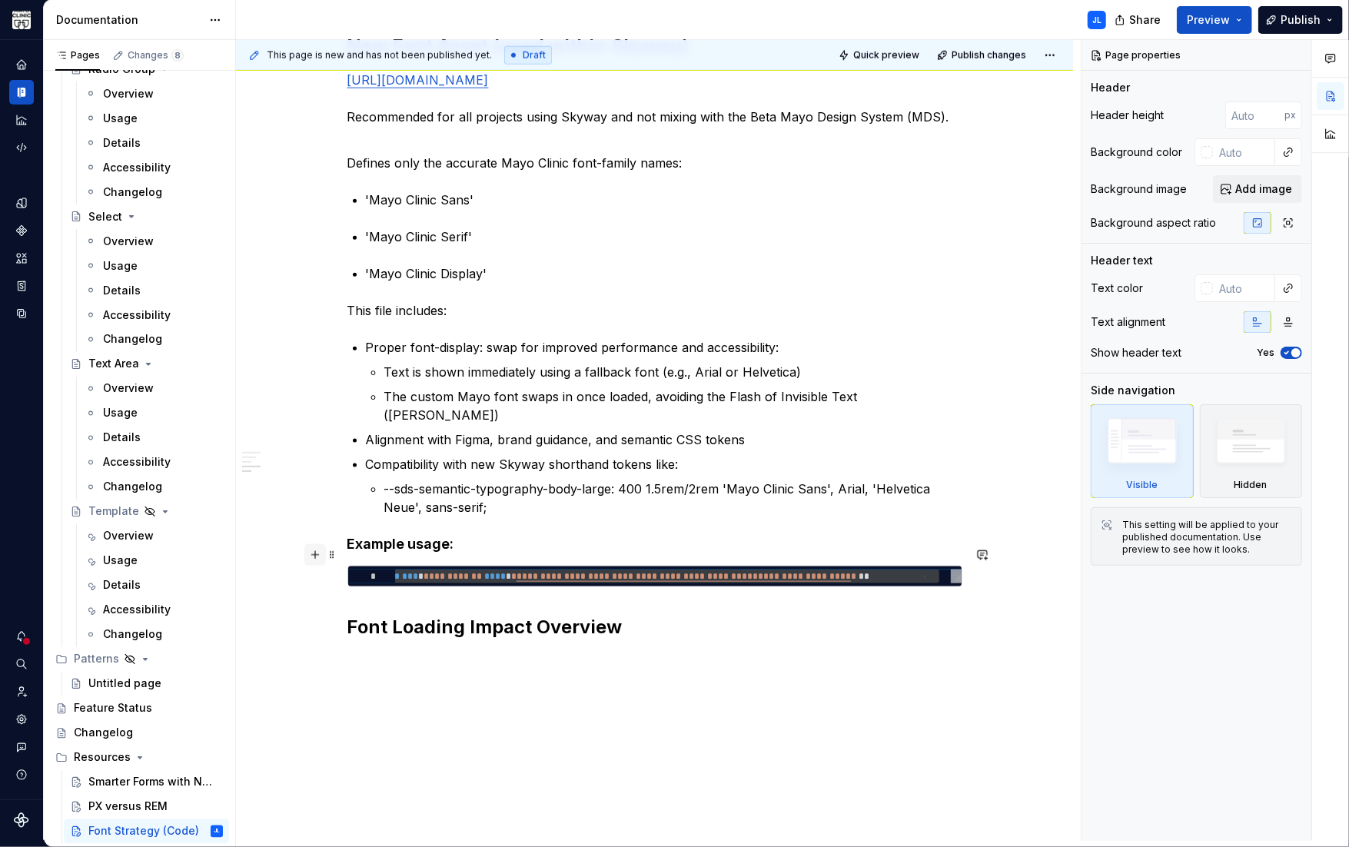
click at [310, 556] on button "button" at bounding box center [315, 555] width 22 height 22
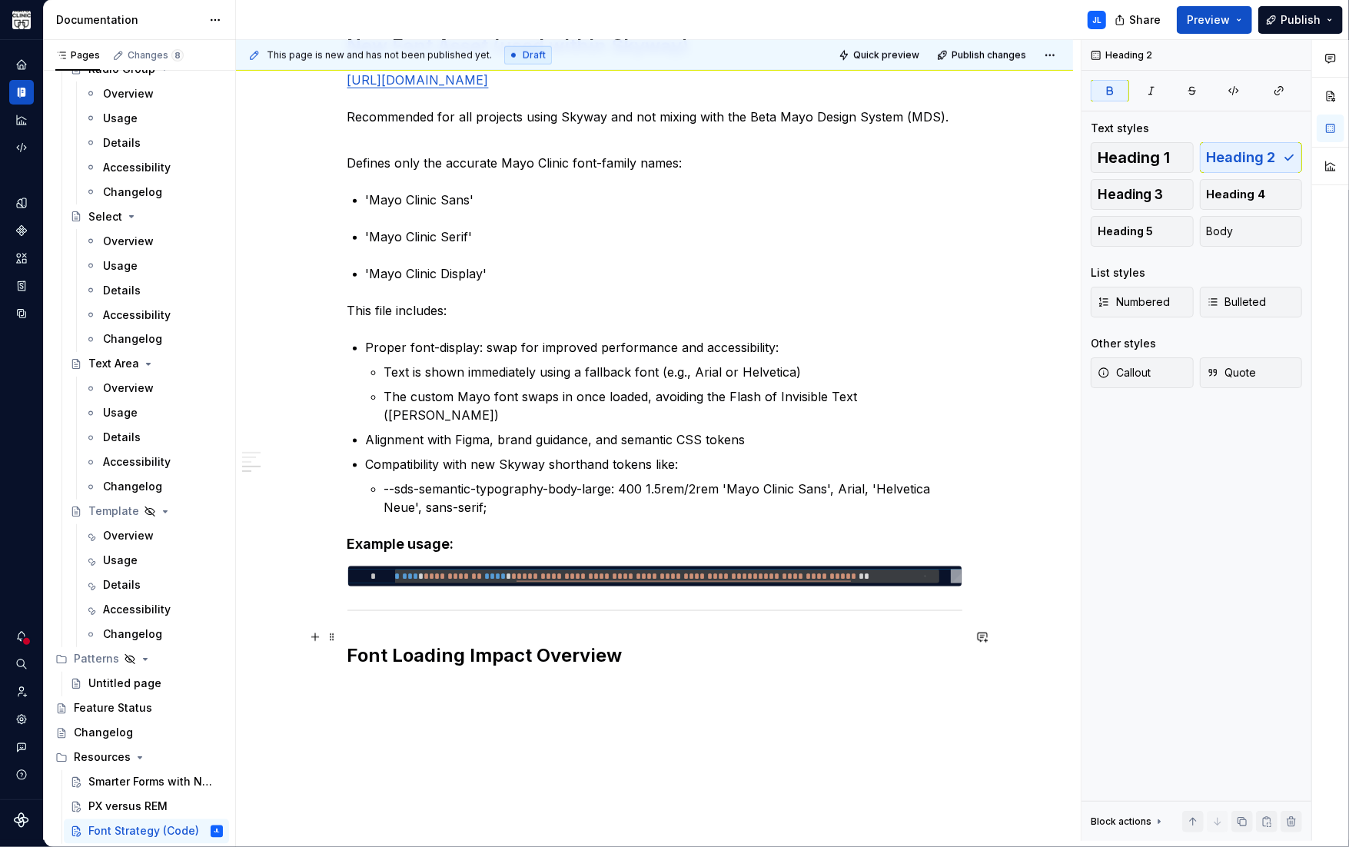
click at [630, 643] on h2 "Font Loading Impact Overview" at bounding box center [654, 655] width 615 height 25
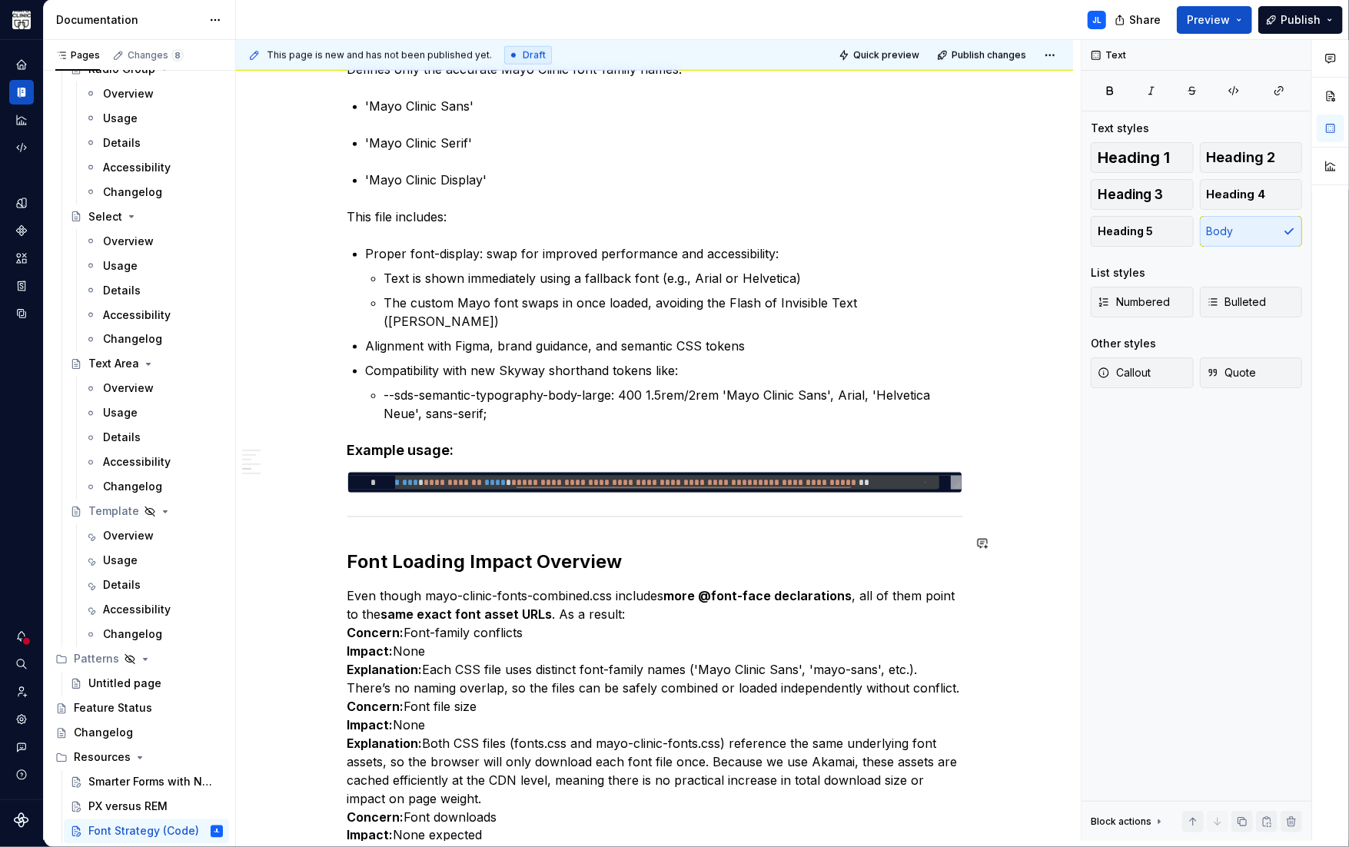
scroll to position [1295, 0]
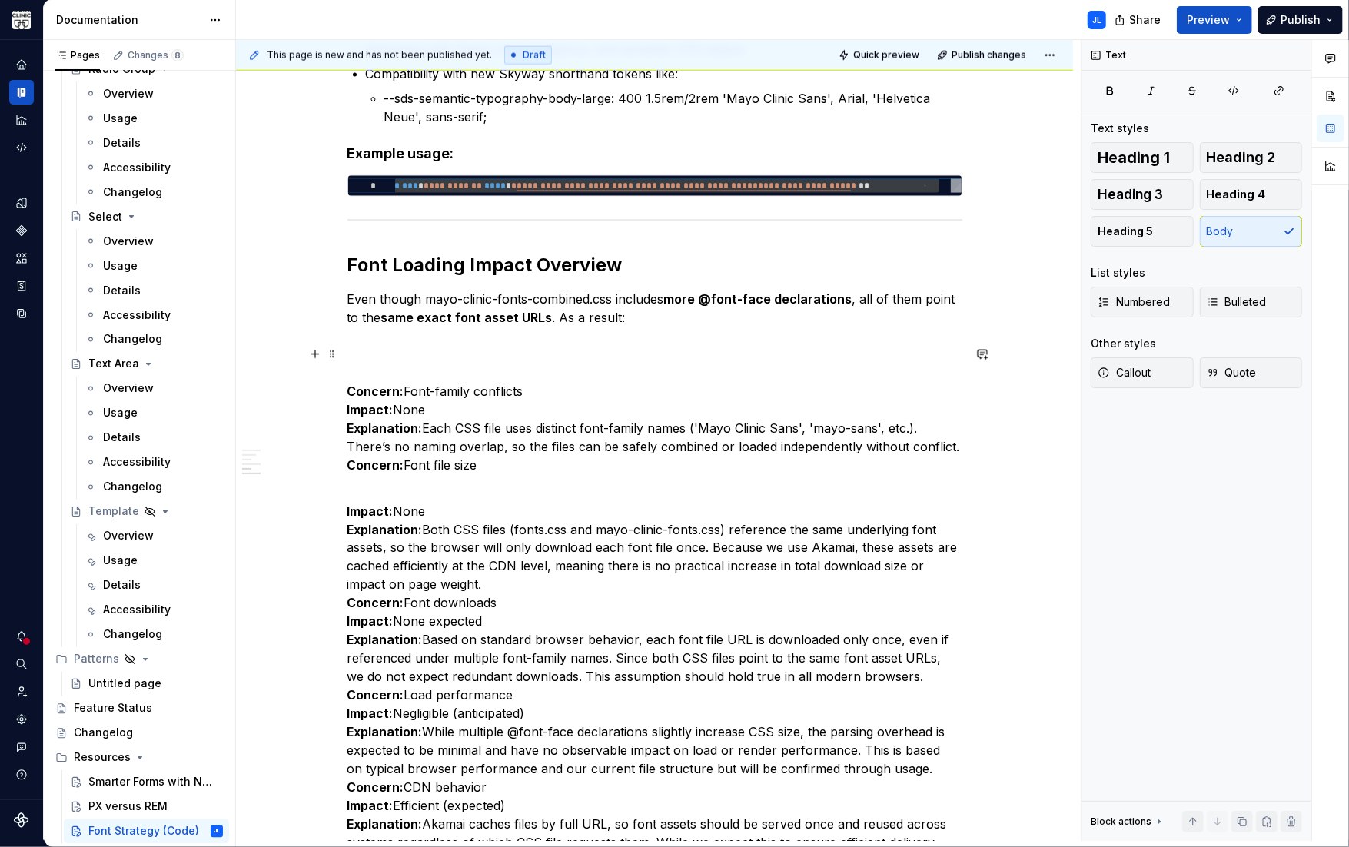
scroll to position [1528, 0]
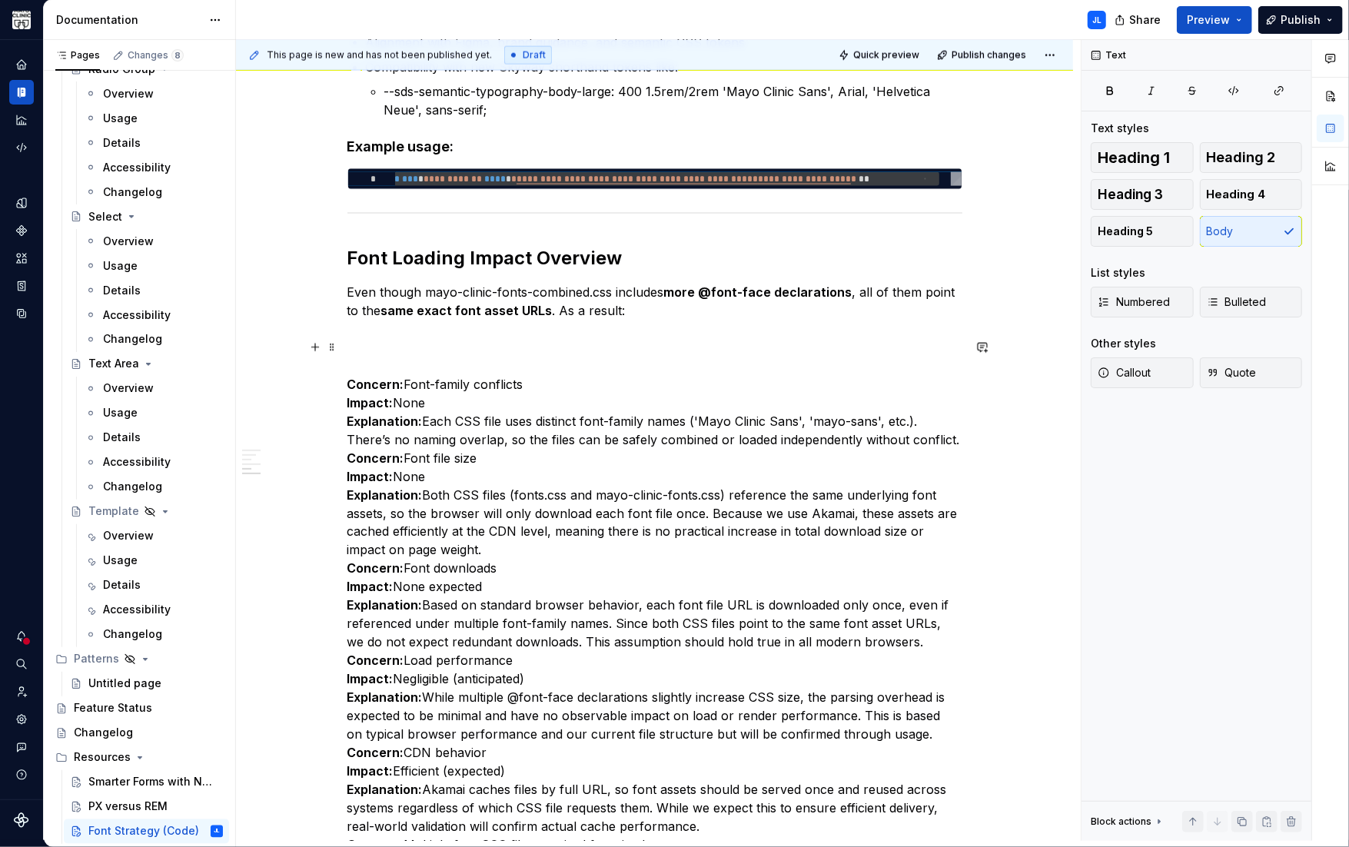
click at [436, 456] on p "Concern: Font-family conflicts Impact: None Explanation: Each CSS file uses dis…" at bounding box center [654, 716] width 615 height 719
click at [493, 526] on p "Concern: Font-family conflicts Impact: None Explanation: Each CSS file uses dis…" at bounding box center [654, 716] width 615 height 719
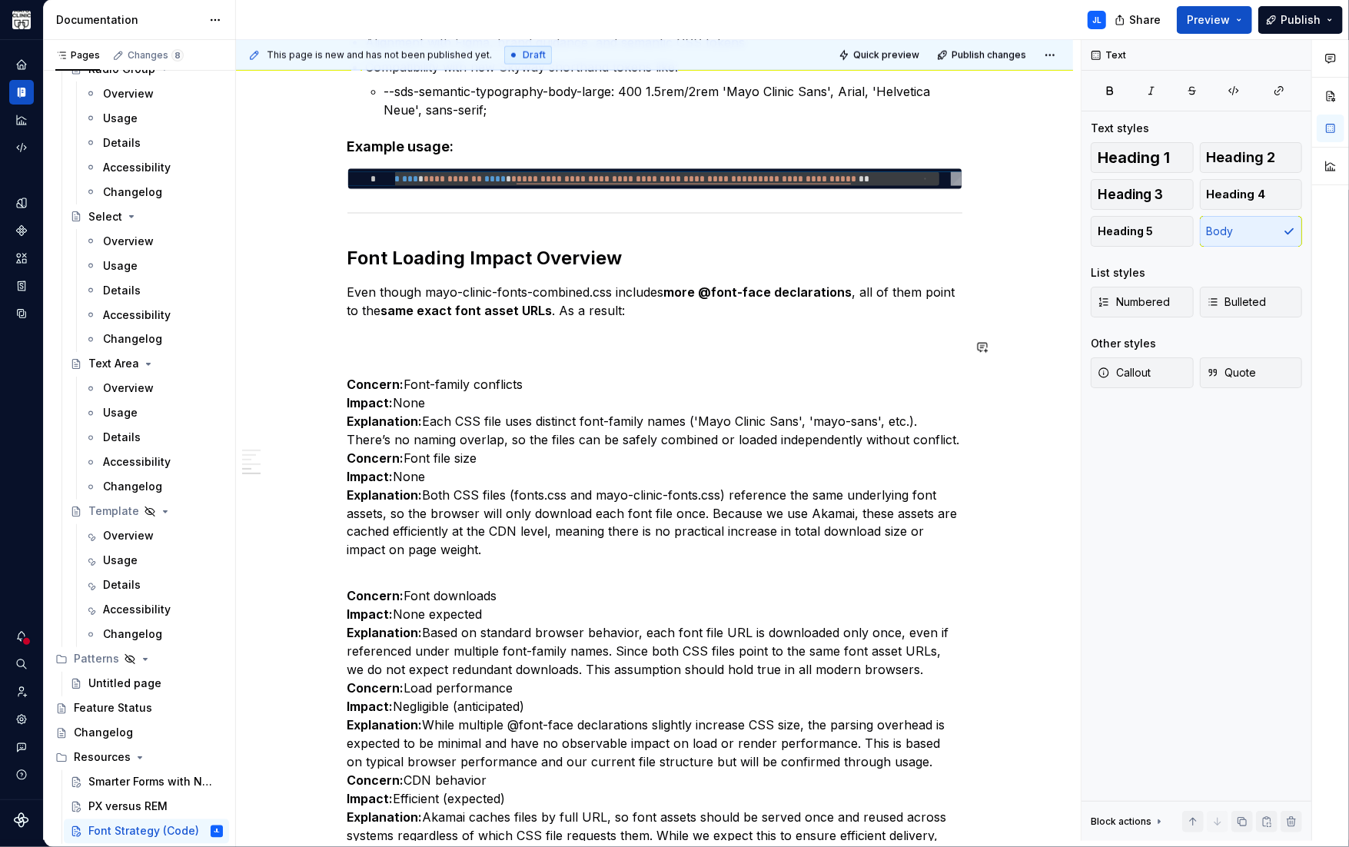
scroll to position [1677, 0]
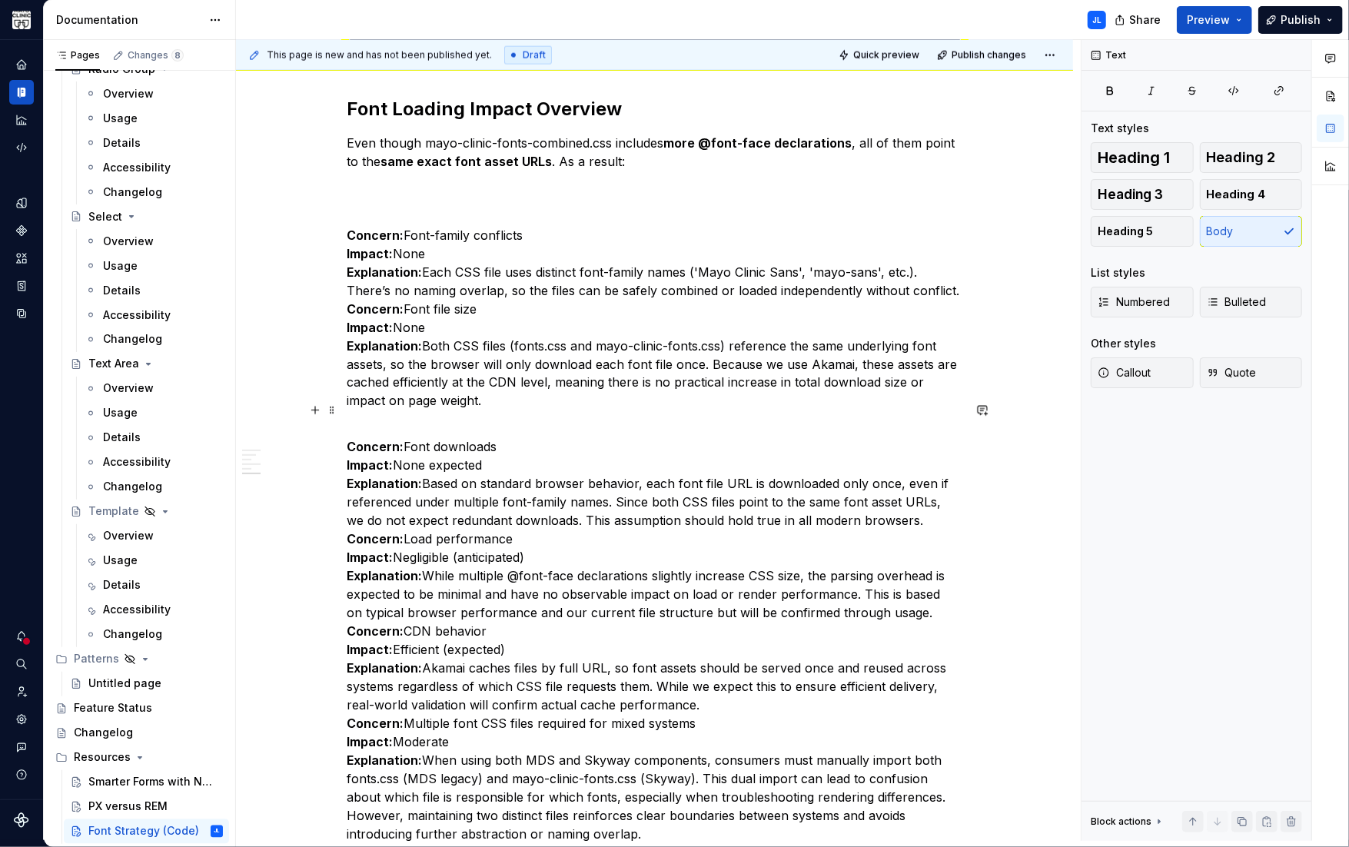
click at [501, 609] on p "Concern: Font downloads Impact: None expected Explanation: Based on standard br…" at bounding box center [654, 687] width 615 height 535
click at [925, 596] on p "Concern: Font downloads Impact: None expected Explanation: Based on standard br…" at bounding box center [654, 687] width 615 height 535
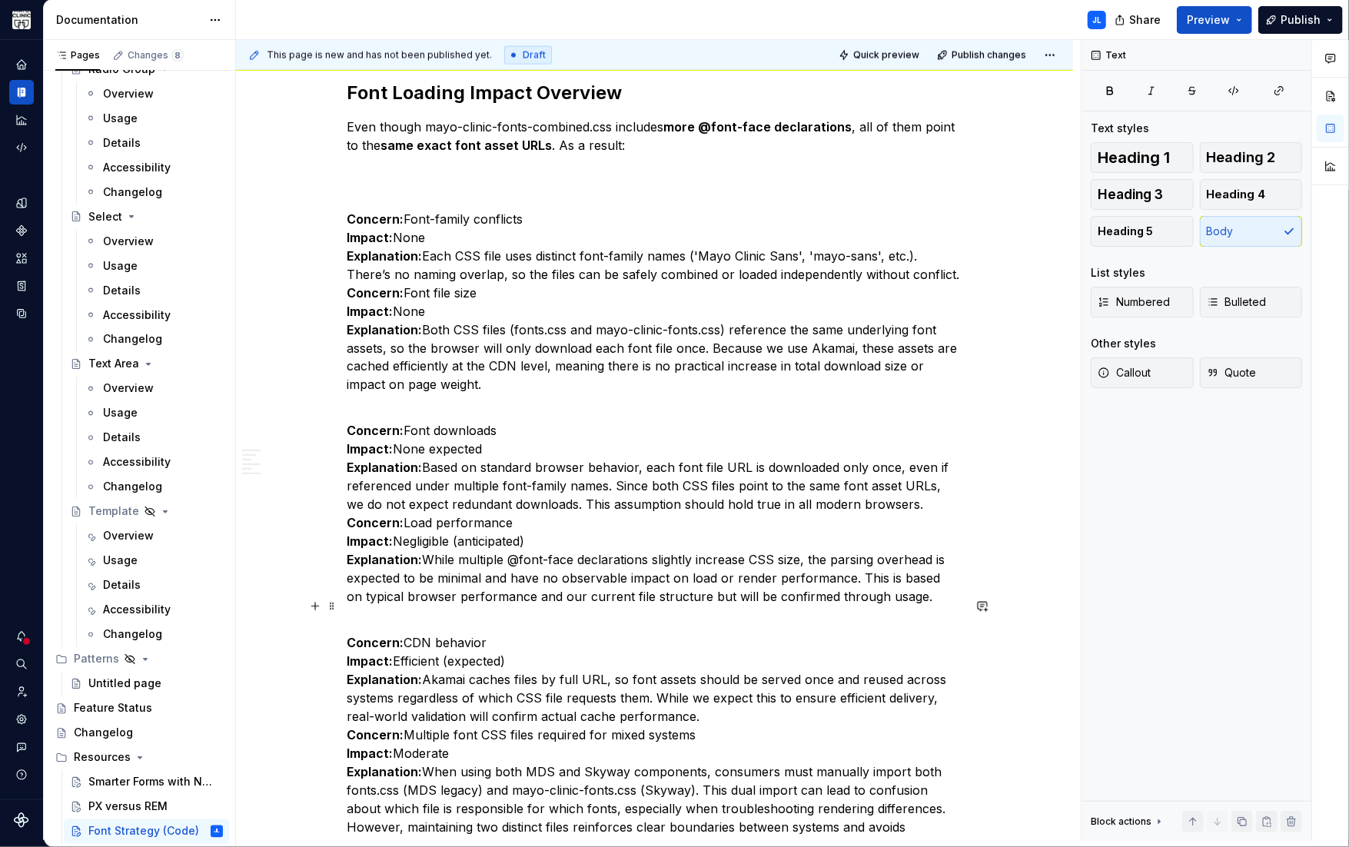
scroll to position [1809, 0]
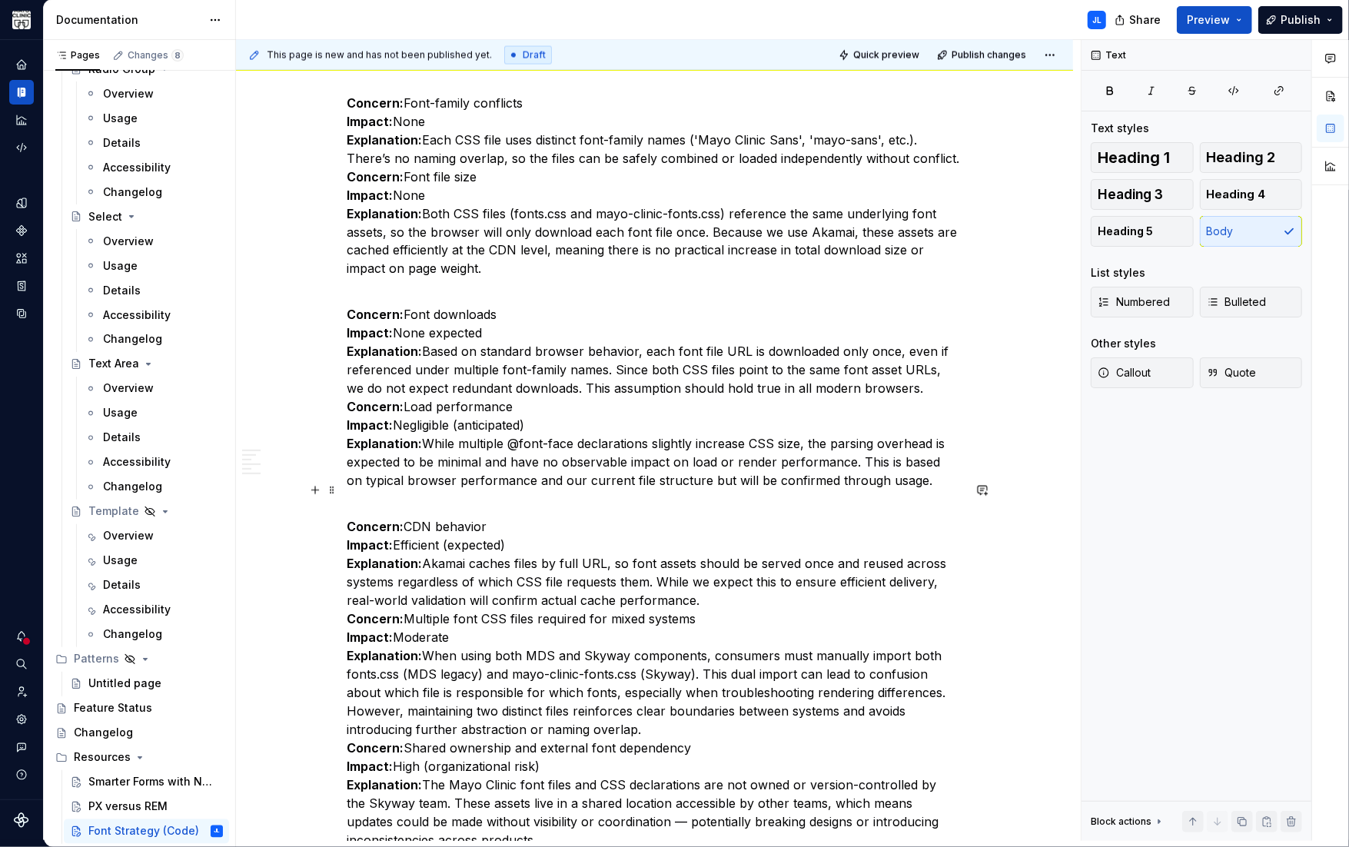
click at [460, 619] on p "Concern: CDN behavior Impact: Efficient (expected) Explanation: Akamai caches f…" at bounding box center [654, 674] width 615 height 350
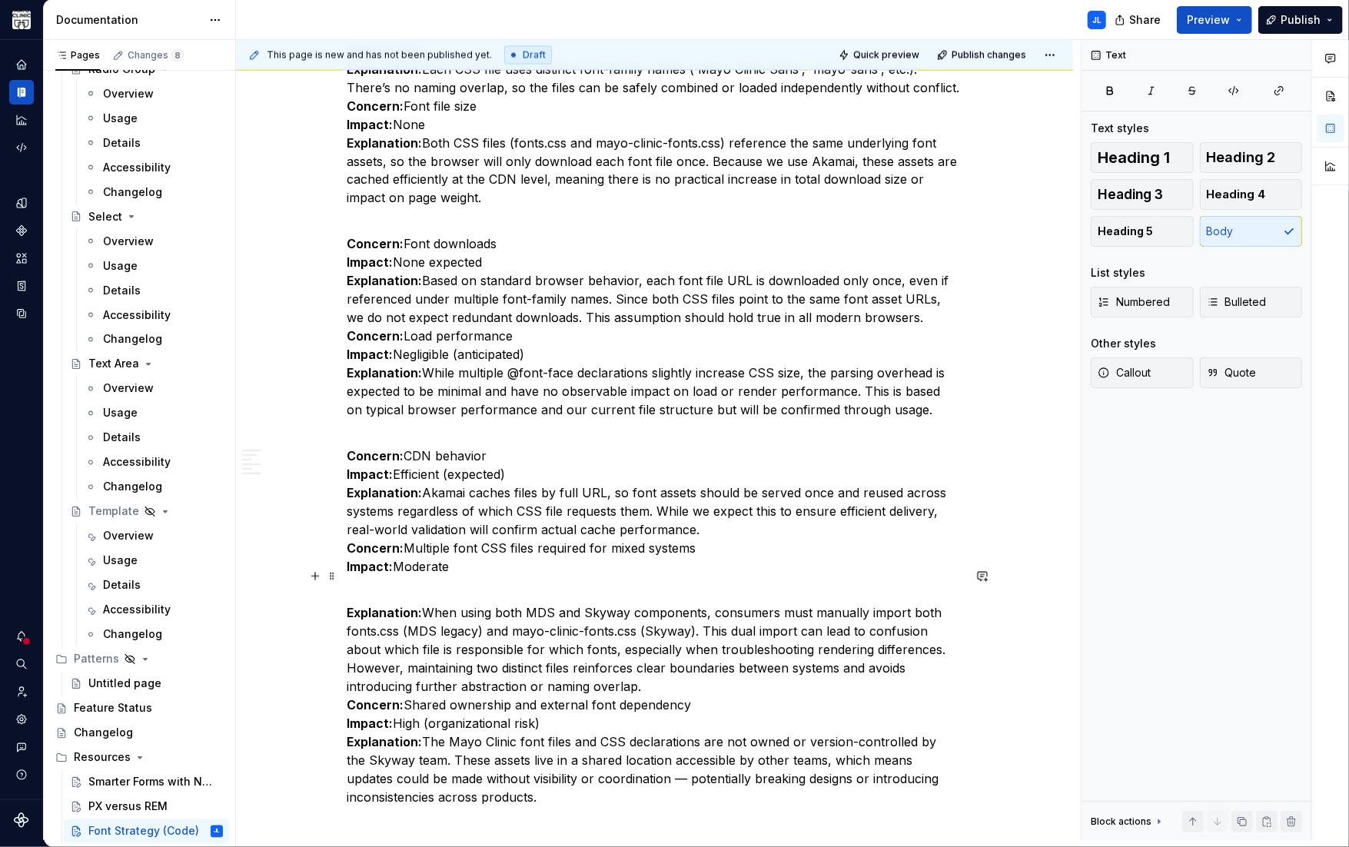
scroll to position [1919, 0]
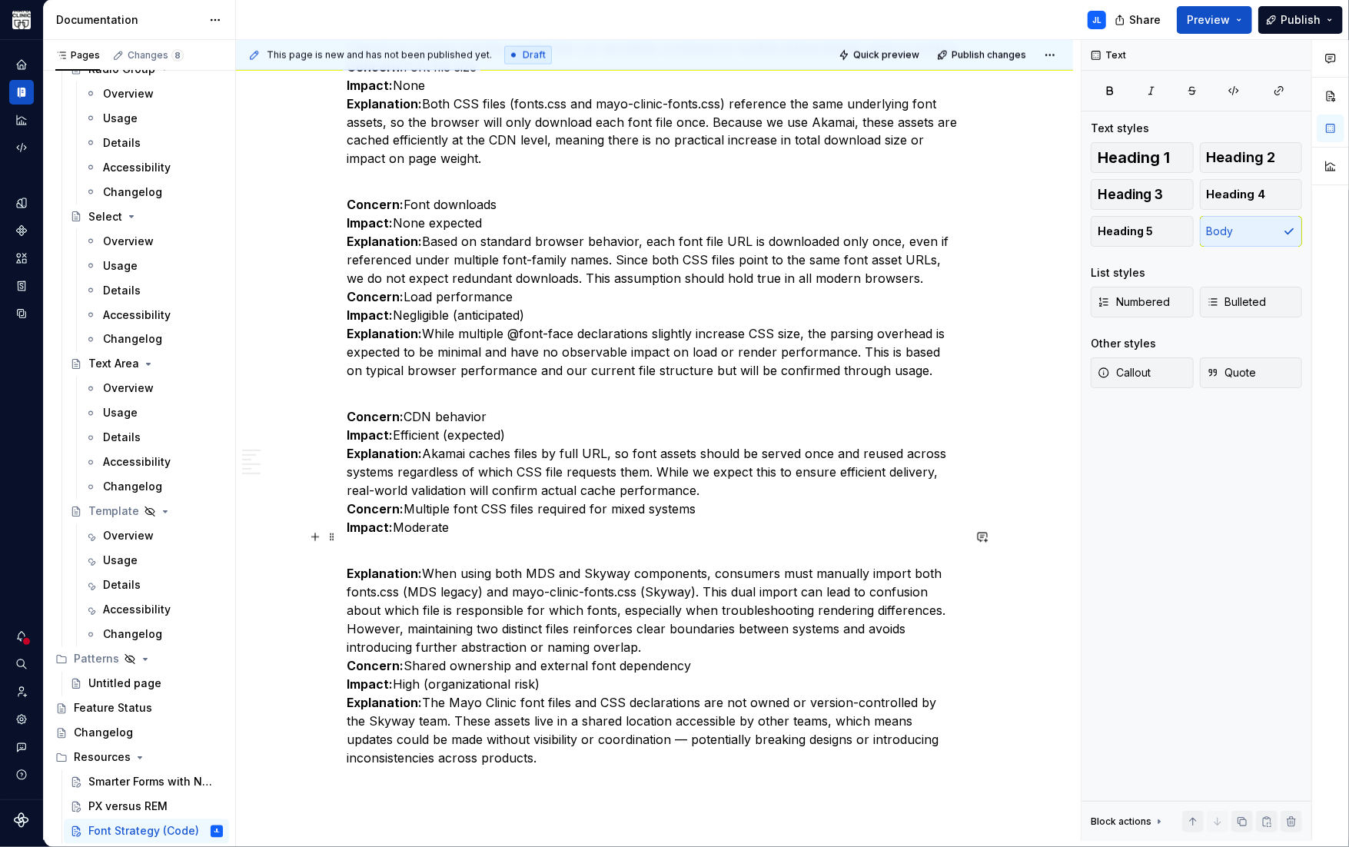
click at [559, 668] on p "Explanation: When using both MDS and Skyway components, consumers must manually…" at bounding box center [654, 656] width 615 height 221
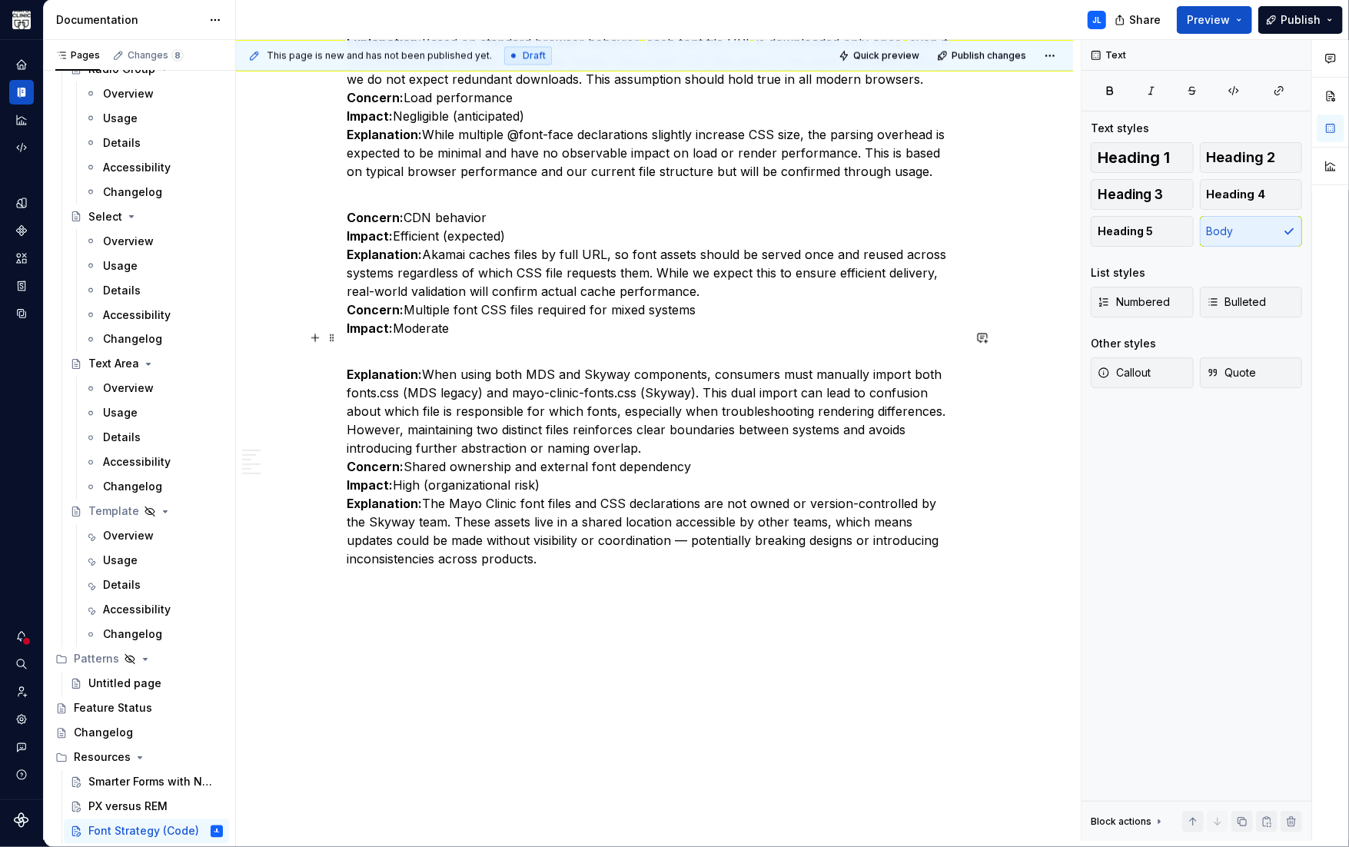
scroll to position [2099, 0]
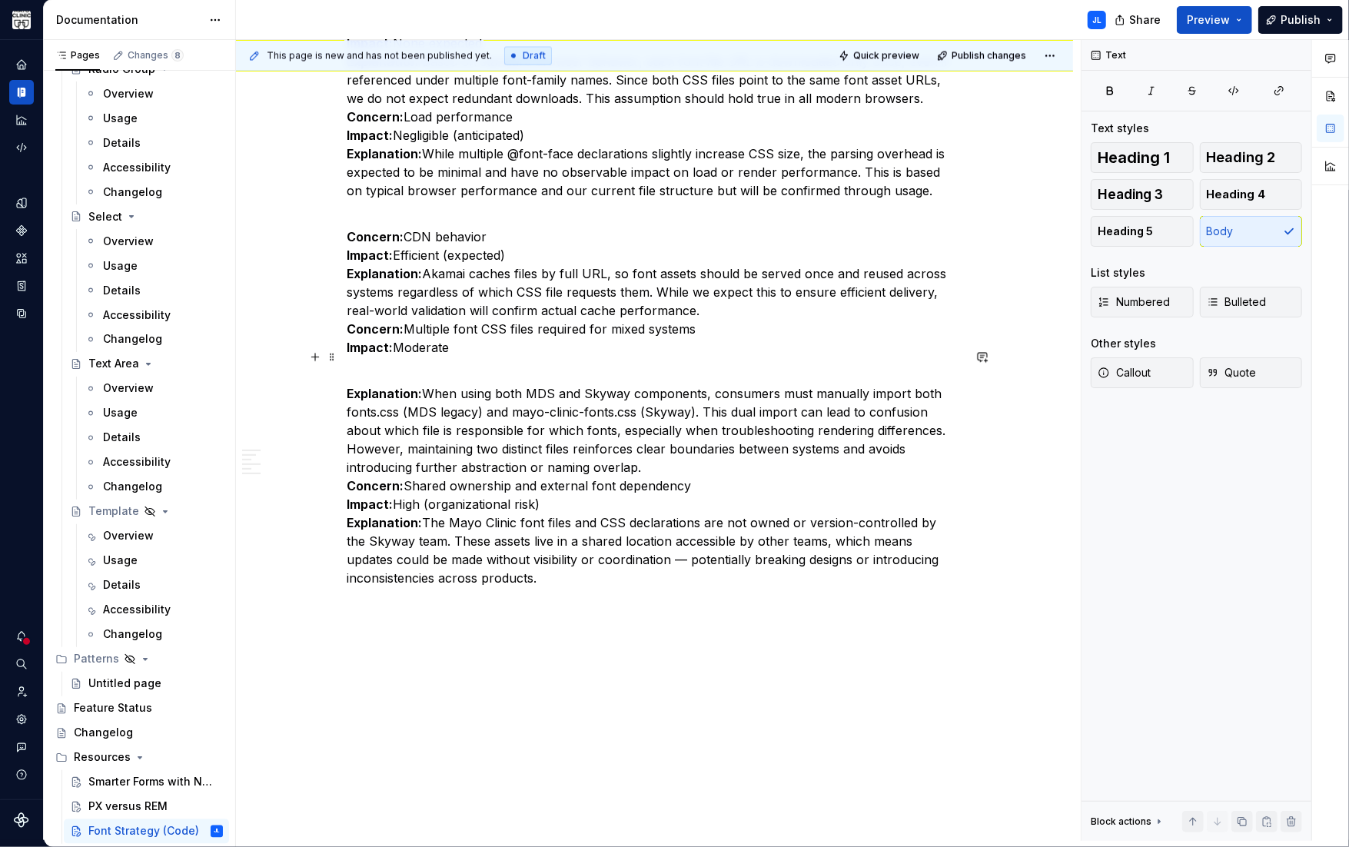
click at [652, 447] on p "Explanation: When using both MDS and Skyway components, consumers must manually…" at bounding box center [654, 476] width 615 height 221
click at [386, 366] on p "Explanation: When using both MDS and Skyway components, consumers must manually…" at bounding box center [654, 476] width 615 height 221
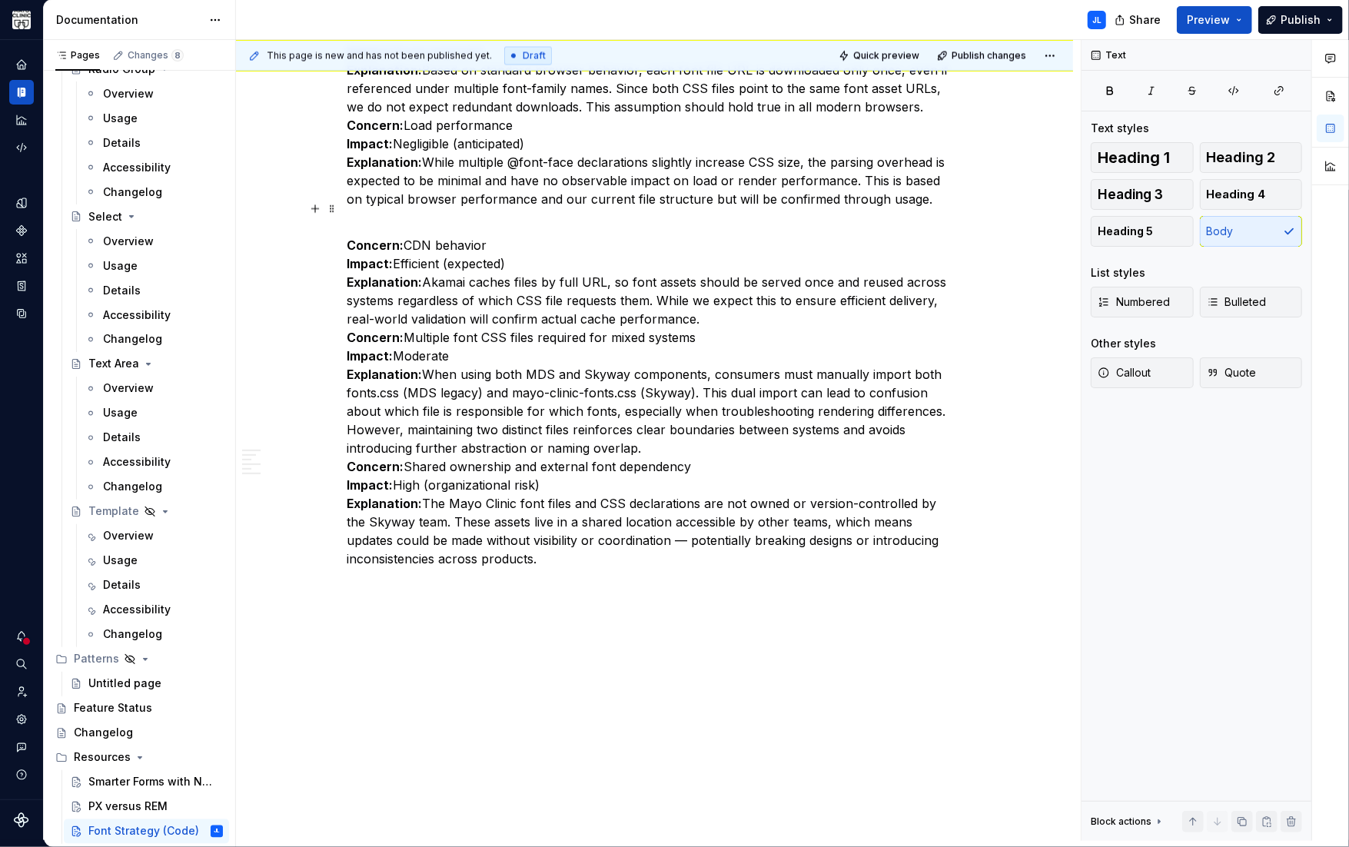
scroll to position [2072, 0]
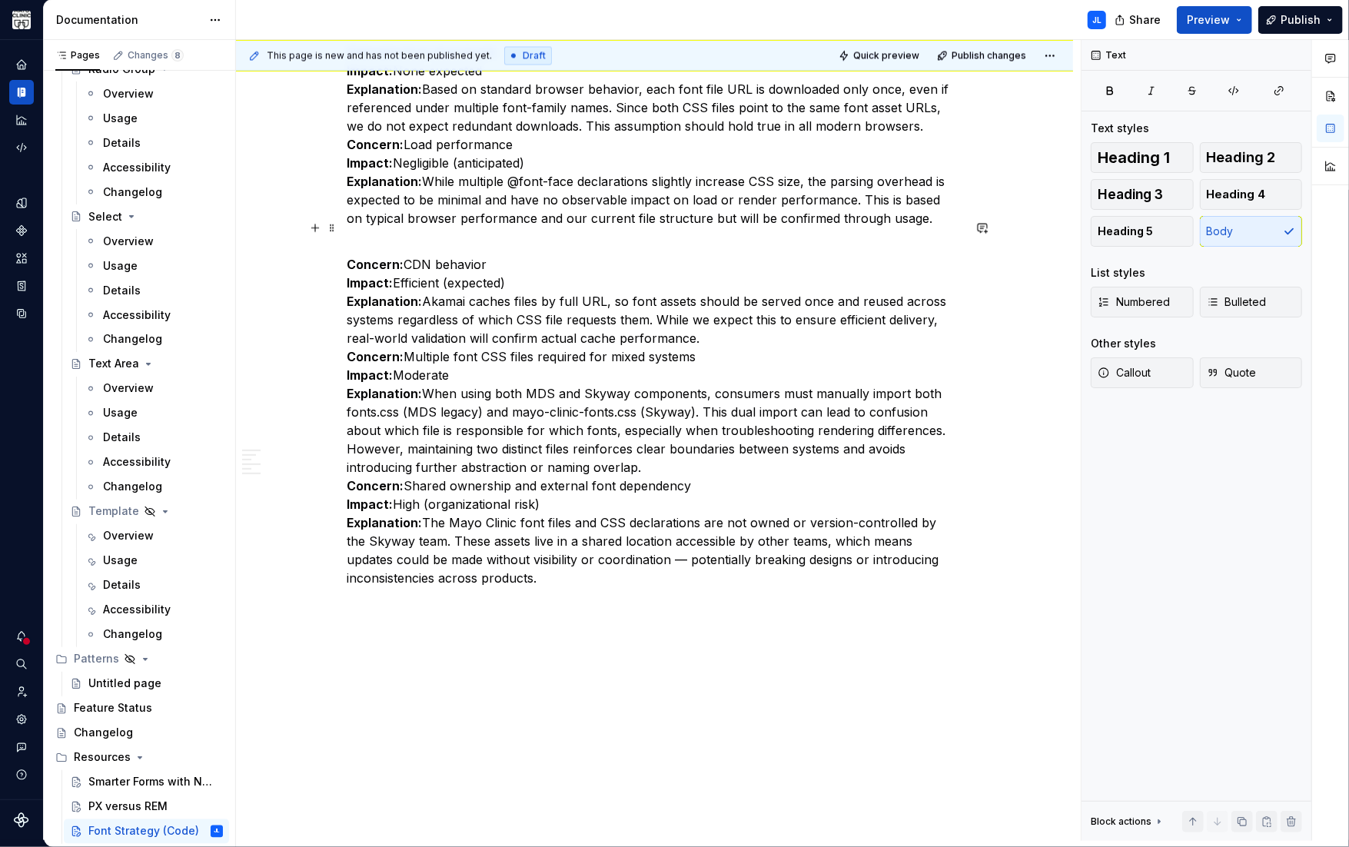
click at [634, 446] on p "Concern: CDN behavior Impact: Efficient (expected) Explanation: Akamai caches f…" at bounding box center [654, 412] width 615 height 350
click at [644, 443] on p "Concern: CDN behavior Impact: Efficient (expected) Explanation: Akamai caches f…" at bounding box center [654, 412] width 615 height 350
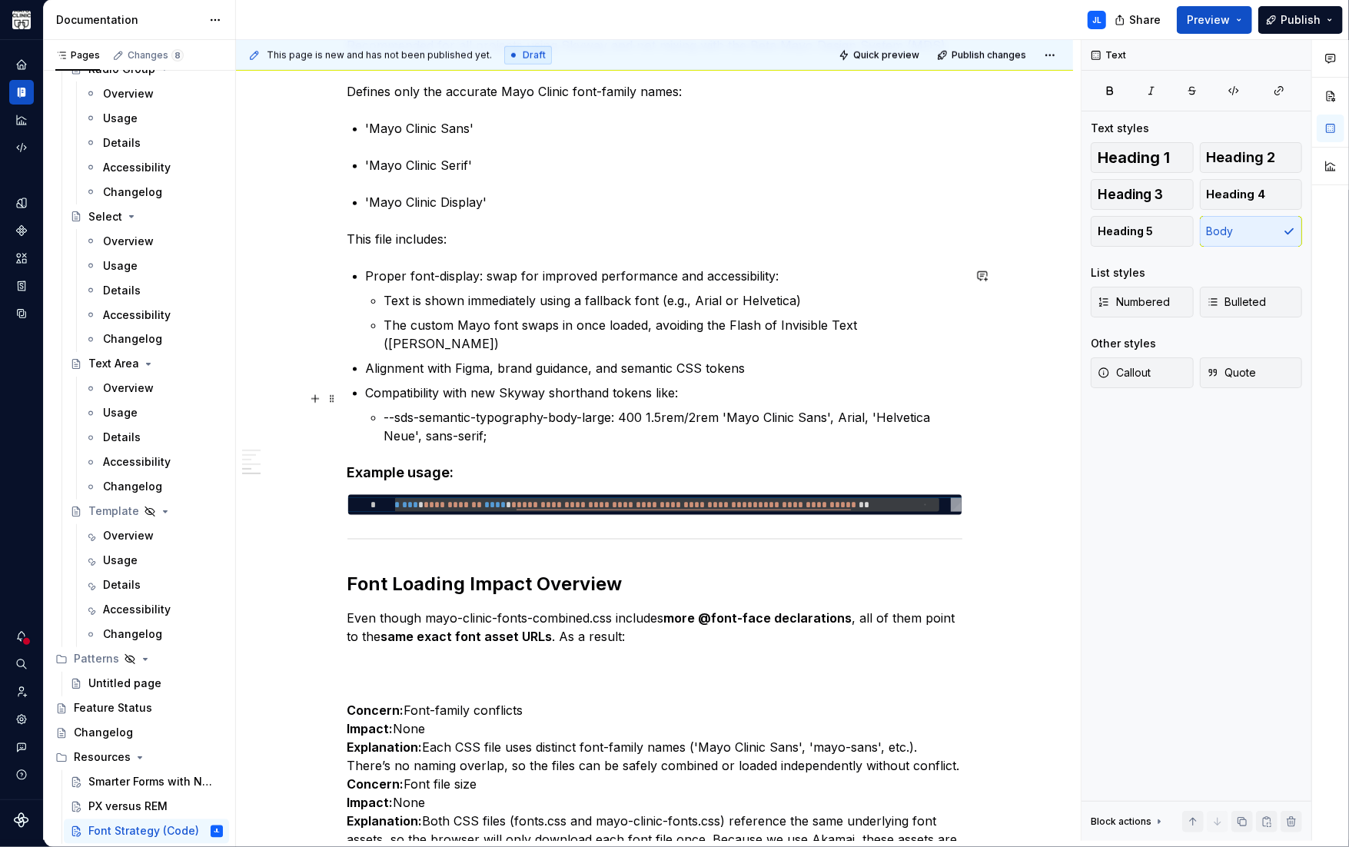
scroll to position [1666, 0]
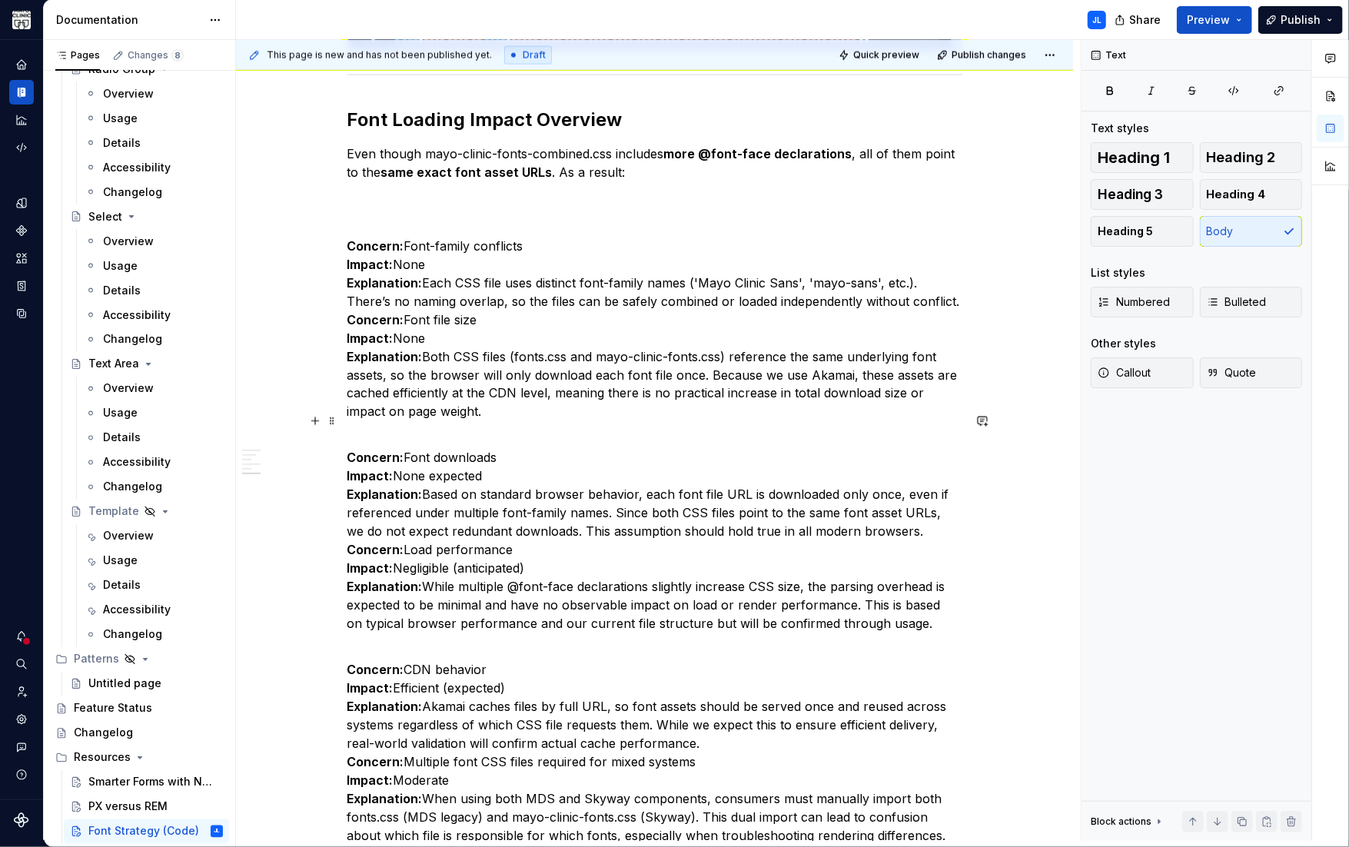
click at [896, 513] on p "Concern: Font downloads Impact: None expected Explanation: Based on standard br…" at bounding box center [654, 531] width 615 height 203
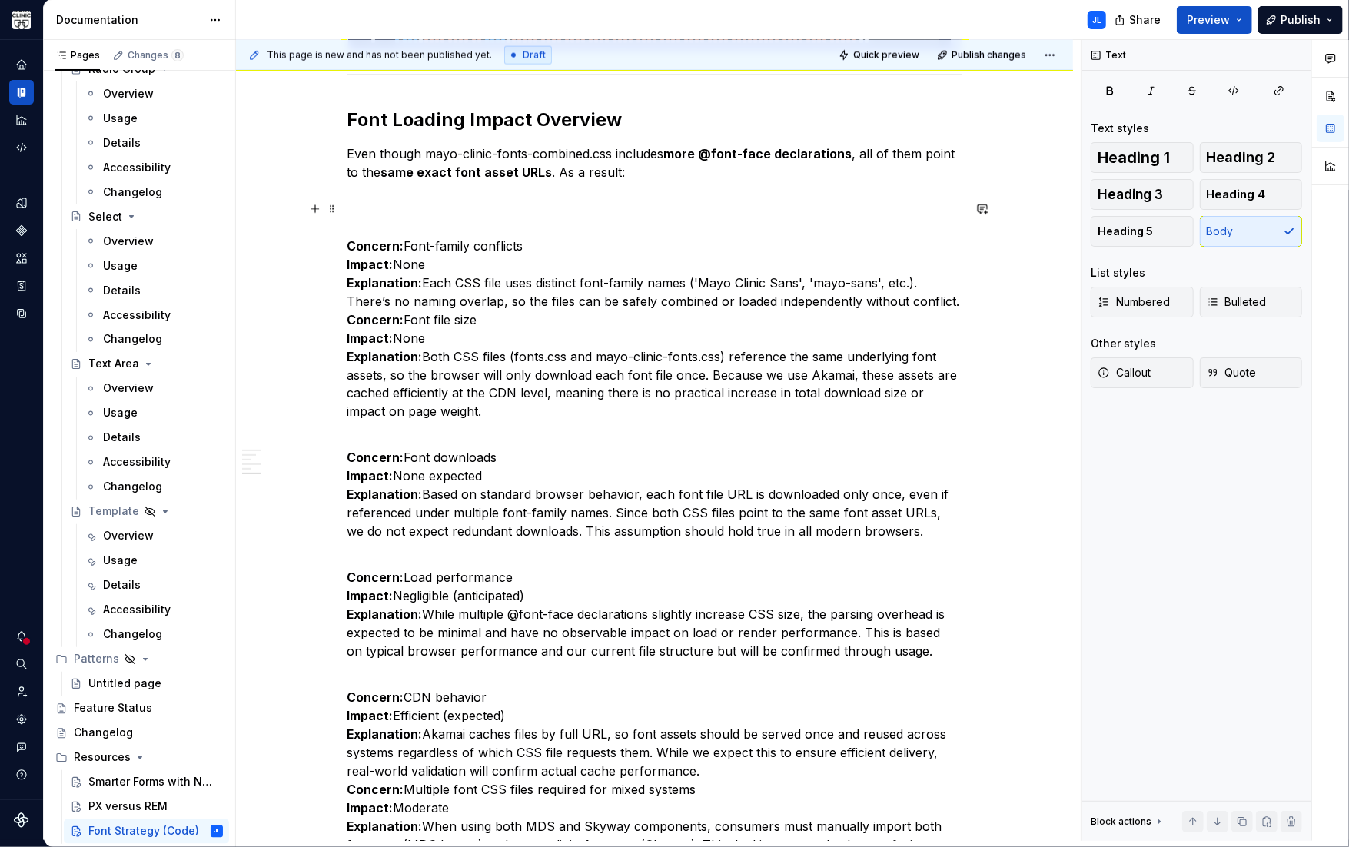
click at [953, 280] on p "Concern: Font-family conflicts Impact: None Explanation: Each CSS file uses dis…" at bounding box center [654, 319] width 615 height 203
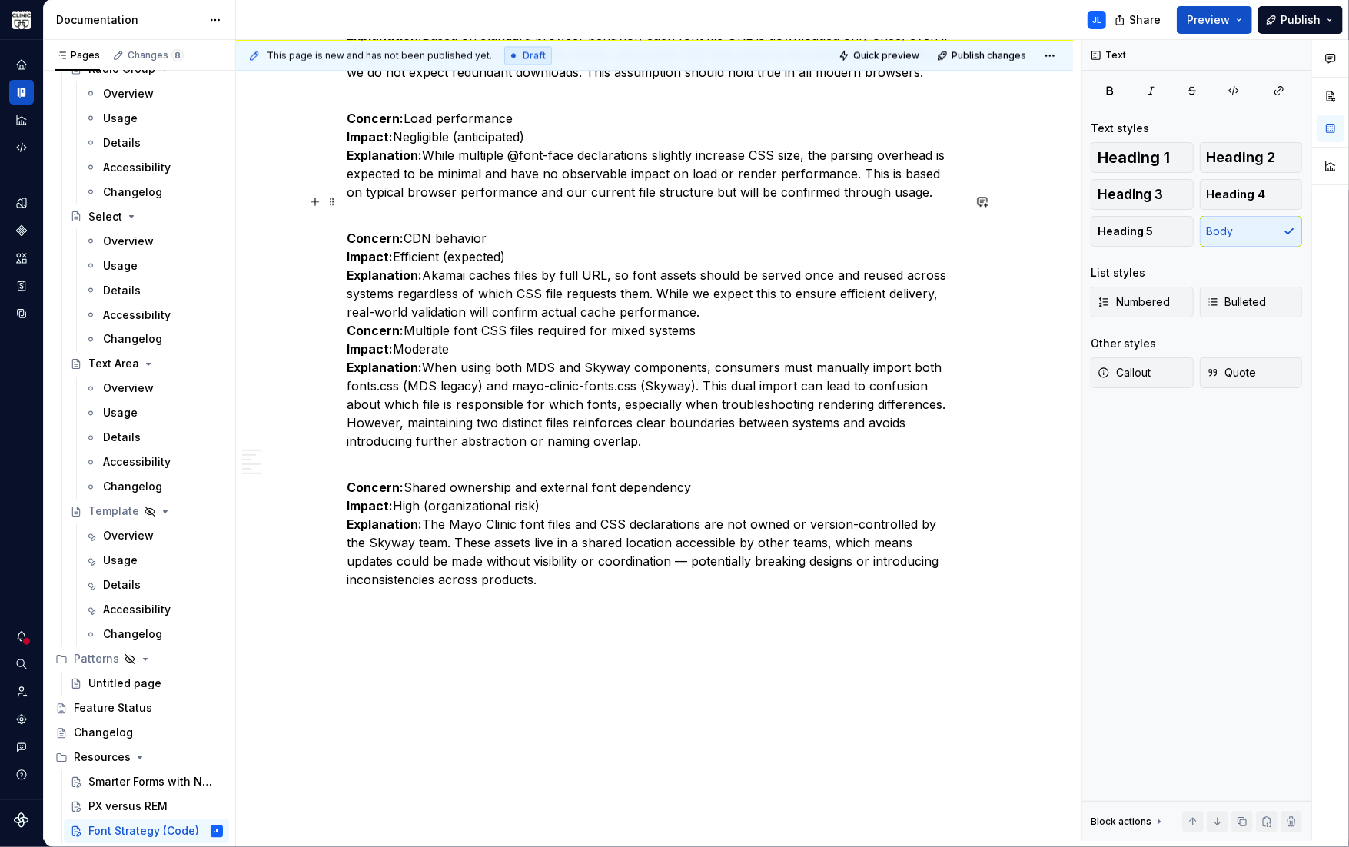
scroll to position [2153, 0]
click at [716, 293] on p "Concern: CDN behavior Impact: Efficient (expected) Explanation: Akamai caches f…" at bounding box center [654, 331] width 615 height 240
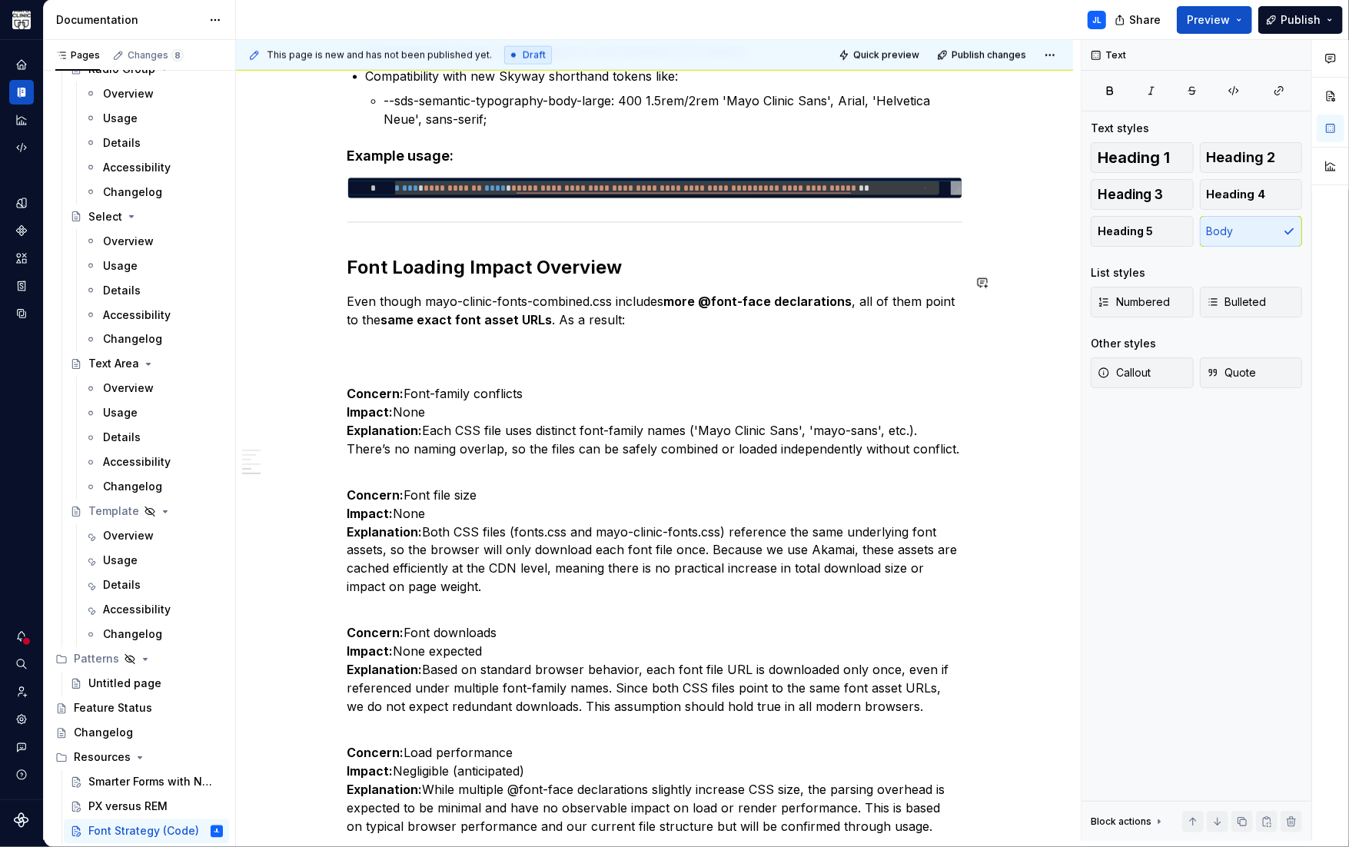
scroll to position [1518, 0]
click at [373, 338] on div "As part of the Skyway Design System rollout, we are standardizing the use of Ma…" at bounding box center [654, 12] width 615 height 2477
click at [674, 307] on p "Even though mayo-clinic-fonts-combined.css includes more @font-face declaration…" at bounding box center [654, 310] width 615 height 37
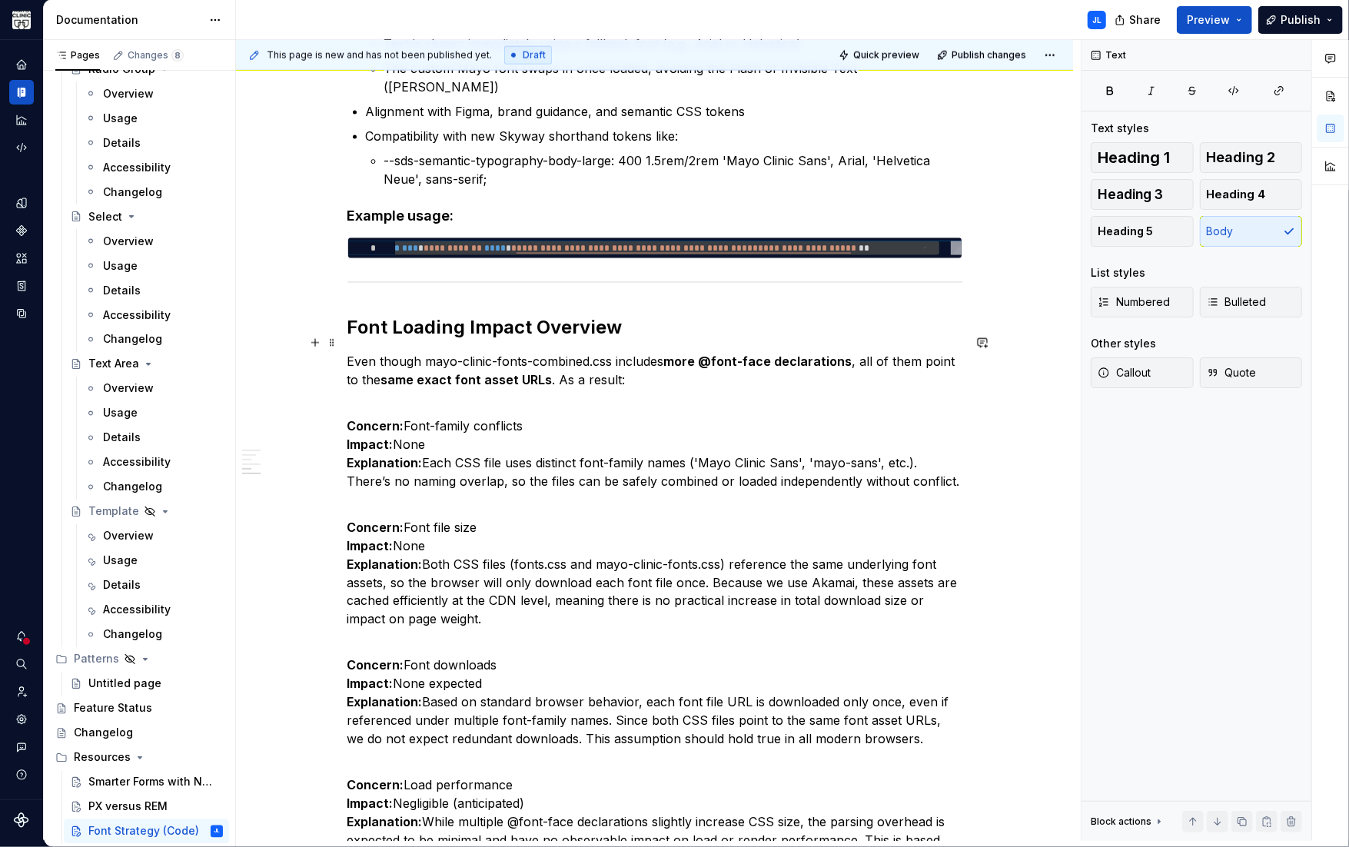
scroll to position [1458, 0]
drag, startPoint x: 637, startPoint y: 359, endPoint x: 305, endPoint y: 337, distance: 332.7
click at [347, 337] on div "As part of the Skyway Design System rollout, we are standardizing the use of Ma…" at bounding box center [654, 67] width 615 height 2467
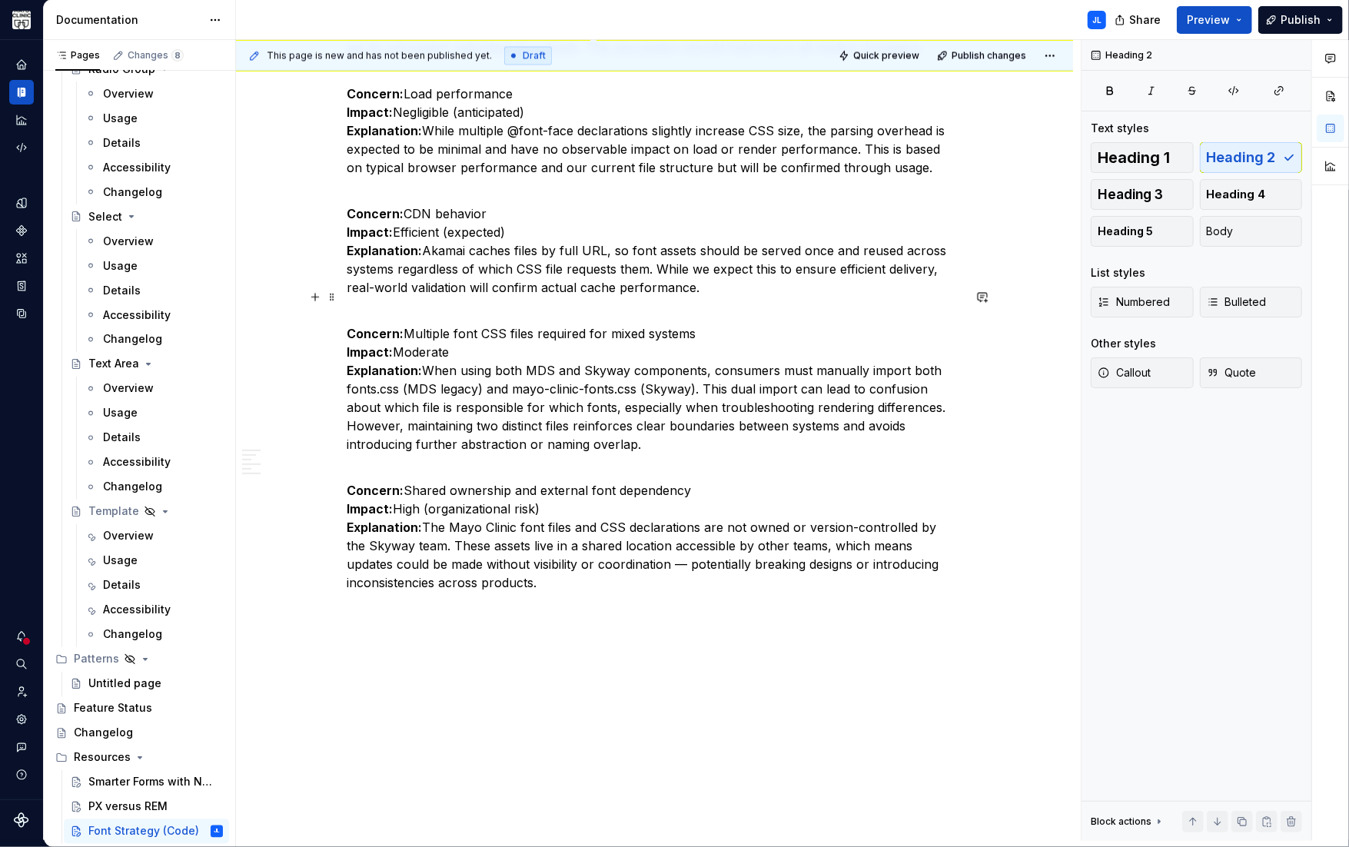
scroll to position [2108, 0]
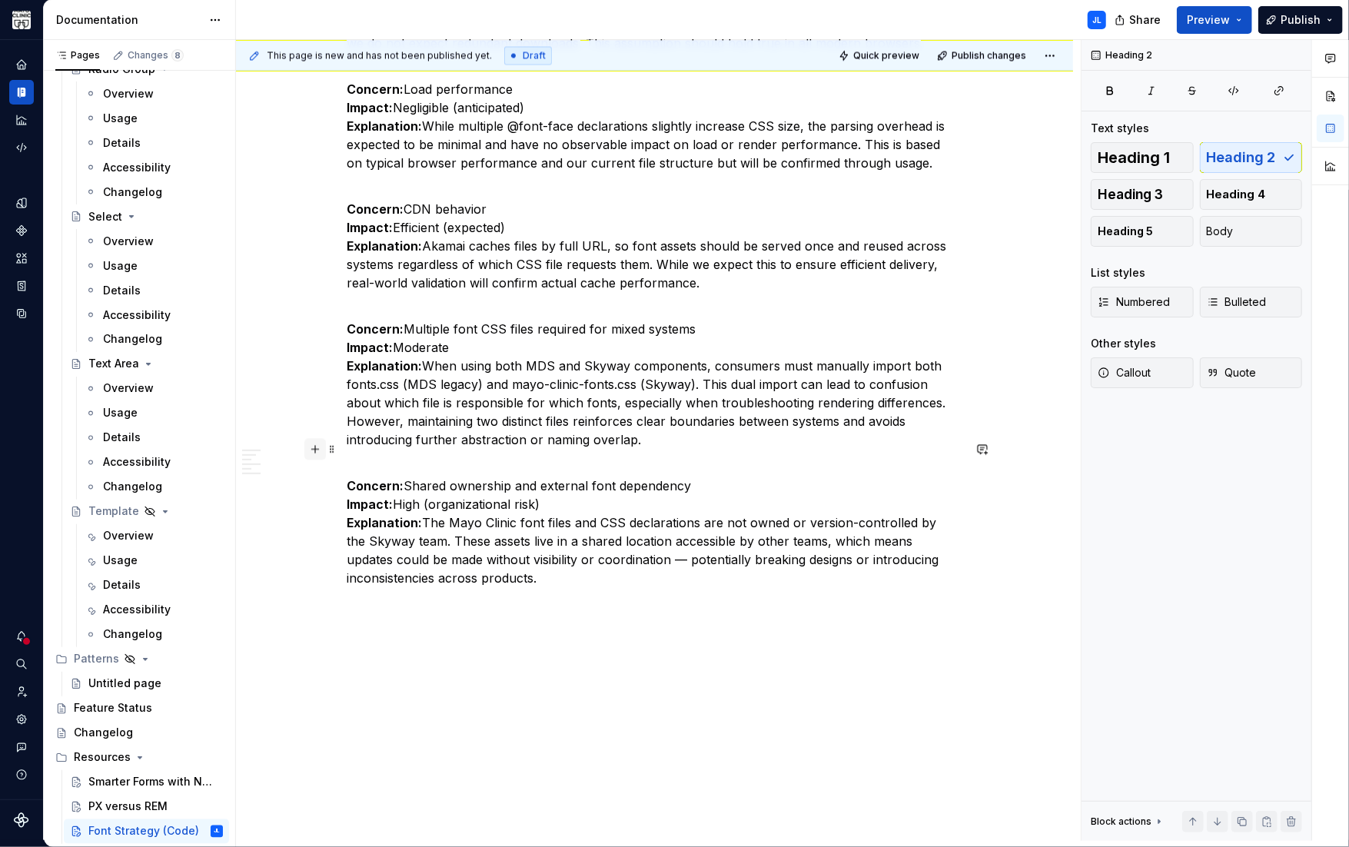
click at [315, 450] on button "button" at bounding box center [315, 449] width 22 height 22
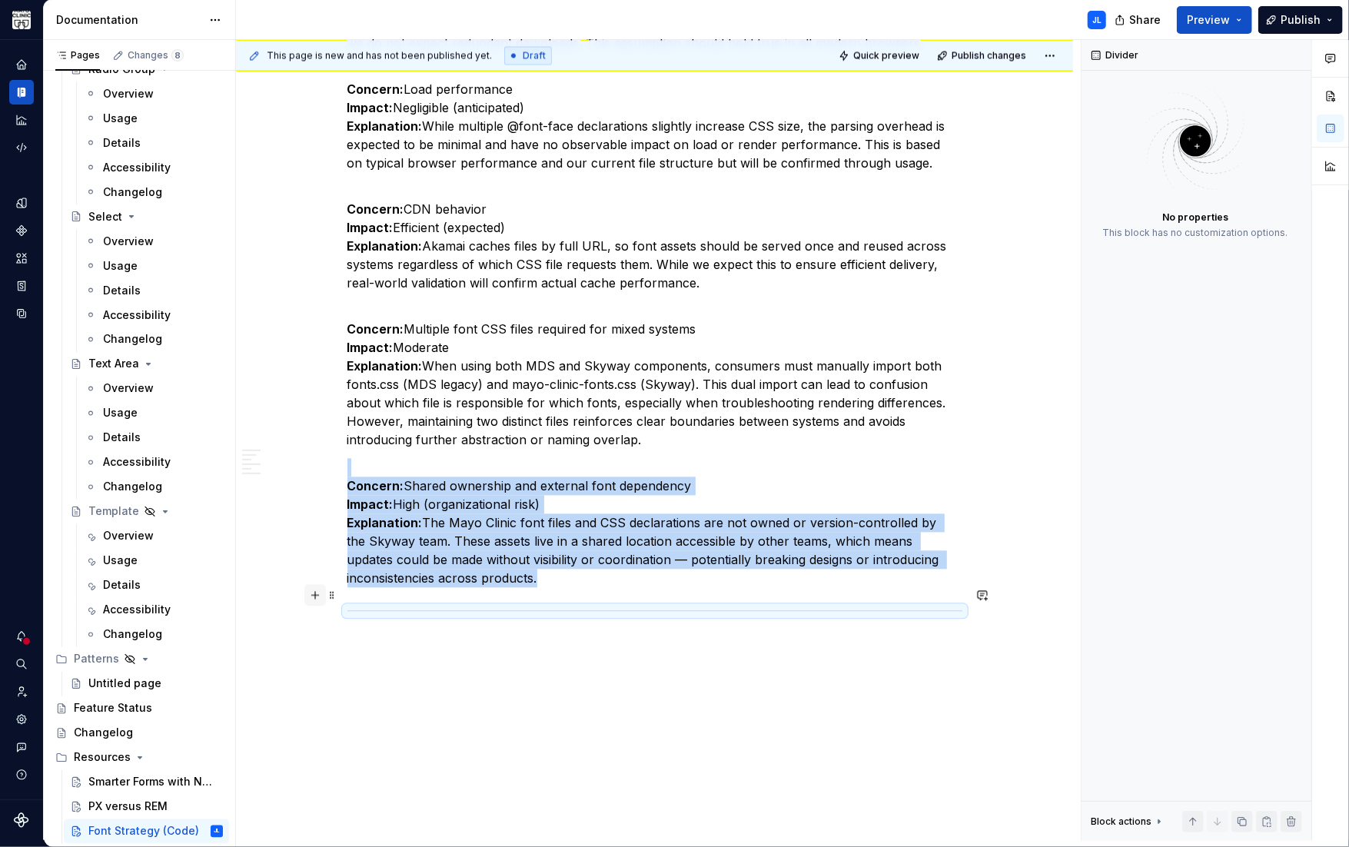
click at [316, 592] on button "button" at bounding box center [315, 595] width 22 height 22
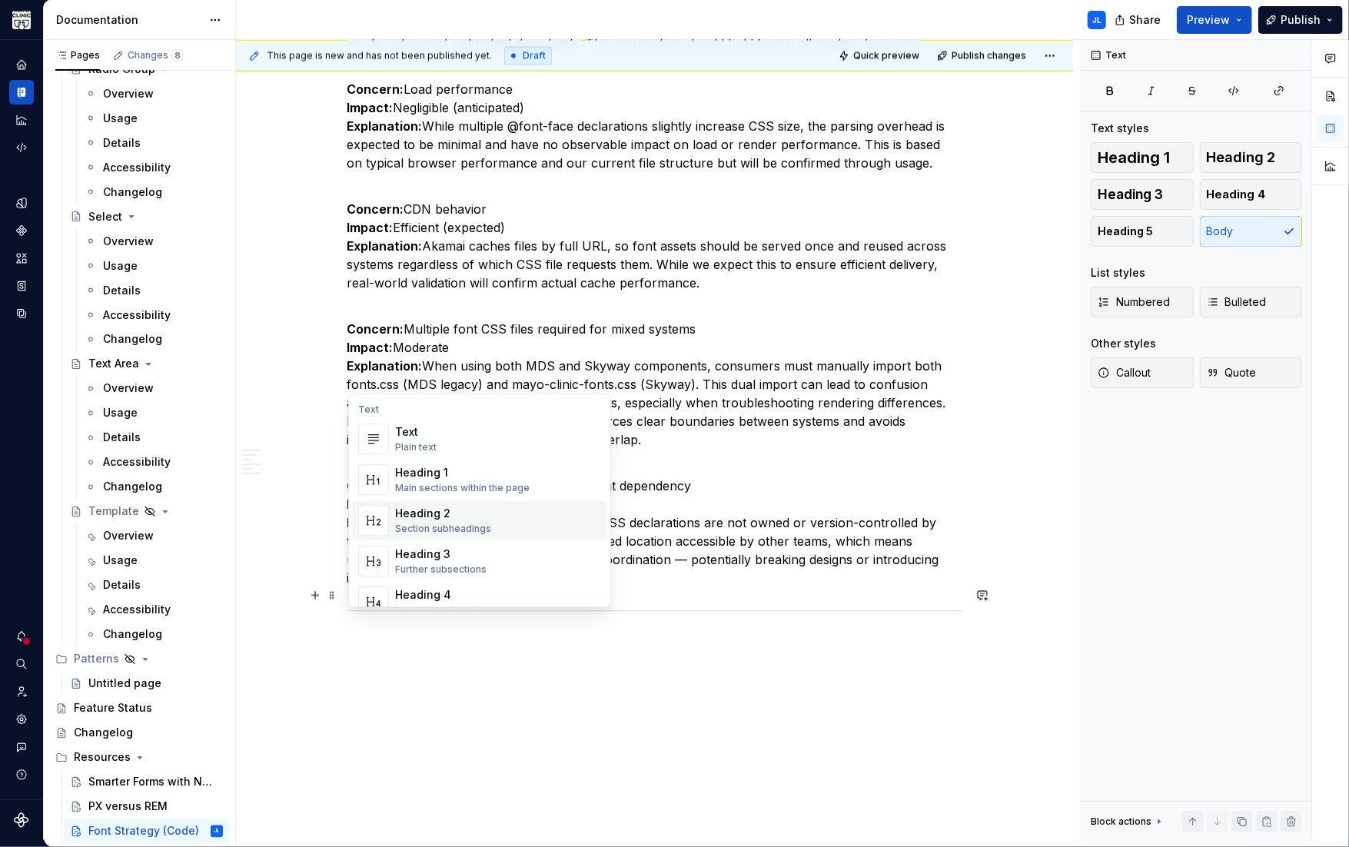
click at [426, 522] on div "Heading 2 Section subheadings" at bounding box center [443, 520] width 96 height 29
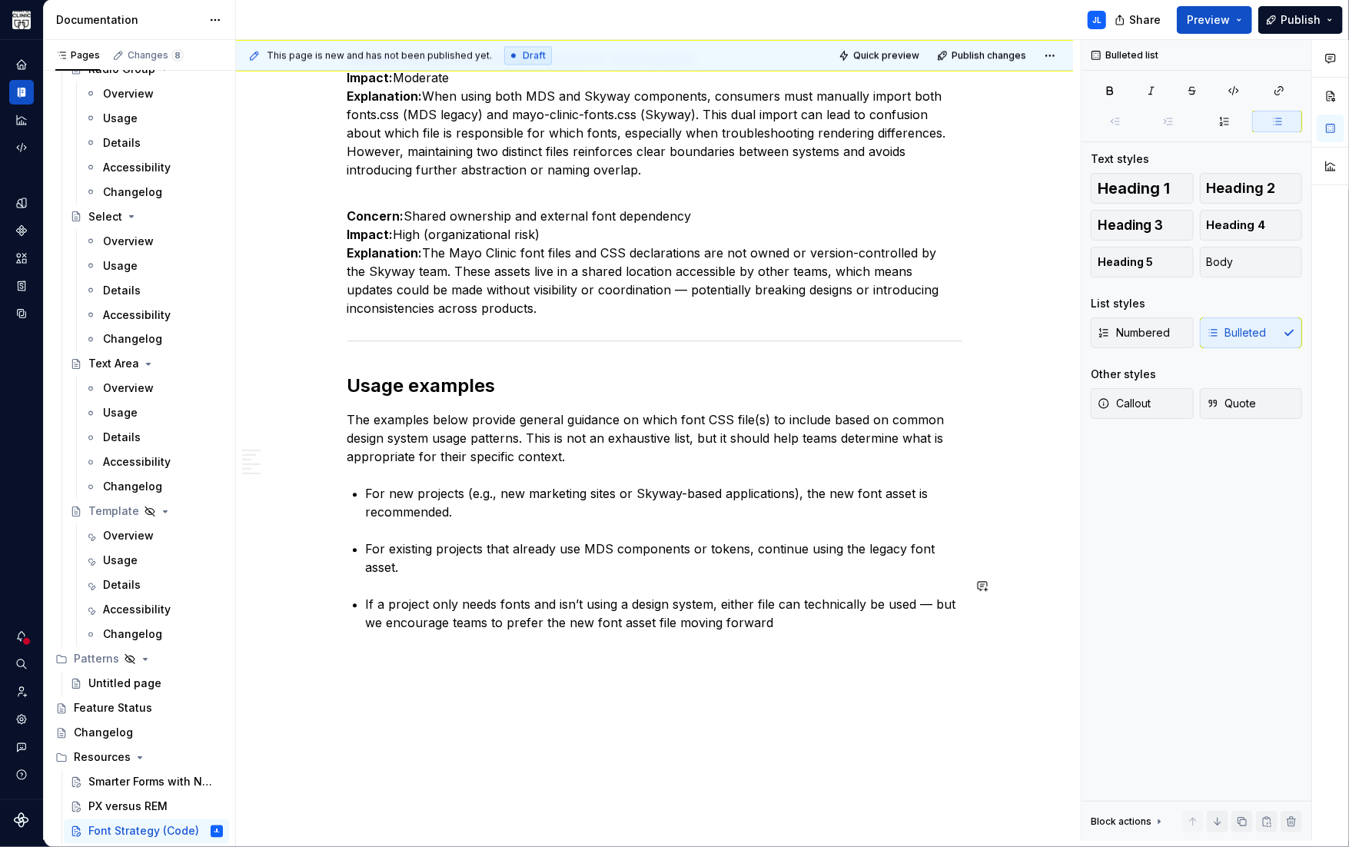
scroll to position [2383, 0]
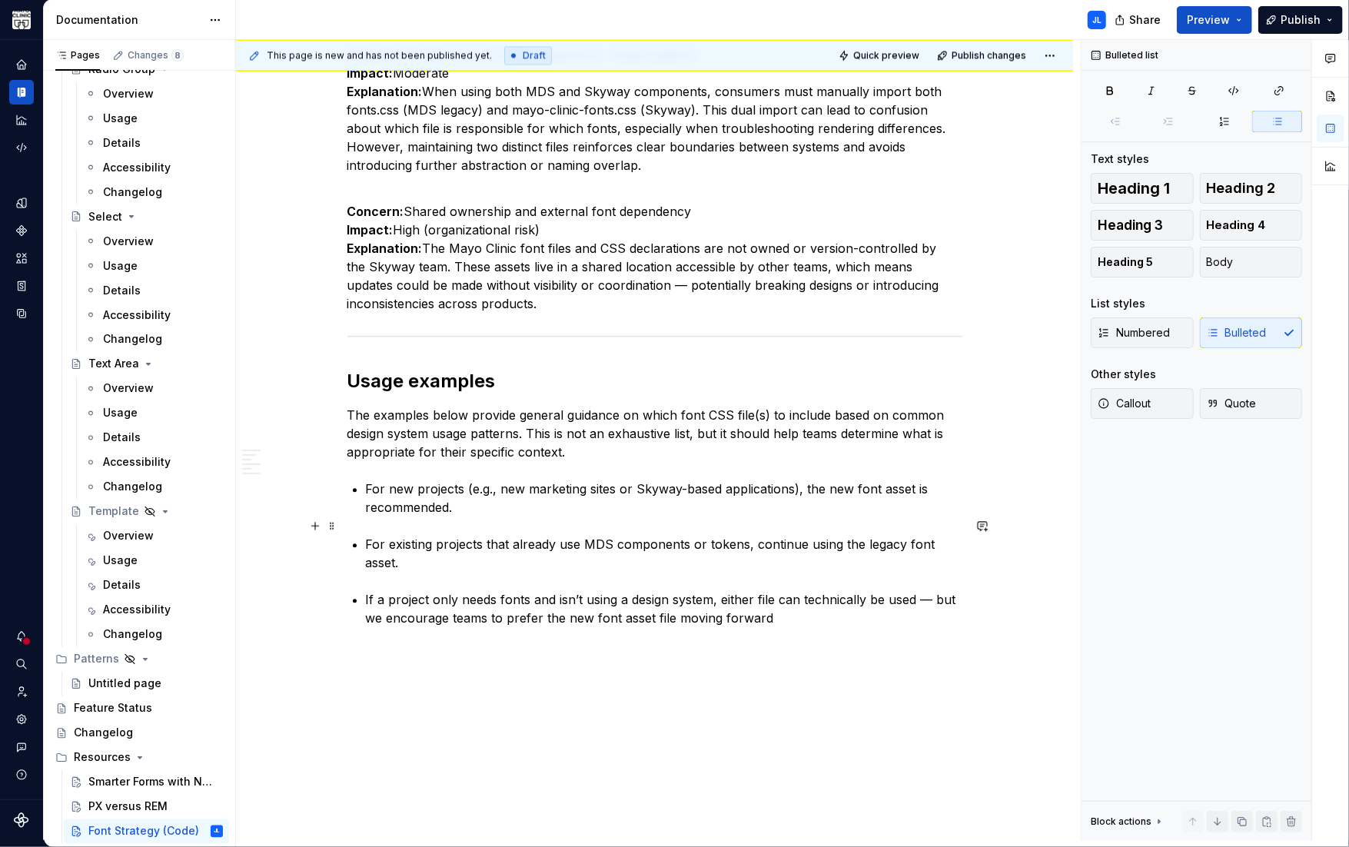
click at [367, 535] on p "For existing projects that already use MDS components or tokens, continue using…" at bounding box center [664, 553] width 596 height 37
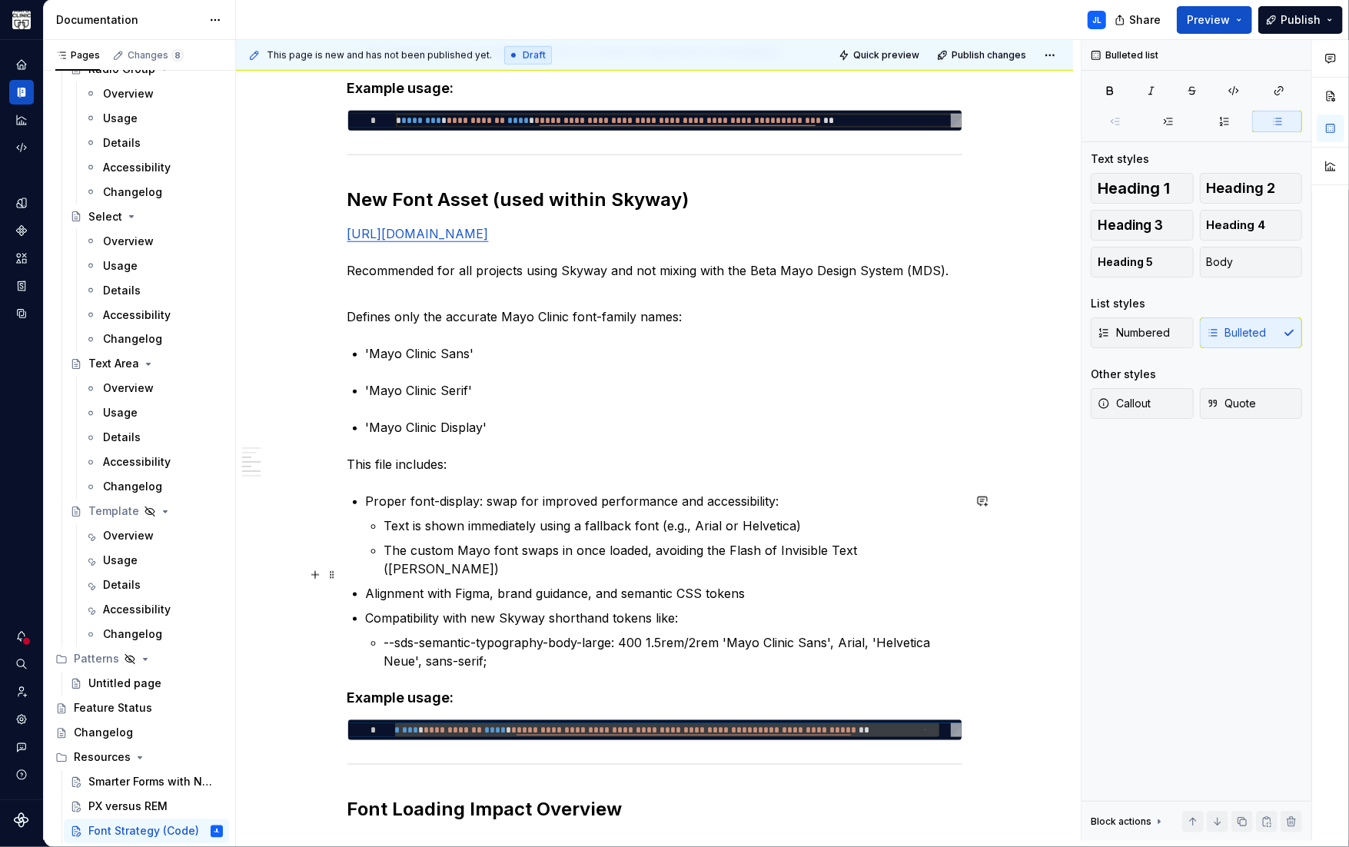
scroll to position [977, 0]
click at [366, 387] on div "As part of the Skyway Design System rollout, we are standardizing the use of Ma…" at bounding box center [654, 662] width 615 height 2692
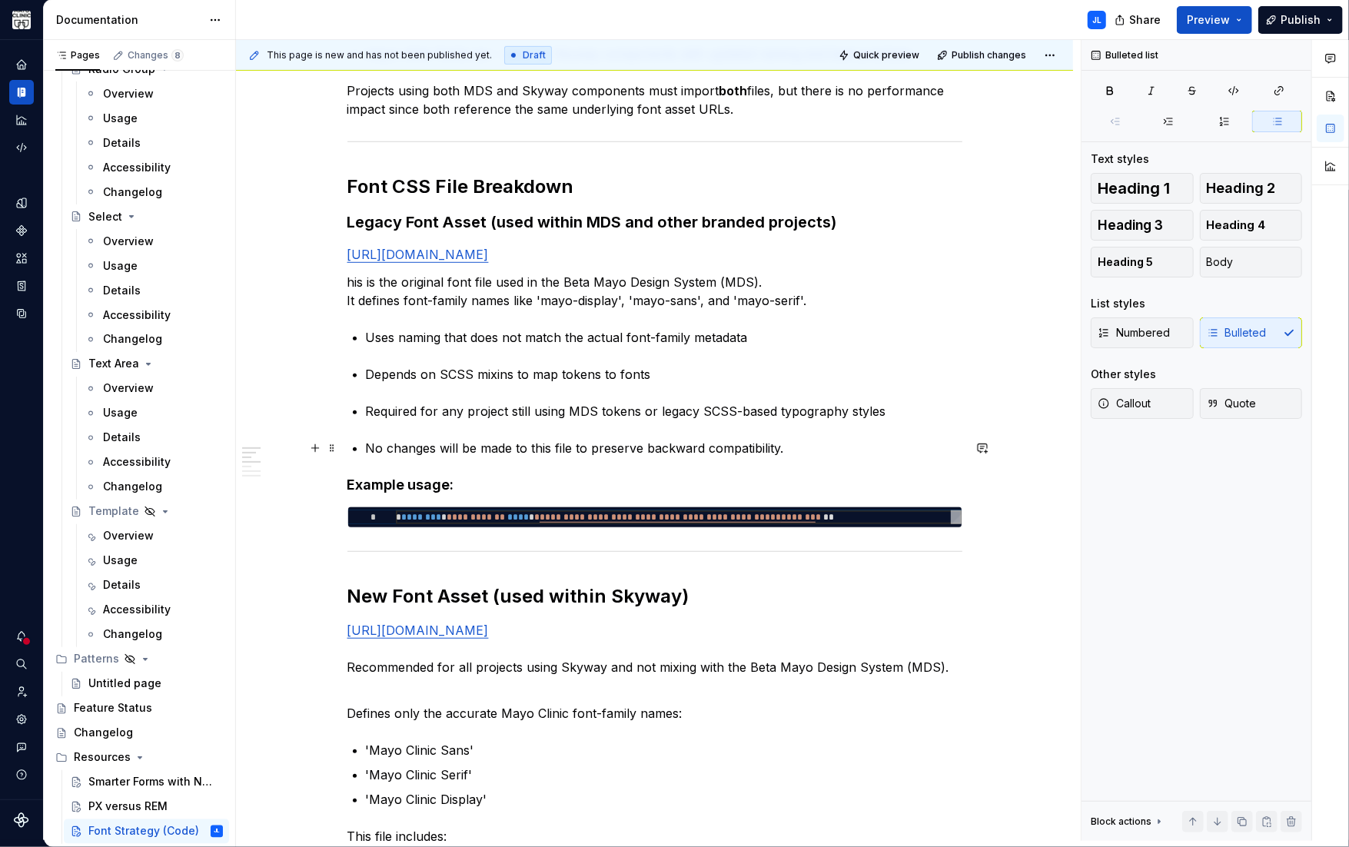
scroll to position [579, 0]
click at [368, 370] on p "Depends on SCSS mixins to map tokens to fonts" at bounding box center [664, 375] width 596 height 18
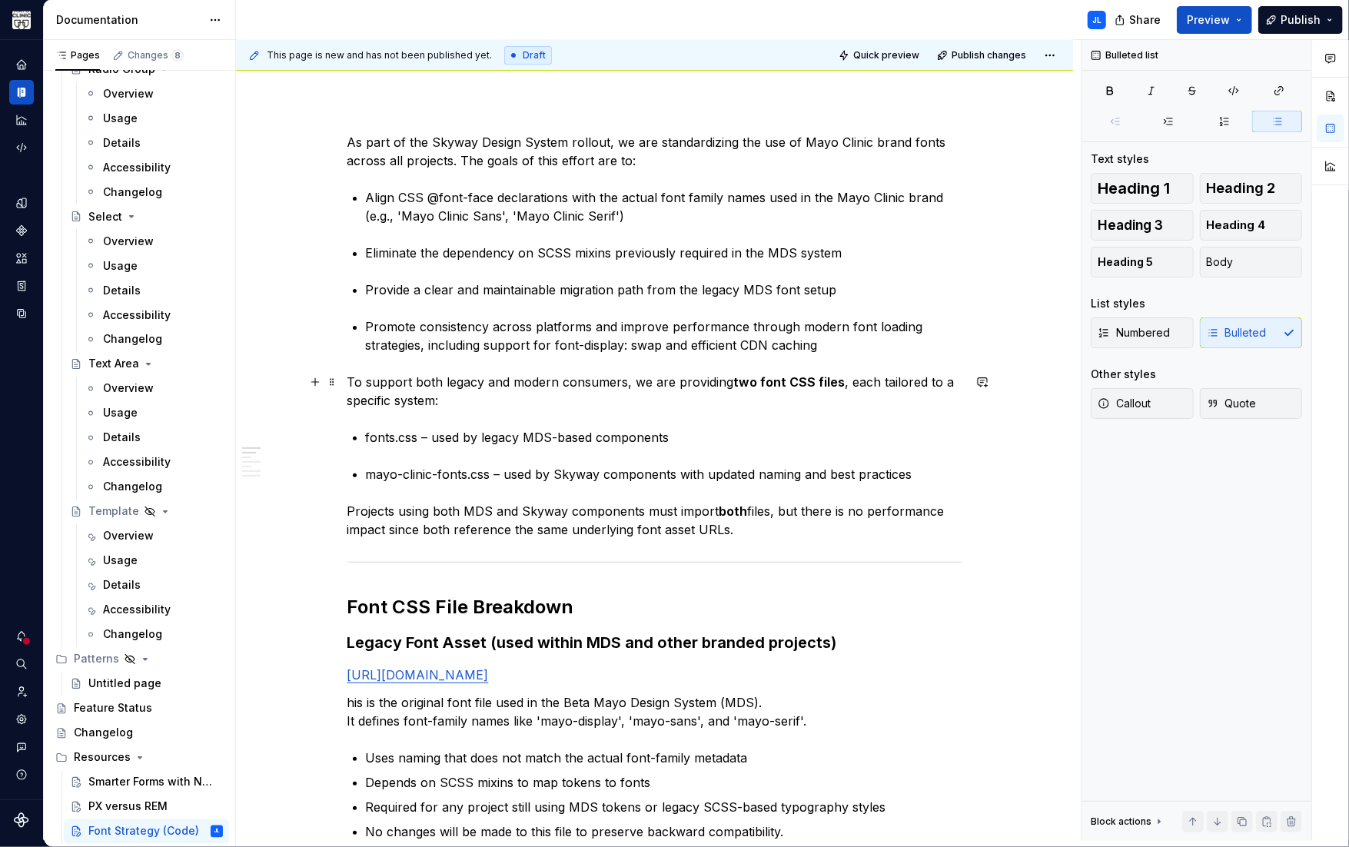
scroll to position [156, 0]
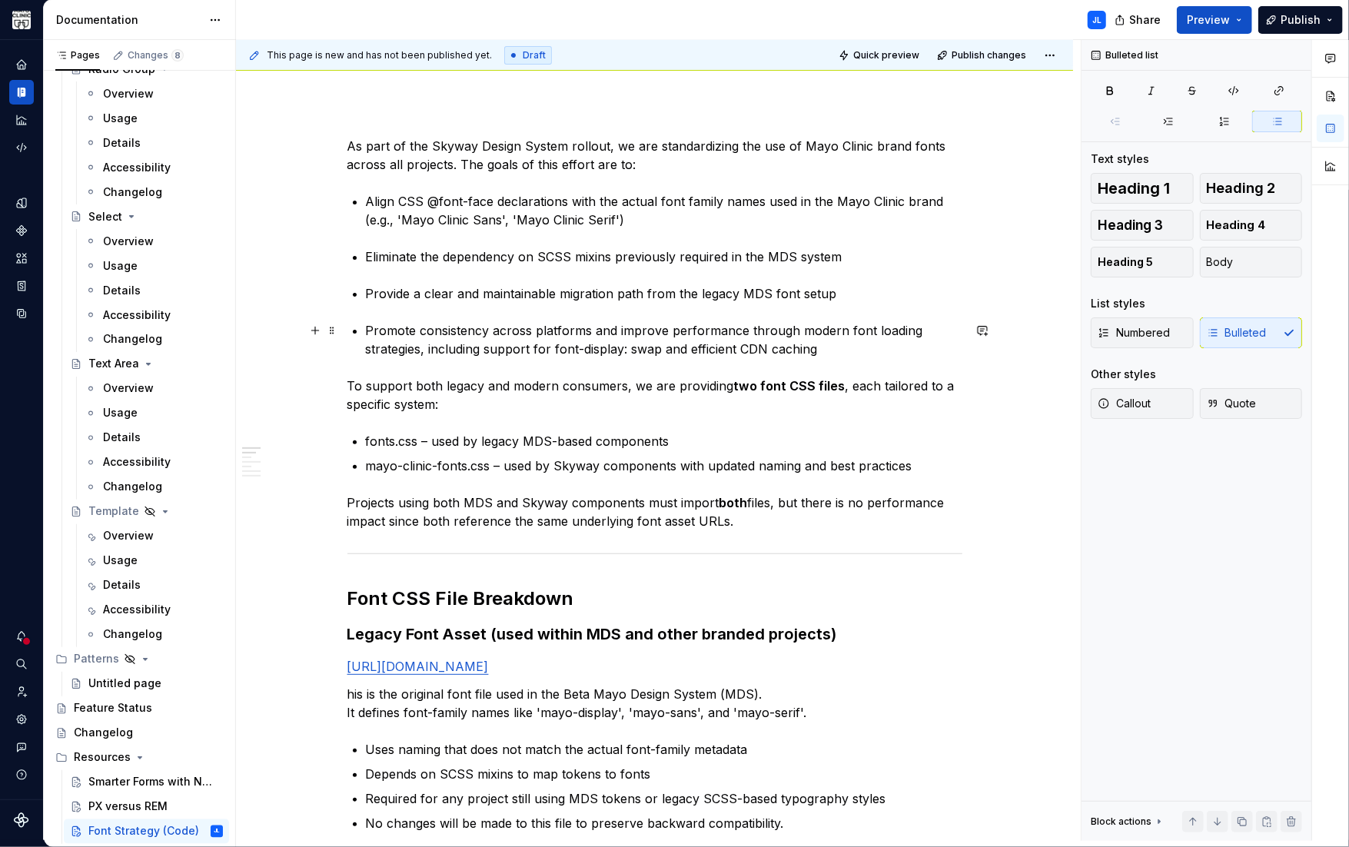
click at [370, 256] on p "Eliminate the dependency on SCSS mixins previously required in the MDS system" at bounding box center [664, 256] width 596 height 18
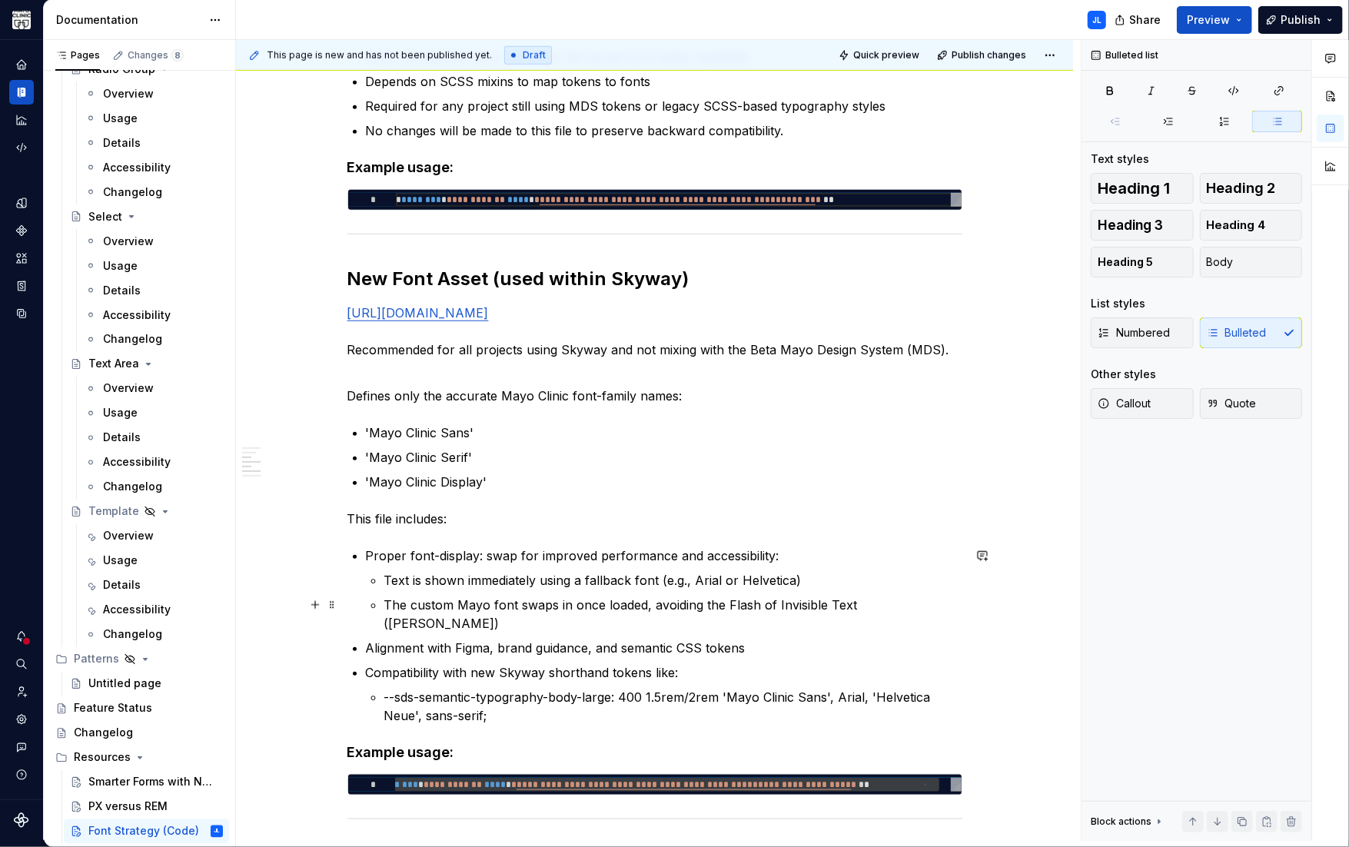
scroll to position [911, 0]
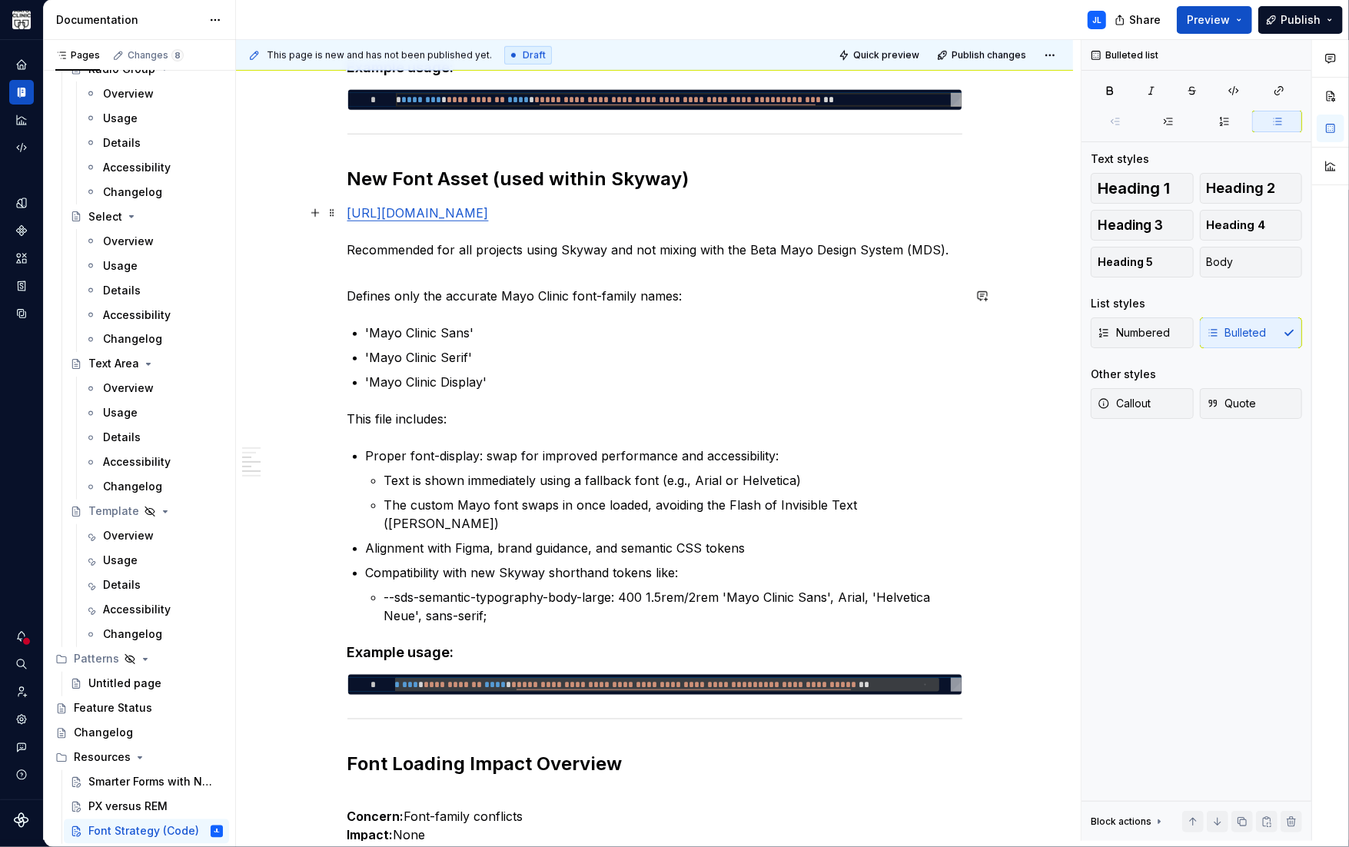
click at [379, 273] on p "https://www.mayoclinic.org/mayofonts/Fonts/mayo/mayo-clinic-fonts.css Recommend…" at bounding box center [654, 241] width 615 height 74
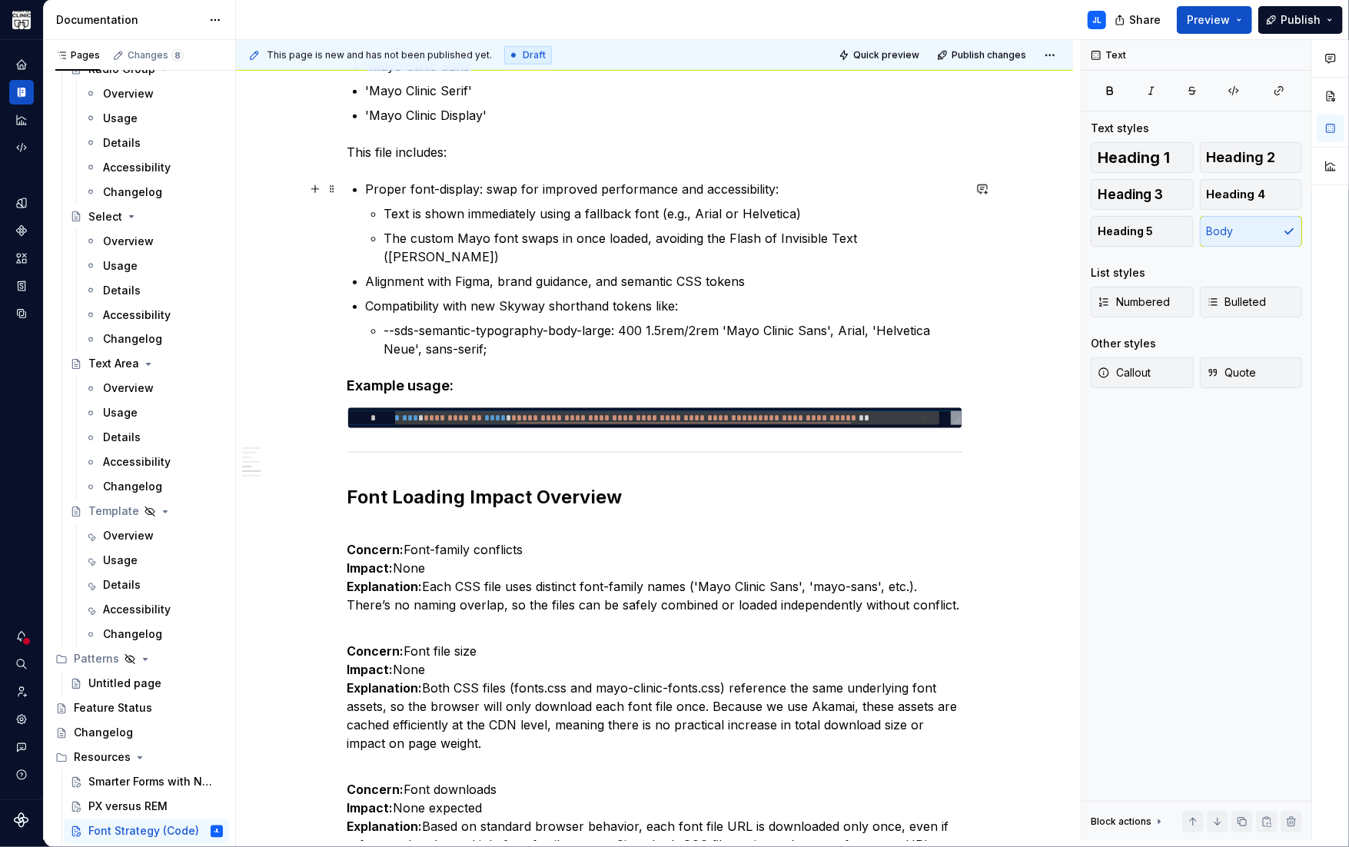
scroll to position [1118, 0]
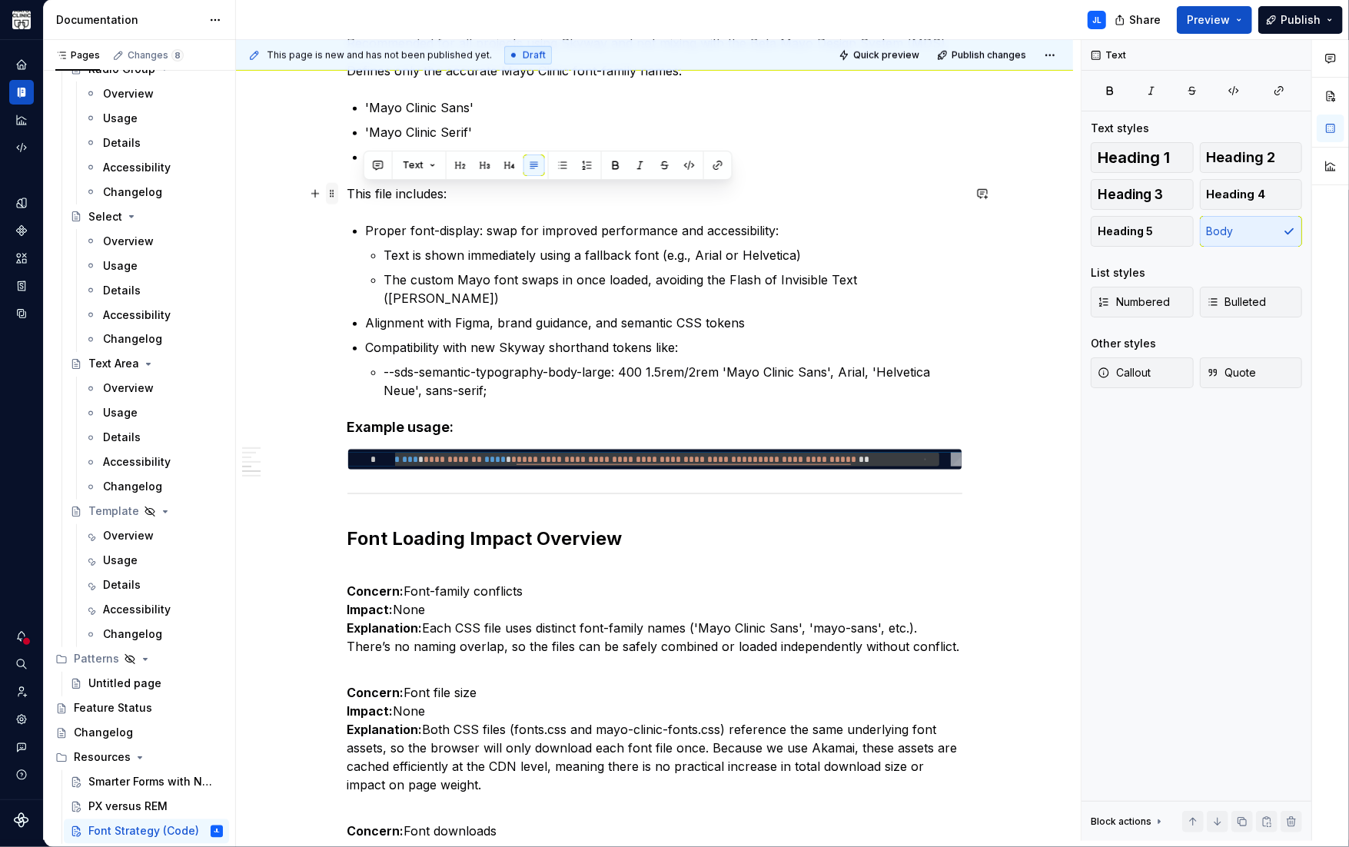
drag, startPoint x: 416, startPoint y: 194, endPoint x: 330, endPoint y: 194, distance: 86.8
click at [347, 194] on div "As part of the Skyway Design System rollout, we are standardizing the use of Ma…" at bounding box center [654, 466] width 615 height 2582
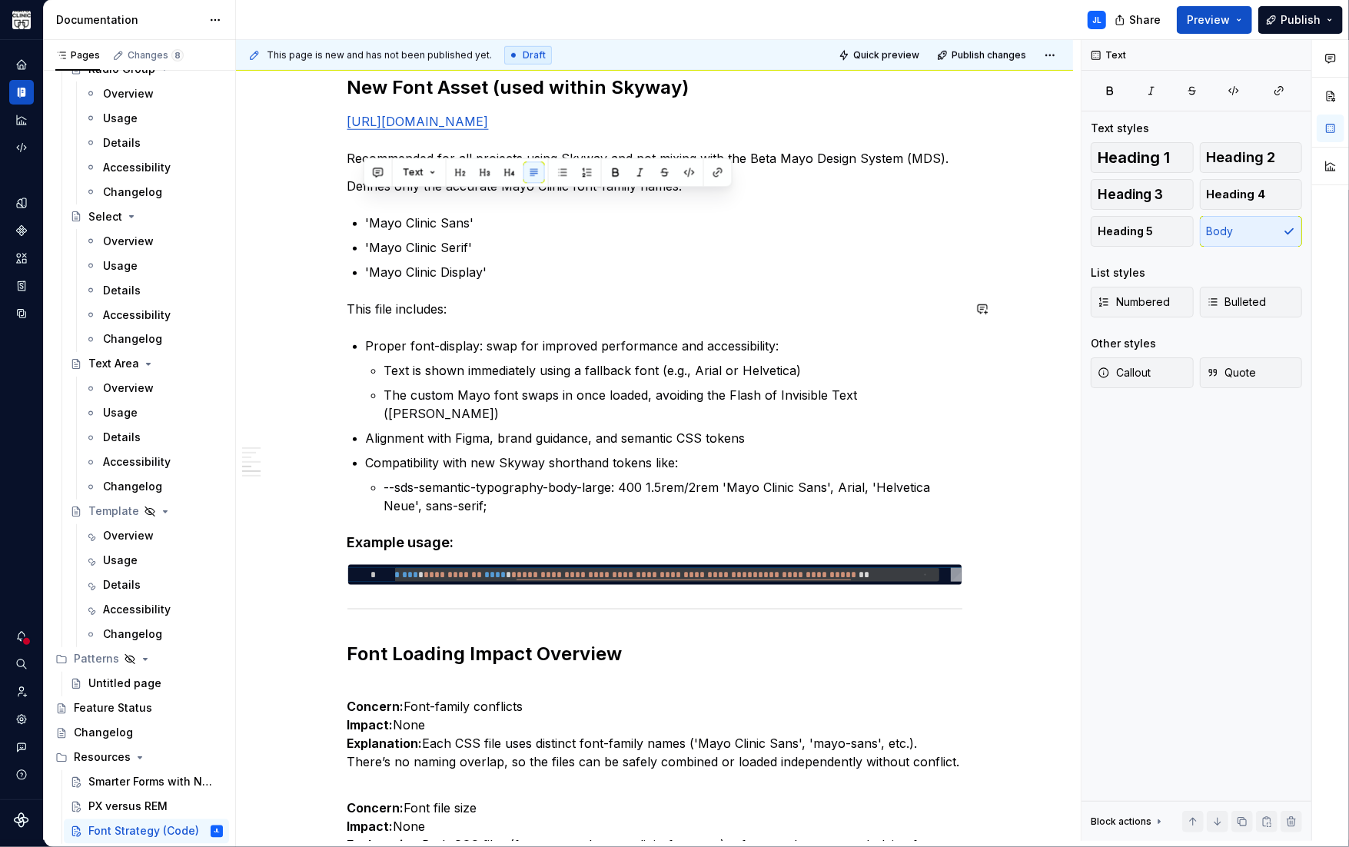
scroll to position [919, 0]
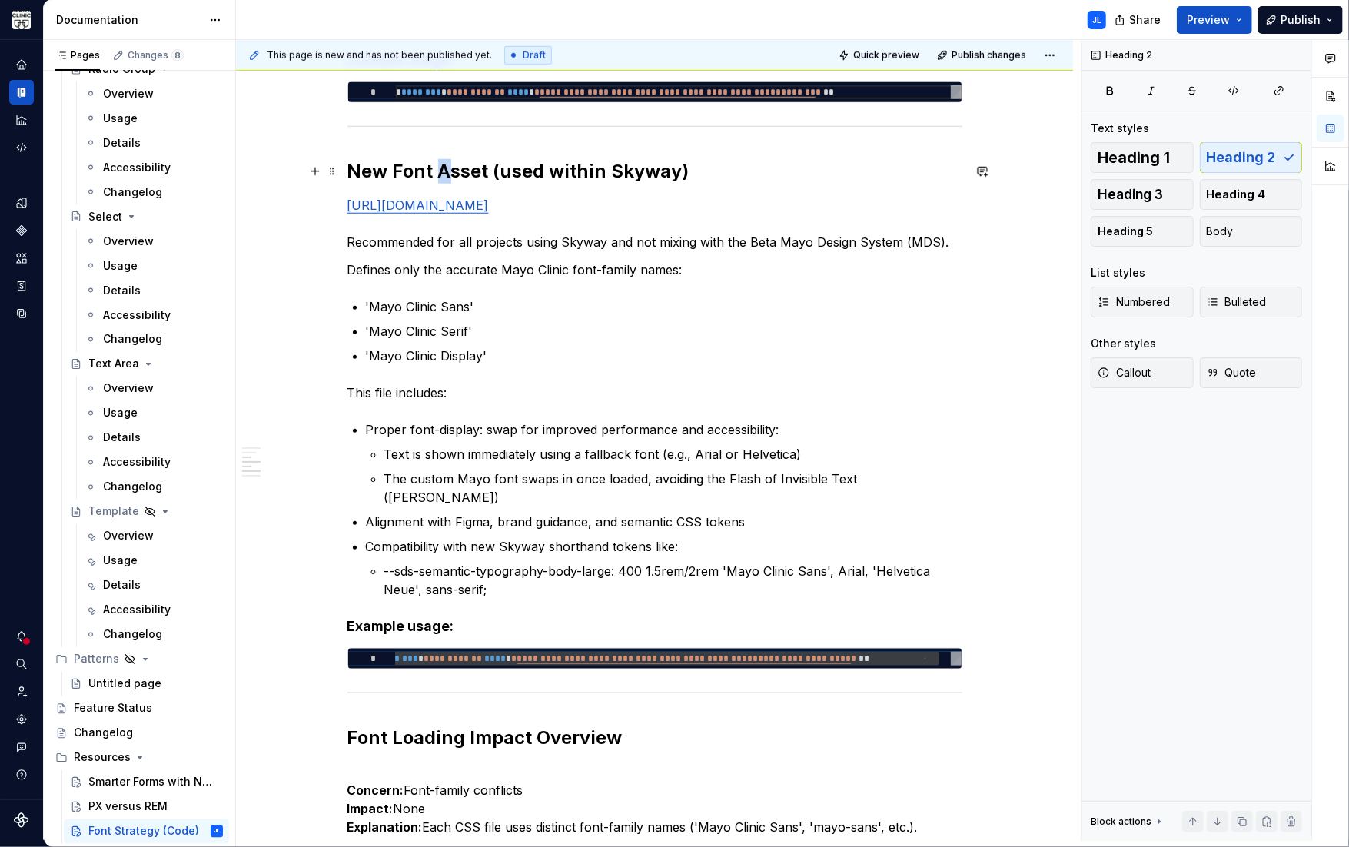
drag, startPoint x: 452, startPoint y: 174, endPoint x: 435, endPoint y: 175, distance: 16.9
click at [435, 175] on h2 "New Font Asset (used within Skyway)" at bounding box center [654, 171] width 615 height 25
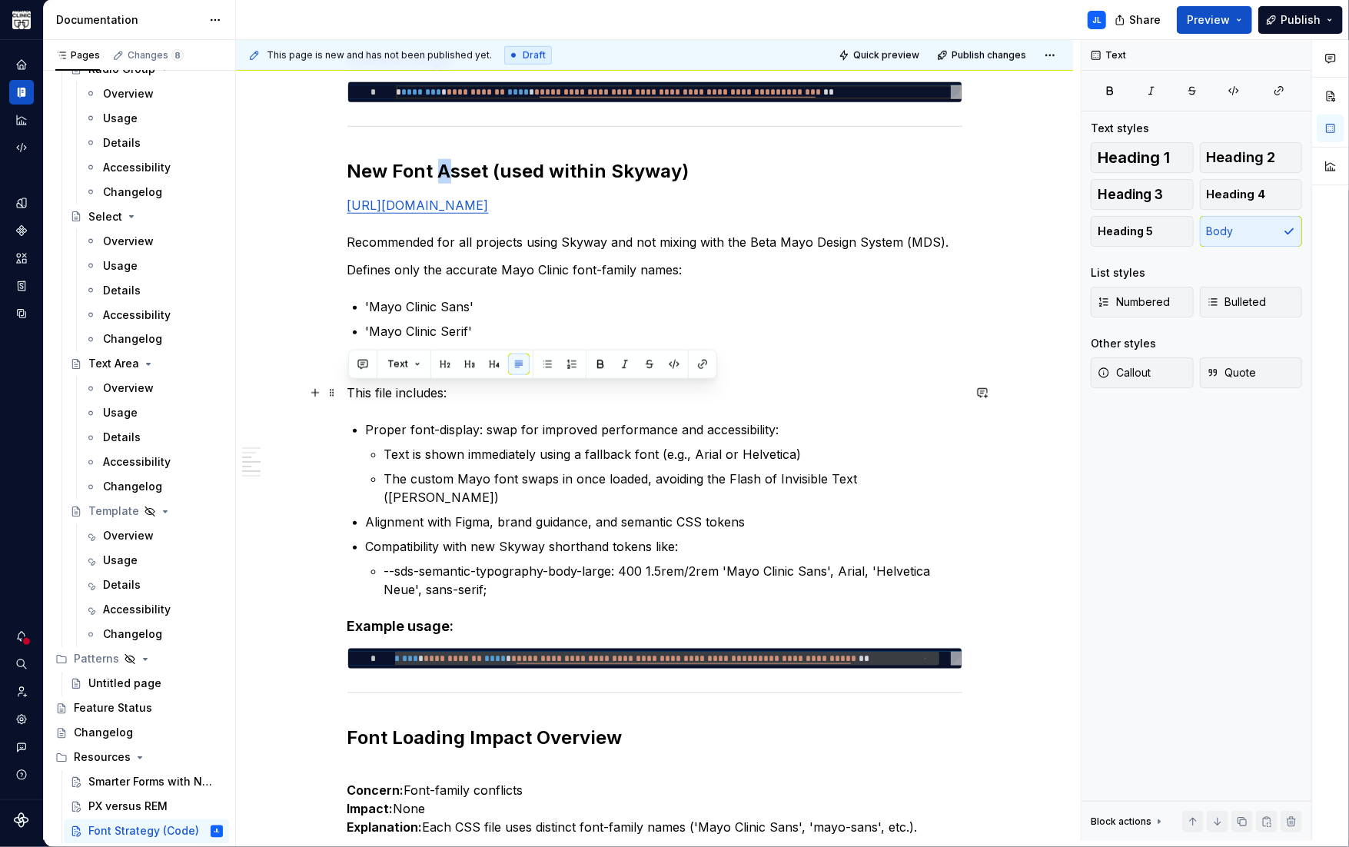
drag, startPoint x: 453, startPoint y: 393, endPoint x: 357, endPoint y: 393, distance: 96.8
click at [344, 393] on div "As part of the Skyway Design System rollout, we are standardizing the use of Ma…" at bounding box center [654, 773] width 837 height 2873
click at [469, 369] on button "button" at bounding box center [470, 364] width 22 height 22
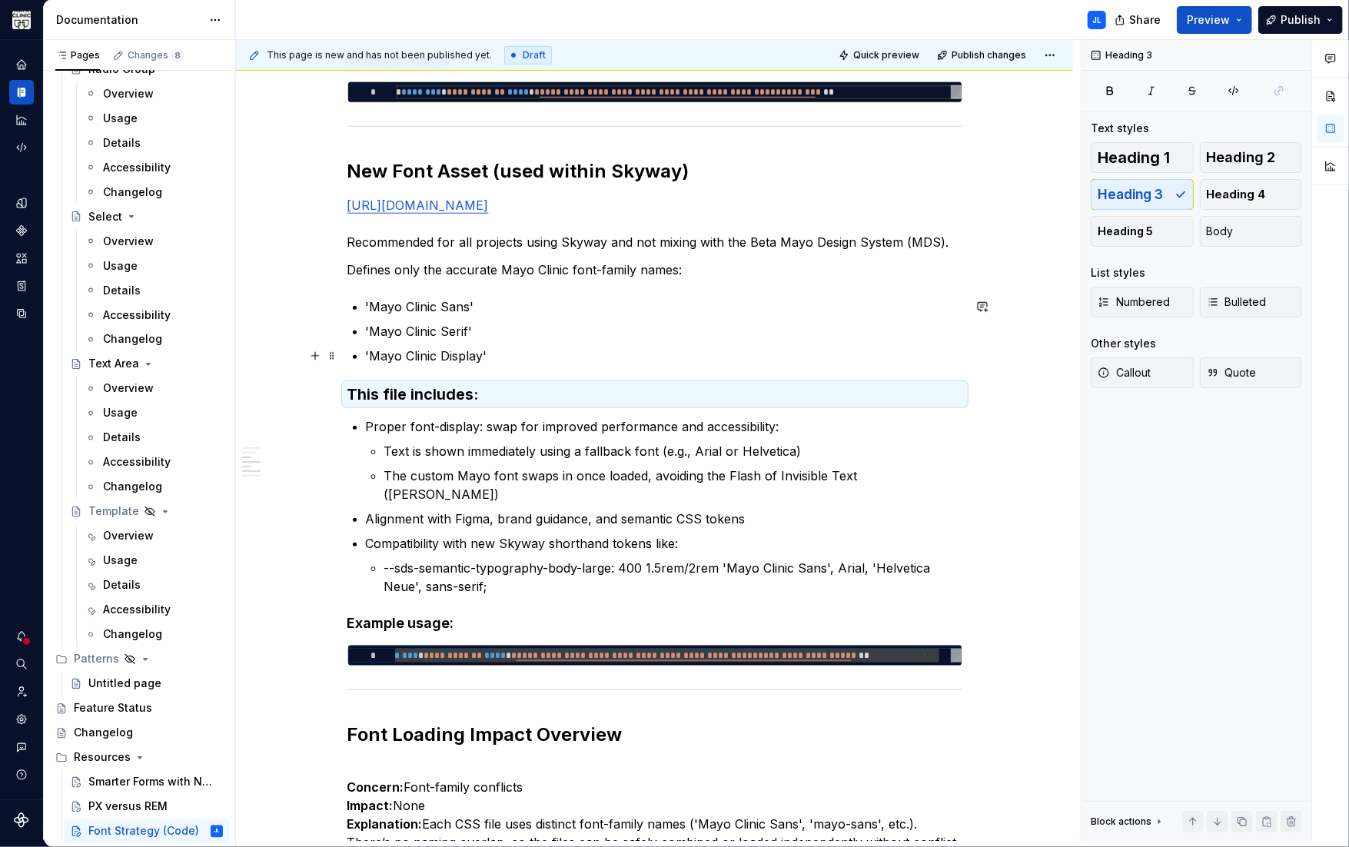
click at [492, 338] on p "'Mayo Clinic Serif'" at bounding box center [664, 331] width 596 height 18
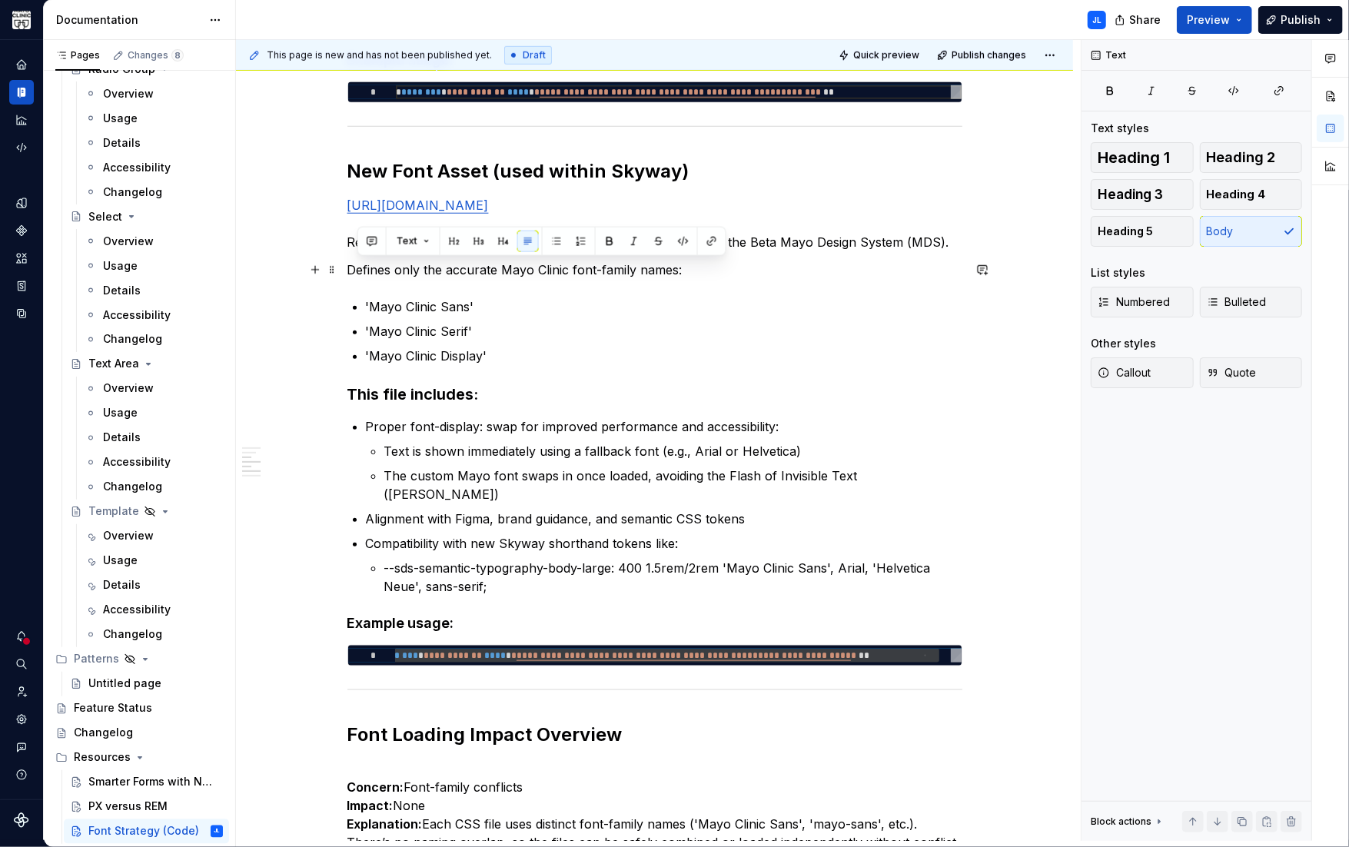
drag, startPoint x: 641, startPoint y: 277, endPoint x: 319, endPoint y: 278, distance: 322.0
click at [347, 274] on div "As part of the Skyway Design System rollout, we are standardizing the use of Ma…" at bounding box center [654, 663] width 615 height 2579
click at [404, 329] on p "'Mayo Clinic Serif'" at bounding box center [664, 331] width 596 height 18
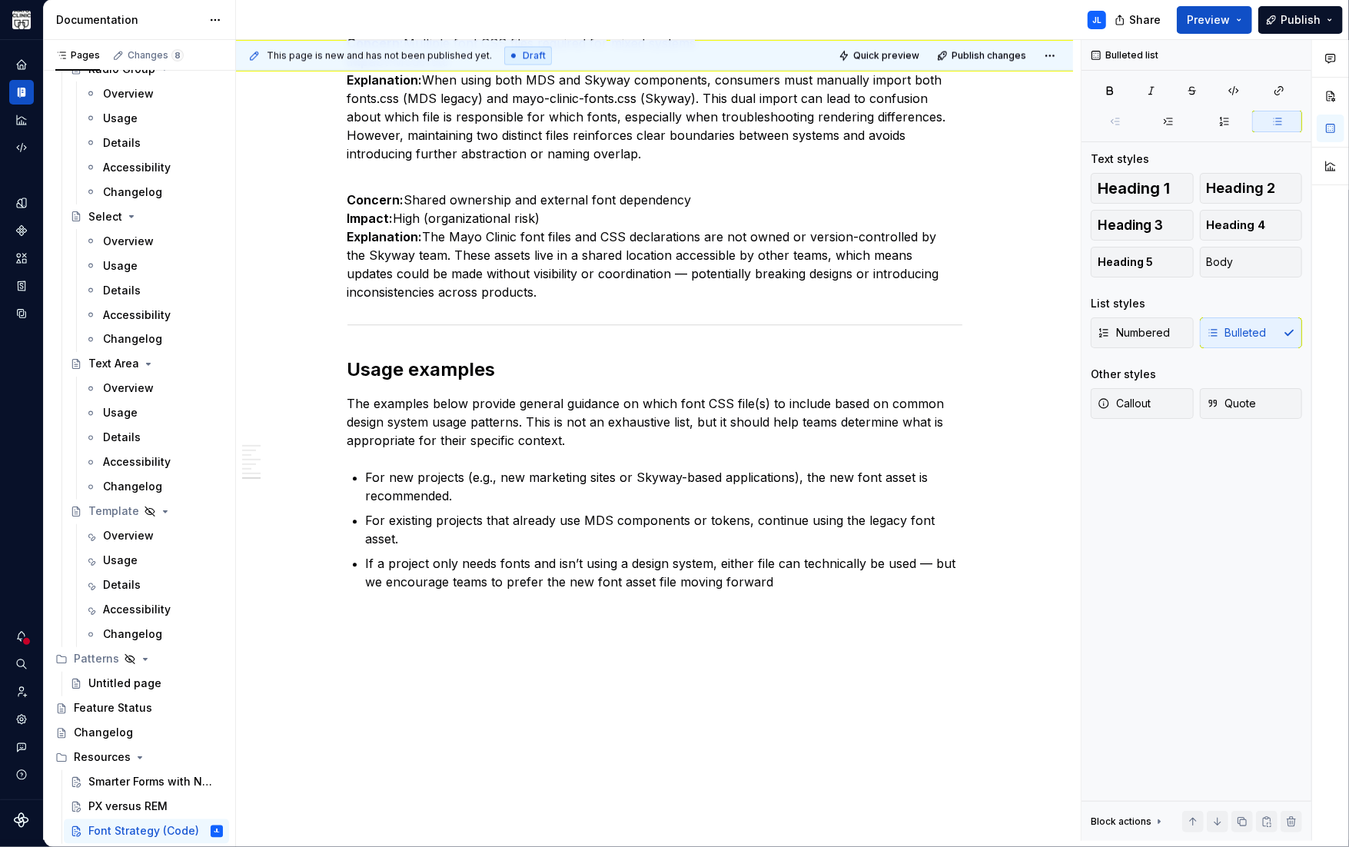
scroll to position [2266, 0]
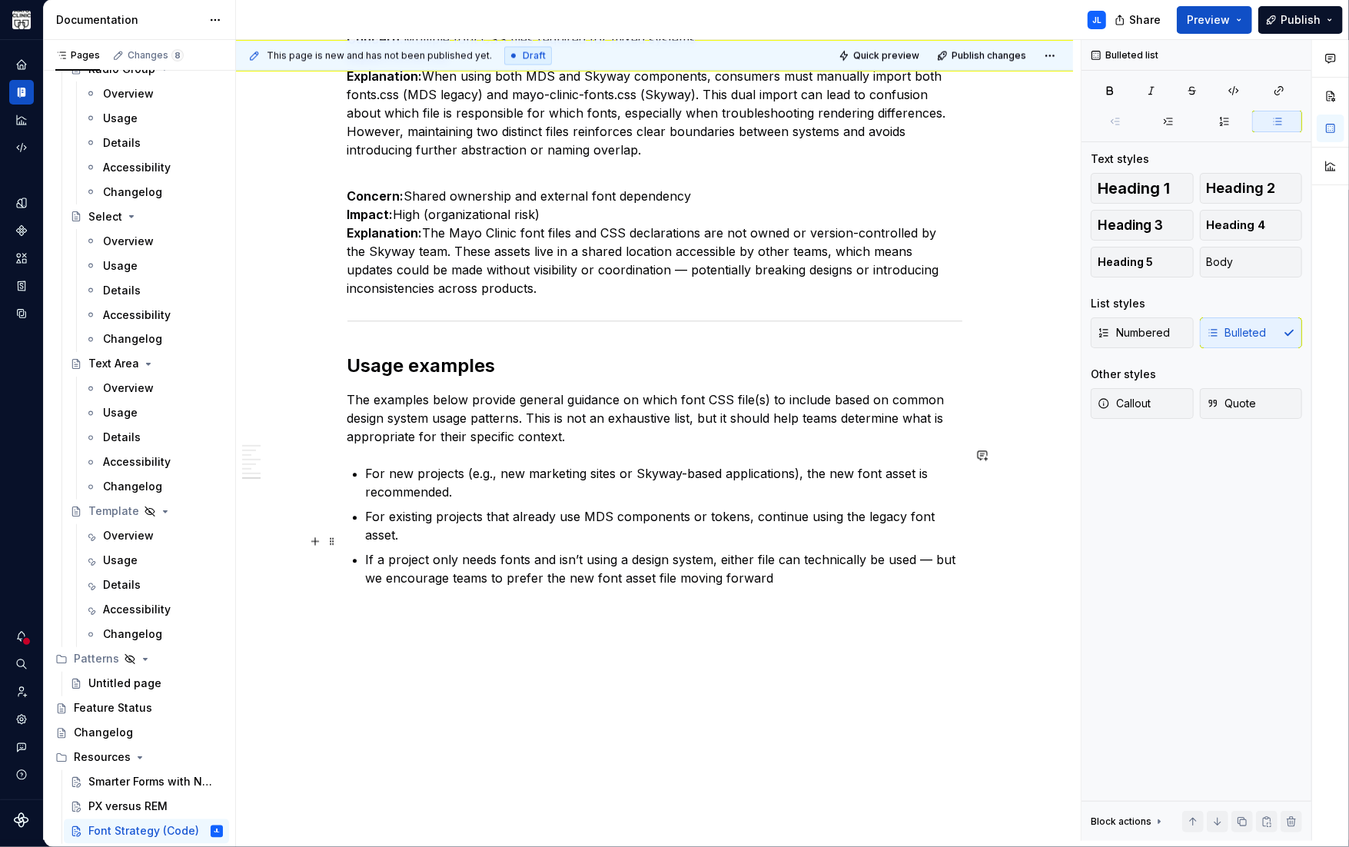
click at [793, 566] on p "If a project only needs fonts and isn’t using a design system, either file can …" at bounding box center [664, 568] width 596 height 37
click at [538, 593] on p "Scenario 1: Using Only the MDS (Beta) Design System" at bounding box center [664, 602] width 596 height 18
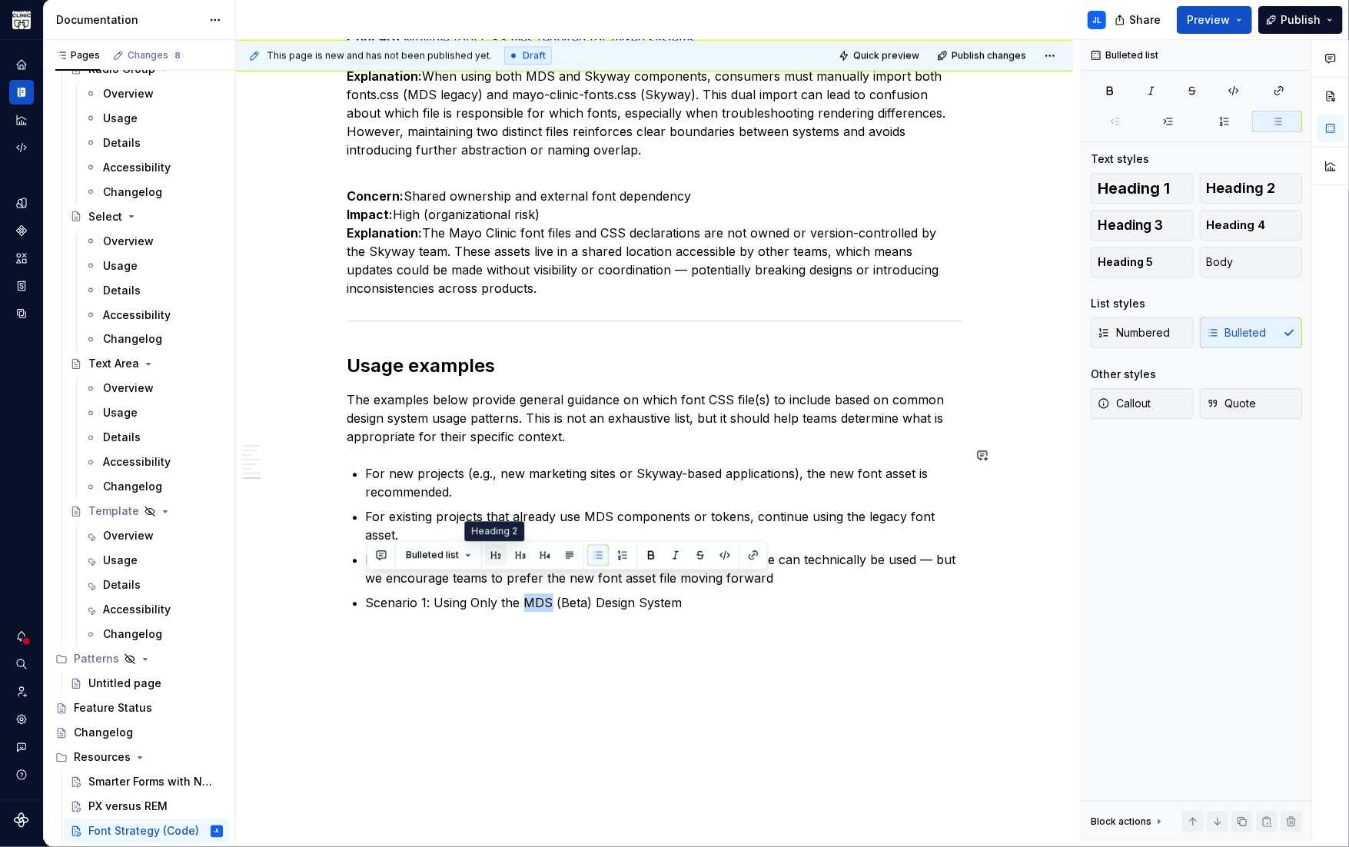
click at [495, 558] on button "button" at bounding box center [496, 555] width 22 height 22
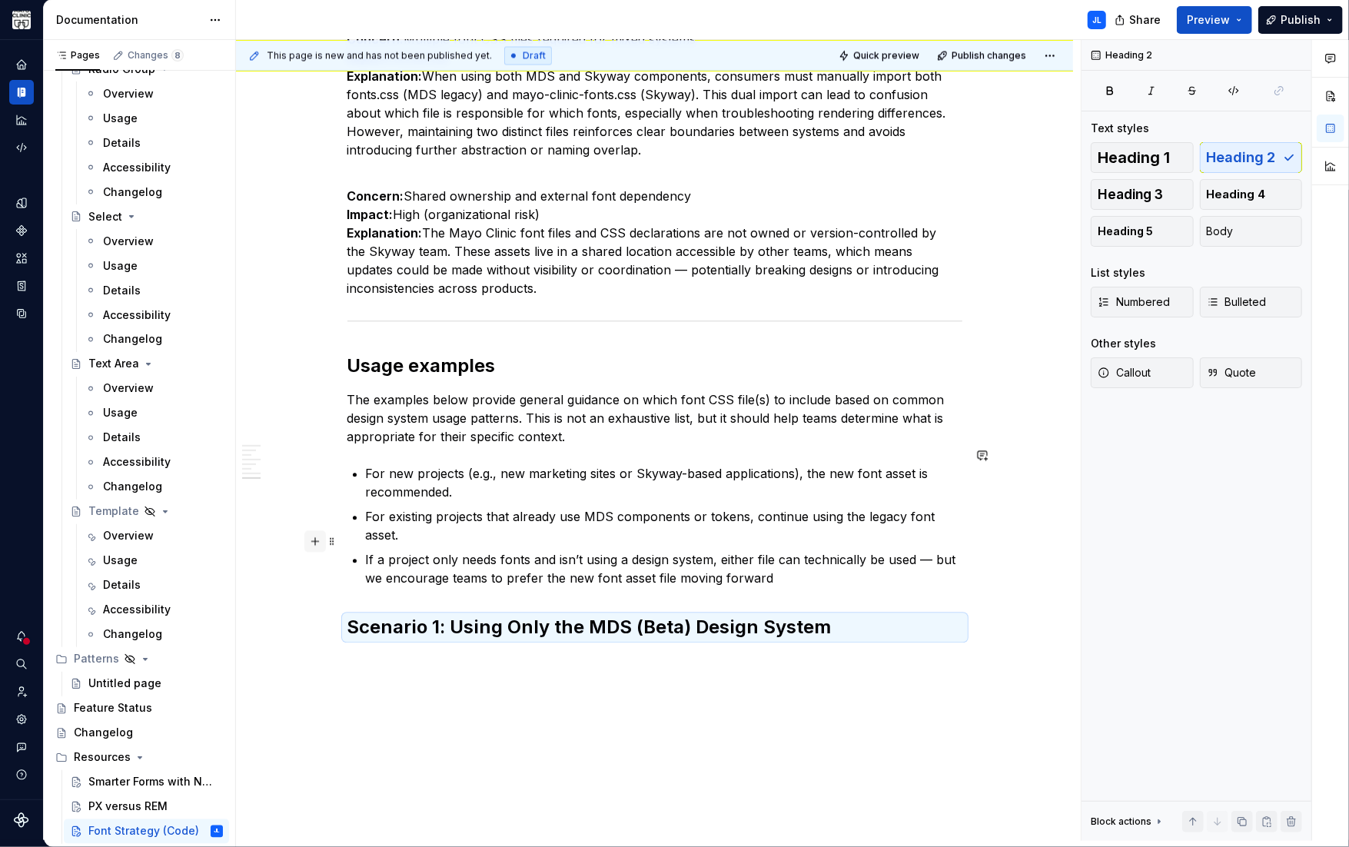
click at [314, 539] on button "button" at bounding box center [315, 541] width 22 height 22
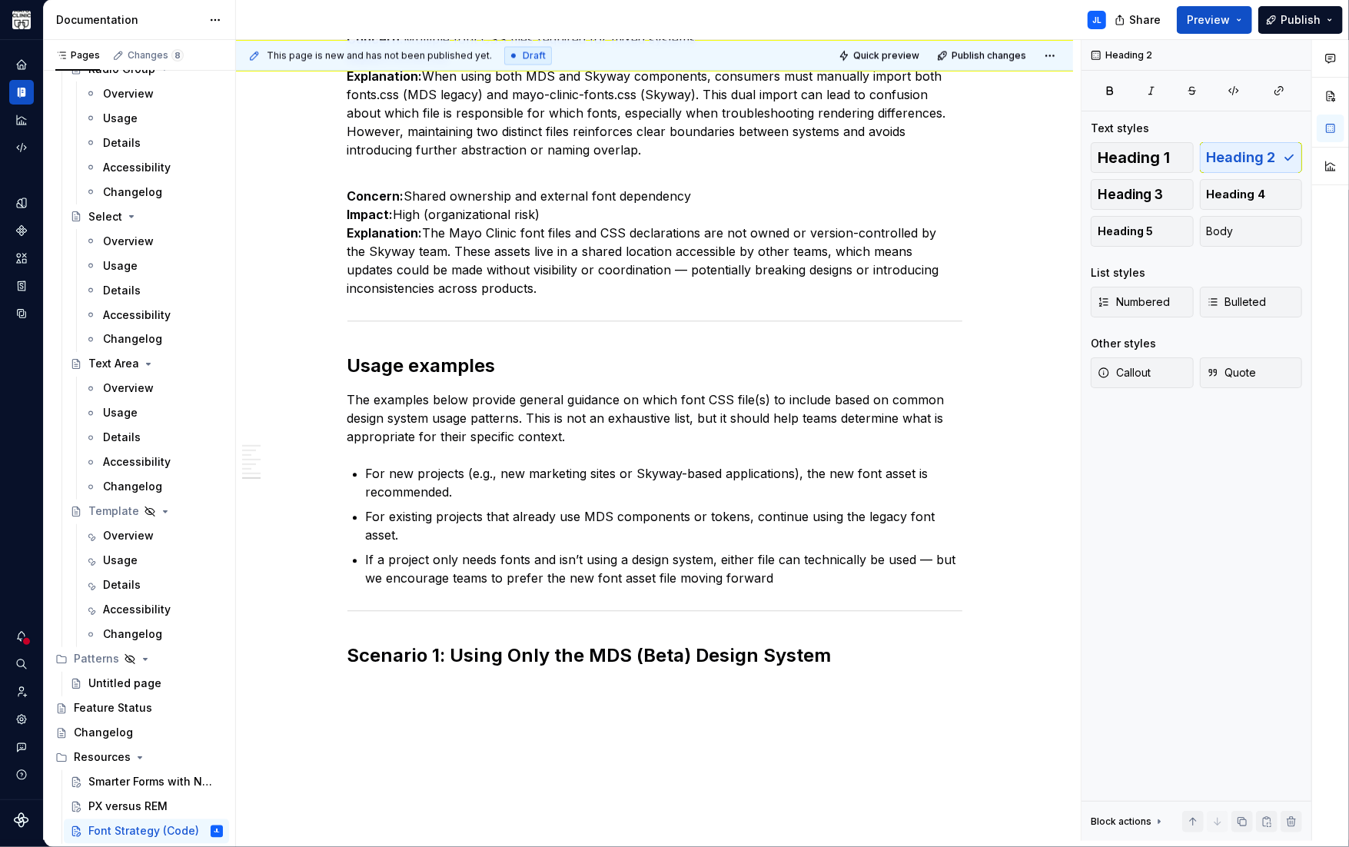
click at [830, 643] on h2 "Scenario 1: Using Only the MDS (Beta) Design System" at bounding box center [654, 655] width 615 height 25
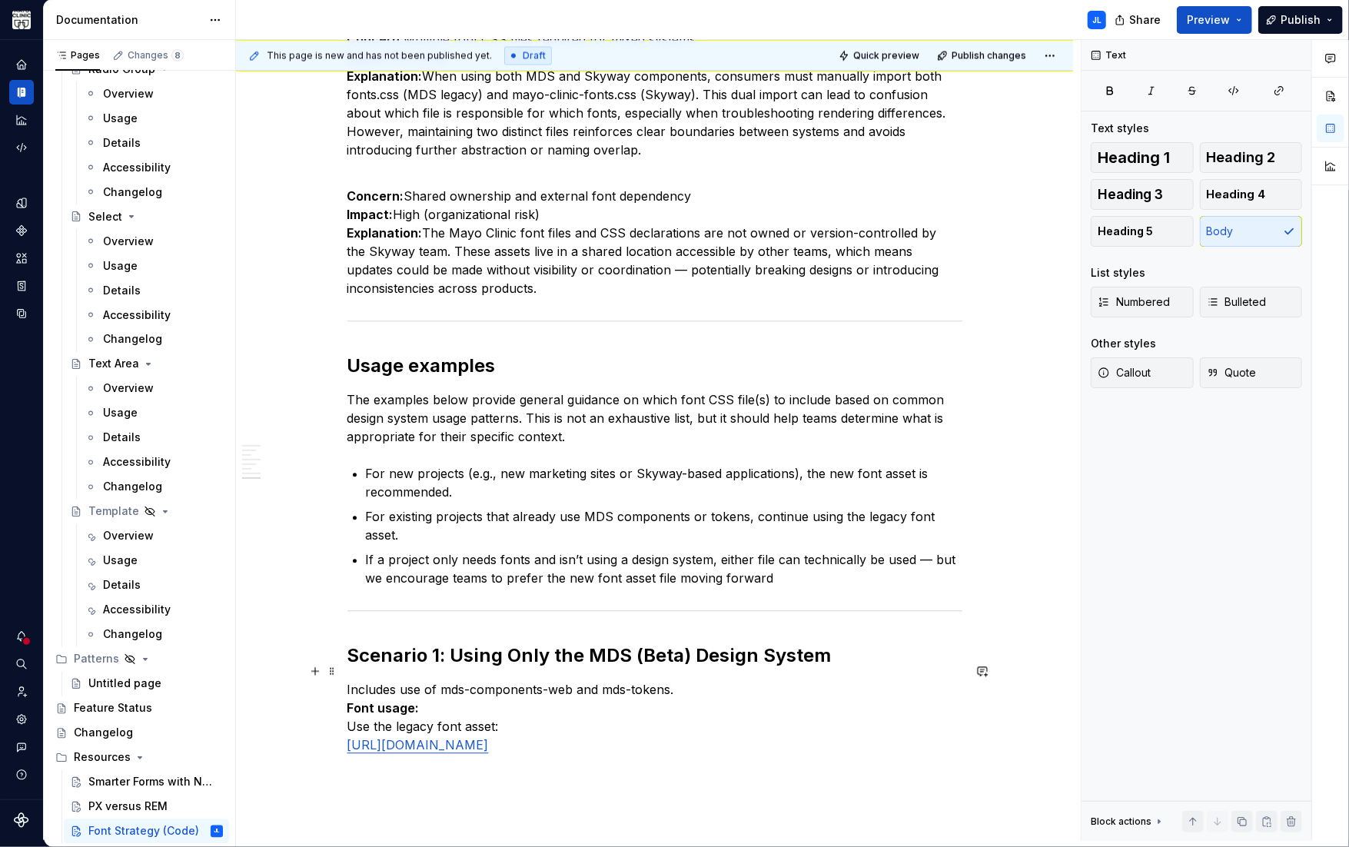
click at [675, 680] on p "Includes use of mds-components-web and mds-tokens. Font usage: Use the legacy f…" at bounding box center [654, 717] width 615 height 74
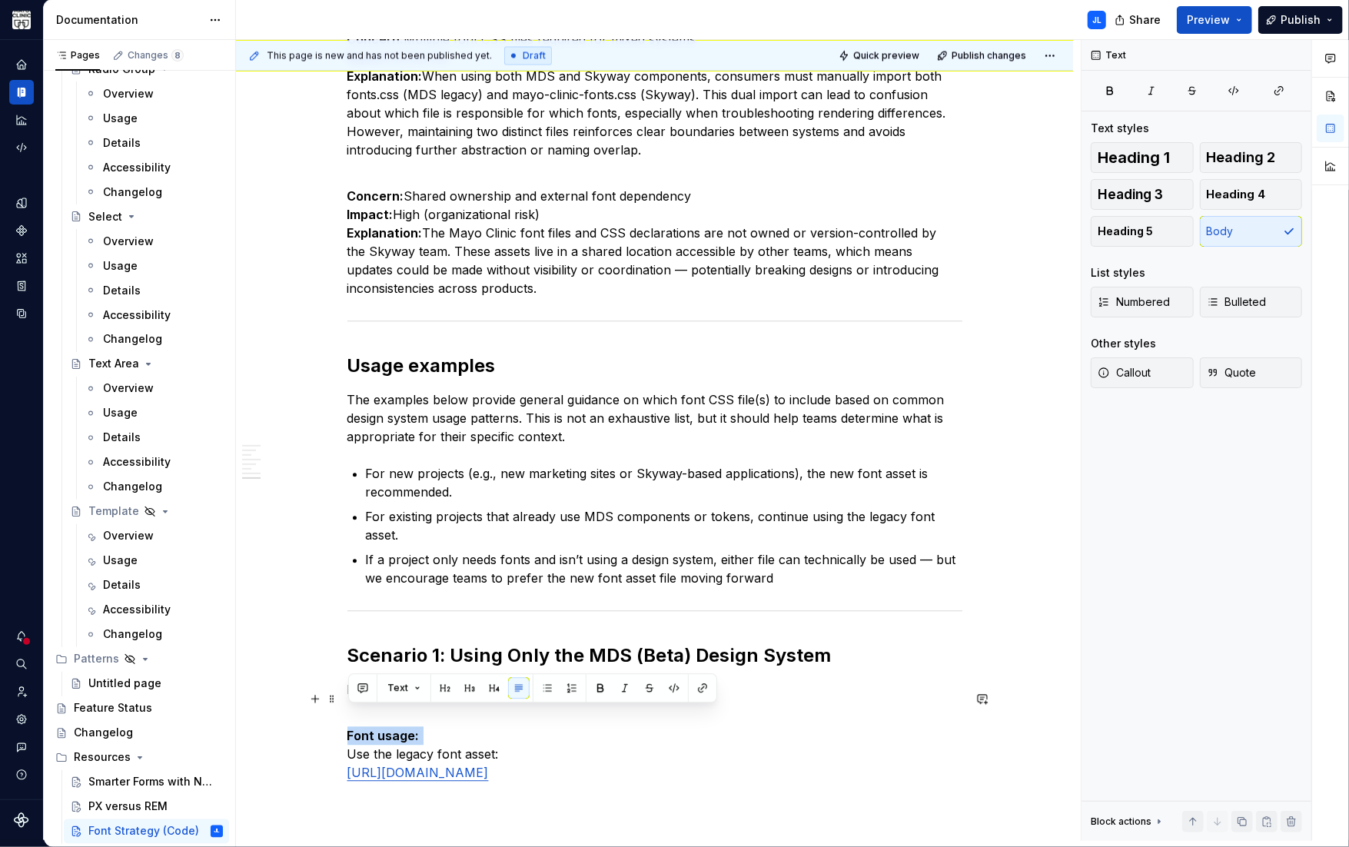
drag, startPoint x: 409, startPoint y: 715, endPoint x: 339, endPoint y: 713, distance: 69.9
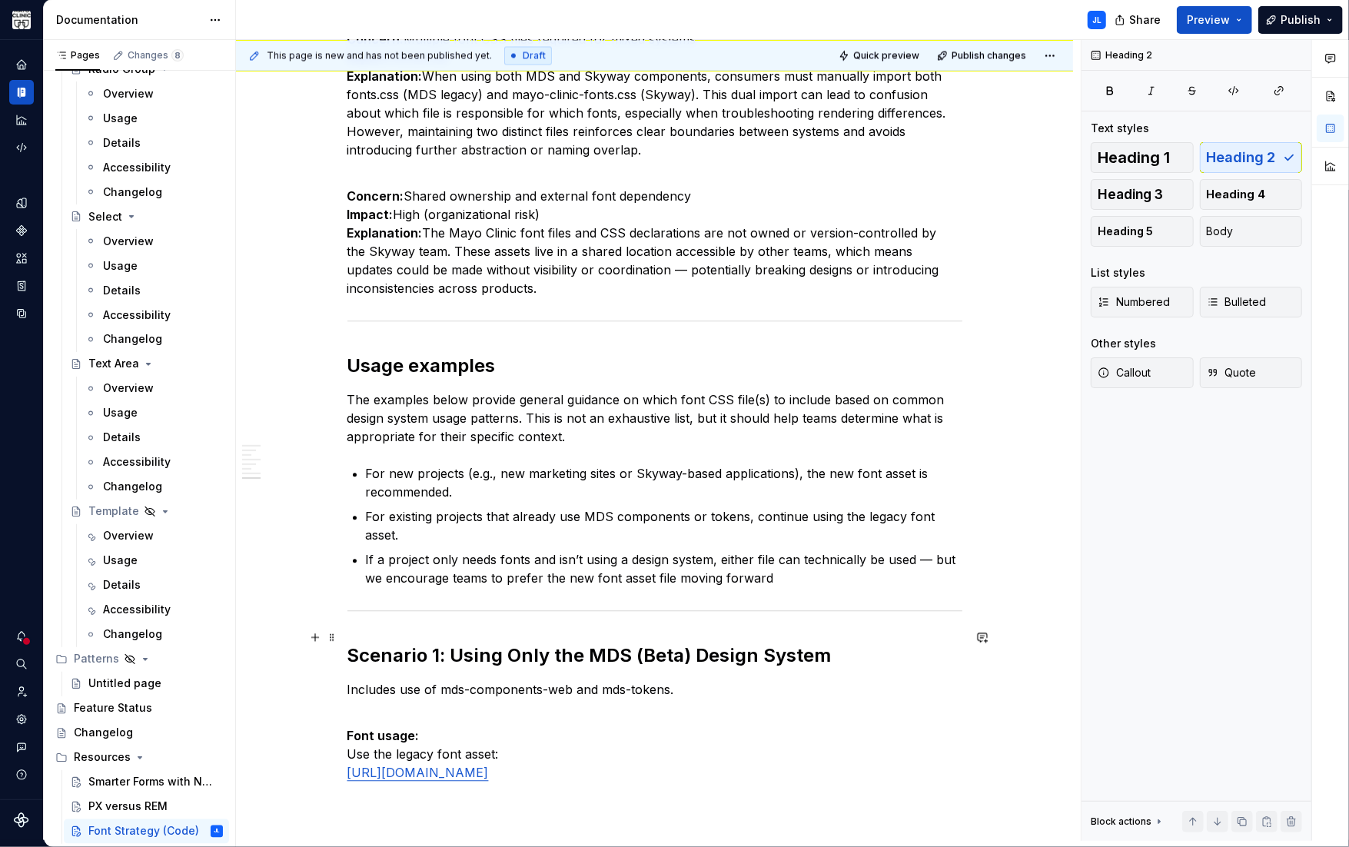
click at [450, 643] on h2 "Scenario 1: Using Only the MDS (Beta) Design System" at bounding box center [654, 655] width 615 height 25
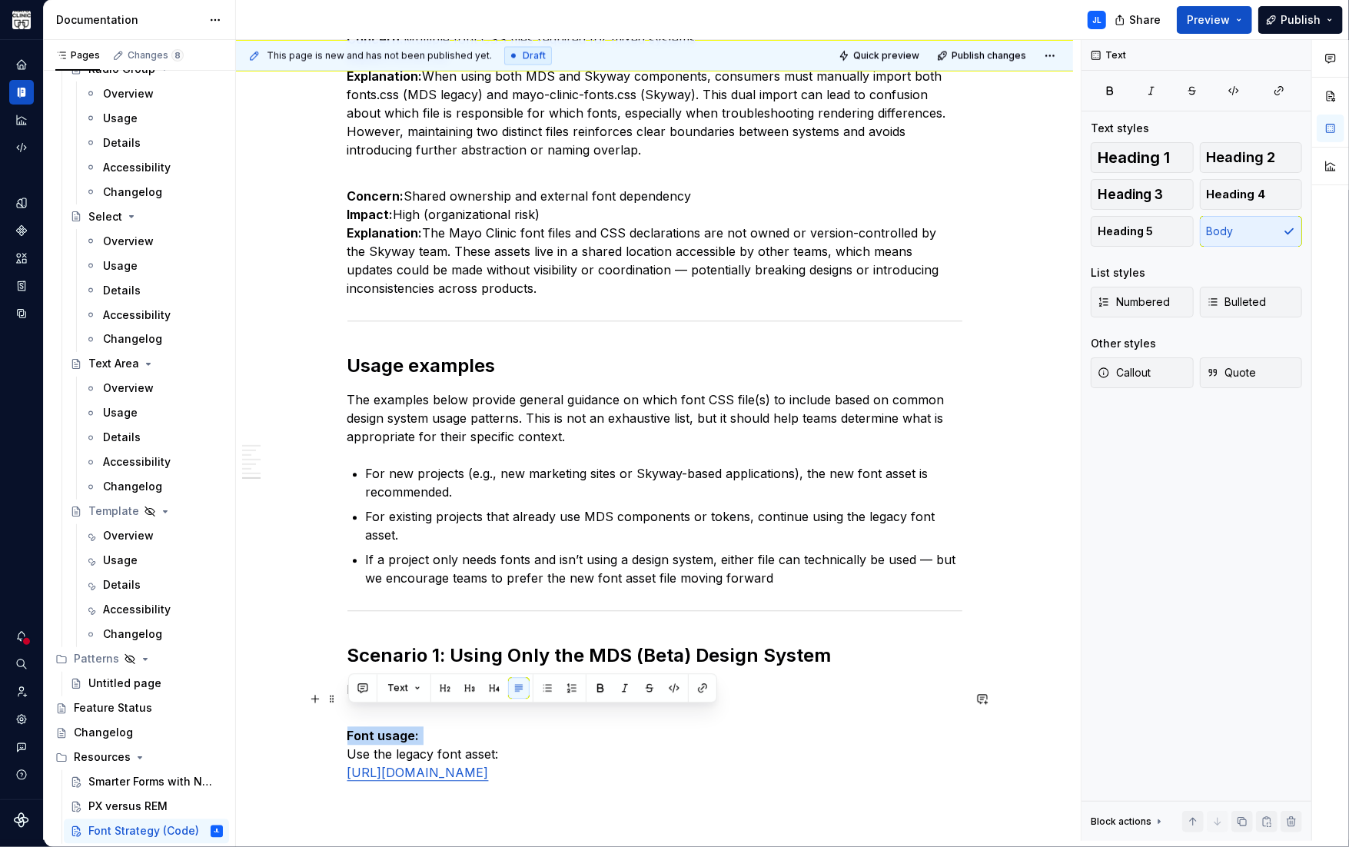
drag, startPoint x: 379, startPoint y: 716, endPoint x: 320, endPoint y: 715, distance: 59.2
click at [476, 687] on button "button" at bounding box center [470, 688] width 22 height 22
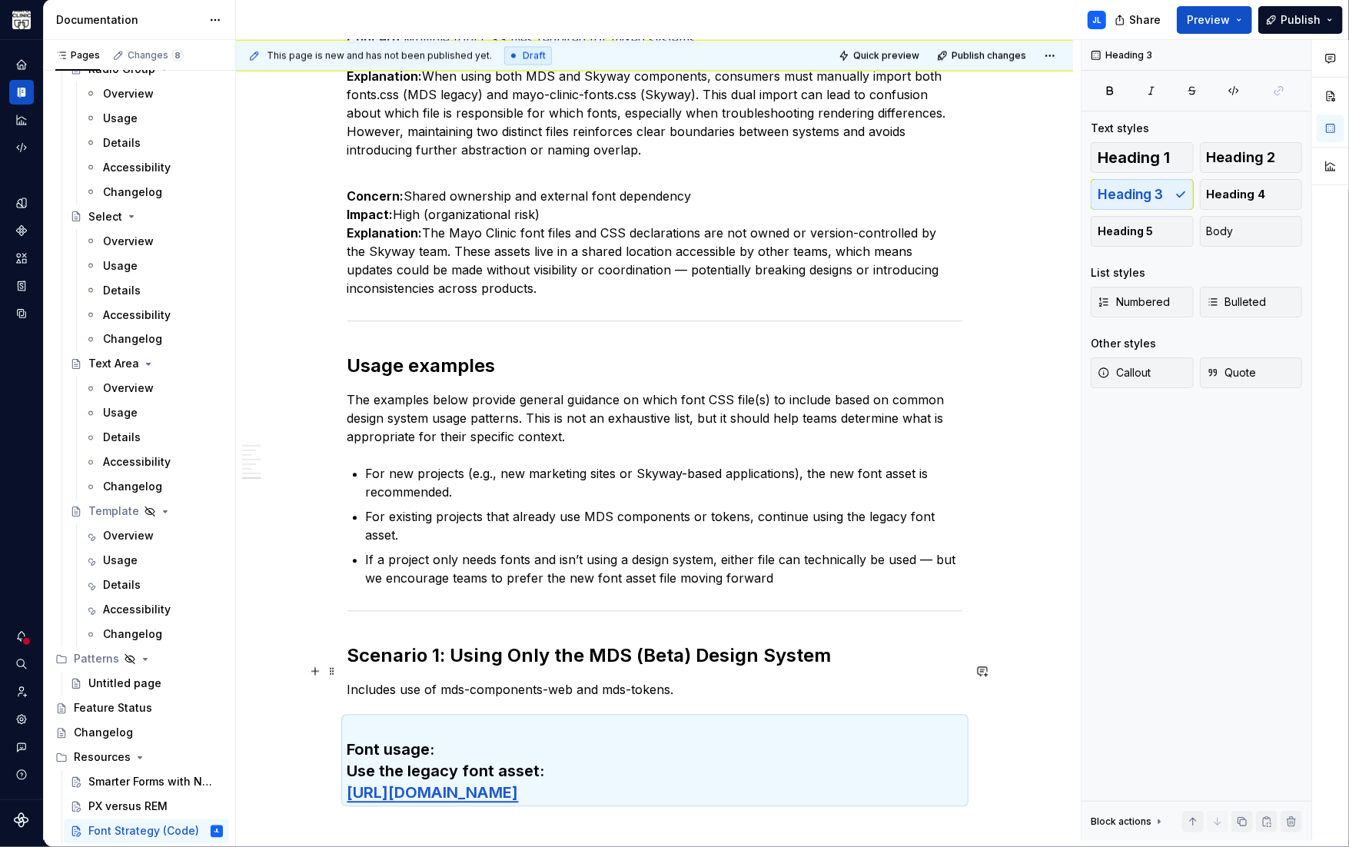
drag, startPoint x: 692, startPoint y: 678, endPoint x: 668, endPoint y: 675, distance: 24.0
click at [691, 680] on p "Includes use of mds-components-web and mds-tokens." at bounding box center [654, 689] width 615 height 18
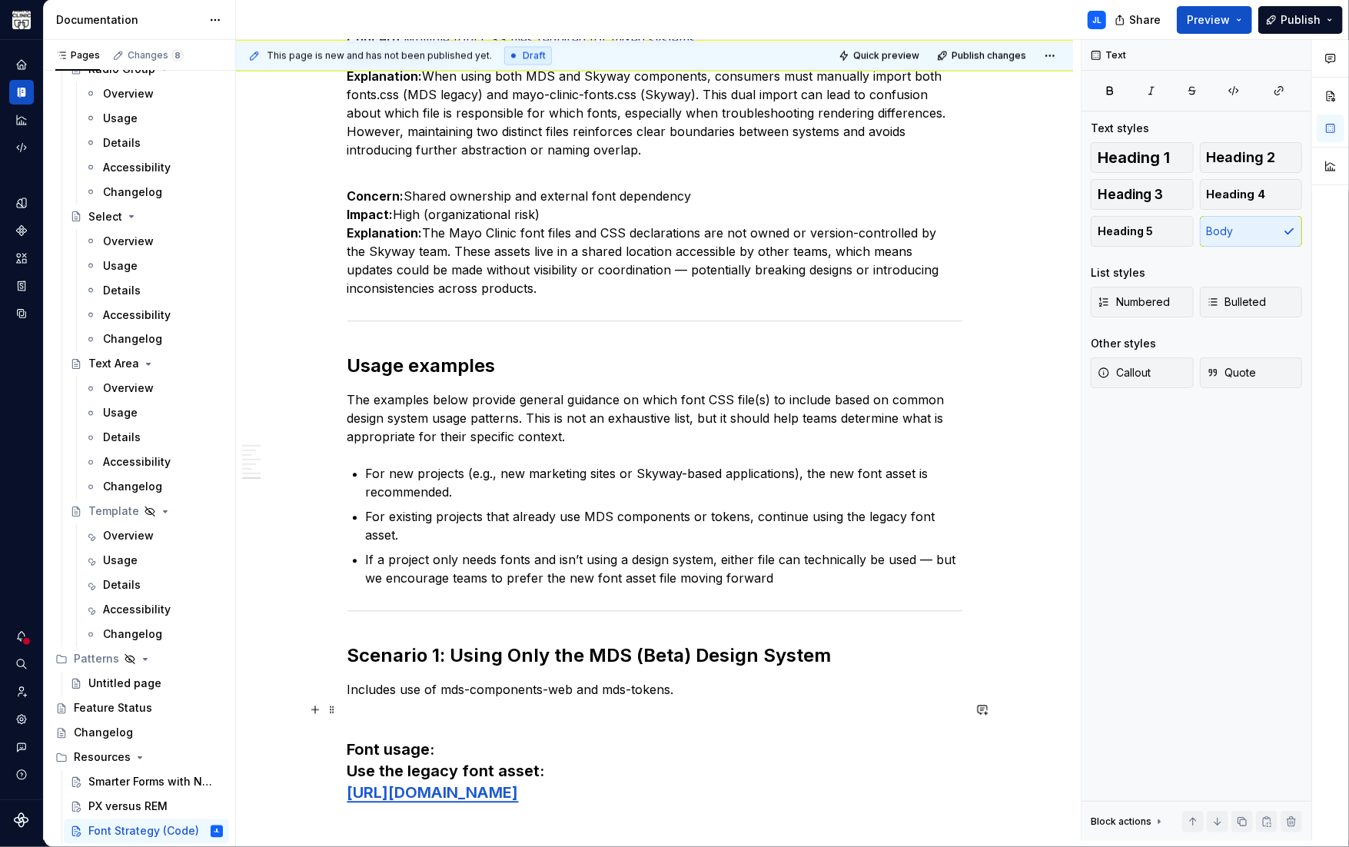
click at [350, 740] on strong "Font usage:" at bounding box center [391, 749] width 88 height 18
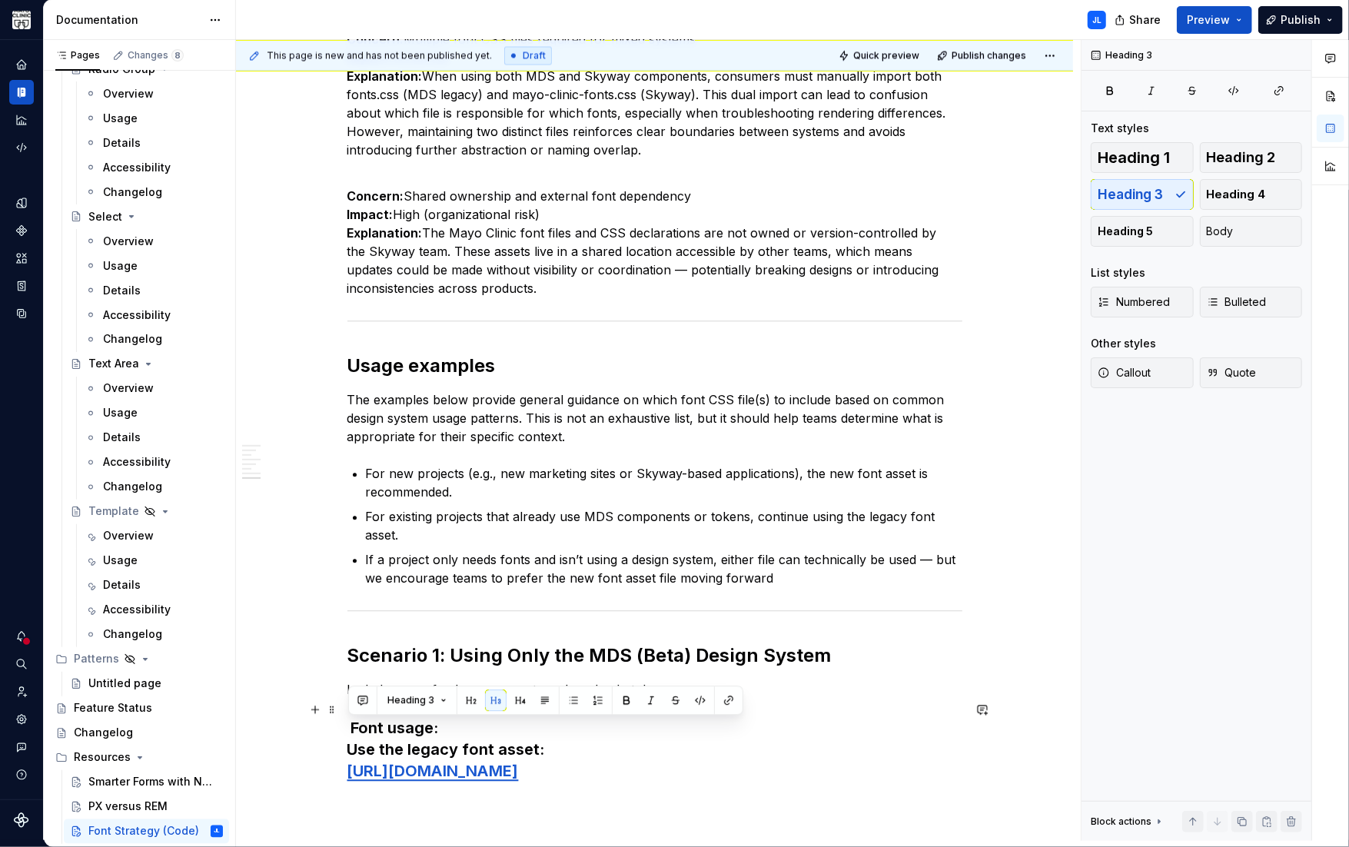
drag, startPoint x: 506, startPoint y: 731, endPoint x: 320, endPoint y: 730, distance: 186.7
drag, startPoint x: 530, startPoint y: 730, endPoint x: 519, endPoint y: 728, distance: 11.8
click at [529, 729] on h3 "Font usage: Use the legacy font asset: https://www.mayoclinic.org/mayofonts/Fon…" at bounding box center [654, 749] width 615 height 65
click at [462, 717] on h3 "Font usage: Use the legacy font asset: https://www.mayoclinic.org/mayofonts/Fon…" at bounding box center [654, 749] width 615 height 65
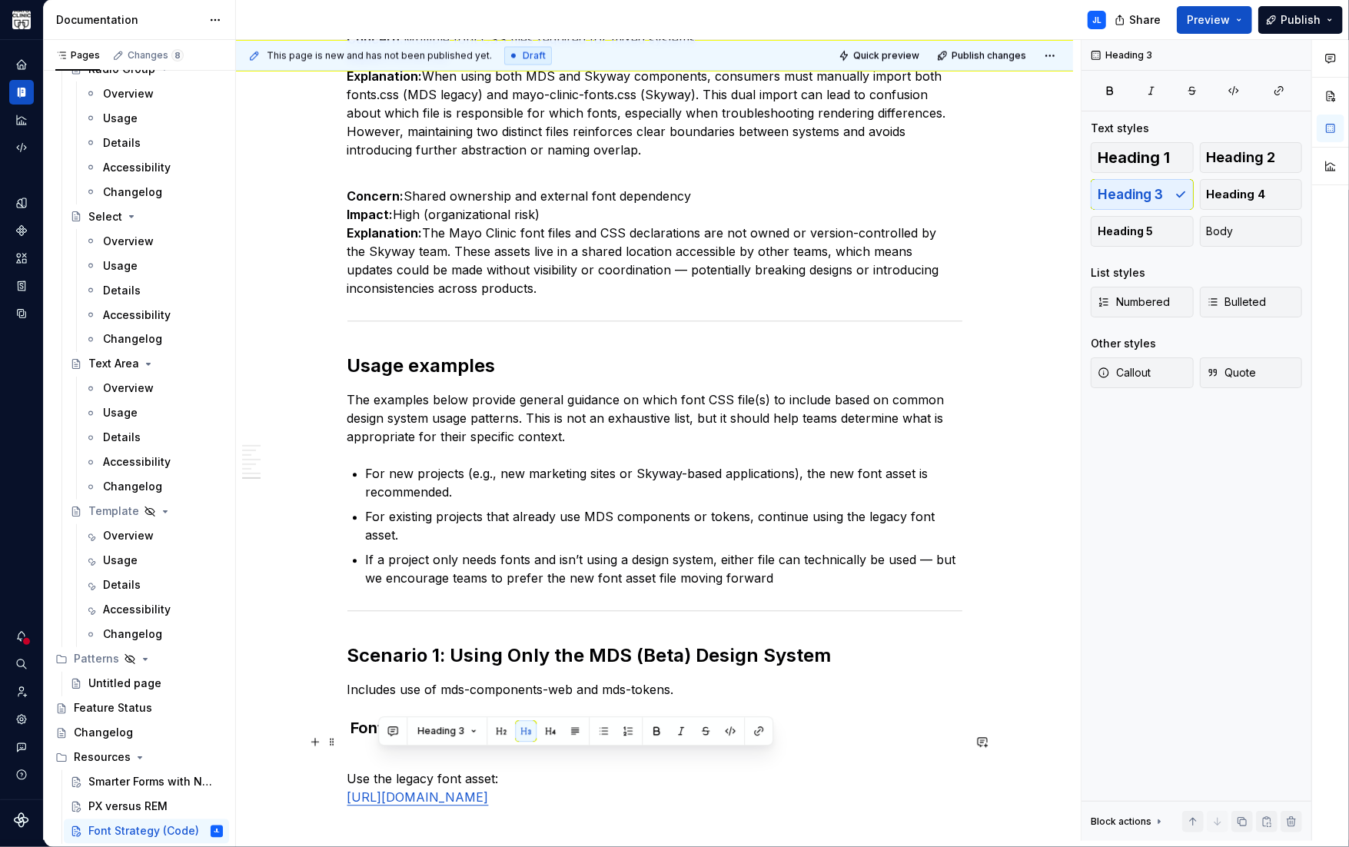
drag, startPoint x: 505, startPoint y: 758, endPoint x: 316, endPoint y: 751, distance: 189.1
click at [363, 751] on p "Use the legacy font asset: https://www.mayoclinic.org/mayofonts/Fonts/mayo/font…" at bounding box center [654, 778] width 615 height 55
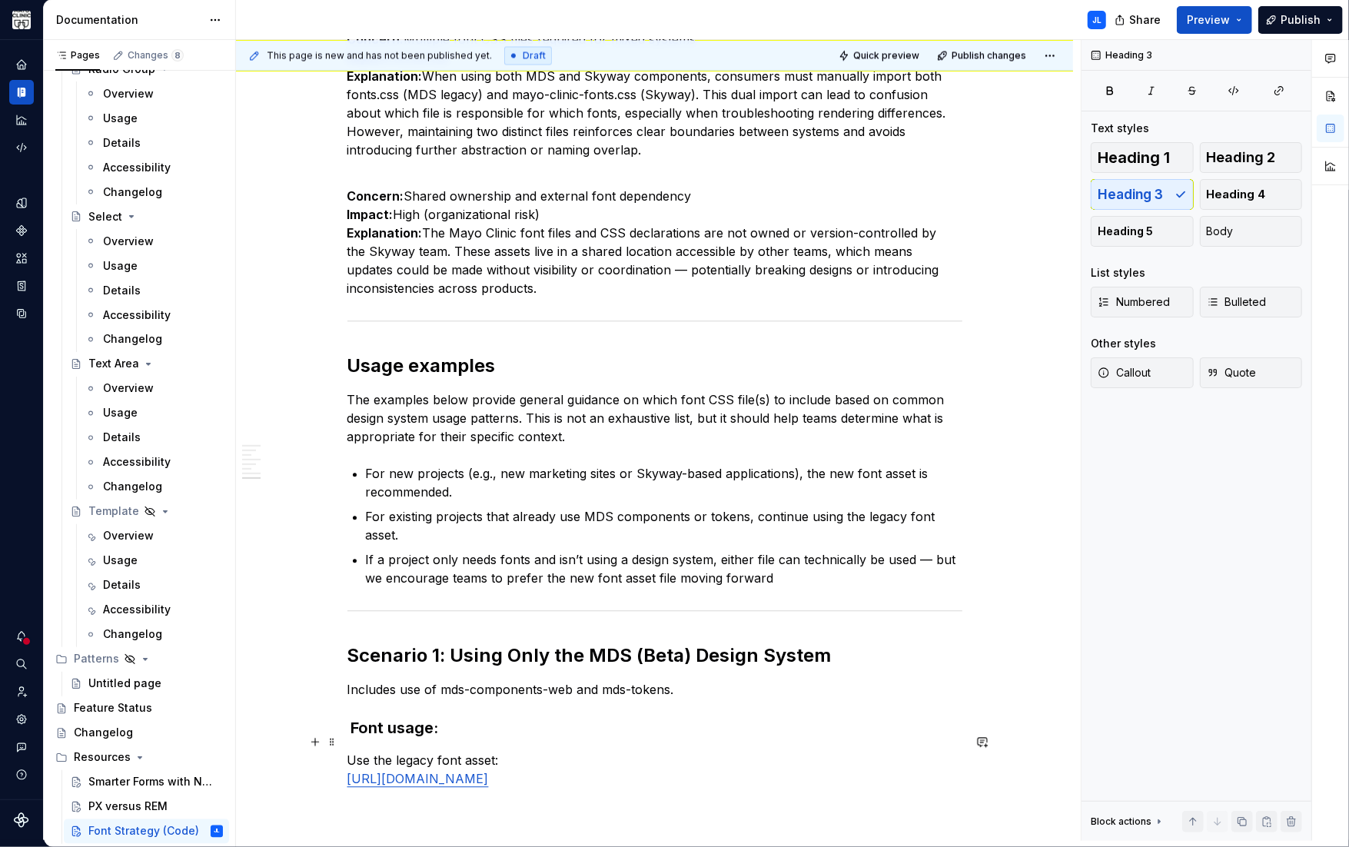
click at [519, 751] on p "Use the legacy font asset: https://www.mayoclinic.org/mayofonts/Fonts/mayo/font…" at bounding box center [654, 769] width 615 height 37
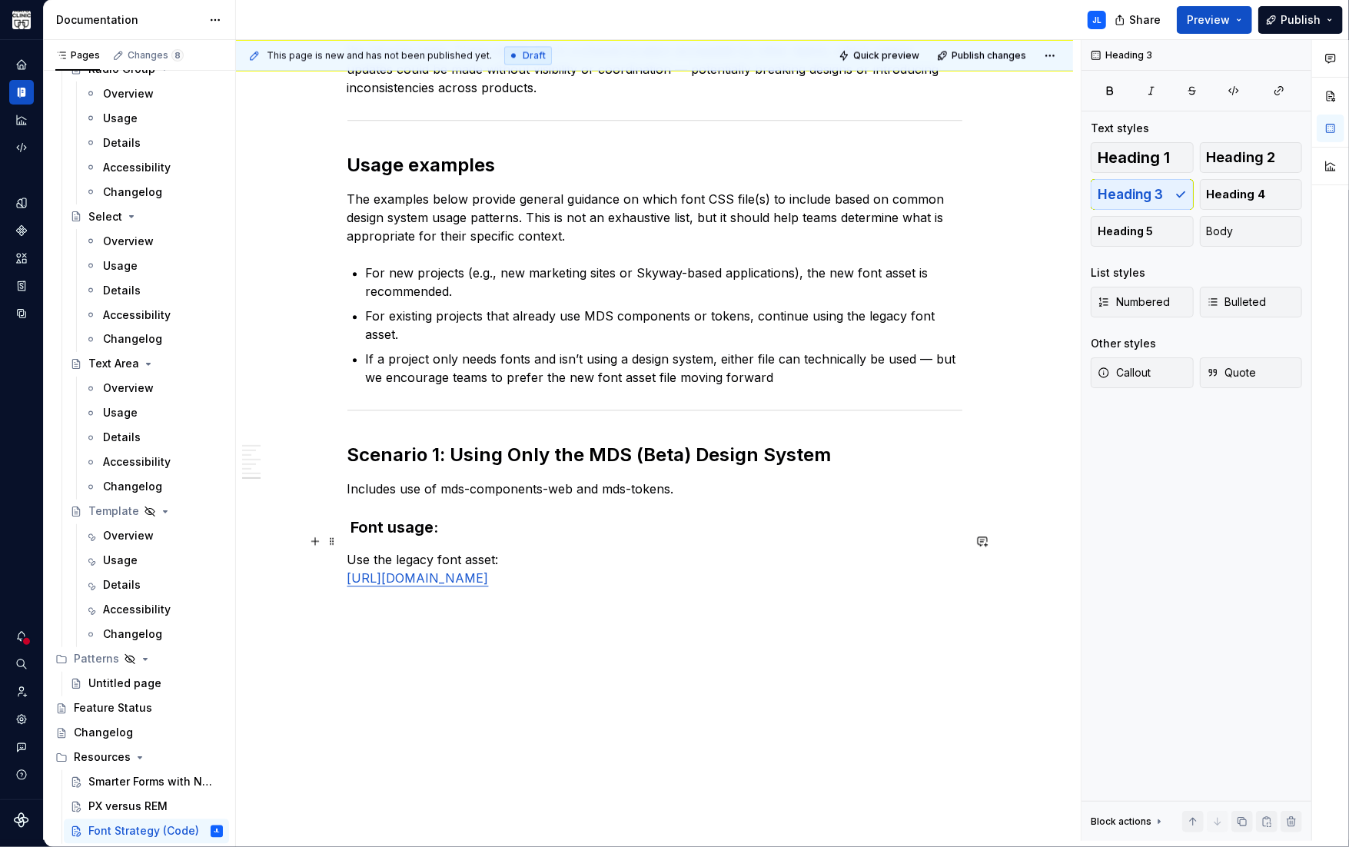
scroll to position [2467, 0]
click at [348, 570] on link "[URL][DOMAIN_NAME]" at bounding box center [417, 577] width 141 height 15
click at [715, 579] on p "[URL][DOMAIN_NAME]" at bounding box center [654, 588] width 615 height 18
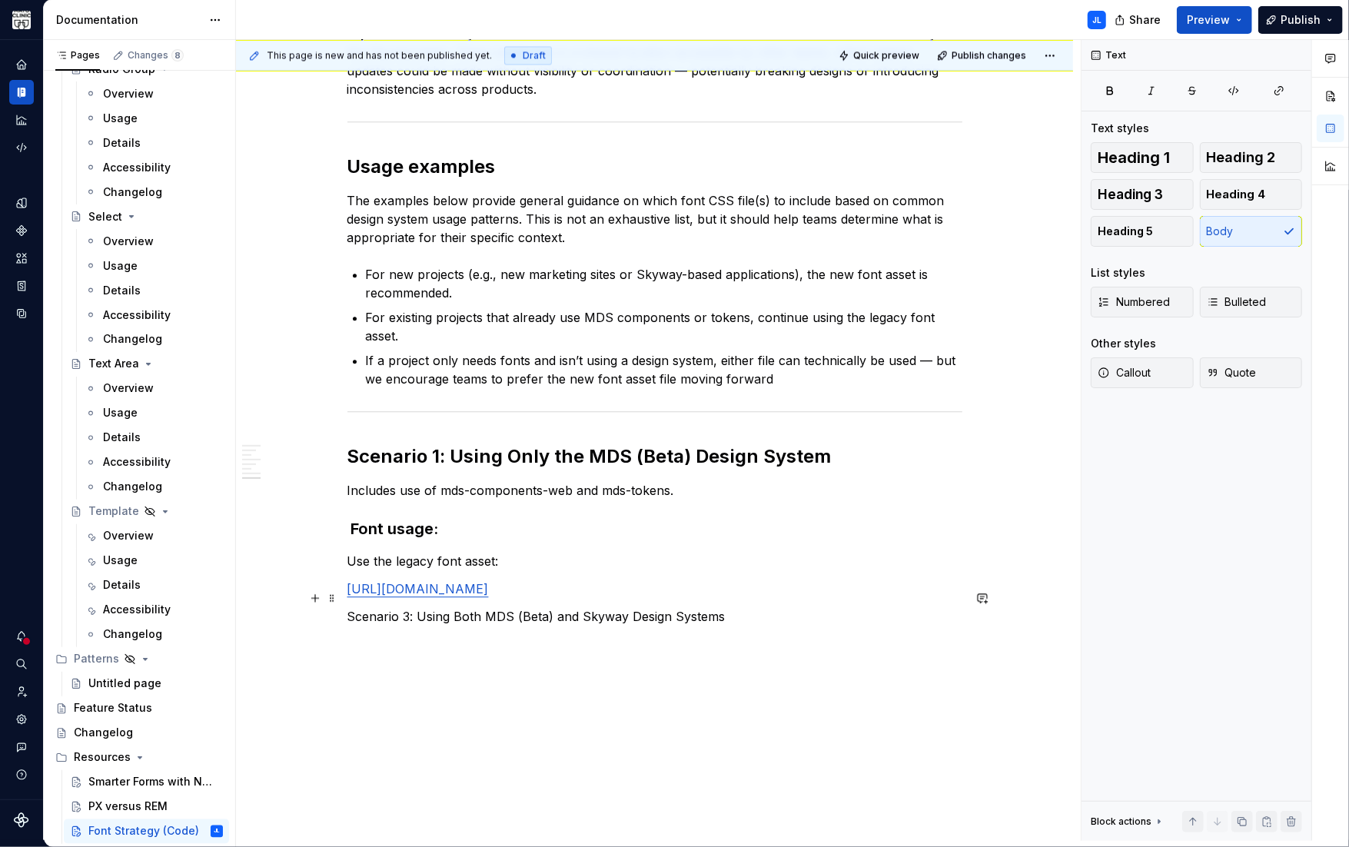
click at [553, 607] on p "Scenario 3: Using Both MDS (Beta) and Skyway Design Systems" at bounding box center [654, 616] width 615 height 18
click at [449, 569] on button "button" at bounding box center [445, 570] width 22 height 22
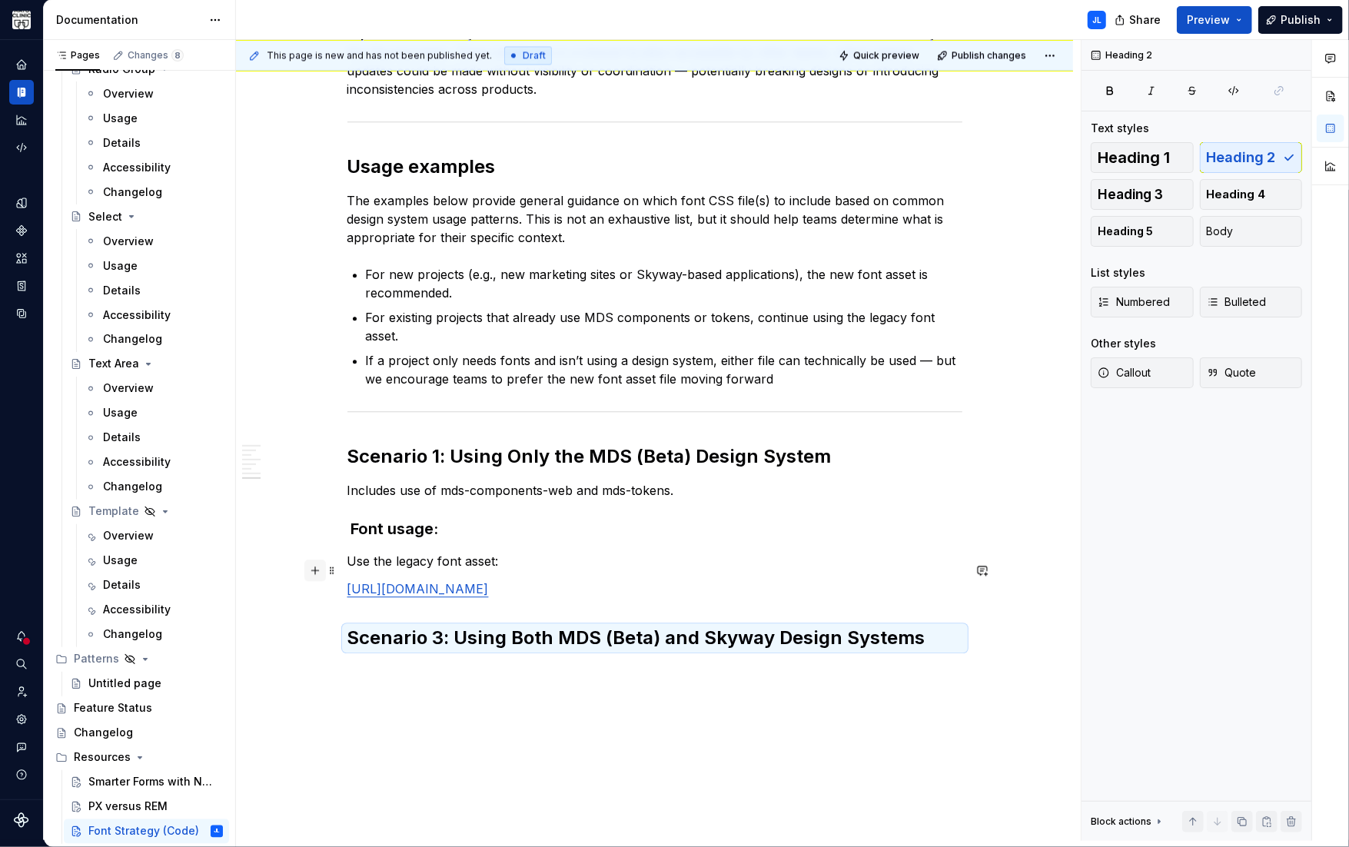
click at [318, 571] on button "button" at bounding box center [315, 570] width 22 height 22
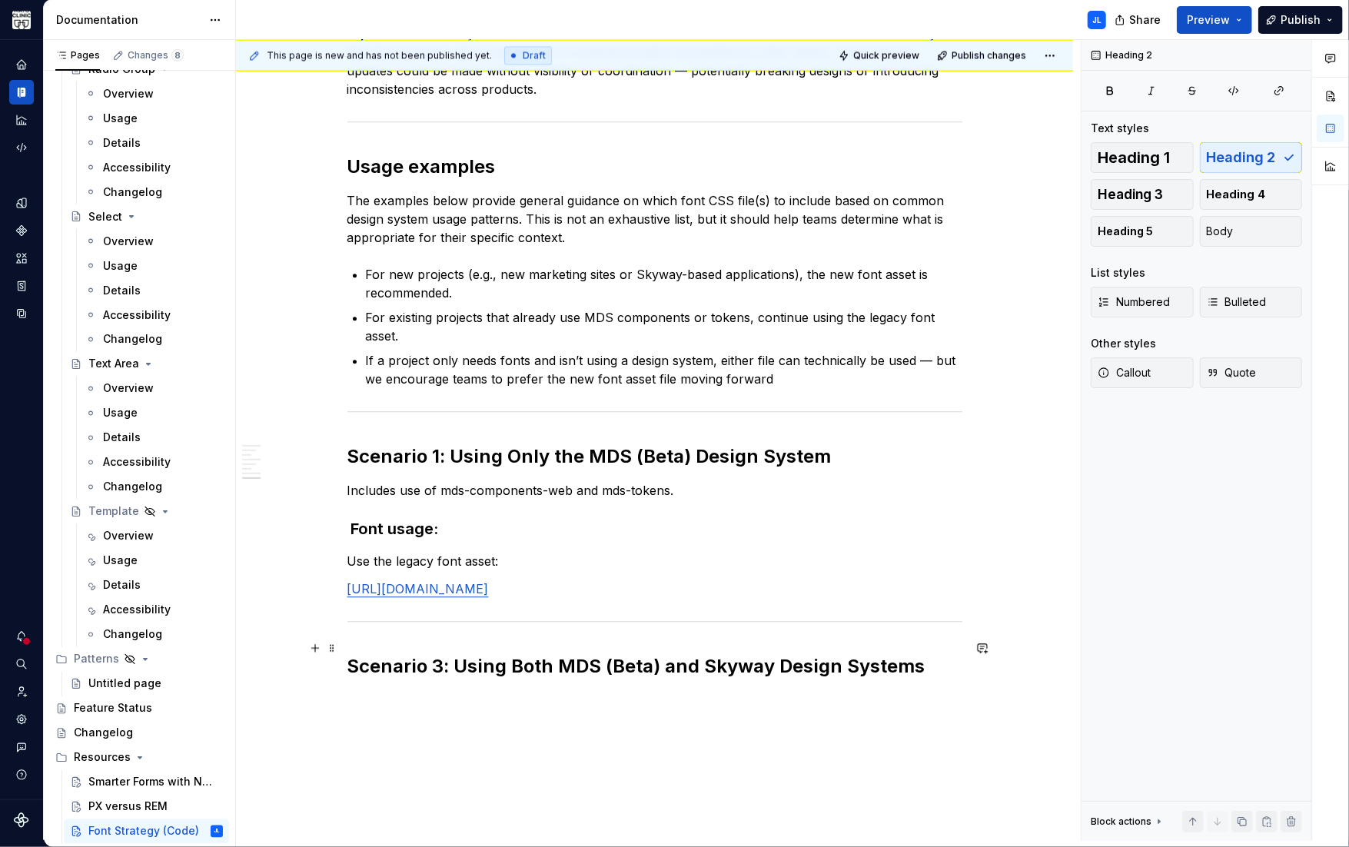
click at [440, 654] on h2 "Scenario 3: Using Both MDS (Beta) and Skyway Design Systems" at bounding box center [654, 666] width 615 height 25
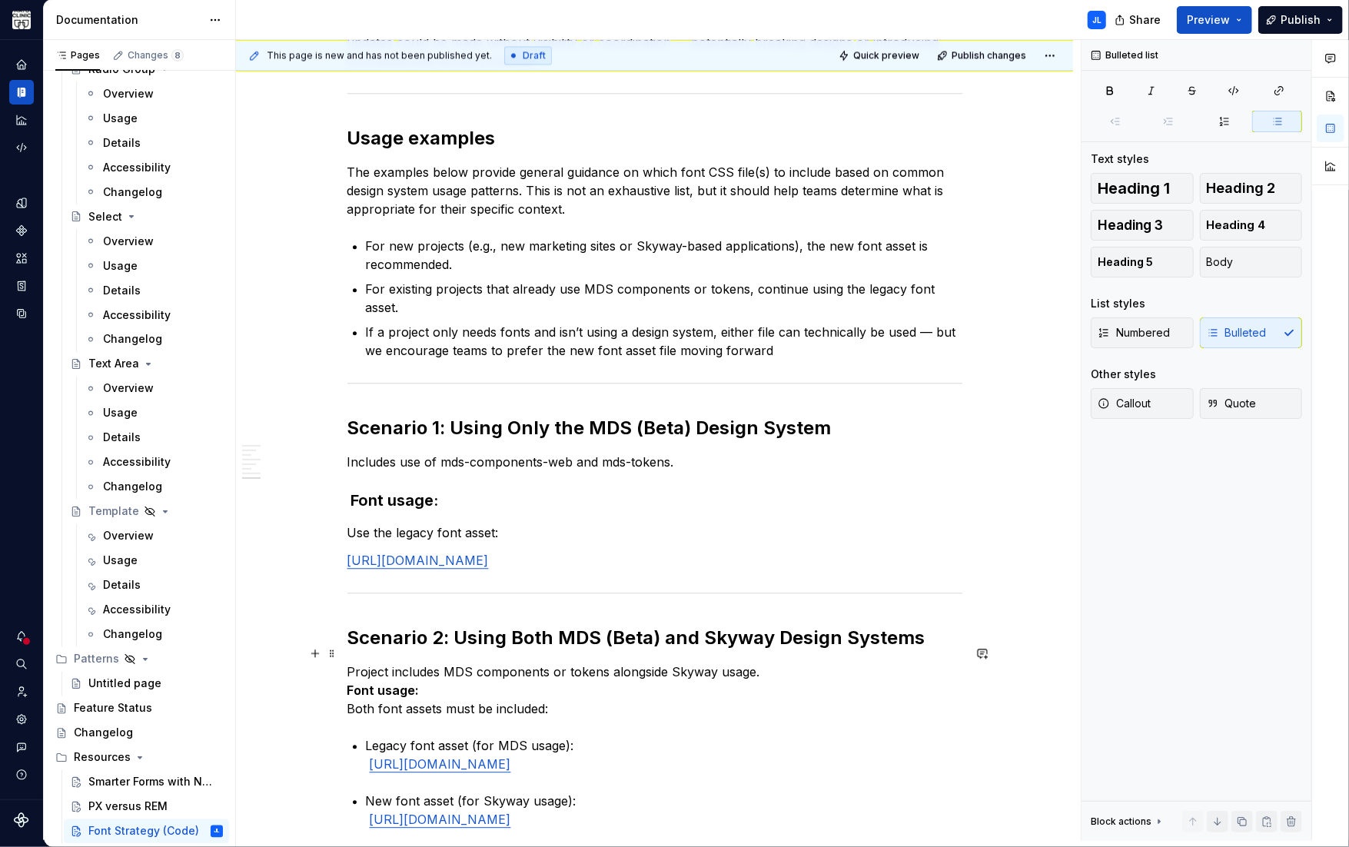
scroll to position [2493, 0]
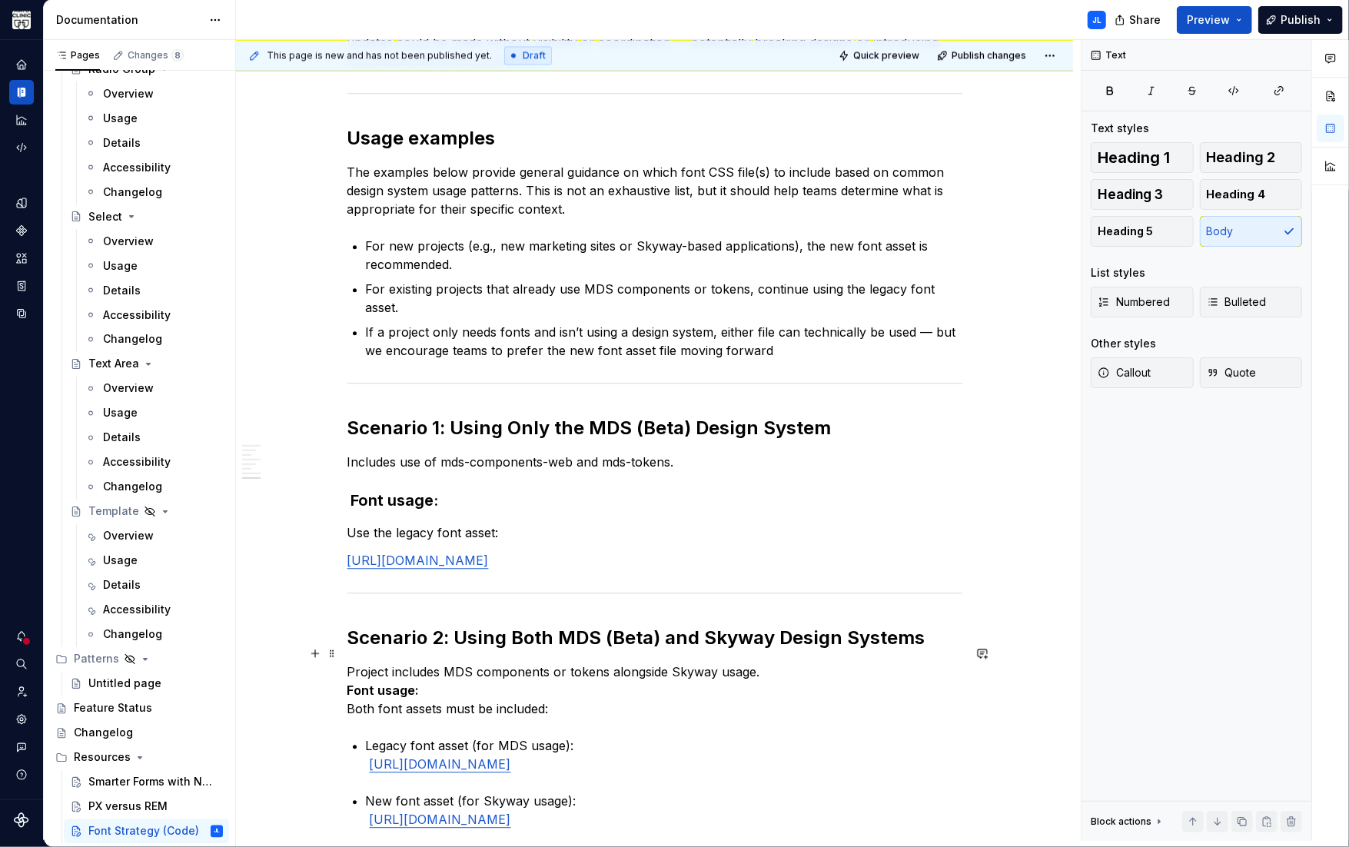
click at [777, 662] on p "Project includes MDS components or tokens alongside Skyway usage. Font usage: B…" at bounding box center [654, 689] width 615 height 55
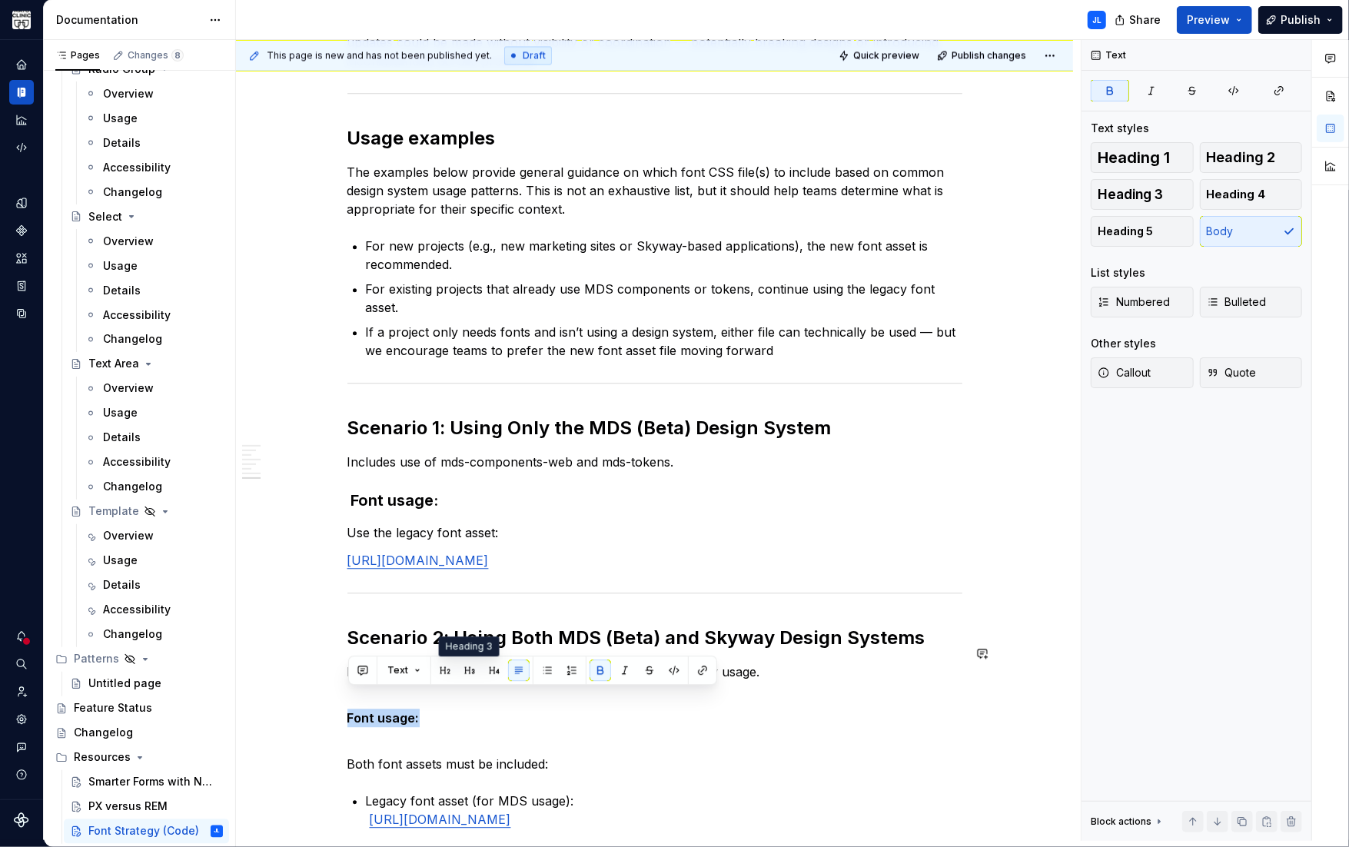
click at [471, 667] on button "button" at bounding box center [470, 670] width 22 height 22
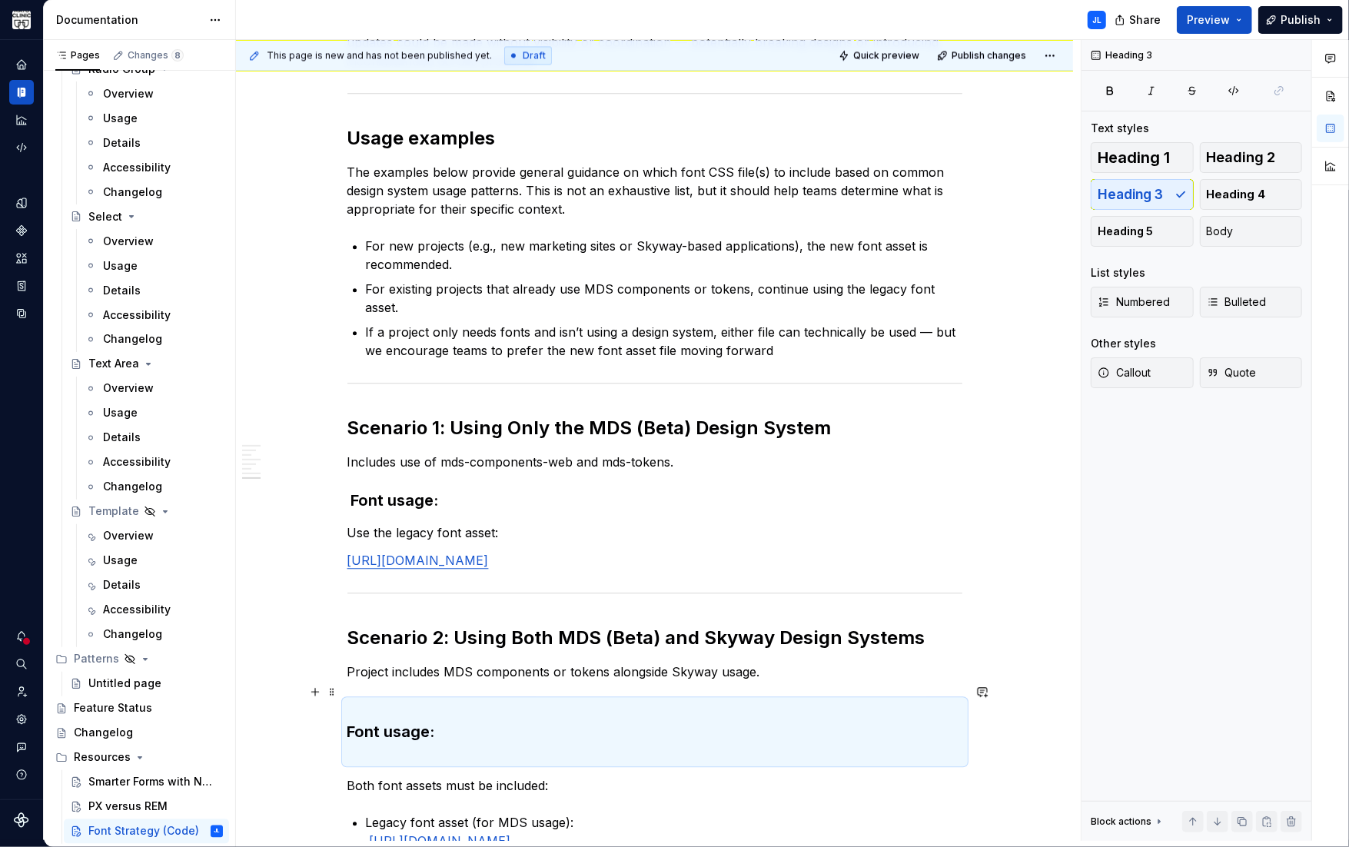
click at [349, 722] on strong "Font usage:" at bounding box center [391, 731] width 88 height 18
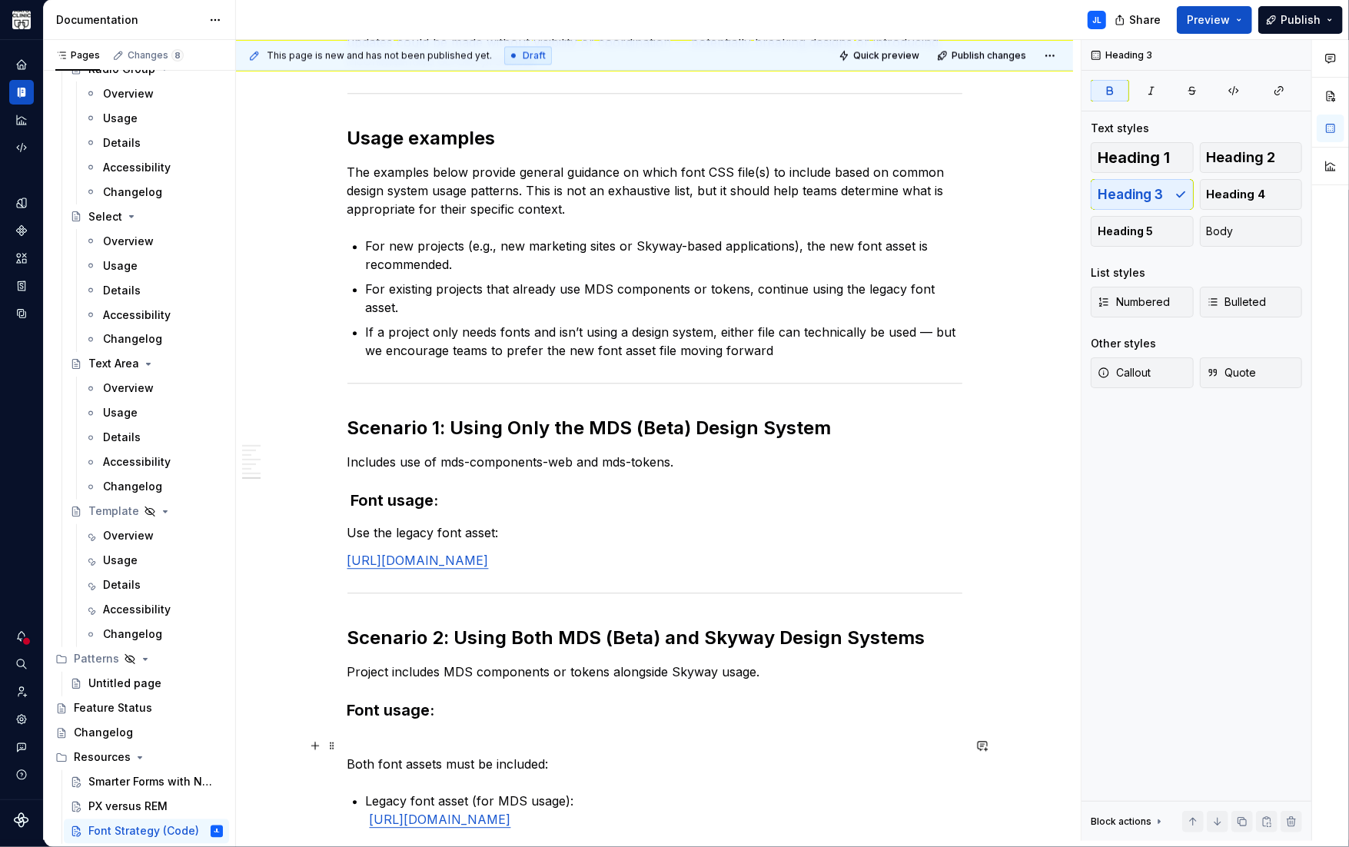
click at [348, 755] on p "Both font assets must be included:" at bounding box center [654, 764] width 615 height 18
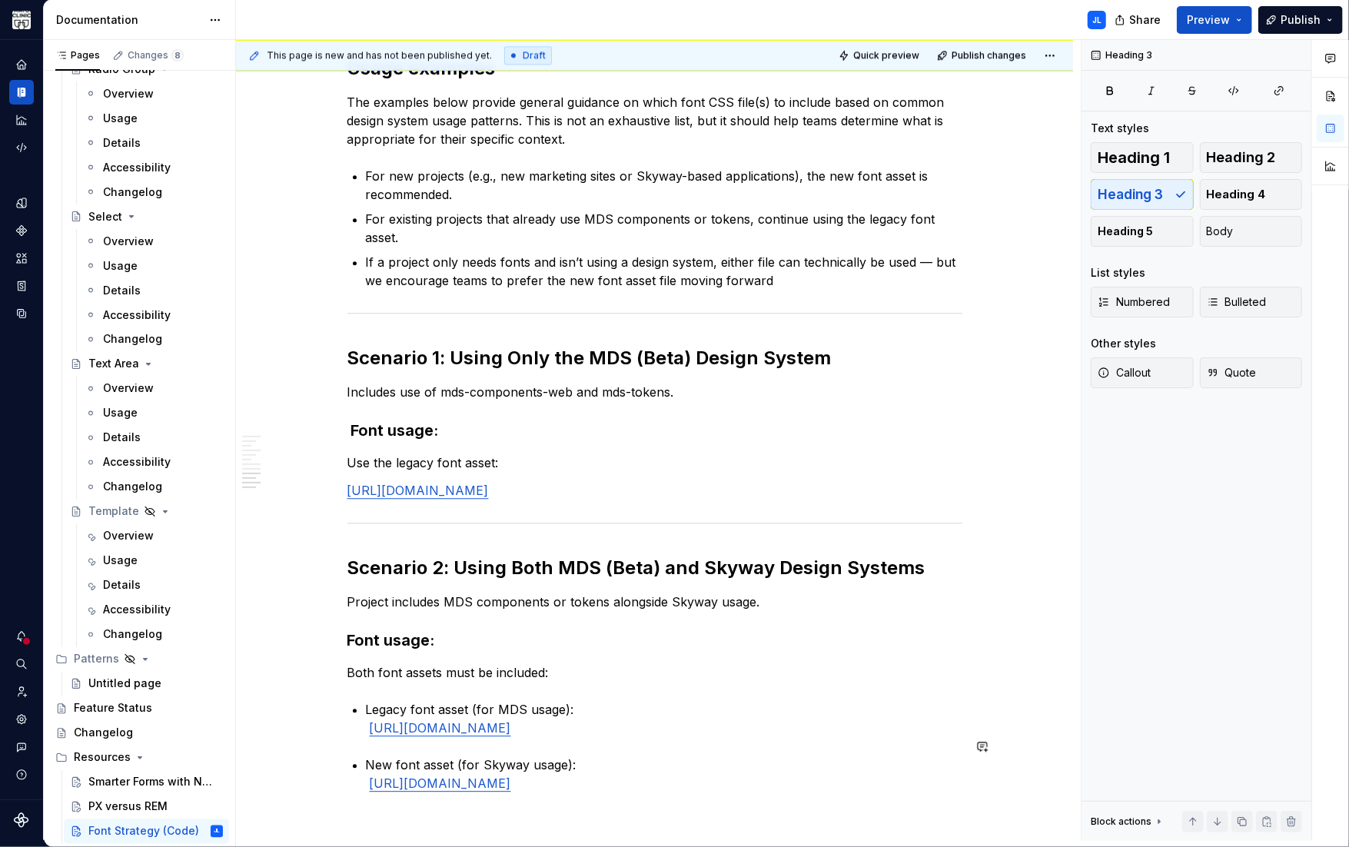
scroll to position [2656, 0]
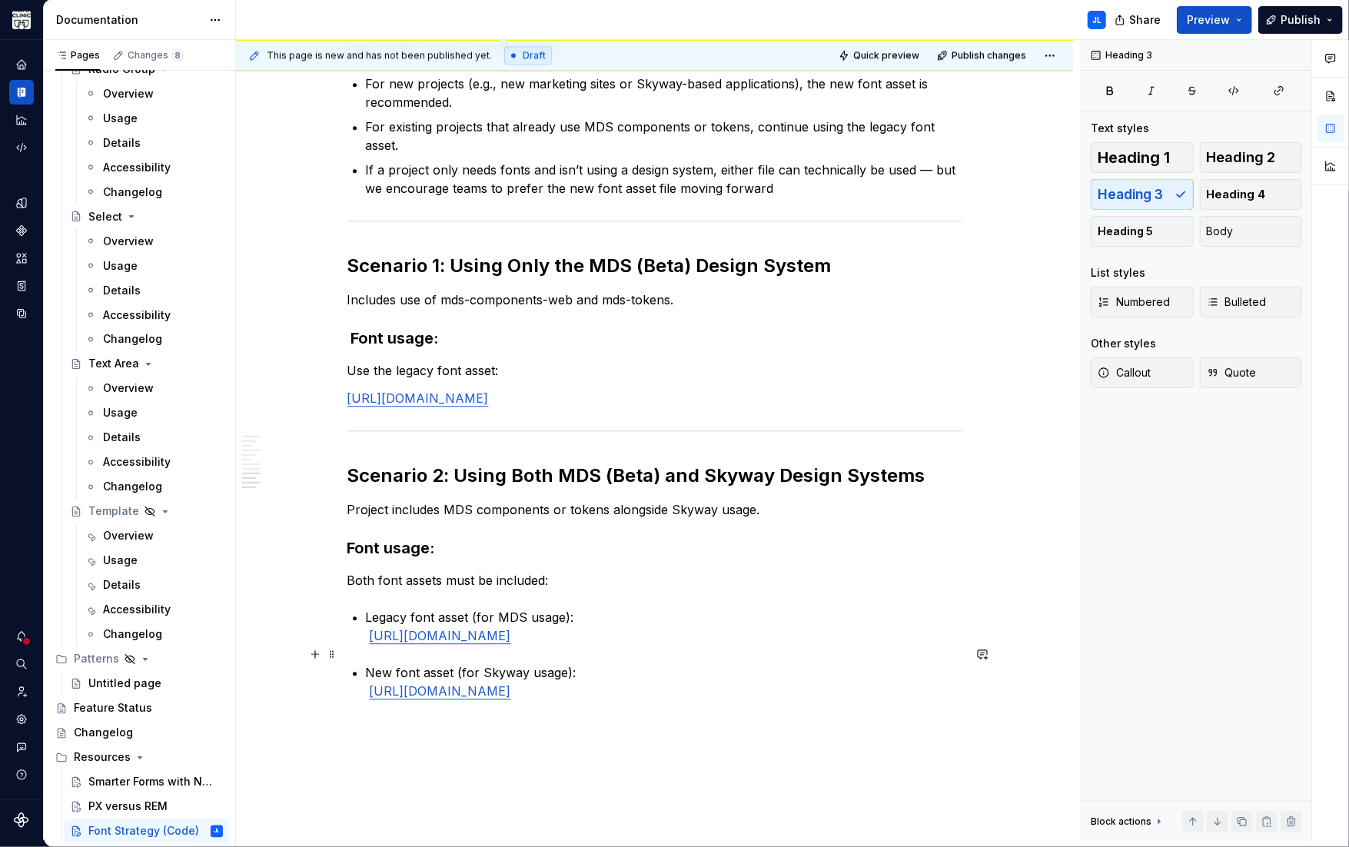
click at [367, 663] on p "New font asset (for Skyway usage): https://www.mayoclinic.org/mayofonts/Fonts/m…" at bounding box center [664, 681] width 596 height 37
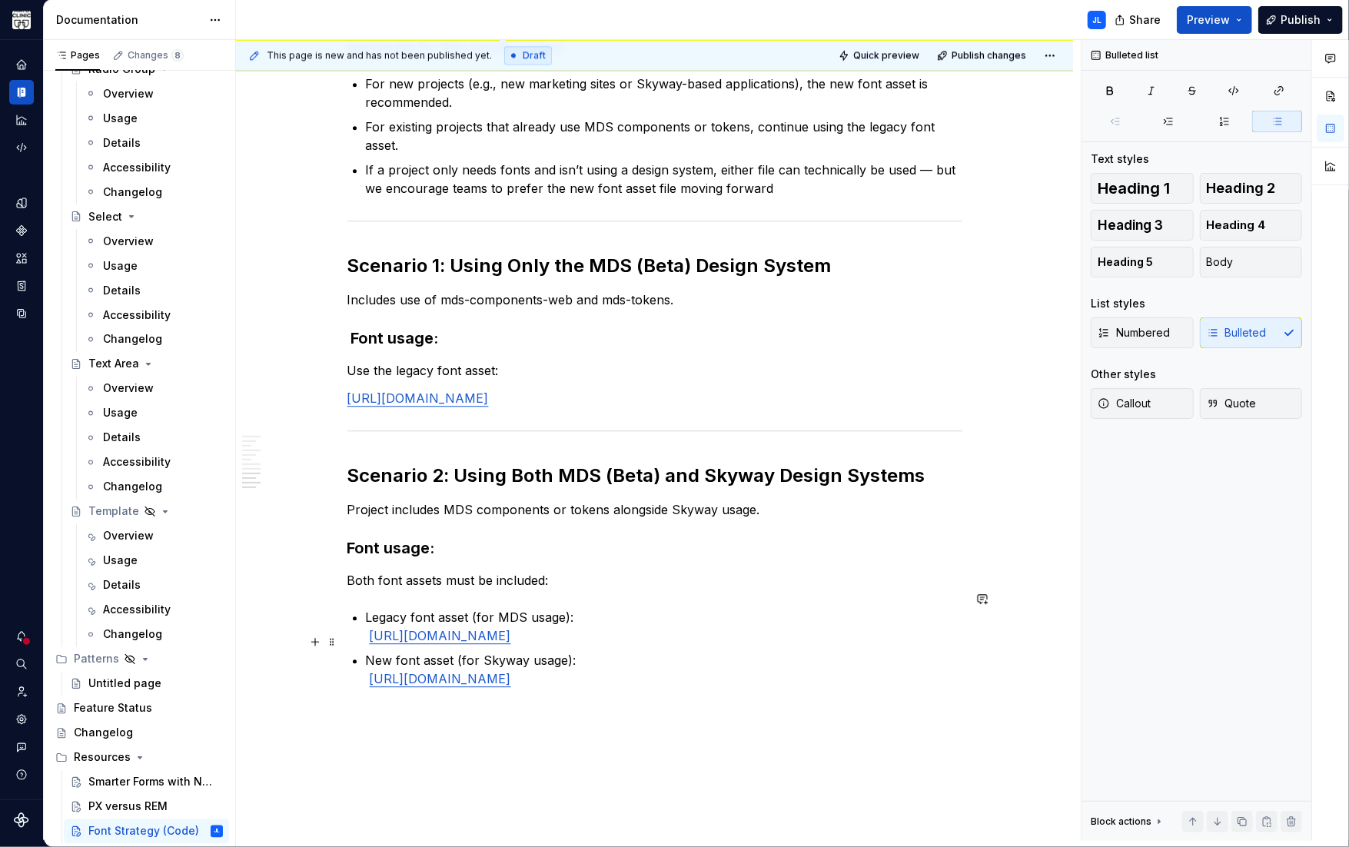
click at [821, 664] on p "New font asset (for Skyway usage): https://www.mayoclinic.org/mayofonts/Fonts/m…" at bounding box center [664, 669] width 596 height 37
click at [623, 694] on p "Scenario 4: Product that uses fonts but does not currently use a Design System" at bounding box center [664, 703] width 596 height 18
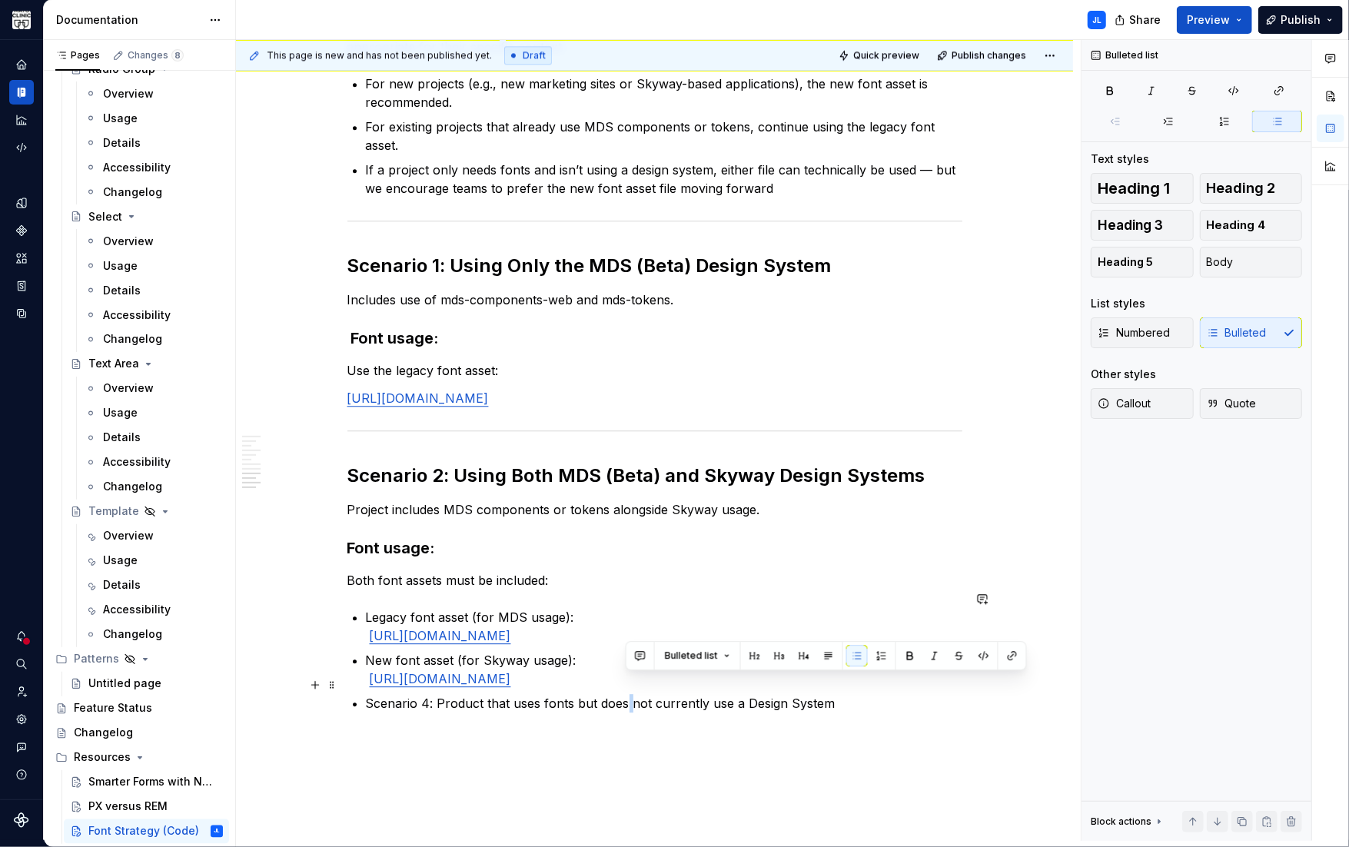
click at [623, 694] on p "Scenario 4: Product that uses fonts but does not currently use a Design System" at bounding box center [664, 703] width 596 height 18
click at [1236, 191] on span "Heading 2" at bounding box center [1240, 188] width 69 height 15
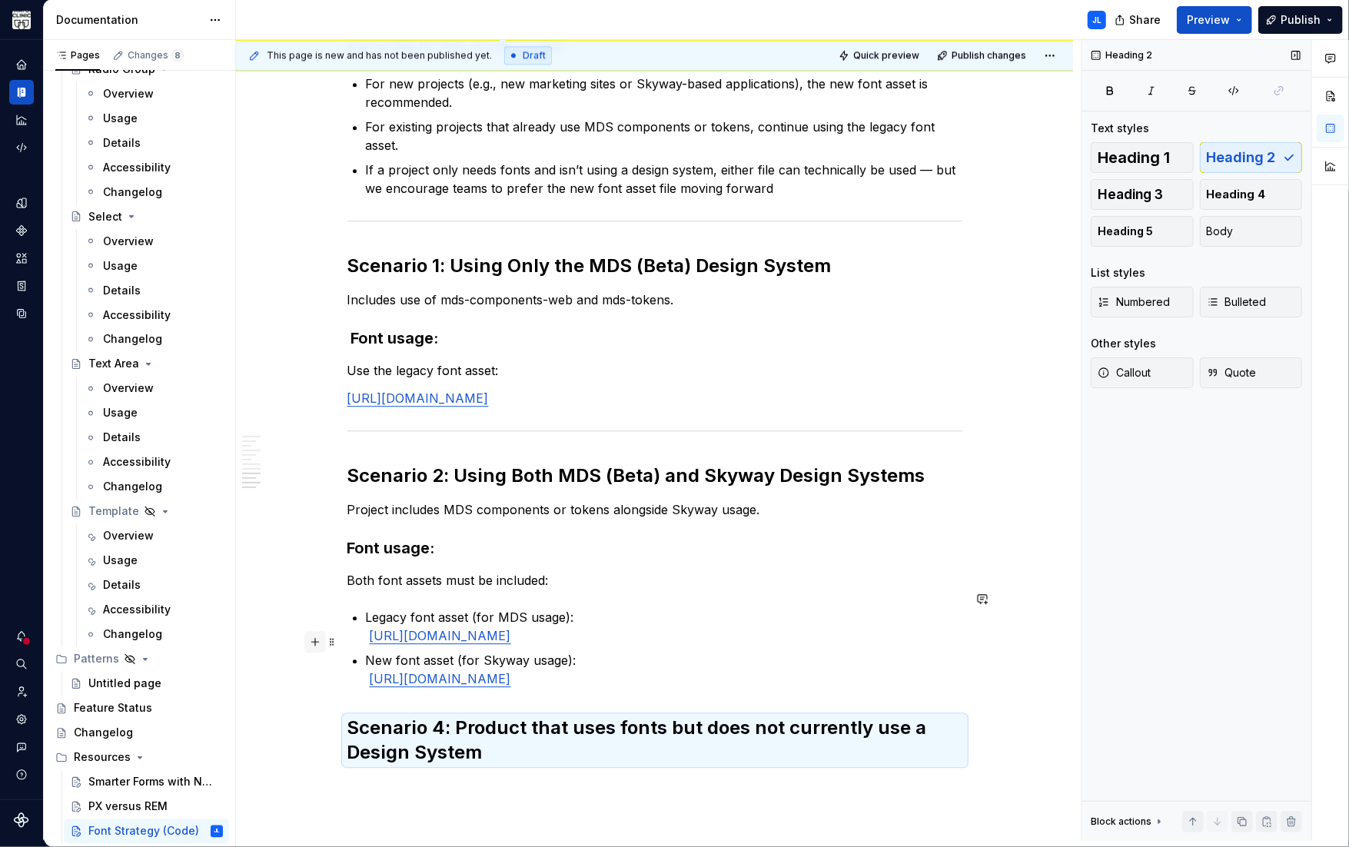
click at [317, 644] on button "button" at bounding box center [315, 642] width 22 height 22
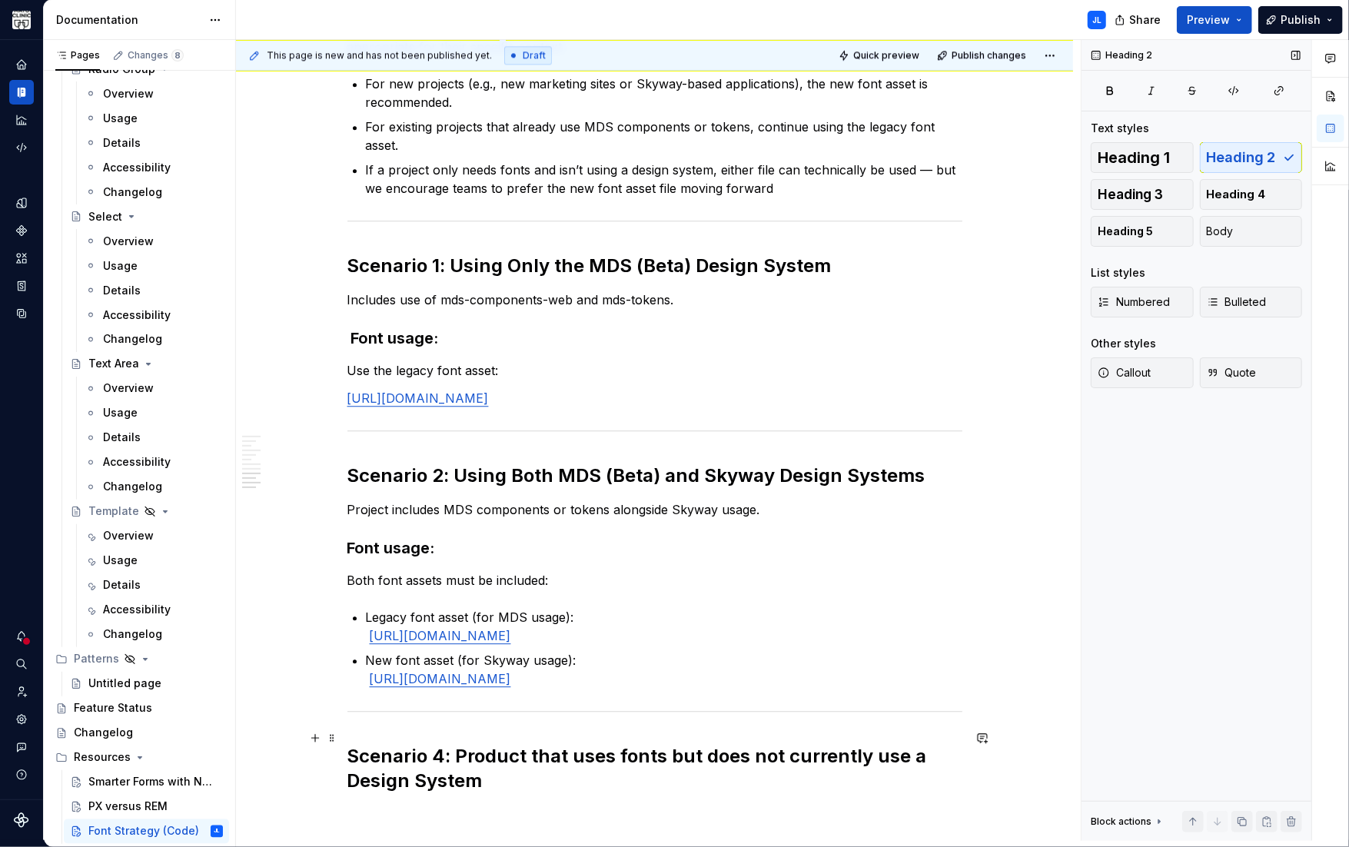
click at [444, 744] on h2 "Scenario 4: Product that uses fonts but does not currently use a Design System" at bounding box center [654, 768] width 615 height 49
click at [515, 766] on h2 "Scenario 3: Product that uses fonts but does not currently use a Design System" at bounding box center [654, 768] width 615 height 49
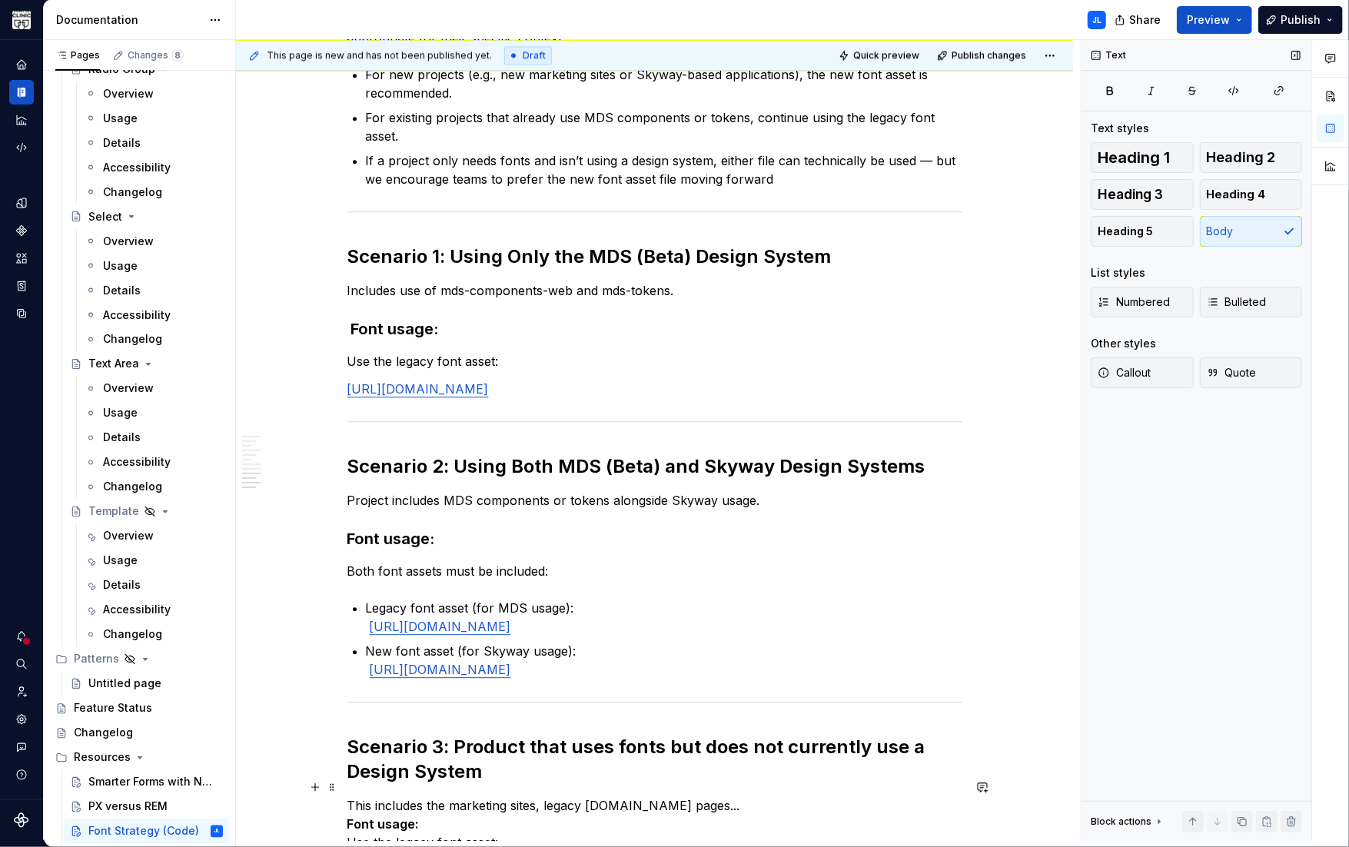
scroll to position [2712, 0]
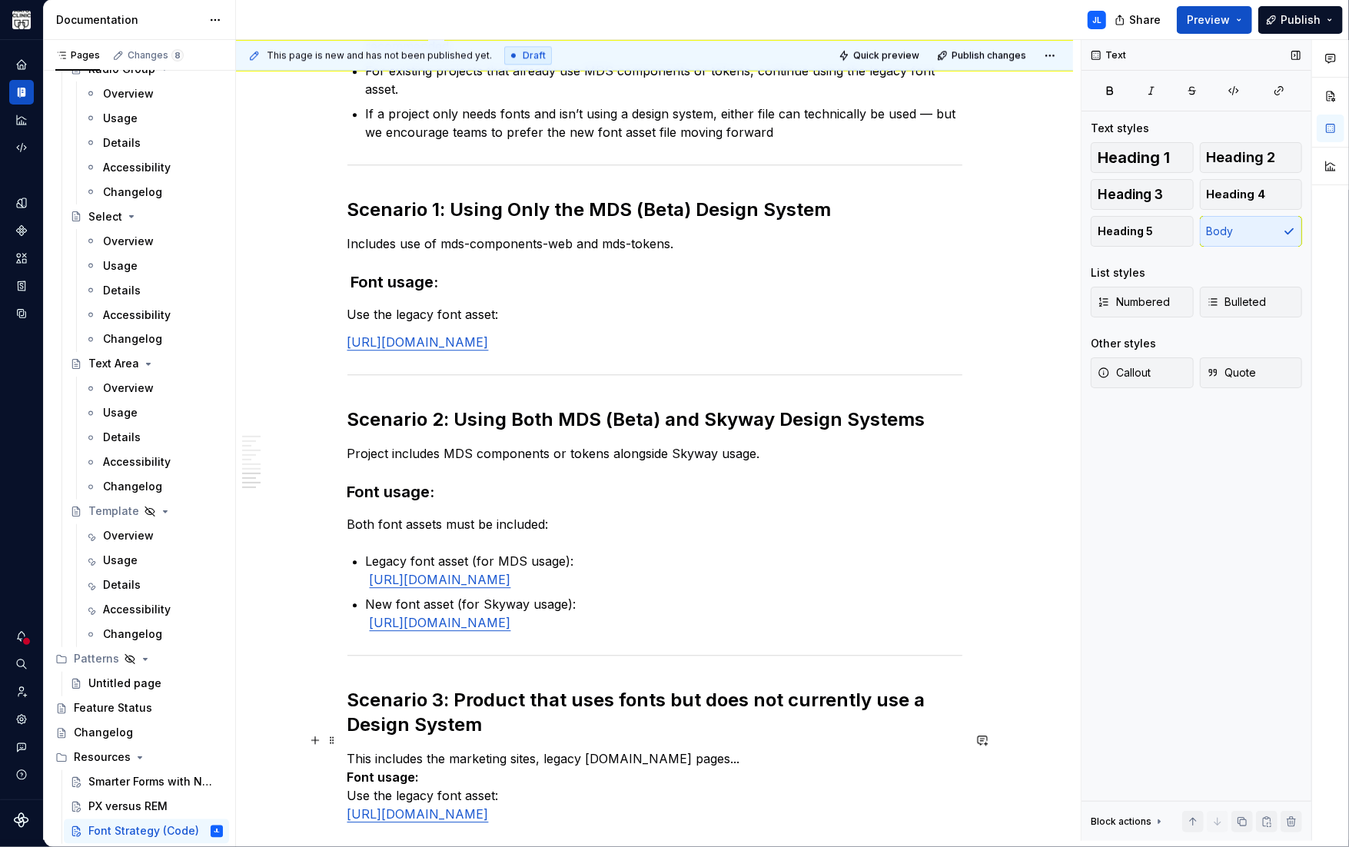
click at [736, 749] on p "This includes the marketing sites, legacy mayoclinic.org pages... Font usage: U…" at bounding box center [654, 786] width 615 height 74
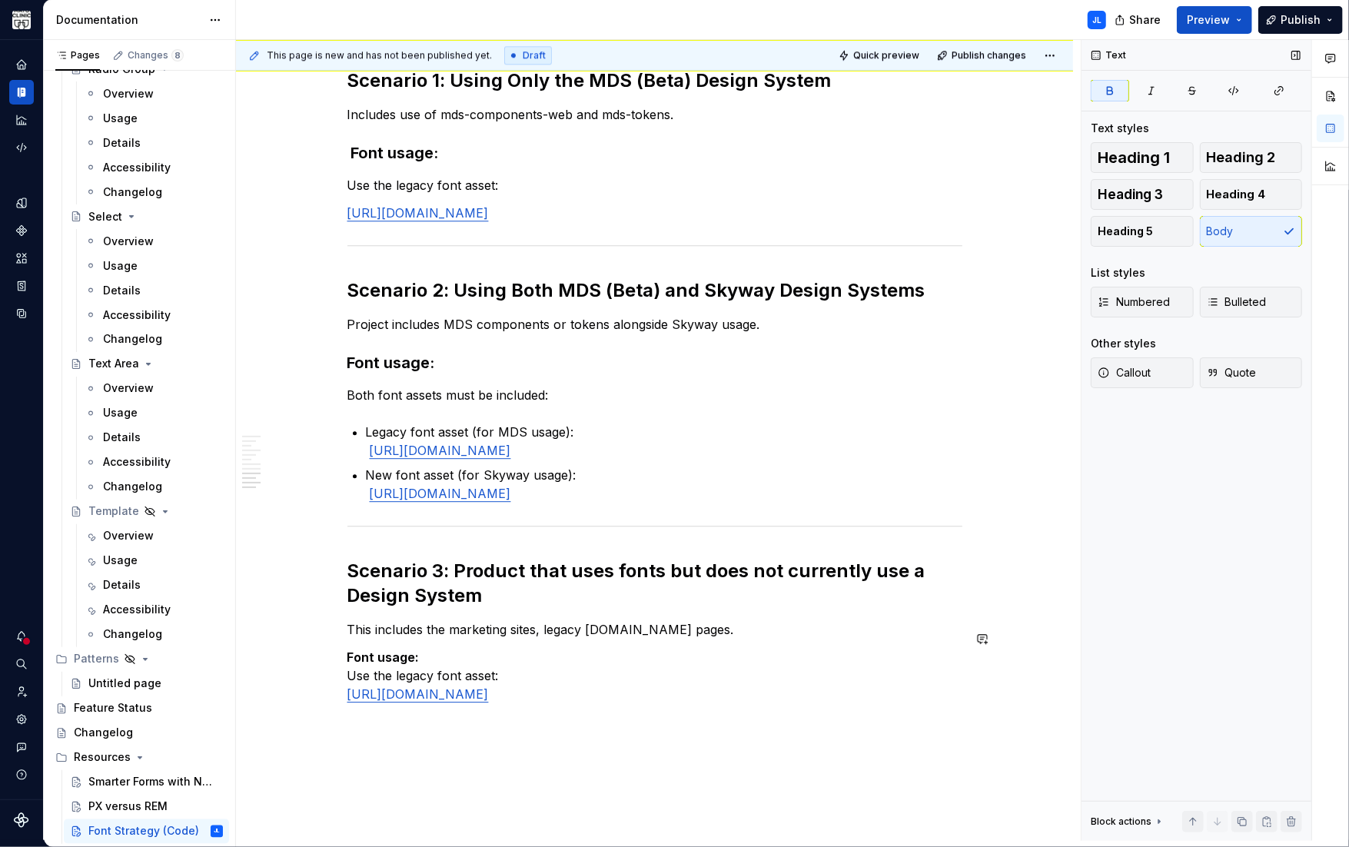
scroll to position [2842, 0]
drag, startPoint x: 691, startPoint y: 612, endPoint x: 404, endPoint y: 604, distance: 286.7
click at [404, 619] on p "This includes the marketing sites, legacy mayoclinic.org pages." at bounding box center [654, 628] width 615 height 18
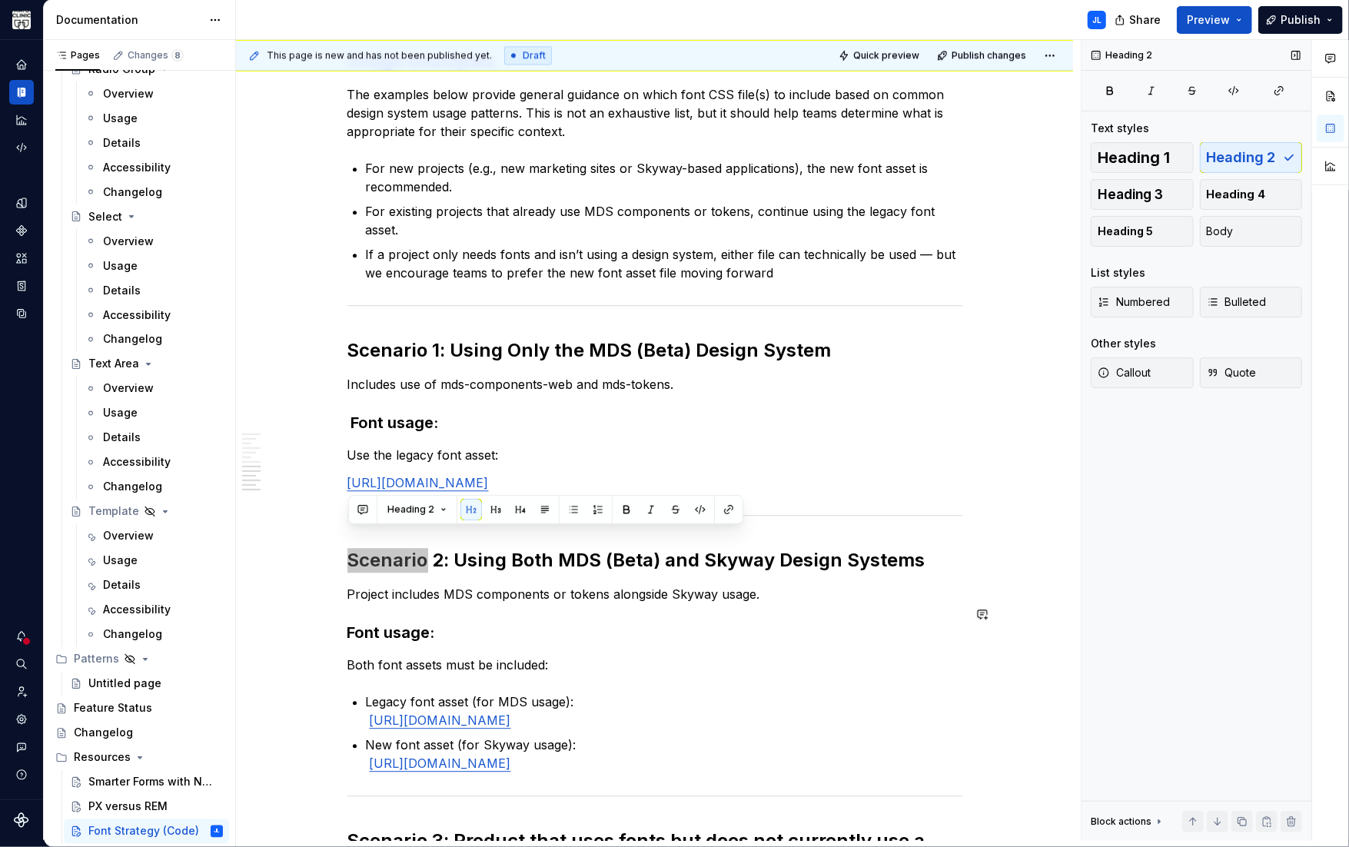
scroll to position [2567, 0]
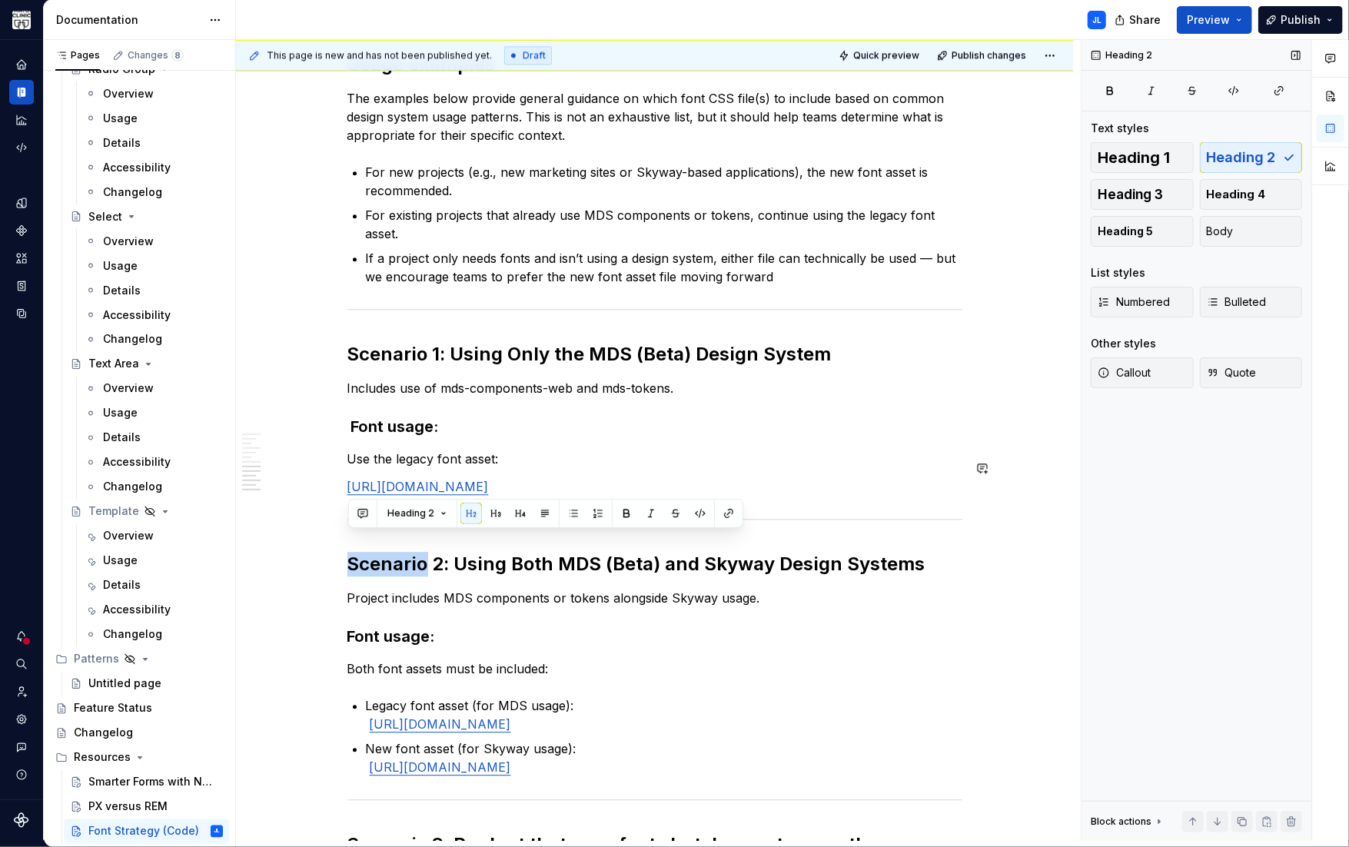
click at [314, 487] on div "This page is new and has not been published yet. Draft Quick preview Publish ch…" at bounding box center [658, 440] width 844 height 801
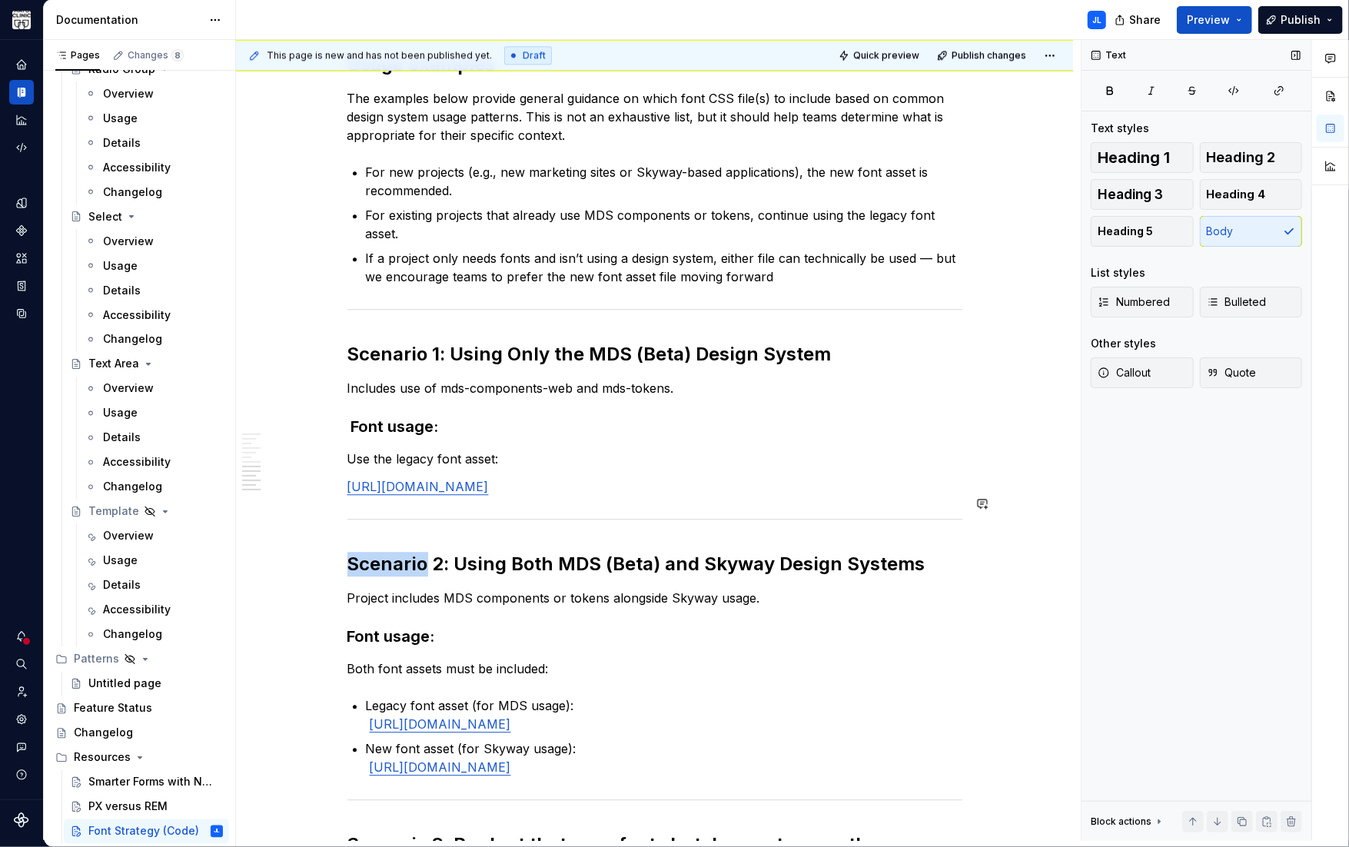
click at [315, 501] on button "button" at bounding box center [315, 504] width 22 height 22
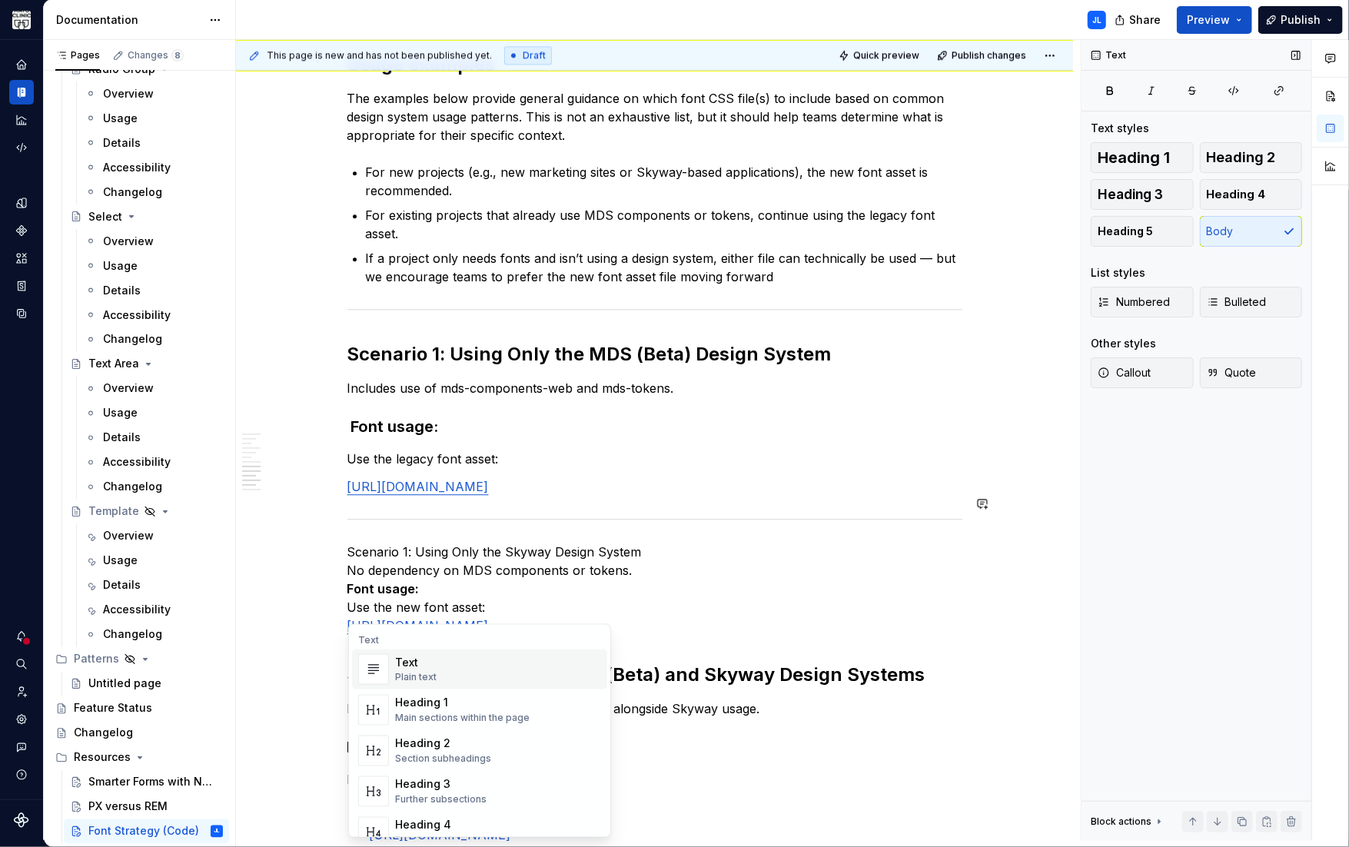
click at [466, 571] on p "Scenario 1: Using Only the Skyway Design System No dependency on MDS components…" at bounding box center [654, 588] width 615 height 92
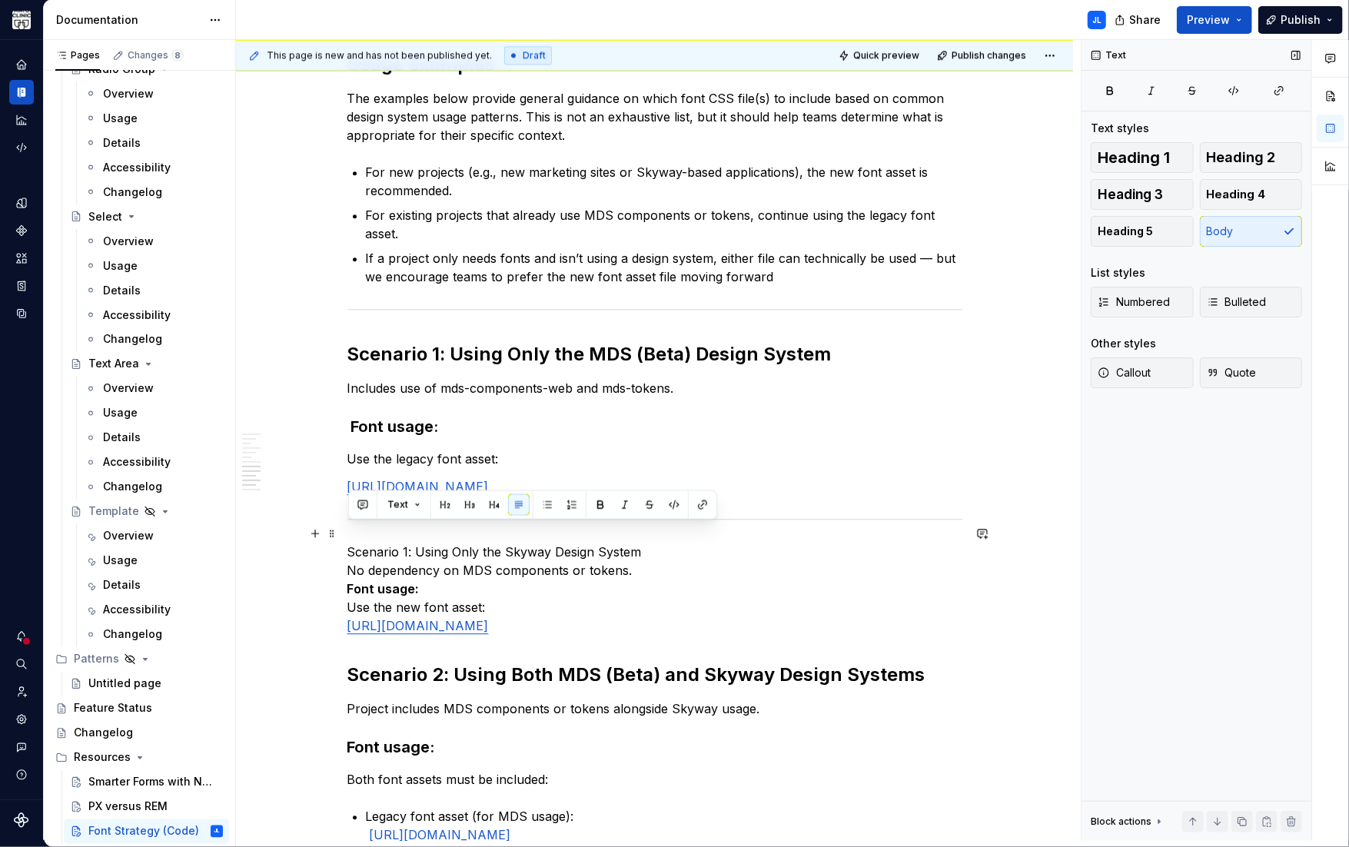
drag, startPoint x: 586, startPoint y: 527, endPoint x: 281, endPoint y: 535, distance: 304.4
click at [444, 506] on button "button" at bounding box center [445, 505] width 22 height 22
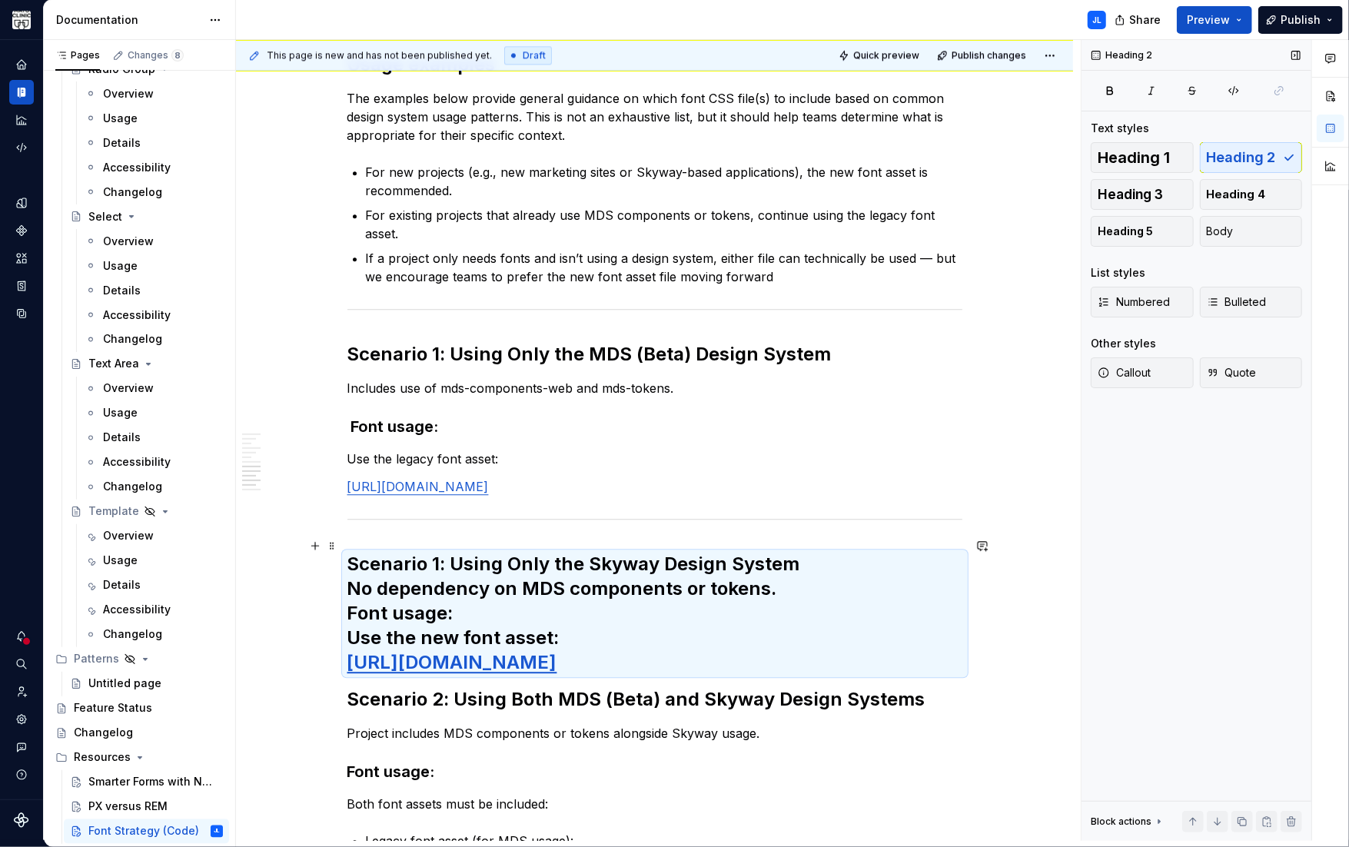
click at [353, 576] on h2 "Scenario 1: Using Only the Skyway Design System No dependency on MDS components…" at bounding box center [654, 613] width 615 height 123
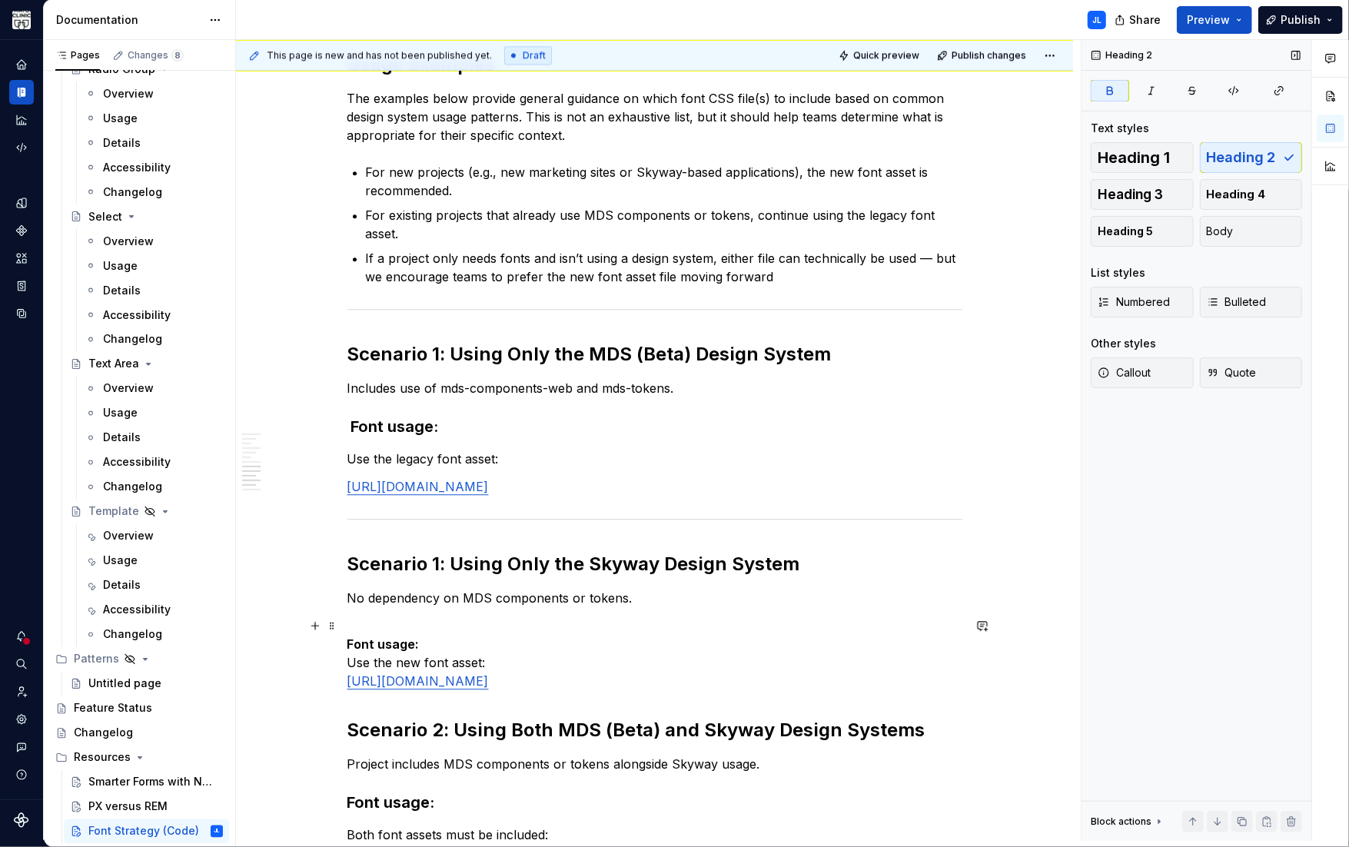
click at [350, 636] on strong "Font usage:" at bounding box center [383, 643] width 72 height 15
drag, startPoint x: 425, startPoint y: 623, endPoint x: 308, endPoint y: 627, distance: 116.9
click at [496, 593] on button "button" at bounding box center [496, 597] width 22 height 22
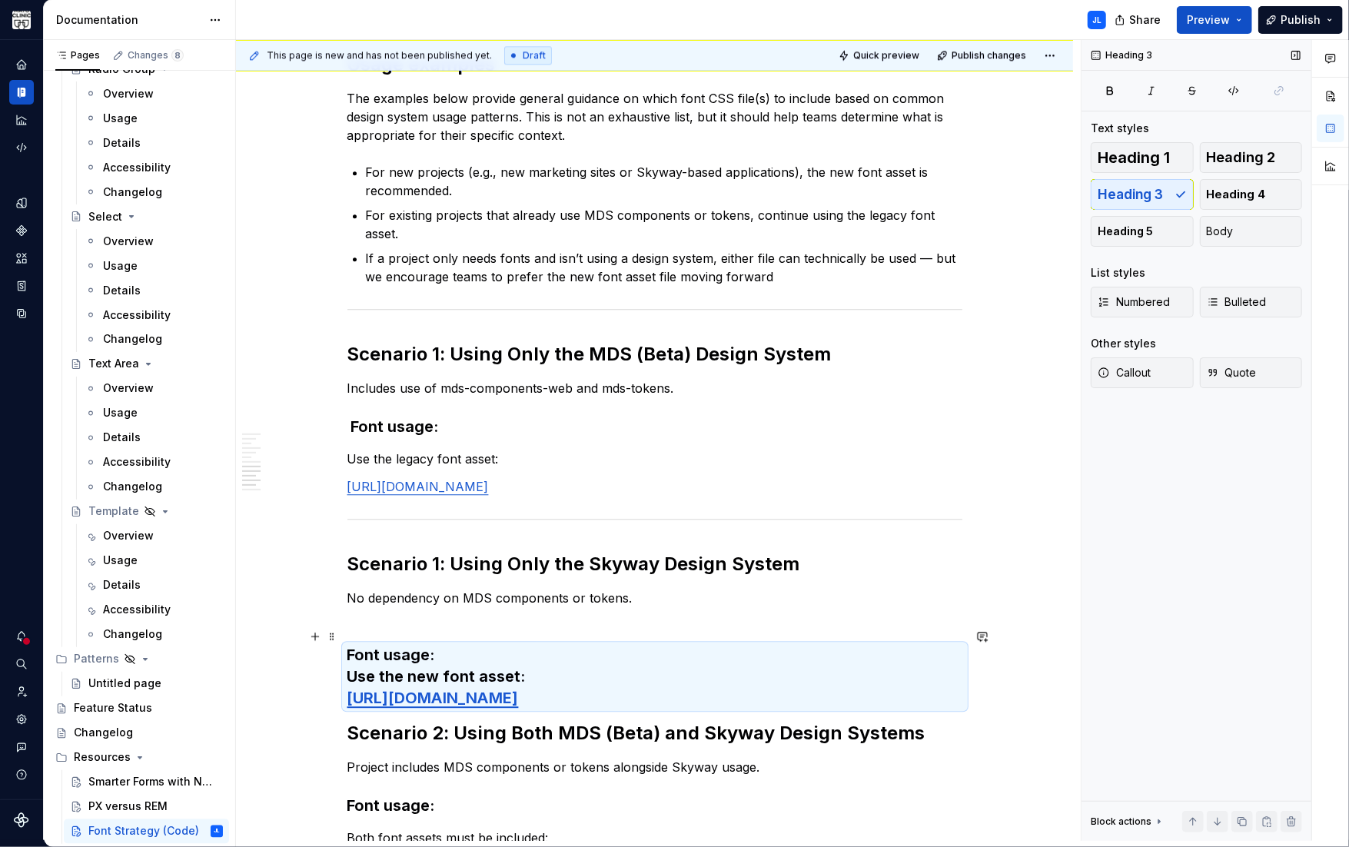
click at [348, 658] on h3 "Font usage: Use the new font asset: https://www.mayoclinic.org/mayofonts/Fonts/…" at bounding box center [654, 676] width 615 height 65
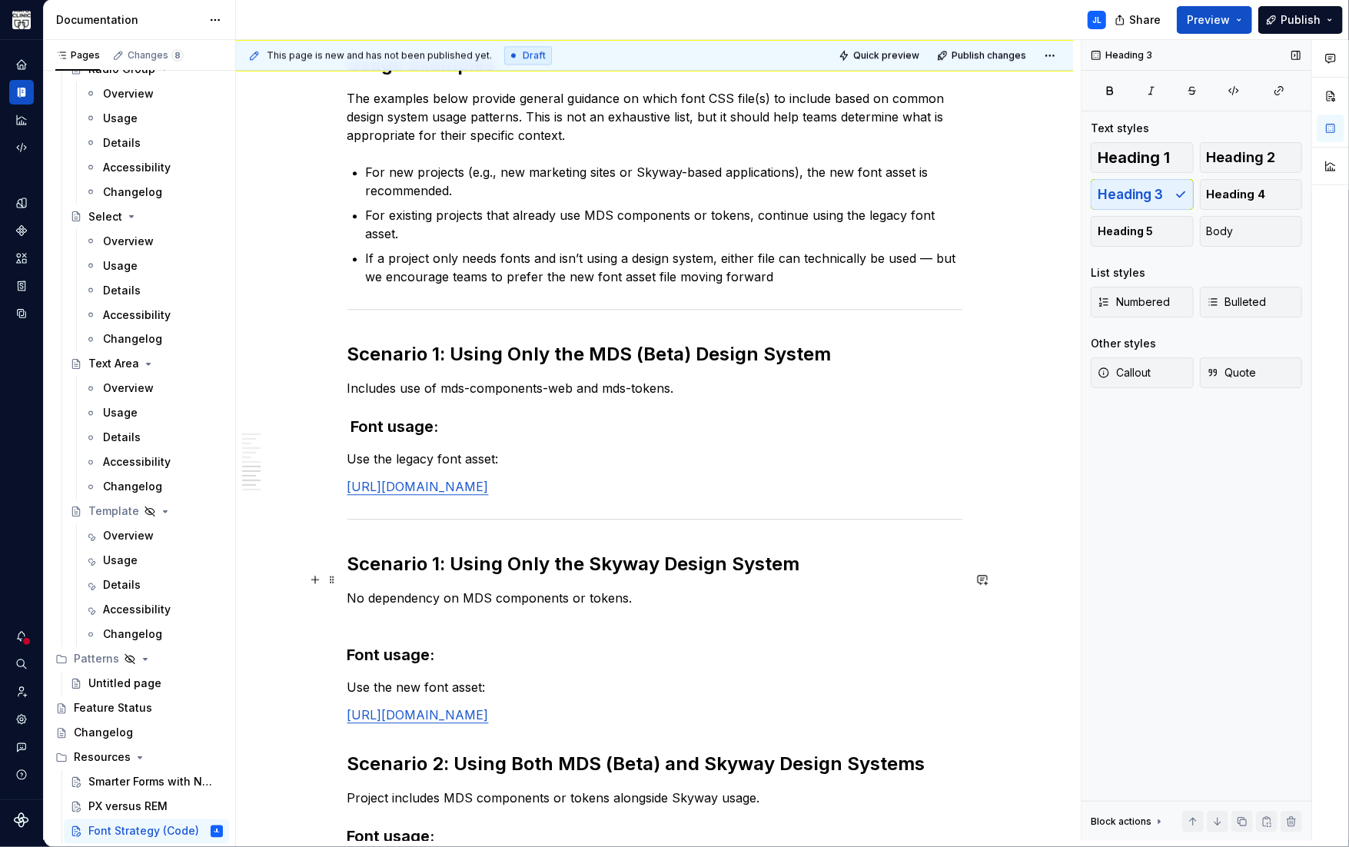
click at [647, 589] on p "No dependency on MDS components or tokens." at bounding box center [654, 607] width 615 height 37
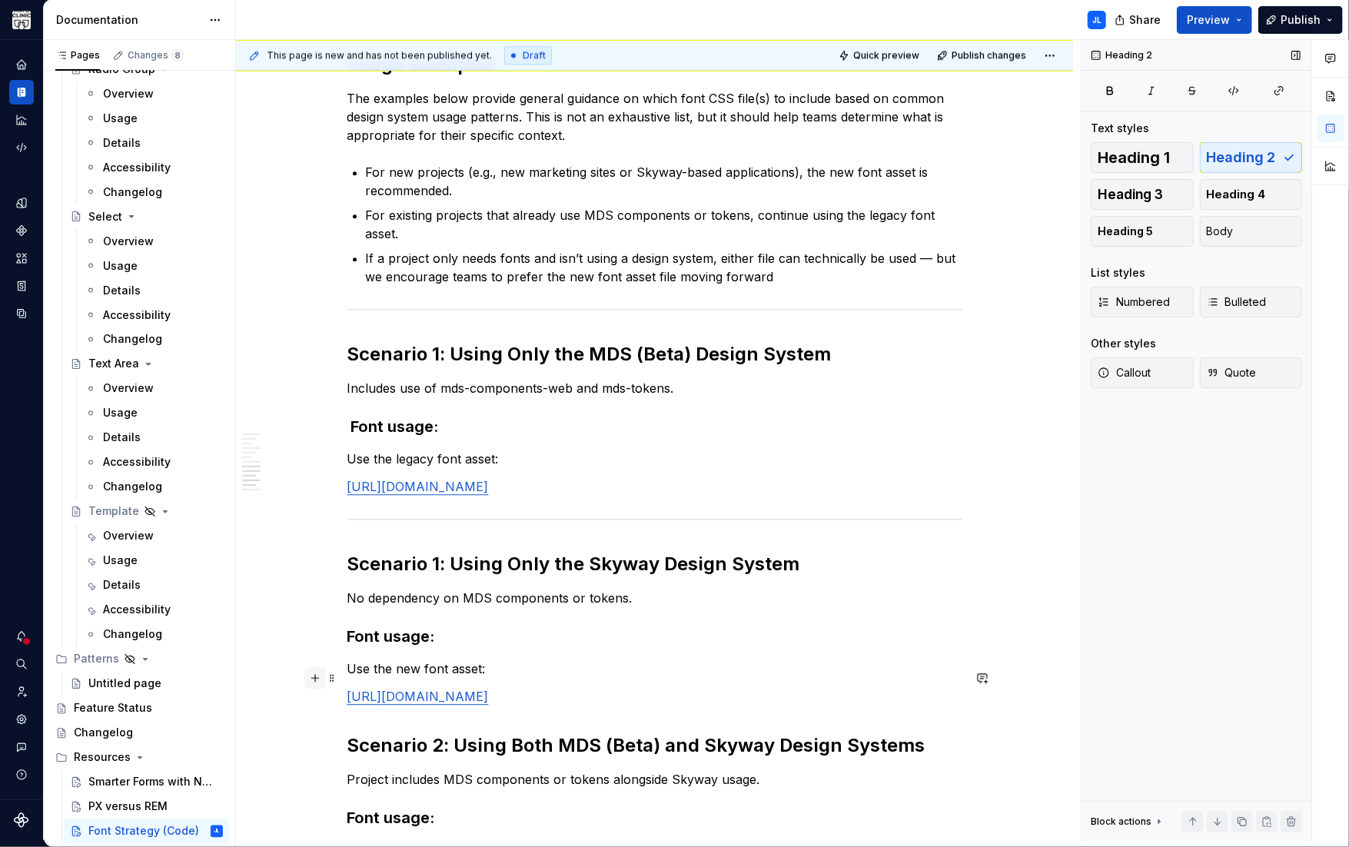
click at [317, 680] on button "button" at bounding box center [315, 678] width 22 height 22
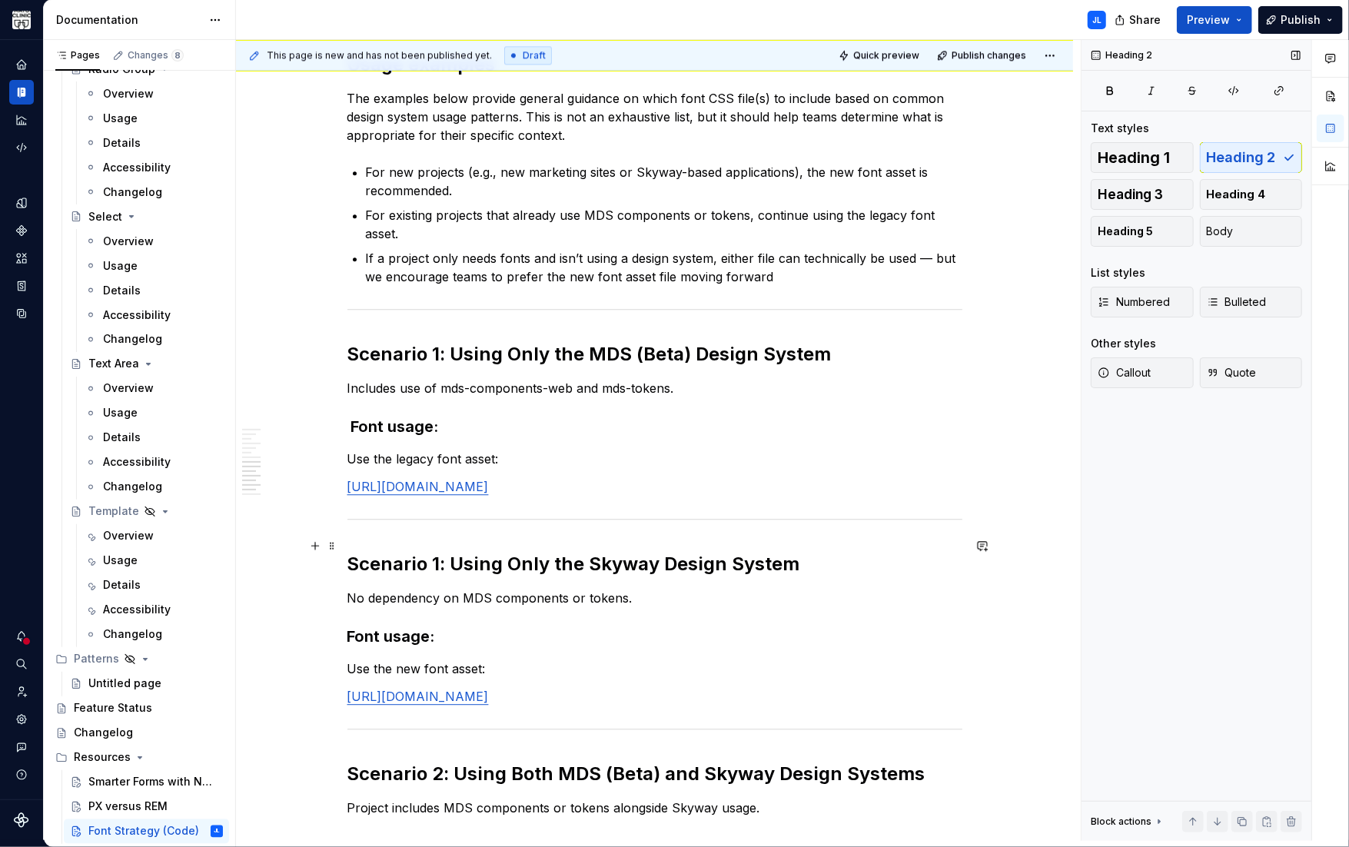
click at [440, 552] on h2 "Scenario 1: Using Only the Skyway Design System" at bounding box center [654, 564] width 615 height 25
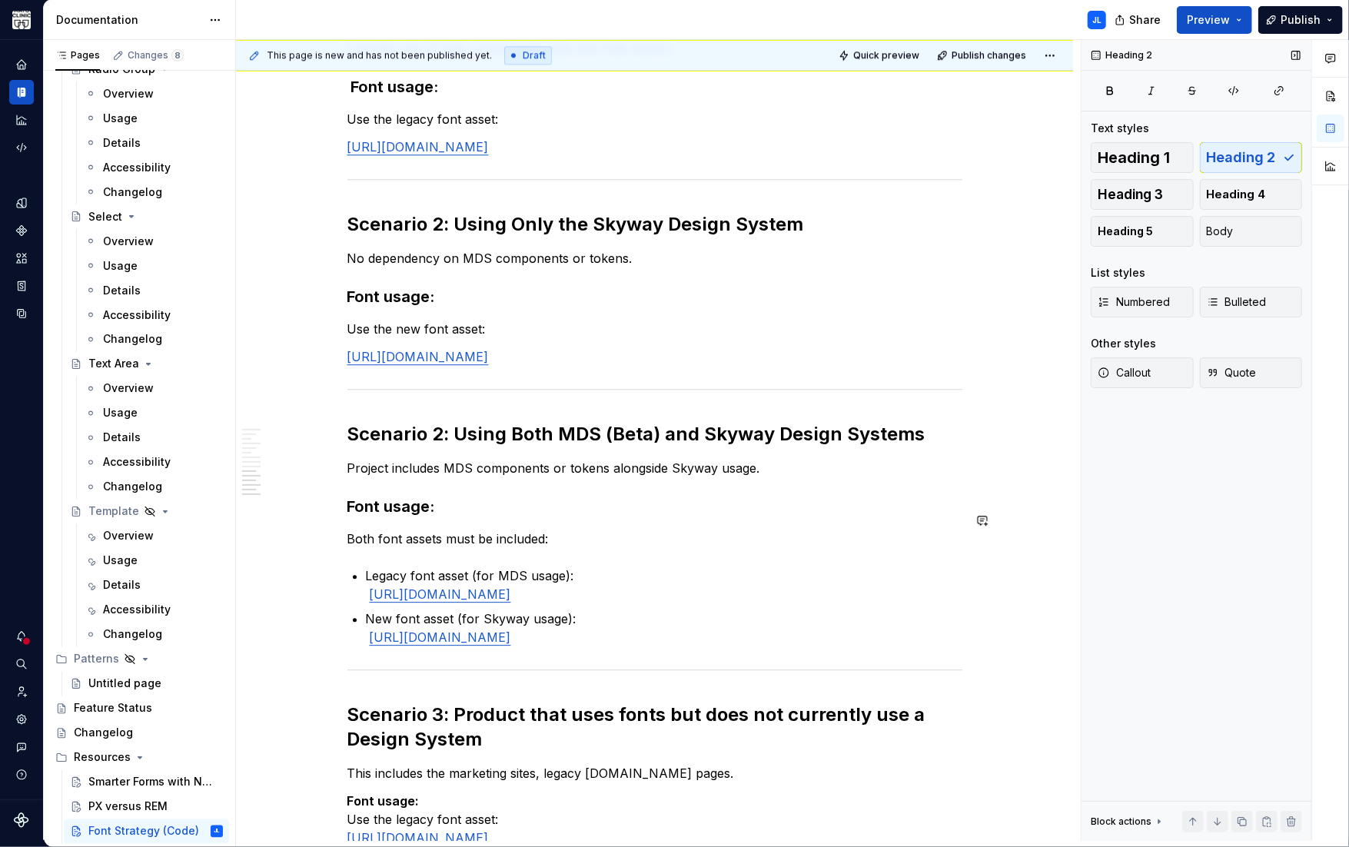
scroll to position [2908, 0]
click at [443, 421] on h2 "Scenario 2: Using Both MDS (Beta) and Skyway Design Systems" at bounding box center [654, 433] width 615 height 25
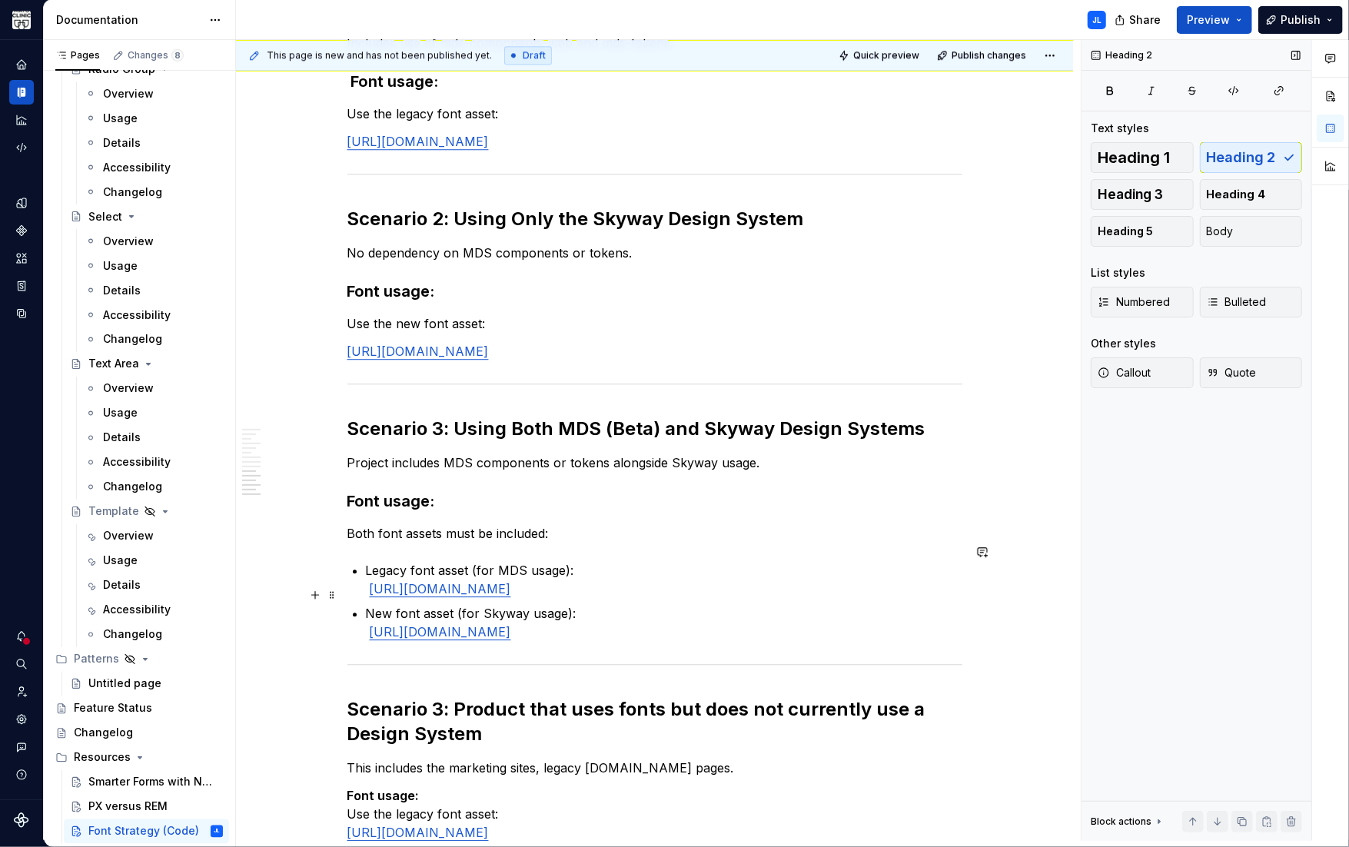
scroll to position [2921, 0]
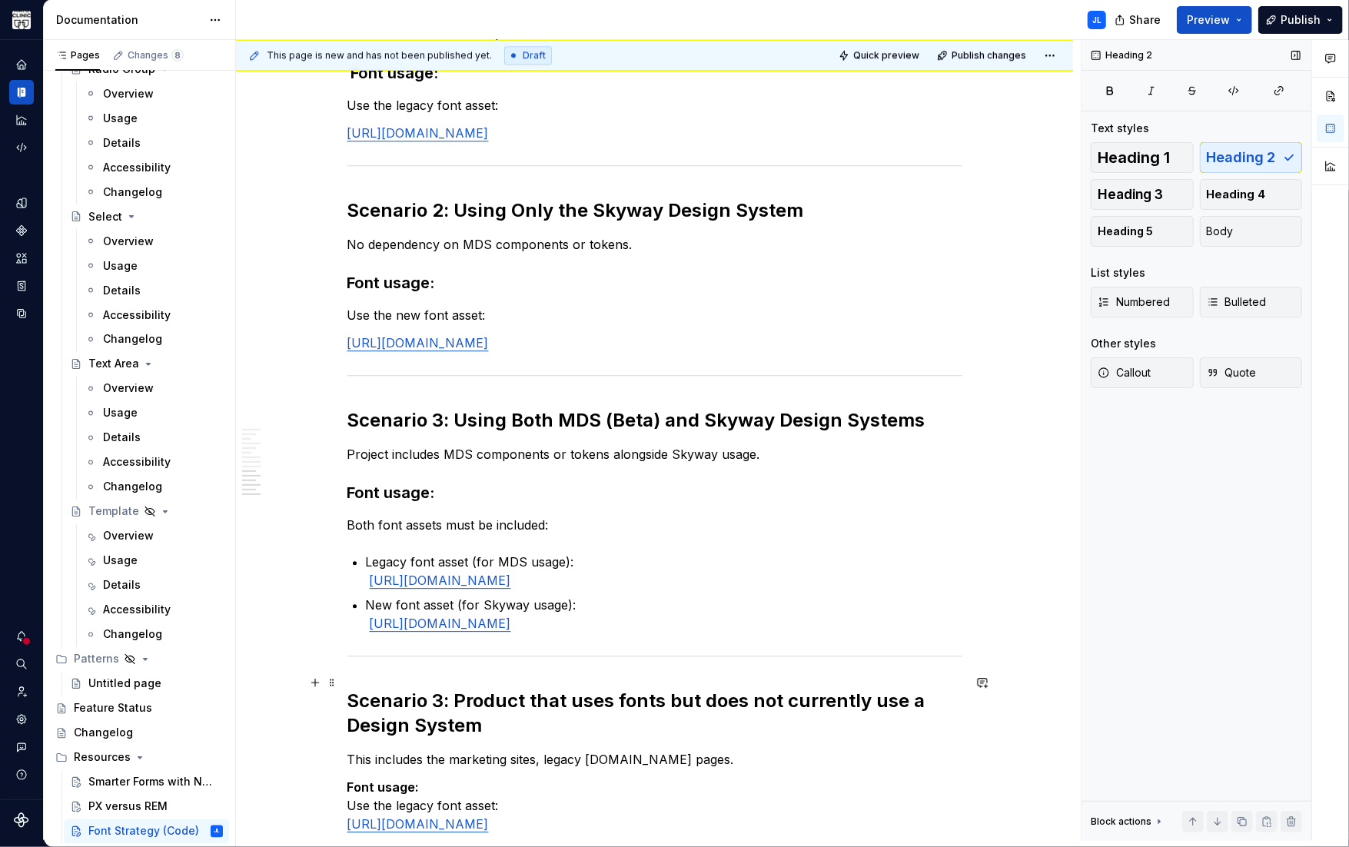
click at [442, 688] on h2 "Scenario 3: Product that uses fonts but does not currently use a Design System" at bounding box center [654, 712] width 615 height 49
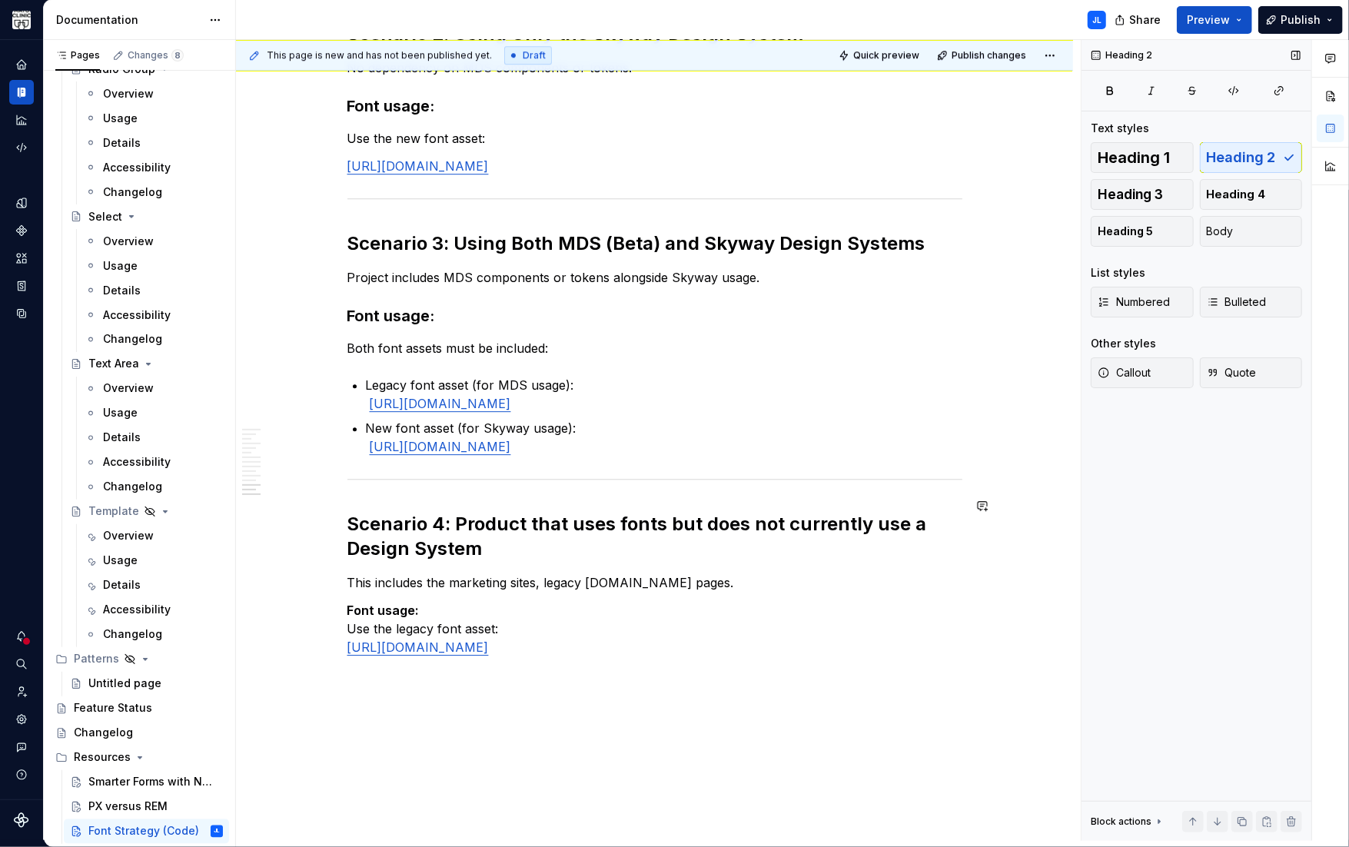
scroll to position [3154, 0]
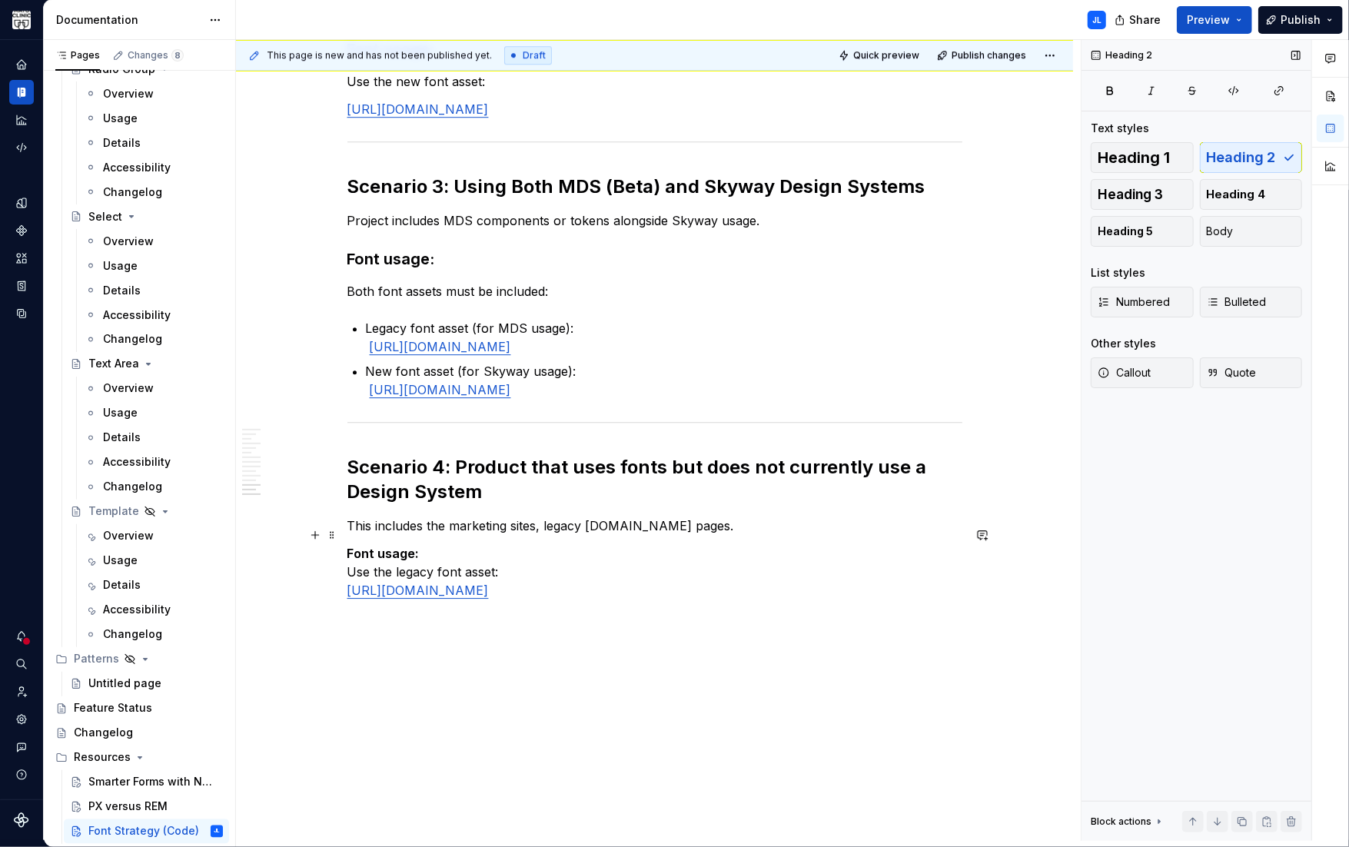
click at [349, 552] on p "Font usage: Use the legacy font asset: https://www.mayoclinic.org/mayofonts/Fon…" at bounding box center [654, 571] width 615 height 55
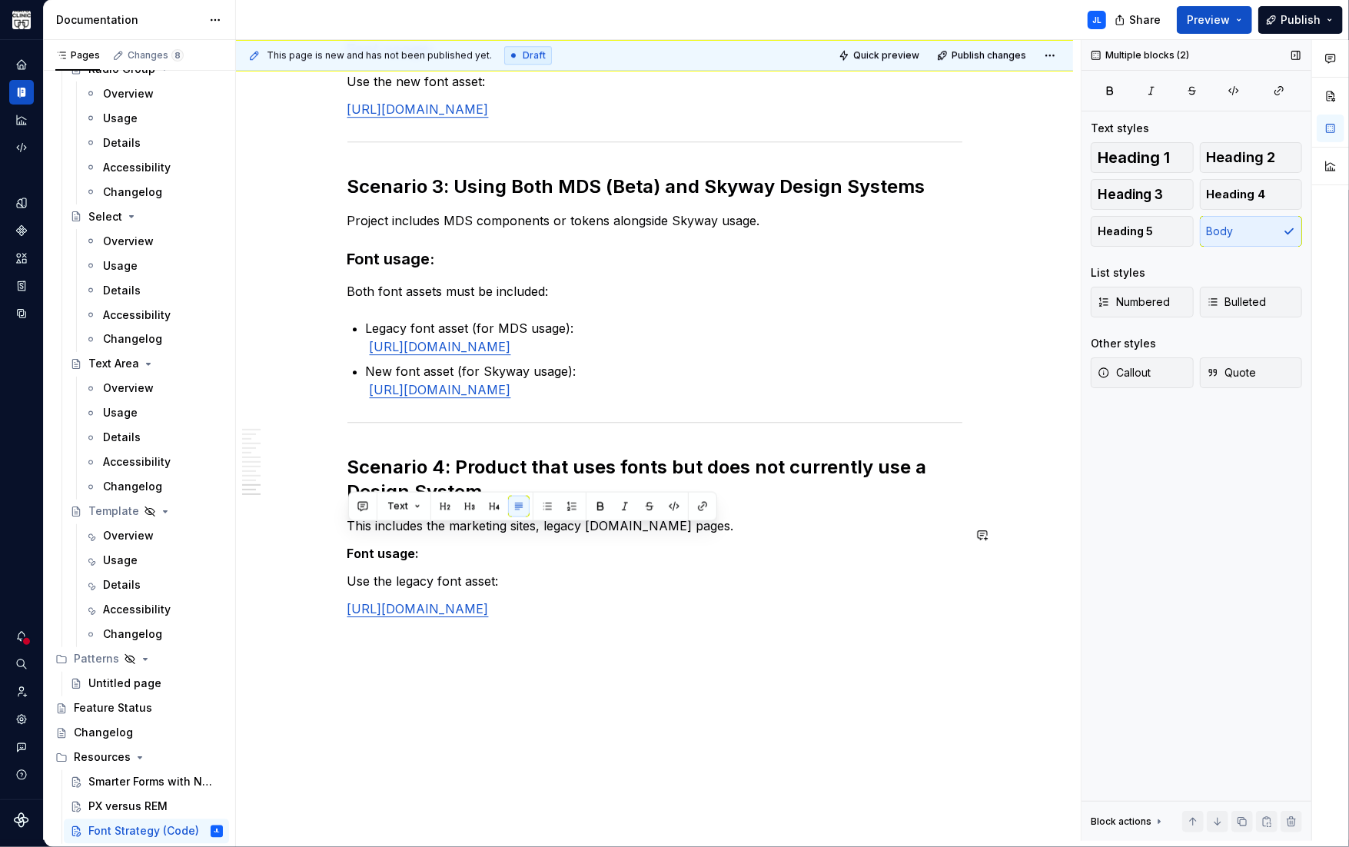
drag, startPoint x: 420, startPoint y: 539, endPoint x: 310, endPoint y: 544, distance: 110.8
click at [390, 546] on strong "Font usage:" at bounding box center [383, 553] width 72 height 15
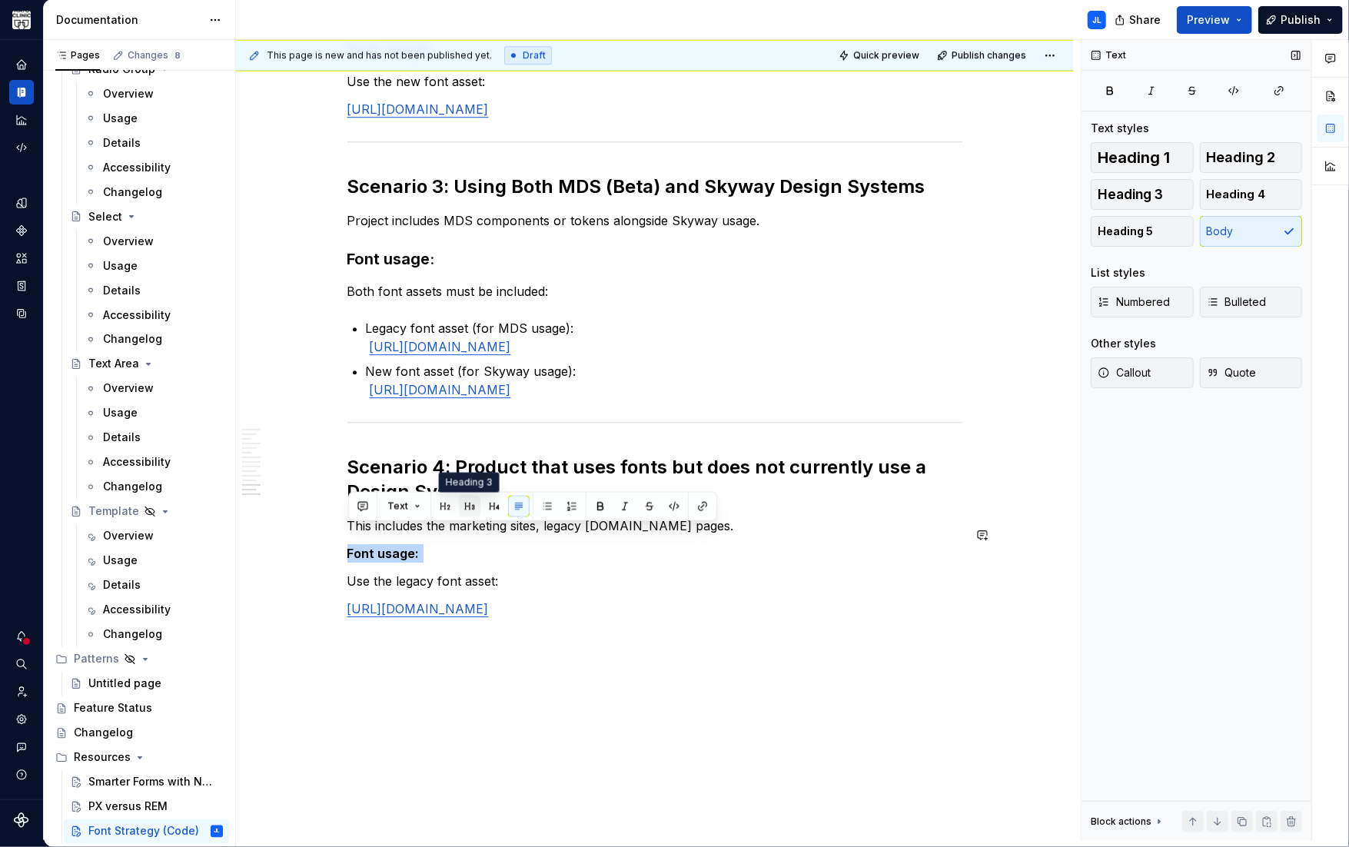
click at [469, 509] on button "button" at bounding box center [470, 507] width 22 height 22
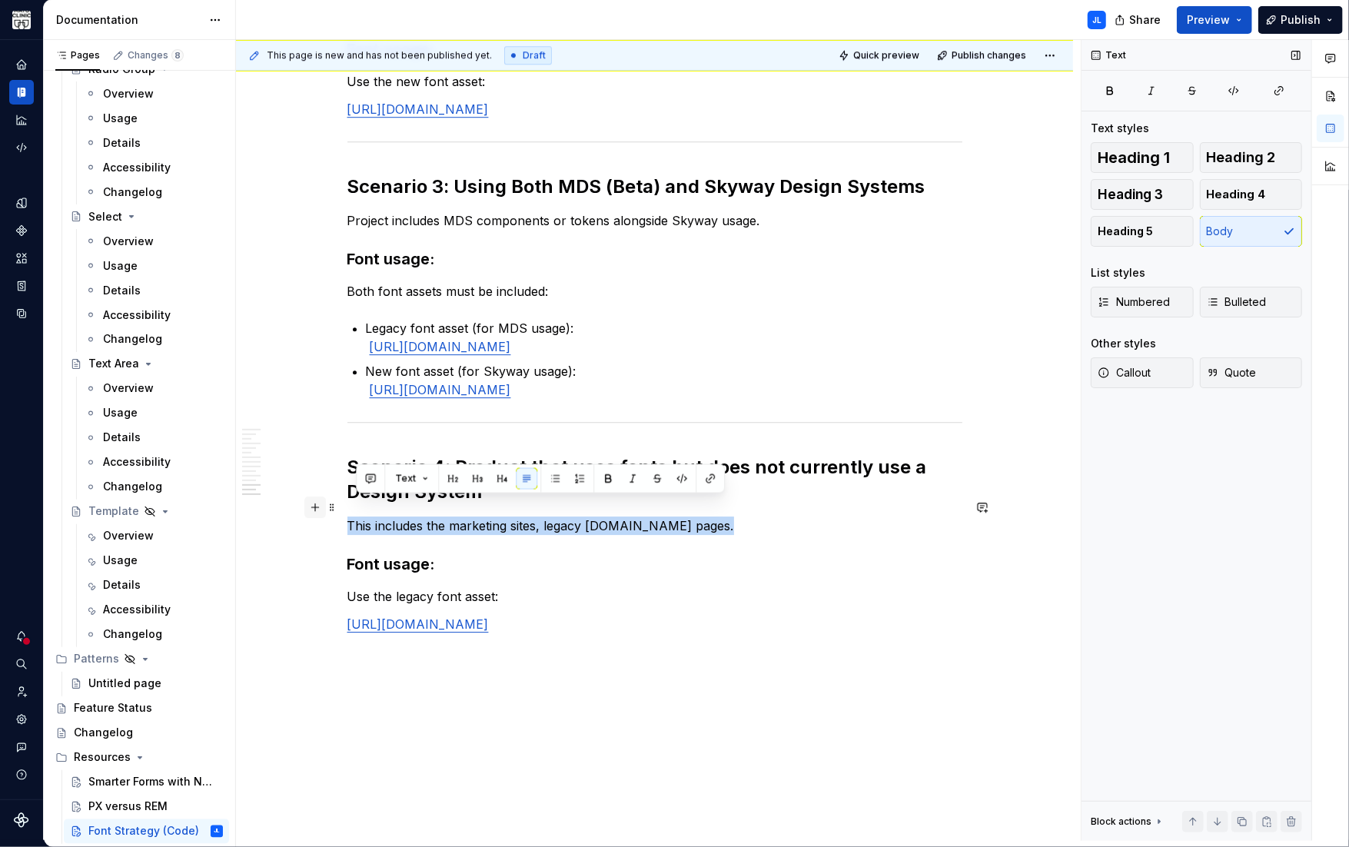
drag, startPoint x: 698, startPoint y: 503, endPoint x: 319, endPoint y: 506, distance: 379.6
click at [360, 516] on p "This includes the marketing sites, legacy mayoclinic.org pages." at bounding box center [654, 525] width 615 height 18
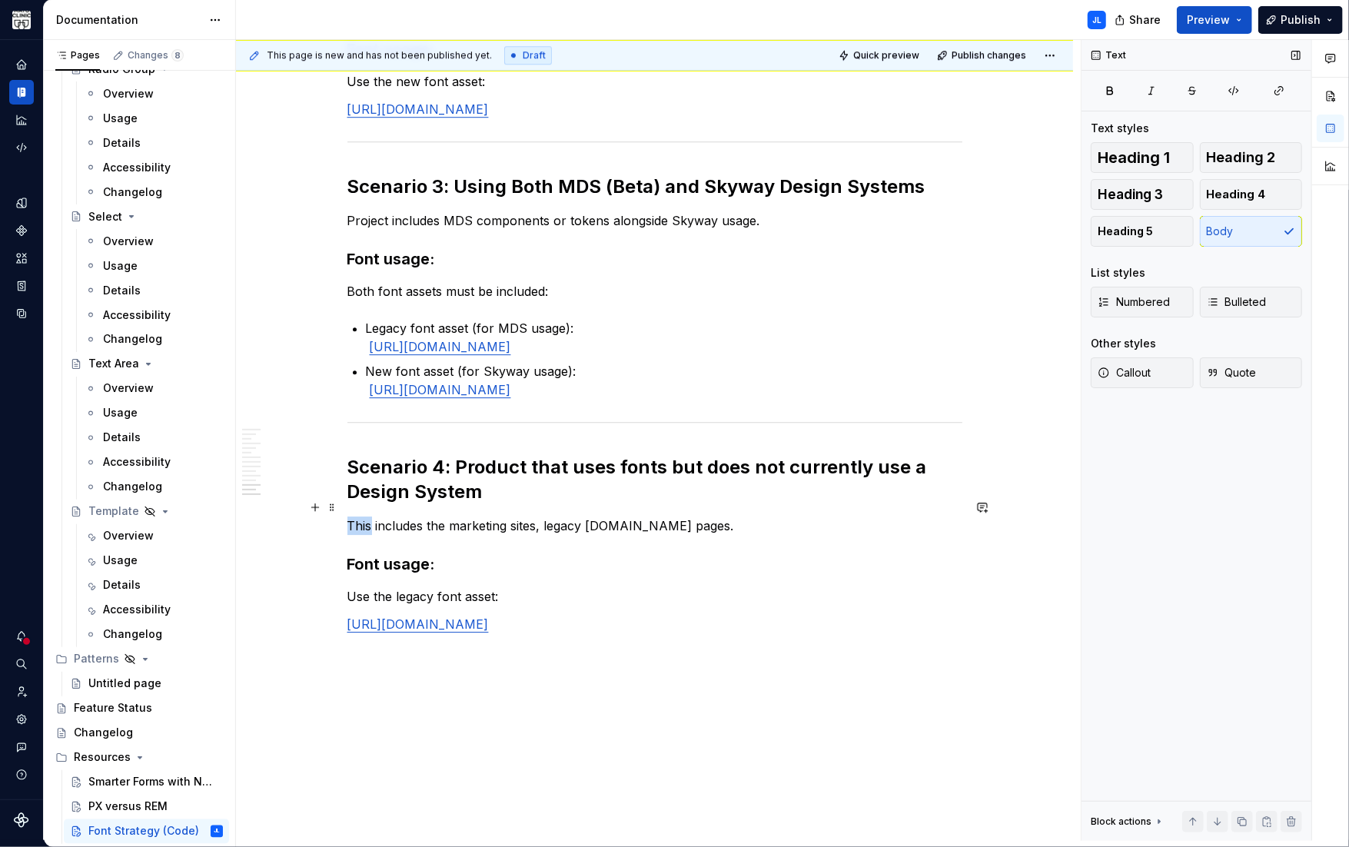
click at [360, 516] on p "This includes the marketing sites, legacy mayoclinic.org pages." at bounding box center [654, 525] width 615 height 18
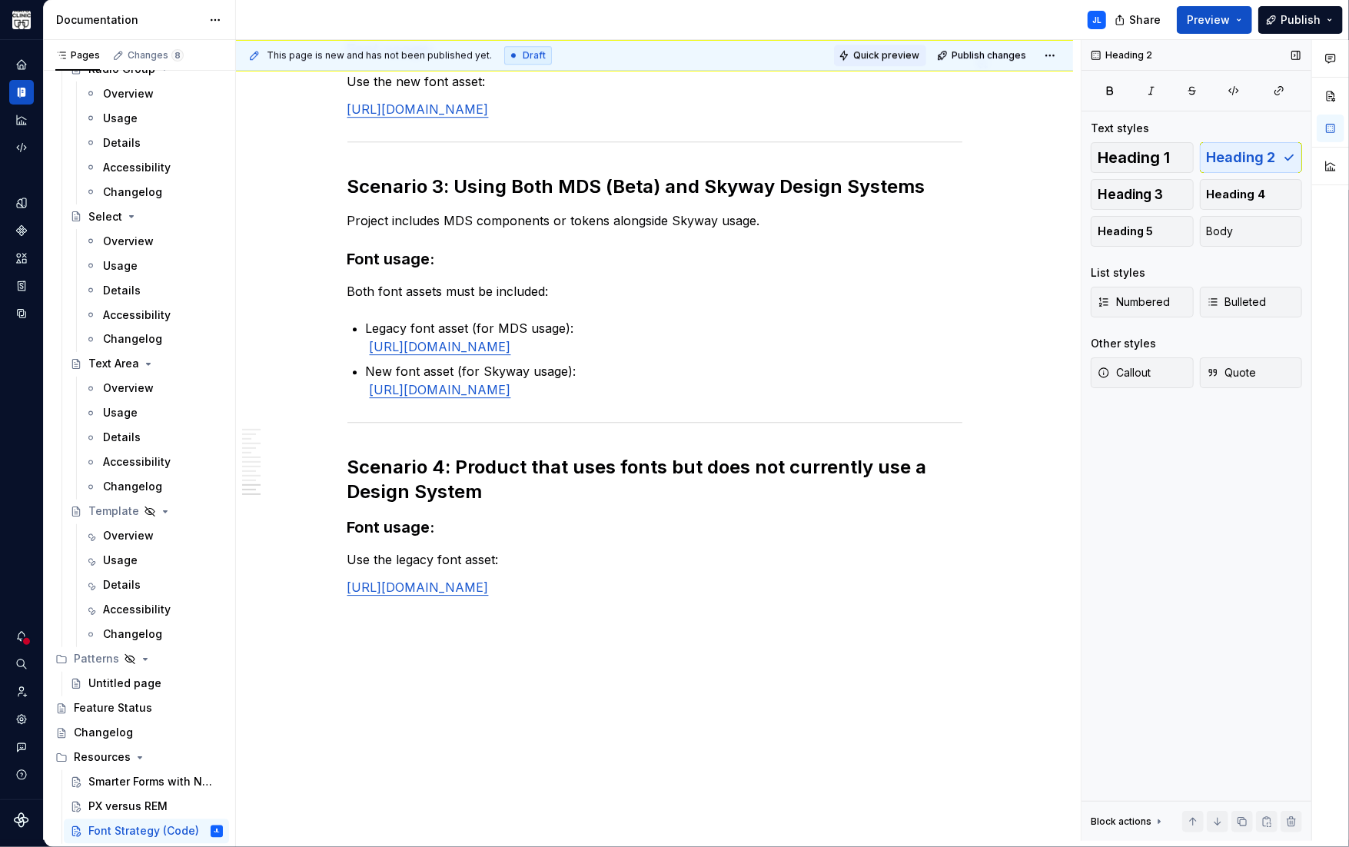
click at [883, 63] on button "Quick preview" at bounding box center [880, 56] width 92 height 22
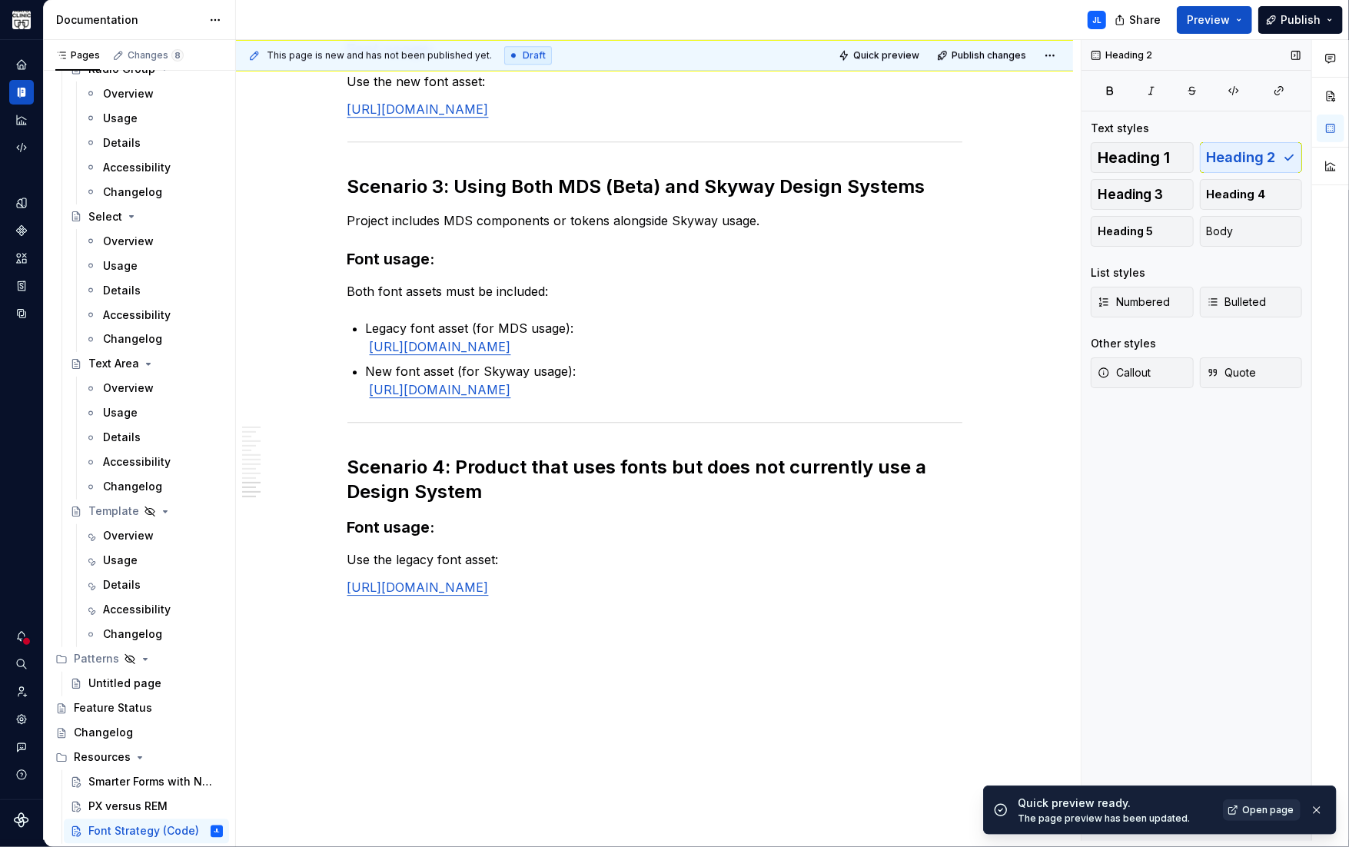
click at [1257, 805] on span "Open page" at bounding box center [1267, 810] width 51 height 12
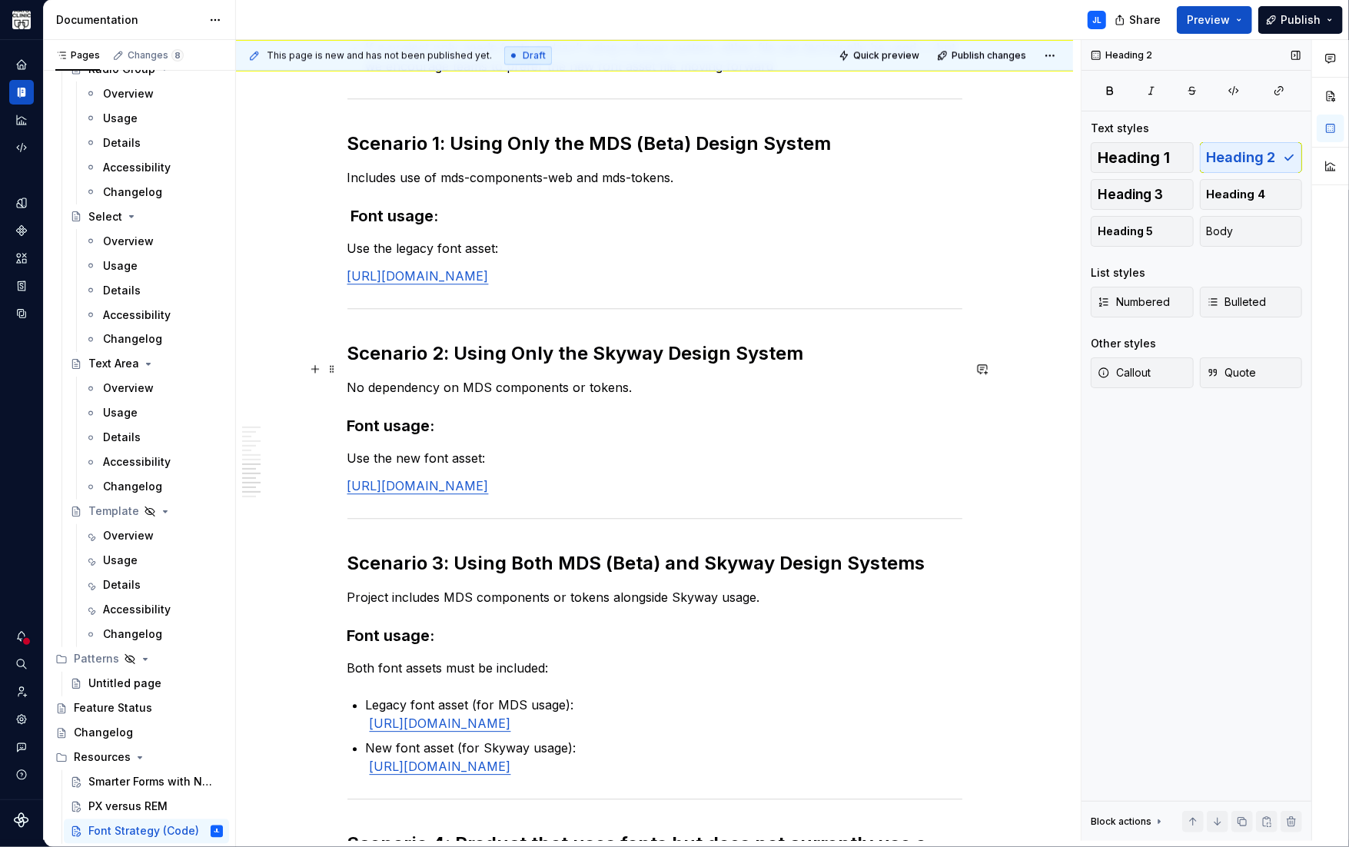
scroll to position [2705, 0]
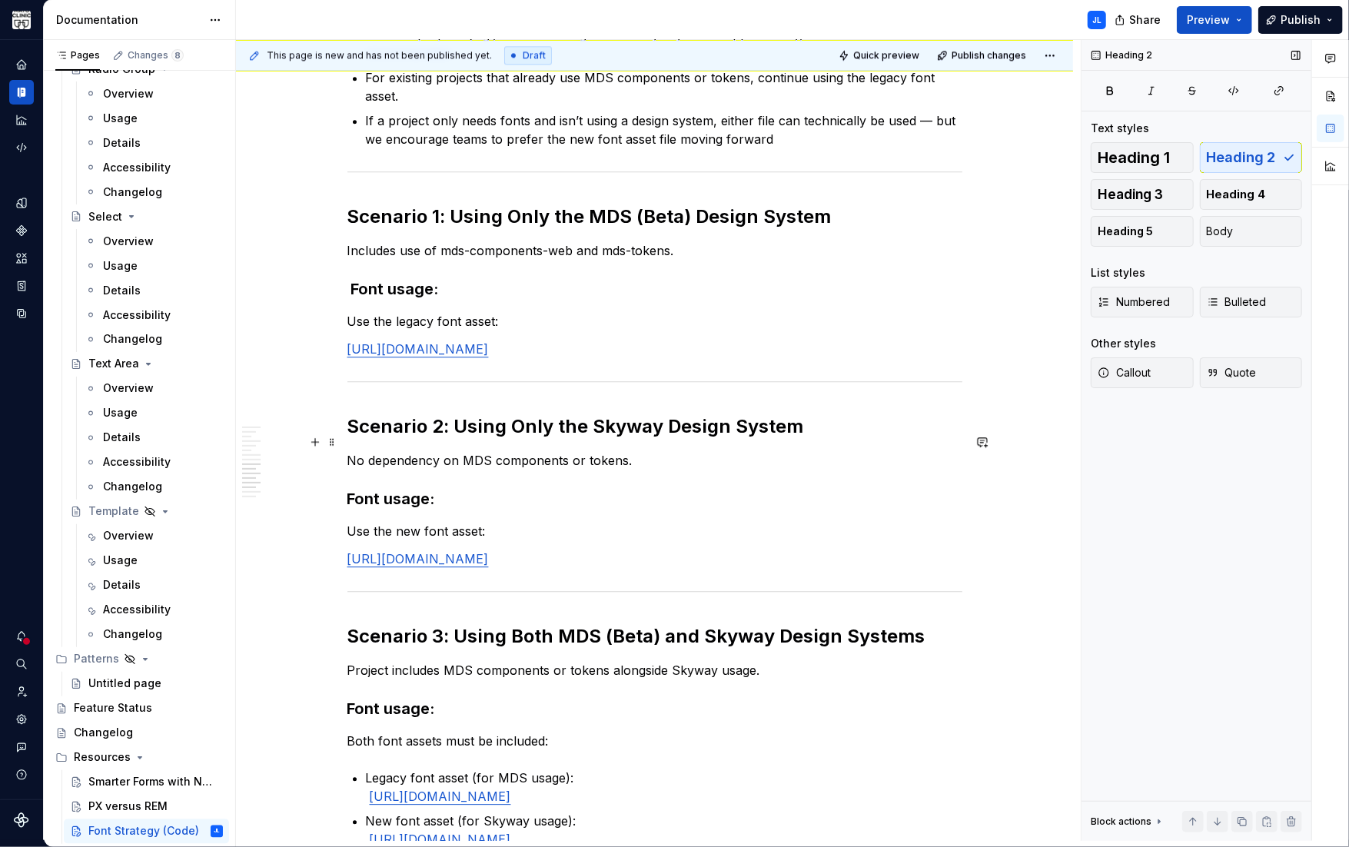
click at [350, 451] on p "No dependency on MDS components or tokens." at bounding box center [654, 460] width 615 height 18
click at [435, 451] on p "No dependency on MDS components or tokens." at bounding box center [654, 460] width 615 height 18
click at [1236, 234] on button "Body" at bounding box center [1250, 231] width 103 height 31
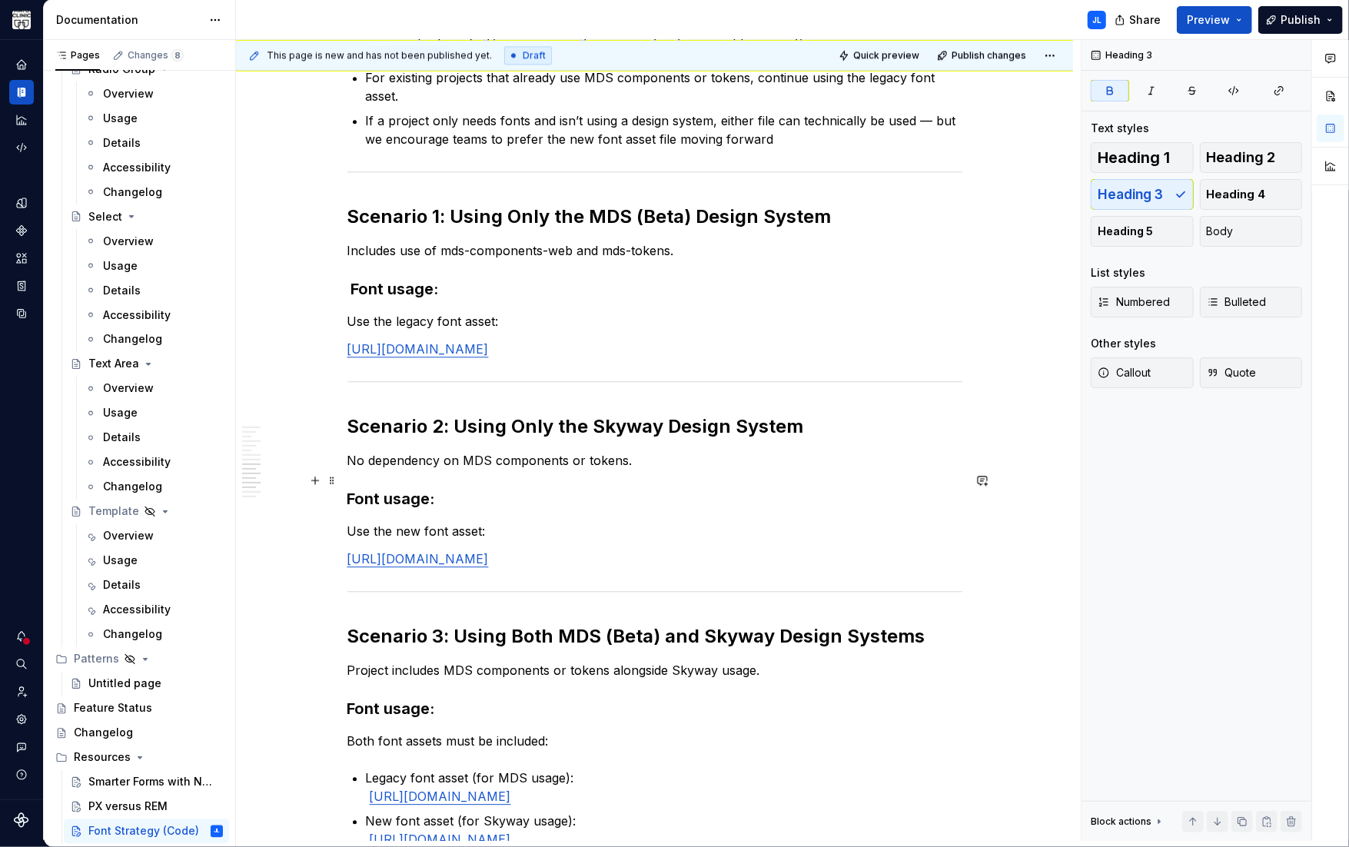
click at [350, 489] on strong "Font usage:" at bounding box center [391, 498] width 88 height 18
click at [363, 522] on p "Use the new font asset:" at bounding box center [654, 531] width 615 height 18
drag, startPoint x: 406, startPoint y: 511, endPoint x: 268, endPoint y: 506, distance: 137.6
click at [1255, 231] on button "Body" at bounding box center [1250, 231] width 103 height 31
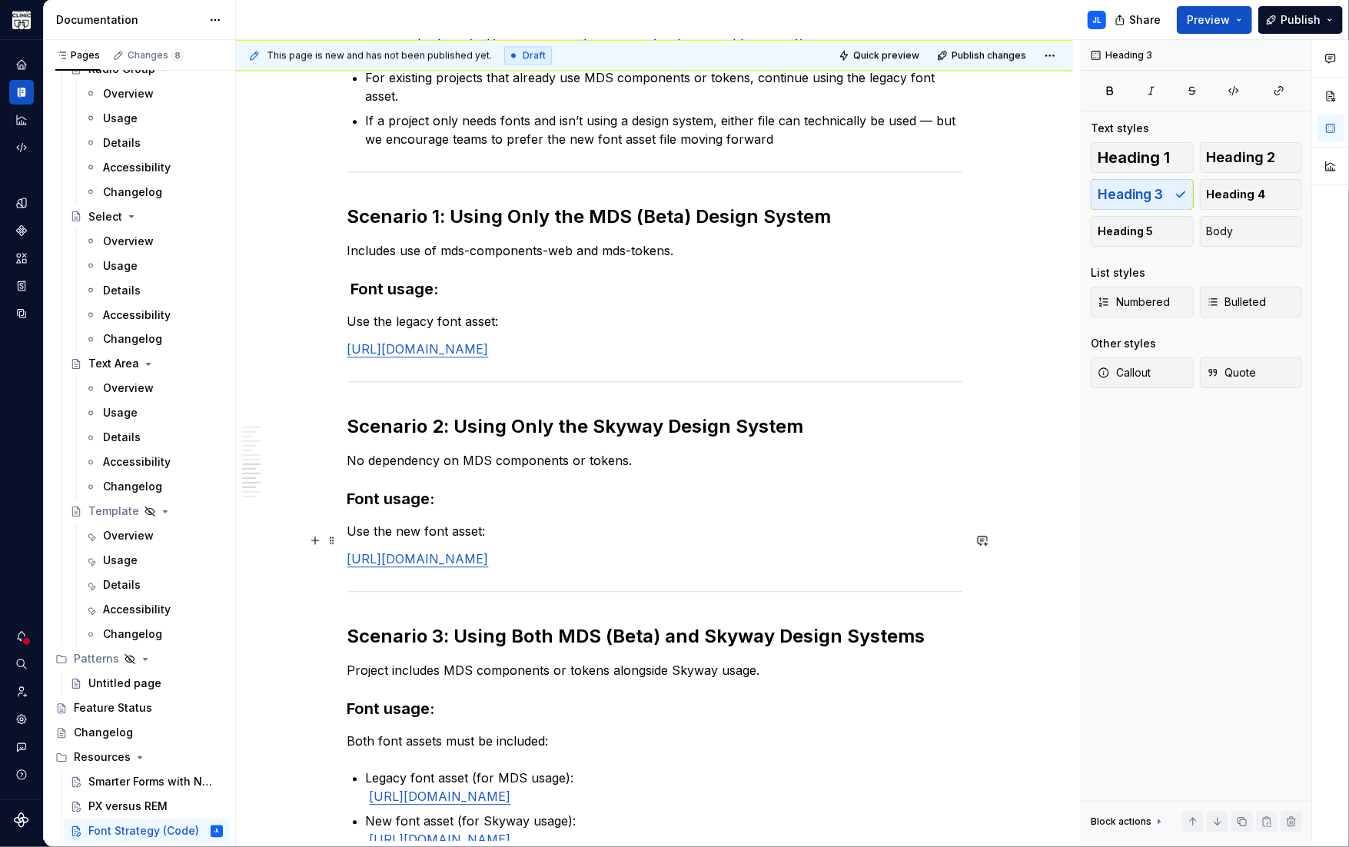
drag, startPoint x: 782, startPoint y: 540, endPoint x: 393, endPoint y: 536, distance: 389.6
click at [393, 549] on p "https://www.mayoclinic.org/mayofonts/Fonts/mayo/mayo-clinic-fonts.css" at bounding box center [654, 558] width 615 height 18
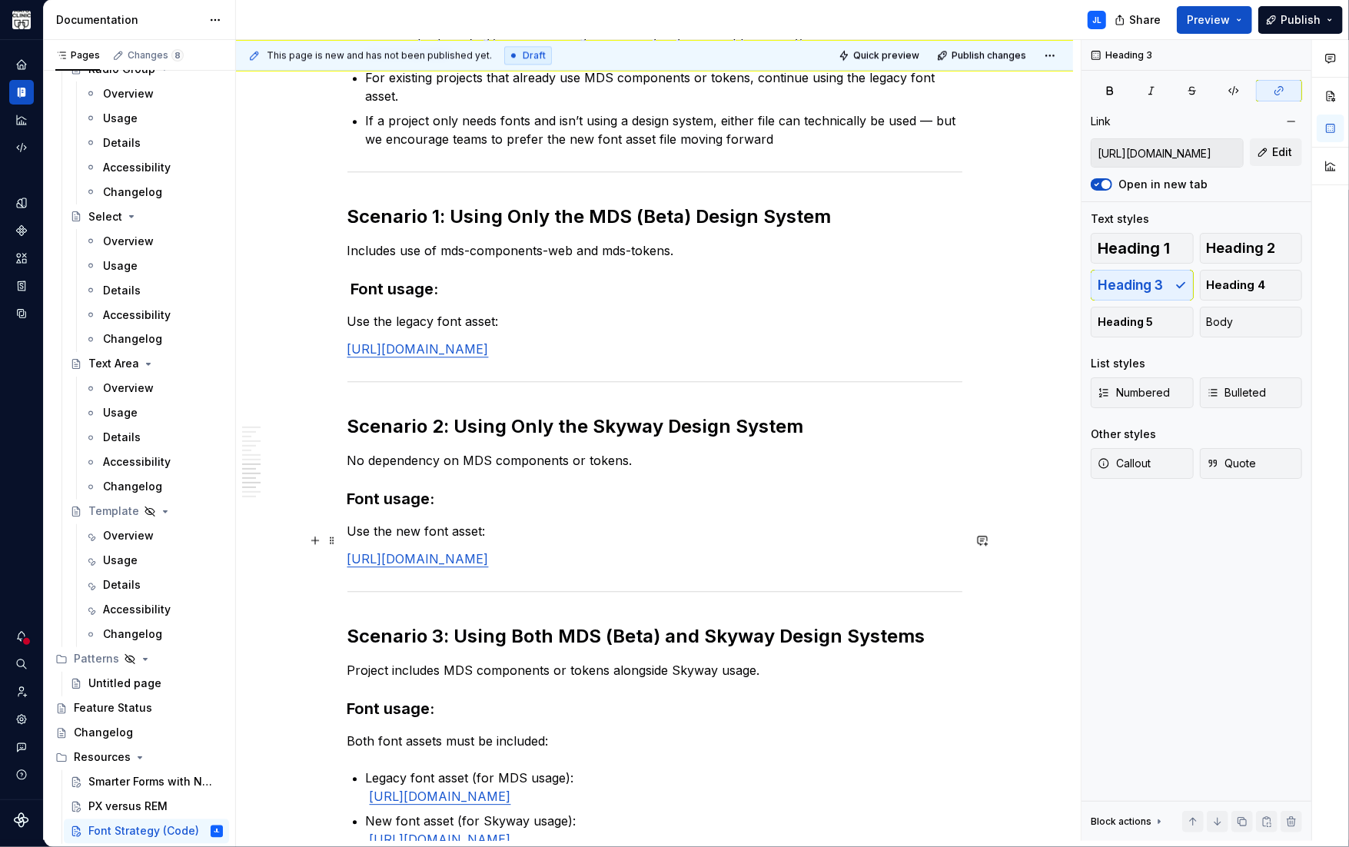
click at [393, 551] on link "https://www.mayoclinic.org/mayofonts/Fonts/mayo/mayo-clinic-fonts.css" at bounding box center [417, 558] width 141 height 15
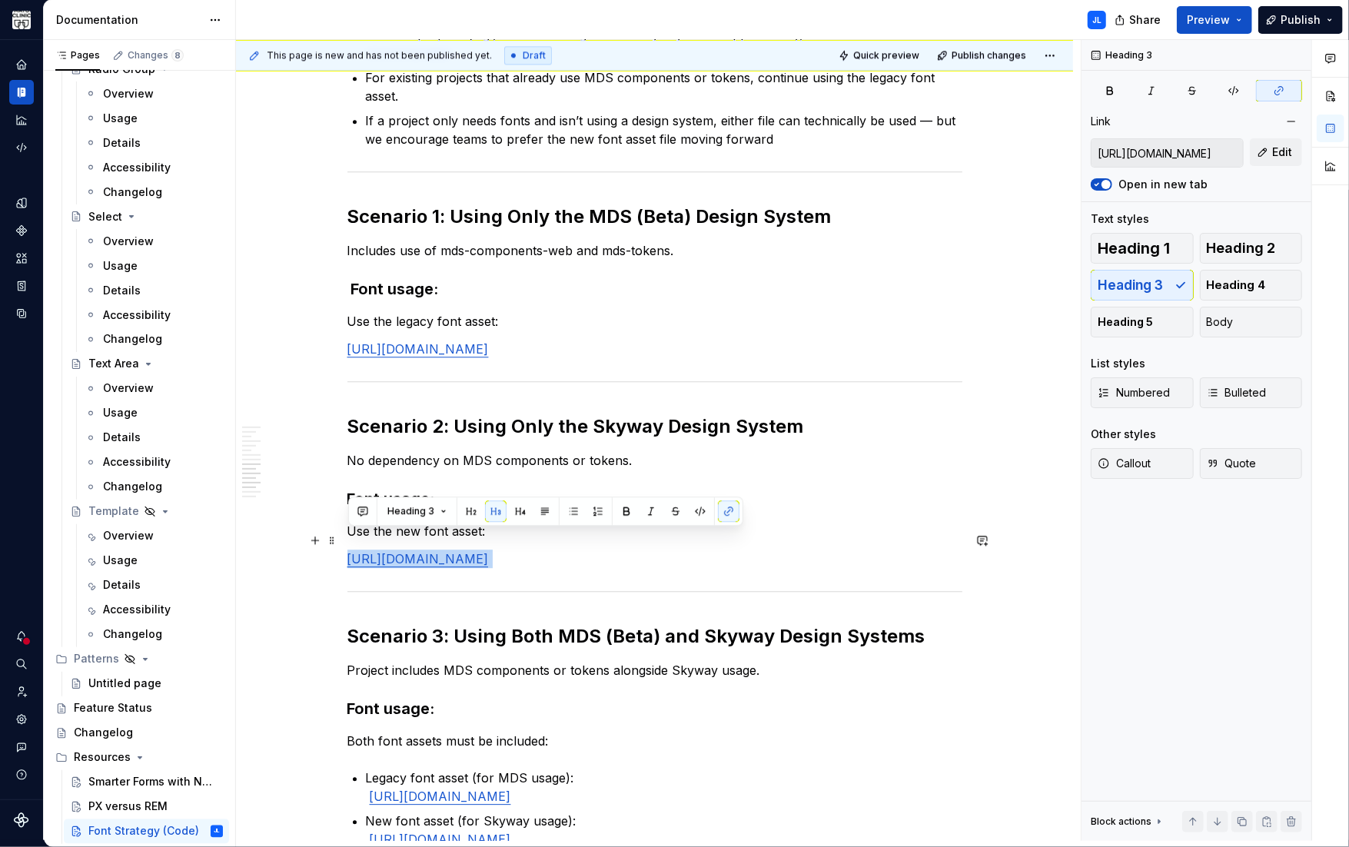
click at [393, 551] on link "https://www.mayoclinic.org/mayofonts/Fonts/mayo/mayo-clinic-fonts.css" at bounding box center [417, 558] width 141 height 15
click at [1236, 322] on button "Body" at bounding box center [1250, 322] width 103 height 31
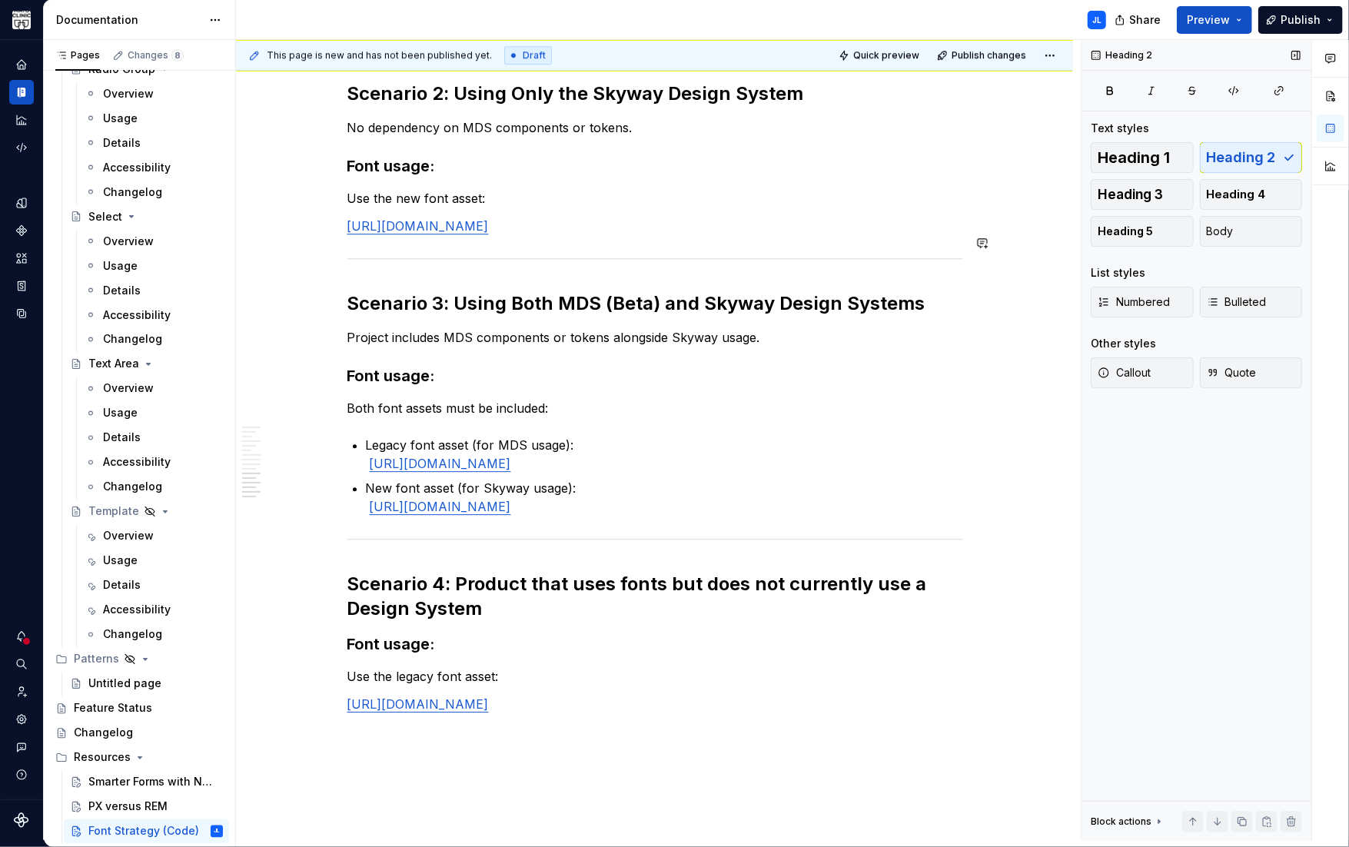
scroll to position [3088, 0]
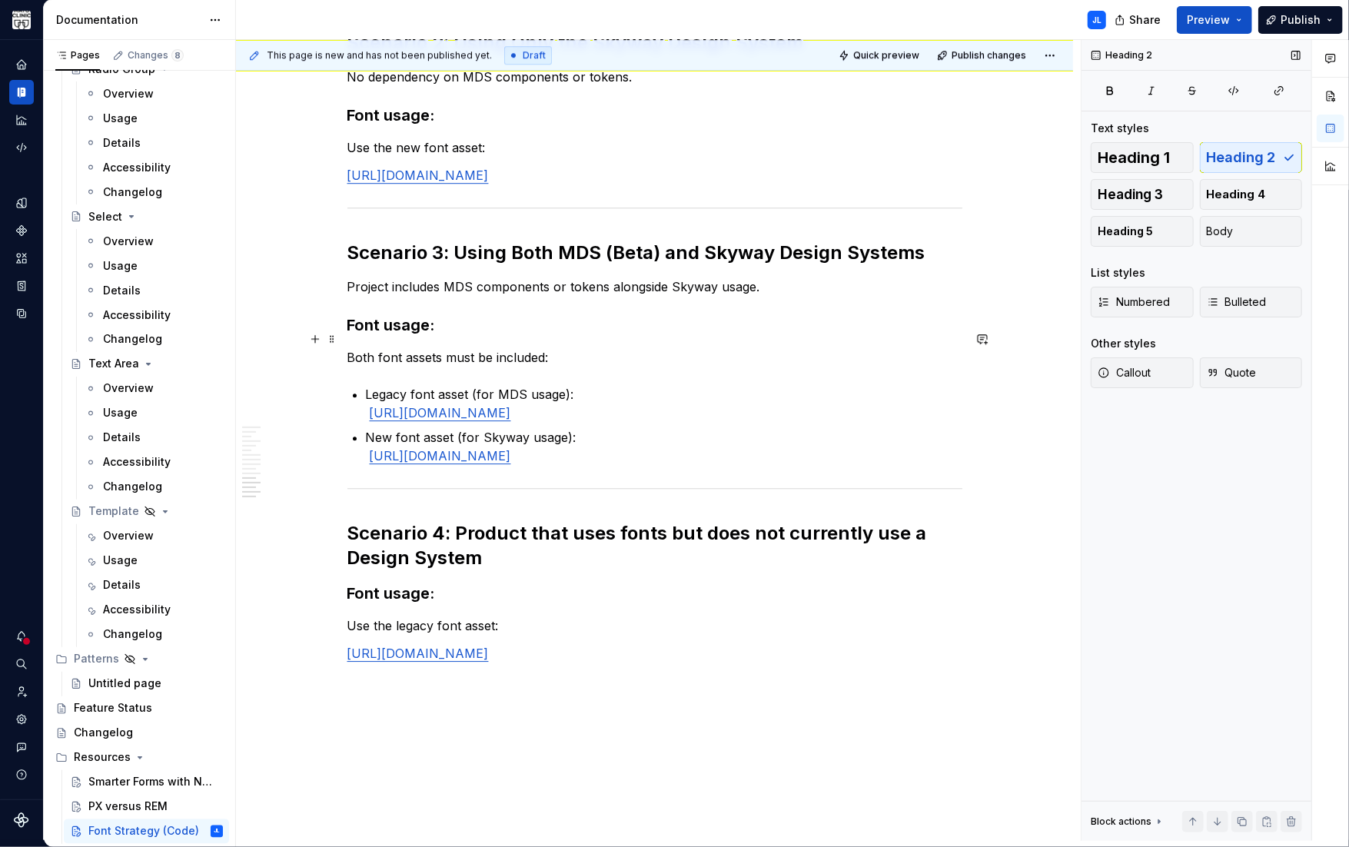
click at [469, 348] on p "Both font assets must be included:" at bounding box center [654, 357] width 615 height 18
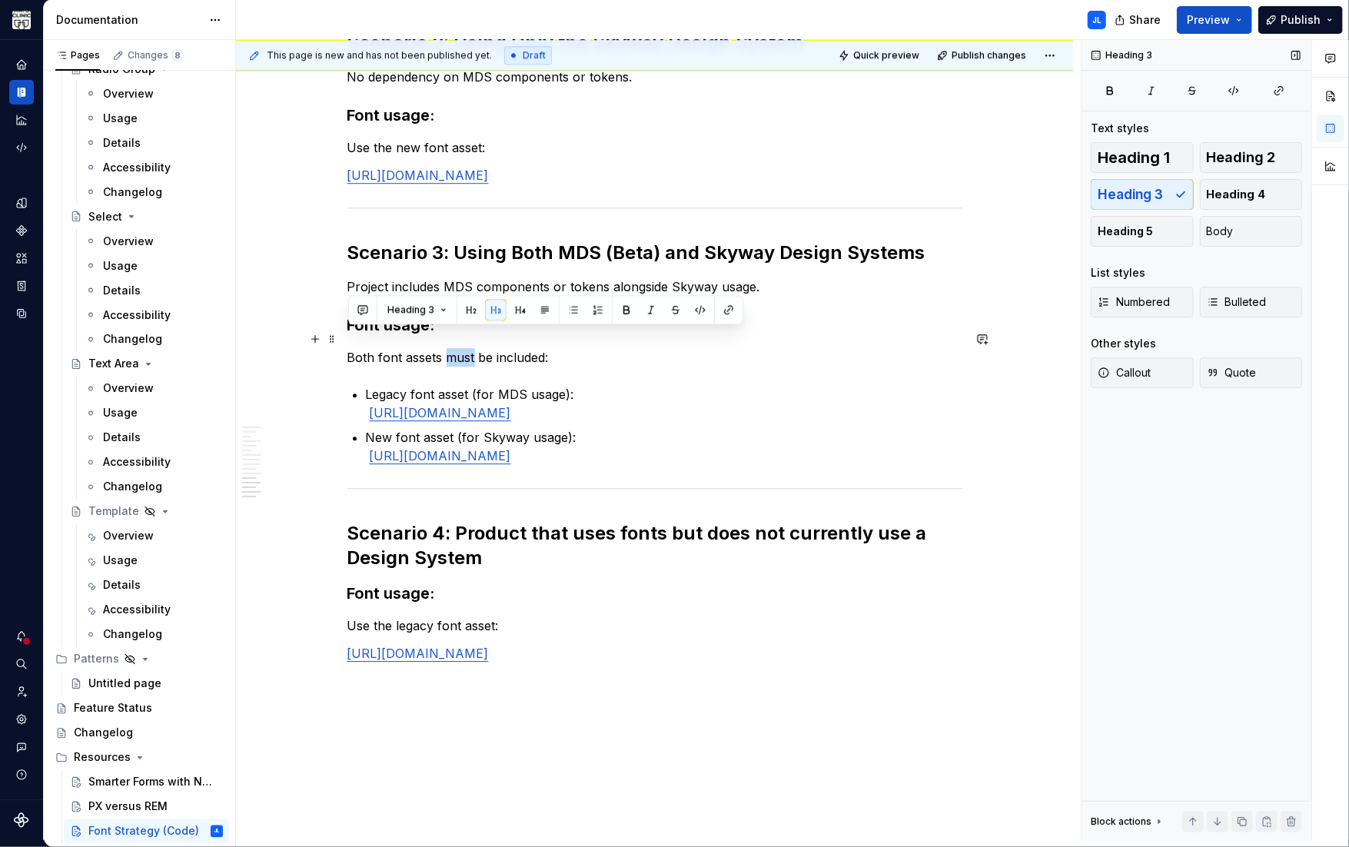
click at [469, 348] on p "Both font assets must be included:" at bounding box center [654, 357] width 615 height 18
click at [1233, 229] on button "Body" at bounding box center [1250, 231] width 103 height 31
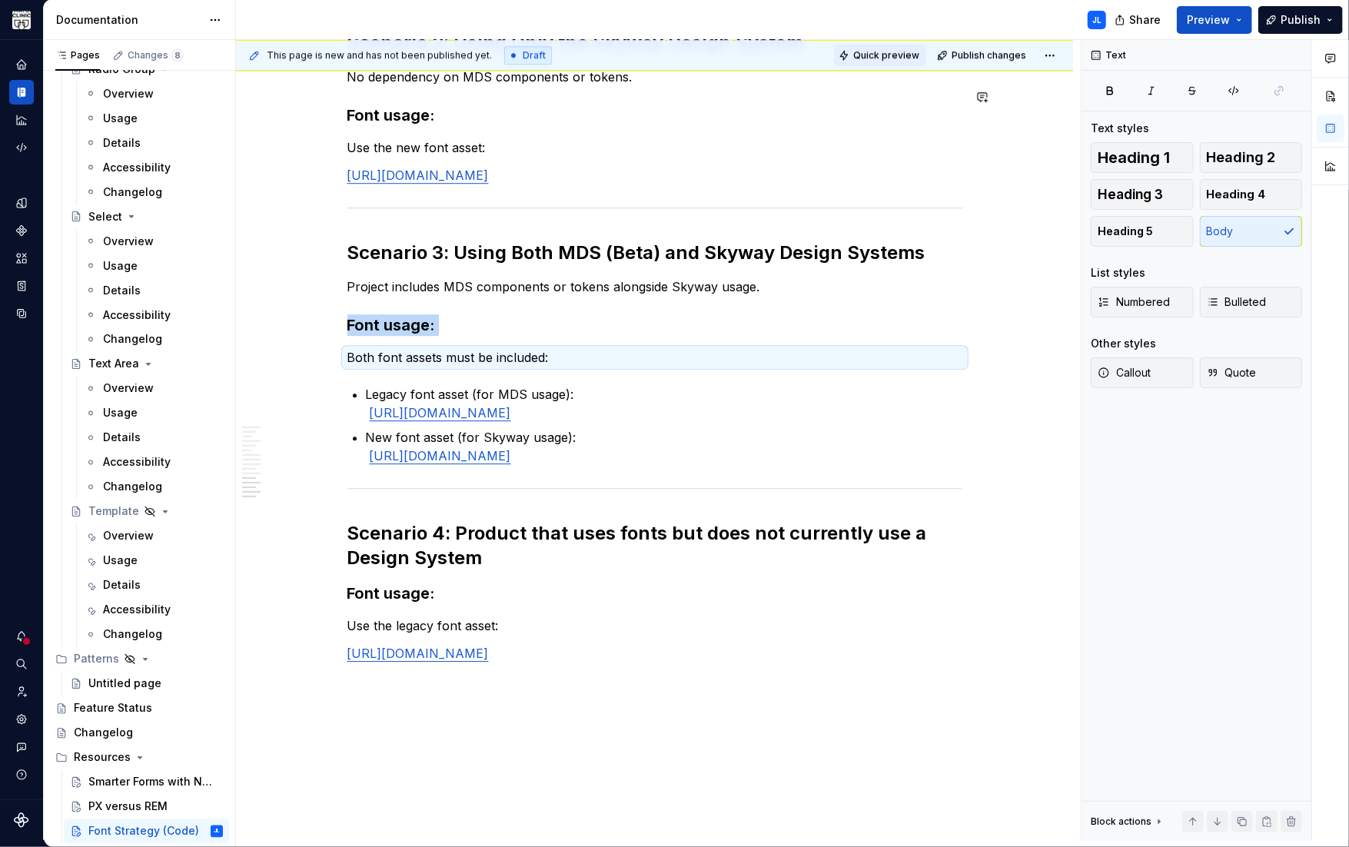
click at [889, 54] on span "Quick preview" at bounding box center [886, 55] width 66 height 12
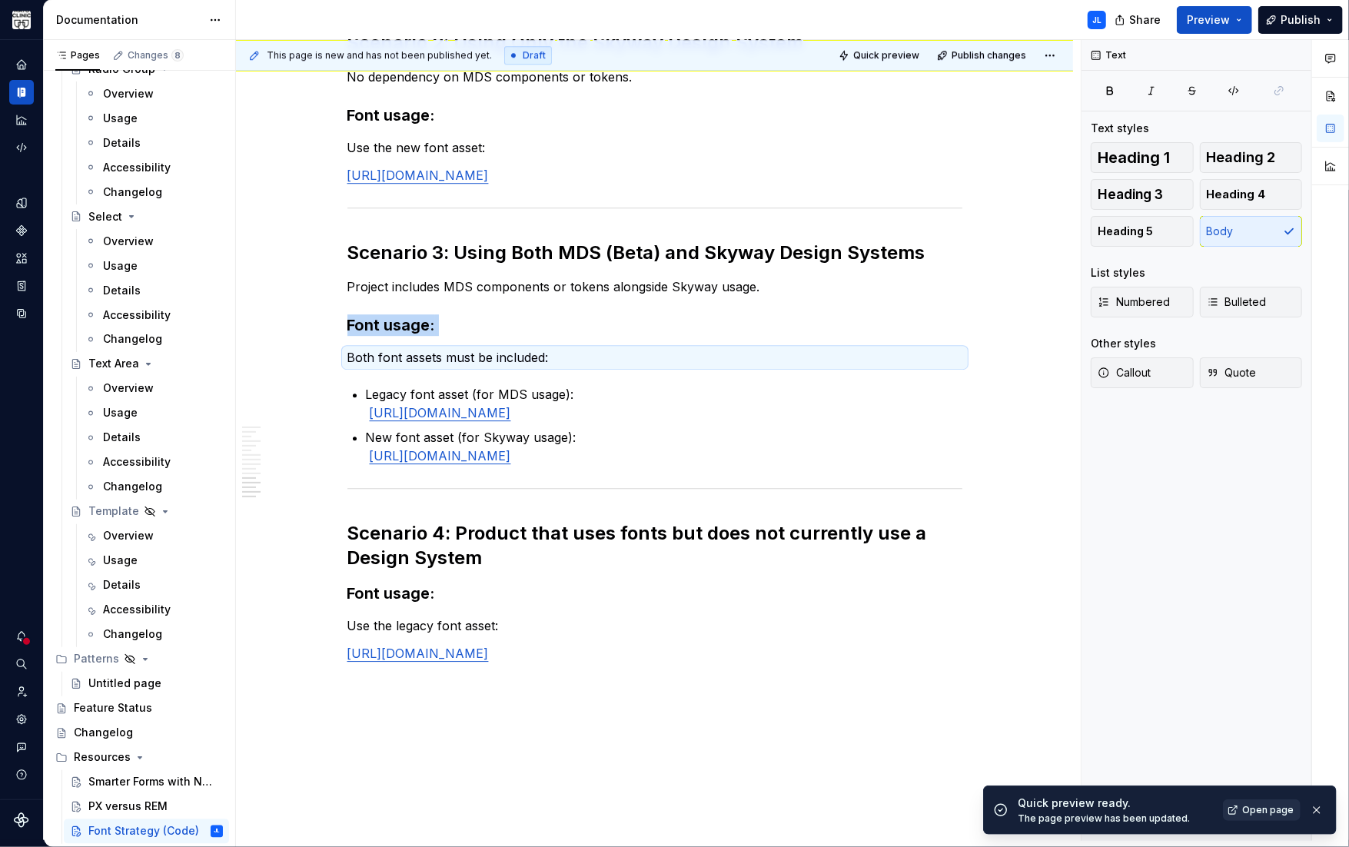
click at [1263, 808] on span "Open page" at bounding box center [1267, 810] width 51 height 12
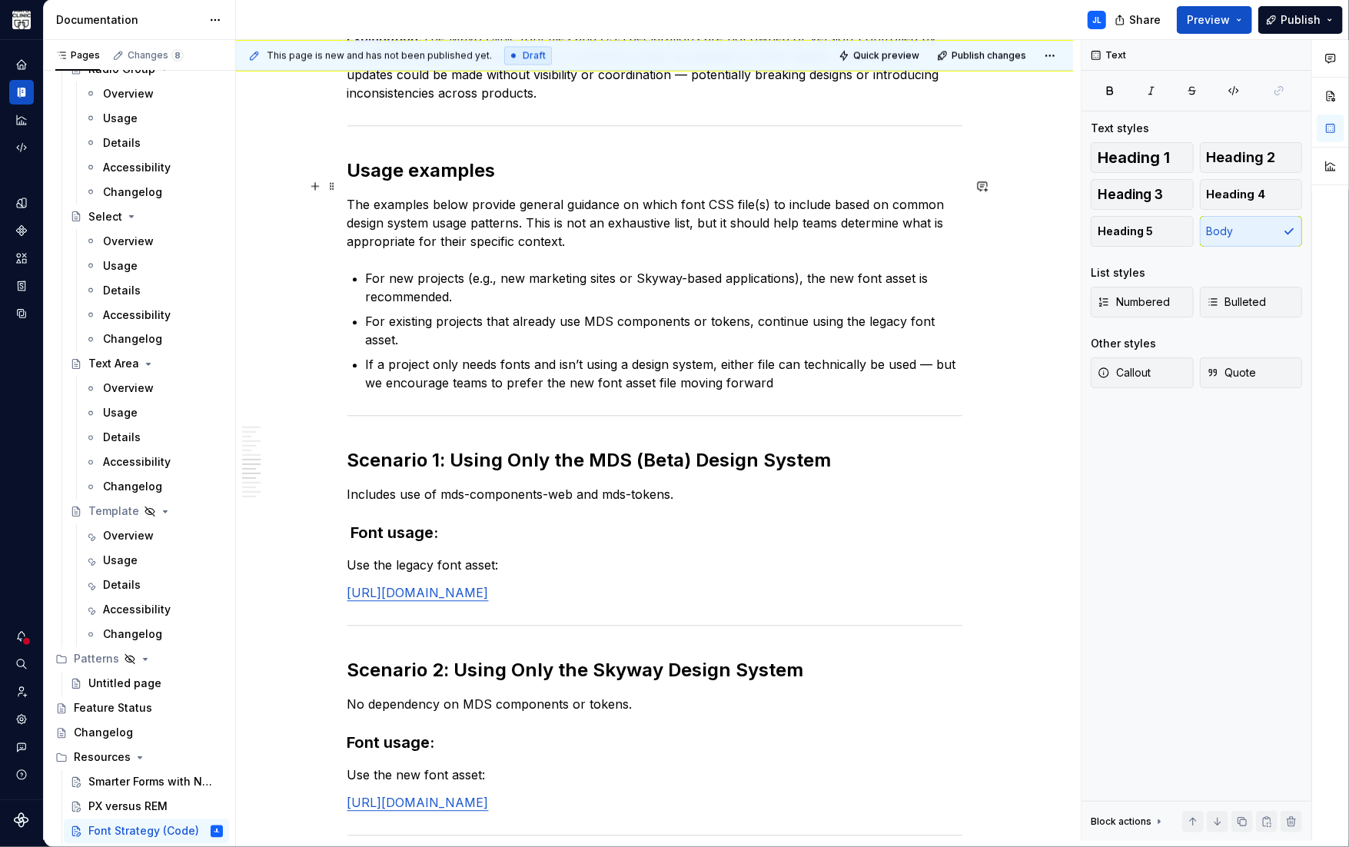
scroll to position [2462, 0]
click at [452, 484] on p "Includes use of mds-components-web and mds-tokens." at bounding box center [654, 493] width 615 height 18
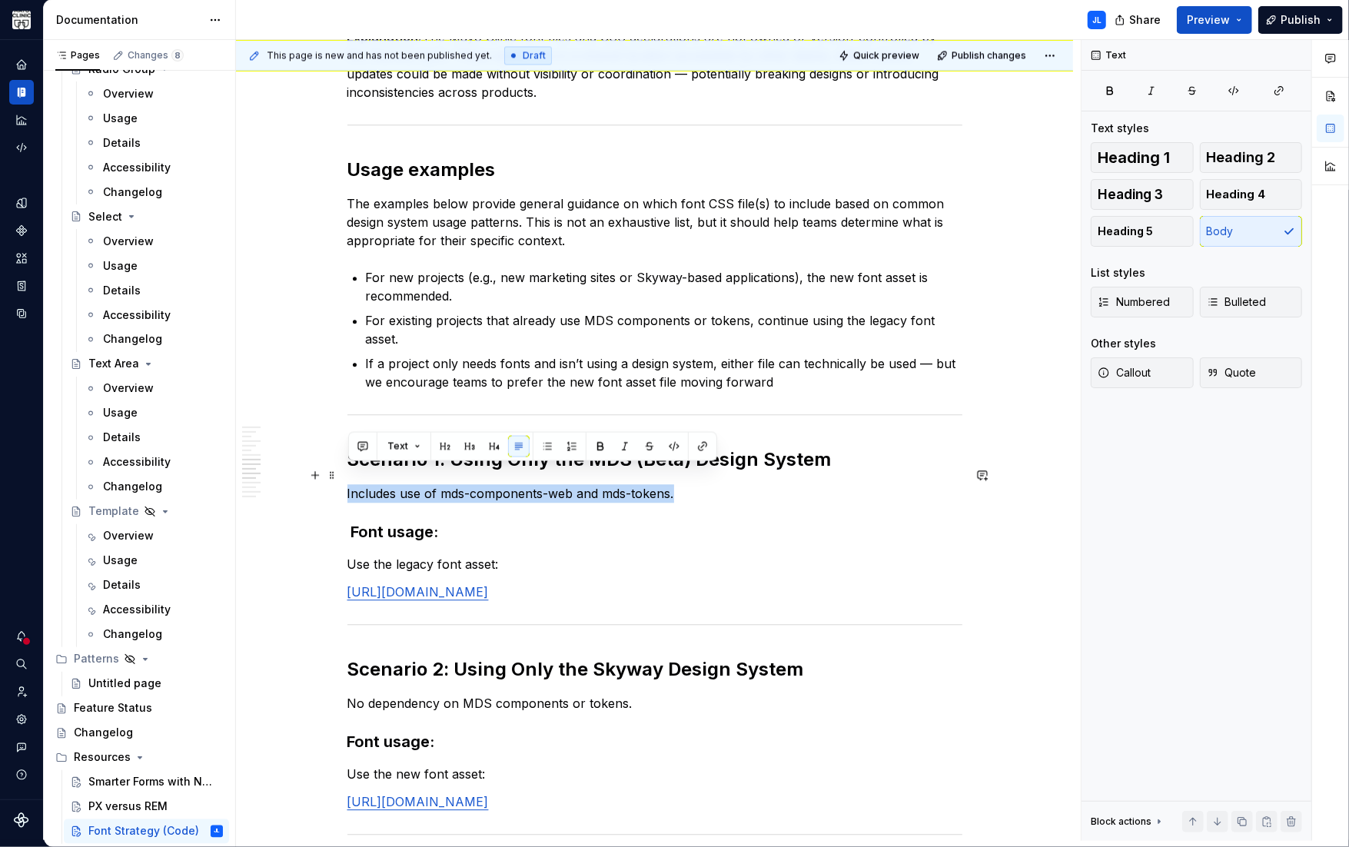
click at [452, 484] on p "Includes use of mds-components-web and mds-tokens." at bounding box center [654, 493] width 615 height 18
click at [410, 555] on p "Use the legacy font asset:" at bounding box center [654, 564] width 615 height 18
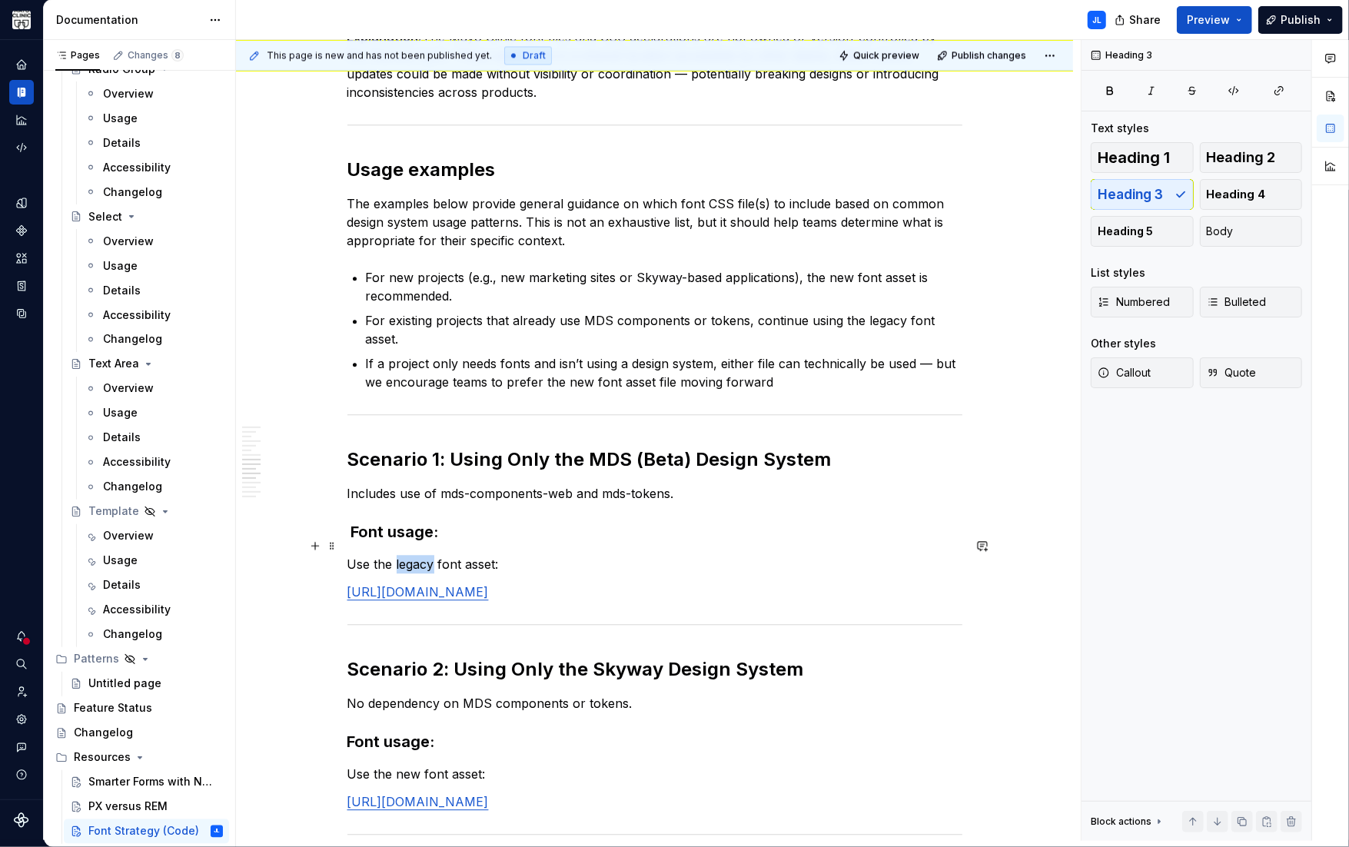
click at [410, 555] on p "Use the legacy font asset:" at bounding box center [654, 564] width 615 height 18
click at [1218, 231] on span "Body" at bounding box center [1219, 231] width 27 height 15
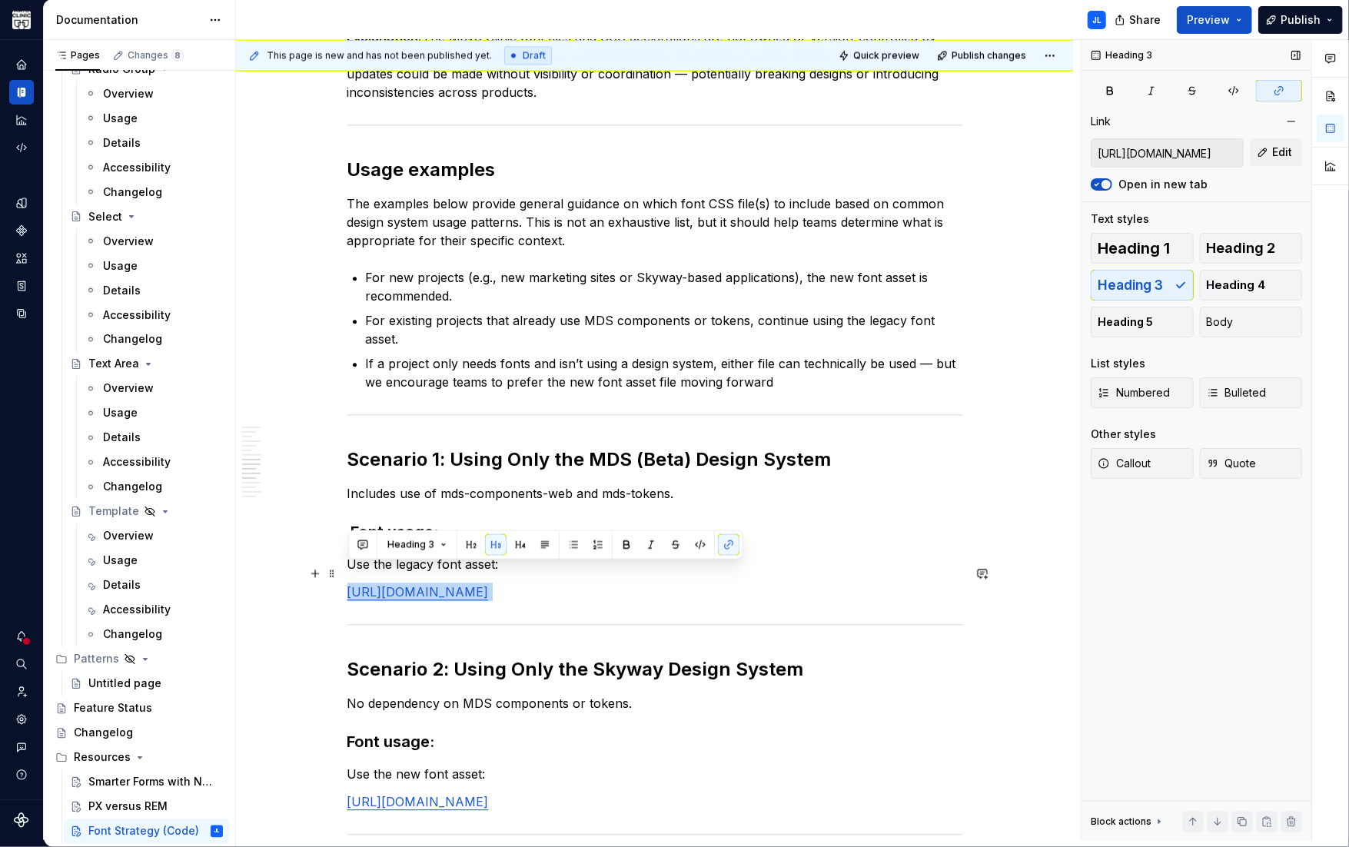
drag, startPoint x: 659, startPoint y: 571, endPoint x: 298, endPoint y: 569, distance: 360.4
click at [1235, 321] on button "Body" at bounding box center [1250, 322] width 103 height 31
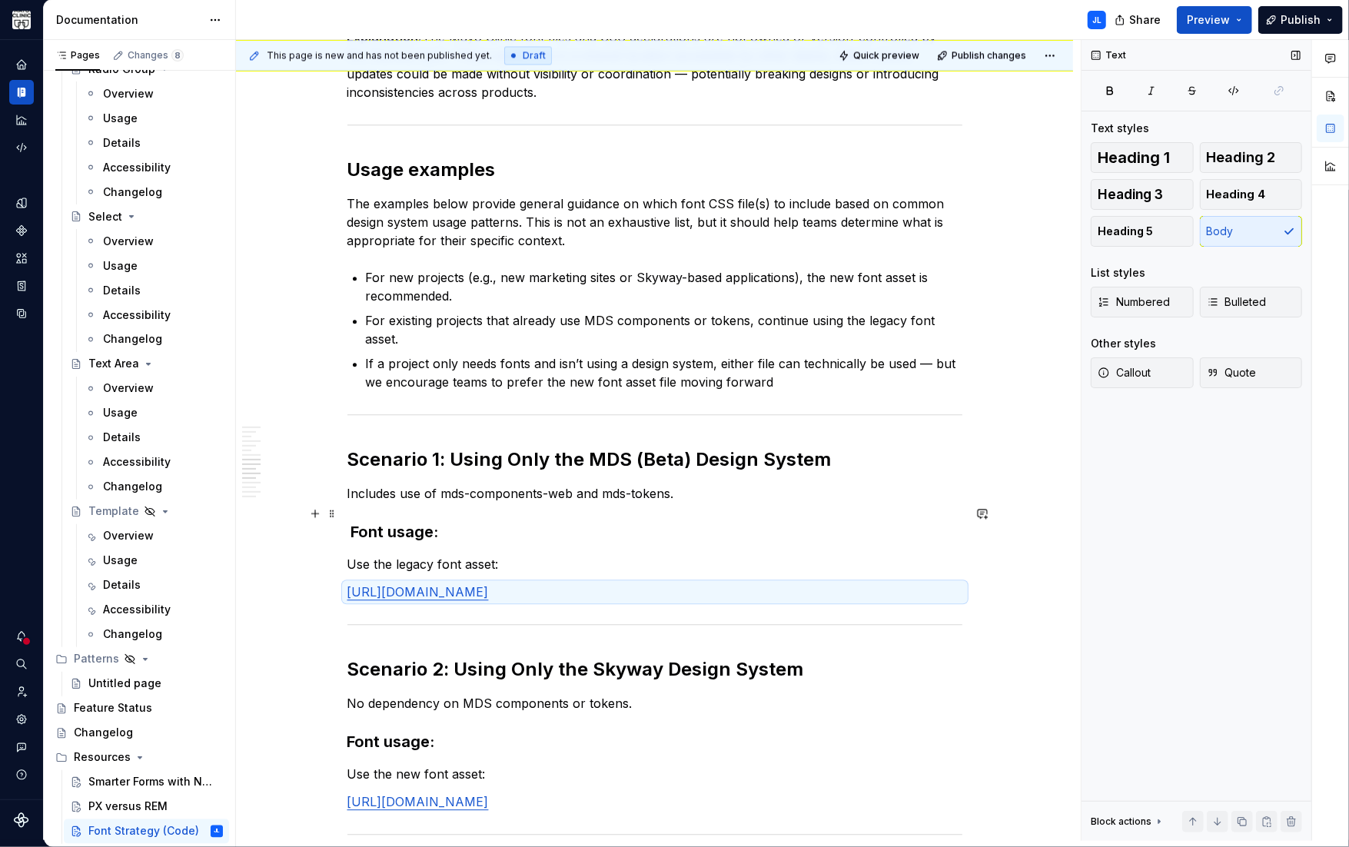
click at [355, 523] on strong "Font usage:" at bounding box center [395, 532] width 88 height 18
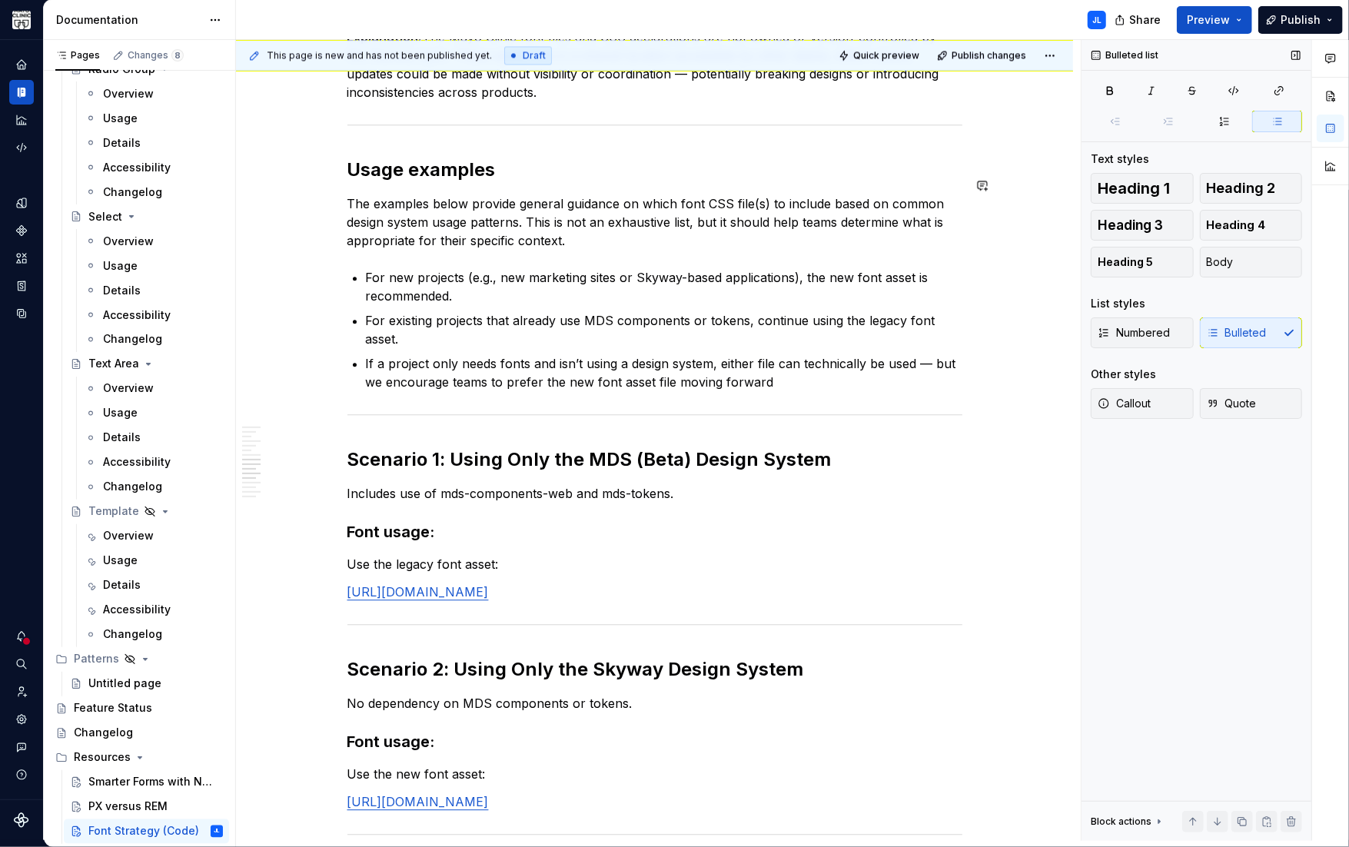
click at [894, 53] on span "Quick preview" at bounding box center [886, 55] width 66 height 12
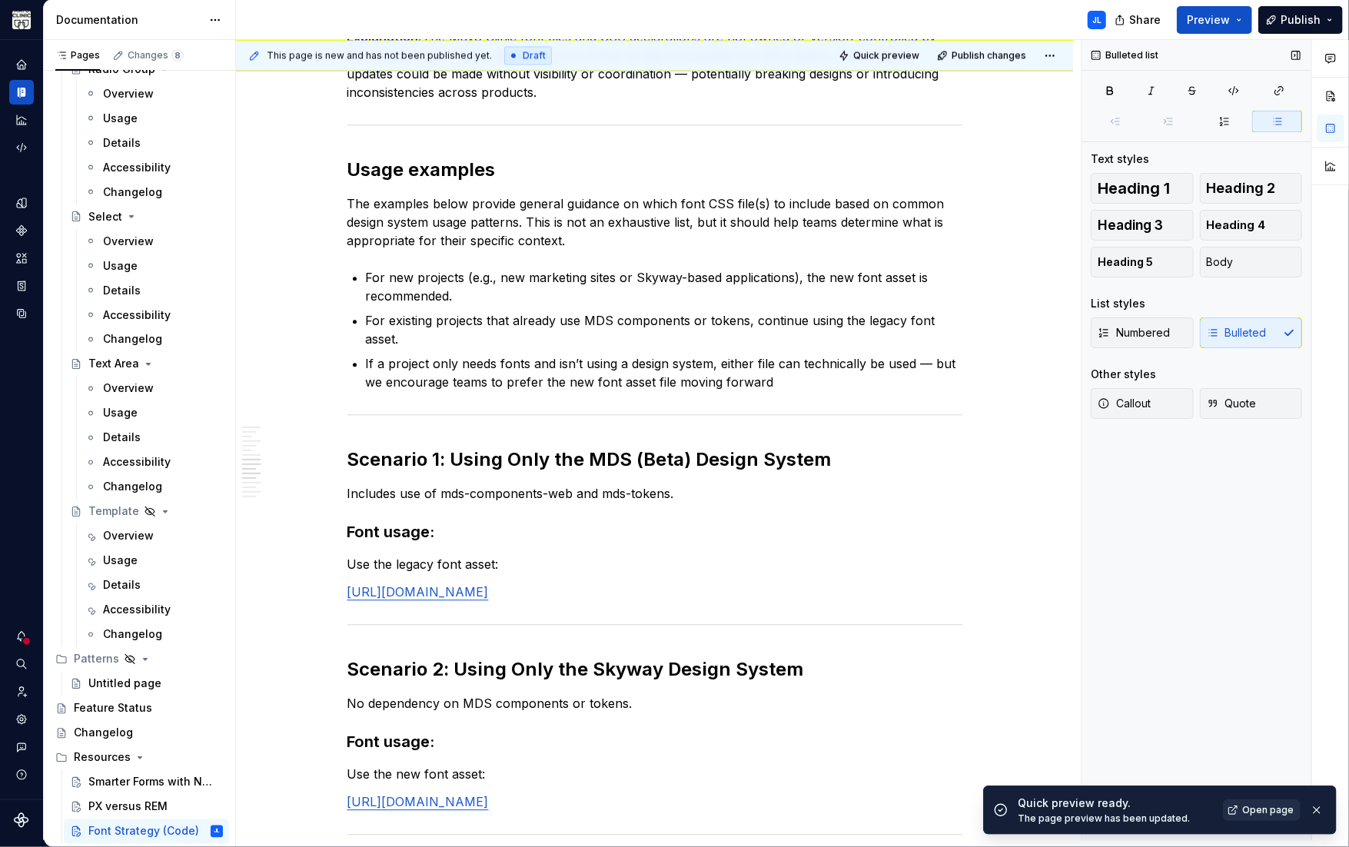
click at [1256, 811] on span "Open page" at bounding box center [1267, 810] width 51 height 12
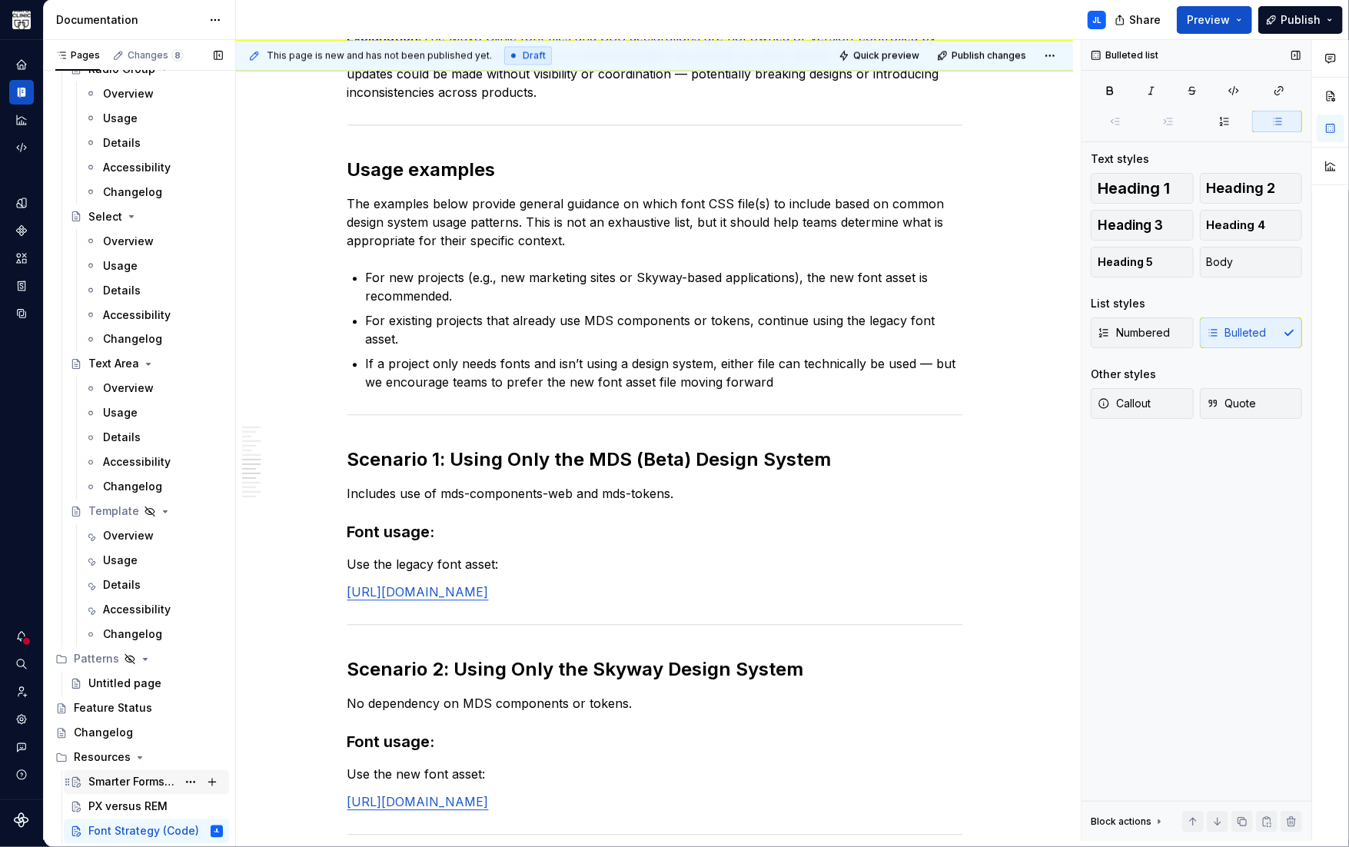
click at [131, 781] on div "Smarter Forms with Native Validation APIs" at bounding box center [132, 782] width 88 height 15
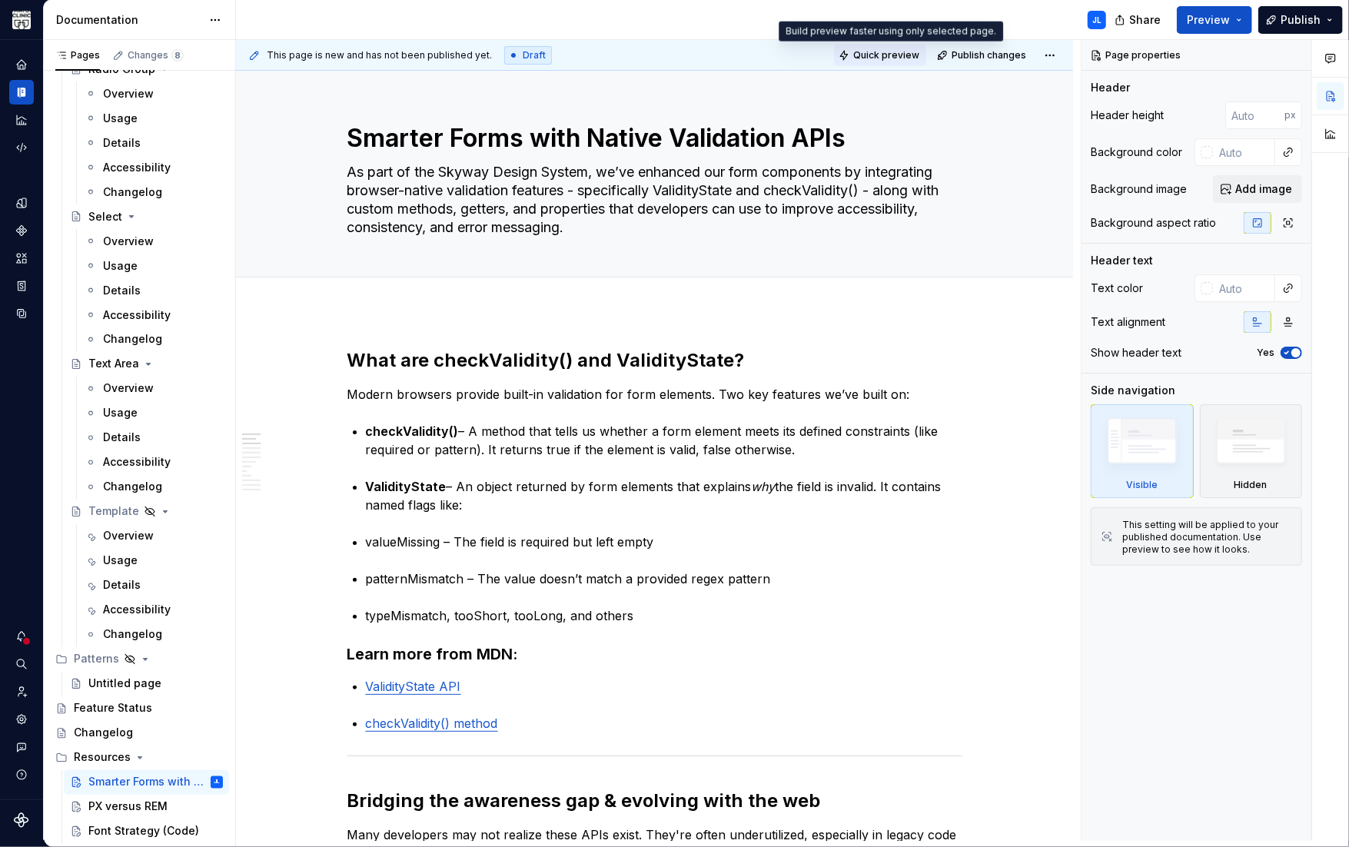
click at [883, 50] on span "Quick preview" at bounding box center [886, 55] width 66 height 12
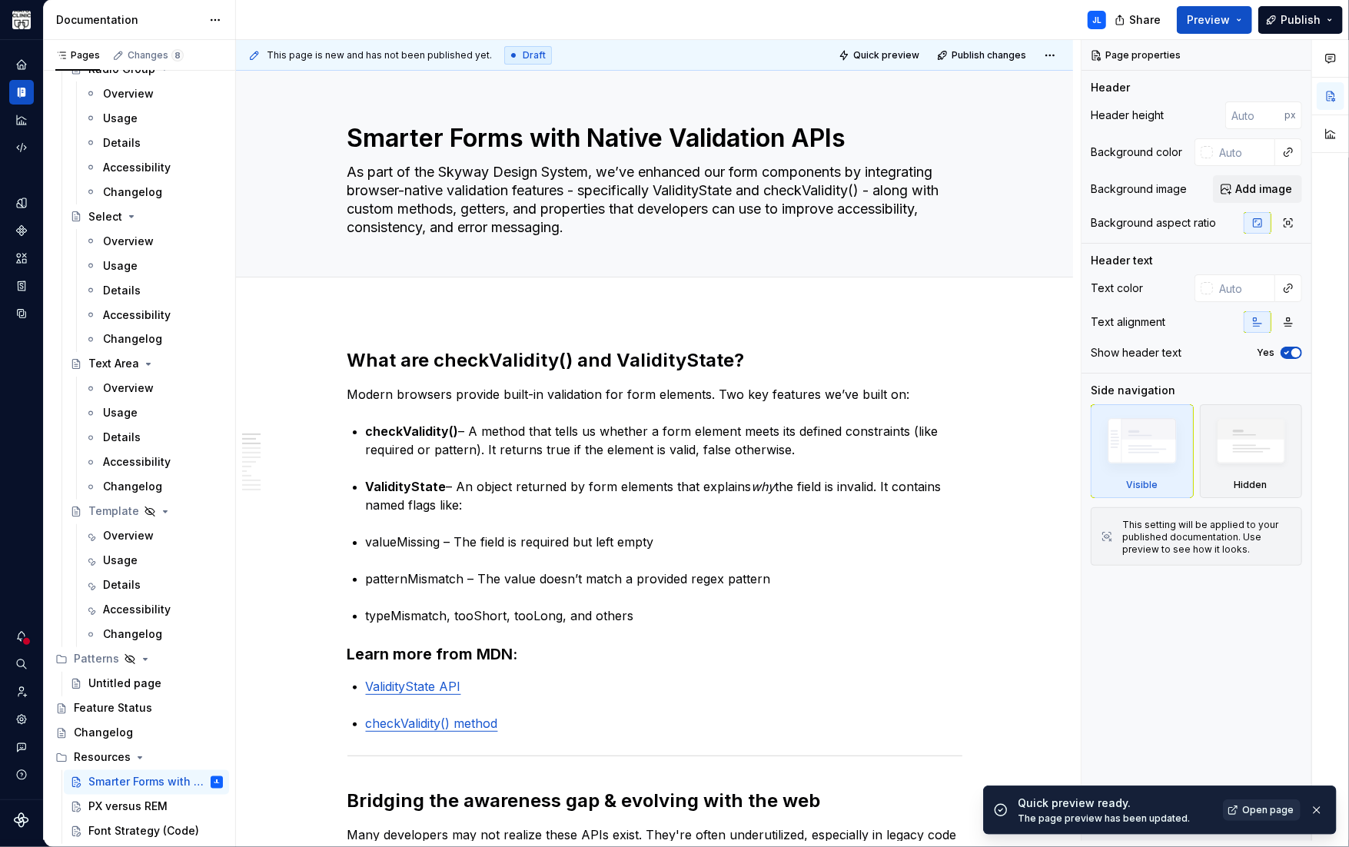
click at [1255, 813] on span "Open page" at bounding box center [1267, 810] width 51 height 12
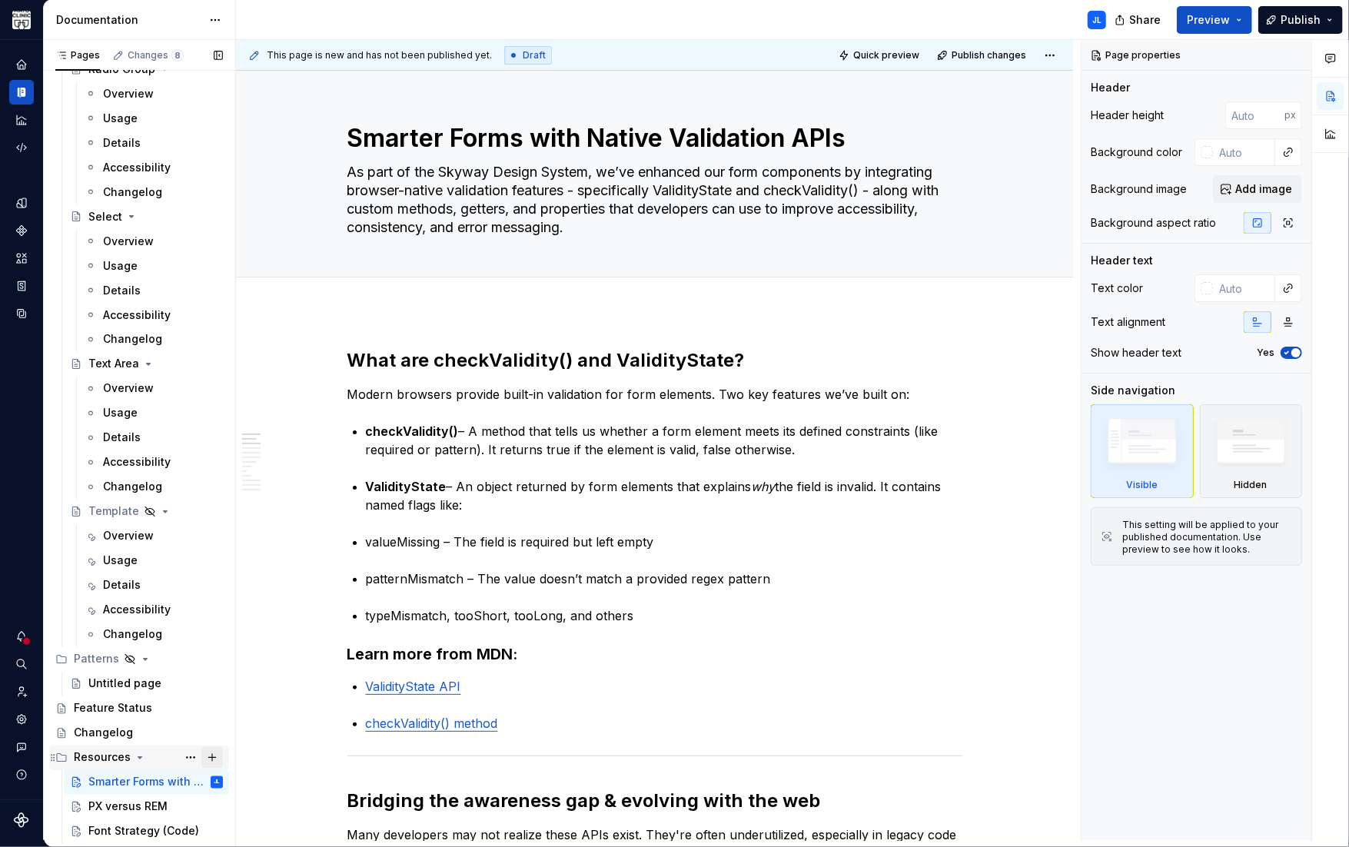
click at [207, 763] on button "Page tree" at bounding box center [212, 758] width 22 height 22
type textarea "*"
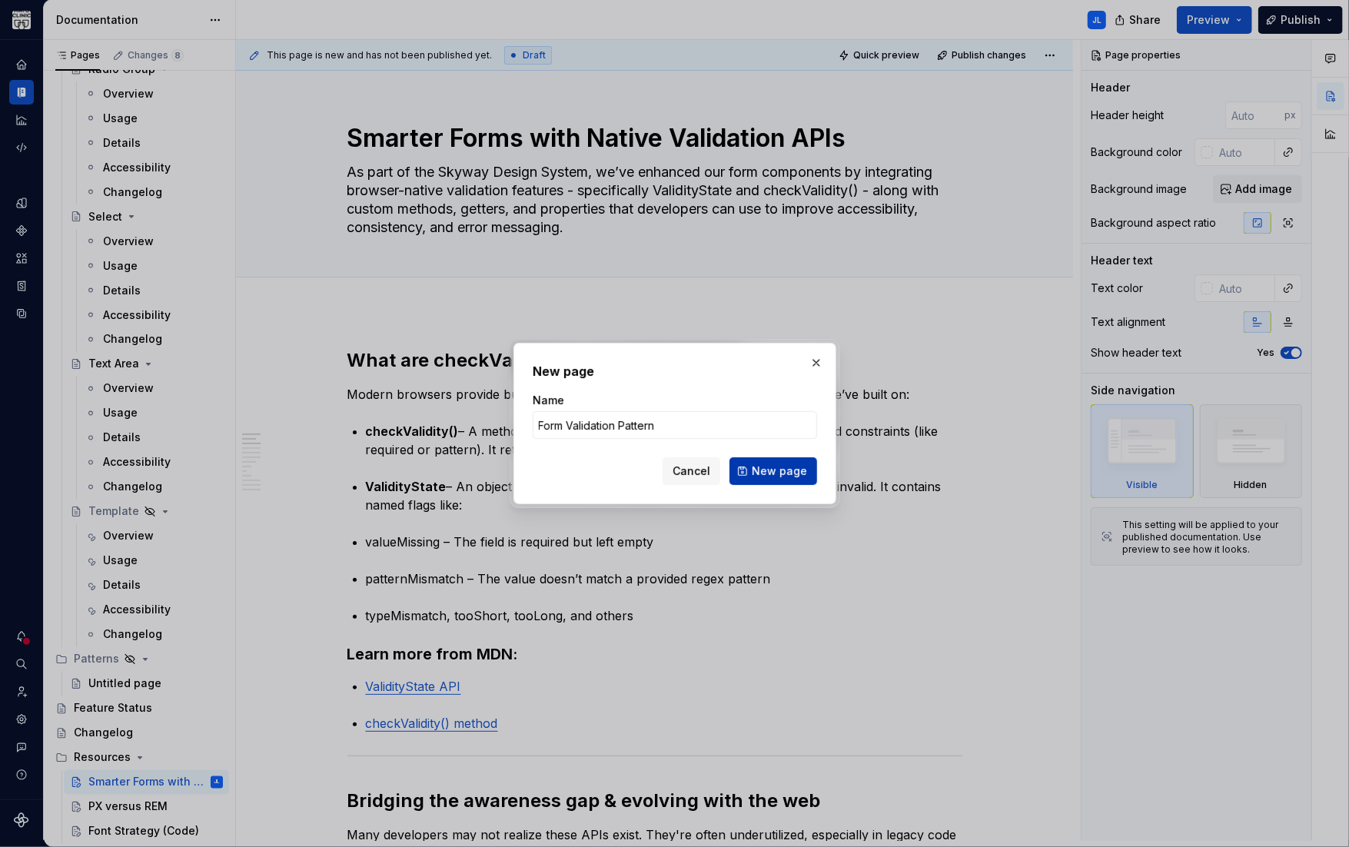
type input "Form Validation Pattern"
click at [755, 470] on span "New page" at bounding box center [778, 470] width 55 height 15
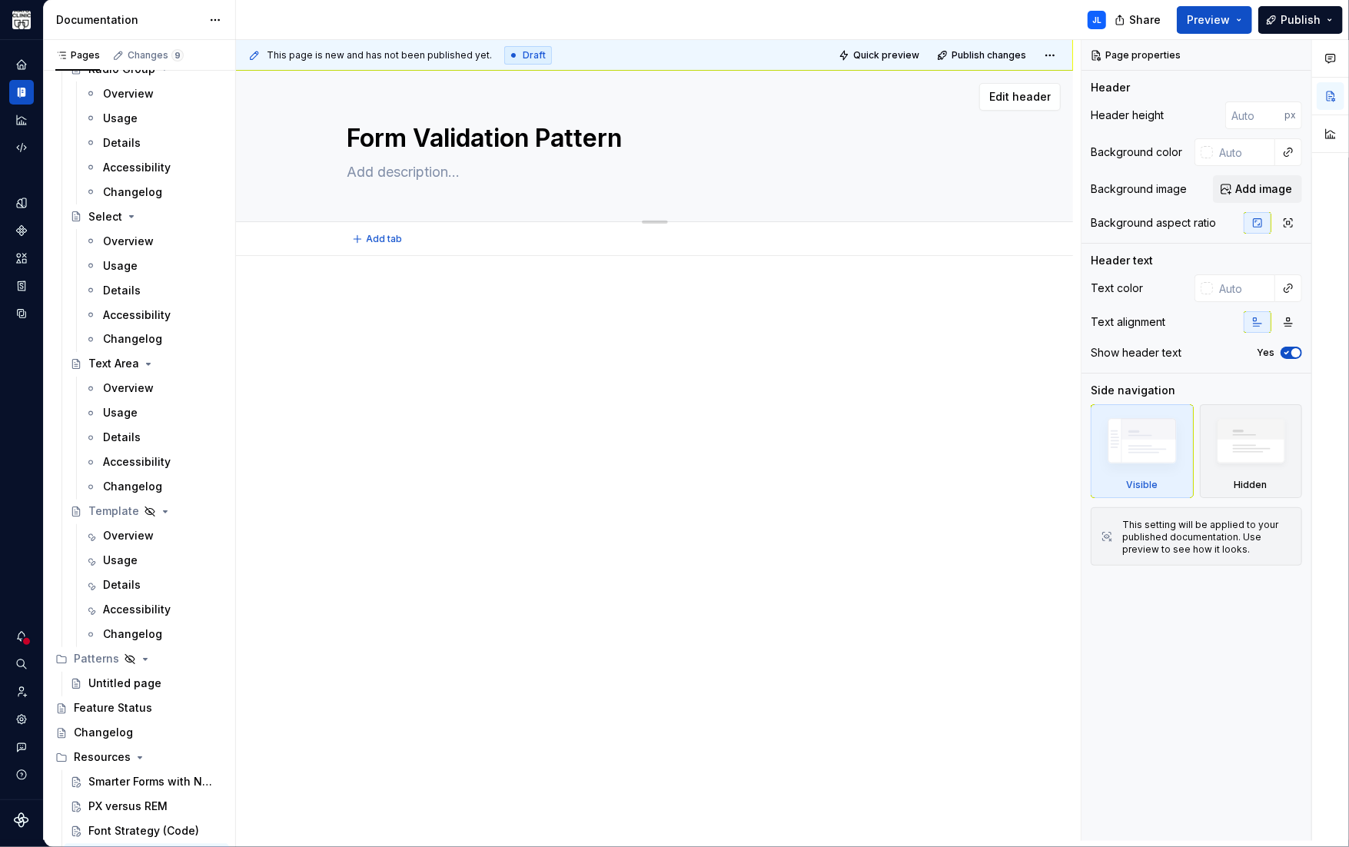
click at [416, 173] on textarea at bounding box center [651, 172] width 615 height 25
paste textarea "Skyway’s form validation pattern is intentionally designed to support a broad r…"
type textarea "*"
type textarea "Skyway’s form validation pattern is intentionally designed to support a broad r…"
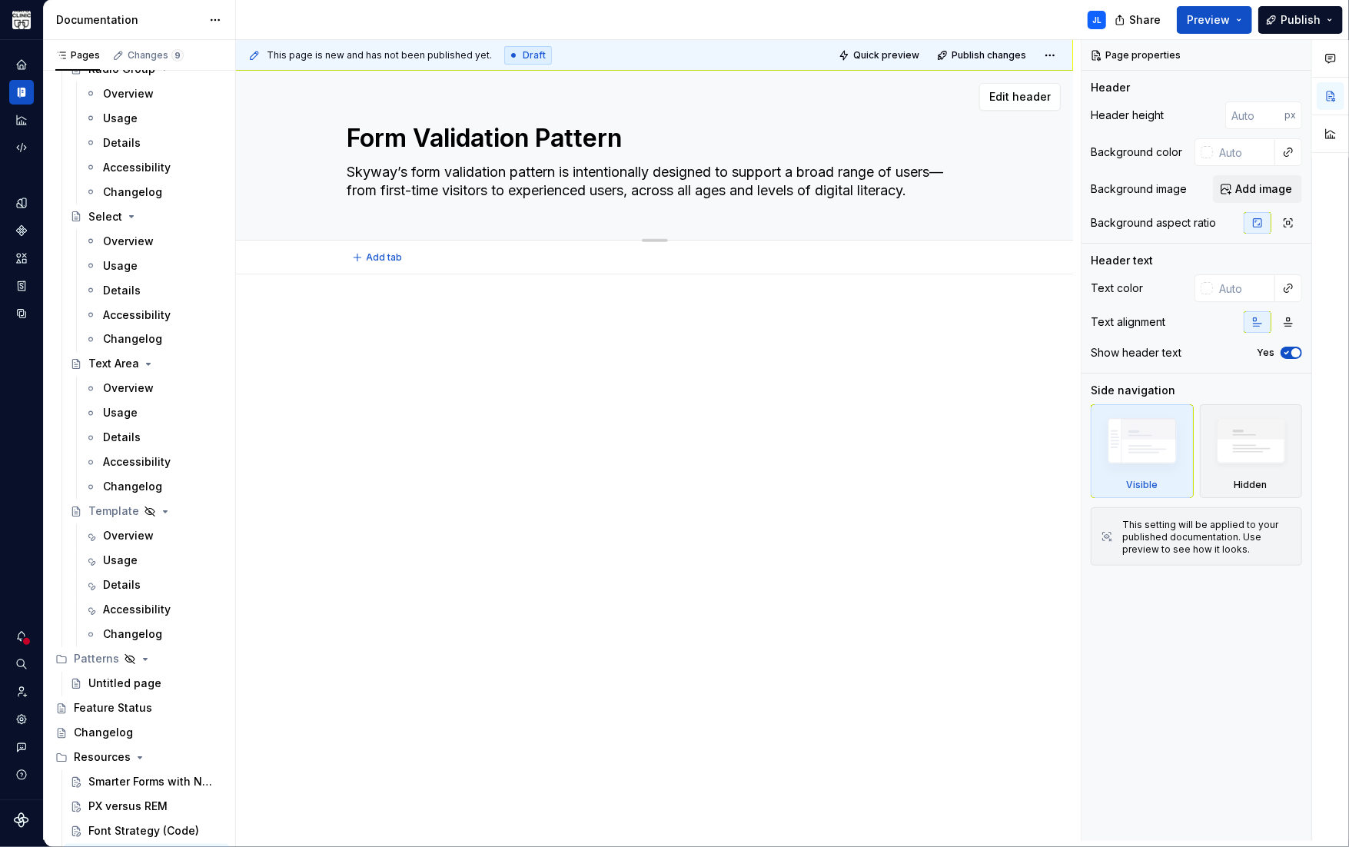
click at [362, 190] on textarea "Skyway’s form validation pattern is intentionally designed to support a broad r…" at bounding box center [651, 181] width 615 height 43
type textarea "*"
type textarea "Skyway’s form validation pattern is intentionally designed to support a broad r…"
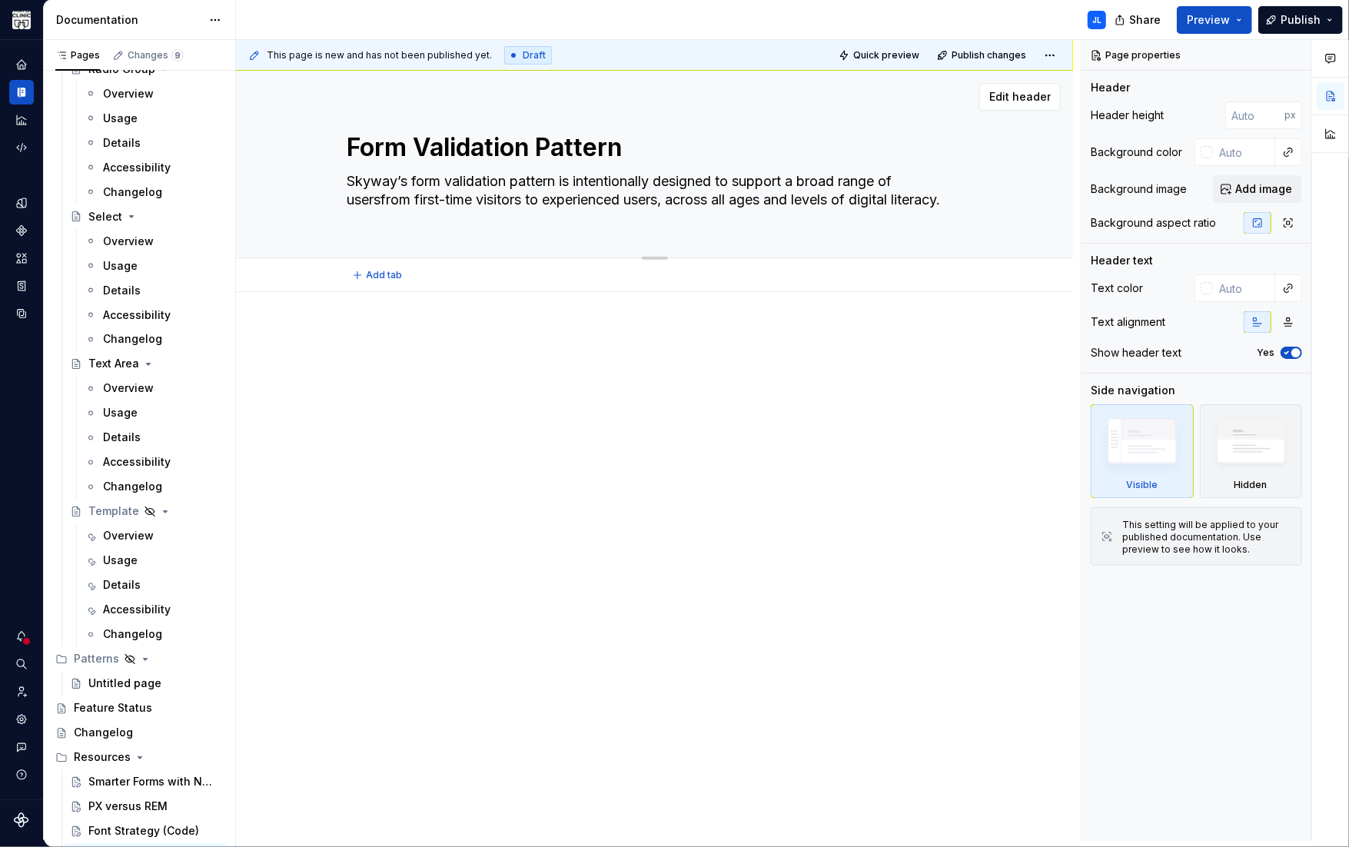
type textarea "*"
type textarea "Skyway’s form validation pattern is intentionally designed to support a broad r…"
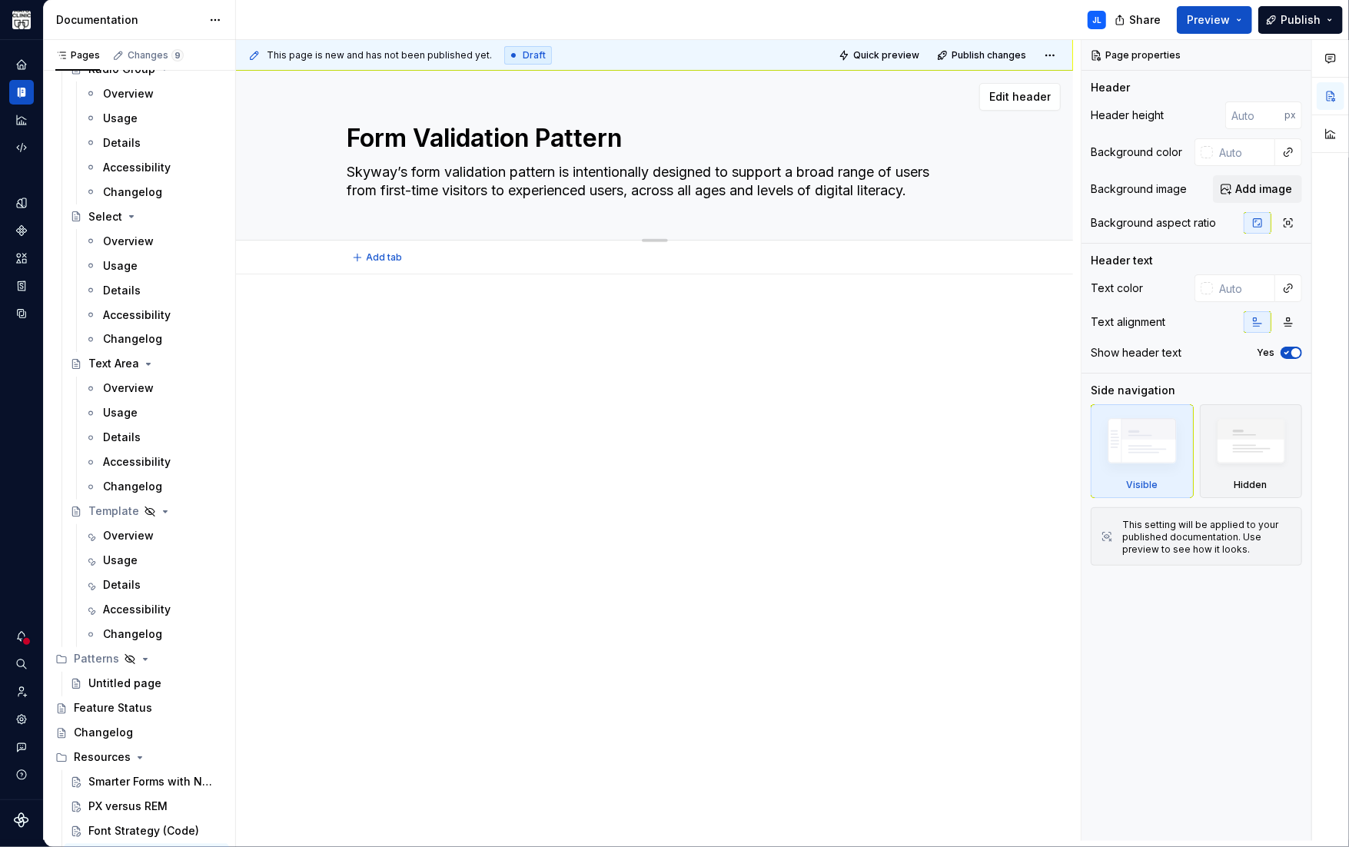
type textarea "*"
type textarea "Skyway’s form validation pattern is intentionally designed to support a broad r…"
type textarea "*"
type textarea "Skyway’s form validation pattern is intentionally designed to support a broad r…"
type textarea "*"
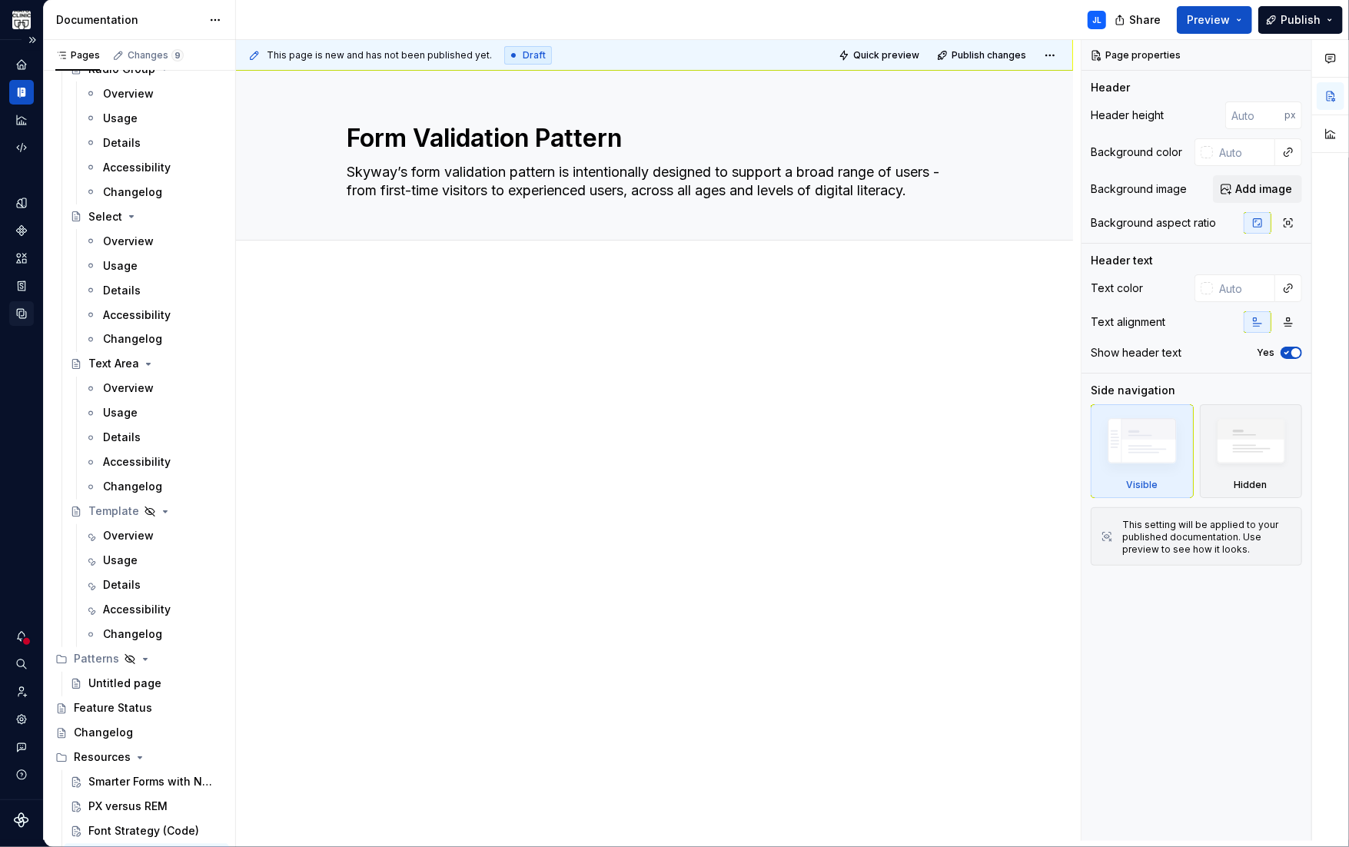
type textarea "Skyway’s form validation pattern is intentionally designed to support a broad r…"
click at [376, 274] on div "This page is new and has not been published yet. Draft Quick preview Publish ch…" at bounding box center [658, 440] width 844 height 801
click at [364, 307] on div at bounding box center [654, 458] width 837 height 368
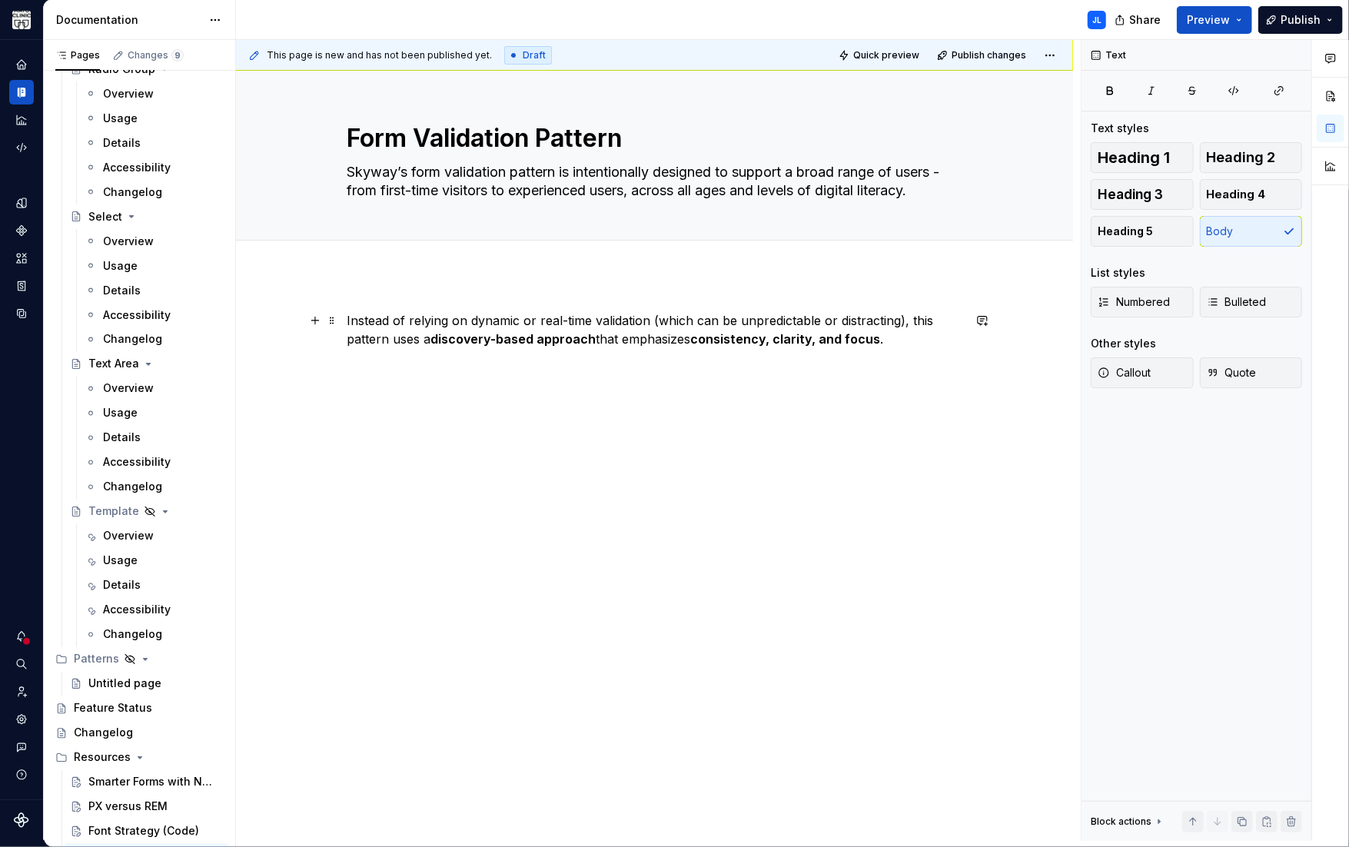
click at [367, 323] on p "Instead of relying on dynamic or real-time validation (which can be unpredictab…" at bounding box center [654, 329] width 615 height 37
click at [399, 335] on p "Instead of relying on dynamic or real-time validation (which can be unpredictab…" at bounding box center [654, 329] width 615 height 37
click at [423, 378] on div "Instead of relying on dynamic or real-time validation (which can be unpredictab…" at bounding box center [654, 349] width 615 height 77
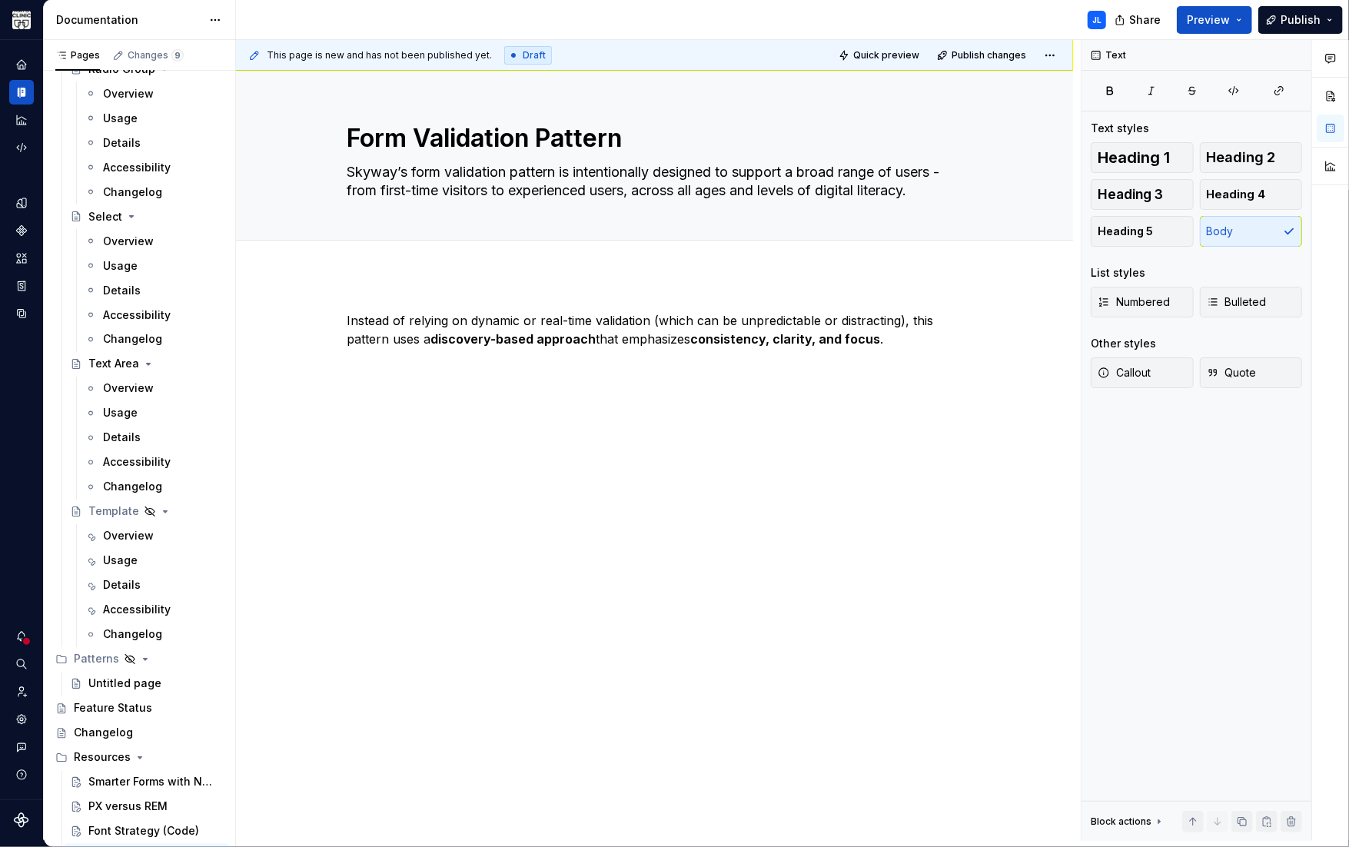
click at [363, 380] on div "Instead of relying on dynamic or real-time validation (which can be unpredictab…" at bounding box center [654, 349] width 615 height 77
click at [921, 347] on div "Instead of relying on dynamic or real-time validation (which can be unpredictab…" at bounding box center [654, 340] width 615 height 58
click at [1231, 161] on span "Heading 2" at bounding box center [1240, 157] width 69 height 15
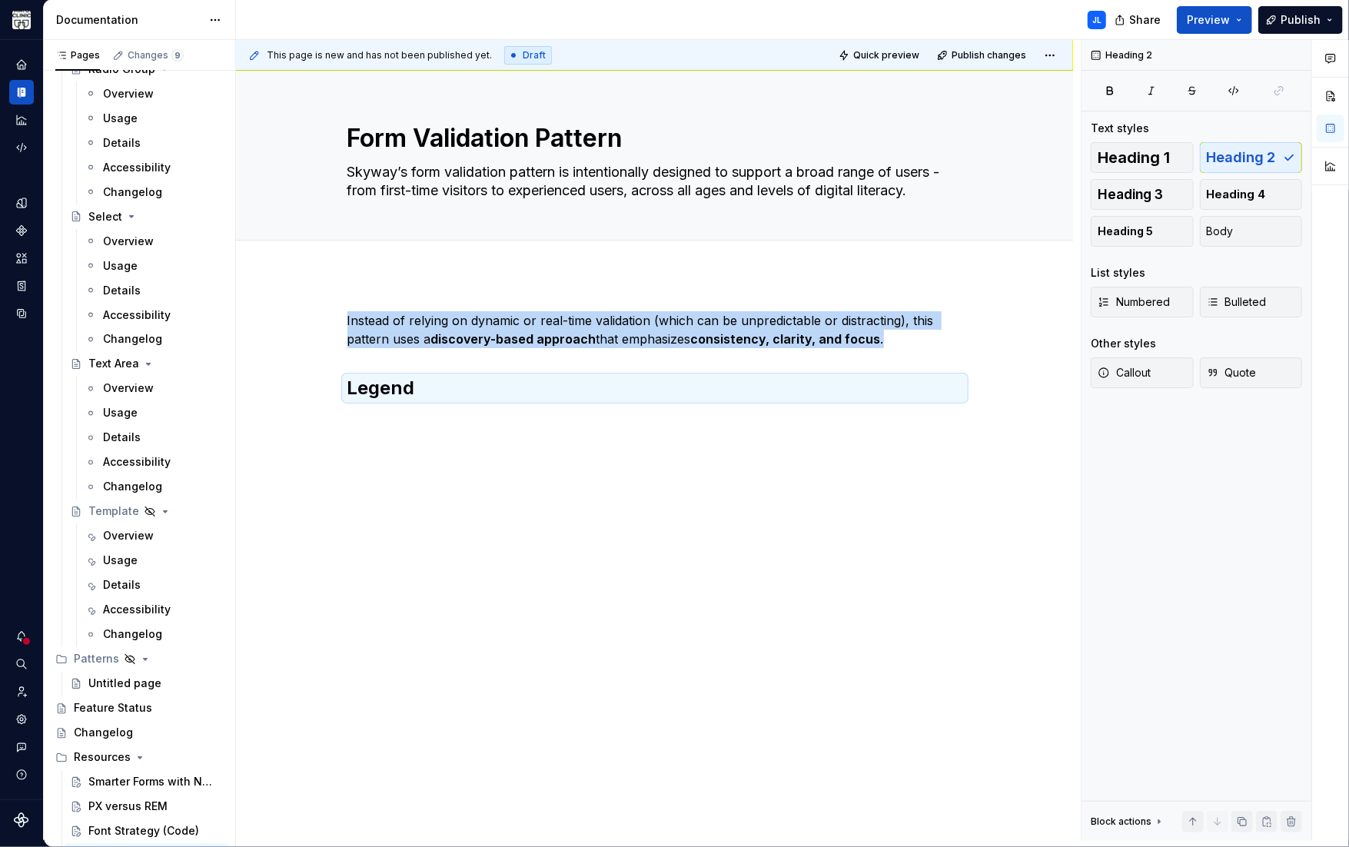
click at [427, 419] on div "This page is new and has not been published yet. Draft Quick preview Publish ch…" at bounding box center [658, 440] width 844 height 801
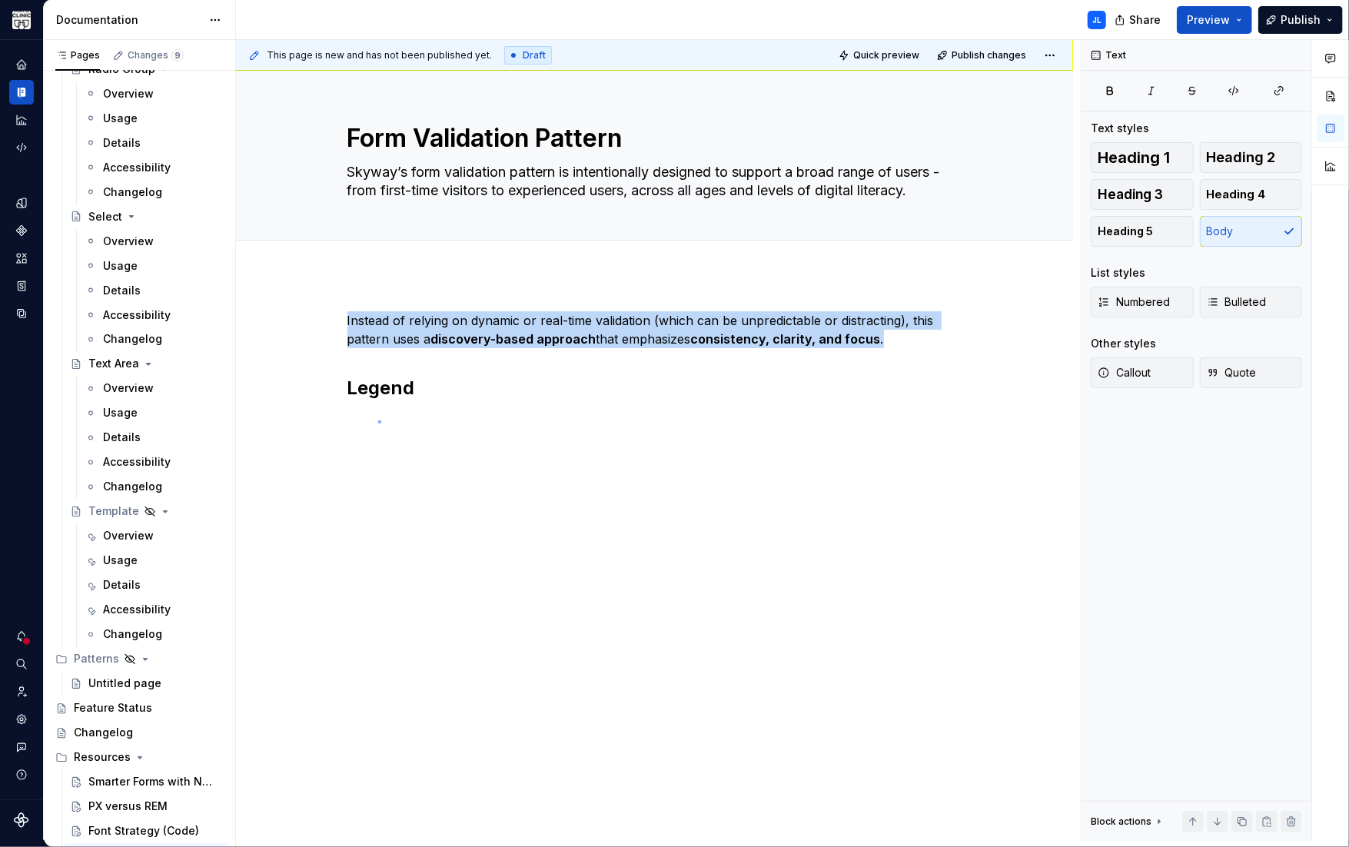
click at [378, 420] on div "This page is new and has not been published yet. Draft Quick preview Publish ch…" at bounding box center [658, 440] width 844 height 801
click at [367, 428] on div "Instead of relying on dynamic or real-time validation (which can be unpredictab…" at bounding box center [654, 473] width 837 height 399
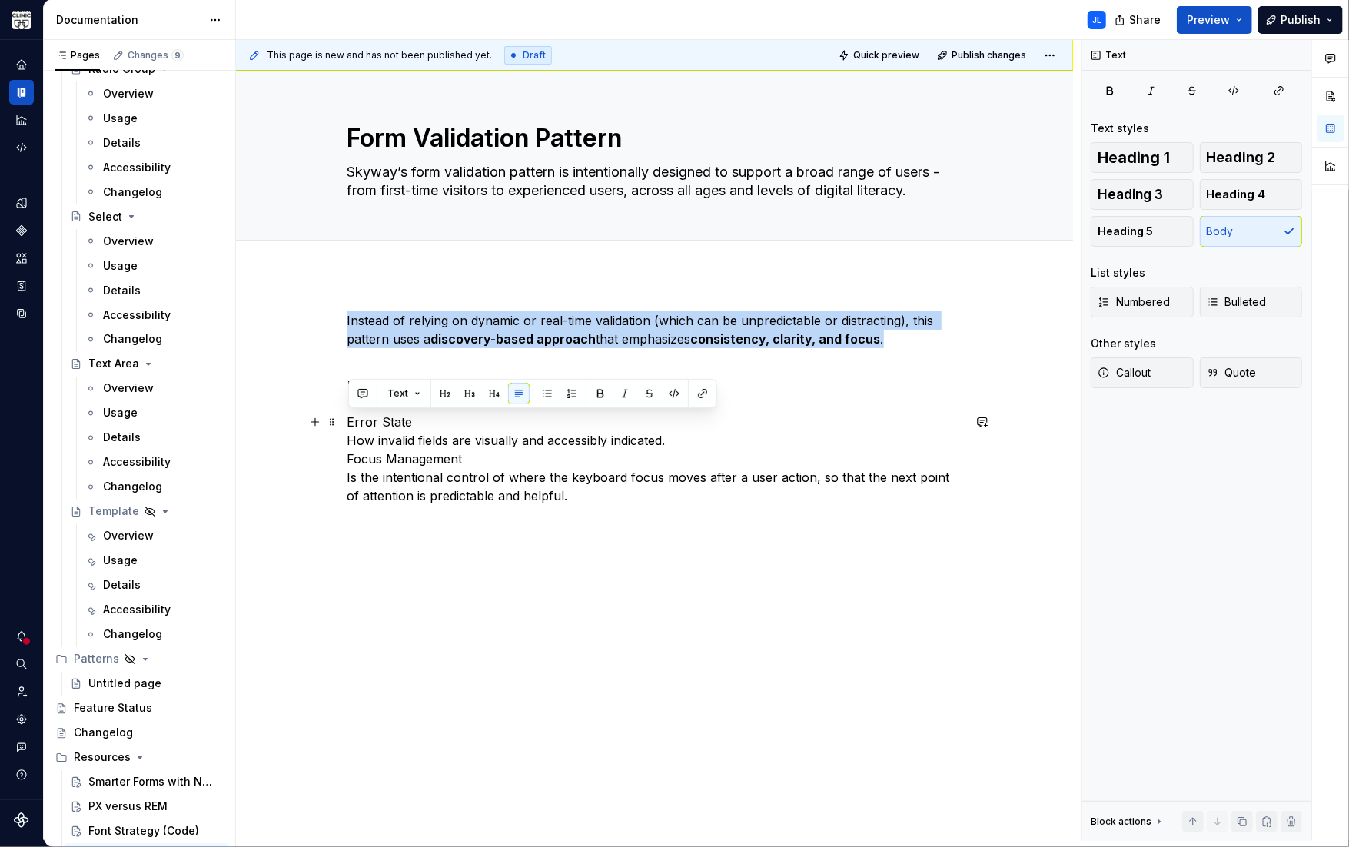
drag, startPoint x: 388, startPoint y: 420, endPoint x: 286, endPoint y: 414, distance: 102.4
click at [286, 414] on div "Instead of relying on dynamic or real-time validation (which can be unpredictab…" at bounding box center [654, 525] width 837 height 503
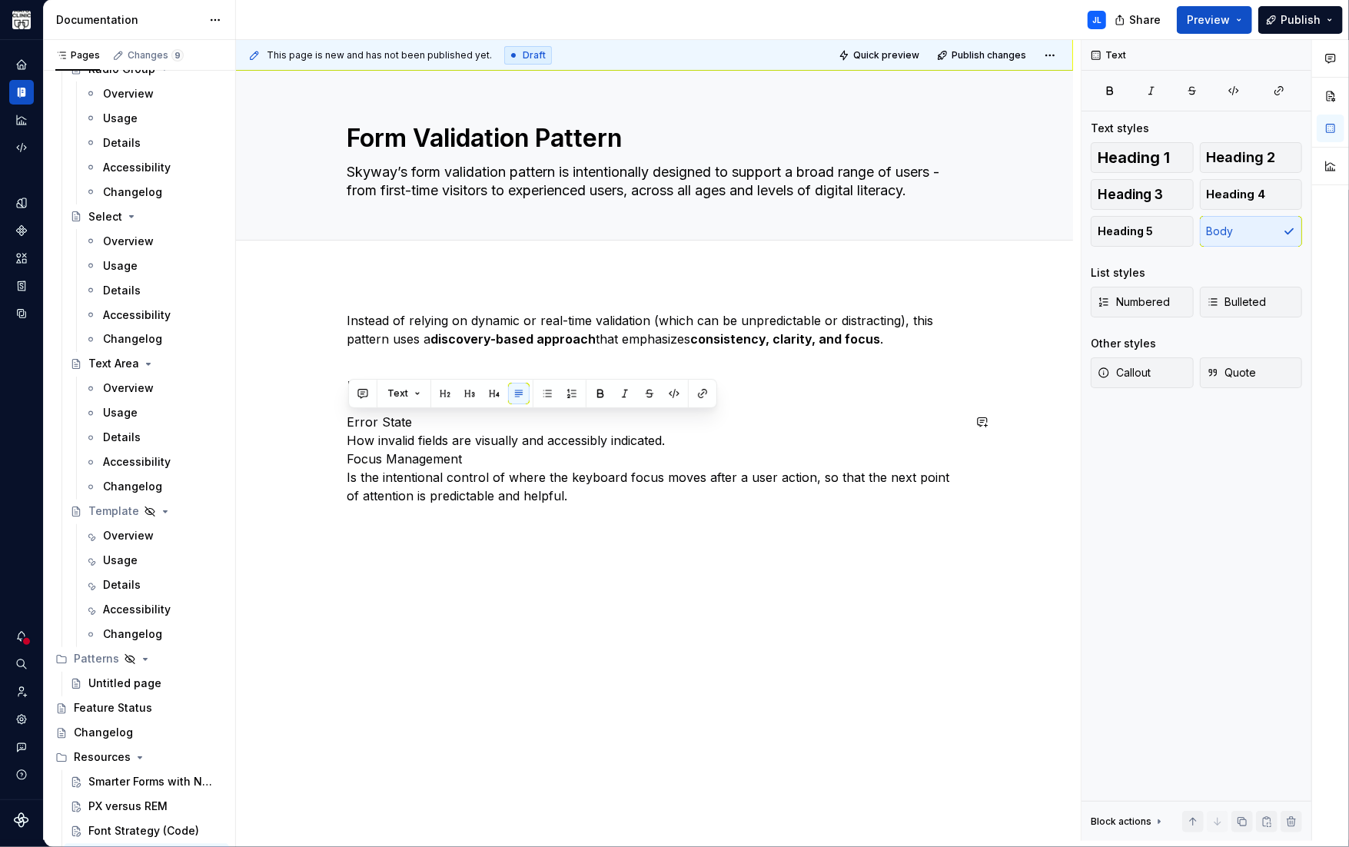
click at [449, 453] on p "Error State How invalid fields are visually and accessibly indicated. Focus Man…" at bounding box center [654, 459] width 615 height 92
drag, startPoint x: 422, startPoint y: 423, endPoint x: 305, endPoint y: 410, distance: 117.4
click at [290, 411] on div "Instead of relying on dynamic or real-time validation (which can be unpredictab…" at bounding box center [654, 525] width 837 height 503
click at [472, 399] on button "button" at bounding box center [470, 394] width 22 height 22
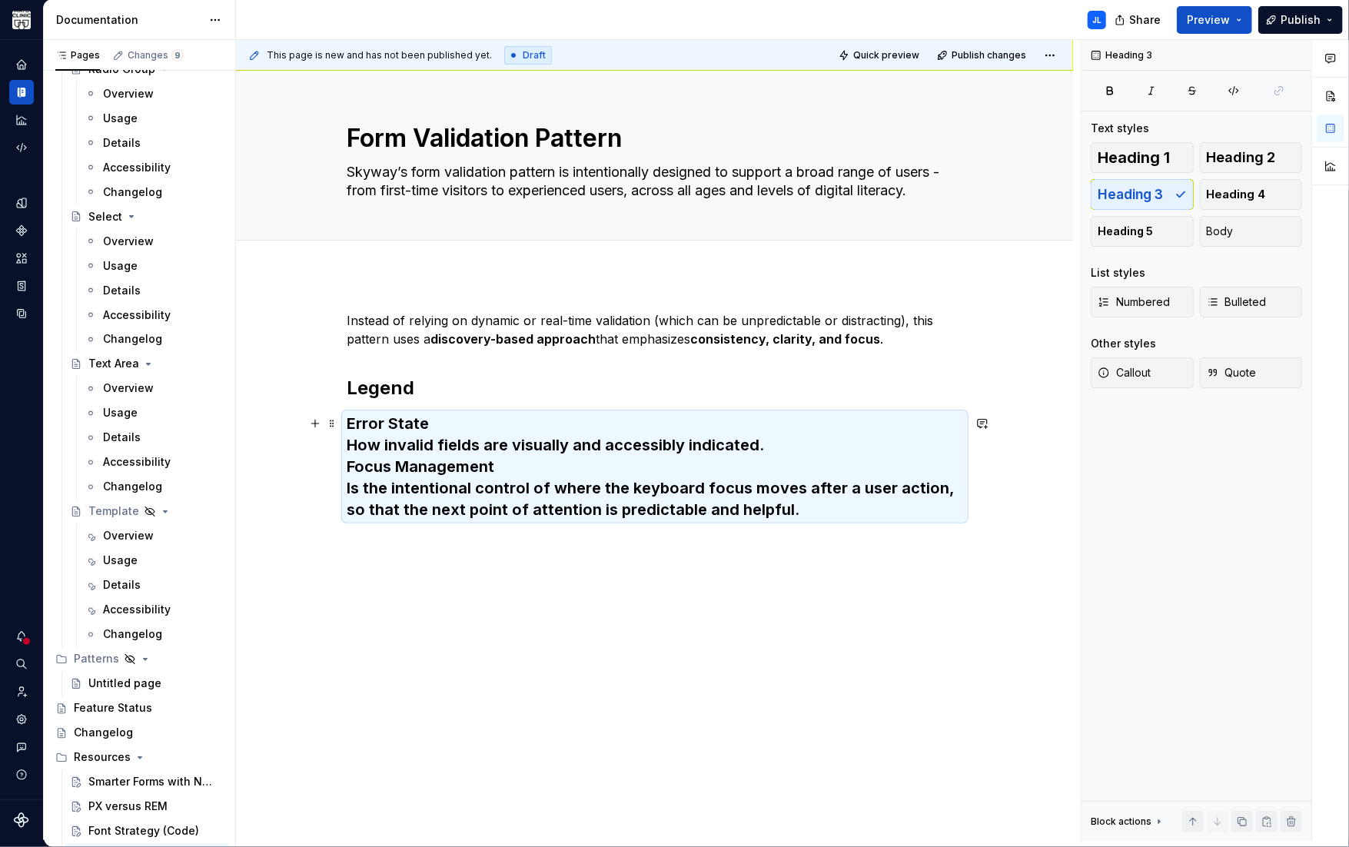
click at [355, 446] on h3 "Error State How invalid fields are visually and accessibly indicated. Focus Man…" at bounding box center [654, 467] width 615 height 108
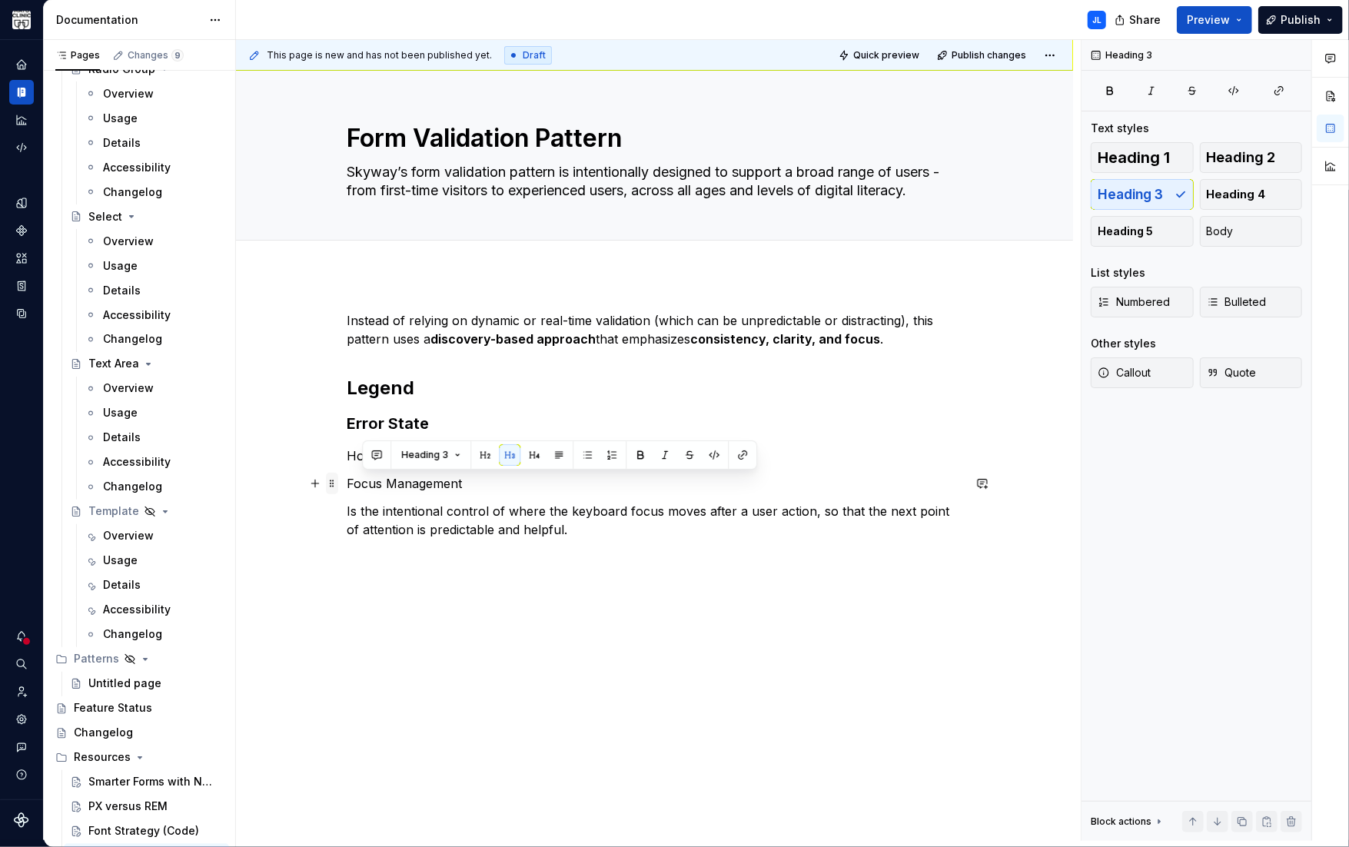
drag, startPoint x: 462, startPoint y: 486, endPoint x: 326, endPoint y: 486, distance: 136.0
click at [347, 486] on div "Instead of relying on dynamic or real-time validation (which can be unpredictab…" at bounding box center [654, 434] width 615 height 246
click at [326, 486] on span at bounding box center [332, 484] width 12 height 22
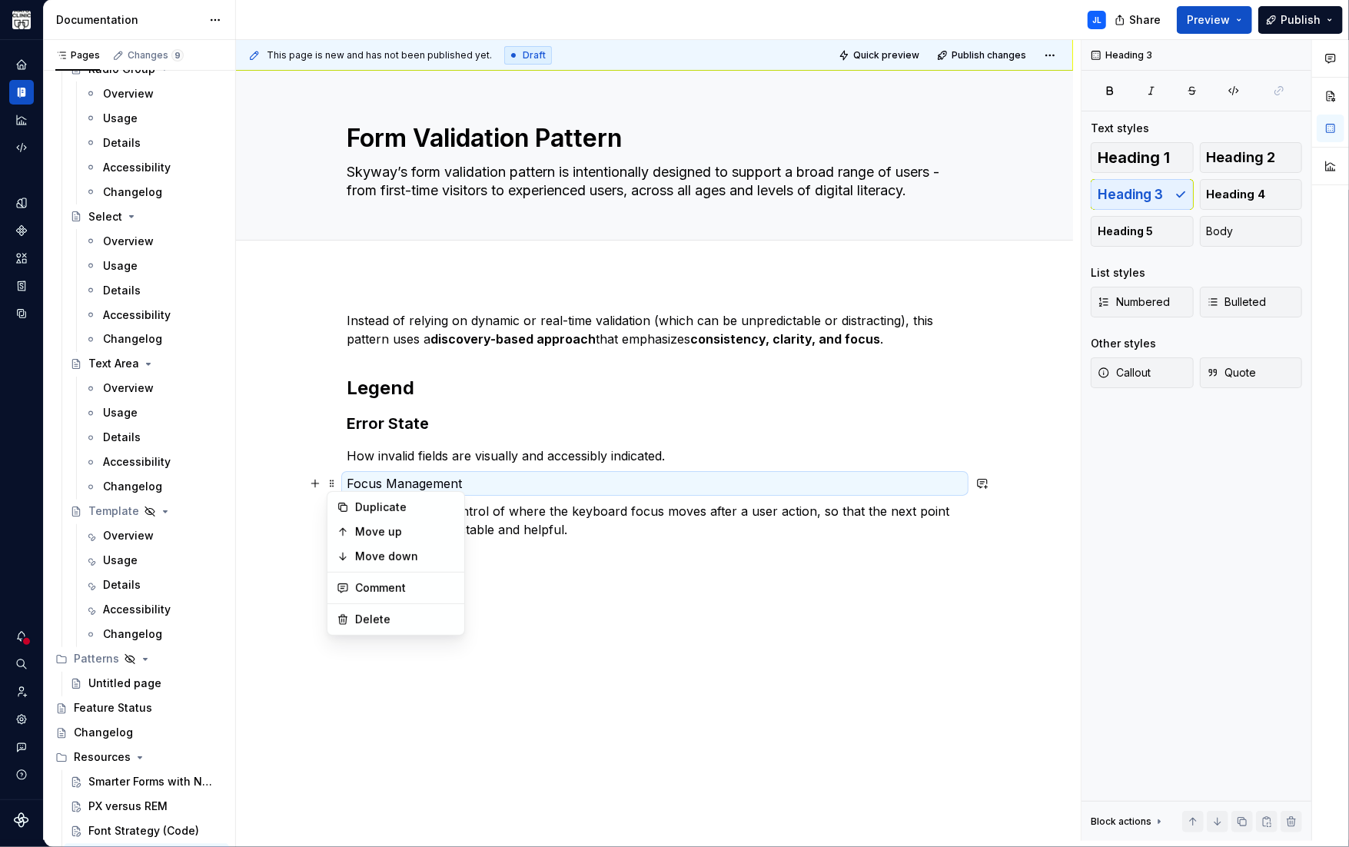
click at [396, 484] on p "Focus Management" at bounding box center [654, 483] width 615 height 18
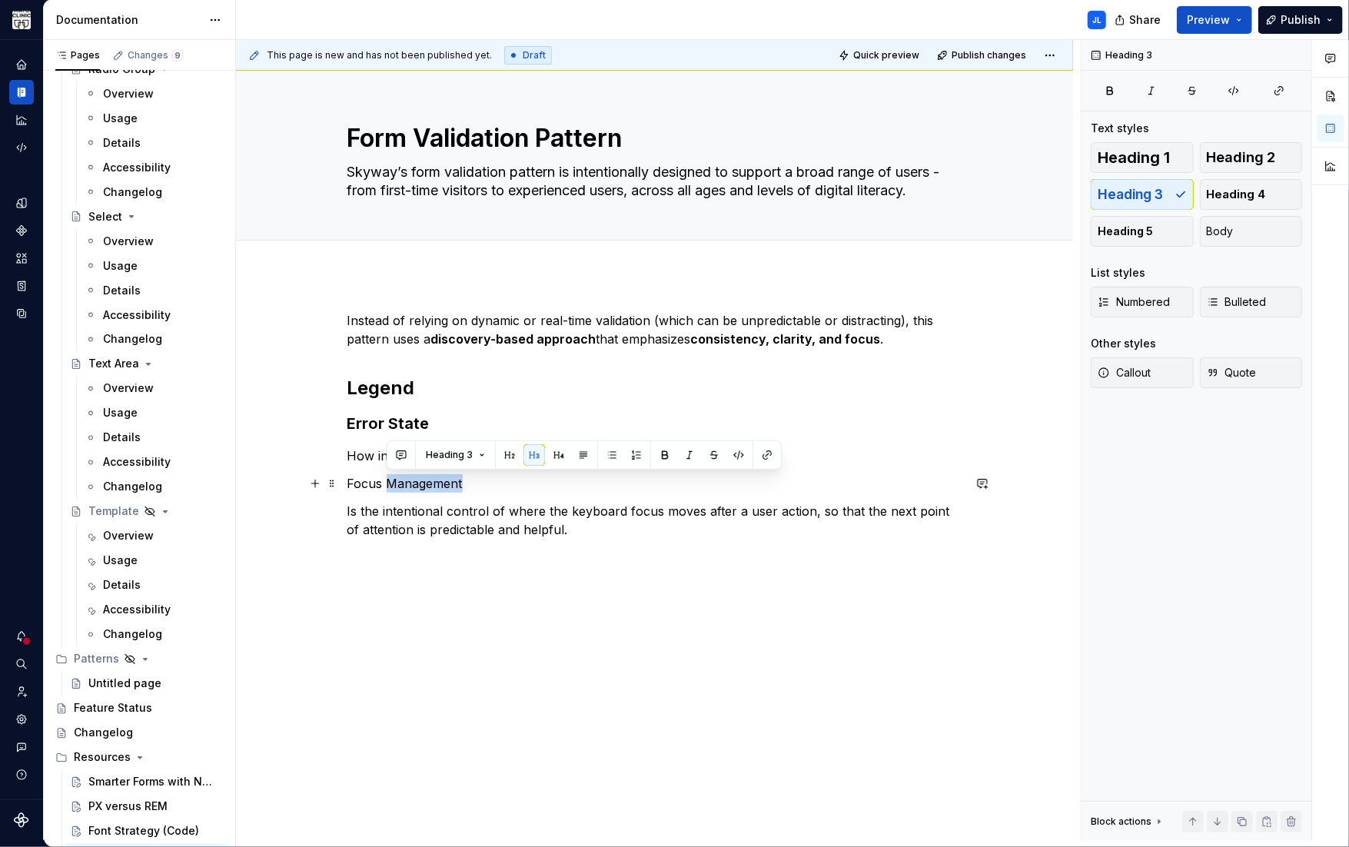
click at [396, 484] on p "Focus Management" at bounding box center [654, 483] width 615 height 18
click at [496, 456] on button "button" at bounding box center [496, 455] width 22 height 22
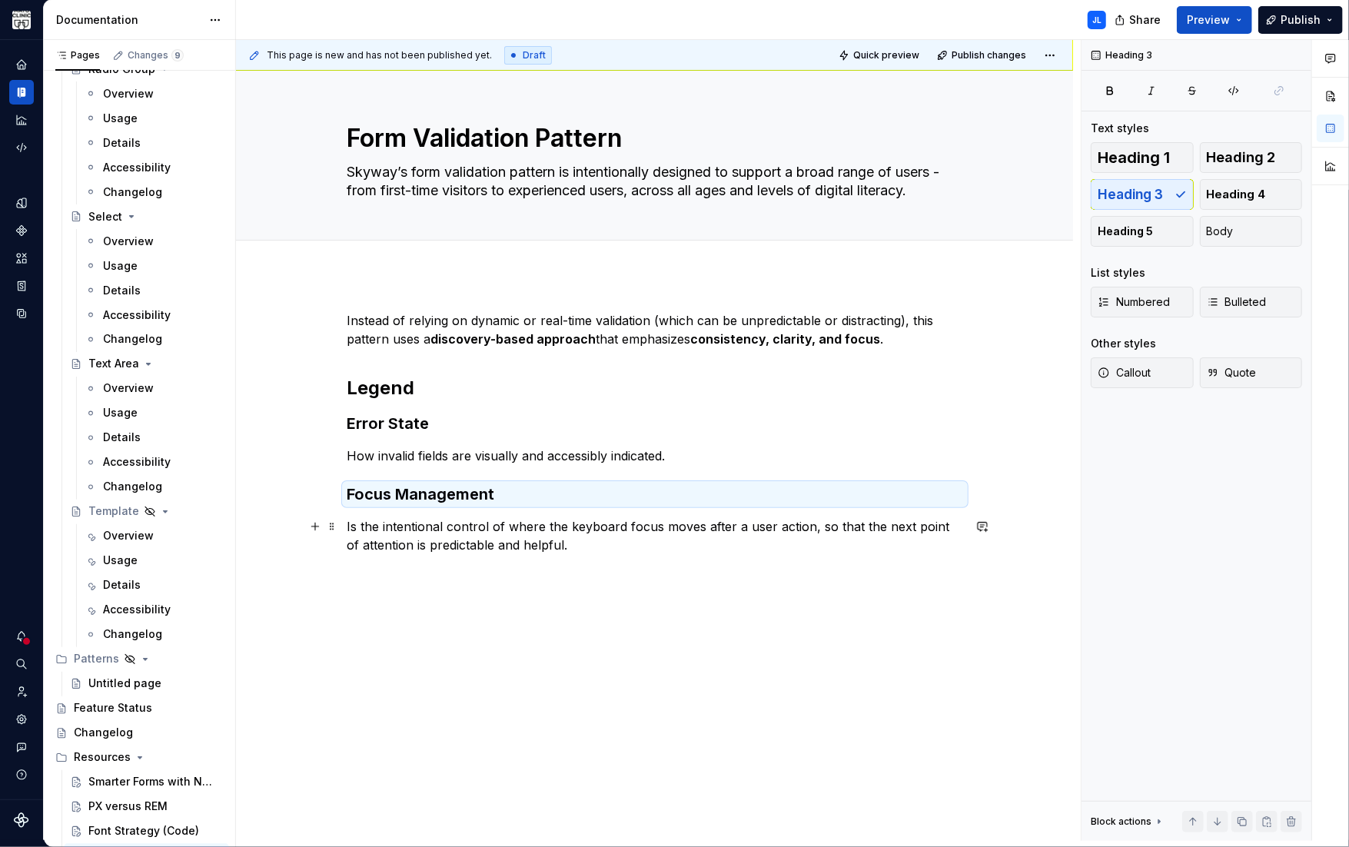
click at [390, 520] on p "Is the intentional control of where the keyboard focus moves after a user actio…" at bounding box center [654, 535] width 615 height 37
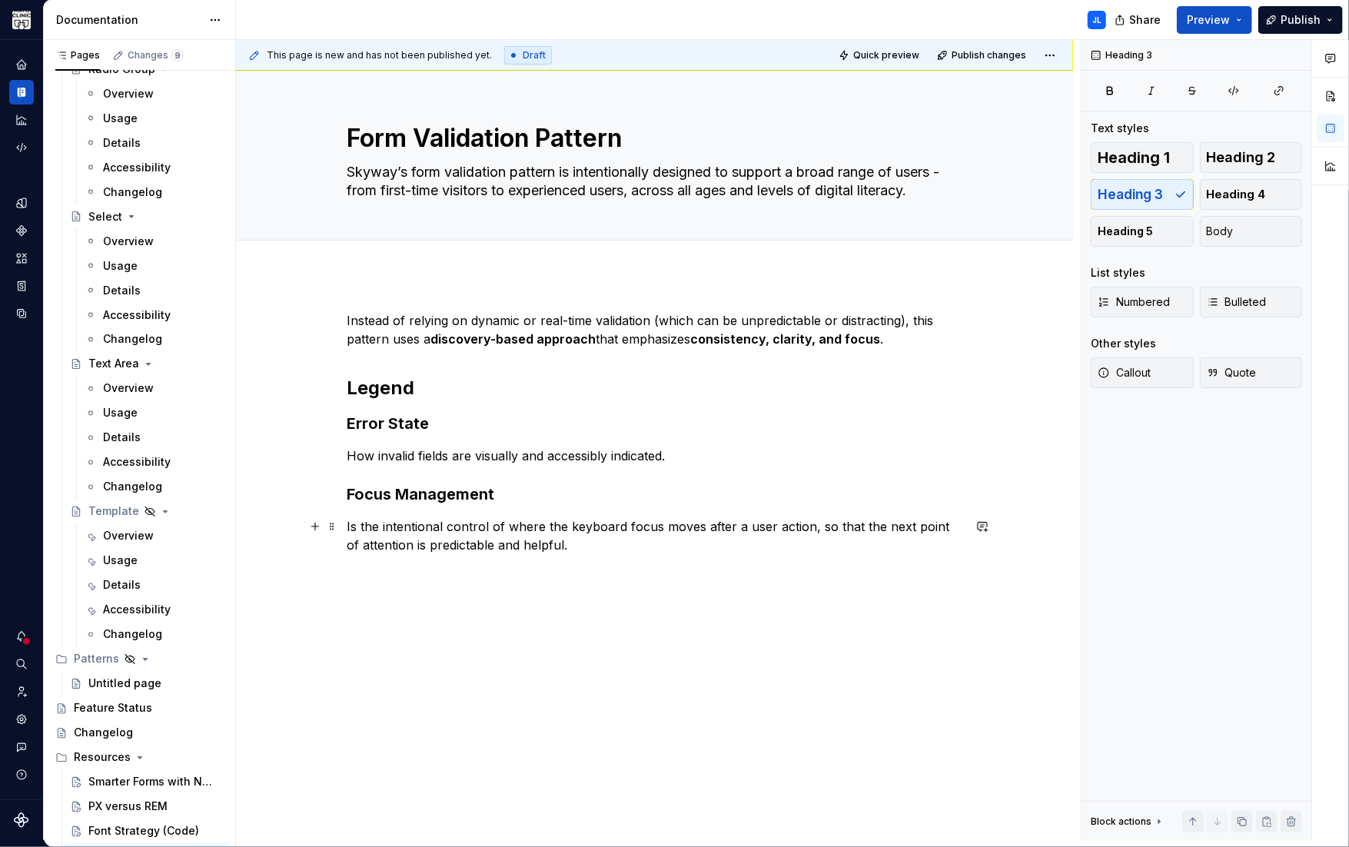
click at [364, 526] on p "Is the intentional control of where the keyboard focus moves after a user actio…" at bounding box center [654, 535] width 615 height 37
click at [1230, 236] on span "Body" at bounding box center [1219, 231] width 27 height 15
click at [466, 456] on p "How invalid fields are visually and accessibly indicated." at bounding box center [654, 455] width 615 height 18
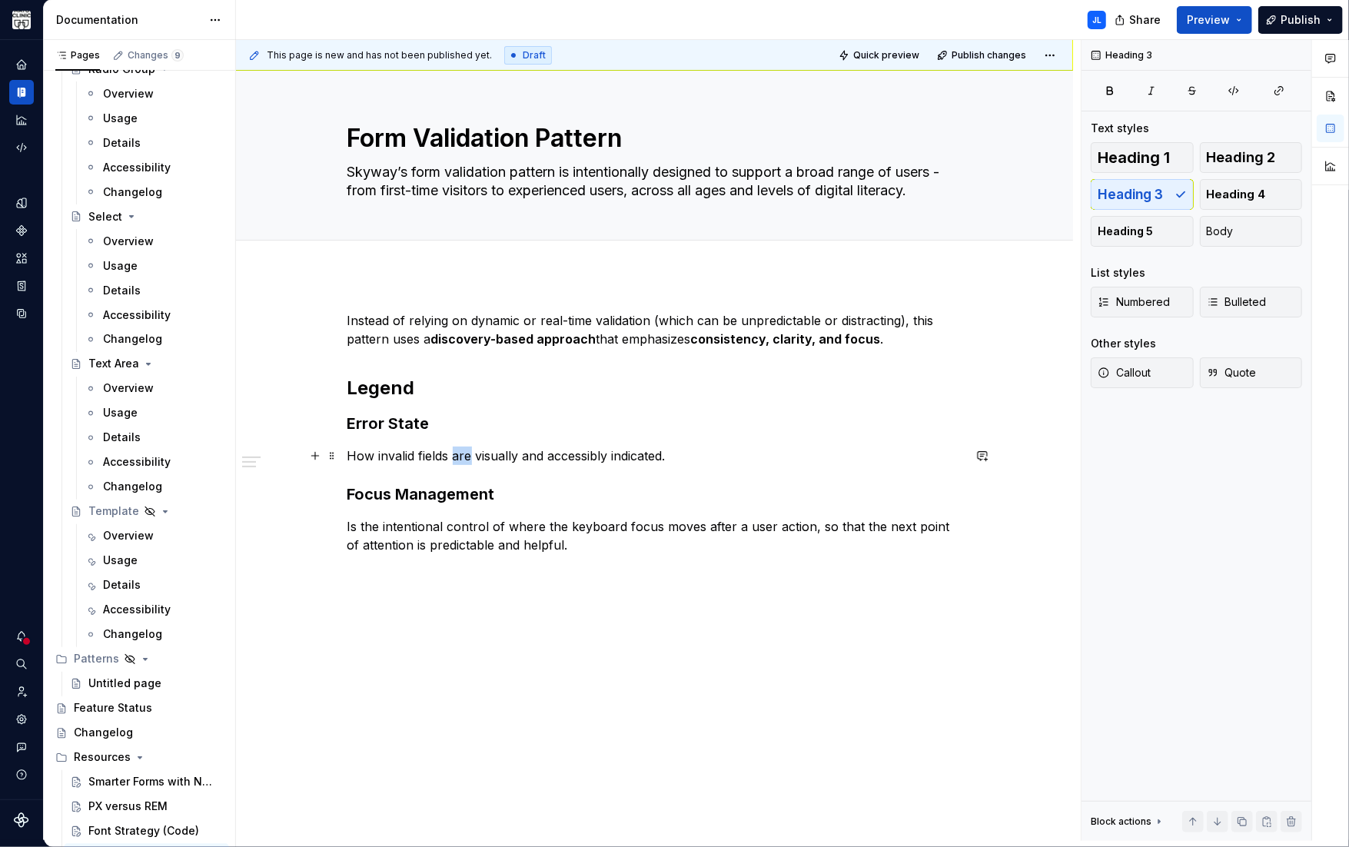
click at [466, 456] on p "How invalid fields are visually and accessibly indicated." at bounding box center [654, 455] width 615 height 18
drag, startPoint x: 1233, startPoint y: 231, endPoint x: 1226, endPoint y: 233, distance: 7.8
click at [1233, 231] on button "Body" at bounding box center [1250, 231] width 103 height 31
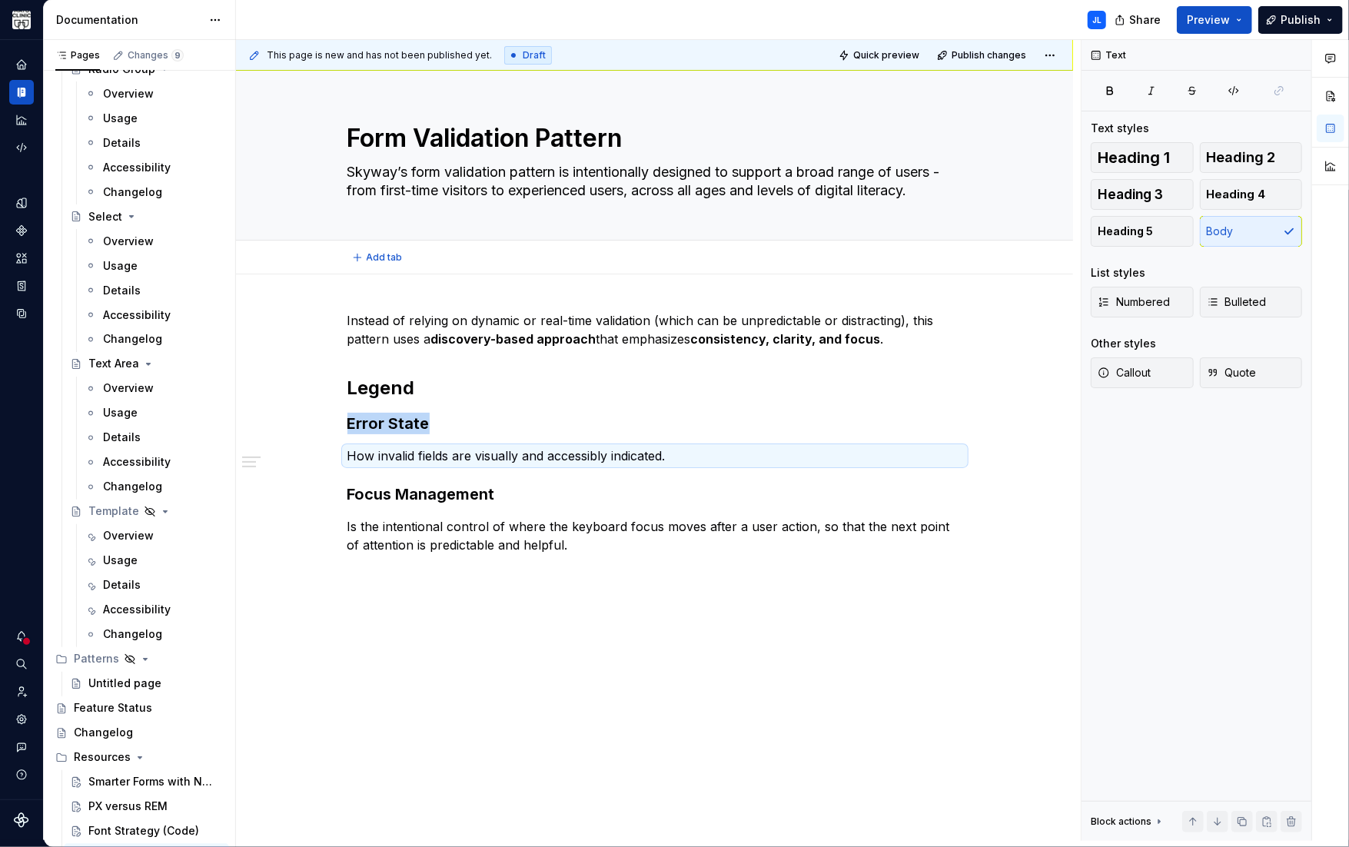
type textarea "*"
click at [396, 354] on div "Instead of relying on dynamic or real-time validation (which can be unpredictab…" at bounding box center [654, 432] width 615 height 243
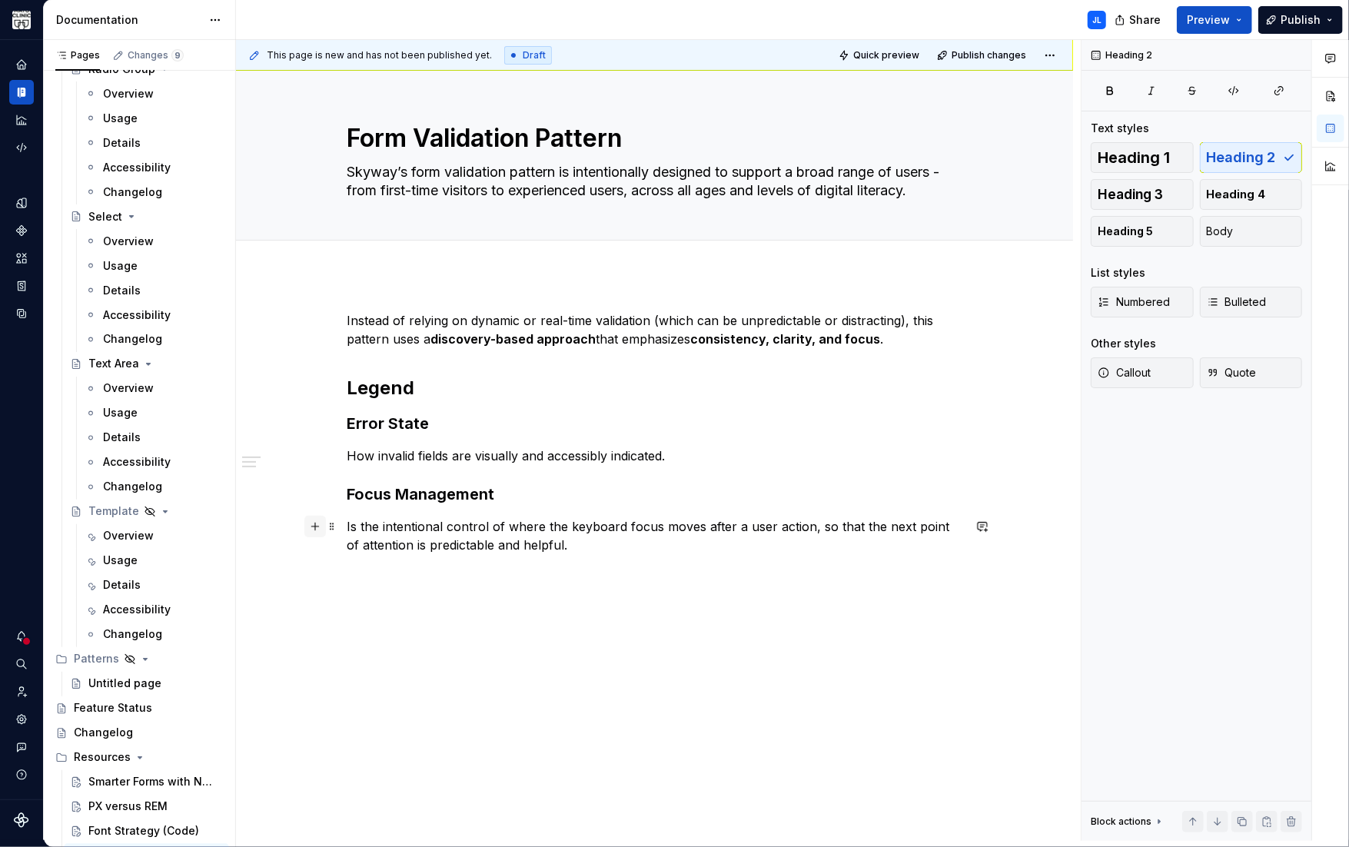
click at [311, 526] on button "button" at bounding box center [315, 527] width 22 height 22
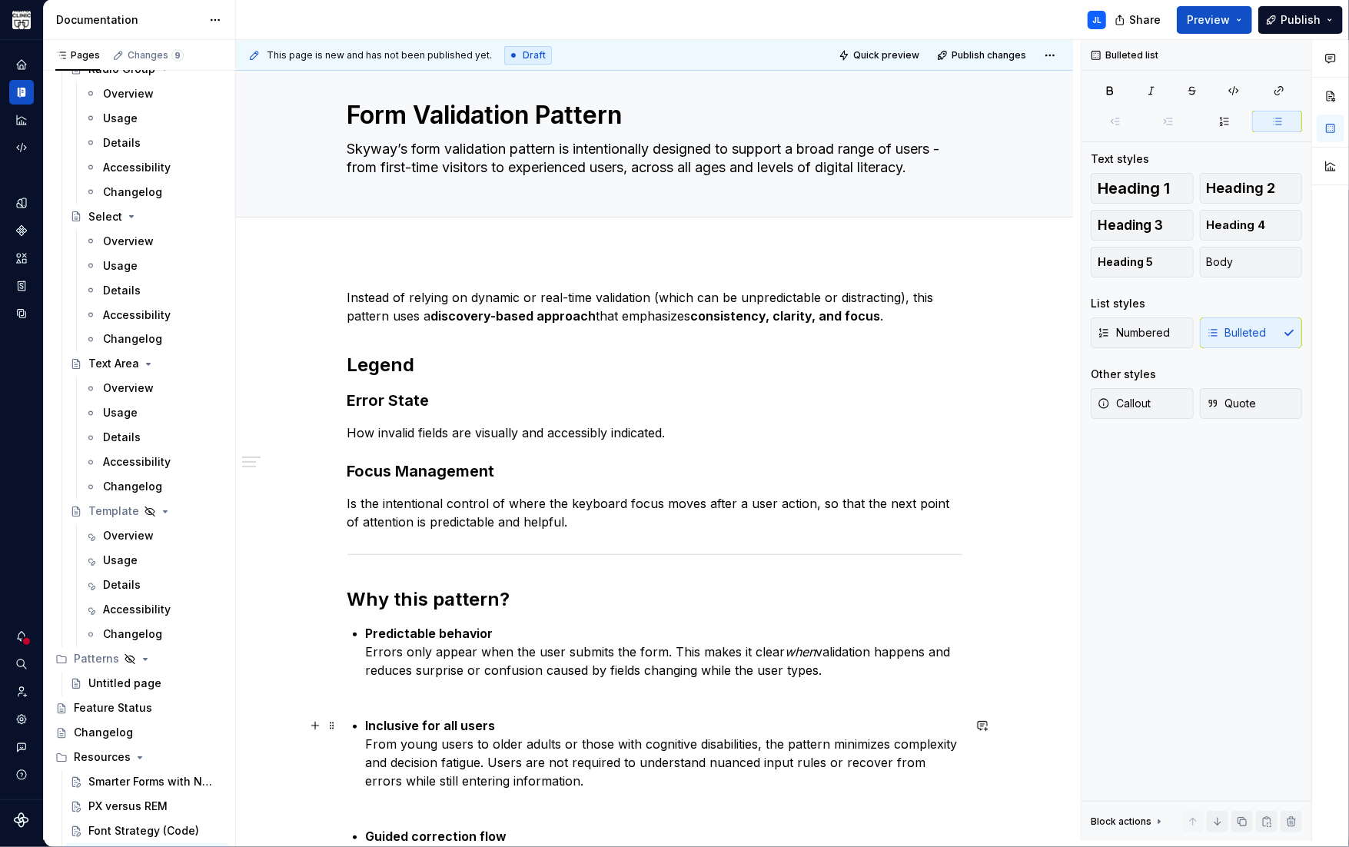
scroll to position [75, 0]
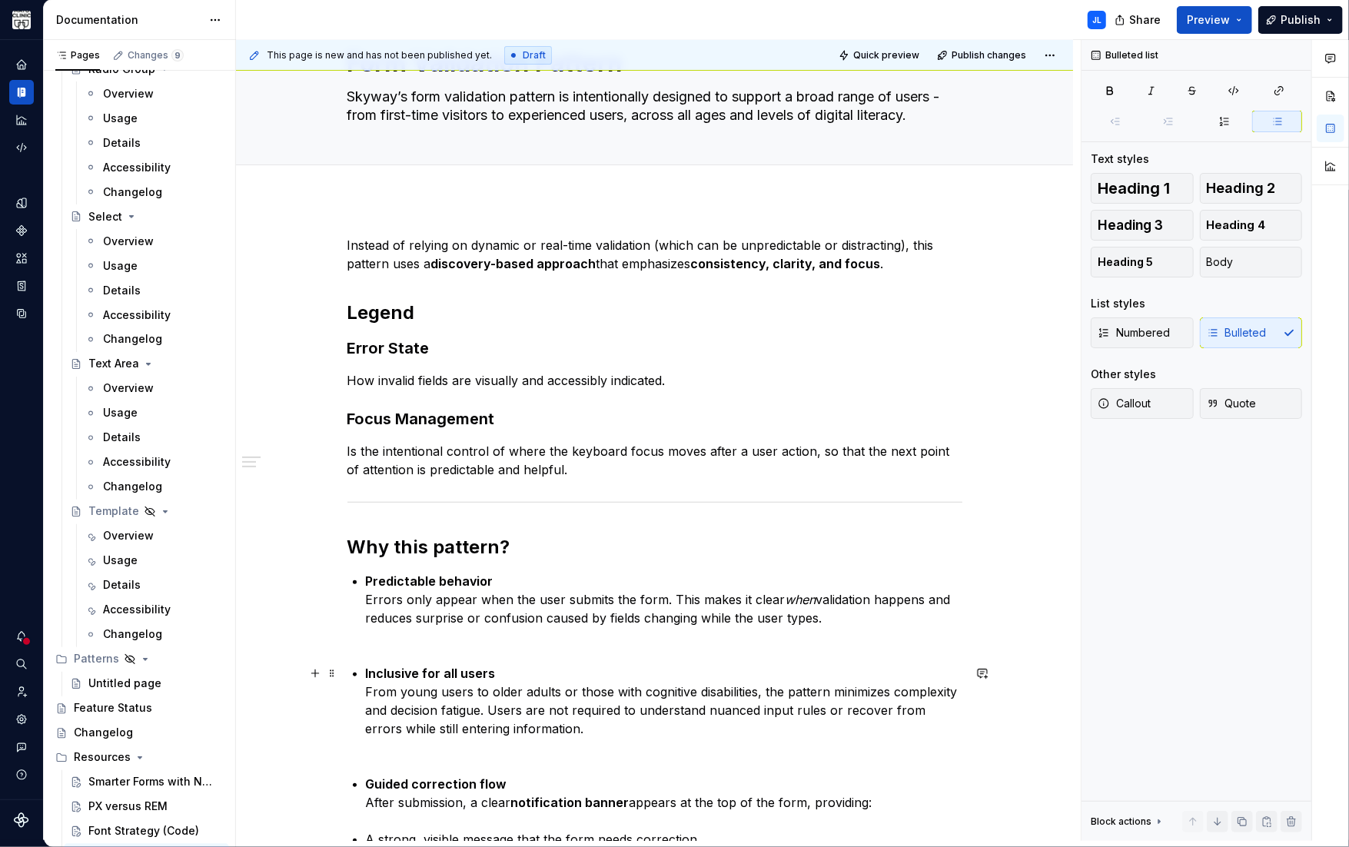
click at [374, 665] on p "Inclusive for all users From young users to older adults or those with cognitiv…" at bounding box center [664, 710] width 596 height 92
click at [373, 672] on strong "Inclusive for all users" at bounding box center [431, 672] width 130 height 15
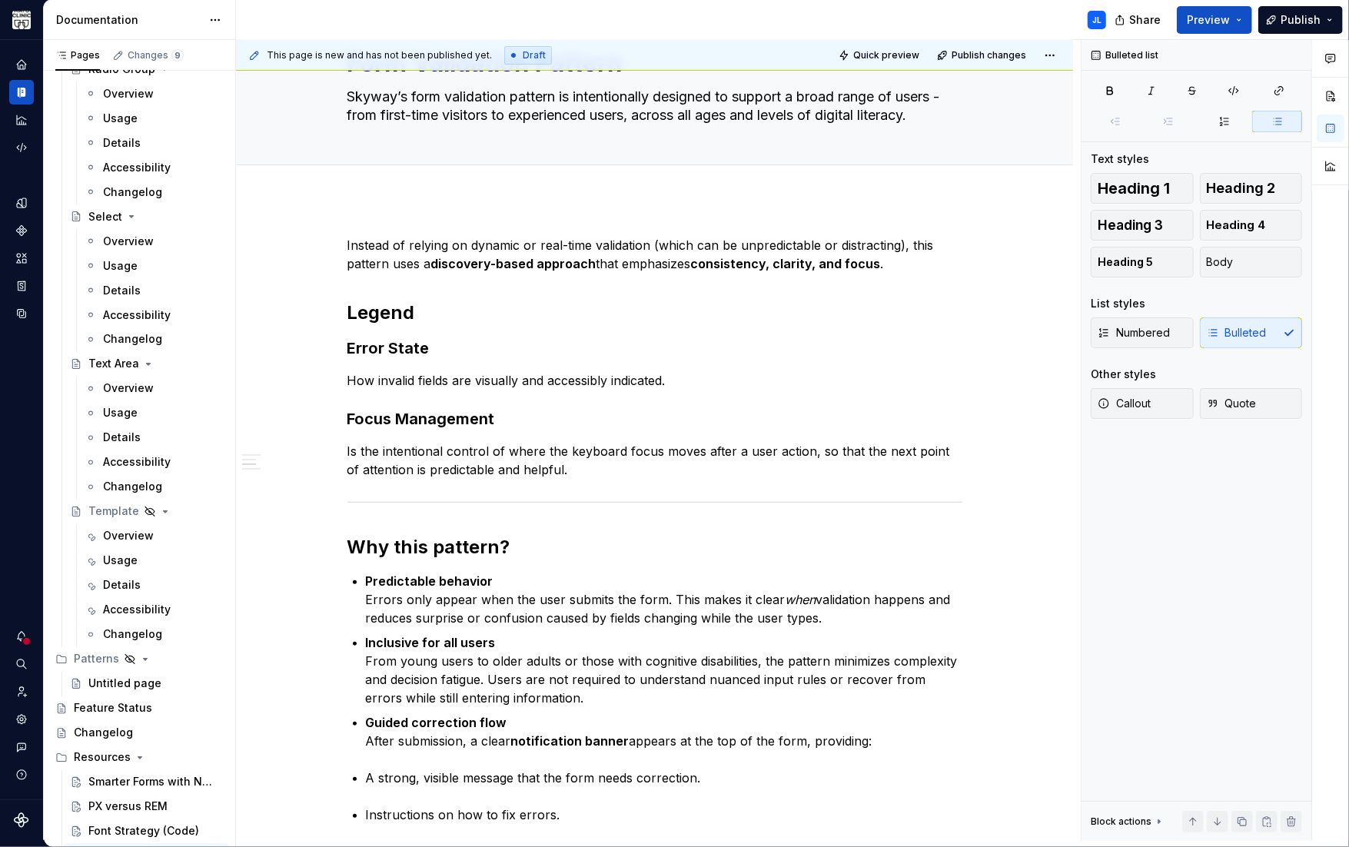
scroll to position [413, 0]
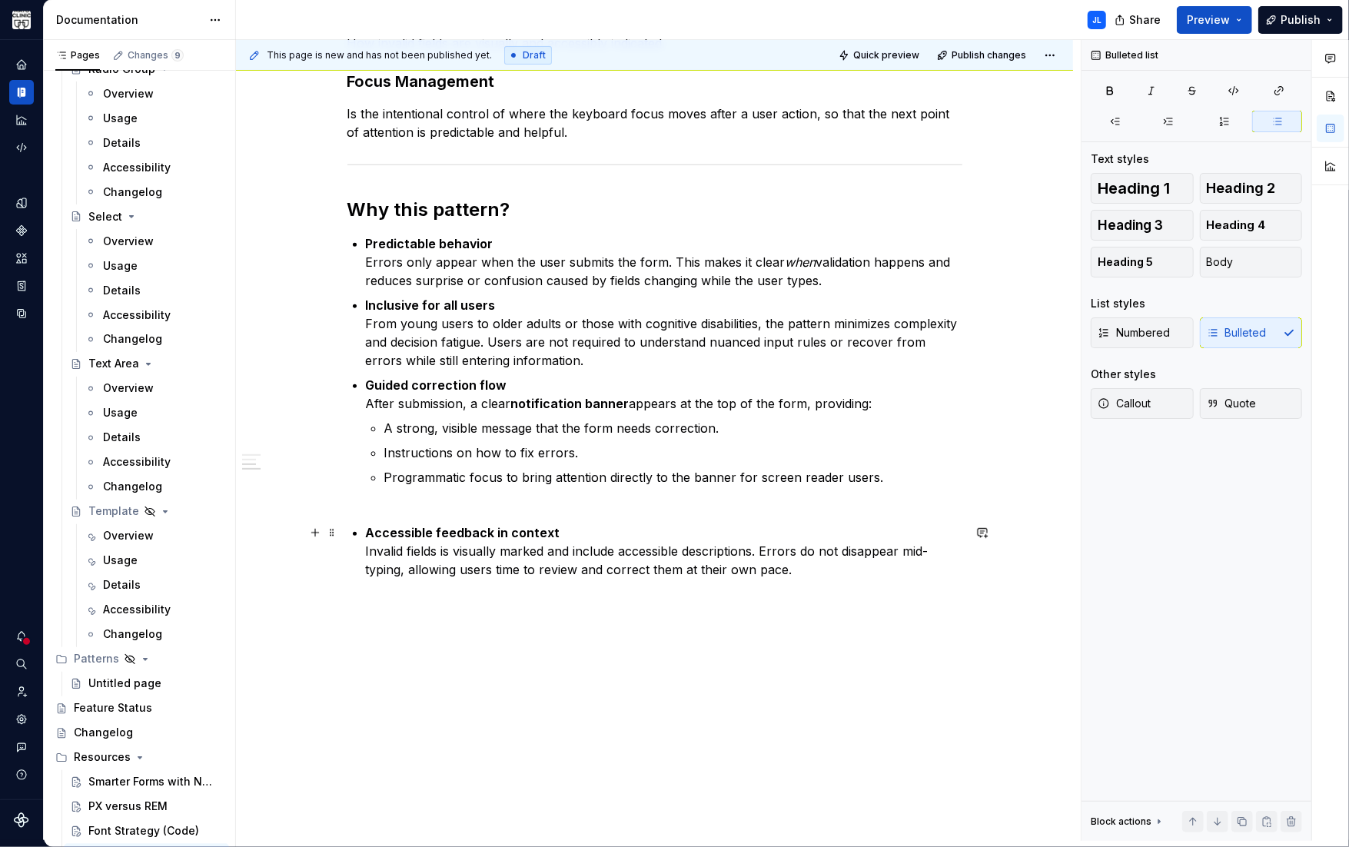
click at [368, 535] on strong "Accessible feedback in context" at bounding box center [463, 532] width 194 height 15
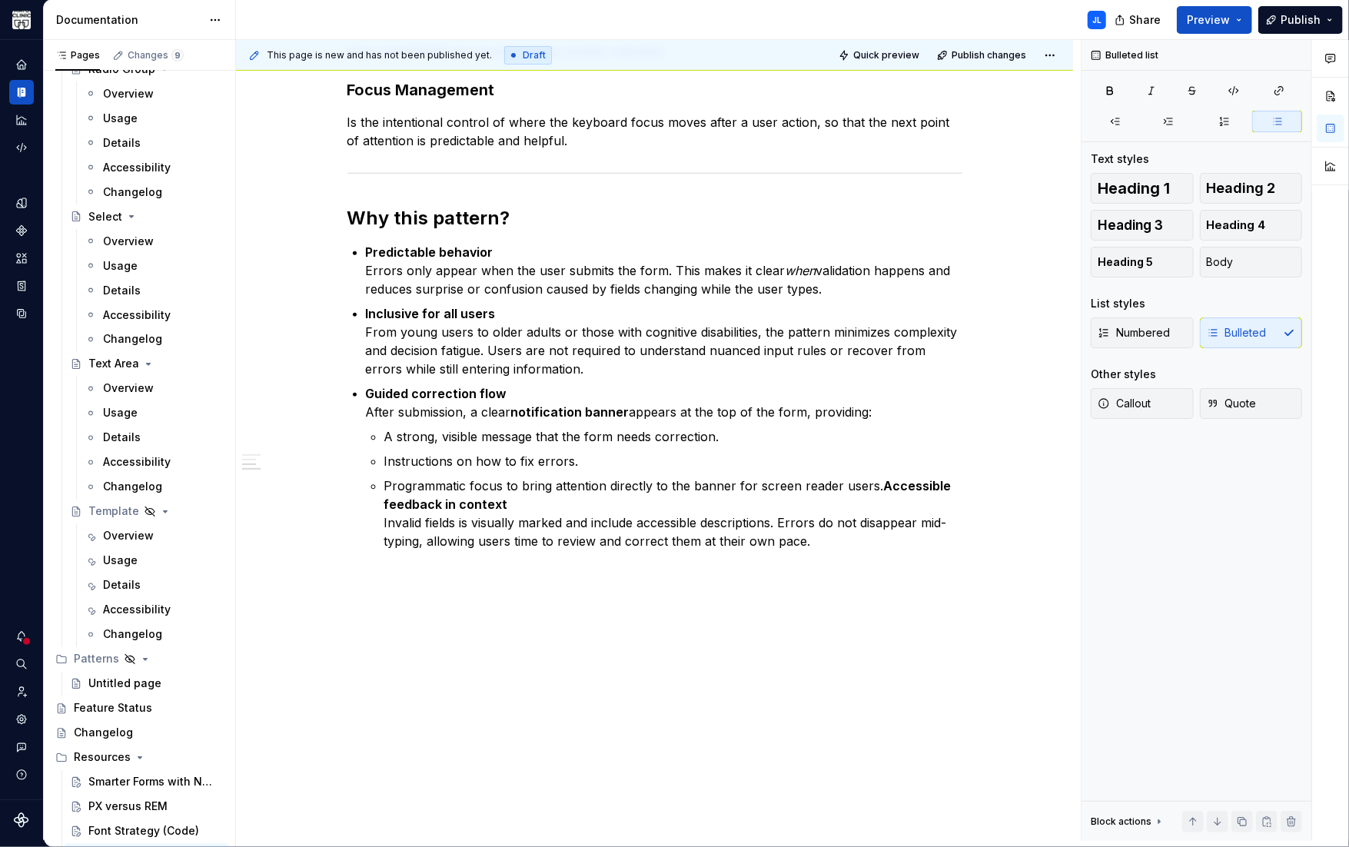
scroll to position [410, 0]
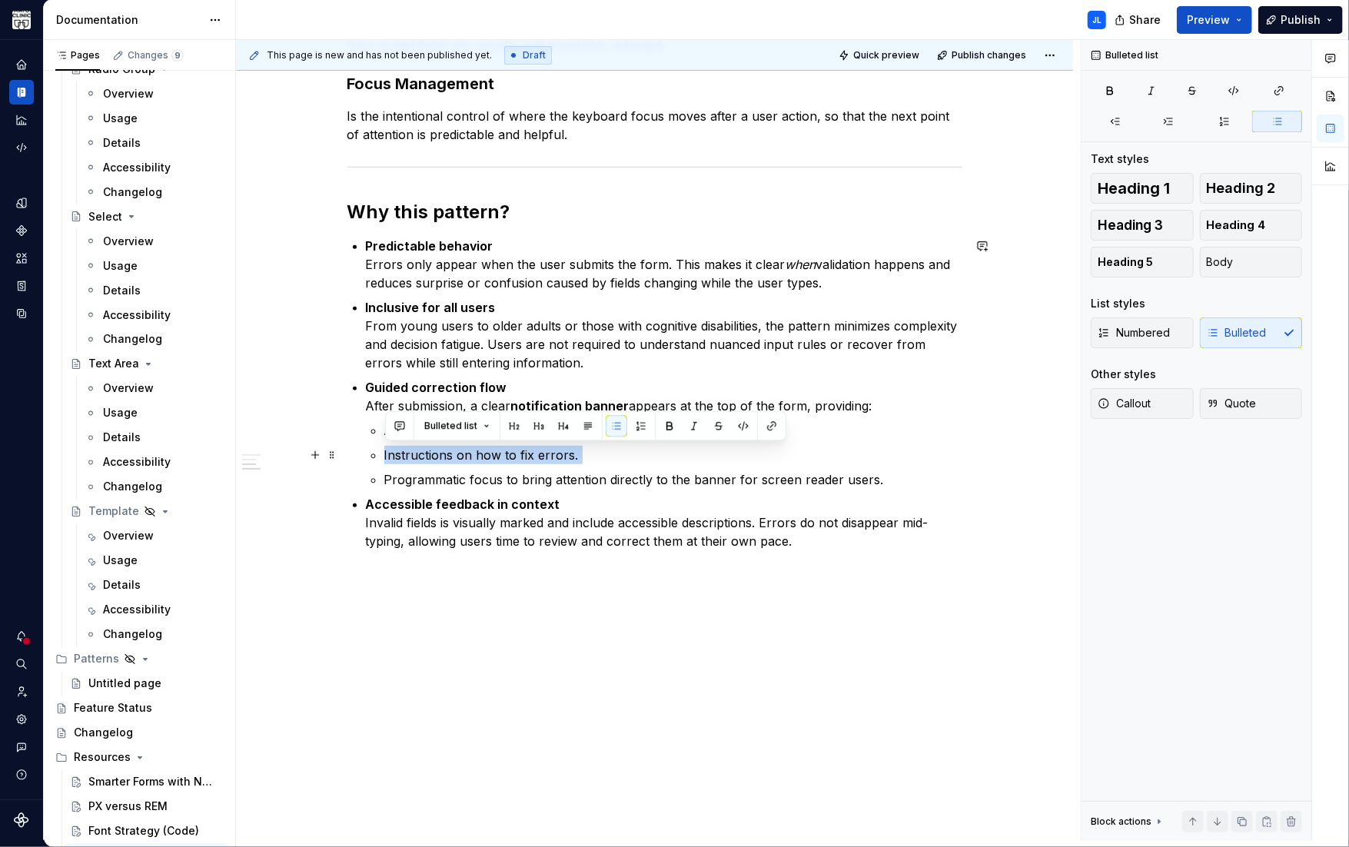
click at [386, 461] on li "Guided correction flow After submission, a clear notification banner appears at…" at bounding box center [664, 433] width 596 height 111
drag, startPoint x: 390, startPoint y: 536, endPoint x: 40, endPoint y: 576, distance: 352.6
click at [390, 536] on p "Accessible feedback in context Invalid fields is visually marked and include ac…" at bounding box center [664, 532] width 596 height 74
click at [316, 503] on button "button" at bounding box center [315, 504] width 22 height 22
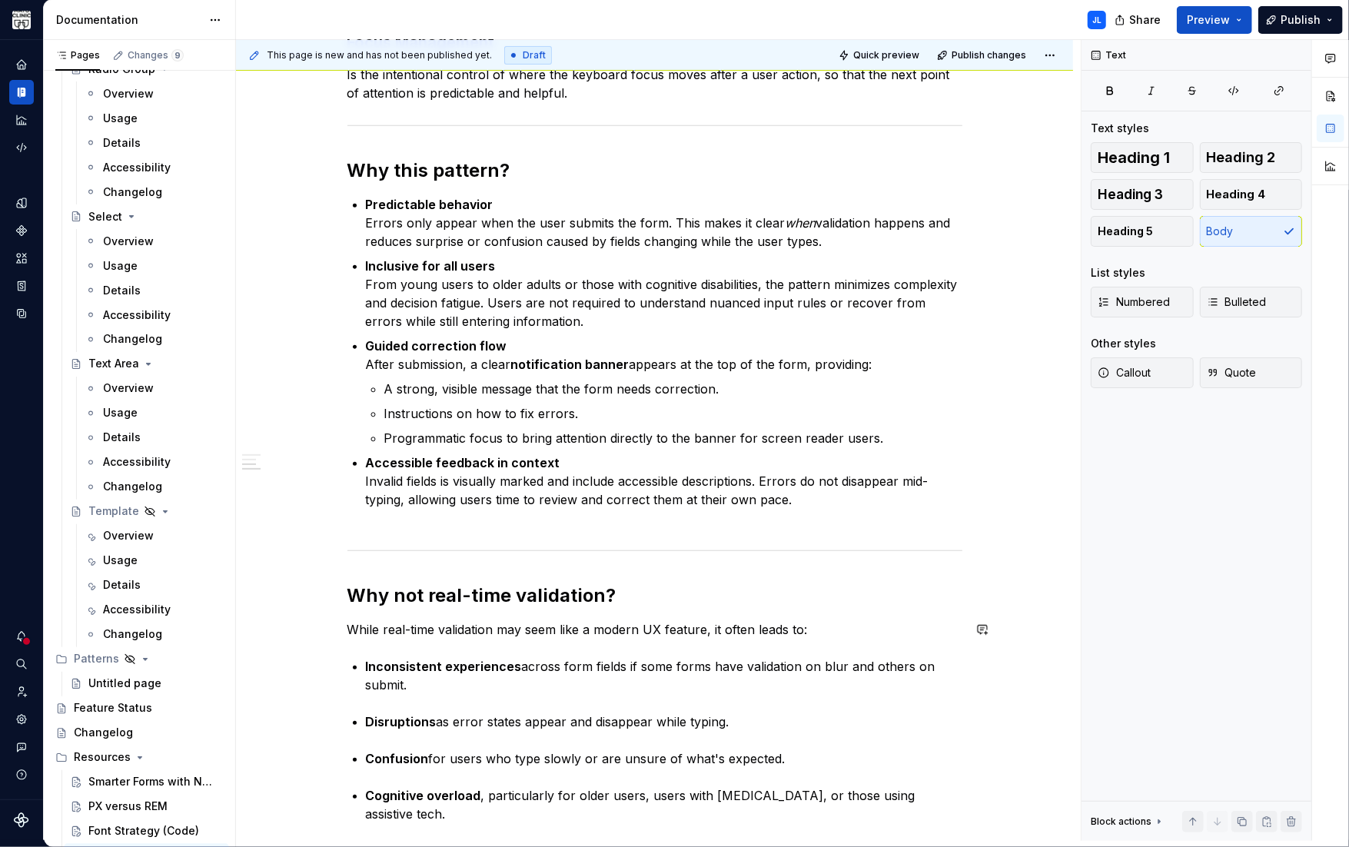
scroll to position [479, 0]
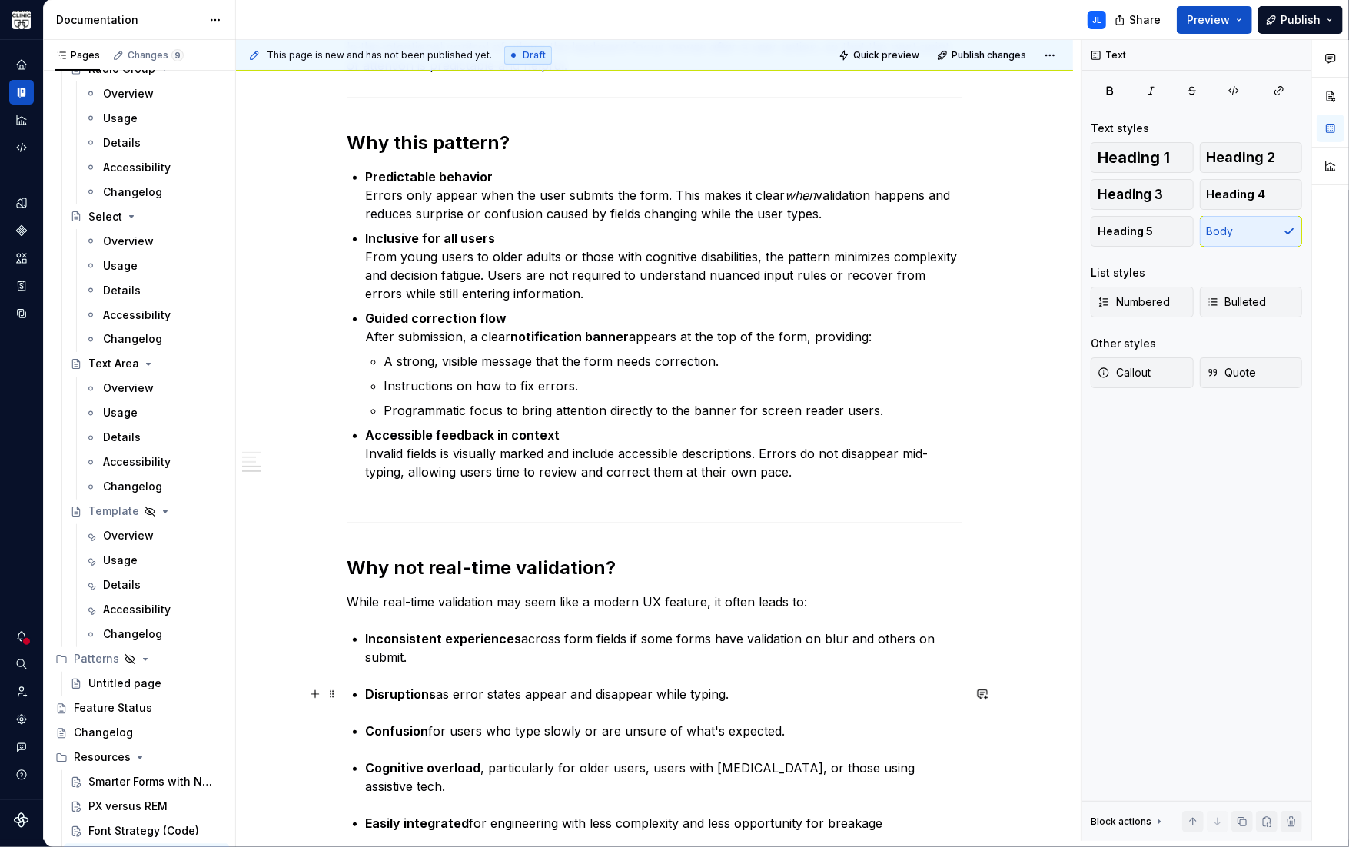
click at [371, 693] on strong "Disruptions" at bounding box center [401, 693] width 71 height 15
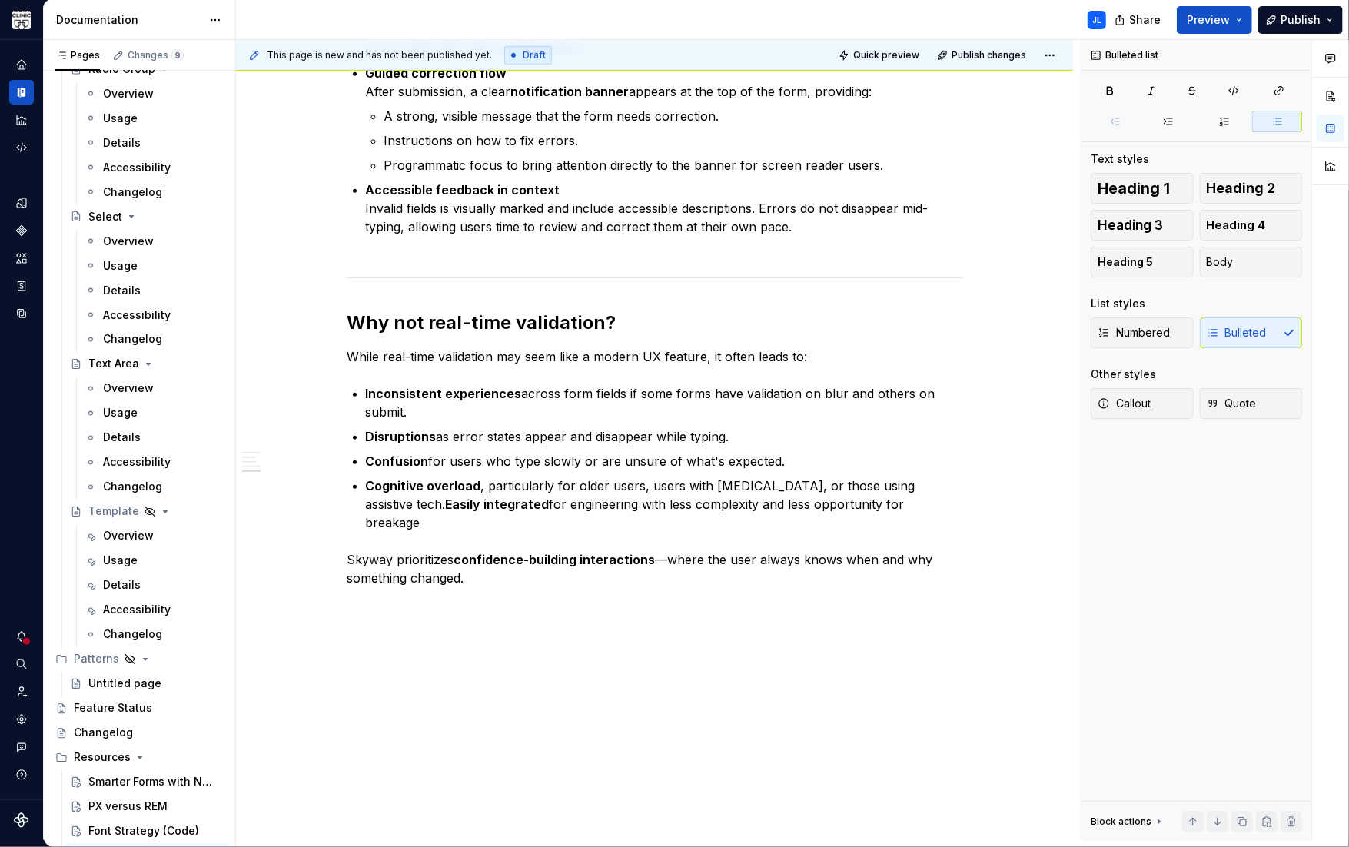
scroll to position [731, 0]
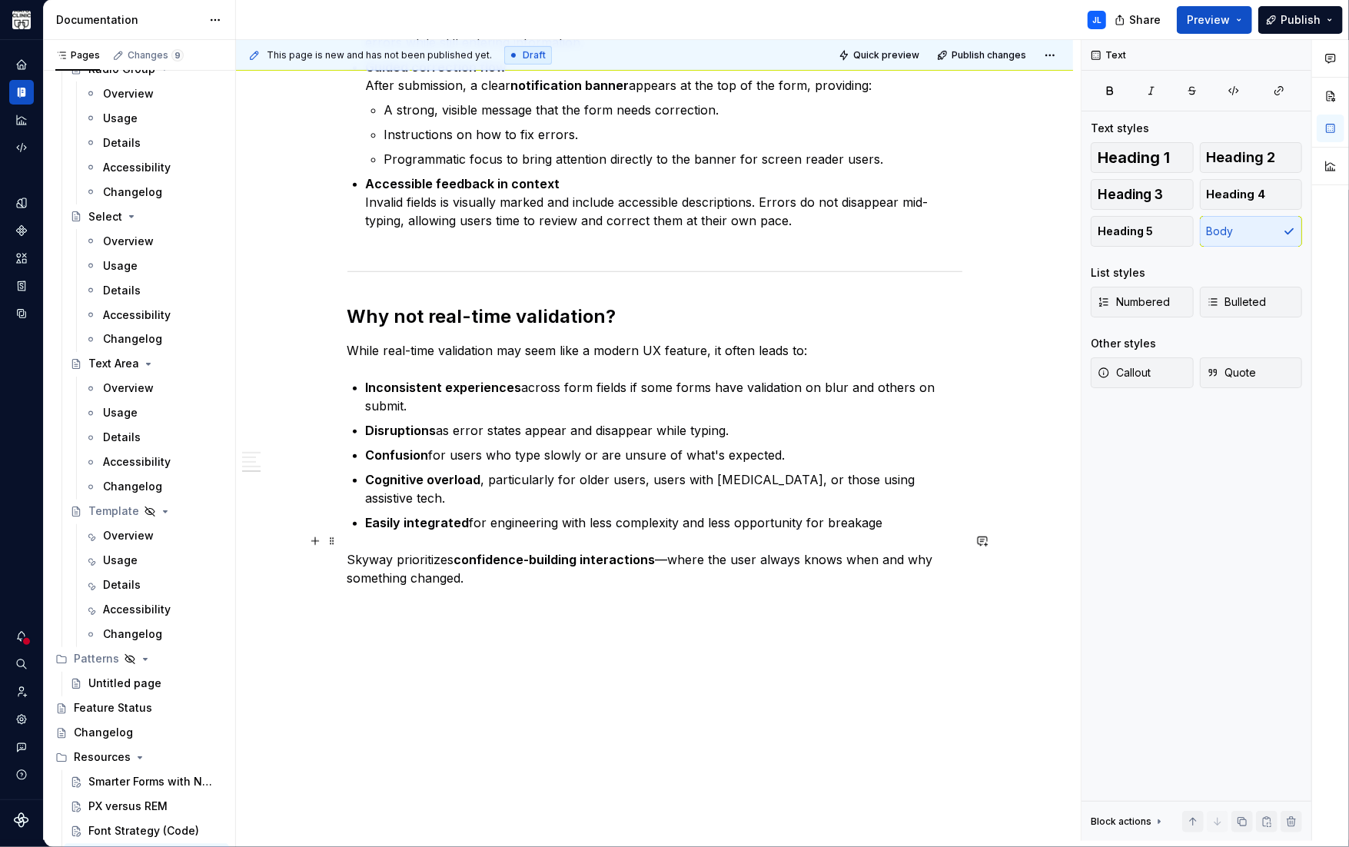
click at [489, 562] on p "Skyway prioritizes confidence-building interactions —where the user always know…" at bounding box center [654, 568] width 615 height 37
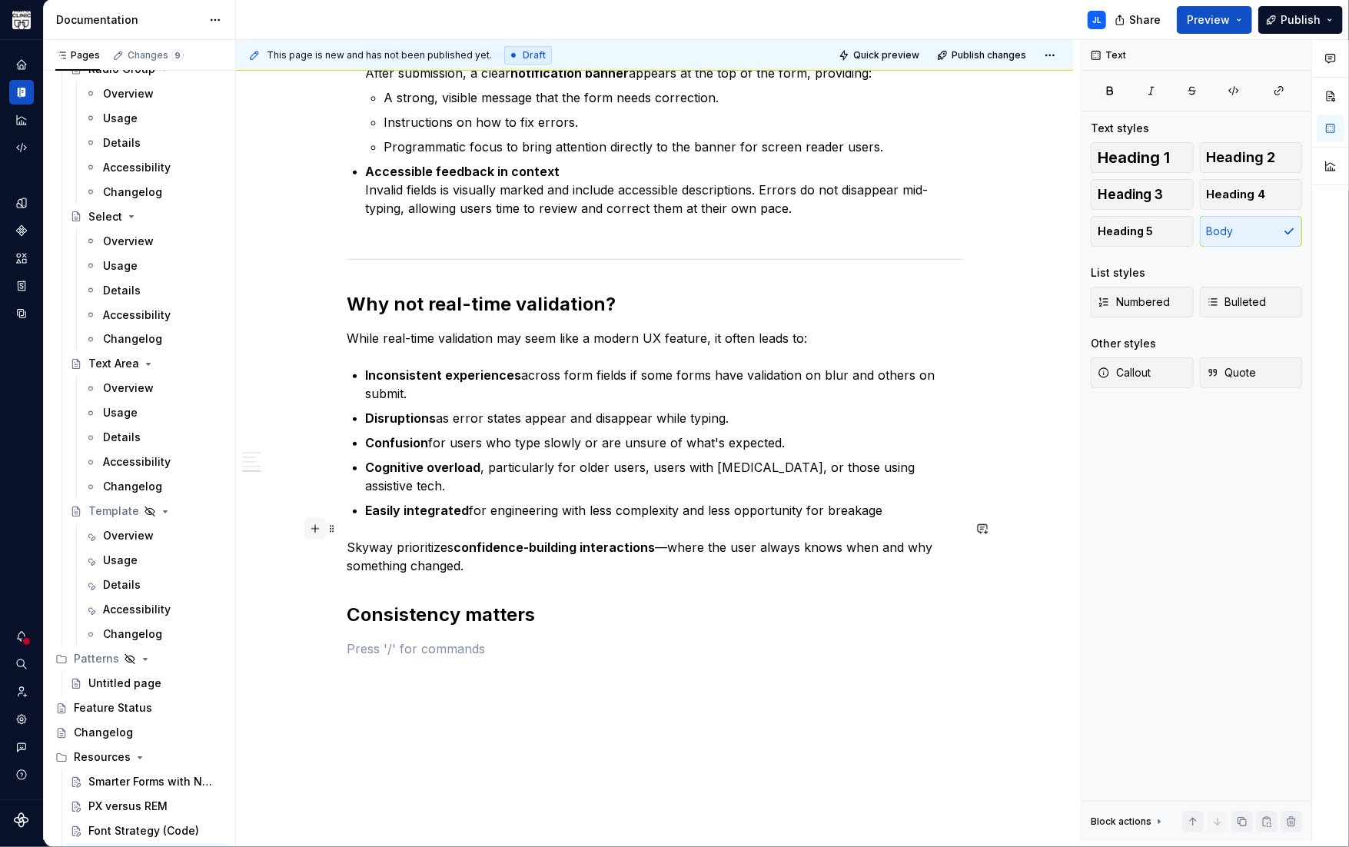
click at [319, 528] on button "button" at bounding box center [315, 529] width 22 height 22
click at [361, 668] on p at bounding box center [654, 677] width 615 height 18
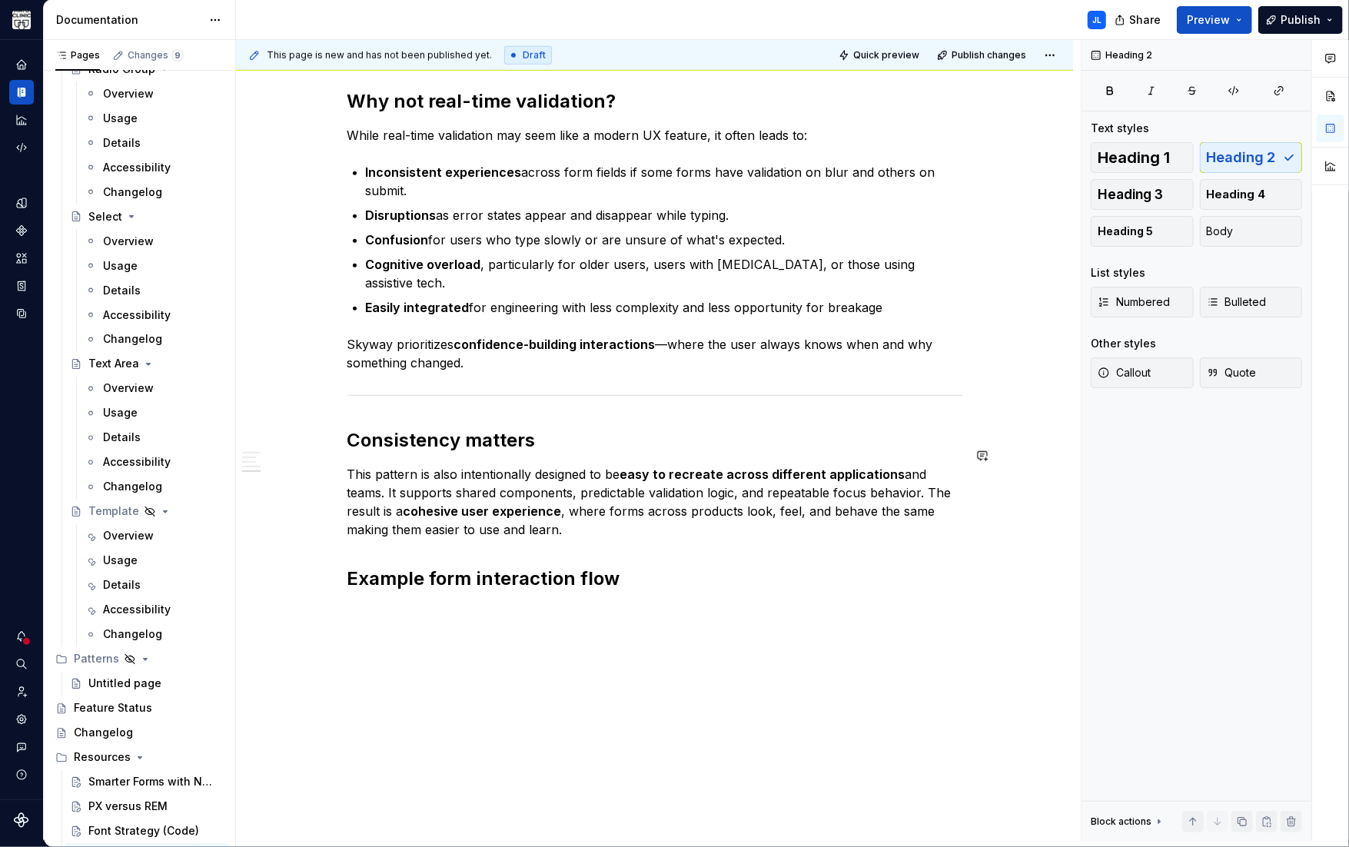
scroll to position [950, 0]
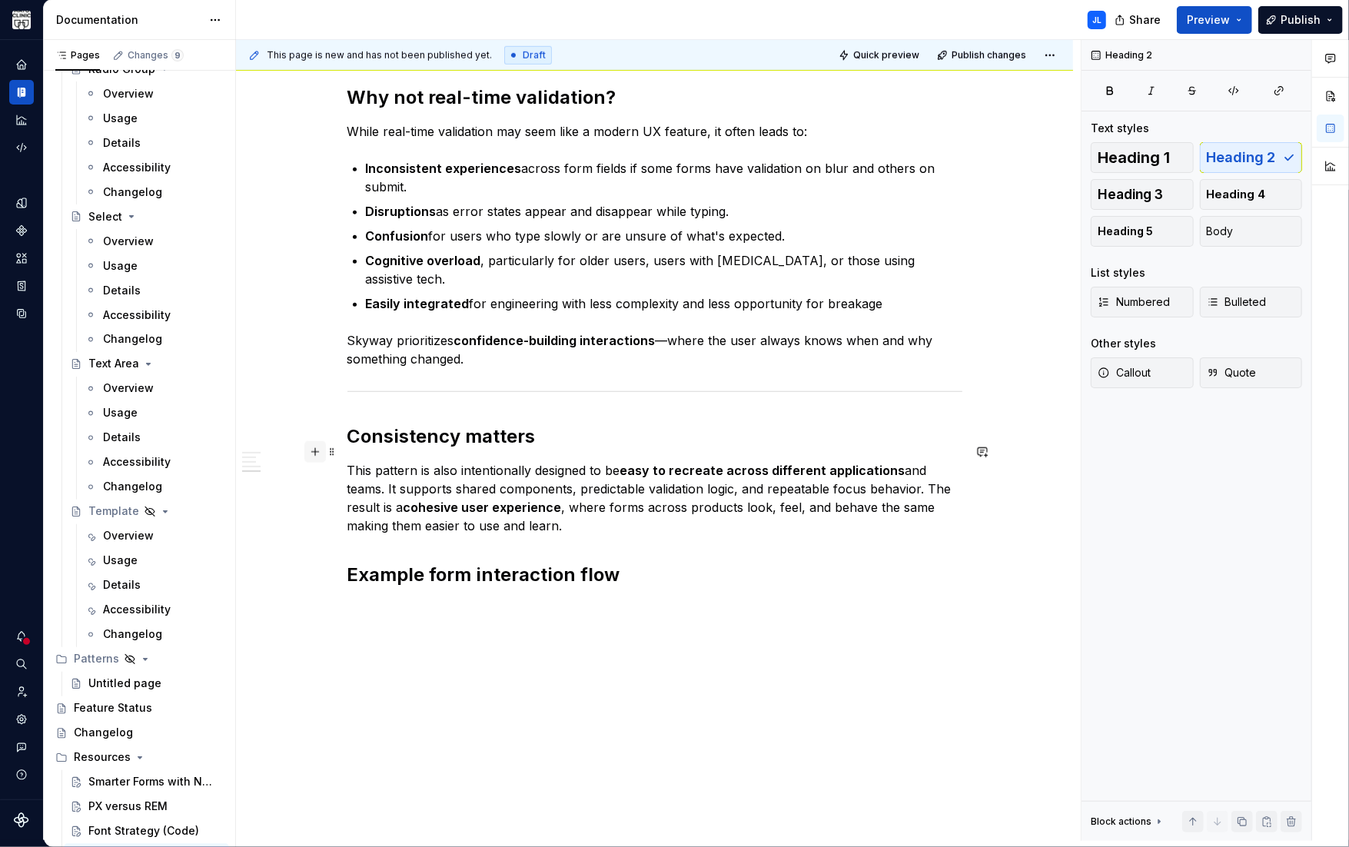
click at [316, 452] on button "button" at bounding box center [315, 452] width 22 height 22
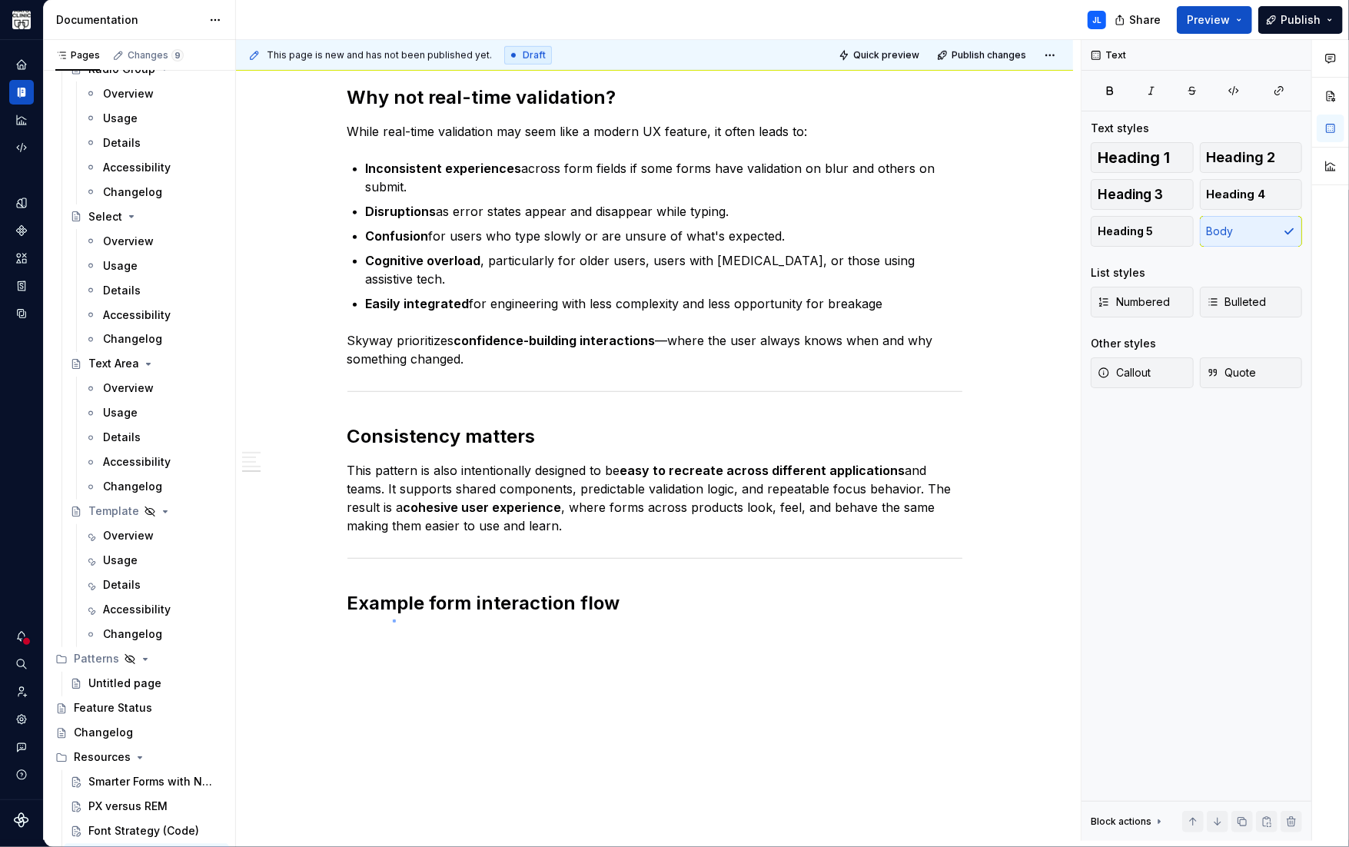
click at [393, 619] on div "This page is new and has not been published yet. Draft Quick preview Publish ch…" at bounding box center [658, 440] width 844 height 801
click at [642, 591] on h2 "Example form interaction flow" at bounding box center [654, 603] width 615 height 25
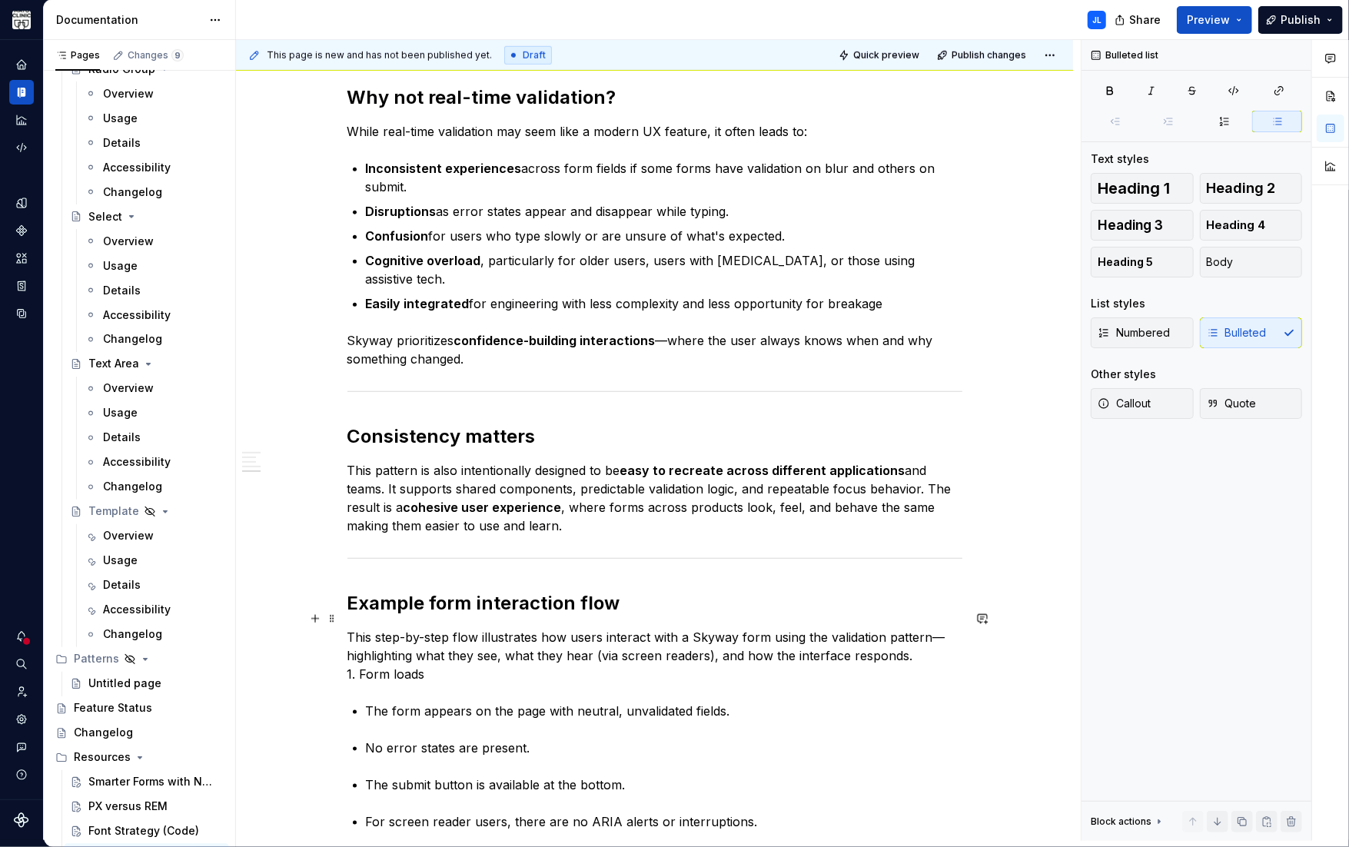
click at [927, 638] on p "This step-by-step flow illustrates how users interact with a Skyway form using …" at bounding box center [654, 655] width 615 height 55
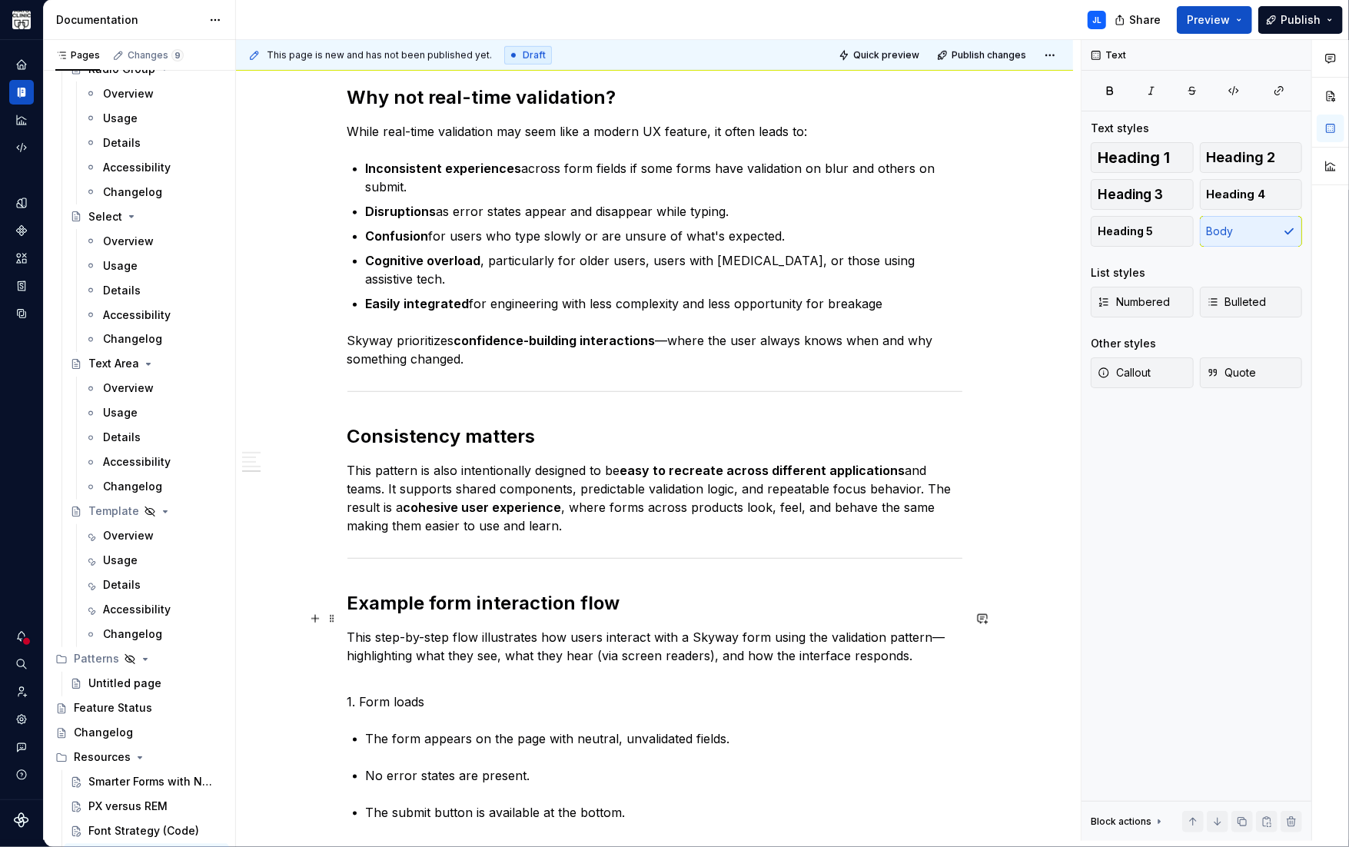
click at [941, 628] on p "This step-by-step flow illustrates how users interact with a Skyway form using …" at bounding box center [654, 646] width 615 height 37
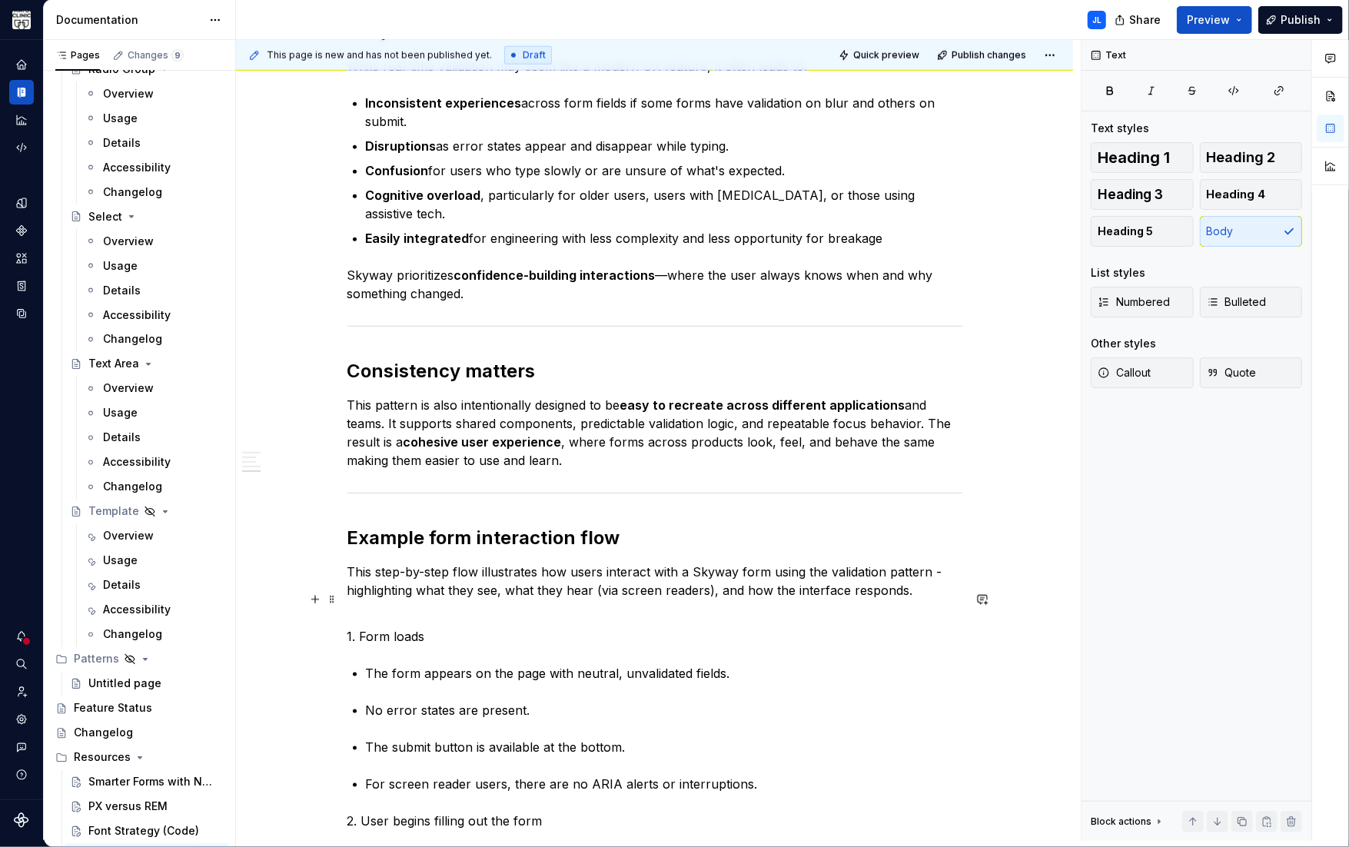
scroll to position [1264, 0]
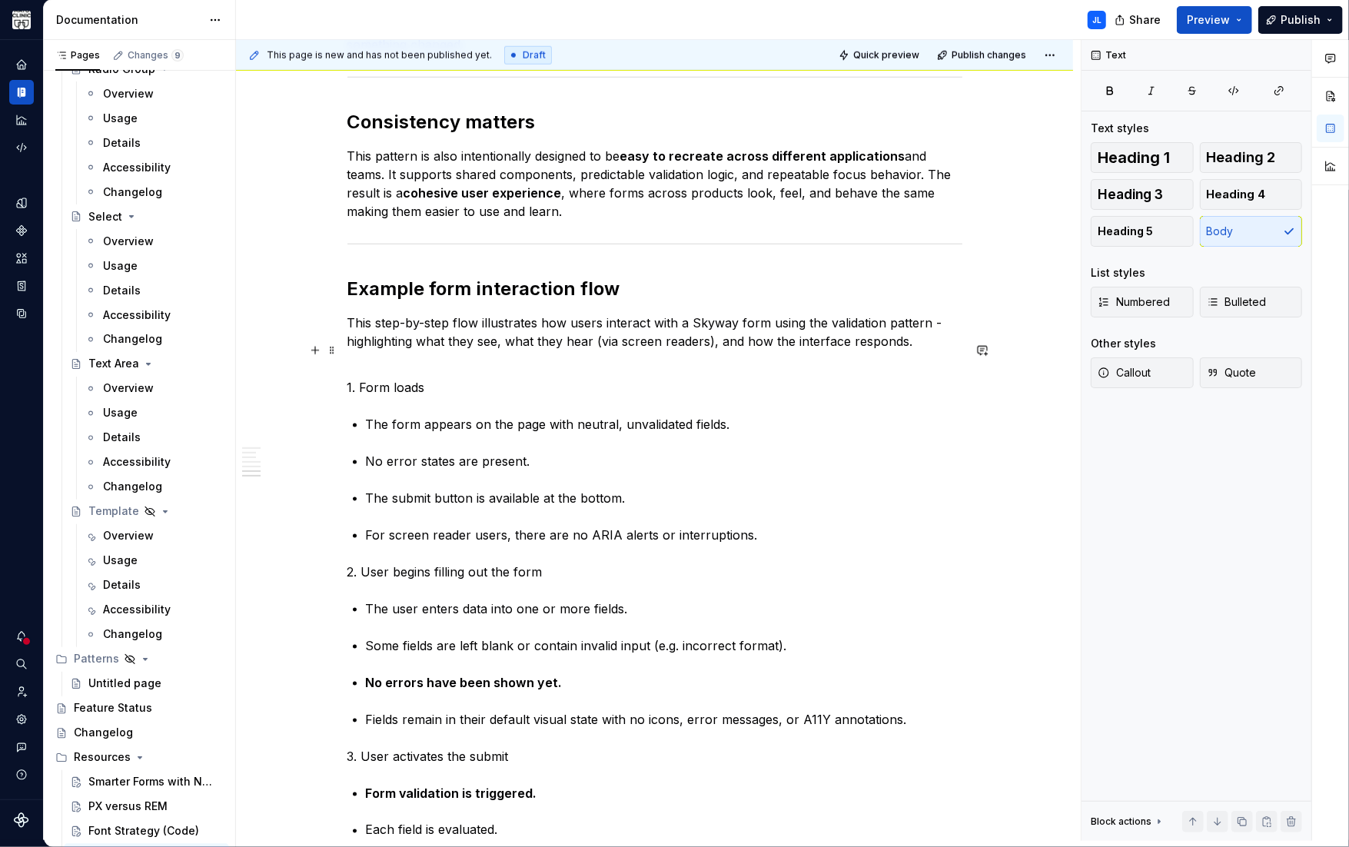
click at [358, 370] on p "1. Form loads" at bounding box center [654, 378] width 615 height 37
drag, startPoint x: 436, startPoint y: 370, endPoint x: 283, endPoint y: 366, distance: 153.7
click at [283, 366] on div "Instead of relying on dynamic or real-time validation (which can be unpredictab…" at bounding box center [654, 688] width 837 height 3356
click at [1153, 193] on span "Heading 3" at bounding box center [1129, 194] width 65 height 15
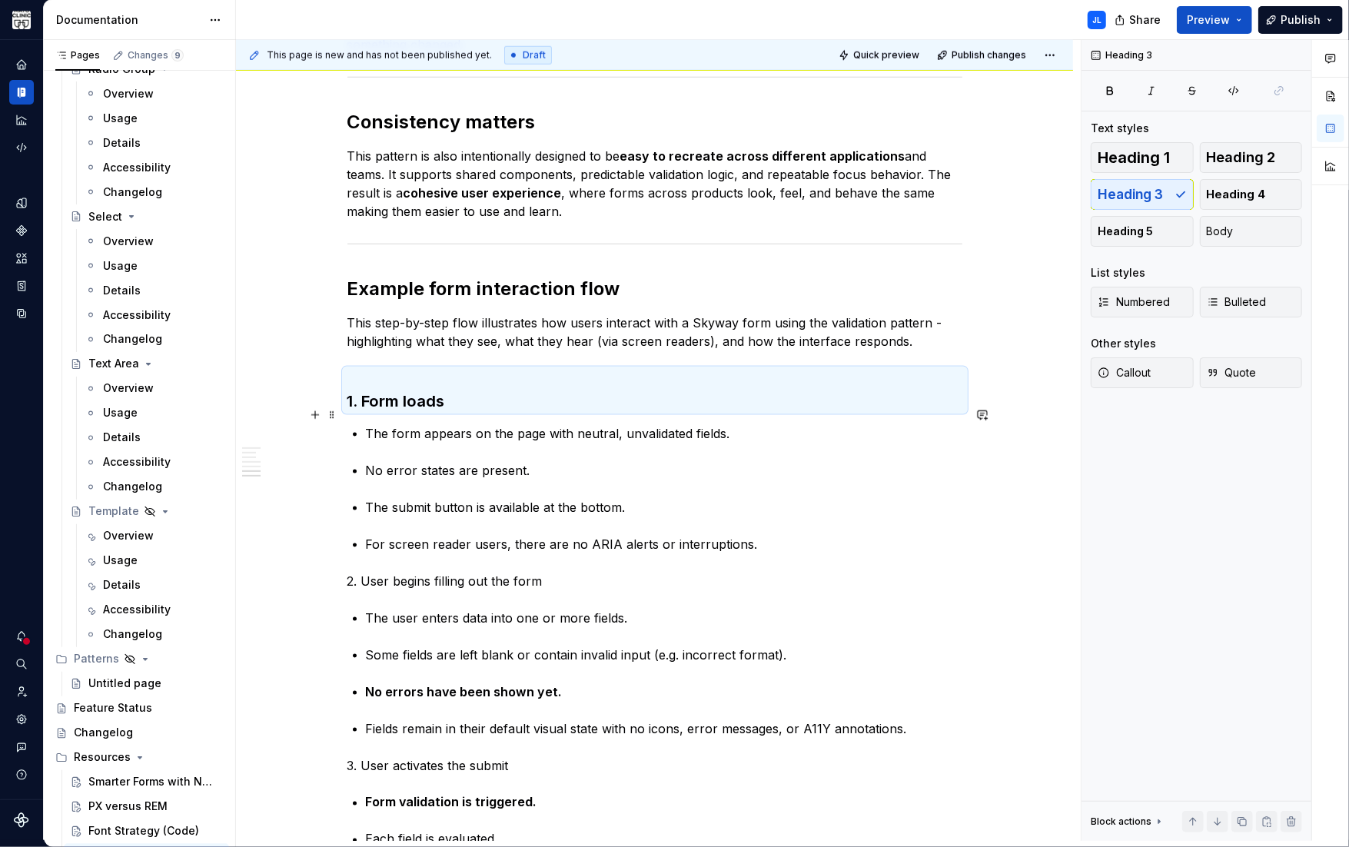
click at [395, 428] on div "Instead of relying on dynamic or real-time validation (which can be unpredictab…" at bounding box center [654, 574] width 615 height 3055
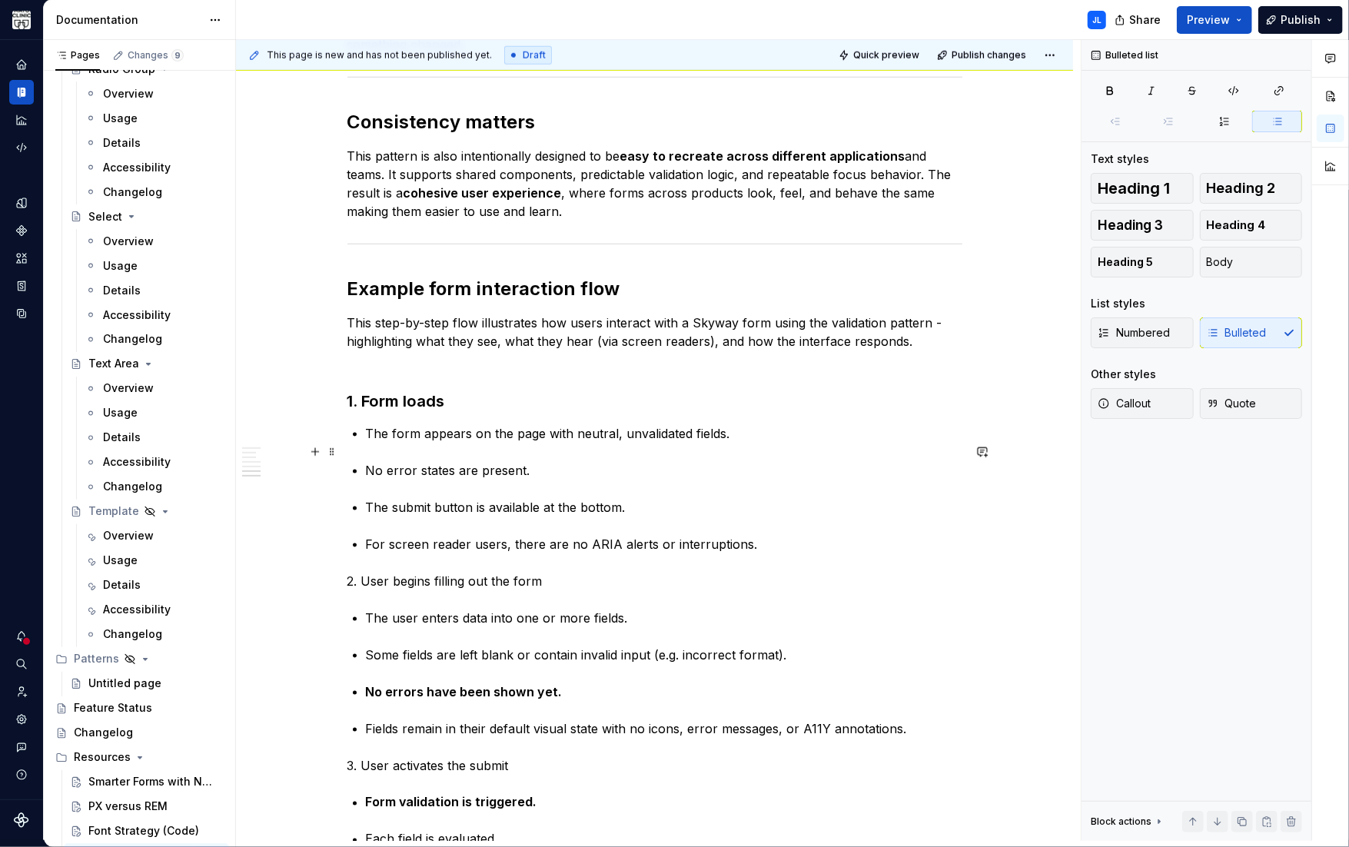
click at [366, 449] on div "Instead of relying on dynamic or real-time validation (which can be unpredictab…" at bounding box center [654, 574] width 615 height 3055
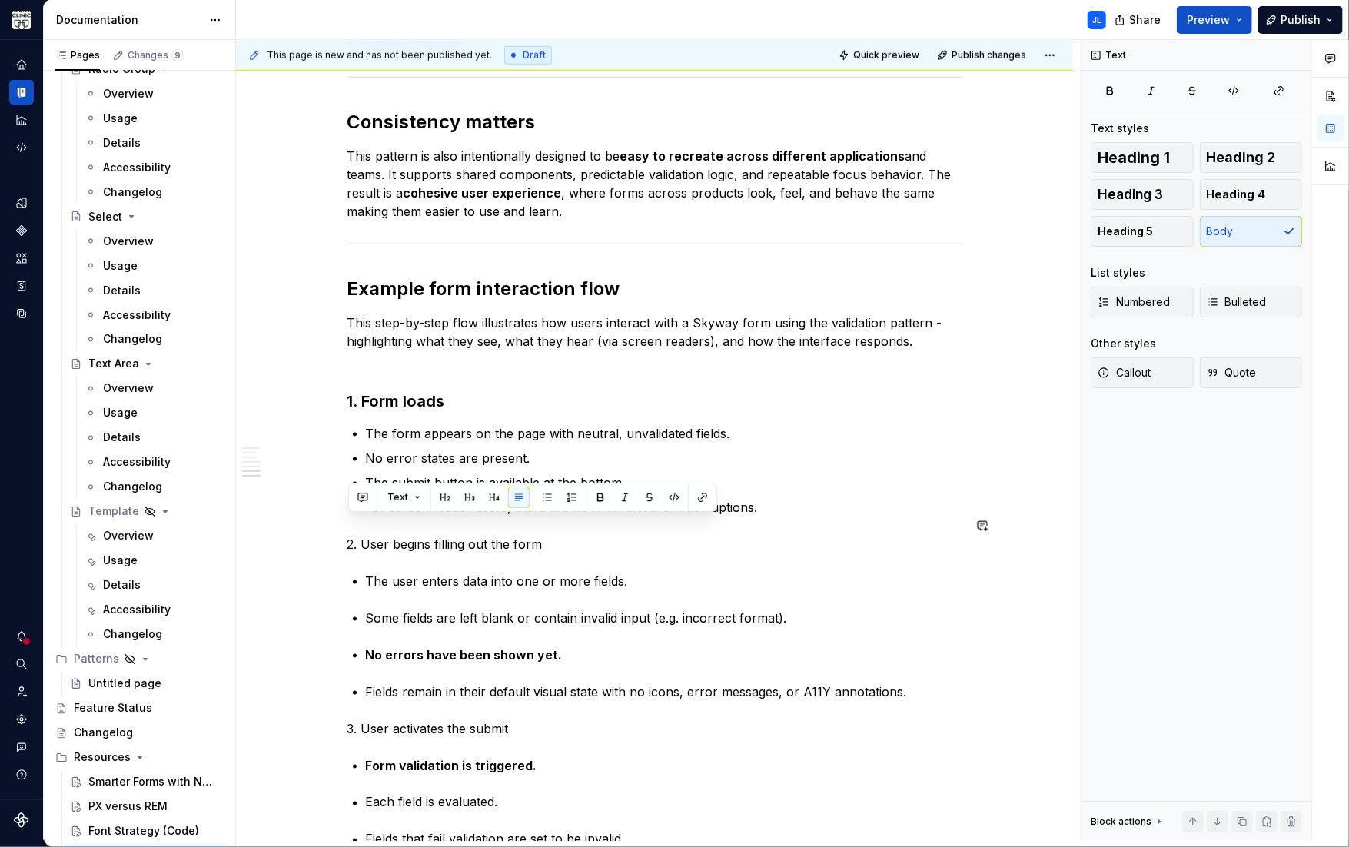
drag, startPoint x: 539, startPoint y: 522, endPoint x: 289, endPoint y: 513, distance: 249.9
click at [289, 513] on div "Instead of relying on dynamic or real-time validation (which can be unpredictab…" at bounding box center [654, 674] width 837 height 3328
click at [465, 500] on button "button" at bounding box center [470, 497] width 22 height 22
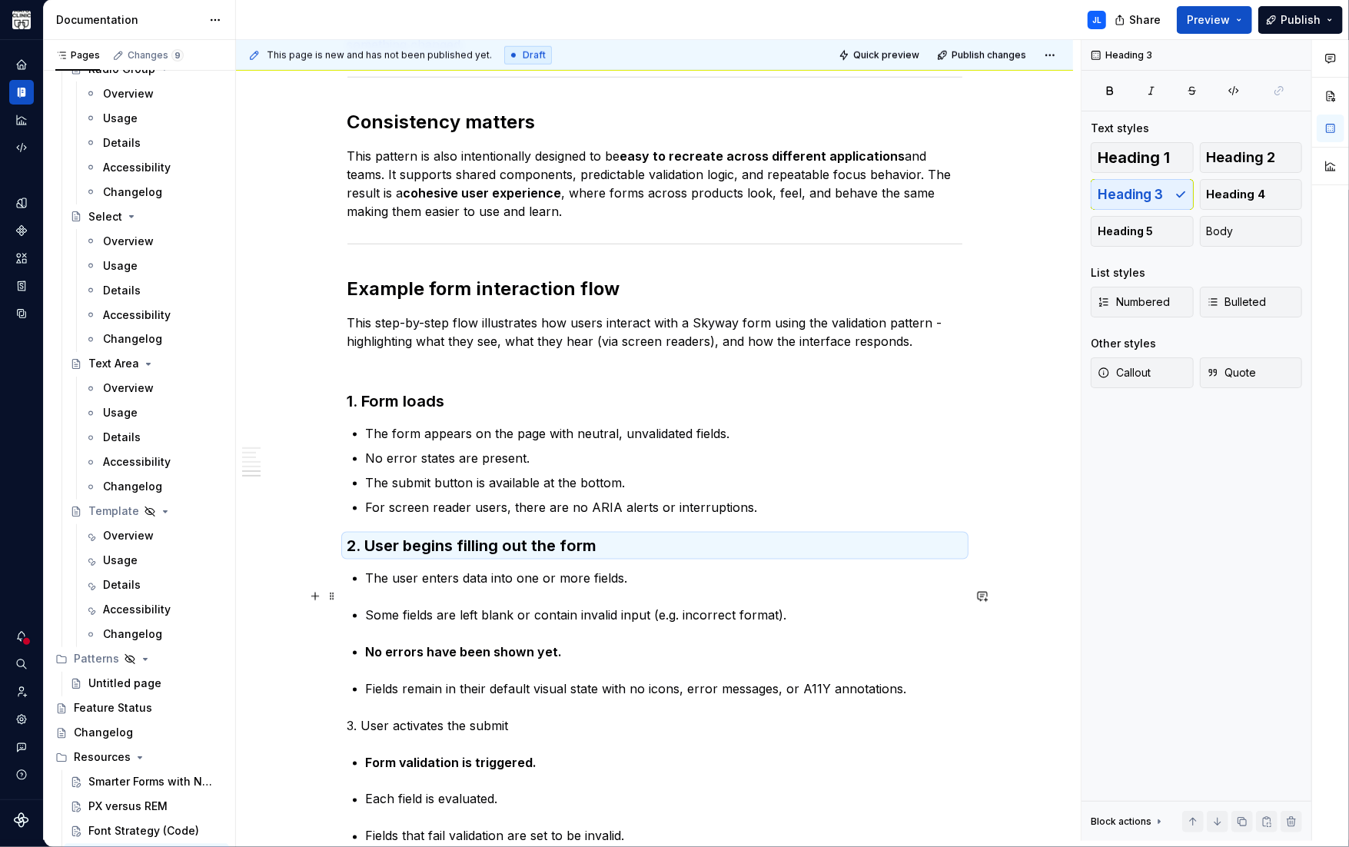
click at [367, 605] on p "Some fields are left blank or contain invalid input (e.g. incorrect format)." at bounding box center [664, 614] width 596 height 18
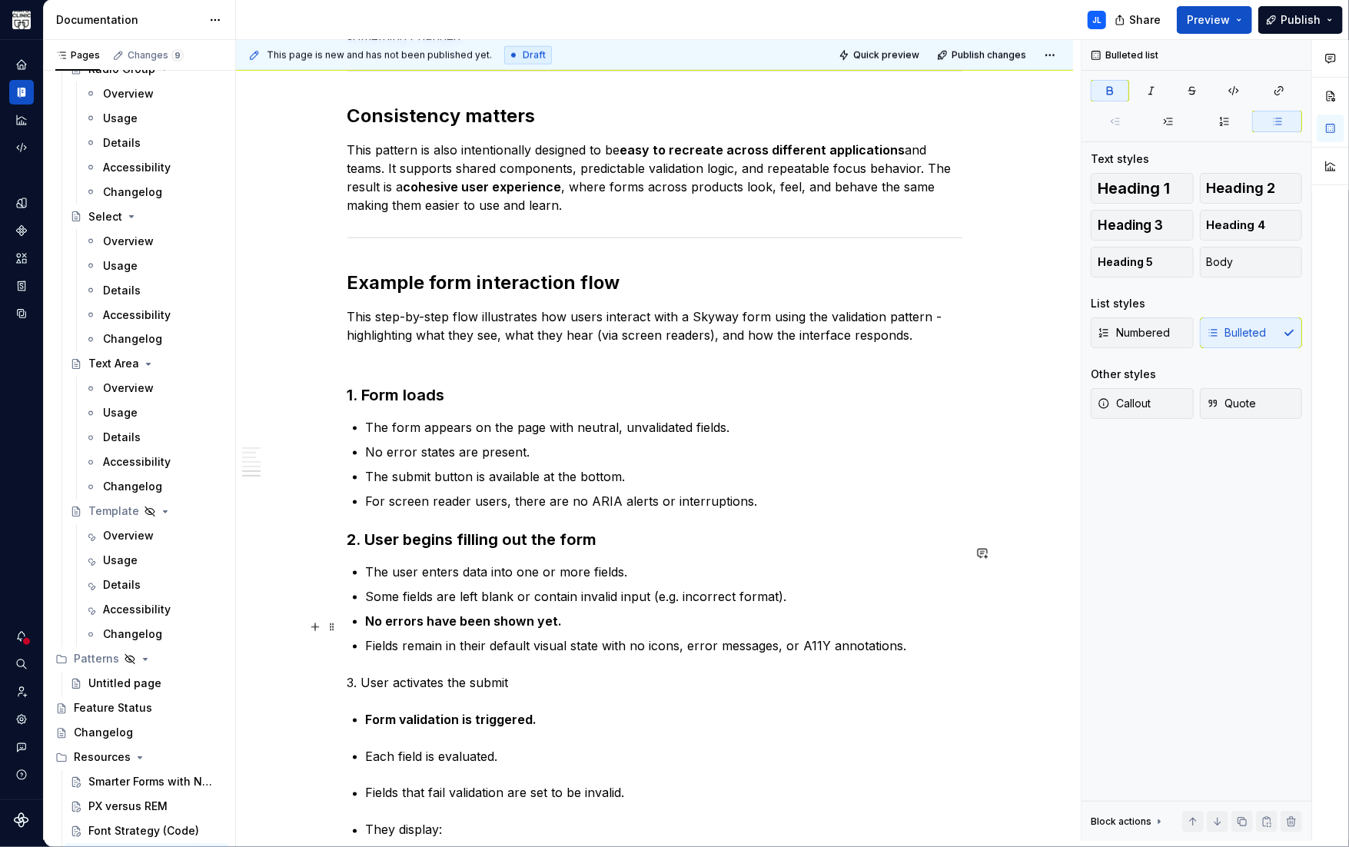
scroll to position [1405, 0]
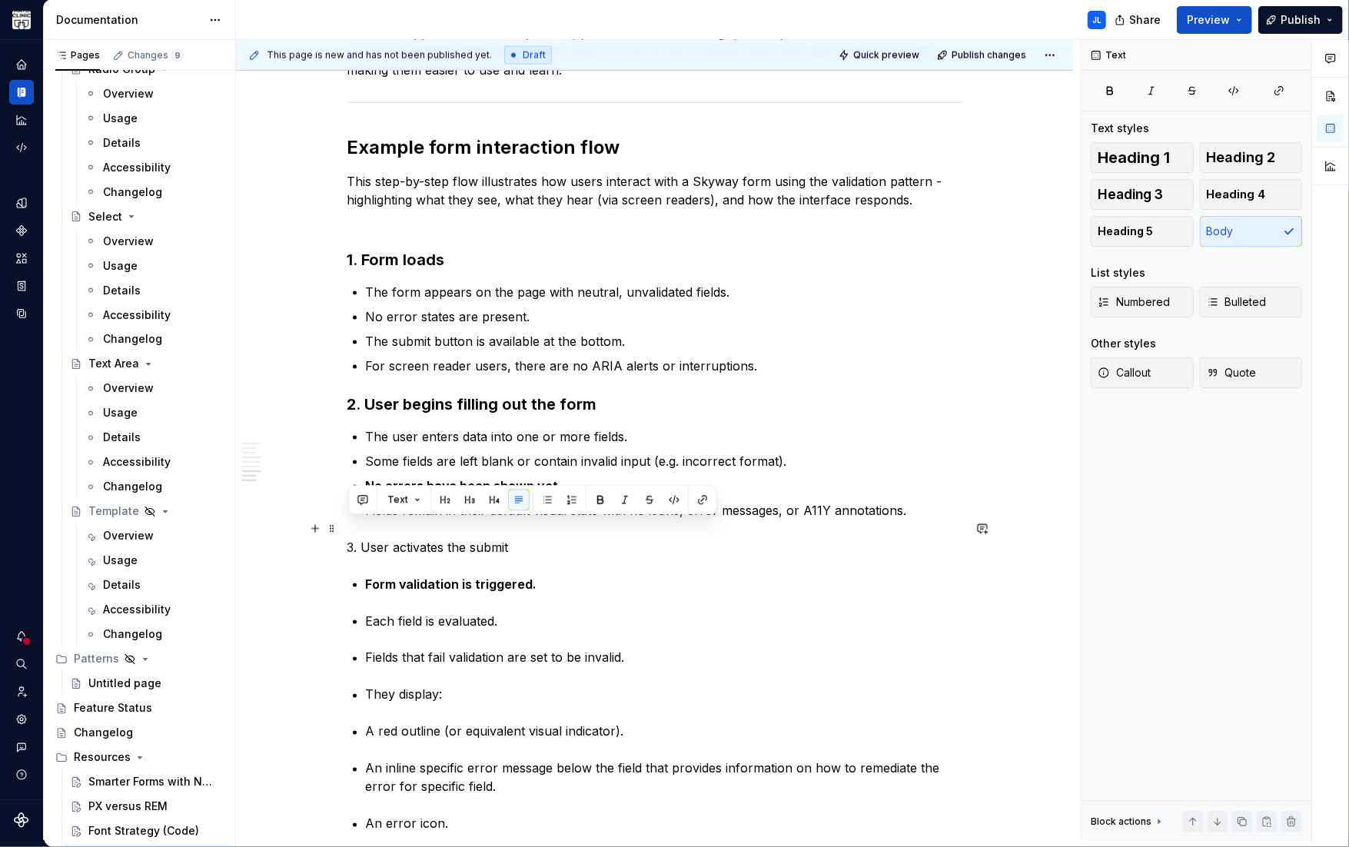
drag, startPoint x: 523, startPoint y: 527, endPoint x: 344, endPoint y: 529, distance: 178.3
click at [344, 529] on div "Instead of relying on dynamic or real-time validation (which can be unpredictab…" at bounding box center [654, 513] width 837 height 3288
click at [466, 505] on button "button" at bounding box center [470, 500] width 22 height 22
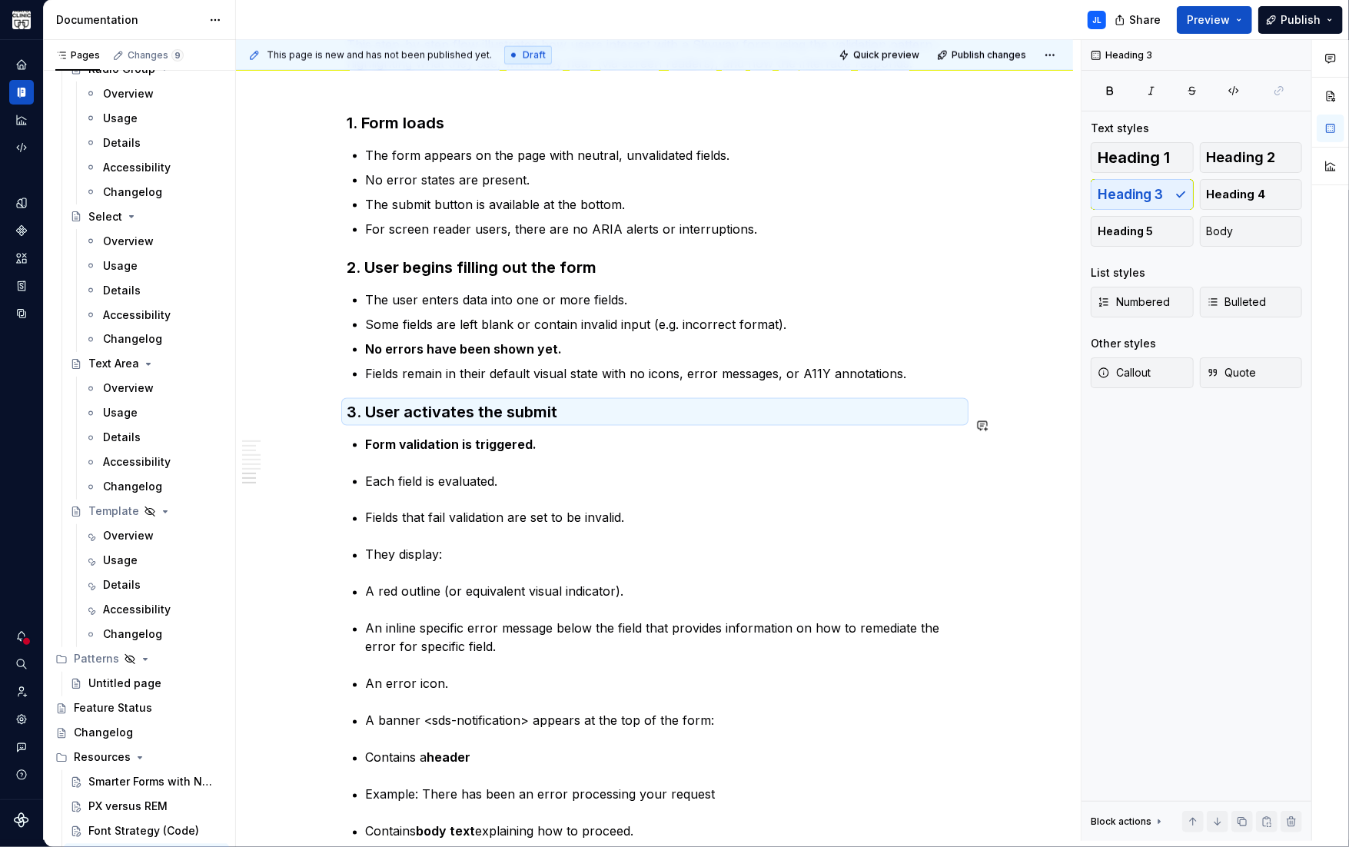
scroll to position [1544, 0]
click at [364, 461] on div "Instead of relying on dynamic or real-time validation (which can be unpredictab…" at bounding box center [654, 254] width 615 height 2975
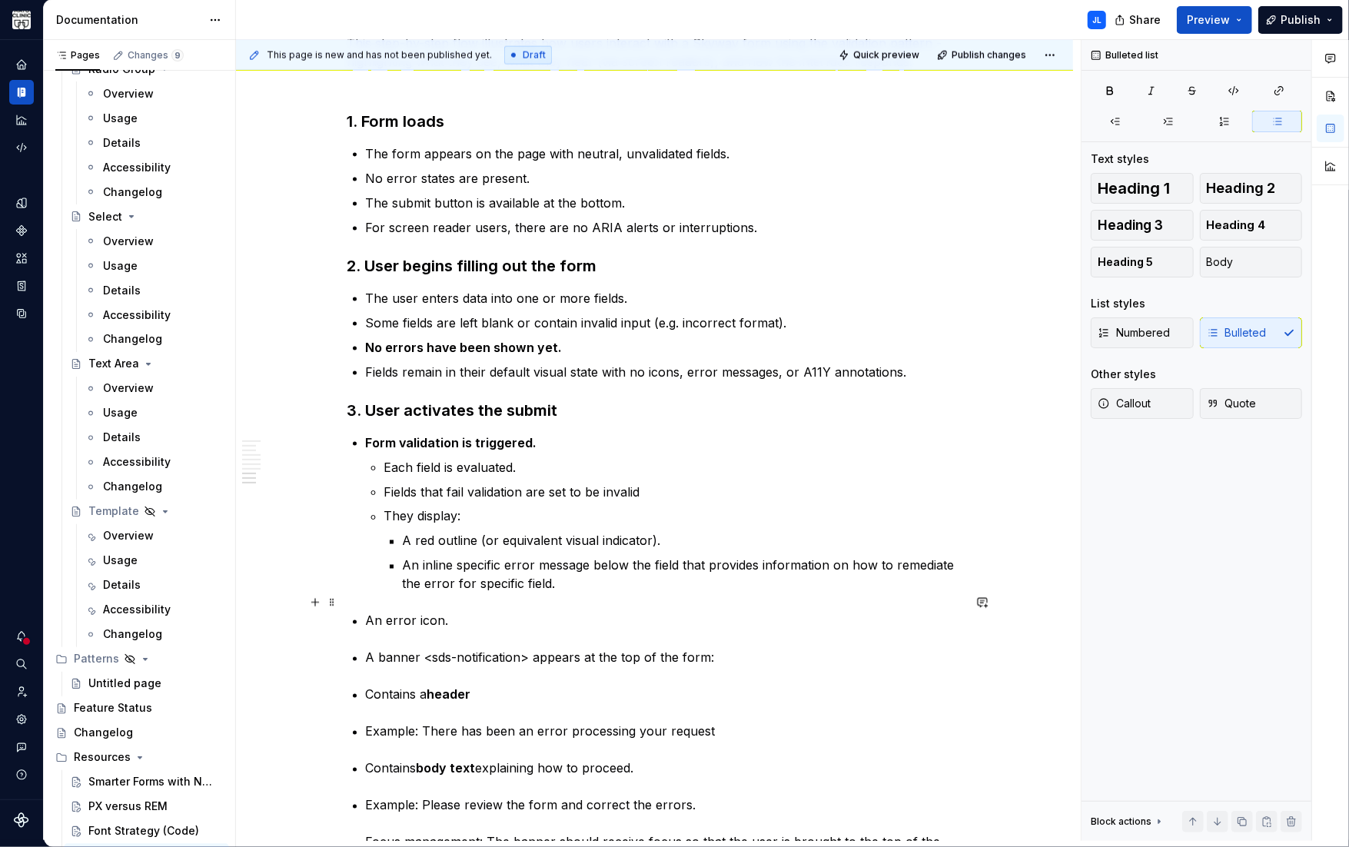
click at [369, 612] on p "An error icon." at bounding box center [664, 621] width 596 height 18
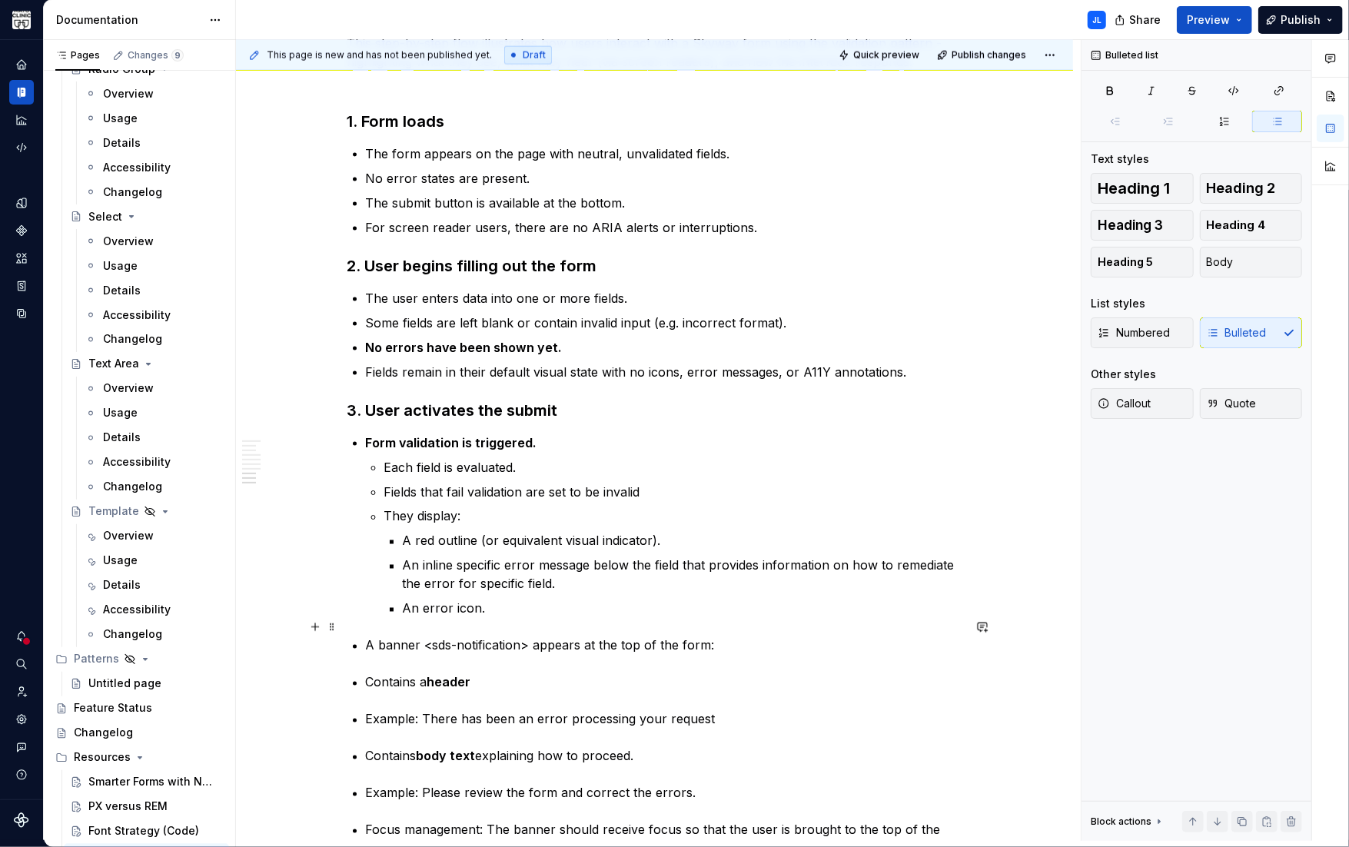
click at [368, 636] on p "A banner <sds-notification> appears at the top of the form:" at bounding box center [664, 645] width 596 height 18
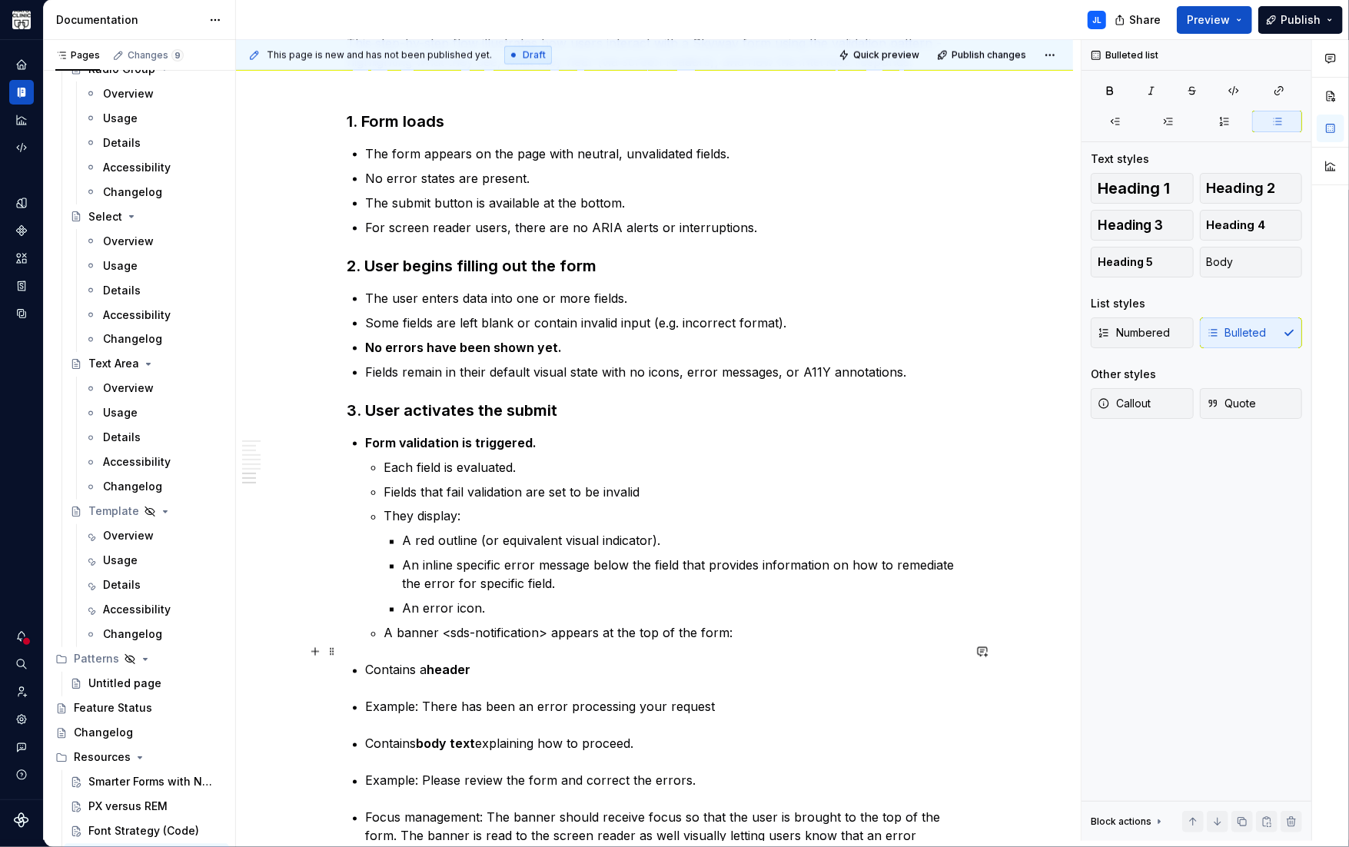
click at [368, 661] on p "Contains a header" at bounding box center [664, 670] width 596 height 18
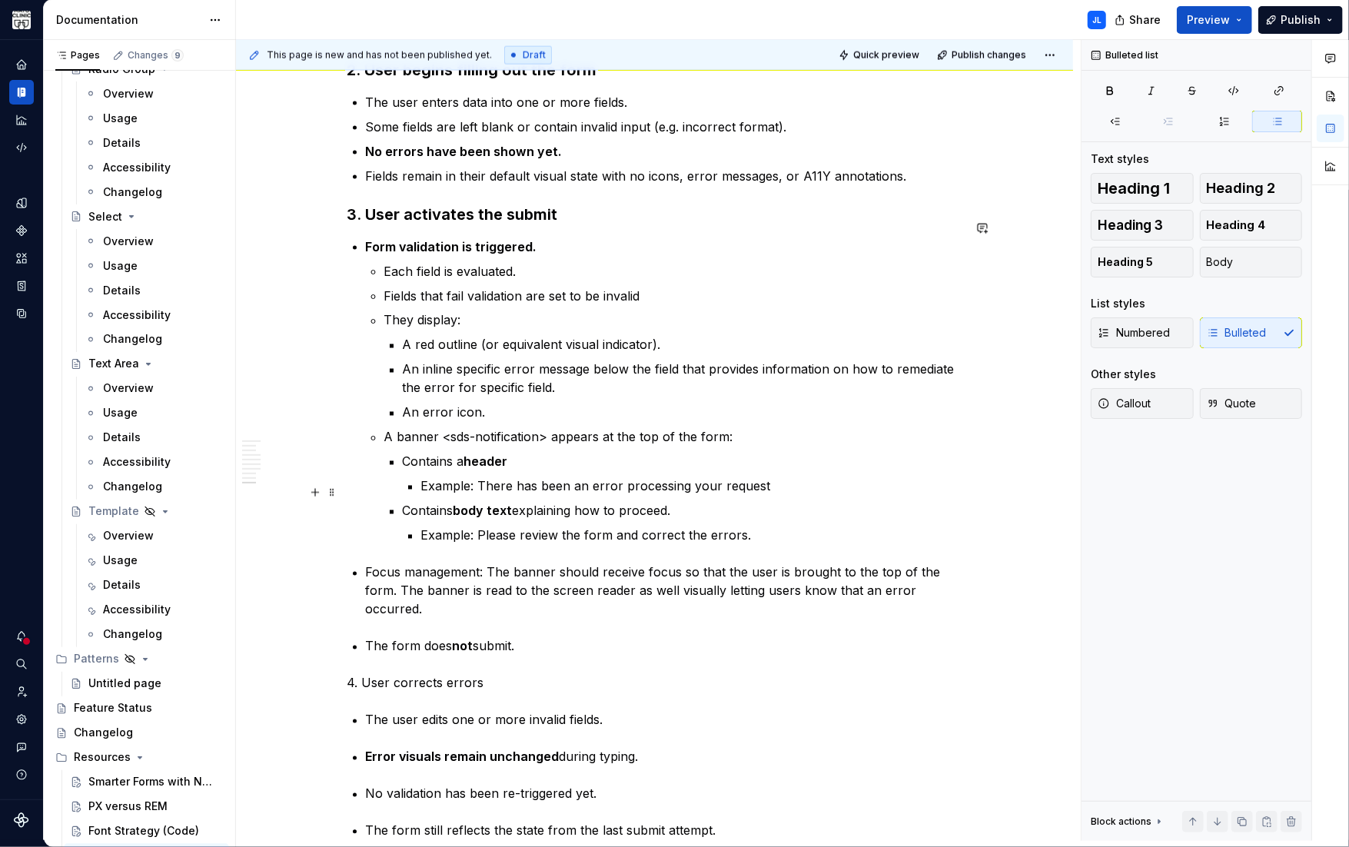
scroll to position [1779, 0]
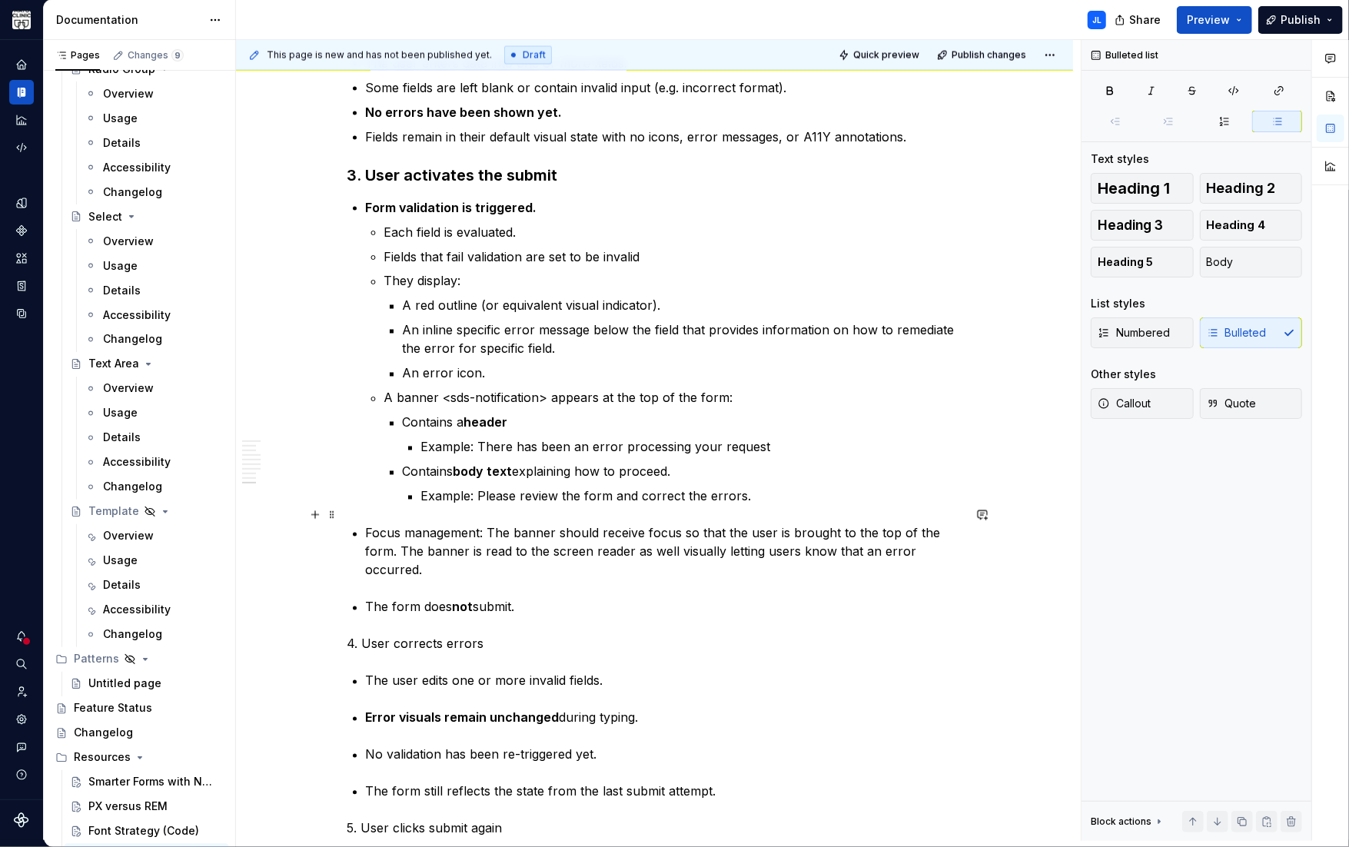
click at [368, 524] on p "Focus management: The banner should receive focus so that the user is brought t…" at bounding box center [664, 551] width 596 height 55
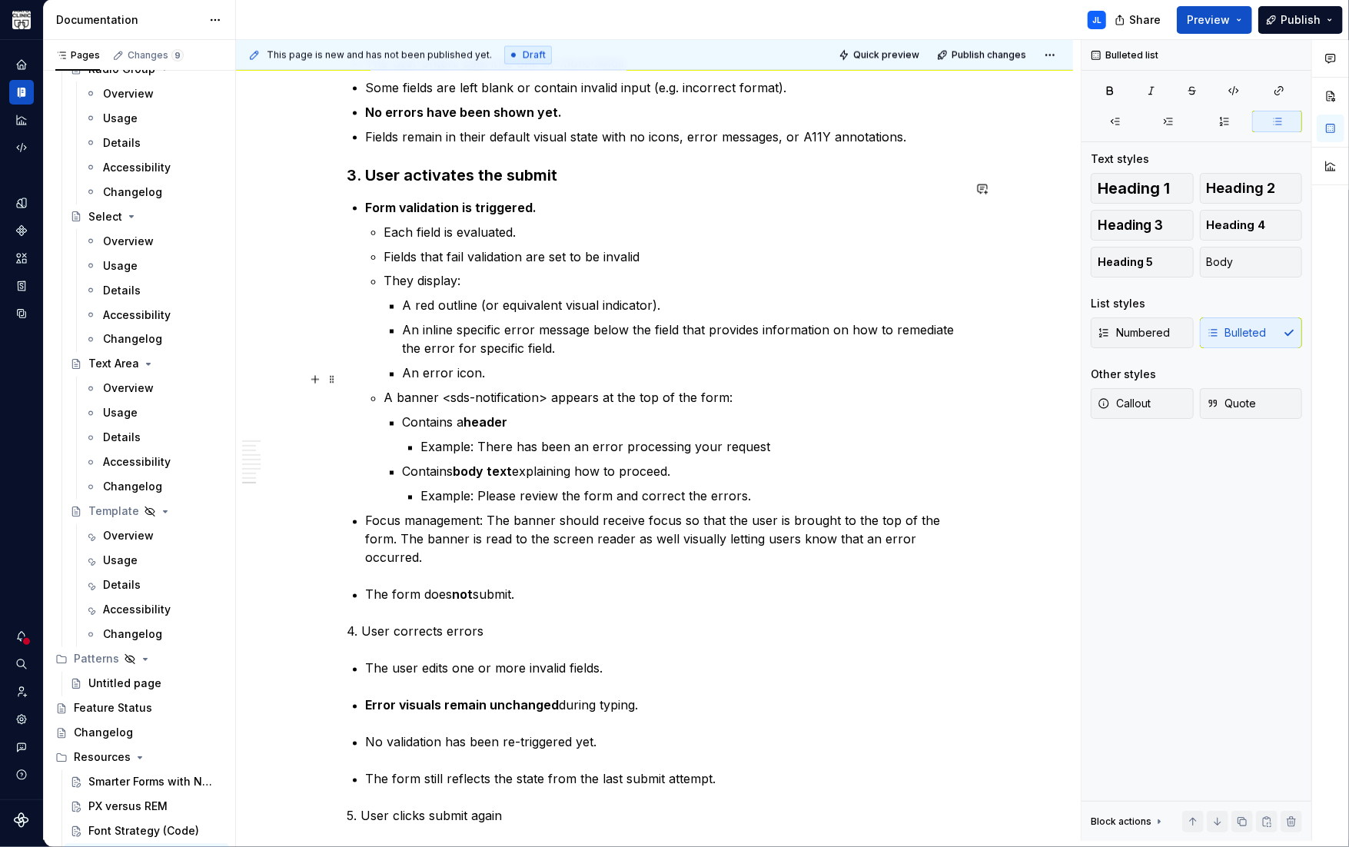
click at [387, 389] on p "A banner <sds-notification> appears at the top of the form:" at bounding box center [673, 398] width 578 height 18
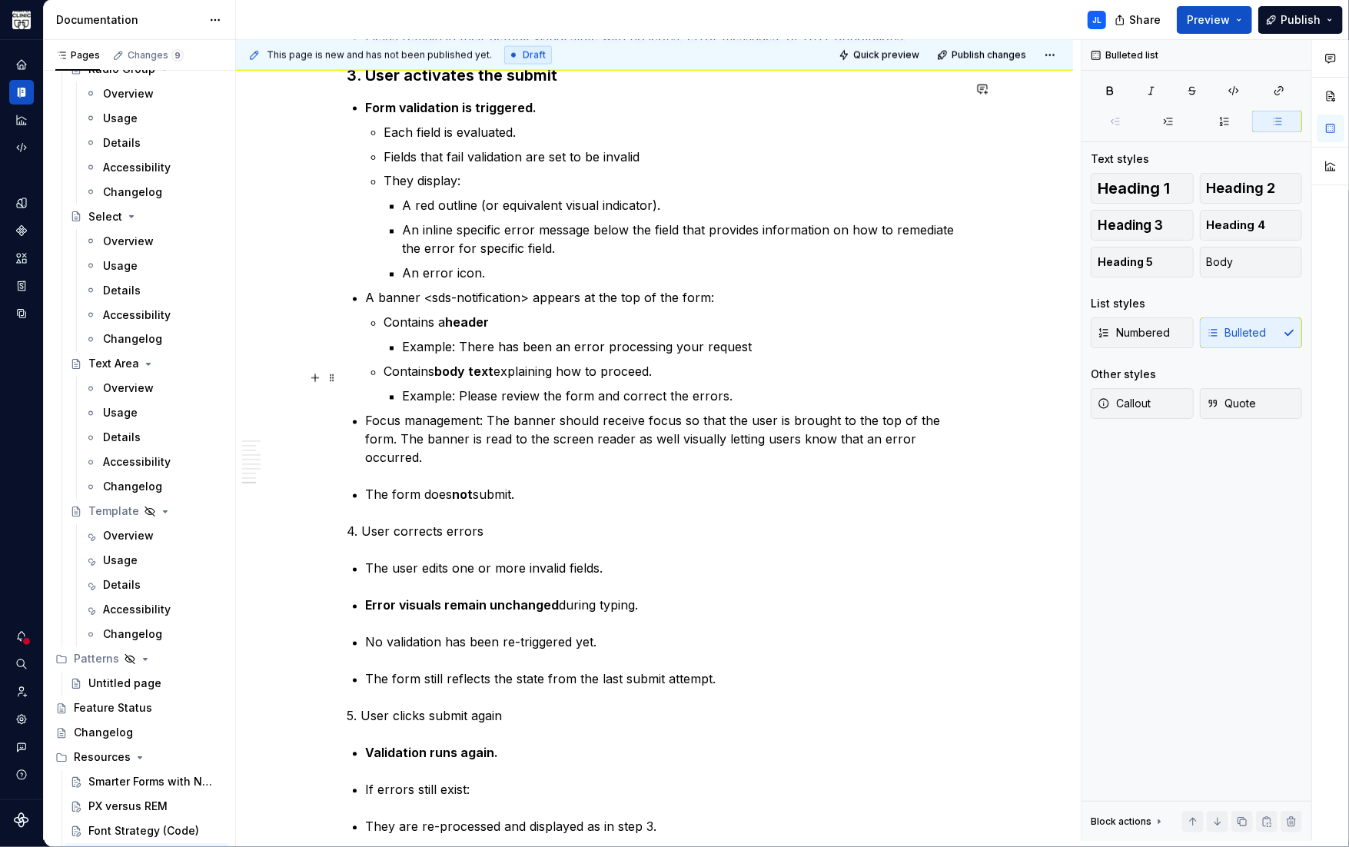
scroll to position [1906, 0]
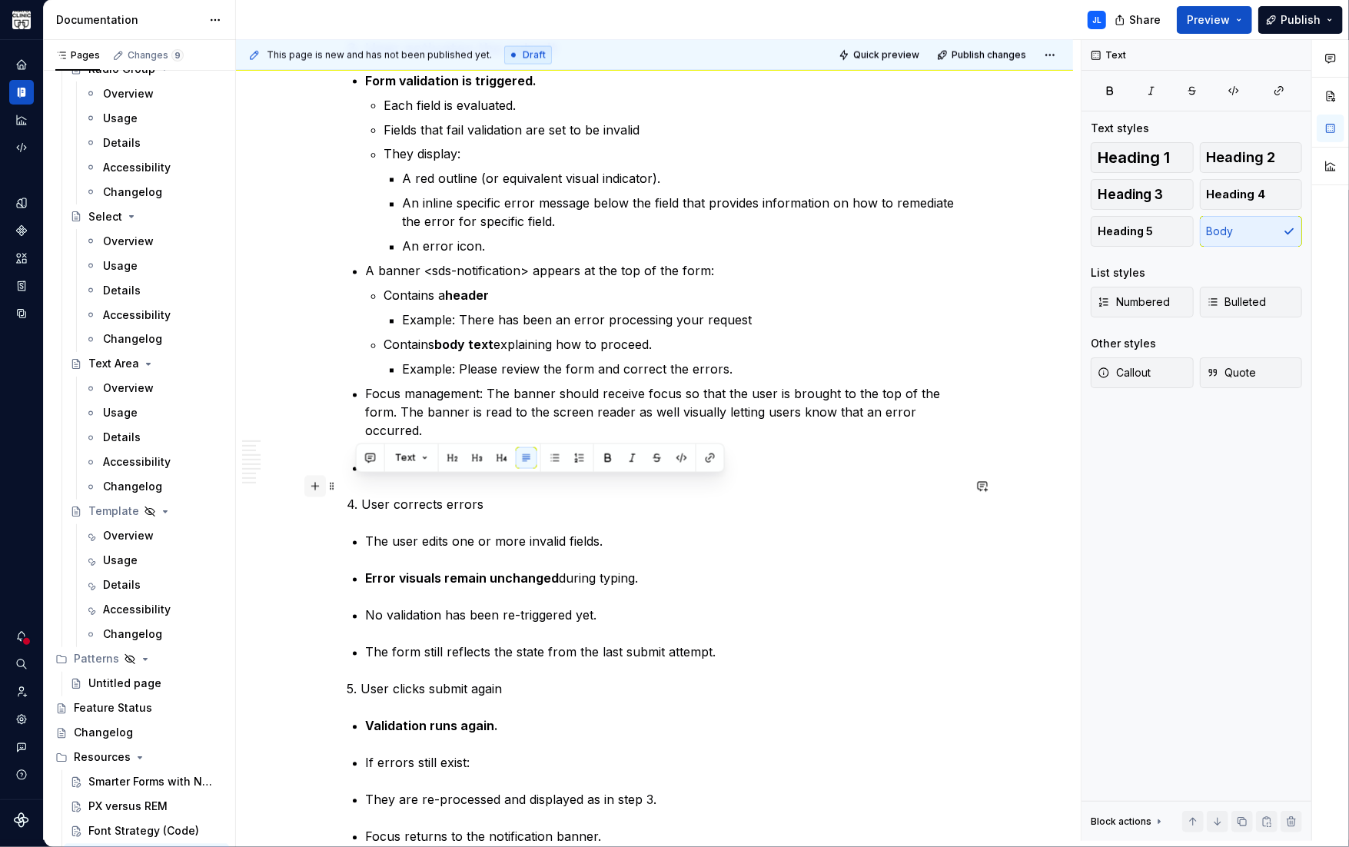
drag, startPoint x: 483, startPoint y: 486, endPoint x: 323, endPoint y: 487, distance: 159.8
click at [378, 496] on p "4. User corrects errors" at bounding box center [654, 505] width 615 height 18
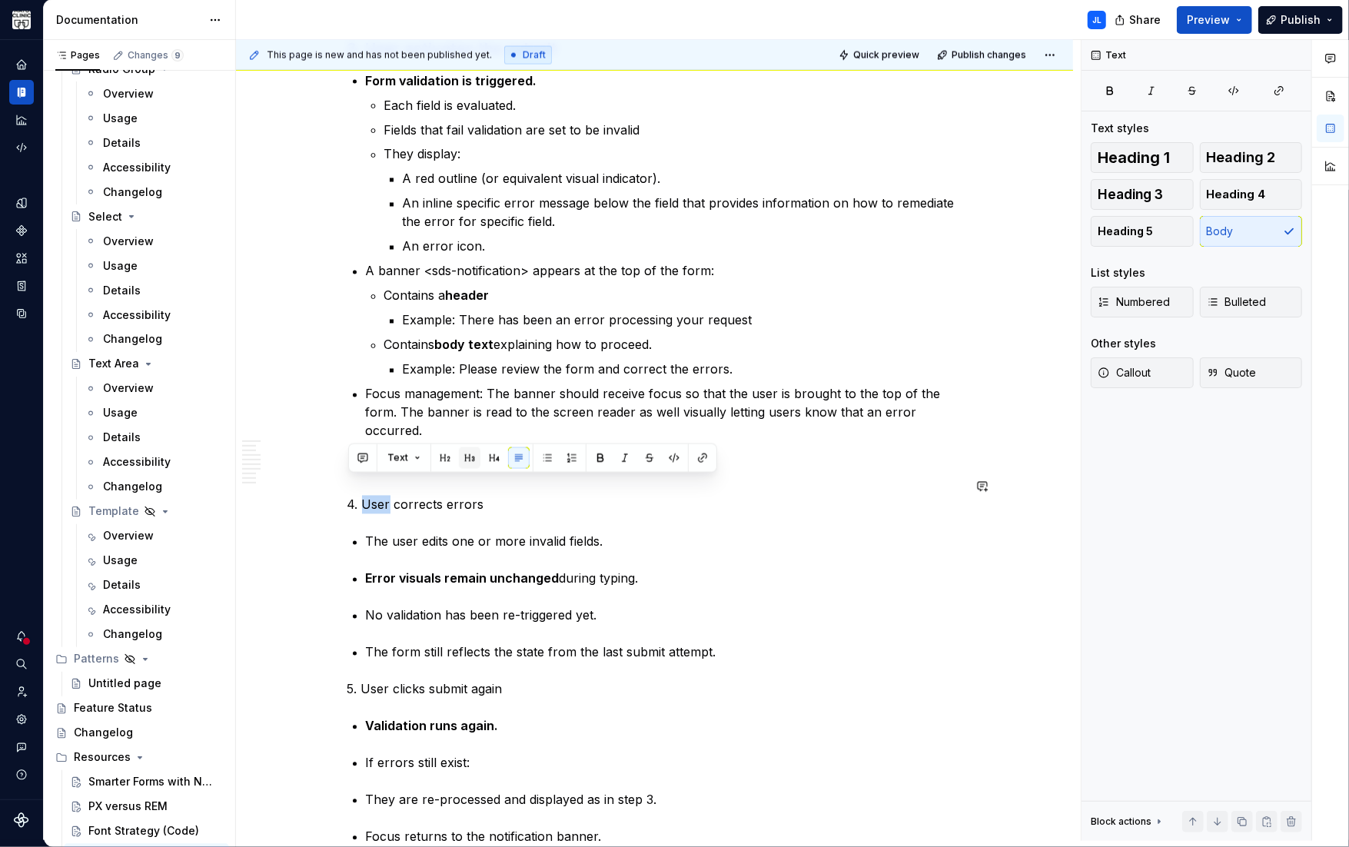
click at [467, 459] on button "button" at bounding box center [470, 458] width 22 height 22
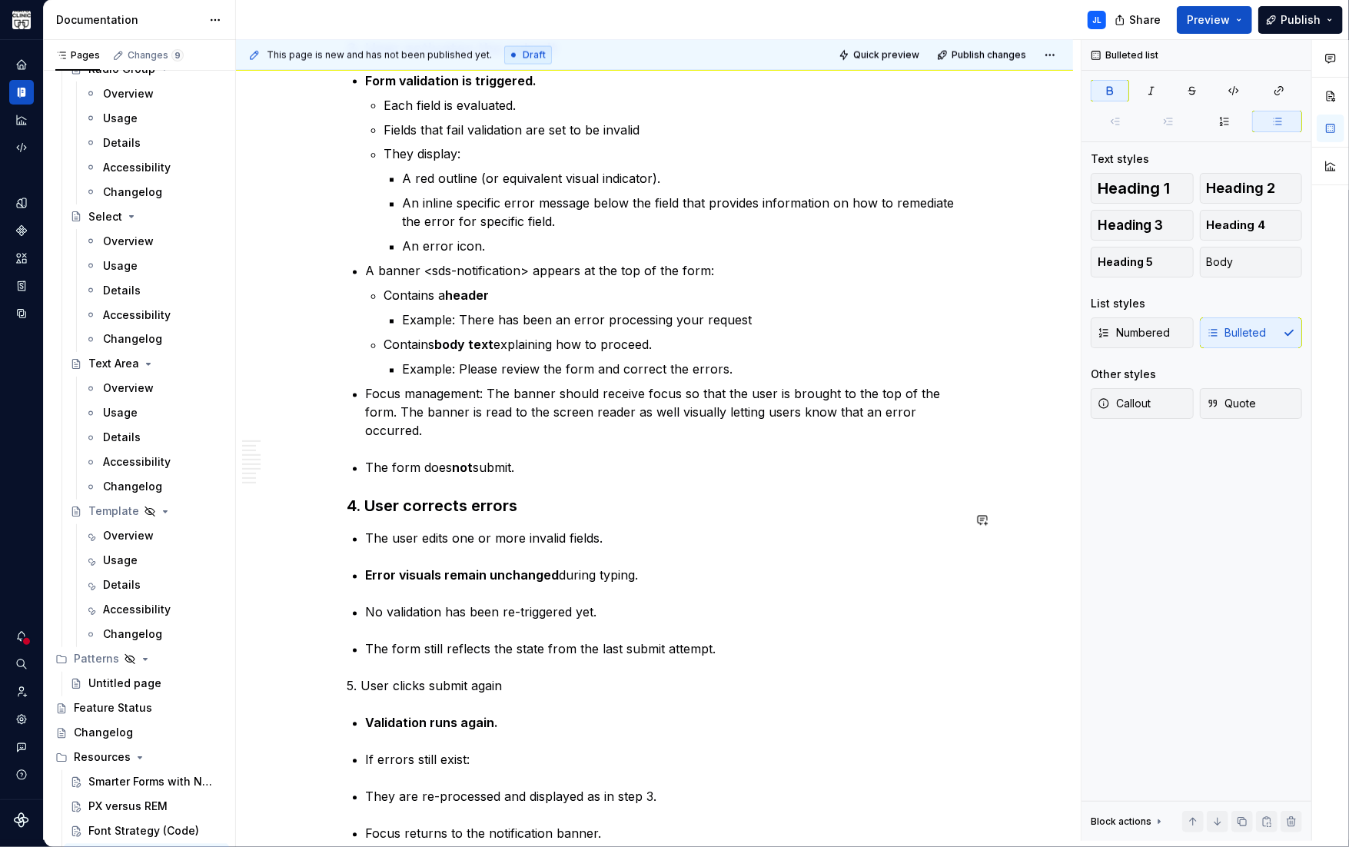
drag, startPoint x: 368, startPoint y: 537, endPoint x: 370, endPoint y: 551, distance: 14.0
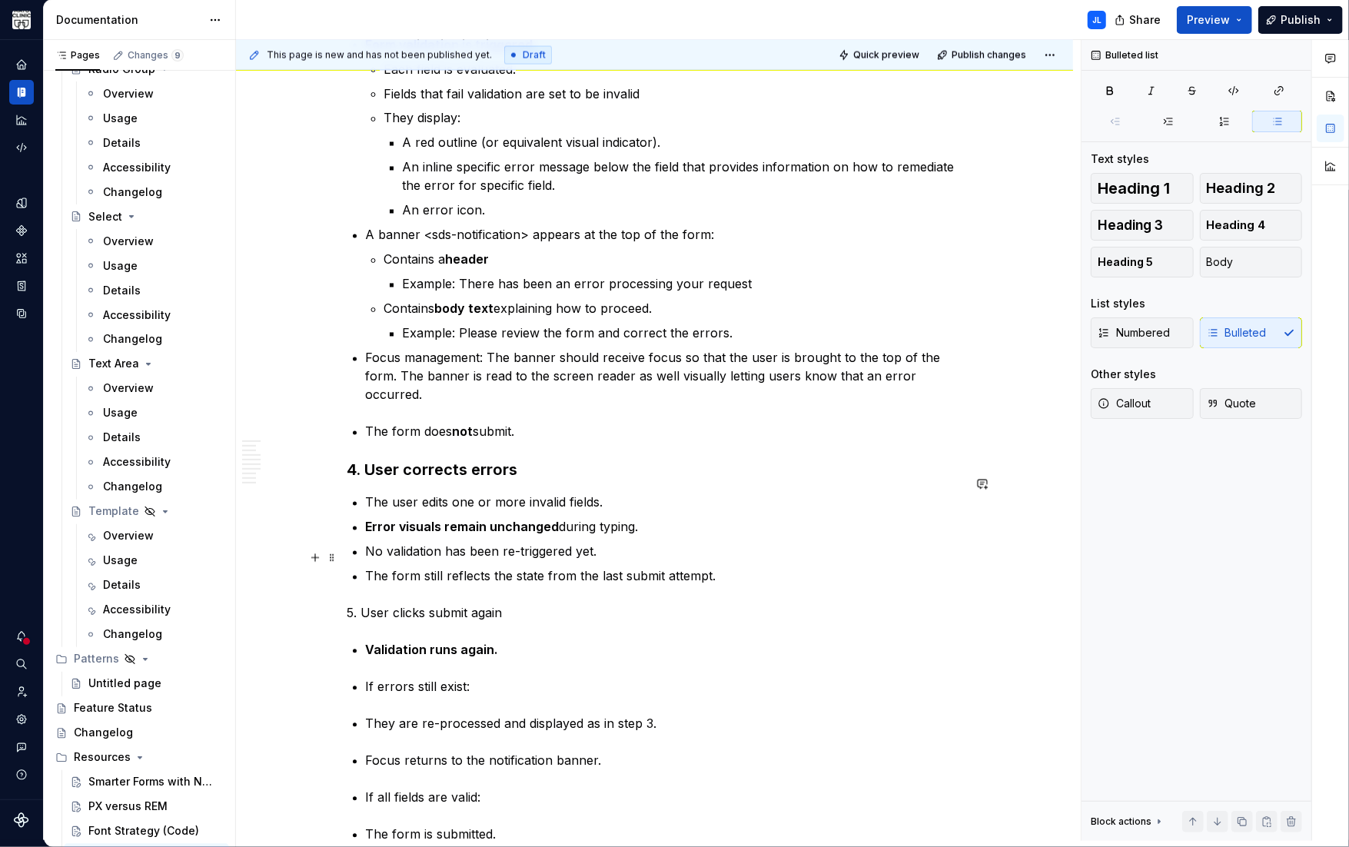
scroll to position [1943, 0]
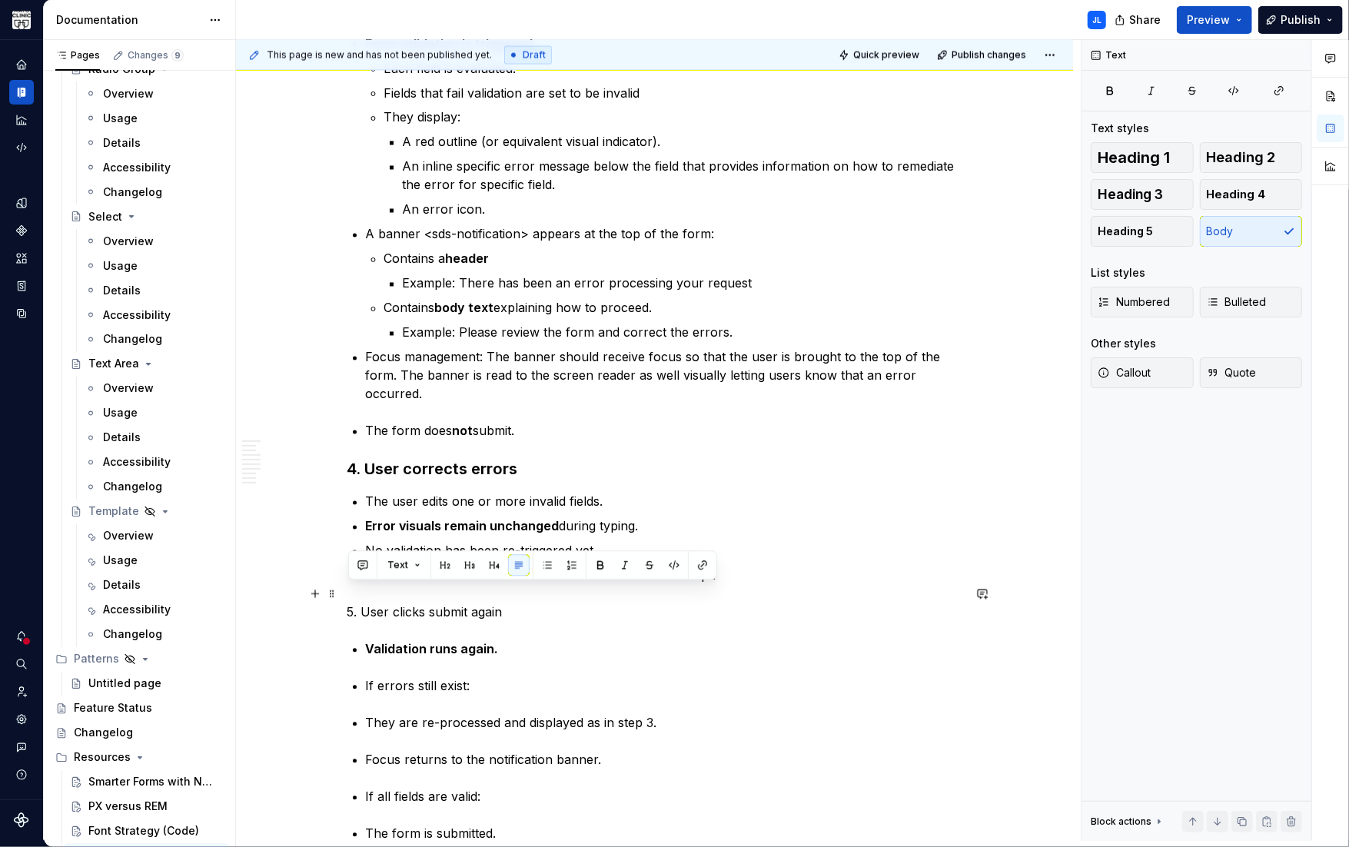
drag, startPoint x: 430, startPoint y: 589, endPoint x: 297, endPoint y: 591, distance: 132.9
click at [409, 603] on p "5. User clicks submit again" at bounding box center [654, 612] width 615 height 18
click at [412, 603] on p "5. User clicks submit again" at bounding box center [654, 612] width 615 height 18
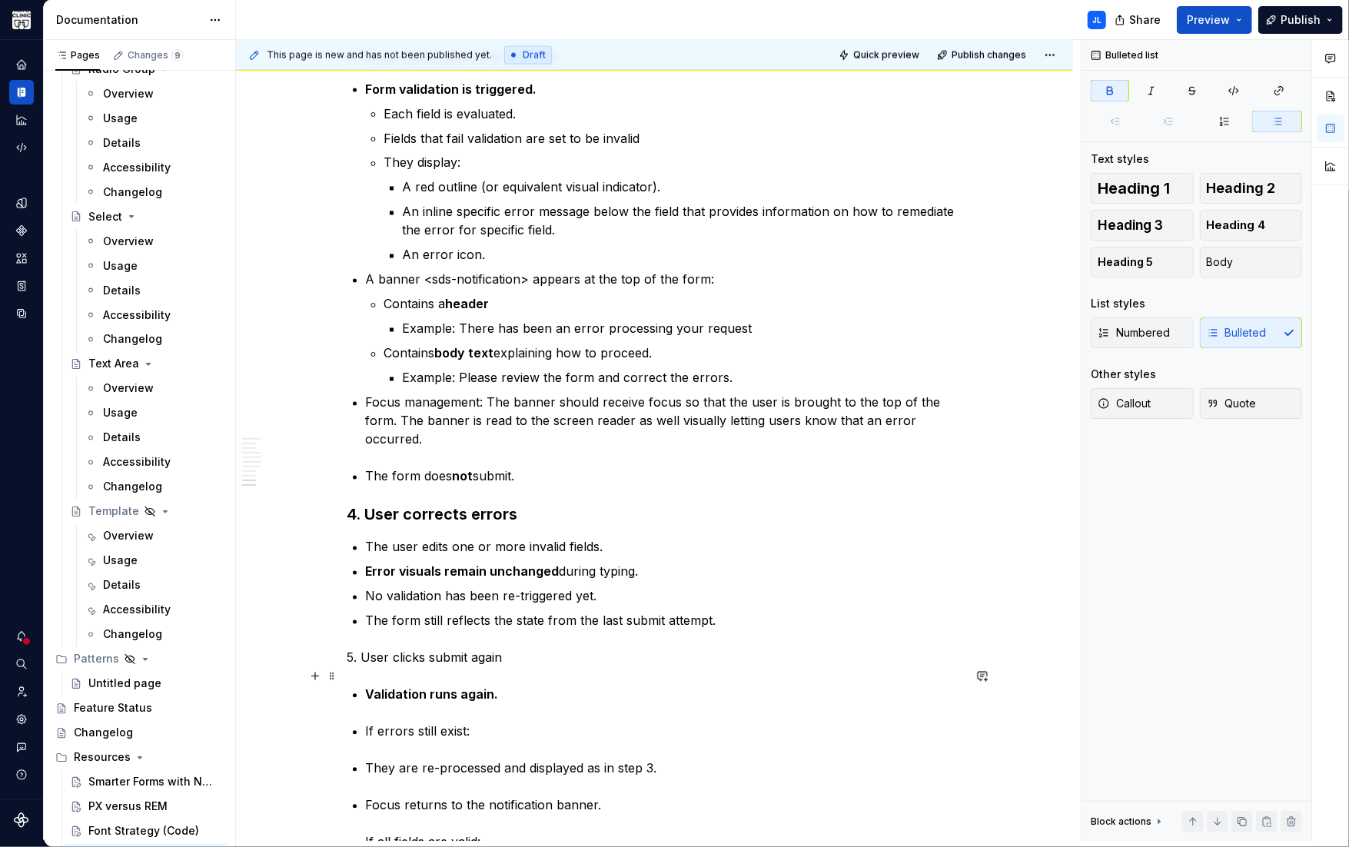
scroll to position [1946, 0]
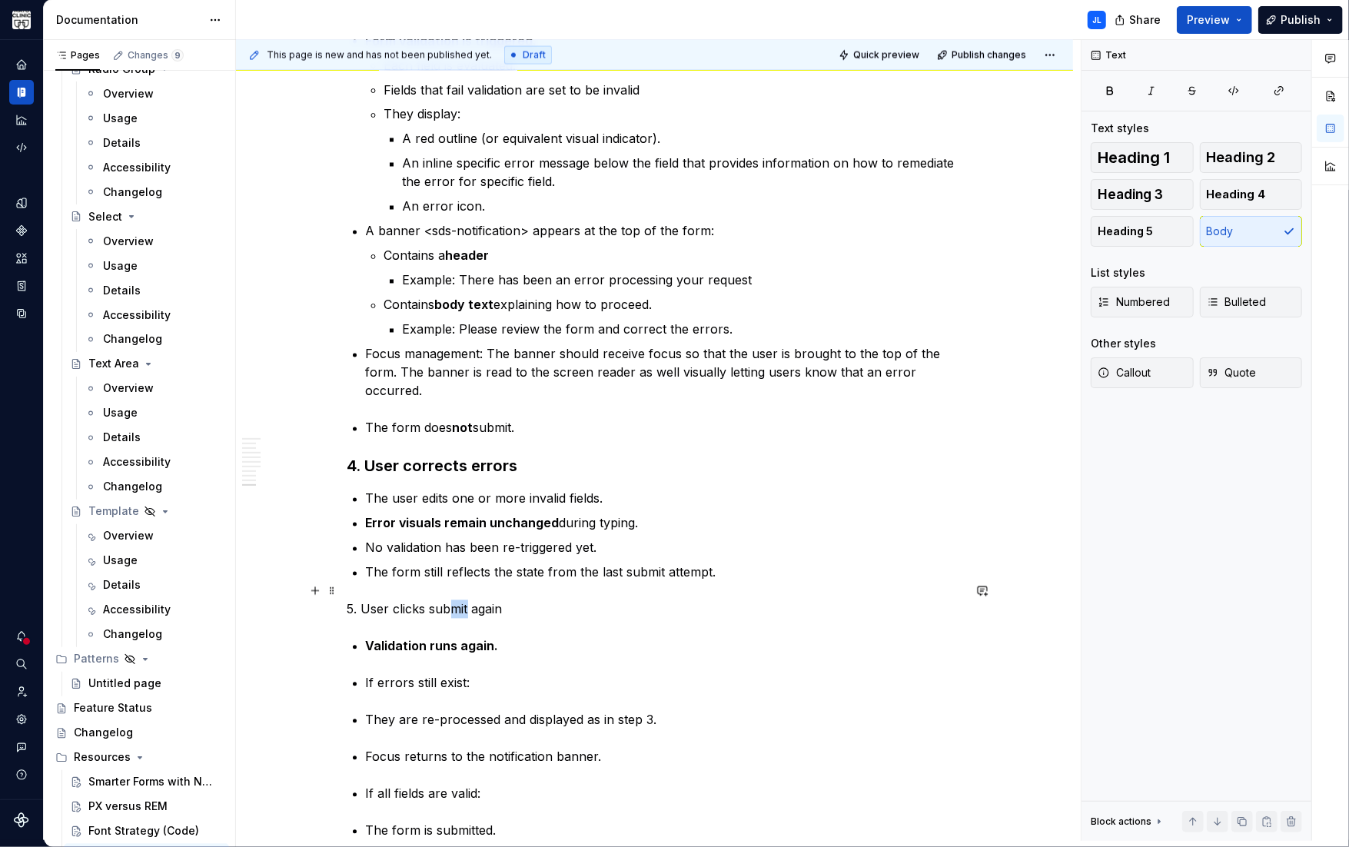
drag, startPoint x: 468, startPoint y: 592, endPoint x: 447, endPoint y: 592, distance: 20.7
click at [449, 600] on p "5. User clicks submit again" at bounding box center [654, 609] width 615 height 18
drag, startPoint x: 424, startPoint y: 592, endPoint x: 392, endPoint y: 591, distance: 32.3
click at [392, 600] on p "5. User clicks submit again" at bounding box center [654, 609] width 615 height 18
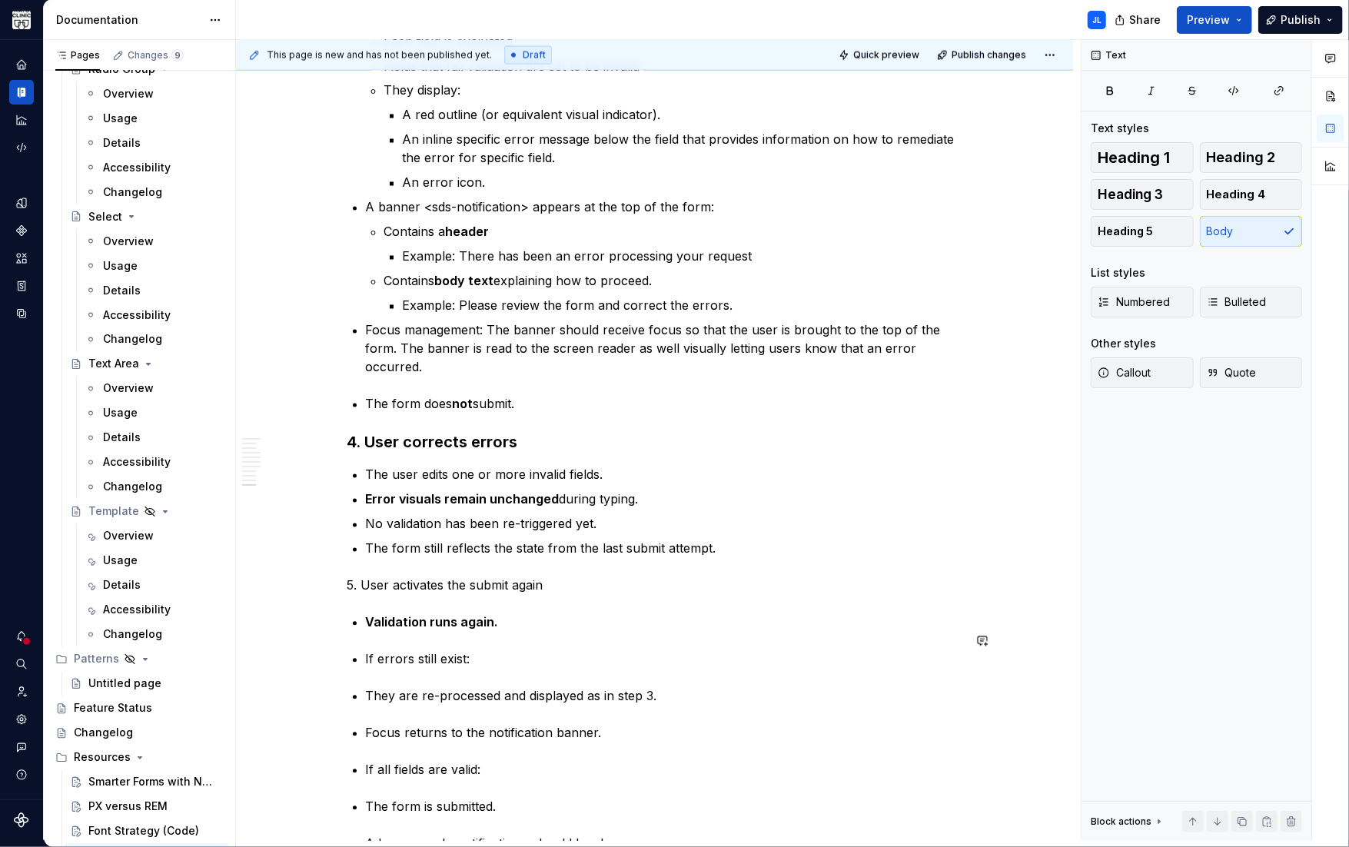
scroll to position [1979, 0]
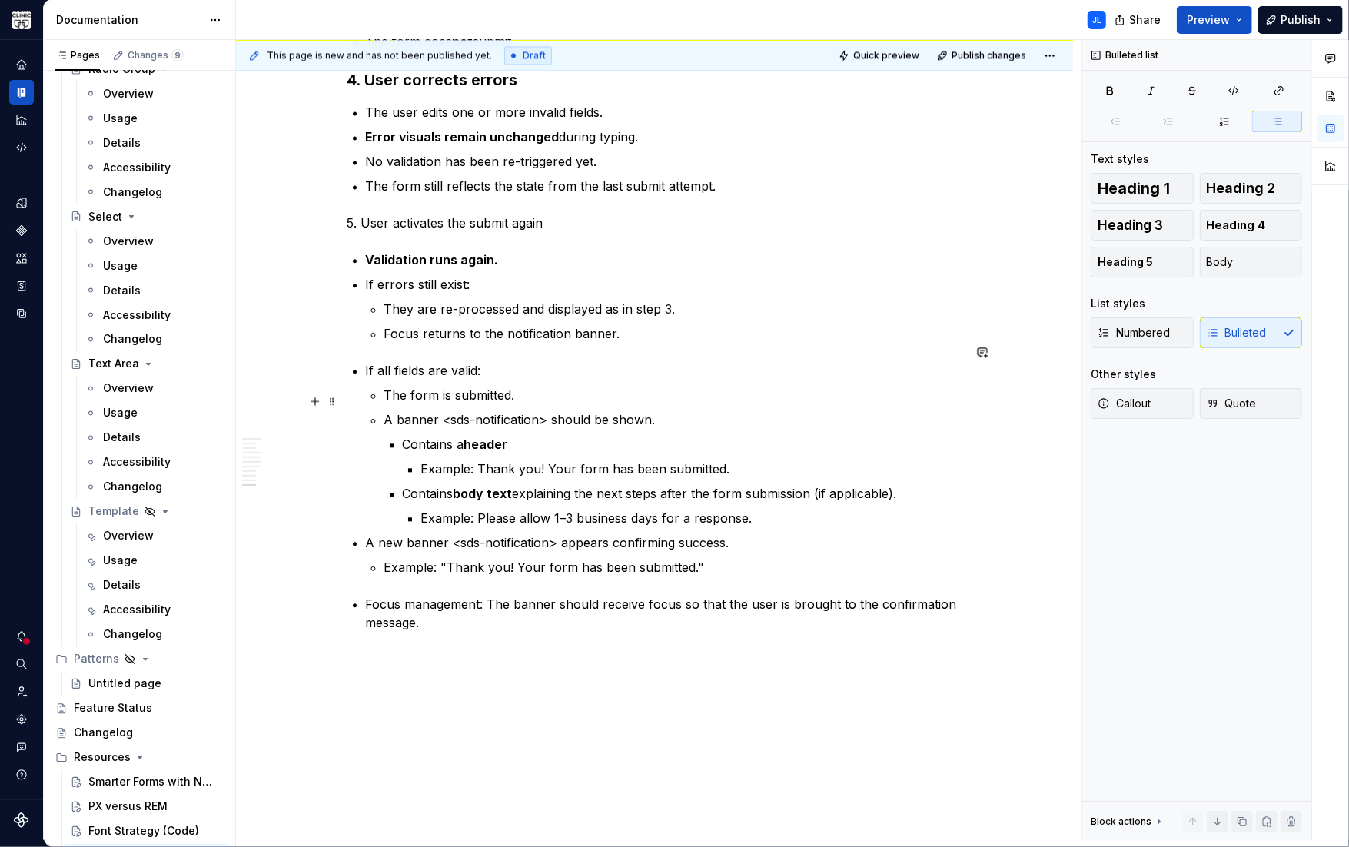
scroll to position [2332, 0]
drag, startPoint x: 710, startPoint y: 552, endPoint x: 350, endPoint y: 521, distance: 360.9
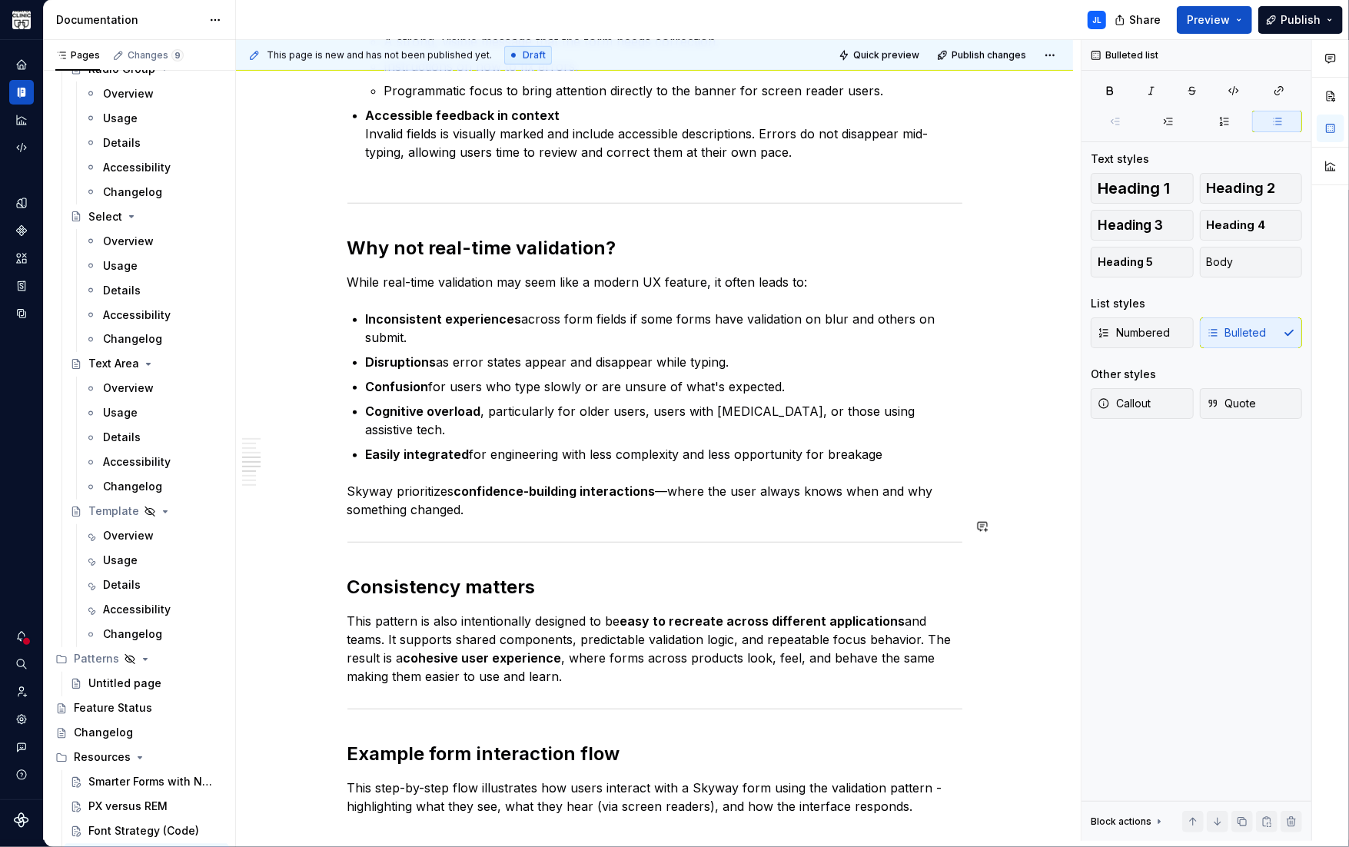
scroll to position [618, 0]
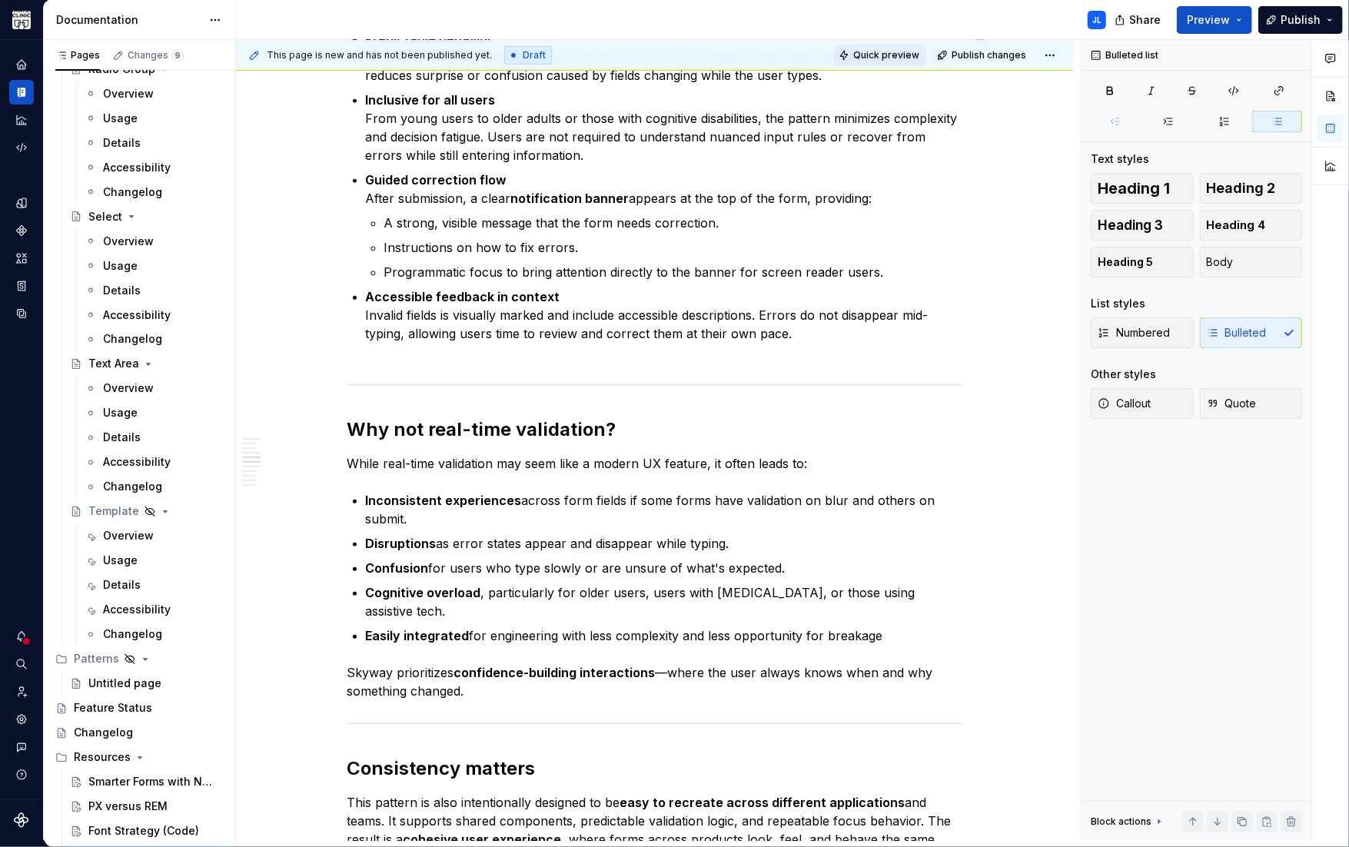
click at [880, 53] on span "Quick preview" at bounding box center [886, 55] width 66 height 12
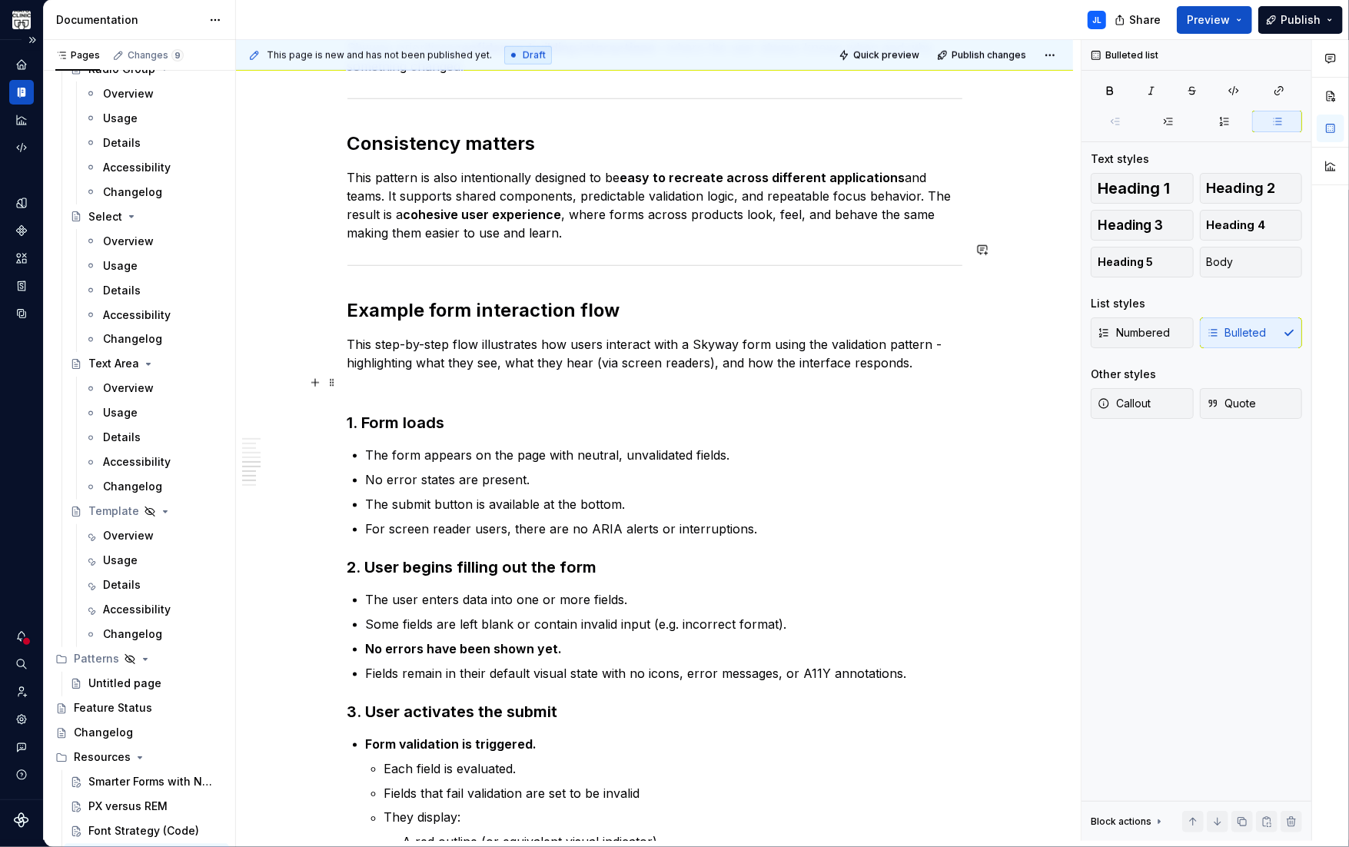
scroll to position [1438, 0]
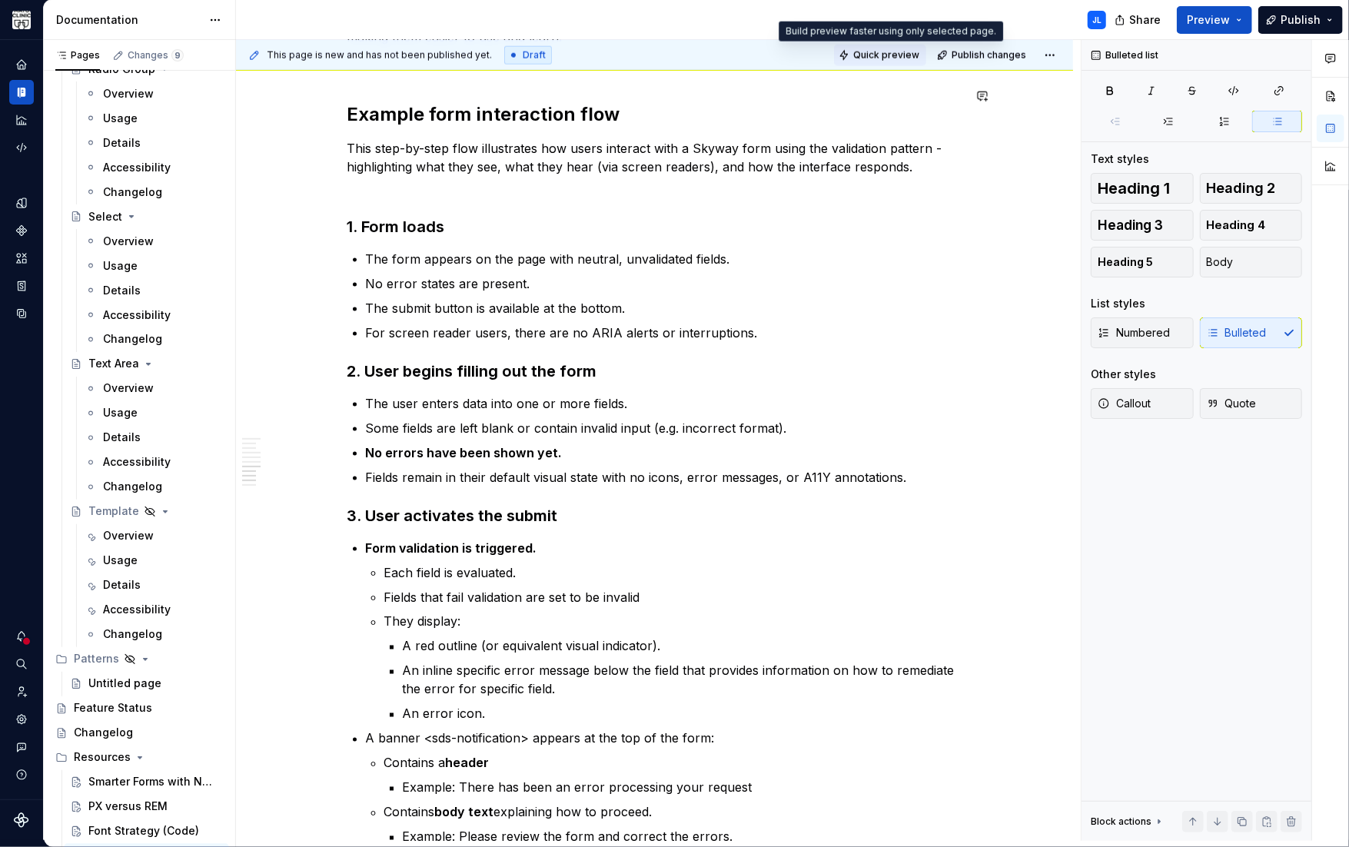
click at [878, 57] on span "Quick preview" at bounding box center [886, 55] width 66 height 12
click at [1216, 17] on span "Preview" at bounding box center [1207, 19] width 43 height 15
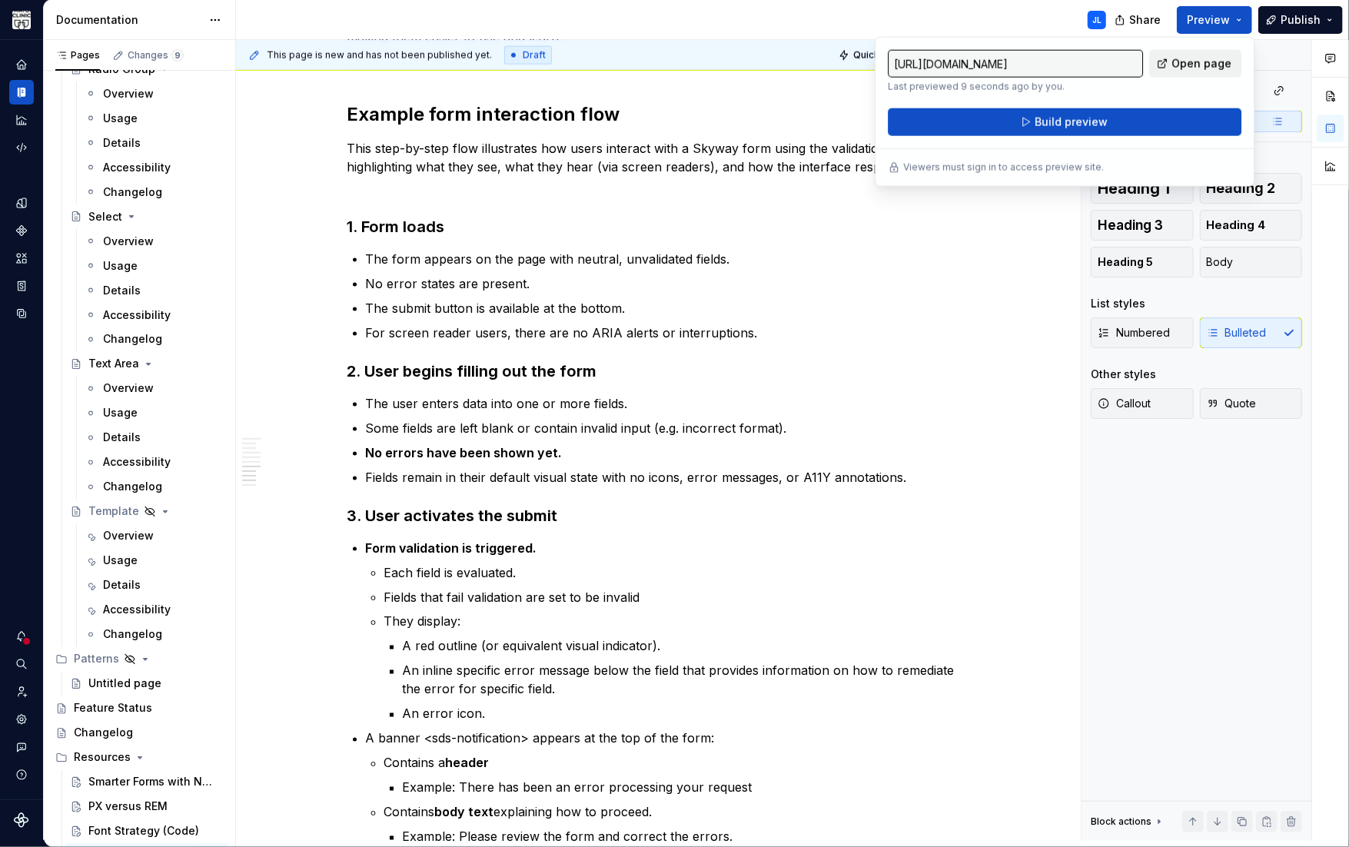
click at [1179, 65] on span "Open page" at bounding box center [1201, 63] width 60 height 15
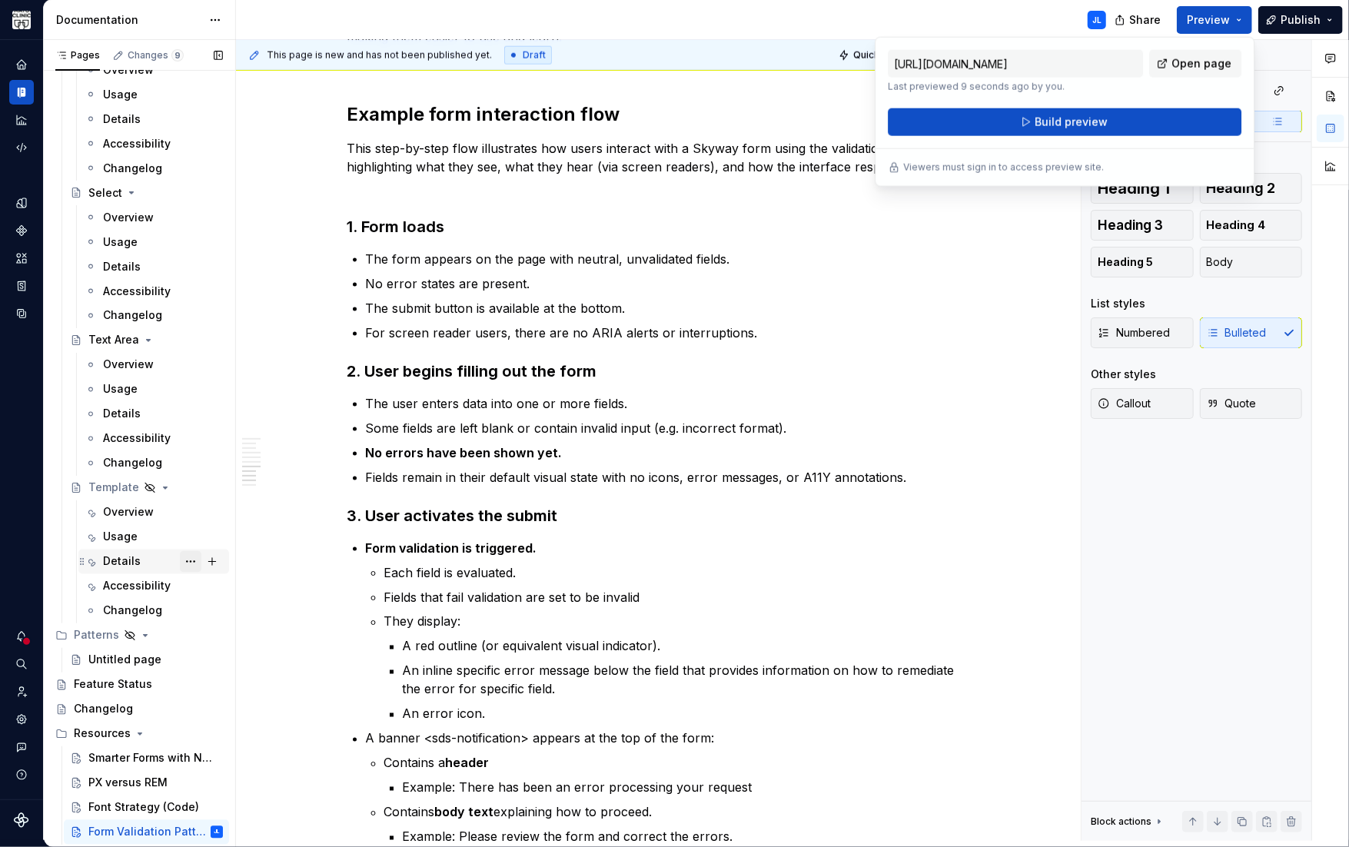
scroll to position [1793, 0]
click at [977, 205] on div "Instead of relying on dynamic or real-time validation (which can be unpredictab…" at bounding box center [654, 286] width 837 height 2901
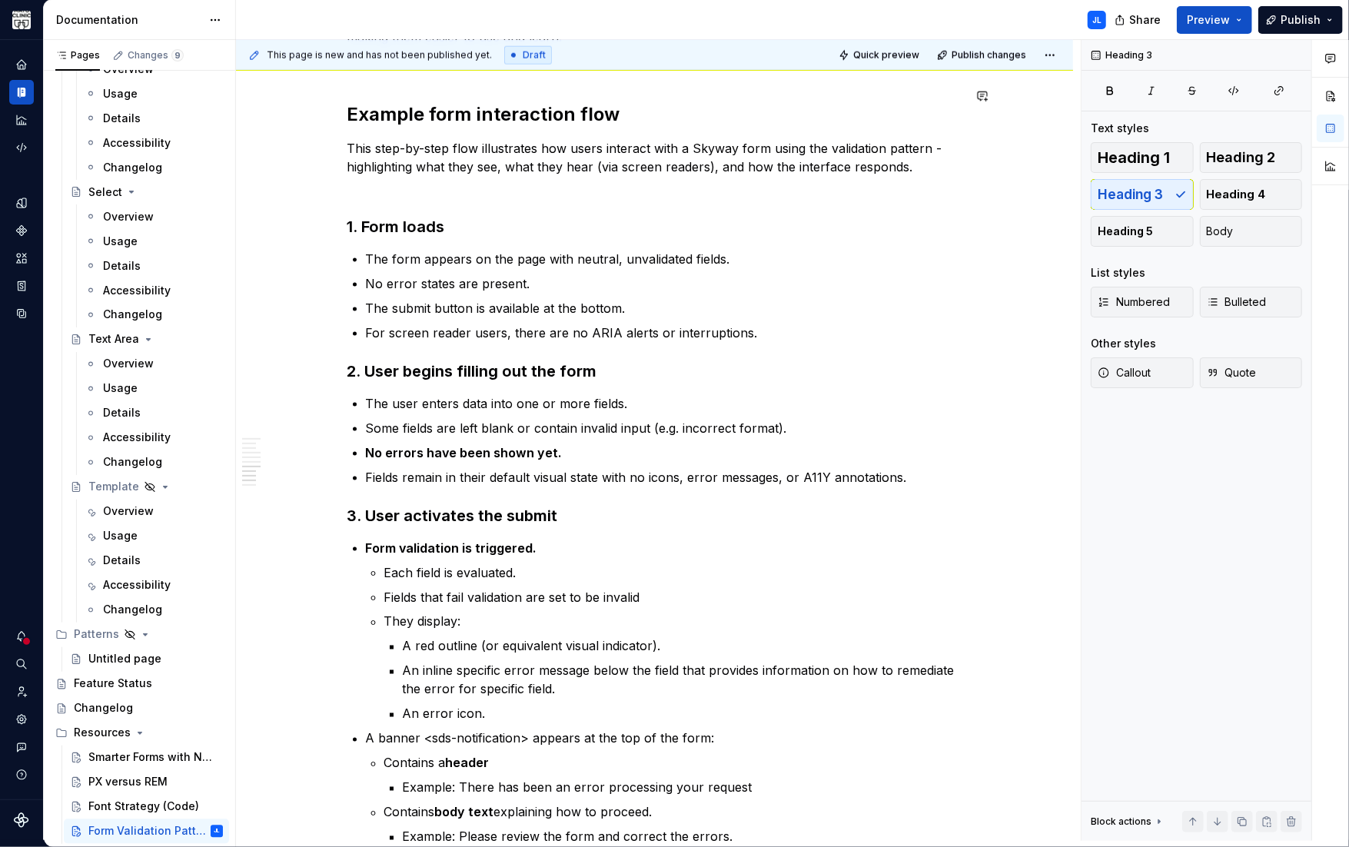
type textarea "*"
